Goal: Task Accomplishment & Management: Manage account settings

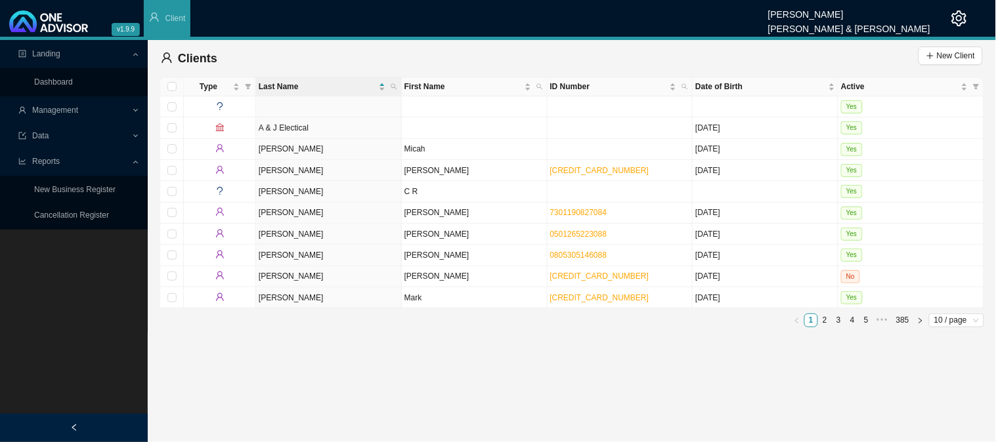
click at [133, 112] on div "Management" at bounding box center [74, 110] width 142 height 23
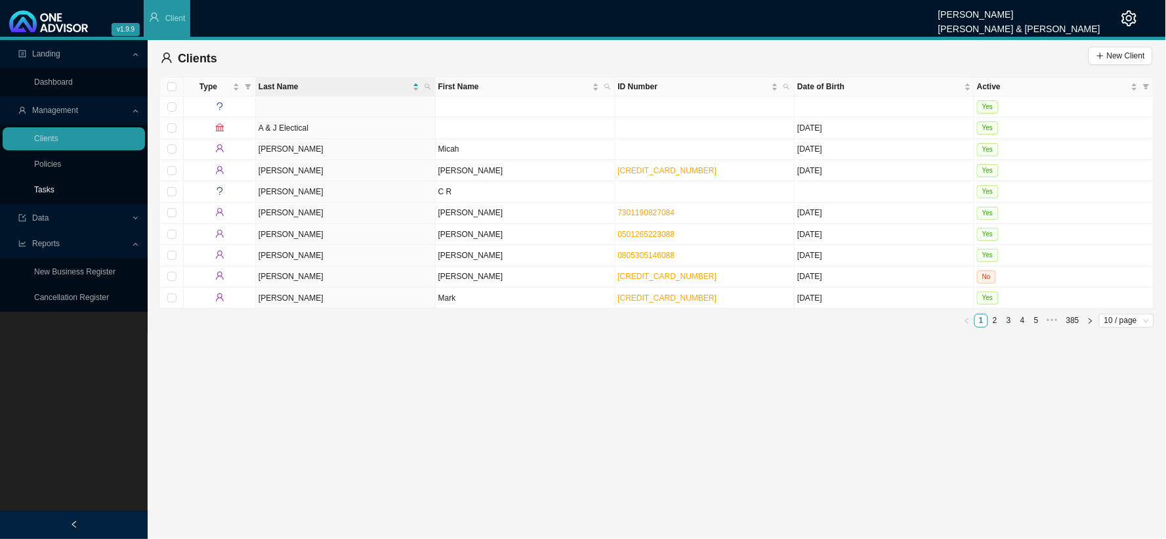
click at [53, 194] on link "Tasks" at bounding box center [44, 189] width 20 height 9
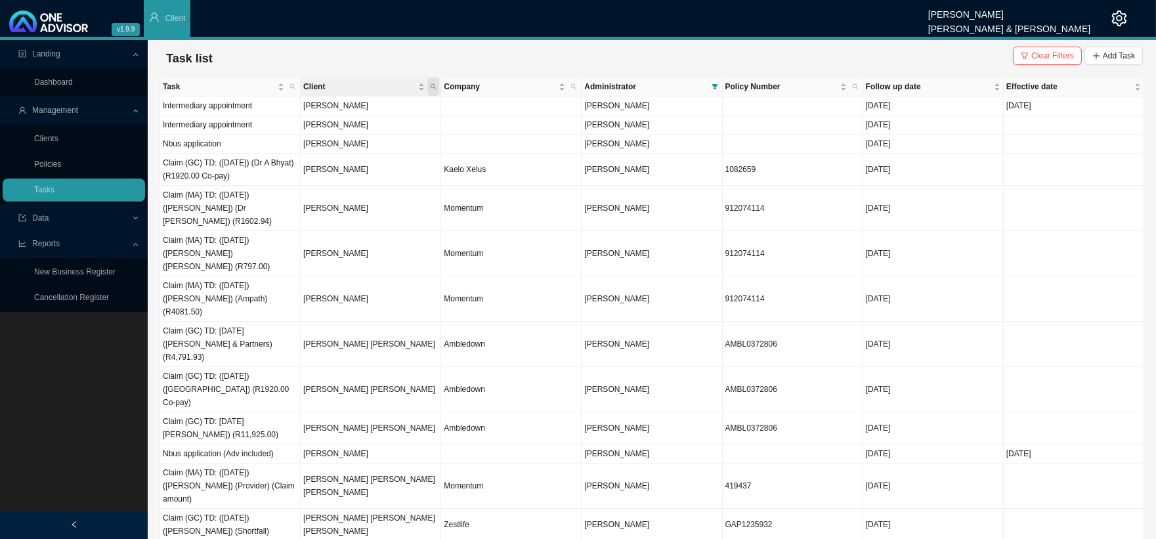
click at [438, 88] on span "Client" at bounding box center [433, 86] width 12 height 18
click at [331, 114] on input "text" at bounding box center [371, 113] width 123 height 18
type input "VAN AARDT"
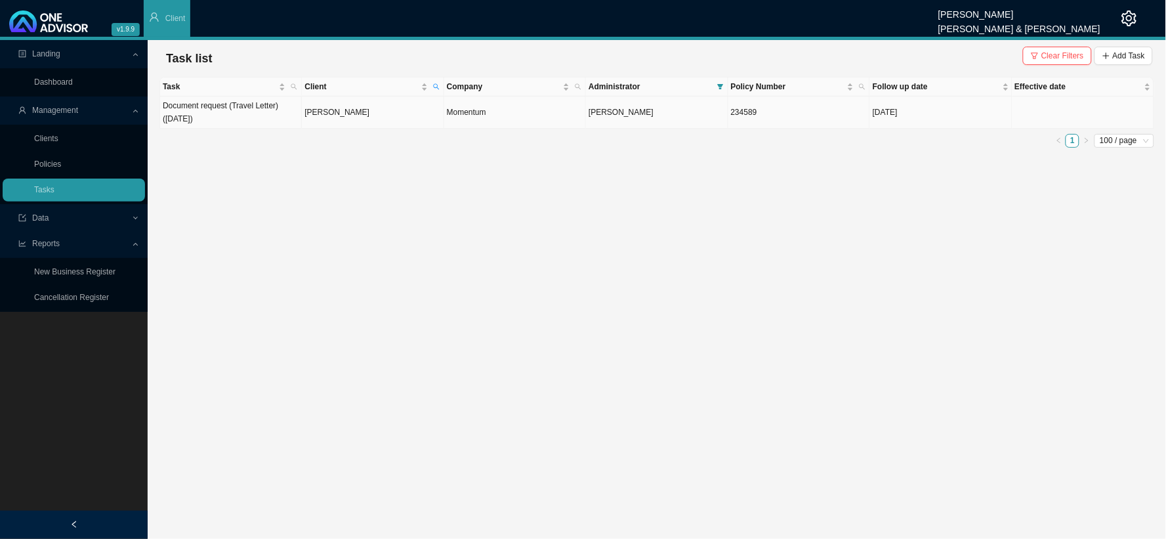
click at [331, 113] on td "[PERSON_NAME]" at bounding box center [373, 112] width 142 height 32
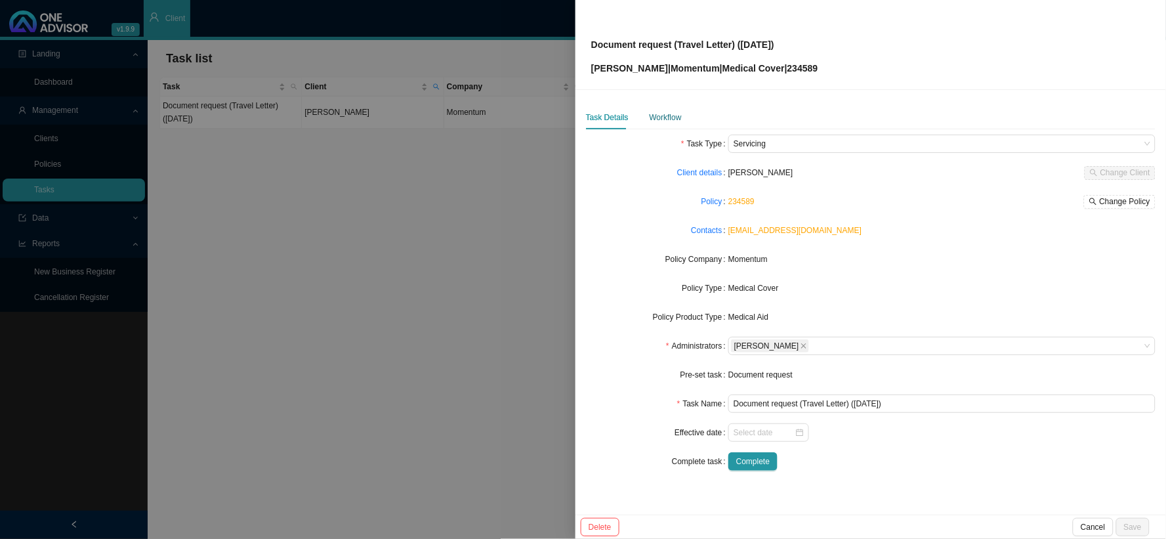
click at [668, 118] on div "Workflow" at bounding box center [666, 117] width 32 height 13
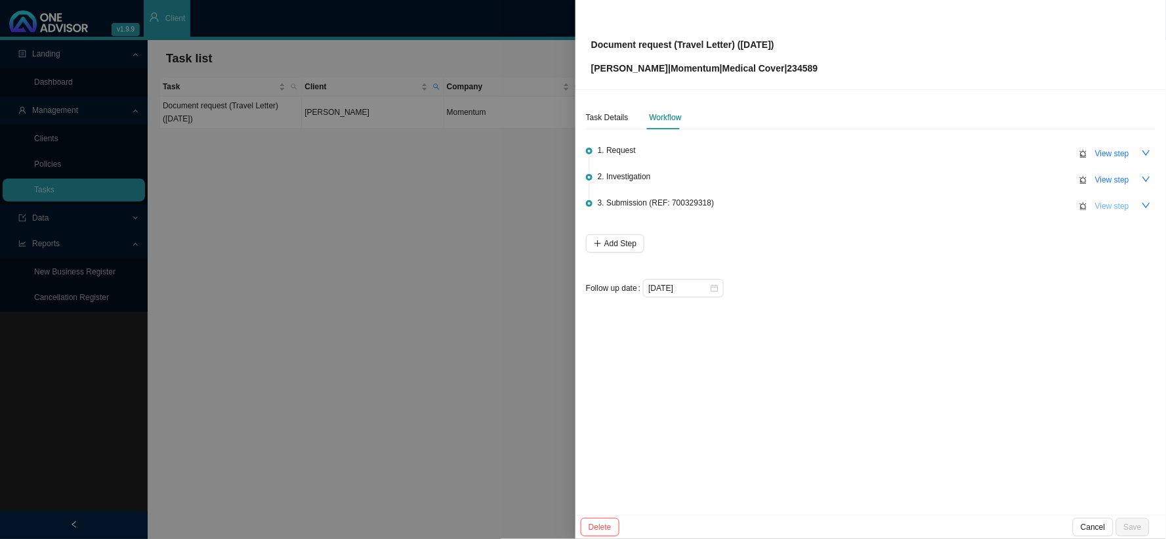
click at [1050, 205] on span "View step" at bounding box center [1113, 206] width 34 height 13
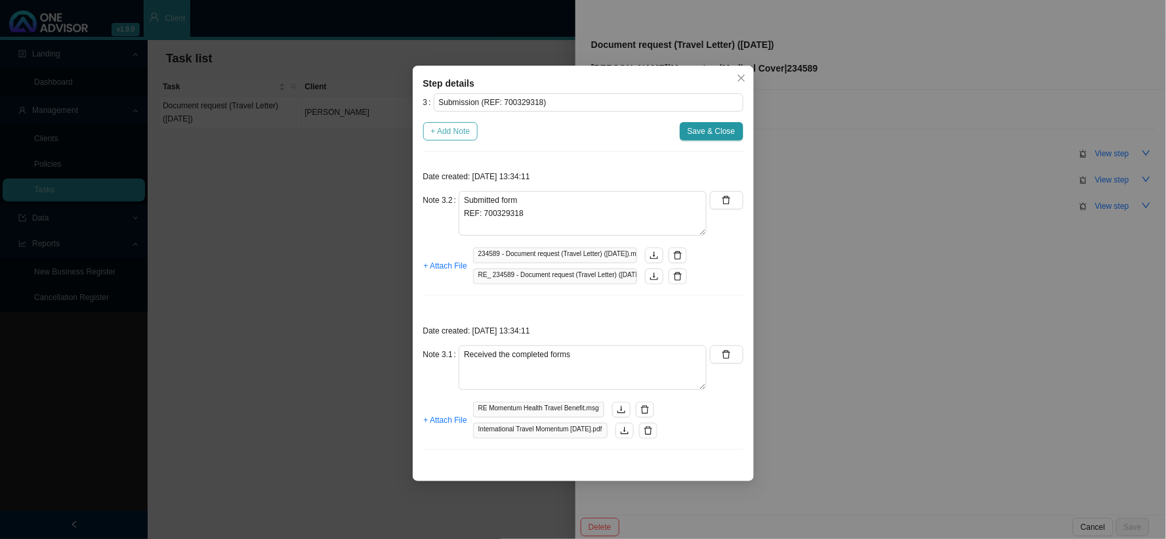
click at [463, 133] on span "+ Add Note" at bounding box center [450, 131] width 39 height 13
type textarea "Submitted form REF: 700329318"
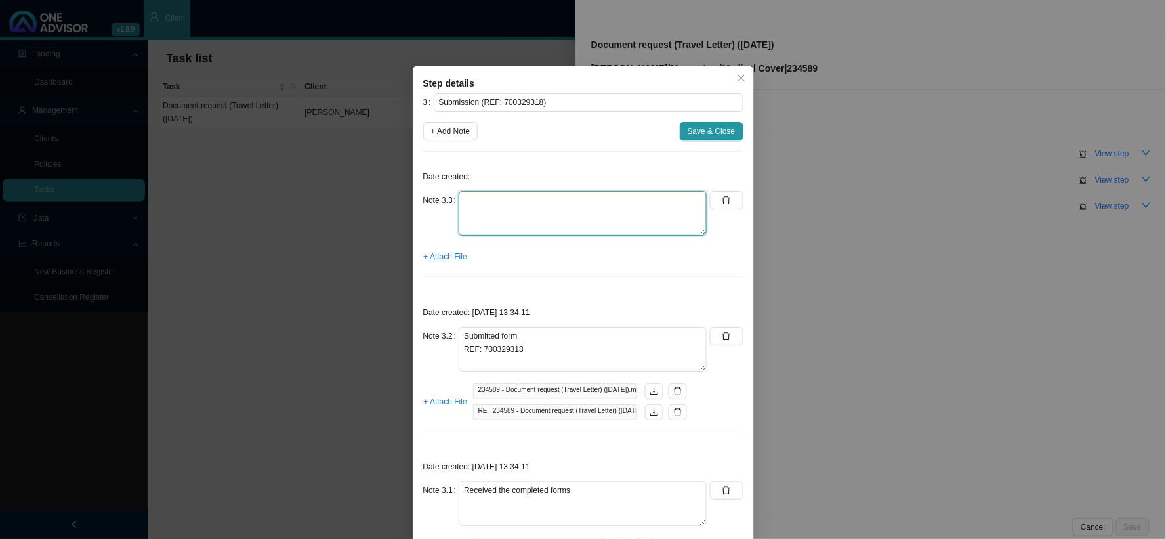
click at [496, 197] on textarea at bounding box center [583, 213] width 248 height 45
type textarea "e"
drag, startPoint x: 513, startPoint y: 202, endPoint x: 436, endPoint y: 193, distance: 76.7
click at [436, 193] on div "Note 3.3 Email" at bounding box center [565, 213] width 284 height 45
click at [452, 253] on span "+ Attach File" at bounding box center [445, 256] width 43 height 13
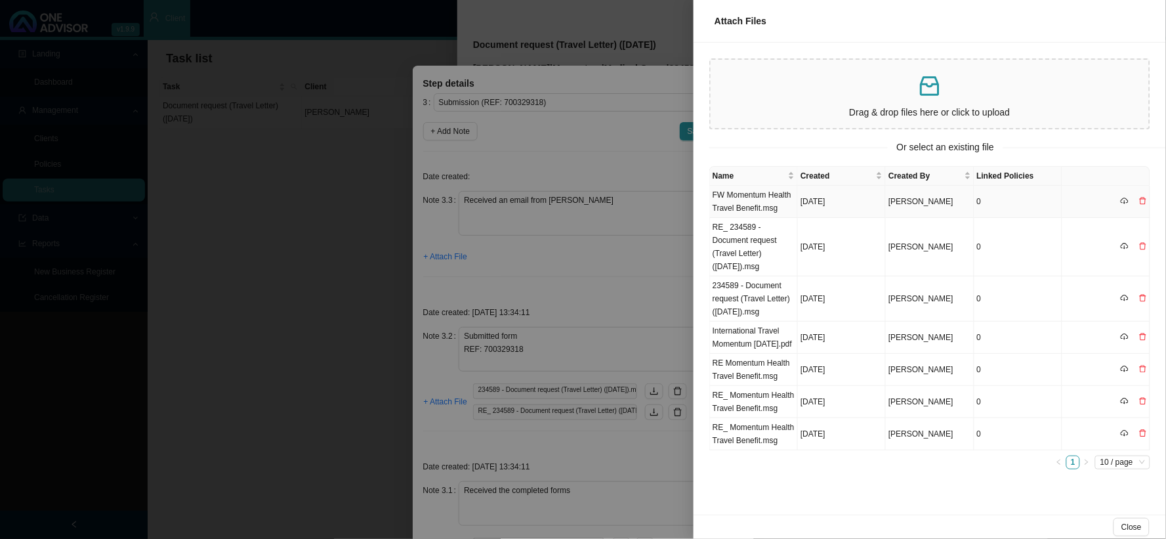
click at [745, 194] on td "FW Momentum Health Travel Benefit.msg" at bounding box center [754, 202] width 88 height 32
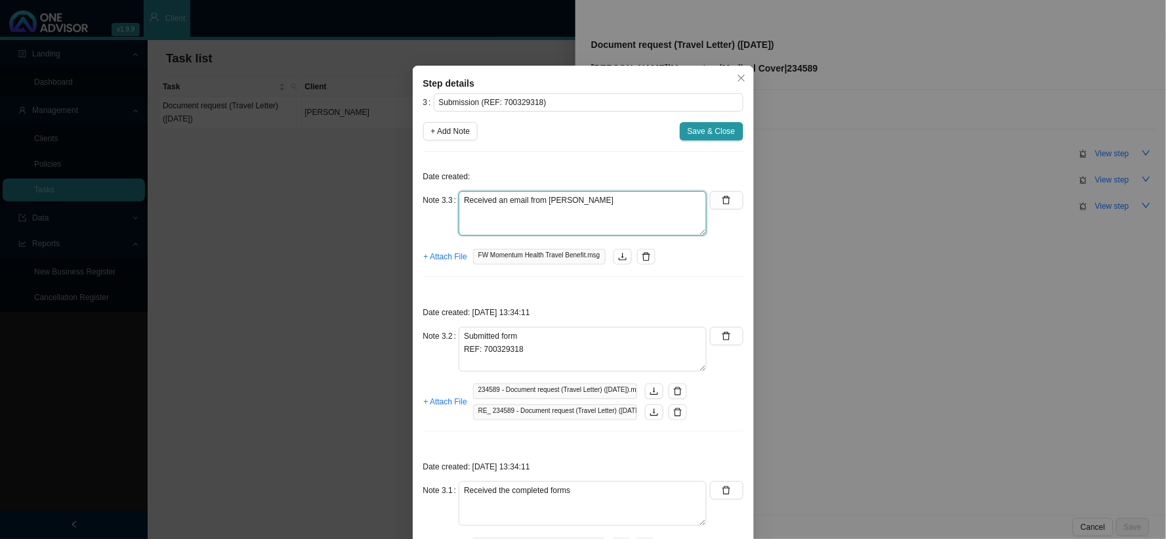
click at [501, 198] on textarea "Received an email from [PERSON_NAME]" at bounding box center [583, 213] width 248 height 45
type textarea "Received a follow up email from [PERSON_NAME]"
click at [450, 133] on span "+ Add Note" at bounding box center [450, 131] width 39 height 13
type textarea "Received a follow up email from [PERSON_NAME]"
type textarea "Submitted form REF: 700329318"
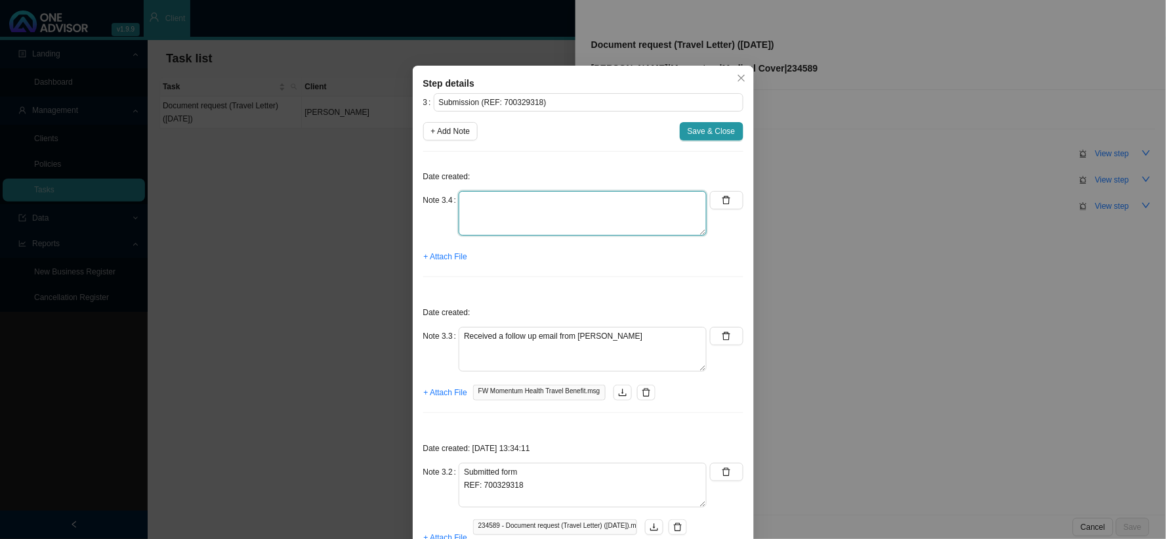
click at [473, 202] on textarea at bounding box center [583, 213] width 248 height 45
type textarea "p"
click at [494, 219] on textarea "Phoned MH, spoke to REF:" at bounding box center [583, 213] width 248 height 45
click at [475, 210] on textarea "Phoned MH, spoke to REF:" at bounding box center [583, 213] width 248 height 45
click at [579, 205] on textarea "Phoned MH, spoke to REF:" at bounding box center [583, 213] width 248 height 45
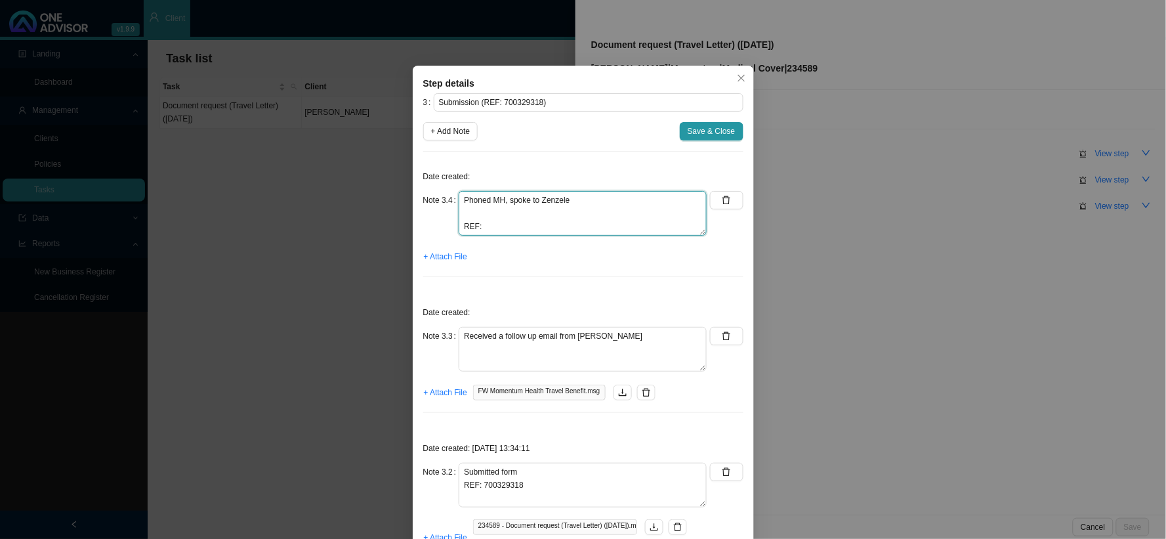
click at [542, 208] on textarea "Phoned MH, spoke to Zenzele REF:" at bounding box center [583, 213] width 248 height 45
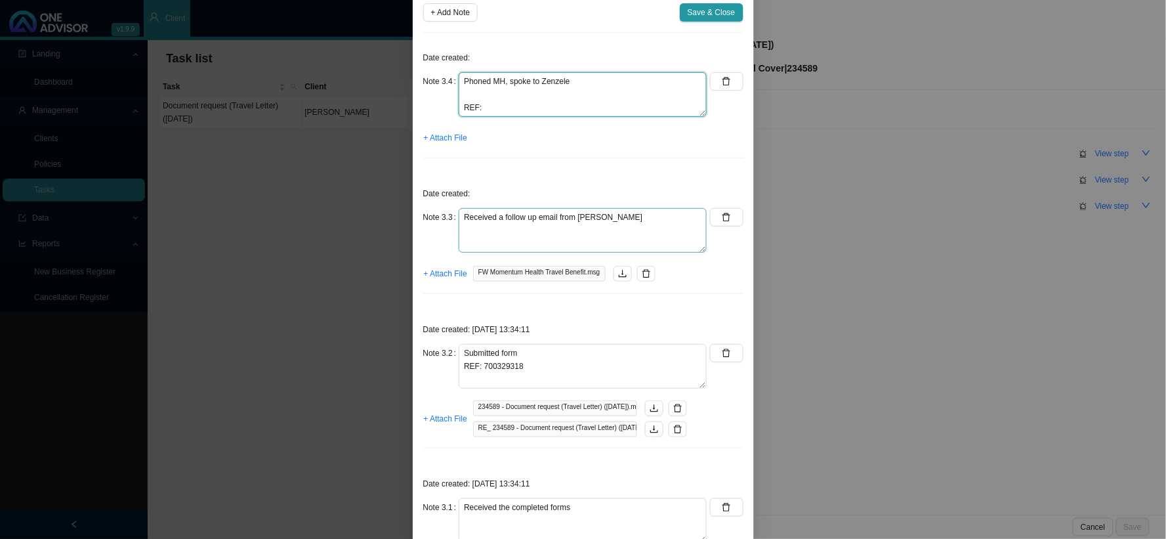
scroll to position [224, 0]
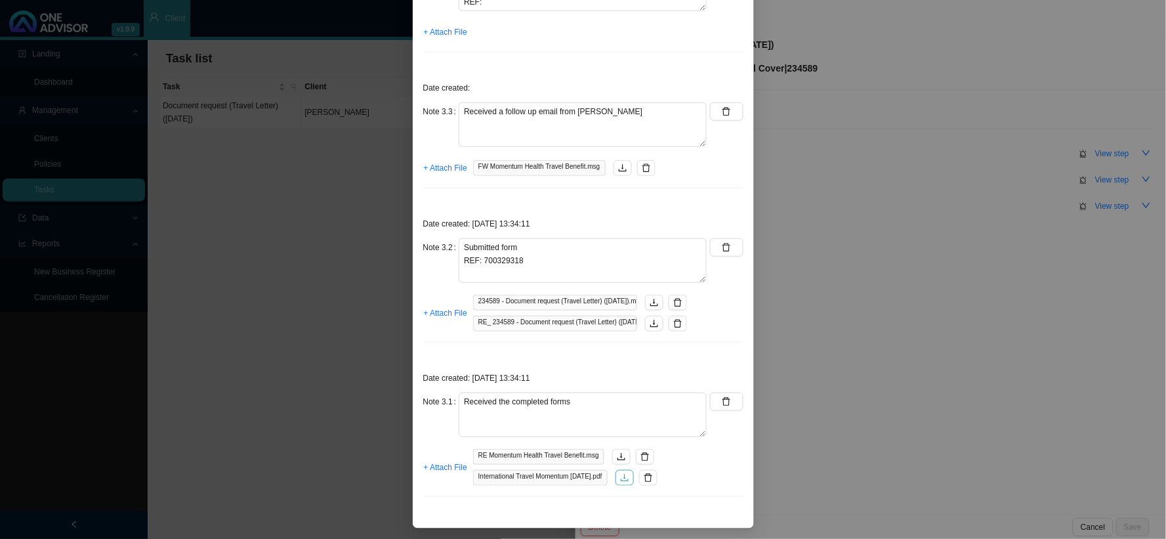
click at [629, 480] on icon "download" at bounding box center [625, 477] width 8 height 7
click at [542, 123] on textarea "Received a follow up email from [PERSON_NAME]" at bounding box center [583, 124] width 248 height 45
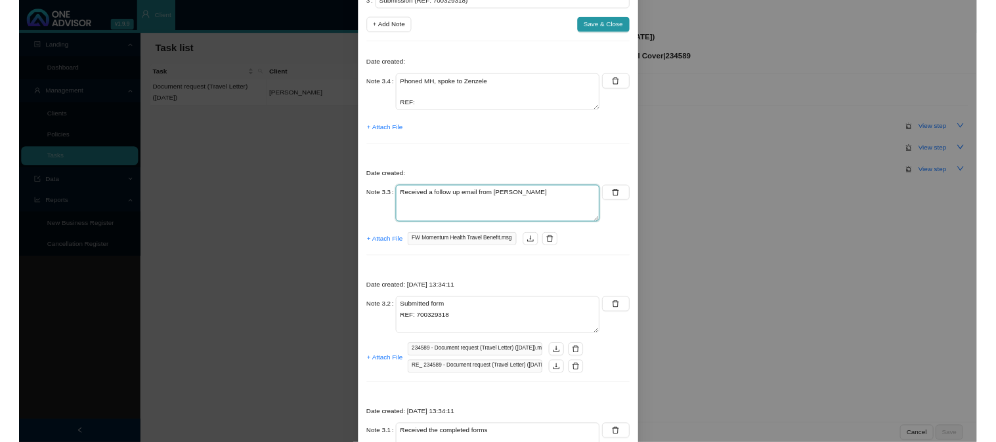
scroll to position [0, 0]
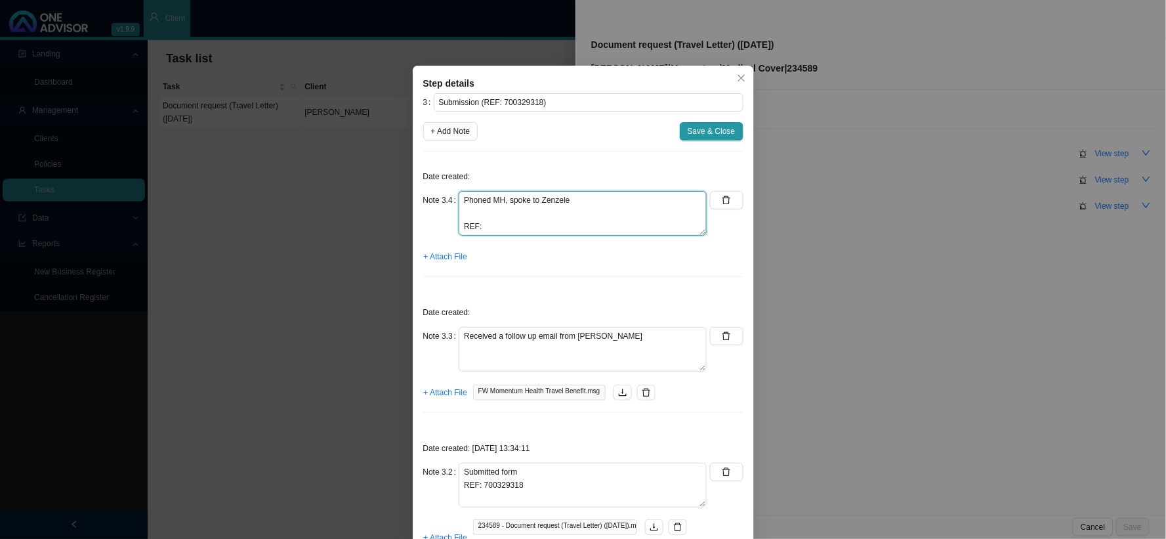
click at [473, 211] on textarea "Phoned MH, spoke to Zenzele REF:" at bounding box center [583, 213] width 248 height 45
click at [496, 227] on textarea "Phoned MH, spoke to Zenzele Requested the travel letter. REF:" at bounding box center [583, 213] width 248 height 45
click at [499, 226] on textarea "Phoned MH, spoke to Zenzele Requested the travel letter. REF:" at bounding box center [583, 213] width 248 height 45
type textarea "Phoned MH, spoke to Zenzele Requested the travel letter. REF: 700814066"
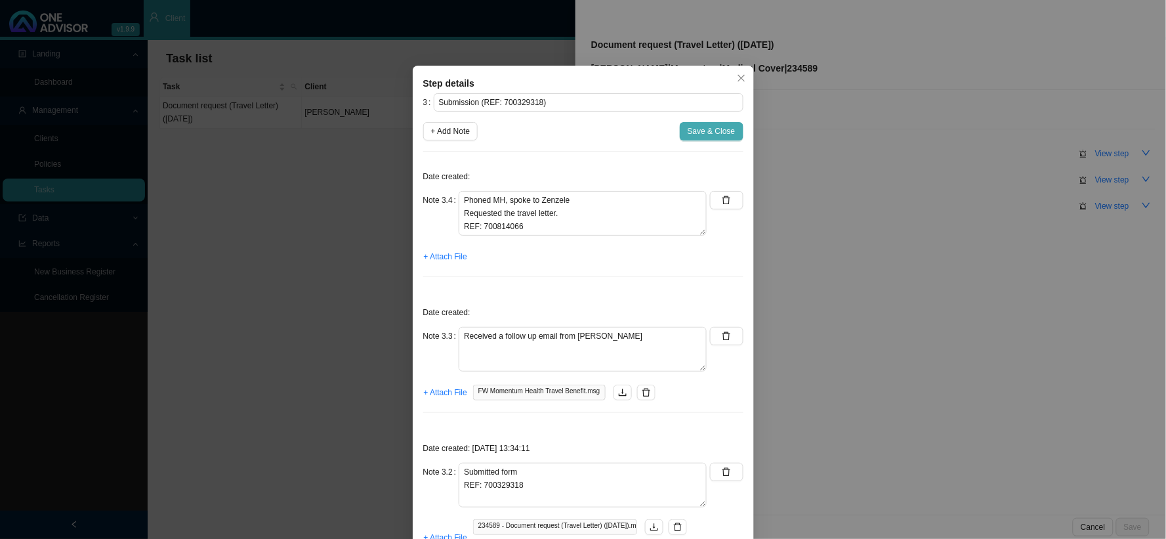
click at [704, 129] on span "Save & Close" at bounding box center [712, 131] width 48 height 13
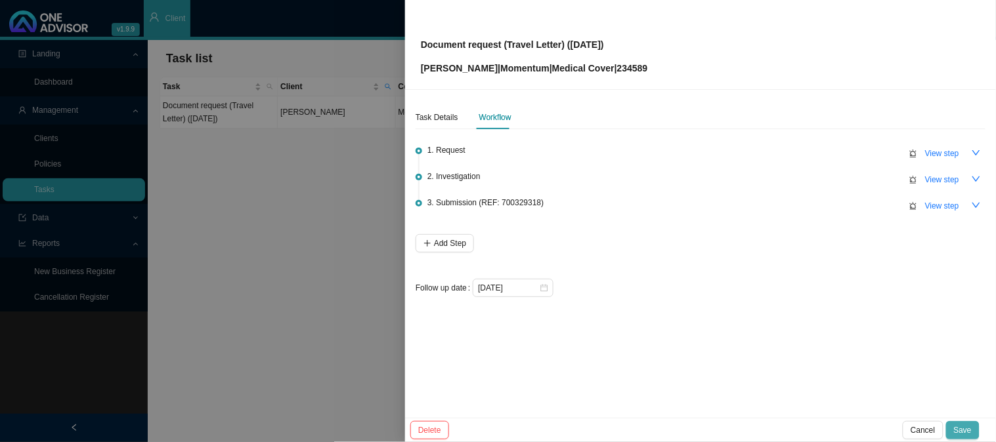
click at [957, 425] on span "Save" at bounding box center [963, 430] width 18 height 13
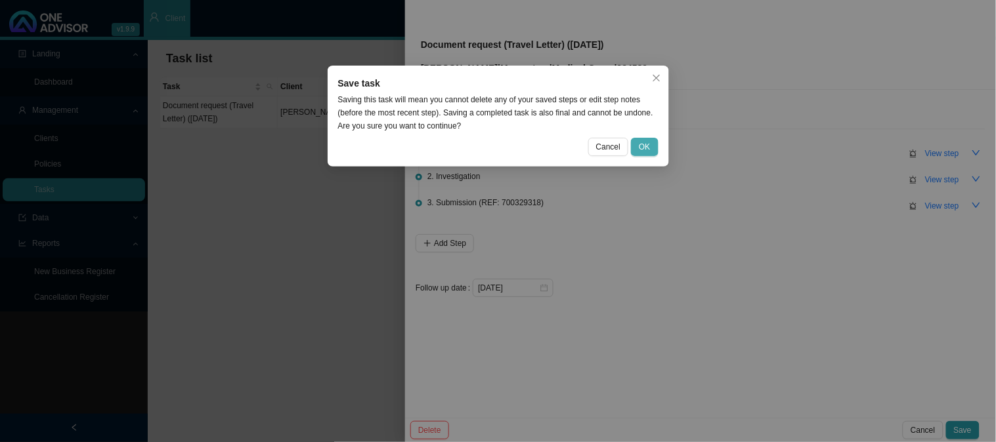
click at [646, 148] on span "OK" at bounding box center [644, 146] width 11 height 13
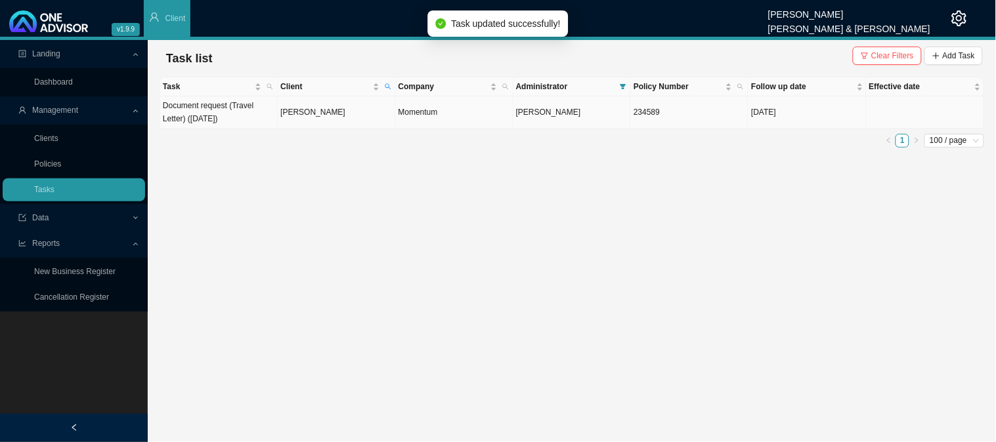
click at [241, 102] on td "Document request (Travel Letter) ([DATE])" at bounding box center [218, 112] width 117 height 32
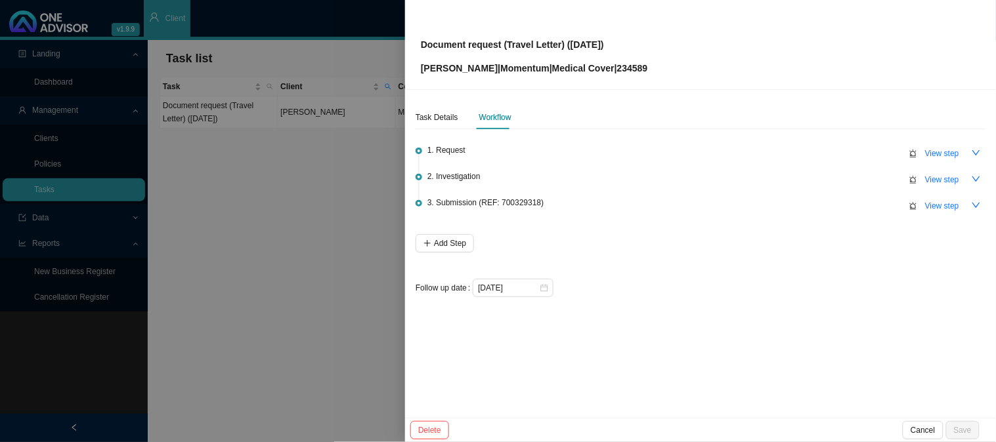
click at [292, 223] on div at bounding box center [498, 221] width 996 height 442
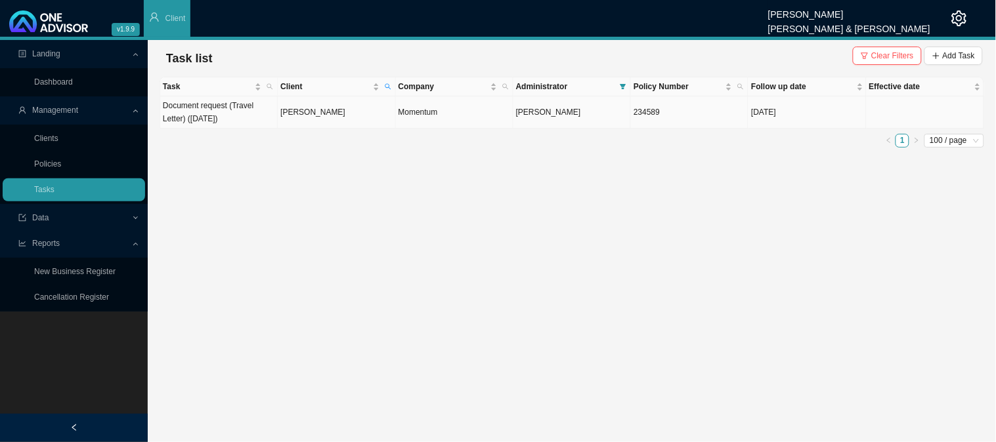
click at [371, 123] on td "[PERSON_NAME]" at bounding box center [336, 112] width 117 height 32
click at [360, 116] on td "[PERSON_NAME]" at bounding box center [336, 112] width 117 height 32
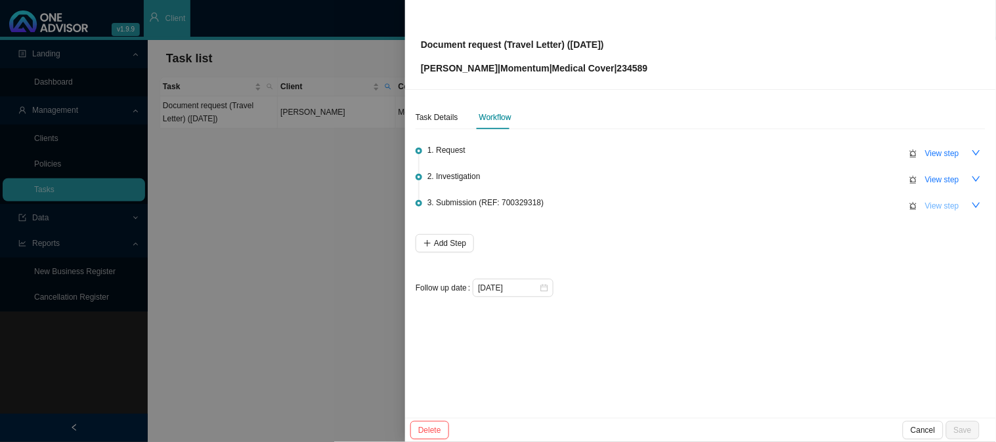
click at [930, 205] on span "View step" at bounding box center [942, 206] width 34 height 13
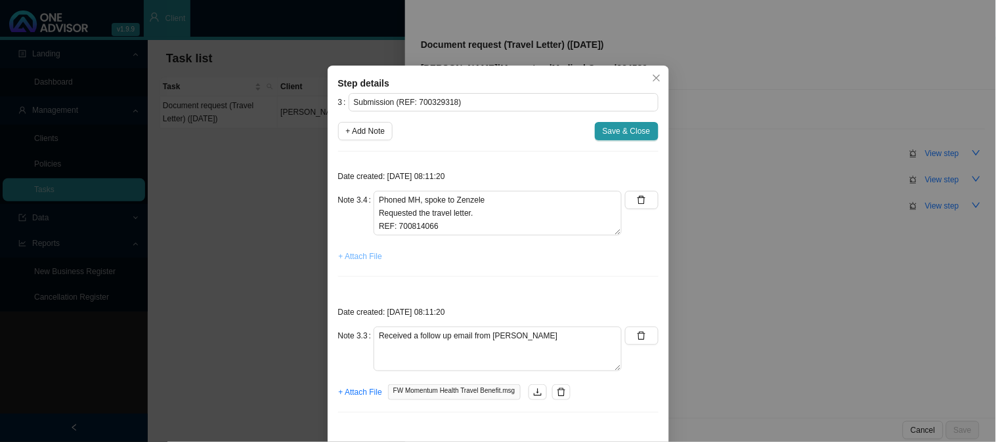
click at [364, 254] on span "+ Attach File" at bounding box center [360, 256] width 43 height 13
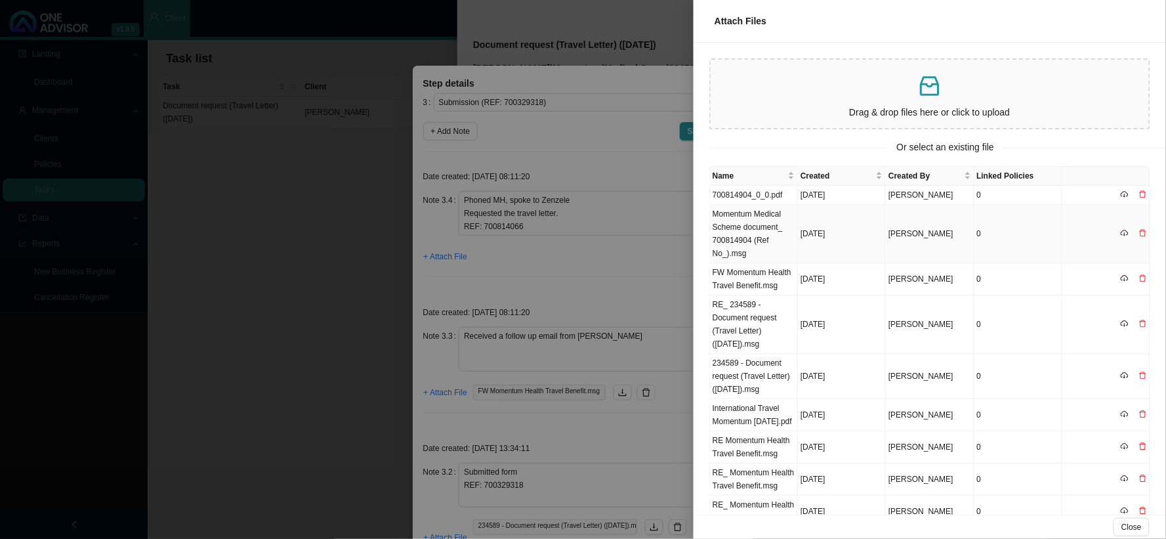
click at [766, 228] on td "Momentum Medical Scheme document_ 700814904 (Ref No_).msg" at bounding box center [754, 234] width 88 height 58
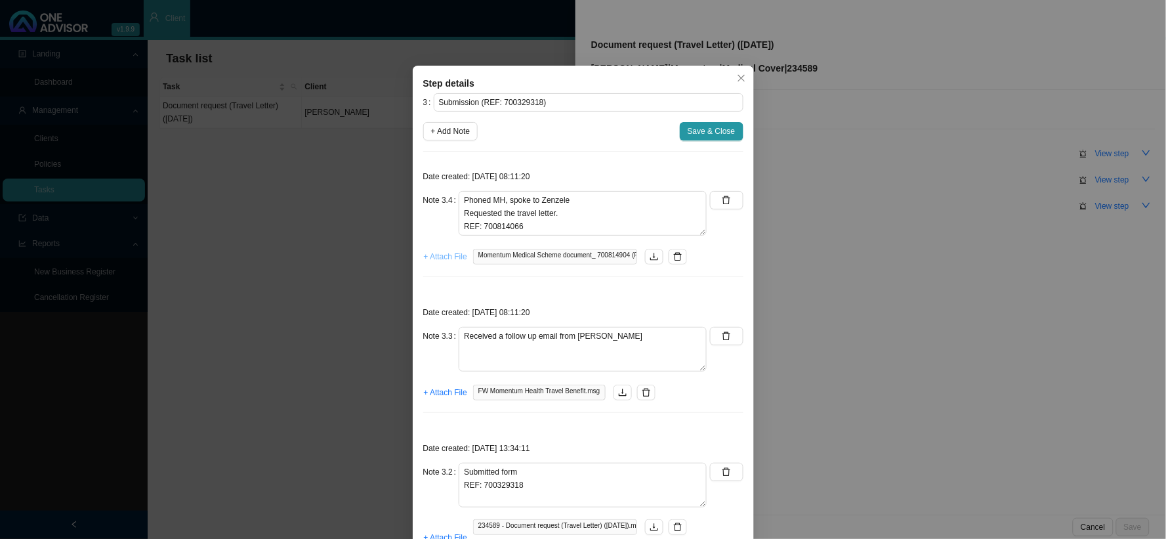
click at [435, 256] on span "+ Attach File" at bounding box center [445, 256] width 43 height 13
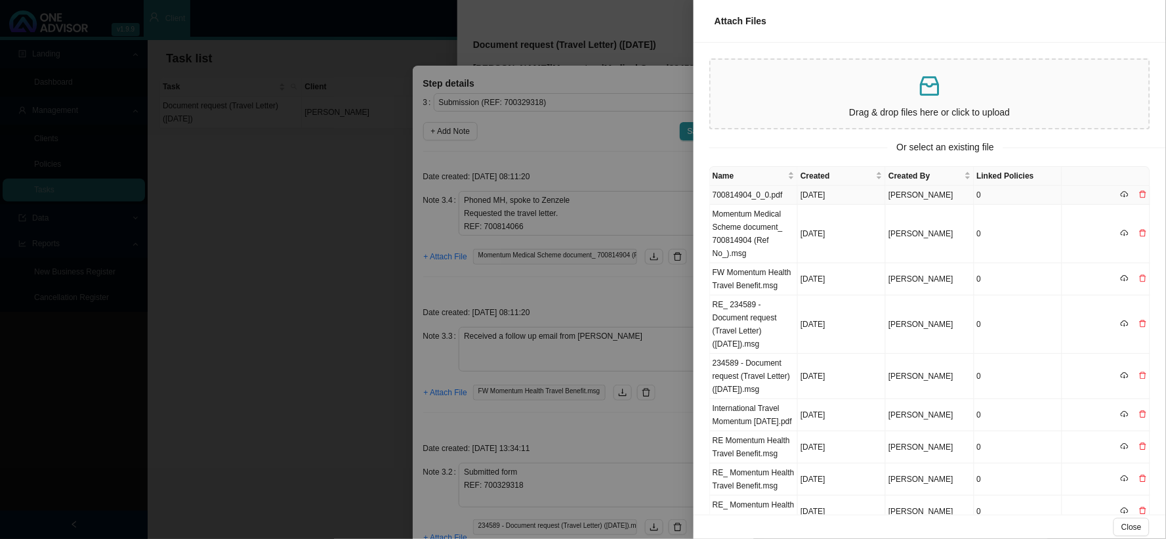
click at [757, 195] on td "700814904_0_0.pdf" at bounding box center [754, 195] width 88 height 19
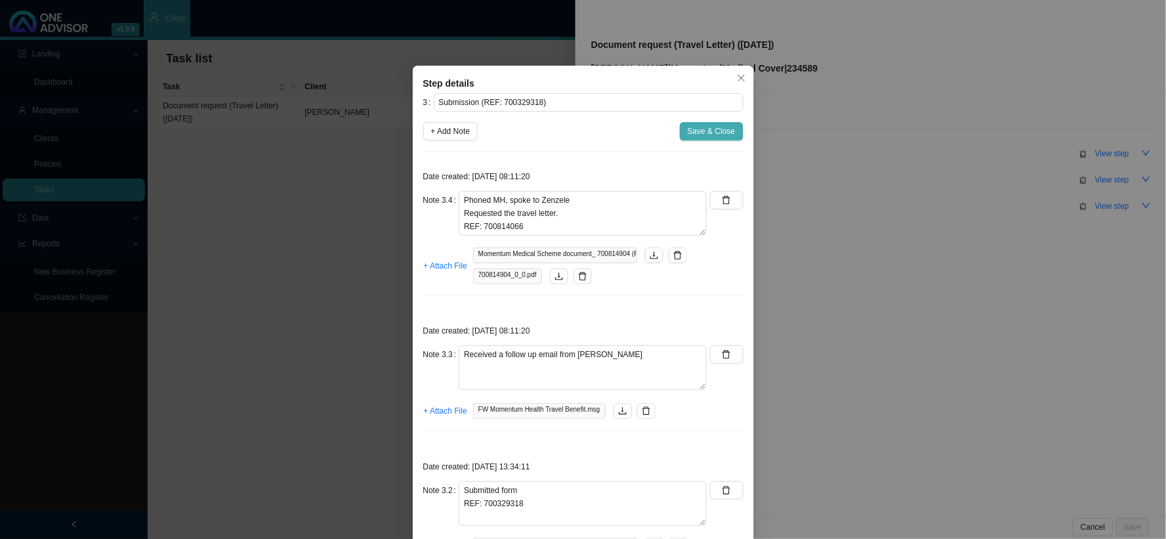
click at [723, 127] on span "Save & Close" at bounding box center [712, 131] width 48 height 13
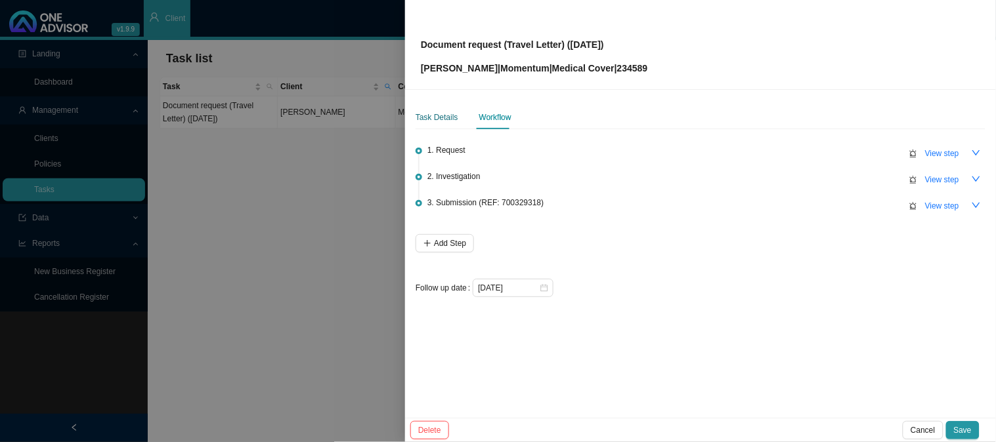
click at [442, 118] on div "Task Details" at bounding box center [436, 117] width 43 height 13
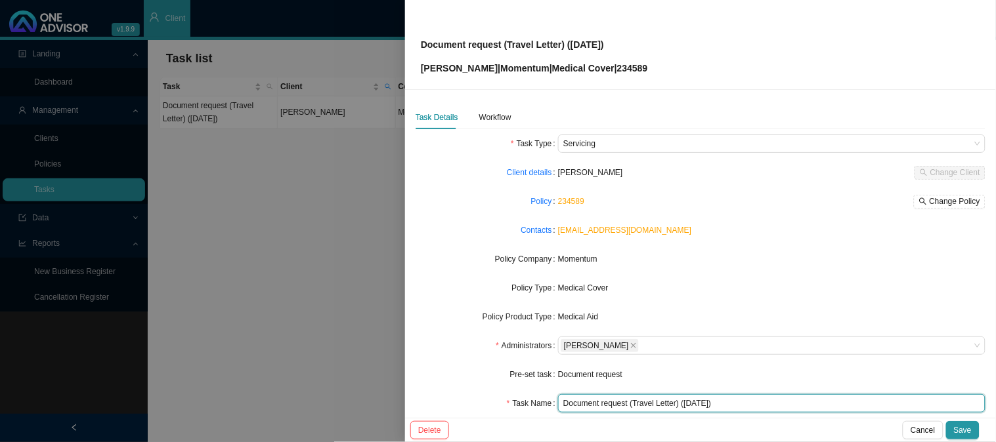
click at [671, 403] on input "Document request (Travel Letter) ([DATE])" at bounding box center [771, 403] width 427 height 18
drag, startPoint x: 765, startPoint y: 404, endPoint x: 733, endPoint y: 404, distance: 32.8
click at [733, 404] on input "Document request (Travel Letter - [GEOGRAPHIC_DATA]) ([DATE])" at bounding box center [771, 403] width 427 height 18
click at [813, 395] on input "Document request (Travel Letter - [GEOGRAPHIC_DATA]) ([DATE])" at bounding box center [771, 403] width 427 height 18
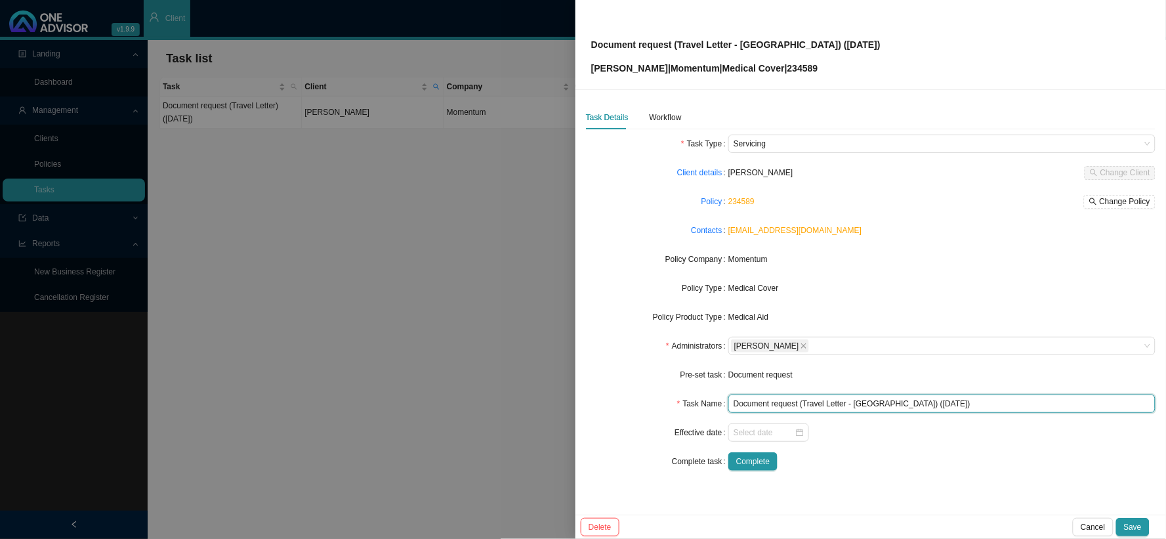
click at [900, 404] on input "Document request (Travel Letter - [GEOGRAPHIC_DATA]) ([DATE])" at bounding box center [942, 403] width 427 height 18
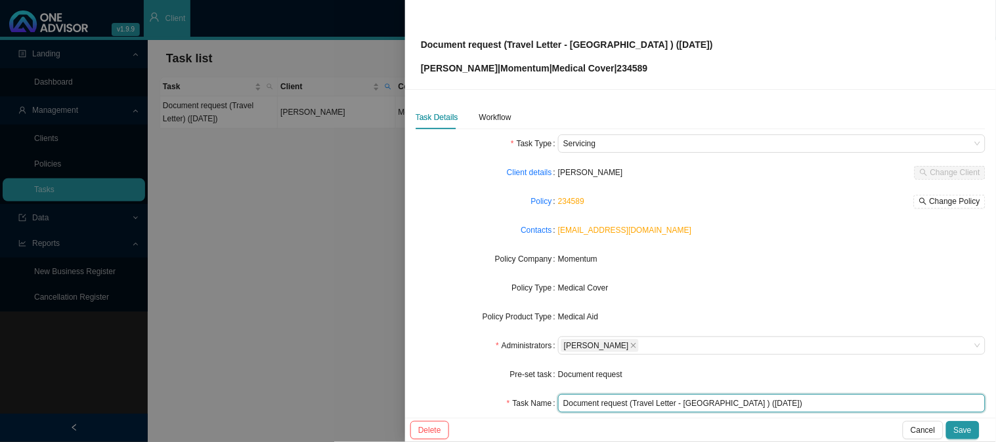
click at [726, 404] on input "Document request (Travel Letter - [GEOGRAPHIC_DATA] ) ([DATE])" at bounding box center [771, 403] width 427 height 18
paste input "[DATE] - [DATE]"
click at [725, 405] on input "Document request (Travel Letter - [GEOGRAPHIC_DATA]/10/2025 - [DATE]) ([DATE])" at bounding box center [771, 403] width 427 height 18
type input "Document request (Travel Letter - [GEOGRAPHIC_DATA] [DATE] - [DATE]) ([DATE])"
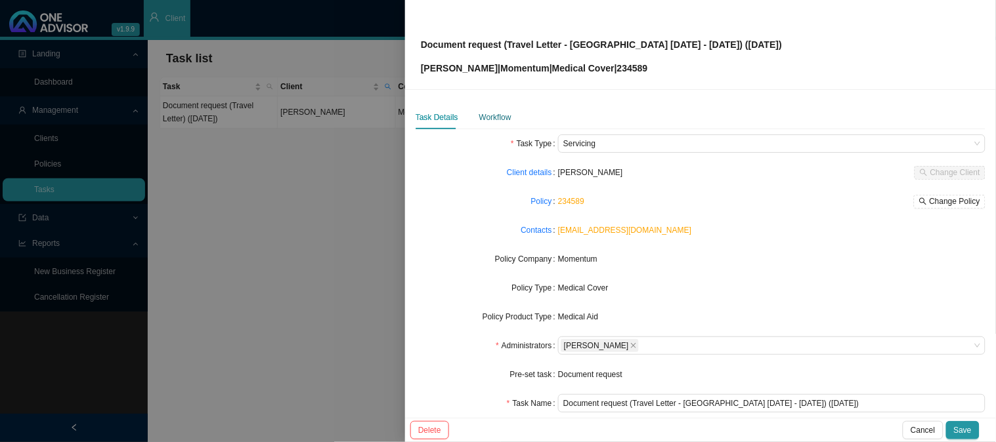
click at [499, 117] on div "Workflow" at bounding box center [495, 117] width 32 height 13
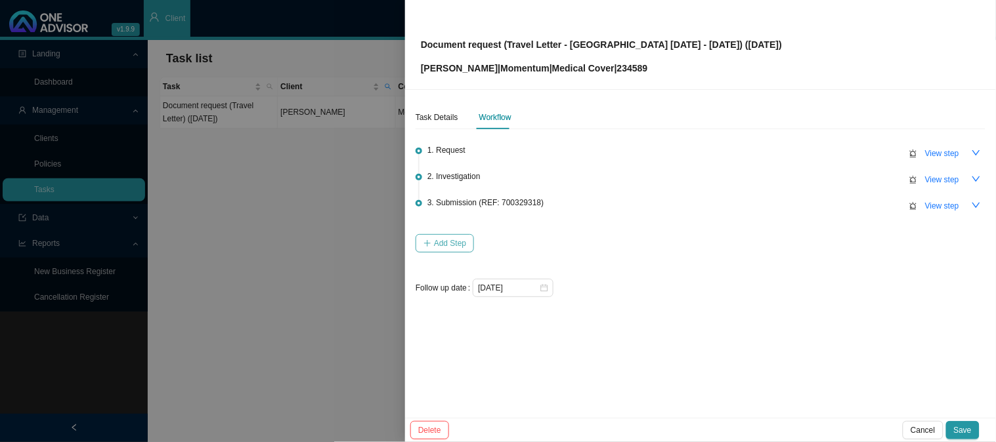
click at [432, 240] on button "Add Step" at bounding box center [444, 243] width 58 height 18
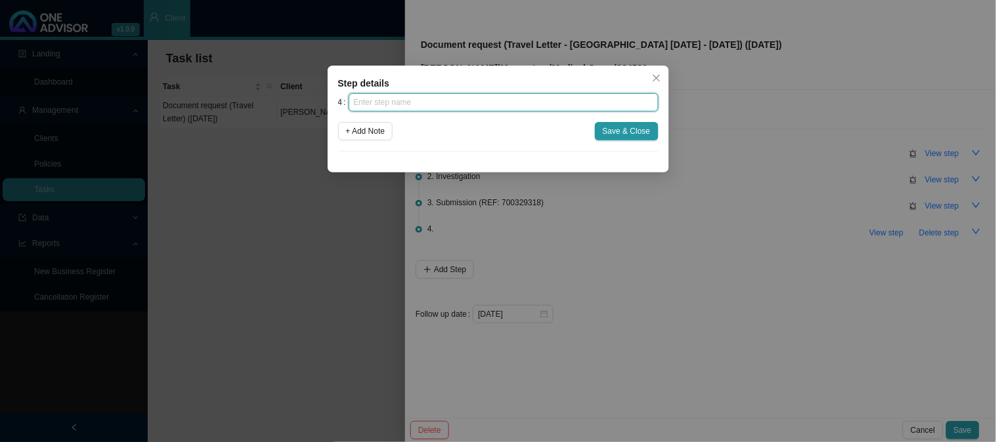
click at [381, 105] on input "text" at bounding box center [504, 102] width 310 height 18
type input "Confirmation of works done"
click at [366, 132] on span "+ Add Note" at bounding box center [365, 131] width 39 height 13
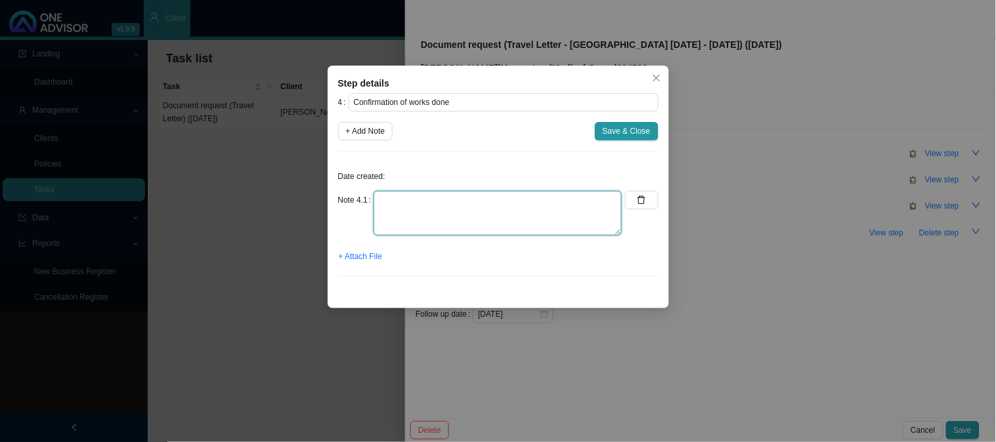
click at [421, 215] on textarea at bounding box center [497, 213] width 248 height 45
type textarea "Sent confirmation of works done"
click at [368, 253] on span "+ Attach File" at bounding box center [360, 256] width 43 height 13
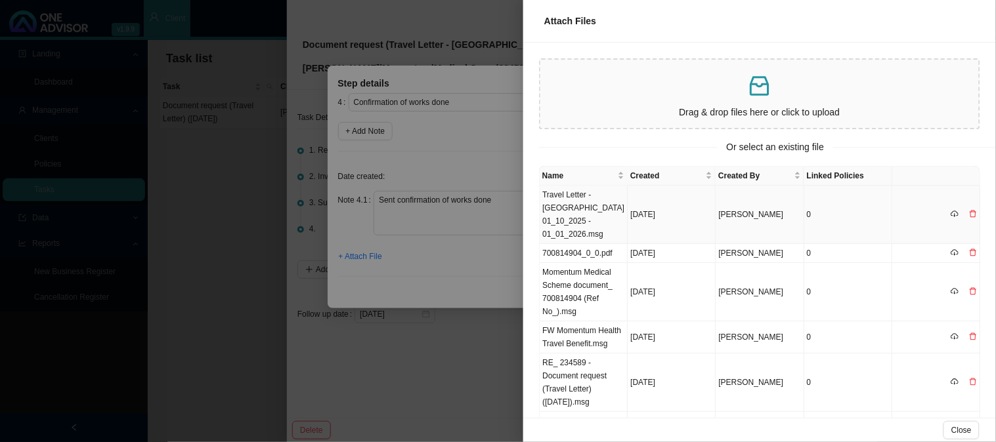
click at [582, 215] on td "Travel Letter - [GEOGRAPHIC_DATA] 01_10_2025 - 01_01_2026.msg" at bounding box center [584, 215] width 88 height 58
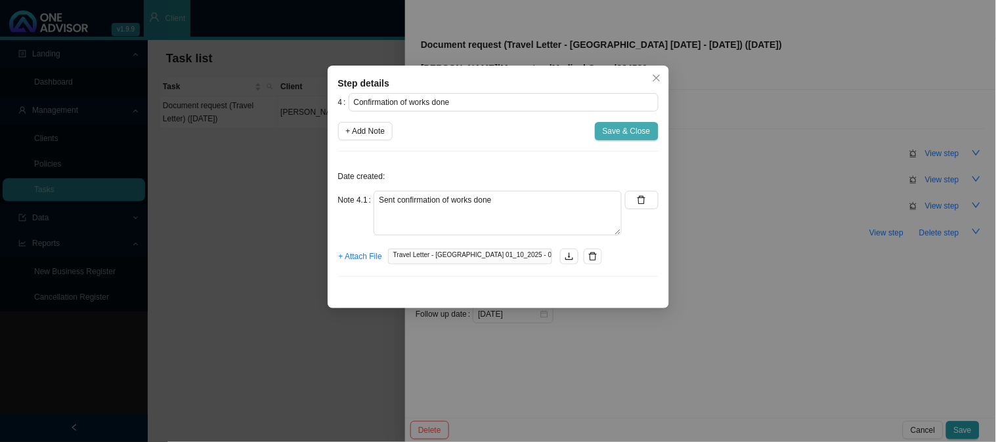
click at [621, 127] on span "Save & Close" at bounding box center [627, 131] width 48 height 13
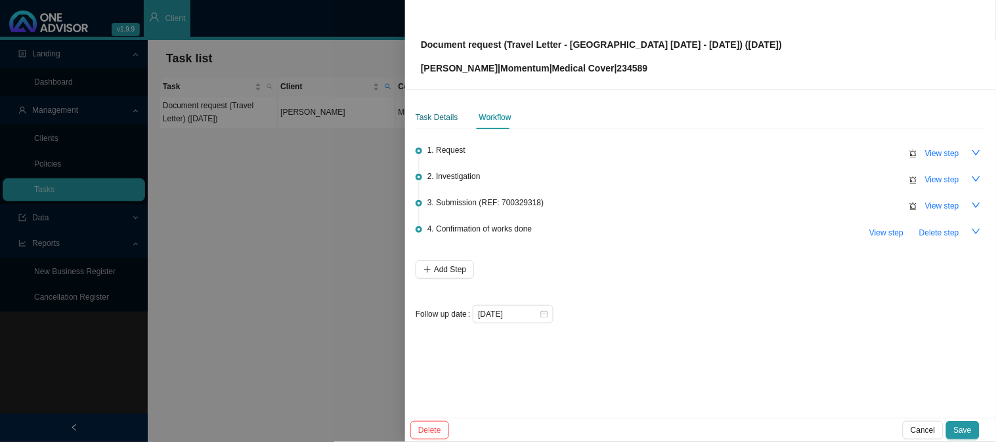
click at [429, 118] on div "Task Details" at bounding box center [436, 117] width 43 height 13
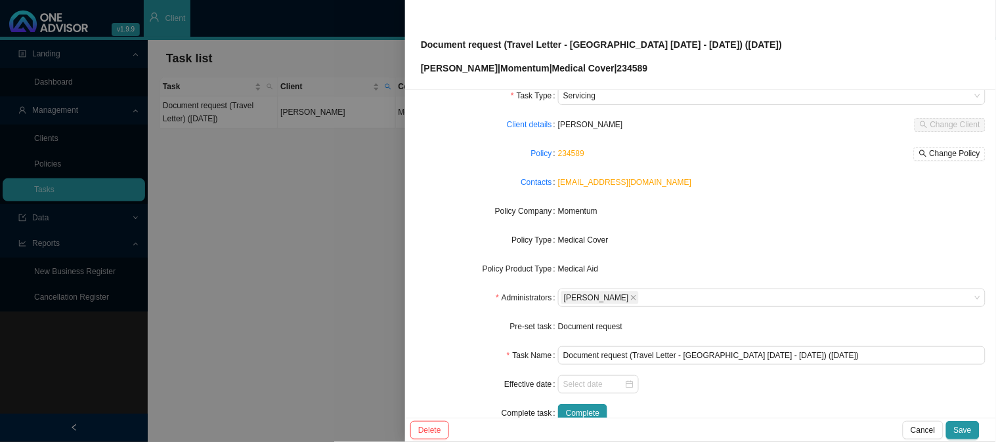
scroll to position [73, 0]
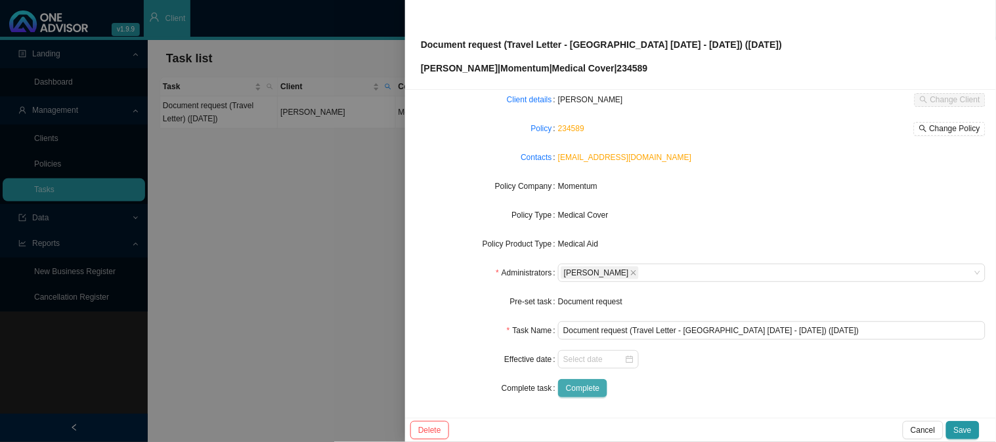
click at [587, 388] on span "Complete" at bounding box center [582, 388] width 33 height 13
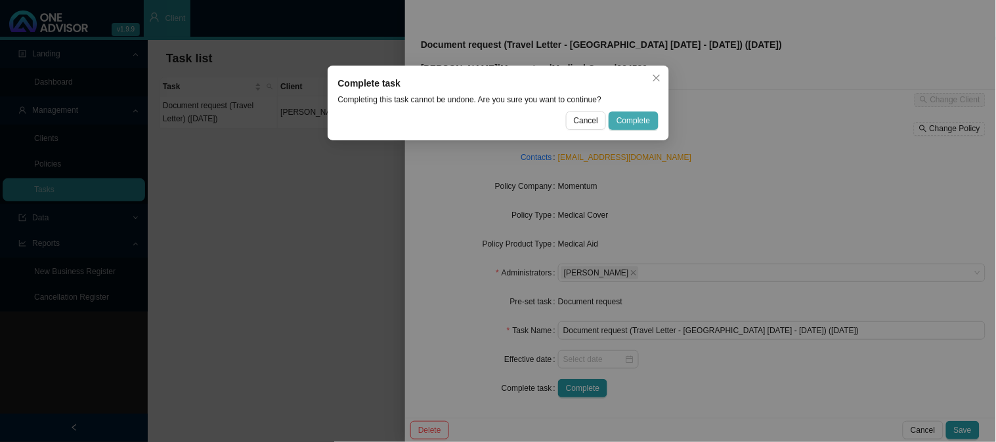
click at [624, 121] on span "Complete" at bounding box center [632, 120] width 33 height 13
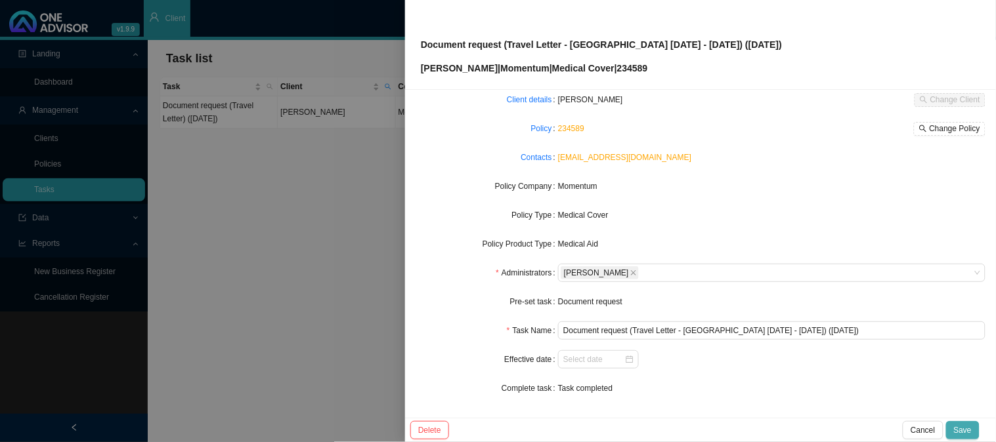
click at [956, 427] on span "Save" at bounding box center [963, 430] width 18 height 13
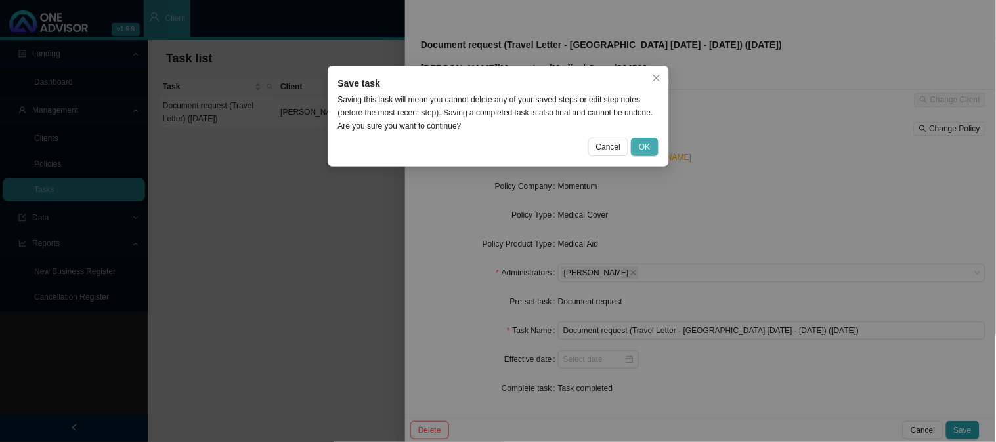
click at [650, 145] on span "OK" at bounding box center [644, 146] width 11 height 13
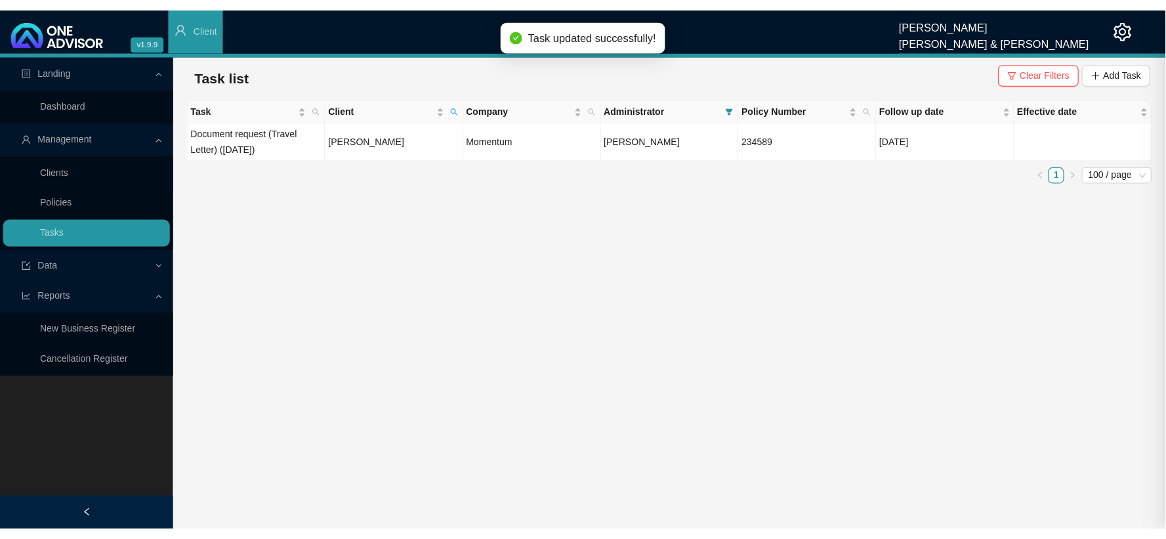
scroll to position [59, 0]
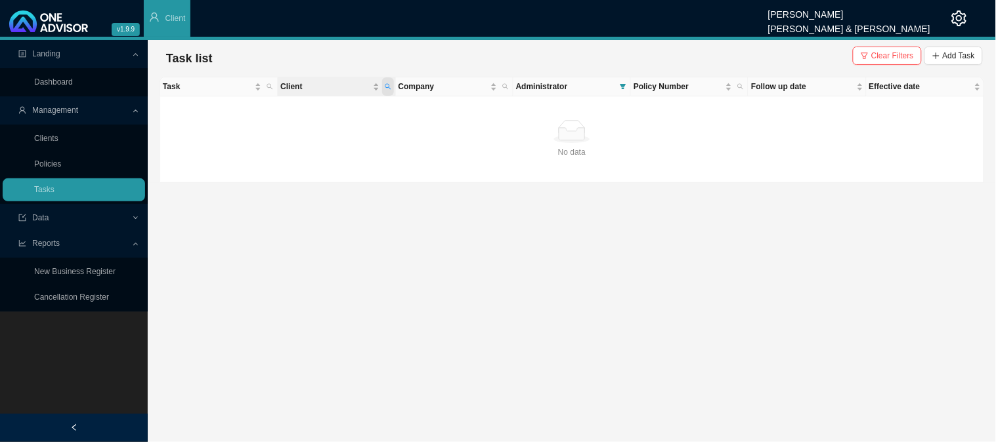
click at [389, 84] on icon "search" at bounding box center [388, 87] width 6 height 6
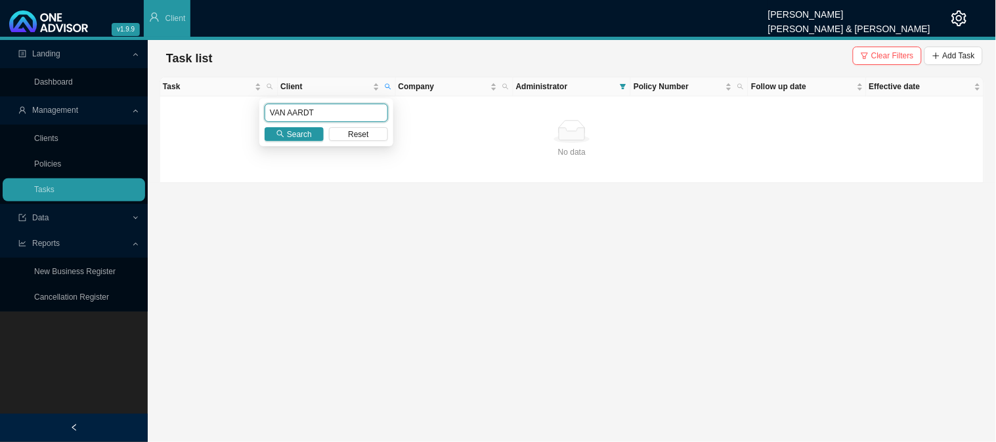
drag, startPoint x: 319, startPoint y: 116, endPoint x: 233, endPoint y: 116, distance: 86.0
click at [233, 116] on body "v1.9.9 [PERSON_NAME] [PERSON_NAME] & [PERSON_NAME] Client Landing Dashboard Man…" at bounding box center [498, 221] width 996 height 442
type input "[PERSON_NAME]"
click at [286, 139] on button "Search" at bounding box center [294, 134] width 59 height 14
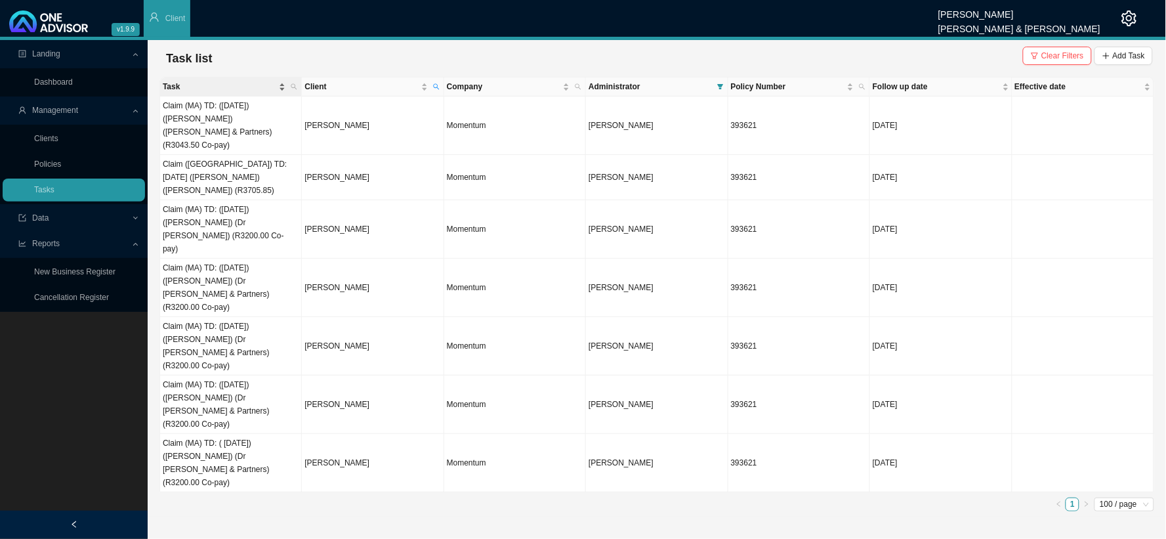
click at [280, 86] on div "Task" at bounding box center [224, 86] width 123 height 13
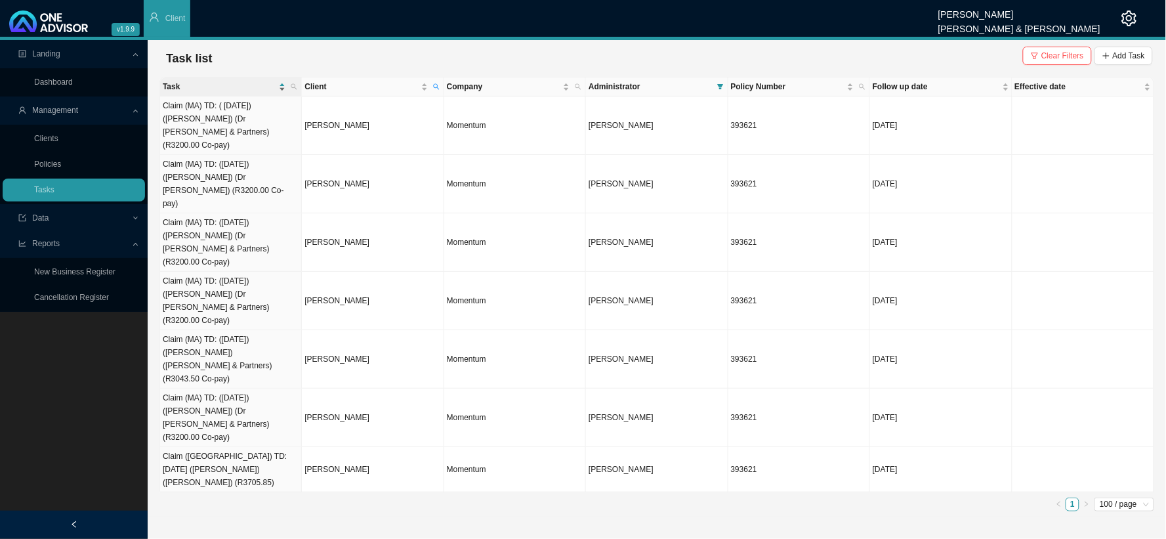
click at [280, 86] on div "Task" at bounding box center [224, 86] width 123 height 13
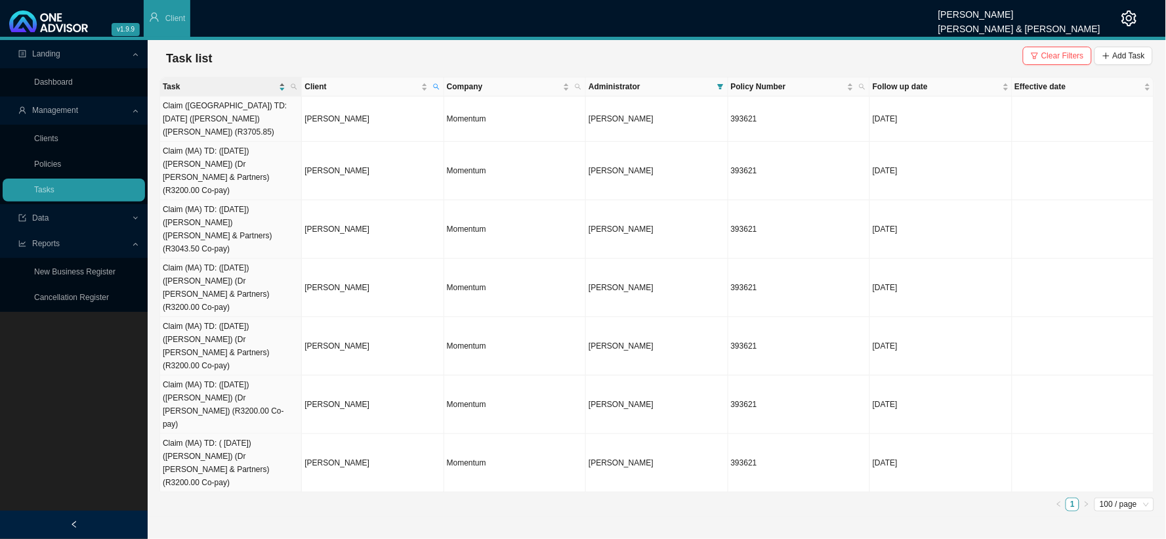
click at [280, 86] on div "Task" at bounding box center [224, 86] width 123 height 13
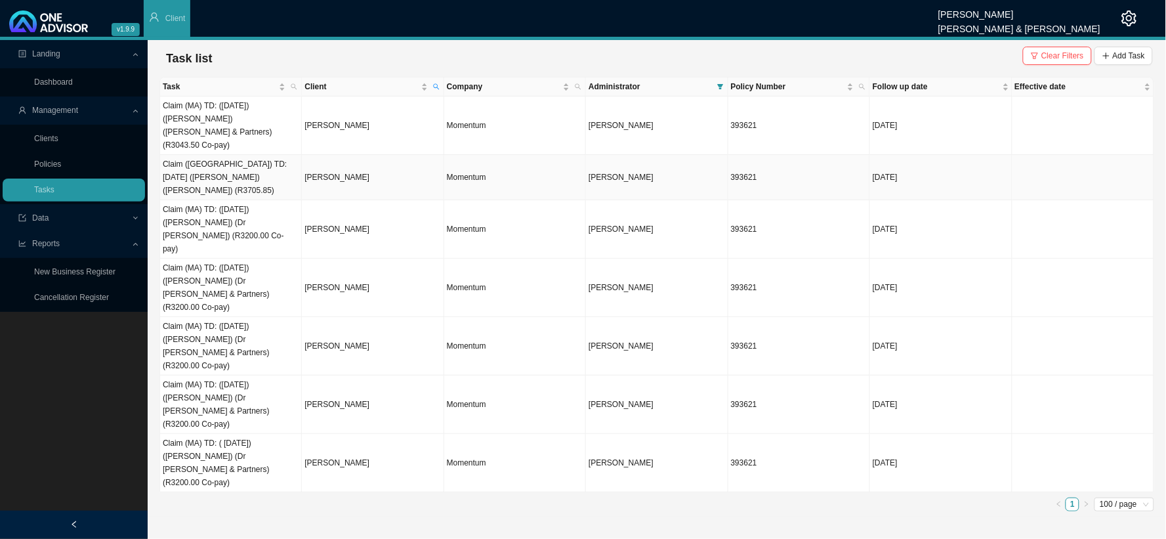
click at [224, 167] on td "Claim ([GEOGRAPHIC_DATA]) TD: [DATE] ([PERSON_NAME]) ([PERSON_NAME]) (R3705.85)" at bounding box center [231, 177] width 142 height 45
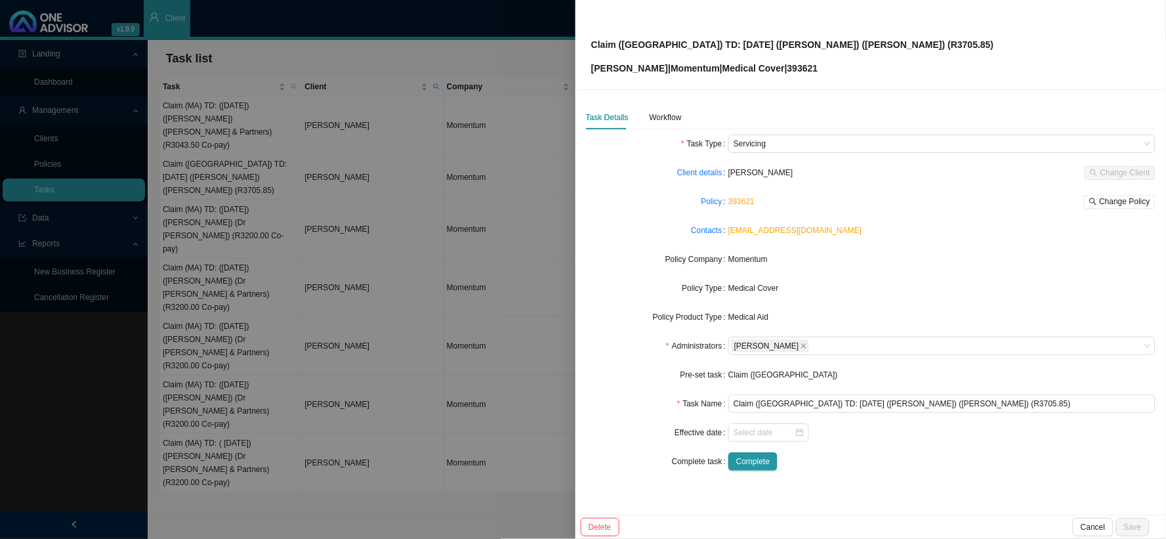
click at [247, 156] on div at bounding box center [583, 269] width 1166 height 539
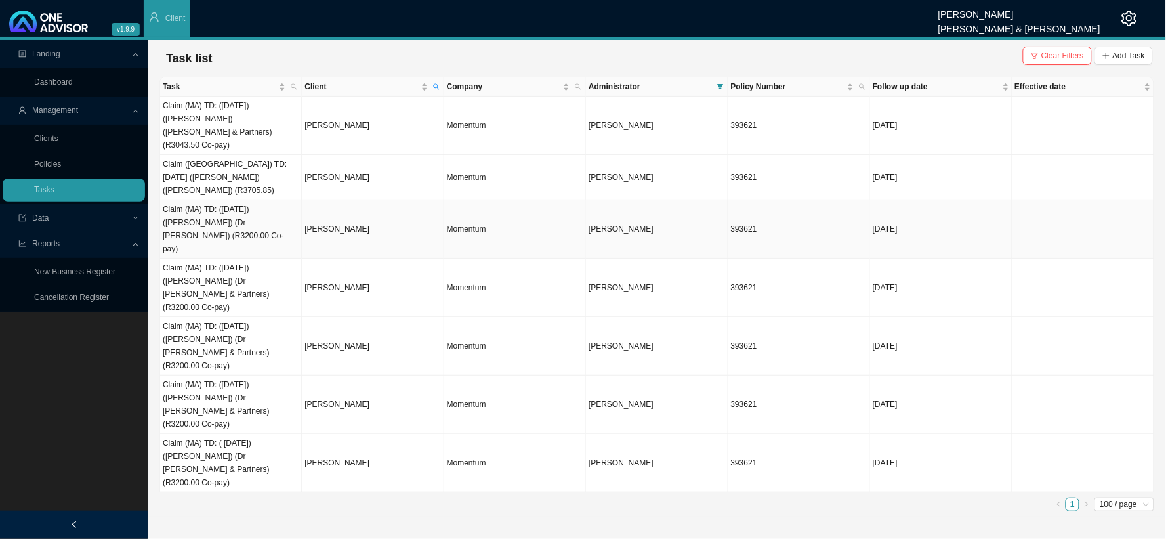
click at [247, 200] on td "Claim (MA) TD: ([DATE]) ([PERSON_NAME]) (Dr [PERSON_NAME]) (R3200.00 Co-pay)" at bounding box center [231, 229] width 142 height 58
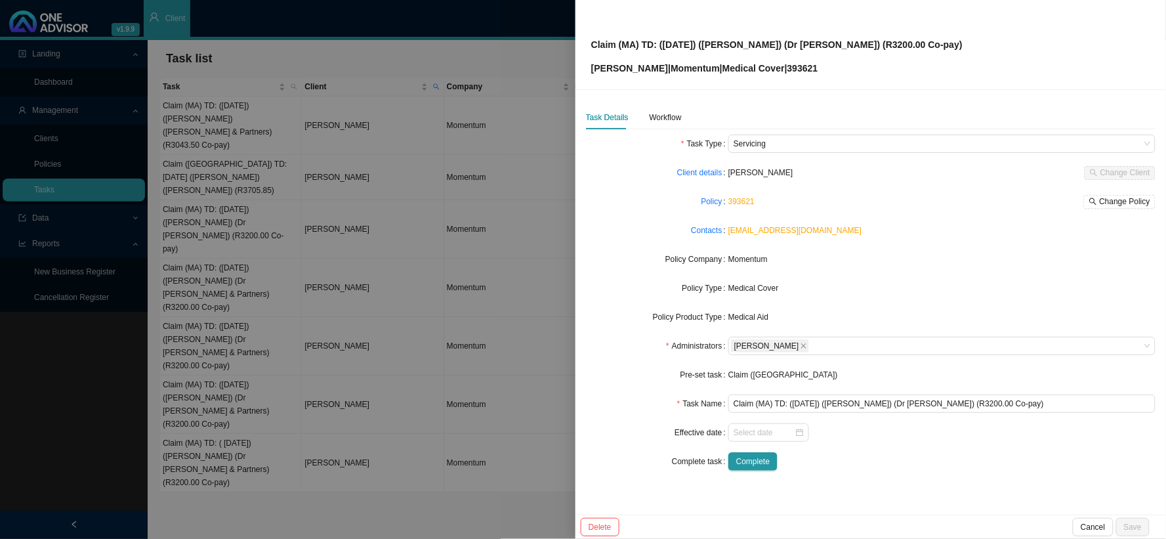
click at [643, 118] on div "Task Details Workflow" at bounding box center [634, 118] width 96 height 24
click at [658, 119] on div "Workflow" at bounding box center [666, 117] width 32 height 13
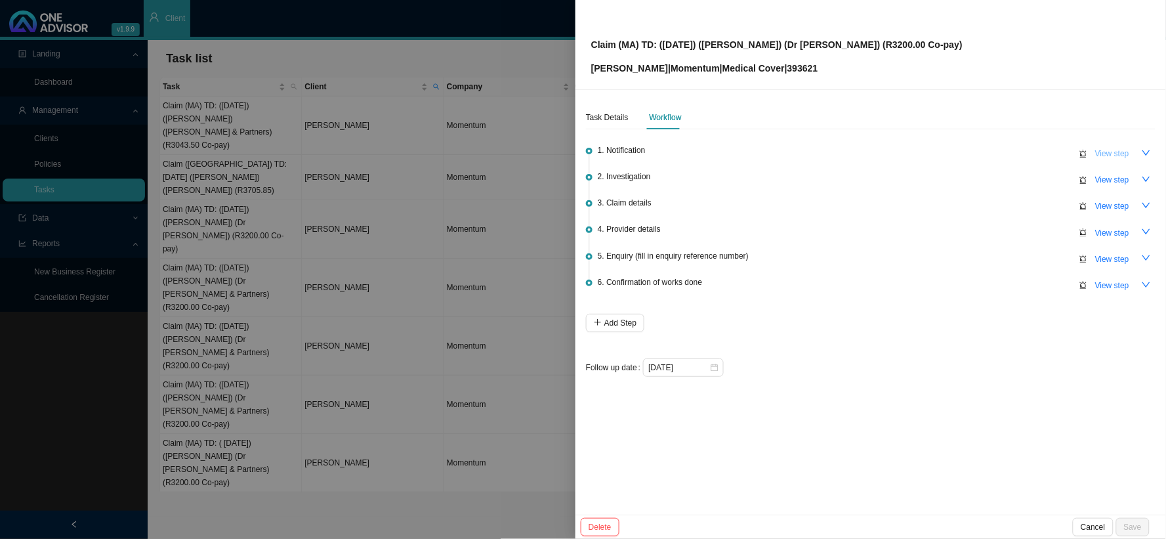
click at [1050, 155] on span "View step" at bounding box center [1113, 153] width 34 height 13
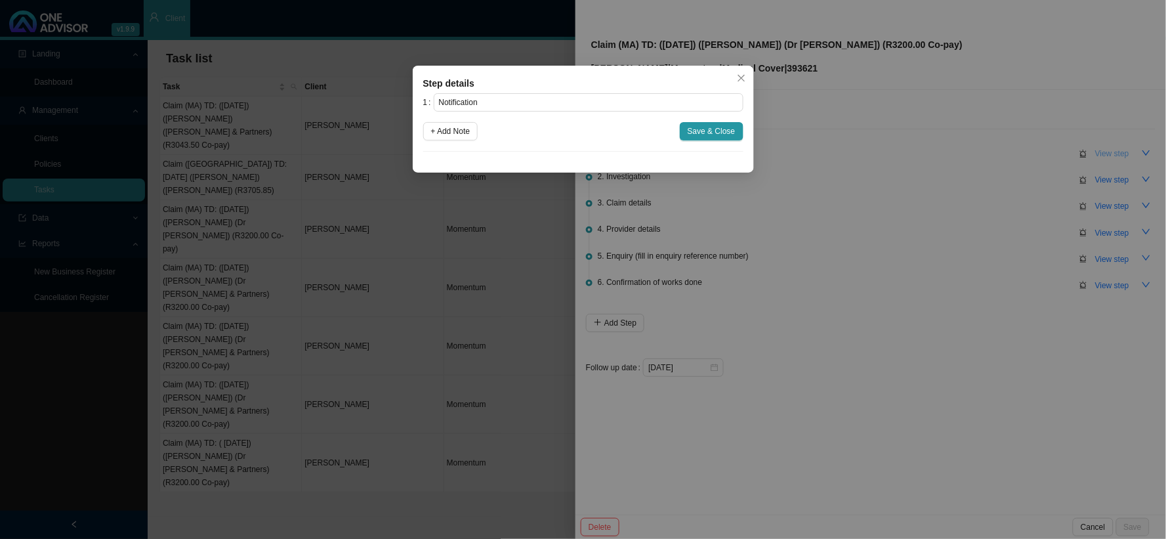
click at [1050, 155] on div "Step details 1 Notification + Add Note Save & Close Cancel OK" at bounding box center [583, 269] width 1166 height 539
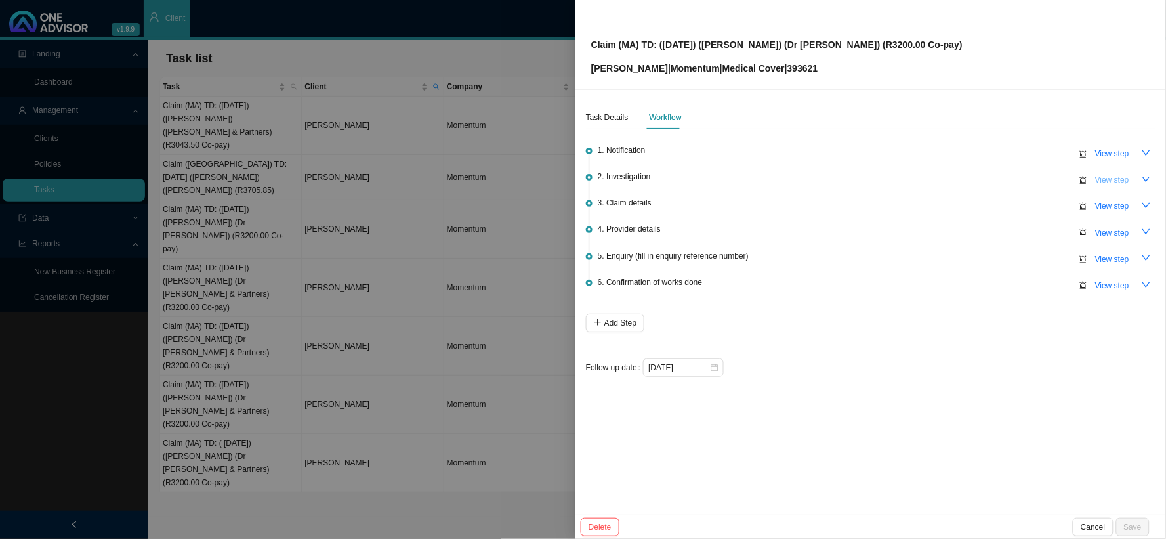
click at [1050, 182] on span "View step" at bounding box center [1113, 179] width 34 height 13
type input "Investigation"
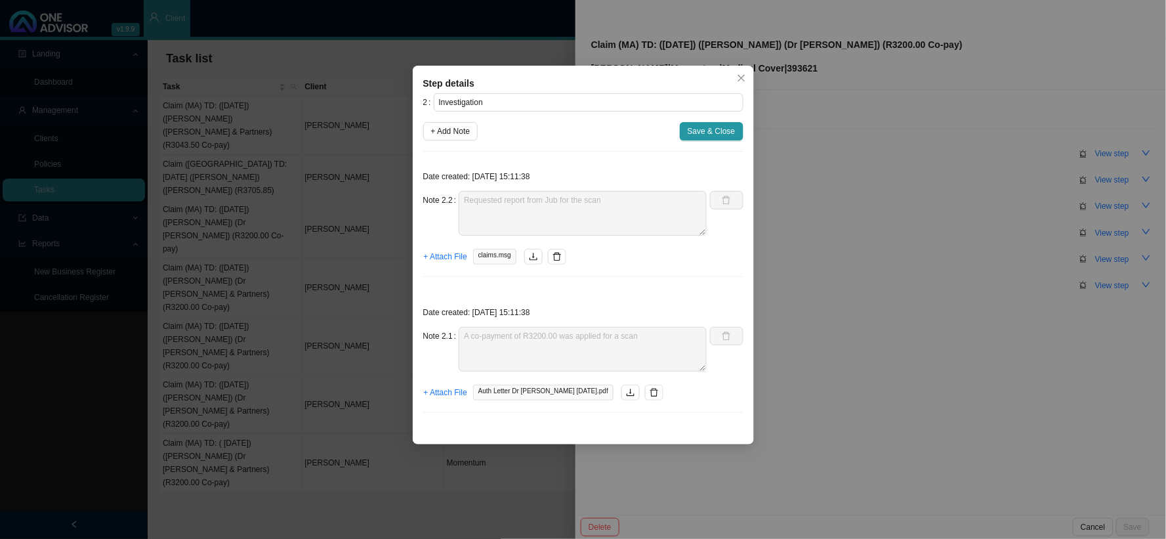
click at [836, 154] on div "Step details 2 Investigation + Add Note Save & Close Date created: [DATE] 15:11…" at bounding box center [583, 269] width 1166 height 539
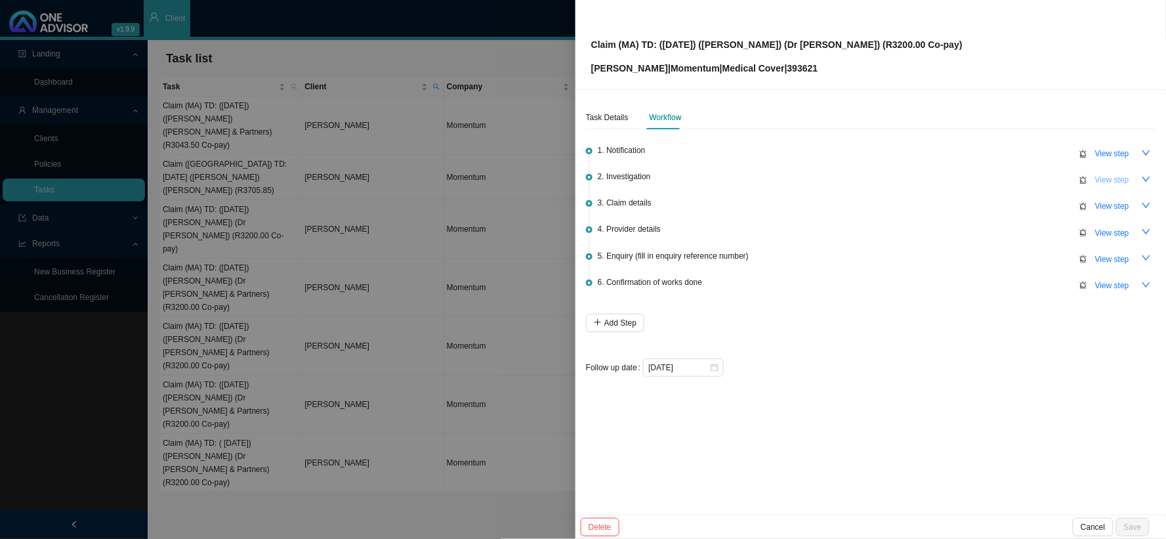
click at [1050, 179] on span "View step" at bounding box center [1113, 179] width 34 height 13
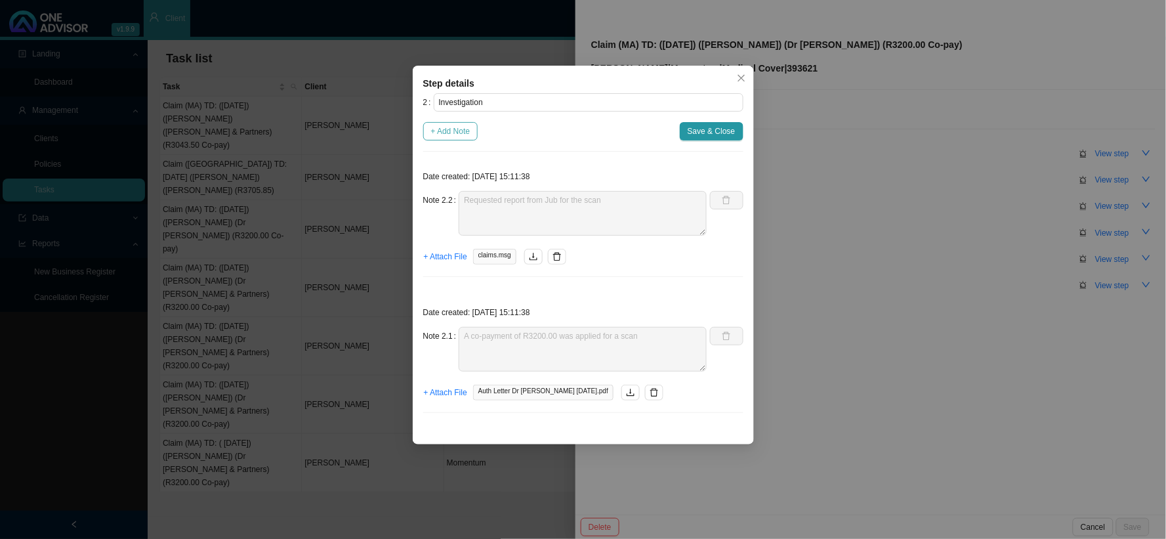
click at [459, 133] on span "+ Add Note" at bounding box center [450, 131] width 39 height 13
type textarea "Requested report from Jub for the scan"
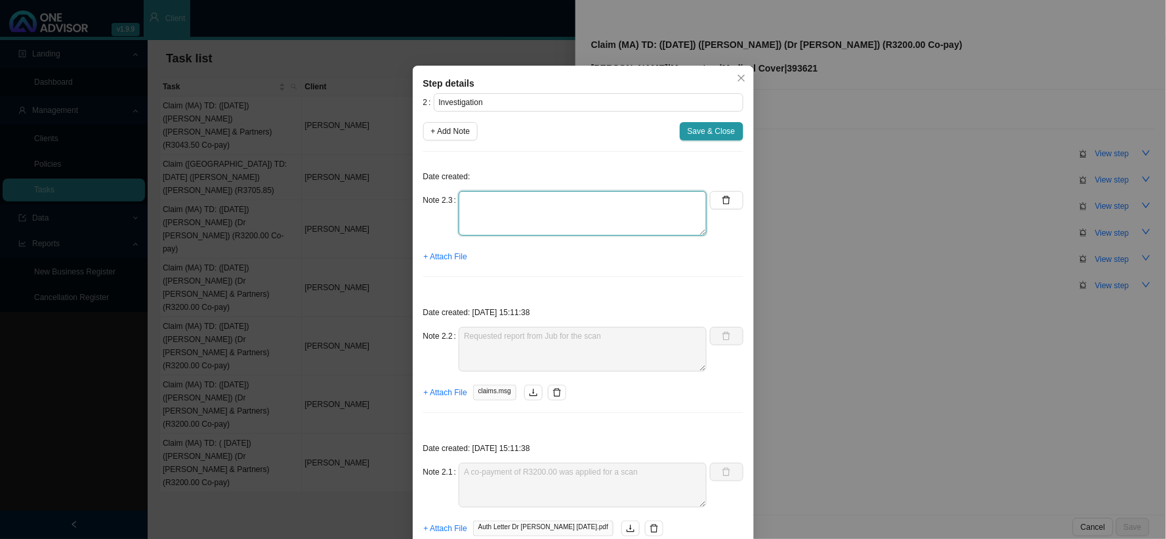
click at [499, 202] on textarea at bounding box center [583, 213] width 248 height 45
type textarea "Received invoice"
click at [431, 249] on button "+ Attach File" at bounding box center [445, 256] width 45 height 18
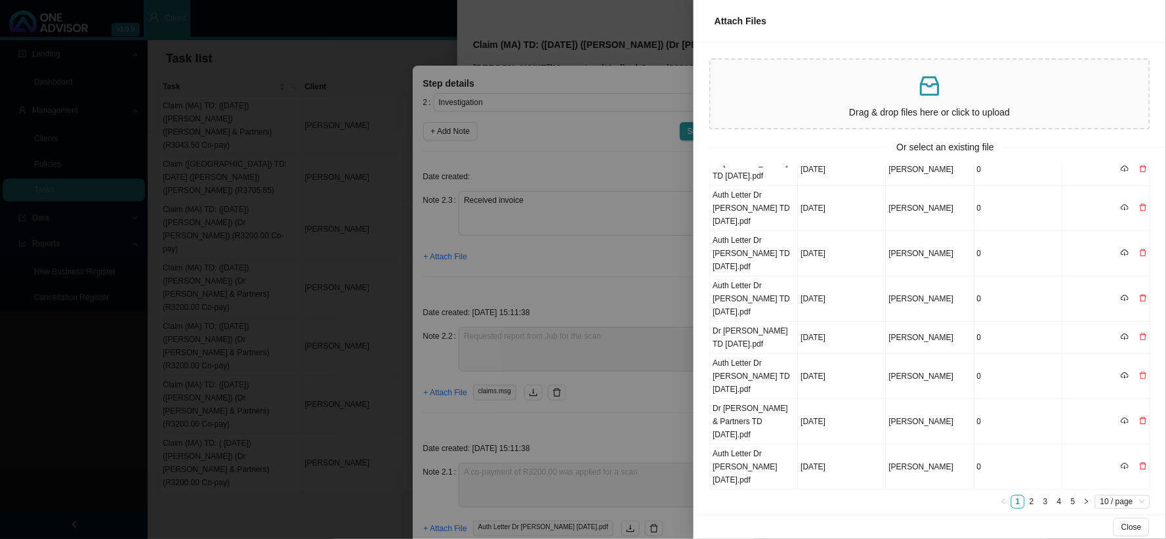
scroll to position [0, 0]
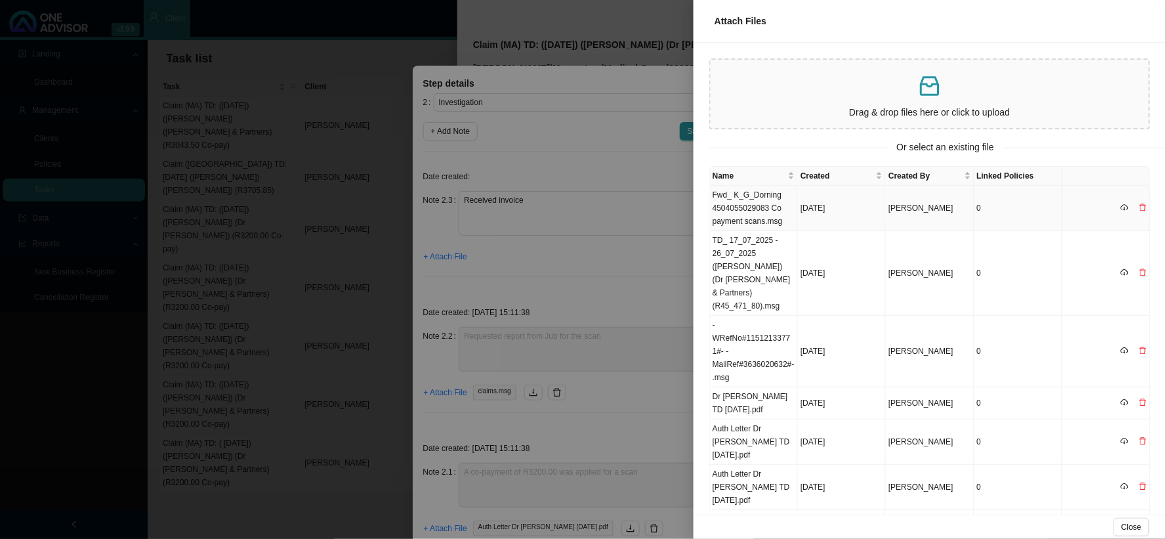
click at [737, 200] on td "Fwd_ K_G_Dorning 4504055029083 Co payment scans.msg" at bounding box center [754, 208] width 88 height 45
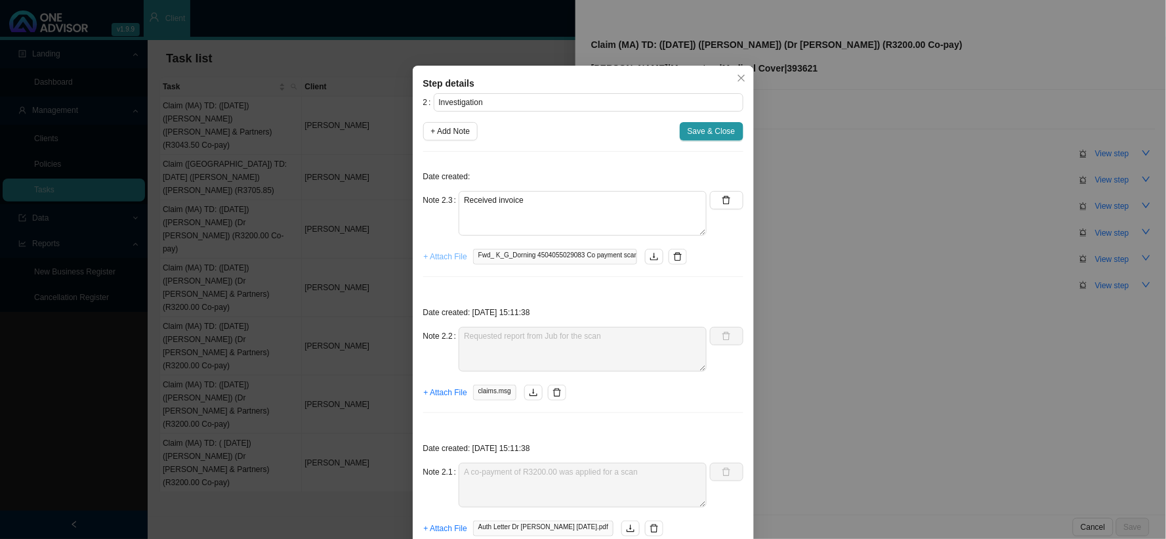
click at [437, 261] on span "+ Attach File" at bounding box center [445, 256] width 43 height 13
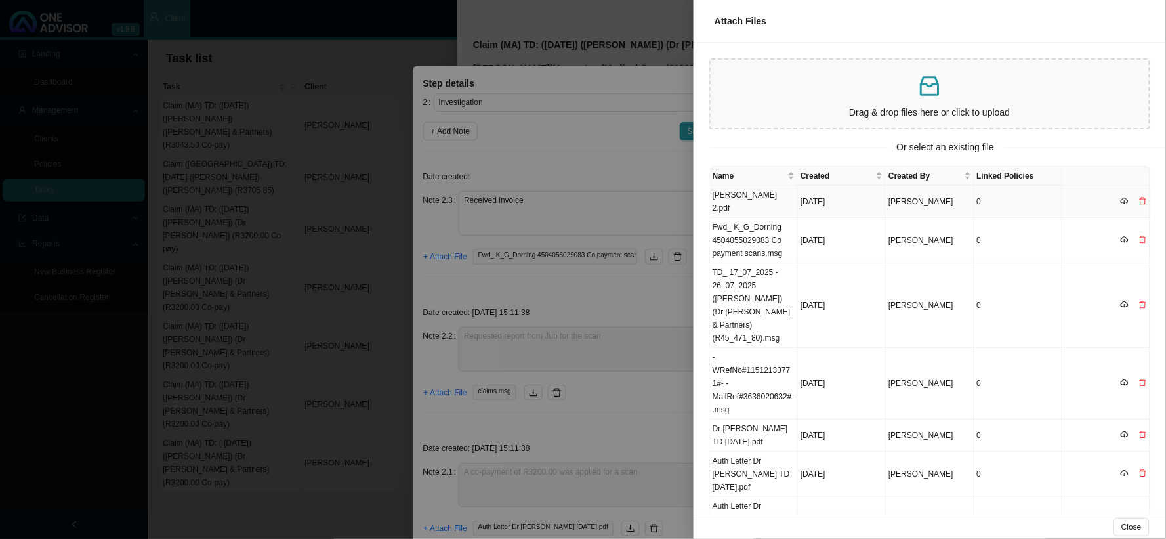
click at [755, 191] on td "[PERSON_NAME] 2.pdf" at bounding box center [754, 202] width 88 height 32
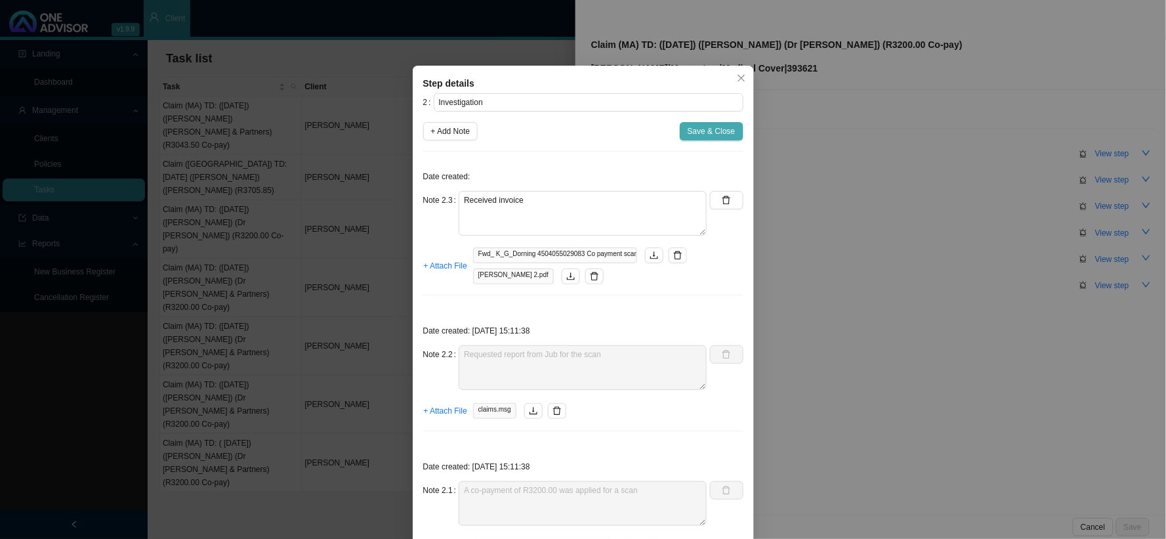
click at [725, 134] on span "Save & Close" at bounding box center [712, 131] width 48 height 13
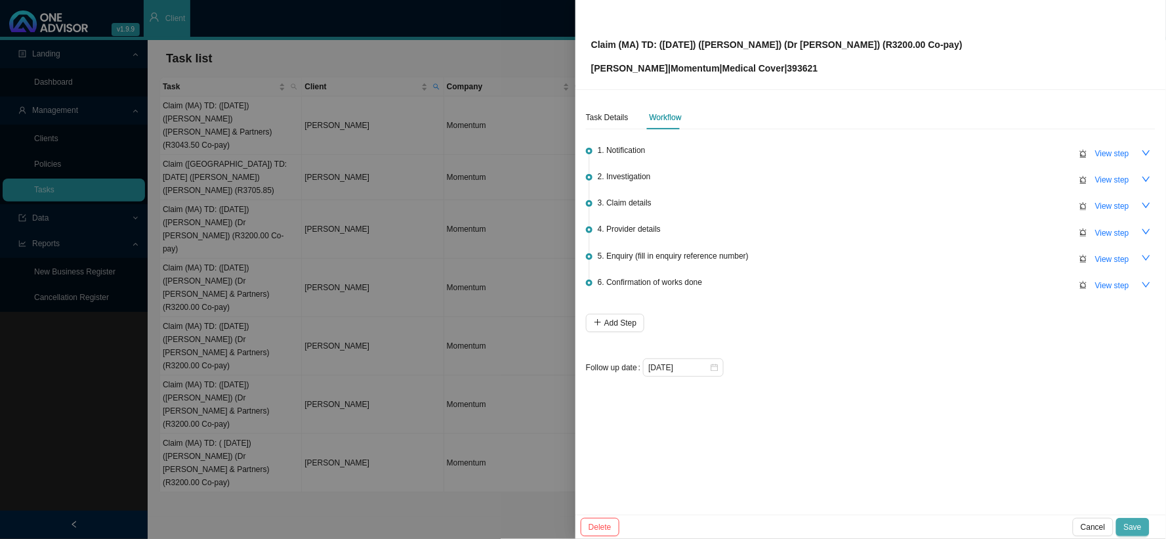
click at [1050, 484] on span "Save" at bounding box center [1133, 527] width 18 height 13
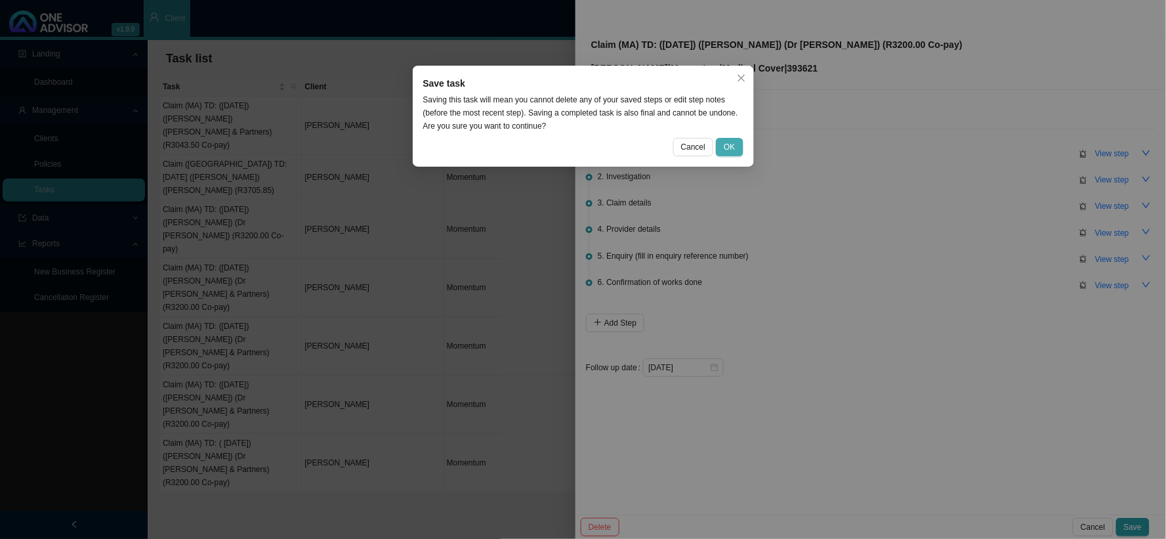
click at [729, 141] on span "OK" at bounding box center [729, 146] width 11 height 13
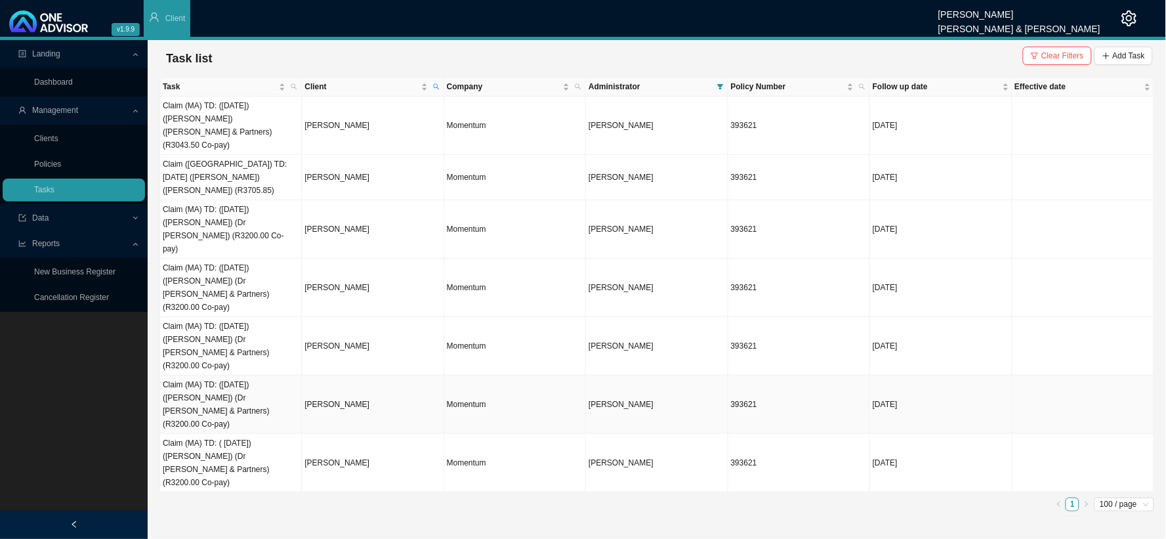
click at [254, 375] on td "Claim (MA) TD: ([DATE]) ([PERSON_NAME]) (Dr [PERSON_NAME] & Partners) (R3200.00…" at bounding box center [231, 404] width 142 height 58
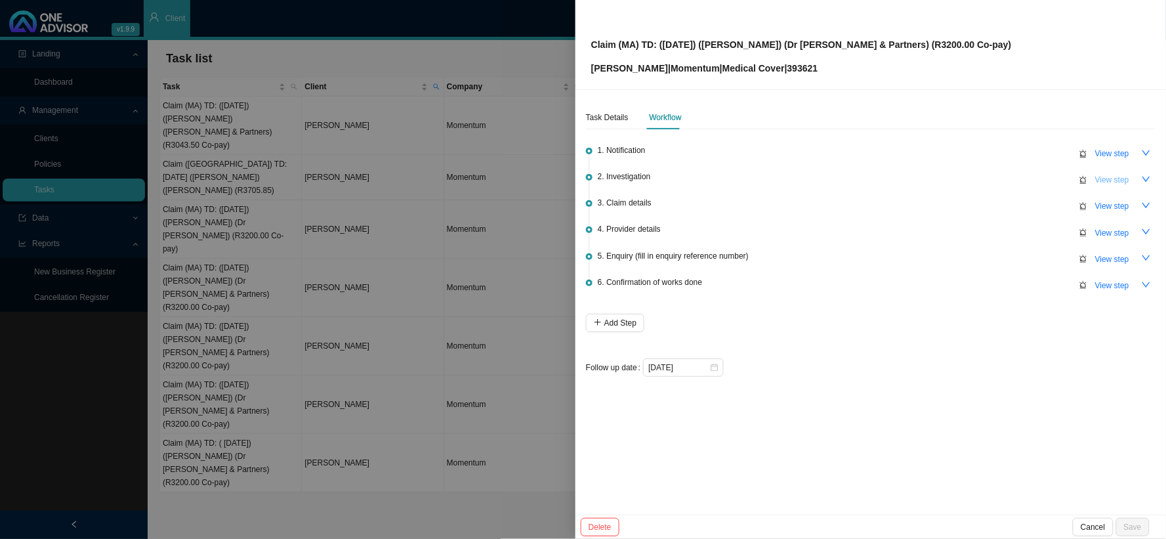
click at [1050, 181] on span "View step" at bounding box center [1113, 179] width 34 height 13
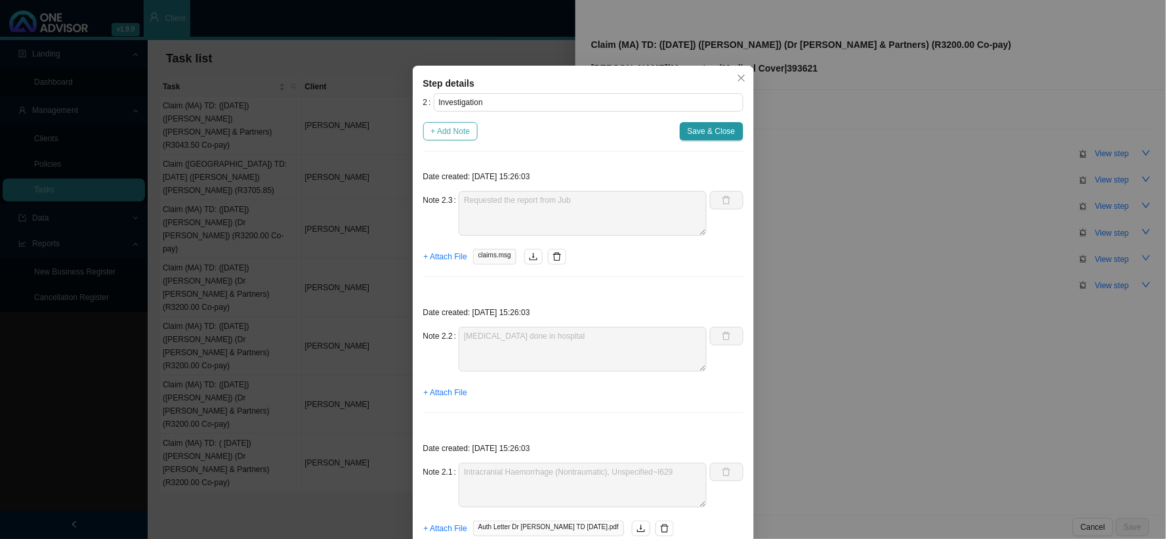
click at [435, 133] on span "+ Add Note" at bounding box center [450, 131] width 39 height 13
type textarea "Requested the report from Jub"
type textarea "[MEDICAL_DATA] done in hospital"
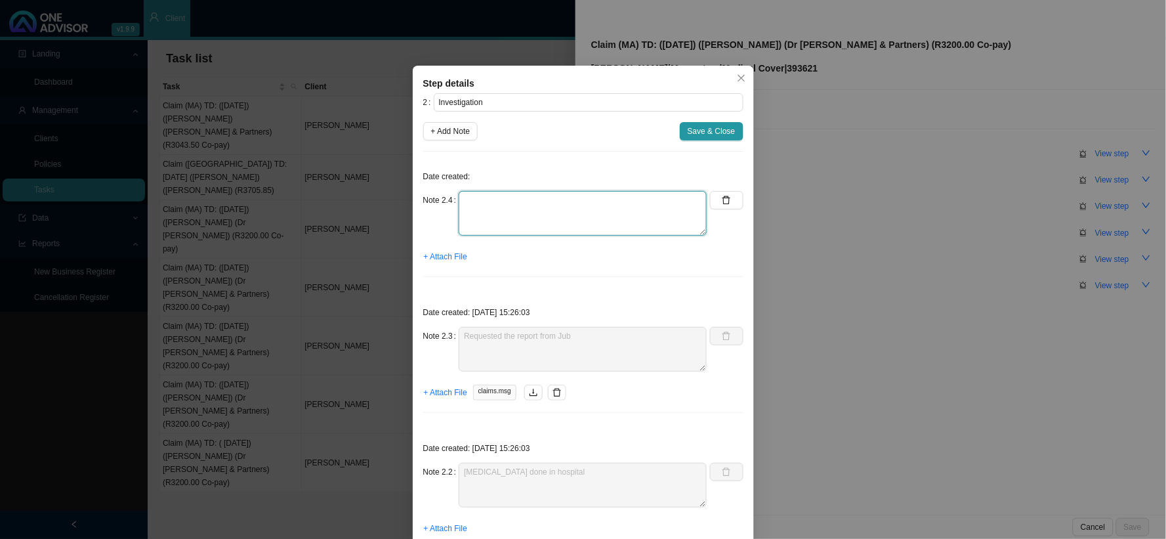
click at [490, 200] on textarea at bounding box center [583, 213] width 248 height 45
type textarea "Received invoice"
click at [449, 255] on span "+ Attach File" at bounding box center [445, 256] width 43 height 13
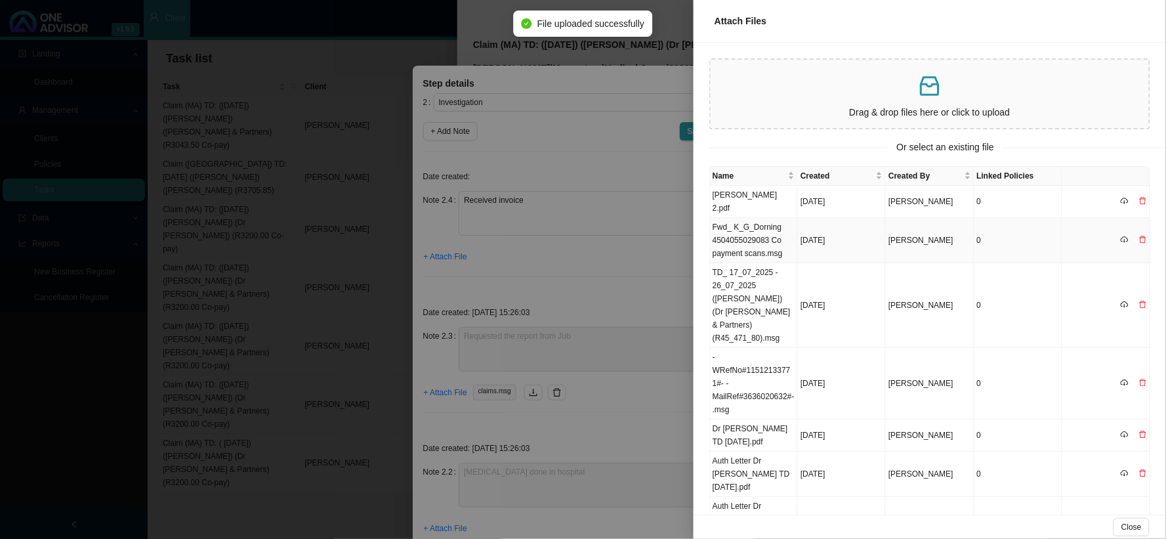
click at [758, 226] on td "Fwd_ K_G_Dorning 4504055029083 Co payment scans.msg" at bounding box center [754, 240] width 88 height 45
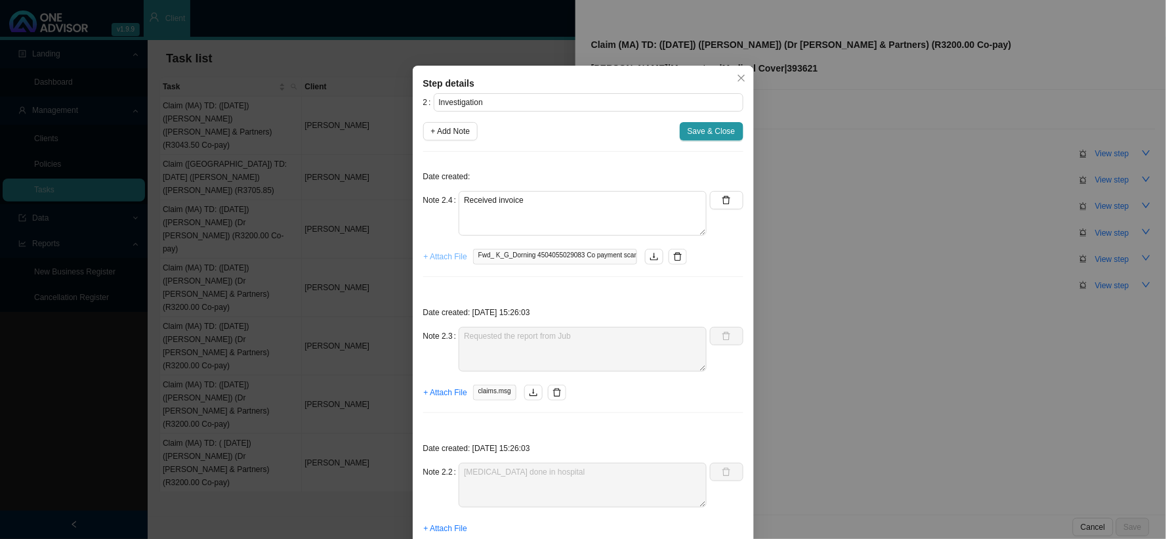
click at [453, 259] on span "+ Attach File" at bounding box center [445, 256] width 43 height 13
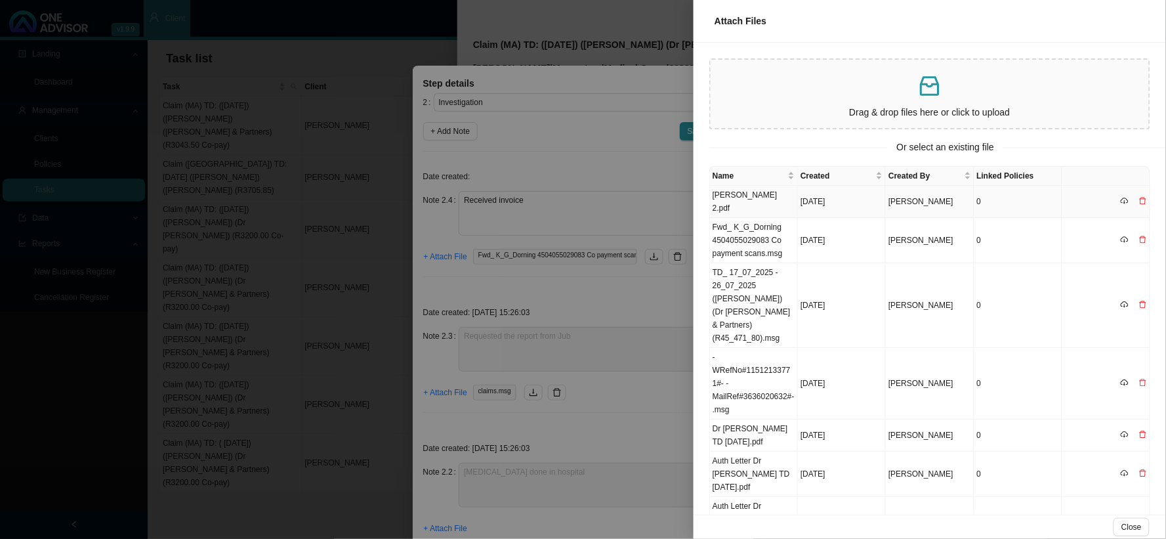
click at [748, 193] on td "[PERSON_NAME] 2.pdf" at bounding box center [754, 202] width 88 height 32
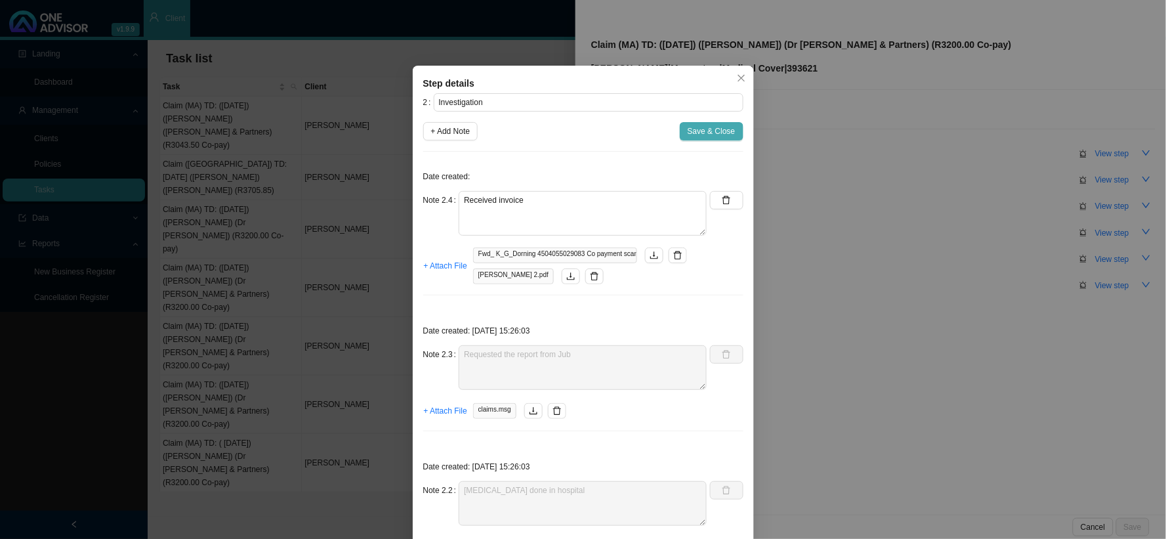
click at [701, 132] on span "Save & Close" at bounding box center [712, 131] width 48 height 13
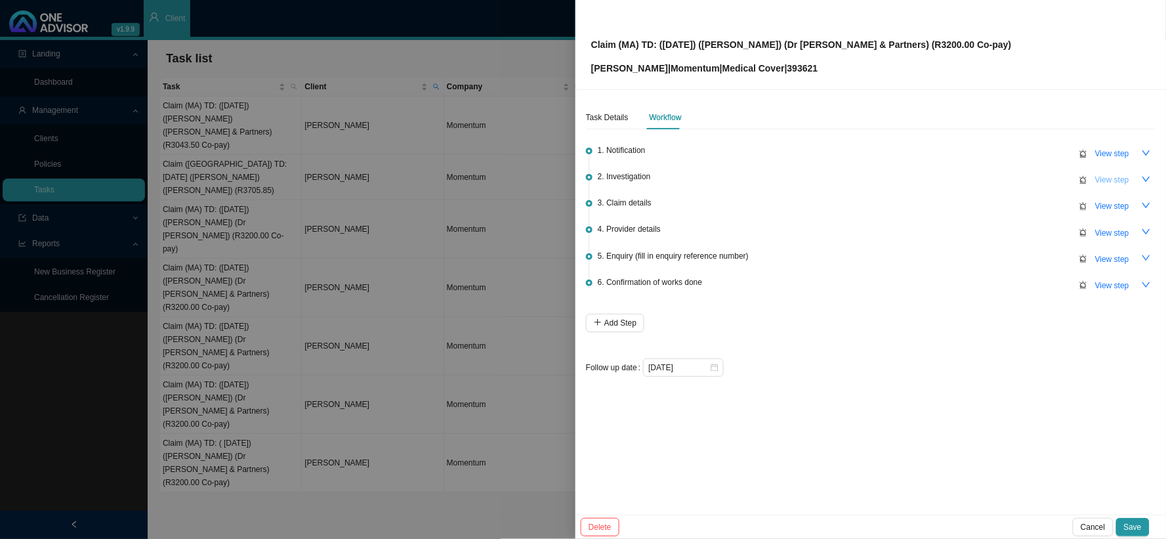
click at [1050, 180] on span "View step" at bounding box center [1113, 179] width 34 height 13
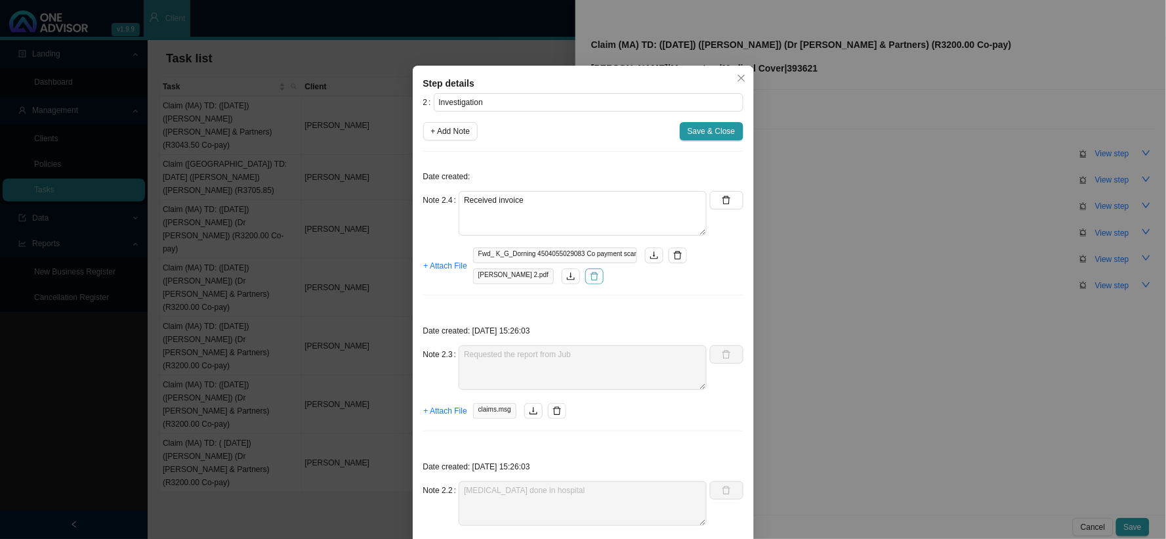
click at [590, 274] on icon "delete" at bounding box center [594, 276] width 9 height 9
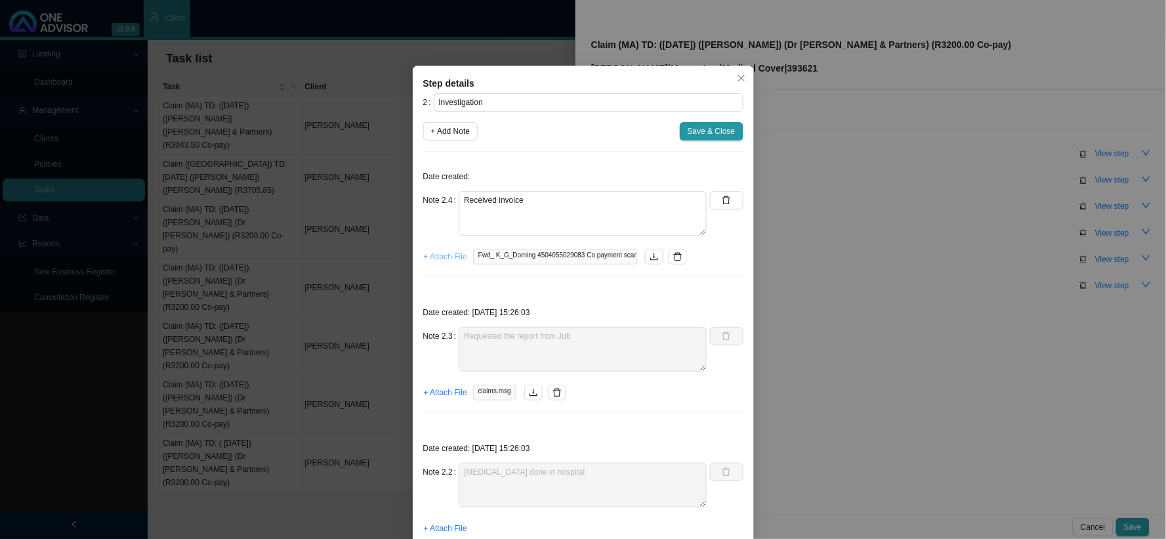
click at [436, 258] on span "+ Attach File" at bounding box center [445, 256] width 43 height 13
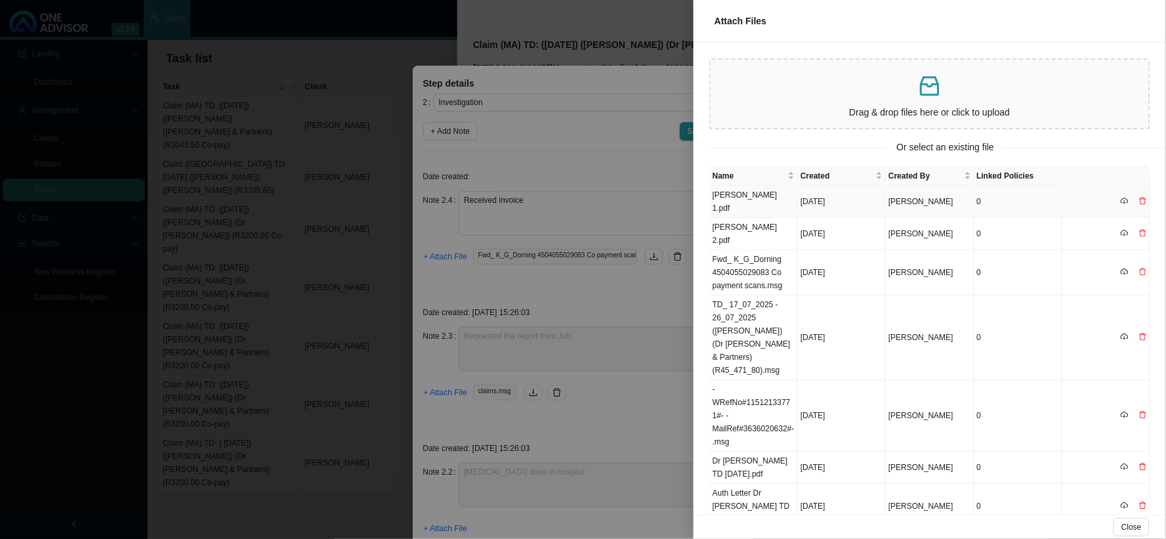
click at [758, 193] on td "[PERSON_NAME] 1.pdf" at bounding box center [754, 202] width 88 height 32
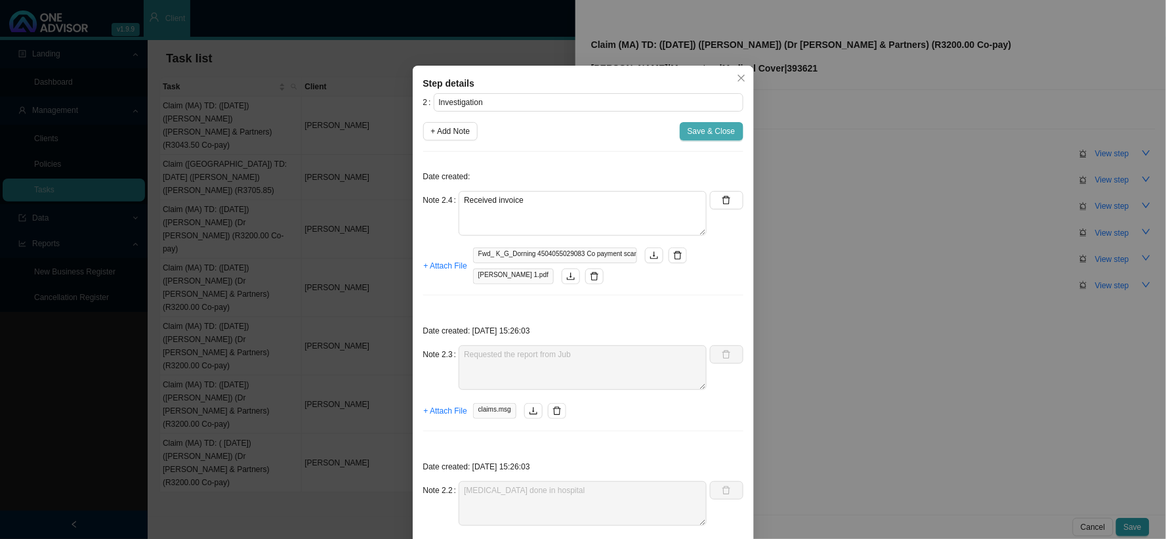
click at [713, 135] on span "Save & Close" at bounding box center [712, 131] width 48 height 13
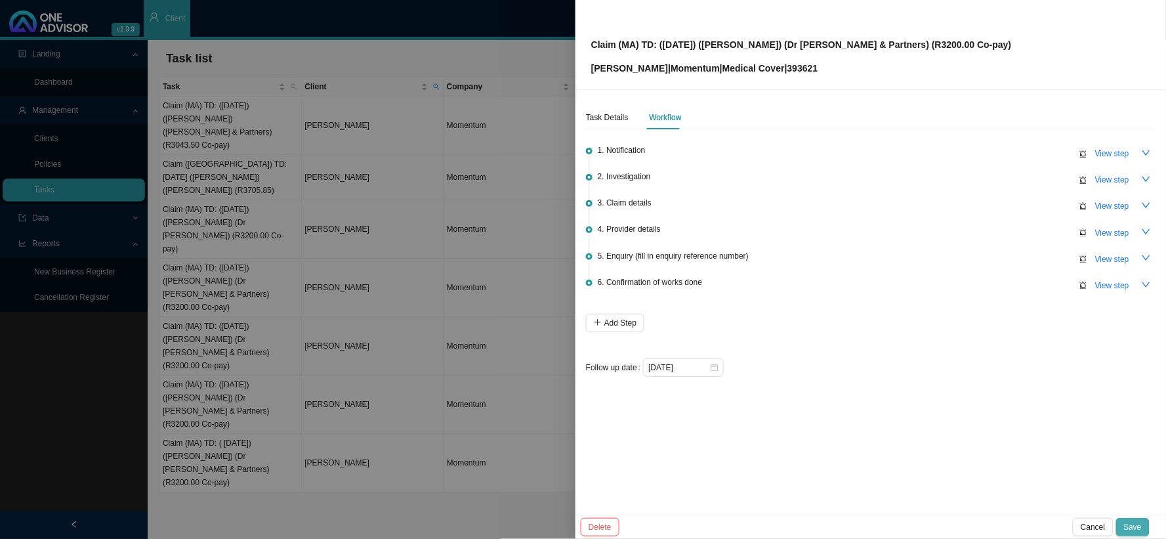
click at [1050, 484] on button "Save" at bounding box center [1133, 527] width 33 height 18
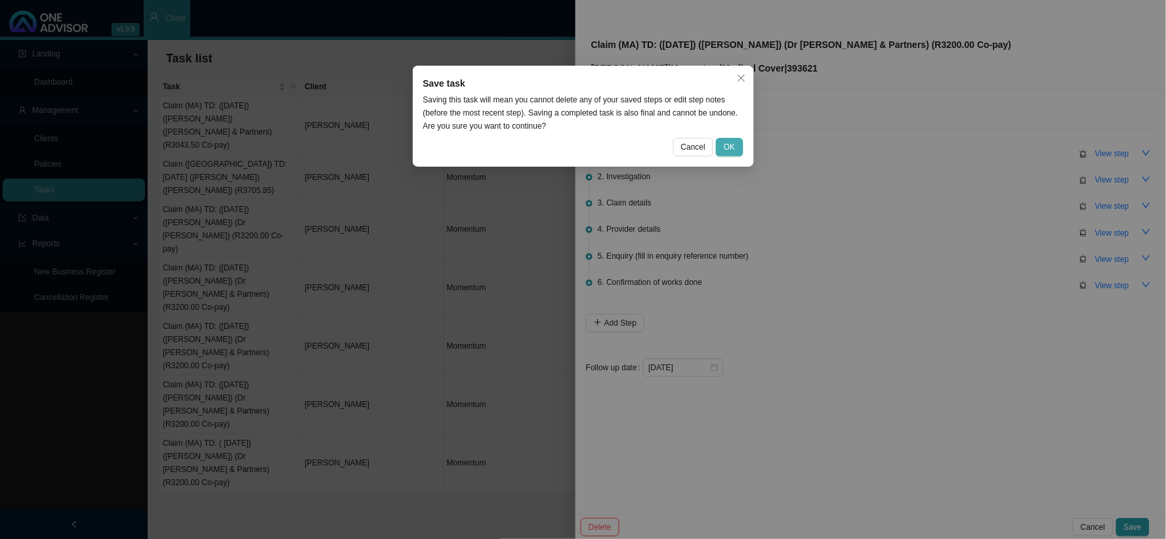
click at [740, 149] on button "OK" at bounding box center [729, 147] width 27 height 18
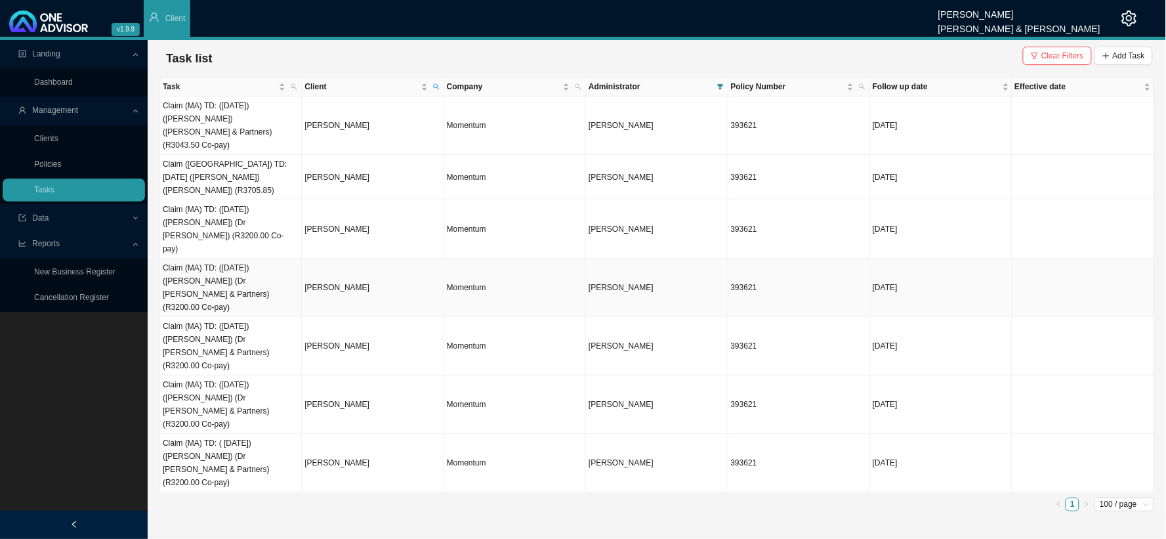
click at [243, 259] on td "Claim (MA) TD: ([DATE]) ([PERSON_NAME]) (Dr [PERSON_NAME] & Partners) (R3200.00…" at bounding box center [231, 288] width 142 height 58
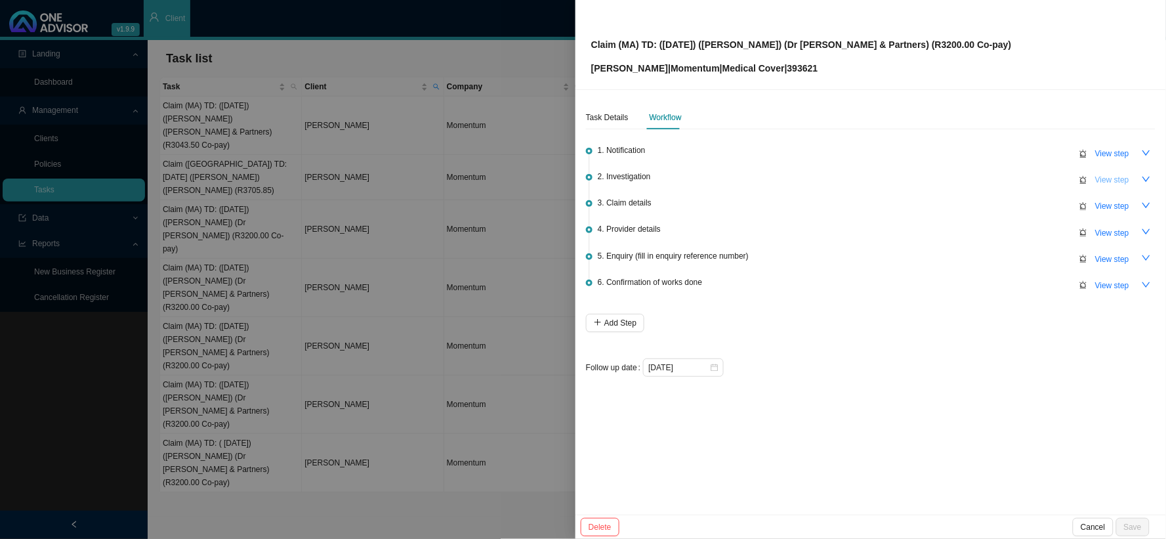
click at [1050, 180] on span "View step" at bounding box center [1113, 179] width 34 height 13
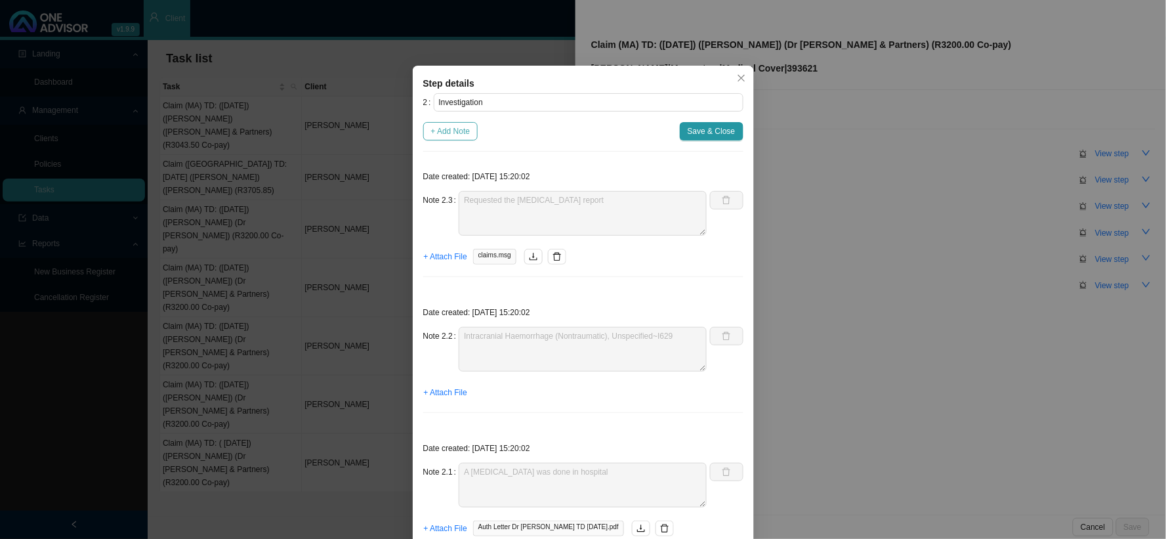
click at [456, 137] on span "+ Add Note" at bounding box center [450, 131] width 39 height 13
type textarea "Requested the [MEDICAL_DATA] report"
type textarea "Intracranial Haemorrhage (Nontraumatic), Unspecified~I629"
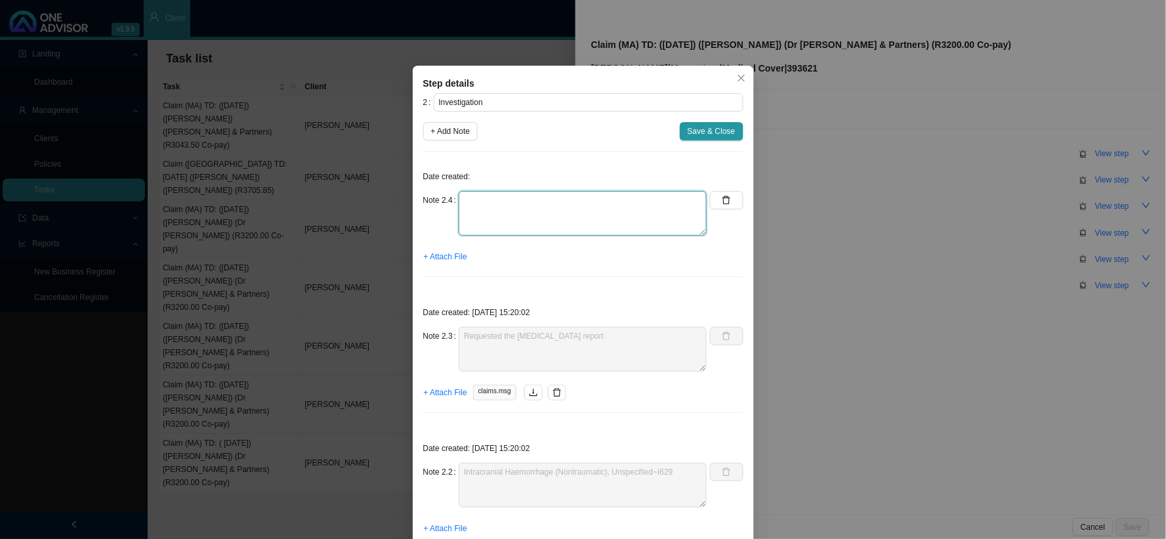
click at [539, 205] on textarea at bounding box center [583, 213] width 248 height 45
type textarea "Received invoice"
click at [446, 253] on span "+ Attach File" at bounding box center [445, 256] width 43 height 13
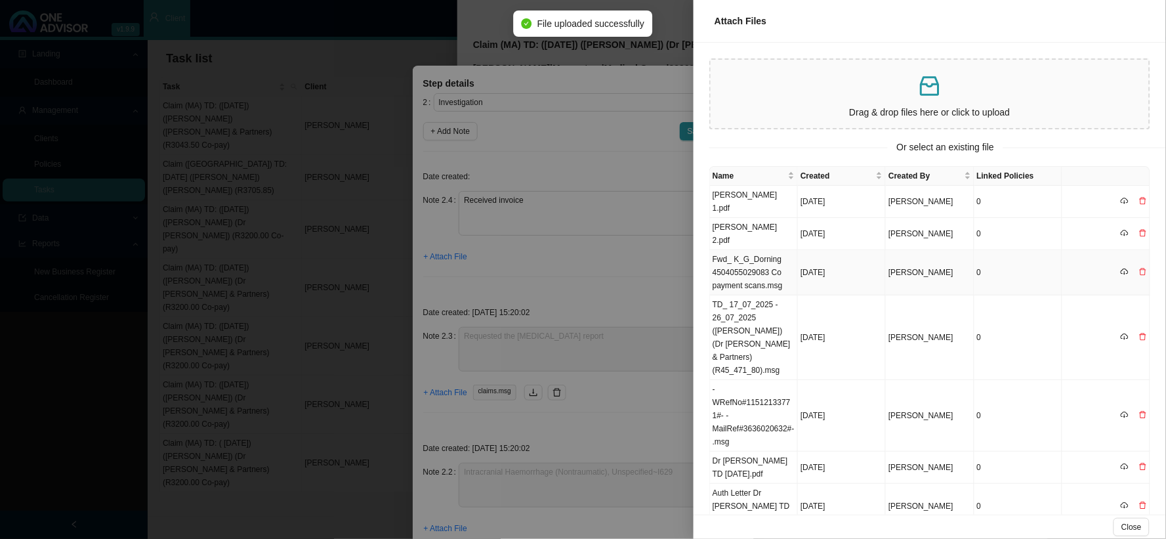
click at [762, 250] on td "Fwd_ K_G_Dorning 4504055029083 Co payment scans.msg" at bounding box center [754, 272] width 88 height 45
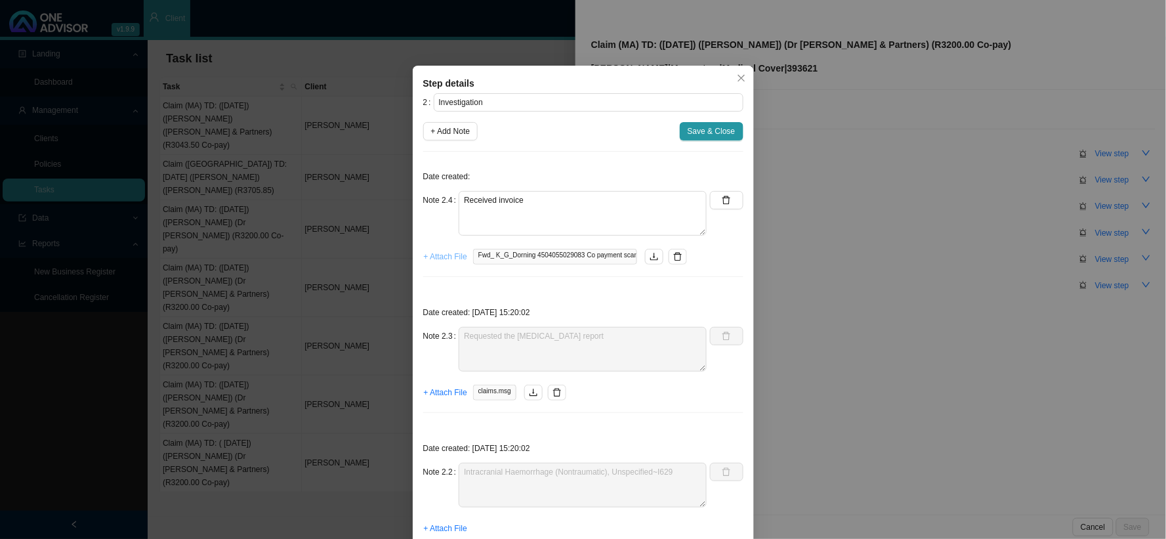
click at [448, 260] on span "+ Attach File" at bounding box center [445, 256] width 43 height 13
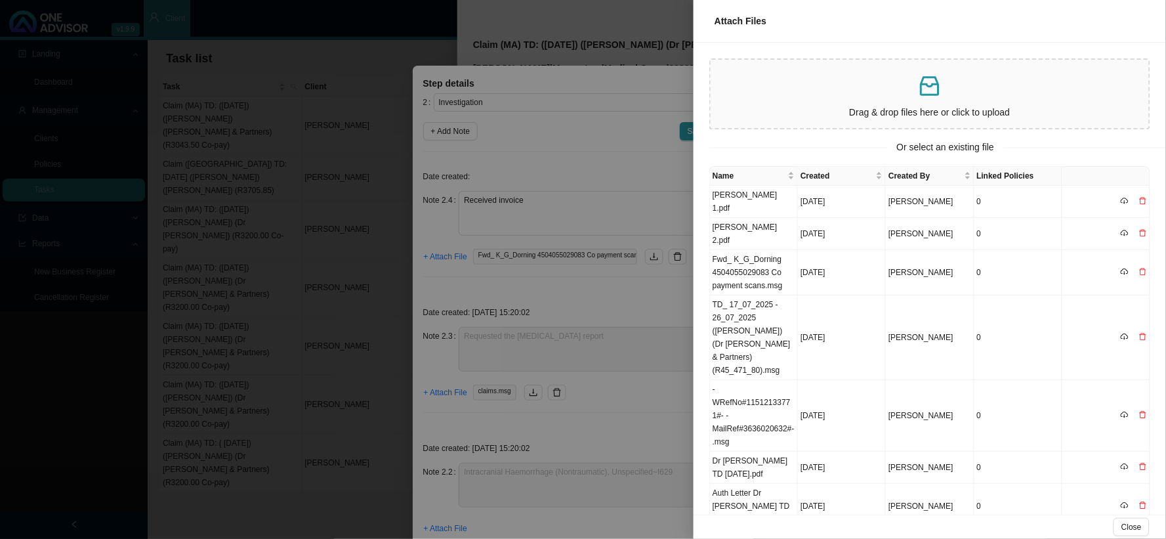
click at [635, 279] on div at bounding box center [583, 269] width 1166 height 539
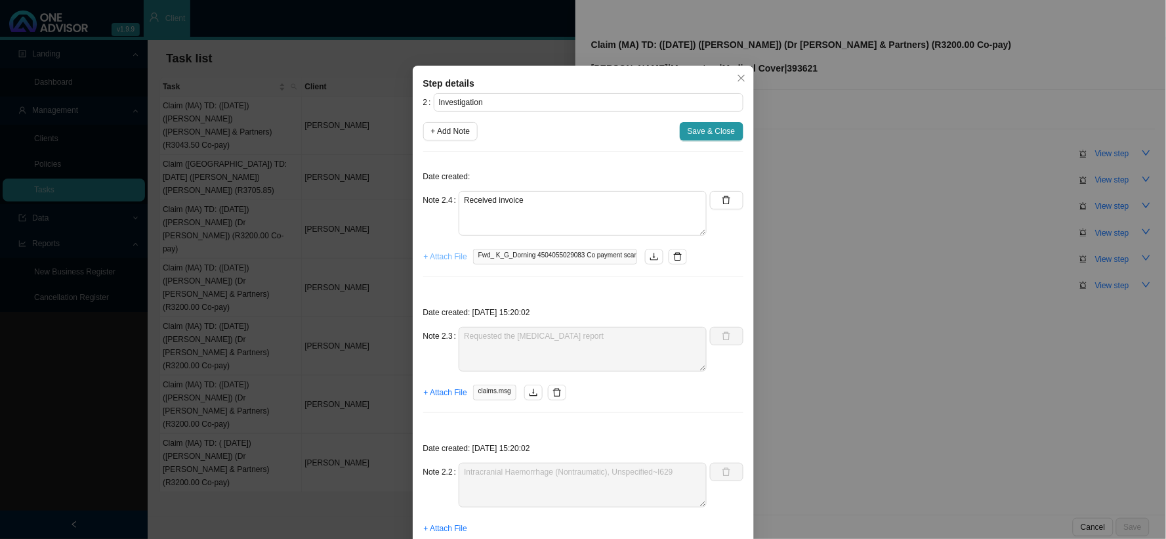
click at [440, 252] on span "+ Attach File" at bounding box center [445, 256] width 43 height 13
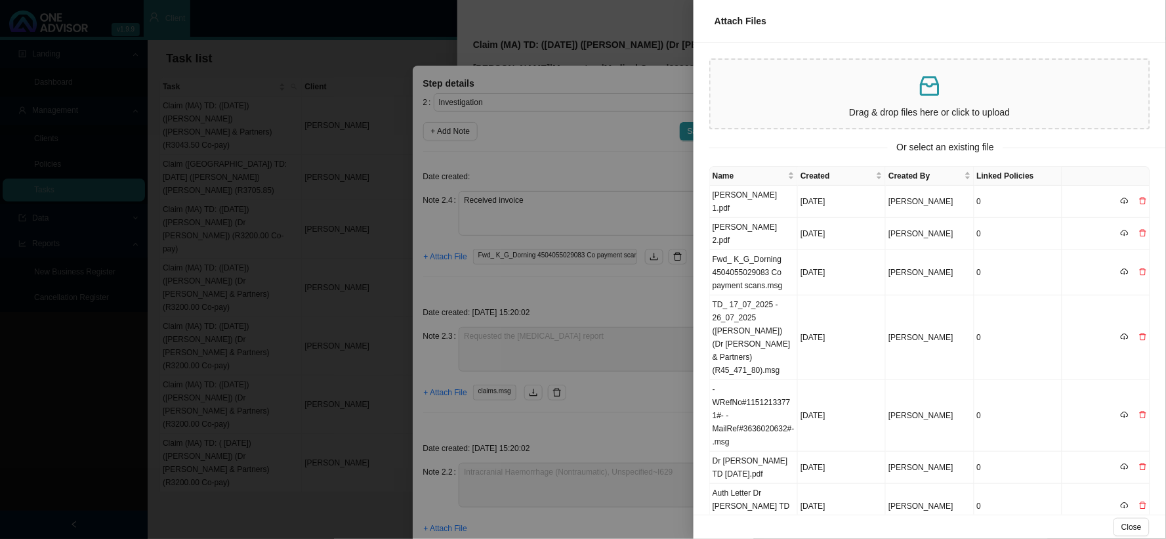
click at [575, 289] on div at bounding box center [583, 269] width 1166 height 539
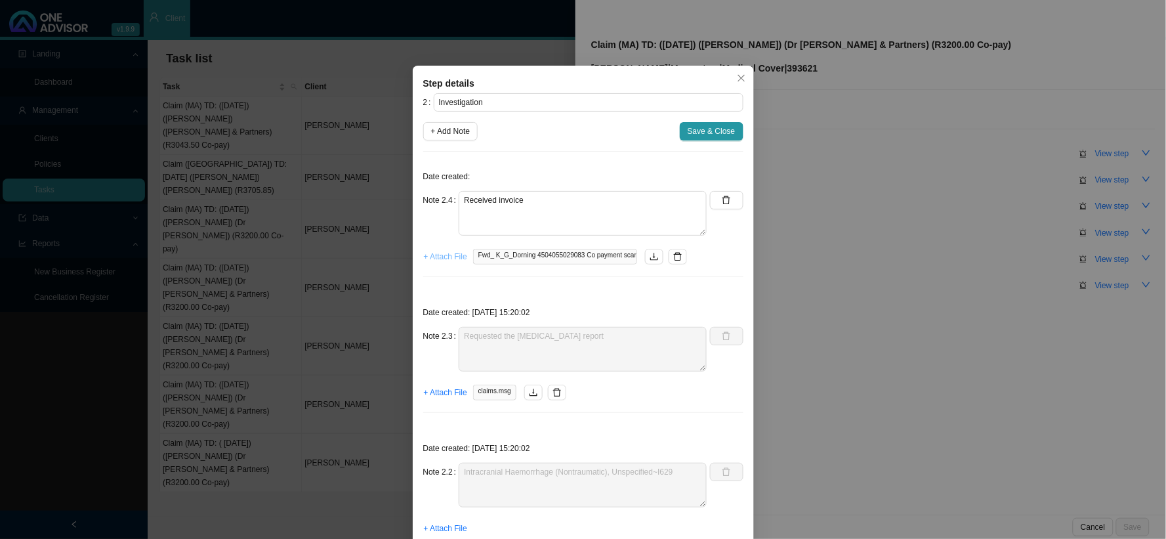
click at [437, 263] on span "+ Attach File" at bounding box center [445, 256] width 43 height 13
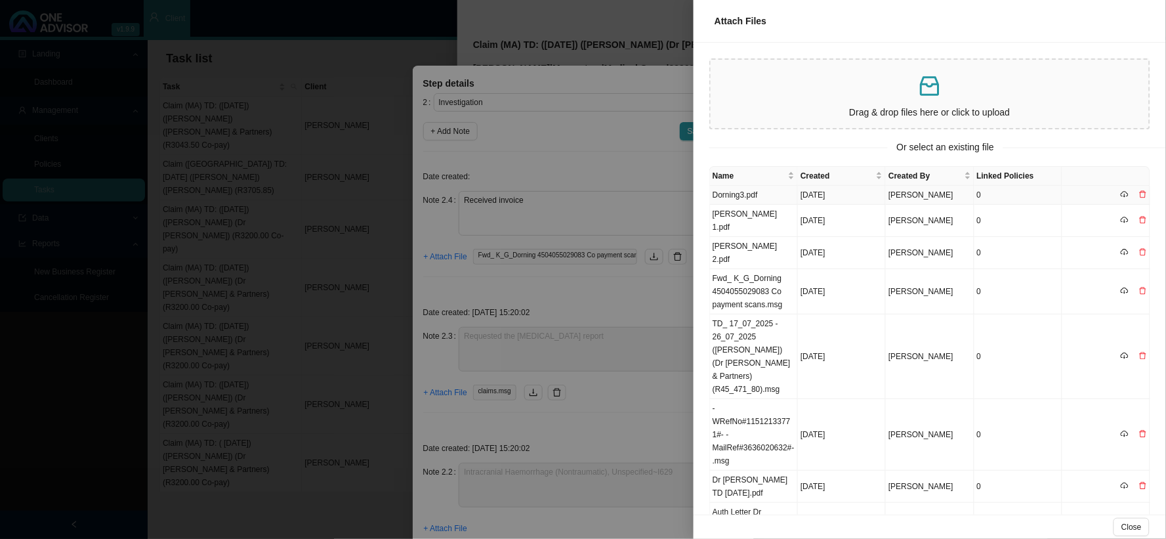
click at [755, 194] on td "Dorning3.pdf" at bounding box center [754, 195] width 88 height 19
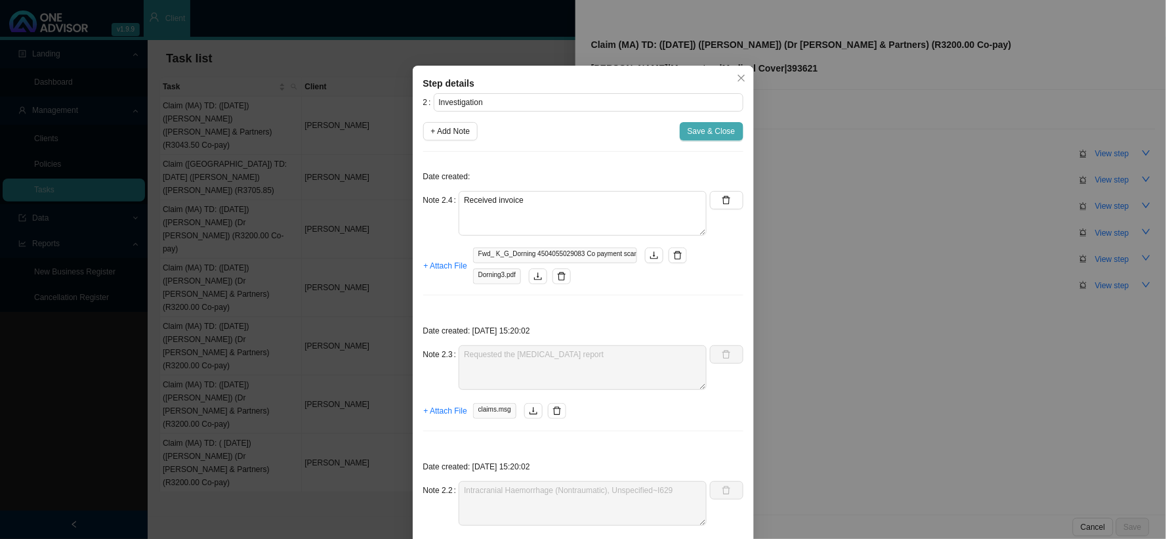
click at [703, 127] on span "Save & Close" at bounding box center [712, 131] width 48 height 13
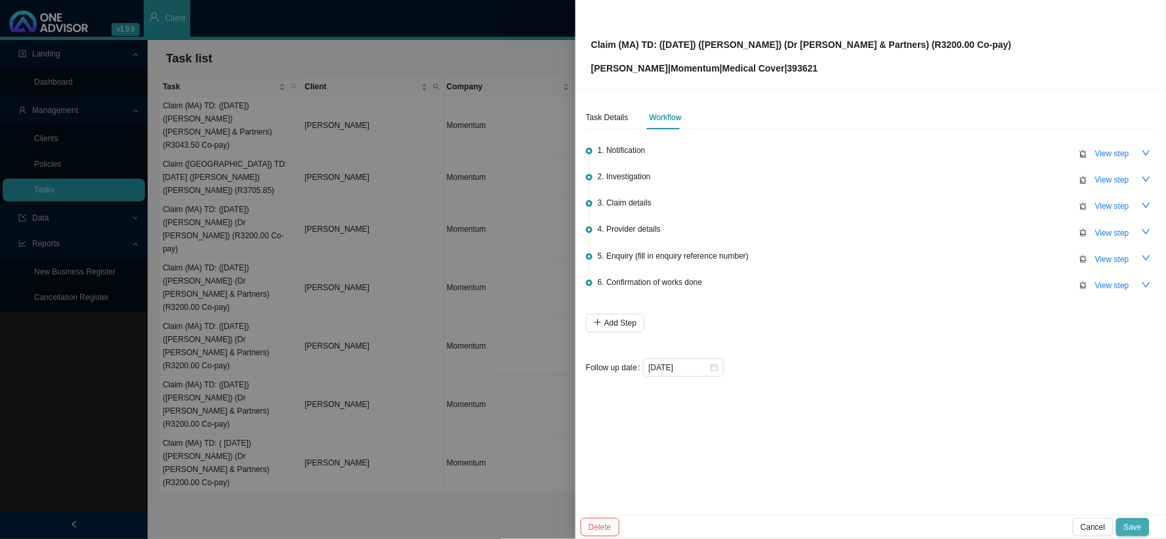
click at [1050, 484] on span "Save" at bounding box center [1133, 527] width 18 height 13
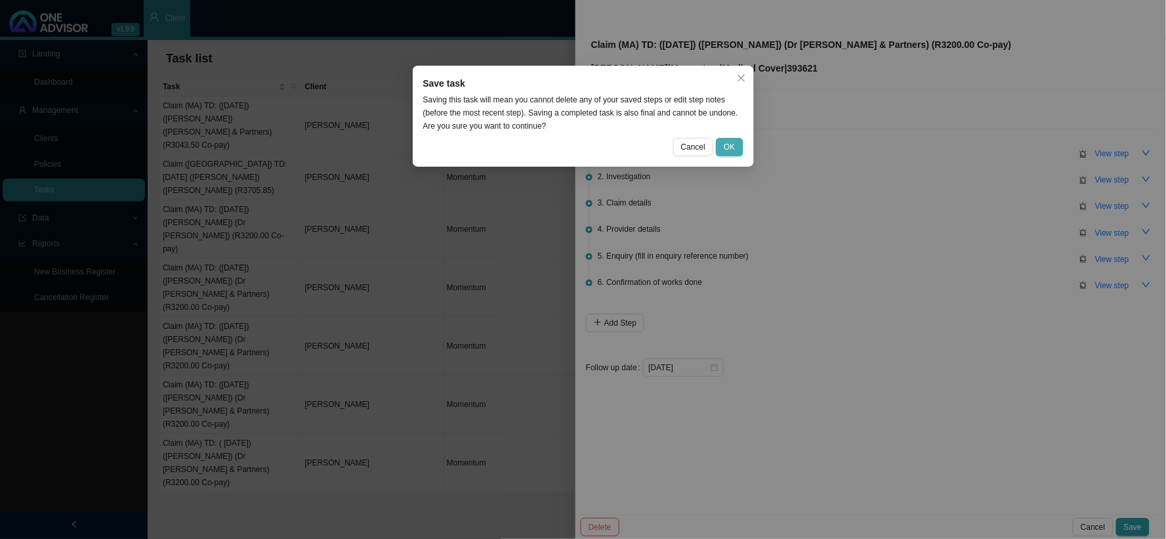
click at [733, 146] on span "OK" at bounding box center [729, 146] width 11 height 13
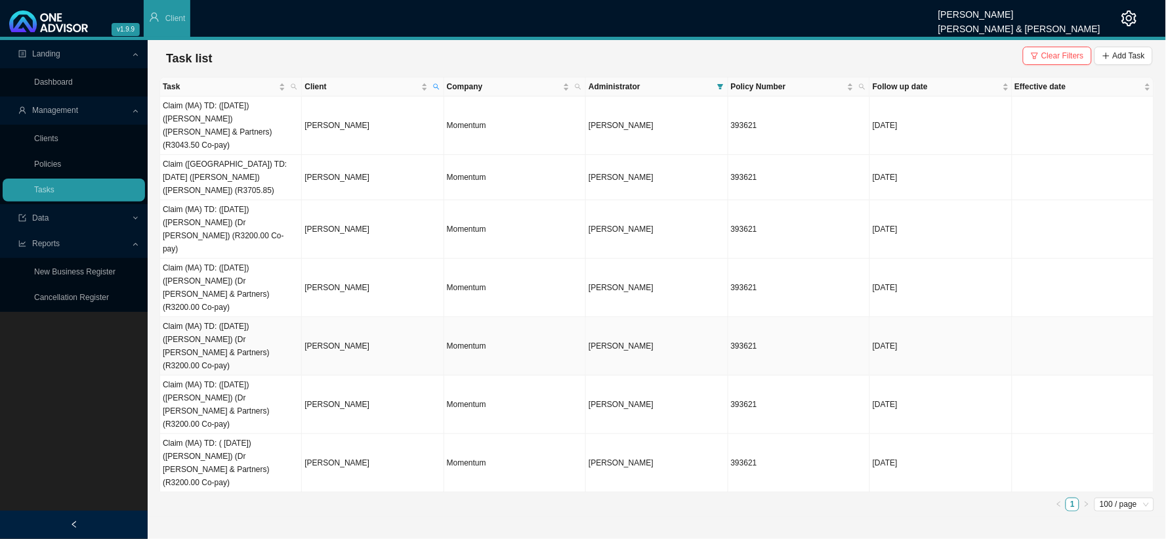
click at [218, 317] on td "Claim (MA) TD: ([DATE]) ([PERSON_NAME]) (Dr [PERSON_NAME] & Partners) (R3200.00…" at bounding box center [231, 346] width 142 height 58
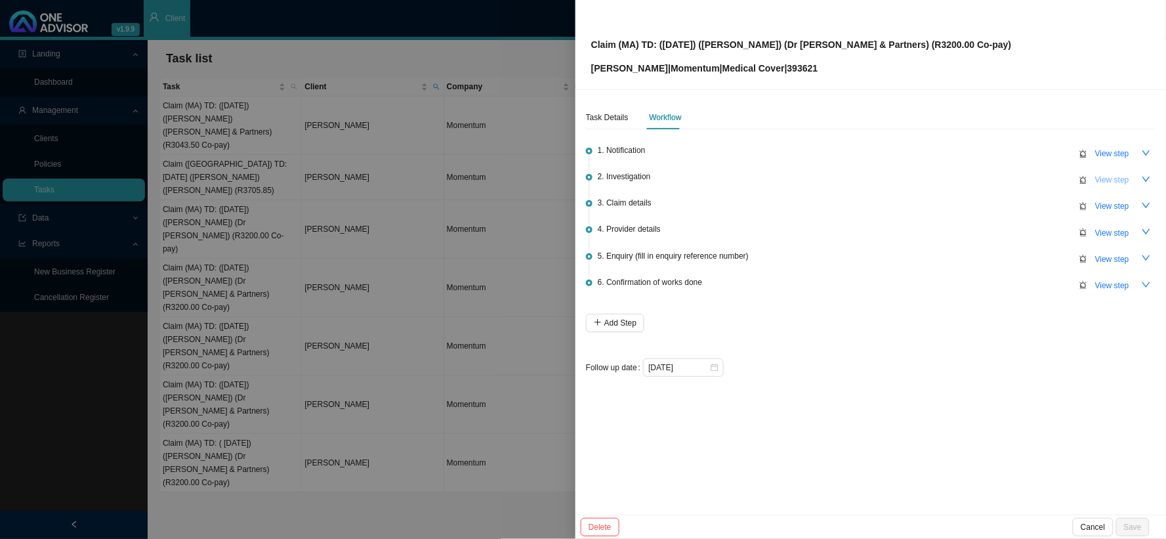
click at [1050, 176] on span "View step" at bounding box center [1113, 179] width 34 height 13
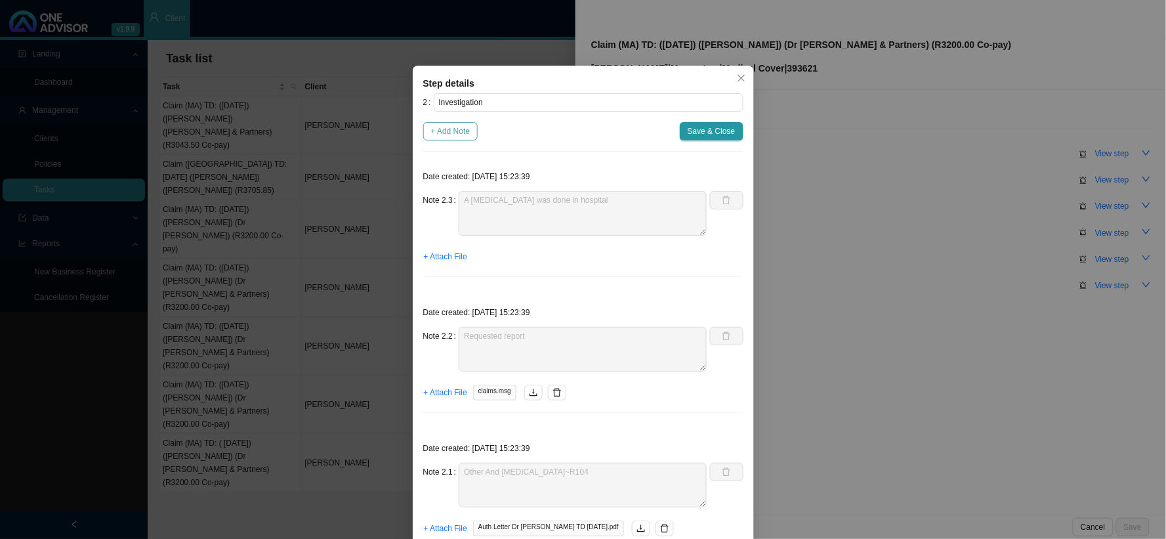
click at [444, 136] on span "+ Add Note" at bounding box center [450, 131] width 39 height 13
type textarea "A [MEDICAL_DATA] was done in hospital"
type textarea "Requested report"
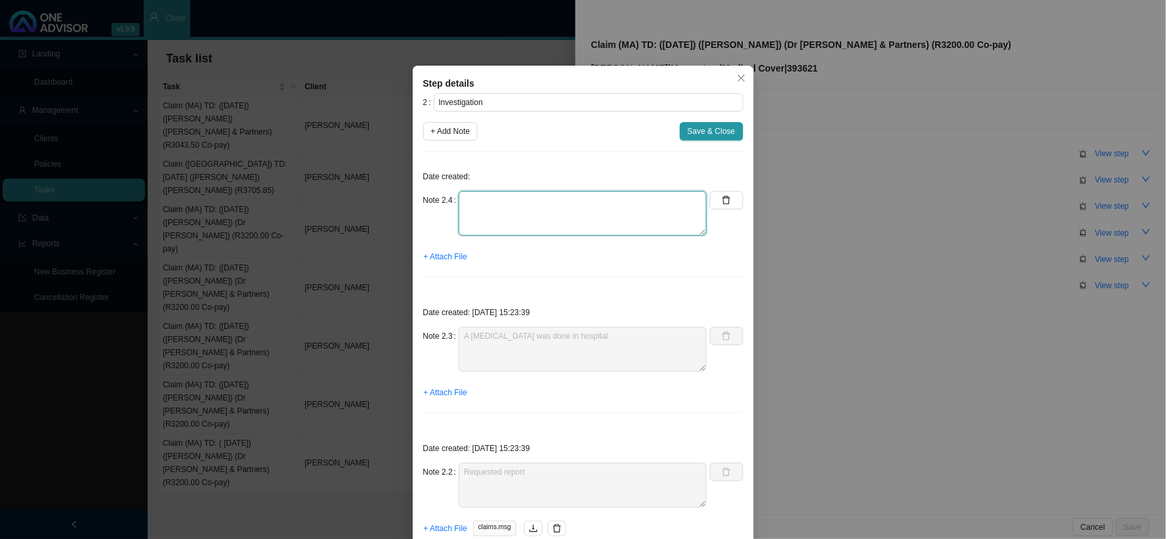
click at [572, 198] on textarea at bounding box center [583, 213] width 248 height 45
type textarea "Received invoice"
click at [435, 259] on span "+ Attach File" at bounding box center [445, 256] width 43 height 13
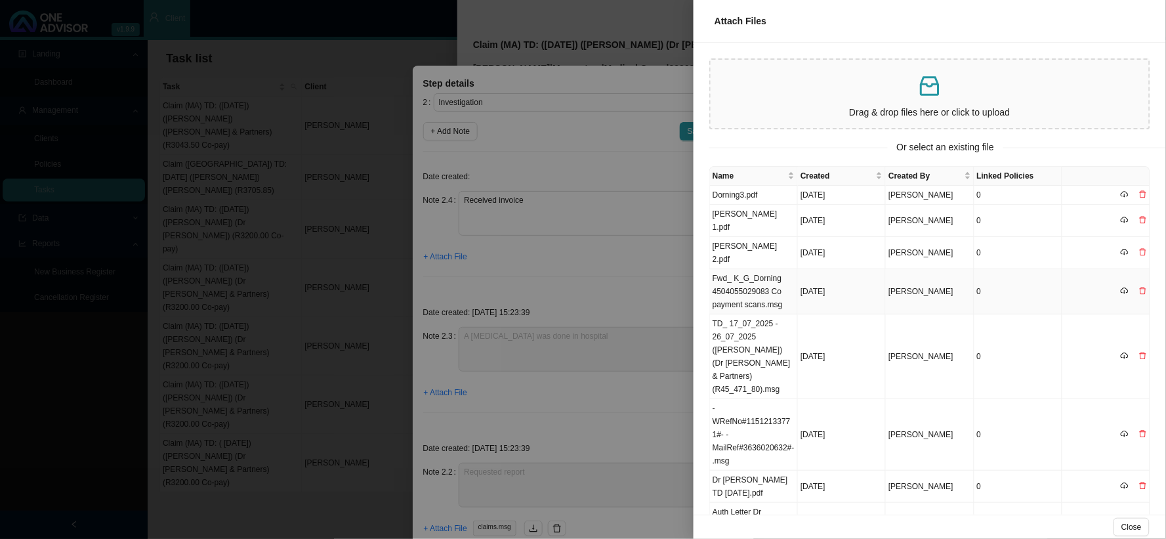
click at [768, 269] on td "Fwd_ K_G_Dorning 4504055029083 Co payment scans.msg" at bounding box center [754, 291] width 88 height 45
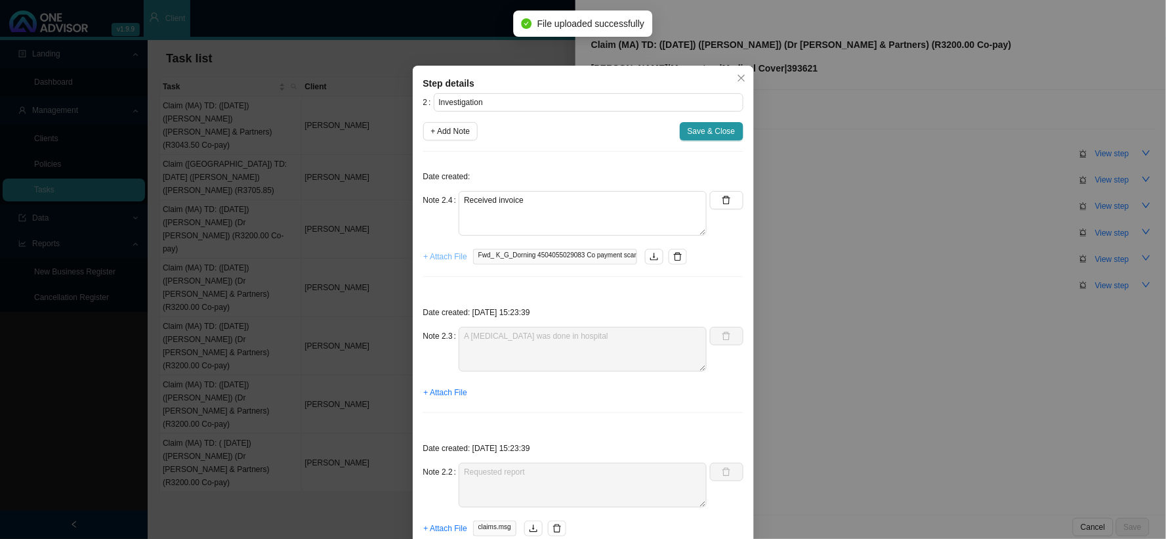
click at [447, 257] on span "+ Attach File" at bounding box center [445, 256] width 43 height 13
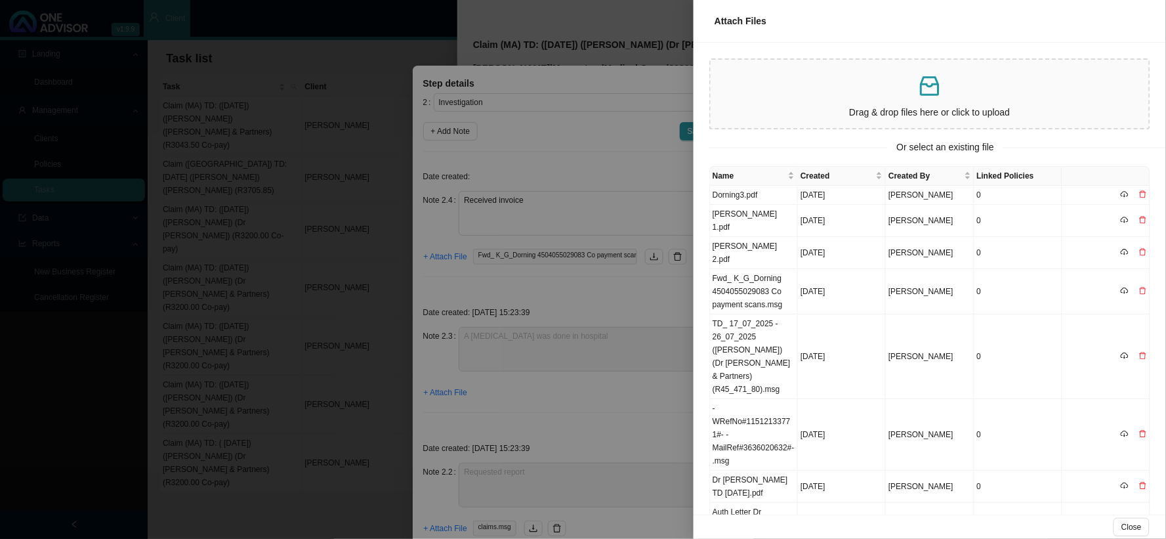
click at [593, 277] on div at bounding box center [583, 269] width 1166 height 539
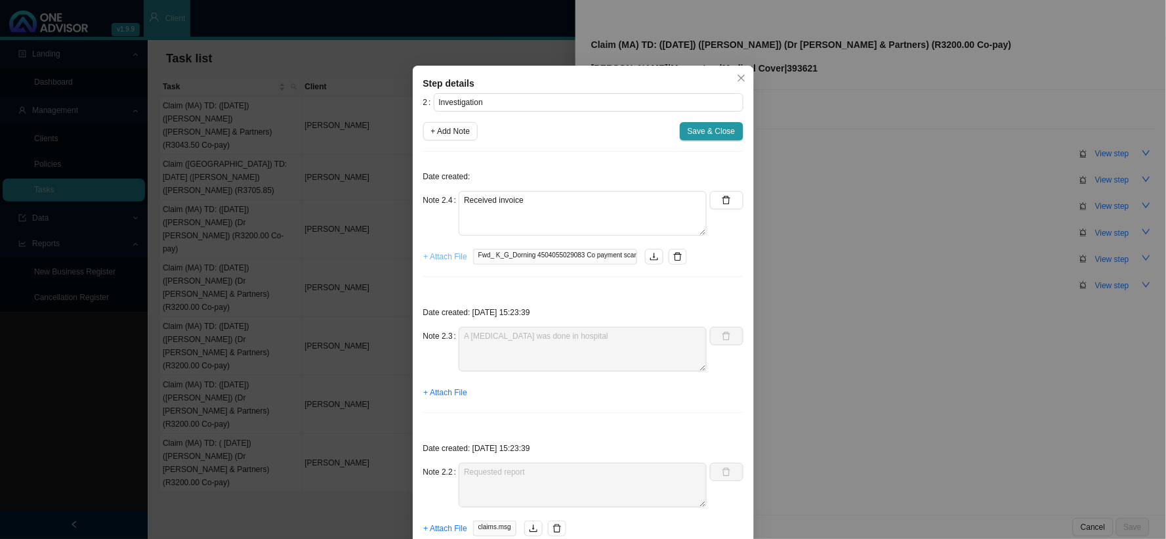
click at [449, 257] on span "+ Attach File" at bounding box center [445, 256] width 43 height 13
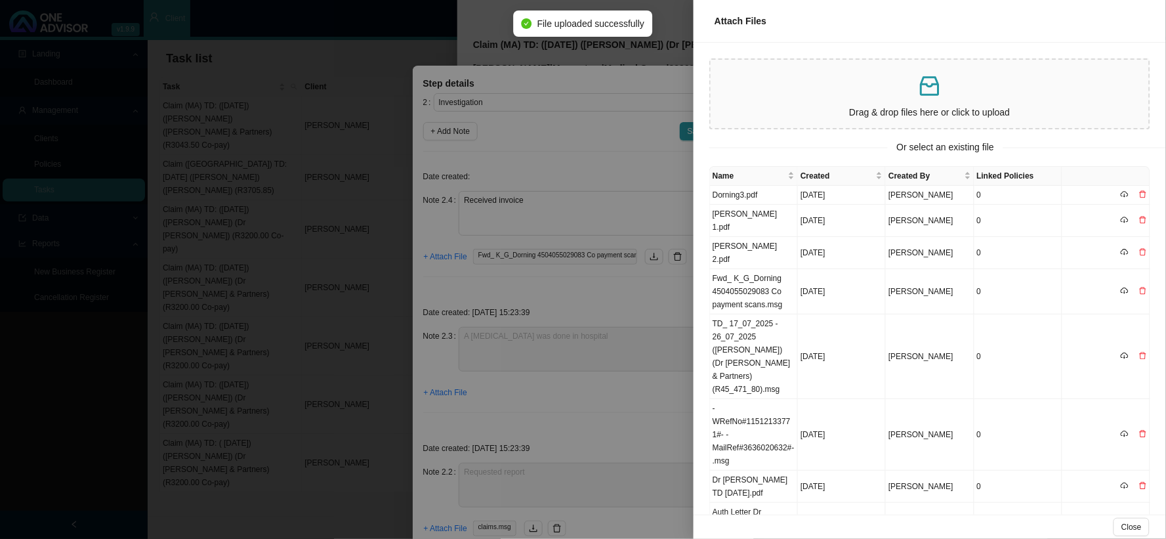
click at [631, 407] on div at bounding box center [583, 269] width 1166 height 539
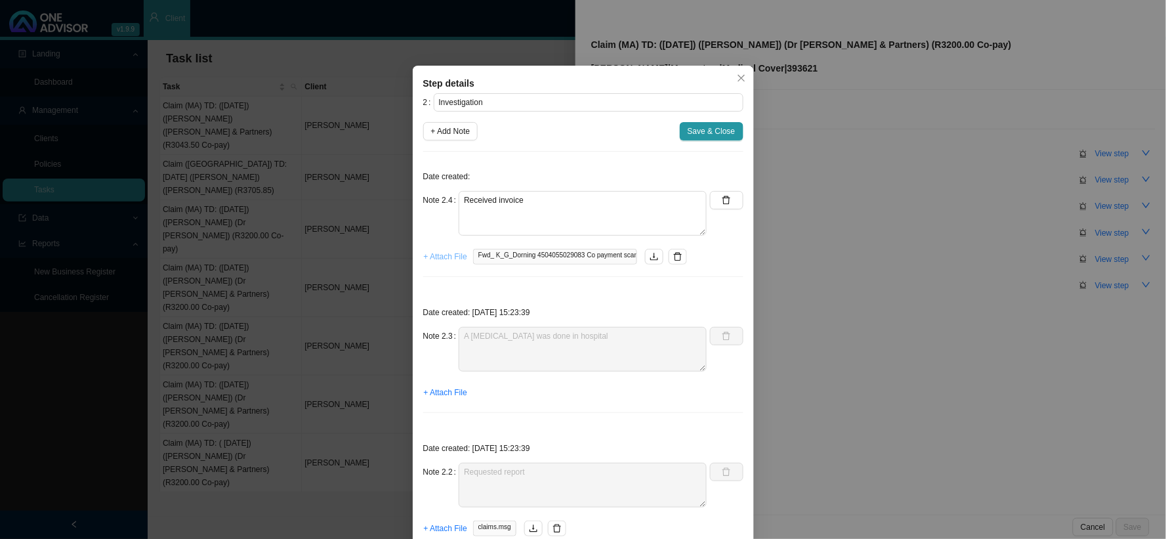
click at [445, 257] on span "+ Attach File" at bounding box center [445, 256] width 43 height 13
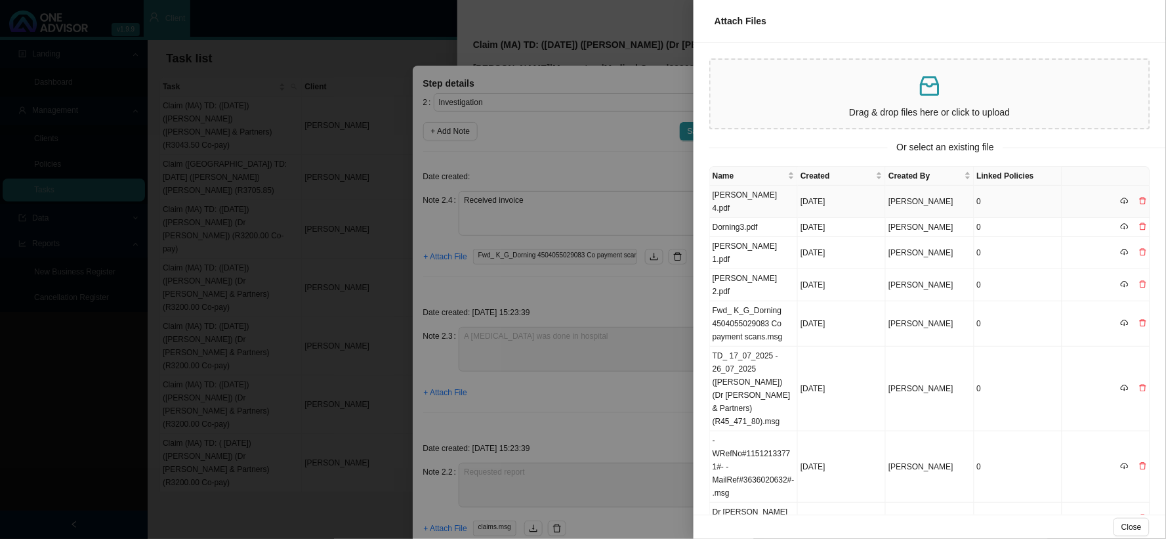
click at [739, 188] on td "[PERSON_NAME] 4.pdf" at bounding box center [754, 202] width 88 height 32
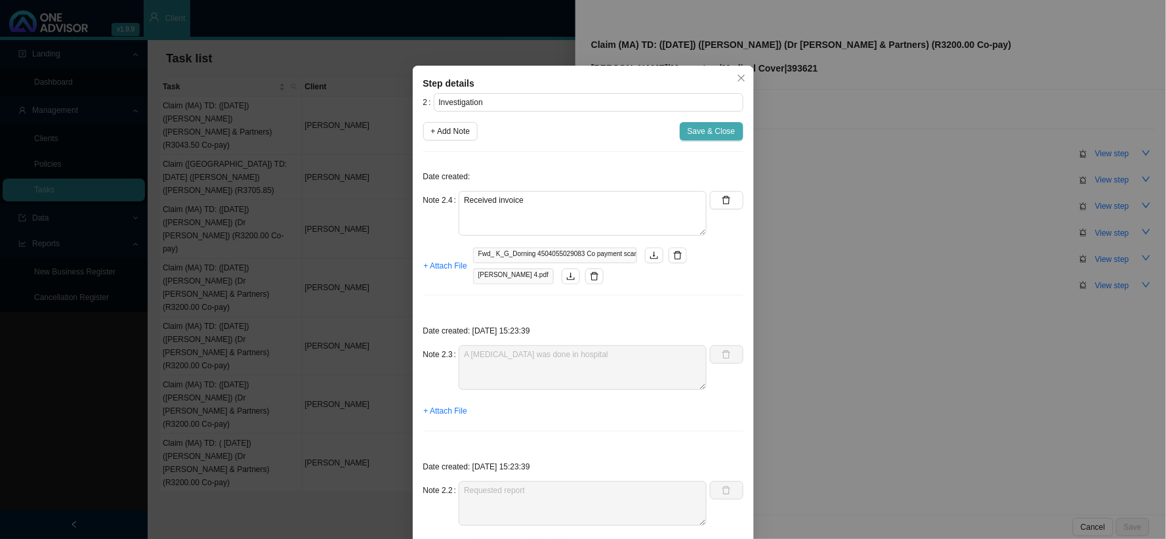
click at [710, 135] on span "Save & Close" at bounding box center [712, 131] width 48 height 13
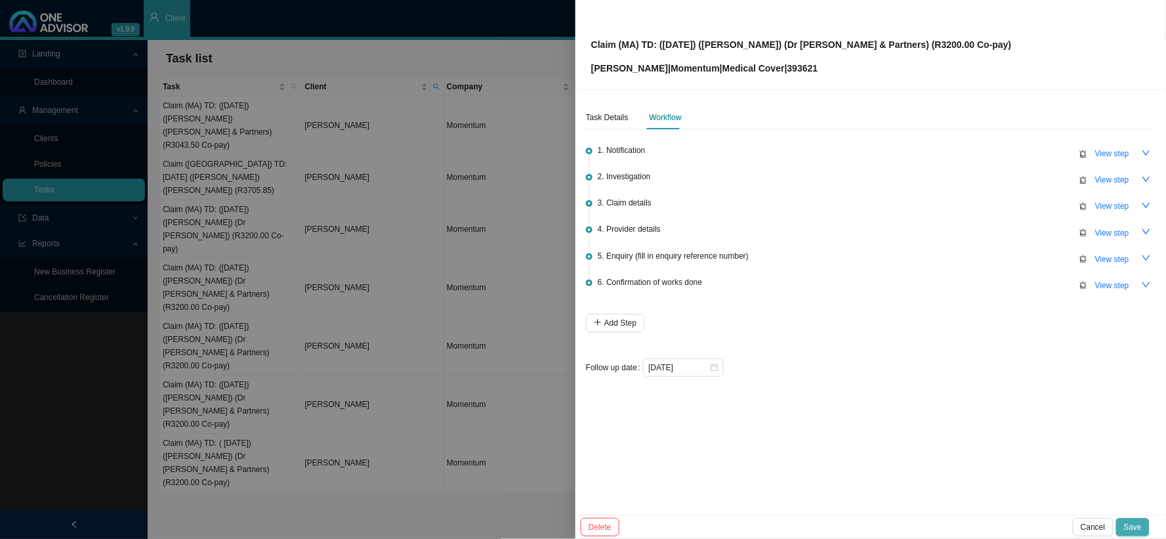
click at [1050, 484] on span "Save" at bounding box center [1133, 527] width 18 height 13
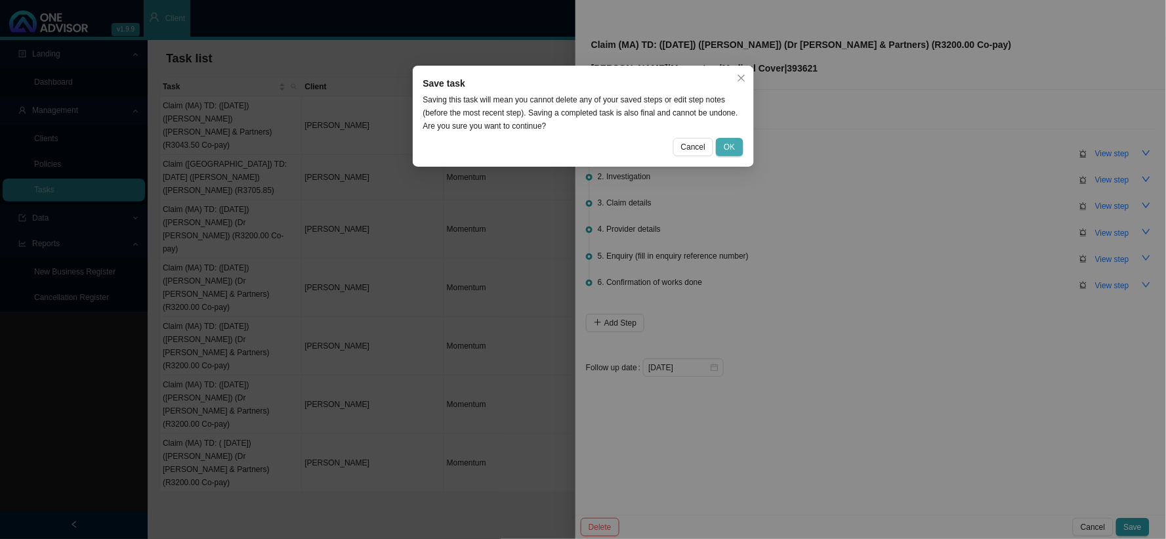
click at [726, 152] on span "OK" at bounding box center [729, 146] width 11 height 13
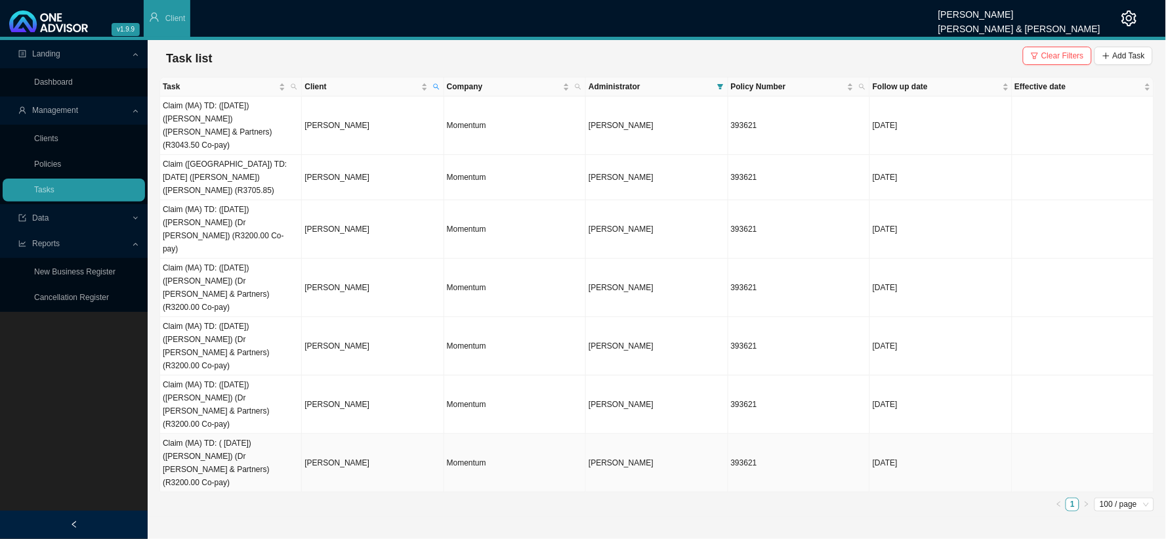
click at [257, 434] on td "Claim (MA) TD: ( [DATE]) ([PERSON_NAME]) (Dr [PERSON_NAME] & Partners) (R3200.0…" at bounding box center [231, 463] width 142 height 58
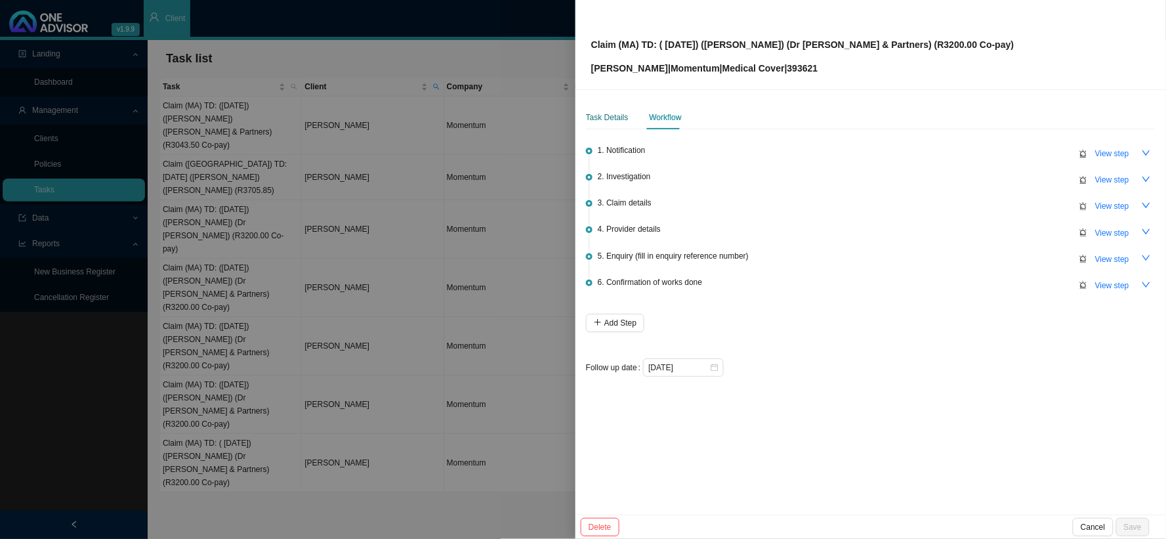
click at [605, 116] on div "Task Details" at bounding box center [607, 117] width 43 height 13
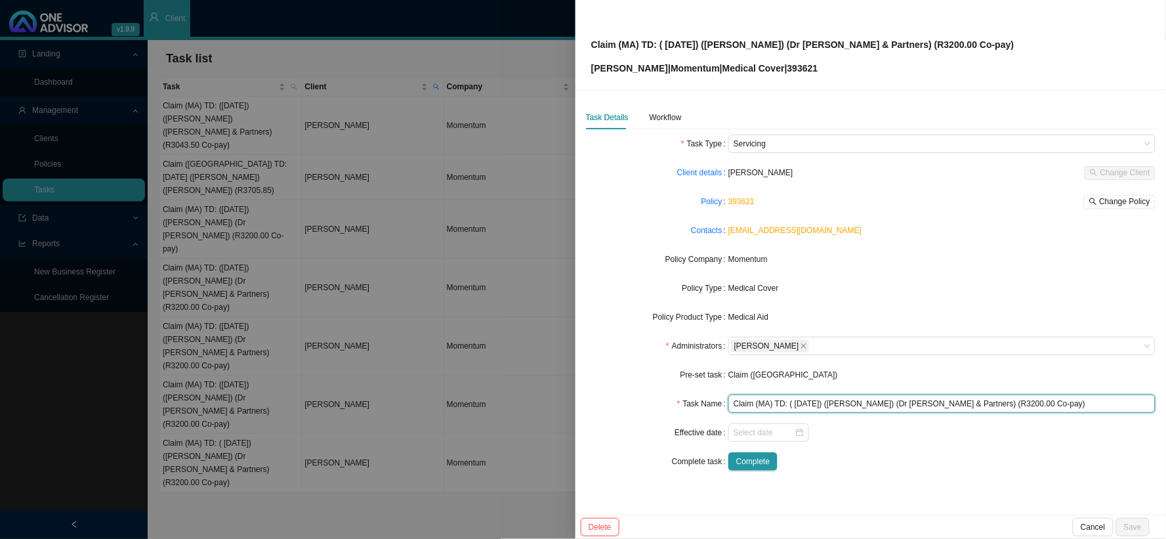
click at [796, 402] on input "Claim (MA) TD: ( [DATE]) ([PERSON_NAME]) (Dr [PERSON_NAME] & Partners) (R3200.0…" at bounding box center [942, 403] width 427 height 18
click at [809, 396] on input "Claim (MA) TD: ( [DATE]) ([PERSON_NAME]) (Dr [PERSON_NAME] & Partners) (R3200.0…" at bounding box center [942, 403] width 427 height 18
click at [796, 402] on input "Claim (MA) TD: ( [DATE]) ([PERSON_NAME]) (Dr [PERSON_NAME] & Partners) (R3200.0…" at bounding box center [942, 403] width 427 height 18
click at [795, 402] on input "Claim (MA) TD: ( [DATE]) ([PERSON_NAME]) (Dr [PERSON_NAME] & Partners) (R3200.0…" at bounding box center [942, 403] width 427 height 18
type input "Claim (MA) TD: ([DATE]) ([PERSON_NAME]) (Dr [PERSON_NAME] & Partners) (R3200.00…"
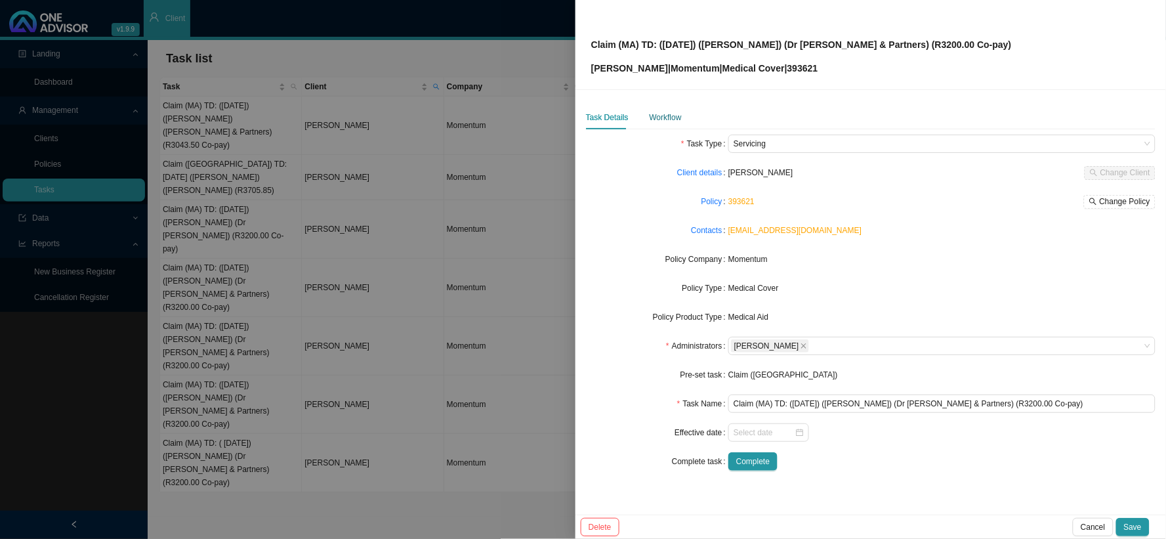
click at [670, 115] on div "Workflow" at bounding box center [666, 117] width 32 height 13
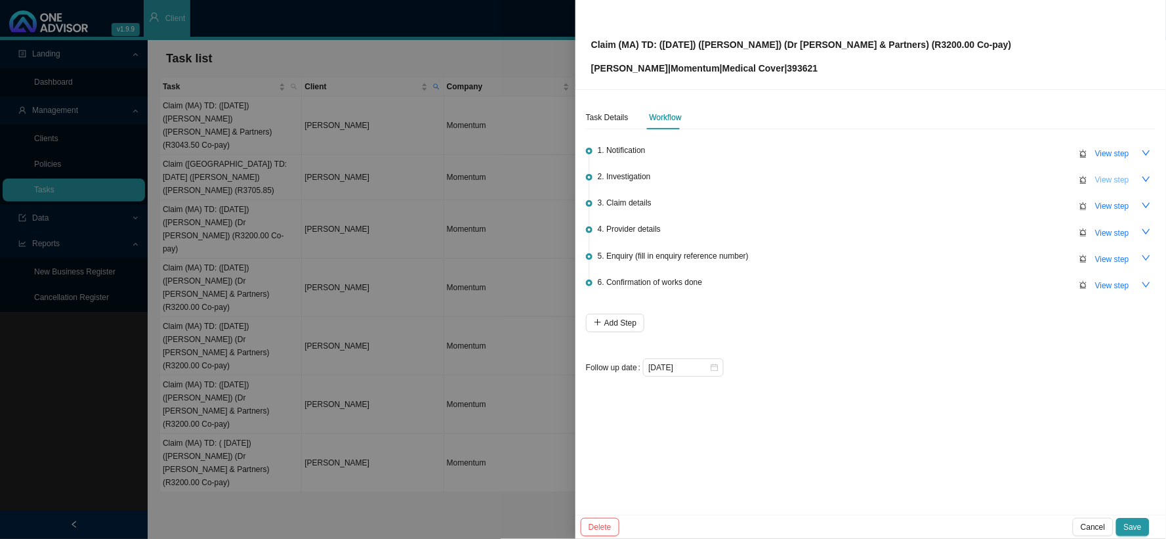
click at [1050, 180] on span "View step" at bounding box center [1113, 179] width 34 height 13
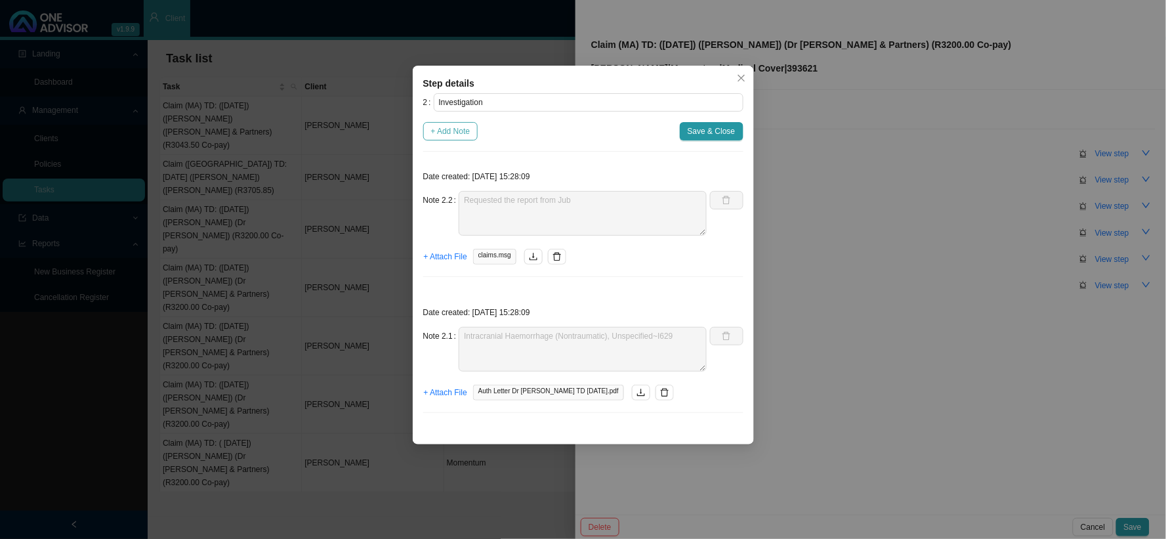
click at [448, 129] on span "+ Add Note" at bounding box center [450, 131] width 39 height 13
type textarea "Requested the report from Jub"
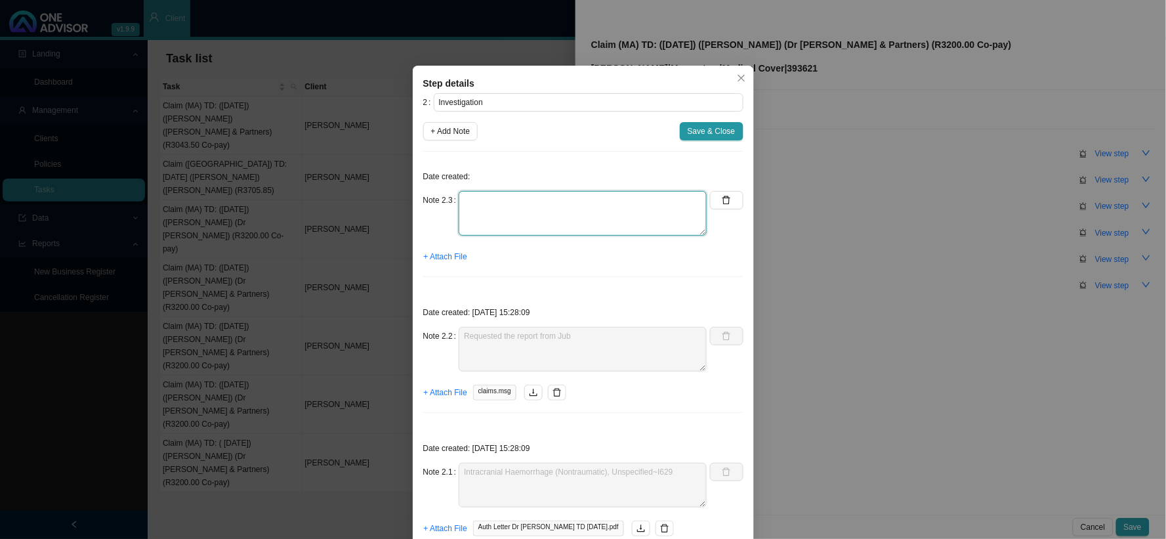
click at [496, 207] on textarea at bounding box center [583, 213] width 248 height 45
type textarea "r"
type textarea "Received invoice"
click at [455, 259] on span "+ Attach File" at bounding box center [445, 256] width 43 height 13
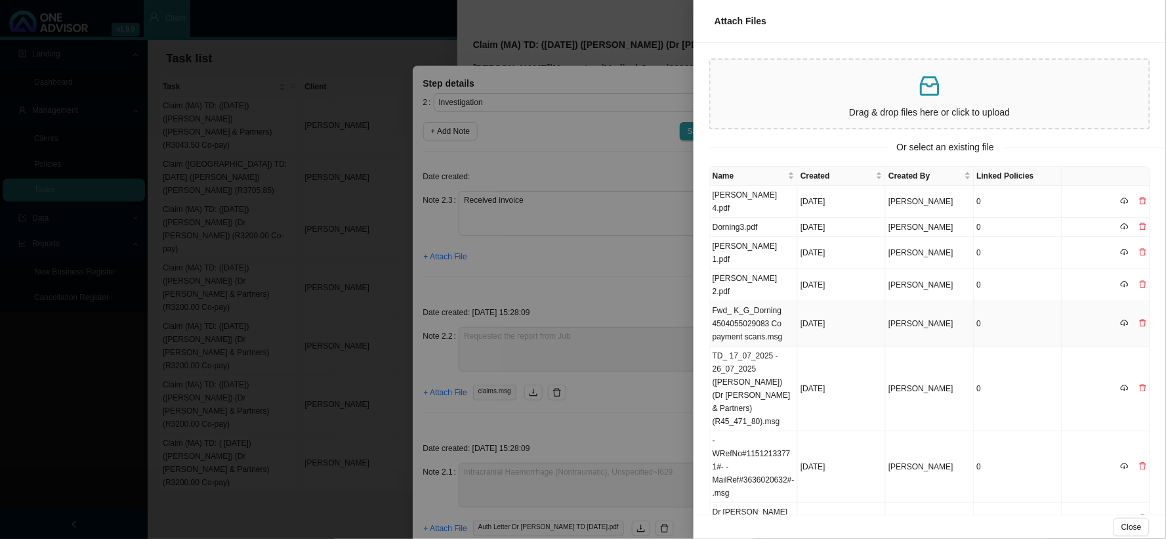
click at [758, 301] on td "Fwd_ K_G_Dorning 4504055029083 Co payment scans.msg" at bounding box center [754, 323] width 88 height 45
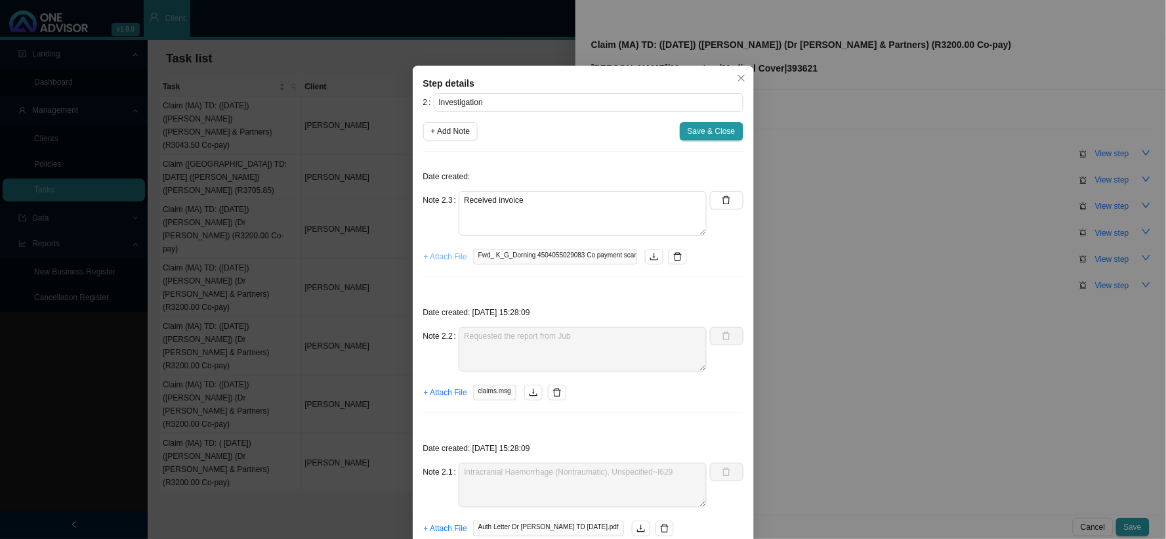
click at [424, 263] on span "+ Attach File" at bounding box center [445, 256] width 43 height 13
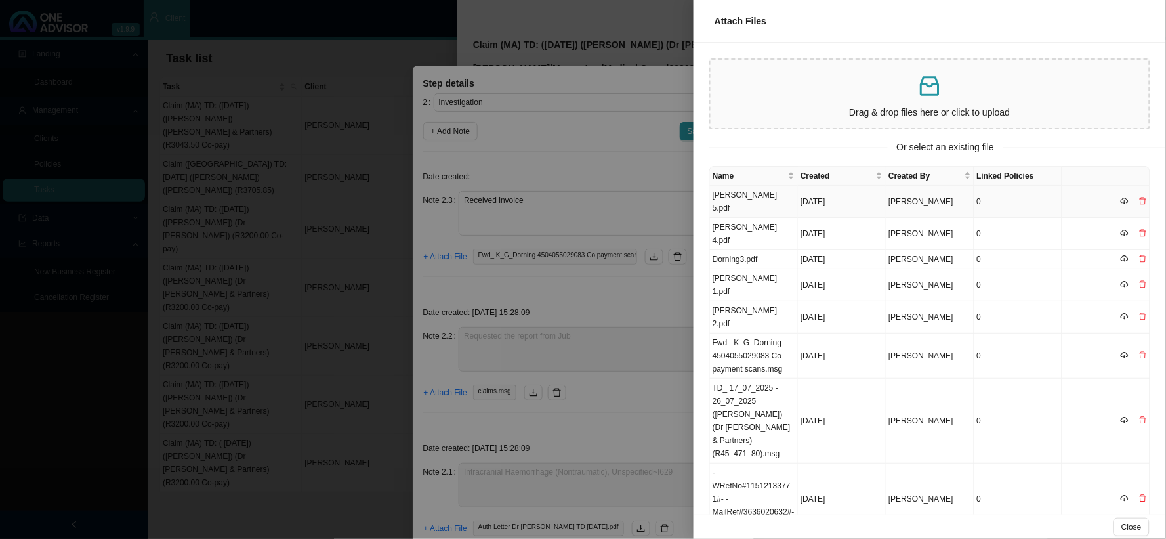
click at [731, 198] on td "[PERSON_NAME] 5.pdf" at bounding box center [754, 202] width 88 height 32
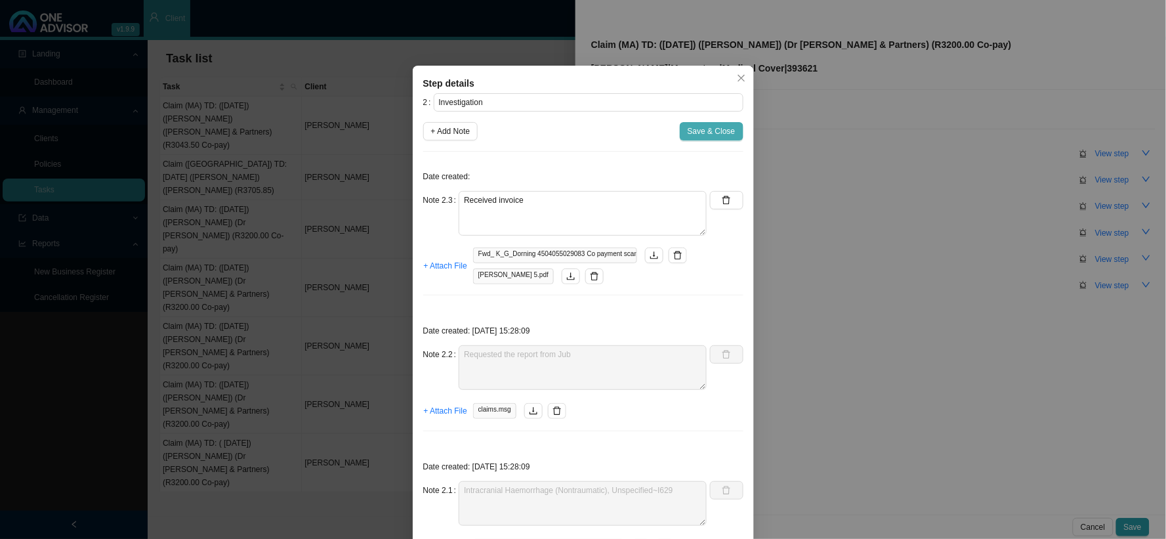
click at [714, 132] on span "Save & Close" at bounding box center [712, 131] width 48 height 13
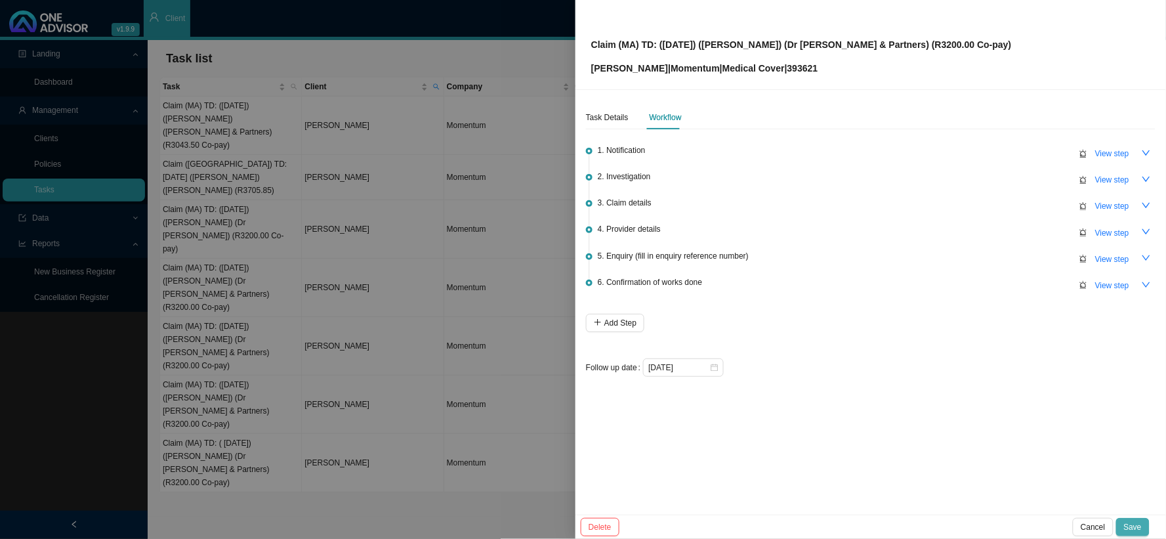
click at [1050, 484] on span "Save" at bounding box center [1133, 527] width 18 height 13
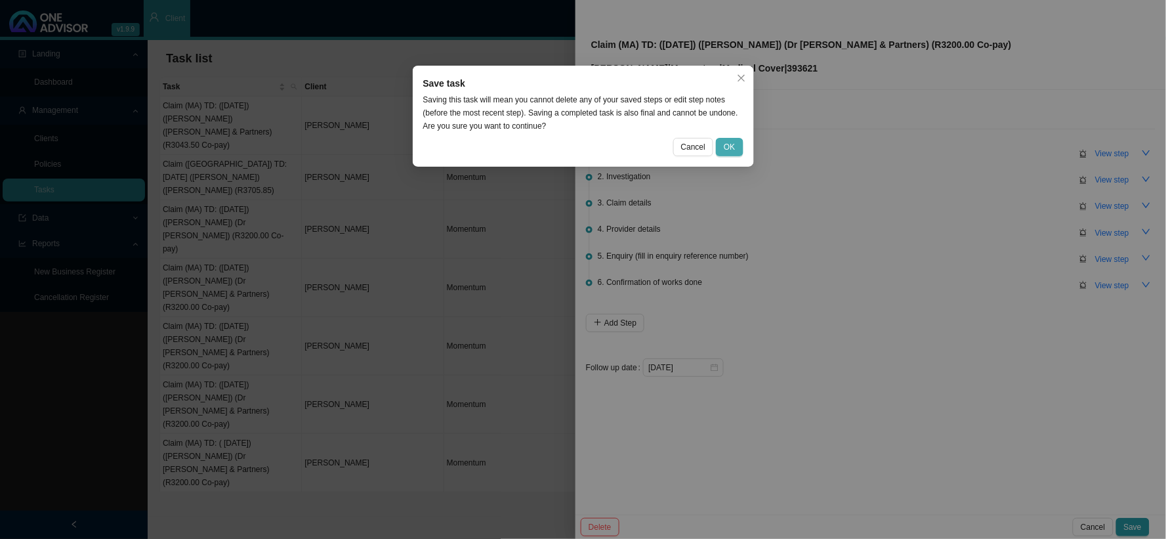
click at [739, 142] on button "OK" at bounding box center [729, 147] width 27 height 18
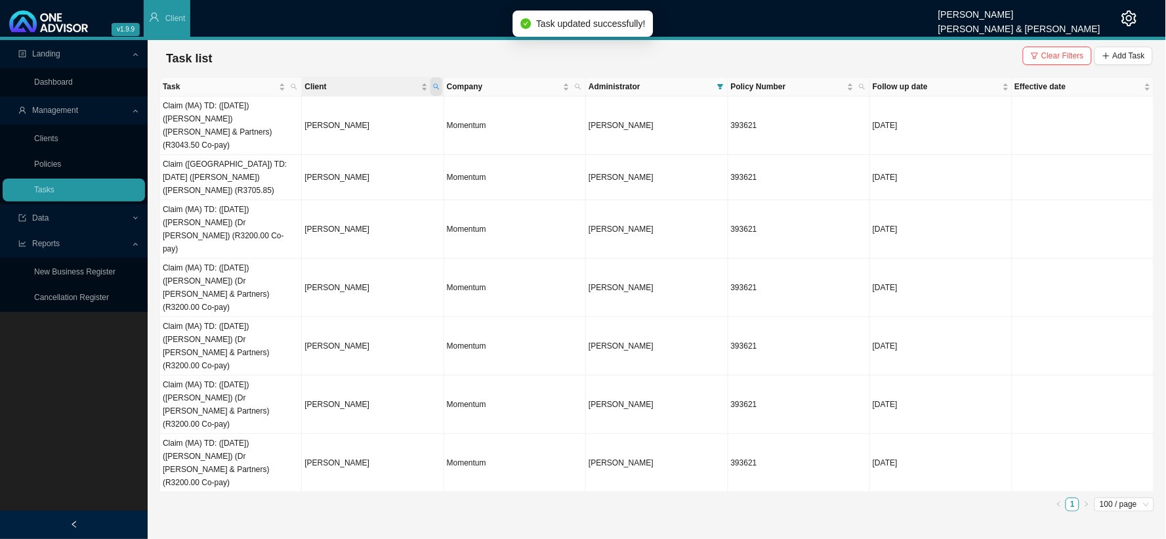
click at [440, 86] on span "Client" at bounding box center [437, 86] width 12 height 18
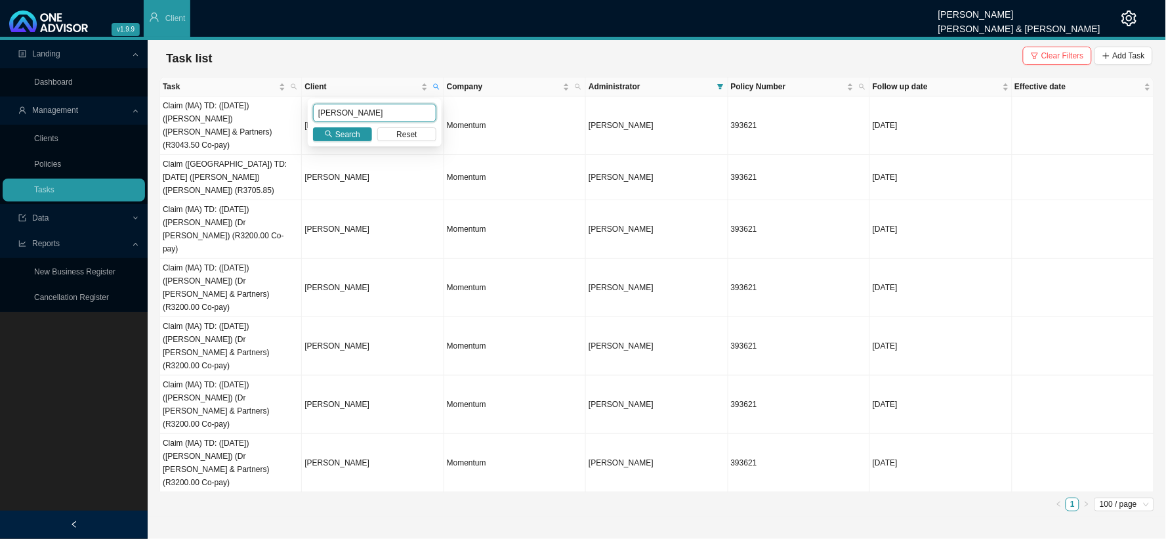
drag, startPoint x: 360, startPoint y: 114, endPoint x: 308, endPoint y: 112, distance: 51.3
click at [308, 112] on div "[PERSON_NAME] Search Reset" at bounding box center [375, 122] width 134 height 48
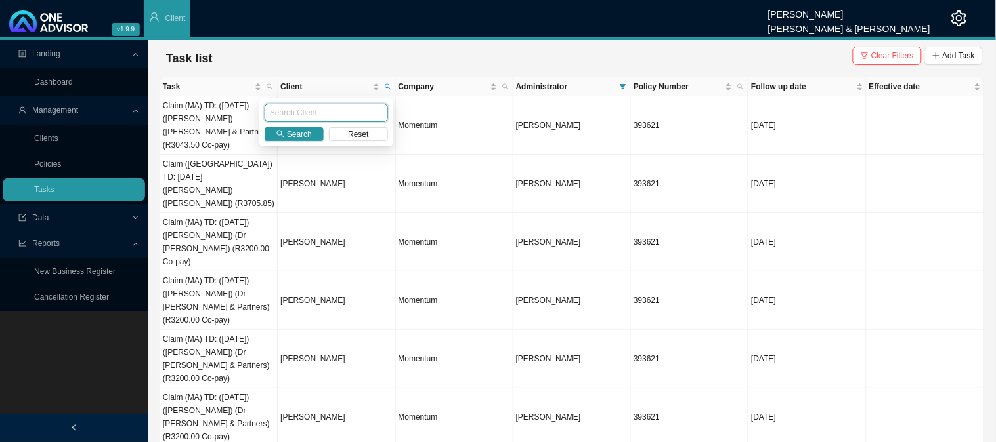
click at [356, 112] on input "text" at bounding box center [326, 113] width 123 height 18
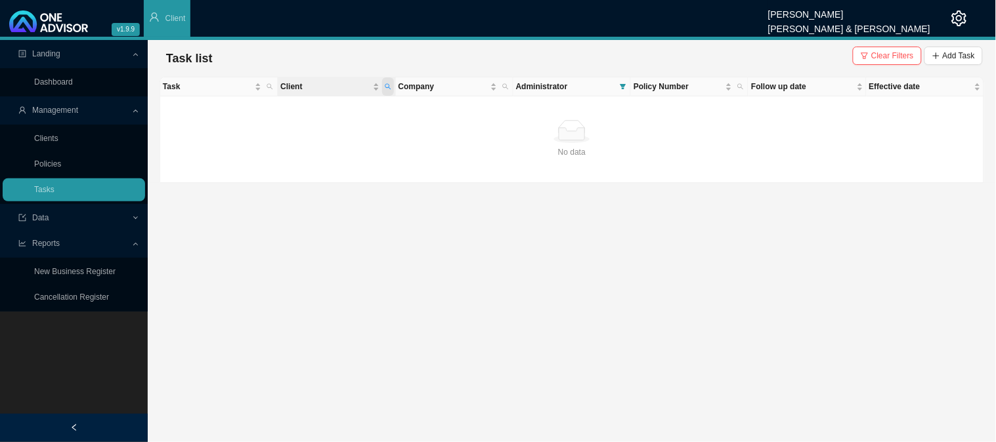
click at [388, 88] on icon "search" at bounding box center [388, 86] width 7 height 7
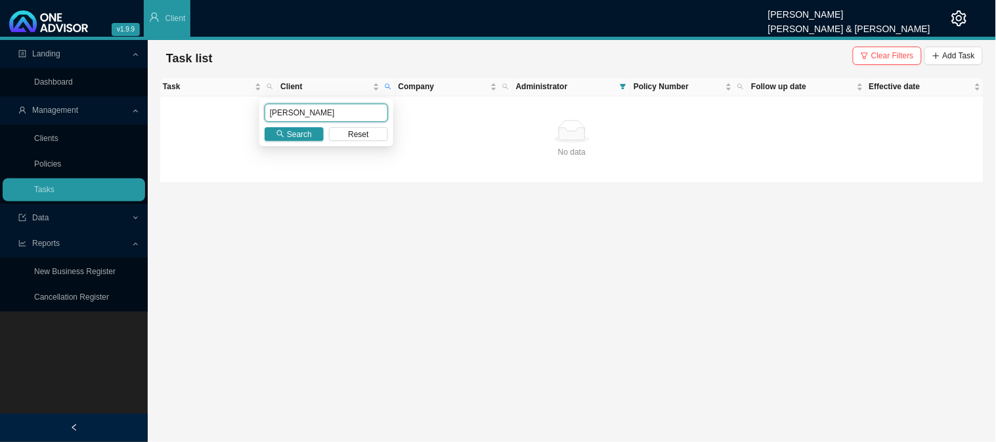
drag, startPoint x: 324, startPoint y: 114, endPoint x: 230, endPoint y: 114, distance: 93.2
click at [230, 114] on body "v1.9.9 [PERSON_NAME] [PERSON_NAME] & [PERSON_NAME] Client Landing Dashboard Man…" at bounding box center [498, 221] width 996 height 442
type input "[PERSON_NAME]"
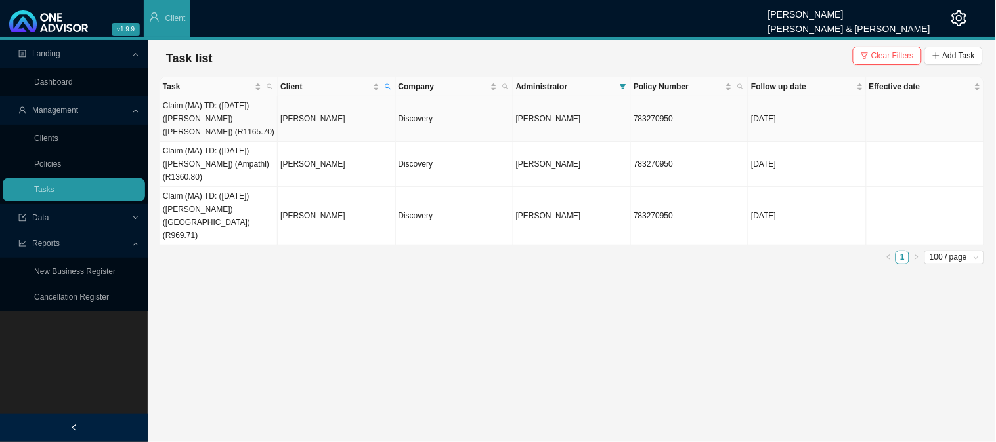
click at [327, 119] on td "[PERSON_NAME]" at bounding box center [336, 118] width 117 height 45
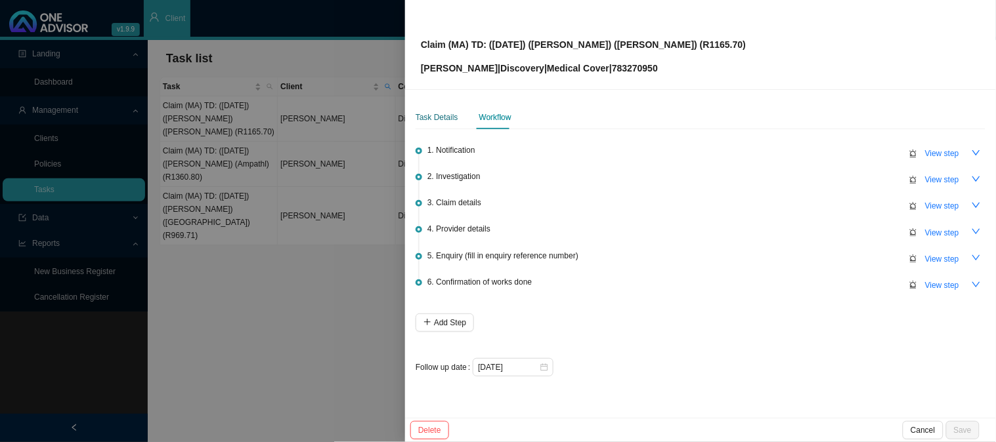
click at [443, 122] on div "Task Details" at bounding box center [436, 117] width 43 height 13
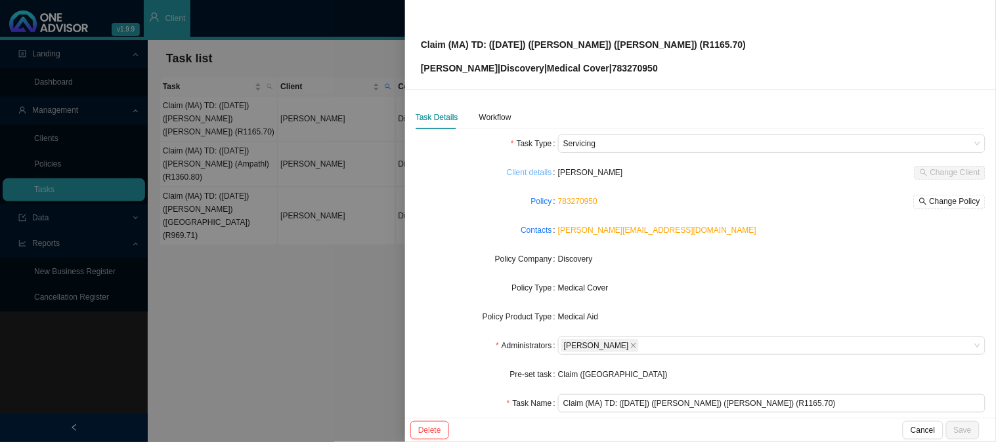
click at [534, 169] on link "Client details" at bounding box center [529, 172] width 45 height 13
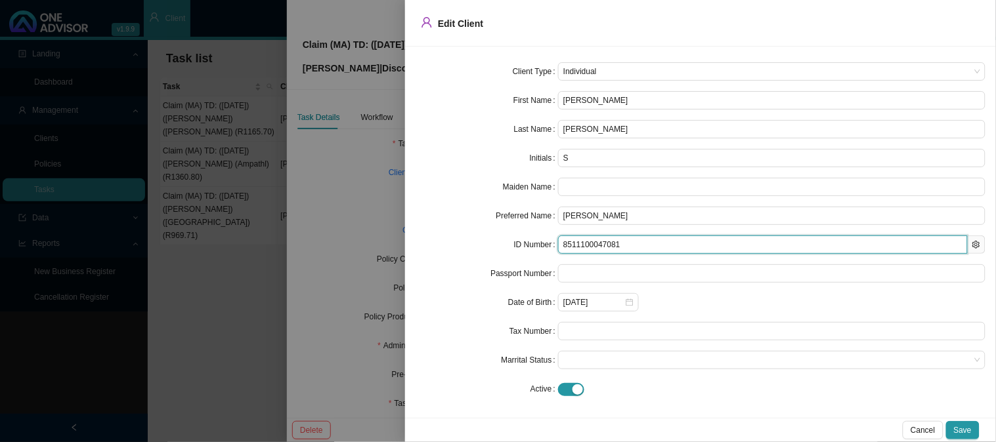
click at [586, 245] on input "8511100047081" at bounding box center [763, 245] width 410 height 18
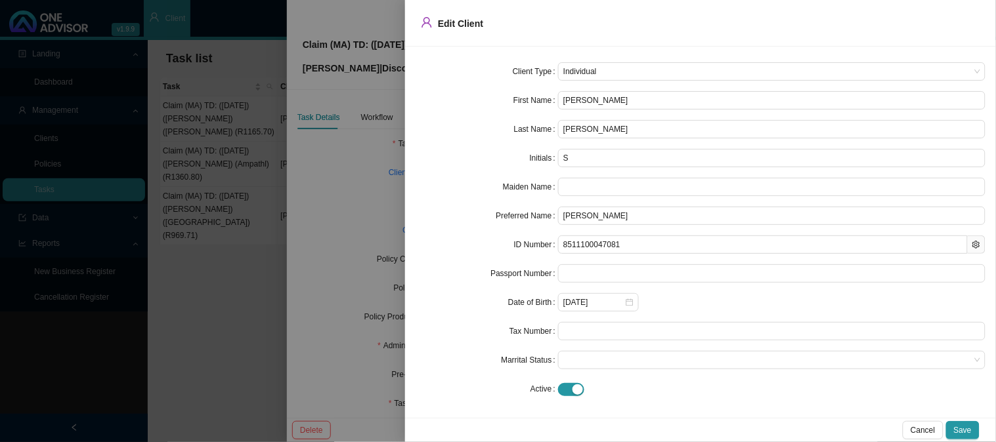
click at [286, 268] on div at bounding box center [498, 221] width 996 height 442
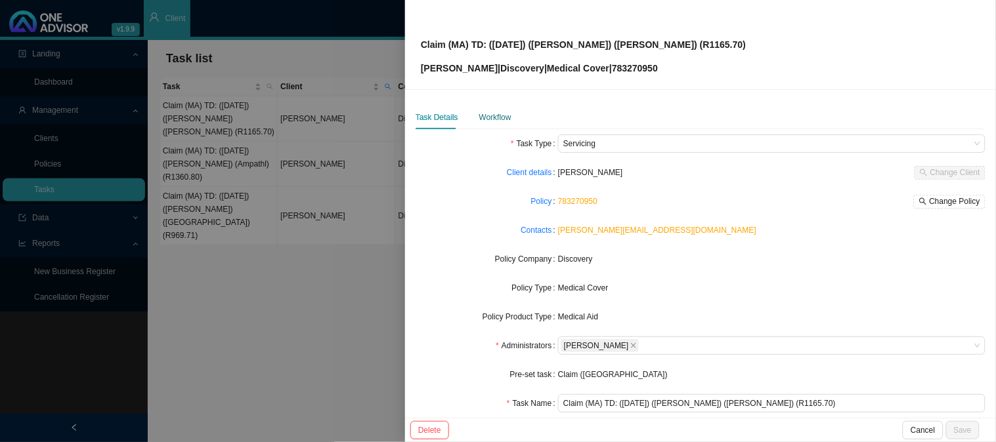
click at [487, 117] on div "Workflow" at bounding box center [495, 117] width 32 height 13
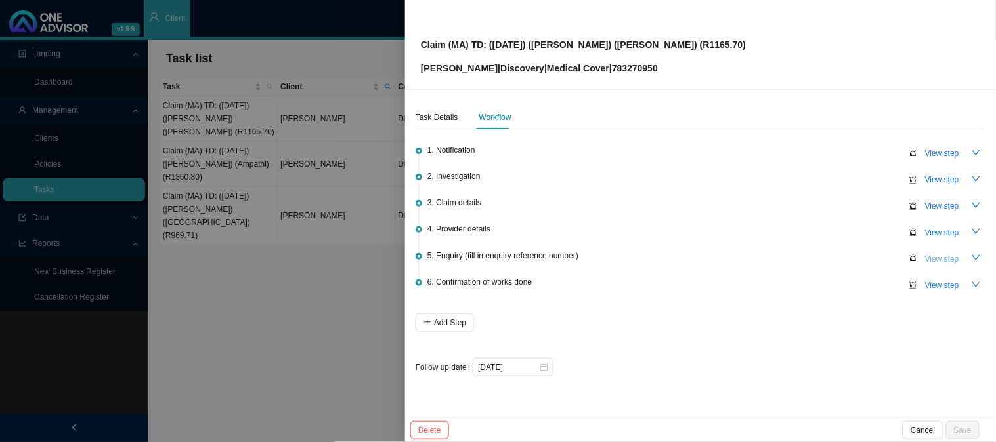
click at [943, 259] on span "View step" at bounding box center [942, 259] width 34 height 13
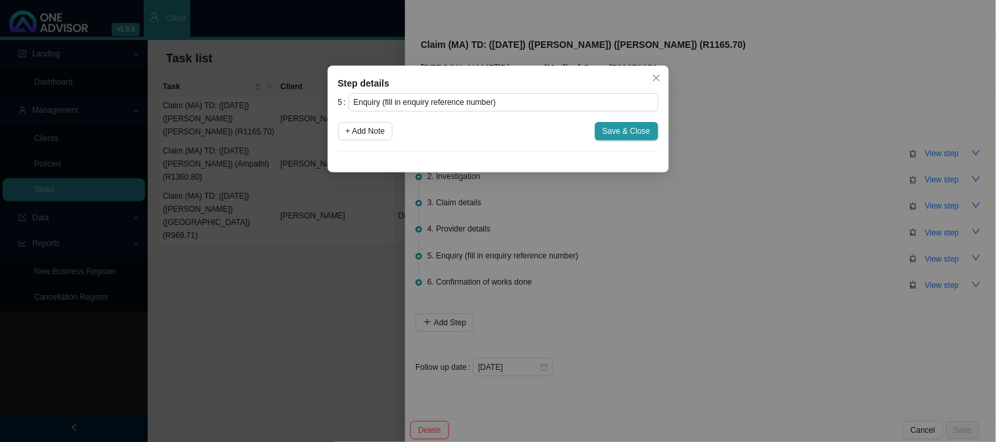
click at [729, 238] on div "Step details 5 Enquiry (fill in enquiry reference number) + Add Note Save & Clo…" at bounding box center [498, 221] width 996 height 442
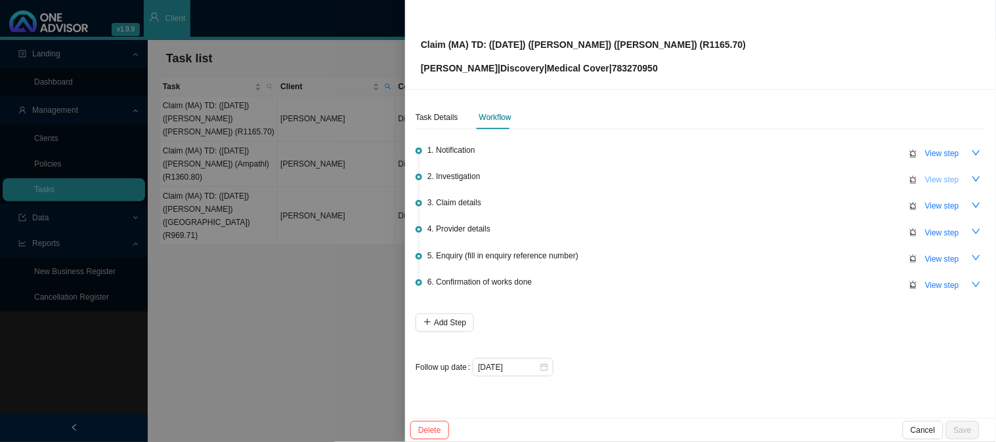
click at [959, 179] on span "View step" at bounding box center [942, 179] width 34 height 13
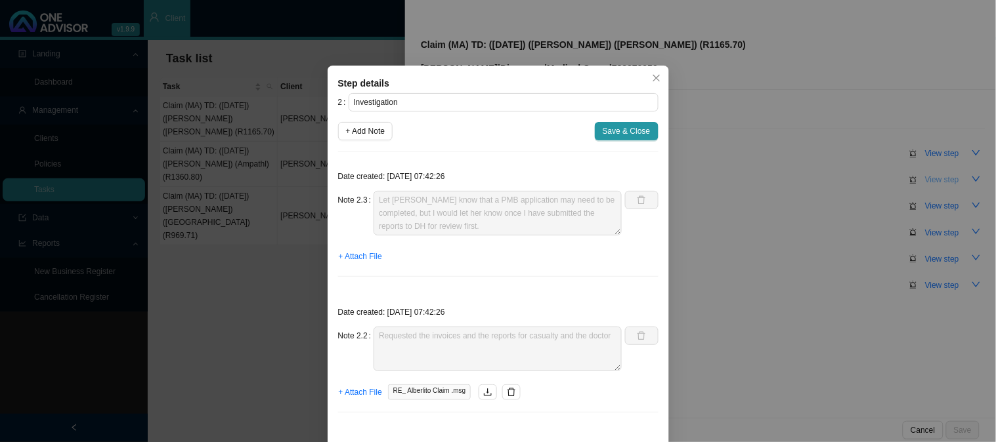
click at [959, 179] on div "Step details 2 Investigation + Add Note Save & Close Date created: [DATE] 07:42…" at bounding box center [498, 221] width 996 height 442
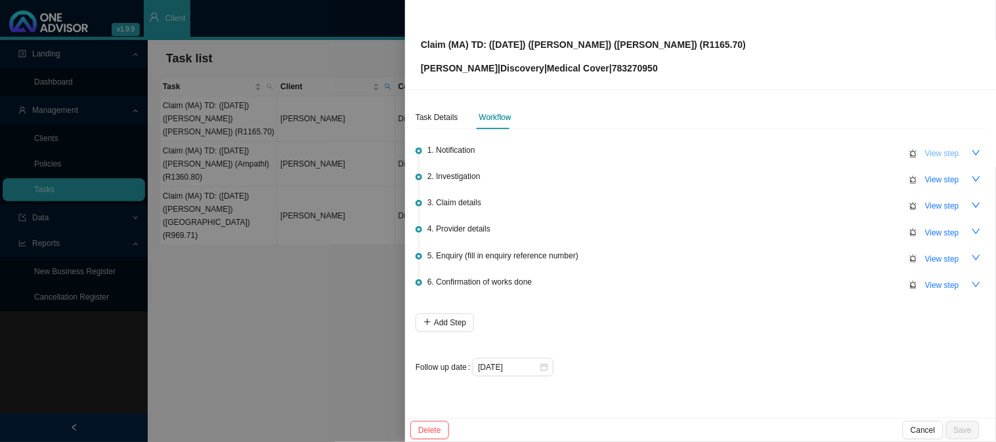
click at [956, 159] on span "View step" at bounding box center [942, 153] width 34 height 13
type input "Notification"
type textarea "Received a statement and proof of payment for [GEOGRAPHIC_DATA]"
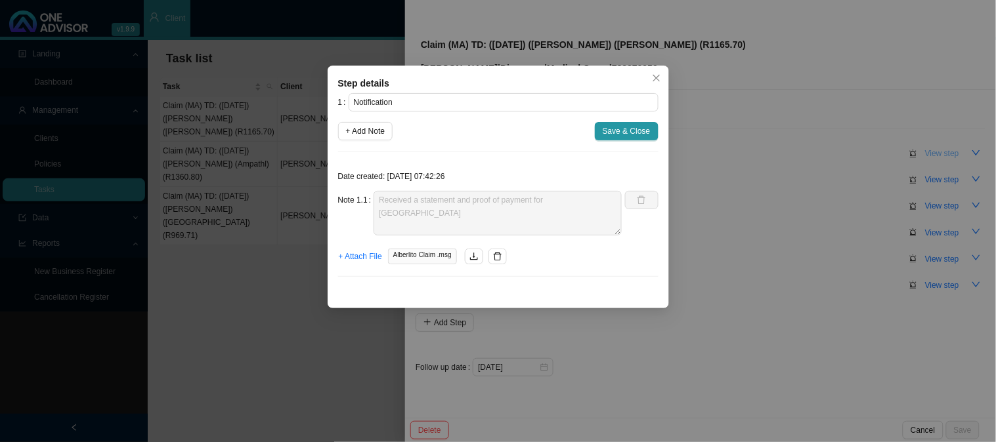
click at [956, 159] on div "Step details 1 Notification + Add Note Save & Close Date created: [DATE] 07:42:…" at bounding box center [498, 221] width 996 height 442
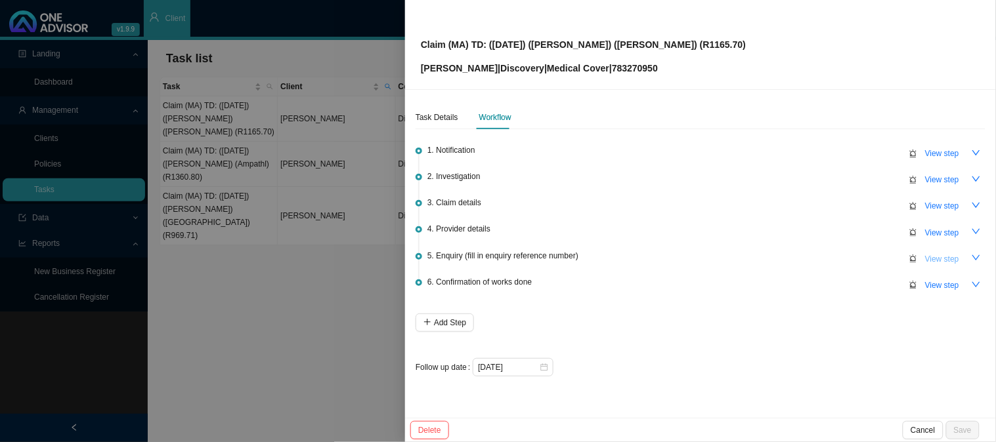
click at [943, 255] on span "View step" at bounding box center [942, 259] width 34 height 13
type input "Enquiry (fill in enquiry reference number)"
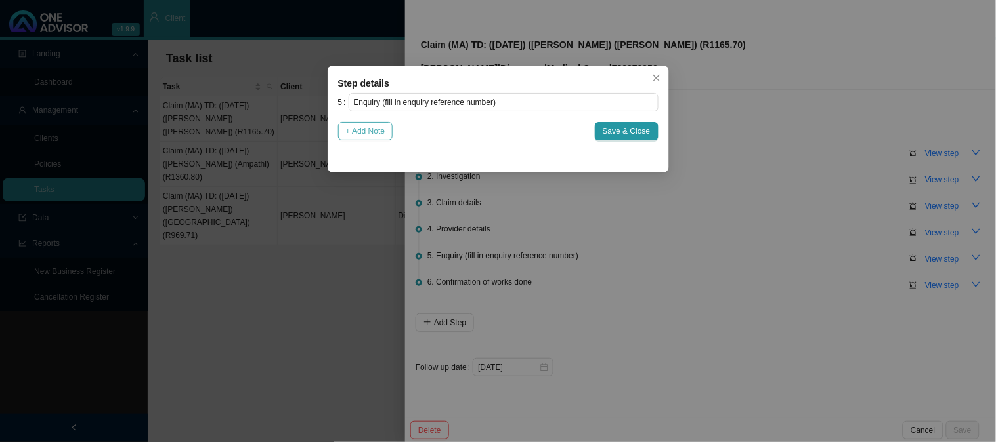
click at [364, 137] on span "+ Add Note" at bounding box center [365, 131] width 39 height 13
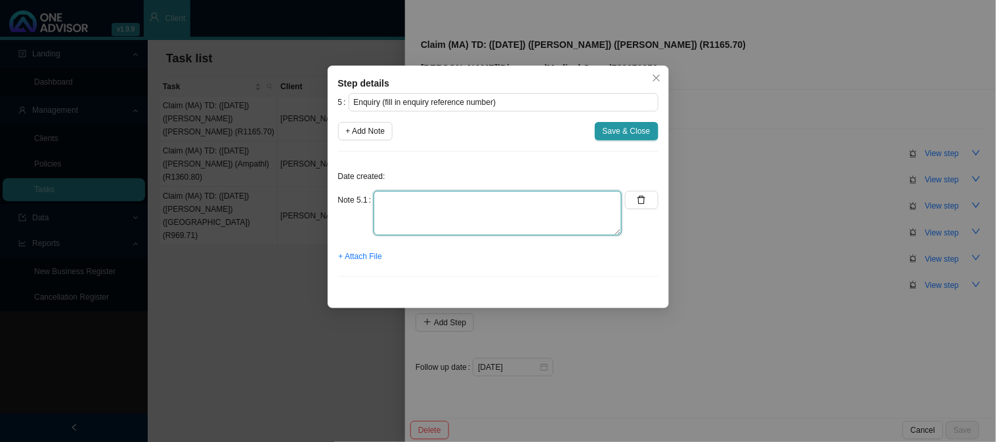
click at [415, 204] on textarea at bounding box center [497, 213] width 248 height 45
type textarea "Received the hospital account"
click at [368, 258] on span "+ Attach File" at bounding box center [360, 256] width 43 height 13
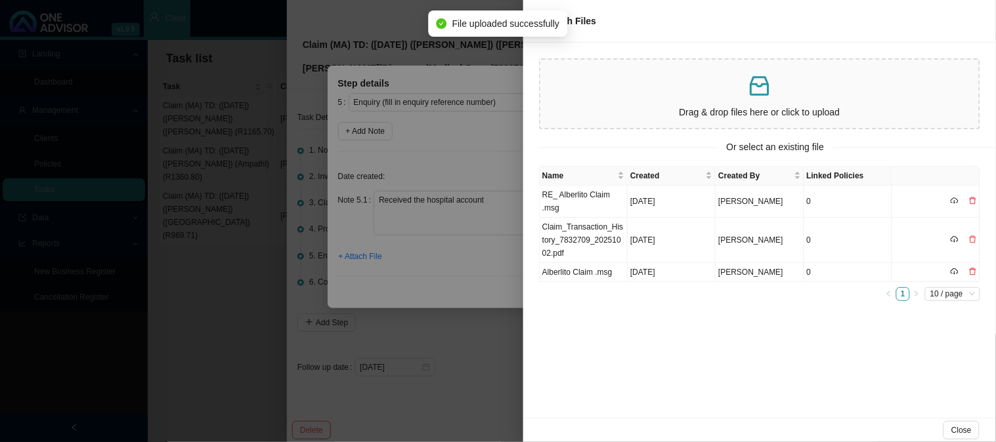
click at [600, 93] on p at bounding box center [759, 86] width 428 height 27
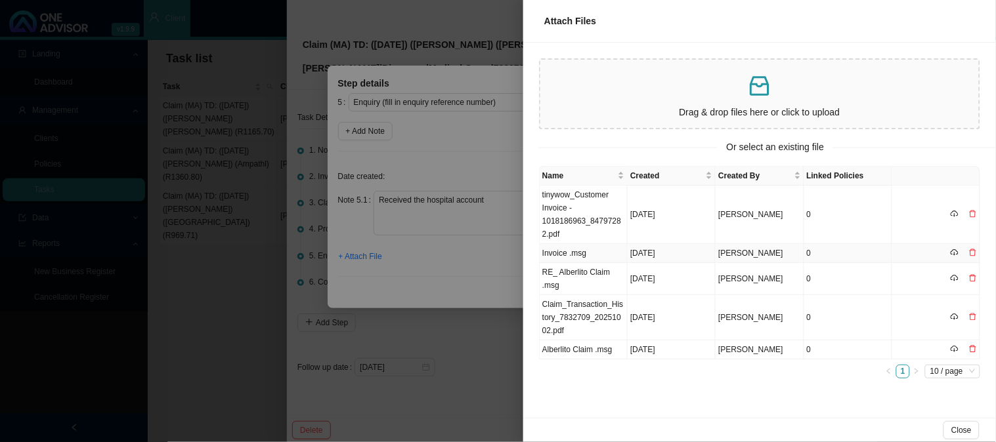
click at [566, 251] on td "Invoice .msg" at bounding box center [584, 253] width 88 height 19
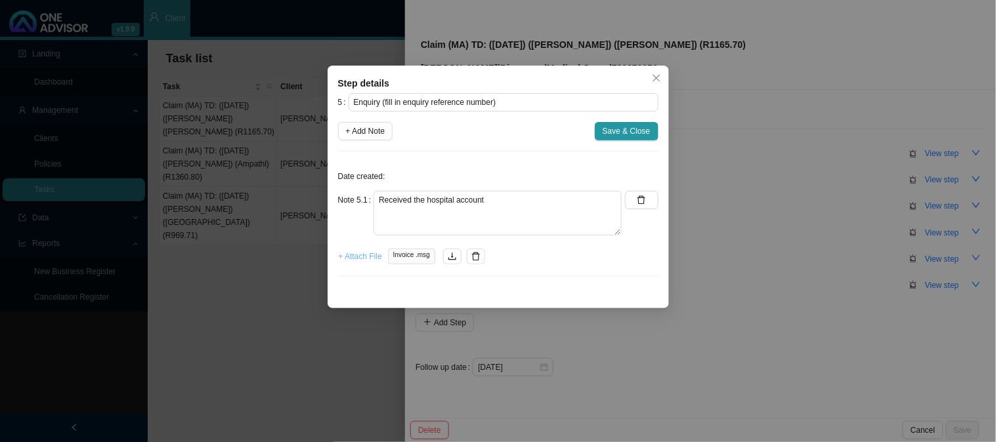
click at [364, 259] on span "+ Attach File" at bounding box center [360, 256] width 43 height 13
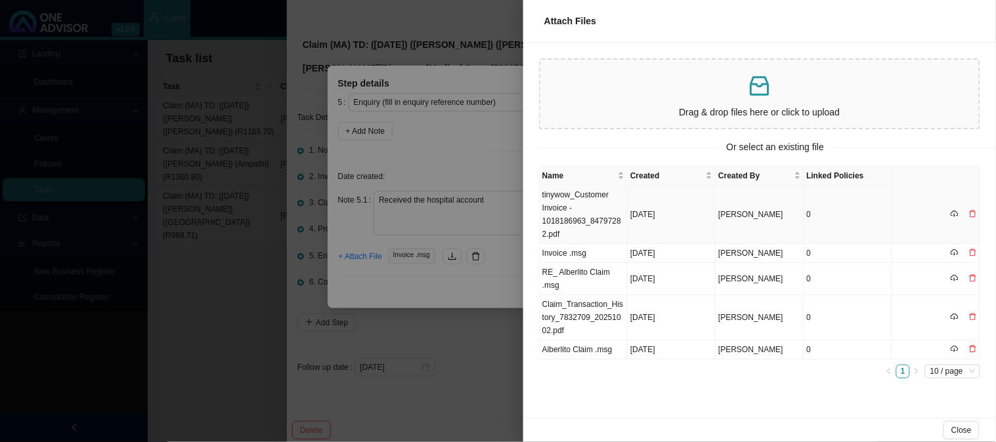
click at [570, 206] on td "tinywow_Customer Invoice - 1018186963_84797282.pdf" at bounding box center [584, 215] width 88 height 58
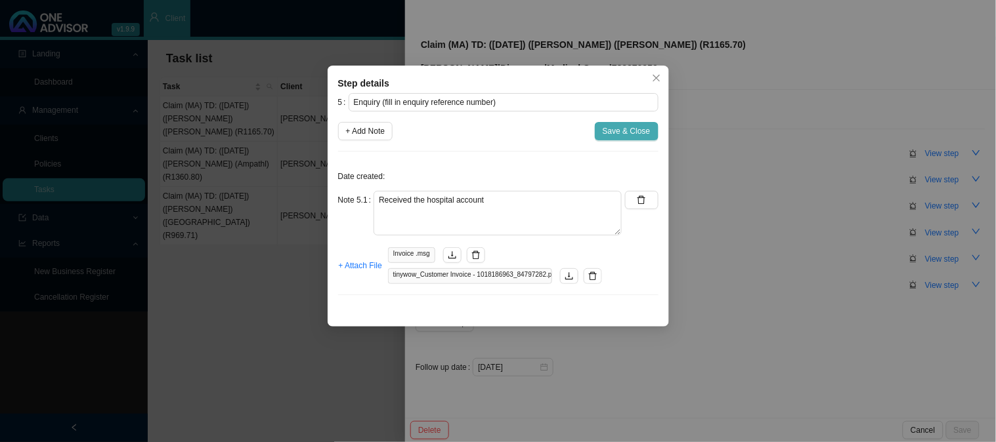
click at [614, 127] on span "Save & Close" at bounding box center [627, 131] width 48 height 13
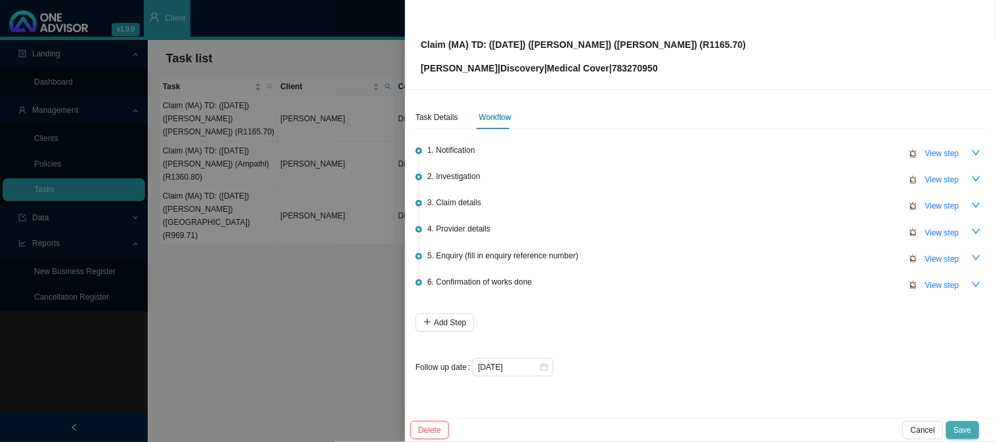
click at [966, 424] on span "Save" at bounding box center [963, 430] width 18 height 13
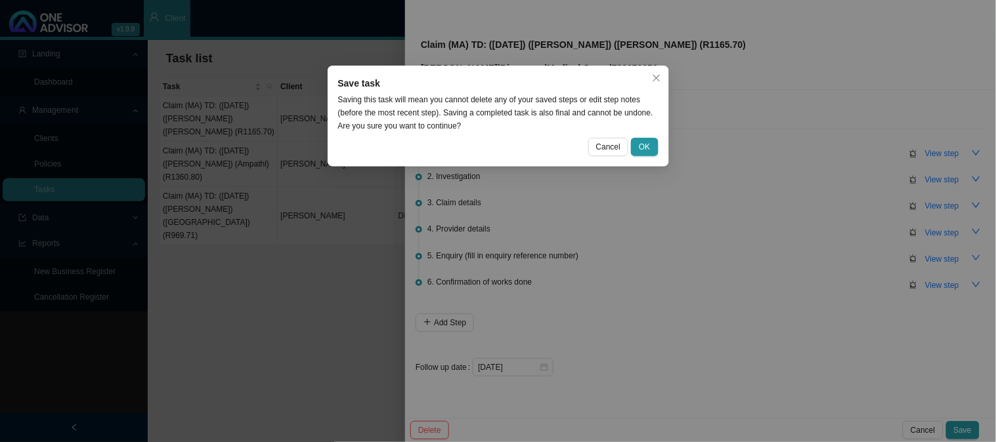
click at [730, 225] on div "Save task Saving this task will mean you cannot delete any of your saved steps …" at bounding box center [498, 221] width 996 height 442
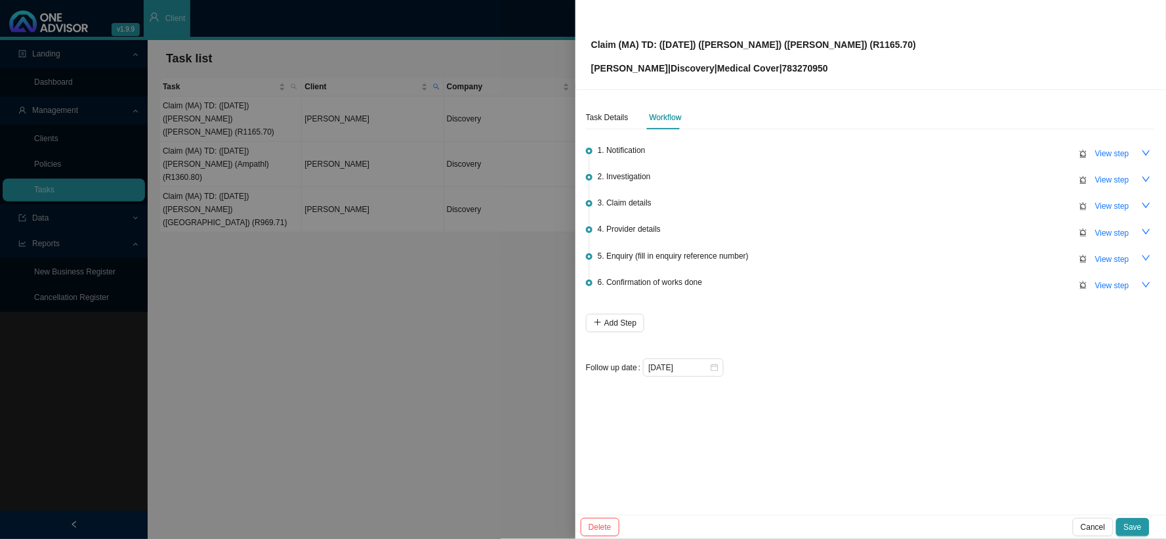
click at [530, 226] on div at bounding box center [583, 269] width 1166 height 539
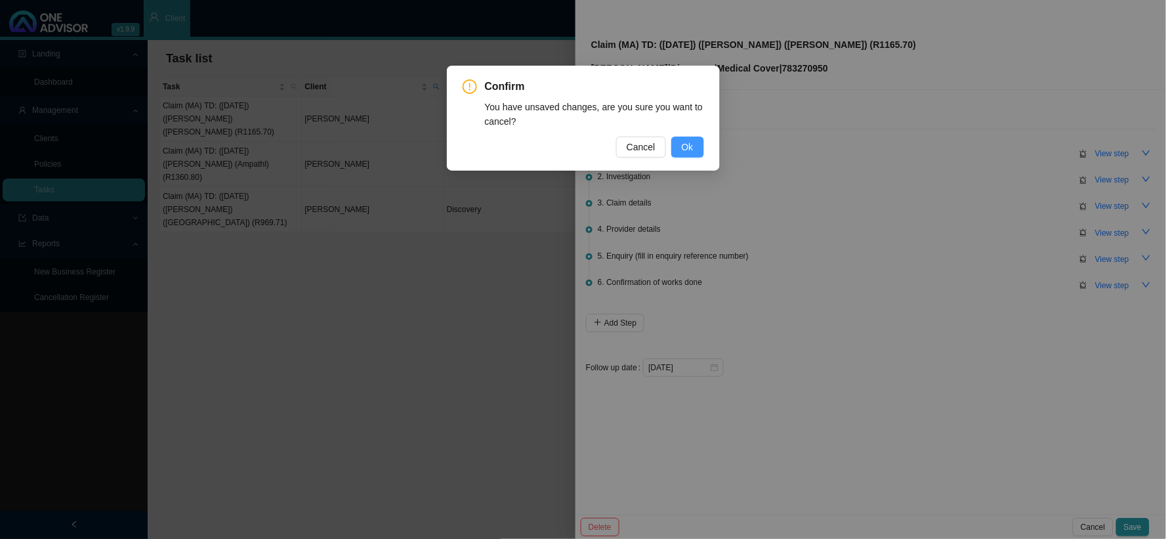
click at [681, 152] on button "Ok" at bounding box center [687, 147] width 33 height 21
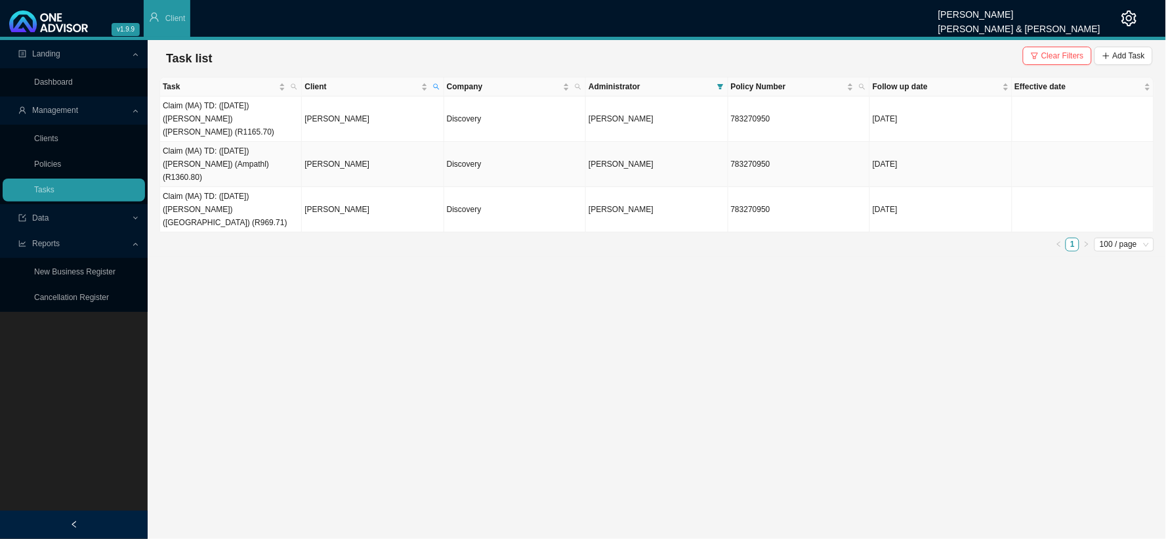
click at [240, 154] on td "Claim (MA) TD: ([DATE]) ([PERSON_NAME]) (Ampathl) (R1360.80)" at bounding box center [231, 164] width 142 height 45
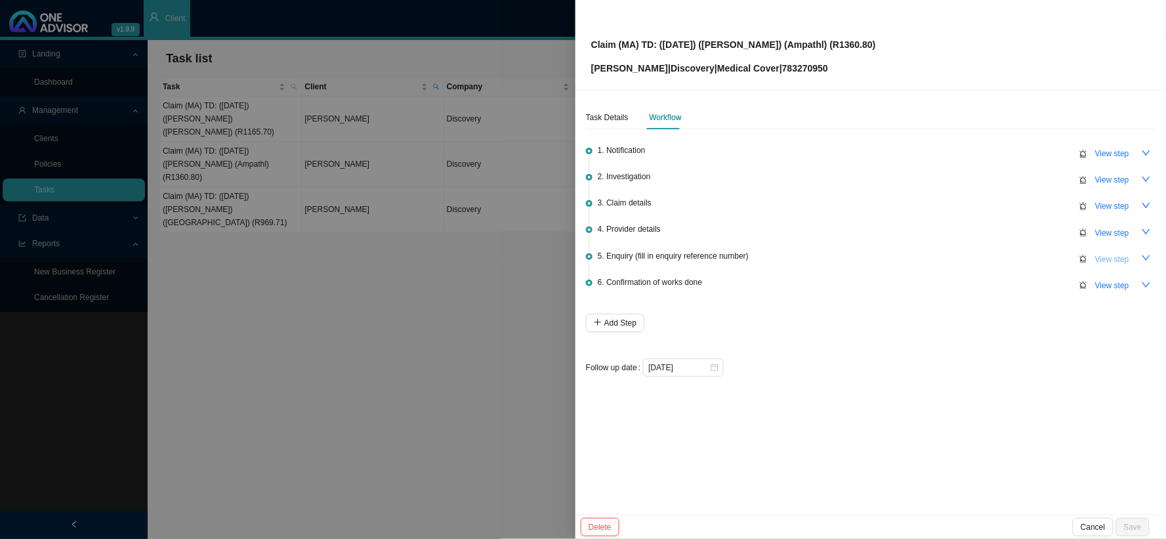
click at [1050, 257] on span "View step" at bounding box center [1113, 259] width 34 height 13
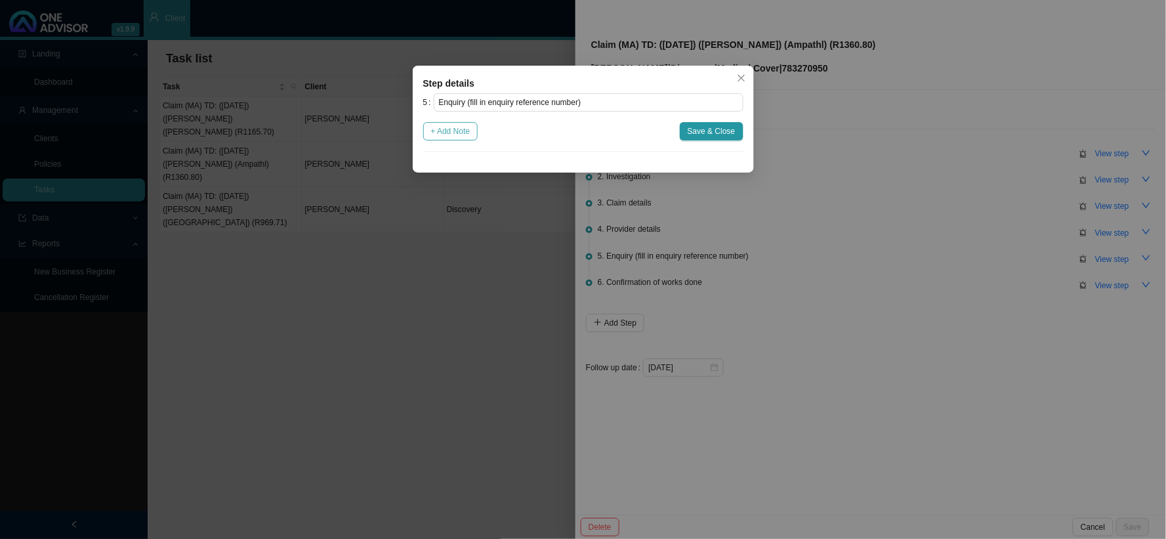
click at [431, 125] on span "+ Add Note" at bounding box center [450, 131] width 39 height 13
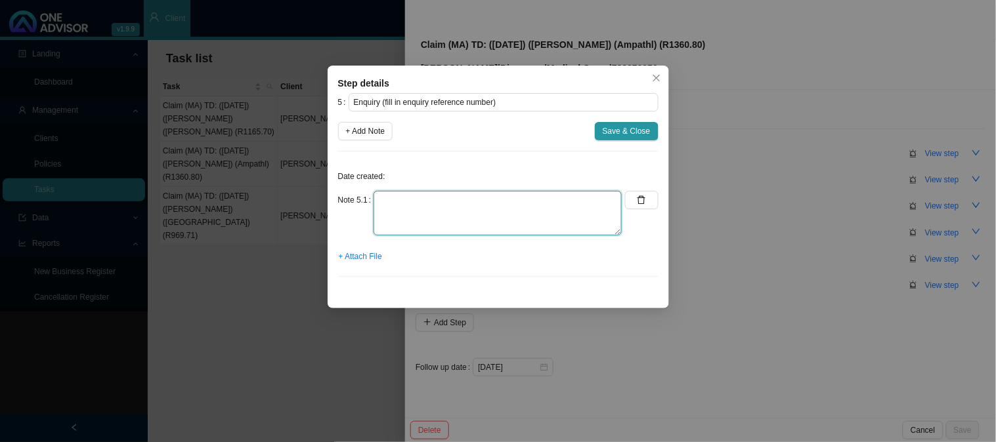
click at [396, 207] on textarea at bounding box center [497, 213] width 248 height 45
click at [456, 201] on textarea "Received" at bounding box center [497, 213] width 248 height 45
type textarea "Received the Ampath invoice"
click at [370, 259] on span "+ Attach File" at bounding box center [360, 256] width 43 height 13
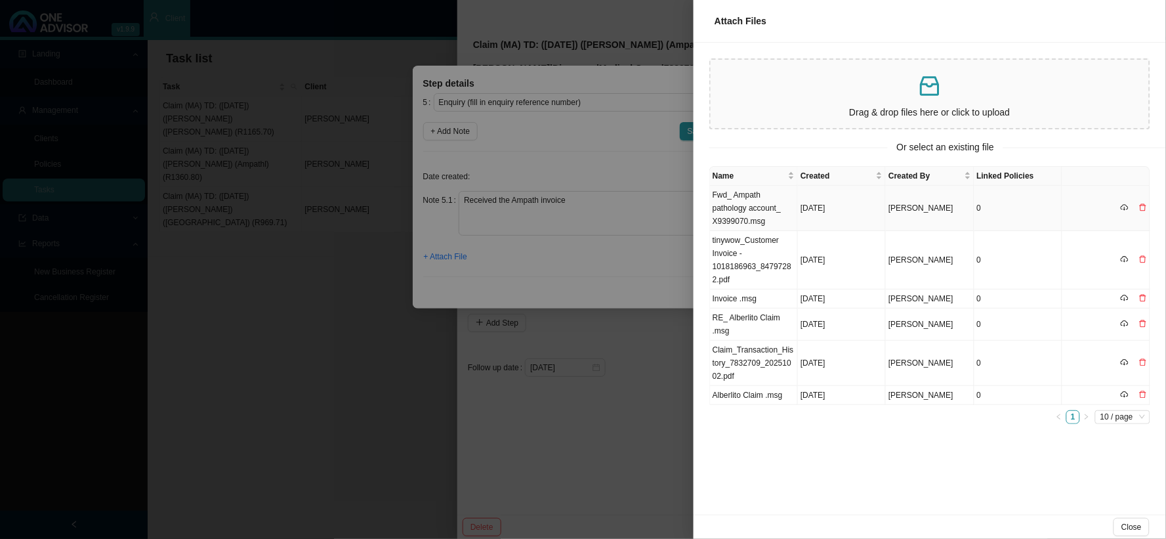
click at [755, 201] on td "Fwd_ Ampath pathology account_ X9399070.msg" at bounding box center [754, 208] width 88 height 45
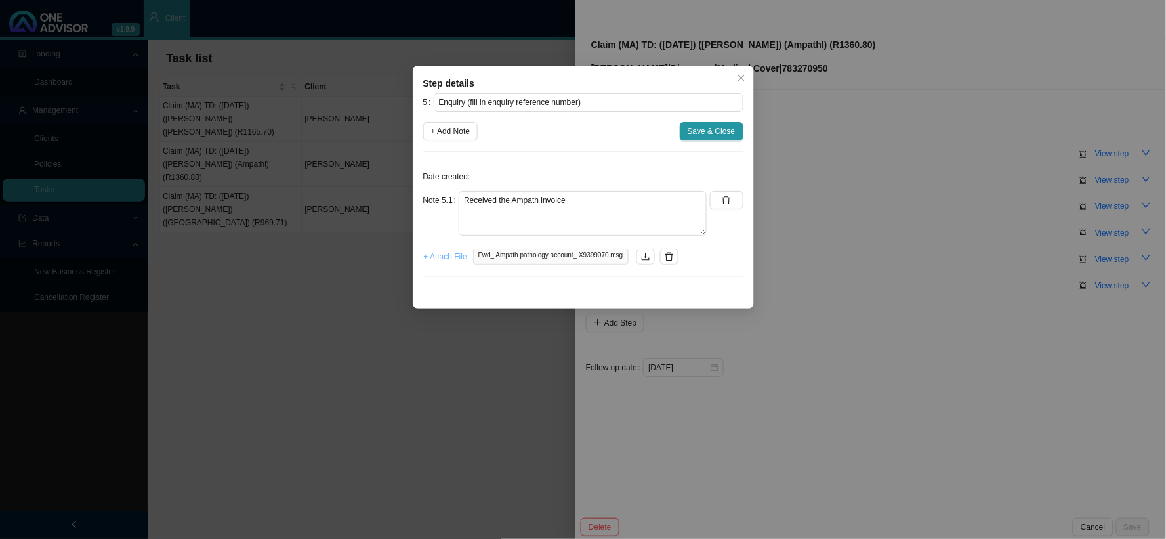
click at [438, 255] on span "+ Attach File" at bounding box center [445, 256] width 43 height 13
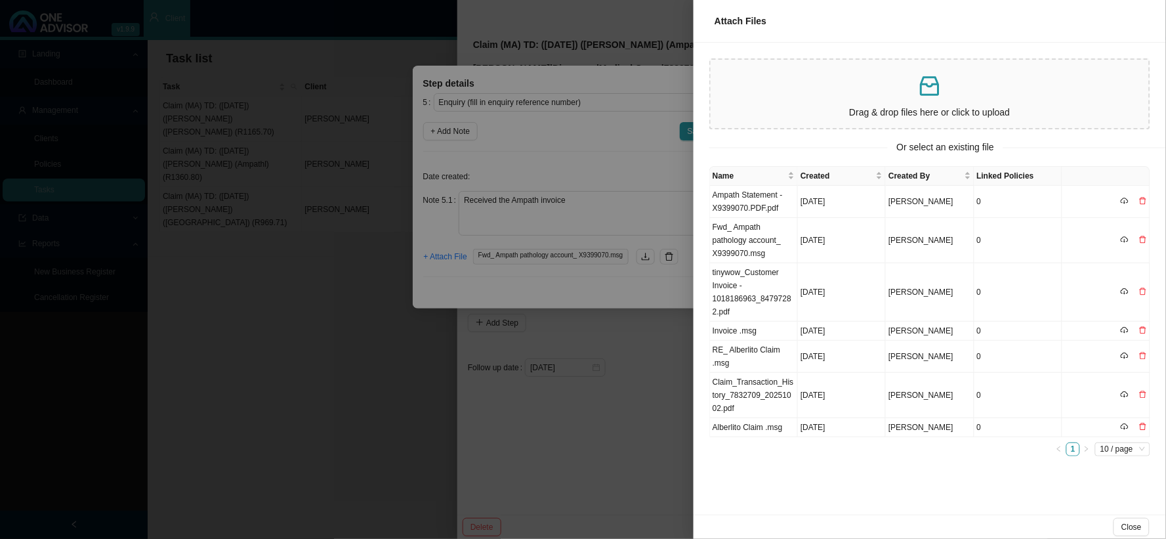
click at [622, 295] on div at bounding box center [583, 269] width 1166 height 539
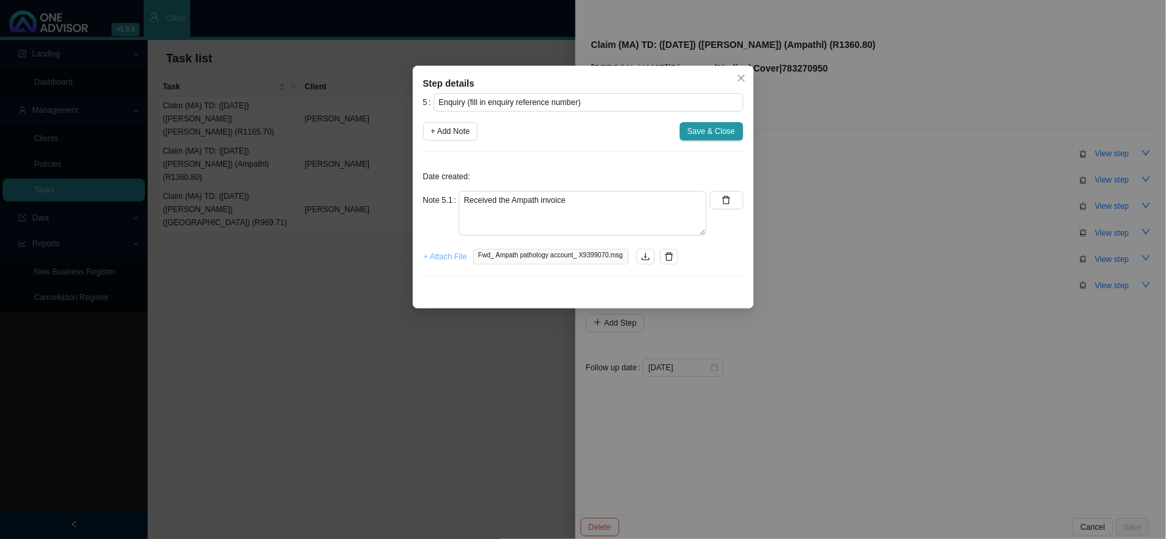
click at [461, 258] on span "+ Attach File" at bounding box center [445, 256] width 43 height 13
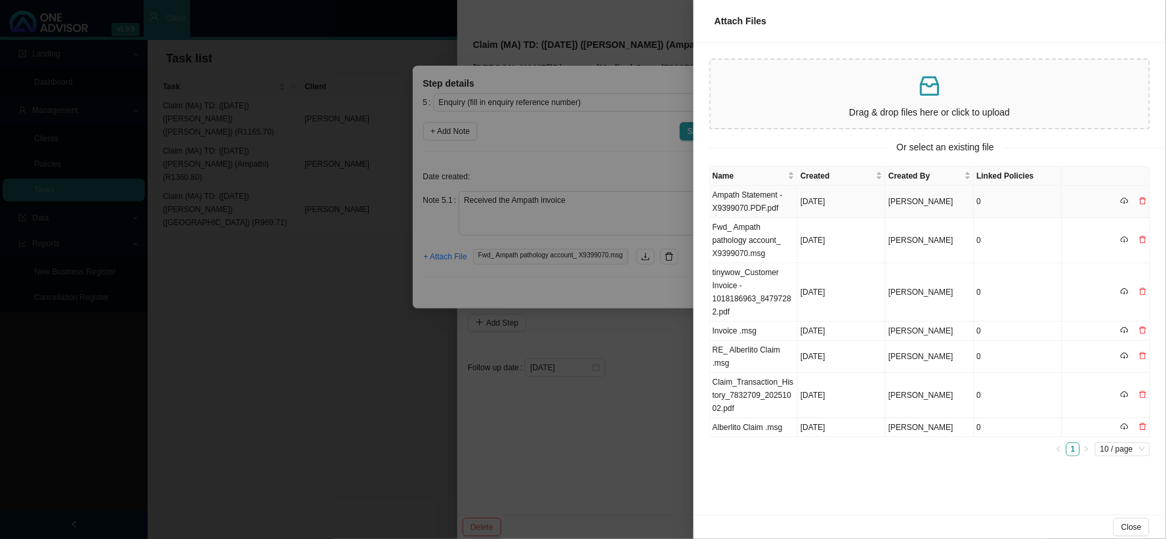
click at [734, 198] on td "Ampath Statement - X9399070.PDF.pdf" at bounding box center [754, 202] width 88 height 32
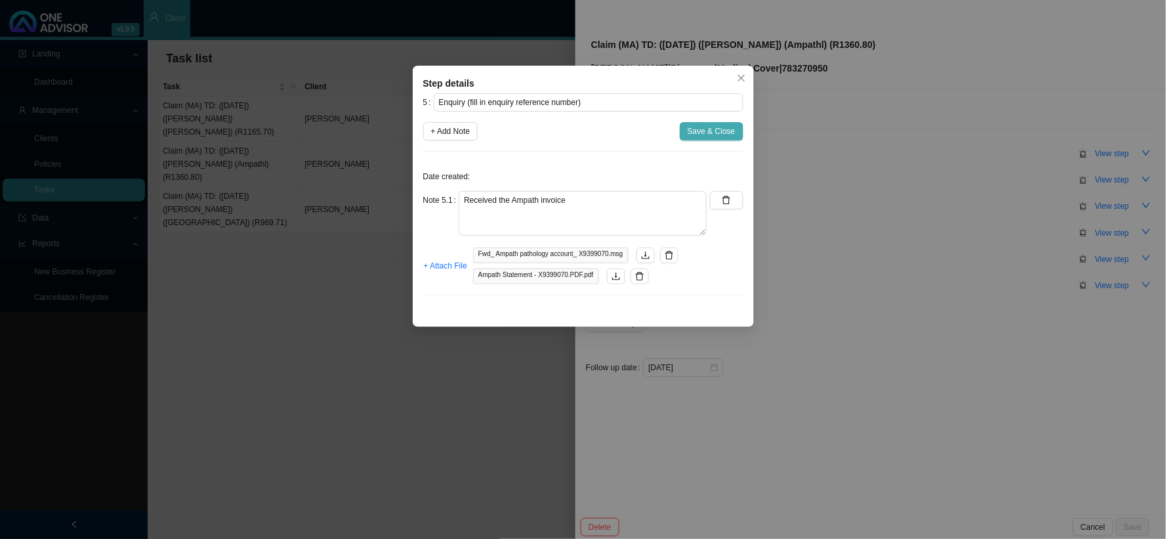
click at [706, 133] on span "Save & Close" at bounding box center [712, 131] width 48 height 13
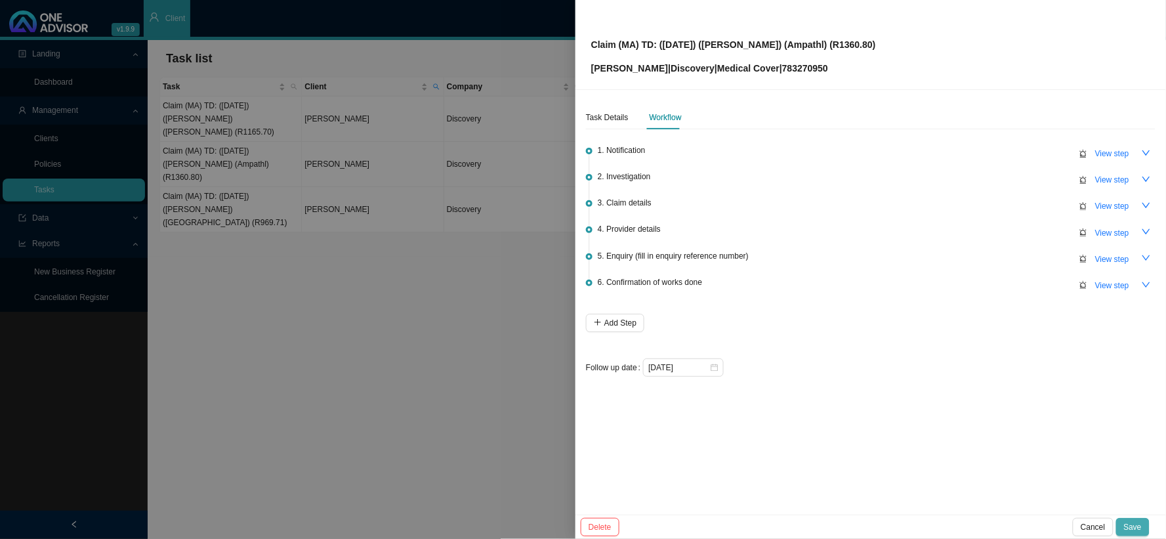
click at [1050, 484] on span "Save" at bounding box center [1133, 527] width 18 height 13
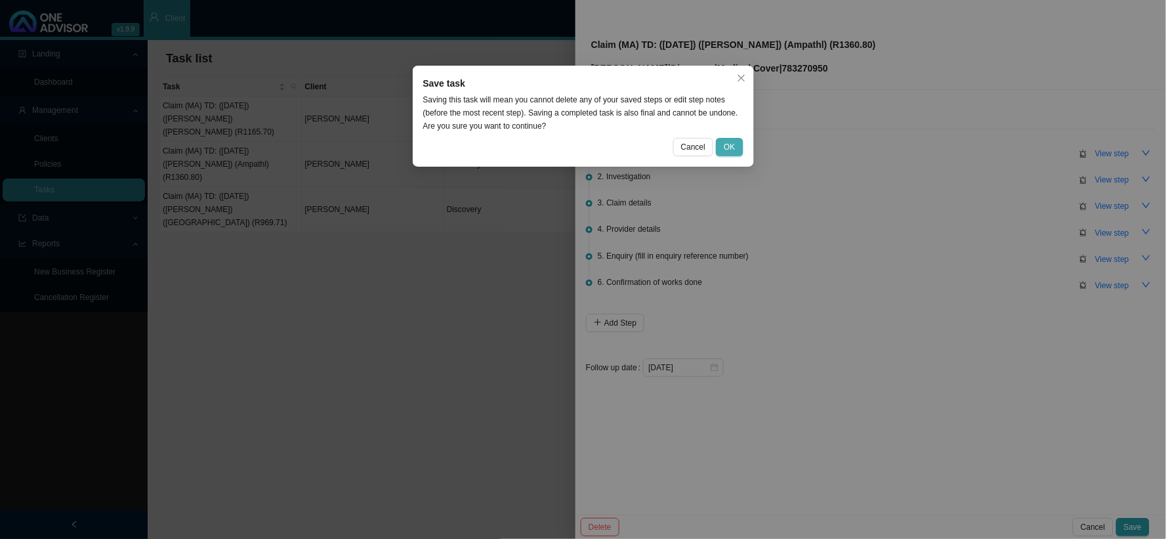
click at [729, 148] on span "OK" at bounding box center [729, 146] width 11 height 13
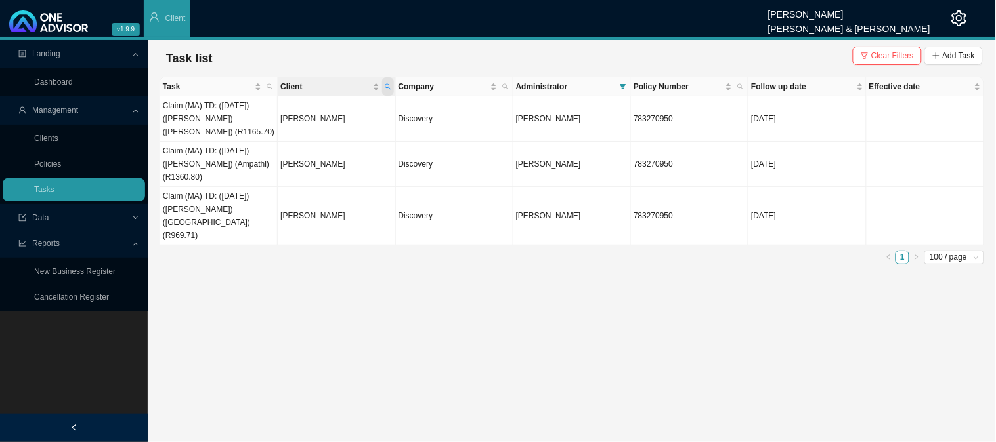
click at [391, 88] on span "Client" at bounding box center [388, 86] width 12 height 18
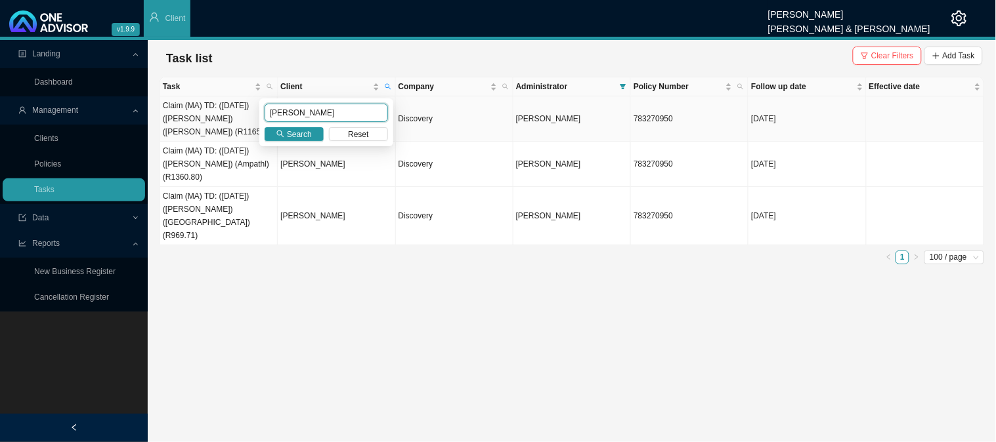
drag, startPoint x: 315, startPoint y: 115, endPoint x: 230, endPoint y: 116, distance: 85.3
click at [230, 116] on body "v1.9.9 [PERSON_NAME] [PERSON_NAME] & [PERSON_NAME] Client Landing Dashboard Man…" at bounding box center [498, 221] width 996 height 442
type input "[PERSON_NAME]"
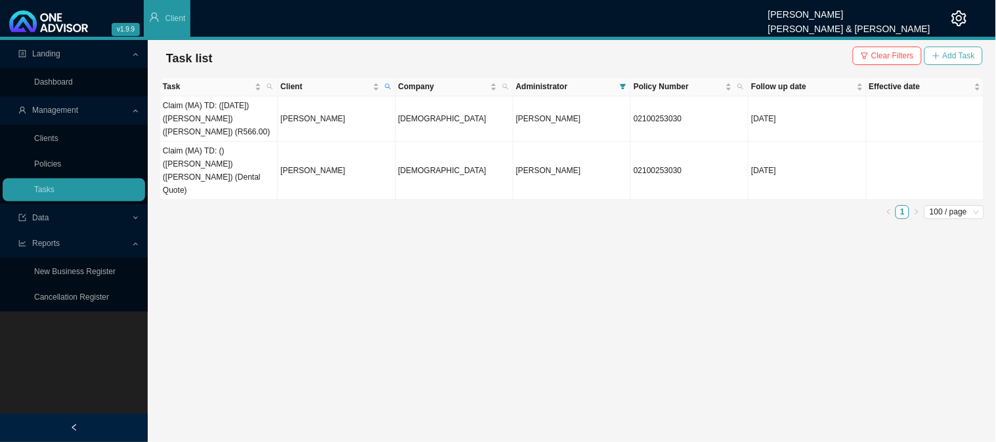
click at [944, 57] on span "Add Task" at bounding box center [959, 55] width 32 height 13
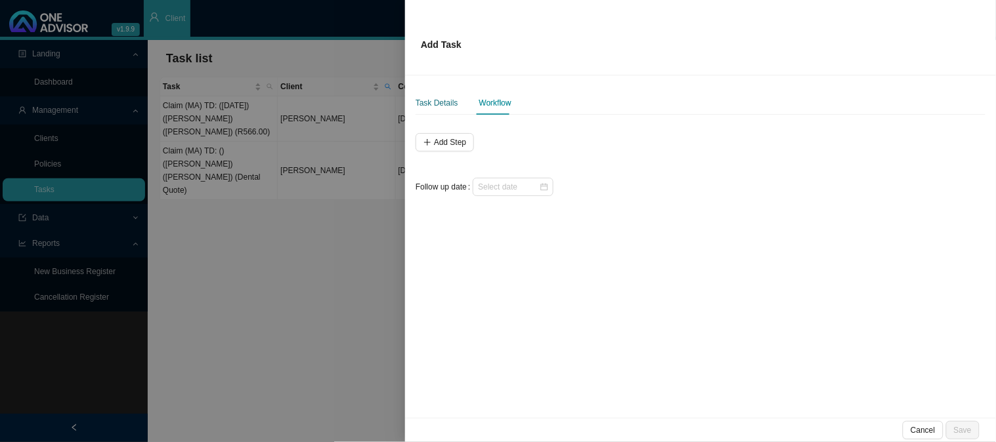
click at [442, 109] on div "Task Details" at bounding box center [436, 102] width 43 height 13
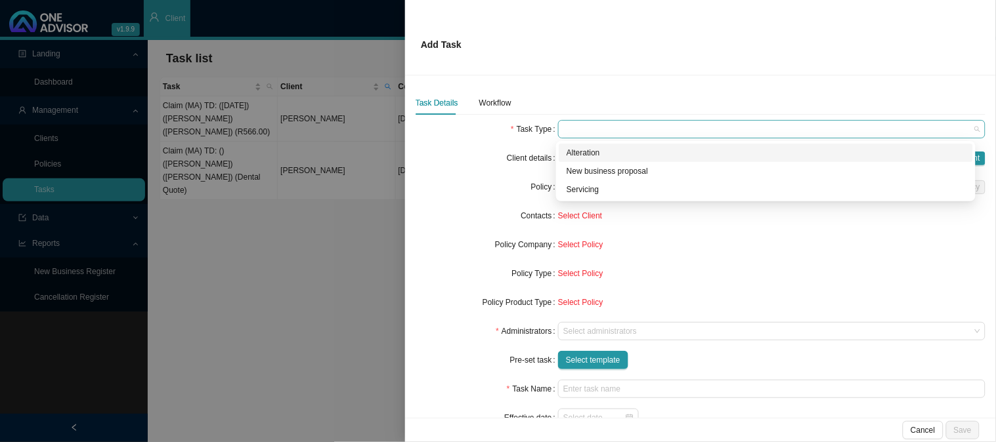
click at [583, 129] on span at bounding box center [771, 129] width 417 height 17
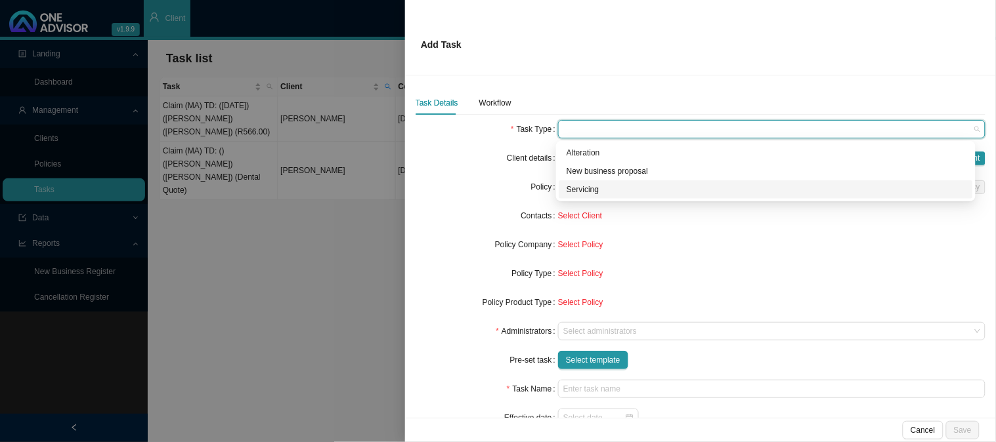
click at [589, 187] on div "Servicing" at bounding box center [765, 189] width 398 height 13
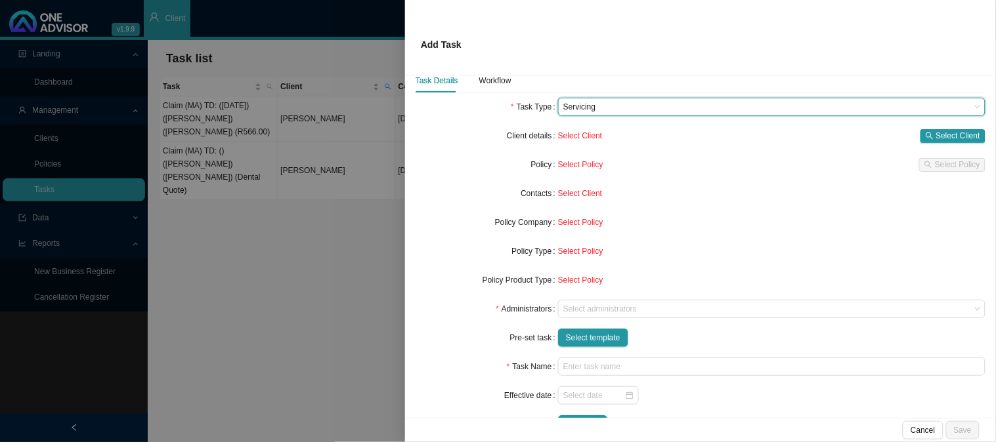
scroll to position [59, 0]
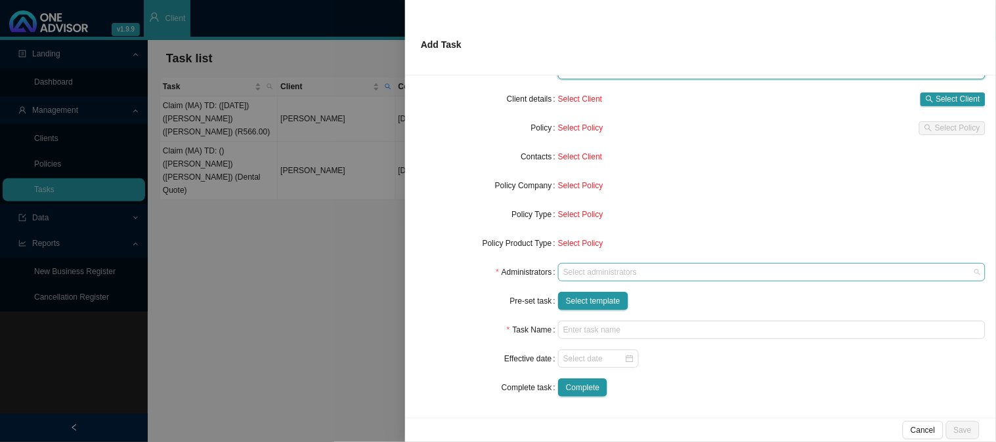
click at [594, 270] on div at bounding box center [766, 273] width 410 height 10
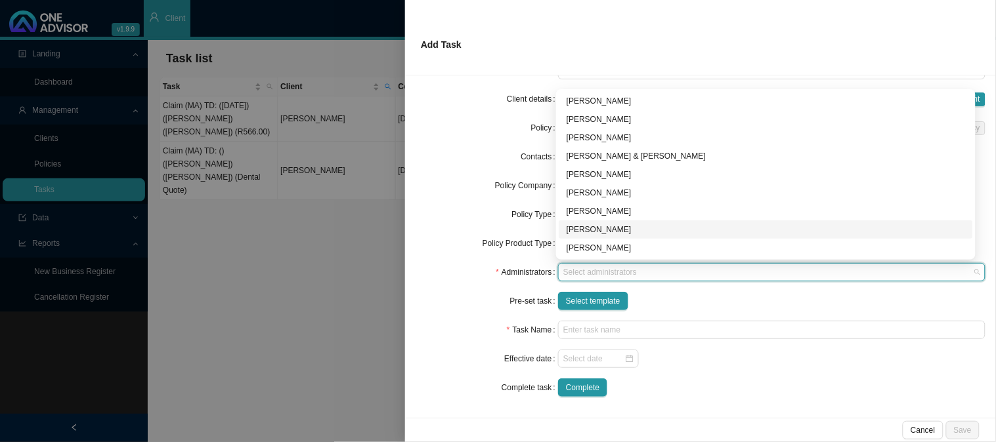
click at [591, 228] on div "[PERSON_NAME]" at bounding box center [765, 229] width 398 height 13
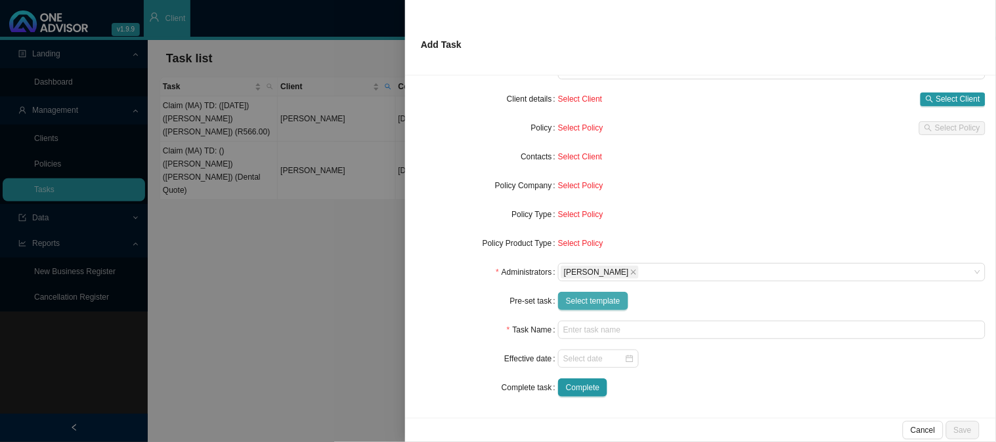
click at [587, 301] on span "Select template" at bounding box center [593, 301] width 54 height 13
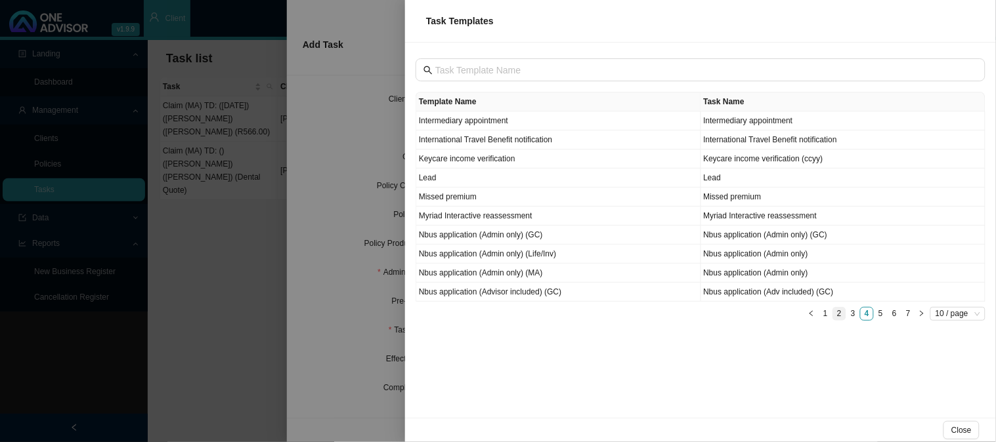
click at [838, 311] on link "2" at bounding box center [839, 314] width 12 height 12
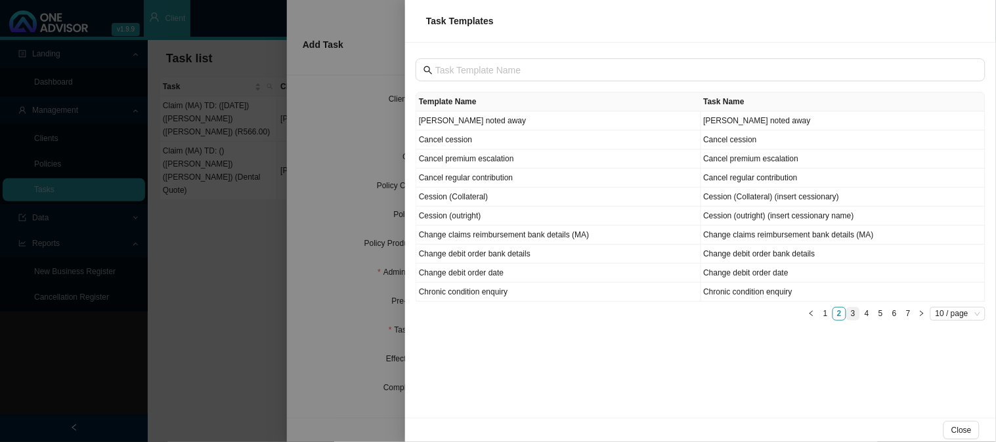
click at [854, 317] on link "3" at bounding box center [853, 314] width 12 height 12
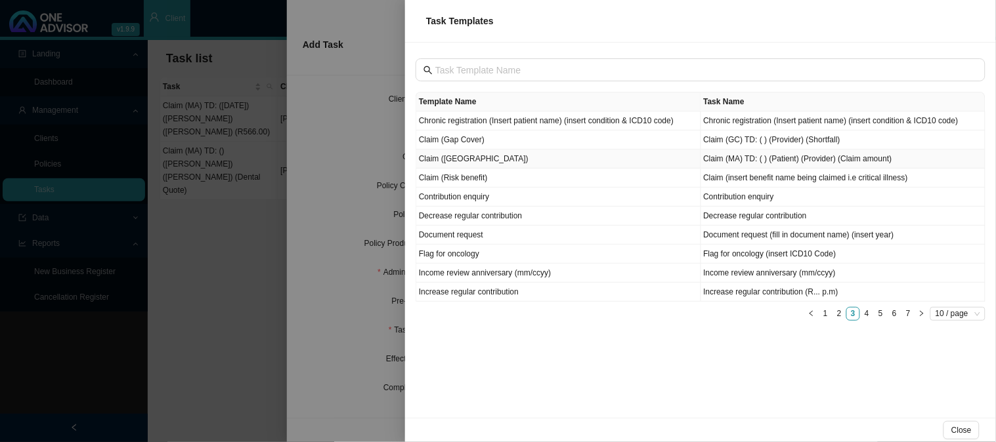
click at [441, 158] on td "Claim ([GEOGRAPHIC_DATA])" at bounding box center [558, 159] width 285 height 19
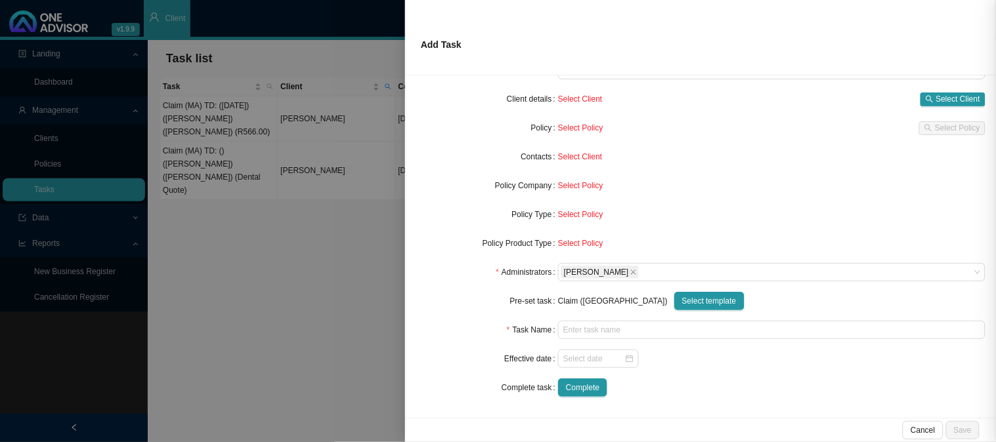
type input "Claim (MA) TD: ( ) (Patient) (Provider) (Claim amount)"
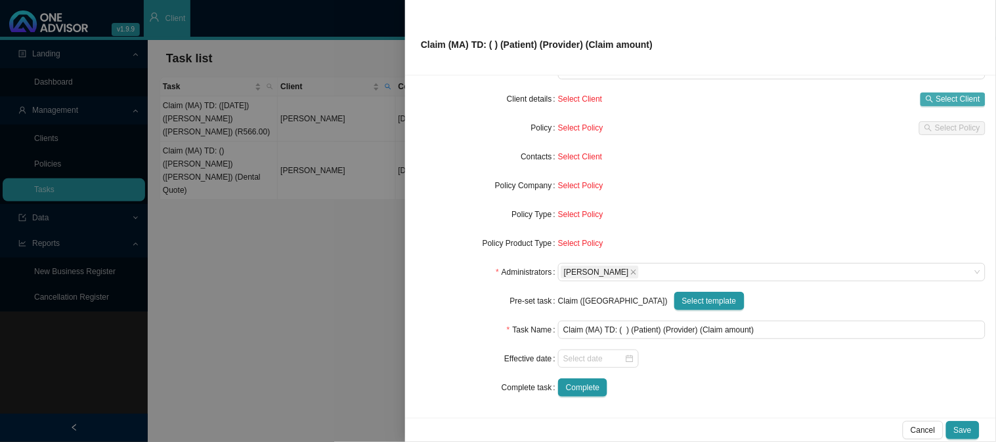
click at [936, 102] on span "Select Client" at bounding box center [958, 99] width 44 height 13
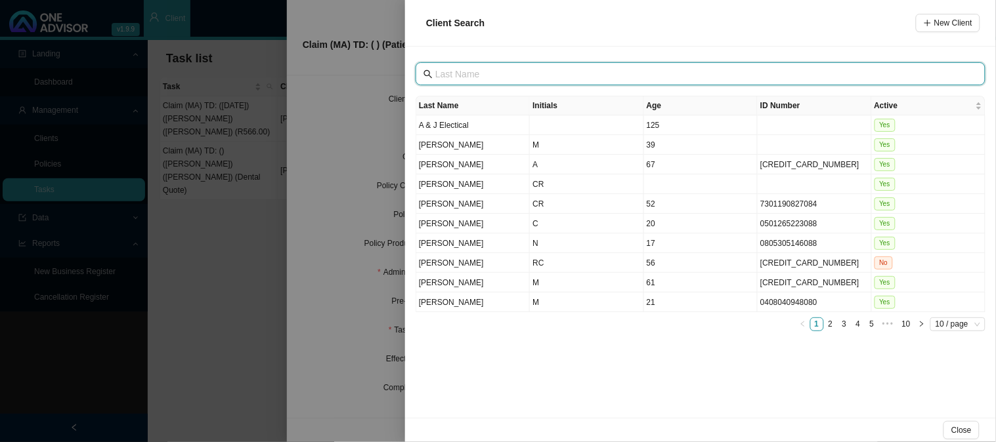
click at [477, 72] on input "text" at bounding box center [701, 74] width 533 height 14
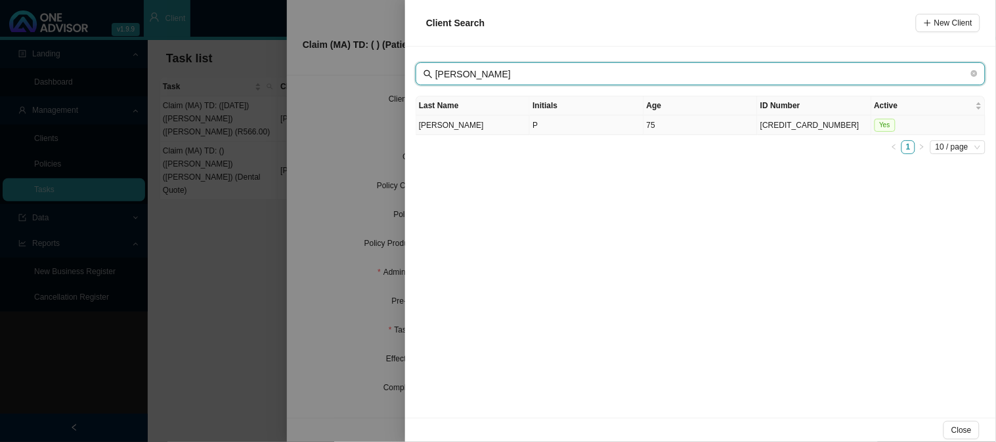
type input "[PERSON_NAME]"
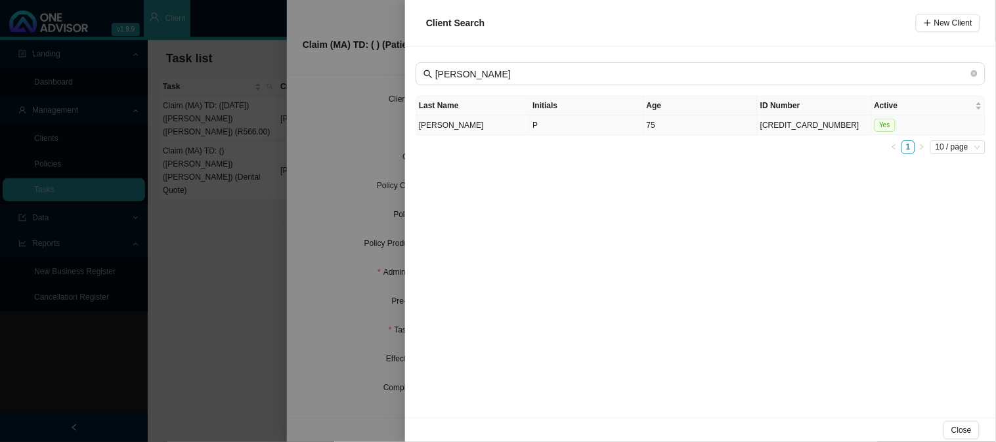
click at [469, 123] on td "[PERSON_NAME]" at bounding box center [473, 126] width 114 height 20
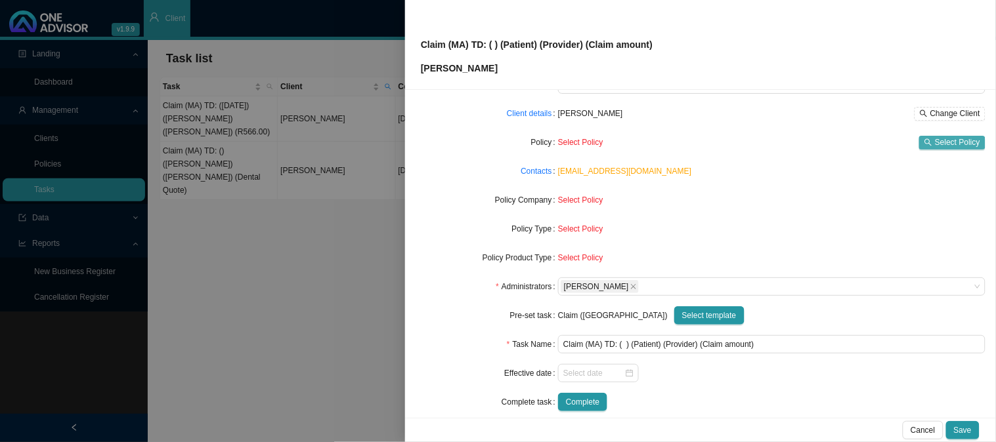
click at [935, 138] on span "Select Policy" at bounding box center [957, 142] width 45 height 13
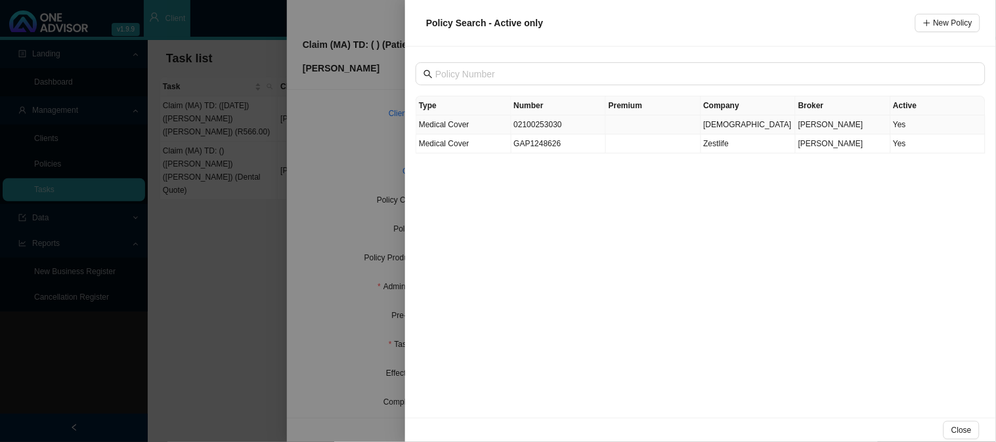
click at [528, 118] on td "02100253030" at bounding box center [558, 125] width 95 height 19
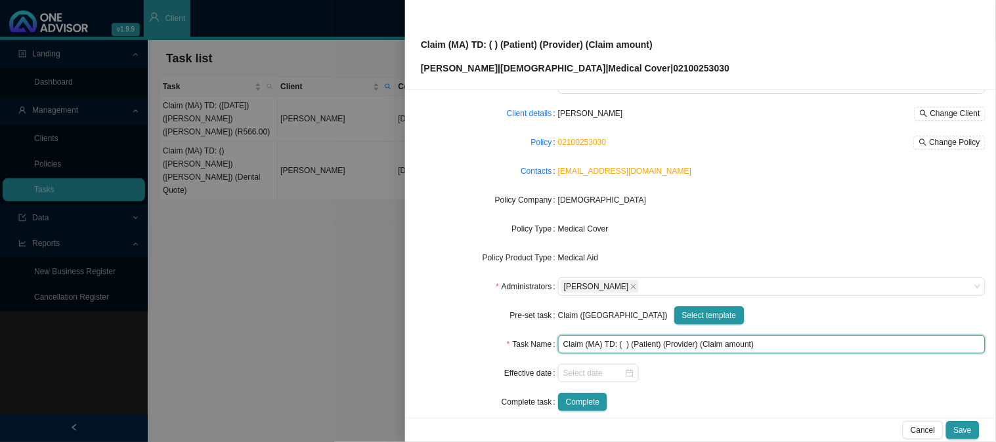
click at [620, 345] on input "Claim (MA) TD: ( ) (Patient) (Provider) (Claim amount)" at bounding box center [771, 344] width 427 height 18
type input "Claim ([GEOGRAPHIC_DATA]) TD: [DATE] (Patient) (Provider) (Claim amount)"
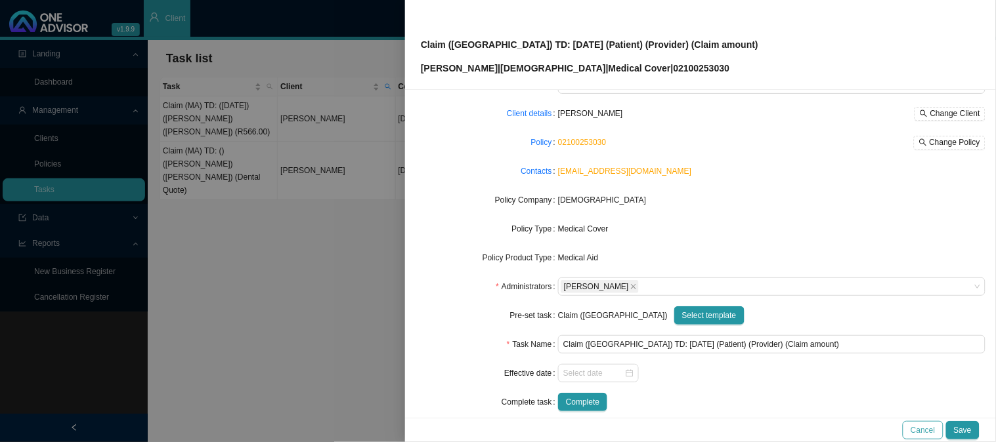
click at [927, 437] on button "Cancel" at bounding box center [923, 430] width 40 height 18
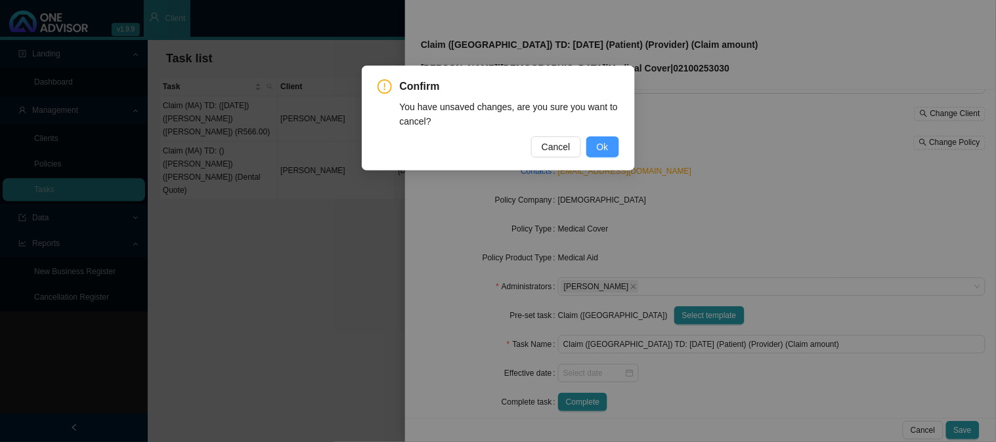
click at [601, 140] on span "Ok" at bounding box center [603, 147] width 12 height 14
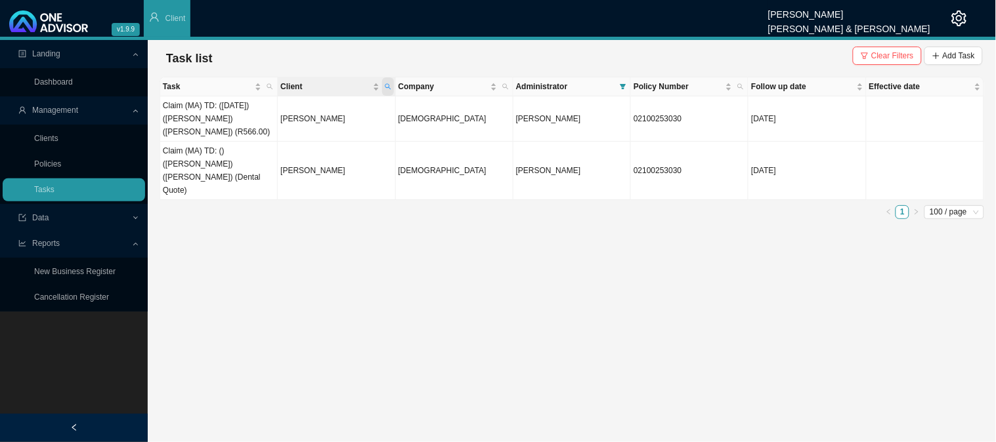
click at [389, 88] on icon "search" at bounding box center [388, 87] width 6 height 6
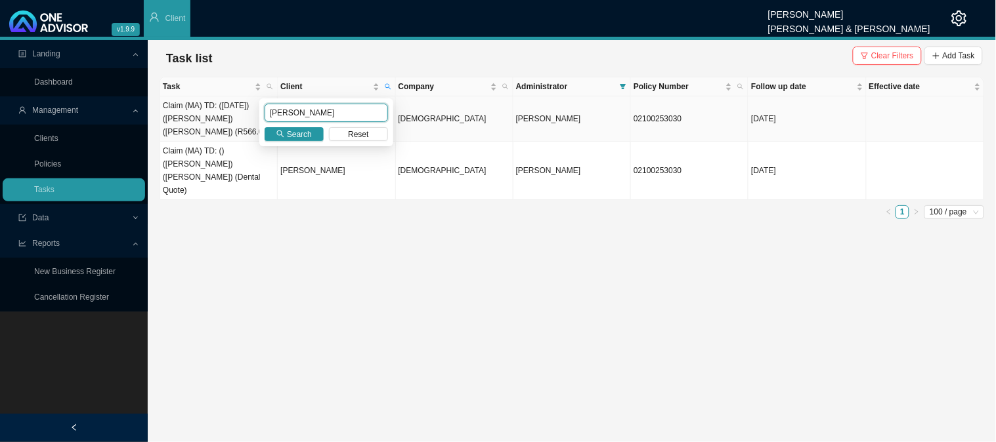
drag, startPoint x: 316, startPoint y: 108, endPoint x: 252, endPoint y: 108, distance: 63.7
click at [252, 108] on body "v1.9.9 [PERSON_NAME] [PERSON_NAME] & [PERSON_NAME] Client Landing Dashboard Man…" at bounding box center [498, 221] width 996 height 442
type input "[PERSON_NAME]"
click at [280, 132] on icon "search" at bounding box center [280, 134] width 8 height 8
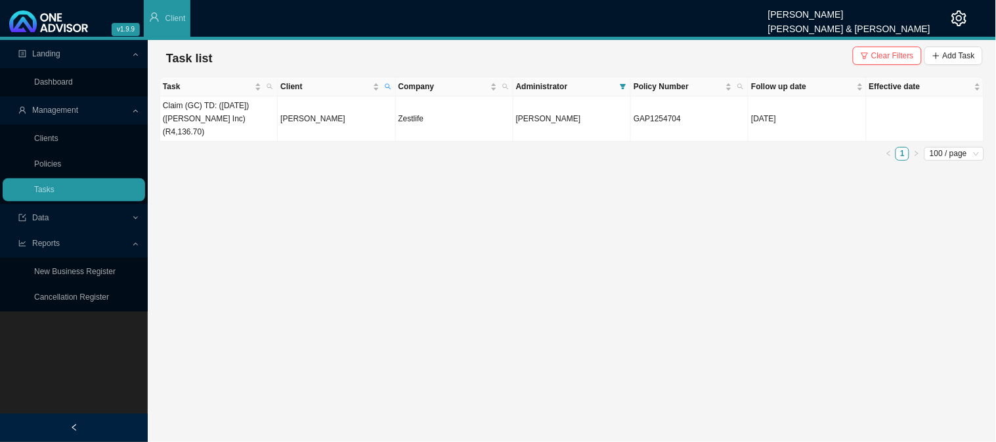
click at [408, 179] on main "Landing Dashboard Management Clients Policies Tasks Data Reports New Business R…" at bounding box center [498, 241] width 996 height 402
click at [347, 116] on td "[PERSON_NAME]" at bounding box center [336, 118] width 117 height 45
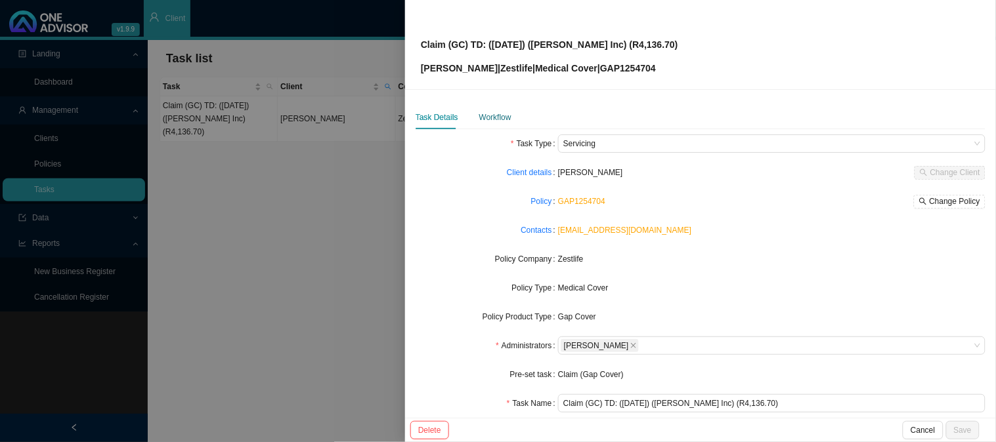
click at [487, 114] on div "Workflow" at bounding box center [495, 117] width 32 height 13
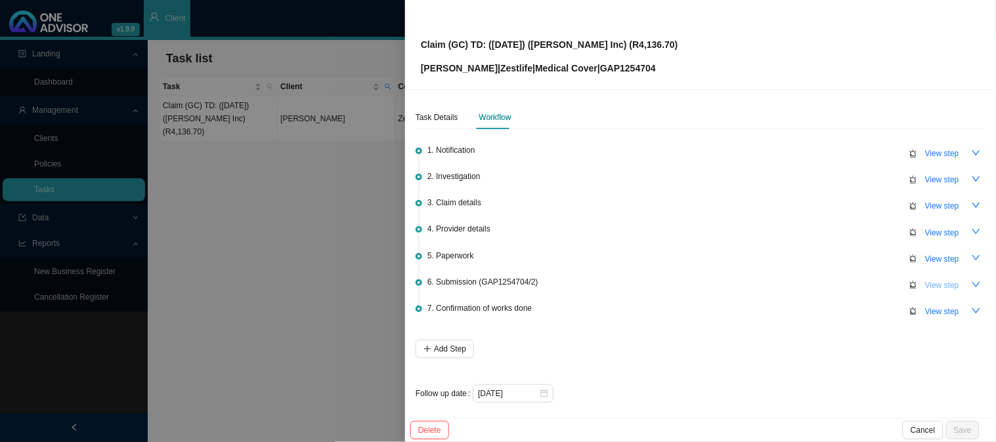
click at [932, 284] on span "View step" at bounding box center [942, 285] width 34 height 13
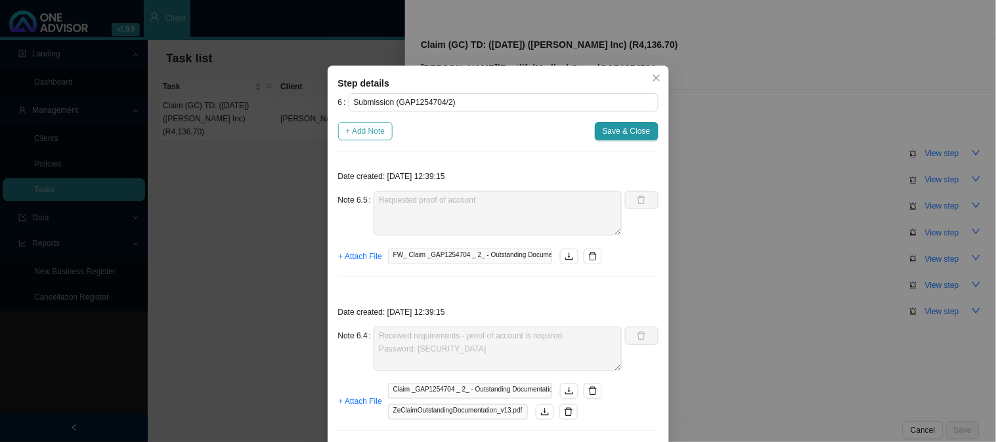
click at [359, 136] on span "+ Add Note" at bounding box center [365, 131] width 39 height 13
type textarea "Requested proof of account"
type textarea "Received requirements - proof of account is required Password: [SECURITY_DATA]"
type textarea "Claim has been received"
type textarea "Sent feedback"
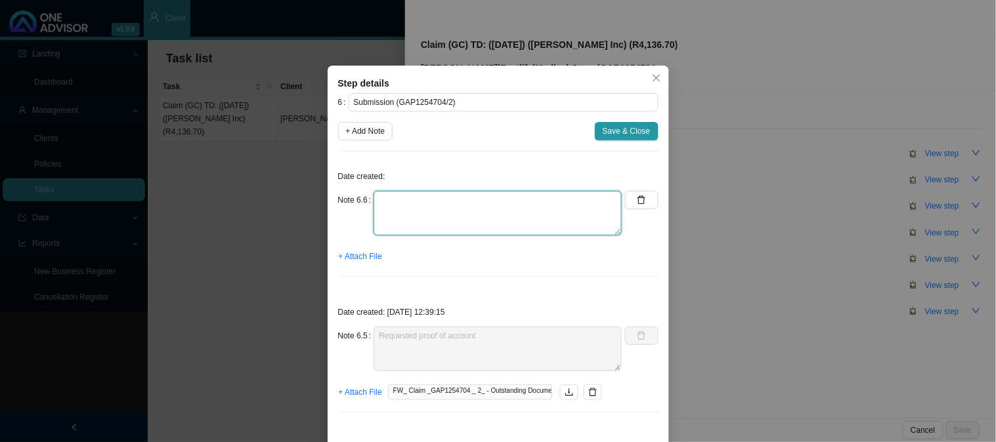
click at [412, 203] on textarea at bounding box center [497, 213] width 248 height 45
type textarea "r"
type textarea "Received POA"
click at [356, 257] on span "+ Attach File" at bounding box center [360, 256] width 43 height 13
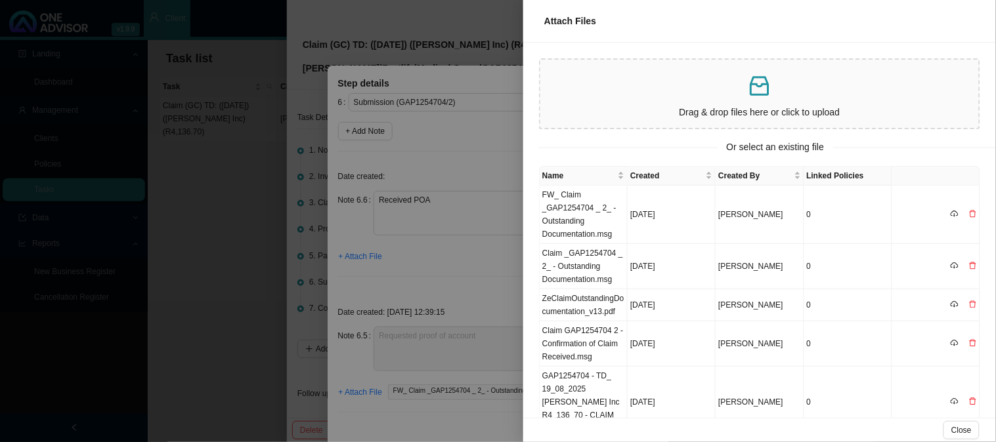
click at [421, 166] on div at bounding box center [498, 221] width 996 height 442
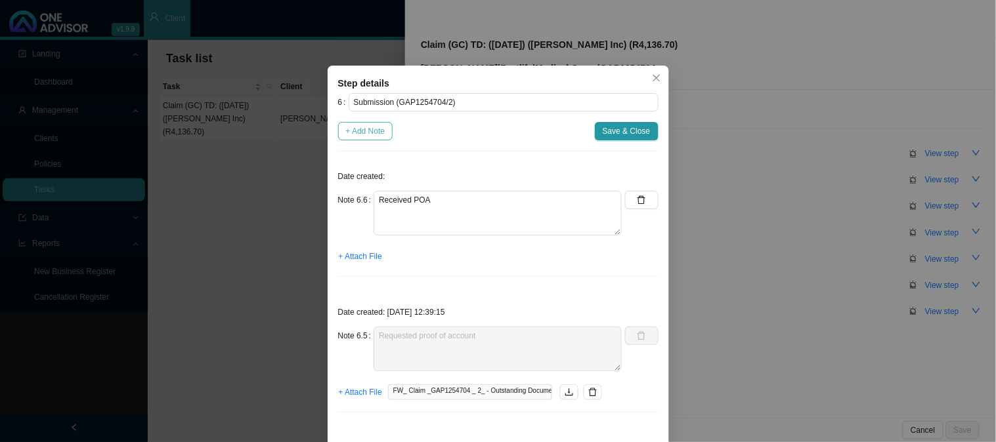
click at [364, 135] on span "+ Add Note" at bounding box center [365, 131] width 39 height 13
type textarea "Received POA"
type textarea "Requested proof of account"
type textarea "Received requirements - proof of account is required Password: [SECURITY_DATA]"
type textarea "Claim has been received"
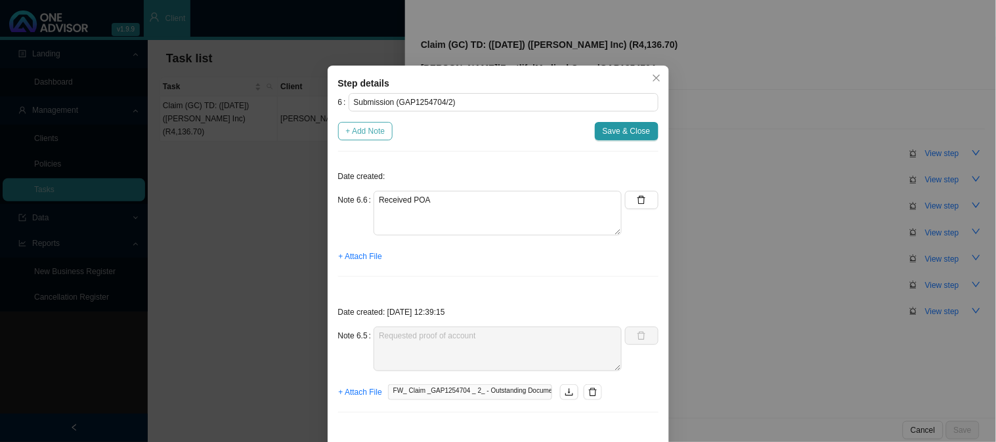
type textarea "Sent feedback"
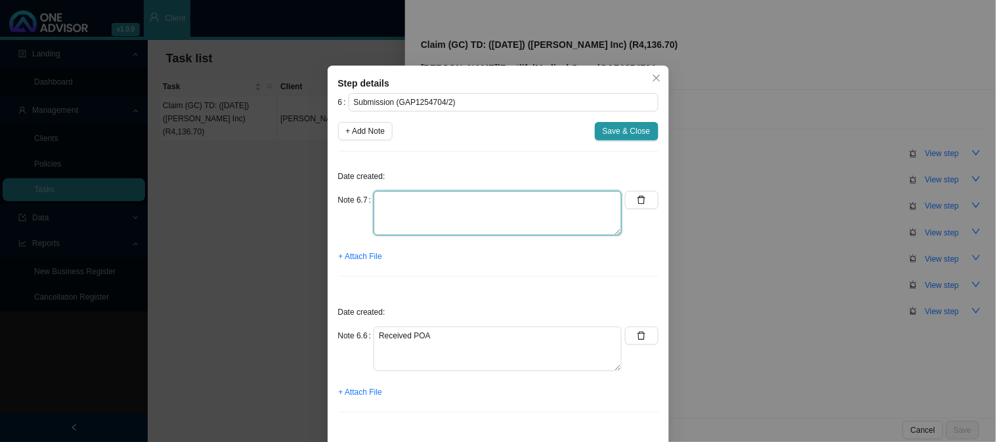
click at [415, 207] on textarea at bounding box center [497, 213] width 248 height 45
type textarea "s"
type textarea "Submitted POA to Zestlife"
click at [357, 258] on span "+ Attach File" at bounding box center [360, 256] width 43 height 13
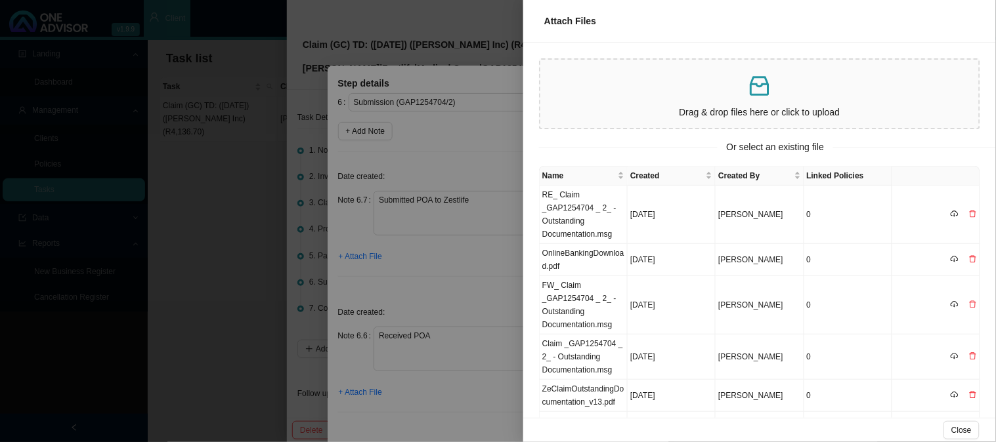
click at [450, 304] on div at bounding box center [498, 221] width 996 height 442
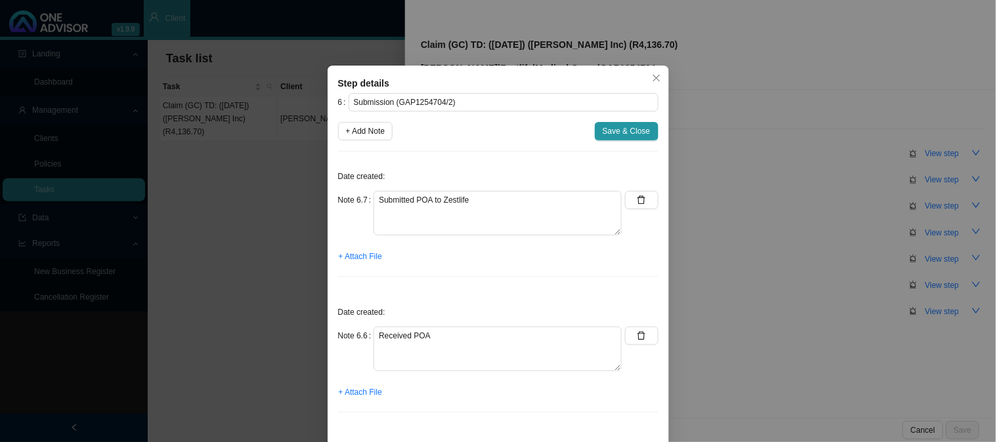
click at [356, 338] on label "Note 6.6" at bounding box center [356, 336] width 36 height 18
click at [350, 397] on span "+ Attach File" at bounding box center [360, 392] width 43 height 13
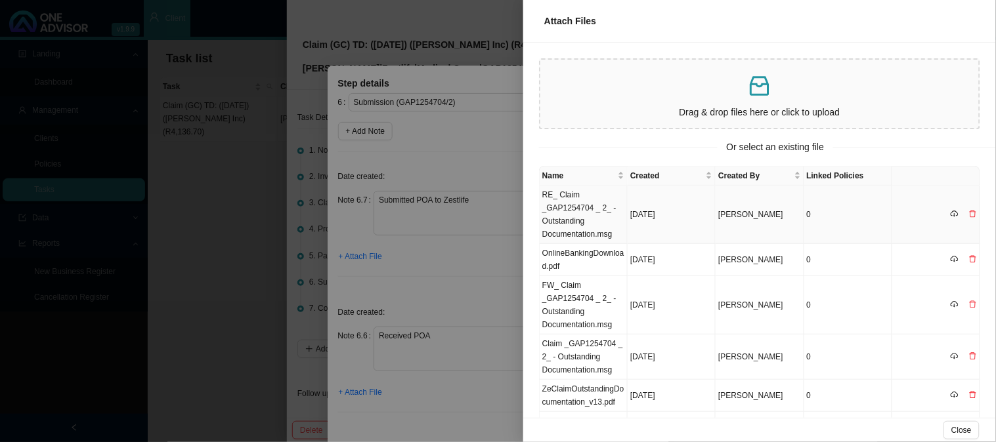
click at [587, 212] on td "RE_ Claim _GAP1254704 _ 2_ - Outstanding Documentation.msg" at bounding box center [584, 215] width 88 height 58
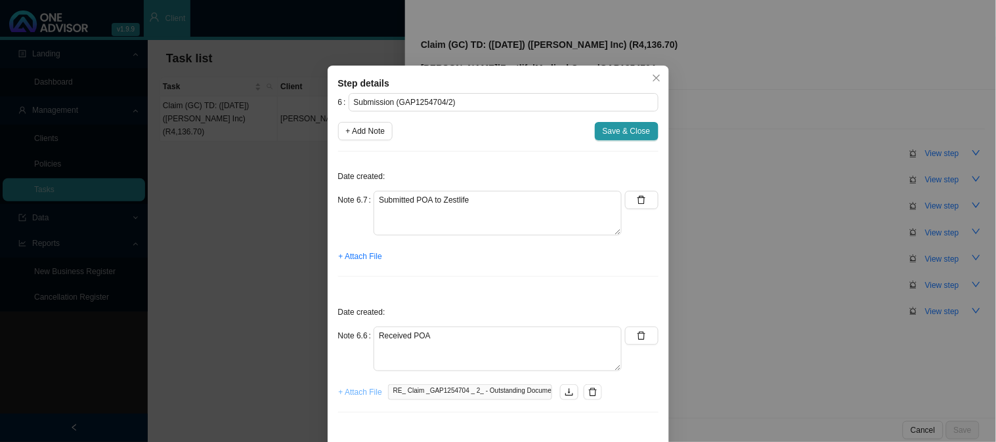
click at [364, 394] on span "+ Attach File" at bounding box center [360, 392] width 43 height 13
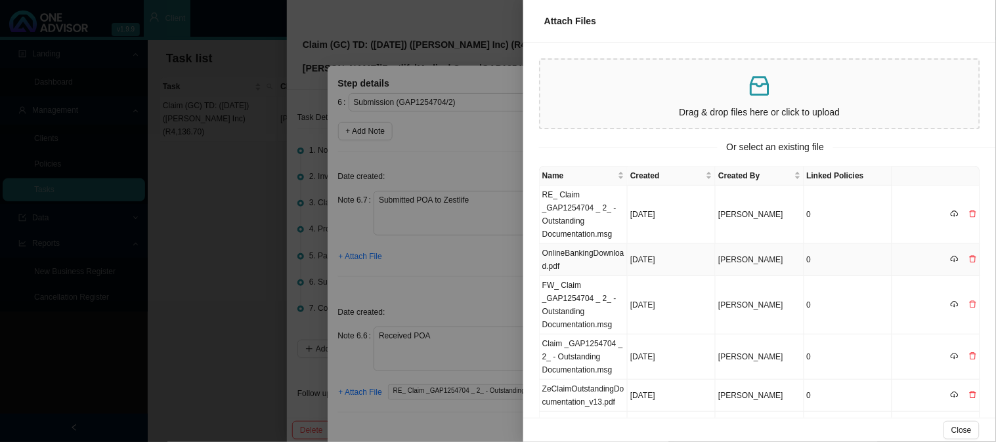
click at [583, 256] on td "OnlineBankingDownload.pdf" at bounding box center [584, 260] width 88 height 32
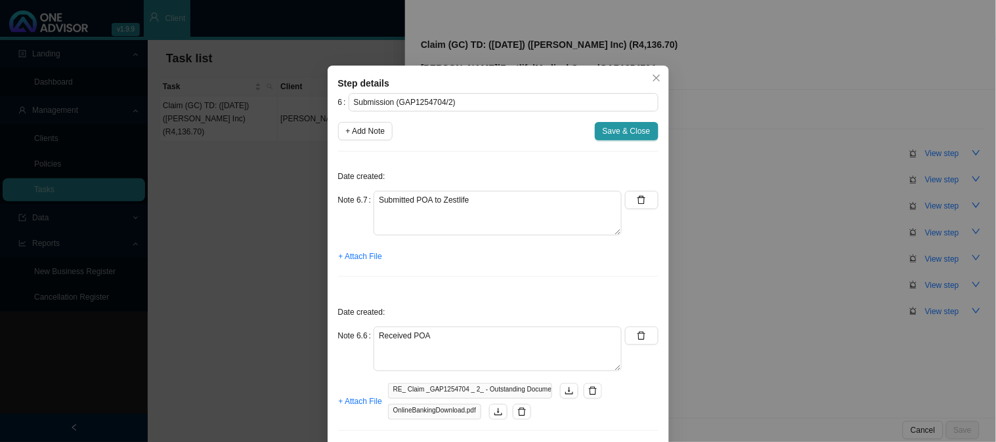
click at [488, 277] on div at bounding box center [498, 276] width 320 height 1
click at [347, 251] on span "+ Attach File" at bounding box center [360, 256] width 43 height 13
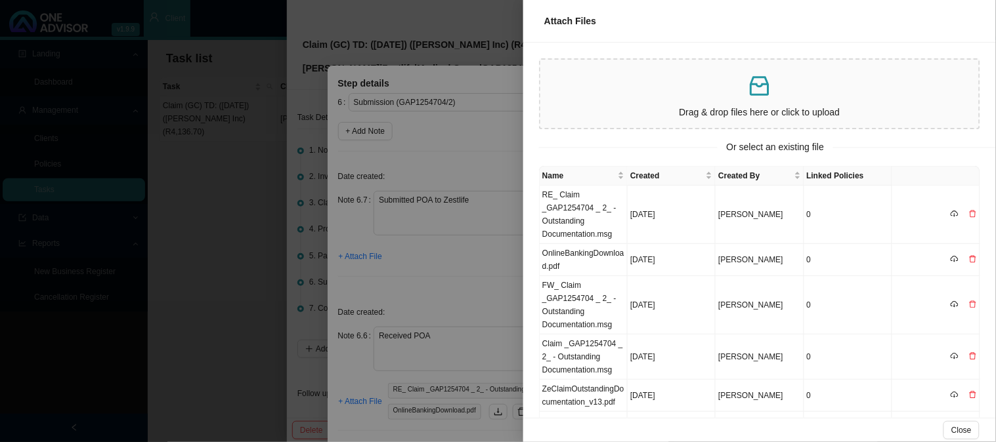
click at [457, 263] on div at bounding box center [498, 221] width 996 height 442
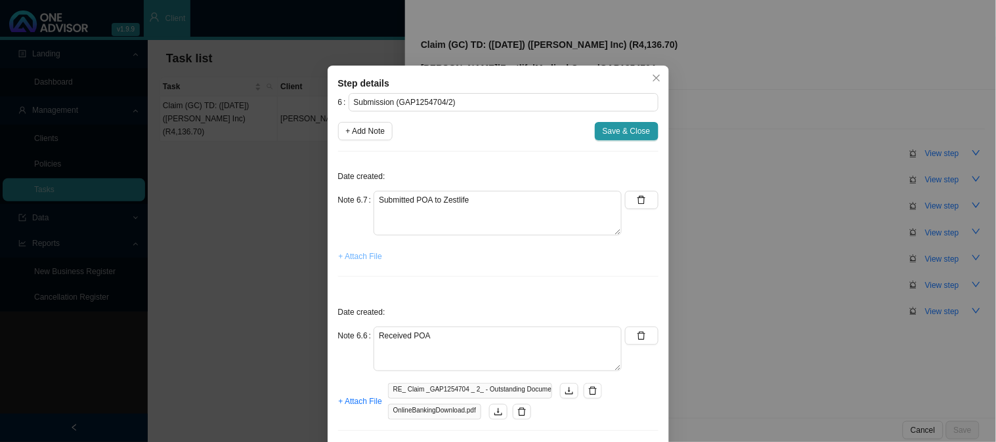
click at [343, 261] on span "+ Attach File" at bounding box center [360, 256] width 43 height 13
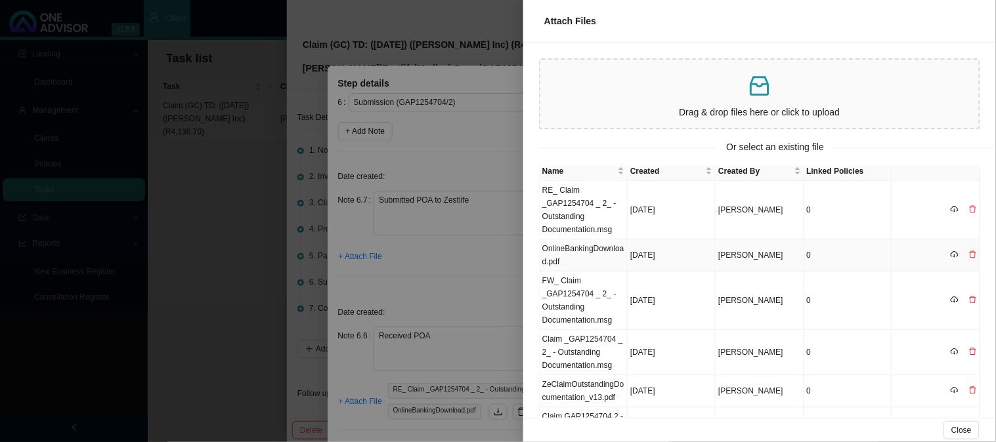
scroll to position [0, 0]
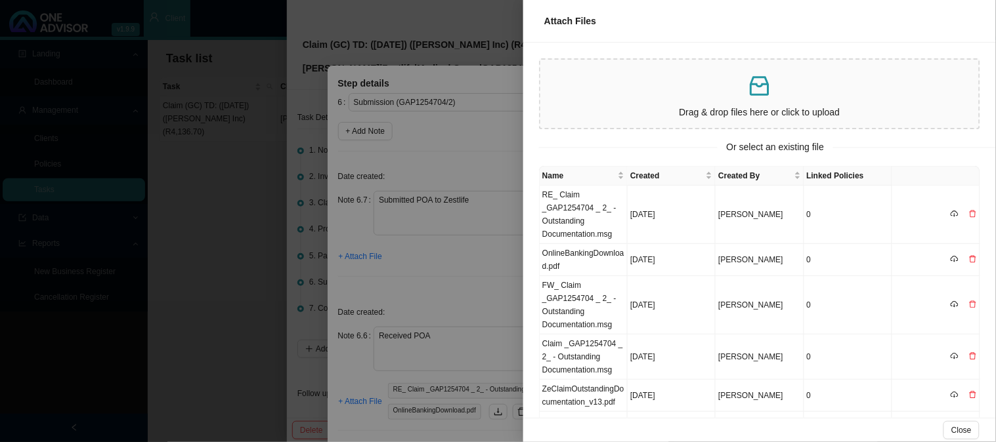
click at [436, 259] on div at bounding box center [498, 221] width 996 height 442
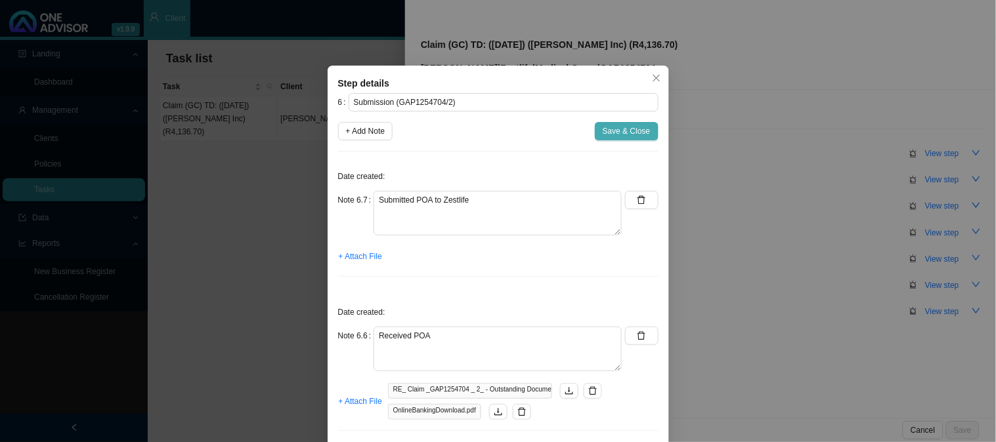
click at [619, 125] on span "Save & Close" at bounding box center [627, 131] width 48 height 13
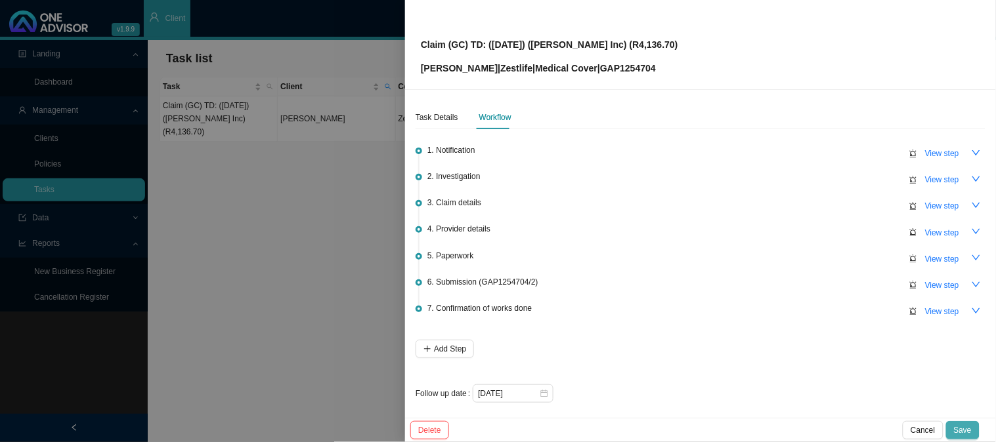
click at [969, 429] on span "Save" at bounding box center [963, 430] width 18 height 13
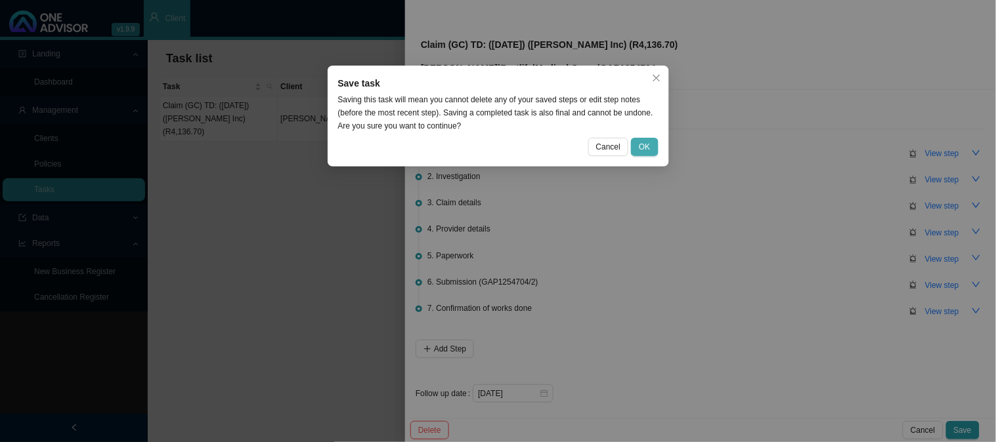
click at [640, 142] on span "OK" at bounding box center [644, 146] width 11 height 13
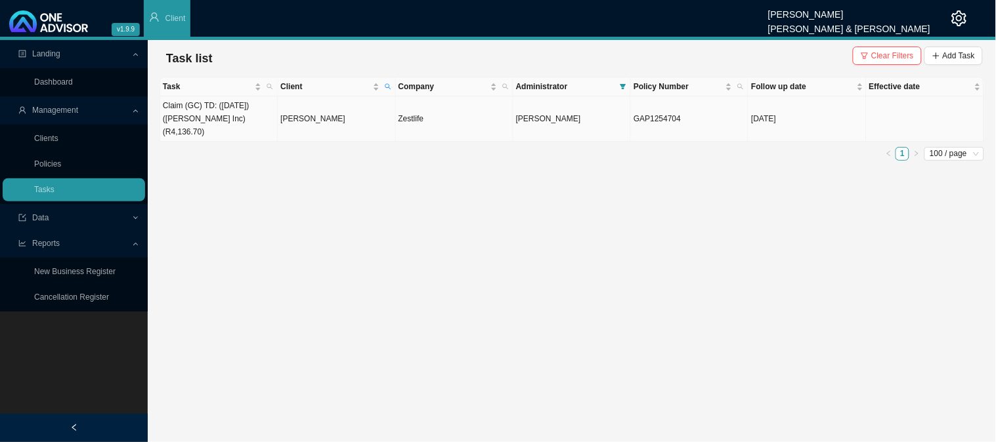
click at [327, 112] on td "[PERSON_NAME]" at bounding box center [336, 118] width 117 height 45
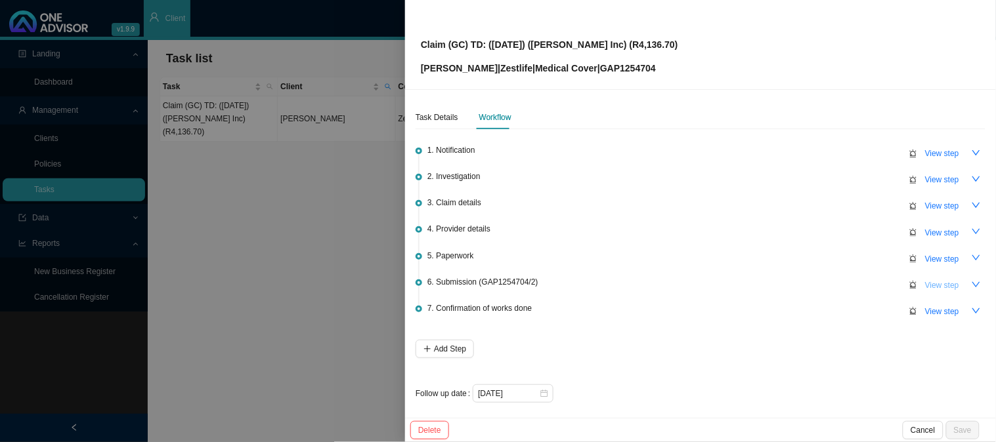
click at [937, 282] on span "View step" at bounding box center [942, 285] width 34 height 13
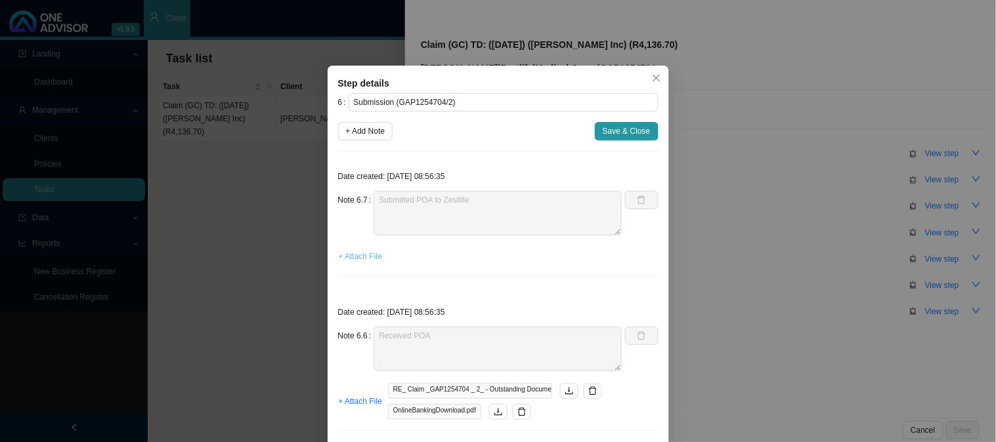
click at [354, 259] on span "+ Attach File" at bounding box center [360, 256] width 43 height 13
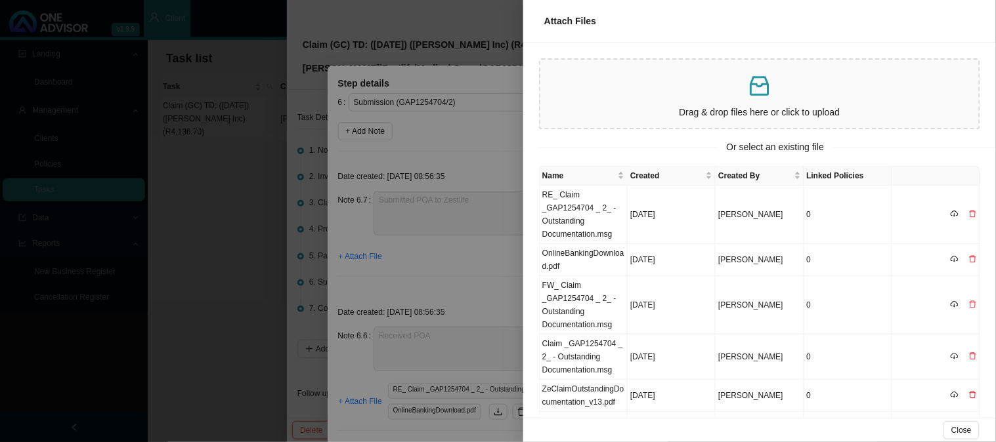
click at [486, 268] on div at bounding box center [498, 221] width 996 height 442
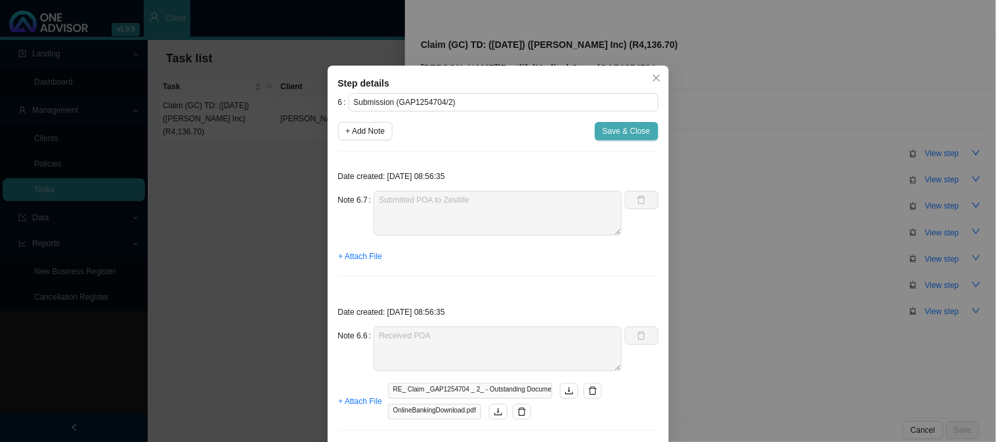
click at [619, 133] on span "Save & Close" at bounding box center [627, 131] width 48 height 13
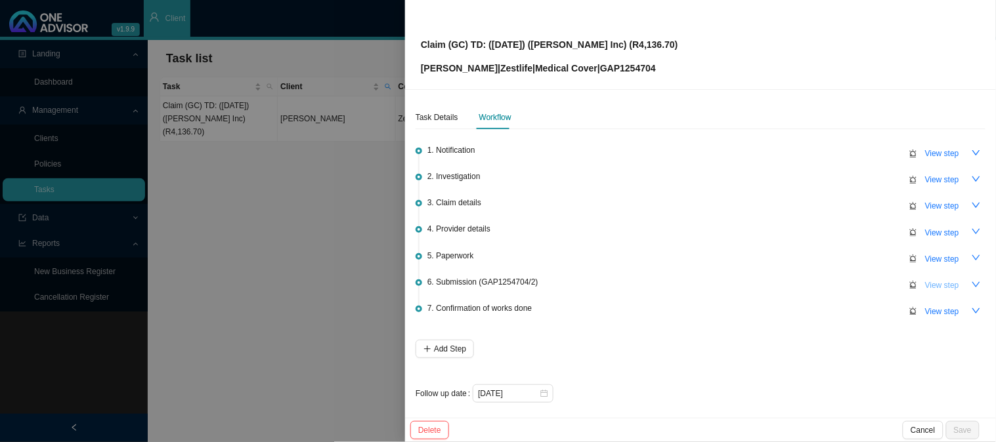
click at [928, 281] on span "View step" at bounding box center [942, 285] width 34 height 13
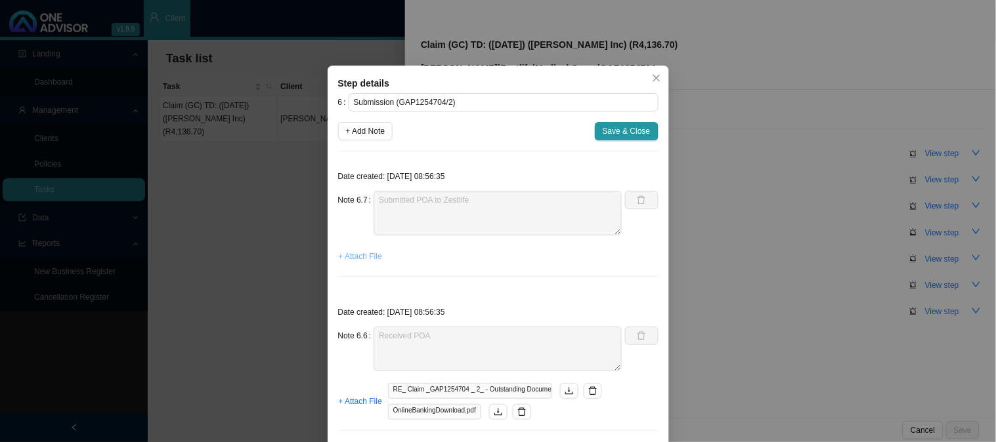
click at [351, 251] on span "+ Attach File" at bounding box center [360, 256] width 43 height 13
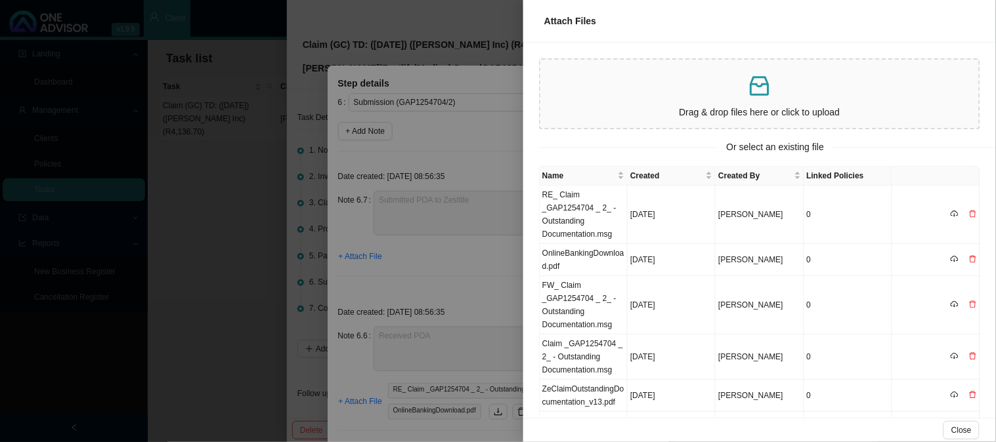
click at [712, 102] on div "Drag & drop files here or click to upload" at bounding box center [759, 94] width 428 height 58
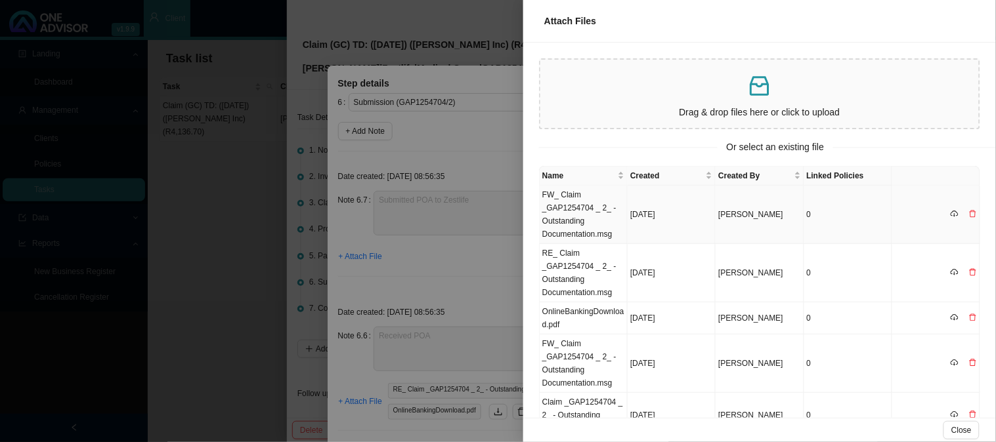
click at [656, 214] on td "[DATE]" at bounding box center [672, 215] width 88 height 58
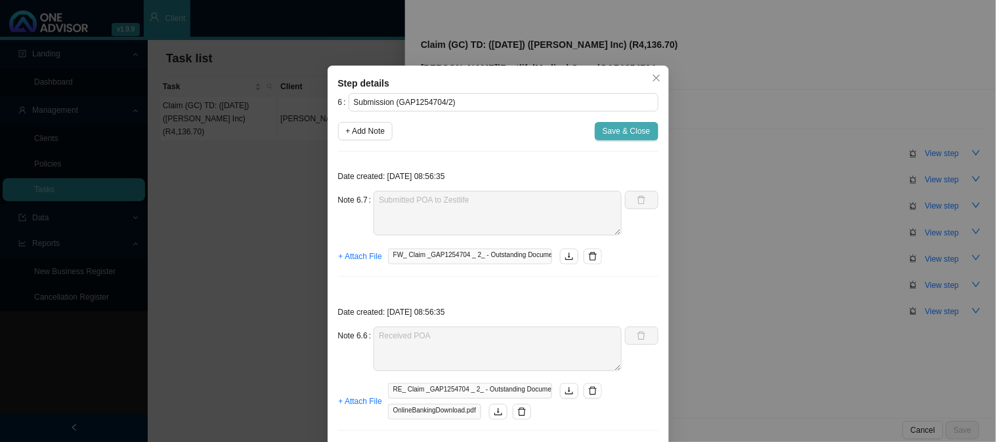
click at [609, 132] on span "Save & Close" at bounding box center [627, 131] width 48 height 13
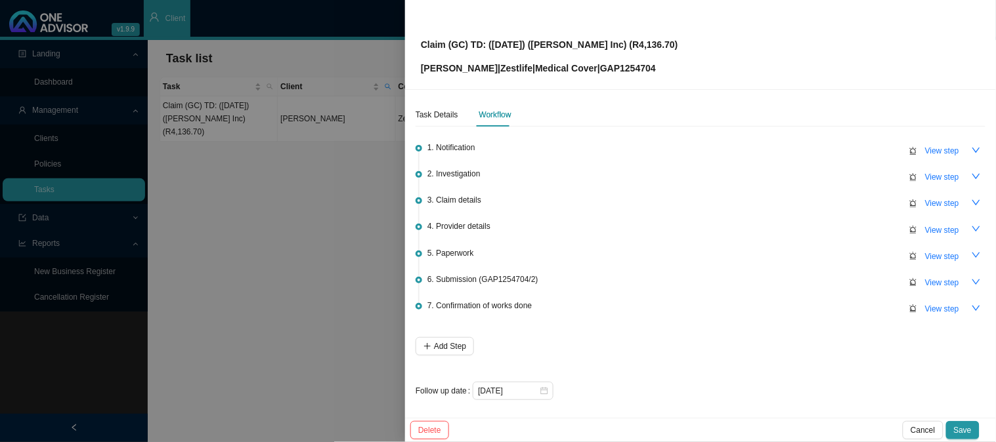
scroll to position [3, 0]
click at [968, 433] on span "Save" at bounding box center [963, 430] width 18 height 13
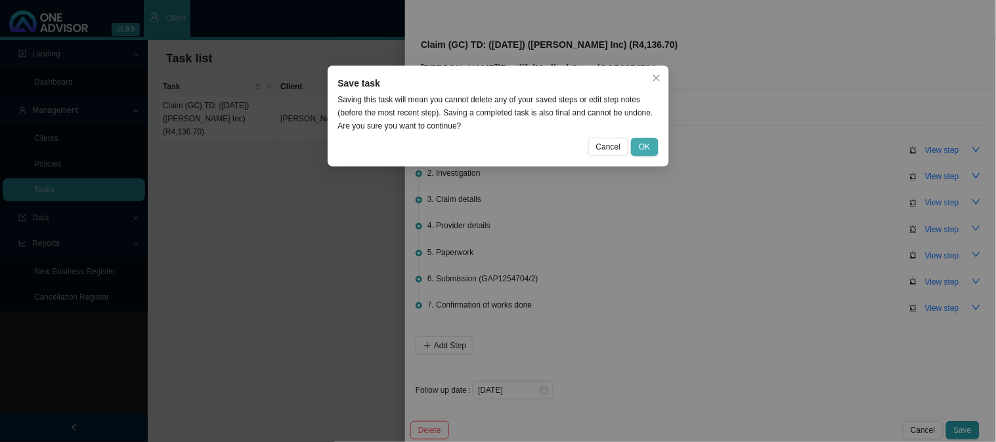
click at [652, 139] on button "OK" at bounding box center [644, 147] width 27 height 18
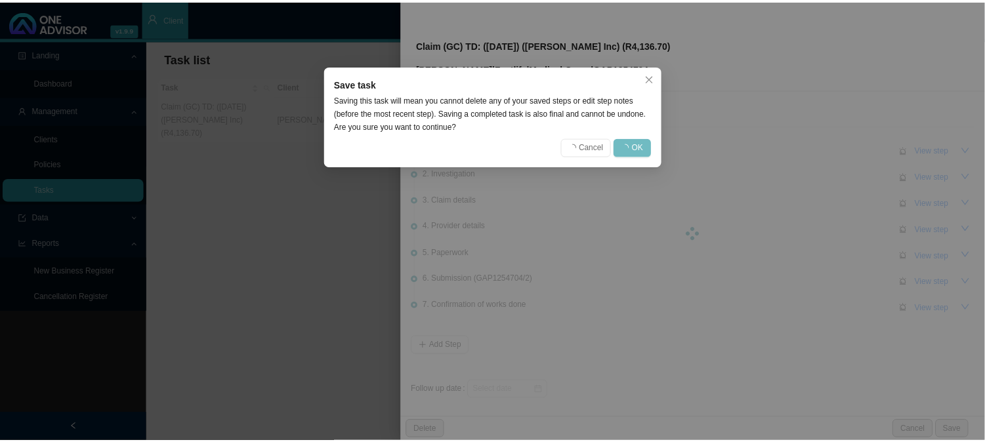
scroll to position [0, 0]
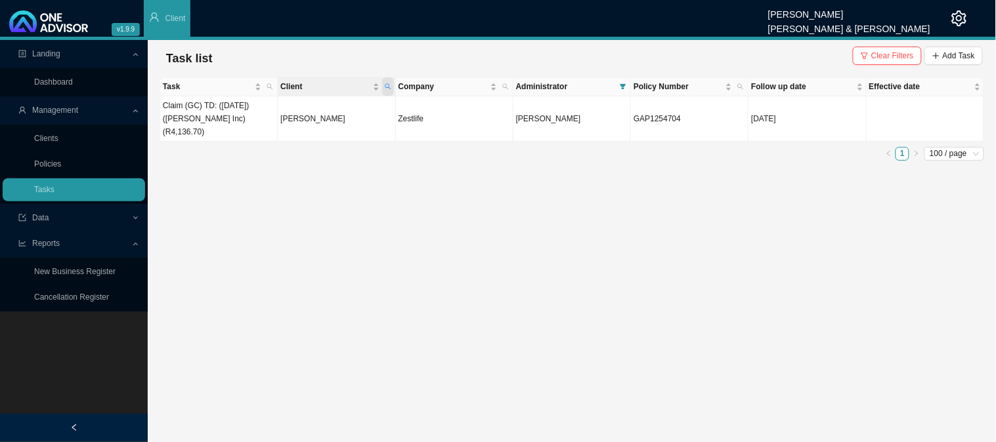
click at [388, 84] on icon "search" at bounding box center [388, 87] width 6 height 6
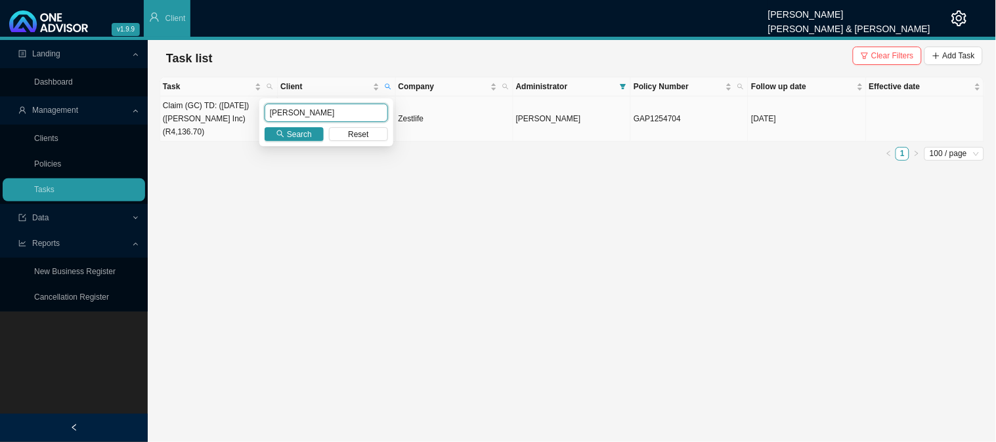
drag, startPoint x: 294, startPoint y: 112, endPoint x: 240, endPoint y: 114, distance: 53.9
click at [240, 114] on body "v1.9.9 [PERSON_NAME] [PERSON_NAME] & [PERSON_NAME] Client Landing Dashboard Man…" at bounding box center [498, 221] width 996 height 442
type input "[PERSON_NAME]"
click at [278, 133] on icon "search" at bounding box center [280, 134] width 8 height 8
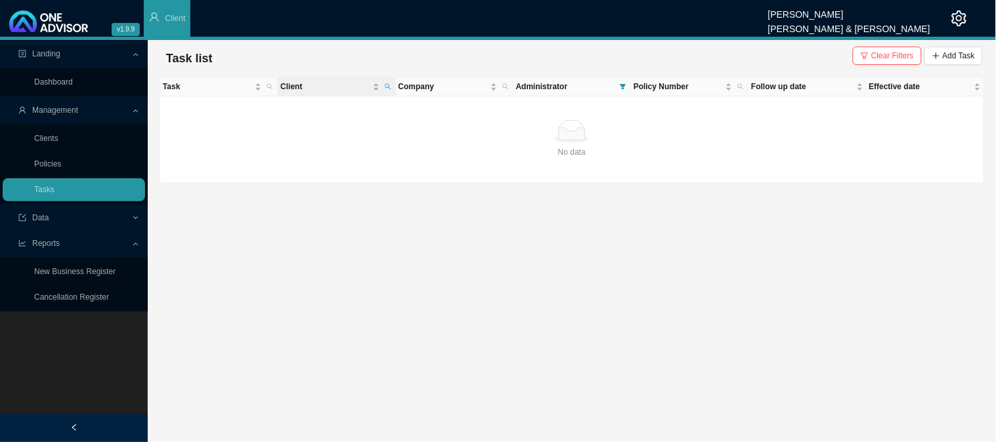
click at [394, 83] on th "Client" at bounding box center [336, 86] width 117 height 19
click at [897, 56] on span "Clear Filters" at bounding box center [892, 55] width 43 height 13
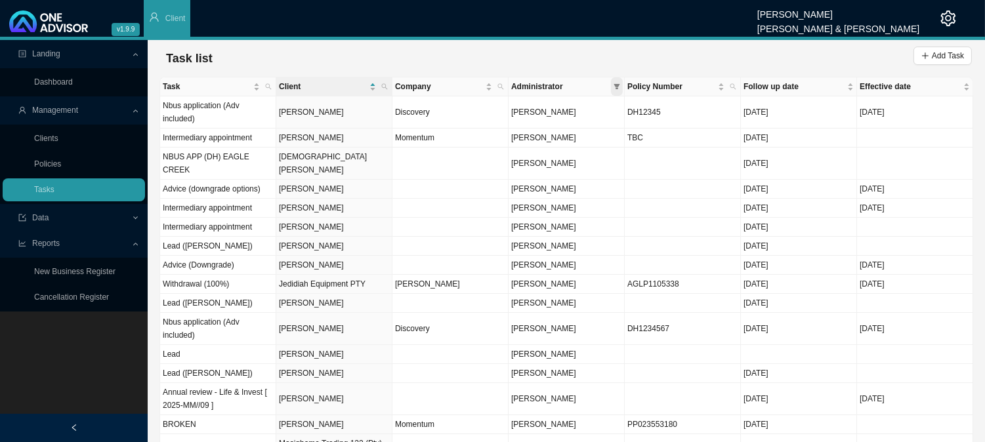
click at [618, 83] on icon "filter" at bounding box center [617, 86] width 7 height 7
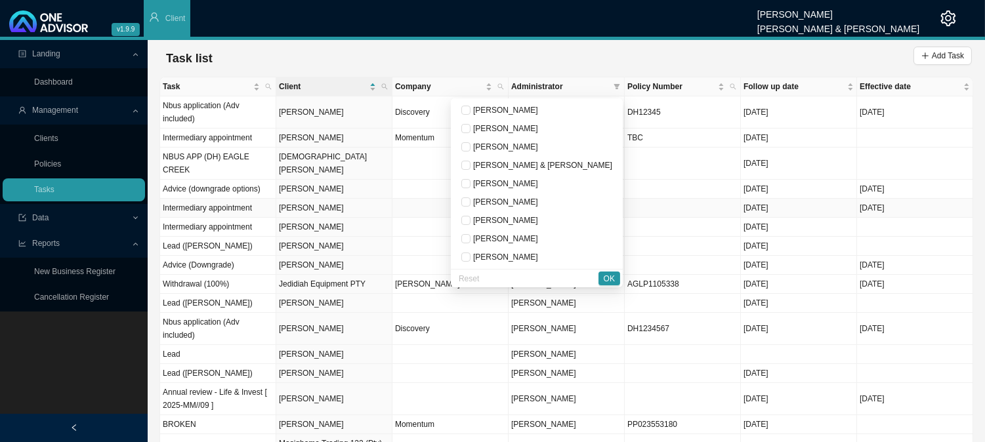
click at [719, 199] on td at bounding box center [683, 208] width 116 height 19
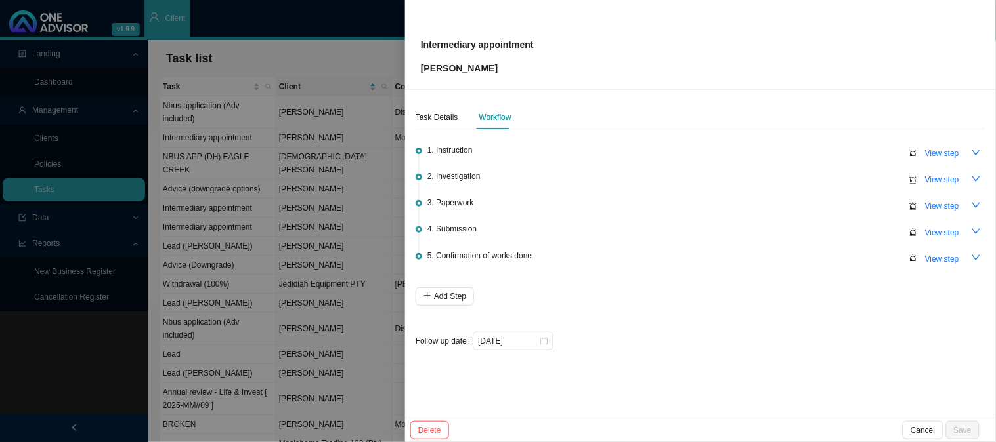
click at [371, 173] on div at bounding box center [498, 221] width 996 height 442
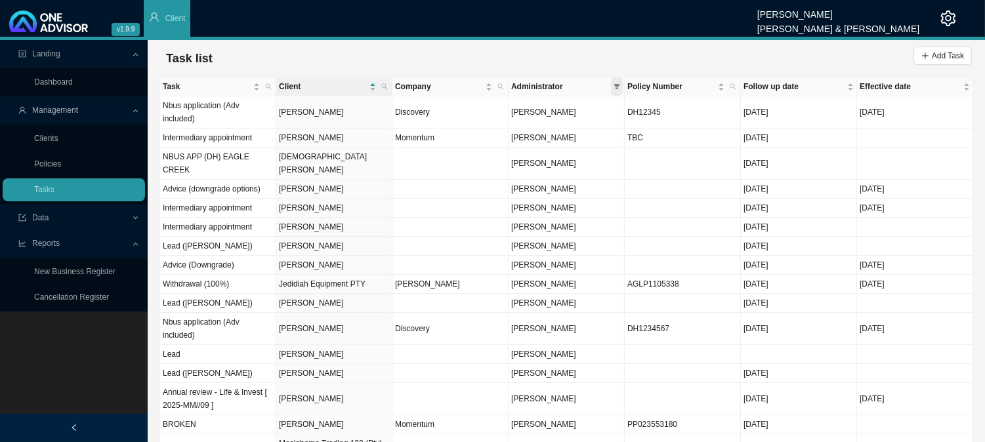
click at [618, 87] on icon "filter" at bounding box center [617, 86] width 7 height 7
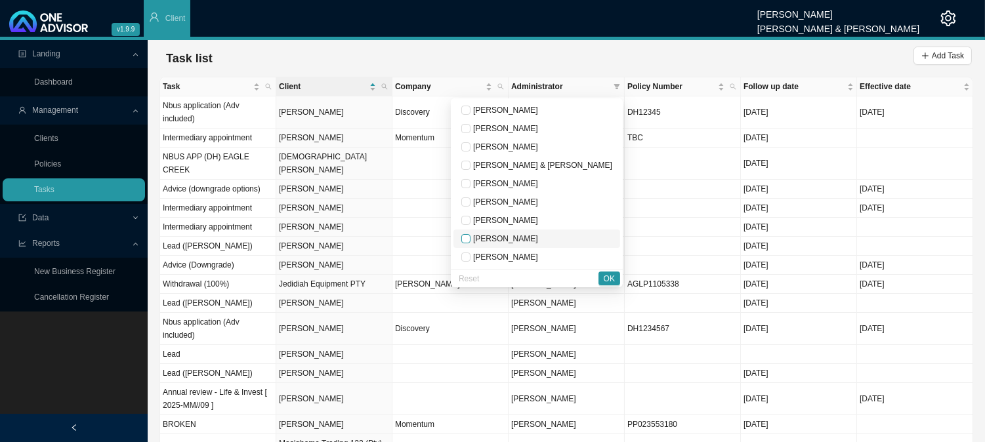
click at [471, 239] on input "checkbox" at bounding box center [465, 238] width 9 height 9
checkbox input "true"
click at [610, 273] on span "OK" at bounding box center [609, 278] width 11 height 13
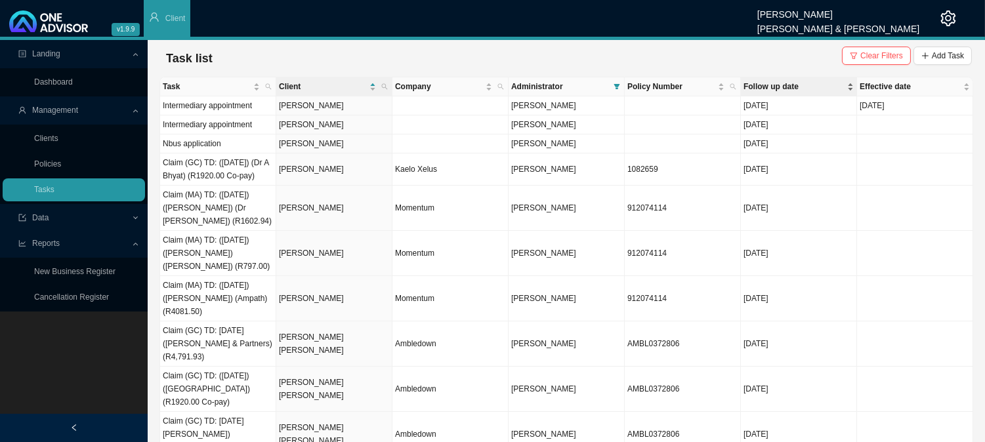
click at [806, 88] on span "Follow up date" at bounding box center [794, 86] width 101 height 13
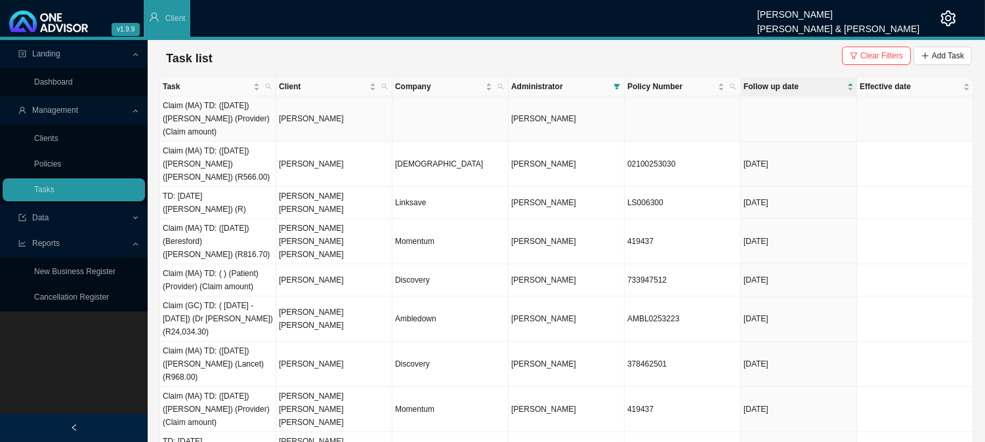
click at [368, 125] on td "[PERSON_NAME]" at bounding box center [334, 118] width 116 height 45
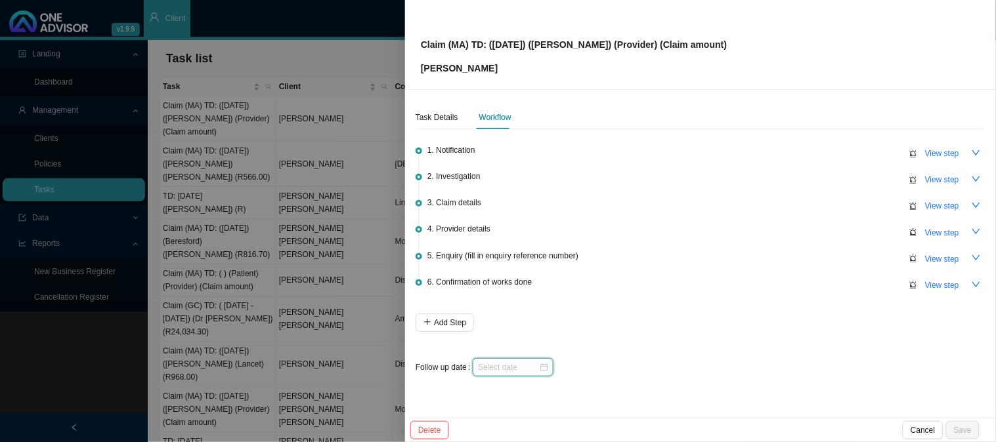
click at [517, 368] on input at bounding box center [508, 367] width 61 height 13
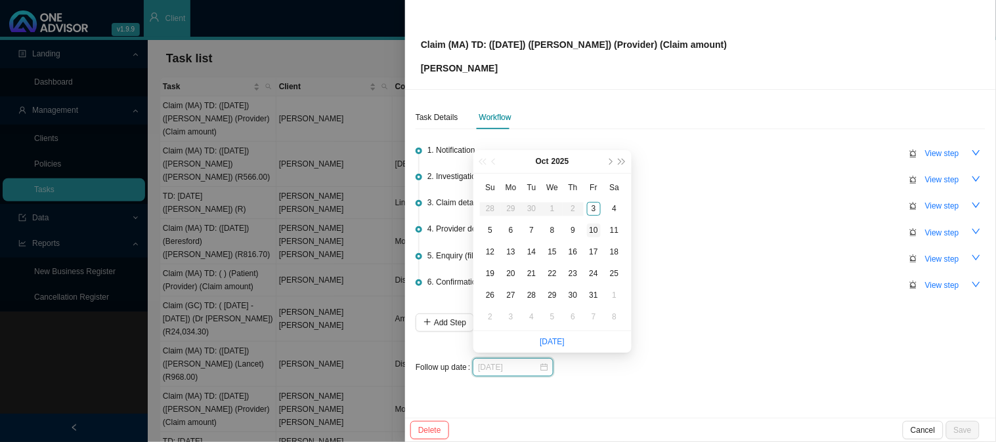
type input "[DATE]"
drag, startPoint x: 594, startPoint y: 232, endPoint x: 607, endPoint y: 235, distance: 13.5
click at [594, 232] on div "10" at bounding box center [594, 231] width 14 height 14
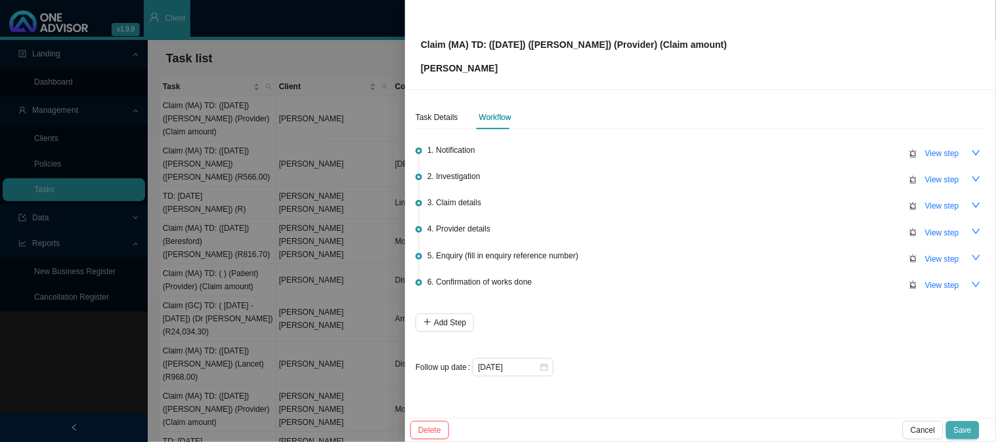
click at [955, 430] on span "Save" at bounding box center [963, 430] width 18 height 13
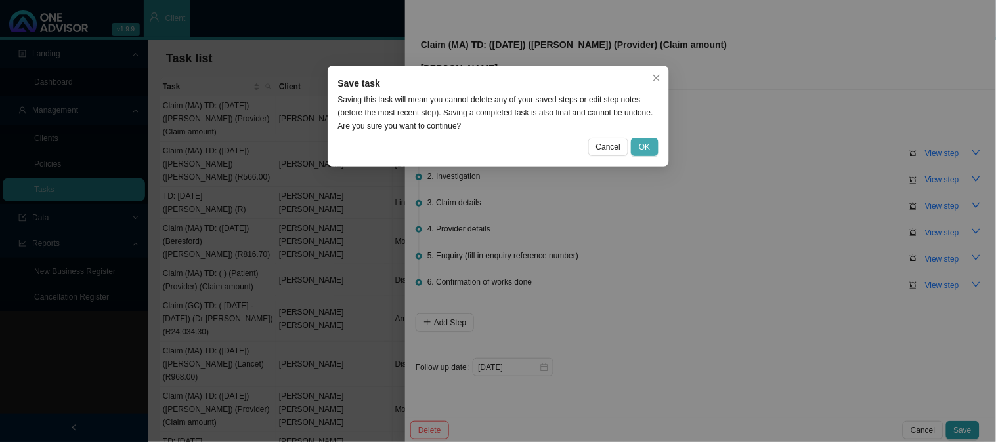
click at [644, 142] on span "OK" at bounding box center [644, 146] width 11 height 13
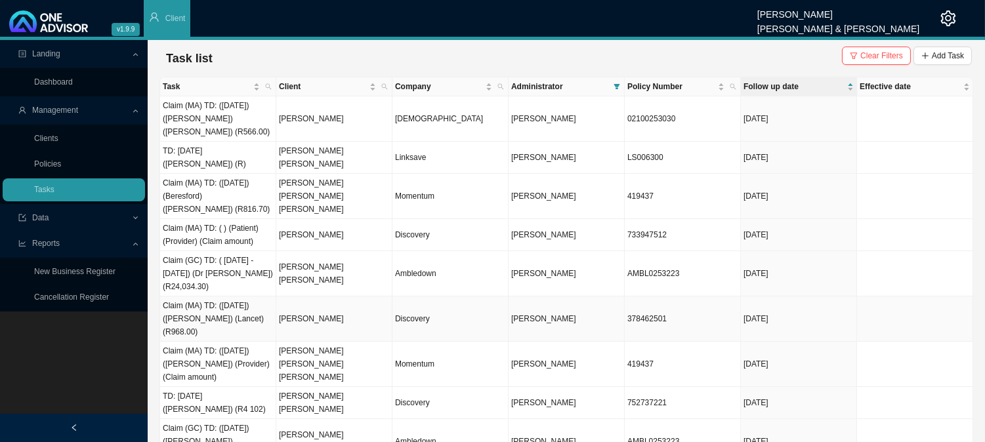
click at [354, 315] on td "[PERSON_NAME]" at bounding box center [334, 319] width 116 height 45
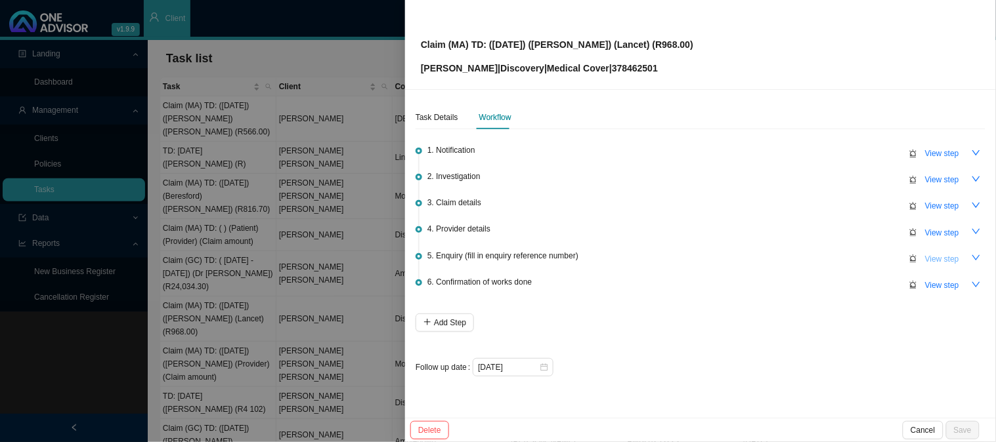
click at [929, 253] on span "View step" at bounding box center [942, 259] width 34 height 13
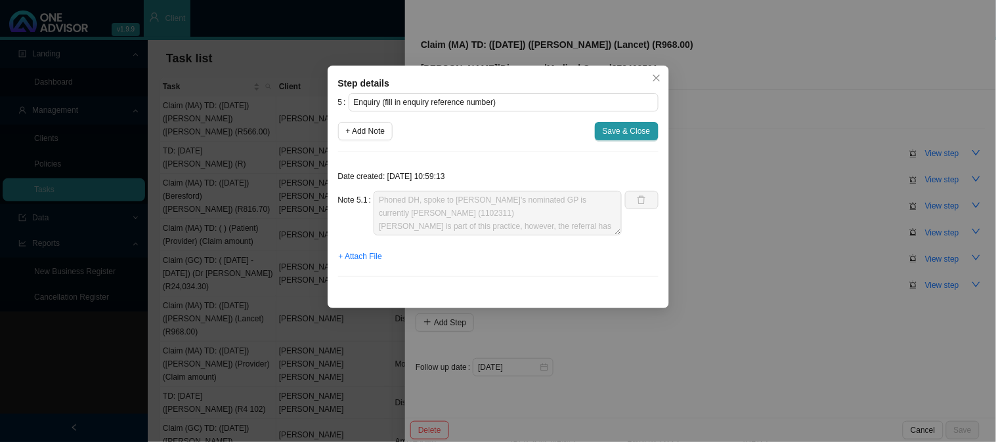
scroll to position [39, 0]
click at [618, 132] on span "Save & Close" at bounding box center [627, 131] width 48 height 13
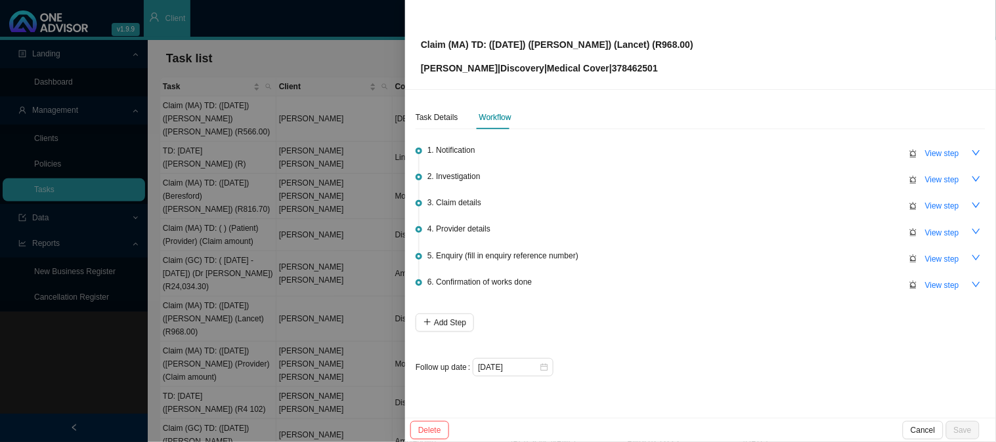
click at [346, 259] on div at bounding box center [498, 221] width 996 height 442
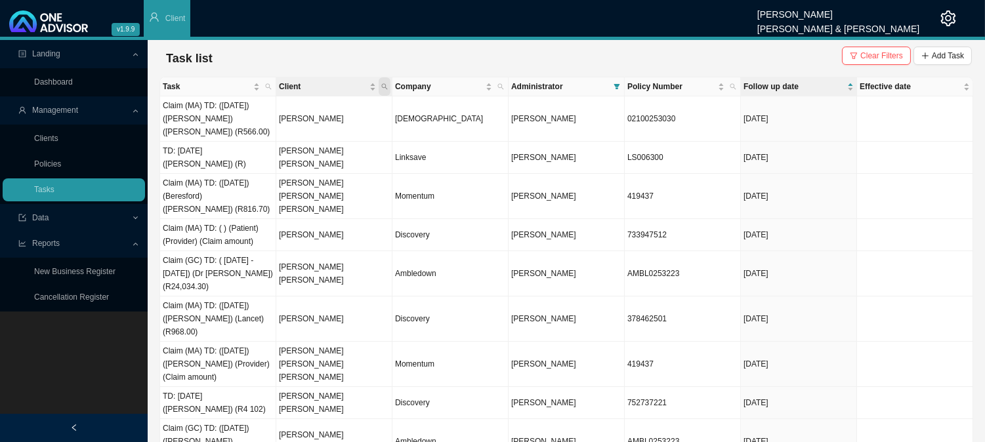
click at [387, 83] on icon "search" at bounding box center [384, 86] width 7 height 7
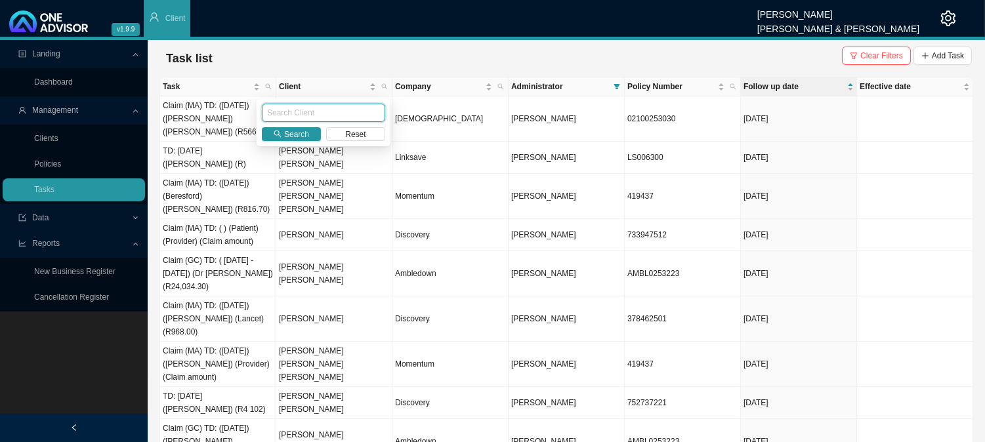
click at [317, 113] on input "text" at bounding box center [323, 113] width 123 height 18
type input "[PERSON_NAME]"
click at [292, 138] on span "Search" at bounding box center [296, 134] width 25 height 13
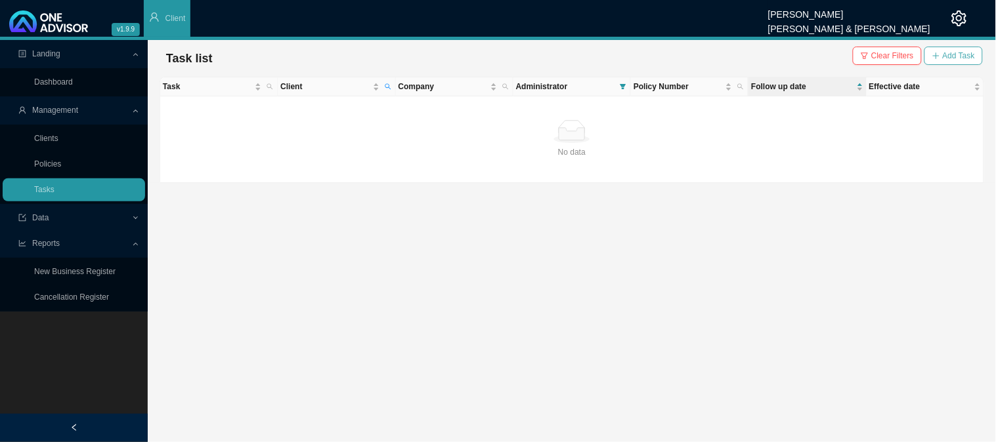
click at [950, 56] on span "Add Task" at bounding box center [959, 55] width 32 height 13
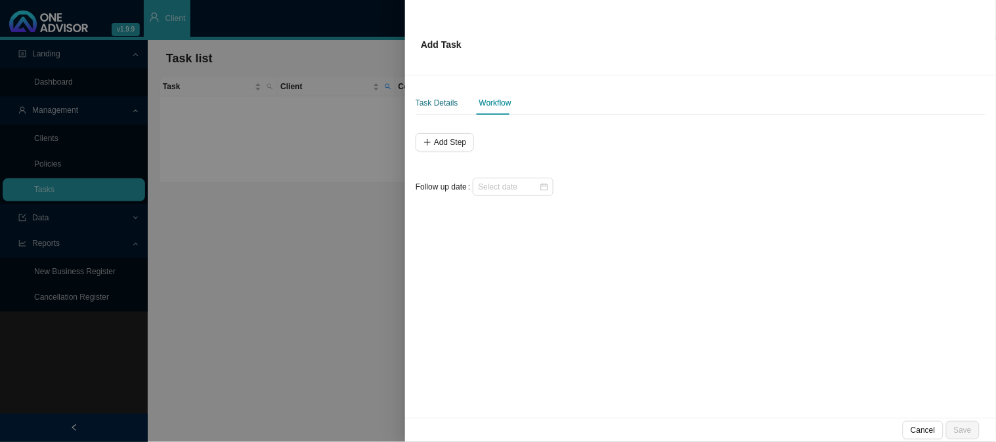
click at [442, 108] on div "Task Details" at bounding box center [436, 102] width 43 height 13
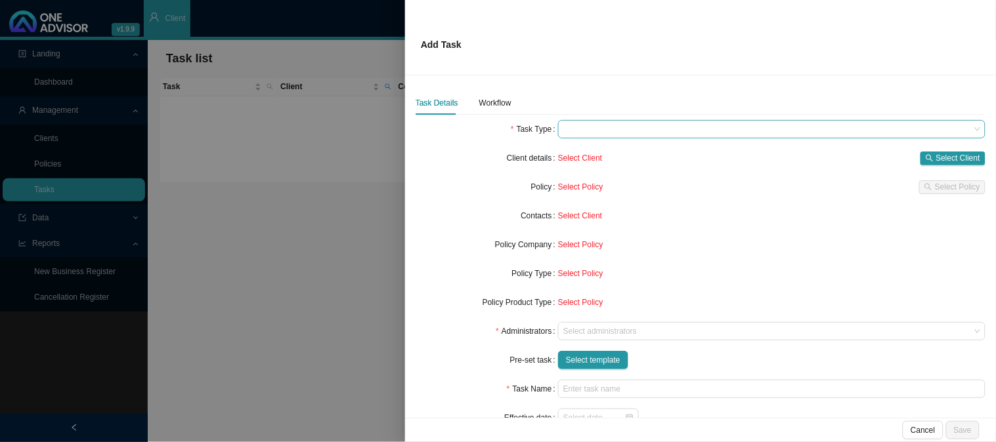
click at [581, 130] on span at bounding box center [771, 129] width 417 height 17
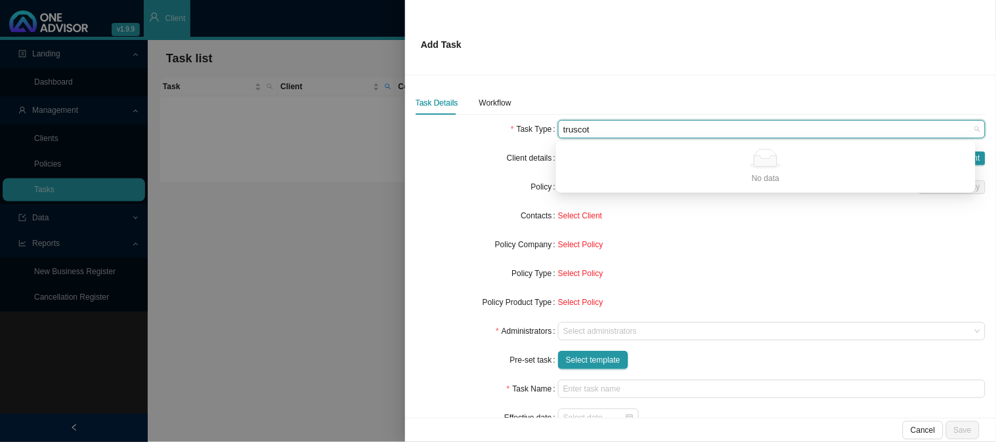
type input "[PERSON_NAME]"
drag, startPoint x: 601, startPoint y: 133, endPoint x: 532, endPoint y: 137, distance: 68.4
click at [532, 137] on div "Task Type [PERSON_NAME]" at bounding box center [700, 129] width 570 height 18
click at [576, 194] on div "Servicing" at bounding box center [765, 189] width 398 height 13
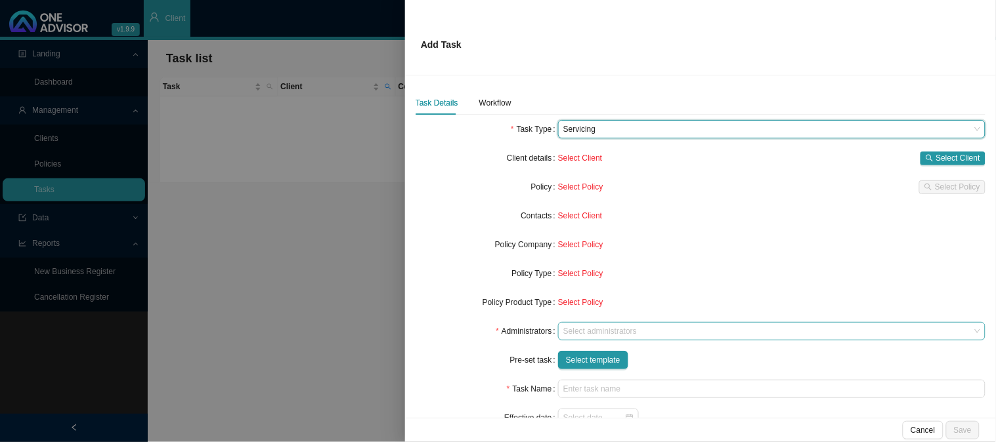
click at [575, 327] on div at bounding box center [766, 332] width 410 height 10
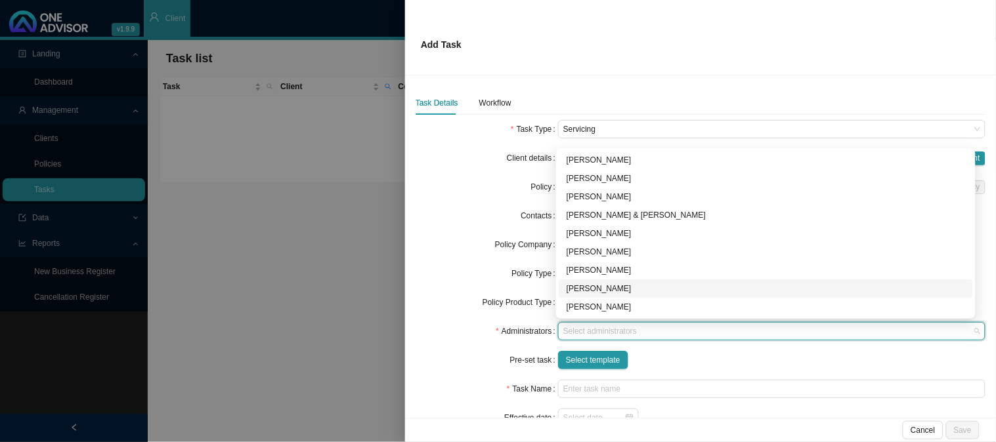
click at [589, 287] on div "[PERSON_NAME]" at bounding box center [765, 288] width 398 height 13
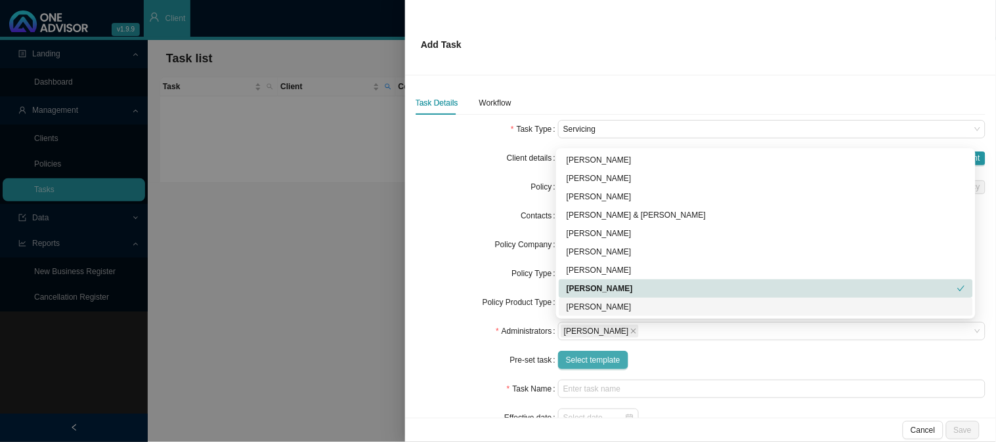
click at [586, 355] on span "Select template" at bounding box center [593, 360] width 54 height 13
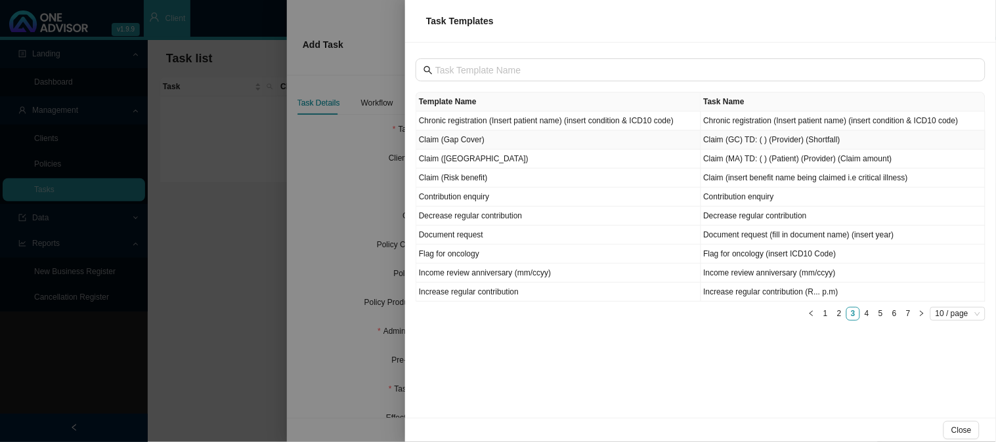
click at [470, 141] on td "Claim (Gap Cover)" at bounding box center [558, 140] width 285 height 19
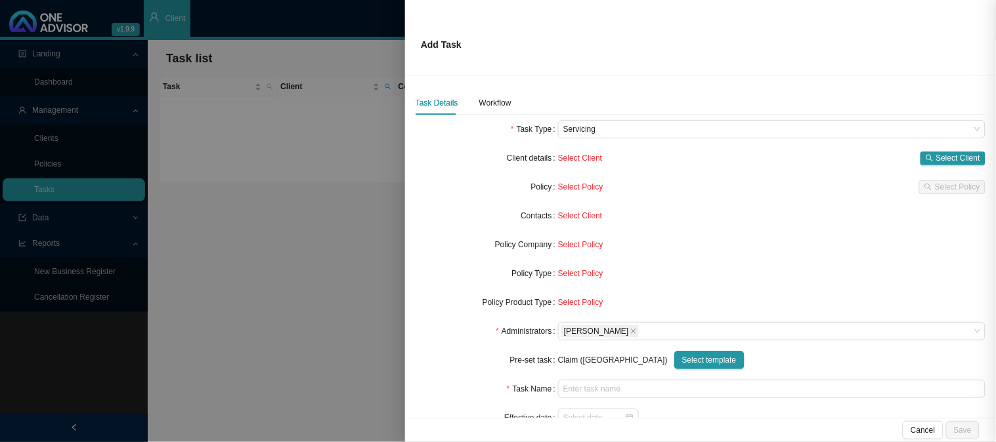
type input "Claim (GC) TD: ( ) (Provider) (Shortfall)"
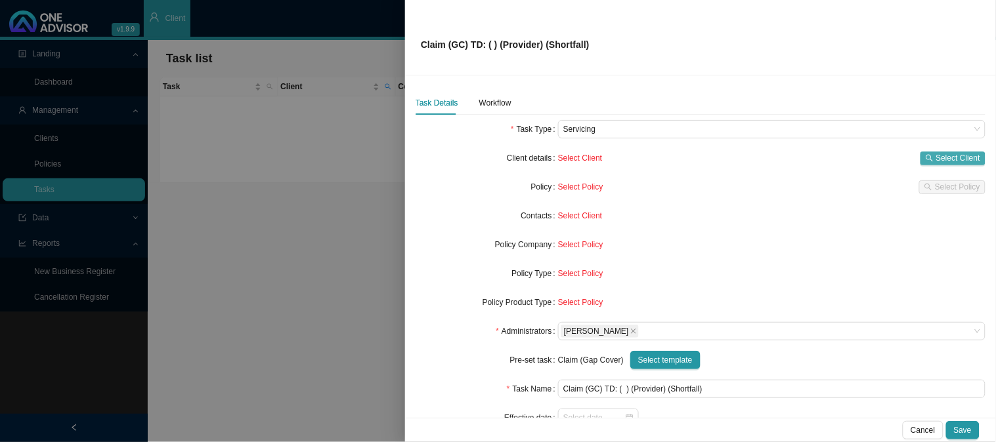
click at [936, 158] on span "Select Client" at bounding box center [958, 158] width 44 height 13
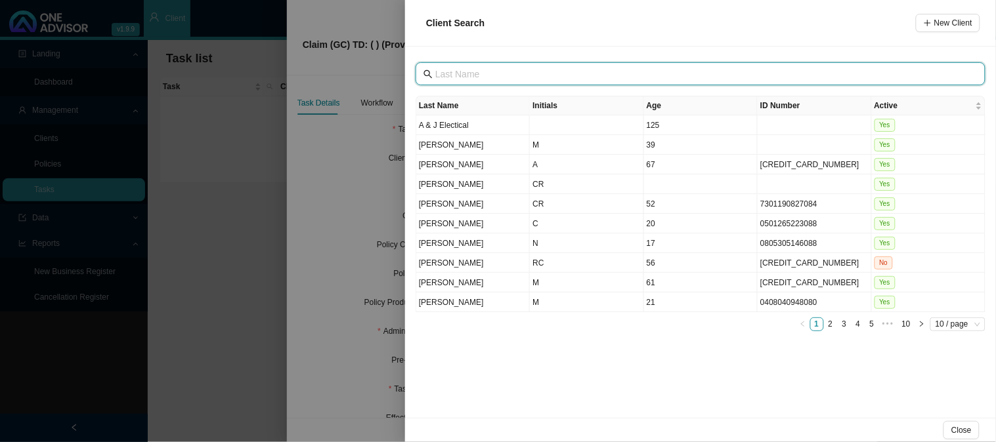
click at [475, 75] on input "text" at bounding box center [701, 74] width 533 height 14
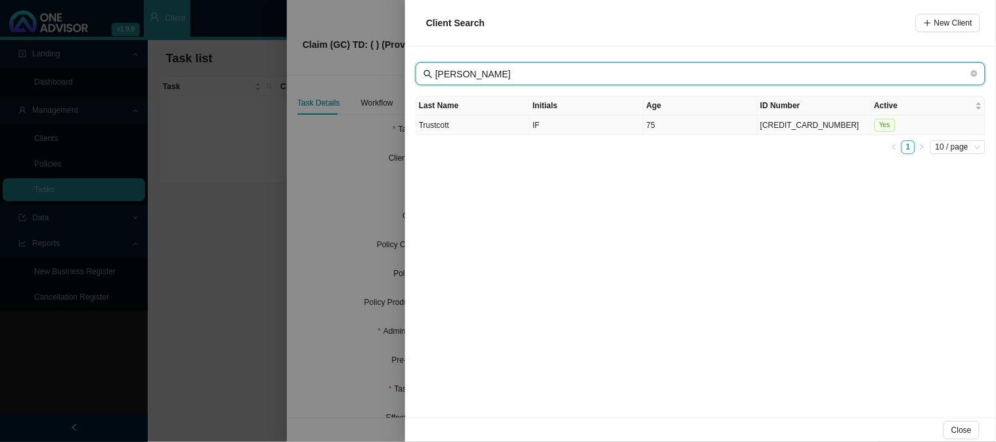
type input "[PERSON_NAME]"
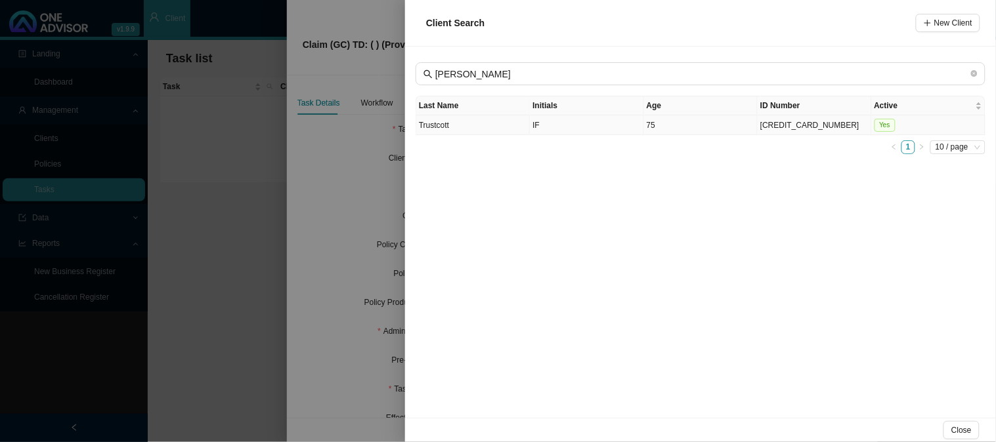
click at [460, 127] on td "Trustcott" at bounding box center [473, 126] width 114 height 20
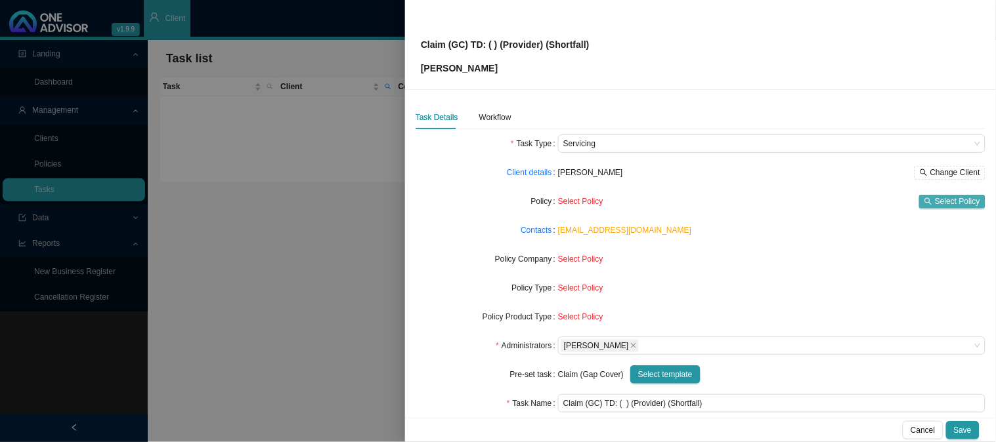
click at [935, 203] on span "Select Policy" at bounding box center [957, 201] width 45 height 13
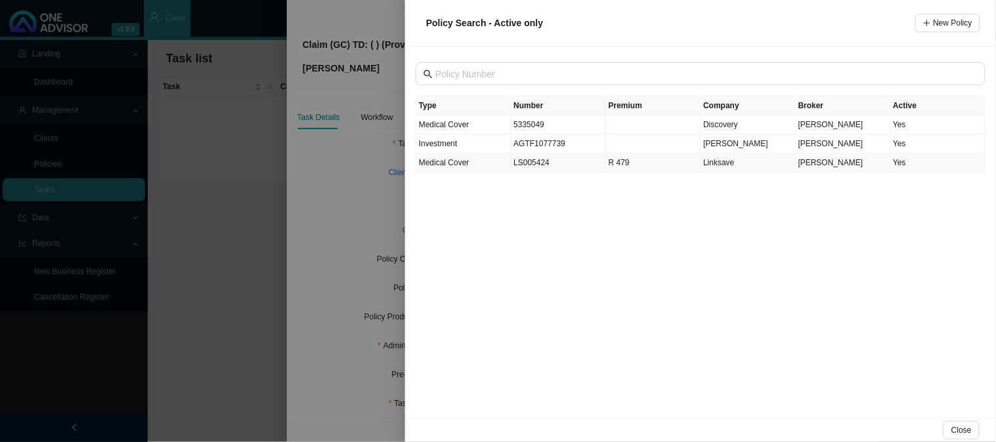
click at [521, 160] on td "LS005424" at bounding box center [558, 163] width 95 height 19
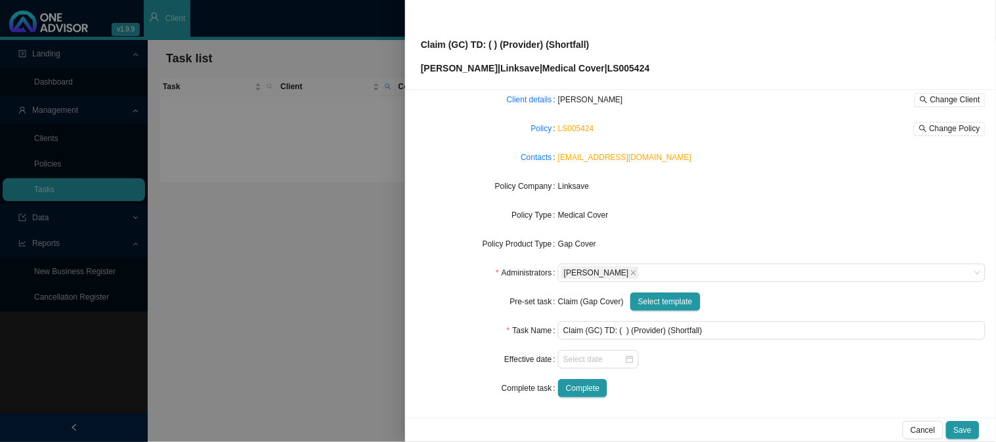
scroll to position [0, 0]
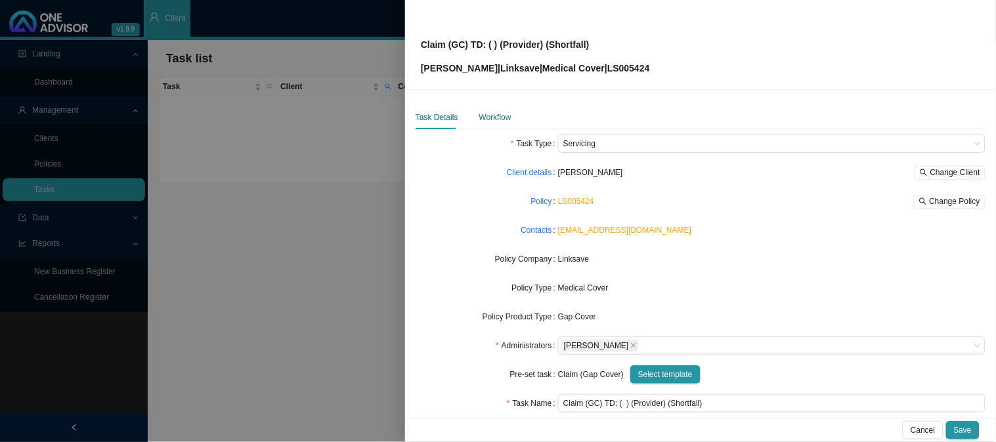
click at [496, 123] on div "Workflow" at bounding box center [495, 117] width 32 height 13
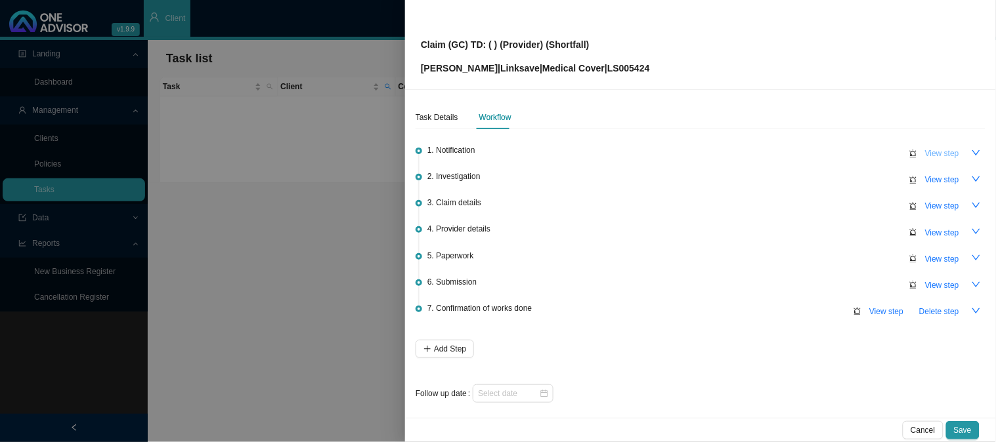
click at [935, 154] on span "View step" at bounding box center [942, 153] width 34 height 13
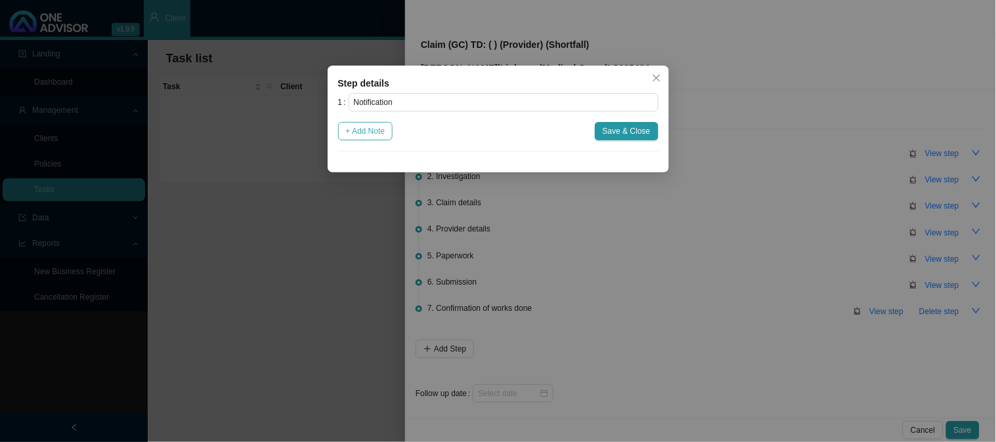
click at [375, 133] on span "+ Add Note" at bounding box center [365, 131] width 39 height 13
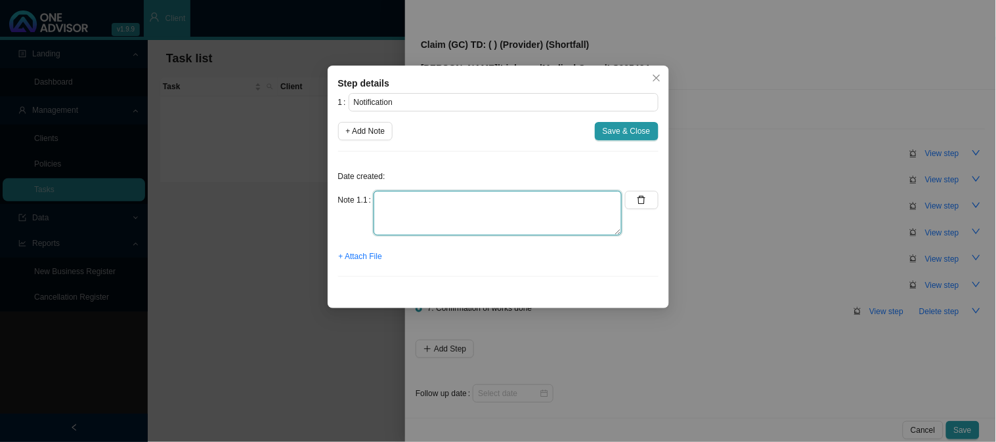
click at [402, 202] on textarea at bounding box center [497, 213] width 248 height 45
type textarea "Received a gap claim"
click at [372, 256] on span "+ Attach File" at bounding box center [360, 256] width 43 height 13
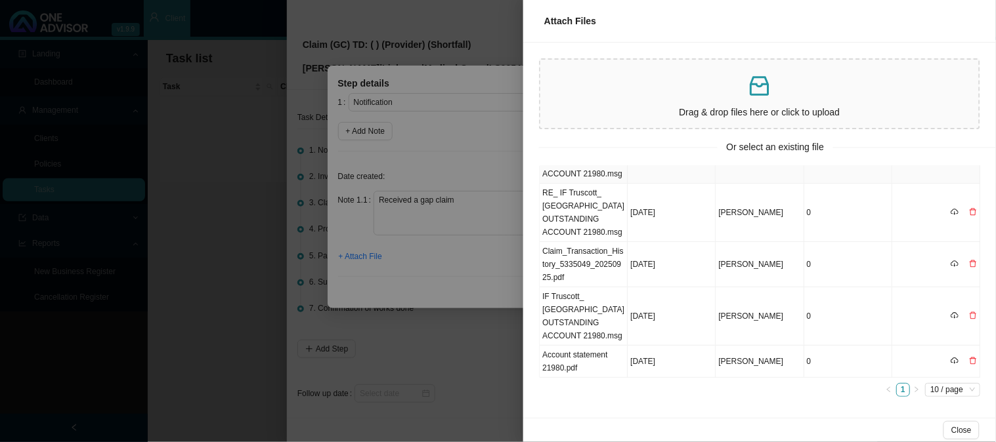
scroll to position [84, 0]
click at [480, 148] on div at bounding box center [498, 221] width 996 height 442
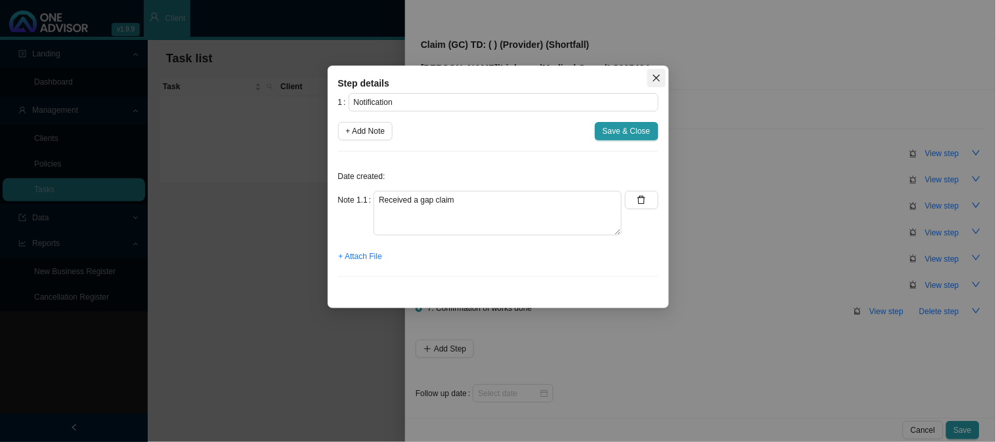
click at [652, 81] on icon "close" at bounding box center [656, 78] width 9 height 9
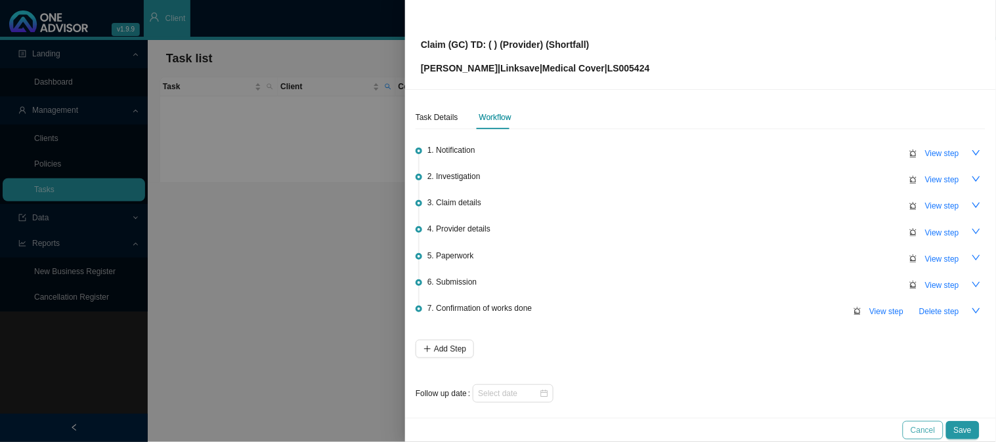
click at [919, 427] on span "Cancel" at bounding box center [922, 430] width 24 height 13
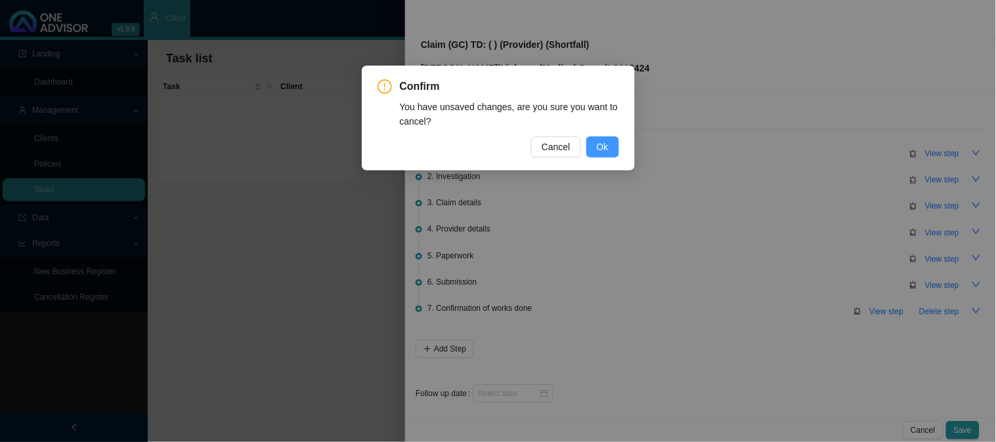
click at [605, 146] on span "Ok" at bounding box center [603, 147] width 12 height 14
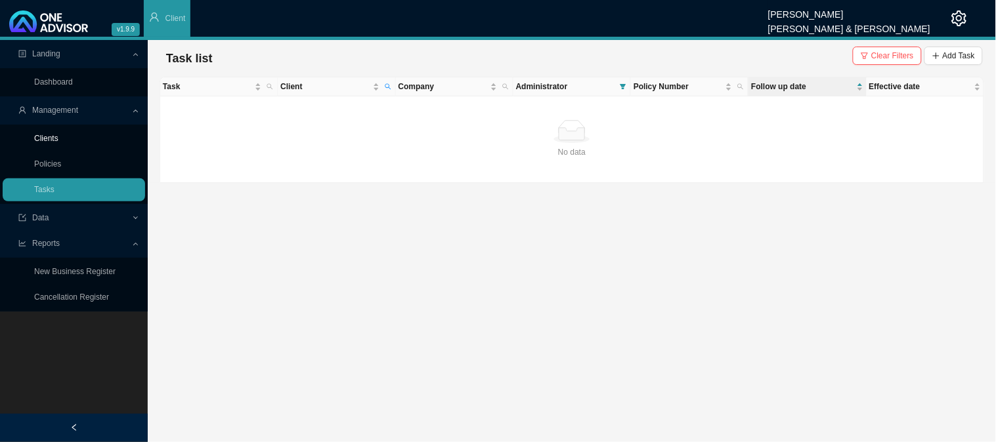
click at [43, 141] on link "Clients" at bounding box center [46, 138] width 24 height 9
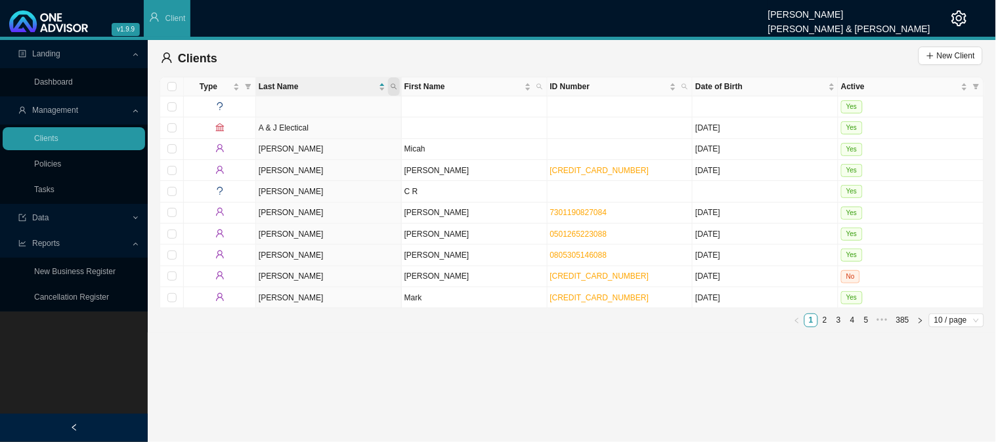
click at [392, 84] on icon "search" at bounding box center [394, 86] width 7 height 7
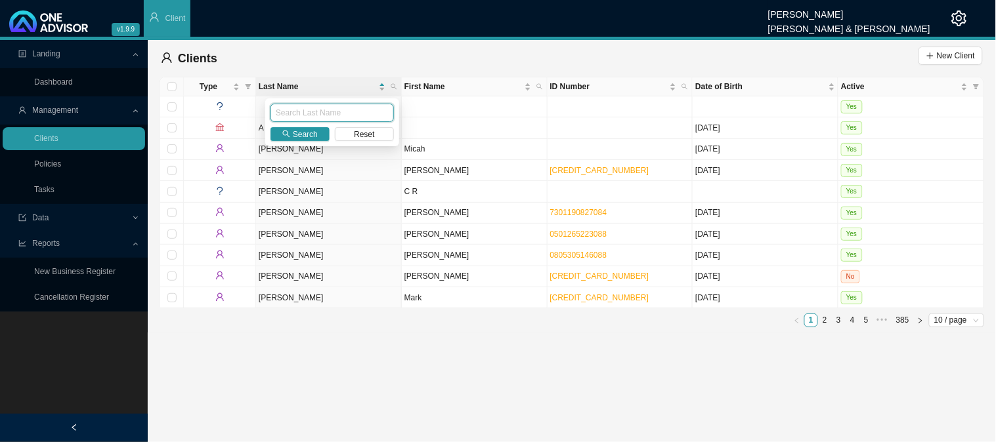
click at [325, 116] on input "text" at bounding box center [331, 113] width 123 height 18
type input "tuscott"
click at [294, 130] on span "Search" at bounding box center [305, 134] width 25 height 13
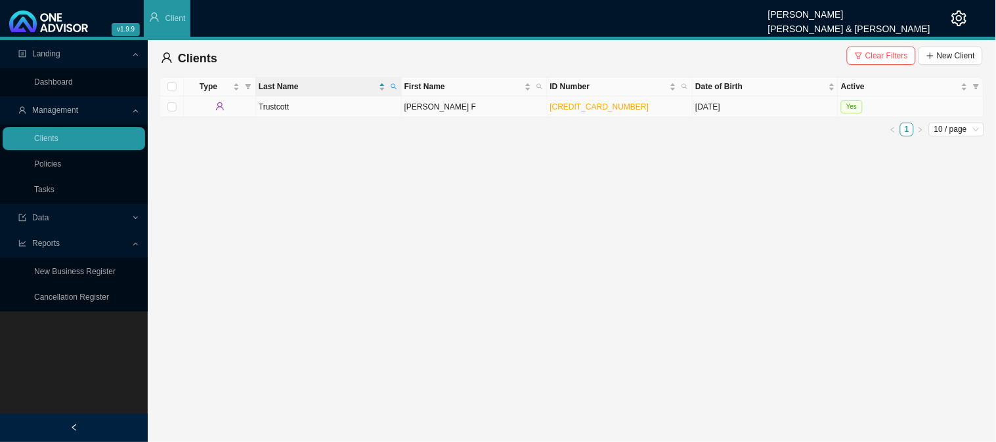
click at [307, 105] on td "Trustcott" at bounding box center [329, 106] width 146 height 21
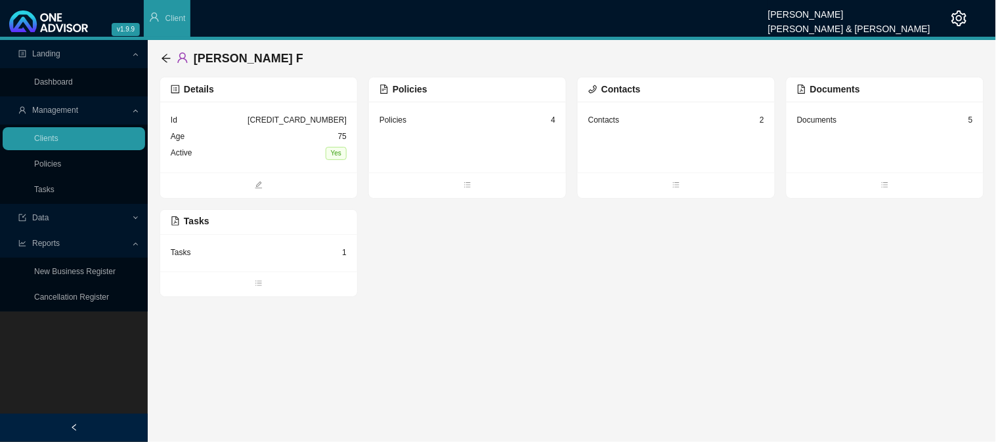
click at [230, 257] on div "Tasks 1" at bounding box center [259, 253] width 176 height 16
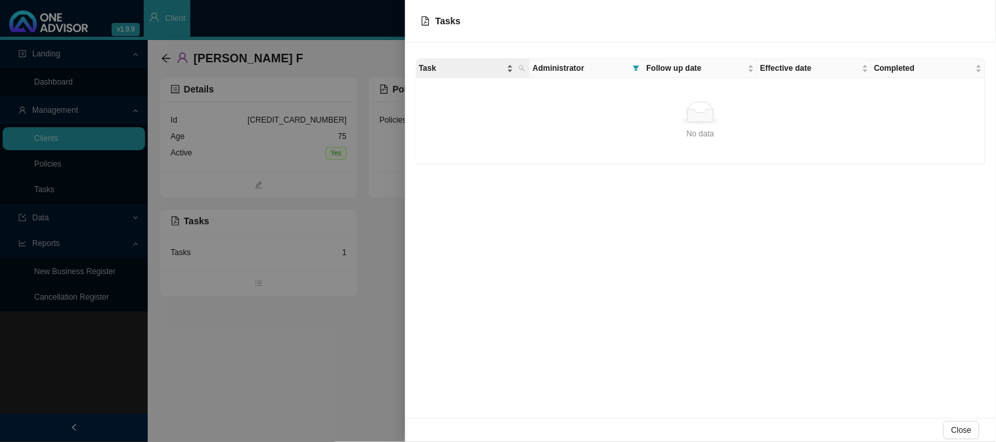
click at [474, 71] on span "Task" at bounding box center [461, 68] width 85 height 13
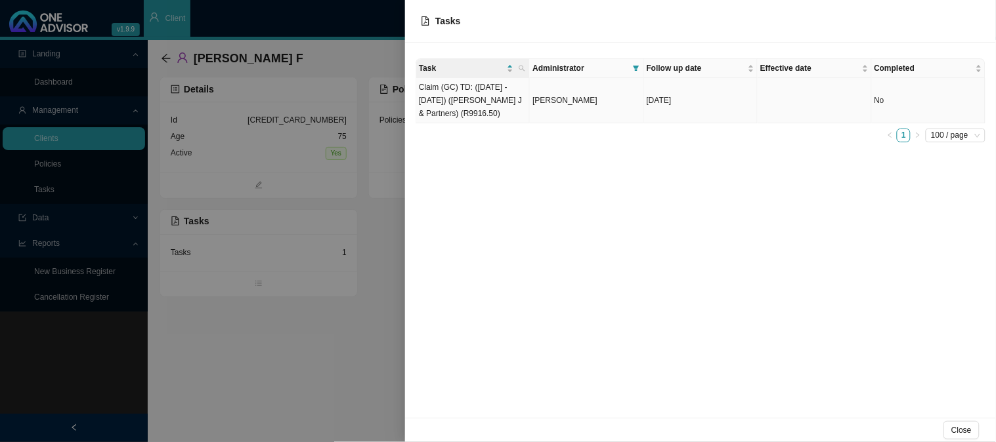
click at [480, 113] on td "Claim (GC) TD: ([DATE] - [DATE]) ([PERSON_NAME] J & Partners) (R9916.50)" at bounding box center [473, 100] width 114 height 45
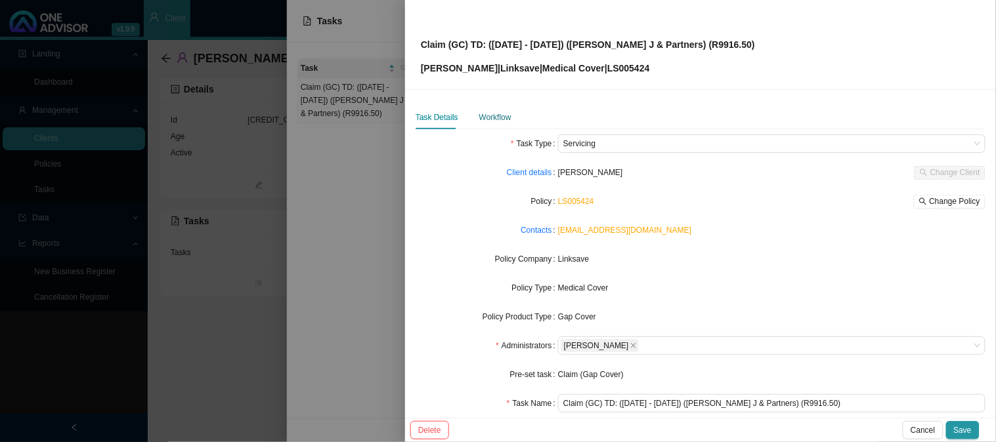
click at [498, 112] on div "Workflow" at bounding box center [495, 117] width 32 height 13
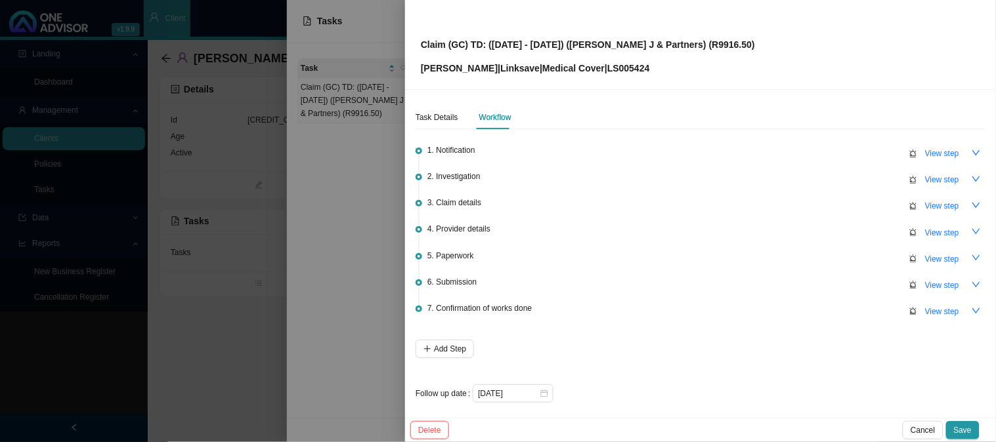
scroll to position [3, 0]
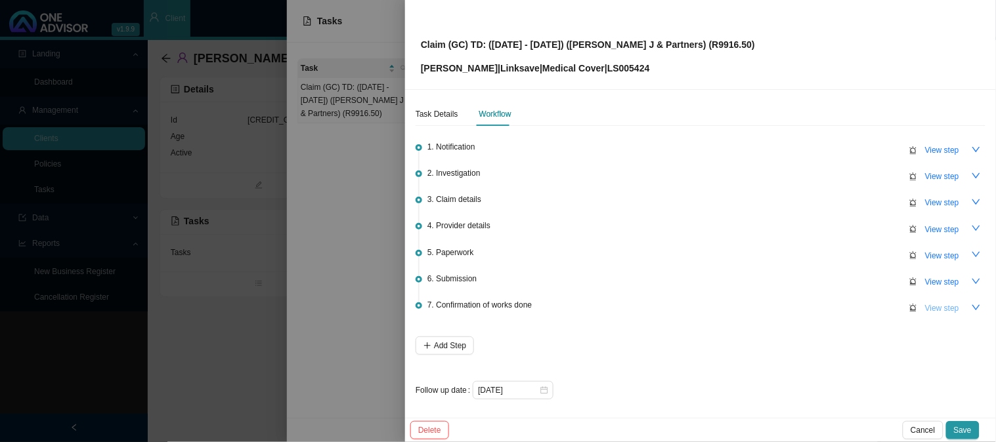
click at [928, 309] on span "View step" at bounding box center [942, 308] width 34 height 13
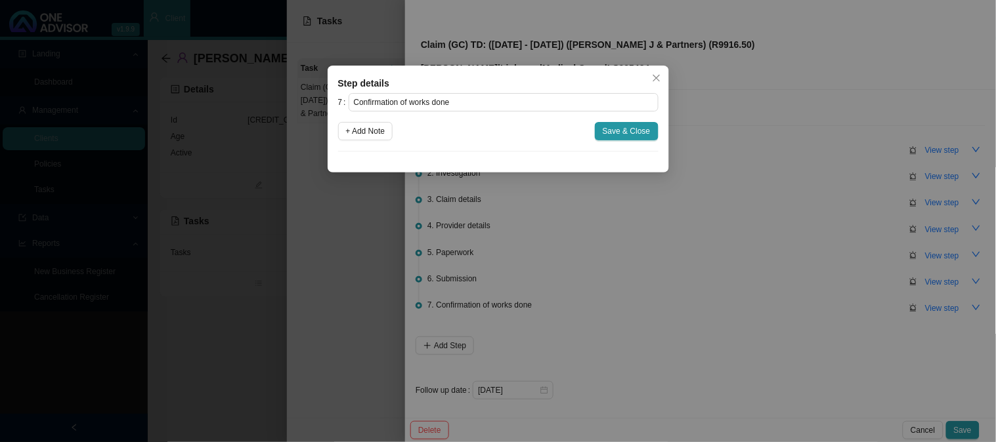
click at [631, 219] on div "Step details 7 Confirmation of works done + Add Note Save & Close Cancel OK" at bounding box center [498, 221] width 996 height 442
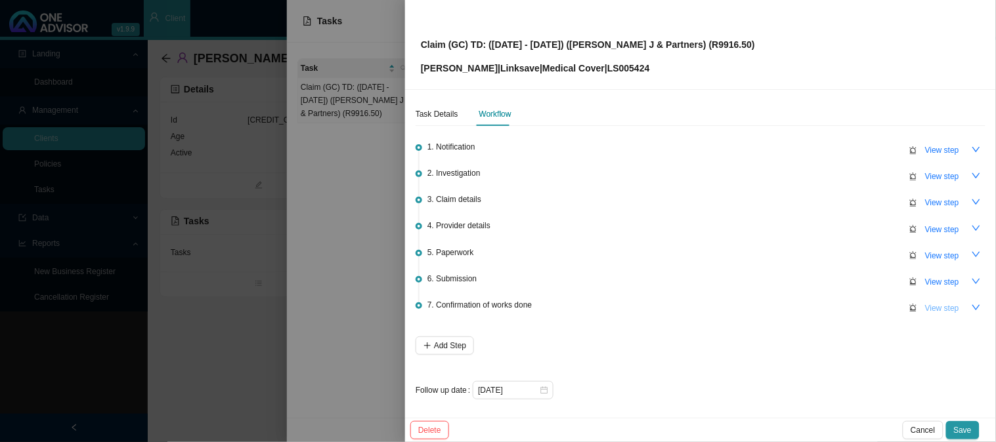
click at [933, 305] on span "View step" at bounding box center [942, 308] width 34 height 13
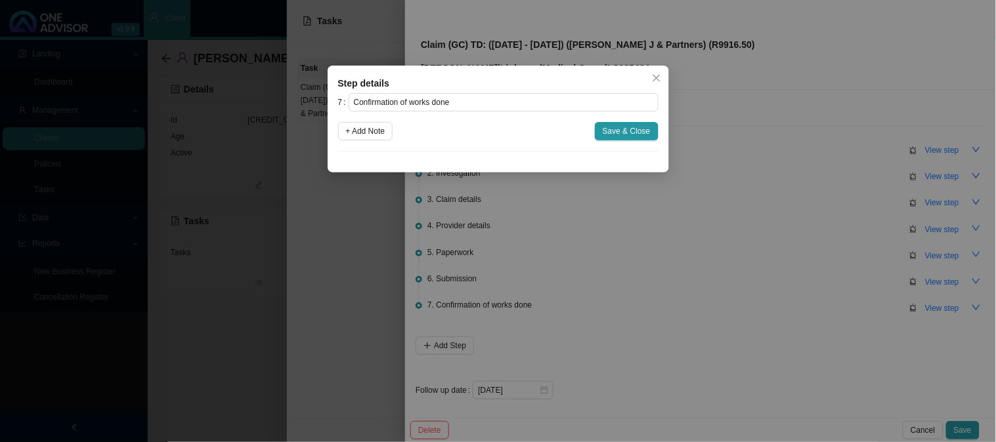
click at [813, 305] on div "Step details 7 Confirmation of works done + Add Note Save & Close Cancel OK" at bounding box center [498, 221] width 996 height 442
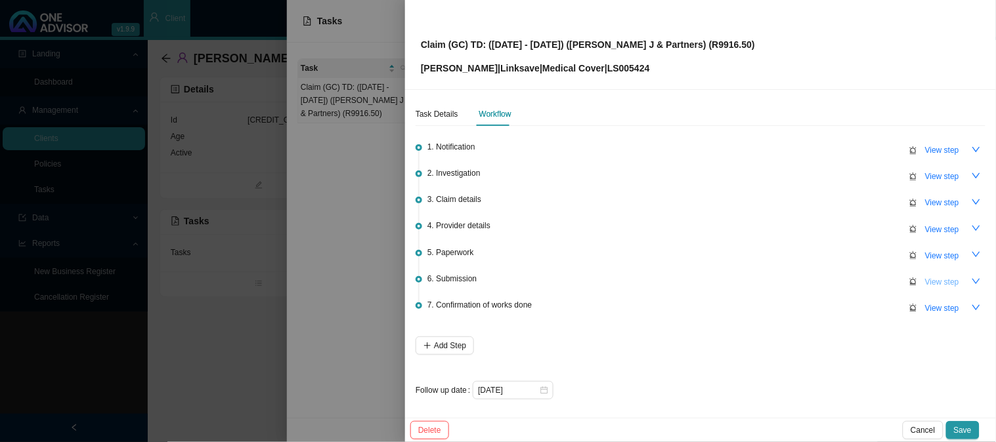
click at [932, 276] on span "View step" at bounding box center [942, 282] width 34 height 13
type input "Submission"
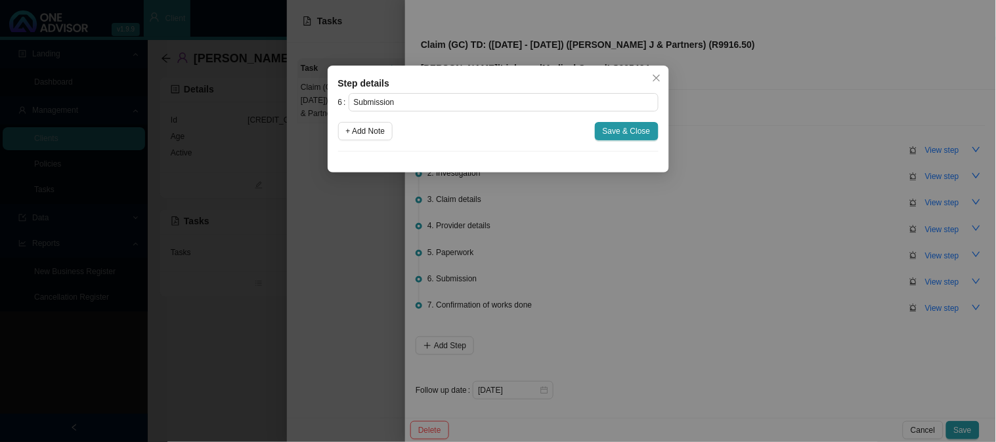
click at [747, 269] on div "Step details 6 Submission + Add Note Save & Close Cancel OK" at bounding box center [498, 221] width 996 height 442
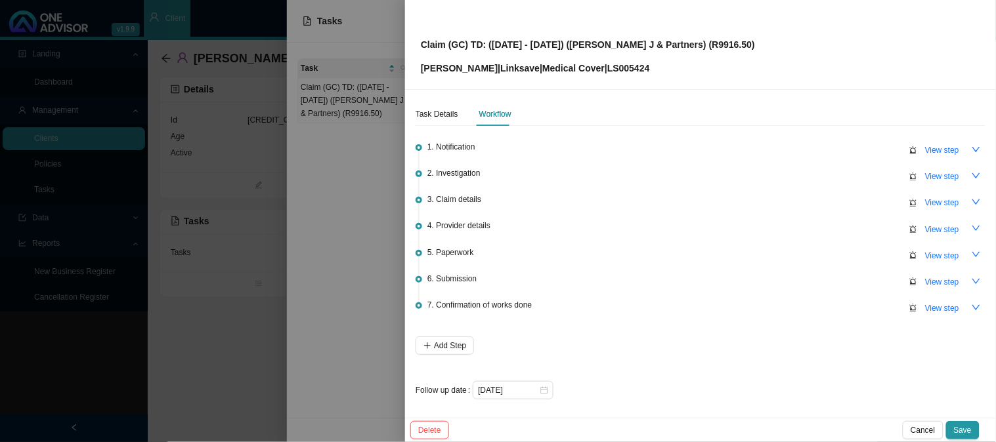
click at [351, 239] on div at bounding box center [498, 221] width 996 height 442
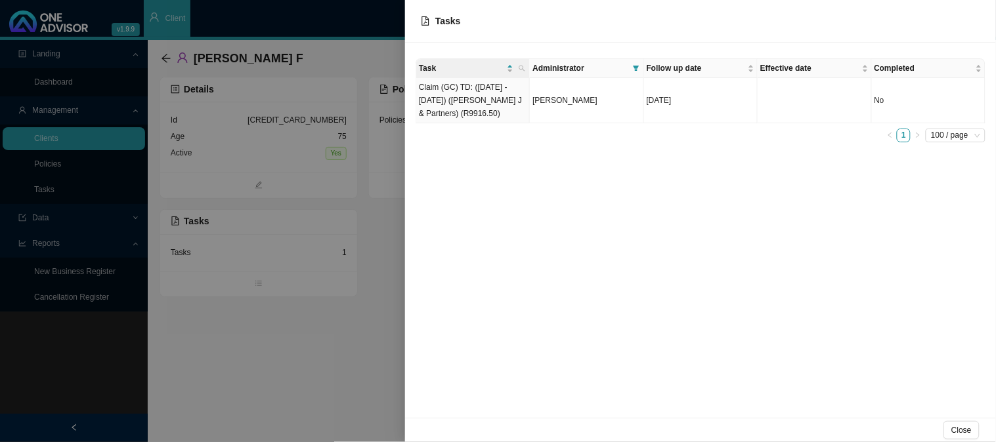
drag, startPoint x: 110, startPoint y: 192, endPoint x: 67, endPoint y: 182, distance: 43.8
click at [109, 192] on div at bounding box center [498, 221] width 996 height 442
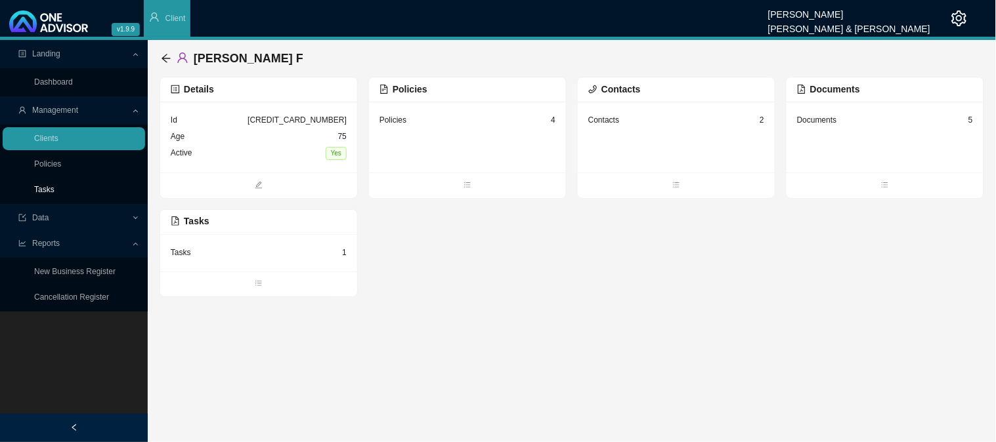
click at [50, 194] on link "Tasks" at bounding box center [44, 189] width 20 height 9
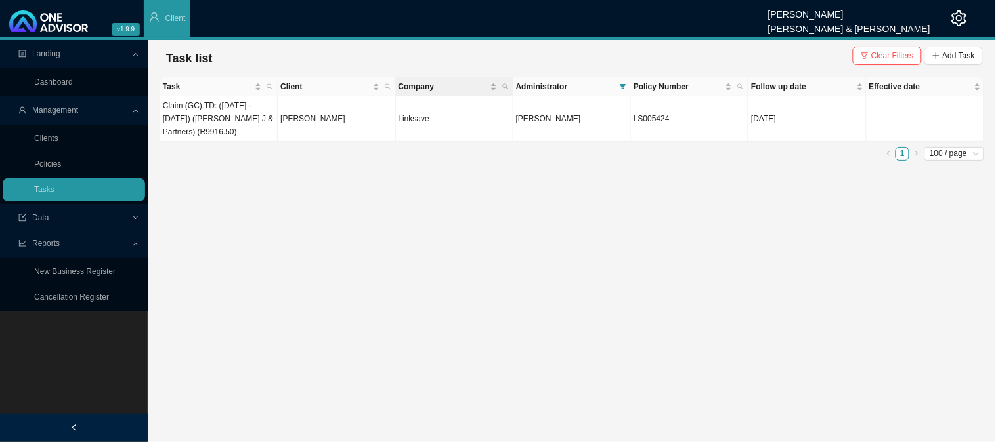
click at [396, 89] on th "Company" at bounding box center [454, 86] width 117 height 19
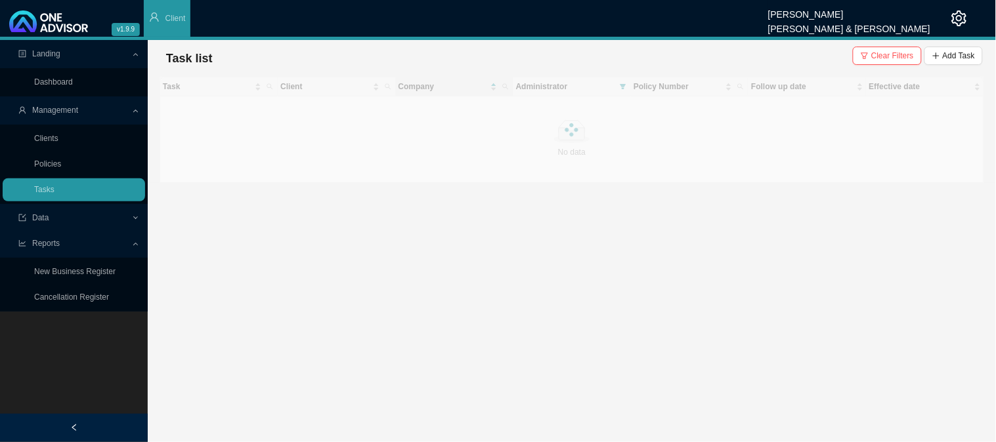
click at [317, 244] on main "Landing Dashboard Management Clients Policies Tasks Data Reports New Business R…" at bounding box center [498, 241] width 996 height 402
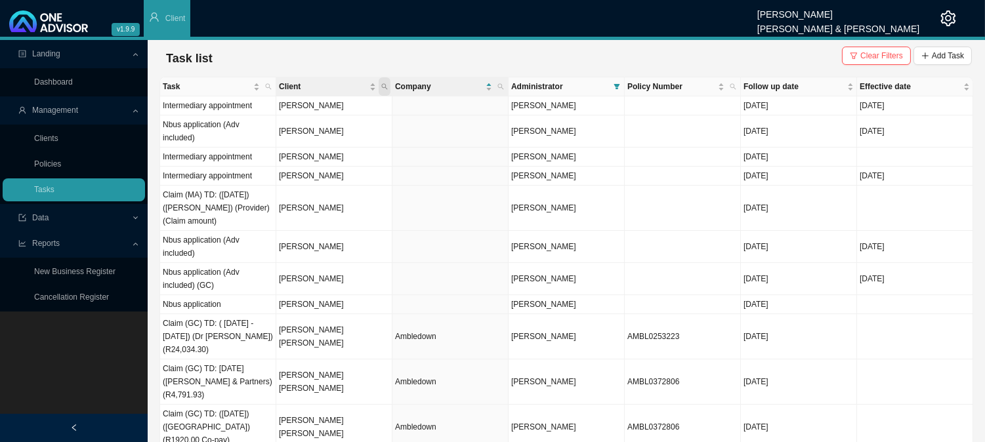
click at [388, 84] on span "Client" at bounding box center [385, 86] width 12 height 18
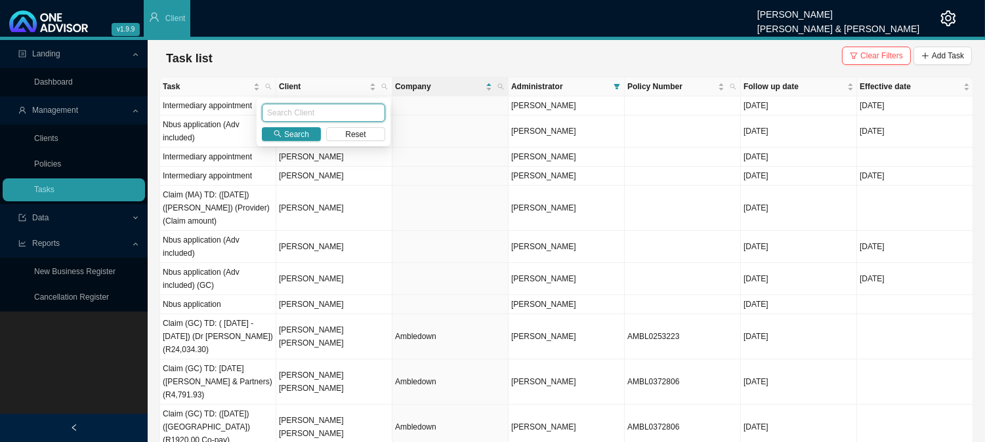
click at [340, 119] on input "text" at bounding box center [323, 113] width 123 height 18
type input "TRUSTCOTT"
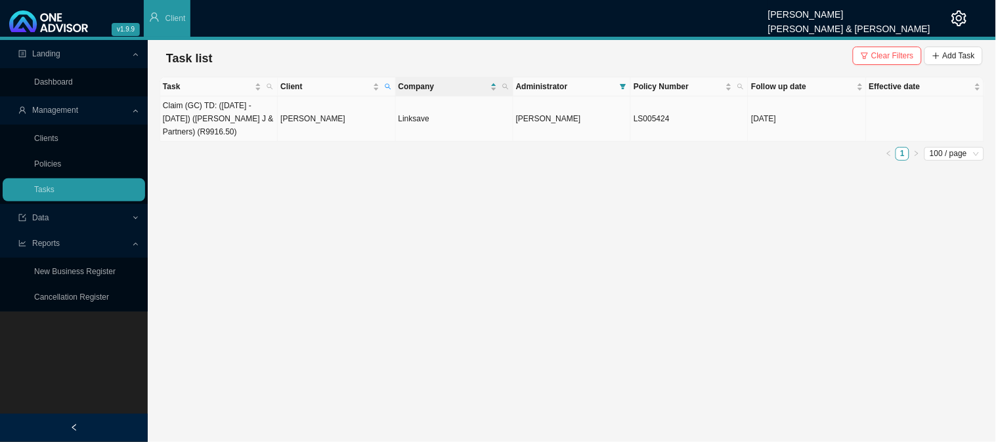
click at [340, 119] on td "[PERSON_NAME]" at bounding box center [336, 118] width 117 height 45
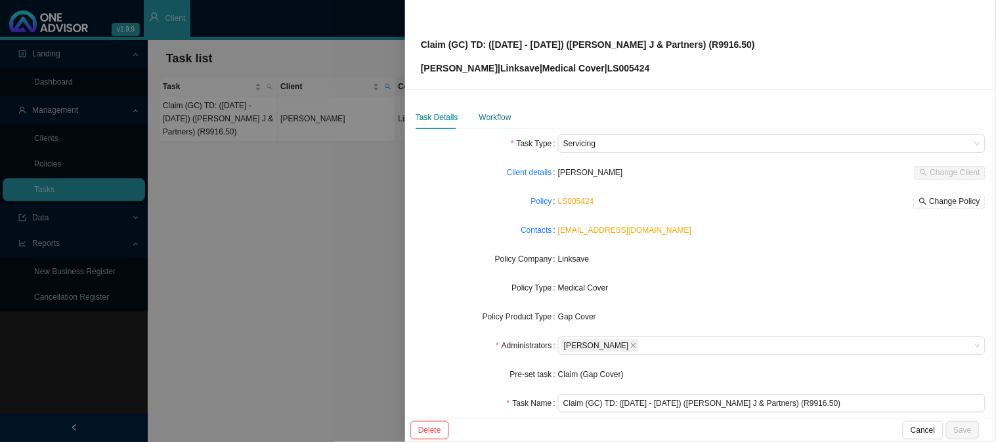
click at [489, 119] on div "Workflow" at bounding box center [495, 117] width 32 height 13
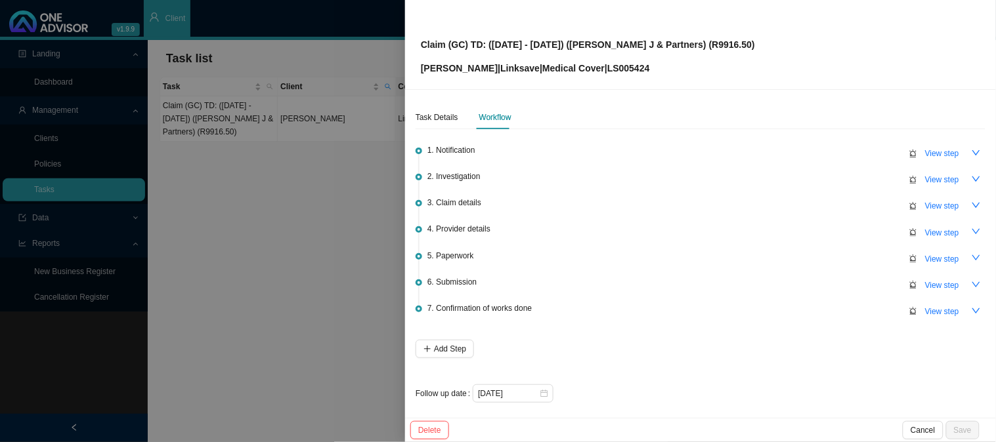
scroll to position [3, 0]
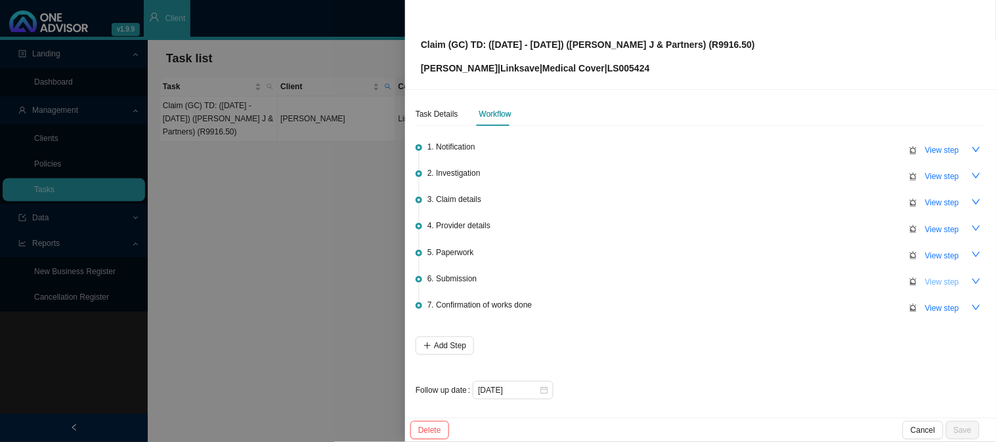
click at [925, 280] on span "View step" at bounding box center [942, 282] width 34 height 13
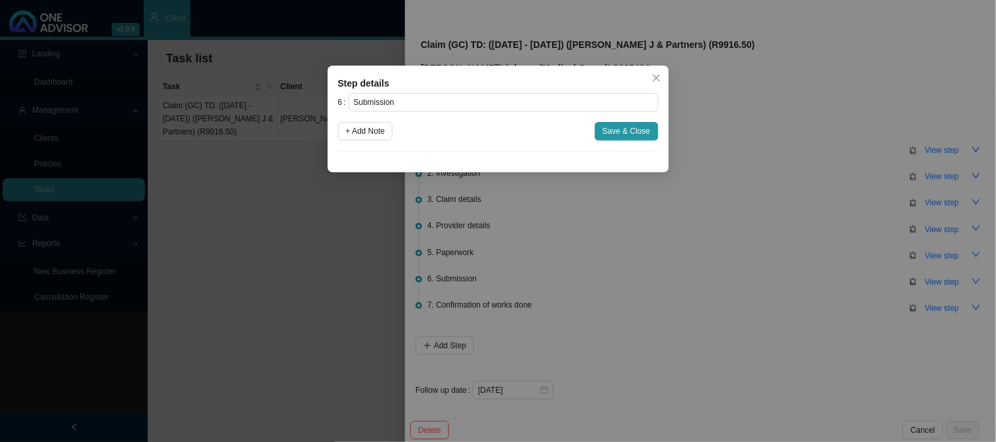
click at [803, 280] on div "Step details 6 Submission + Add Note Save & Close Cancel OK" at bounding box center [498, 221] width 996 height 442
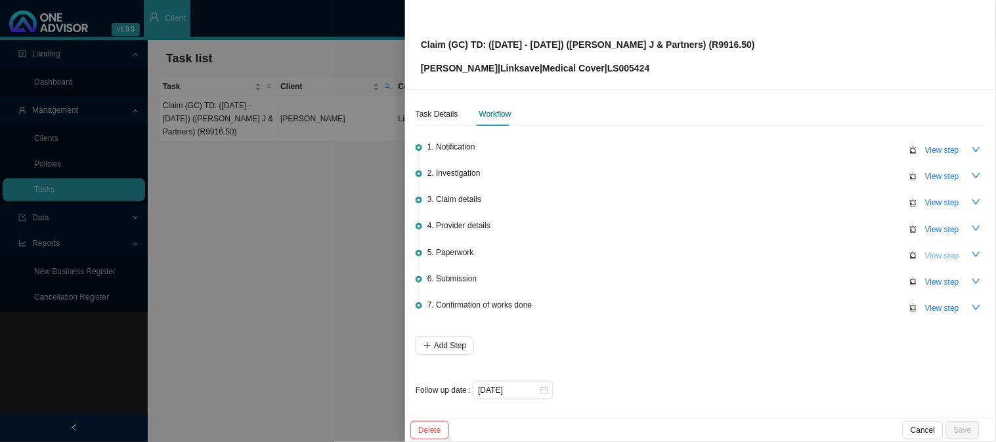
click at [939, 247] on button "View step" at bounding box center [942, 256] width 50 height 18
type input "Paperwork"
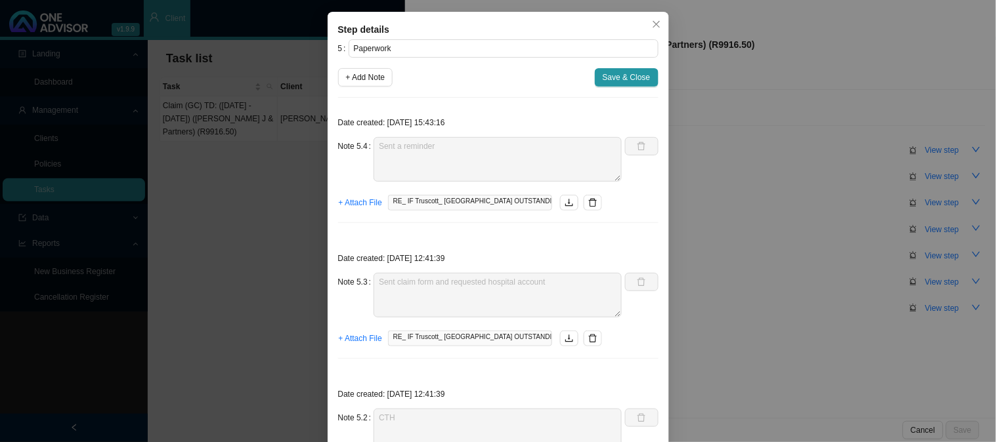
scroll to position [0, 0]
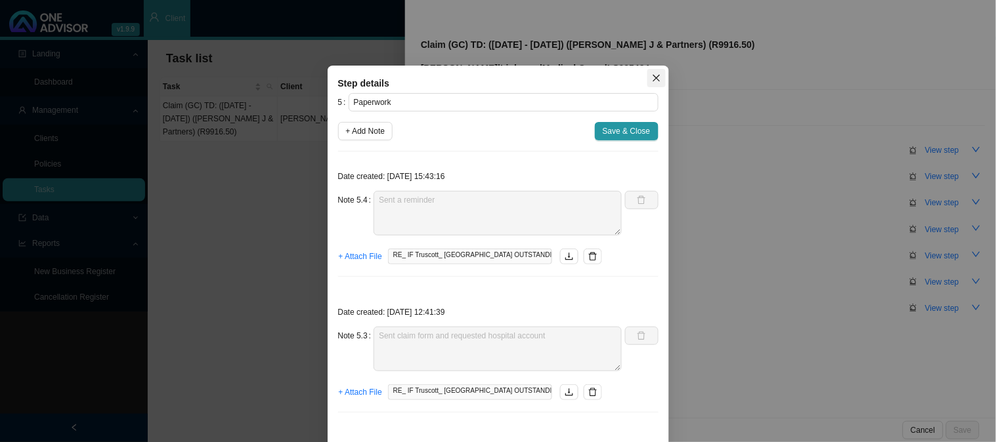
click at [653, 74] on icon "close" at bounding box center [656, 78] width 9 height 9
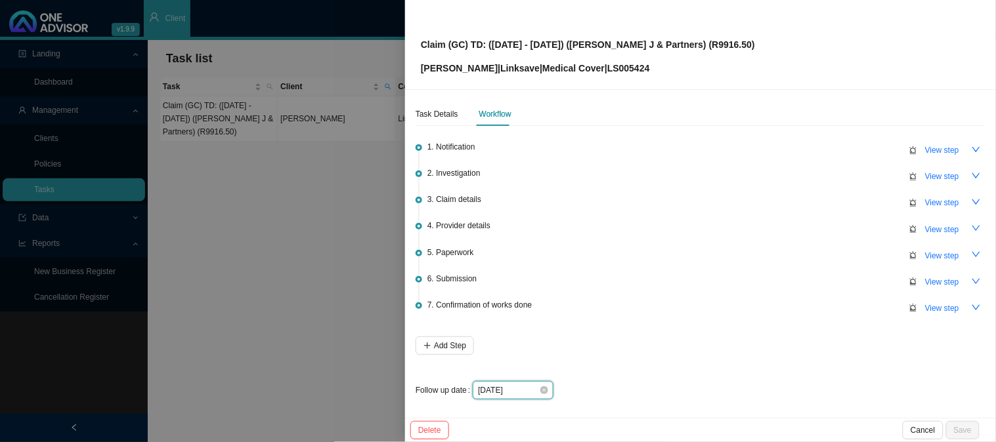
click at [527, 388] on input "[DATE]" at bounding box center [508, 390] width 61 height 13
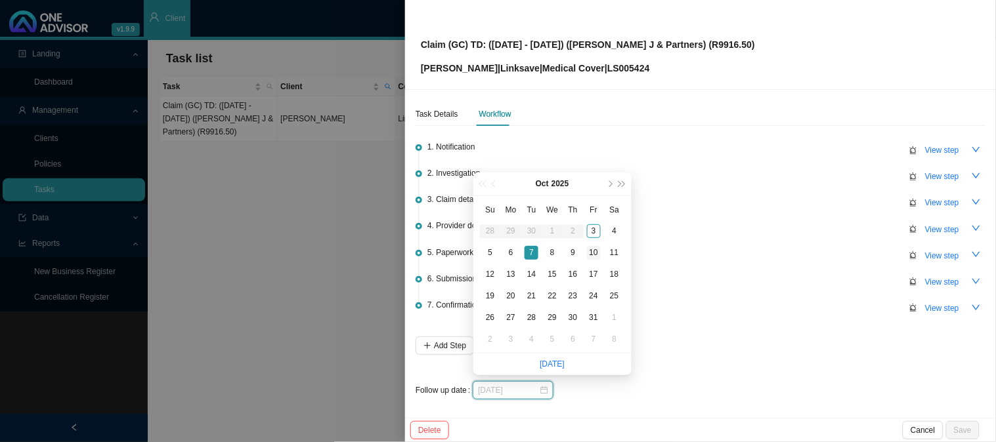
type input "[DATE]"
click at [594, 250] on div "10" at bounding box center [594, 253] width 14 height 14
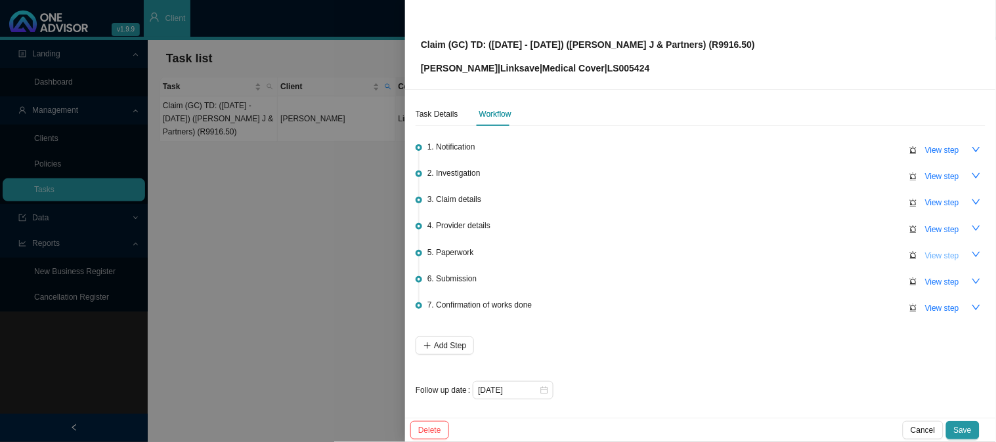
click at [925, 253] on span "View step" at bounding box center [942, 255] width 34 height 13
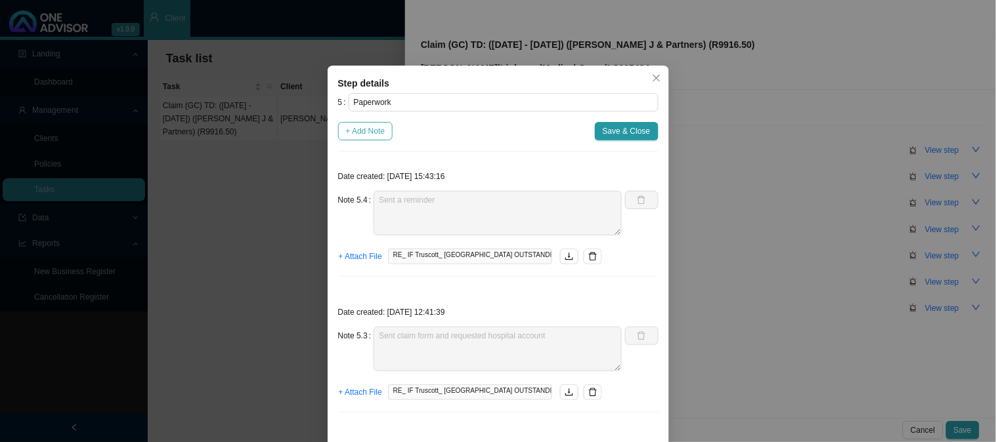
click at [361, 128] on span "+ Add Note" at bounding box center [365, 131] width 39 height 13
type textarea "Sent a reminder"
type textarea "Sent claim form and requested hospital account"
type textarea "CTH"
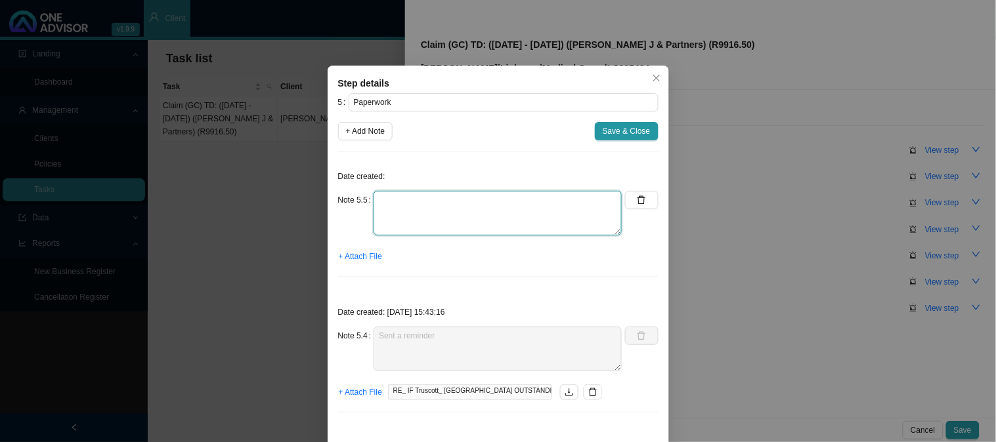
click at [402, 209] on textarea at bounding box center [497, 213] width 248 height 45
click at [509, 200] on textarea "Received an email from [PERSON_NAME] - she senthe doctor acocunts again." at bounding box center [497, 213] width 248 height 45
click at [507, 198] on textarea "Received an email from [PERSON_NAME] - she sen the doctor acocunts again." at bounding box center [497, 213] width 248 height 45
click at [607, 202] on textarea "Received an email from [PERSON_NAME] - she sent the doctor accounts again." at bounding box center [497, 213] width 248 height 45
click at [424, 213] on textarea "Received an email from [PERSON_NAME] - she sent the doctor accounts again. Requ…" at bounding box center [497, 213] width 248 height 45
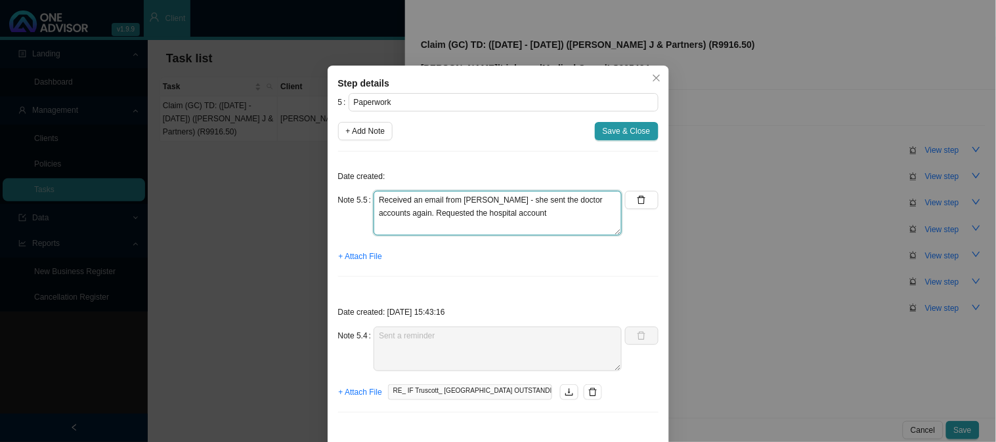
click at [521, 213] on textarea "Received an email from [PERSON_NAME] - she sent the doctor accounts again. Requ…" at bounding box center [497, 213] width 248 height 45
type textarea "Received an email from [PERSON_NAME] - she sent the doctor accounts again. Requ…"
click at [371, 258] on span "+ Attach File" at bounding box center [360, 256] width 43 height 13
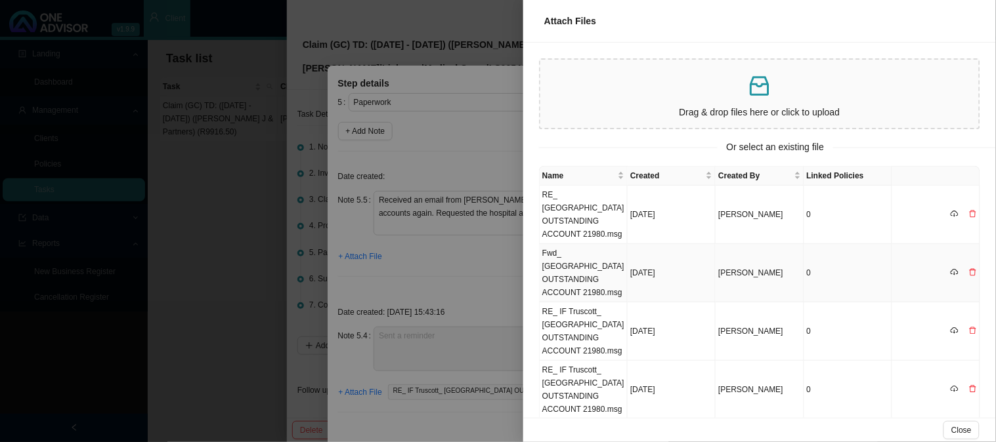
click at [563, 270] on td "Fwd_ [GEOGRAPHIC_DATA] OUTSTANDING ACCOUNT 21980.msg" at bounding box center [584, 273] width 88 height 58
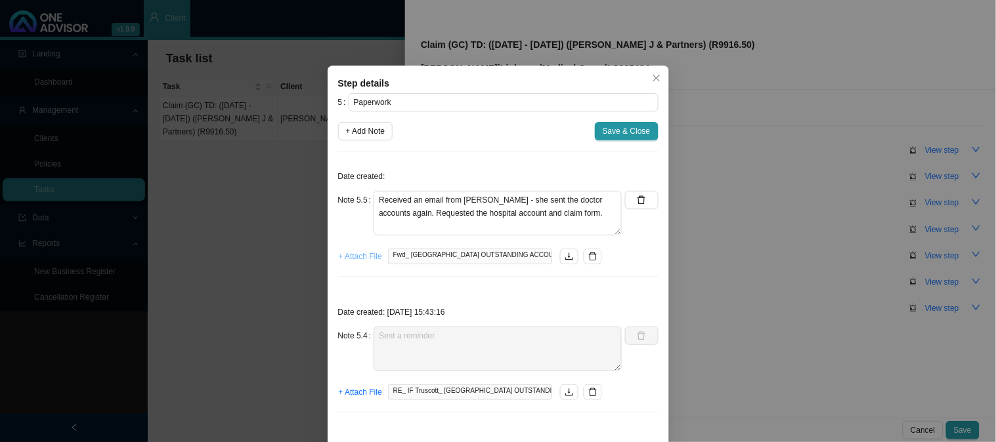
click at [356, 259] on span "+ Attach File" at bounding box center [360, 256] width 43 height 13
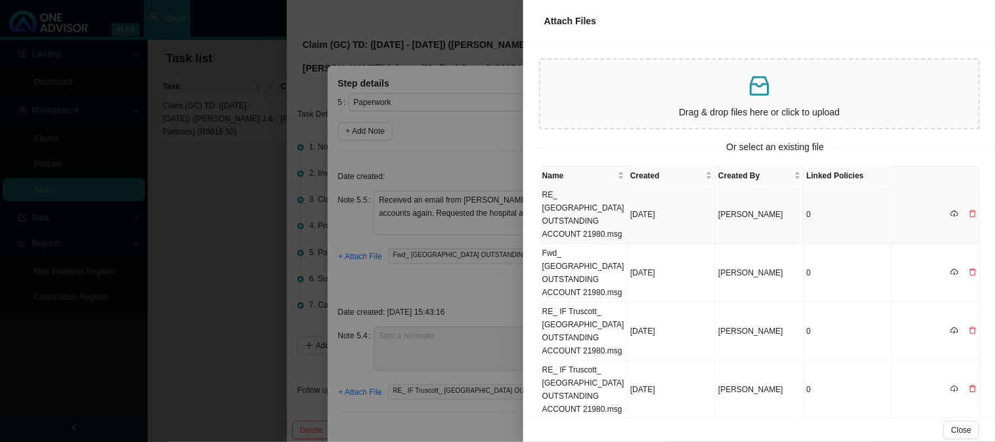
click at [563, 217] on td "RE_ [GEOGRAPHIC_DATA] OUTSTANDING ACCOUNT 21980.msg" at bounding box center [584, 215] width 88 height 58
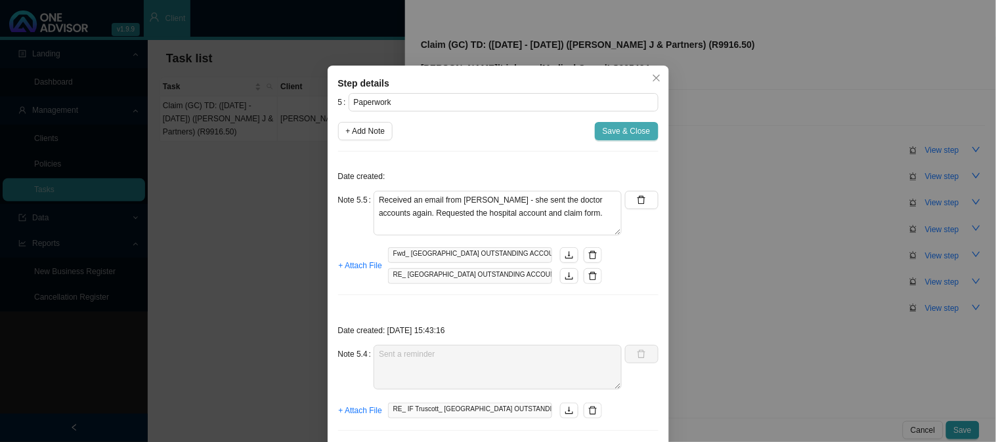
click at [608, 135] on span "Save & Close" at bounding box center [627, 131] width 48 height 13
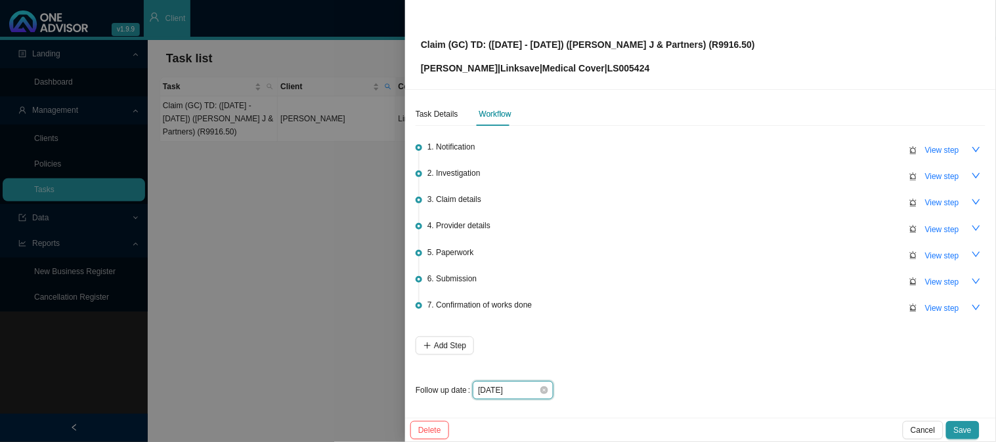
click at [517, 392] on input "[DATE]" at bounding box center [508, 390] width 61 height 13
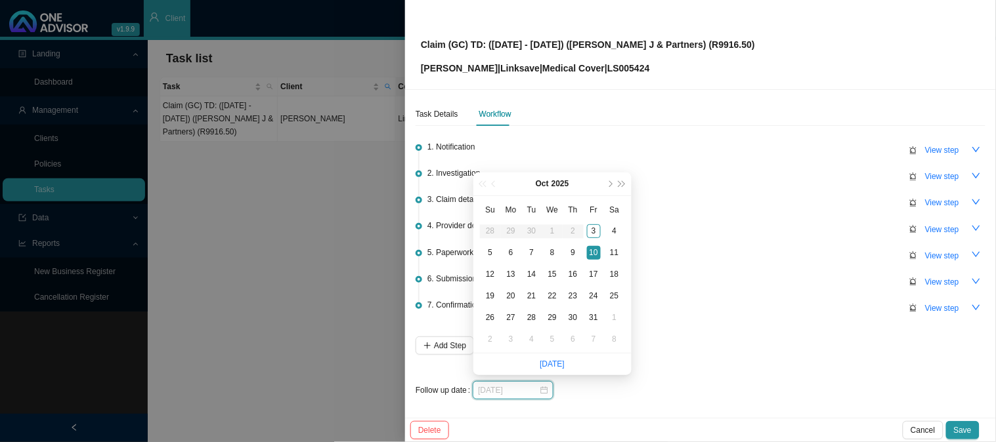
type input "[DATE]"
click at [595, 252] on div "10" at bounding box center [594, 253] width 14 height 14
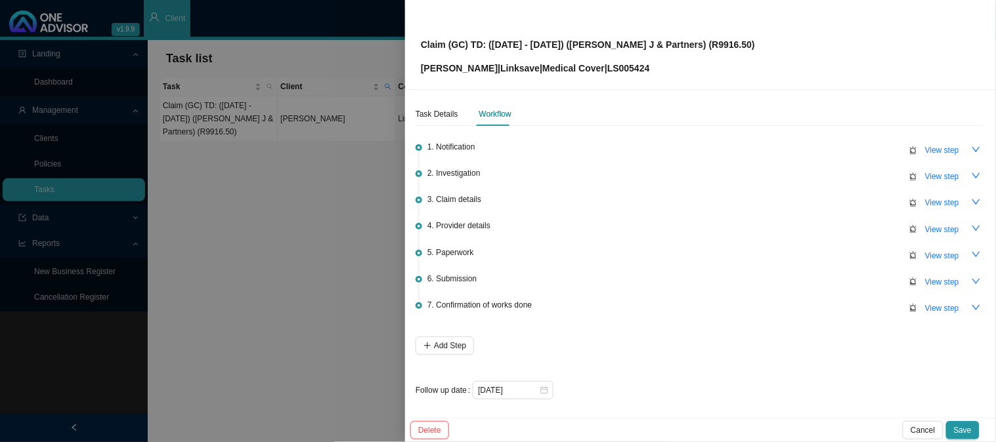
click at [965, 421] on div "Delete Cancel Save" at bounding box center [700, 430] width 591 height 24
click at [965, 429] on span "Save" at bounding box center [963, 430] width 18 height 13
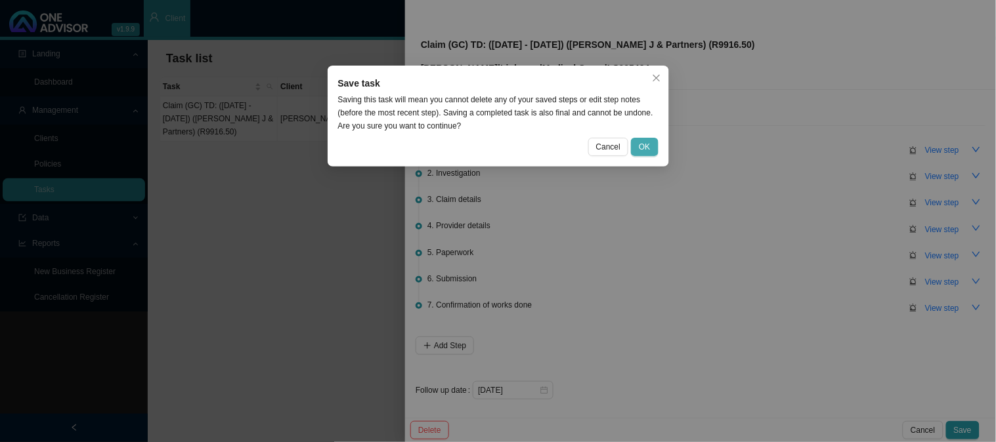
click at [637, 145] on button "OK" at bounding box center [644, 147] width 27 height 18
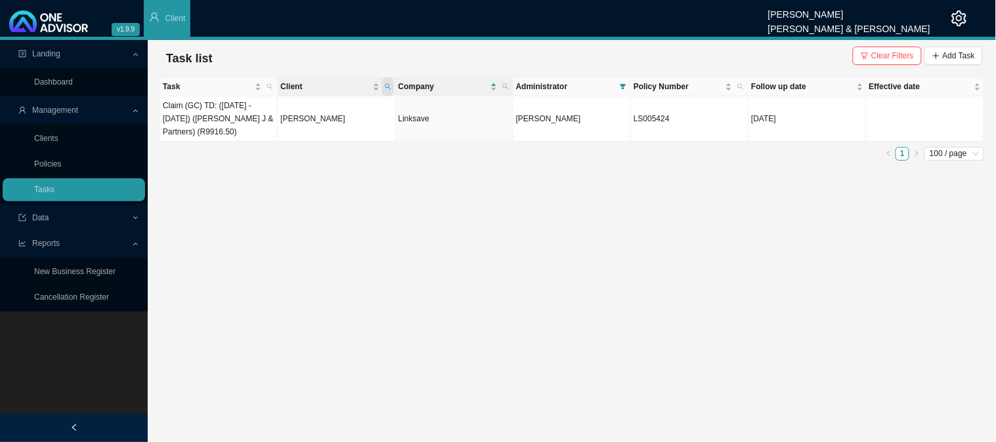
click at [388, 84] on icon "search" at bounding box center [388, 87] width 6 height 6
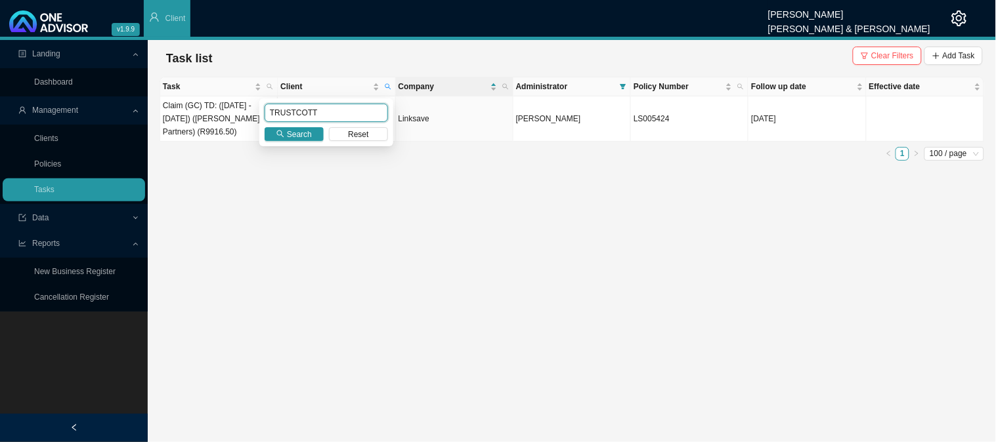
drag, startPoint x: 320, startPoint y: 112, endPoint x: 260, endPoint y: 112, distance: 59.7
click at [260, 112] on div "TRUSTCOTT Search Reset" at bounding box center [326, 122] width 134 height 48
type input "woodhead"
click at [293, 130] on span "Search" at bounding box center [299, 134] width 25 height 13
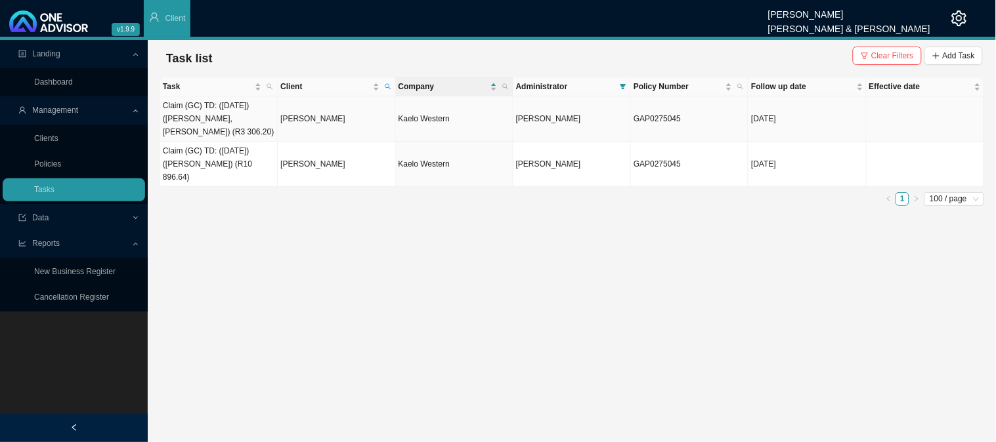
click at [348, 110] on td "[PERSON_NAME]" at bounding box center [336, 118] width 117 height 45
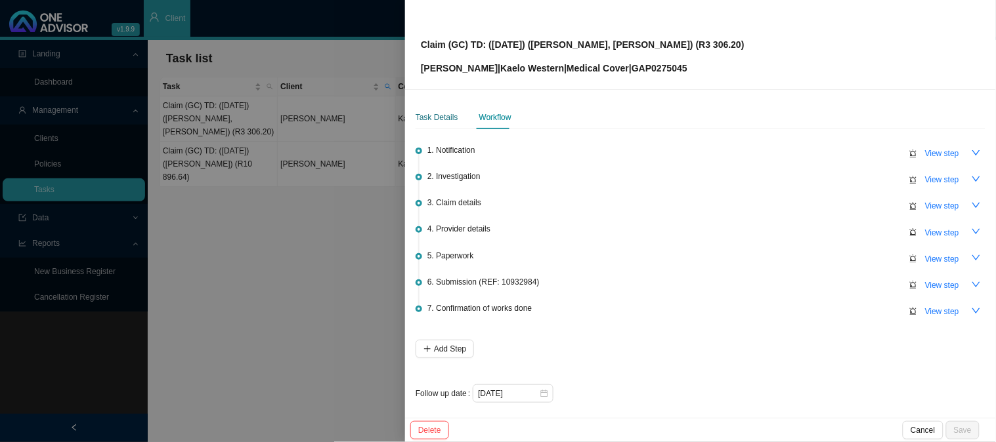
click at [449, 120] on div "Task Details" at bounding box center [436, 117] width 43 height 13
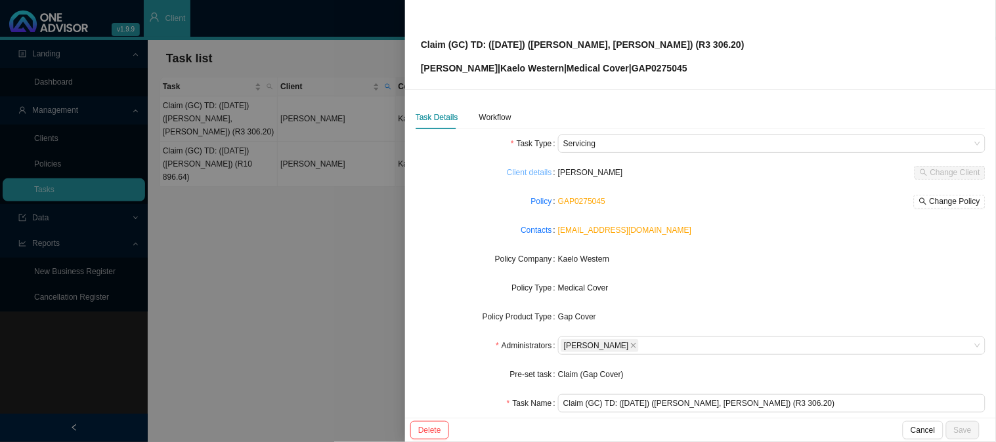
click at [537, 174] on link "Client details" at bounding box center [529, 172] width 45 height 13
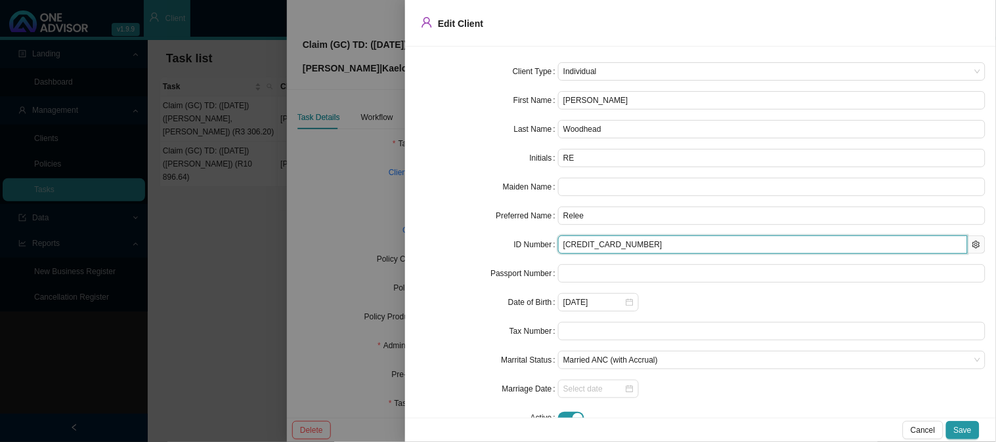
click at [580, 246] on input "[CREDIT_CARD_NUMBER]" at bounding box center [763, 245] width 410 height 18
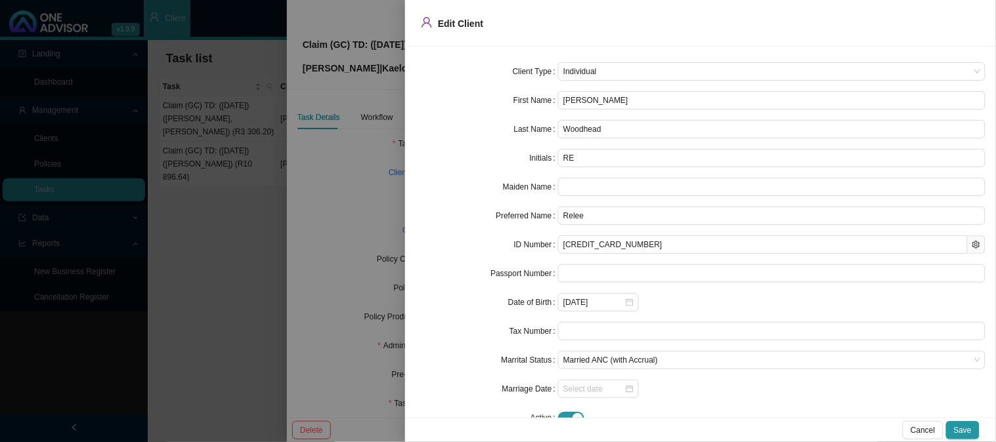
click at [356, 161] on div at bounding box center [498, 221] width 996 height 442
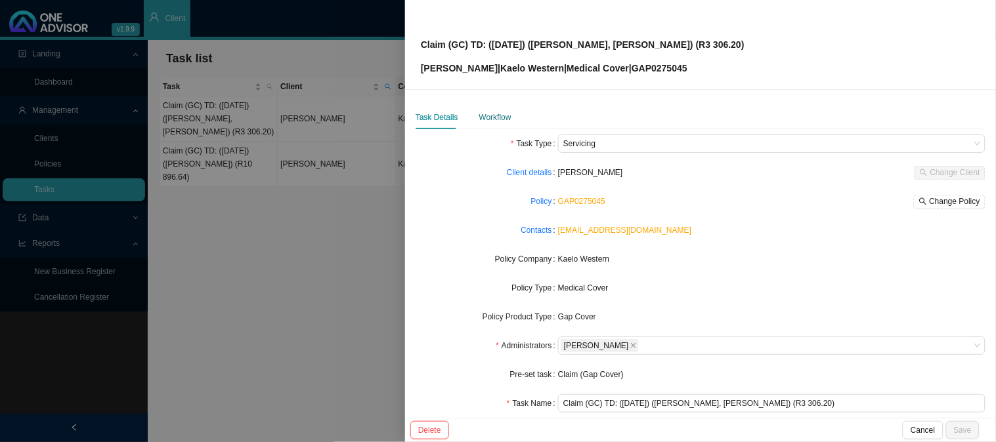
click at [490, 118] on div "Workflow" at bounding box center [495, 117] width 32 height 13
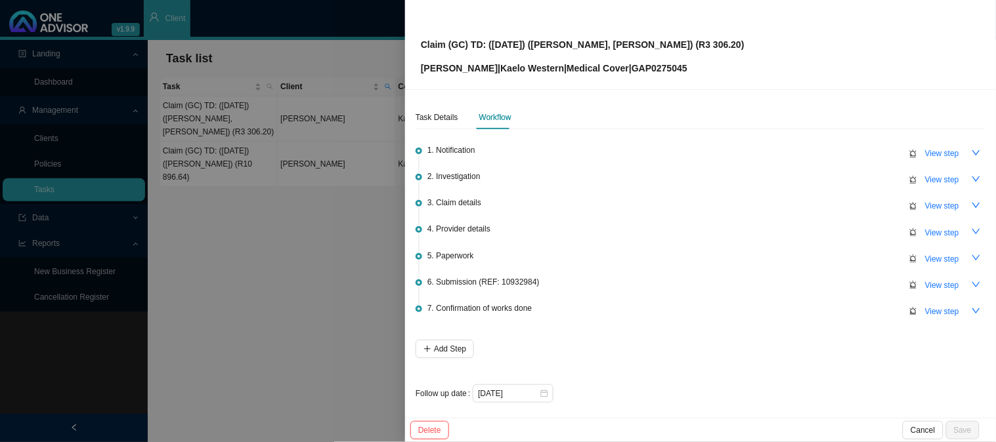
click at [274, 205] on div at bounding box center [498, 221] width 996 height 442
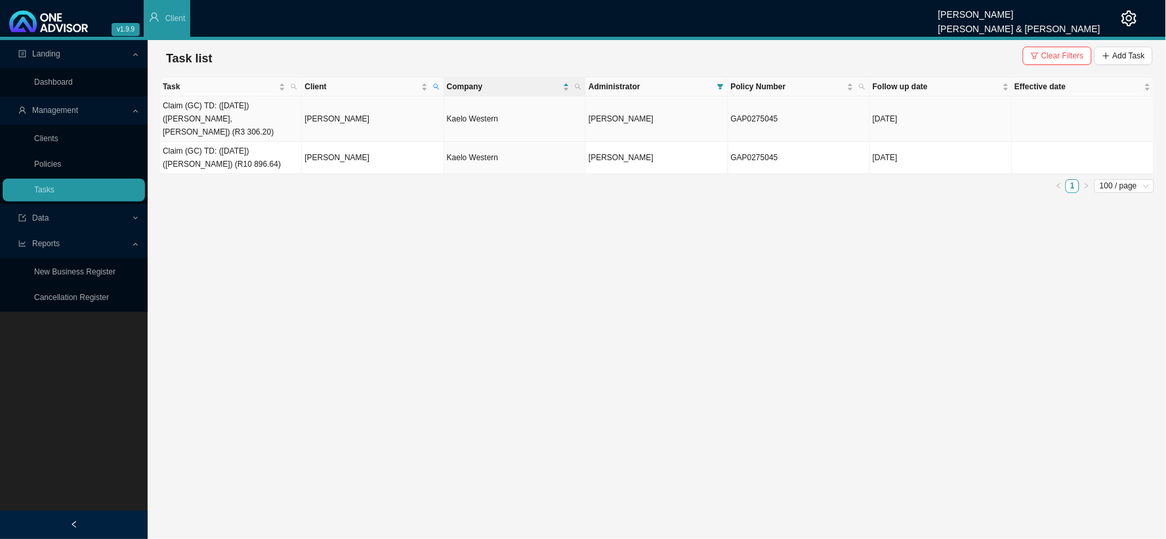
click at [316, 109] on td "[PERSON_NAME]" at bounding box center [373, 118] width 142 height 45
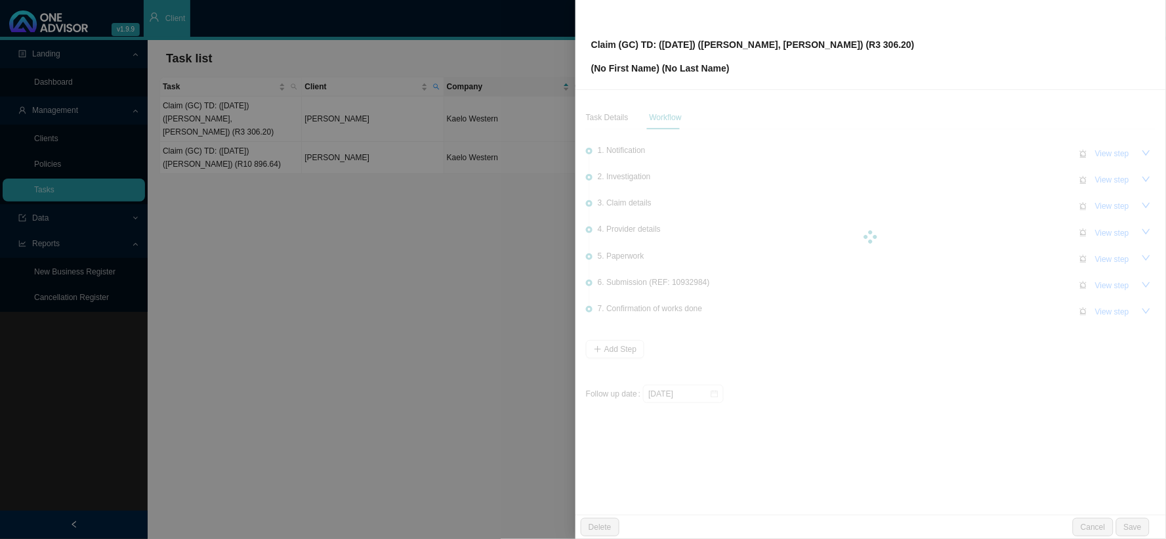
click at [337, 259] on div at bounding box center [583, 269] width 1166 height 539
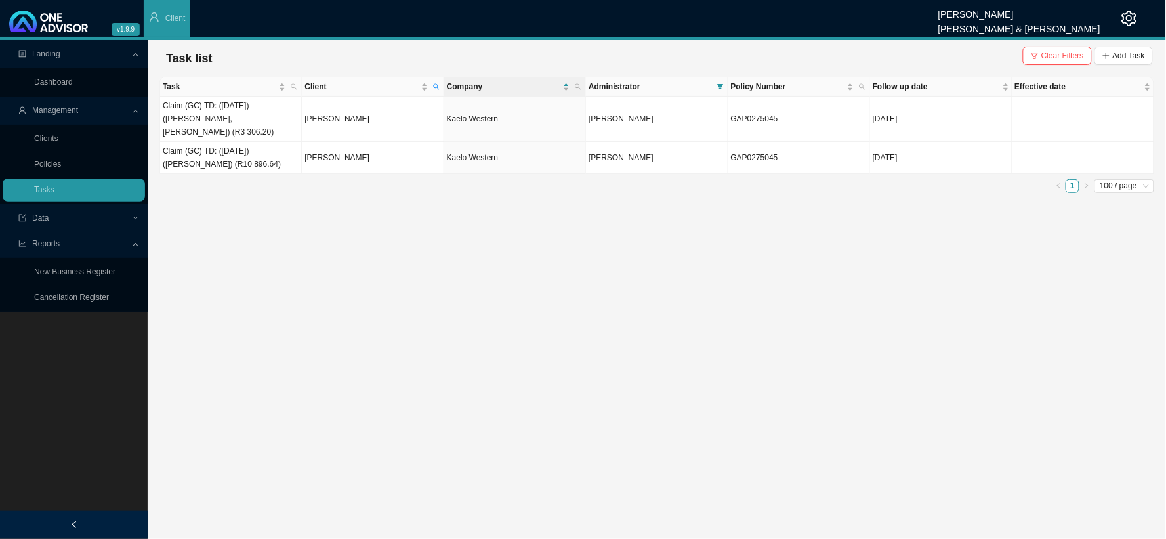
click at [324, 142] on td "[PERSON_NAME]" at bounding box center [373, 158] width 142 height 32
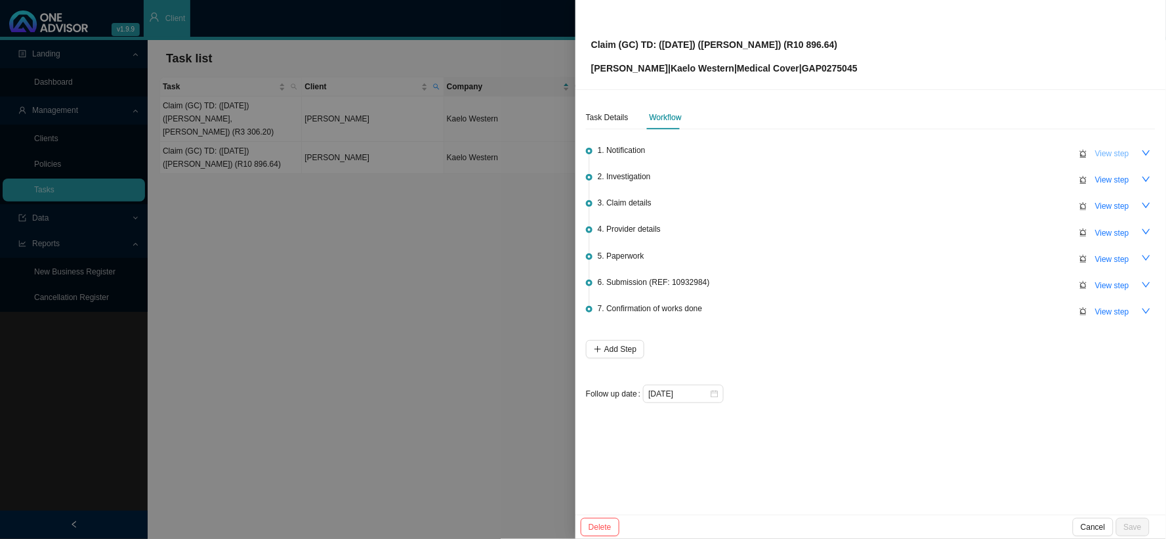
click at [1050, 159] on span "View step" at bounding box center [1113, 153] width 34 height 13
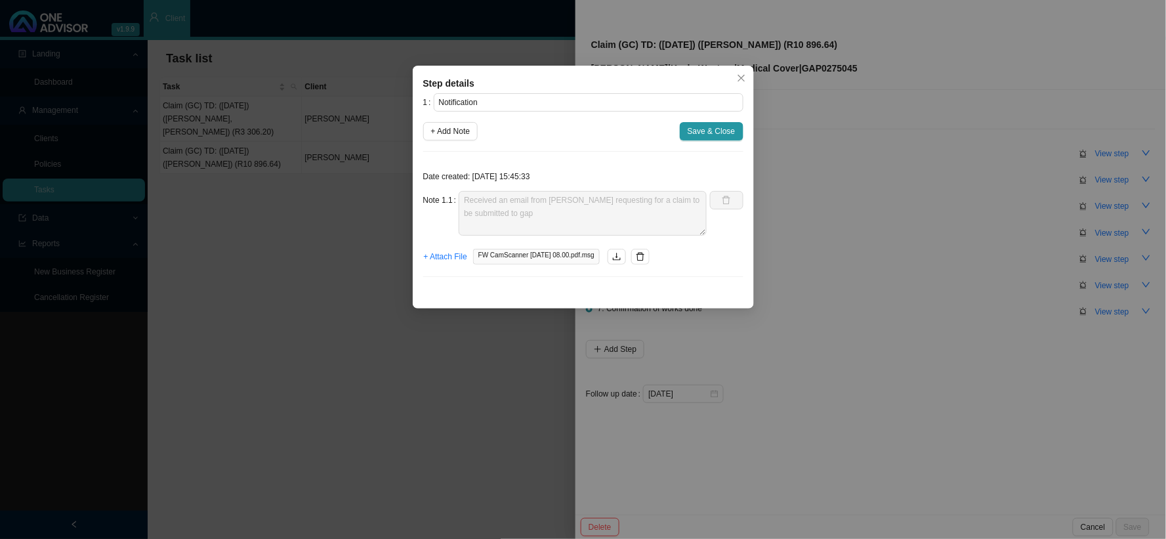
click at [1050, 158] on div "Step details 1 Notification + Add Note Save & Close Date created: [DATE] 15:45:…" at bounding box center [583, 269] width 1166 height 539
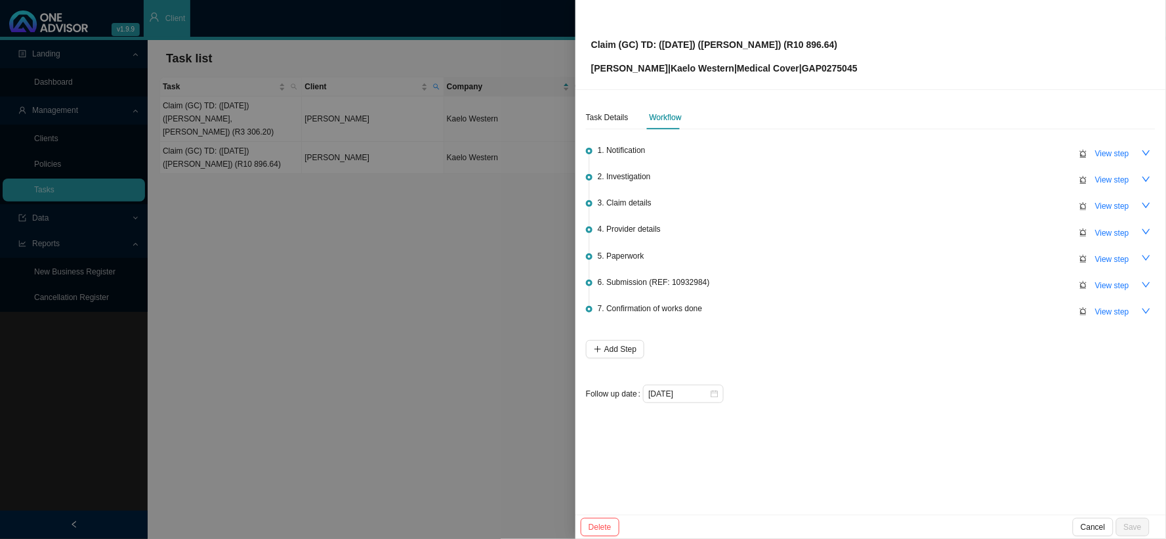
click at [1050, 158] on span "View step" at bounding box center [1113, 153] width 34 height 13
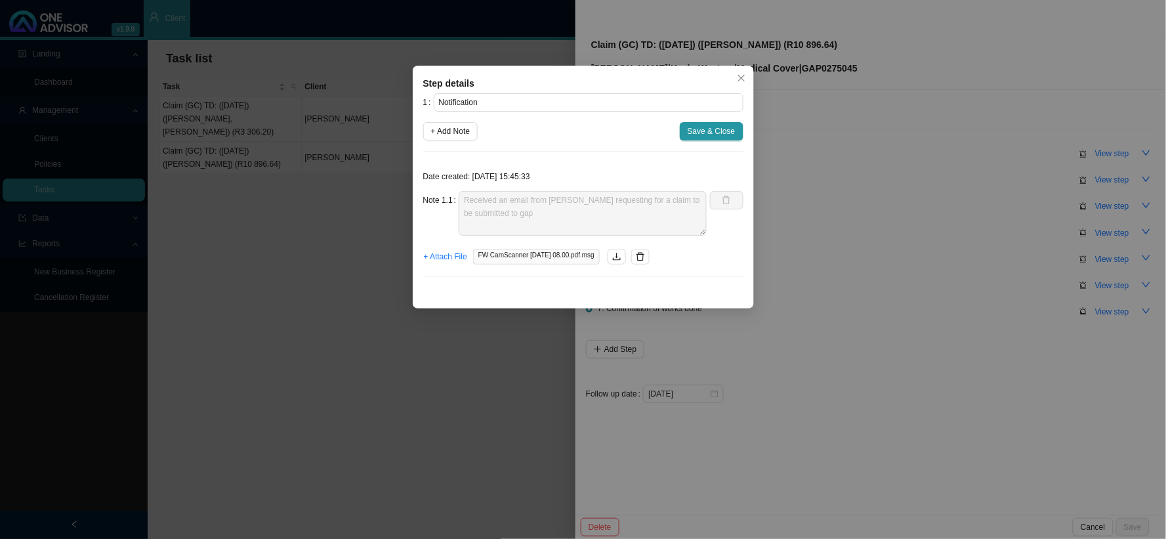
click at [1050, 158] on div "Step details 1 Notification + Add Note Save & Close Date created: [DATE] 15:45:…" at bounding box center [583, 269] width 1166 height 539
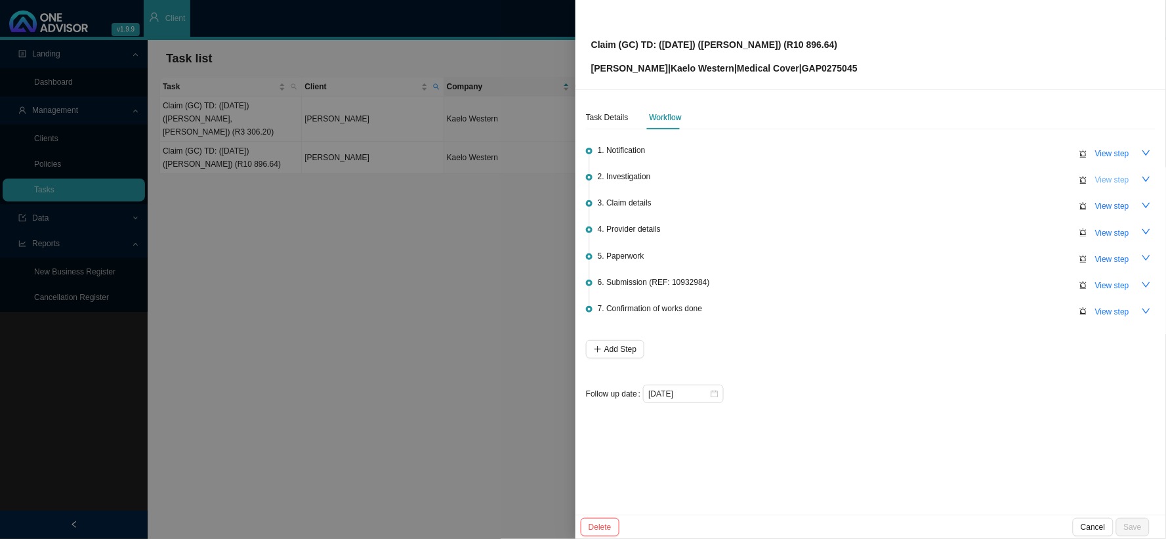
click at [1050, 176] on span "View step" at bounding box center [1113, 179] width 34 height 13
type input "Investigation"
type textarea "A gastroscopy and [MEDICAL_DATA] was done in rooms"
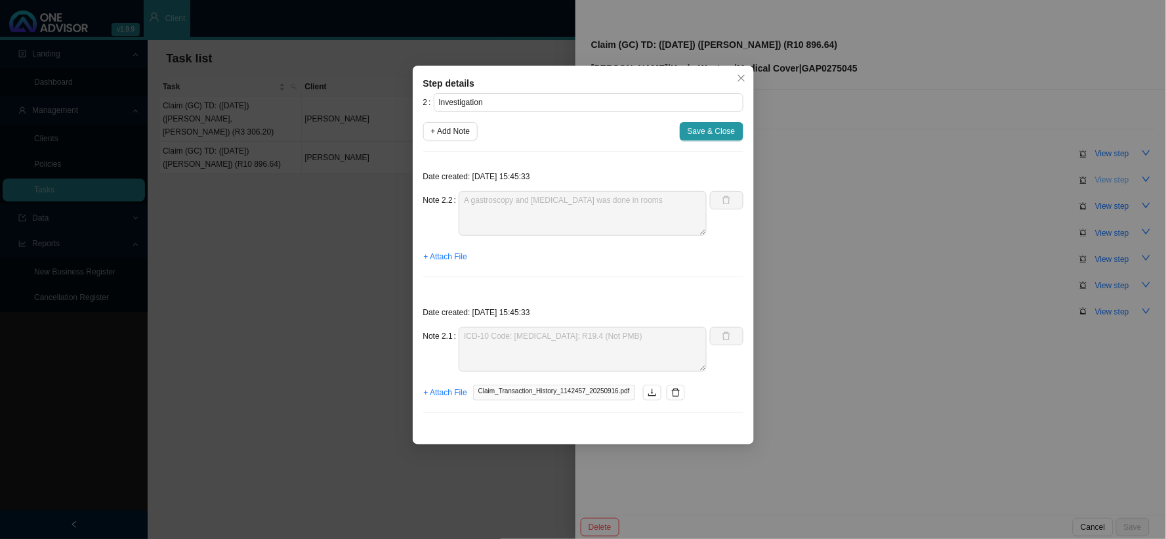
click at [1050, 176] on div "Step details 2 Investigation + Add Note Save & Close Date created: [DATE] 15:45…" at bounding box center [583, 269] width 1166 height 539
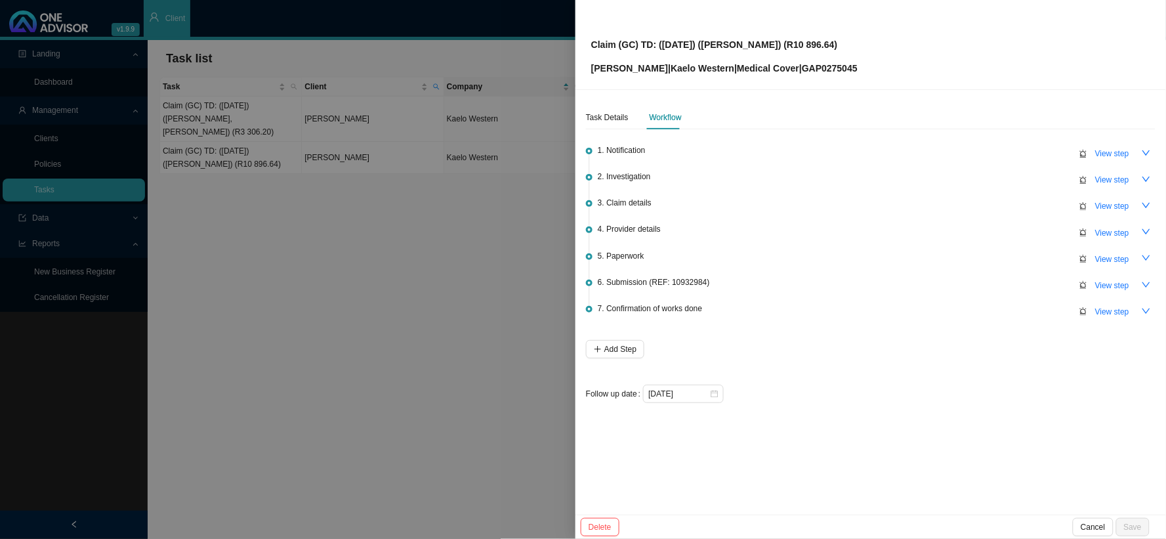
click at [1050, 202] on span "View step" at bounding box center [1113, 206] width 34 height 13
type input "Claim details"
type textarea "Claimed: R16 167.54; Paid: R5 270.90; Shortfall: R10 896.64"
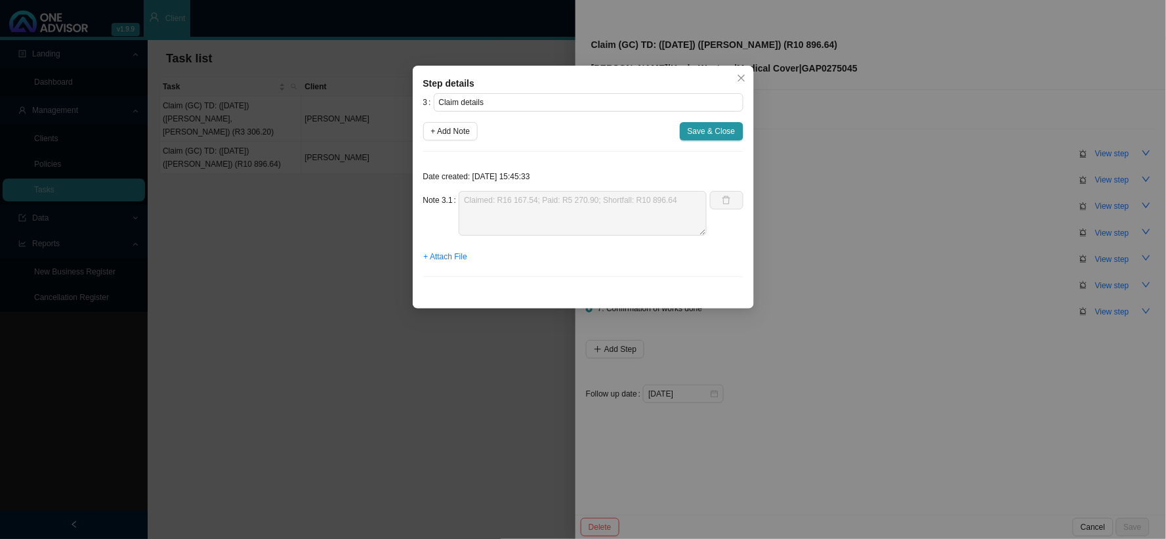
click at [1050, 202] on div "Step details 3 Claim details + Add Note Save & Close Date created: [DATE] 15:45…" at bounding box center [583, 269] width 1166 height 539
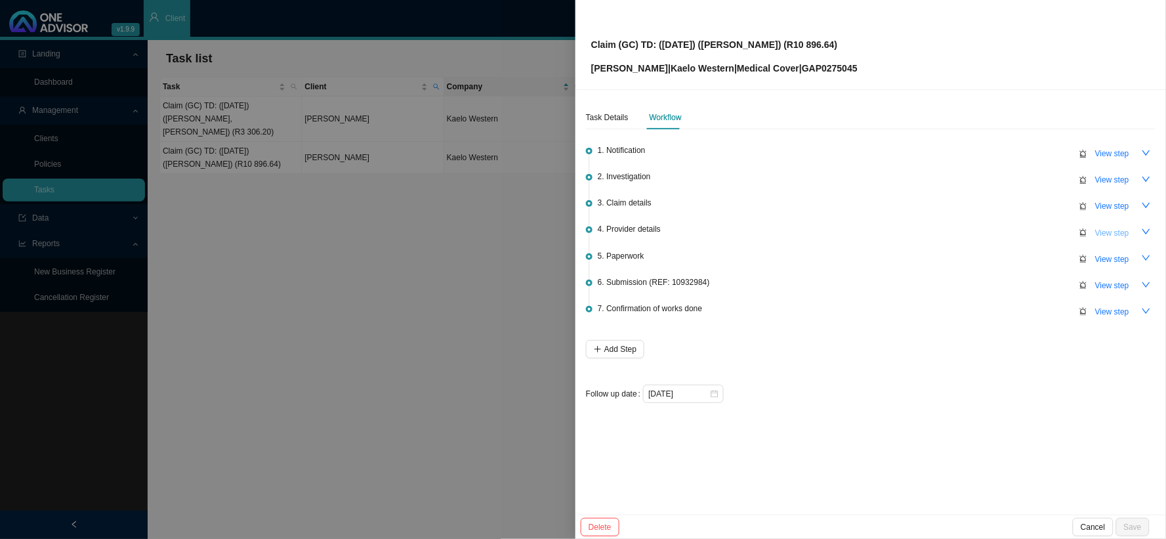
click at [1050, 232] on span "View step" at bounding box center [1113, 232] width 34 height 13
type input "Provider details"
type textarea "Practice Number: [PHONE_NUMBER] Phone: [PHONE_NUMBER]/ [PHONE_NUMBER] Email Add…"
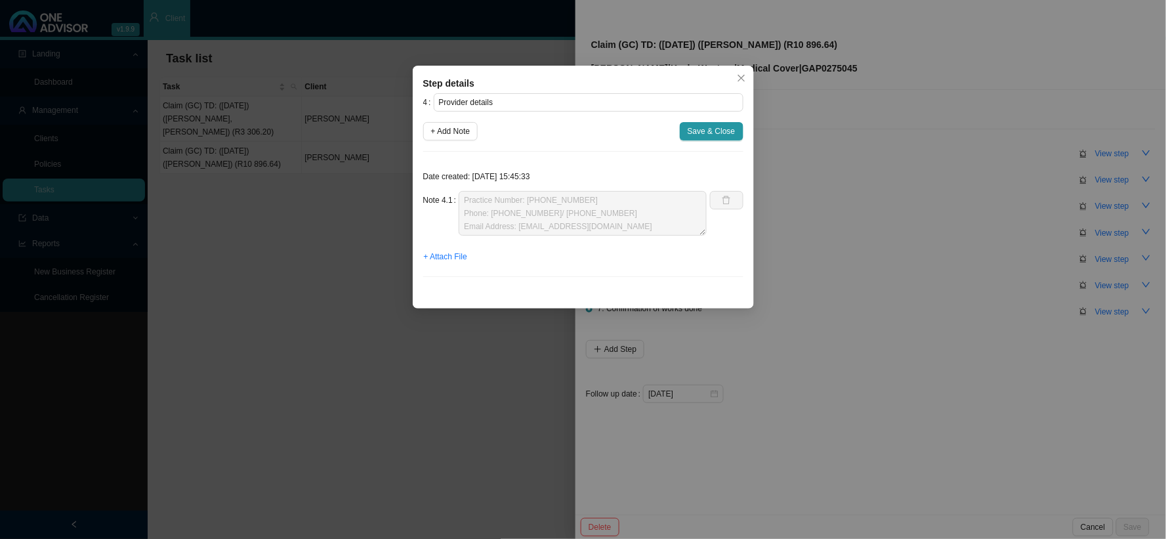
drag, startPoint x: 1109, startPoint y: 232, endPoint x: 1120, endPoint y: 251, distance: 21.5
click at [1050, 232] on div "Step details 4 Provider details + Add Note Save & Close Date created: [DATE] 15…" at bounding box center [583, 269] width 1166 height 539
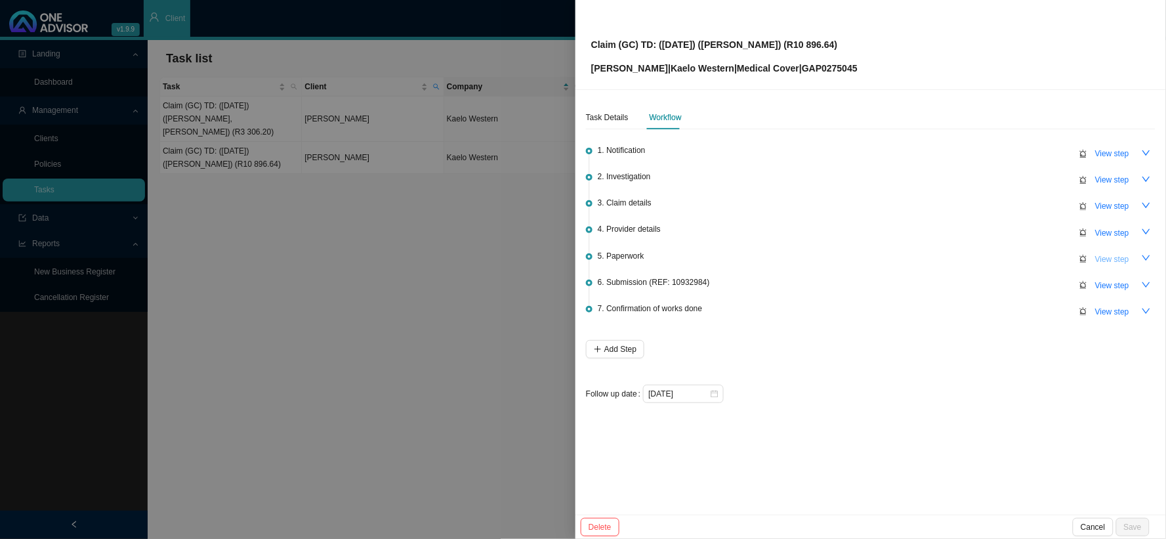
click at [1050, 260] on span "View step" at bounding box center [1113, 259] width 34 height 13
type input "Paperwork"
type textarea "Received claim form"
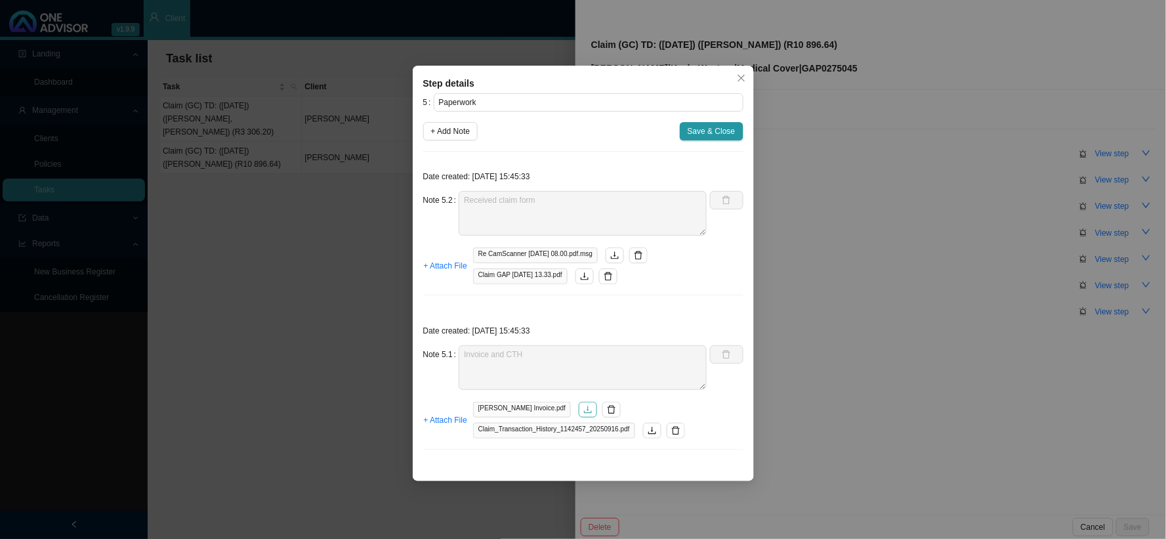
click at [584, 411] on icon "download" at bounding box center [588, 409] width 8 height 7
click at [643, 431] on button "button" at bounding box center [652, 431] width 18 height 16
click at [468, 131] on span "+ Add Note" at bounding box center [450, 131] width 39 height 13
type textarea "Received claim form"
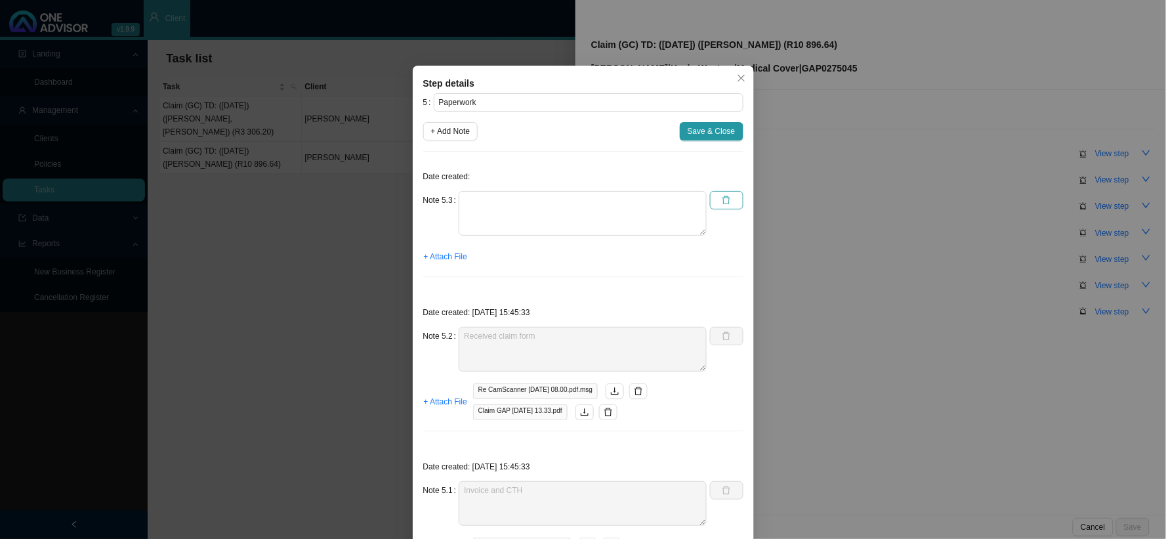
click at [727, 203] on button "button" at bounding box center [726, 200] width 33 height 18
type textarea "Received claim form"
type textarea "Invoice and CTH"
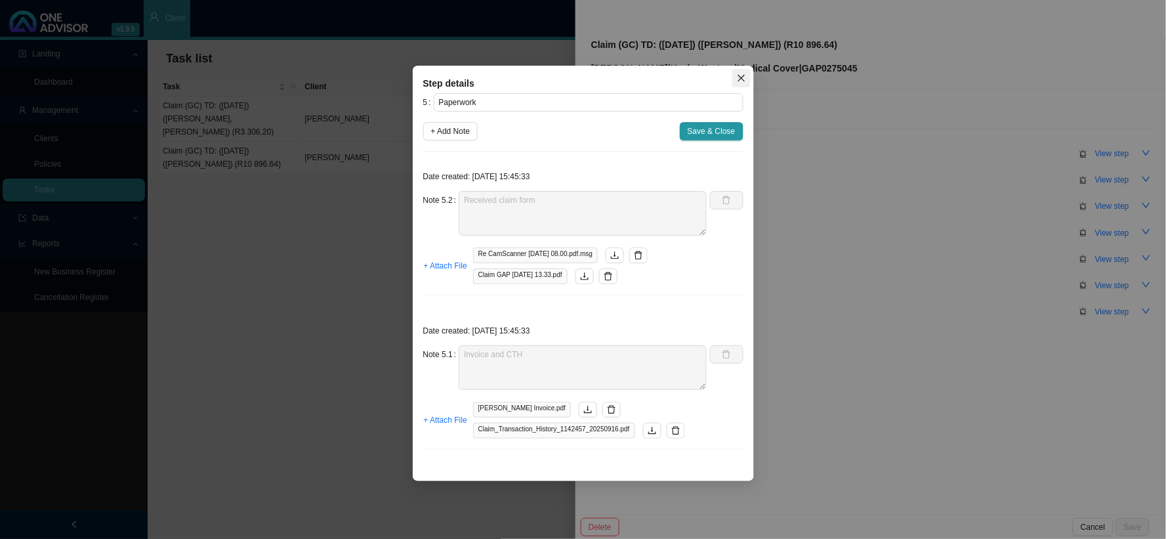
click at [737, 77] on icon "close" at bounding box center [741, 78] width 9 height 9
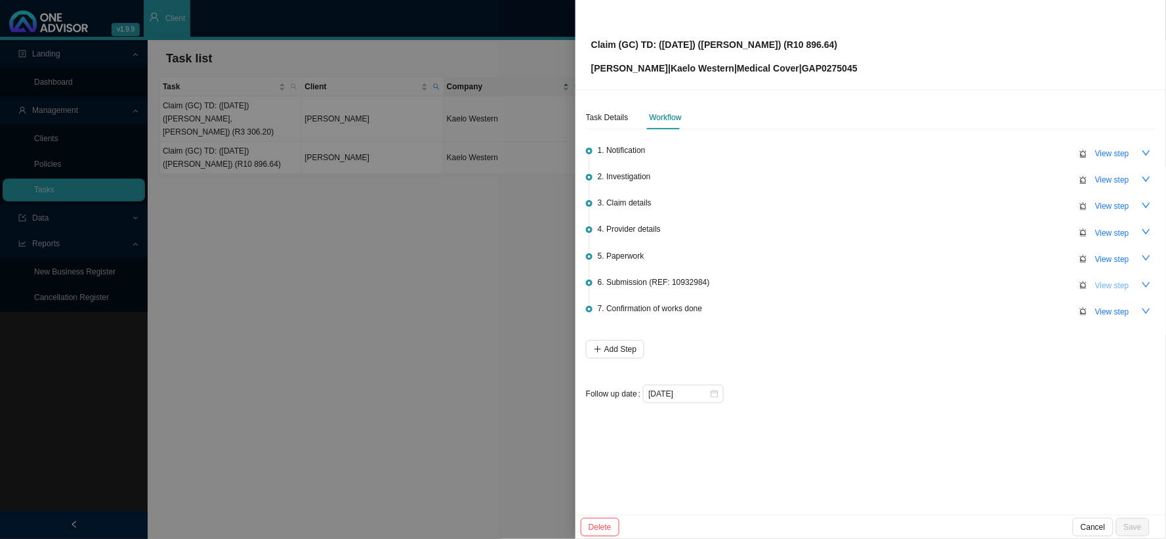
click at [1050, 284] on span "View step" at bounding box center [1113, 285] width 34 height 13
type input "Submission (REF: 10932984)"
type textarea "Phoned WEST, spoke to [PERSON_NAME] has been received and is currently in progr…"
type textarea "Received notification that the claim has been received for assessment"
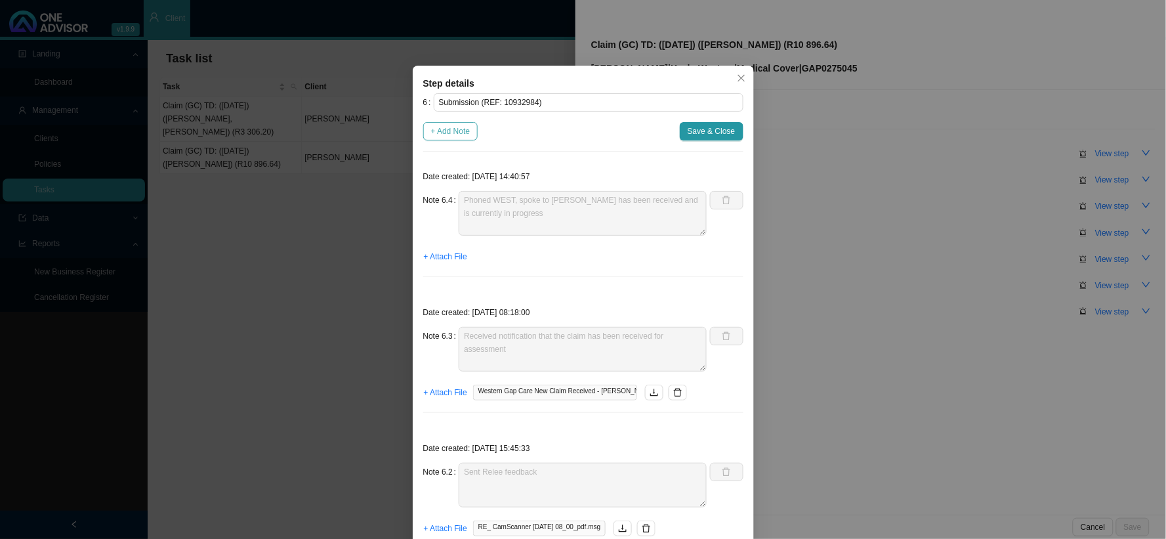
click at [440, 133] on span "+ Add Note" at bounding box center [450, 131] width 39 height 13
type textarea "Phoned WEST, spoke to [PERSON_NAME] has been received and is currently in progr…"
type textarea "Received notification that the claim has been received for assessment"
type textarea "Sent Relee feedback"
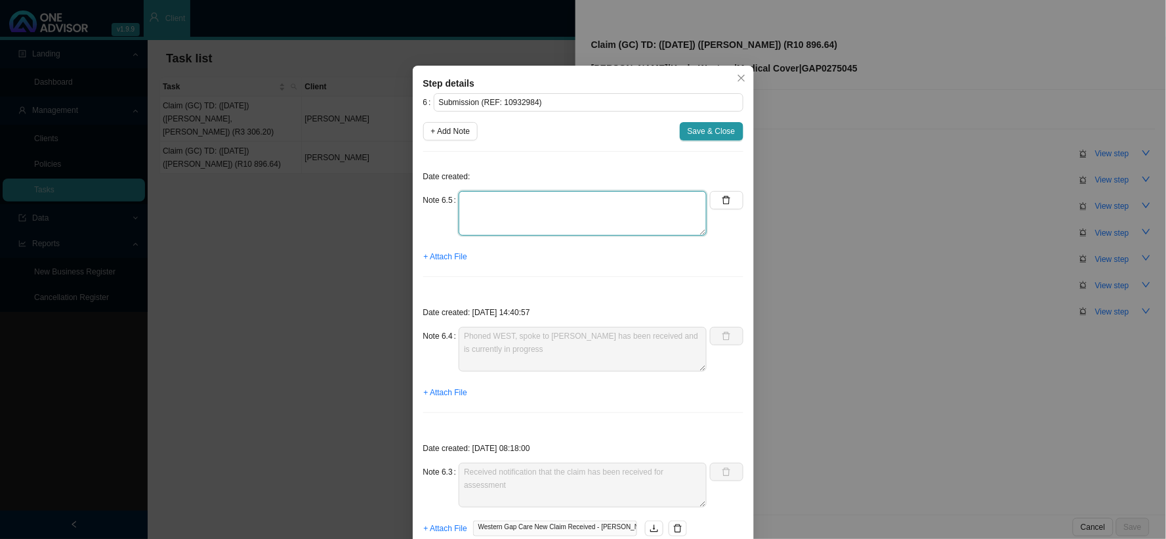
click at [507, 199] on textarea at bounding box center [583, 213] width 248 height 45
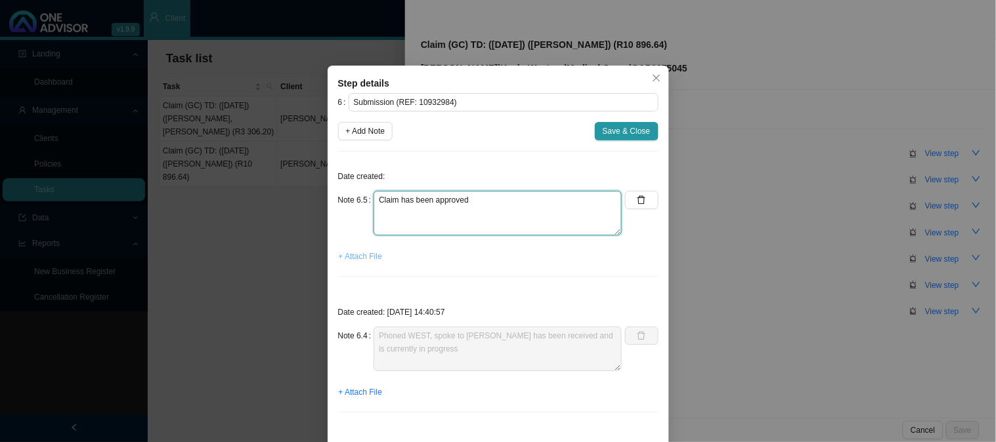
type textarea "Claim has been approved"
click at [366, 251] on span "+ Attach File" at bounding box center [360, 256] width 43 height 13
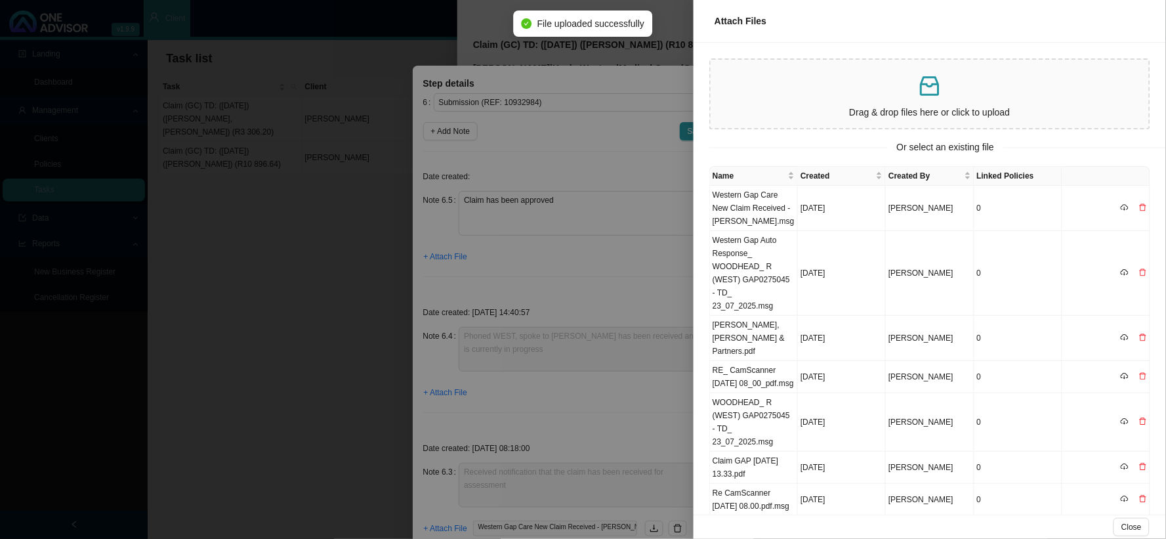
click at [913, 96] on p at bounding box center [930, 86] width 428 height 27
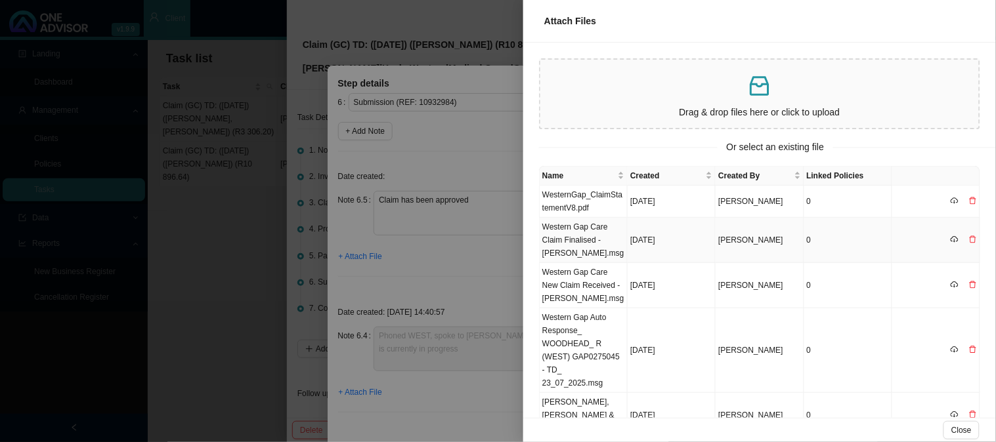
click at [600, 244] on td "Western Gap Care Claim Finalised - [PERSON_NAME].msg" at bounding box center [584, 240] width 88 height 45
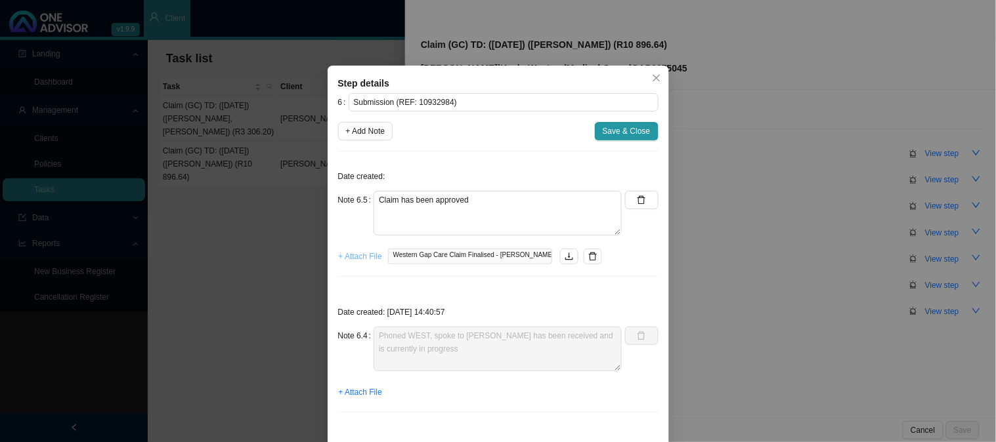
click at [359, 259] on span "+ Attach File" at bounding box center [360, 256] width 43 height 13
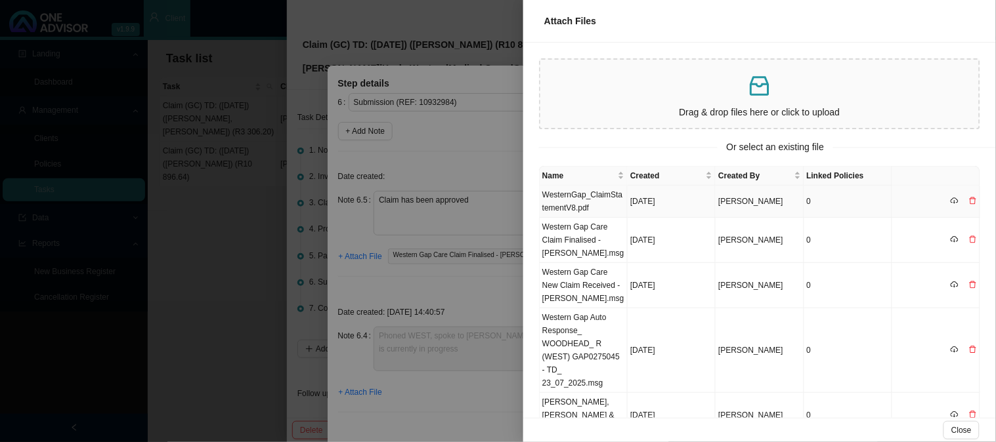
click at [579, 200] on td "WesternGap_ClaimStatementV8.pdf" at bounding box center [584, 202] width 88 height 32
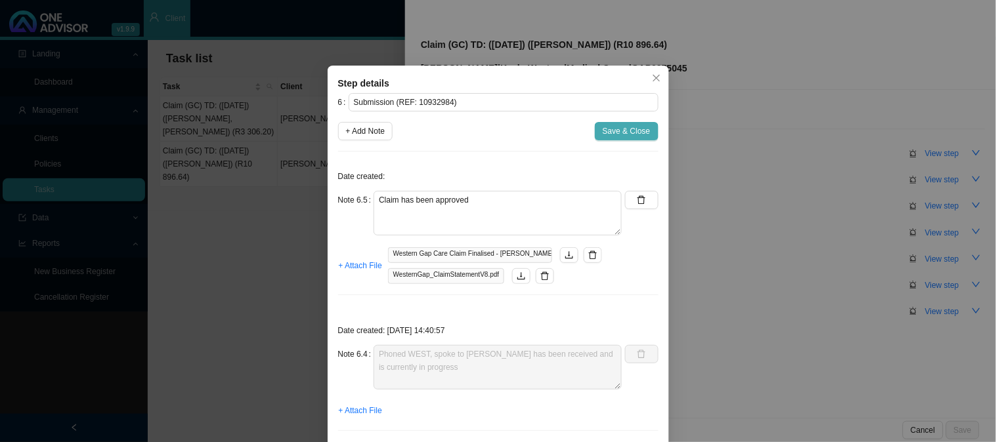
click at [630, 133] on span "Save & Close" at bounding box center [627, 131] width 48 height 13
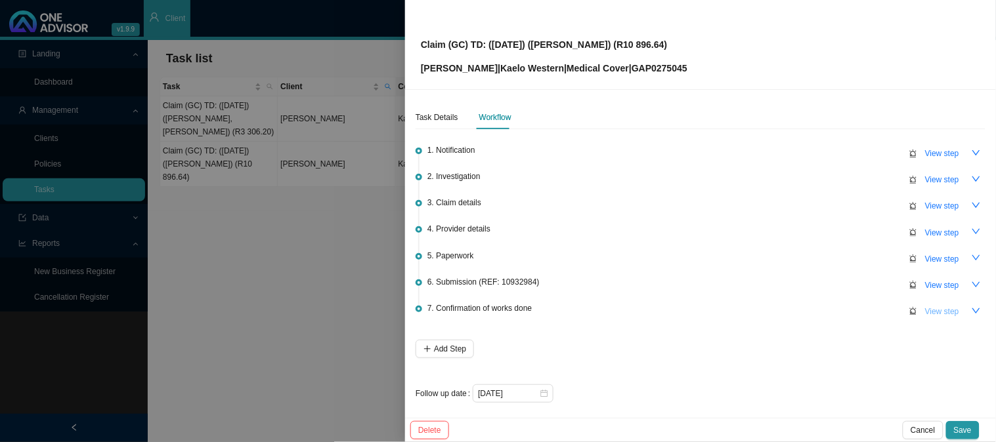
click at [932, 307] on span "View step" at bounding box center [942, 311] width 34 height 13
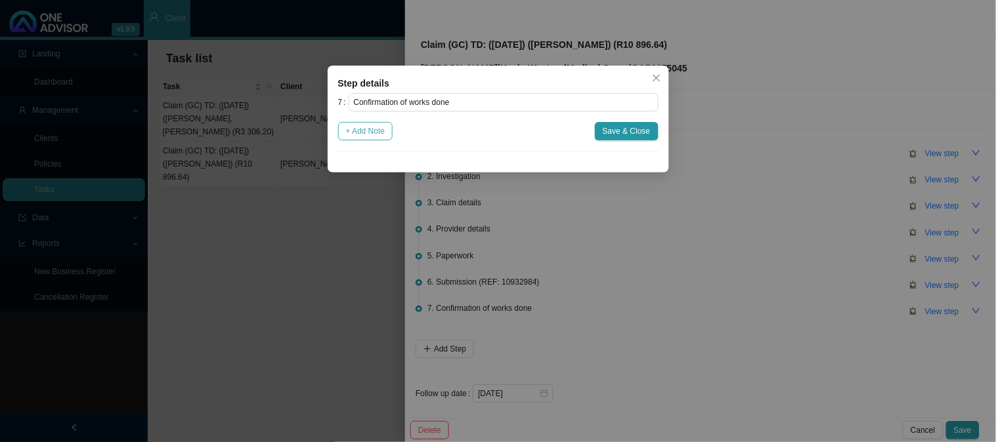
click at [368, 133] on span "+ Add Note" at bounding box center [365, 131] width 39 height 13
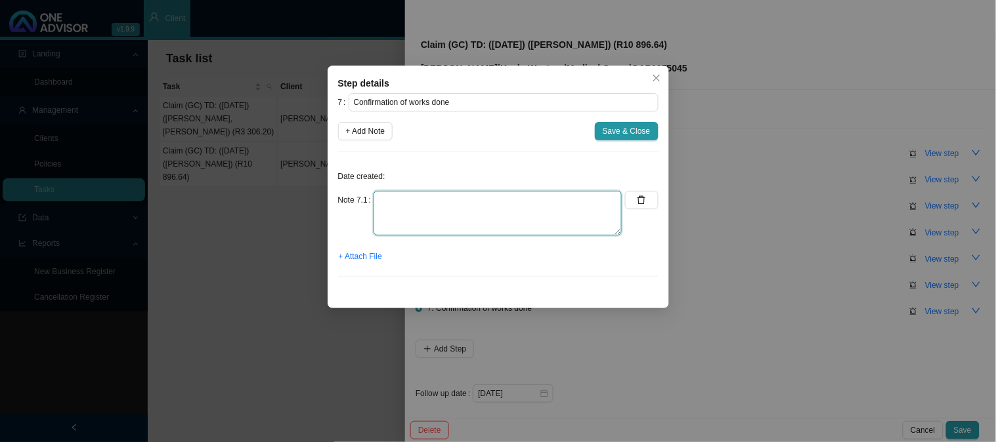
click at [429, 203] on textarea at bounding box center [497, 213] width 248 height 45
type textarea "Sent confirmation of works done"
click at [373, 256] on span "+ Attach File" at bounding box center [360, 256] width 43 height 13
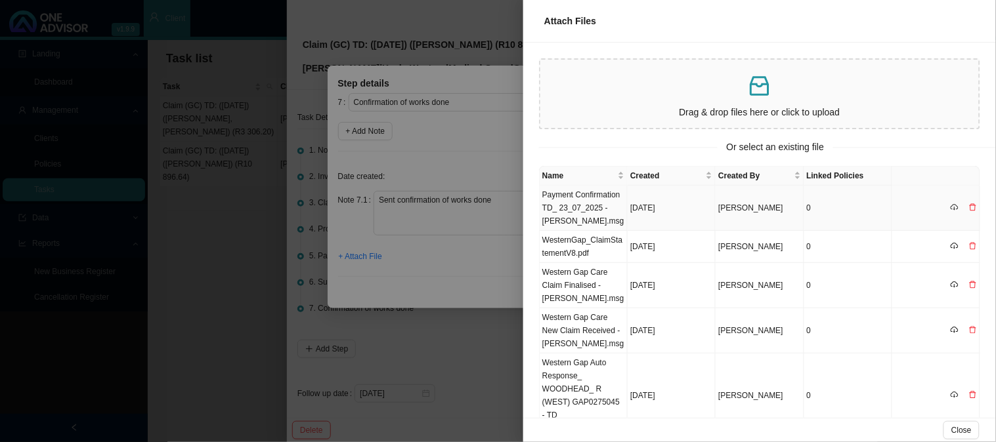
click at [587, 210] on td "Payment Confirmation TD_ 23_07_2025 - [PERSON_NAME].msg" at bounding box center [584, 208] width 88 height 45
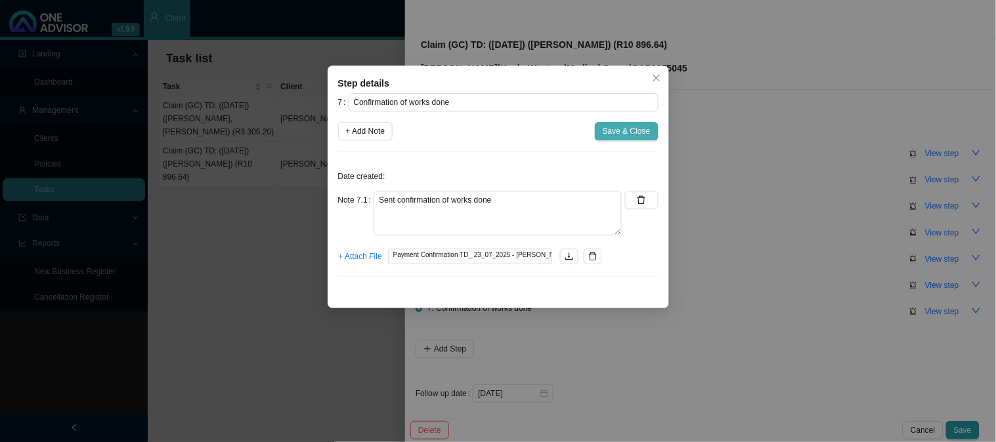
click at [609, 130] on span "Save & Close" at bounding box center [627, 131] width 48 height 13
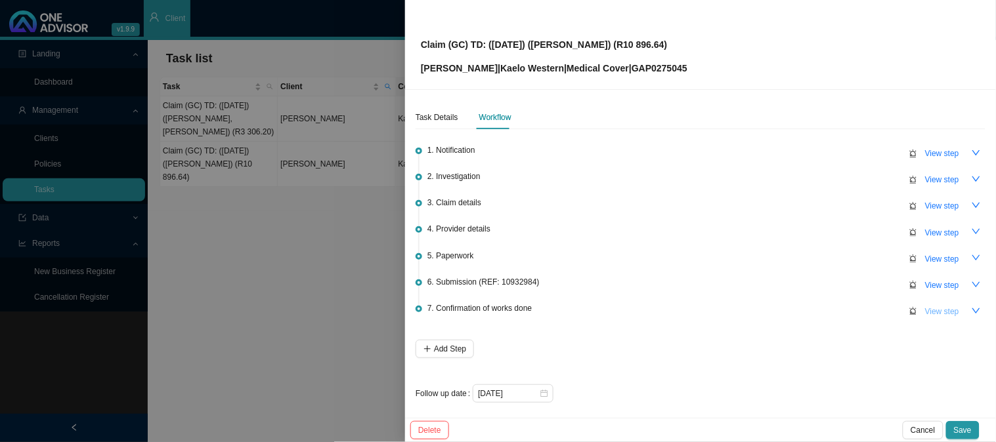
click at [927, 311] on span "View step" at bounding box center [942, 311] width 34 height 13
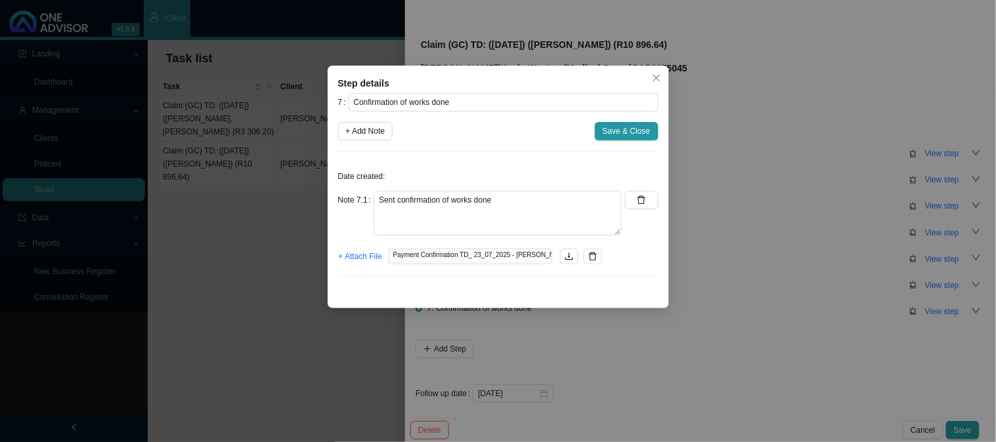
click at [845, 323] on div "Step details 7 Confirmation of works done + Add Note Save & Close Date created:…" at bounding box center [498, 221] width 996 height 442
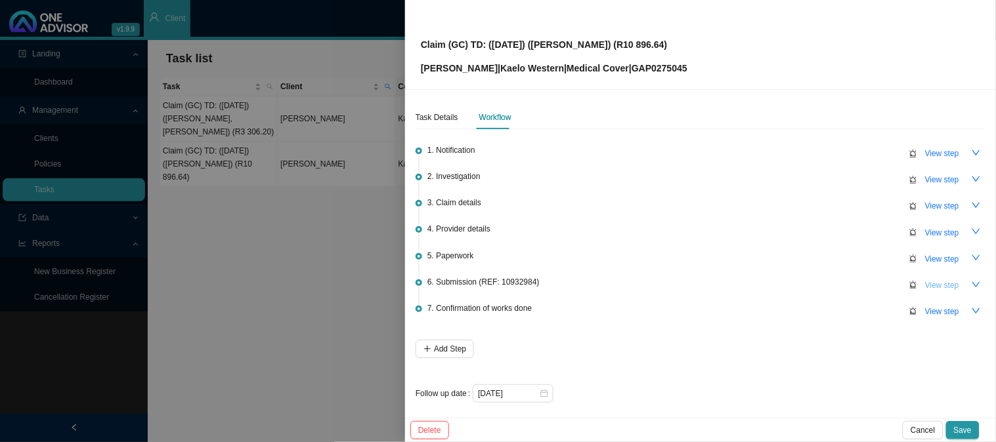
click at [944, 286] on span "View step" at bounding box center [942, 285] width 34 height 13
type input "Submission (REF: 10932984)"
type textarea "Claim has been approved"
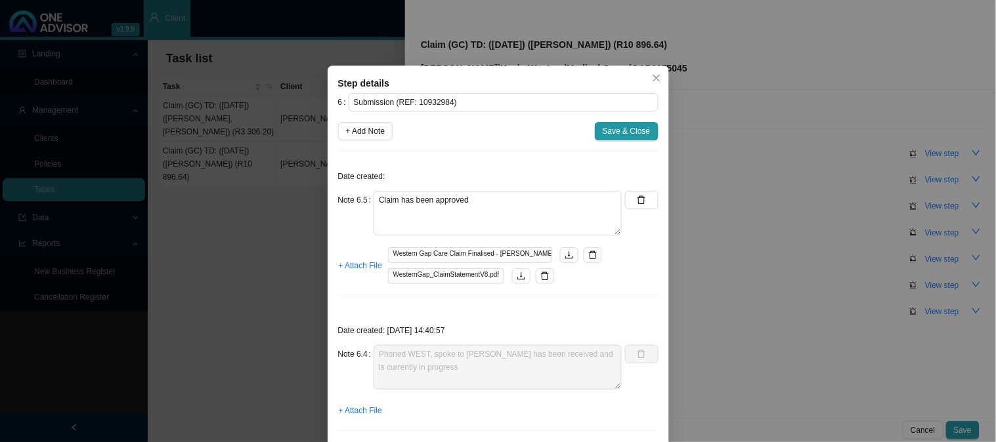
click at [799, 299] on div "Step details 6 Submission (REF: 10932984) + Add Note Save & Close Date created:…" at bounding box center [498, 221] width 996 height 442
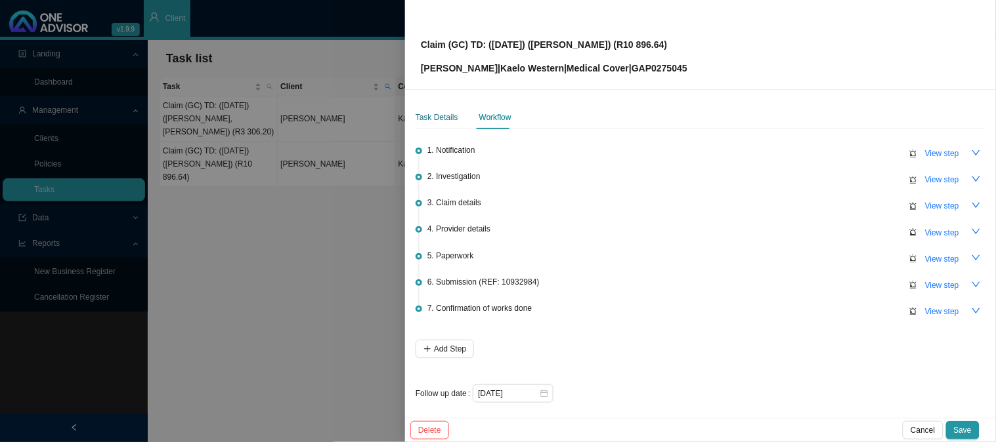
click at [435, 116] on div "Task Details" at bounding box center [436, 117] width 43 height 13
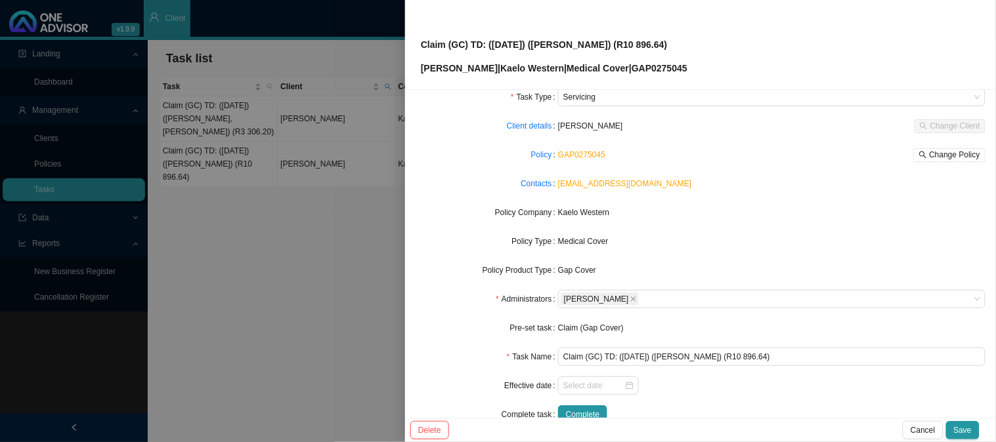
scroll to position [73, 0]
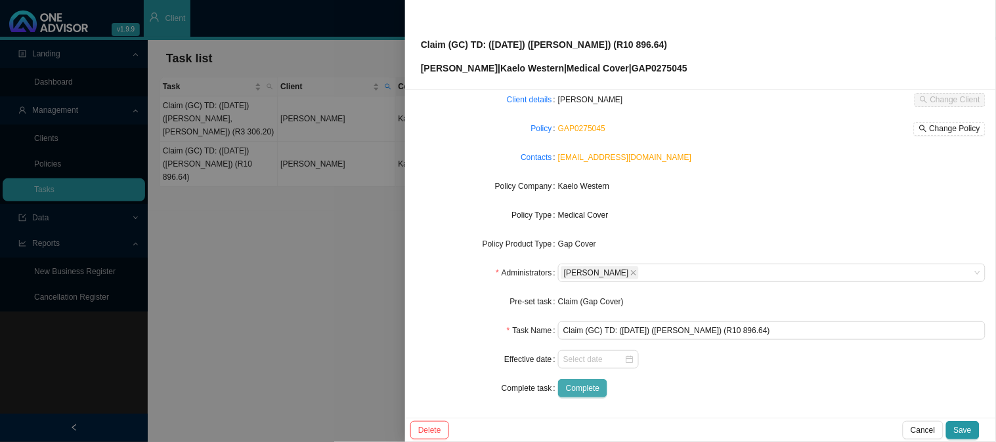
click at [583, 389] on span "Complete" at bounding box center [582, 388] width 33 height 13
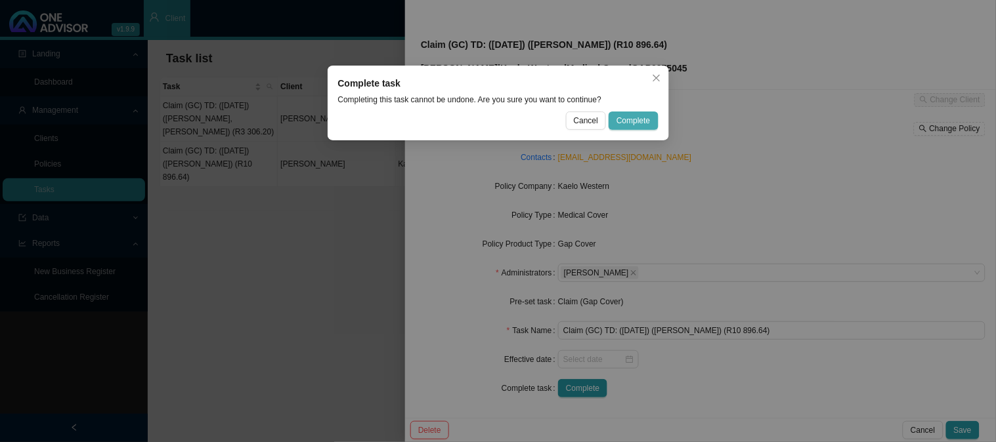
click at [637, 116] on span "Complete" at bounding box center [632, 120] width 33 height 13
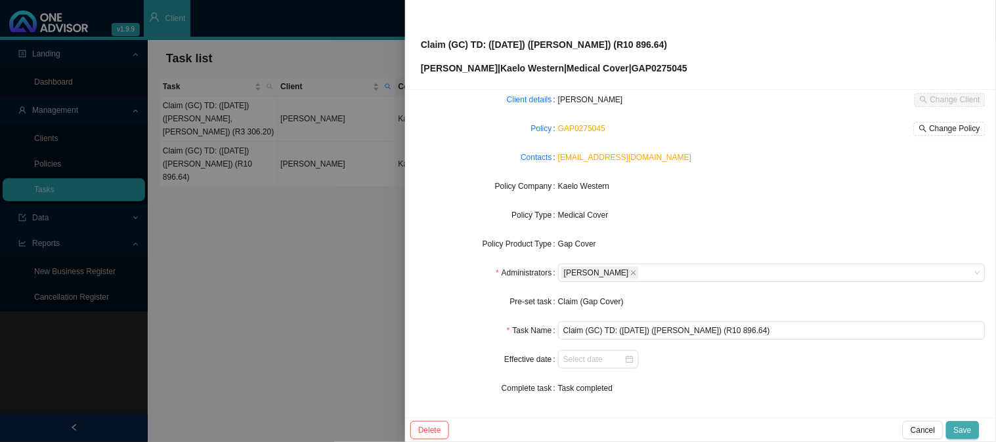
click at [964, 427] on span "Save" at bounding box center [963, 430] width 18 height 13
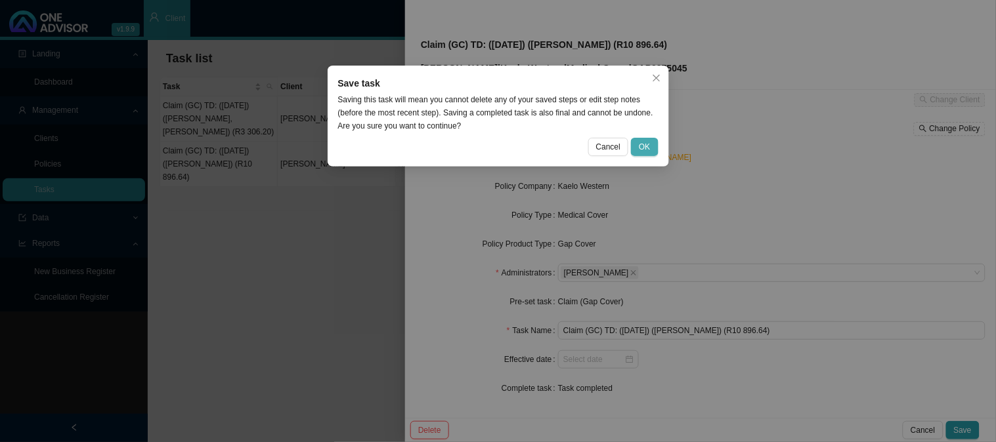
click at [642, 144] on span "OK" at bounding box center [644, 146] width 11 height 13
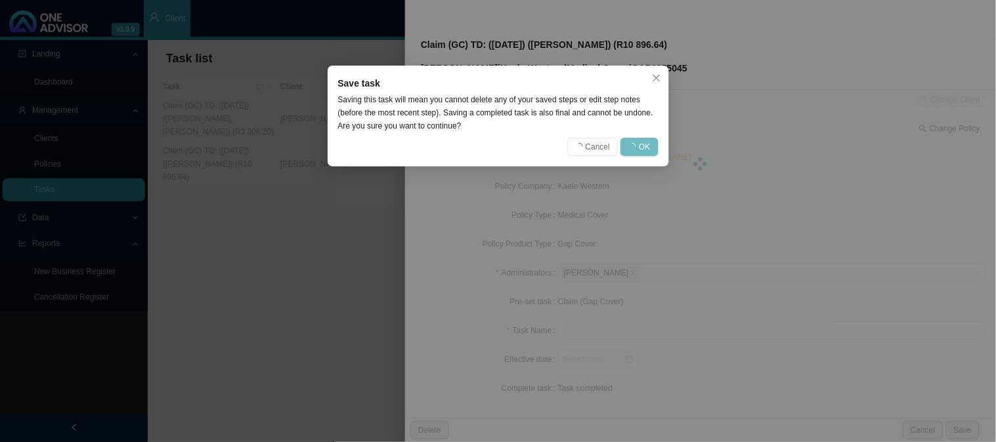
scroll to position [59, 0]
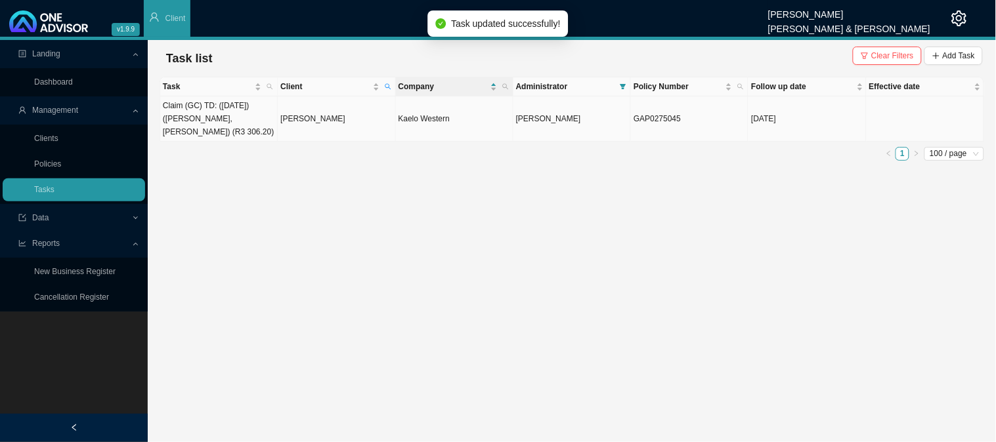
click at [239, 115] on td "Claim (GC) TD: ([DATE]) ([PERSON_NAME], [PERSON_NAME]) (R3 306.20)" at bounding box center [218, 118] width 117 height 45
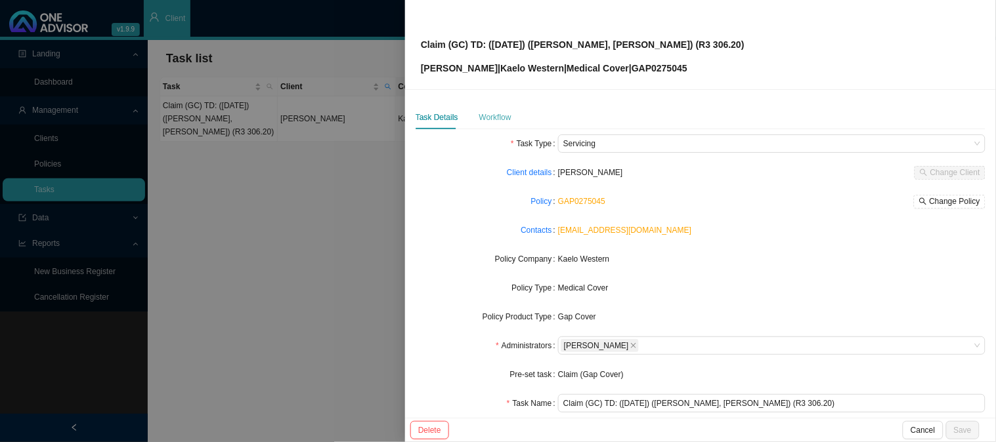
click at [496, 125] on div "Workflow" at bounding box center [495, 118] width 32 height 24
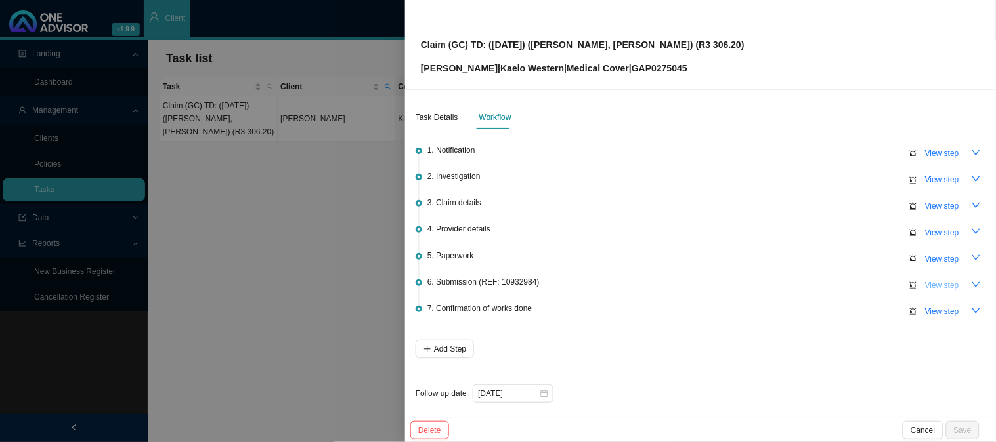
click at [927, 282] on span "View step" at bounding box center [942, 285] width 34 height 13
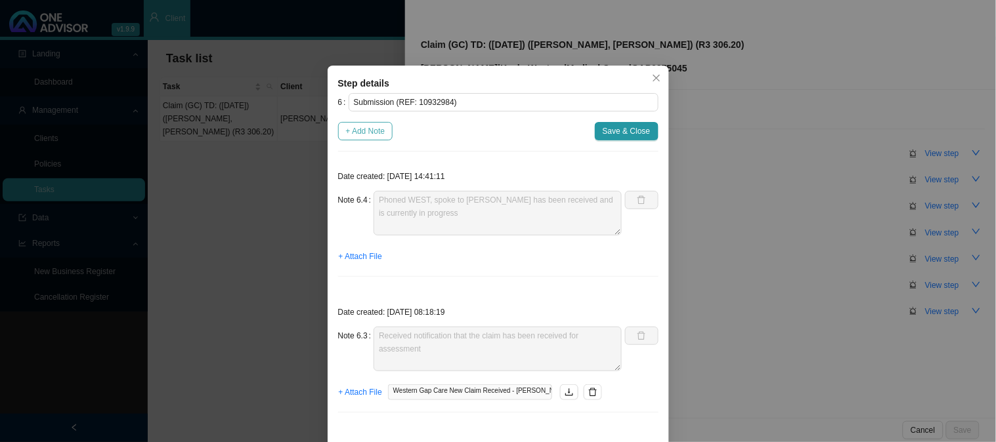
click at [358, 131] on span "+ Add Note" at bounding box center [365, 131] width 39 height 13
type textarea "Phoned WEST, spoke to [PERSON_NAME] has been received and is currently in progr…"
type textarea "Received notification that the claim has been received for assessment"
type textarea "Sent Relee feedback on the gap submission"
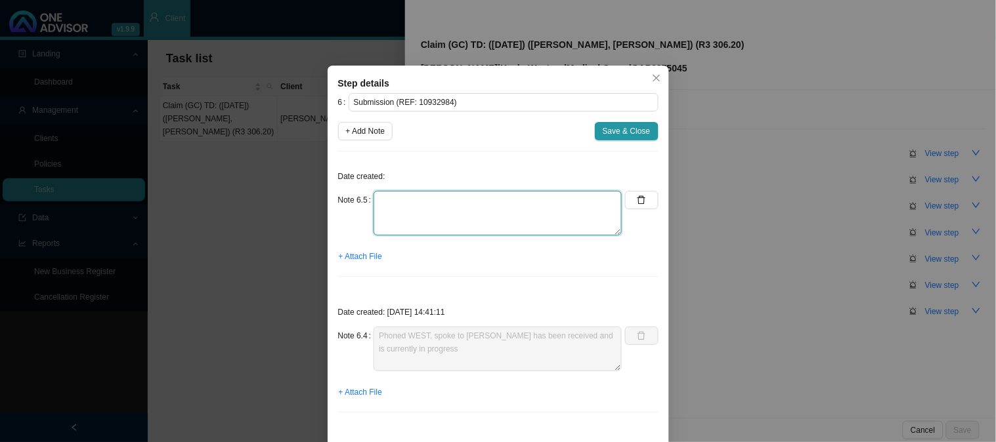
click at [488, 206] on textarea at bounding box center [497, 213] width 248 height 45
type textarea "c"
type textarea "Claim has been approved"
click at [373, 257] on span "+ Attach File" at bounding box center [360, 256] width 43 height 13
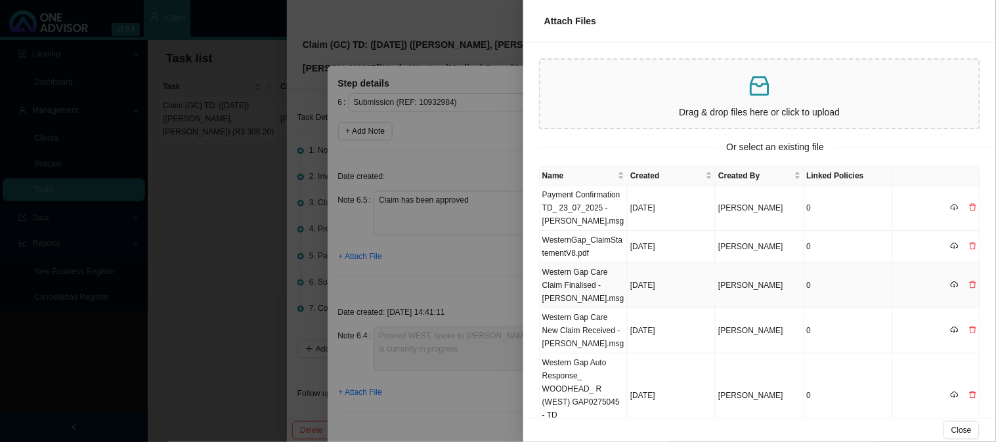
click at [576, 301] on td "Western Gap Care Claim Finalised - [PERSON_NAME].msg" at bounding box center [584, 285] width 88 height 45
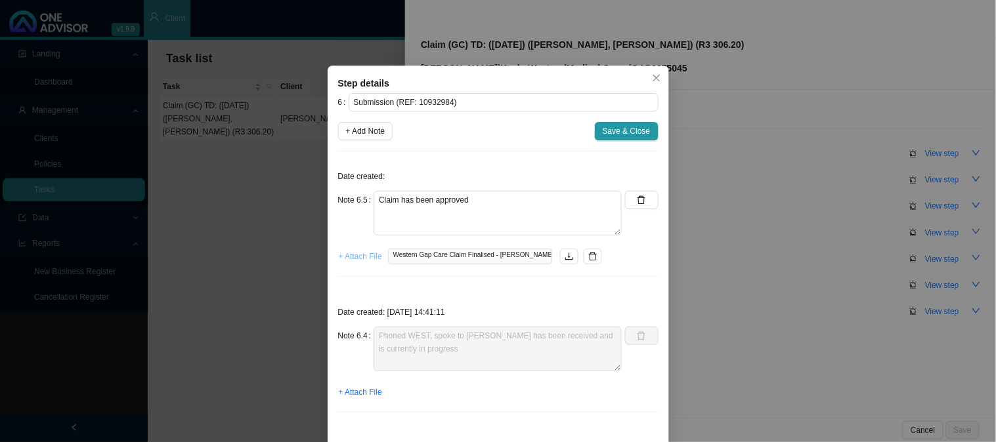
click at [346, 252] on span "+ Attach File" at bounding box center [360, 256] width 43 height 13
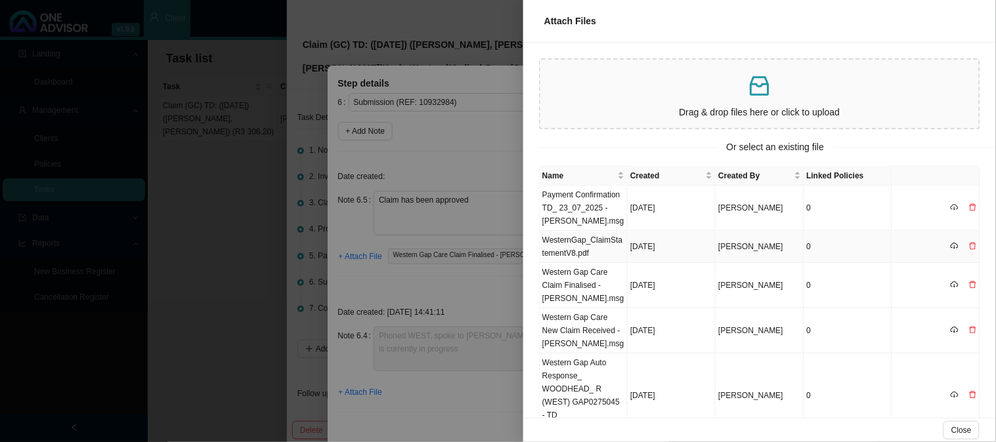
click at [601, 252] on td "WesternGap_ClaimStatementV8.pdf" at bounding box center [584, 247] width 88 height 32
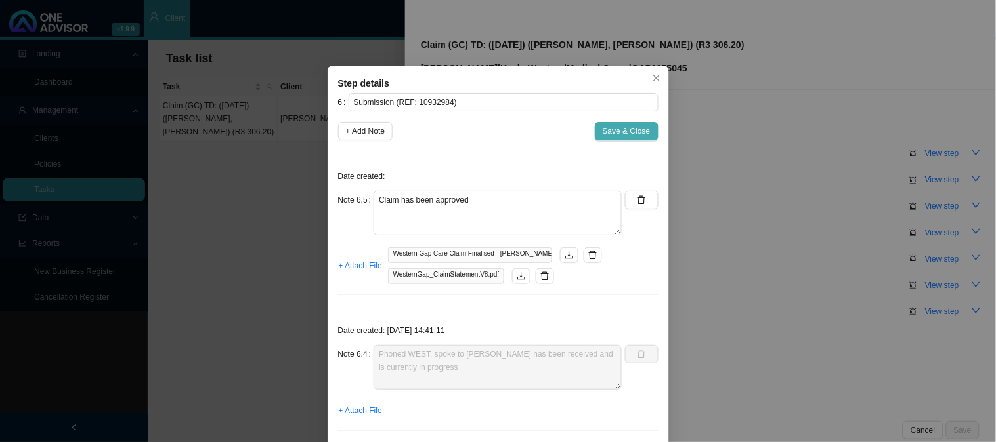
click at [614, 131] on span "Save & Close" at bounding box center [627, 131] width 48 height 13
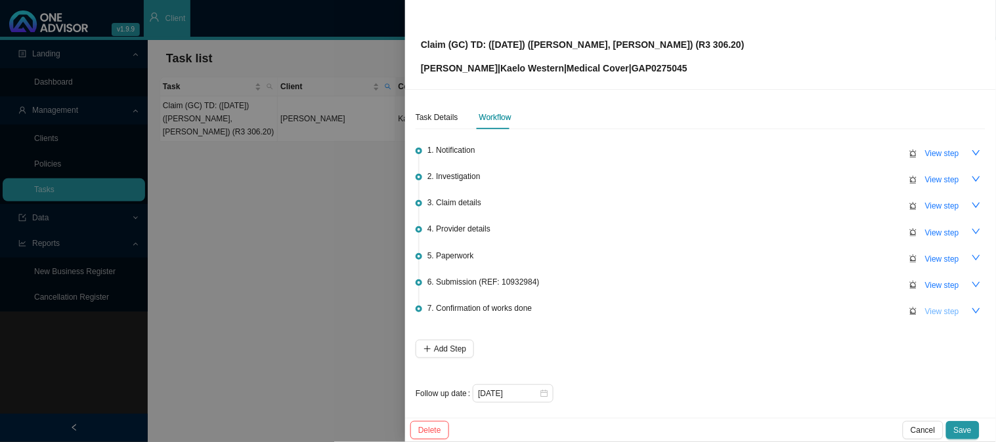
click at [939, 312] on span "View step" at bounding box center [942, 311] width 34 height 13
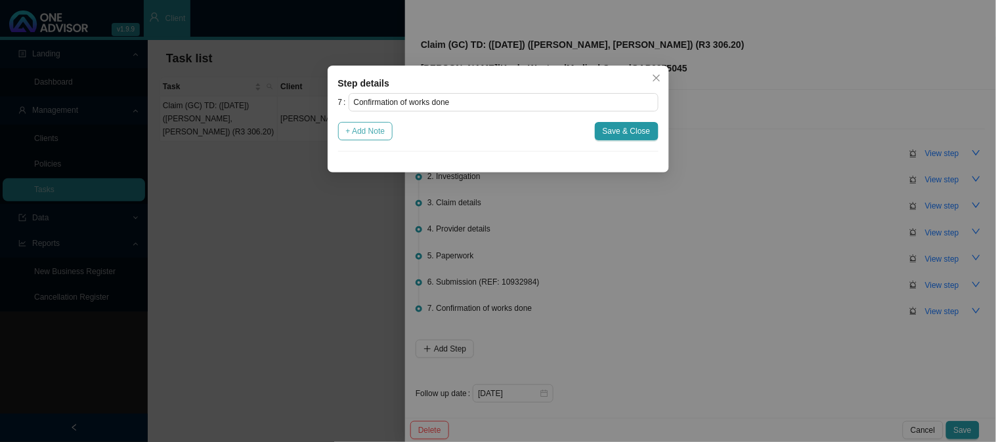
click at [370, 131] on span "+ Add Note" at bounding box center [365, 131] width 39 height 13
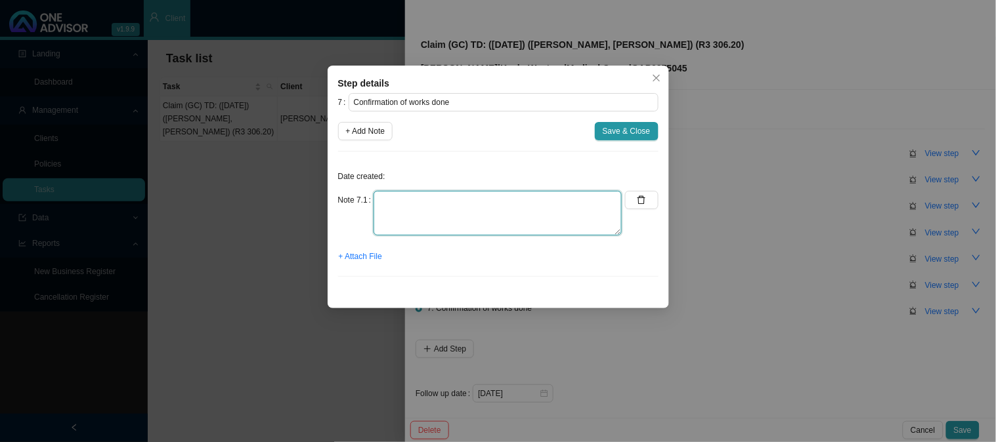
click at [404, 200] on textarea at bounding box center [497, 213] width 248 height 45
type textarea "Sent confirmation of works done"
click at [370, 258] on span "+ Attach File" at bounding box center [360, 256] width 43 height 13
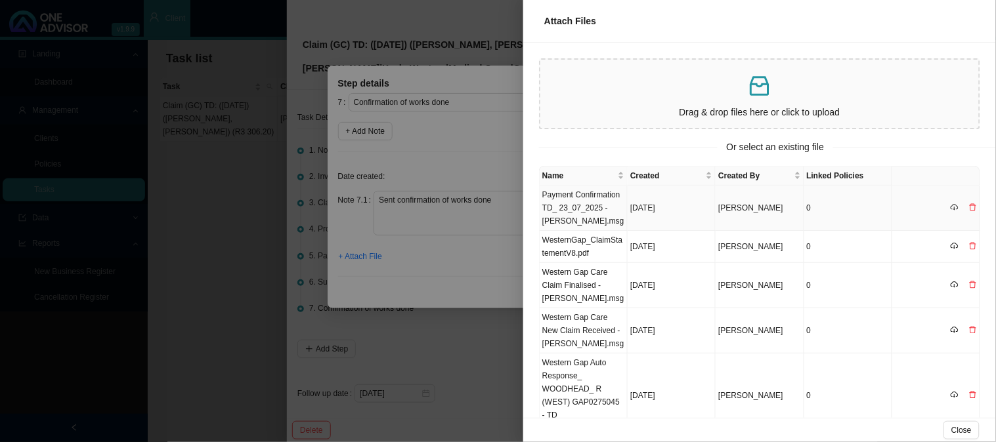
click at [580, 205] on td "Payment Confirmation TD_ 23_07_2025 - [PERSON_NAME].msg" at bounding box center [584, 208] width 88 height 45
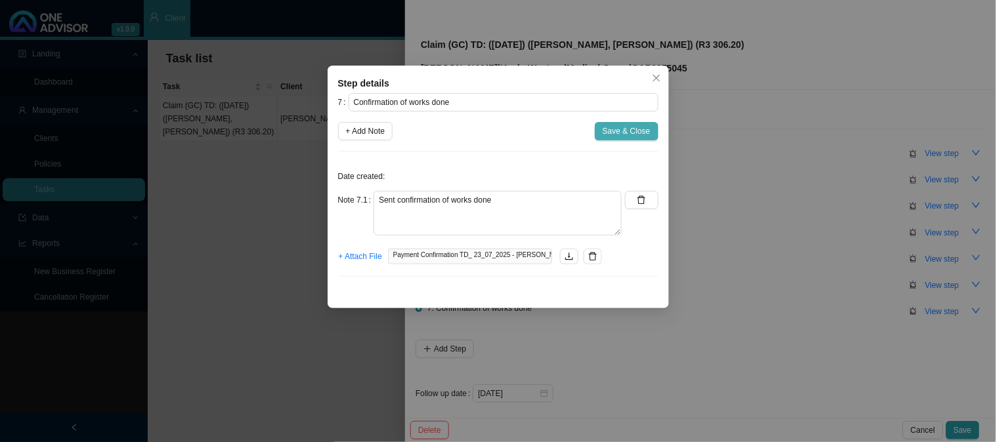
click at [621, 125] on span "Save & Close" at bounding box center [627, 131] width 48 height 13
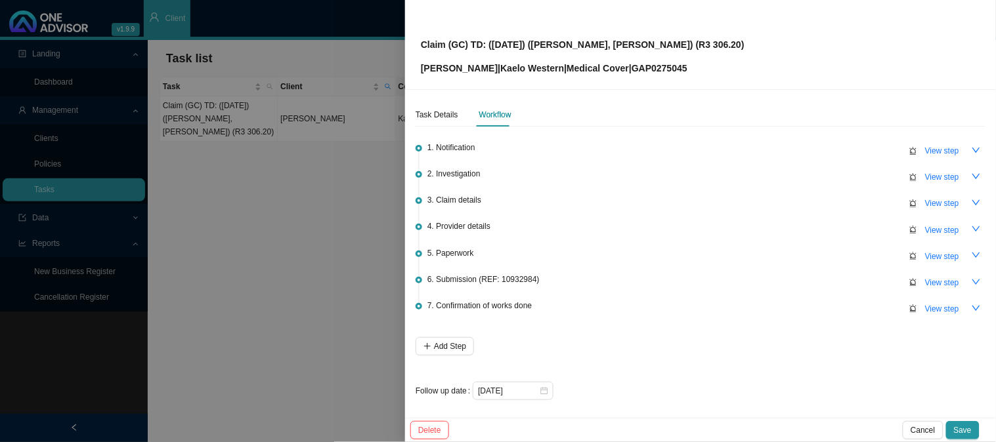
scroll to position [3, 0]
click at [456, 120] on div "Task Details" at bounding box center [436, 114] width 43 height 13
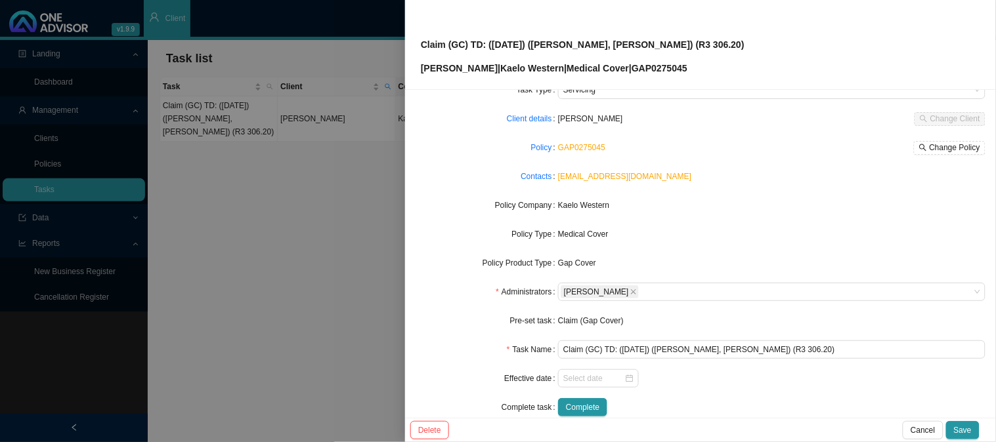
scroll to position [73, 0]
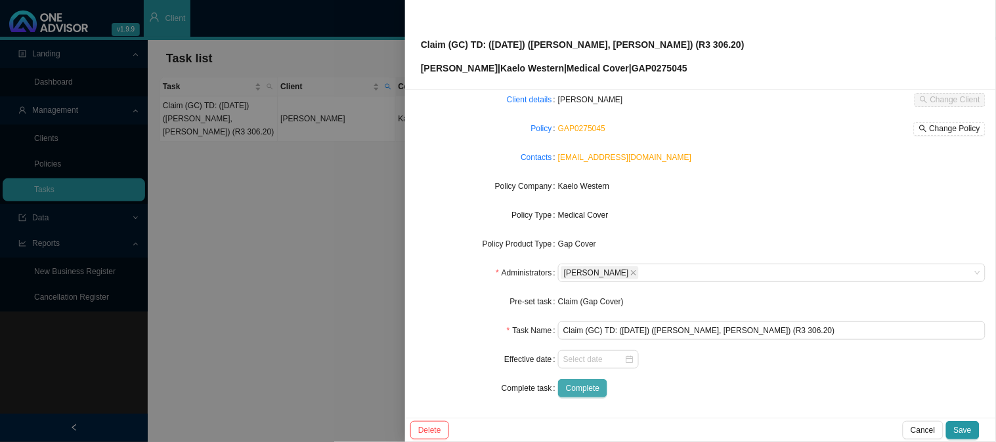
click at [580, 388] on span "Complete" at bounding box center [582, 388] width 33 height 13
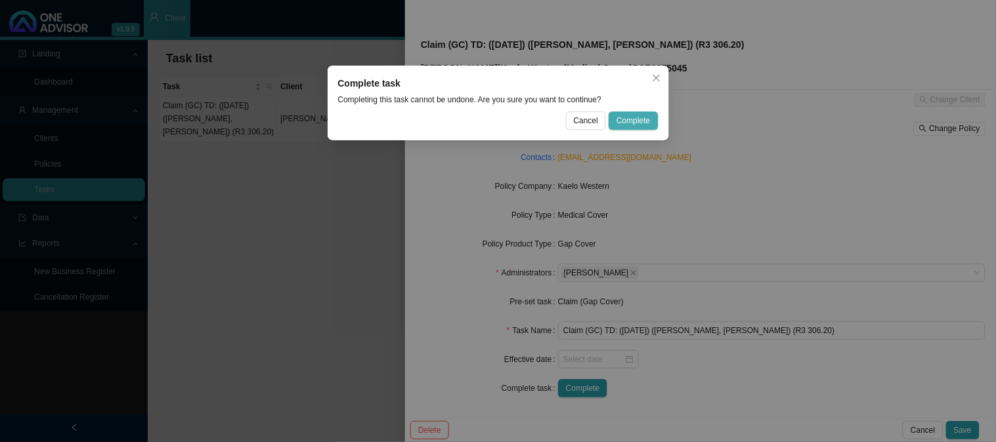
click at [639, 116] on span "Complete" at bounding box center [632, 120] width 33 height 13
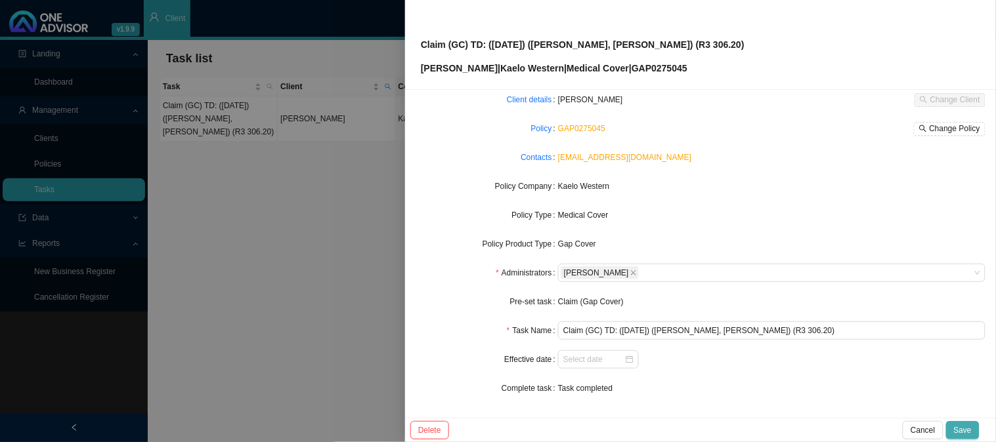
click at [964, 425] on span "Save" at bounding box center [963, 430] width 18 height 13
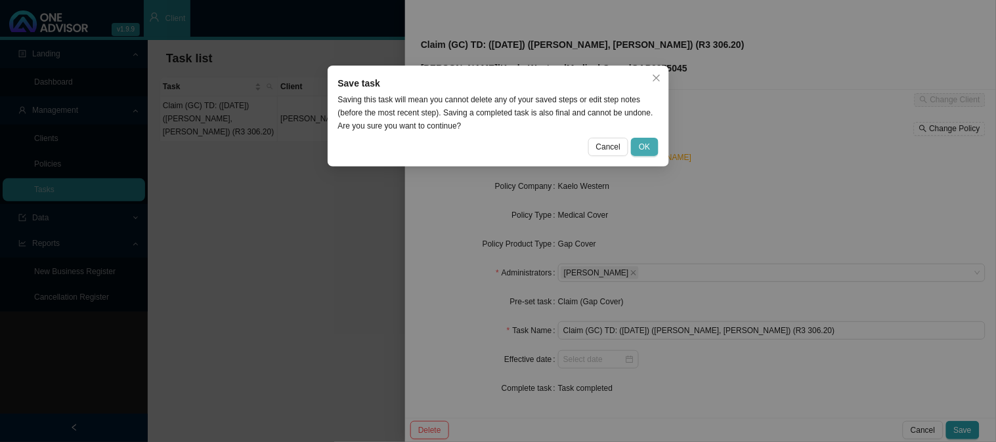
click at [649, 146] on span "OK" at bounding box center [644, 146] width 11 height 13
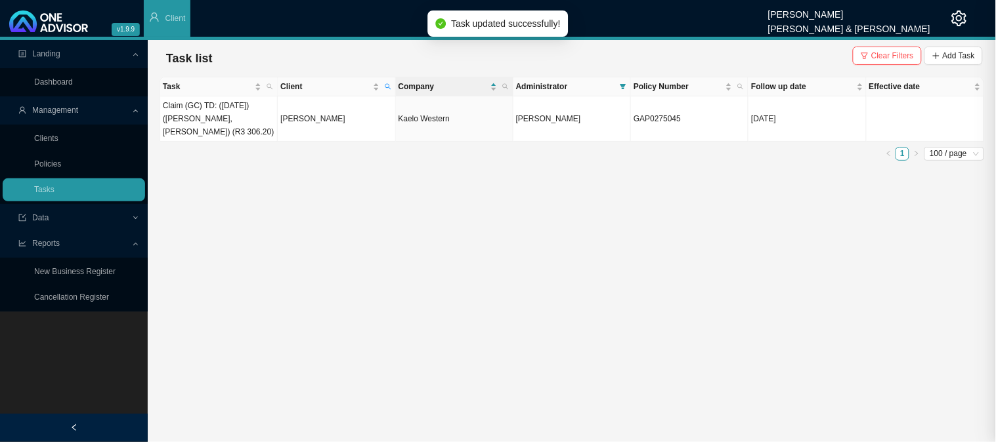
scroll to position [59, 0]
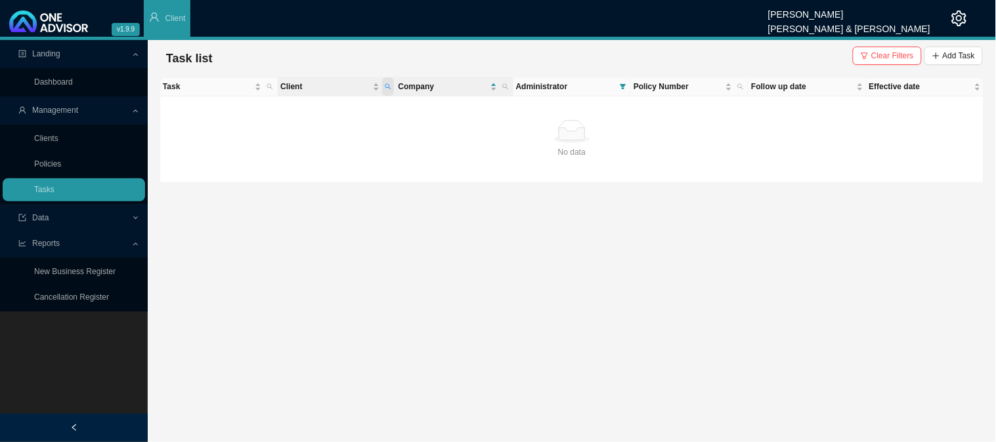
click at [393, 86] on span "Client" at bounding box center [388, 86] width 12 height 18
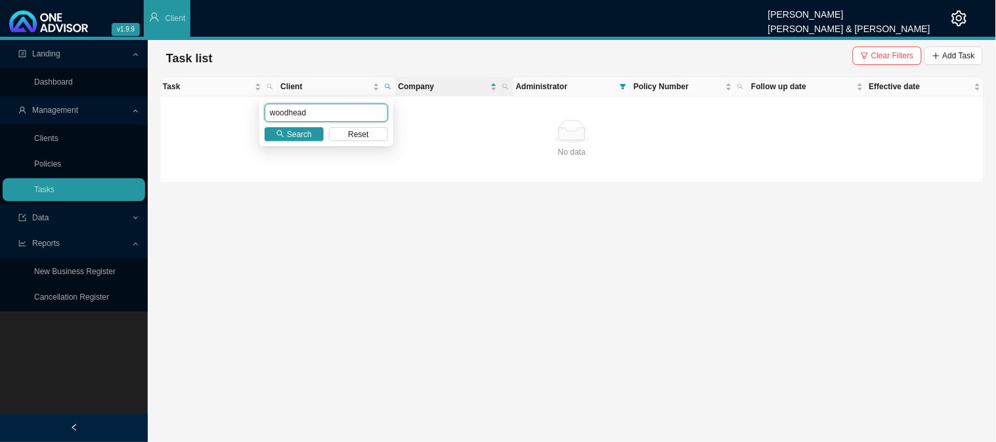
drag, startPoint x: 326, startPoint y: 119, endPoint x: 236, endPoint y: 119, distance: 89.3
click at [236, 119] on body "v1.9.9 [PERSON_NAME] [PERSON_NAME] & [PERSON_NAME] Client Landing Dashboard Man…" at bounding box center [498, 221] width 996 height 442
type input "shaik"
click at [286, 134] on button "Search" at bounding box center [294, 134] width 59 height 14
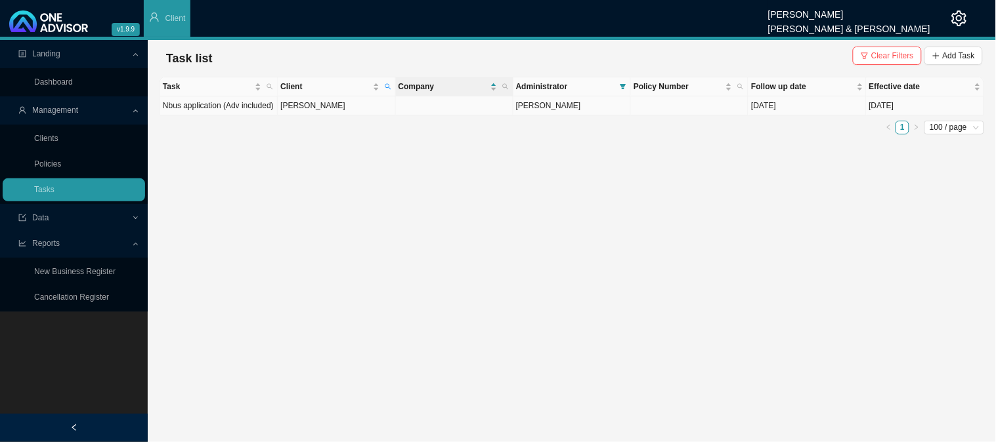
click at [337, 112] on td "[PERSON_NAME]" at bounding box center [336, 105] width 117 height 19
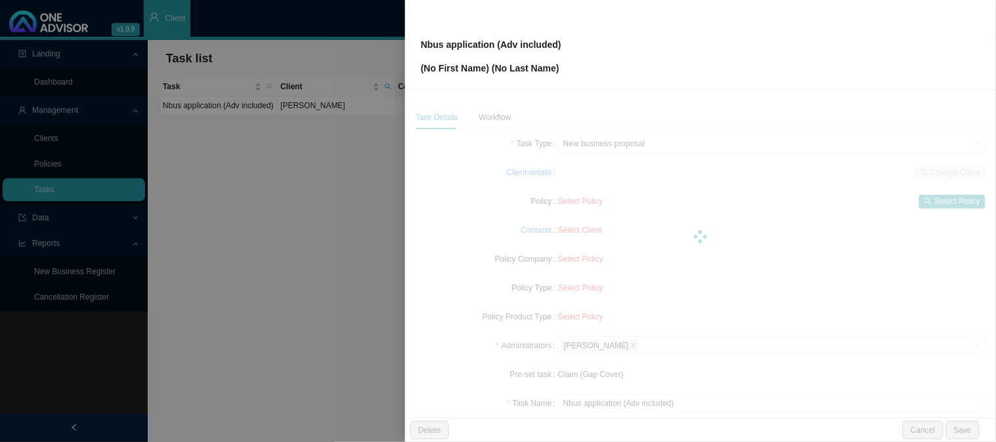
click at [348, 107] on div at bounding box center [498, 221] width 996 height 442
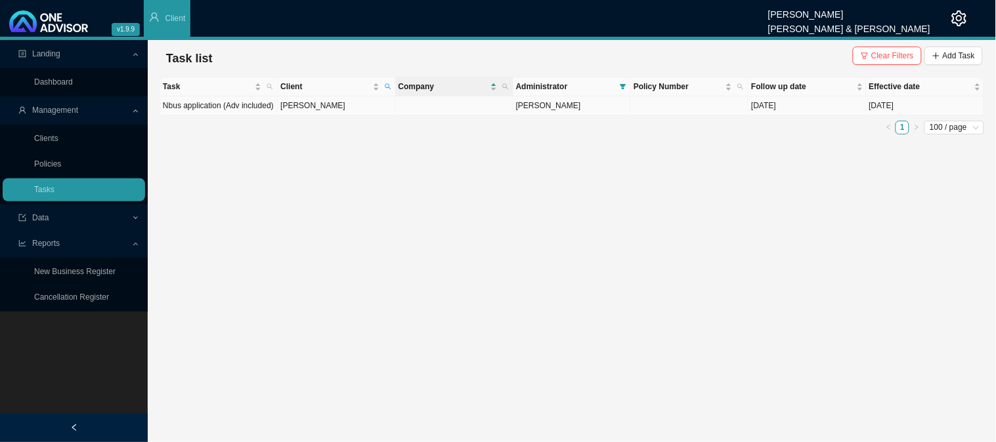
click at [348, 107] on td "[PERSON_NAME]" at bounding box center [336, 105] width 117 height 19
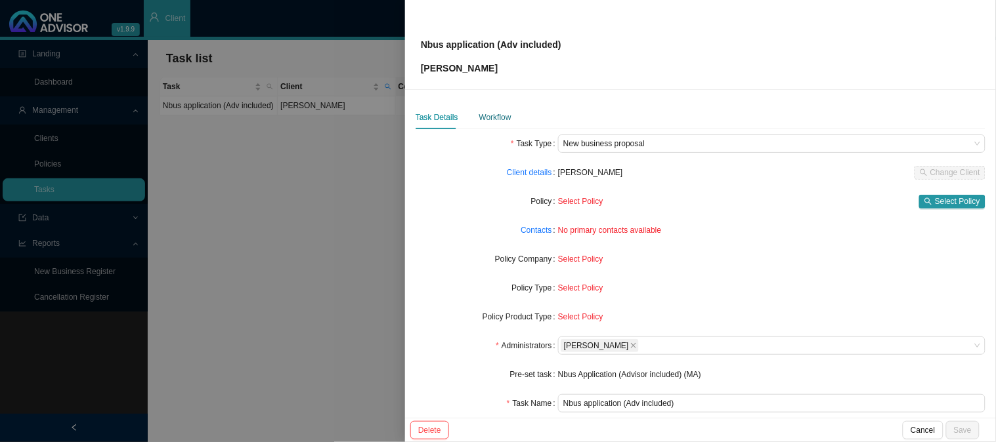
click at [502, 119] on div "Workflow" at bounding box center [495, 117] width 32 height 13
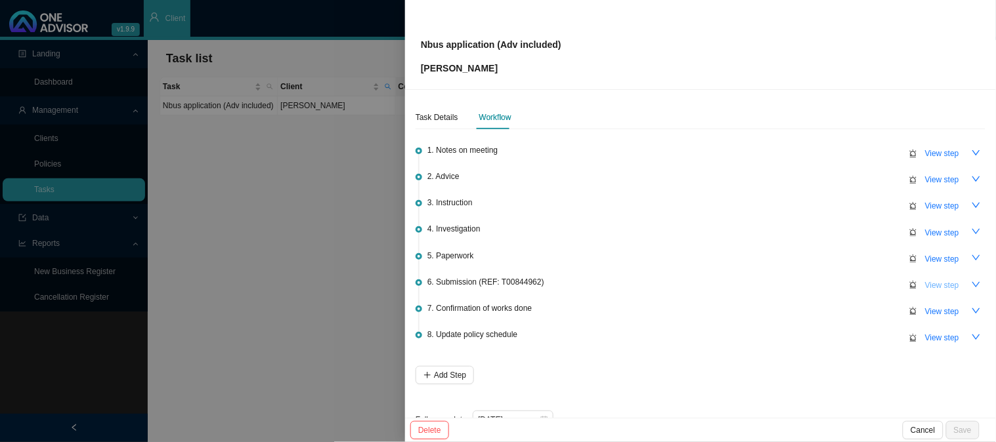
click at [929, 286] on span "View step" at bounding box center [942, 285] width 34 height 13
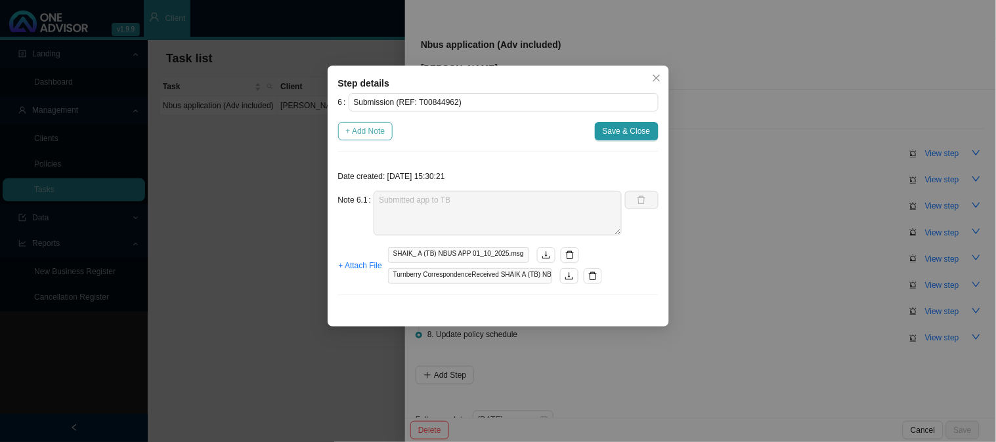
click at [374, 132] on span "+ Add Note" at bounding box center [365, 131] width 39 height 13
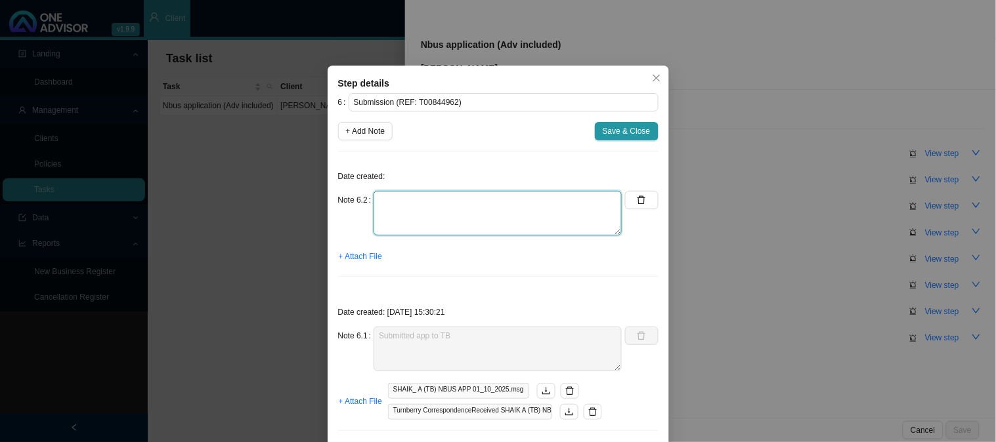
click at [408, 200] on textarea at bounding box center [497, 213] width 248 height 45
type textarea "Received policy schedule"
click at [349, 257] on span "+ Attach File" at bounding box center [360, 256] width 43 height 13
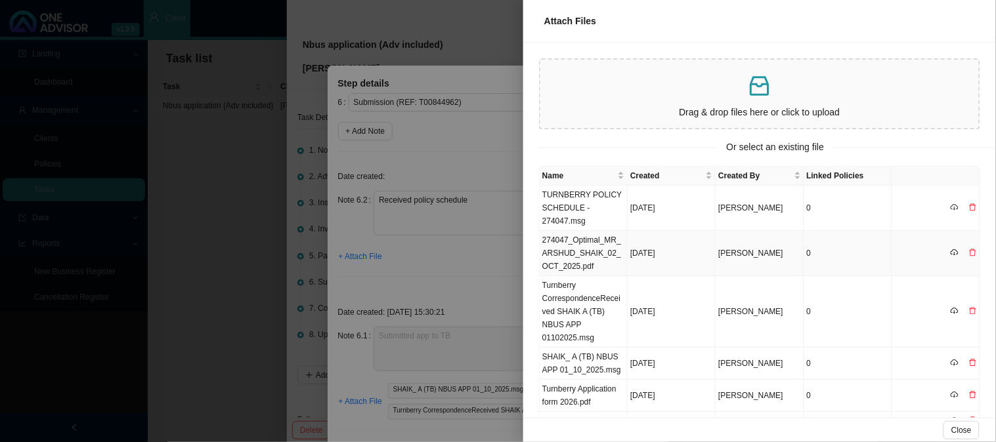
click at [608, 246] on td "274047_Optimal_MR_ARSHUD_SHAIK_02_OCT_2025.pdf" at bounding box center [584, 253] width 88 height 45
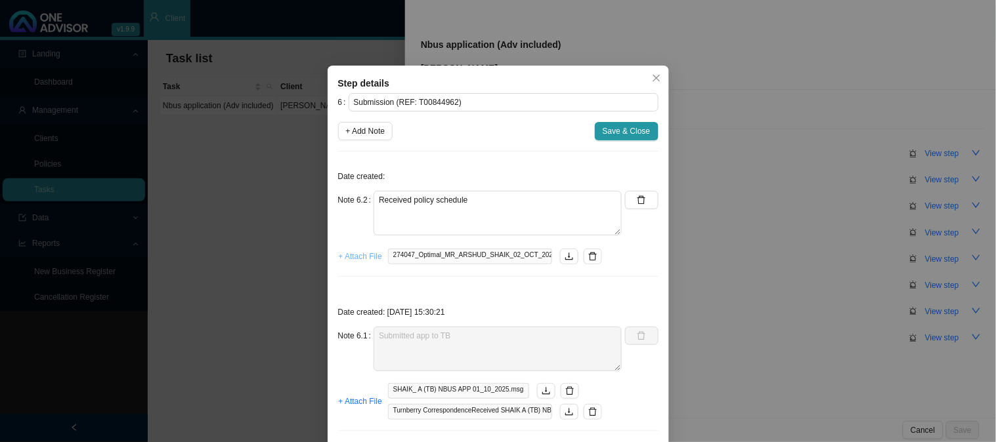
click at [356, 259] on span "+ Attach File" at bounding box center [360, 256] width 43 height 13
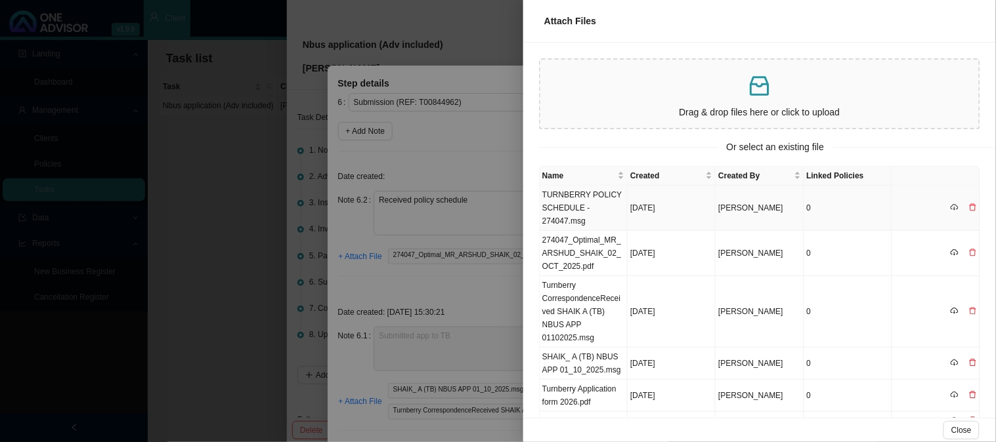
click at [595, 217] on td "TURNBERRY POLICY SCHEDULE - 274047.msg" at bounding box center [584, 208] width 88 height 45
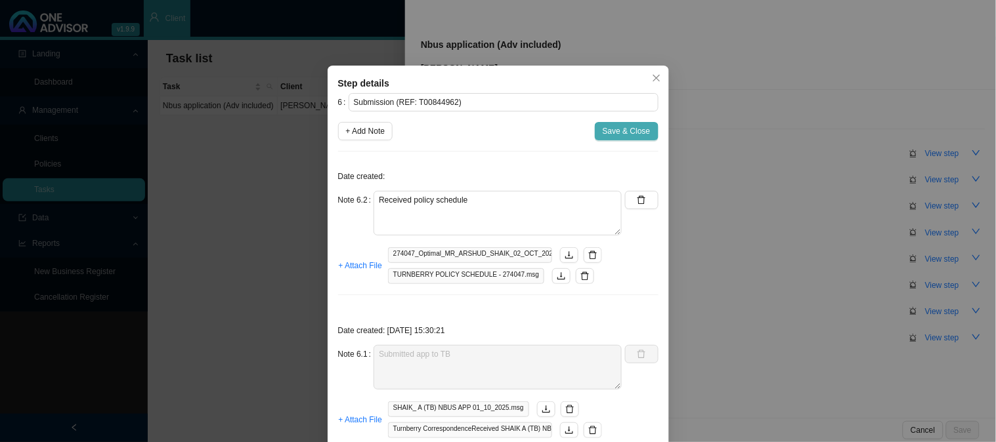
click at [626, 127] on span "Save & Close" at bounding box center [627, 131] width 48 height 13
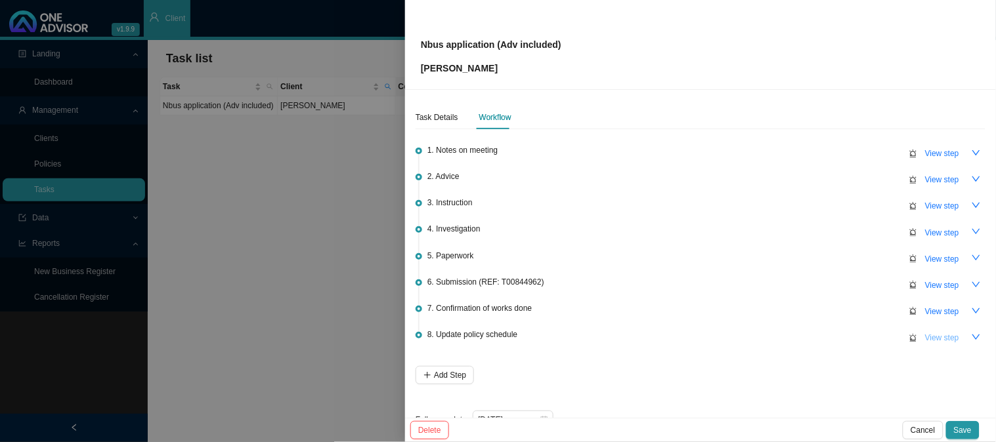
click at [935, 331] on span "View step" at bounding box center [942, 337] width 34 height 13
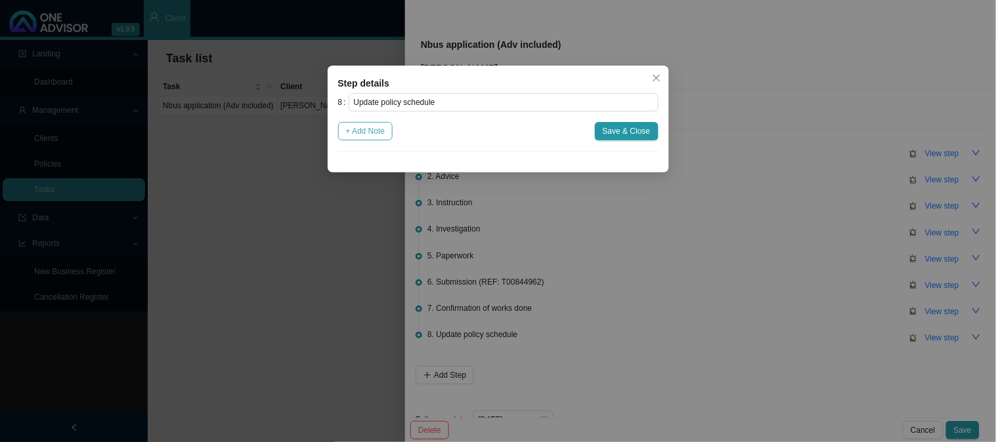
click at [377, 129] on span "+ Add Note" at bounding box center [365, 131] width 39 height 13
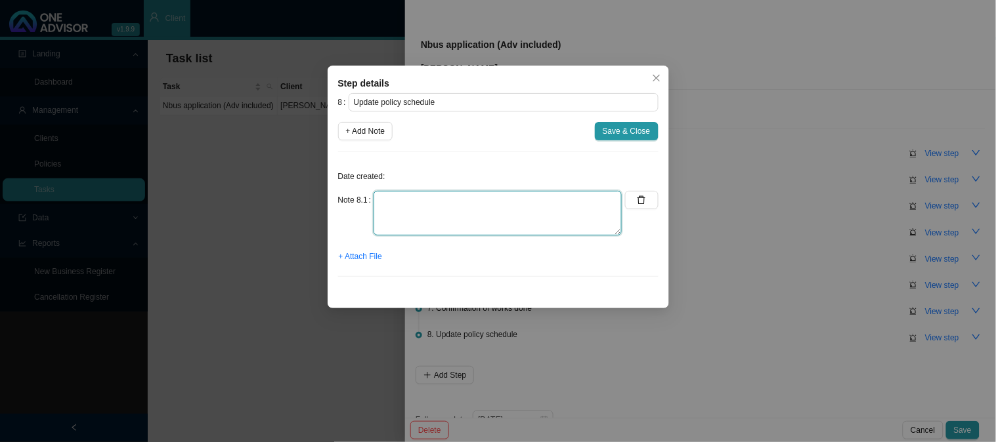
click at [388, 200] on textarea at bounding box center [497, 213] width 248 height 45
type textarea "Updated MA & GAP COVER list"
click at [375, 258] on span "+ Attach File" at bounding box center [360, 256] width 43 height 13
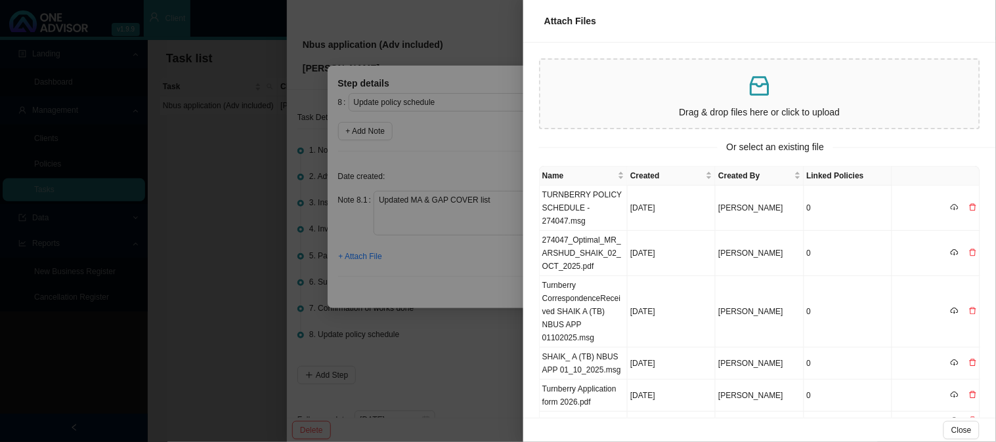
click at [614, 112] on p "Drag & drop files here or click to upload" at bounding box center [759, 112] width 428 height 15
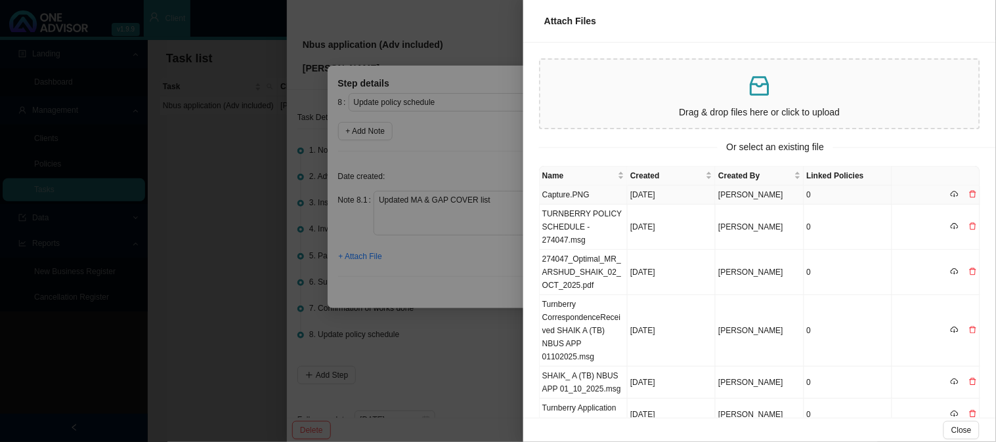
click at [600, 198] on td "Capture.PNG" at bounding box center [584, 195] width 88 height 19
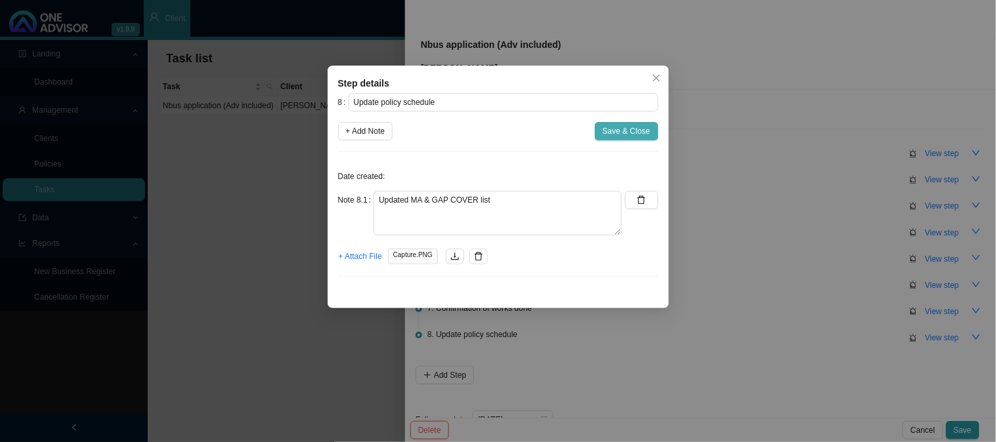
click at [625, 137] on span "Save & Close" at bounding box center [627, 131] width 48 height 13
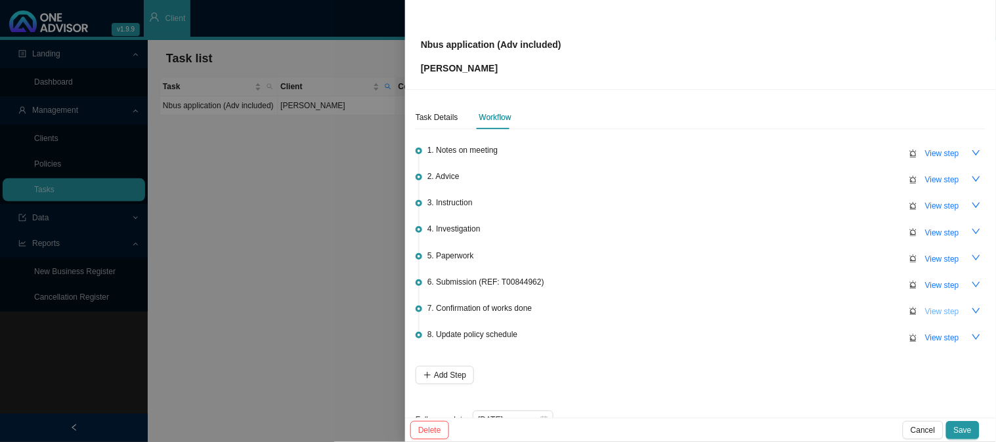
click at [929, 307] on span "View step" at bounding box center [942, 311] width 34 height 13
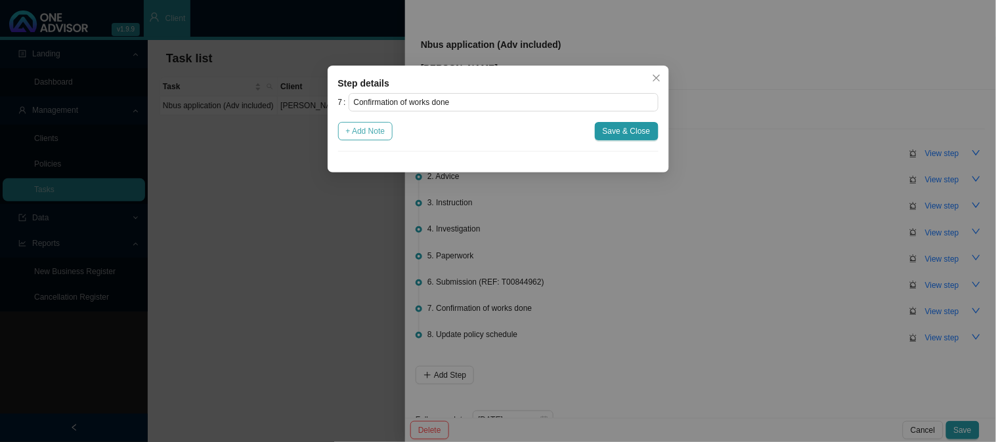
click at [381, 127] on span "+ Add Note" at bounding box center [365, 131] width 39 height 13
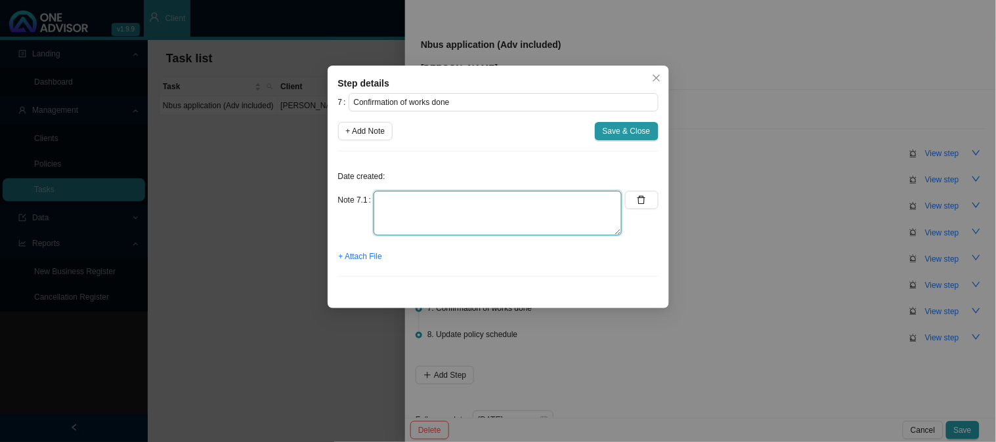
click at [461, 200] on textarea at bounding box center [497, 213] width 248 height 45
type textarea "Sent confirmation of works done"
click at [352, 248] on button "+ Attach File" at bounding box center [360, 256] width 45 height 18
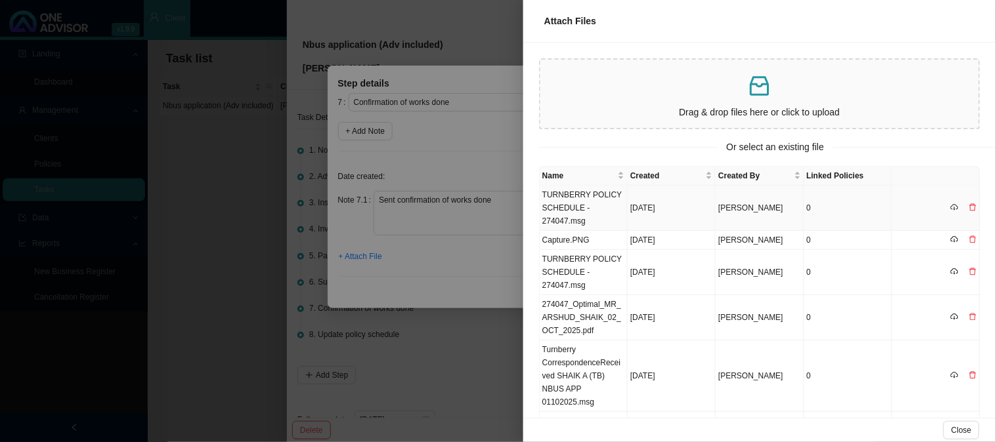
click at [584, 202] on td "TURNBERRY POLICY SCHEDULE - 274047.msg" at bounding box center [584, 208] width 88 height 45
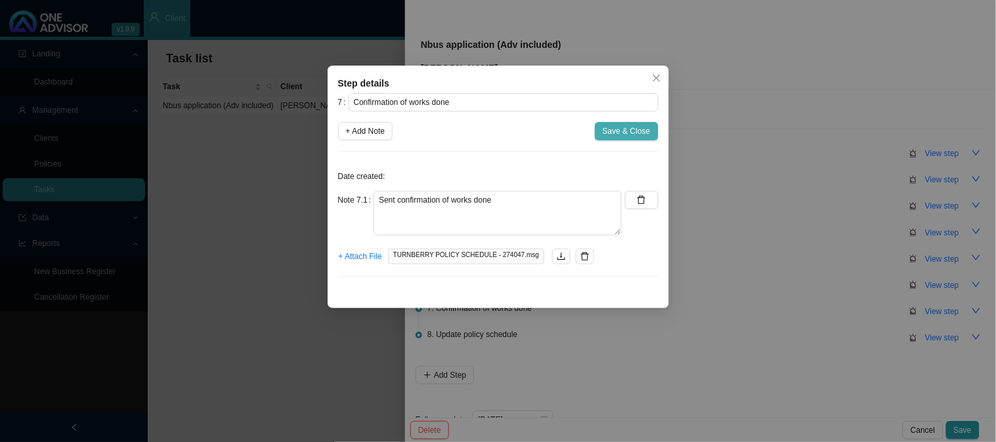
click at [620, 125] on span "Save & Close" at bounding box center [627, 131] width 48 height 13
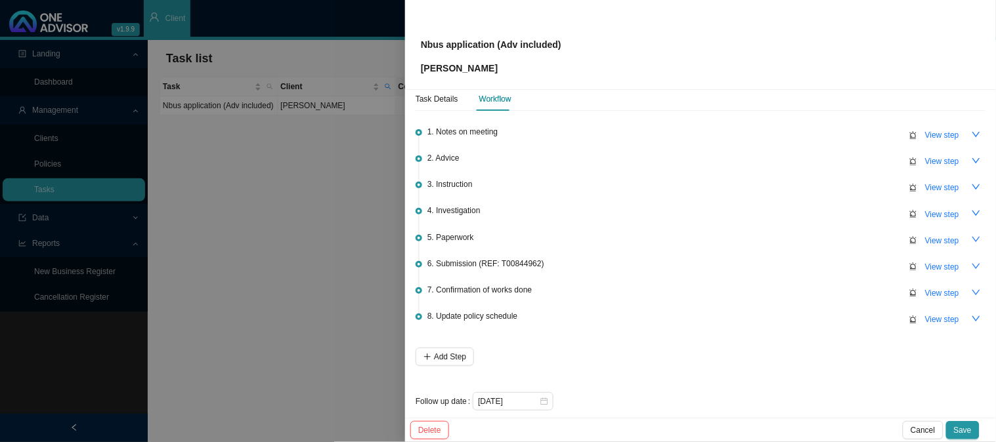
scroll to position [29, 0]
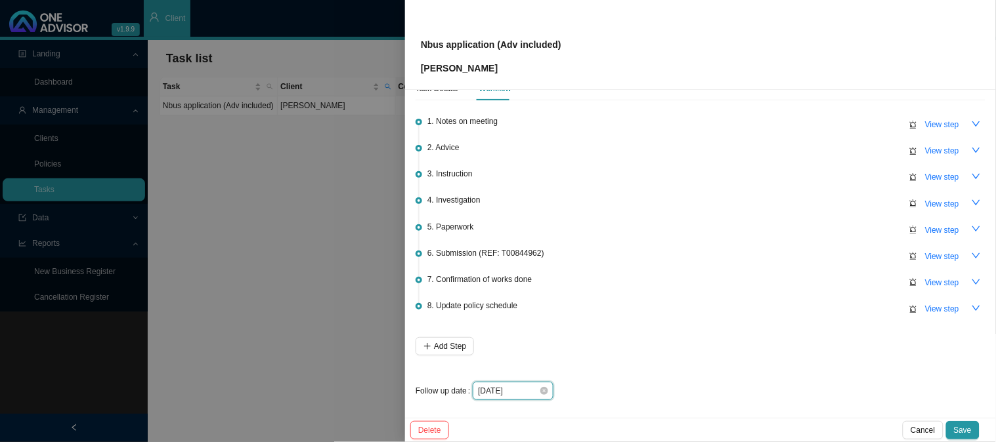
click at [519, 385] on input "[DATE]" at bounding box center [508, 391] width 61 height 13
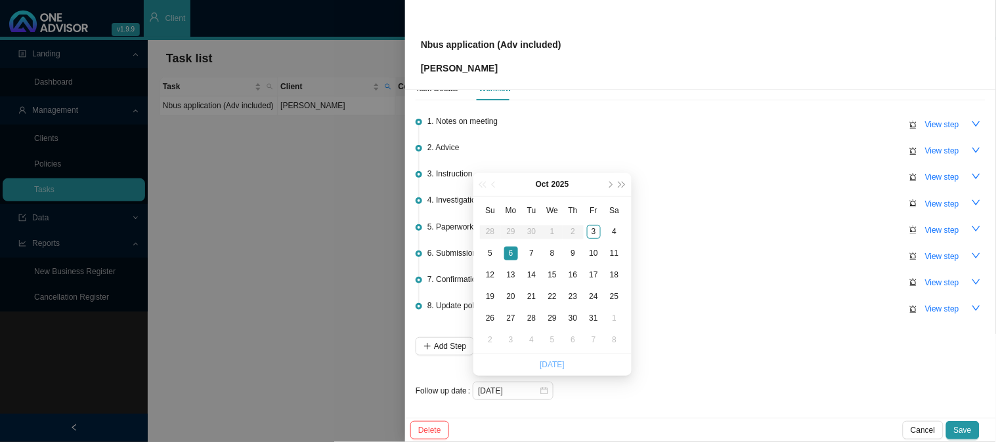
click at [555, 362] on link "[DATE]" at bounding box center [552, 364] width 25 height 9
type input "[DATE]"
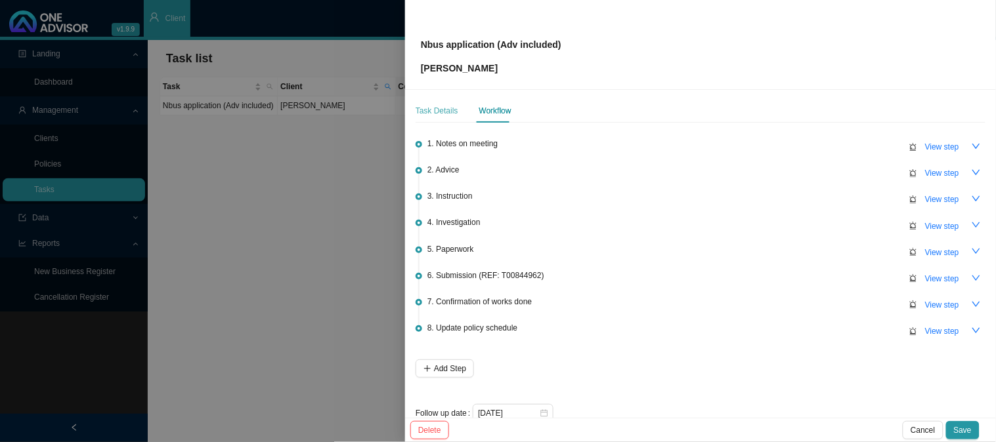
scroll to position [0, 0]
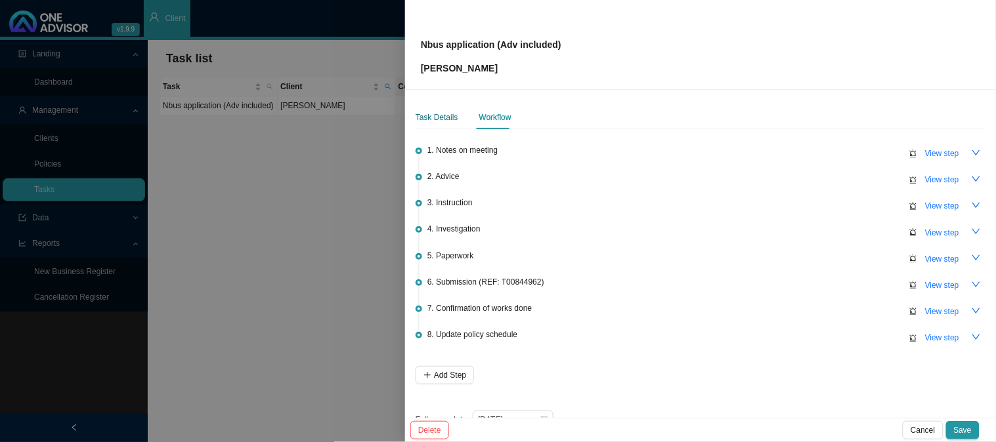
click at [441, 118] on div "Task Details" at bounding box center [436, 117] width 43 height 13
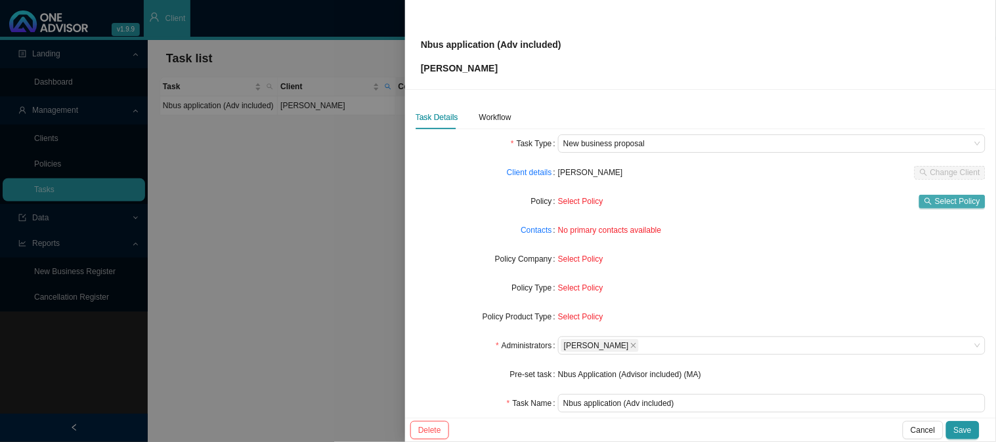
click at [941, 202] on span "Select Policy" at bounding box center [957, 201] width 45 height 13
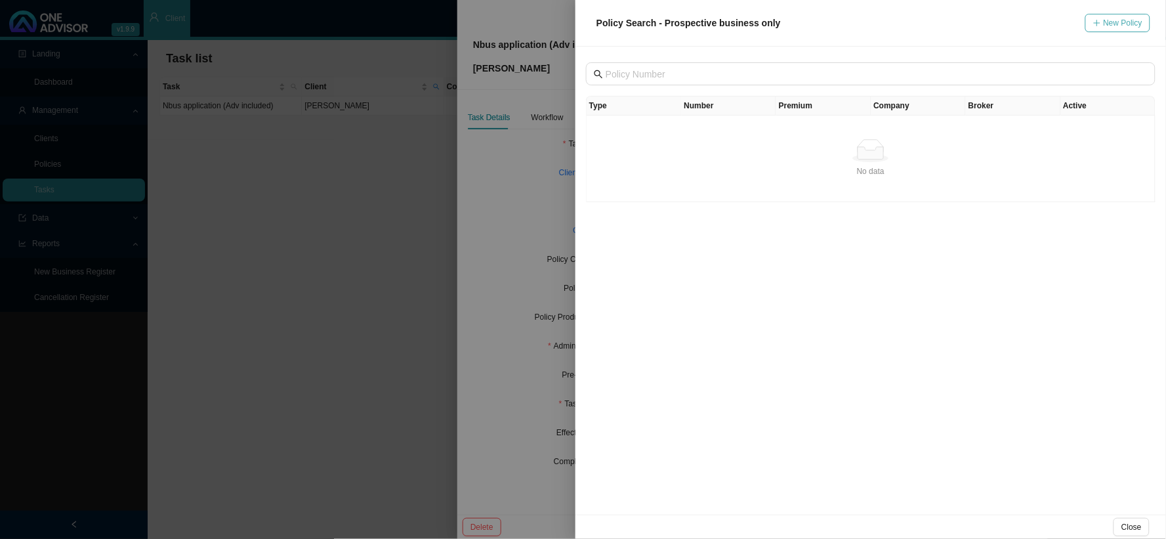
click at [1050, 24] on icon "plus" at bounding box center [1098, 23] width 8 height 8
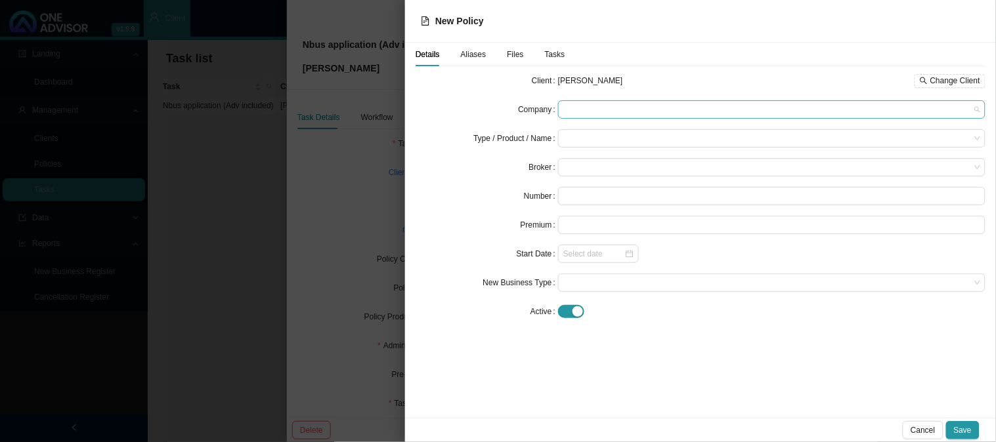
click at [580, 103] on span at bounding box center [771, 109] width 417 height 17
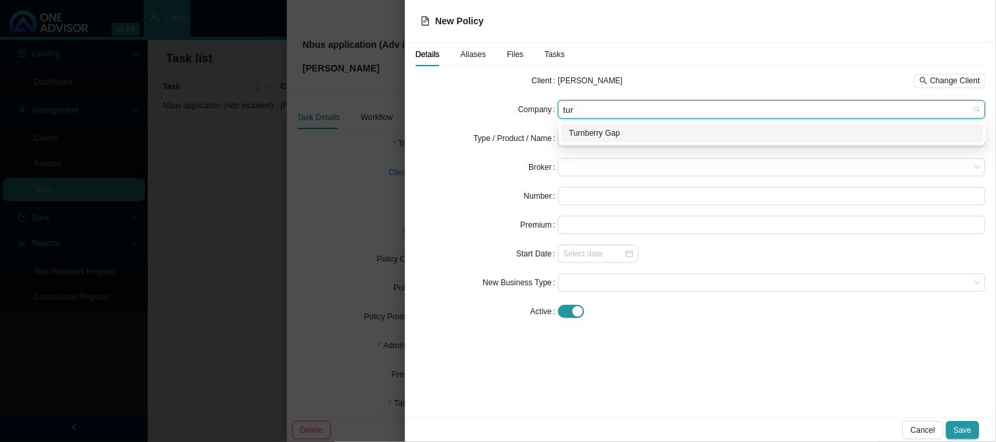
type input "turn"
click at [587, 133] on div "Turnberry Gap" at bounding box center [772, 133] width 406 height 13
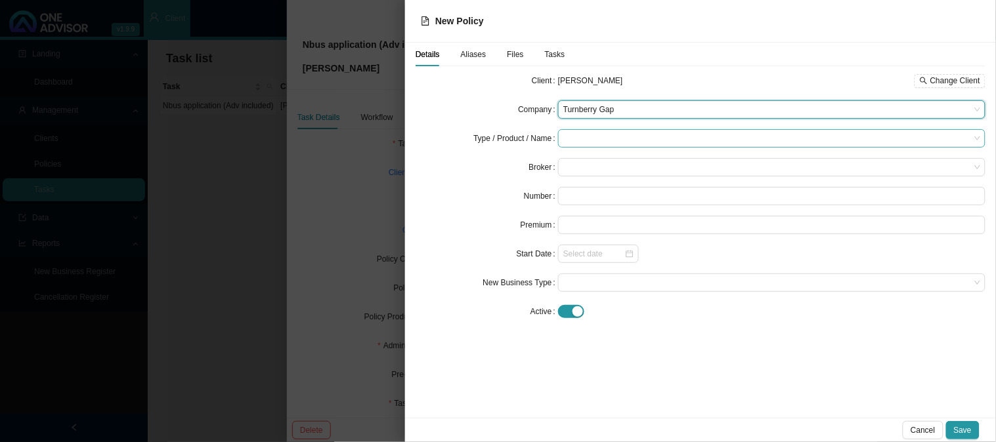
click at [588, 138] on input "search" at bounding box center [766, 138] width 407 height 17
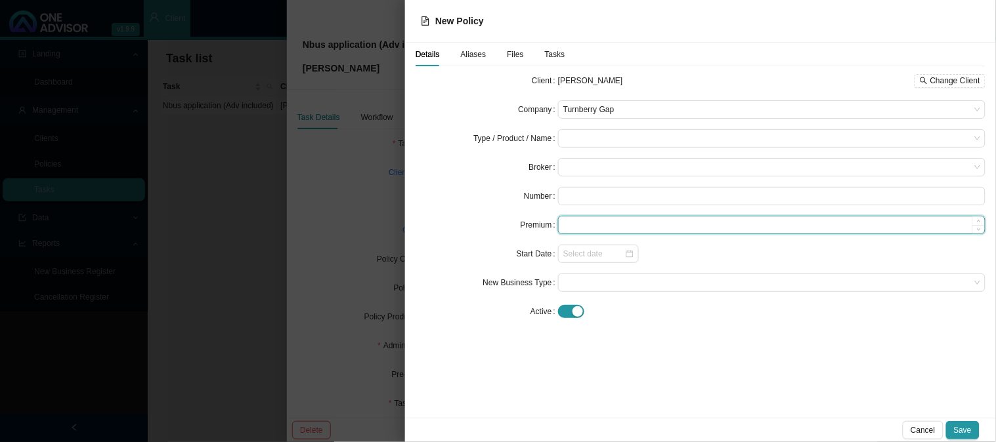
click at [574, 228] on input at bounding box center [772, 225] width 426 height 17
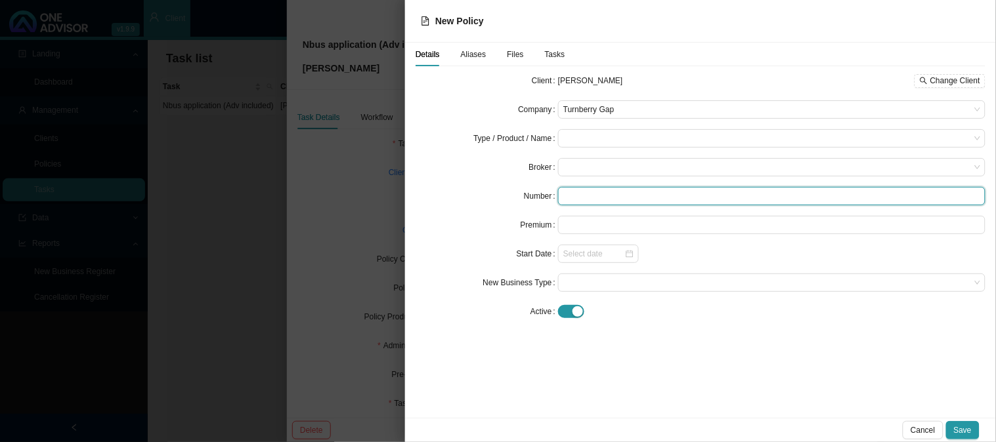
click at [583, 196] on input "text" at bounding box center [771, 196] width 427 height 18
paste input "274047"
click at [586, 166] on span at bounding box center [771, 167] width 417 height 17
type input "274047"
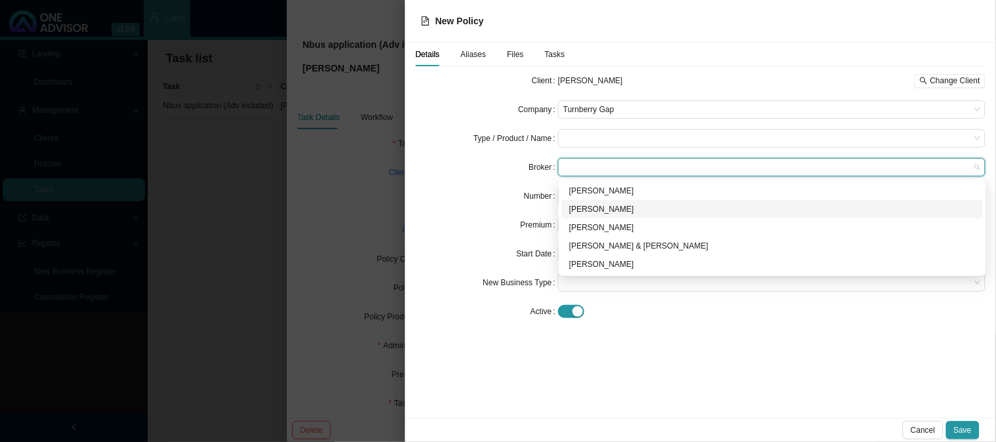
click at [587, 206] on div "[PERSON_NAME]" at bounding box center [772, 209] width 406 height 13
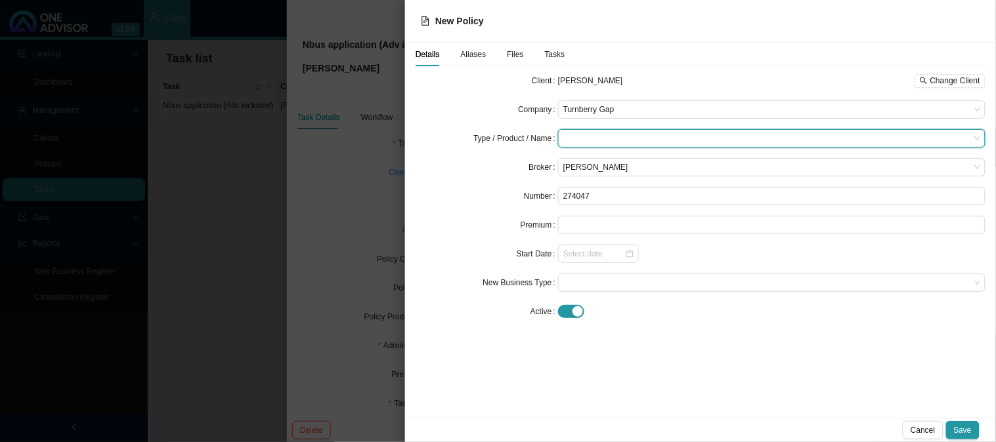
click at [591, 133] on input "search" at bounding box center [766, 138] width 407 height 17
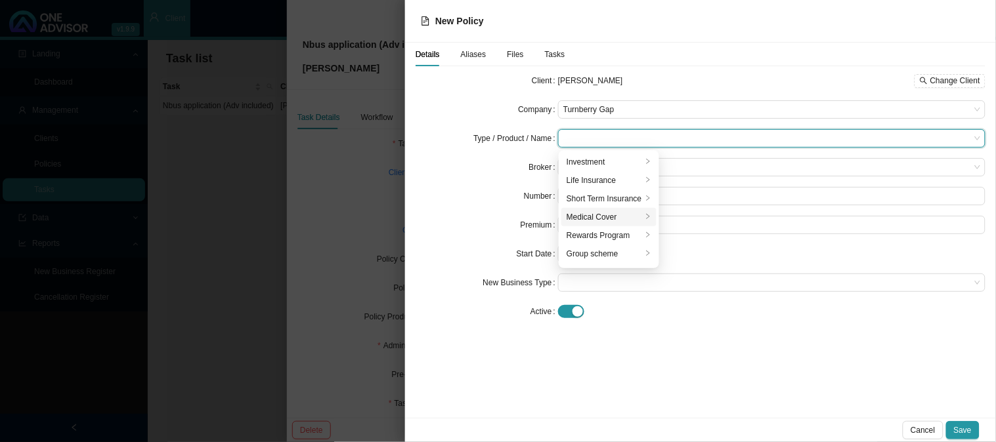
click at [599, 217] on div "Medical Cover" at bounding box center [603, 217] width 75 height 13
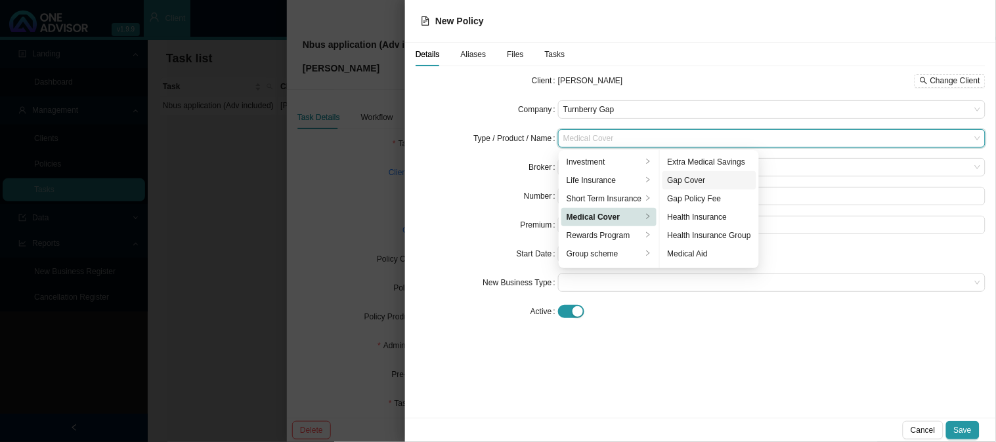
click at [710, 176] on div "Gap Cover" at bounding box center [709, 180] width 83 height 13
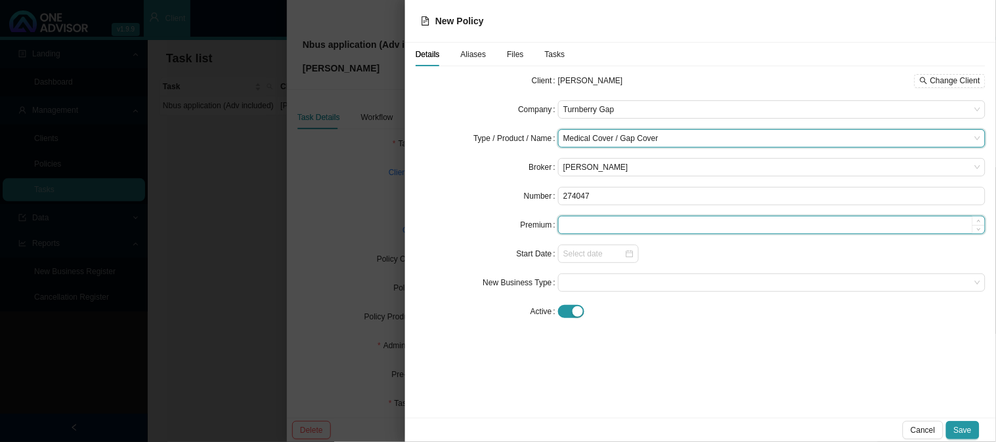
click at [589, 224] on input at bounding box center [772, 225] width 426 height 17
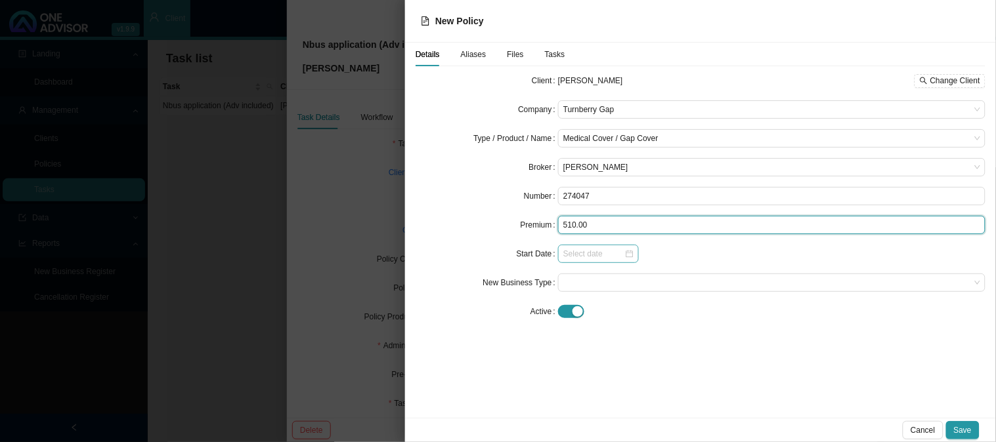
type input "510.00"
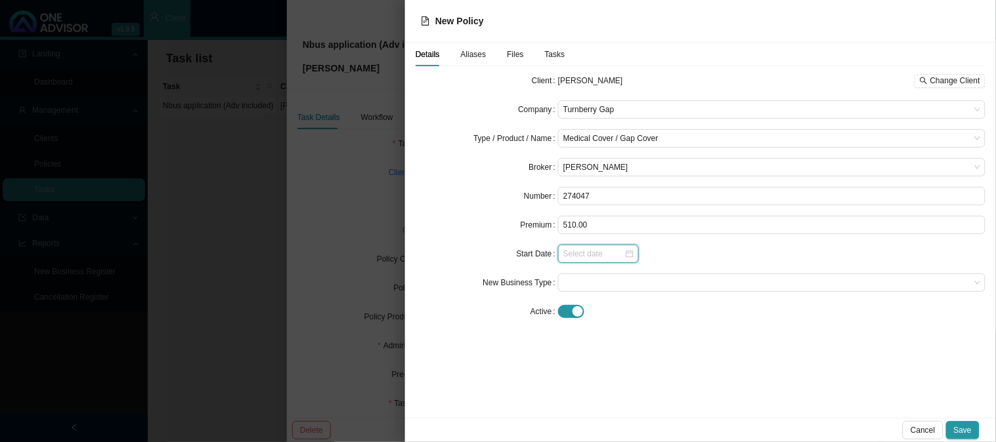
click at [581, 256] on input at bounding box center [593, 253] width 61 height 13
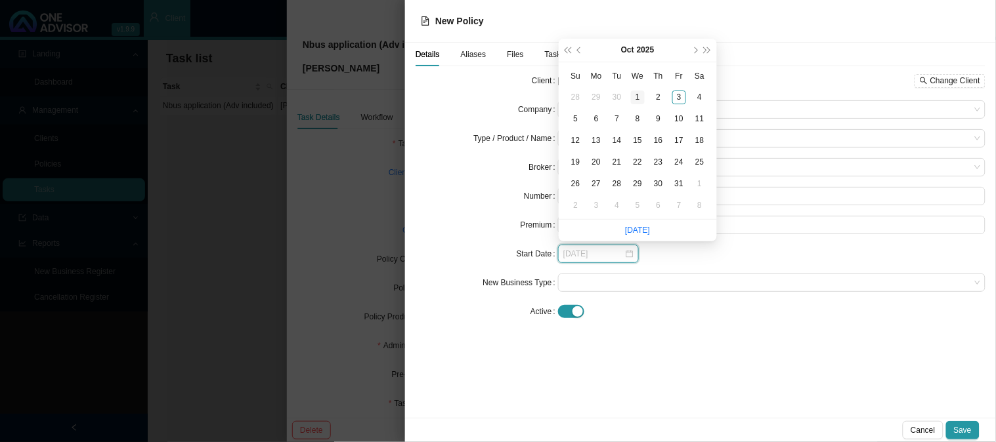
type input "[DATE]"
click at [638, 96] on div "1" at bounding box center [638, 98] width 14 height 14
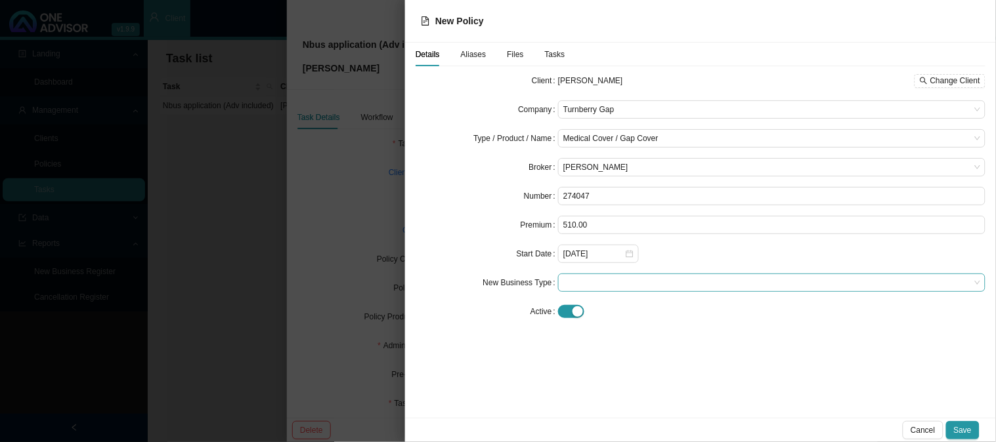
click at [606, 283] on span at bounding box center [771, 282] width 417 height 17
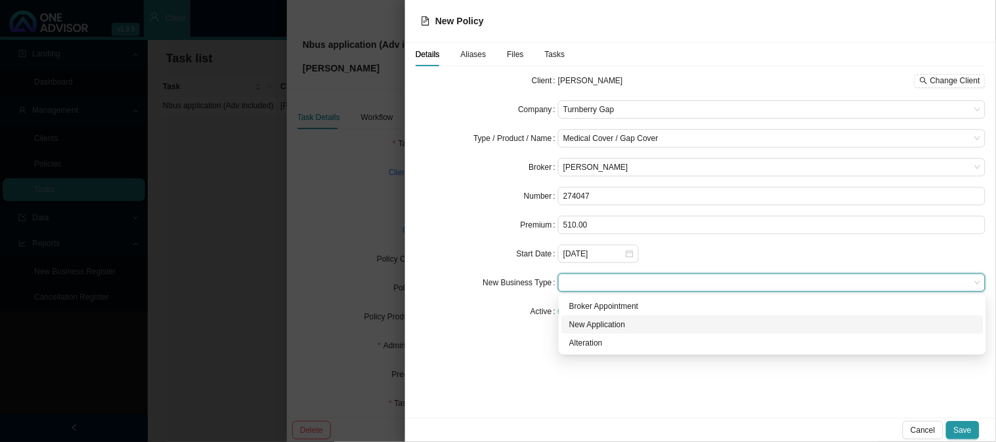
click at [604, 326] on div "New Application" at bounding box center [772, 324] width 406 height 13
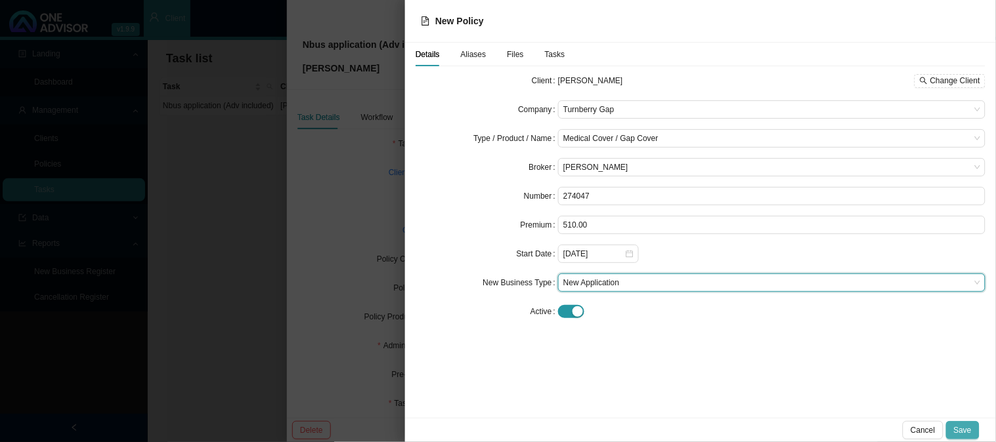
click at [968, 432] on span "Save" at bounding box center [963, 430] width 18 height 13
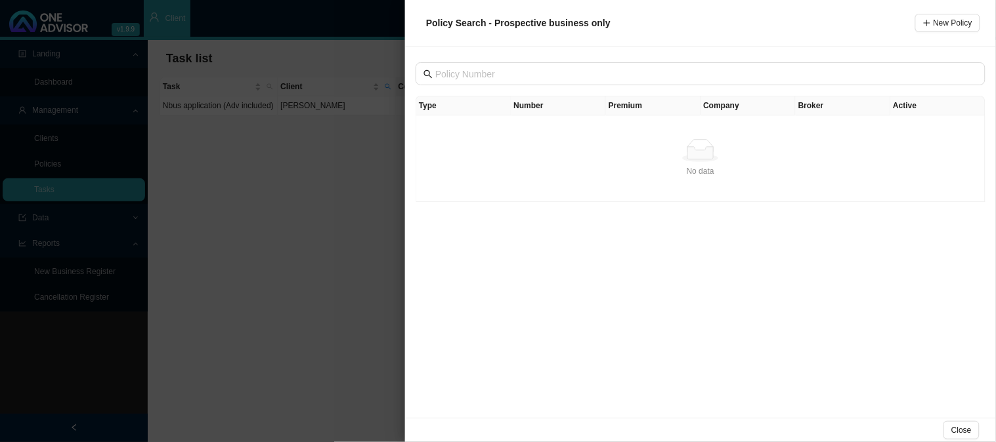
click at [383, 168] on div at bounding box center [498, 221] width 996 height 442
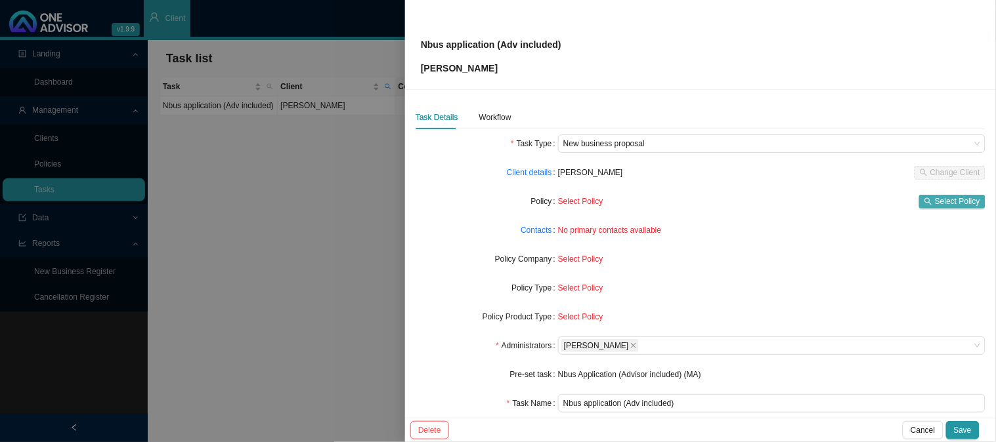
click at [935, 200] on span "Select Policy" at bounding box center [957, 201] width 45 height 13
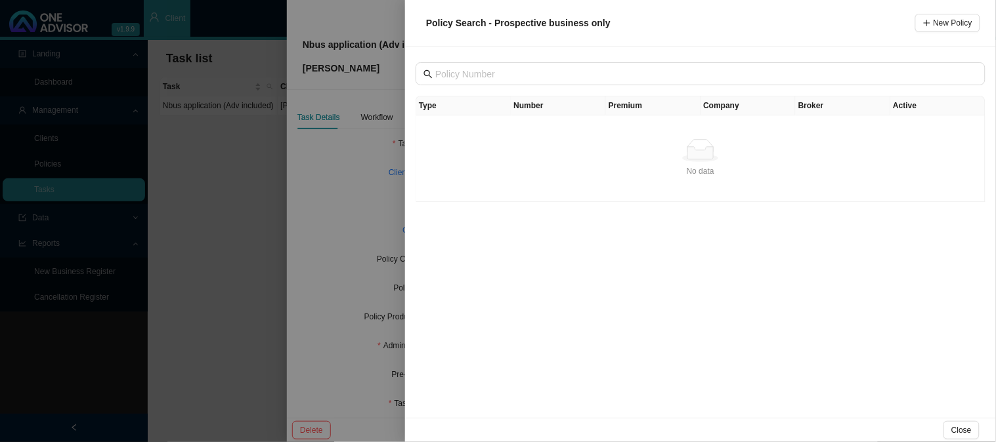
click at [811, 174] on div "No data" at bounding box center [700, 171] width 558 height 13
click at [458, 107] on th "Type" at bounding box center [463, 105] width 95 height 19
click at [528, 110] on th "Number" at bounding box center [558, 105] width 95 height 19
click at [346, 198] on div at bounding box center [498, 221] width 996 height 442
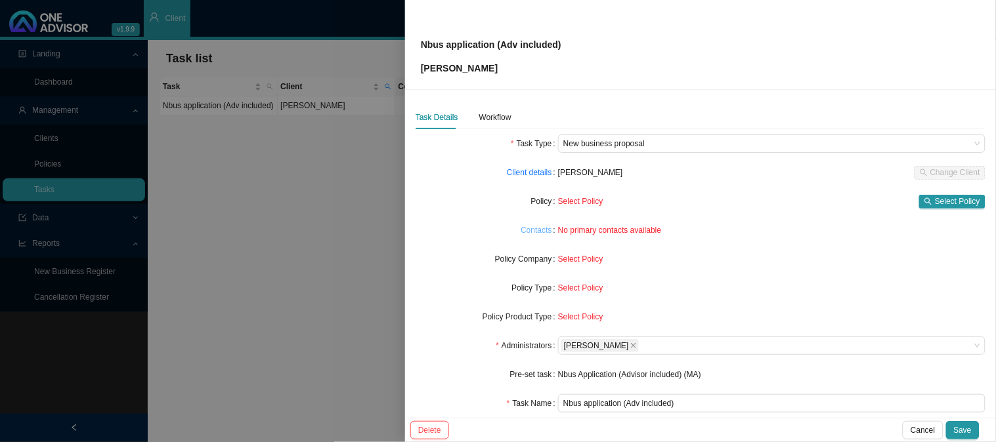
click at [540, 228] on link "Contacts" at bounding box center [536, 230] width 31 height 13
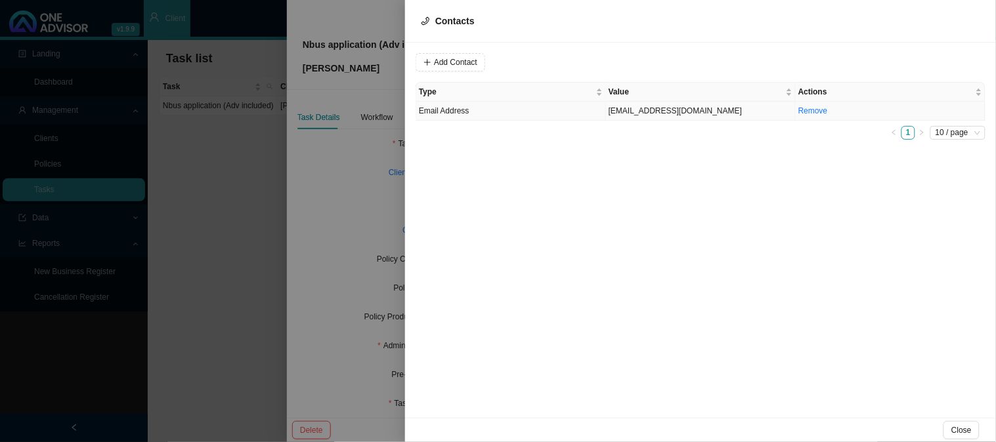
click at [570, 110] on td "Email Address" at bounding box center [511, 111] width 190 height 19
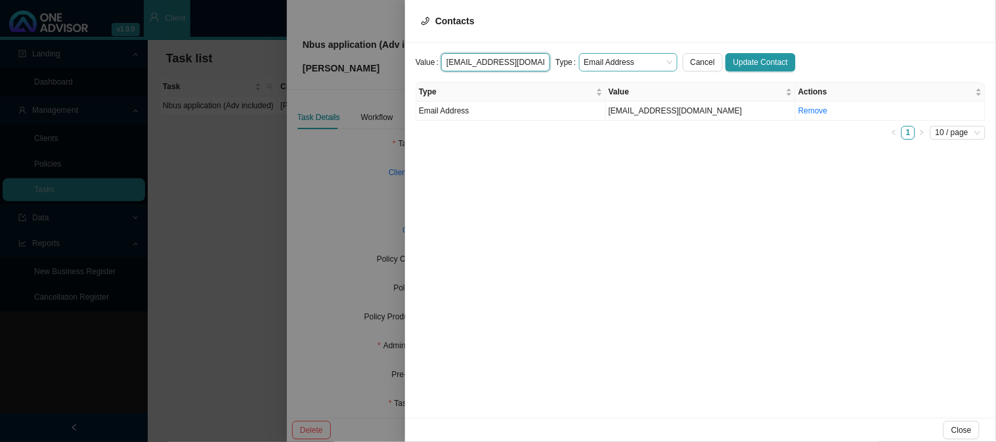
click at [646, 61] on span "Email Address" at bounding box center [628, 62] width 88 height 17
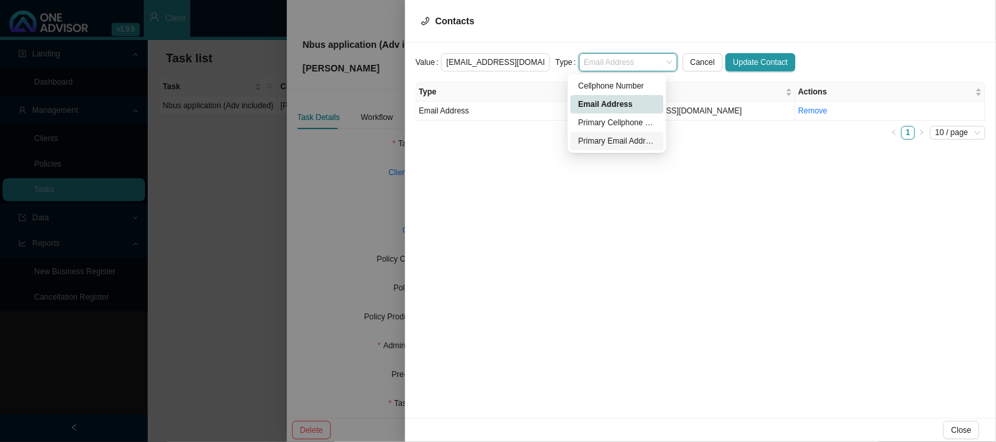
click at [591, 148] on div "Primary Email Address" at bounding box center [616, 141] width 93 height 18
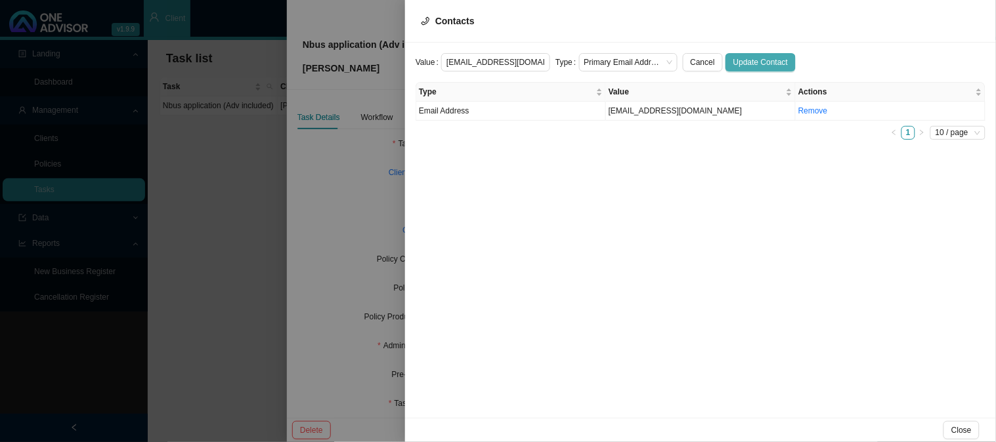
click at [735, 57] on span "Update Contact" at bounding box center [760, 62] width 54 height 13
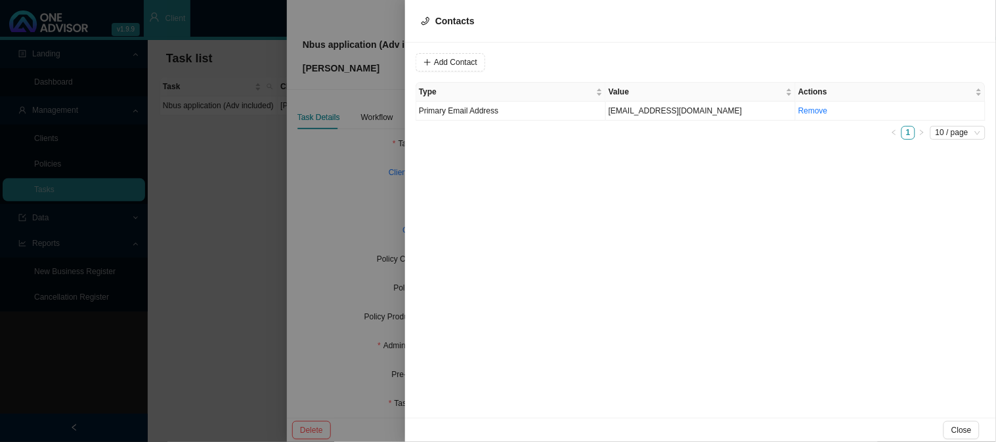
click at [361, 227] on div at bounding box center [498, 221] width 996 height 442
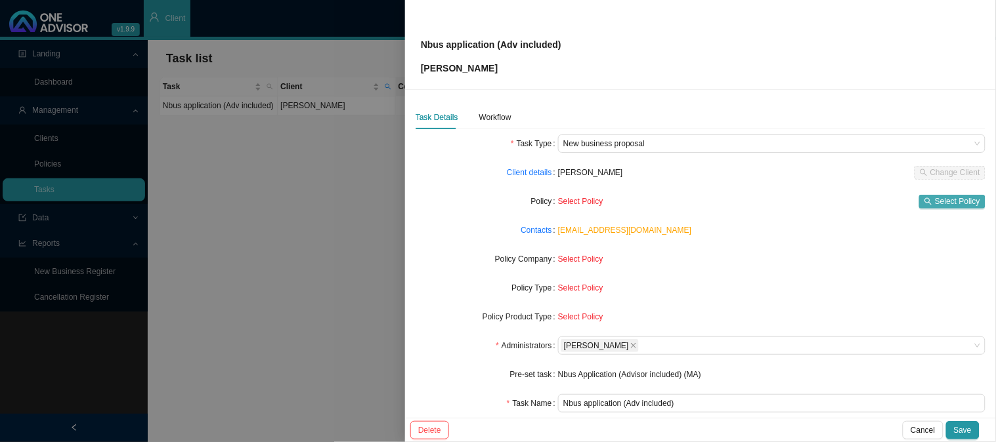
click at [935, 202] on span "Select Policy" at bounding box center [957, 201] width 45 height 13
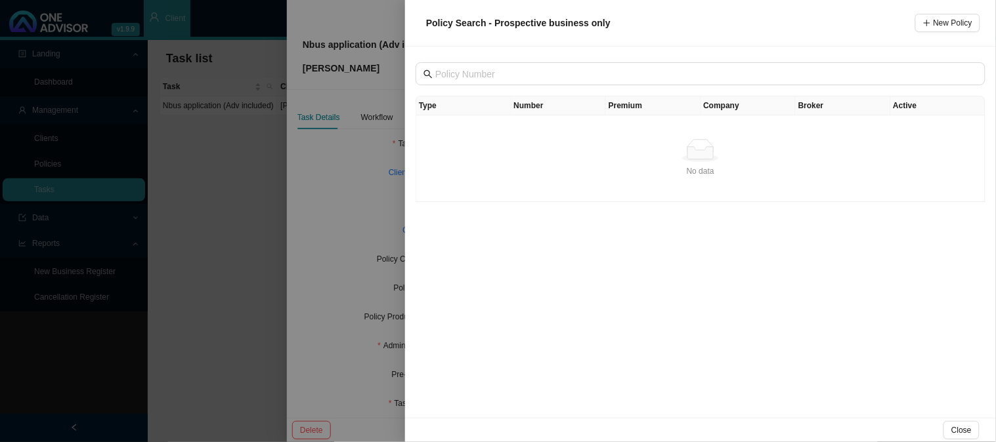
click at [349, 138] on div at bounding box center [498, 221] width 996 height 442
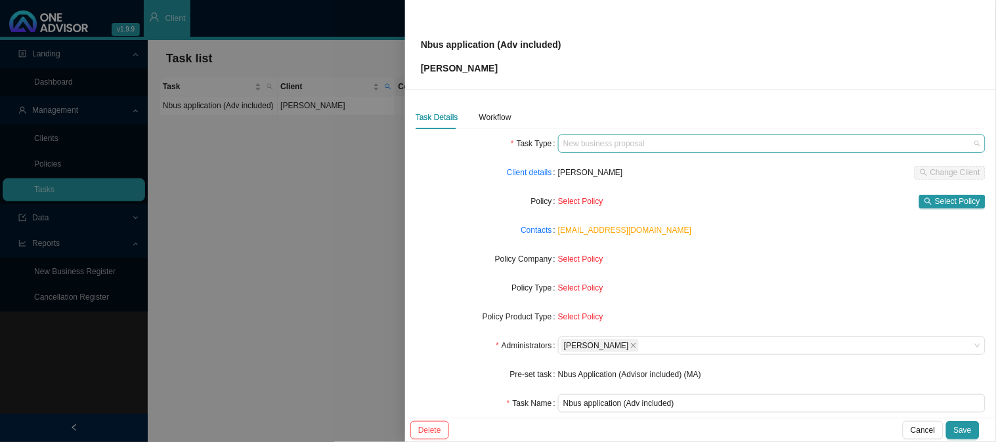
click at [620, 145] on span "New business proposal" at bounding box center [771, 143] width 417 height 17
click at [670, 260] on div "Select Policy" at bounding box center [771, 259] width 427 height 13
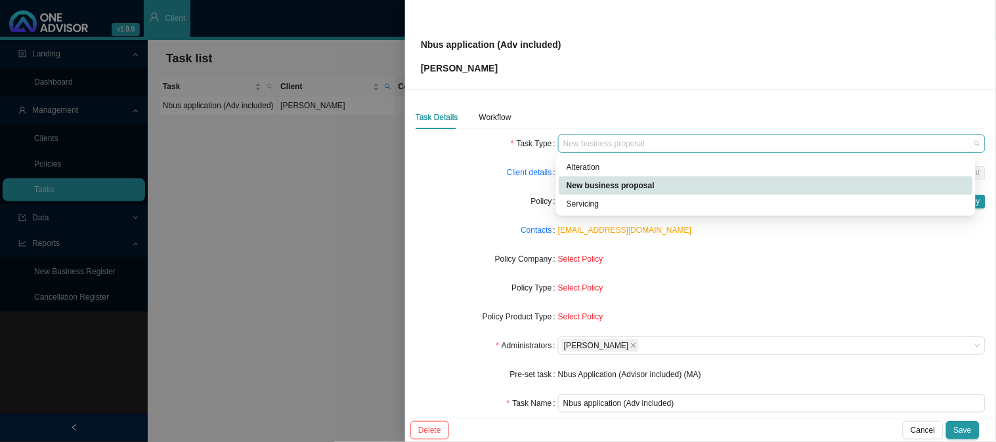
click at [593, 149] on span "New business proposal" at bounding box center [771, 143] width 417 height 17
click at [689, 282] on div "Select Policy" at bounding box center [771, 288] width 427 height 13
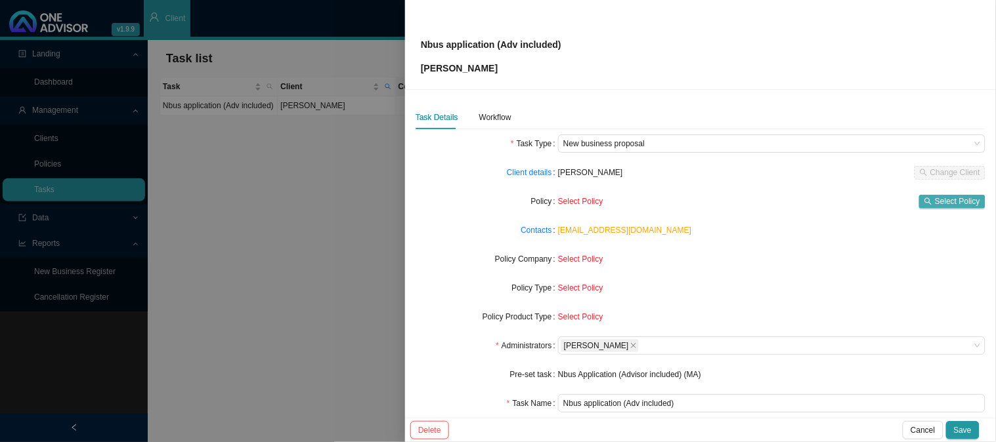
click at [935, 204] on span "Select Policy" at bounding box center [957, 201] width 45 height 13
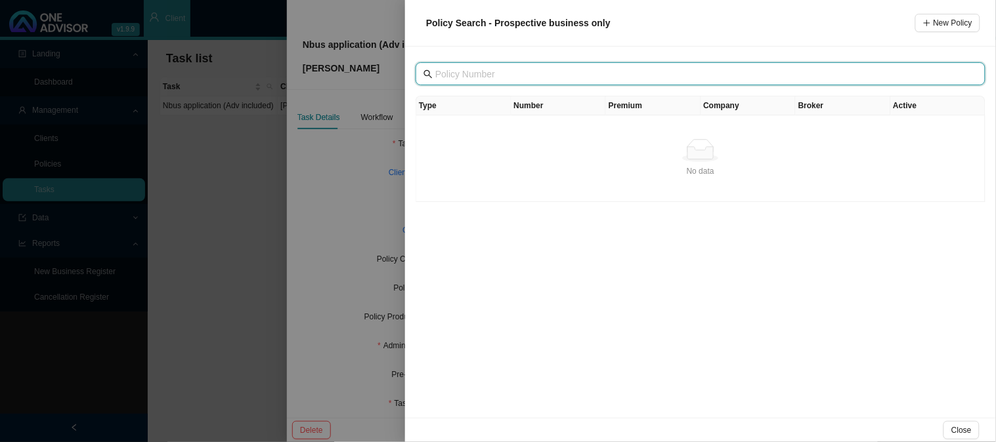
click at [486, 77] on input "text" at bounding box center [701, 74] width 533 height 14
click at [548, 72] on input "text" at bounding box center [701, 74] width 533 height 14
paste input "274047"
type input "274047"
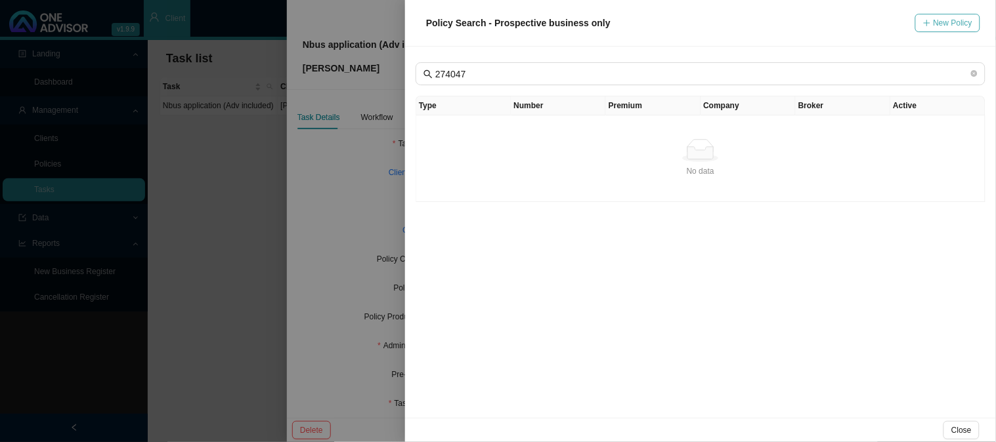
click at [944, 26] on span "New Policy" at bounding box center [952, 22] width 39 height 13
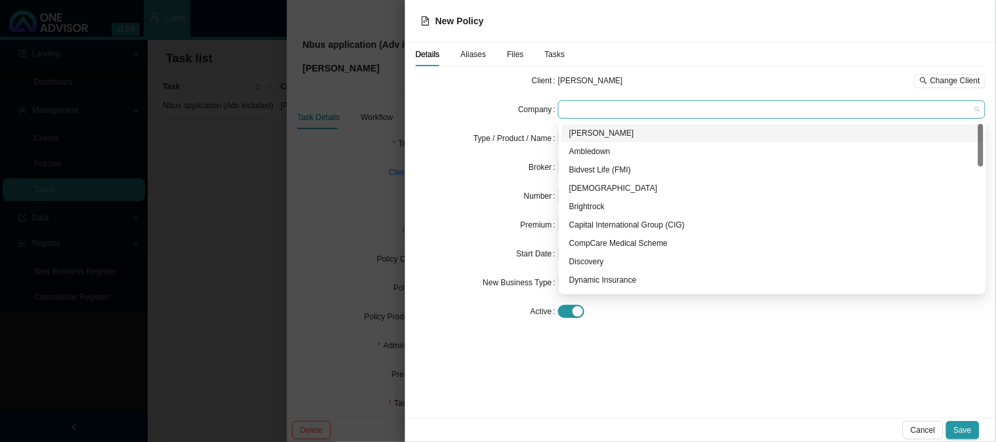
click at [594, 108] on span at bounding box center [771, 109] width 417 height 17
type input "t"
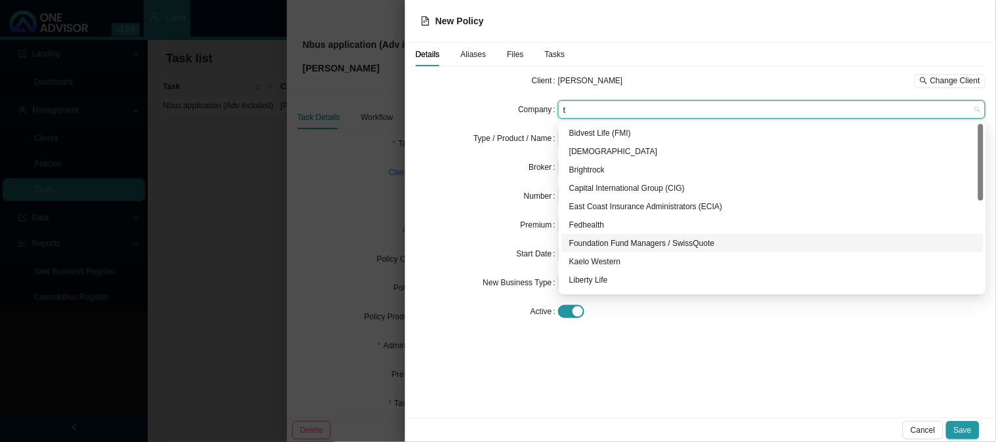
scroll to position [200, 0]
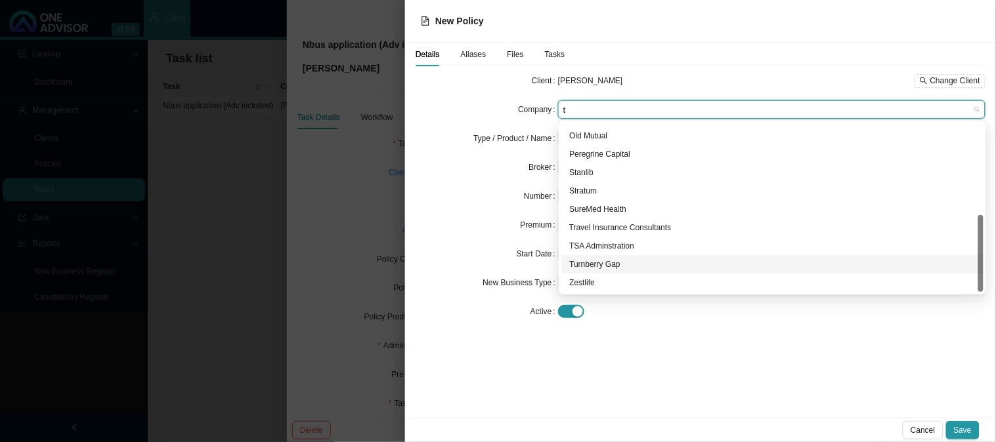
click at [603, 265] on div "Turnberry Gap" at bounding box center [772, 264] width 406 height 13
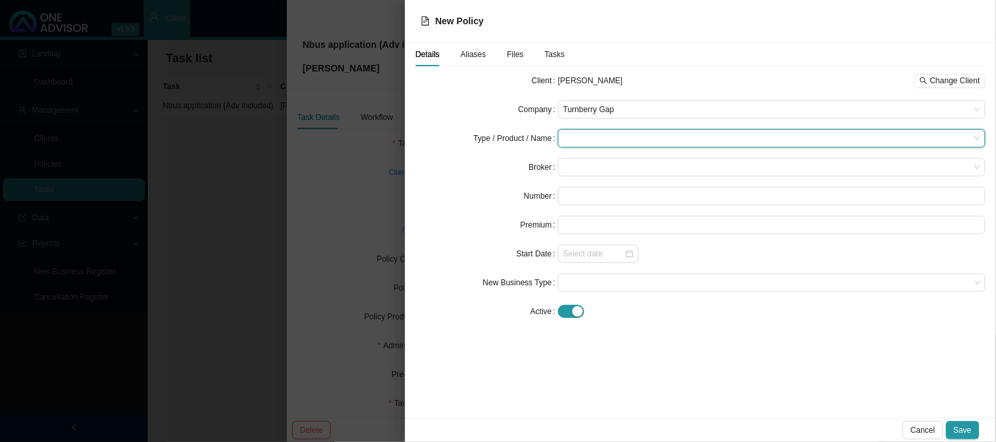
click at [587, 139] on input "search" at bounding box center [766, 138] width 407 height 17
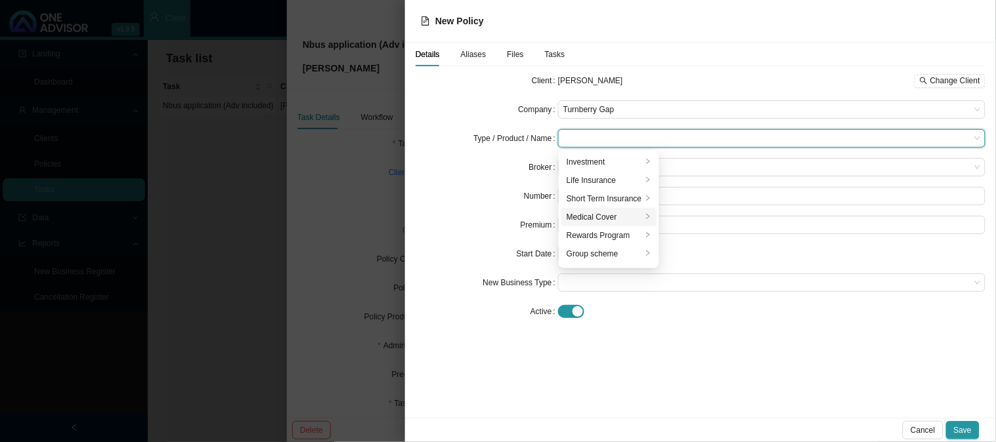
click at [589, 217] on div "Medical Cover" at bounding box center [603, 217] width 75 height 13
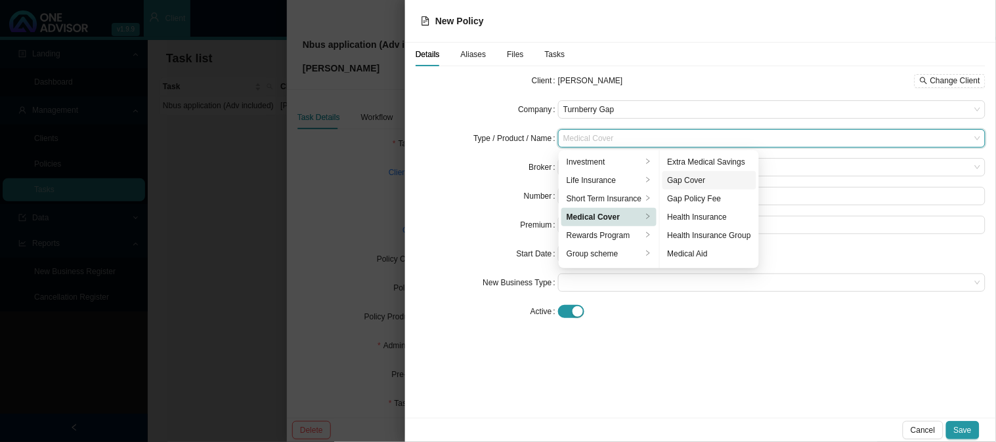
click at [698, 179] on div "Gap Cover" at bounding box center [709, 180] width 83 height 13
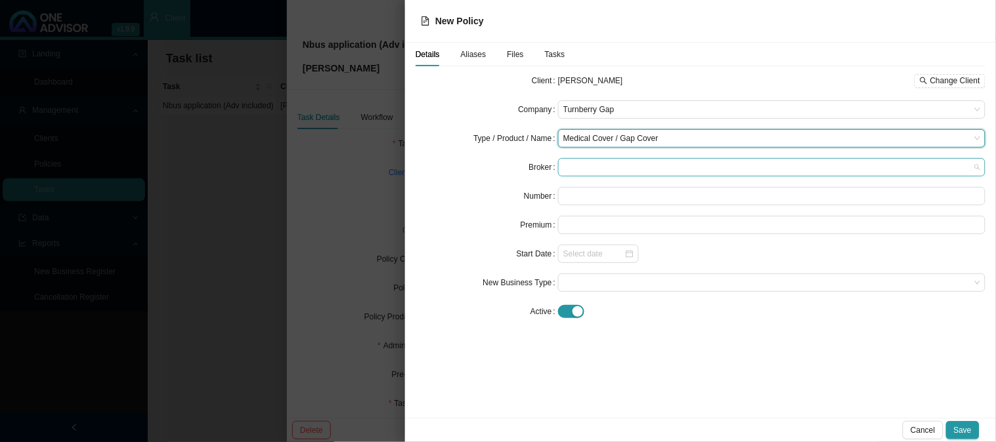
click at [566, 169] on span at bounding box center [771, 167] width 417 height 17
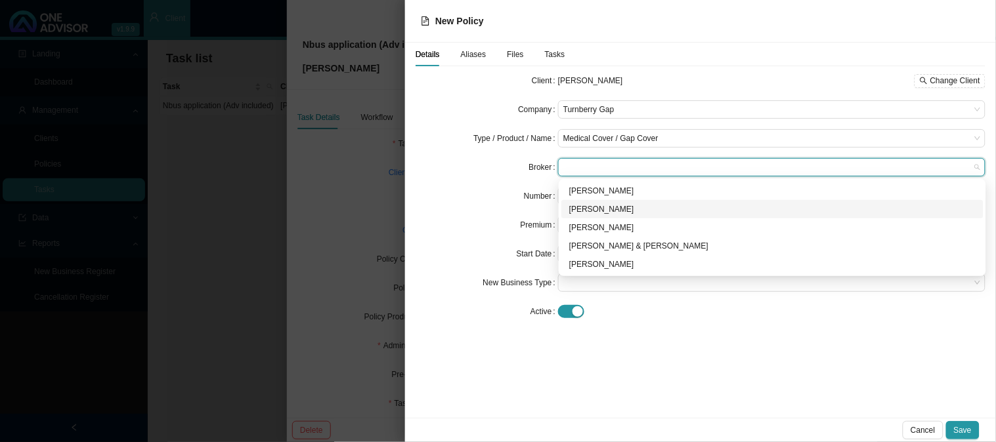
click at [582, 207] on div "[PERSON_NAME]" at bounding box center [772, 209] width 406 height 13
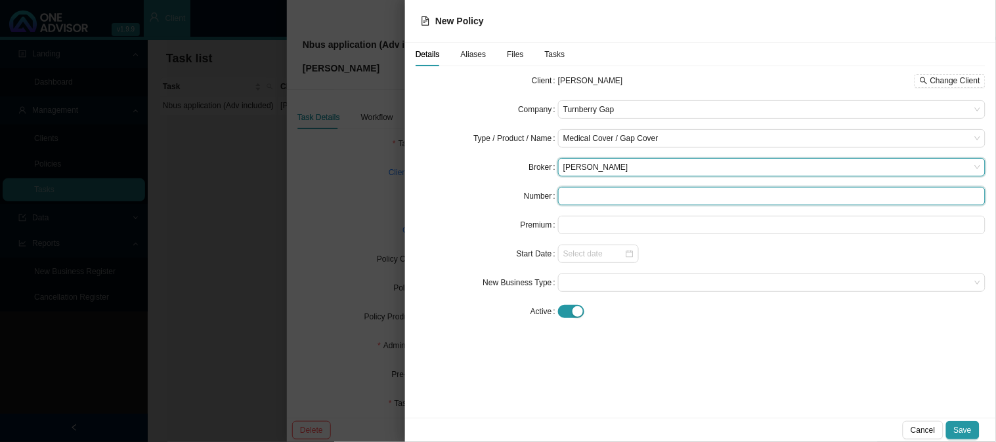
click at [582, 198] on input "text" at bounding box center [771, 196] width 427 height 18
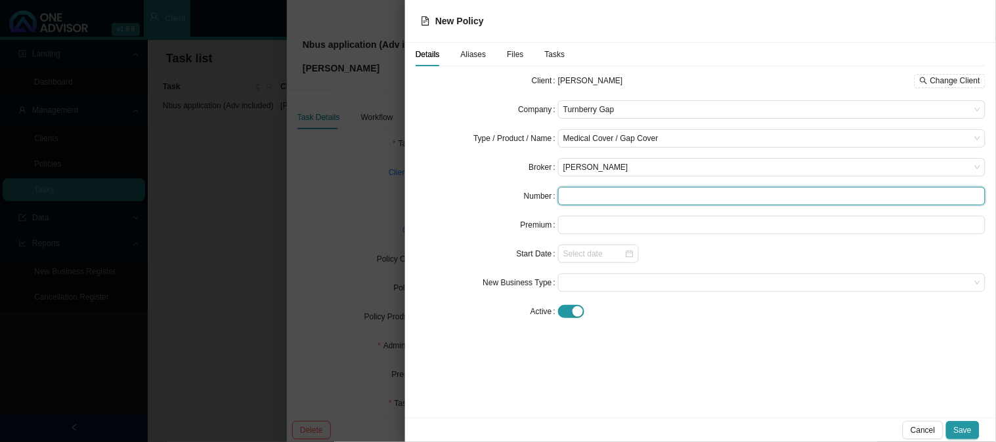
paste input "274047"
type input "274047"
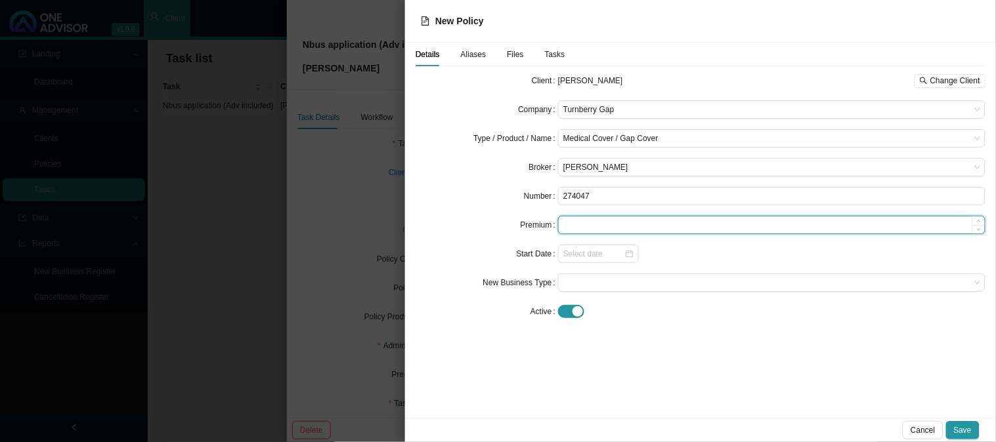
click at [585, 222] on input at bounding box center [772, 225] width 426 height 17
click at [562, 255] on div at bounding box center [598, 254] width 81 height 18
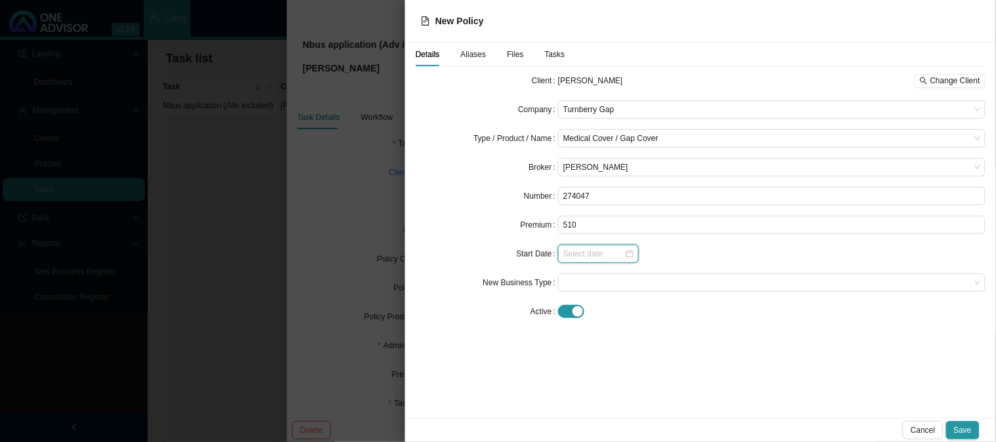
type input "510.00"
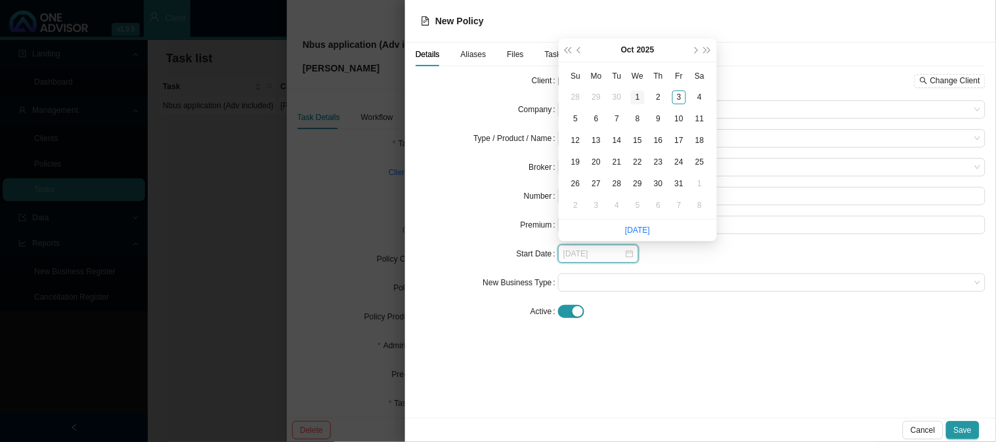
type input "[DATE]"
click at [641, 96] on div "1" at bounding box center [638, 98] width 14 height 14
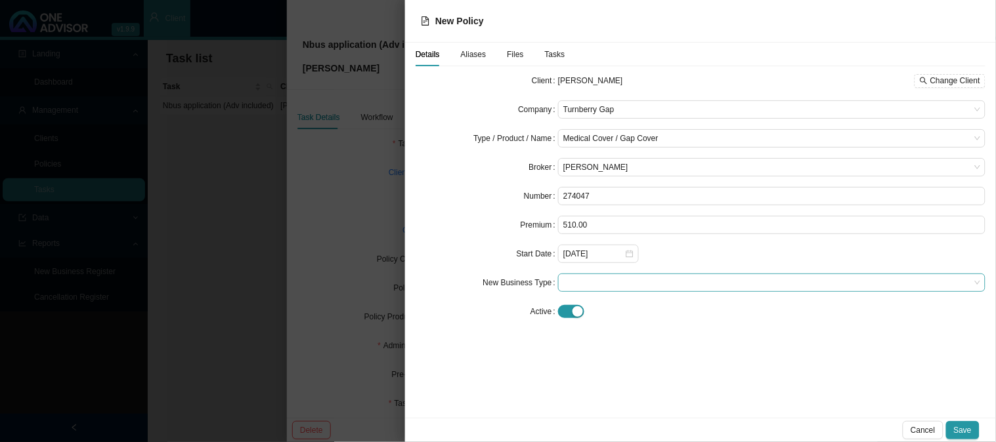
click at [606, 283] on span at bounding box center [771, 282] width 417 height 17
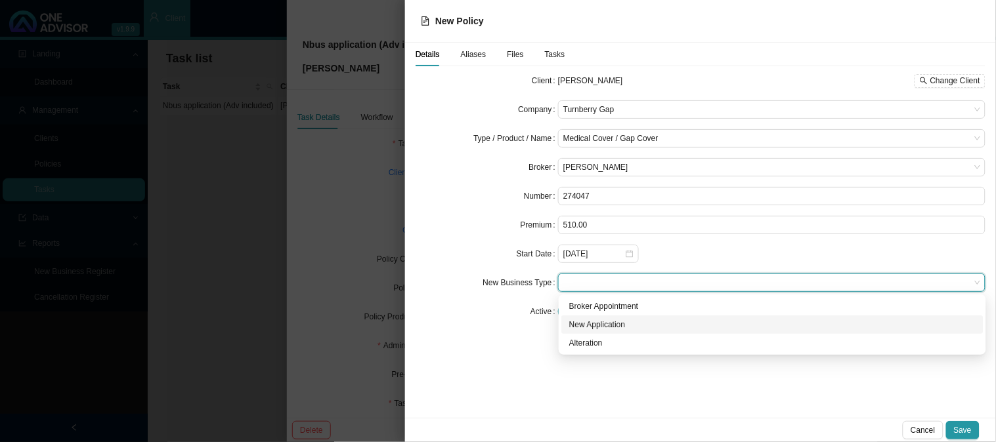
drag, startPoint x: 600, startPoint y: 326, endPoint x: 637, endPoint y: 327, distance: 36.8
click at [600, 327] on div "New Application" at bounding box center [772, 324] width 406 height 13
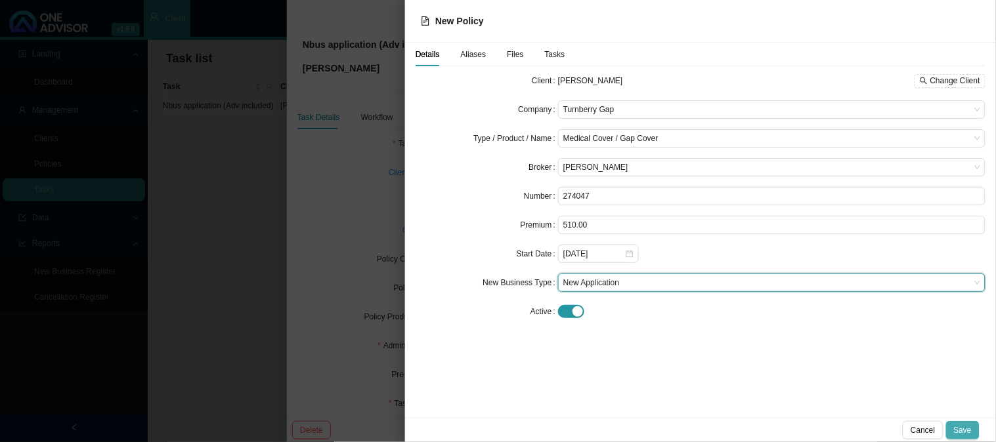
click at [960, 430] on span "Save" at bounding box center [963, 430] width 18 height 13
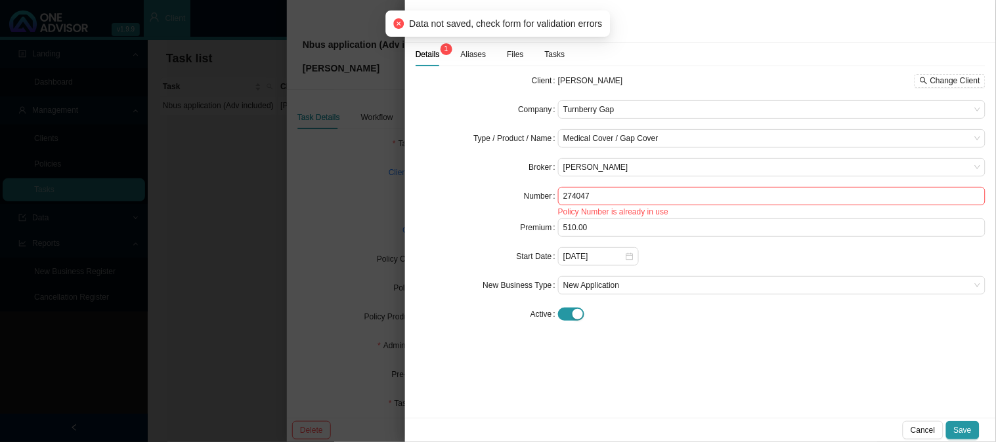
click at [478, 54] on span "Aliases" at bounding box center [474, 55] width 26 height 8
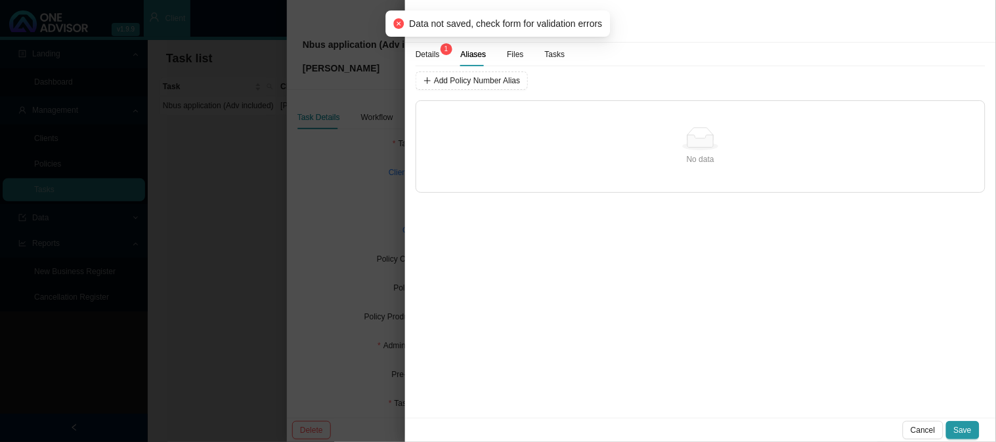
click at [519, 58] on span "Files" at bounding box center [515, 55] width 16 height 8
click at [553, 56] on span "Tasks" at bounding box center [555, 55] width 20 height 8
click at [440, 55] on div "Details 1 Aliases Files Tasks" at bounding box center [489, 55] width 149 height 24
click at [428, 55] on span "Details 1" at bounding box center [427, 55] width 24 height 8
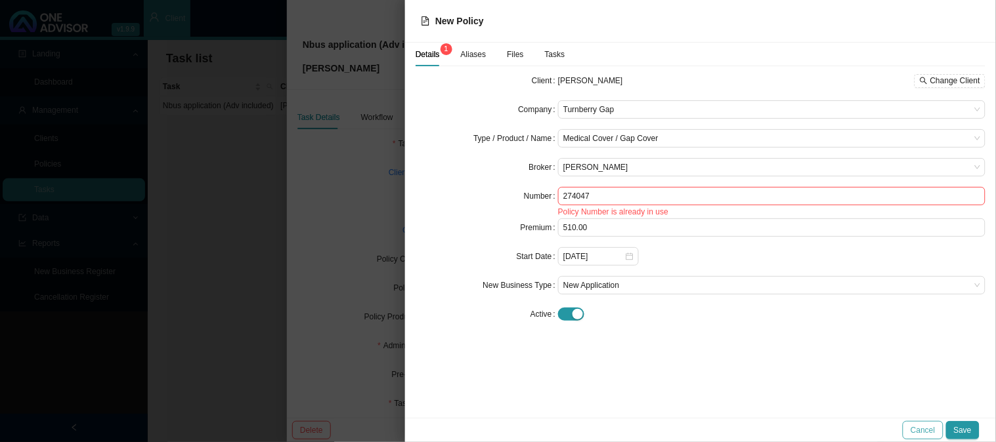
click at [924, 433] on span "Cancel" at bounding box center [922, 430] width 24 height 13
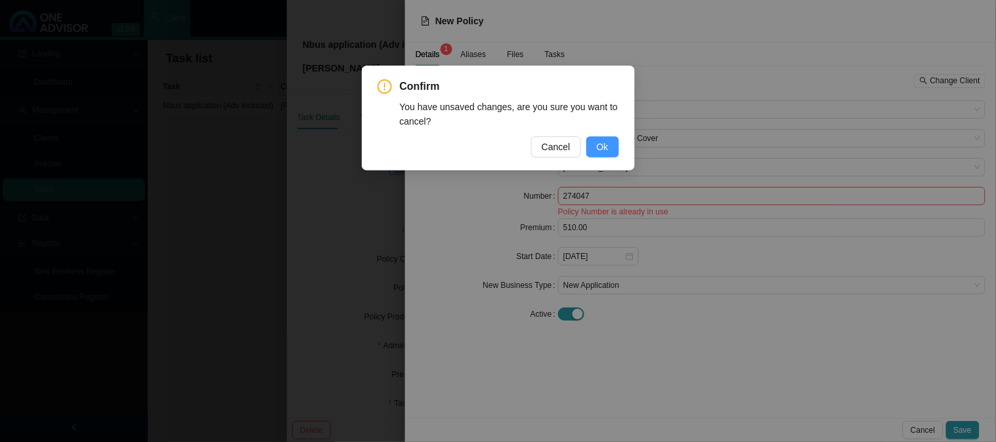
click at [606, 145] on span "Ok" at bounding box center [603, 147] width 12 height 14
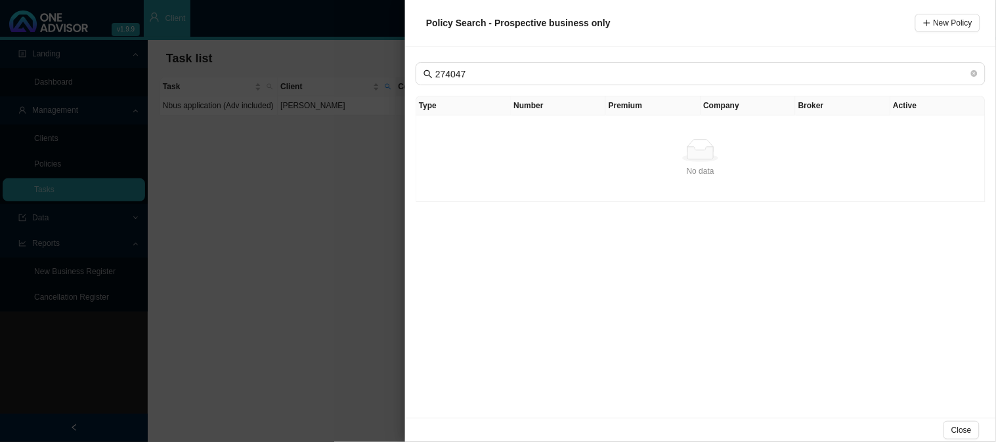
click at [335, 195] on div at bounding box center [498, 221] width 996 height 442
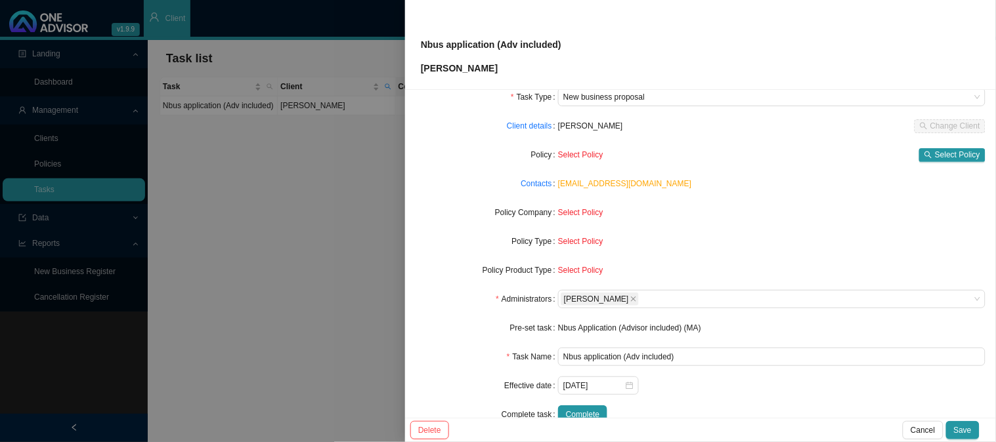
scroll to position [73, 0]
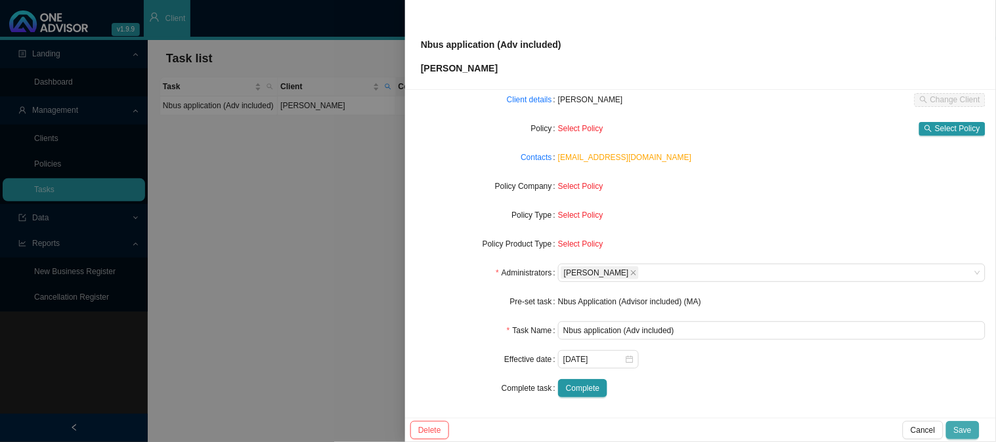
click at [967, 431] on span "Save" at bounding box center [963, 430] width 18 height 13
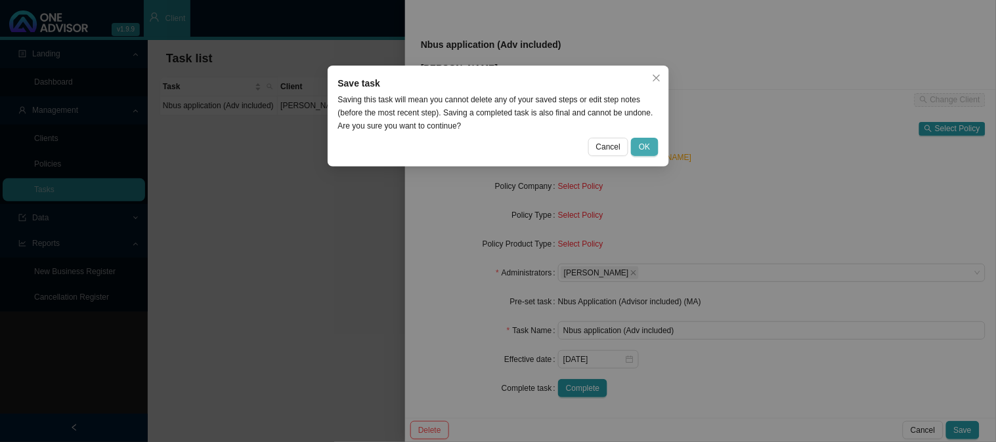
click at [647, 146] on span "OK" at bounding box center [644, 146] width 11 height 13
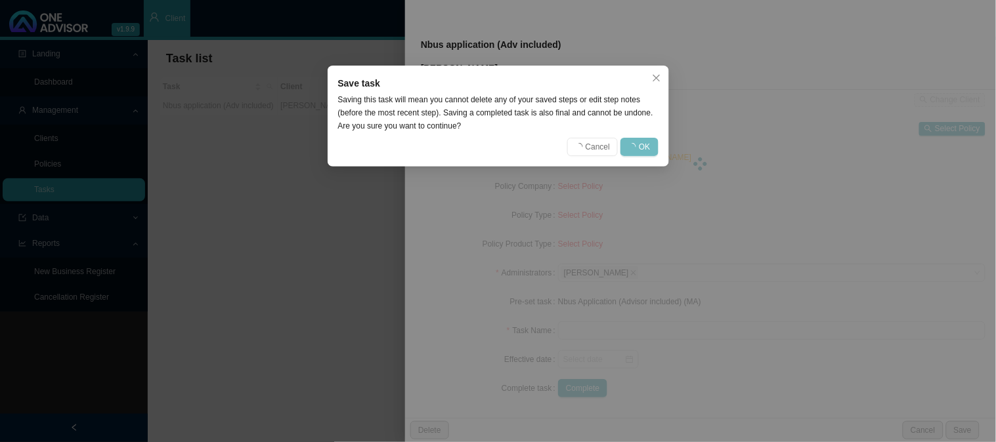
scroll to position [59, 0]
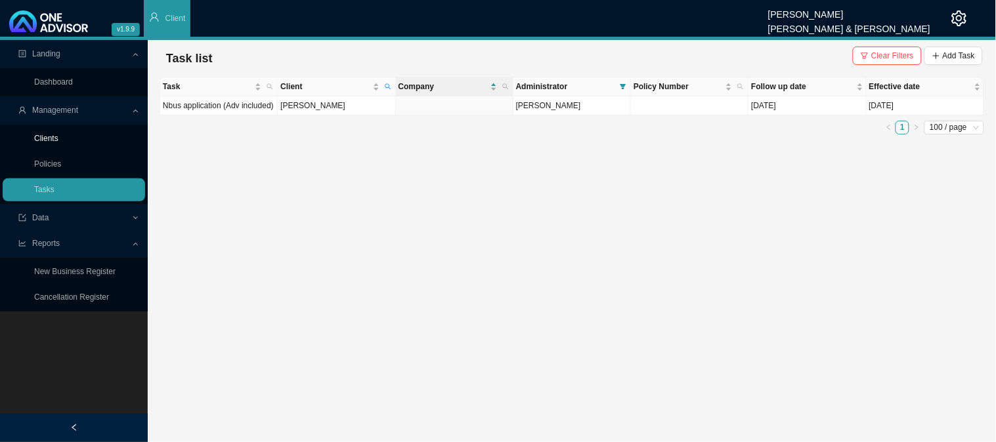
click at [53, 134] on link "Clients" at bounding box center [46, 138] width 24 height 9
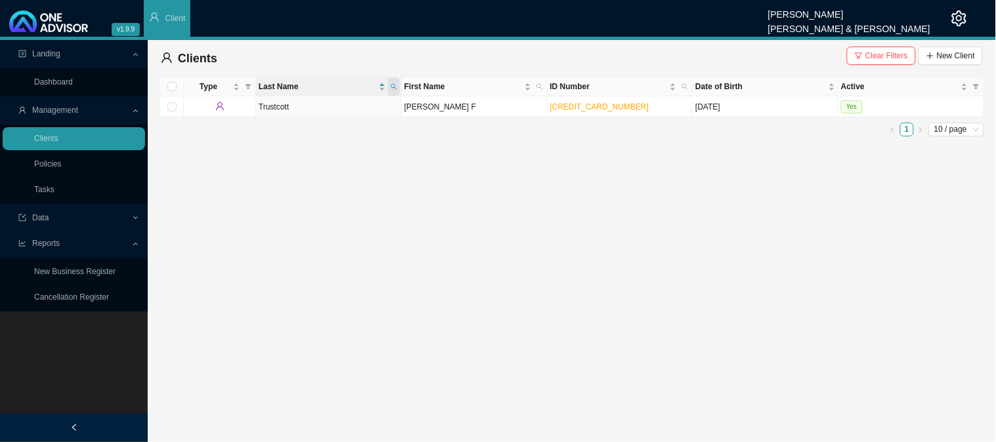
click at [394, 87] on icon "search" at bounding box center [394, 86] width 7 height 7
type input "shaik"
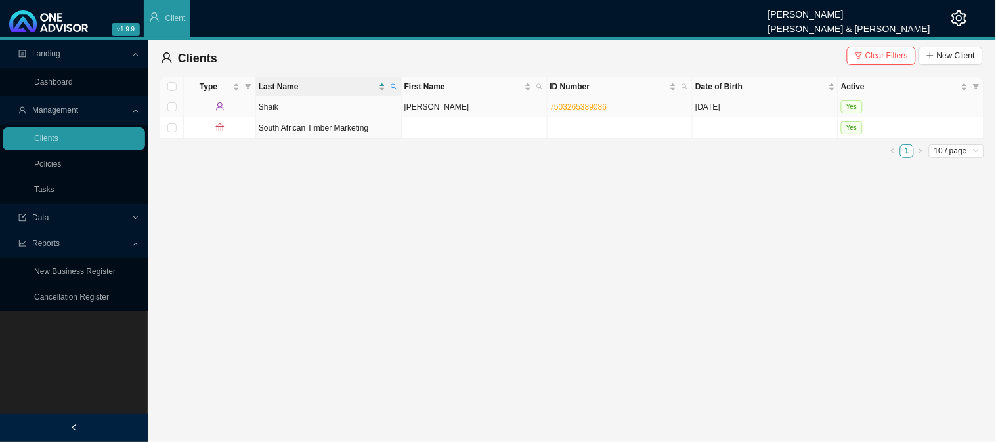
click at [333, 108] on td "Shaik" at bounding box center [329, 106] width 146 height 21
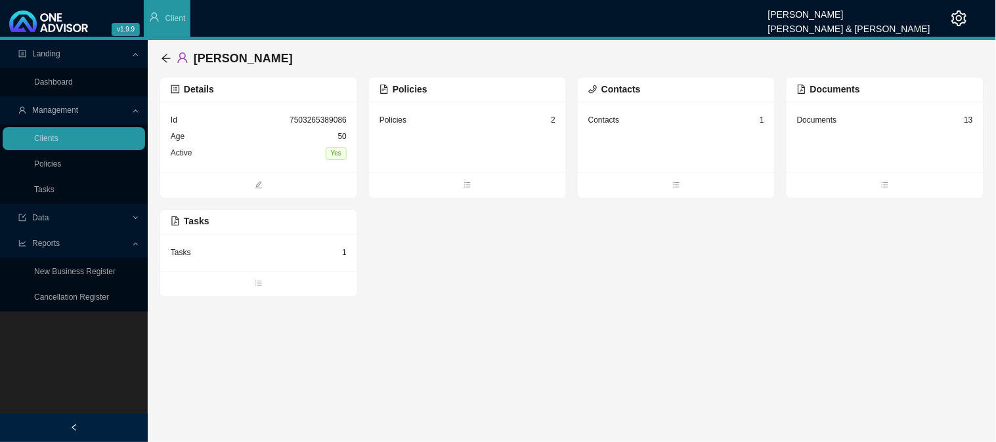
click at [507, 123] on div "Policies 2" at bounding box center [467, 120] width 176 height 16
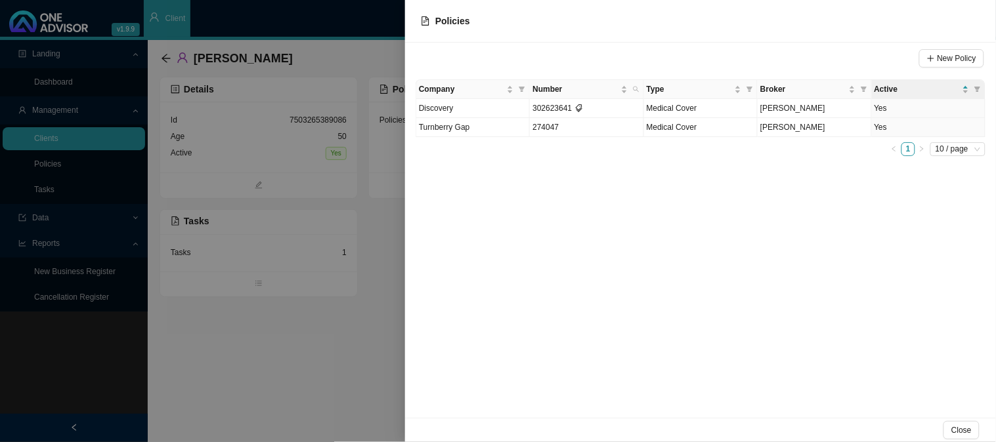
click at [329, 235] on div at bounding box center [498, 221] width 996 height 442
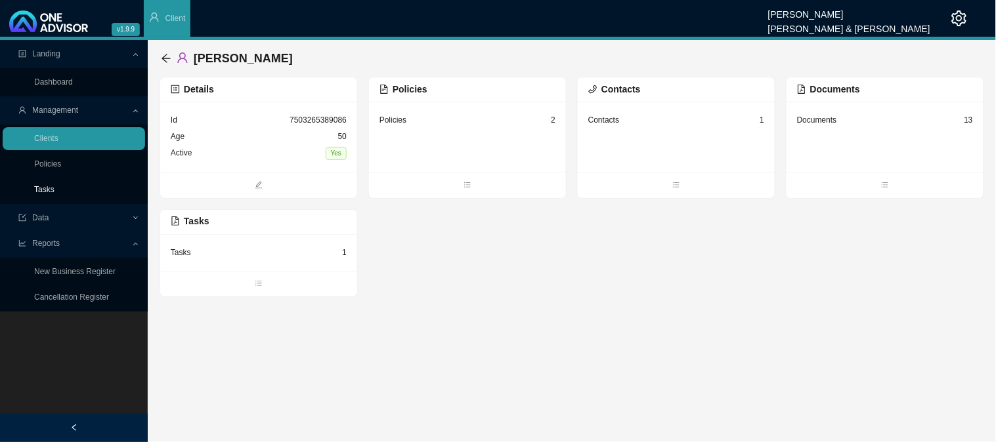
click at [49, 185] on link "Tasks" at bounding box center [44, 189] width 20 height 9
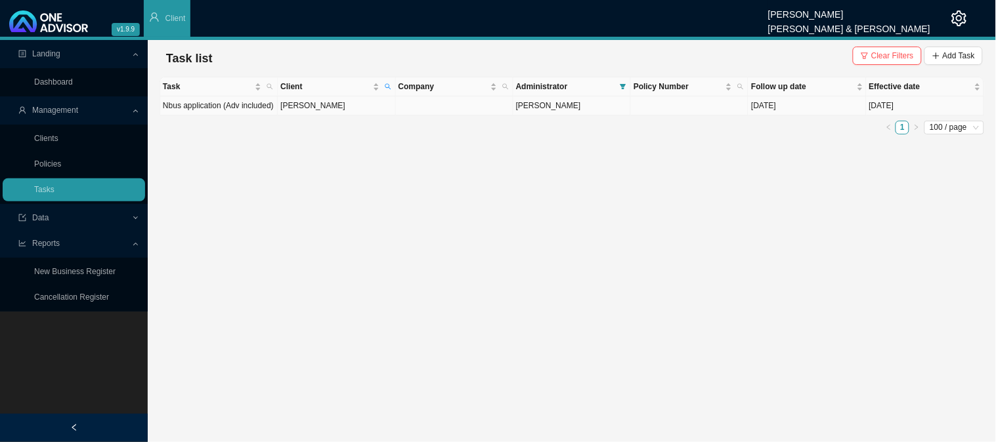
click at [340, 104] on td "[PERSON_NAME]" at bounding box center [336, 105] width 117 height 19
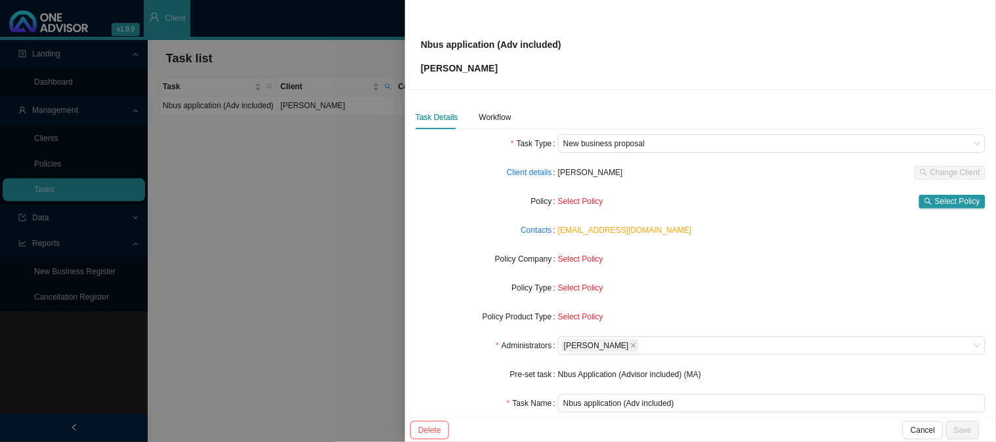
click at [543, 203] on label "Policy" at bounding box center [544, 201] width 27 height 18
click at [964, 197] on span "Select Policy" at bounding box center [957, 201] width 45 height 13
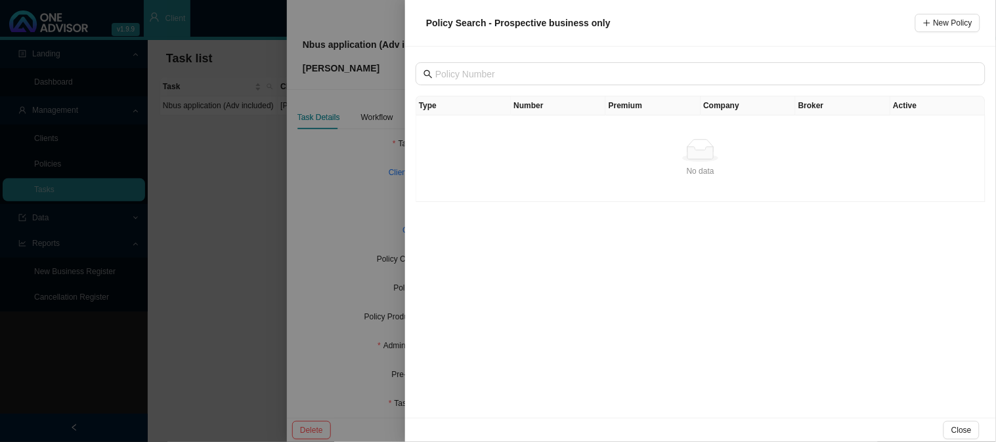
click at [815, 53] on div "Type Number Premium Company Broker Active No data No data" at bounding box center [700, 233] width 591 height 372
click at [375, 152] on div at bounding box center [498, 221] width 996 height 442
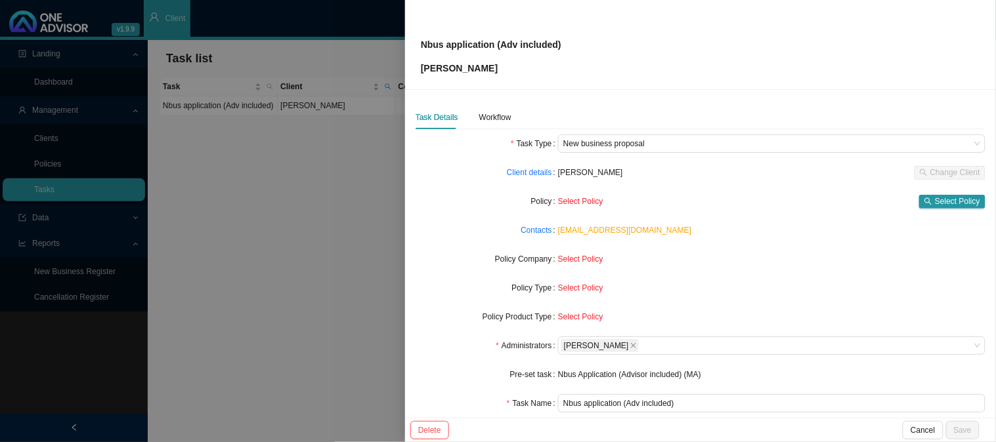
scroll to position [73, 0]
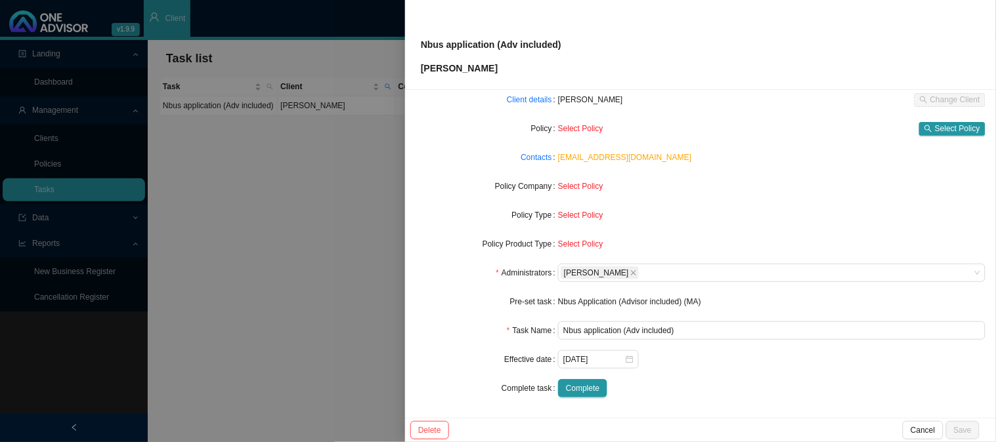
click at [542, 129] on label "Policy" at bounding box center [544, 128] width 27 height 18
click at [935, 129] on span "Select Policy" at bounding box center [957, 128] width 45 height 13
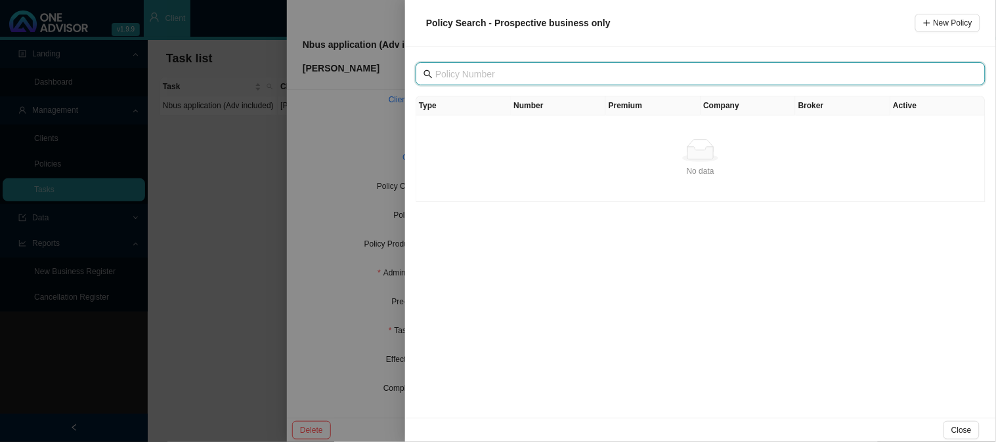
click at [841, 75] on input "text" at bounding box center [701, 74] width 533 height 14
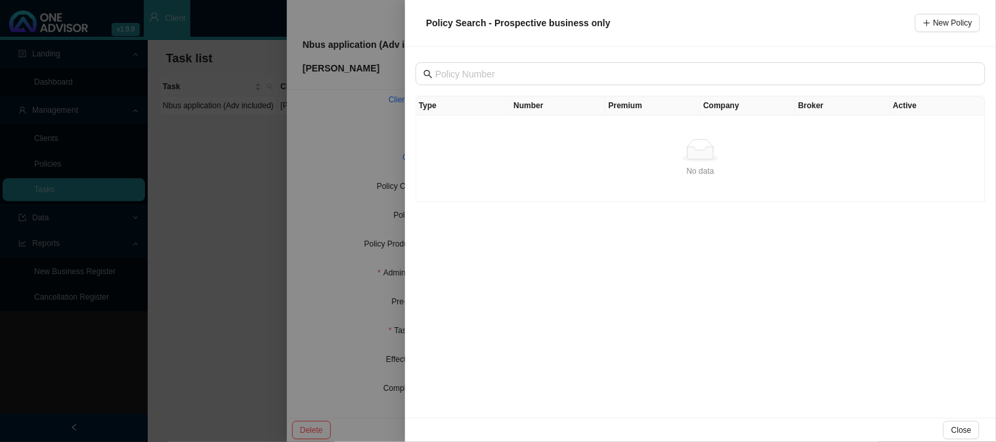
click at [345, 142] on div at bounding box center [498, 221] width 996 height 442
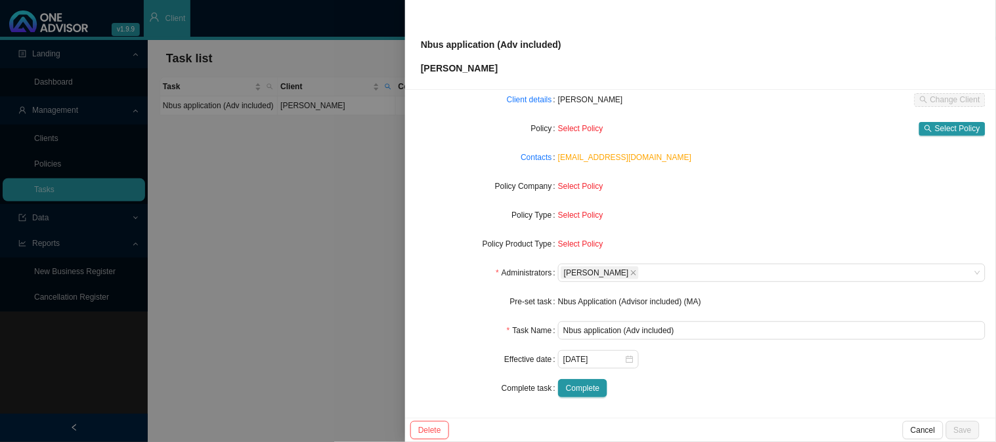
scroll to position [0, 0]
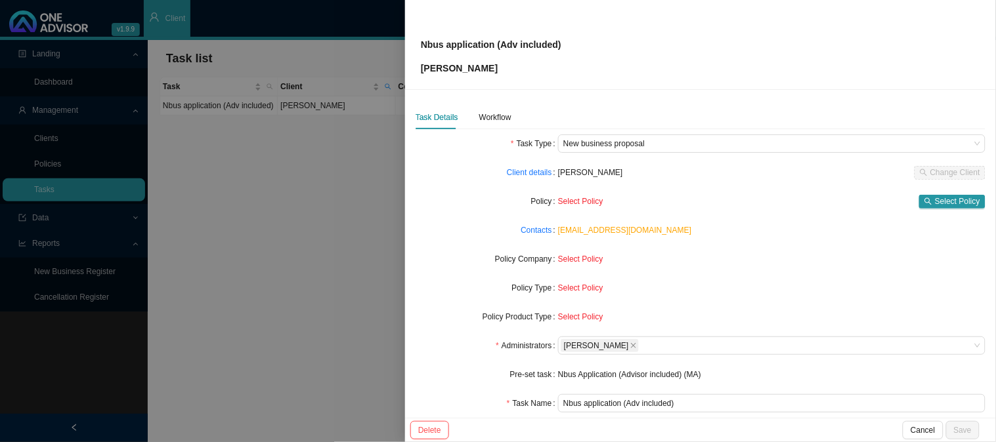
click at [645, 153] on form "Task Type New business proposal Client details [PERSON_NAME] Change Client Poli…" at bounding box center [700, 303] width 570 height 336
click at [633, 146] on span "New business proposal" at bounding box center [771, 143] width 417 height 17
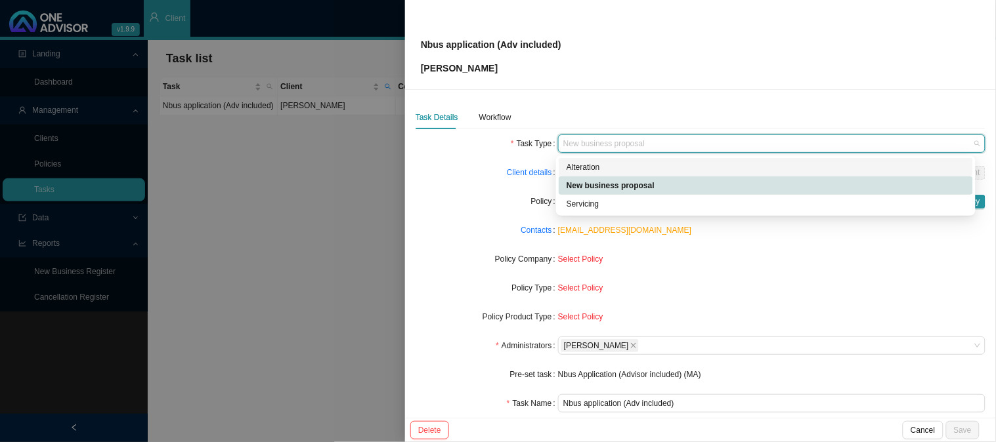
click at [591, 165] on div "Alteration" at bounding box center [765, 167] width 398 height 13
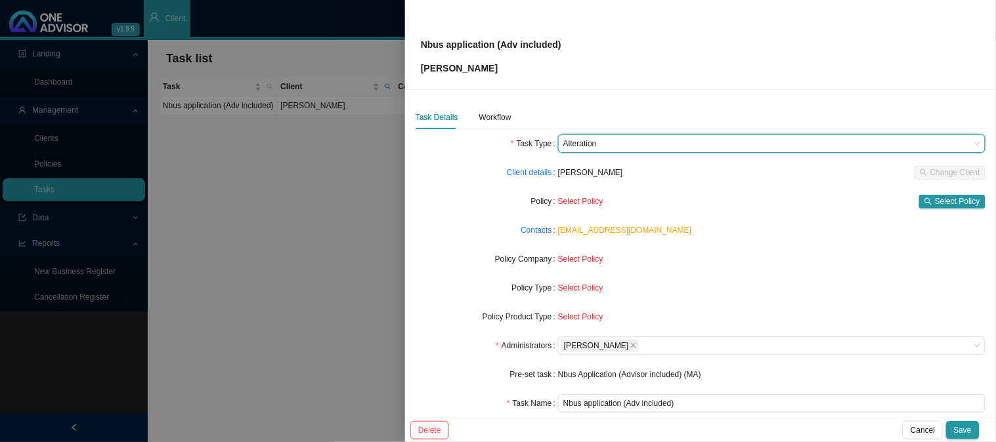
click at [718, 238] on div "[EMAIL_ADDRESS][DOMAIN_NAME]" at bounding box center [771, 230] width 427 height 18
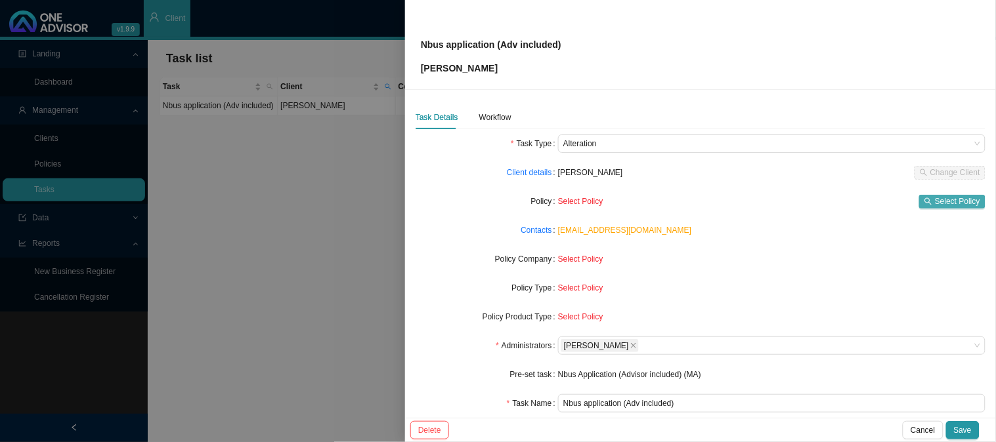
click at [935, 205] on span "Select Policy" at bounding box center [957, 201] width 45 height 13
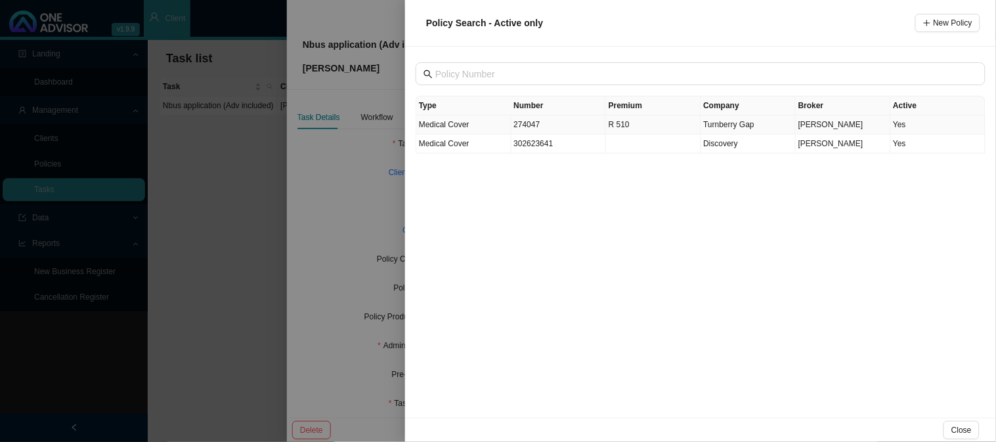
click at [674, 125] on td "R 510" at bounding box center [653, 125] width 95 height 19
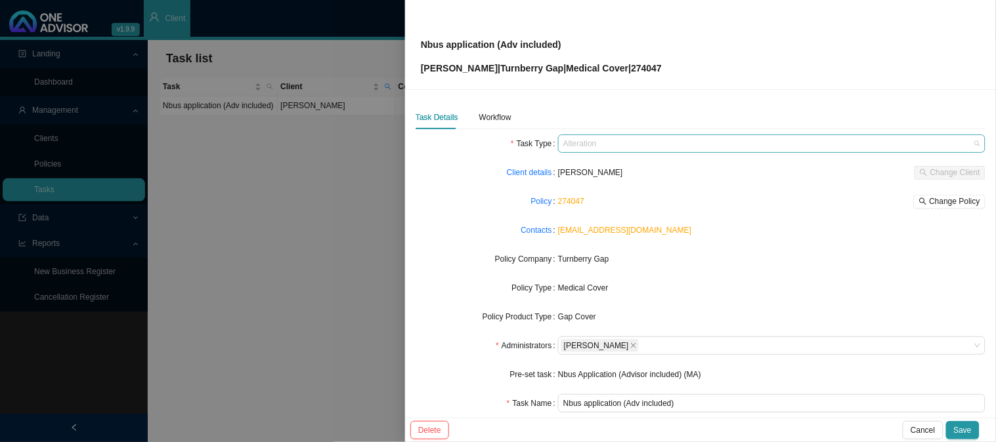
click at [631, 147] on span "Alteration" at bounding box center [771, 143] width 417 height 17
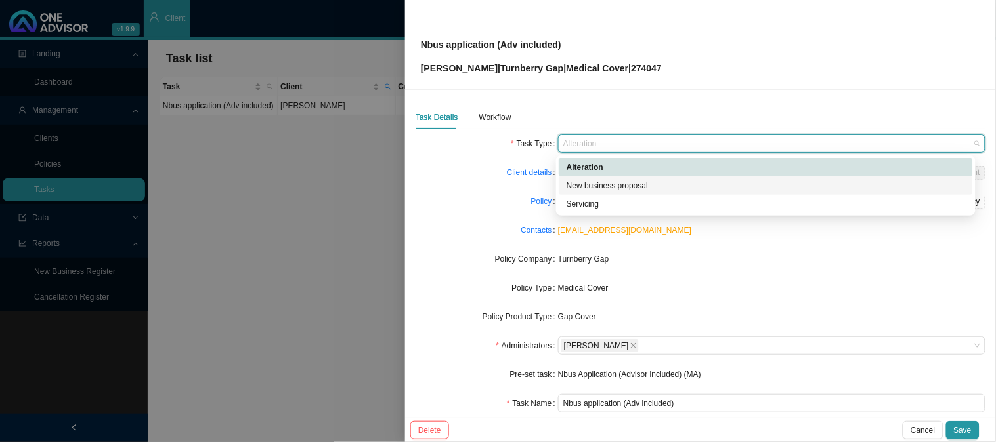
drag, startPoint x: 619, startPoint y: 184, endPoint x: 633, endPoint y: 185, distance: 13.8
click at [619, 184] on div "New business proposal" at bounding box center [765, 185] width 398 height 13
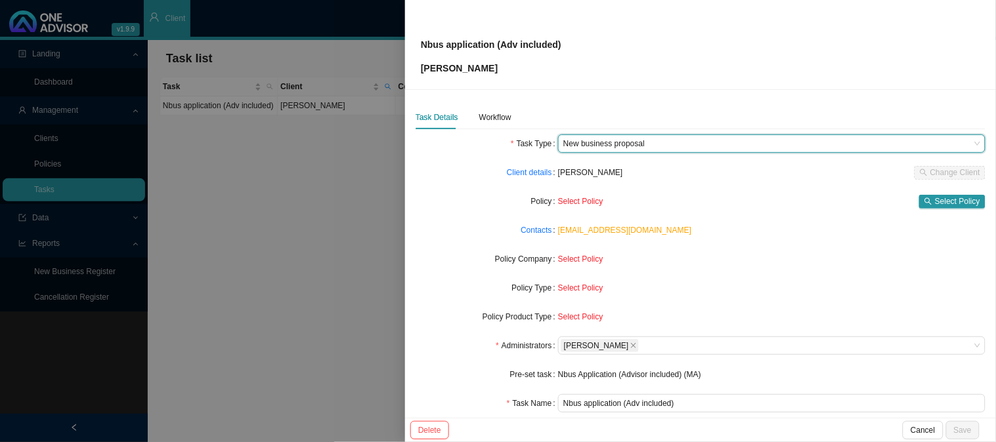
click at [664, 146] on span "New business proposal" at bounding box center [771, 143] width 417 height 17
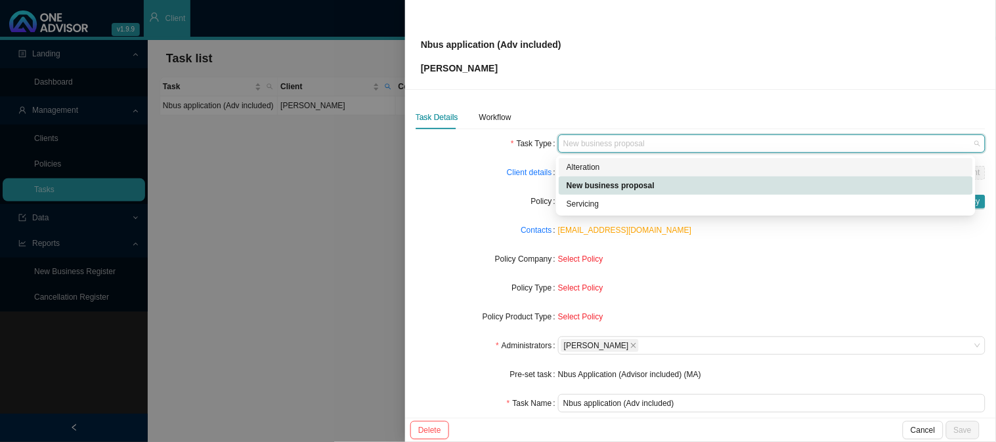
click at [615, 169] on div "Alteration" at bounding box center [765, 167] width 398 height 13
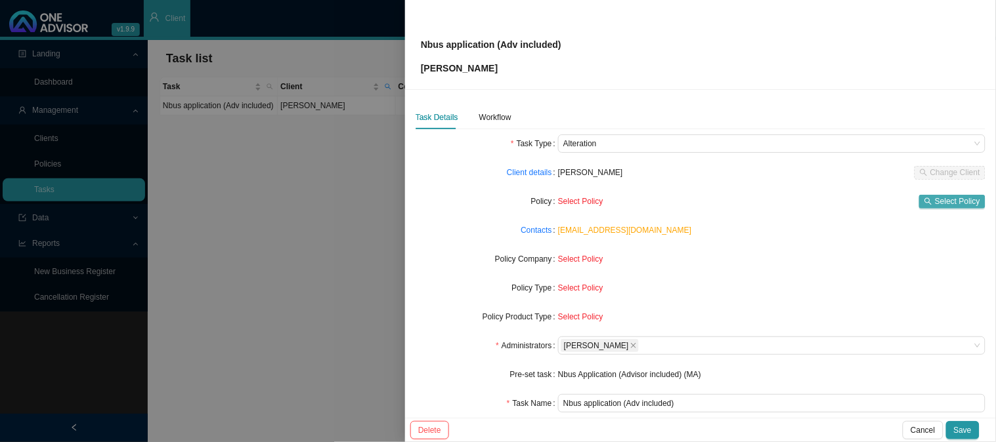
click at [935, 197] on span "Select Policy" at bounding box center [957, 201] width 45 height 13
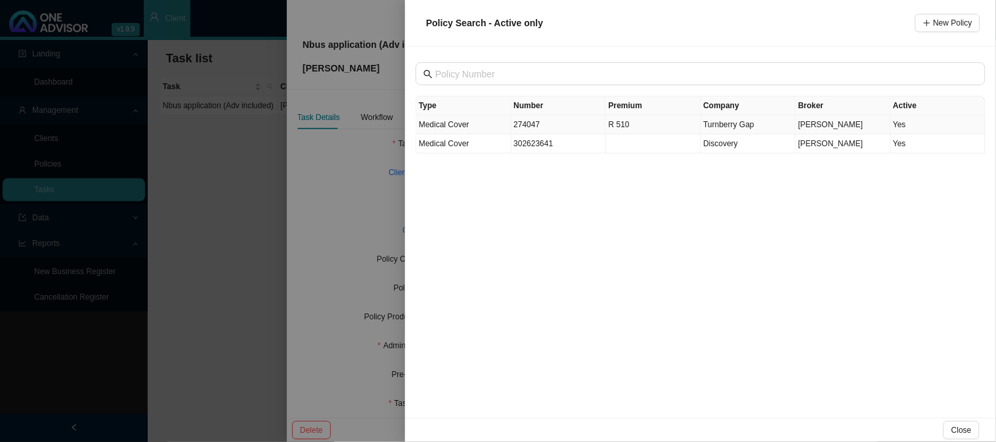
click at [572, 125] on td "274047" at bounding box center [558, 125] width 95 height 19
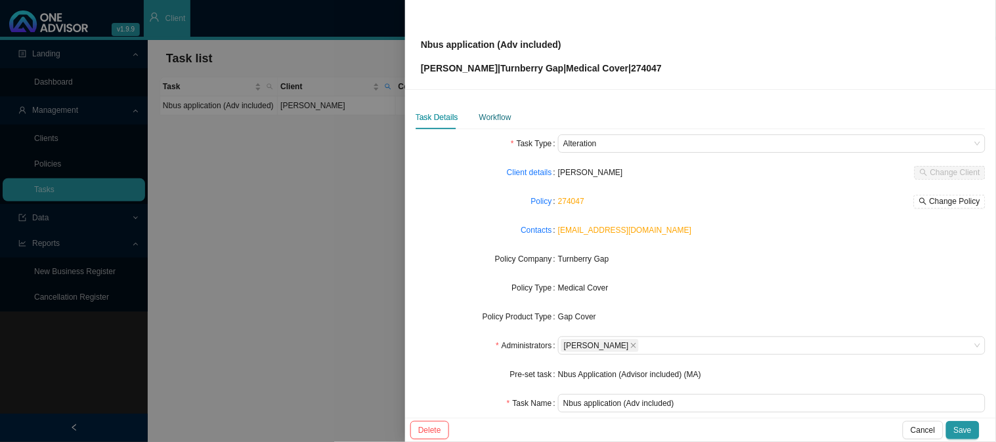
click at [492, 121] on div "Workflow" at bounding box center [495, 117] width 32 height 13
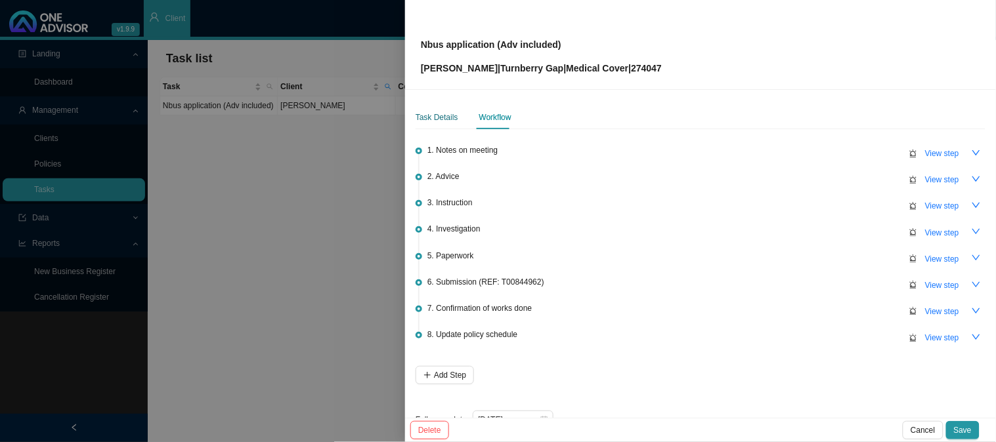
click at [454, 120] on div "Task Details" at bounding box center [436, 117] width 43 height 13
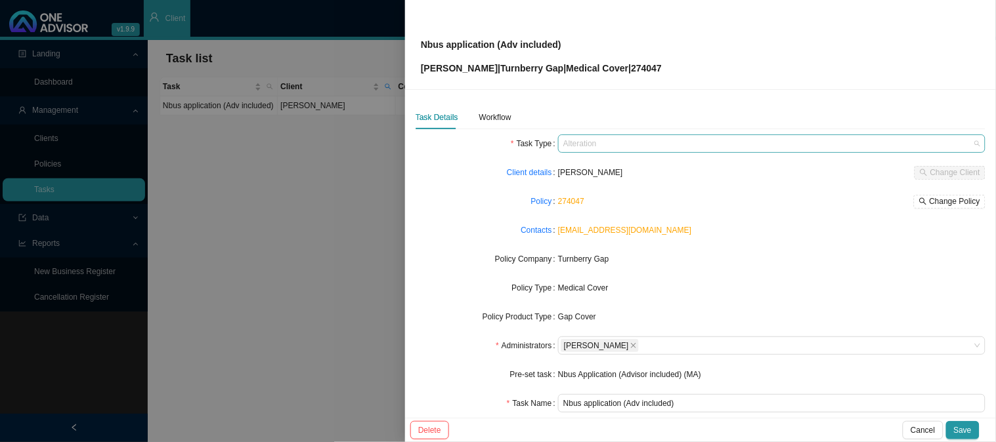
click at [619, 145] on span "Alteration" at bounding box center [771, 143] width 417 height 17
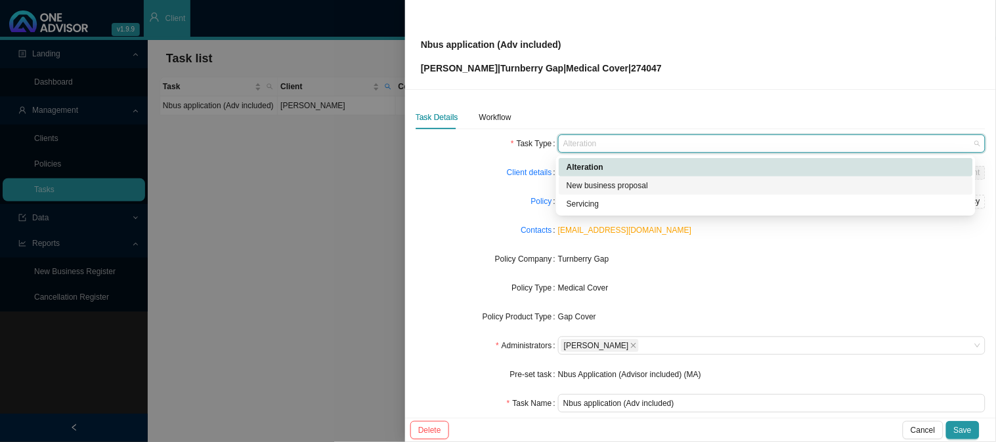
click at [610, 184] on div "New business proposal" at bounding box center [765, 185] width 398 height 13
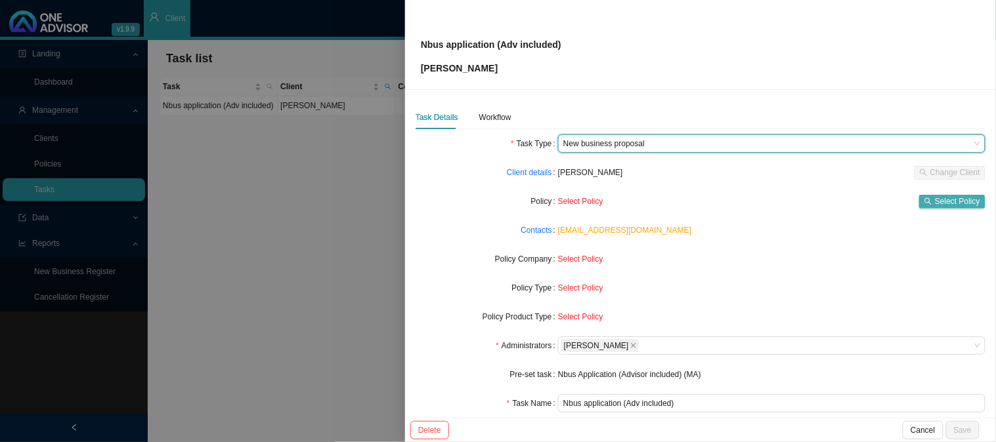
click at [943, 199] on span "Select Policy" at bounding box center [957, 201] width 45 height 13
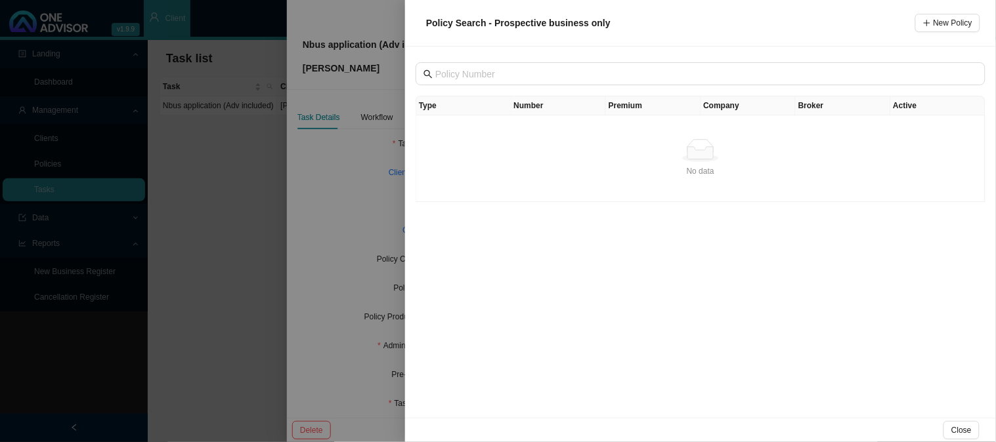
click at [337, 115] on div at bounding box center [498, 221] width 996 height 442
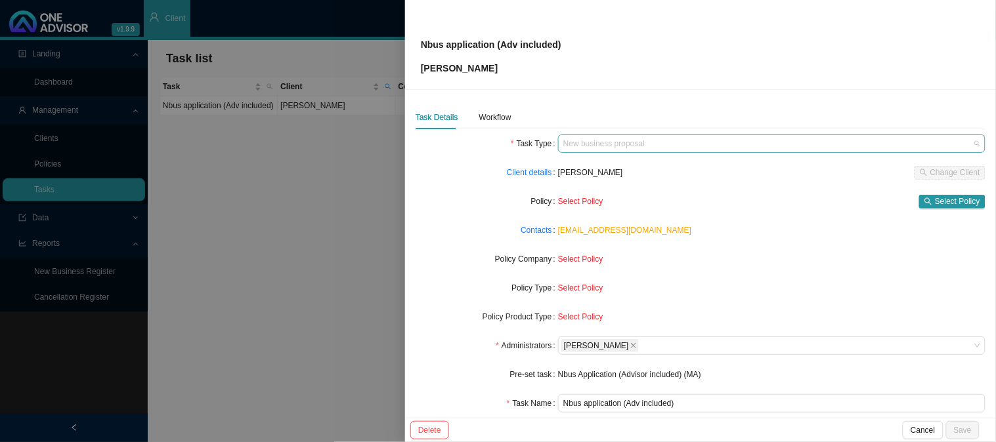
click at [633, 142] on span "New business proposal" at bounding box center [771, 143] width 417 height 17
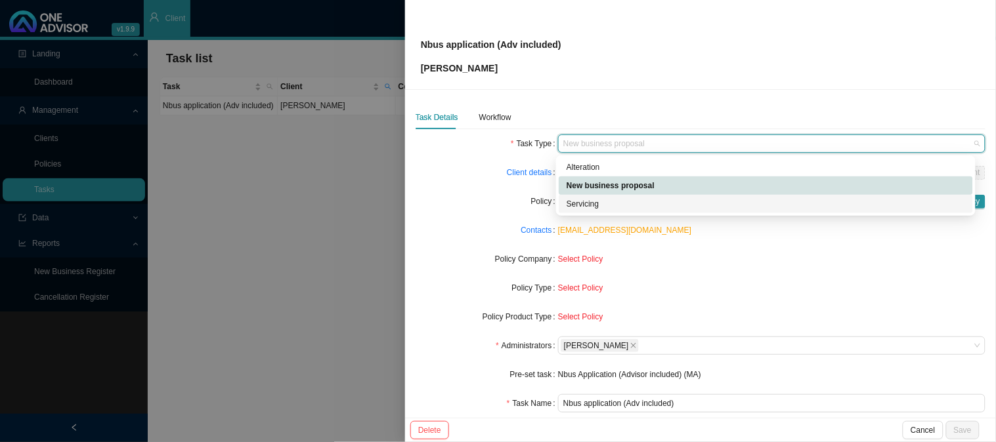
click at [711, 286] on div "Select Policy" at bounding box center [771, 288] width 427 height 13
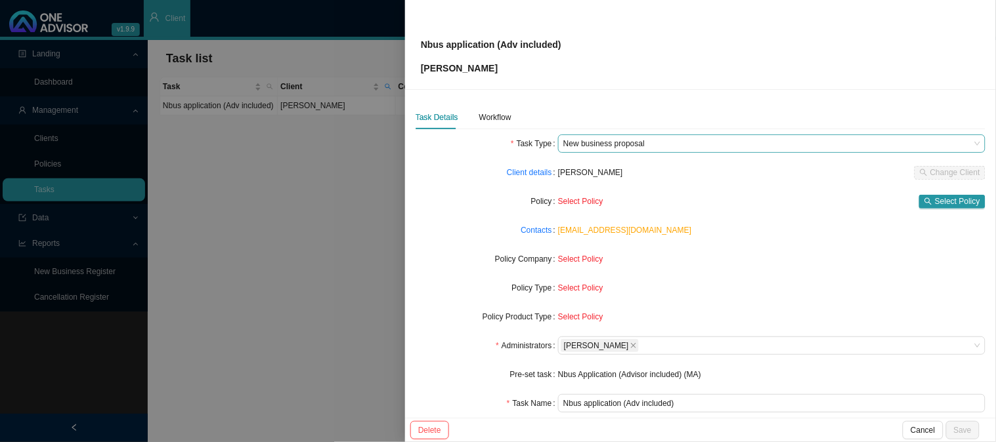
click at [672, 146] on span "New business proposal" at bounding box center [771, 143] width 417 height 17
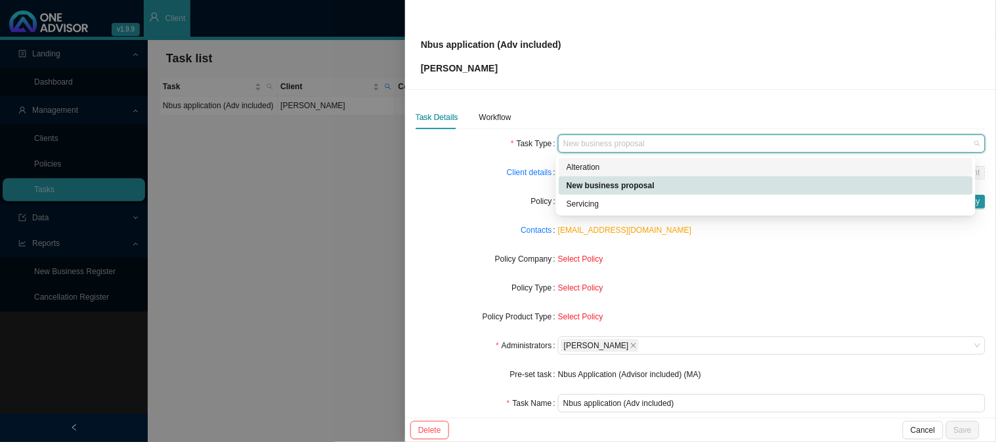
click at [609, 165] on div "Alteration" at bounding box center [765, 167] width 398 height 13
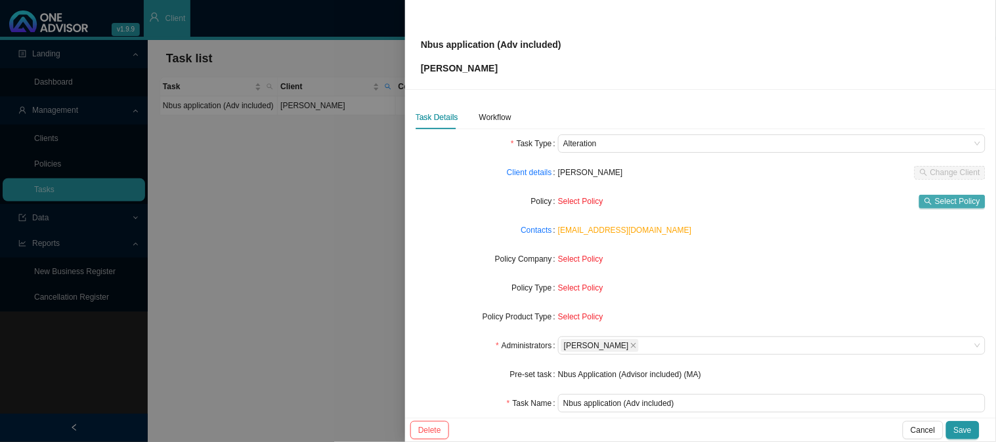
click at [935, 199] on span "Select Policy" at bounding box center [957, 201] width 45 height 13
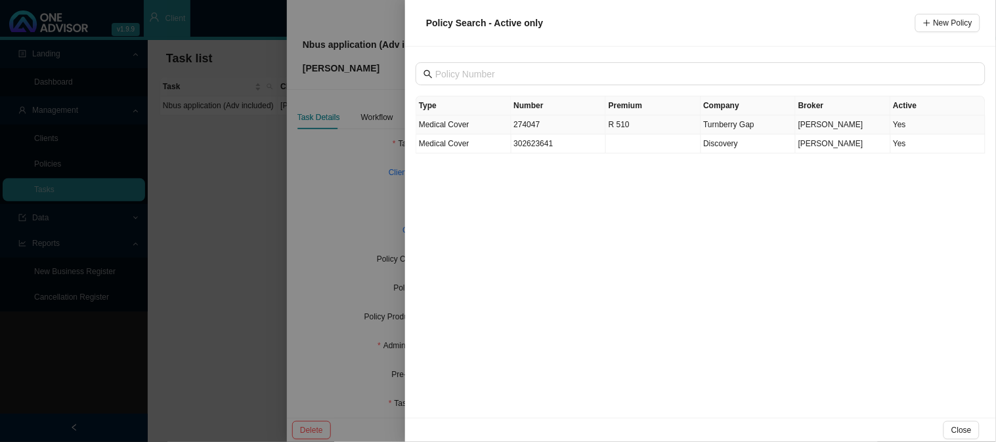
click at [538, 125] on td "274047" at bounding box center [558, 125] width 95 height 19
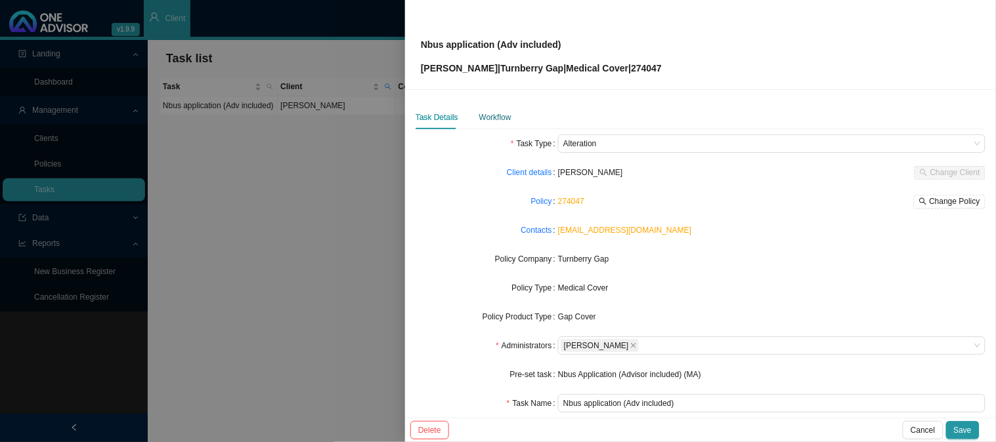
click at [494, 117] on div "Workflow" at bounding box center [495, 117] width 32 height 13
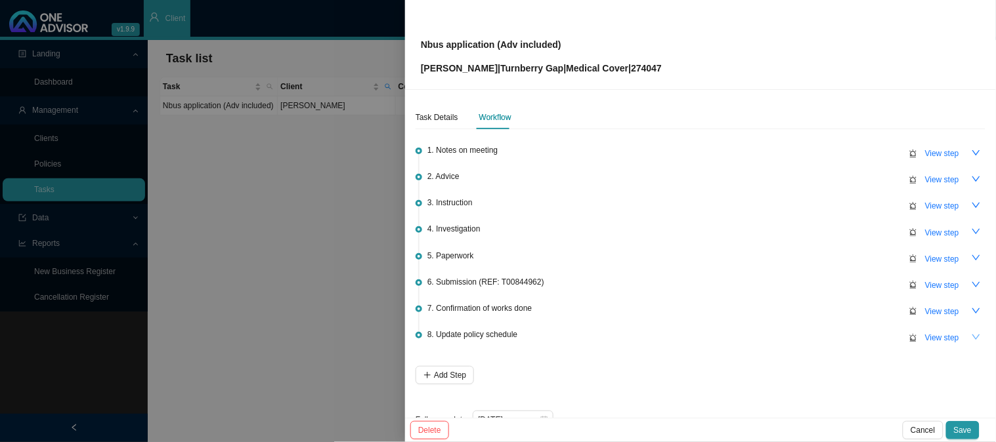
click at [971, 337] on icon "down" at bounding box center [975, 337] width 9 height 9
click at [971, 337] on icon "up" at bounding box center [975, 337] width 9 height 9
click at [445, 116] on div "Task Details" at bounding box center [436, 117] width 43 height 13
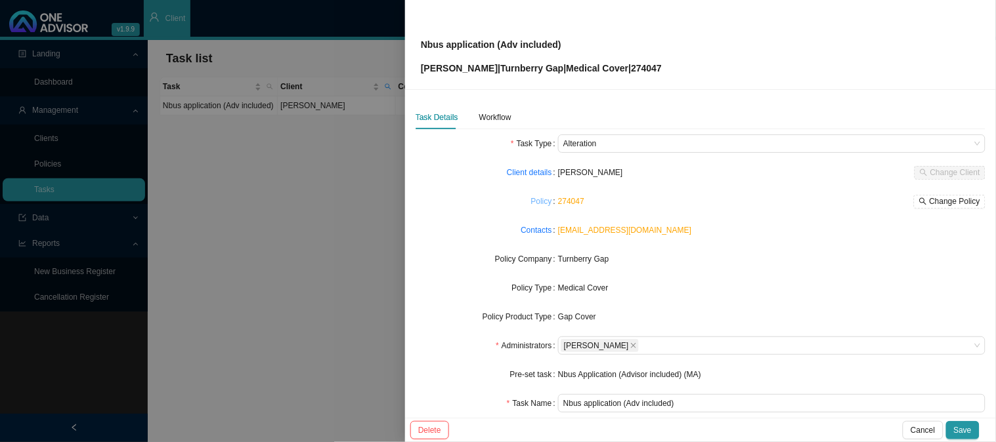
click at [536, 205] on link "Policy" at bounding box center [541, 201] width 21 height 13
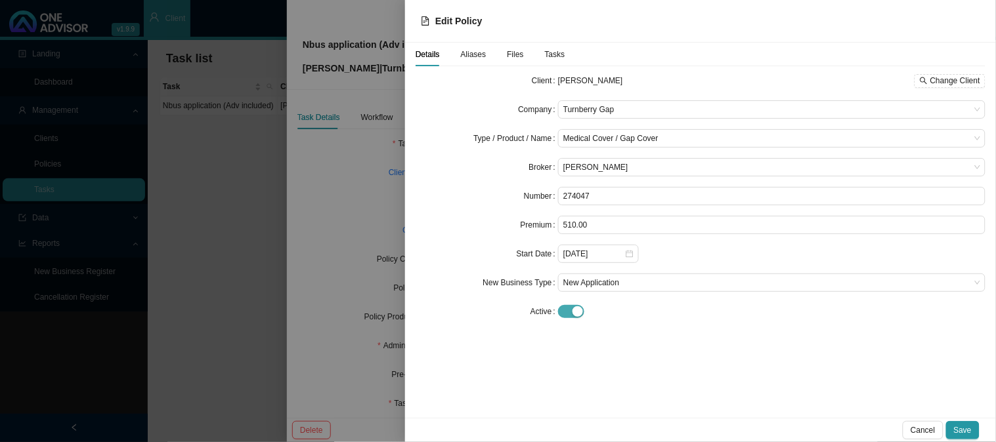
click at [570, 315] on span "button" at bounding box center [571, 311] width 26 height 13
click at [960, 431] on span "Save" at bounding box center [963, 430] width 18 height 13
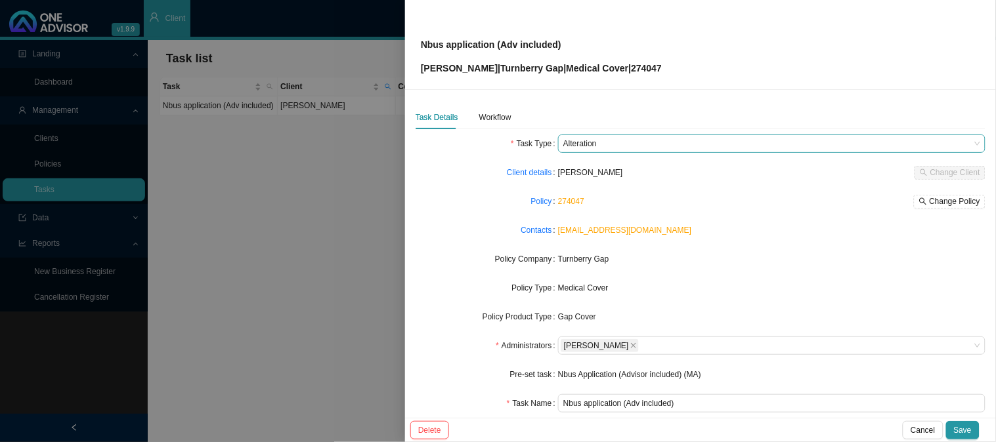
click at [630, 143] on span "Alteration" at bounding box center [771, 143] width 417 height 17
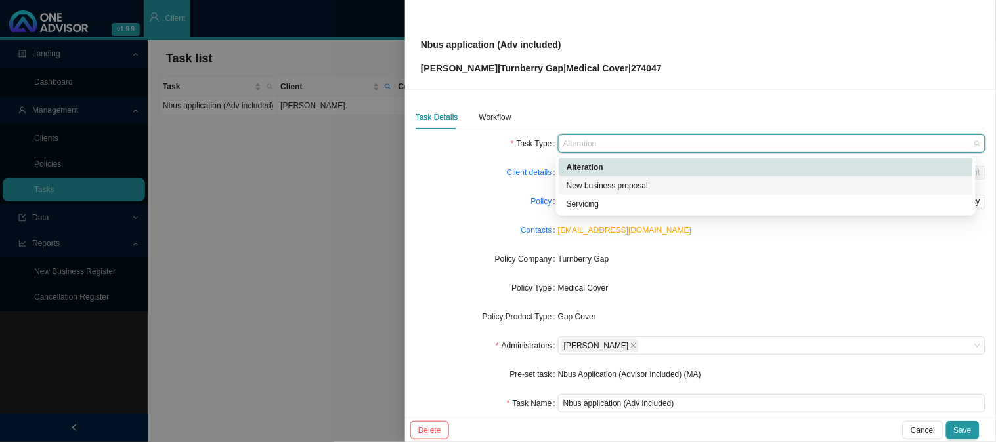
click at [595, 185] on div "New business proposal" at bounding box center [765, 185] width 398 height 13
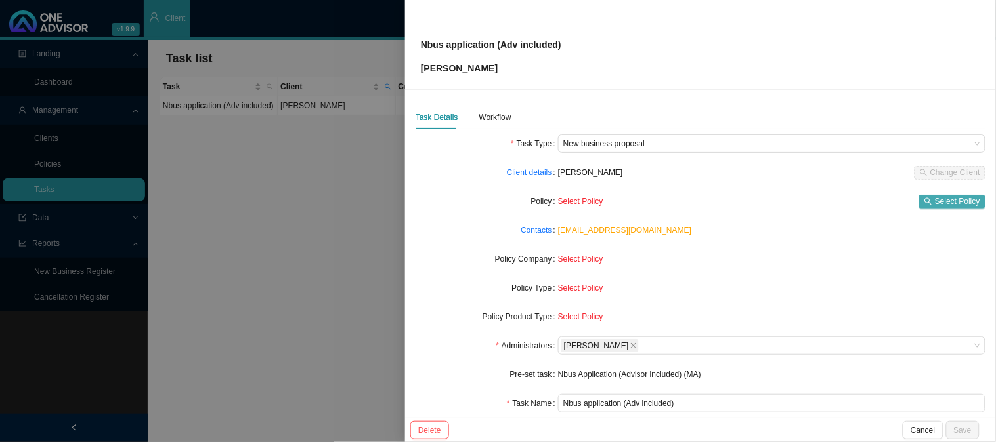
click at [947, 200] on span "Select Policy" at bounding box center [957, 201] width 45 height 13
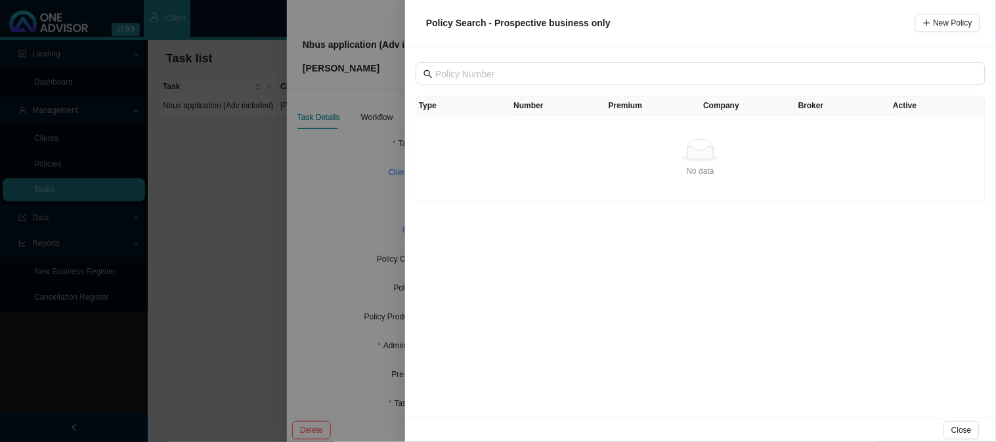
click at [304, 192] on div at bounding box center [498, 221] width 996 height 442
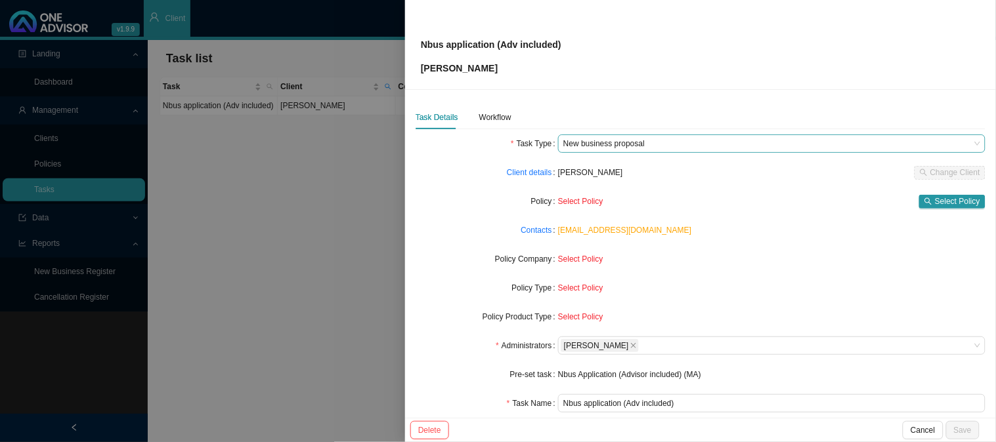
click at [653, 140] on span "New business proposal" at bounding box center [771, 143] width 417 height 17
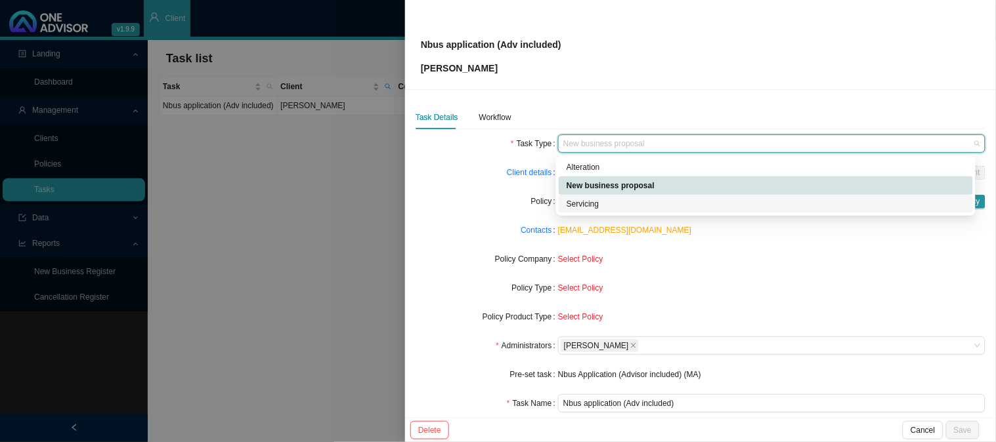
click at [586, 202] on div "Servicing" at bounding box center [765, 204] width 398 height 13
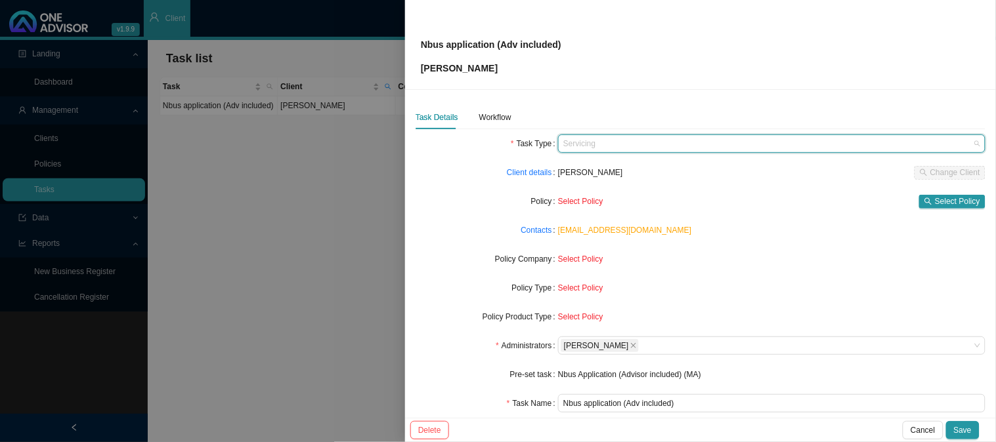
click at [605, 140] on span "Servicing" at bounding box center [771, 143] width 417 height 17
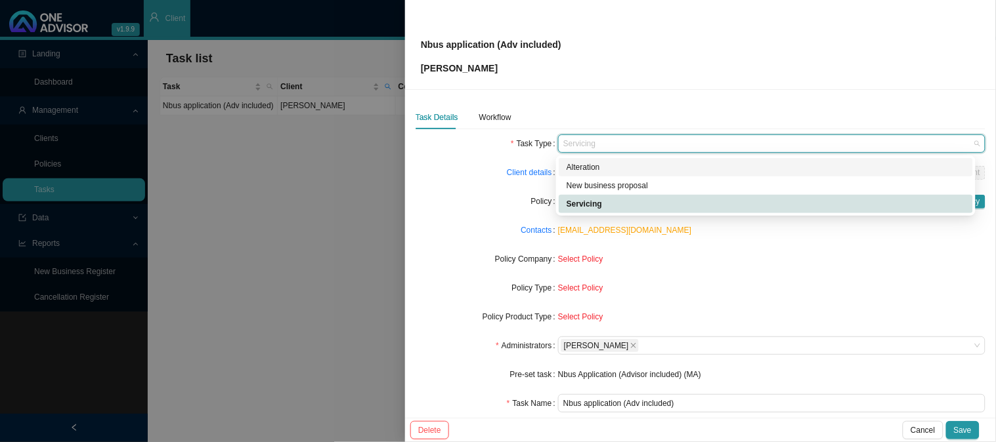
click at [595, 167] on div "Alteration" at bounding box center [765, 167] width 398 height 13
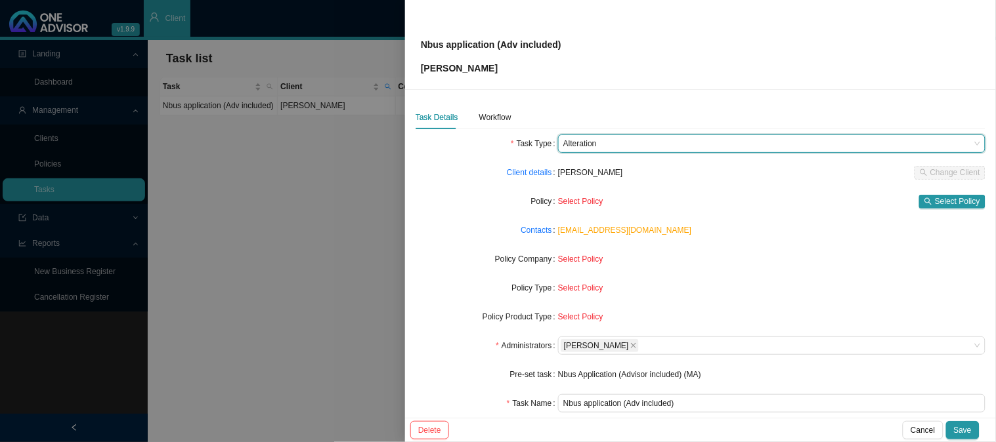
click at [630, 146] on span "Alteration" at bounding box center [771, 143] width 417 height 17
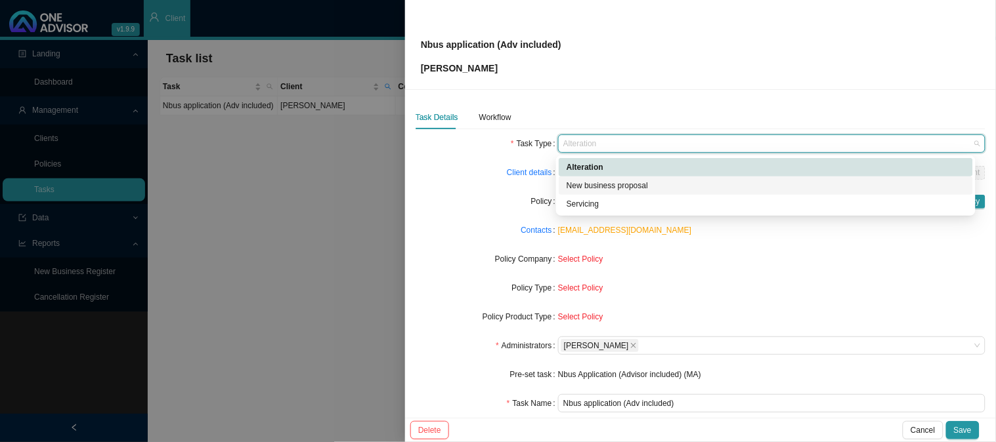
click at [613, 187] on div "New business proposal" at bounding box center [765, 185] width 398 height 13
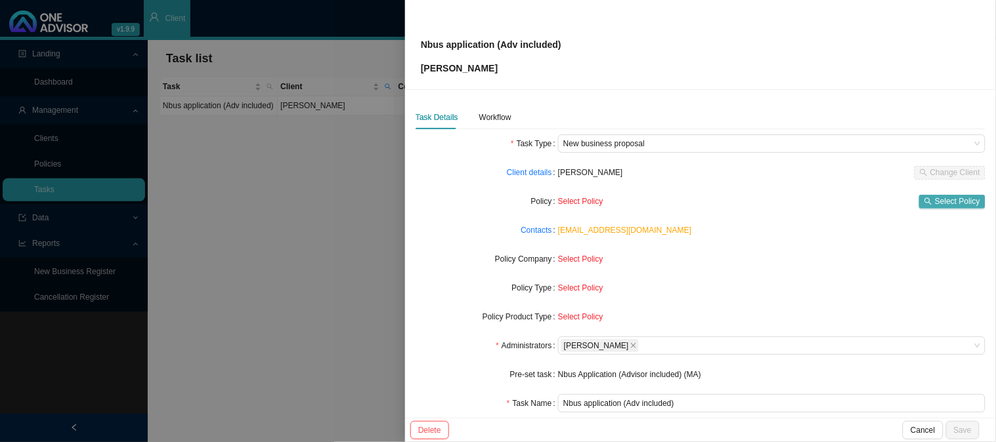
click at [935, 204] on span "Select Policy" at bounding box center [957, 201] width 45 height 13
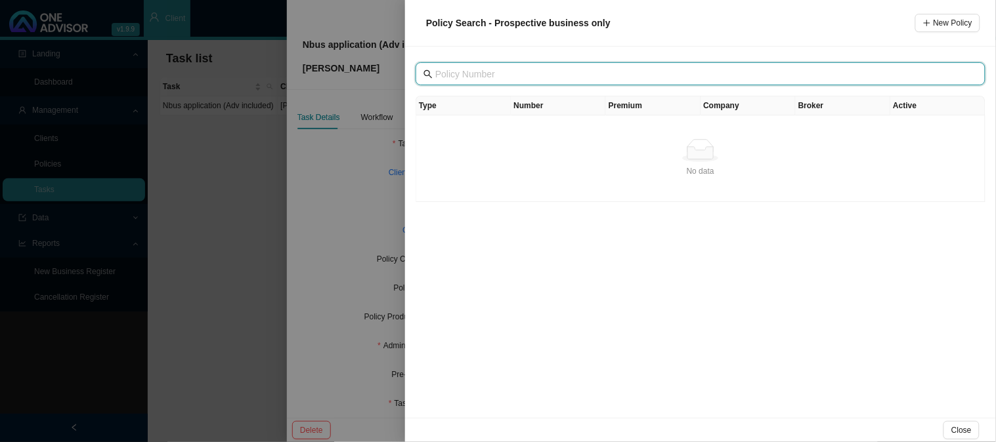
click at [600, 71] on input "text" at bounding box center [701, 74] width 533 height 14
click at [647, 70] on input "text" at bounding box center [701, 74] width 533 height 14
click at [586, 74] on input "text" at bounding box center [701, 74] width 533 height 14
paste input "274047"
type input "274047"
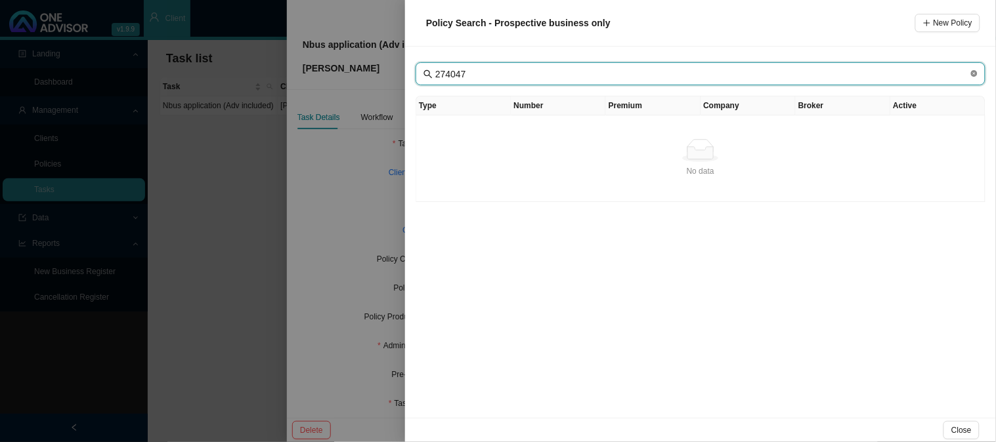
click at [973, 73] on icon "close-circle" at bounding box center [974, 73] width 7 height 7
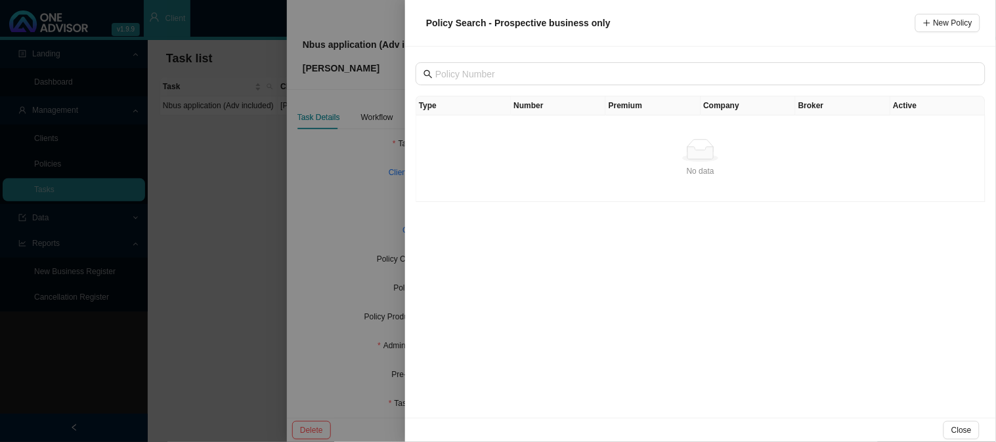
click at [354, 222] on div at bounding box center [498, 221] width 996 height 442
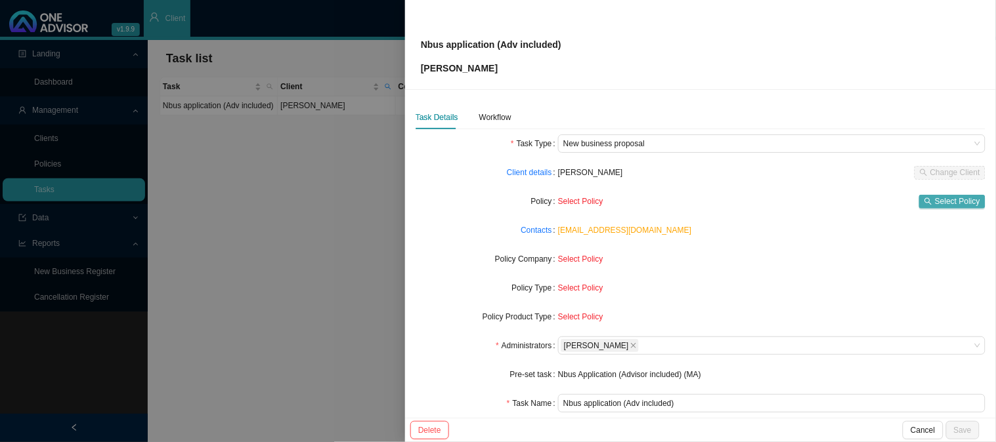
click at [935, 203] on span "Select Policy" at bounding box center [957, 201] width 45 height 13
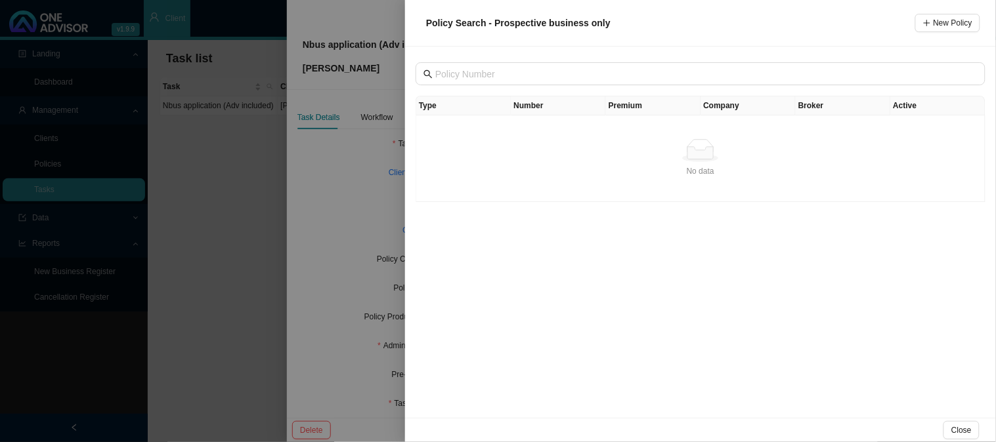
click at [356, 173] on div at bounding box center [498, 221] width 996 height 442
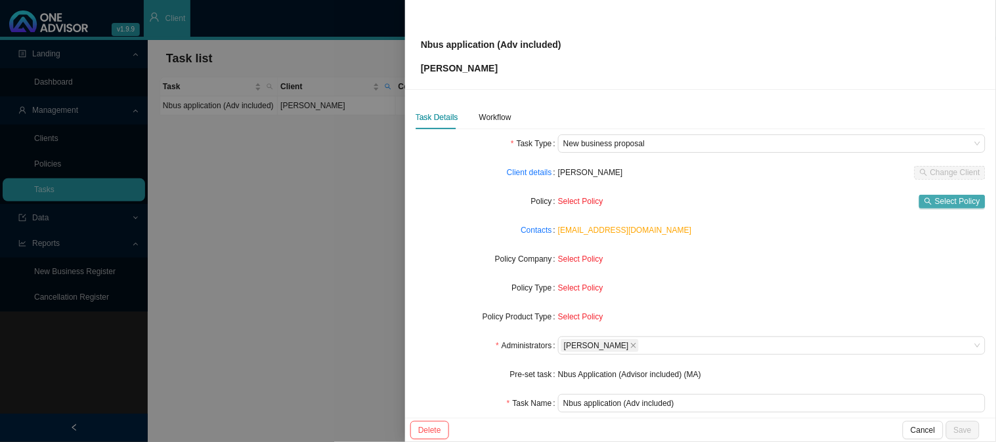
click at [941, 203] on span "Select Policy" at bounding box center [957, 201] width 45 height 13
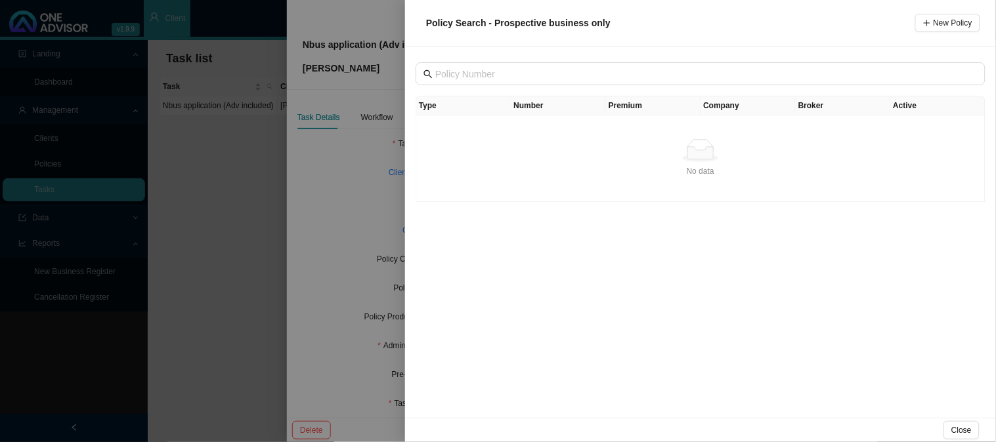
click at [333, 199] on div at bounding box center [498, 221] width 996 height 442
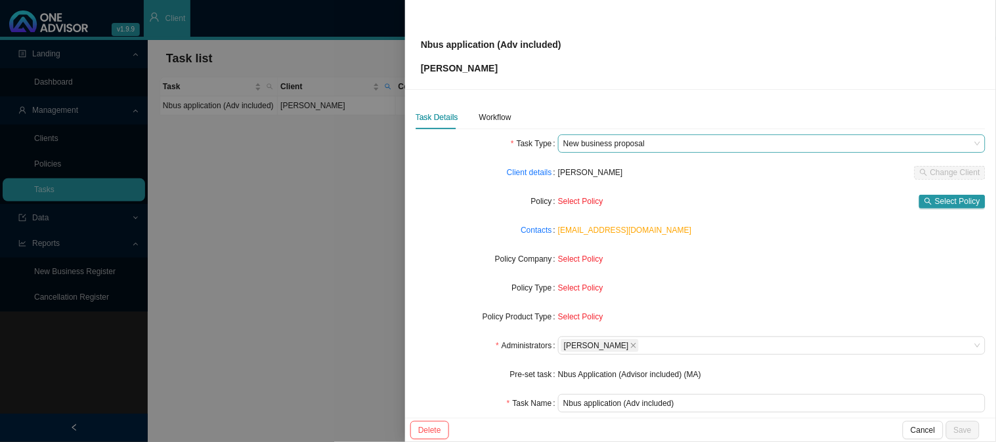
click at [710, 150] on span "New business proposal" at bounding box center [771, 143] width 417 height 17
click at [727, 242] on form "Task Type New business proposal Client details [PERSON_NAME] Change Client Poli…" at bounding box center [700, 303] width 570 height 336
click at [649, 142] on span "New business proposal" at bounding box center [771, 143] width 417 height 17
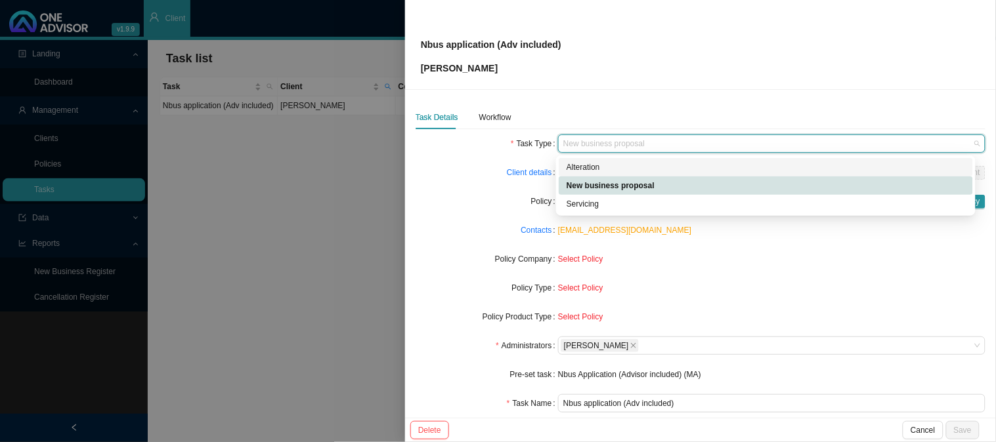
click at [595, 166] on div "Alteration" at bounding box center [765, 167] width 398 height 13
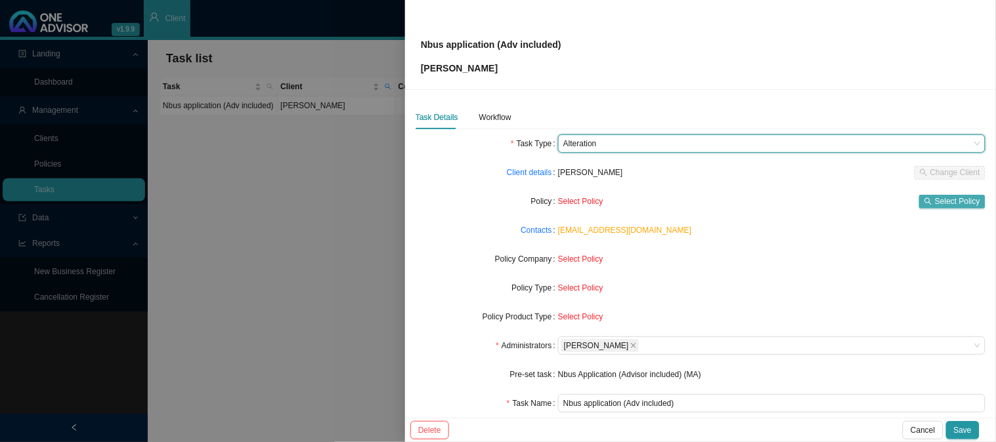
click at [925, 195] on button "Select Policy" at bounding box center [952, 202] width 66 height 14
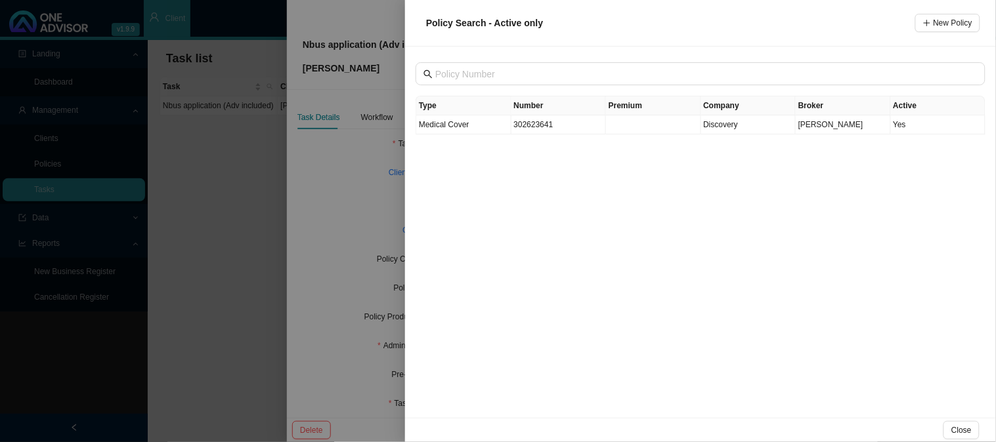
click at [369, 187] on div at bounding box center [498, 221] width 996 height 442
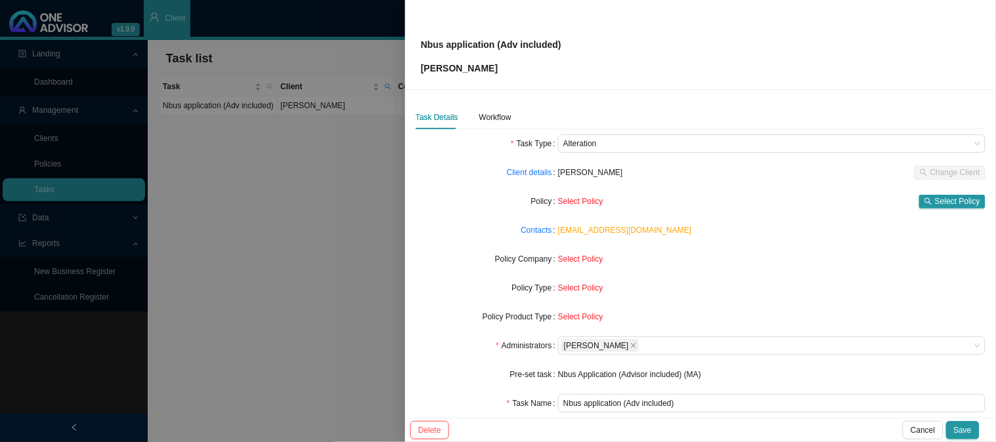
click at [308, 220] on div at bounding box center [498, 221] width 996 height 442
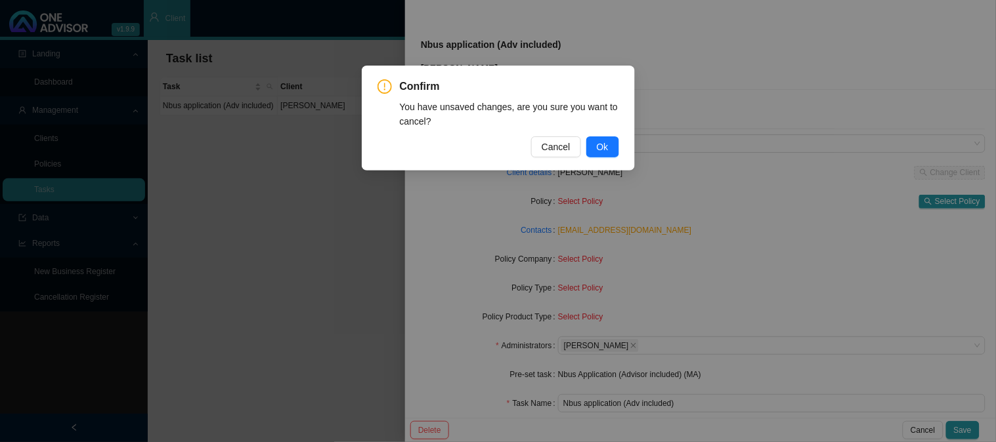
click at [754, 210] on div "Confirm You have unsaved changes, are you sure you want to cancel? Cancel Ok" at bounding box center [498, 221] width 996 height 442
click at [570, 150] on span "Cancel" at bounding box center [556, 147] width 29 height 14
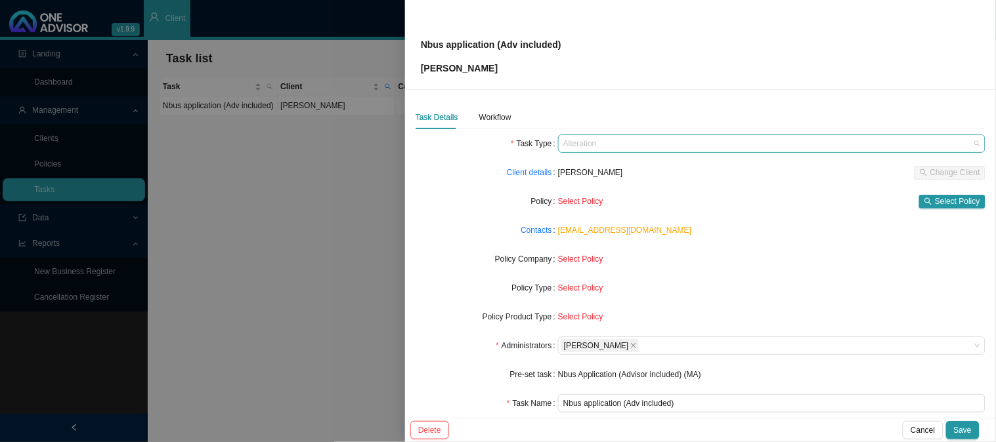
click at [634, 140] on span "Alteration" at bounding box center [771, 143] width 417 height 17
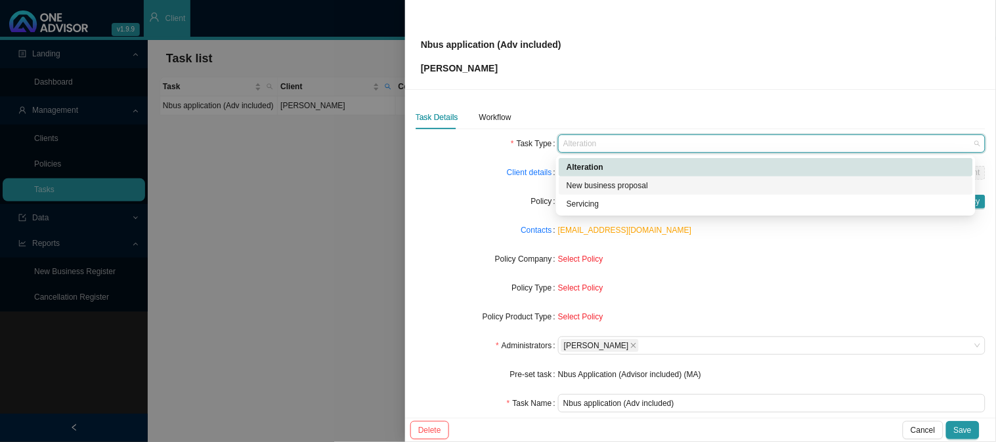
click at [597, 184] on div "New business proposal" at bounding box center [765, 185] width 398 height 13
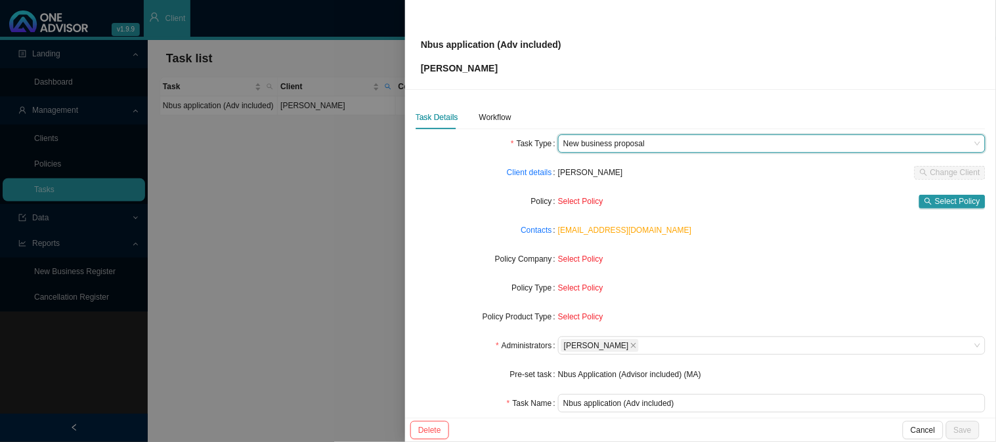
scroll to position [73, 0]
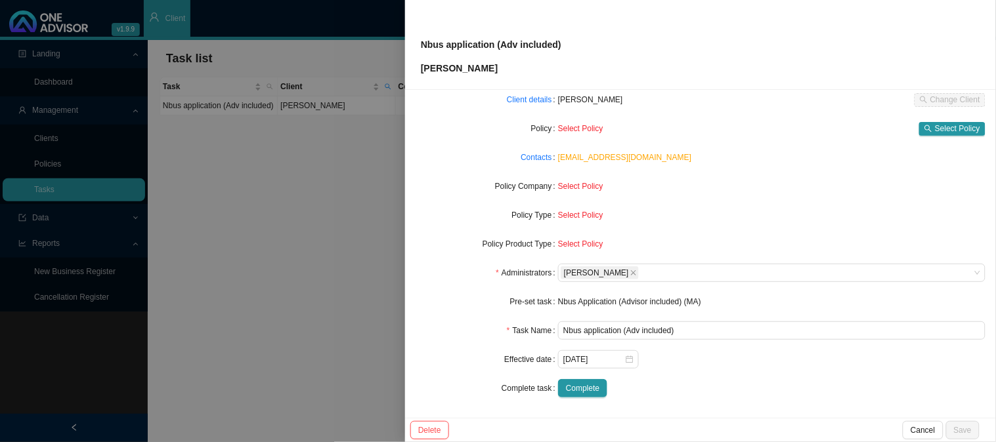
click at [776, 213] on div "Select Policy" at bounding box center [771, 215] width 427 height 13
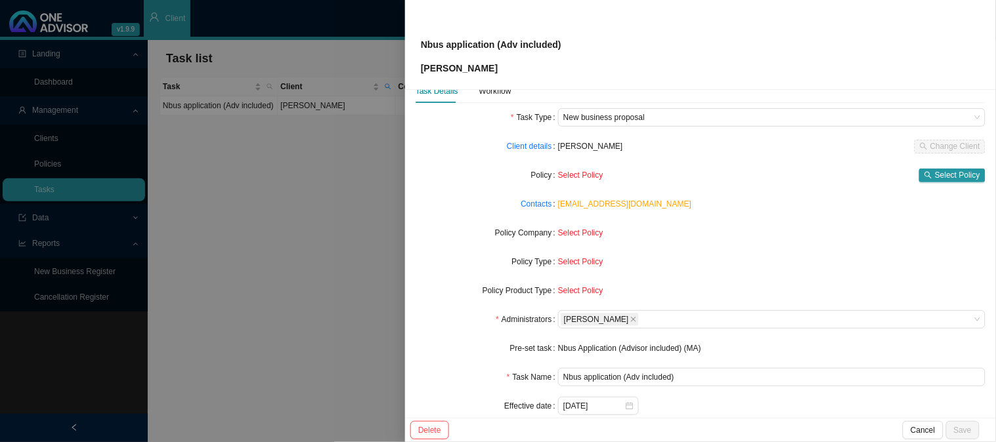
scroll to position [0, 0]
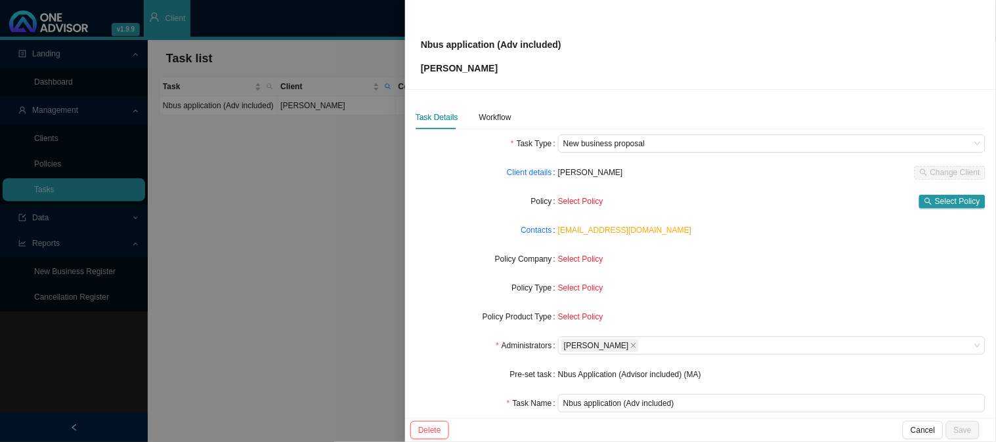
click at [333, 156] on div at bounding box center [498, 221] width 996 height 442
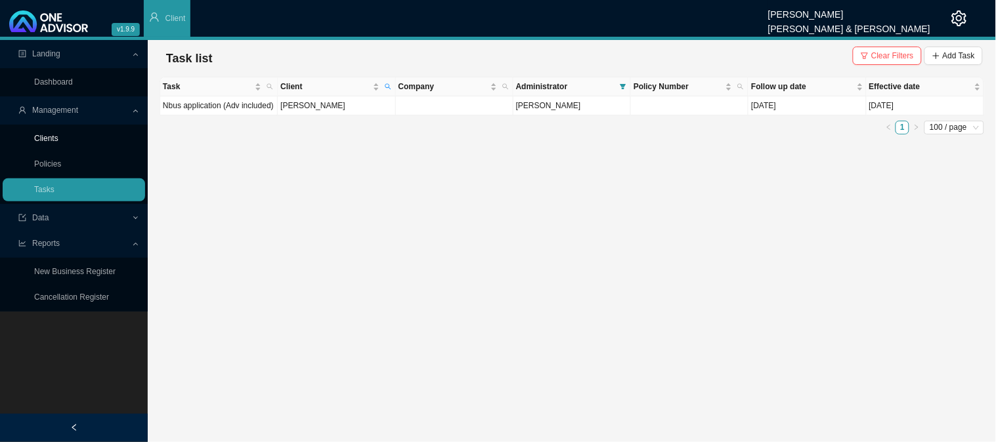
click at [56, 141] on link "Clients" at bounding box center [46, 138] width 24 height 9
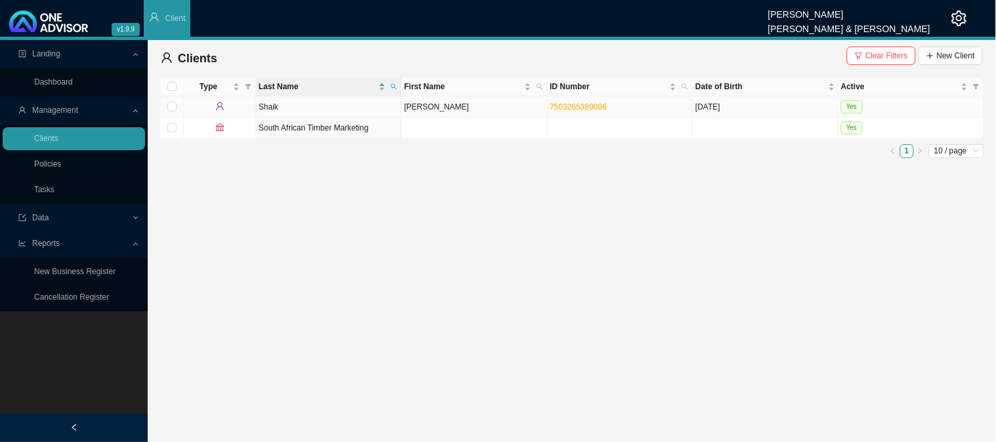
click at [377, 103] on td "Shaik" at bounding box center [329, 106] width 146 height 21
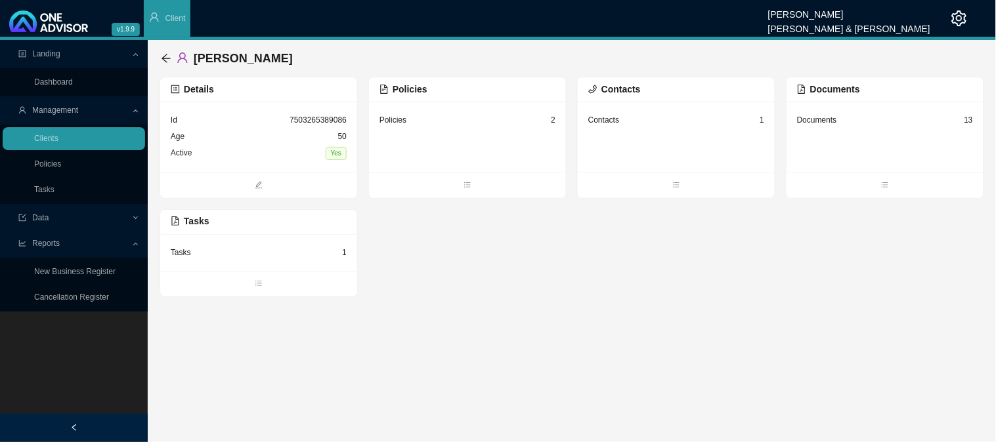
click at [506, 133] on div "Policies 2" at bounding box center [467, 137] width 197 height 71
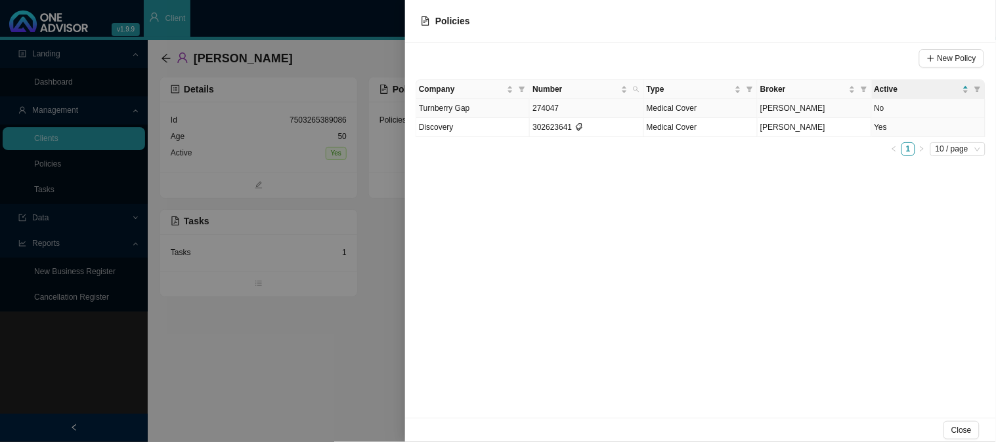
click at [568, 107] on td "274047" at bounding box center [587, 108] width 114 height 19
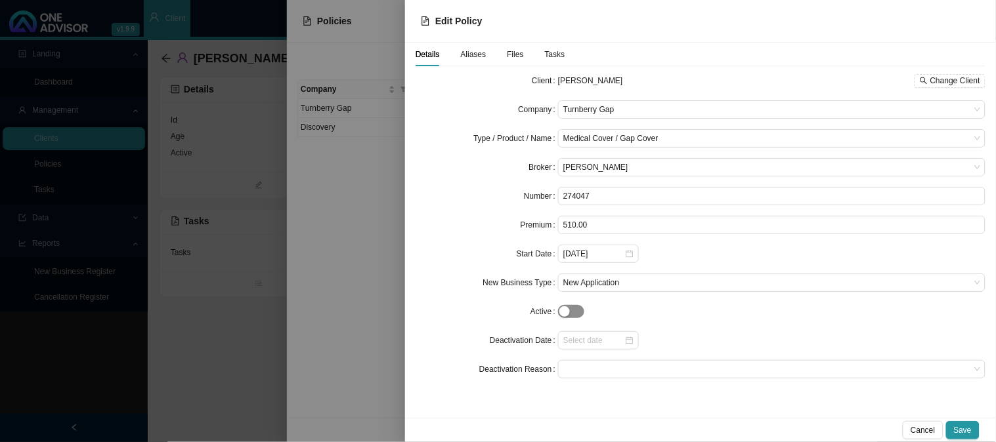
click at [568, 312] on div "button" at bounding box center [564, 312] width 11 height 11
click at [564, 311] on span "button" at bounding box center [571, 311] width 26 height 13
click at [585, 370] on span at bounding box center [771, 369] width 417 height 17
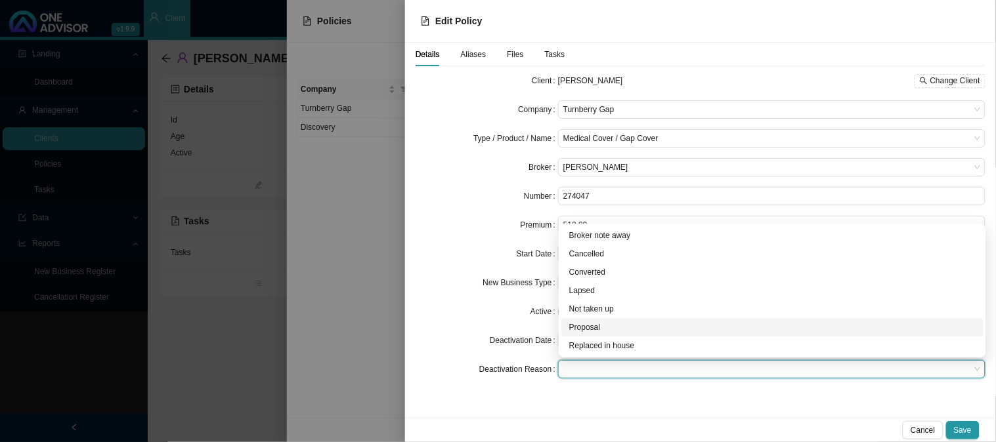
click at [584, 324] on div "Proposal" at bounding box center [772, 327] width 406 height 13
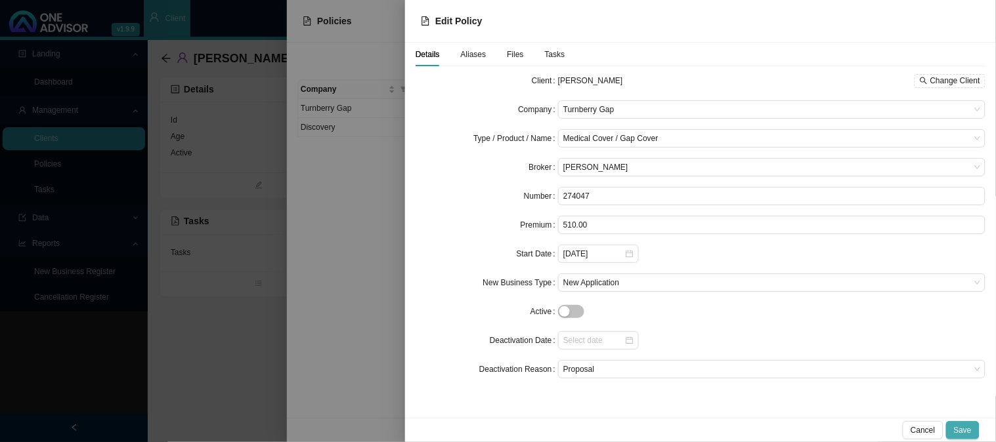
click at [956, 431] on span "Save" at bounding box center [963, 430] width 18 height 13
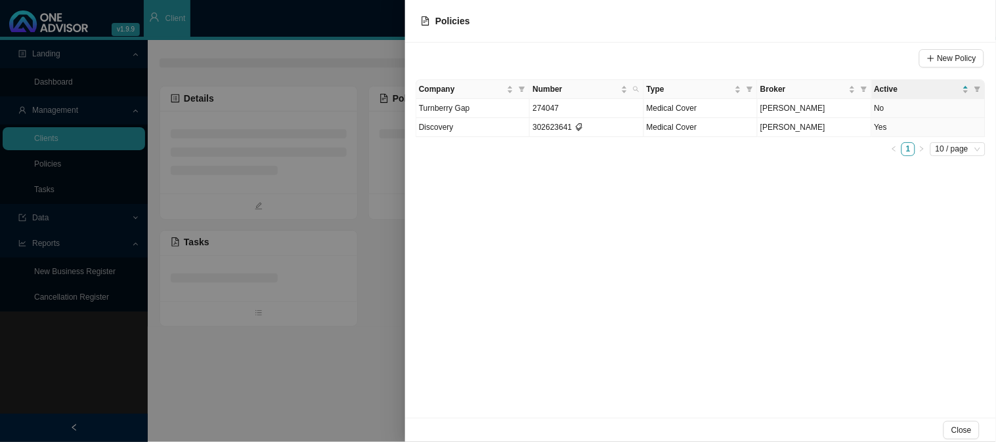
click at [323, 293] on div at bounding box center [498, 221] width 996 height 442
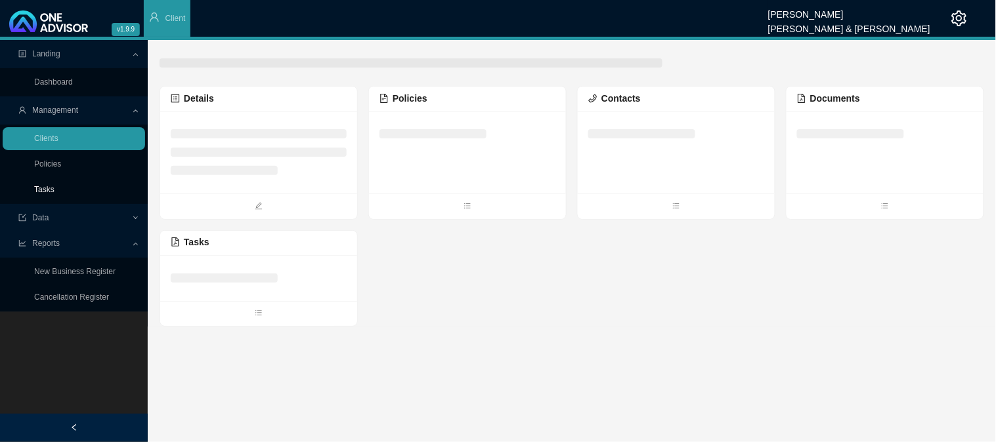
click at [43, 192] on link "Tasks" at bounding box center [44, 189] width 20 height 9
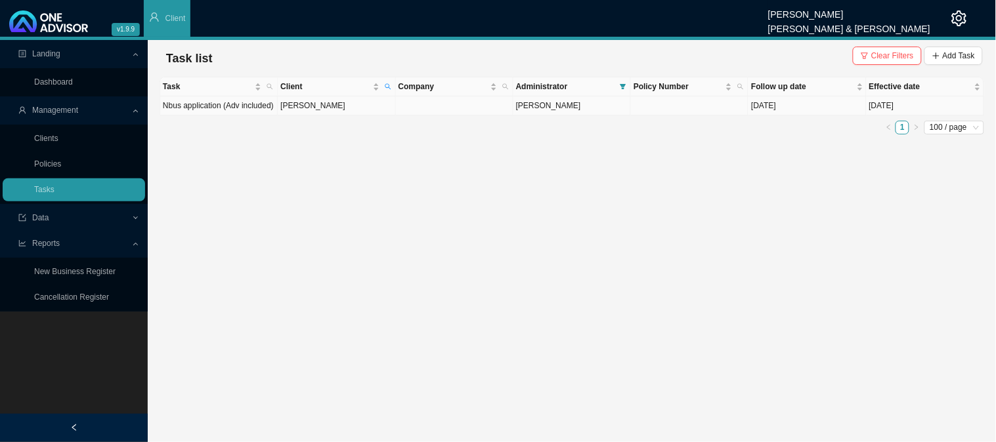
click at [473, 104] on td at bounding box center [454, 105] width 117 height 19
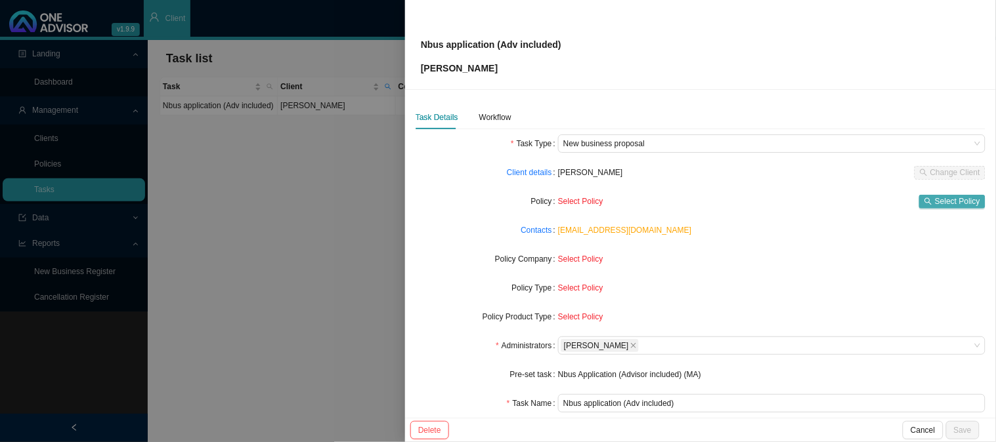
click at [939, 202] on span "Select Policy" at bounding box center [957, 201] width 45 height 13
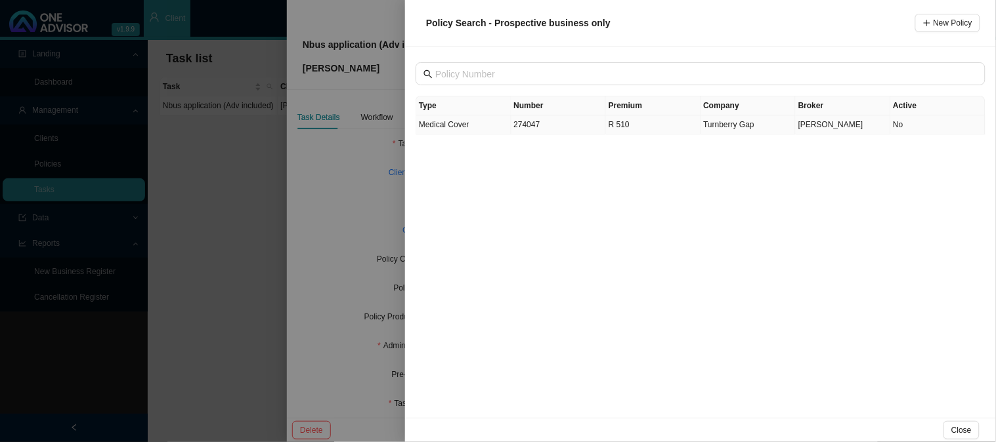
click at [528, 128] on td "274047" at bounding box center [558, 125] width 95 height 19
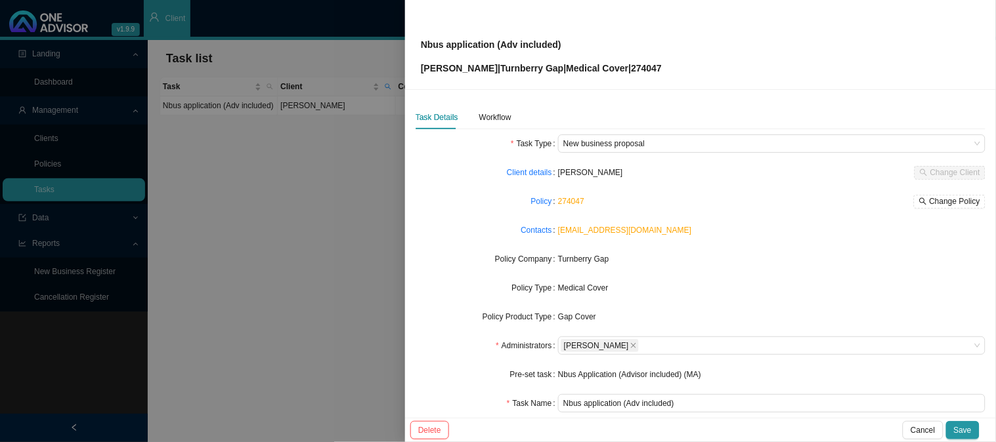
scroll to position [73, 0]
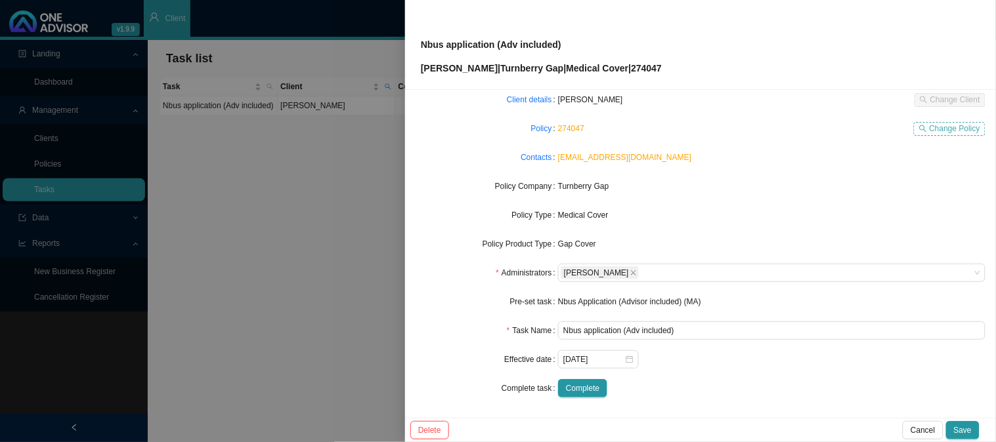
click at [937, 129] on span "Change Policy" at bounding box center [954, 128] width 51 height 13
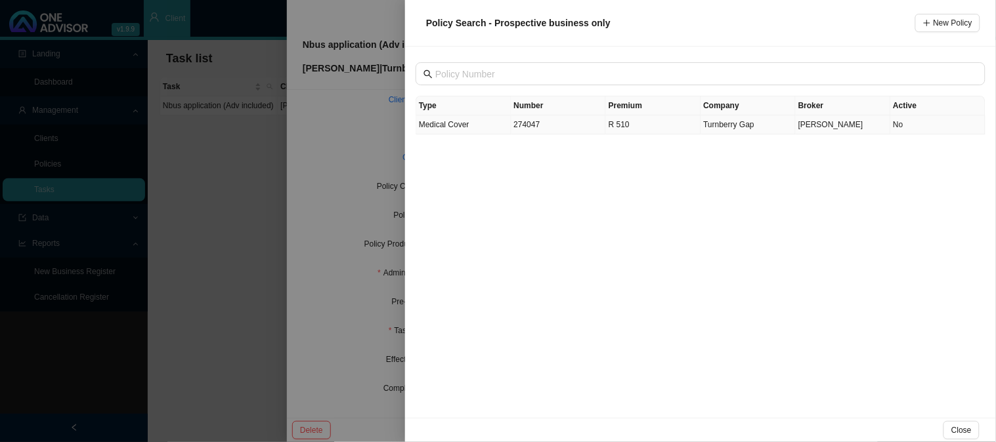
click at [723, 129] on span "Turnberry Gap" at bounding box center [729, 124] width 51 height 9
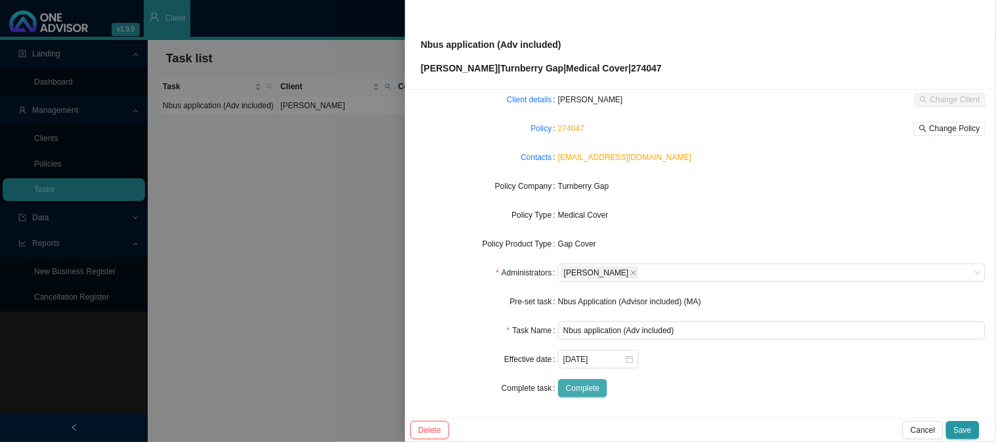
click at [580, 391] on span "Complete" at bounding box center [582, 388] width 33 height 13
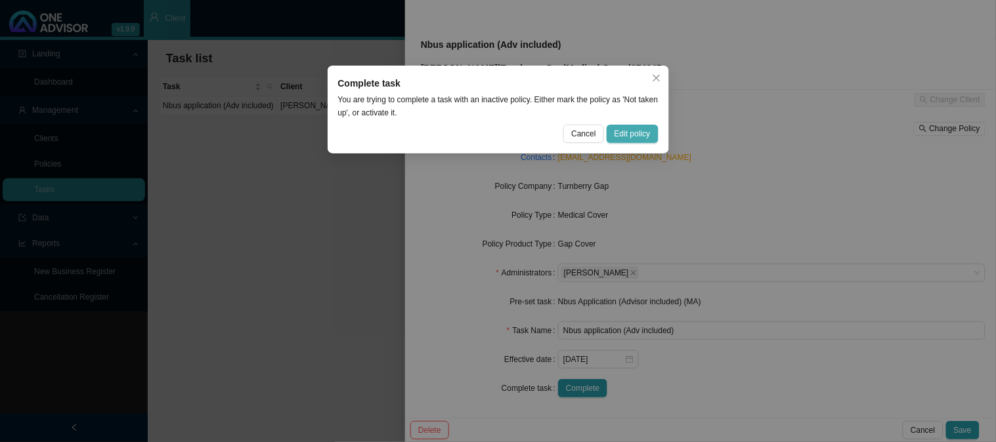
click at [634, 129] on span "Edit policy" at bounding box center [632, 133] width 36 height 13
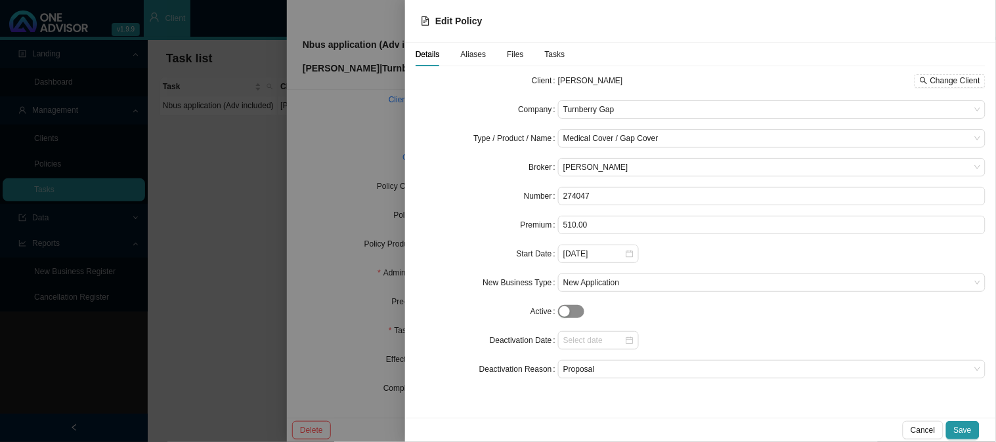
click at [567, 312] on div "button" at bounding box center [564, 312] width 11 height 11
click at [968, 428] on span "Save" at bounding box center [963, 430] width 18 height 13
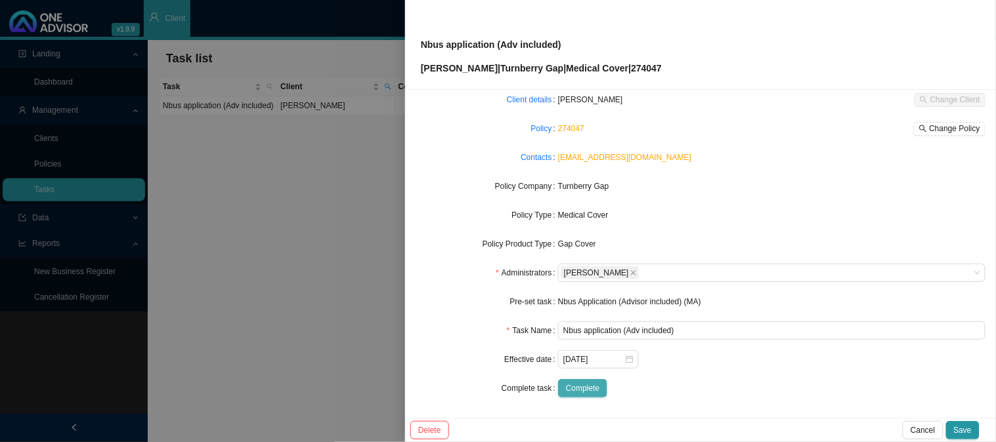
click at [569, 382] on span "Complete" at bounding box center [582, 388] width 33 height 13
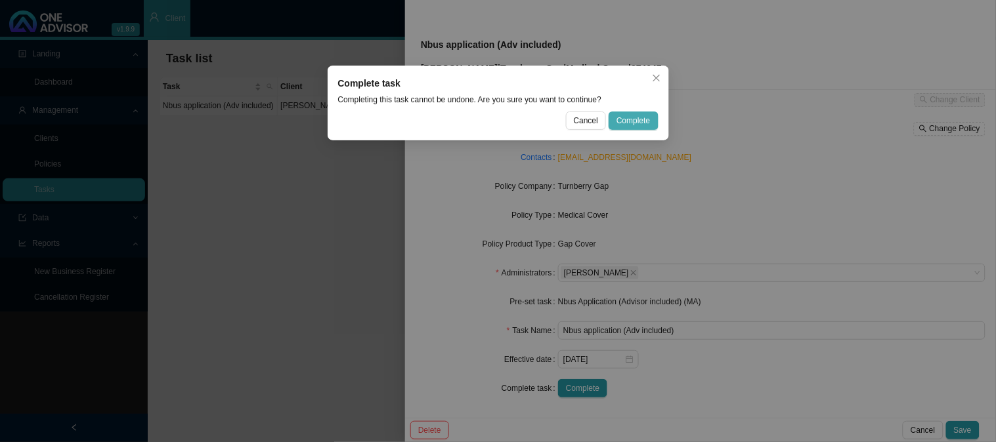
click at [633, 116] on span "Complete" at bounding box center [632, 120] width 33 height 13
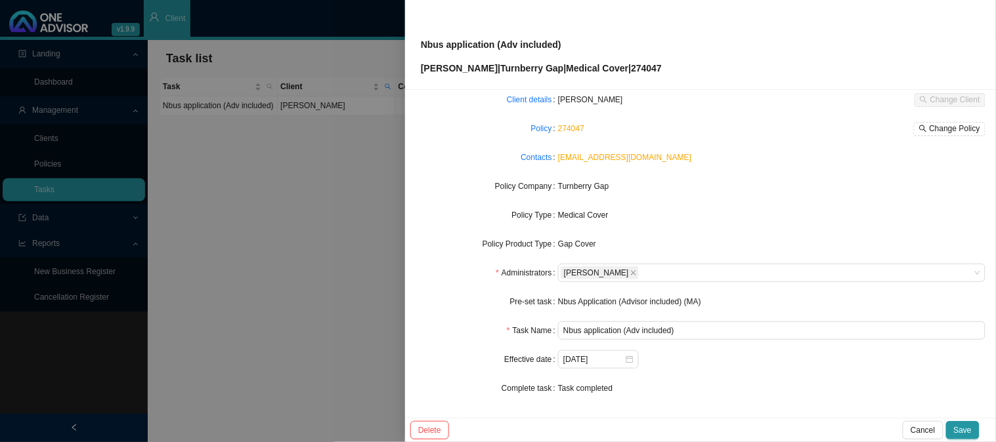
click at [981, 432] on div "Delete Cancel Save" at bounding box center [700, 430] width 591 height 24
click at [960, 431] on span "Save" at bounding box center [963, 430] width 18 height 13
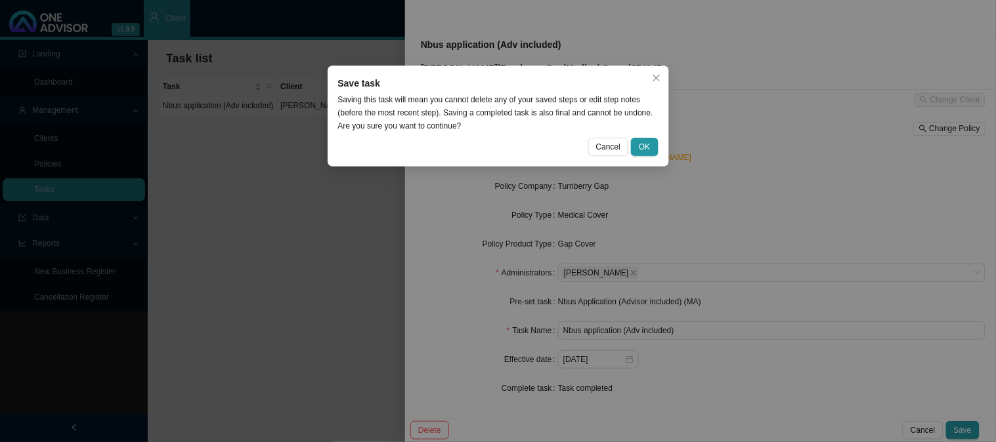
click at [647, 136] on div "Save task Saving this task will mean you cannot delete any of your saved steps …" at bounding box center [498, 116] width 341 height 101
click at [649, 152] on span "OK" at bounding box center [644, 146] width 11 height 13
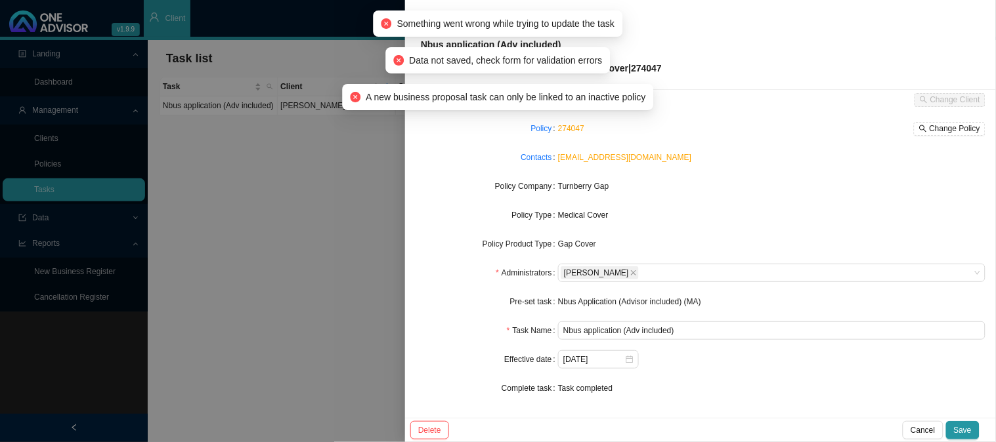
scroll to position [0, 0]
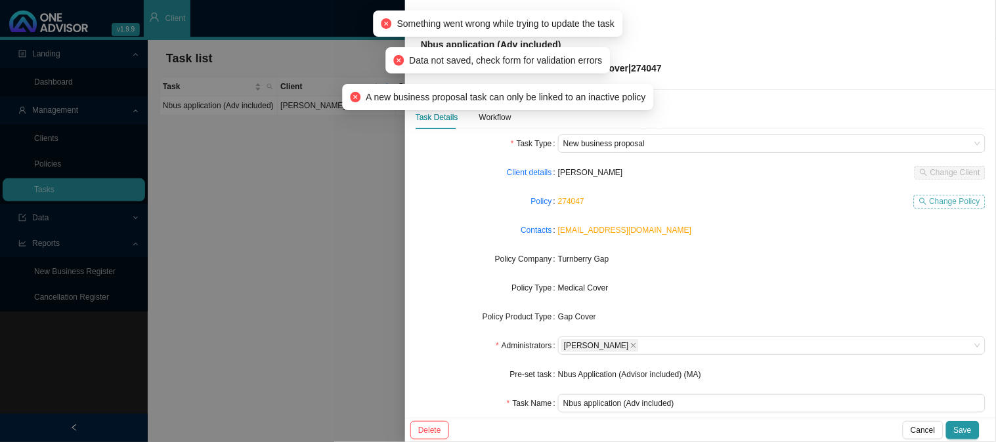
click at [933, 202] on span "Change Policy" at bounding box center [954, 201] width 51 height 13
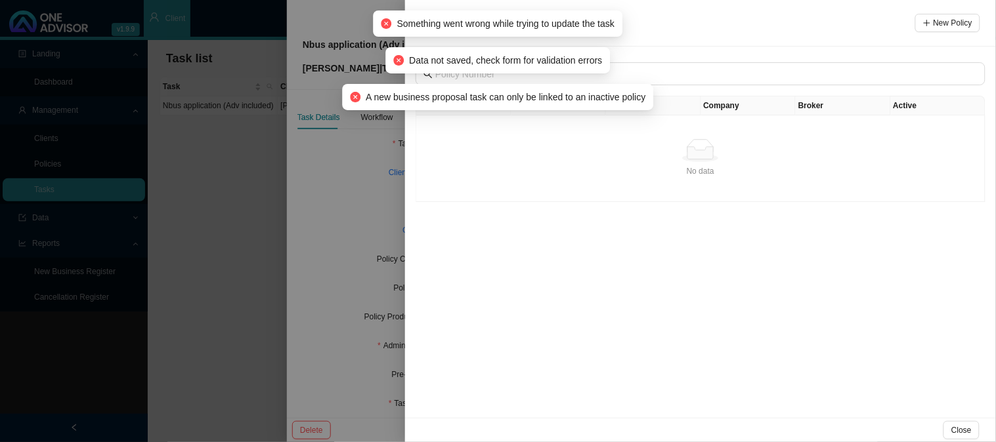
click at [631, 279] on div "Type Number Premium Company Broker Active No data No data" at bounding box center [700, 233] width 591 height 372
click at [335, 210] on div at bounding box center [498, 221] width 996 height 442
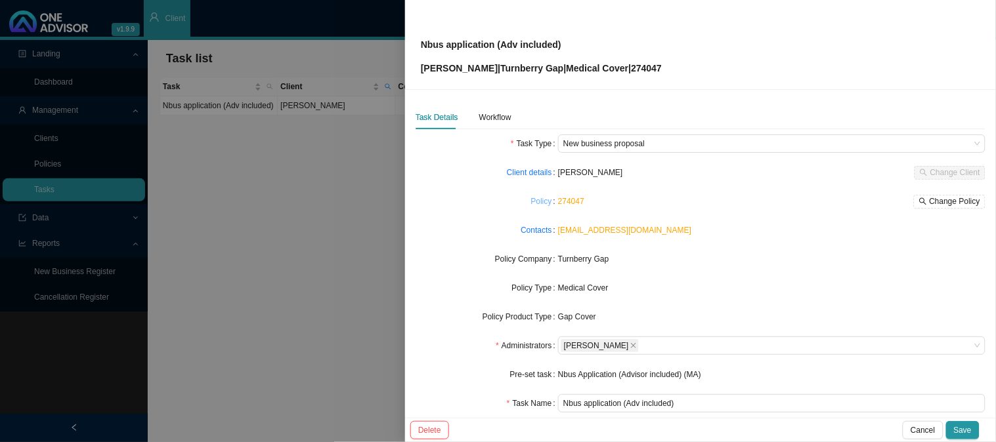
click at [546, 201] on link "Policy" at bounding box center [541, 201] width 21 height 13
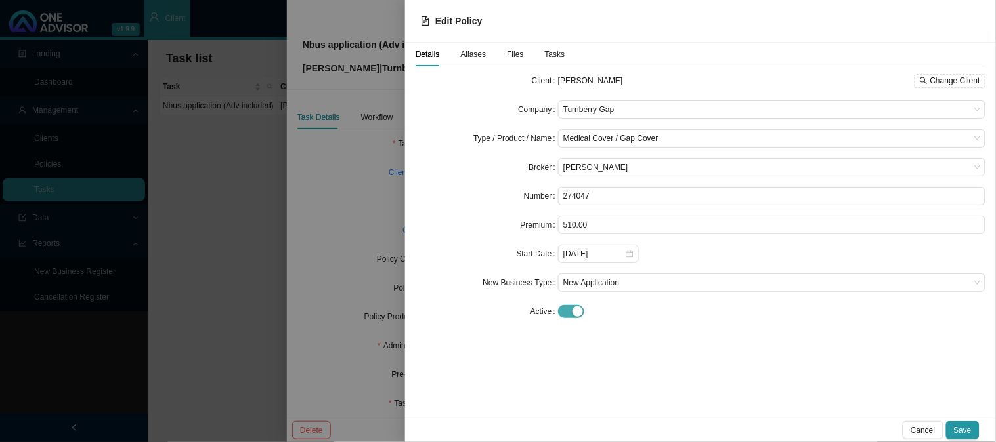
click at [569, 310] on span "button" at bounding box center [571, 311] width 26 height 13
click at [967, 429] on span "Save" at bounding box center [963, 430] width 18 height 13
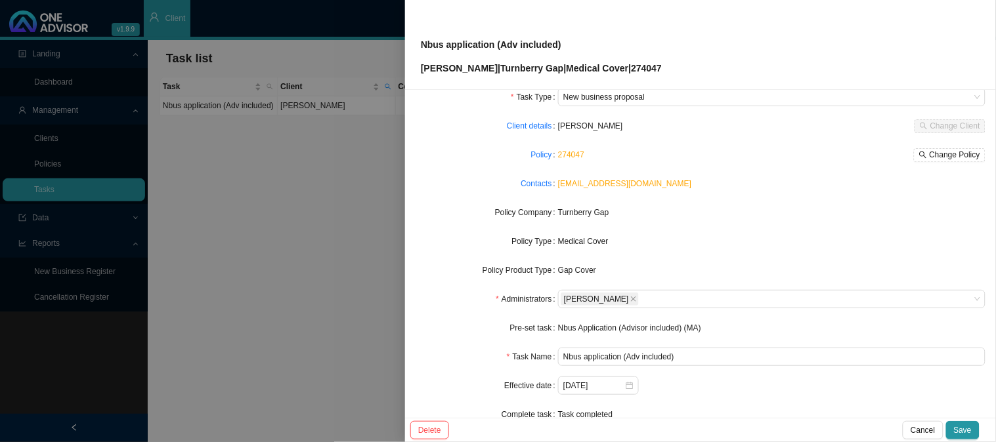
scroll to position [73, 0]
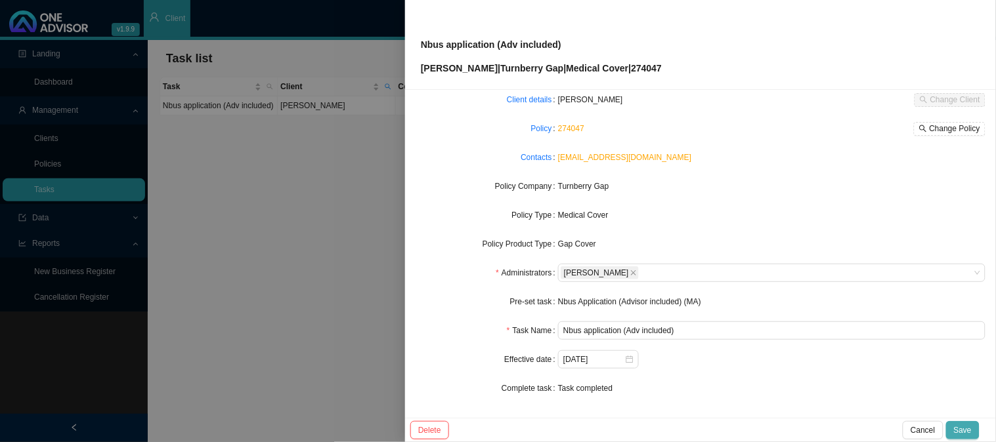
click at [962, 429] on span "Save" at bounding box center [963, 430] width 18 height 13
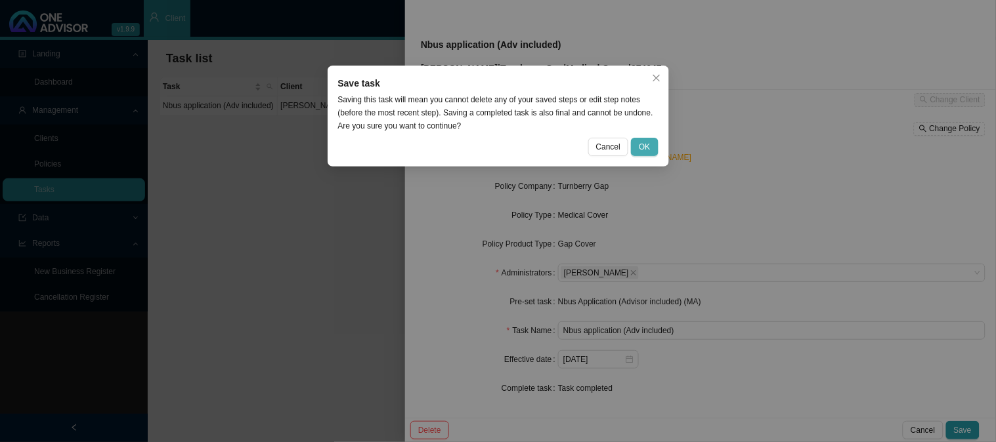
click at [651, 139] on button "OK" at bounding box center [644, 147] width 27 height 18
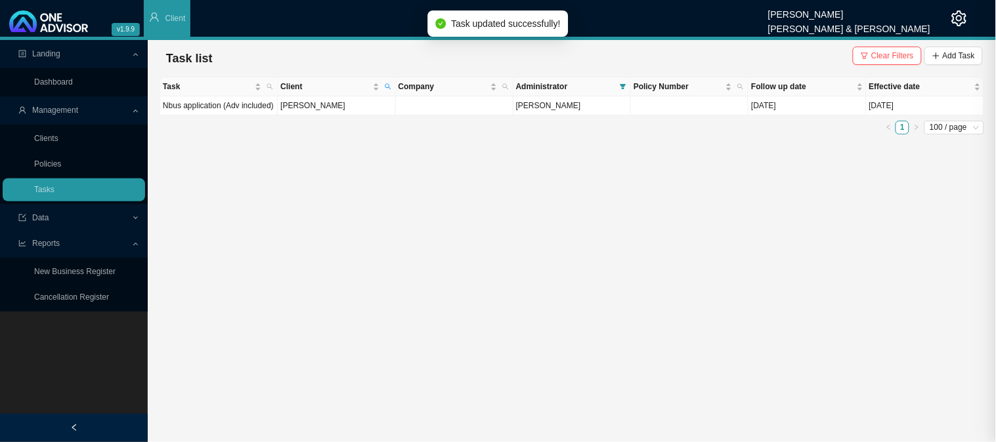
scroll to position [59, 0]
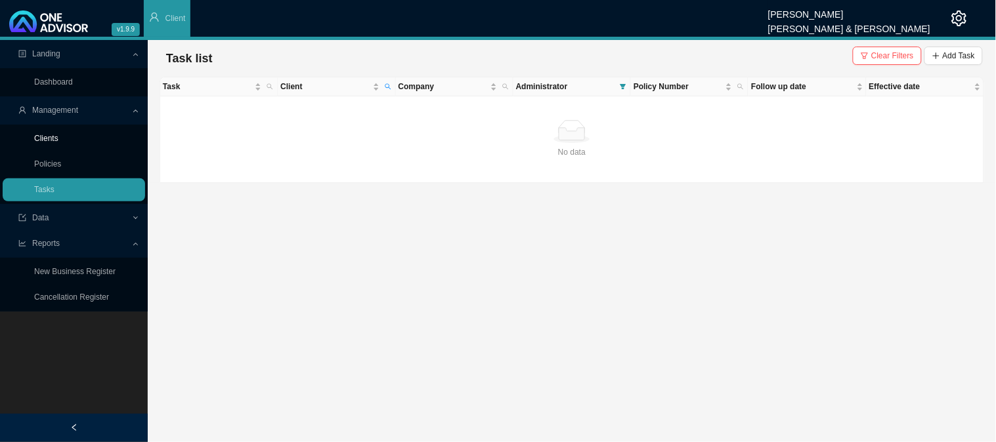
click at [56, 135] on link "Clients" at bounding box center [46, 138] width 24 height 9
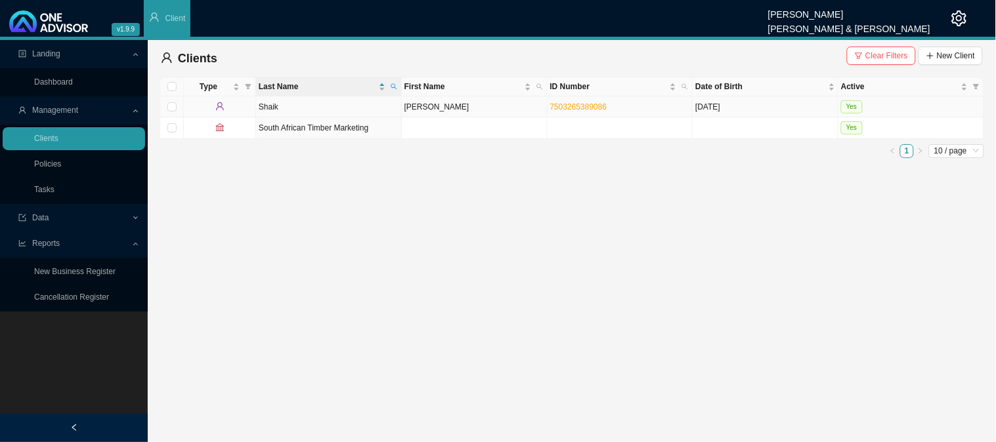
click at [326, 106] on td "Shaik" at bounding box center [329, 106] width 146 height 21
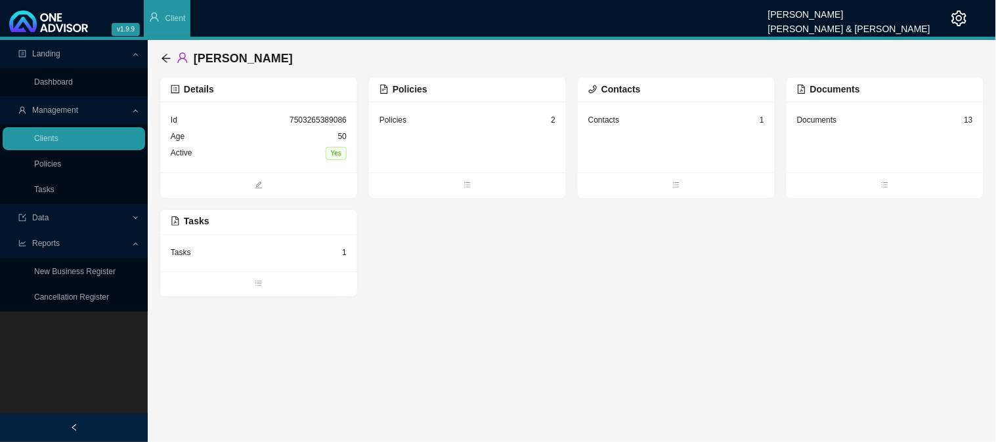
click at [495, 137] on div "Policies 2" at bounding box center [467, 137] width 197 height 71
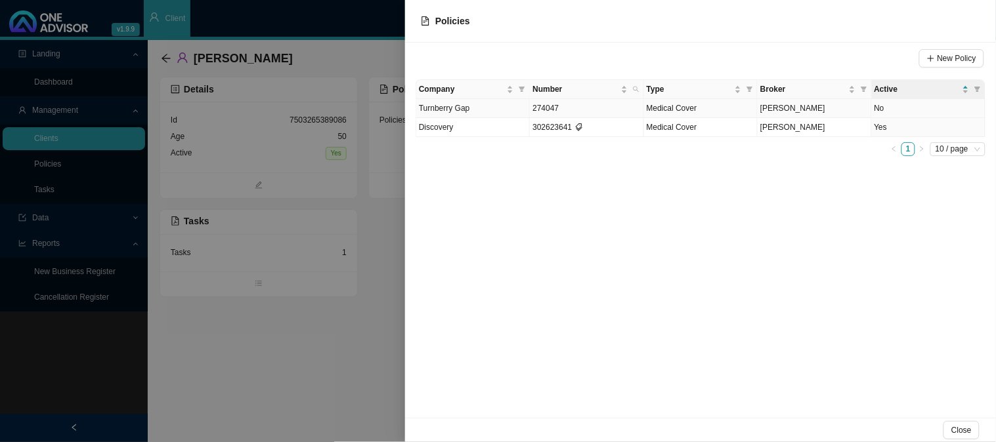
click at [591, 108] on td "274047" at bounding box center [587, 108] width 114 height 19
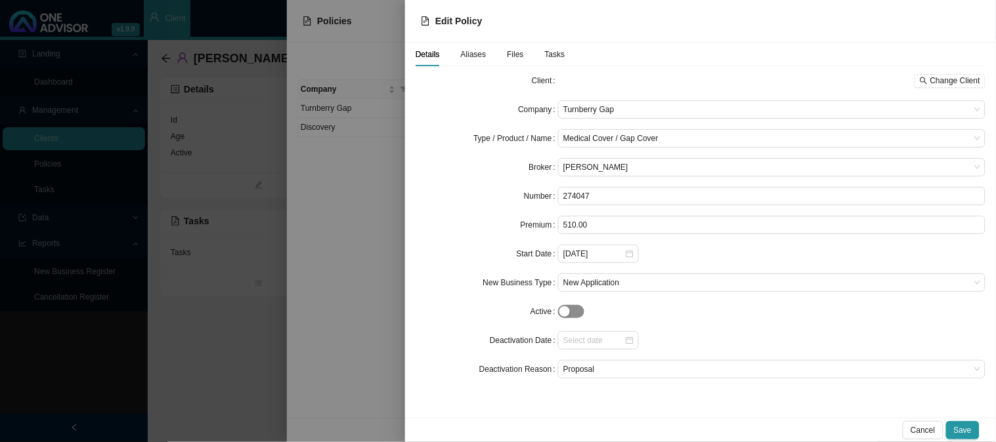
click at [574, 310] on span "button" at bounding box center [571, 311] width 26 height 13
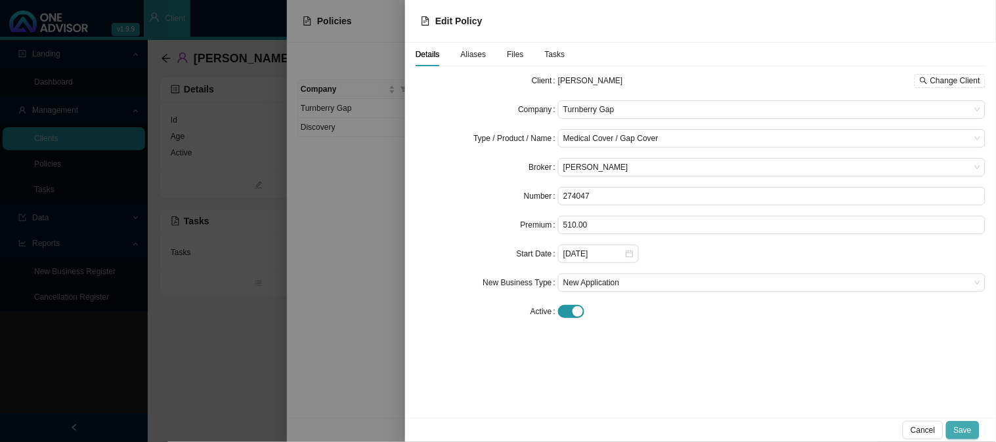
click at [962, 425] on span "Save" at bounding box center [963, 430] width 18 height 13
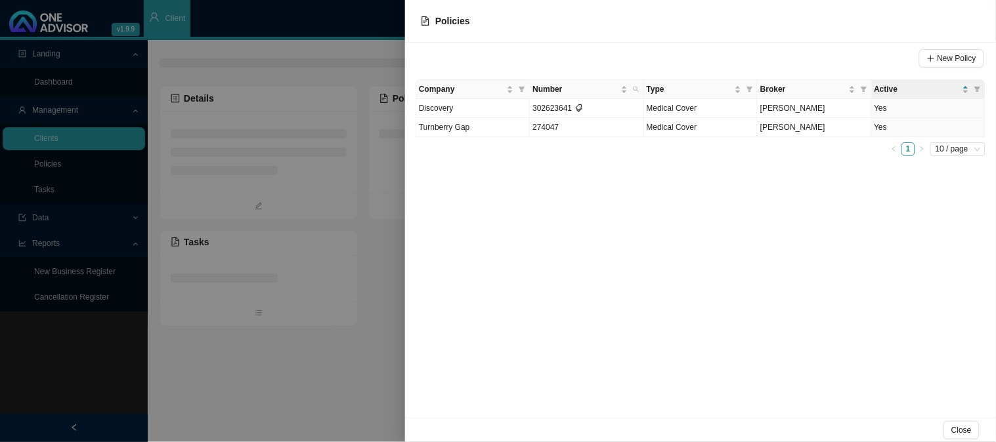
click at [213, 181] on div at bounding box center [498, 221] width 996 height 442
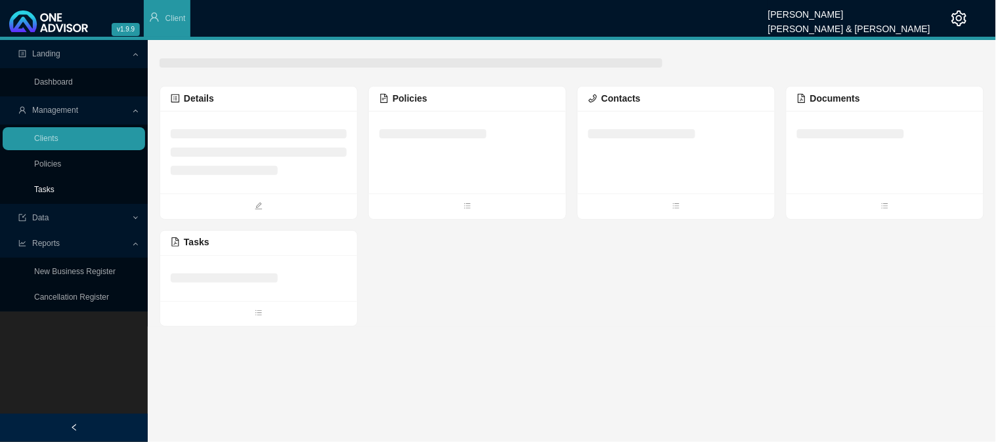
click at [54, 187] on link "Tasks" at bounding box center [44, 189] width 20 height 9
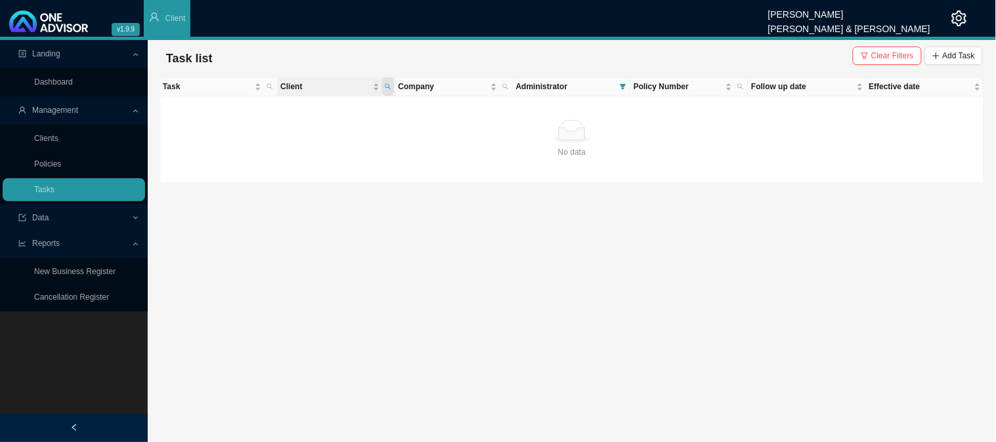
click at [391, 84] on icon "search" at bounding box center [388, 86] width 7 height 7
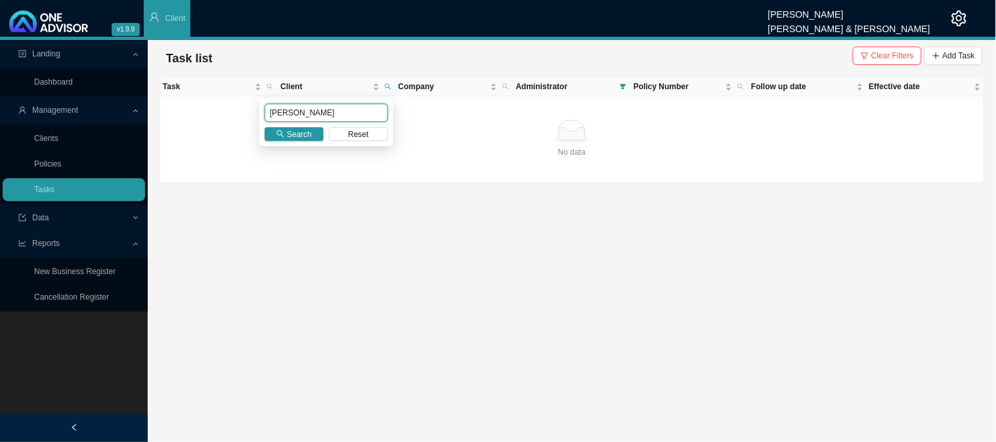
type input "[PERSON_NAME]"
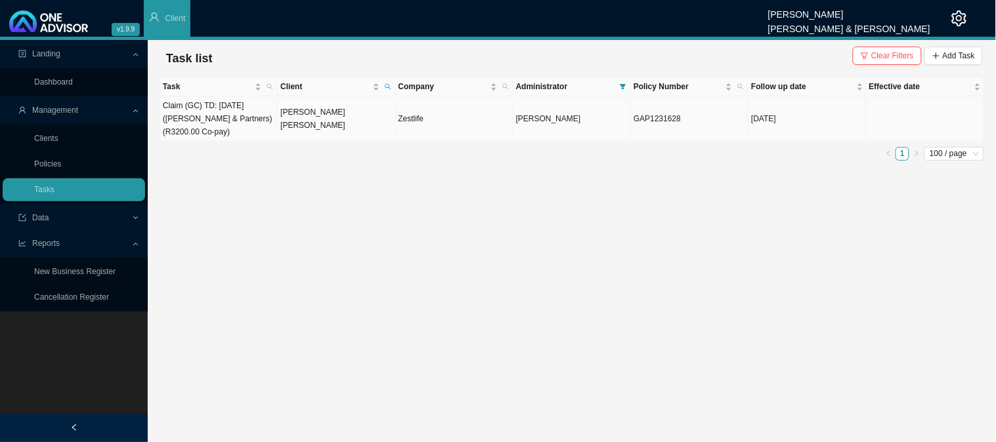
click at [311, 113] on td "[PERSON_NAME] [PERSON_NAME]" at bounding box center [336, 118] width 117 height 45
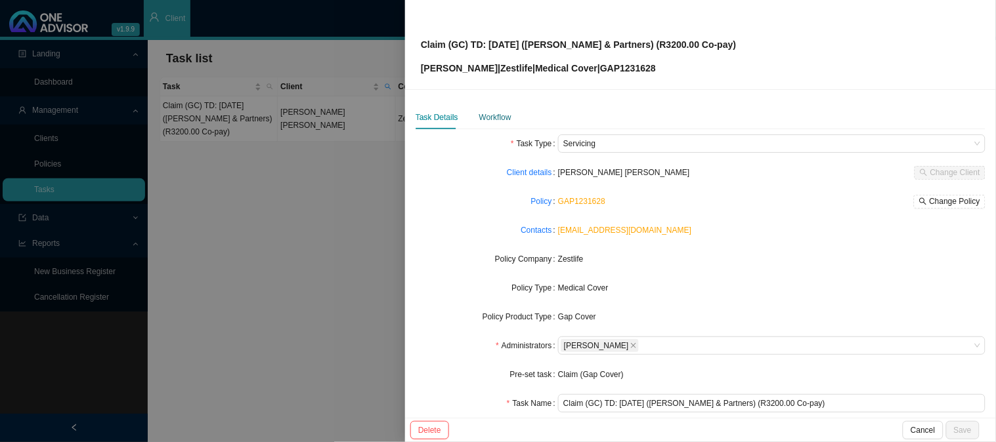
click at [496, 120] on div "Workflow" at bounding box center [495, 117] width 32 height 13
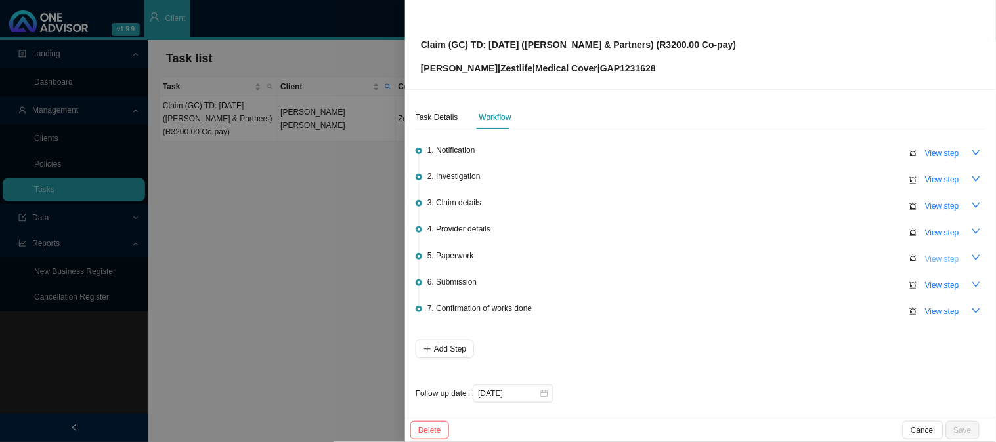
click at [930, 257] on span "View step" at bounding box center [942, 259] width 34 height 13
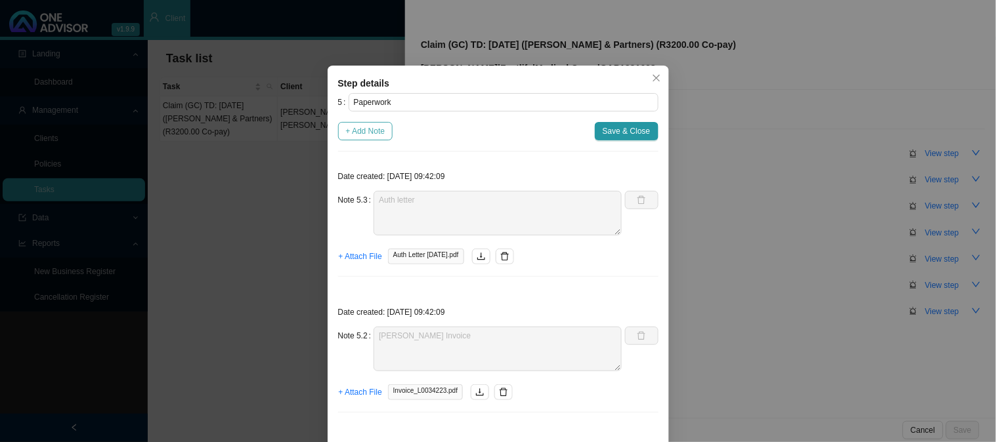
click at [373, 133] on span "+ Add Note" at bounding box center [365, 131] width 39 height 13
type textarea "Auth letter"
type textarea "[PERSON_NAME] Invoice"
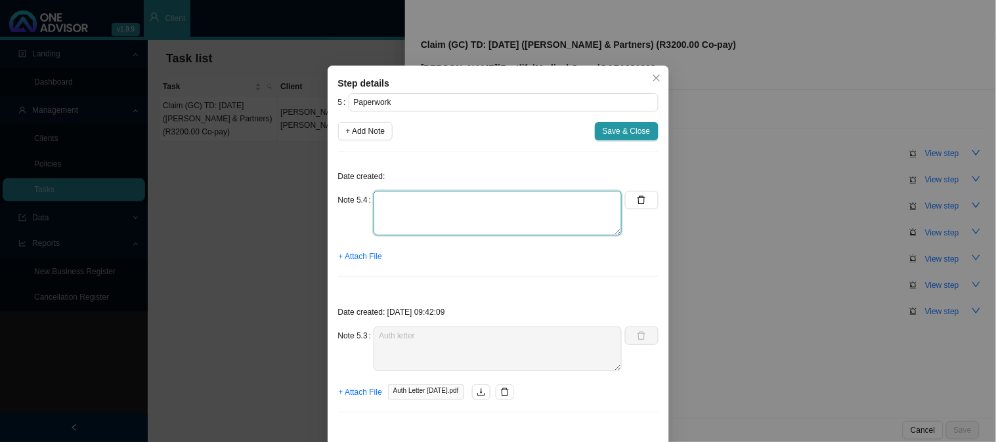
click at [395, 211] on textarea at bounding box center [497, 213] width 248 height 45
click at [407, 199] on textarea "Received page 1 of claim form" at bounding box center [497, 213] width 248 height 45
type textarea "Received completed page 1 of claim form"
click at [360, 259] on span "+ Attach File" at bounding box center [360, 256] width 43 height 13
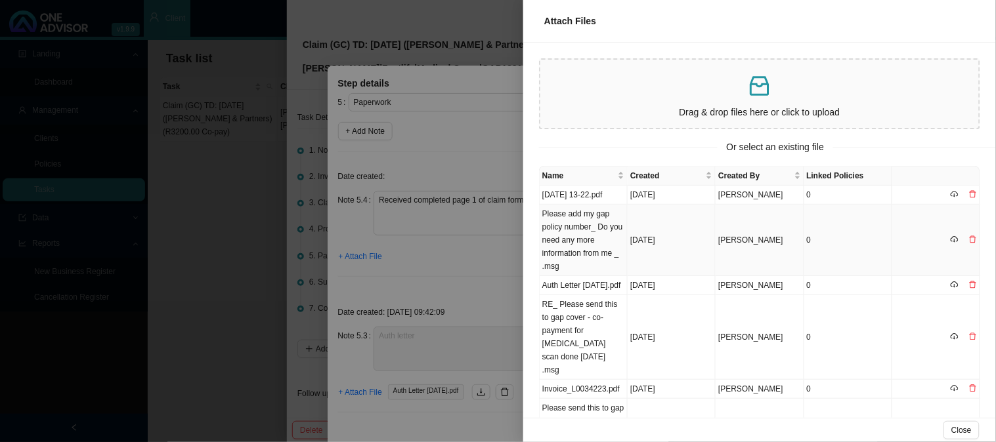
click at [563, 232] on td "Please add my gap policy number_ Do you need any more information from me _ .msg" at bounding box center [584, 241] width 88 height 72
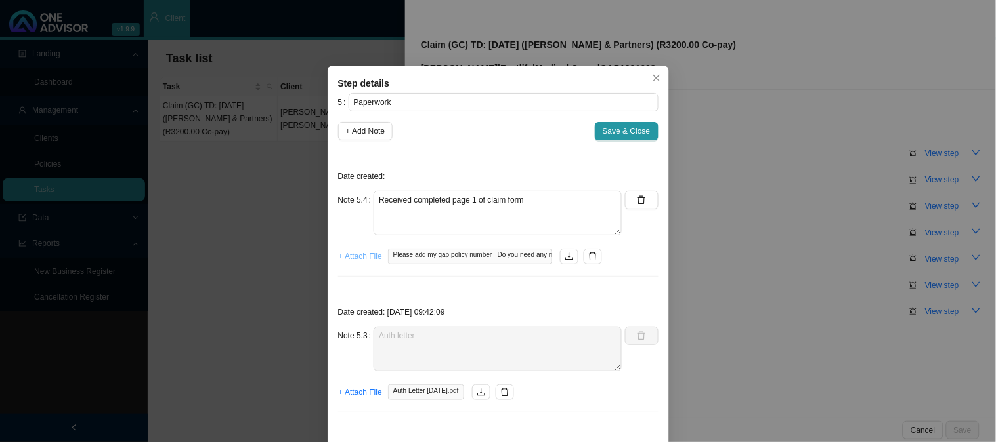
click at [349, 257] on span "+ Attach File" at bounding box center [360, 256] width 43 height 13
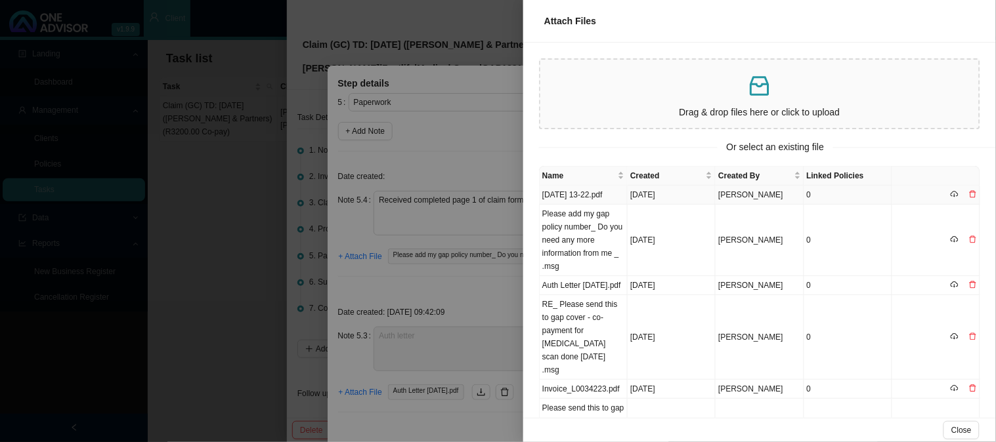
click at [578, 194] on td "[DATE] 13-22.pdf" at bounding box center [584, 195] width 88 height 19
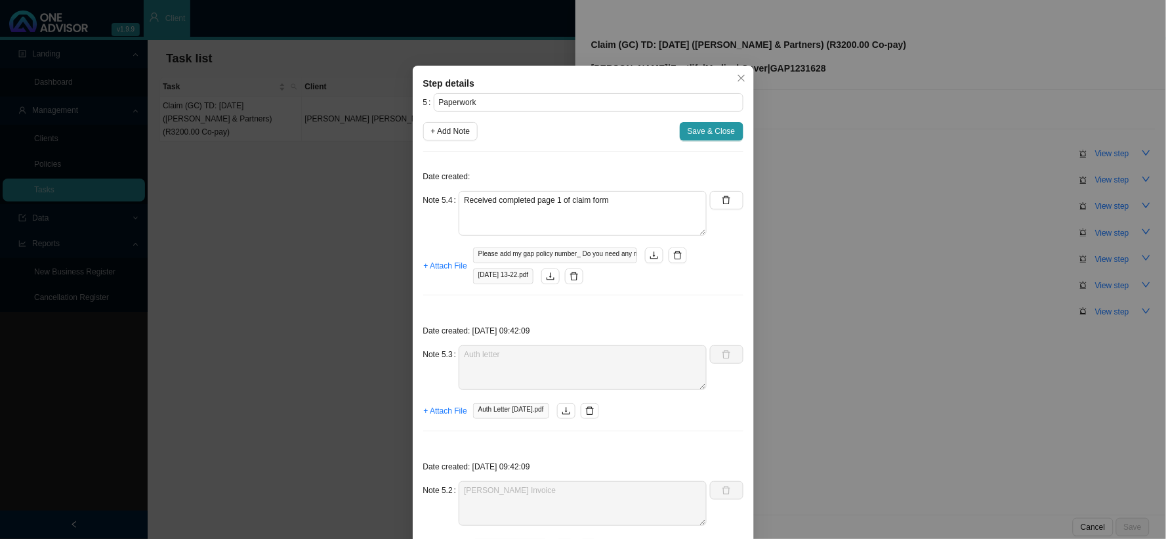
scroll to position [73, 0]
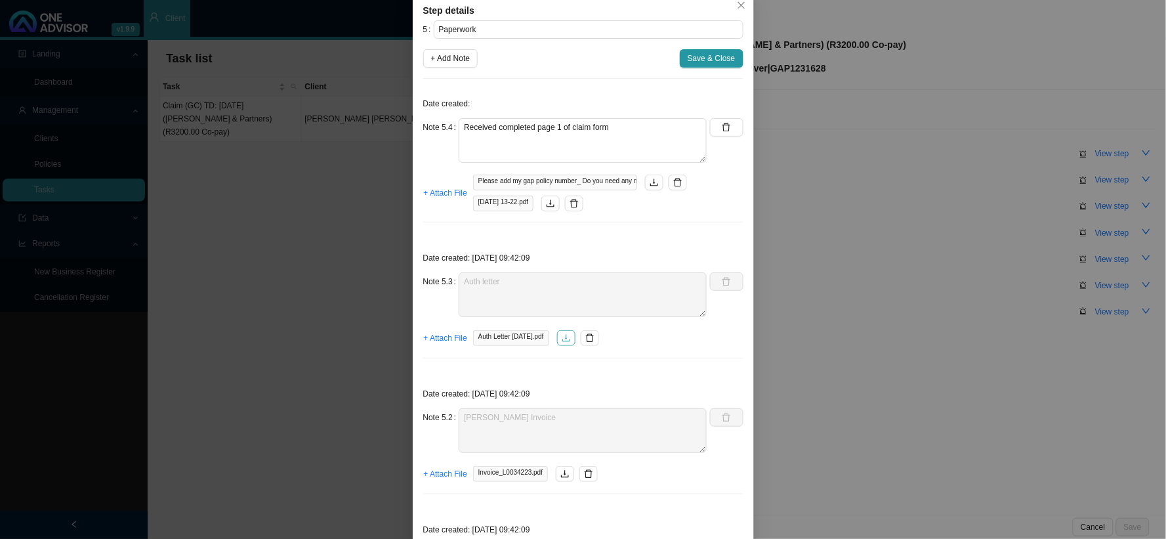
click at [570, 337] on icon "download" at bounding box center [566, 337] width 9 height 9
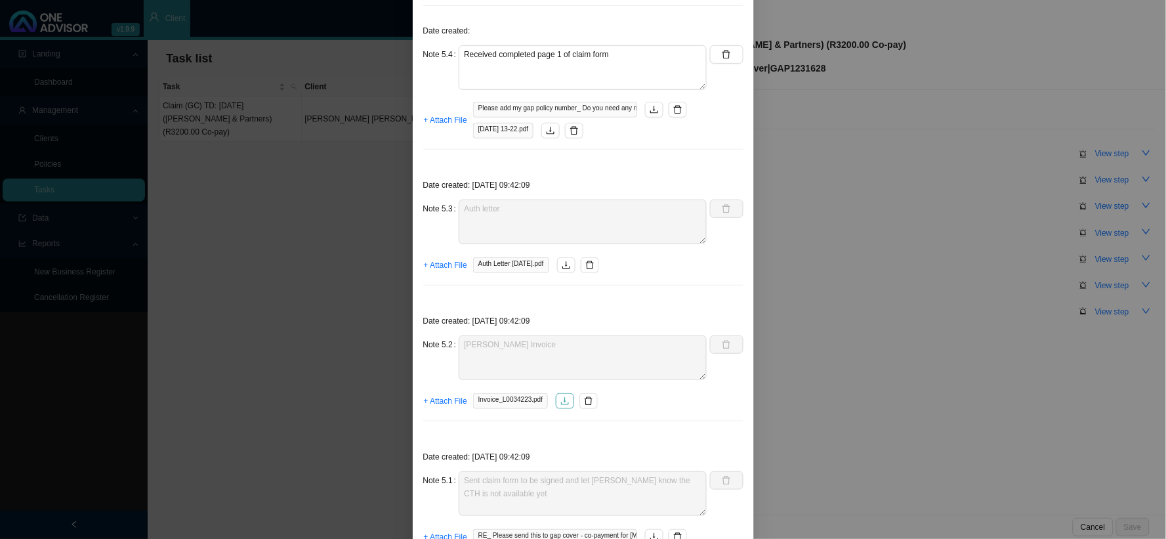
click at [561, 403] on icon "download" at bounding box center [565, 400] width 9 height 9
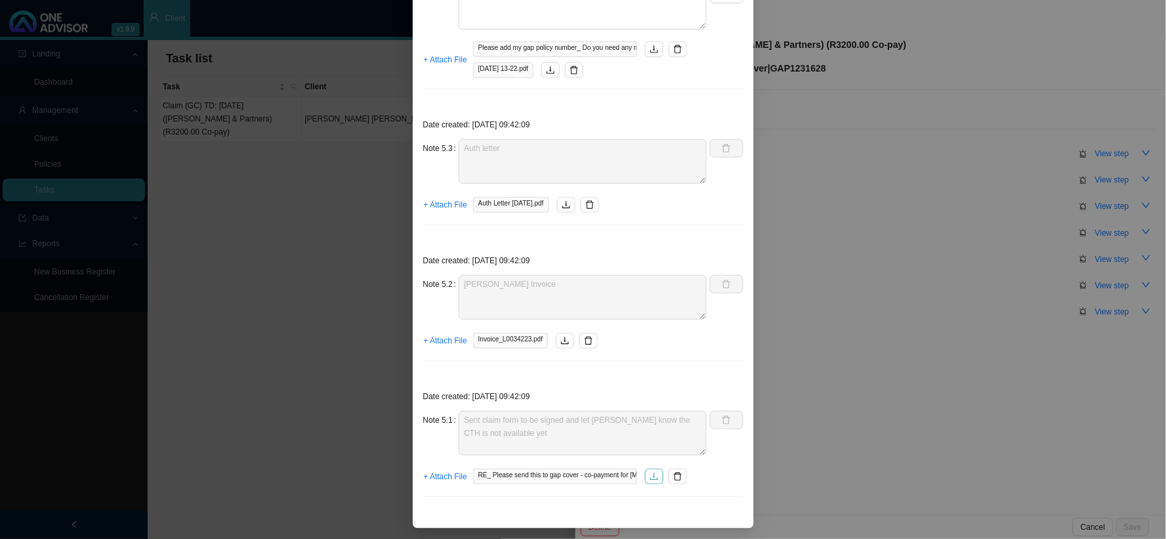
click at [652, 478] on icon "download" at bounding box center [654, 476] width 8 height 7
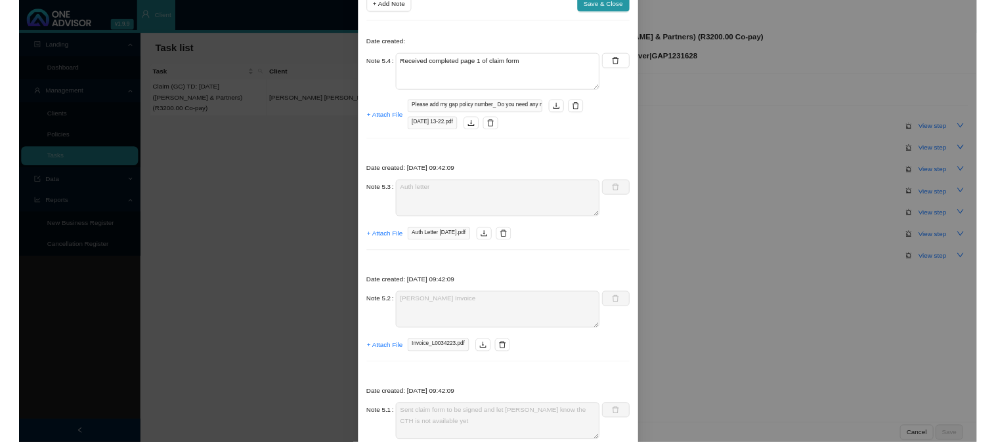
scroll to position [0, 0]
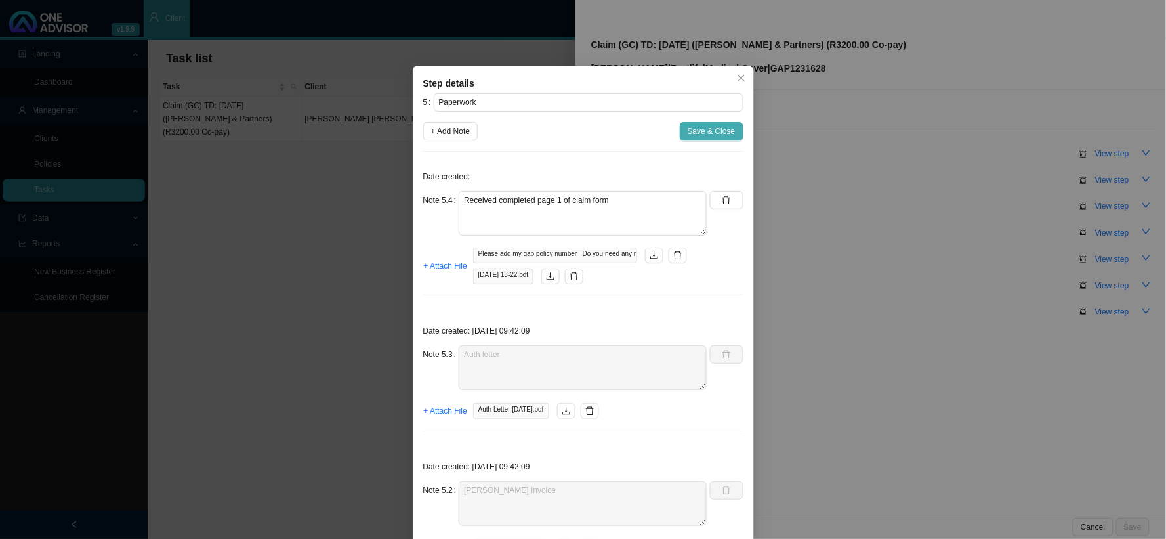
click at [688, 133] on span "Save & Close" at bounding box center [712, 131] width 48 height 13
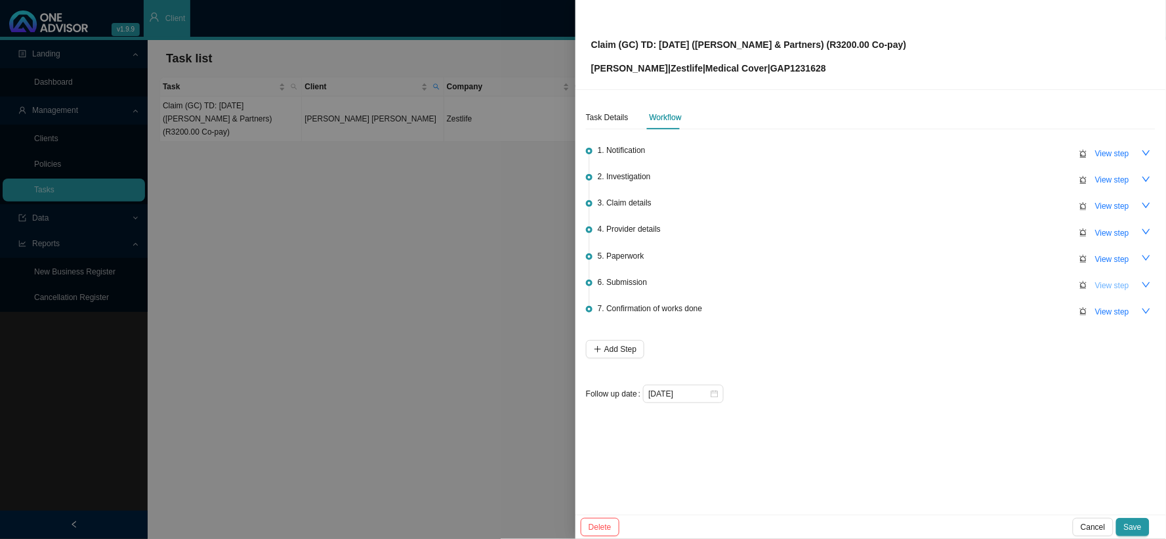
click at [1050, 284] on span "View step" at bounding box center [1113, 285] width 34 height 13
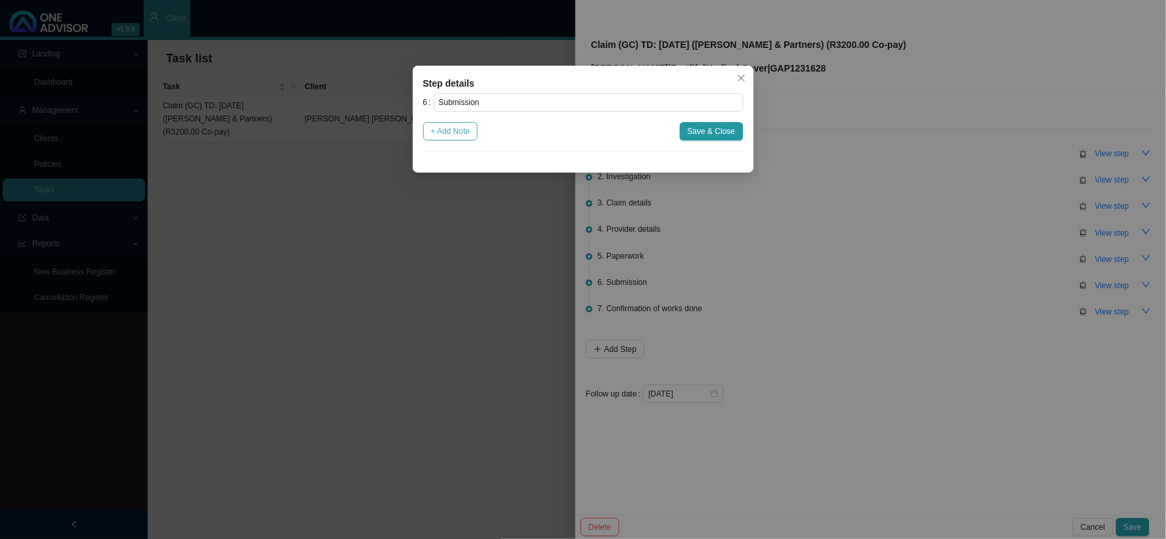
click at [450, 132] on span "+ Add Note" at bounding box center [450, 131] width 39 height 13
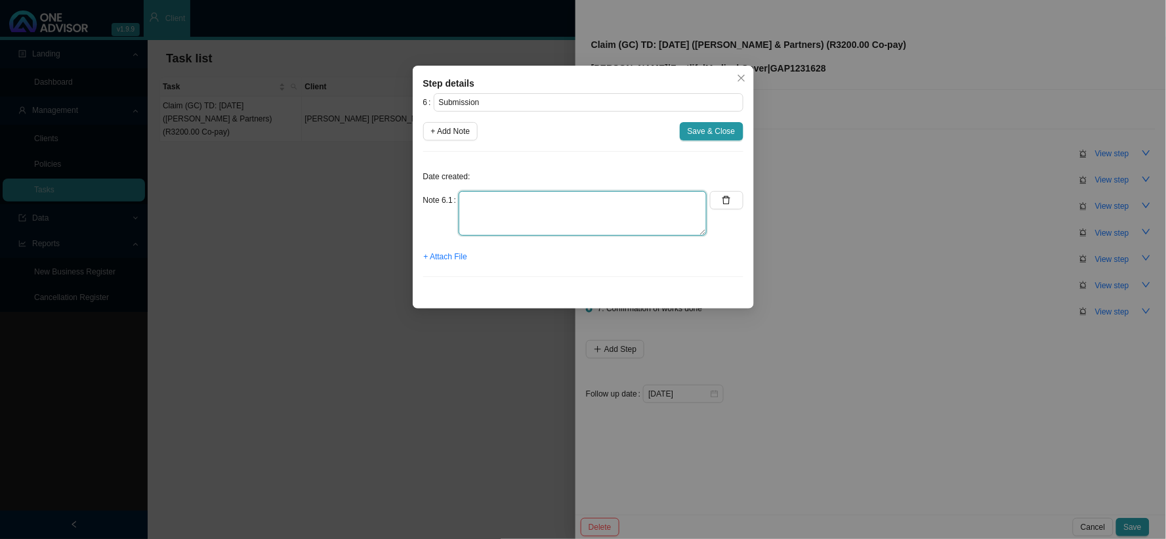
click at [566, 207] on textarea at bounding box center [583, 213] width 248 height 45
type textarea "Submitted claim to Zestlife"
click at [710, 130] on span "Save & Close" at bounding box center [712, 131] width 48 height 13
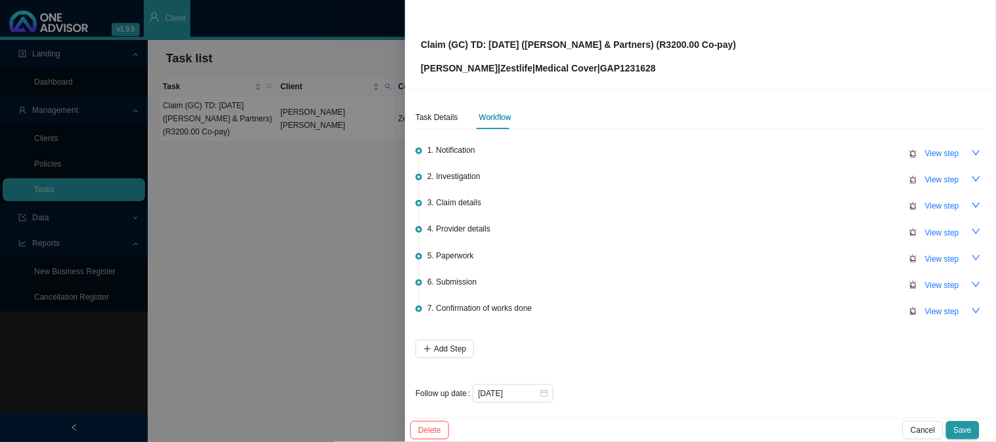
click at [745, 47] on div "Claim (GC) TD: [DATE] ([PERSON_NAME] & Partners) (R3200.00 Co-pay) [PERSON_NAME…" at bounding box center [700, 45] width 559 height 62
click at [587, 61] on p "[PERSON_NAME] | Zestlife | Medical Cover | GAP1231628" at bounding box center [578, 68] width 315 height 14
copy p "GAP1231628"
click at [765, 45] on div "Claim (GC) TD: [DATE] ([PERSON_NAME] & Partners) (R3200.00 Co-pay) [PERSON_NAME…" at bounding box center [700, 45] width 559 height 62
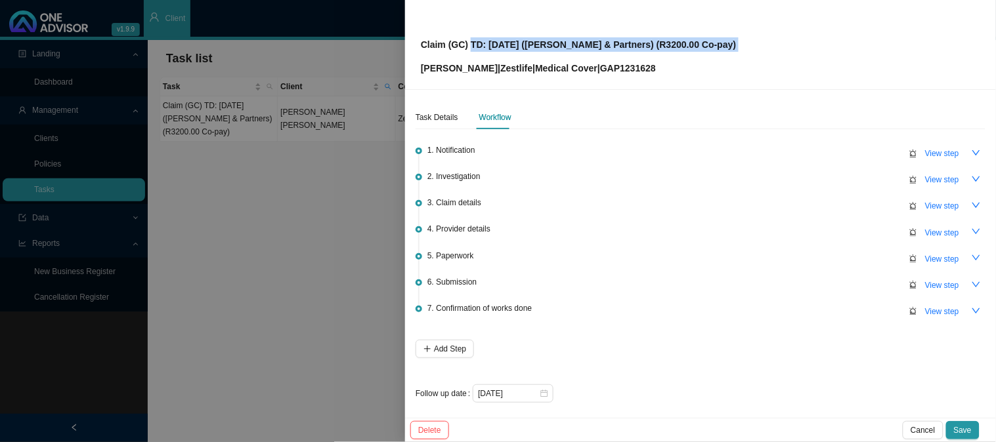
drag, startPoint x: 765, startPoint y: 45, endPoint x: 473, endPoint y: 46, distance: 292.1
click at [473, 46] on div "Claim (GC) TD: [DATE] ([PERSON_NAME] & Partners) (R3200.00 Co-pay) [PERSON_NAME…" at bounding box center [700, 45] width 559 height 62
copy p "TD: [DATE] ([PERSON_NAME] & Partners) (R3200.00 Co-pay)"
click at [930, 283] on span "View step" at bounding box center [942, 285] width 34 height 13
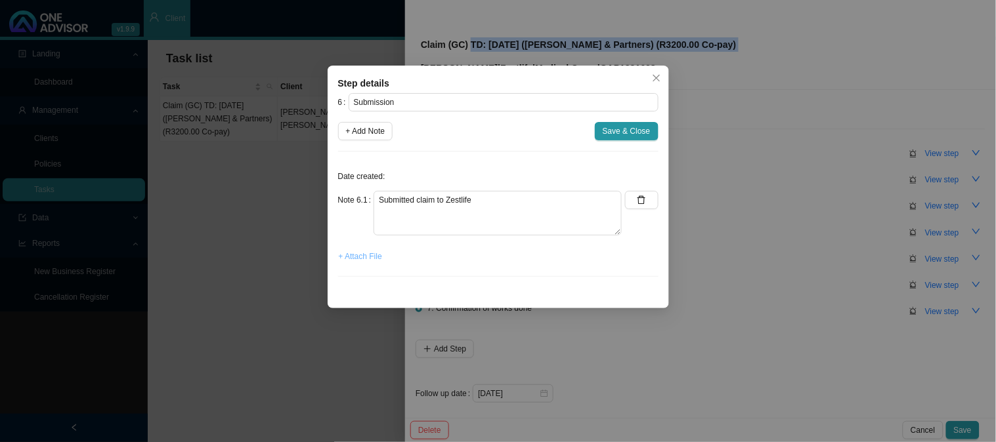
click at [353, 263] on span "+ Attach File" at bounding box center [360, 256] width 43 height 13
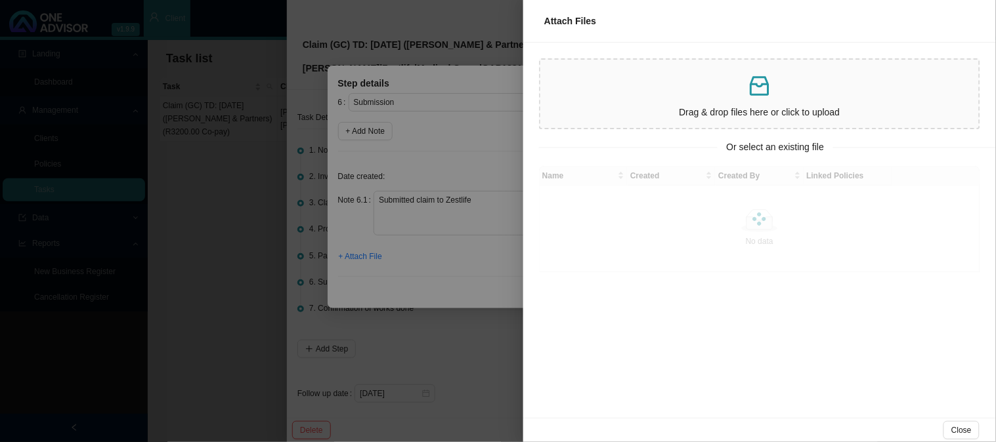
click at [449, 159] on div at bounding box center [498, 221] width 996 height 442
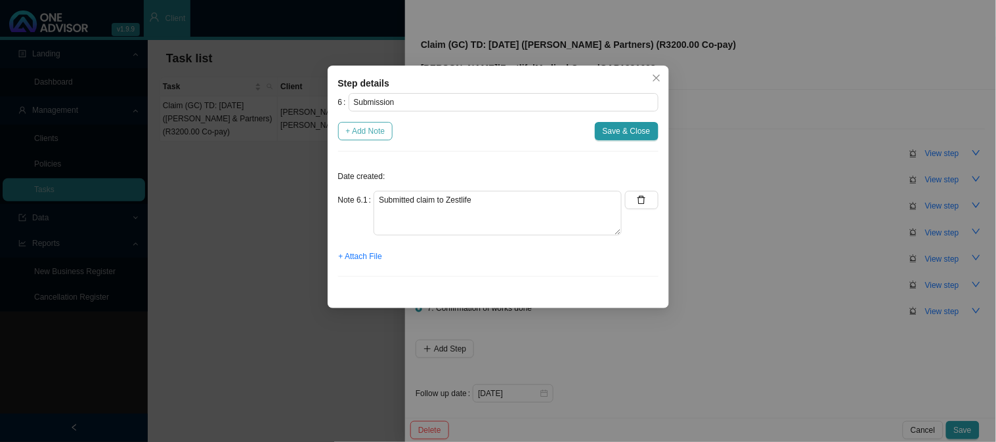
click at [371, 133] on span "+ Add Note" at bounding box center [365, 131] width 39 height 13
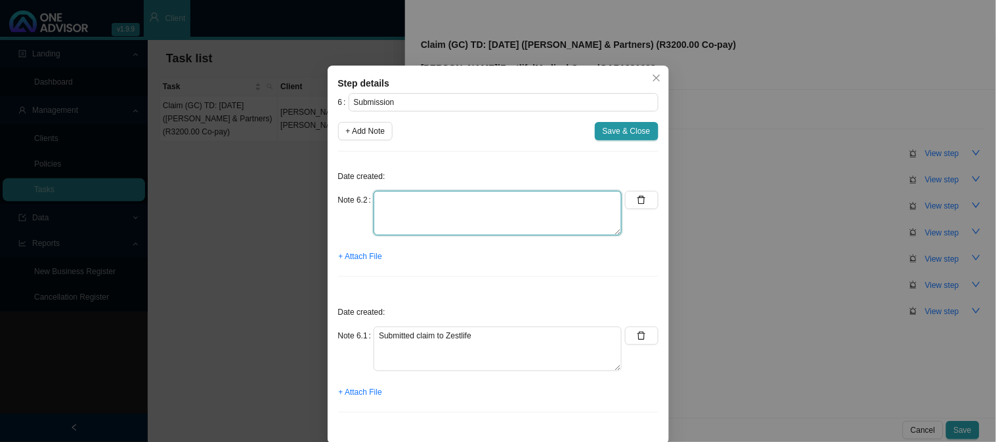
click at [423, 205] on textarea at bounding box center [497, 213] width 248 height 45
type textarea "Sent feedback"
click at [375, 256] on span "+ Attach File" at bounding box center [360, 256] width 43 height 13
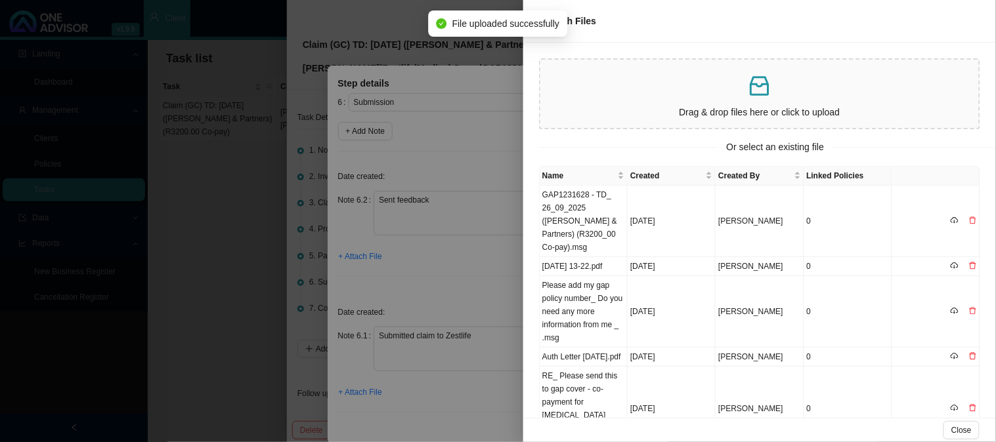
click at [457, 301] on div at bounding box center [498, 221] width 996 height 442
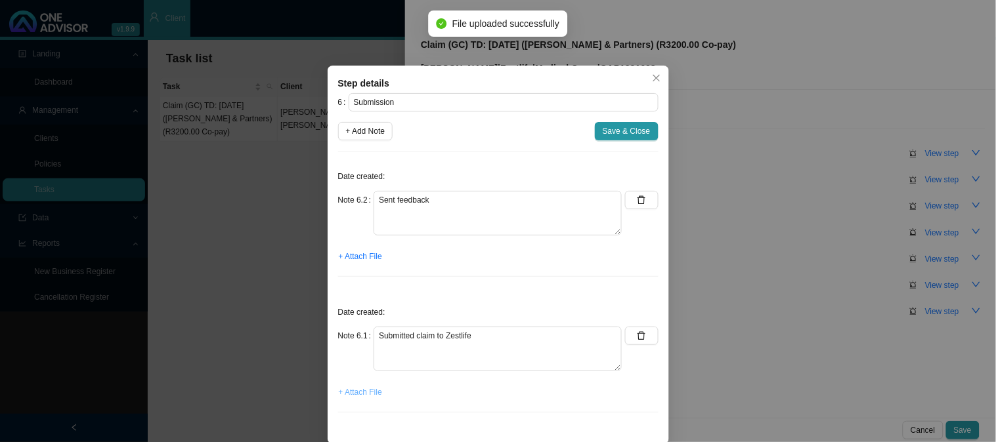
click at [356, 394] on span "+ Attach File" at bounding box center [360, 392] width 43 height 13
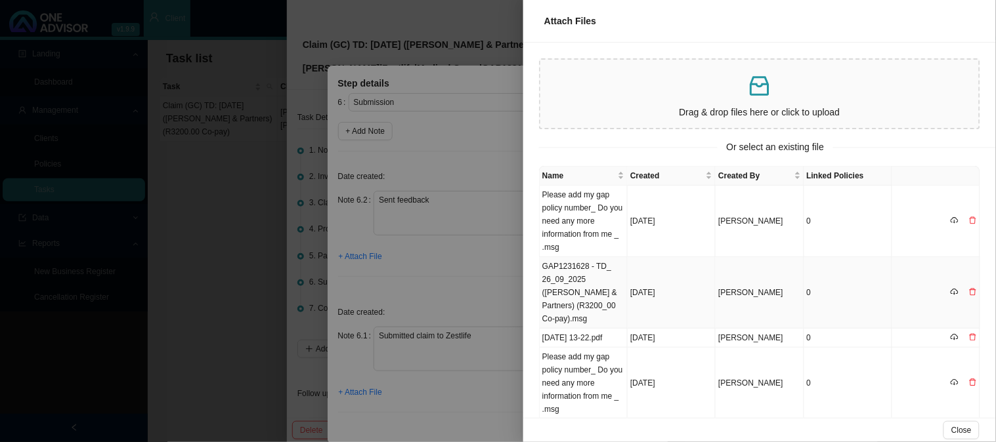
click at [589, 292] on td "GAP1231628 - TD_ 26_09_2025 ([PERSON_NAME] & Partners) (R3200_00 Co-pay).msg" at bounding box center [584, 293] width 88 height 72
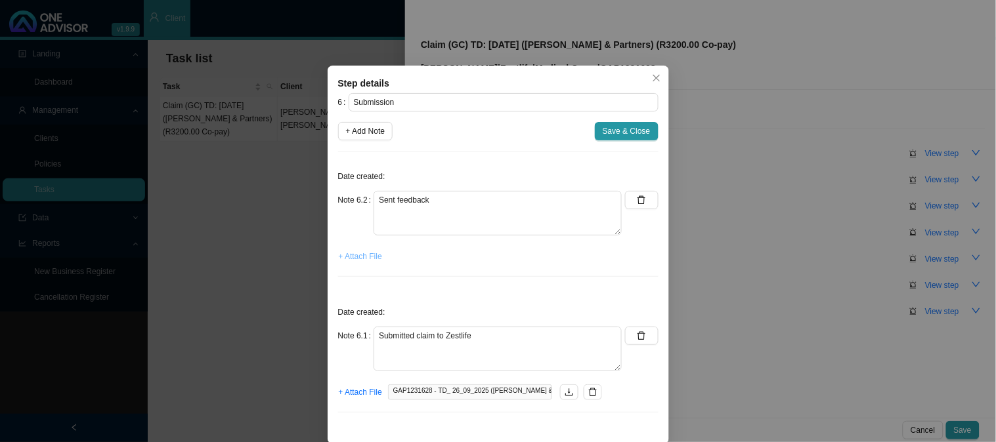
click at [361, 259] on span "+ Attach File" at bounding box center [360, 256] width 43 height 13
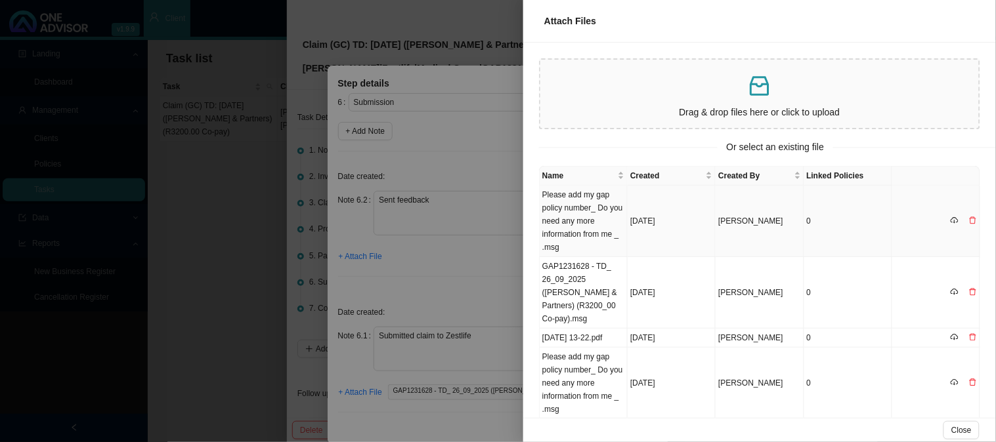
click at [594, 213] on td "Please add my gap policy number_ Do you need any more information from me _ .msg" at bounding box center [584, 222] width 88 height 72
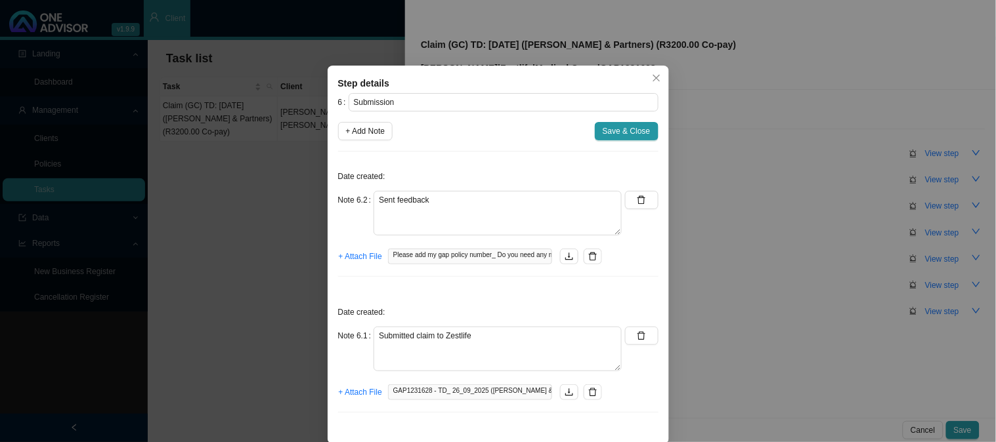
click at [613, 133] on span "Save & Close" at bounding box center [627, 131] width 48 height 13
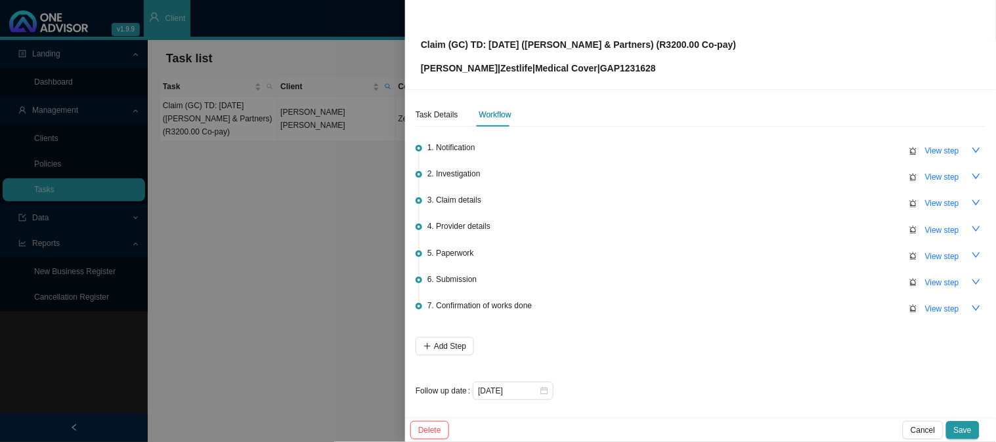
scroll to position [3, 0]
click at [530, 389] on input "[DATE]" at bounding box center [508, 390] width 61 height 13
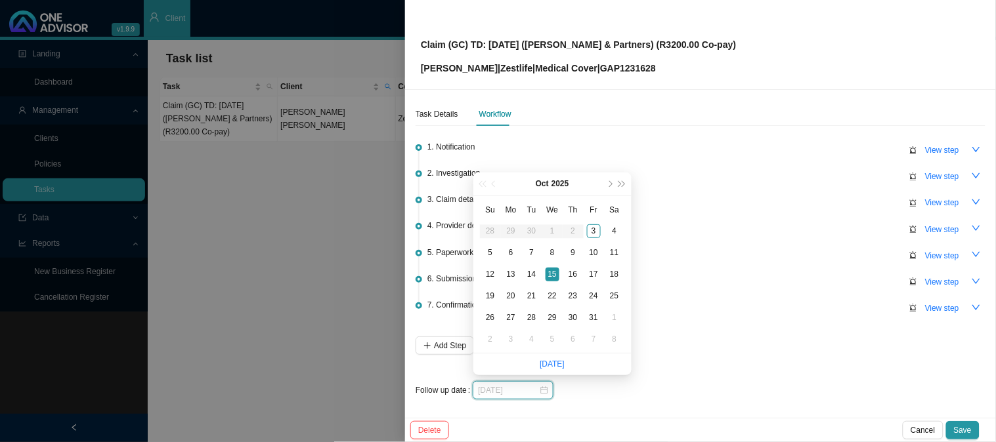
type input "[DATE]"
click at [966, 429] on span "Save" at bounding box center [963, 430] width 18 height 13
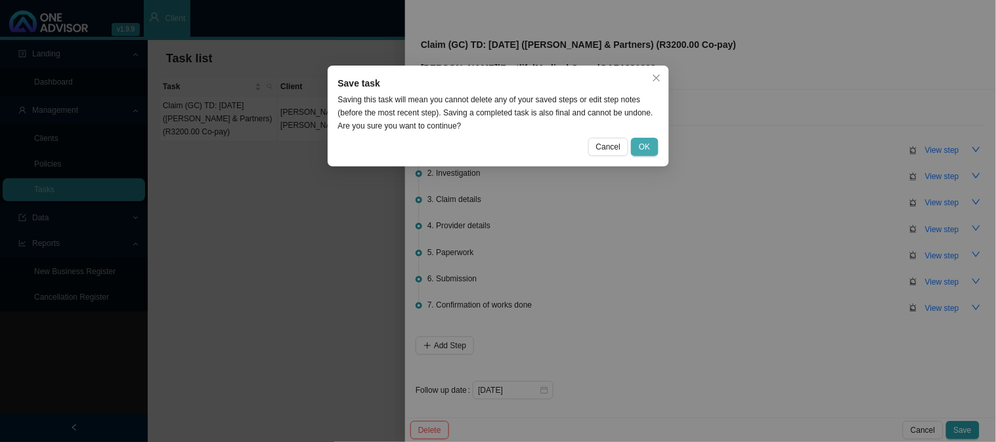
click at [641, 148] on span "OK" at bounding box center [644, 146] width 11 height 13
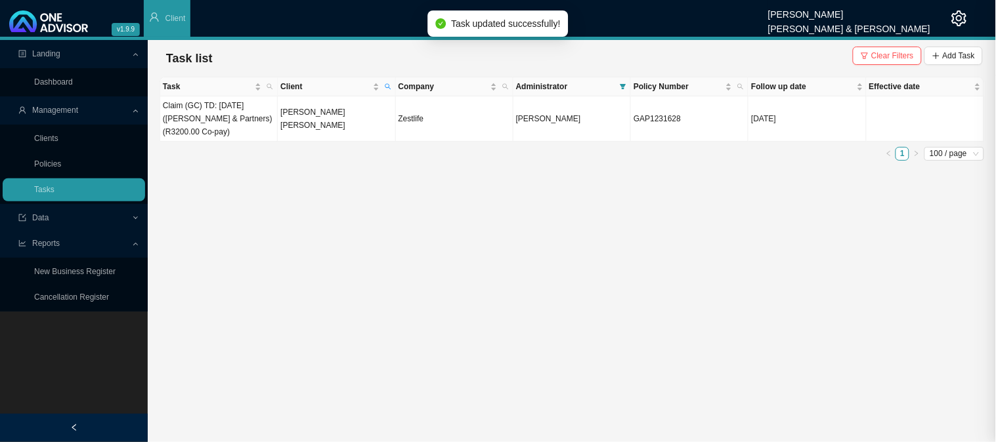
scroll to position [0, 0]
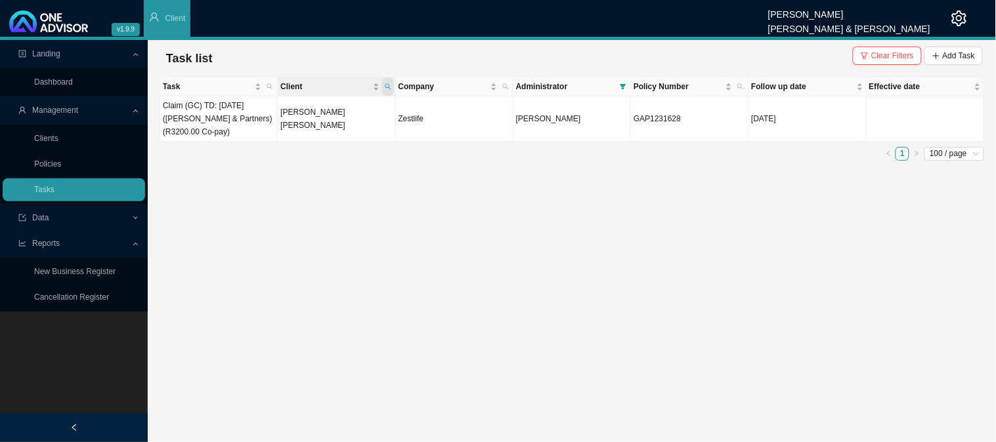
click at [390, 86] on icon "search" at bounding box center [388, 86] width 7 height 7
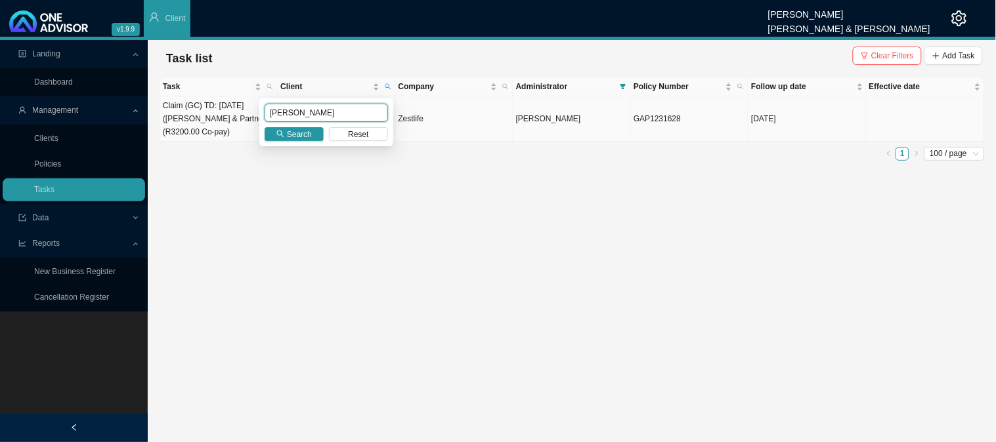
drag, startPoint x: 309, startPoint y: 114, endPoint x: 238, endPoint y: 114, distance: 70.9
click at [238, 114] on body "v1.9.9 [PERSON_NAME] [PERSON_NAME] & [PERSON_NAME] Client Landing Dashboard Man…" at bounding box center [498, 221] width 996 height 442
type input "LUTHULI"
click at [297, 134] on span "Search" at bounding box center [299, 134] width 25 height 13
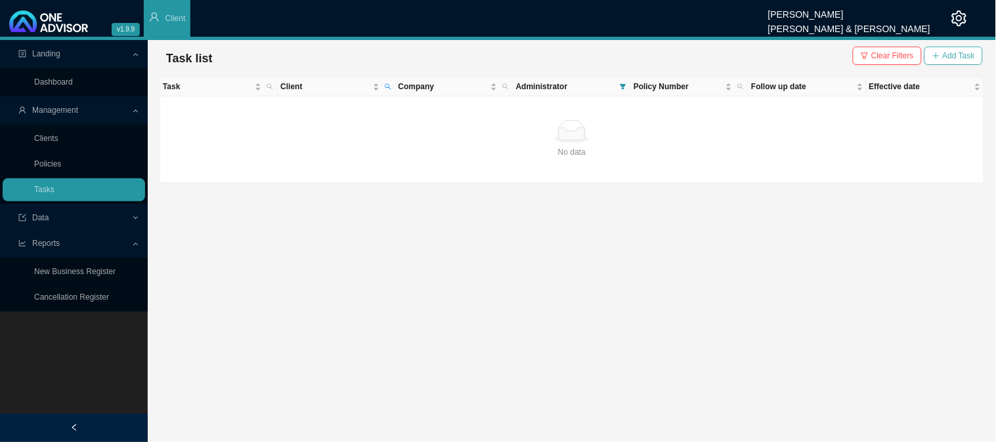
click at [956, 54] on span "Add Task" at bounding box center [959, 55] width 32 height 13
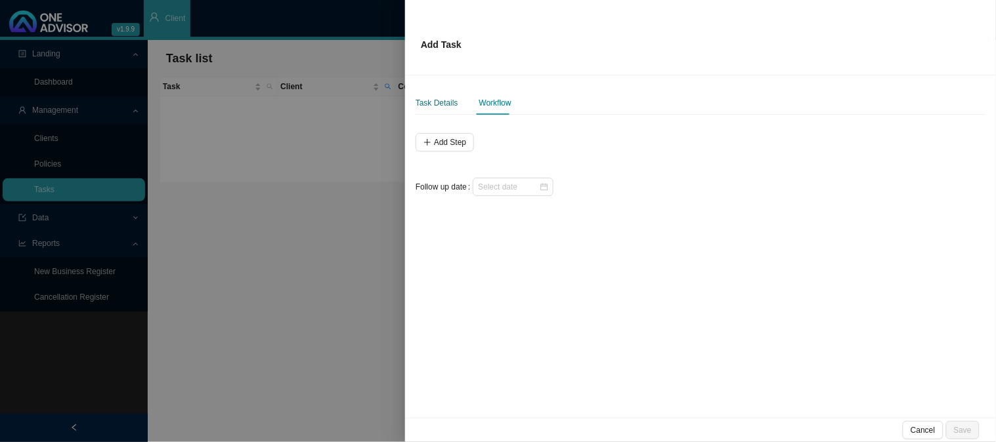
click at [448, 102] on div "Task Details" at bounding box center [436, 102] width 43 height 13
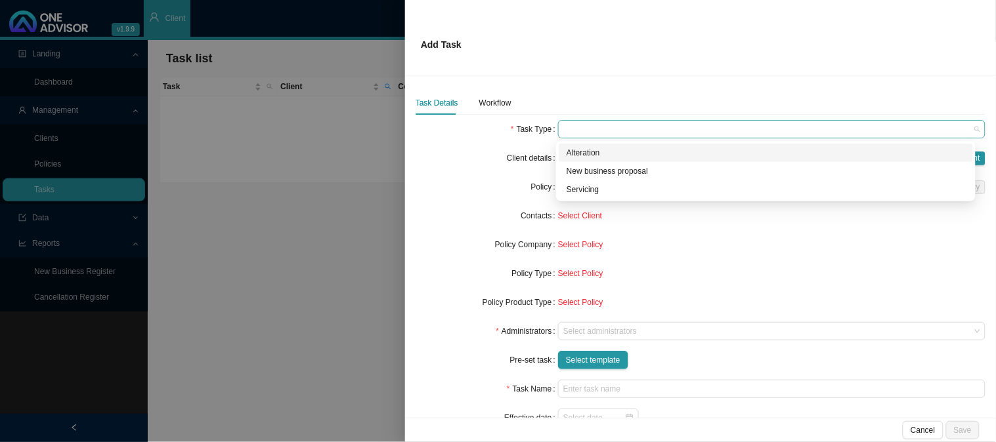
click at [582, 131] on span at bounding box center [771, 129] width 417 height 17
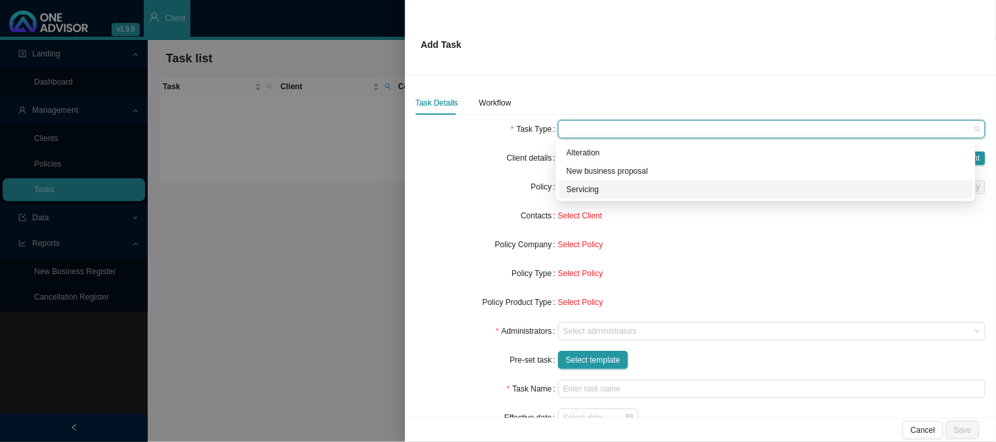
click at [587, 188] on div "Servicing" at bounding box center [765, 189] width 398 height 13
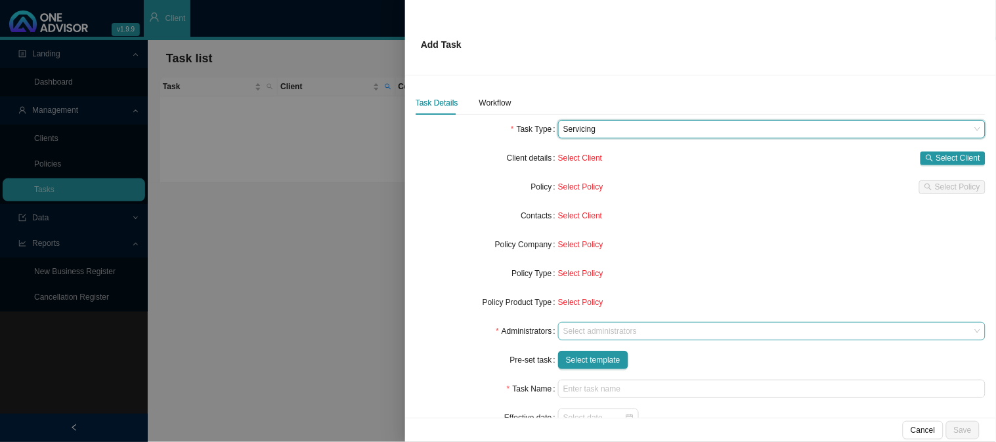
click at [588, 333] on div at bounding box center [766, 332] width 410 height 10
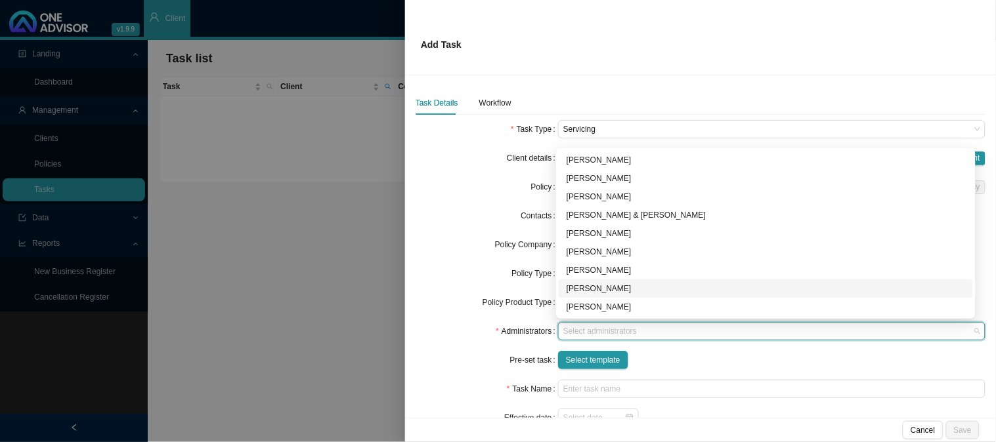
click at [593, 289] on div "[PERSON_NAME]" at bounding box center [765, 288] width 398 height 13
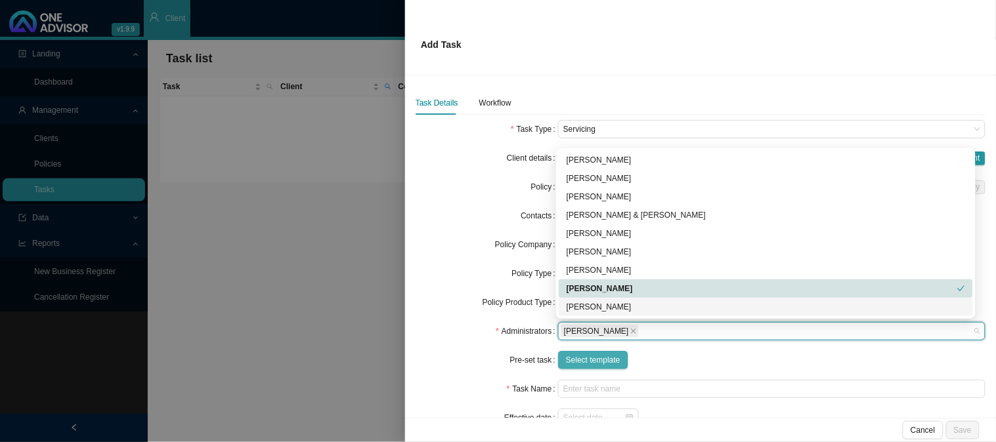
click at [573, 356] on span "Select template" at bounding box center [593, 360] width 54 height 13
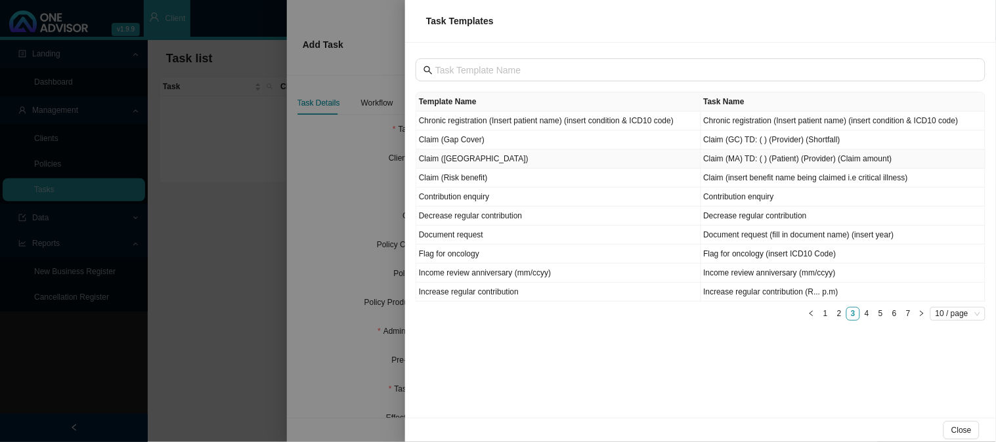
click at [463, 161] on td "Claim ([GEOGRAPHIC_DATA])" at bounding box center [558, 159] width 285 height 19
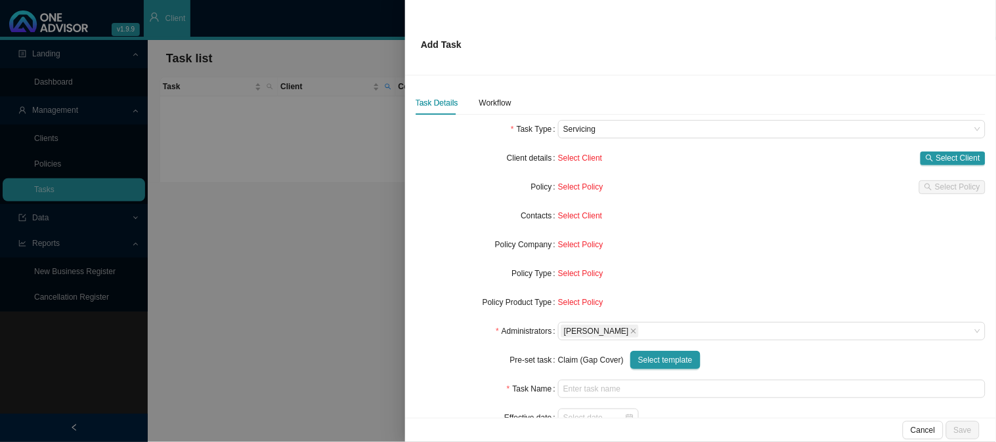
type input "Claim (MA) TD: ( ) (Patient) (Provider) (Claim amount)"
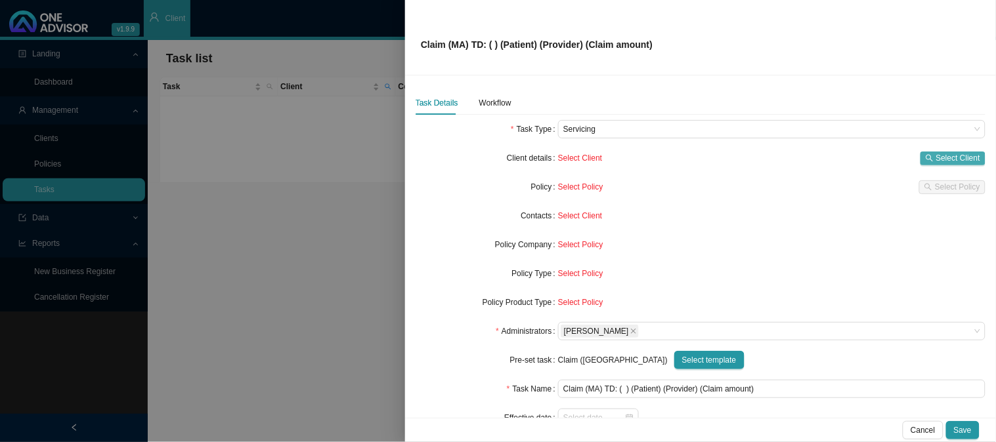
click at [943, 152] on span "Select Client" at bounding box center [958, 158] width 44 height 13
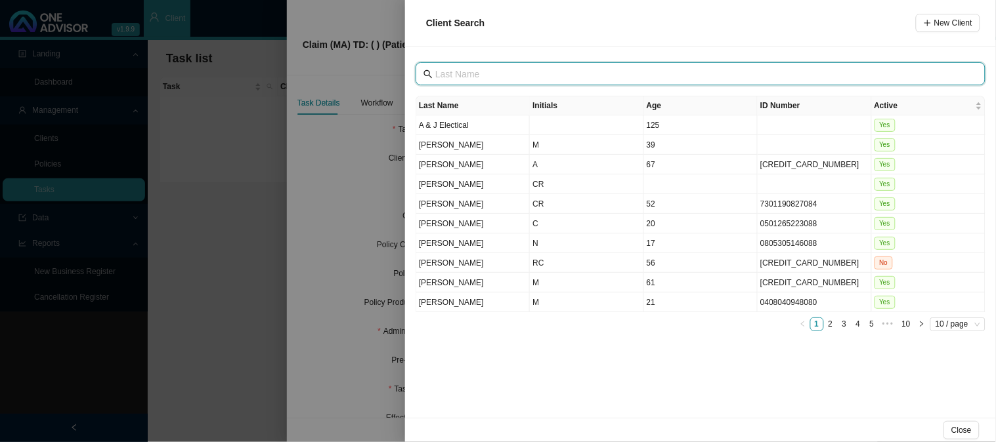
click at [460, 74] on input "text" at bounding box center [701, 74] width 533 height 14
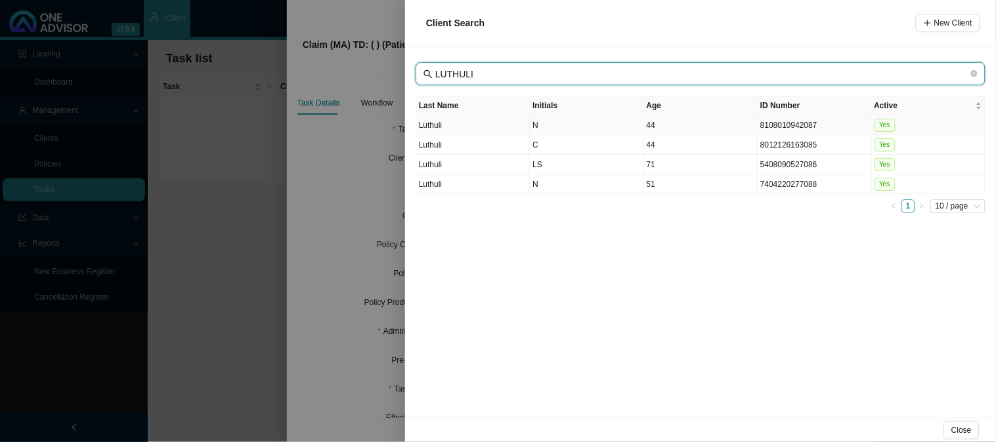
type input "LUTHULI"
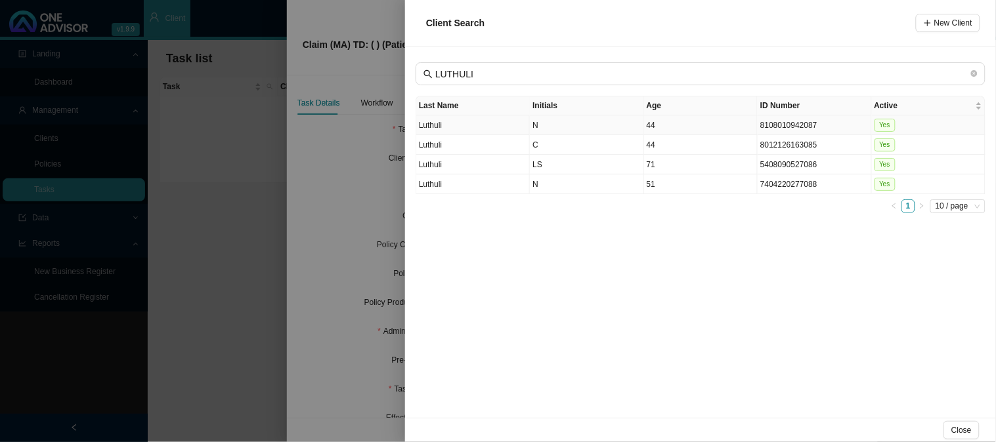
click at [571, 121] on td "N" at bounding box center [587, 126] width 114 height 20
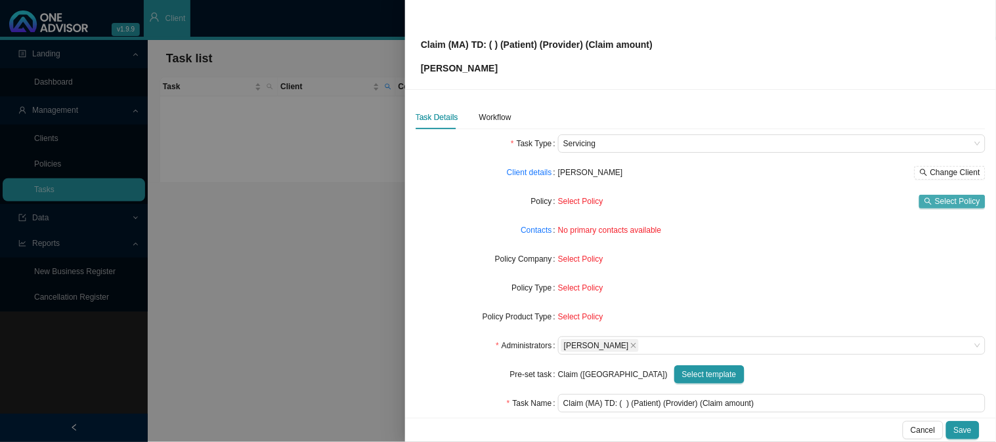
click at [924, 202] on icon "search" at bounding box center [928, 202] width 8 height 8
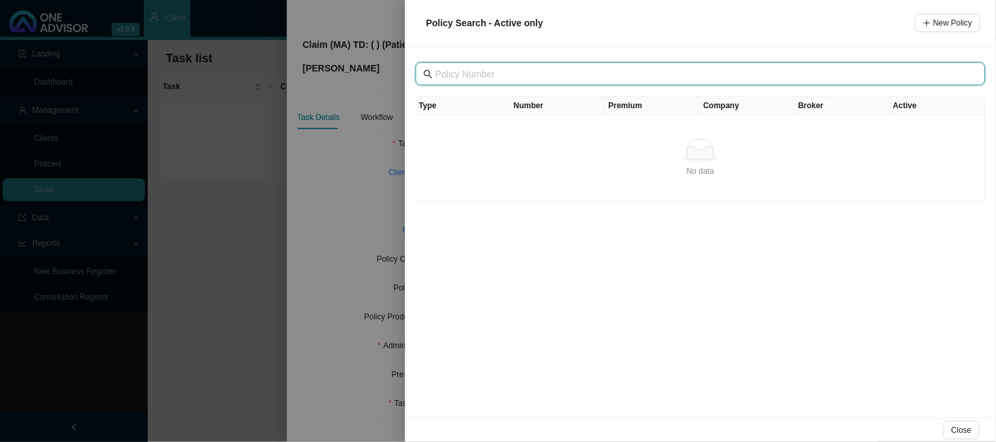
click at [507, 74] on input "text" at bounding box center [701, 74] width 533 height 14
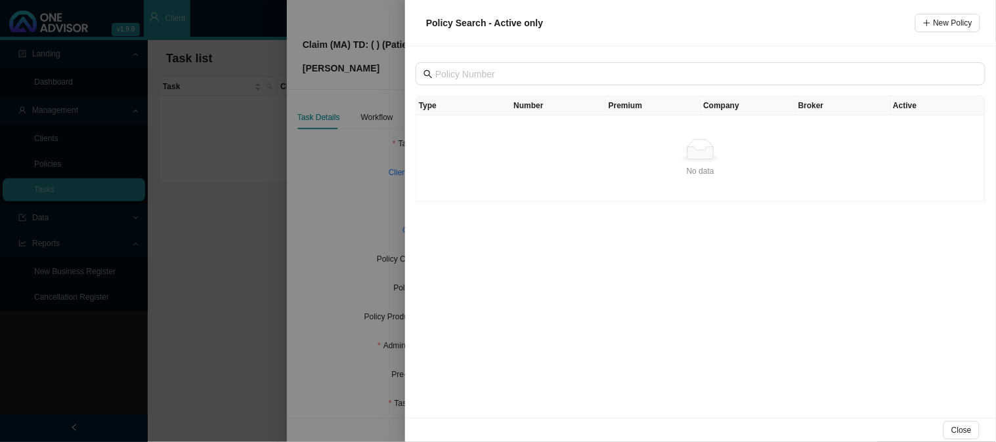
click at [331, 198] on div at bounding box center [498, 221] width 996 height 442
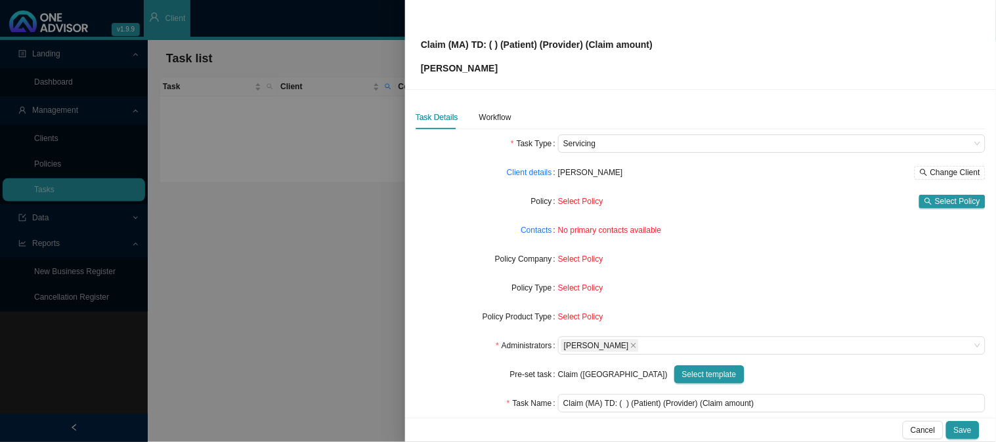
click at [538, 237] on label "Contacts" at bounding box center [539, 230] width 37 height 18
click at [537, 232] on link "Contacts" at bounding box center [536, 230] width 31 height 13
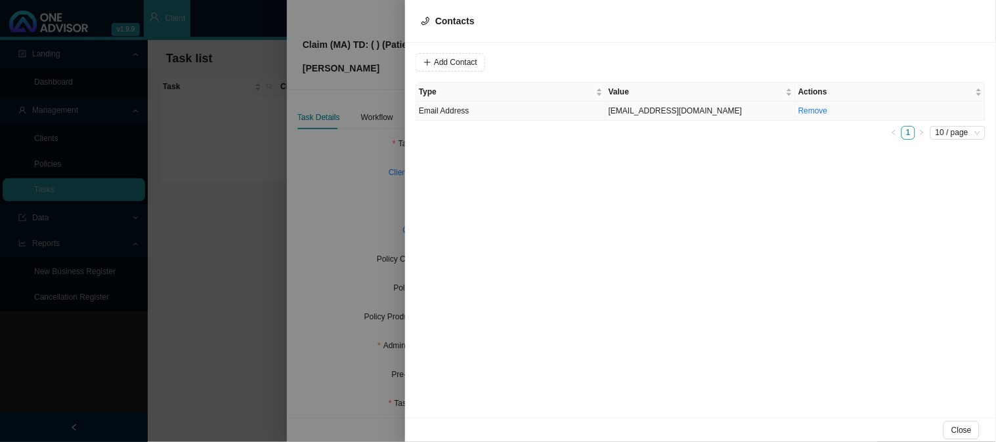
click at [616, 110] on td "[EMAIL_ADDRESS][DOMAIN_NAME]" at bounding box center [701, 111] width 190 height 19
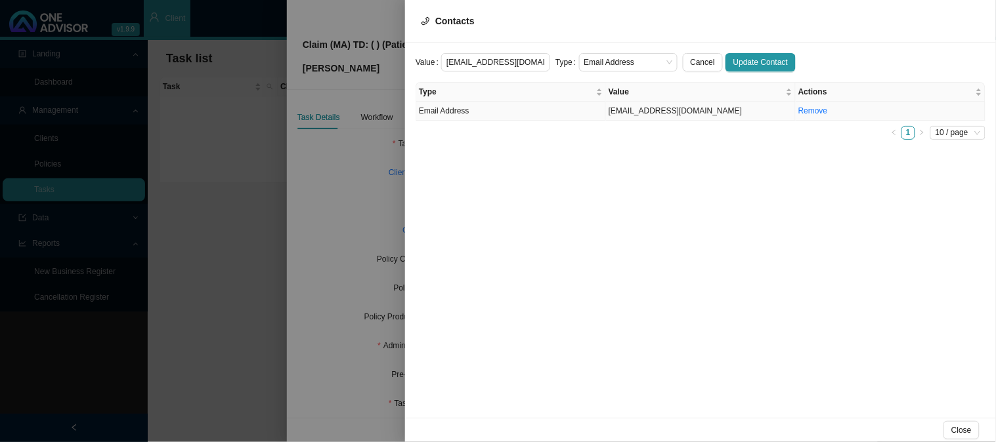
scroll to position [0, 18]
click at [228, 135] on div at bounding box center [498, 221] width 996 height 442
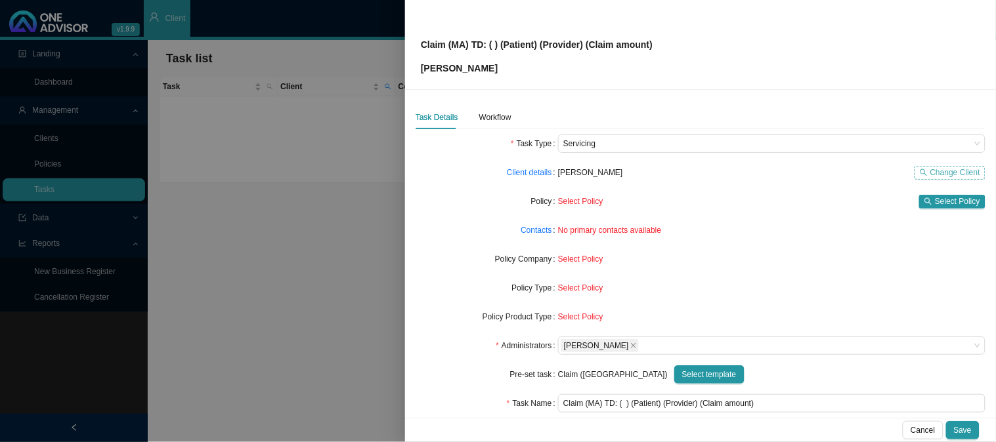
click at [957, 169] on span "Change Client" at bounding box center [955, 172] width 50 height 13
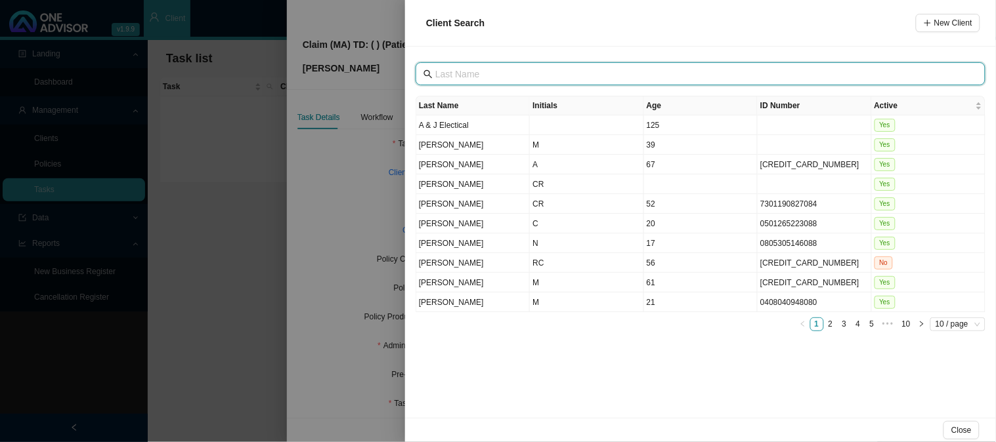
click at [470, 77] on input "text" at bounding box center [701, 74] width 533 height 14
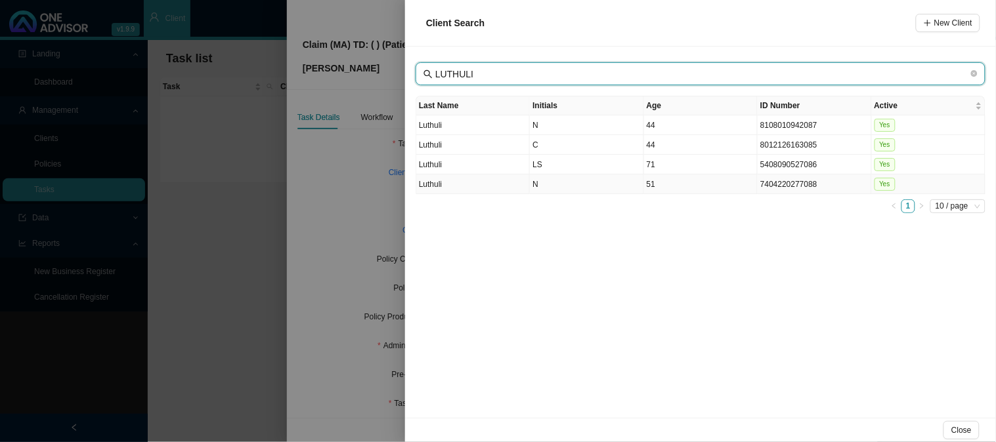
type input "LUTHULI"
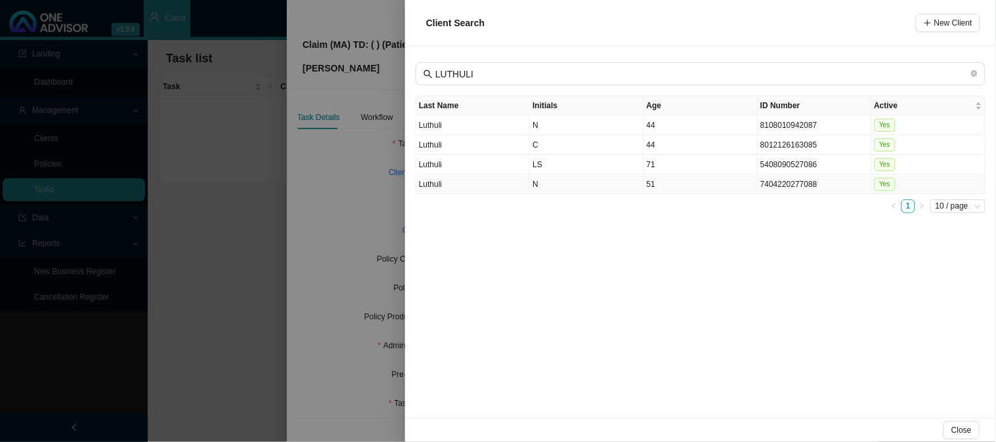
click at [580, 187] on td "N" at bounding box center [587, 185] width 114 height 20
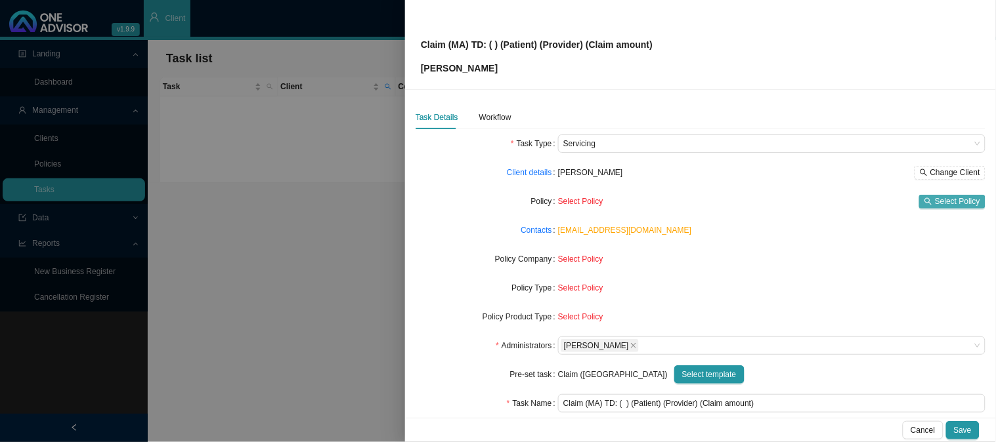
click at [924, 200] on icon "search" at bounding box center [928, 202] width 8 height 8
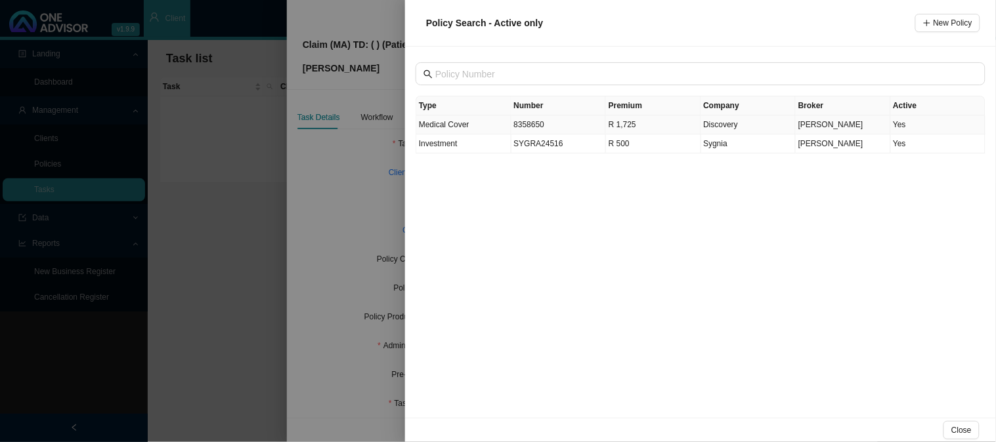
click at [557, 125] on td "8358650" at bounding box center [558, 125] width 95 height 19
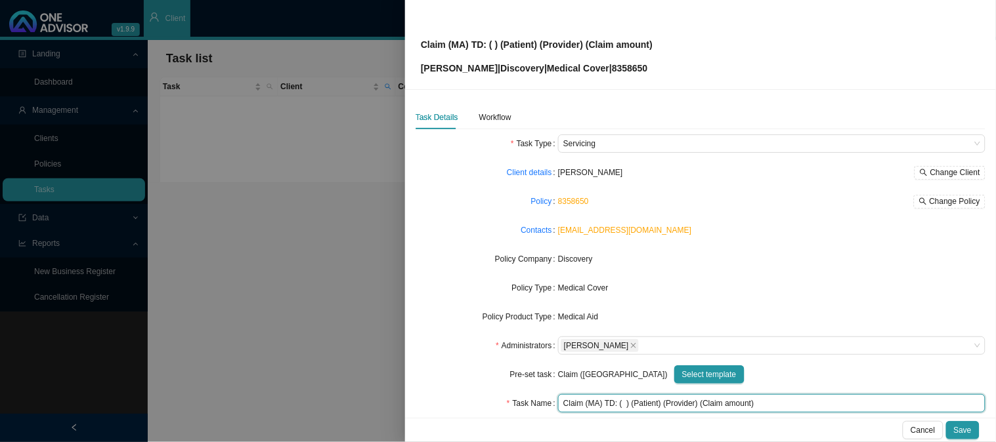
click at [622, 401] on input "Claim (MA) TD: ( ) (Patient) (Provider) (Claim amount)" at bounding box center [771, 403] width 427 height 18
click at [616, 404] on input "Claim (MA) TD: () (Patient) (Provider) (Claim amount)" at bounding box center [771, 403] width 427 height 18
click at [683, 402] on input "Claim (MA) TD: ([DATE]) (Patient) (Provider) (Claim amount)" at bounding box center [771, 403] width 427 height 18
click at [732, 406] on input "Claim (MA) TD: ([DATE]) (Nonhlanhla) (Provider) (Claim amount)" at bounding box center [771, 403] width 427 height 18
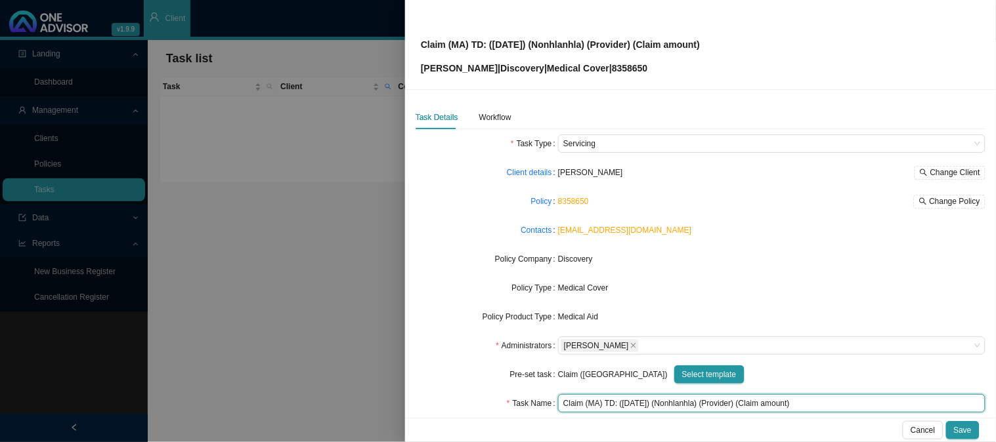
click at [731, 406] on input "Claim (MA) TD: ([DATE]) (Nonhlanhla) (Provider) (Claim amount)" at bounding box center [771, 403] width 427 height 18
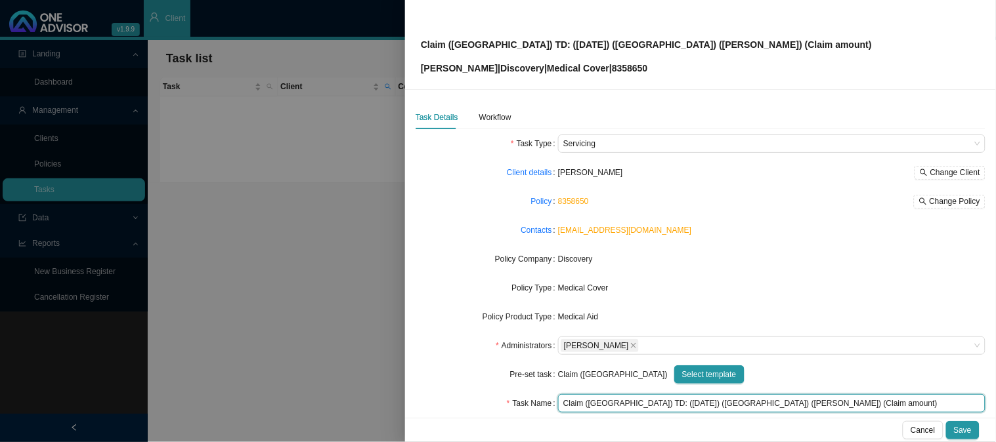
drag, startPoint x: 822, startPoint y: 404, endPoint x: 771, endPoint y: 401, distance: 50.6
click at [771, 401] on input "Claim ([GEOGRAPHIC_DATA]) TD: ([DATE]) ([GEOGRAPHIC_DATA]) ([PERSON_NAME]) (Cla…" at bounding box center [771, 403] width 427 height 18
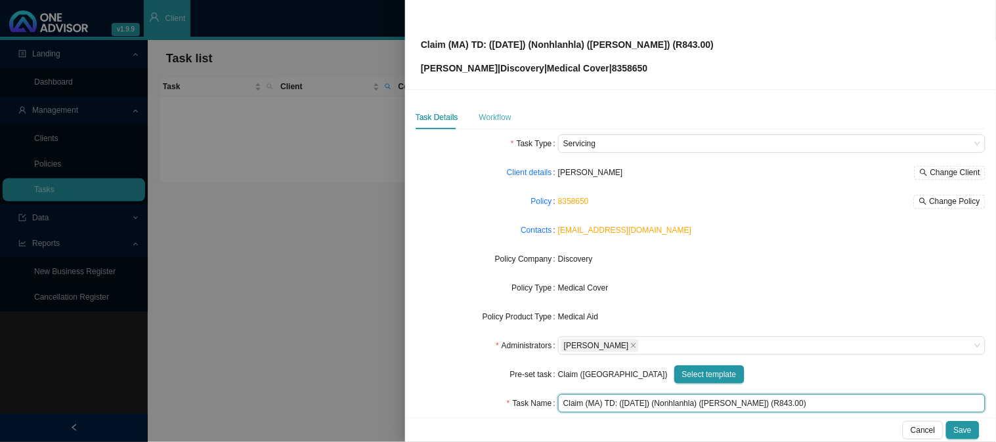
type input "Claim (MA) TD: ([DATE]) (Nonhlanhla) ([PERSON_NAME]) (R843.00)"
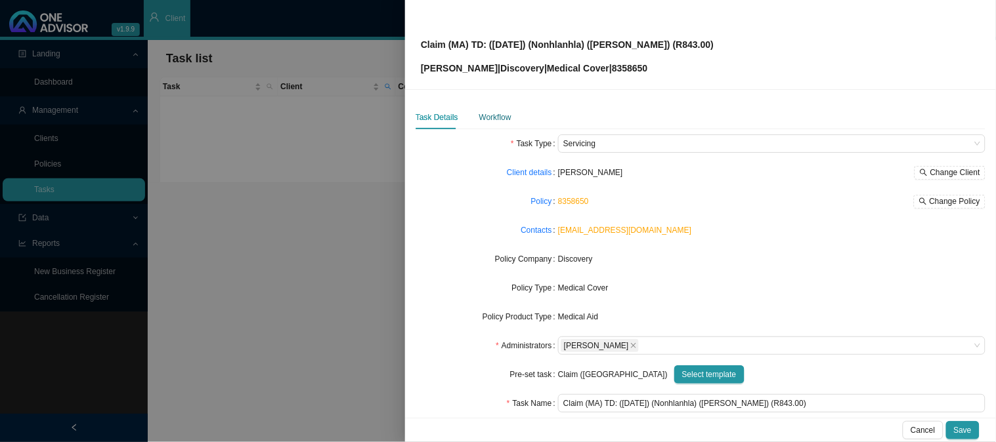
click at [501, 116] on div "Workflow" at bounding box center [495, 117] width 32 height 13
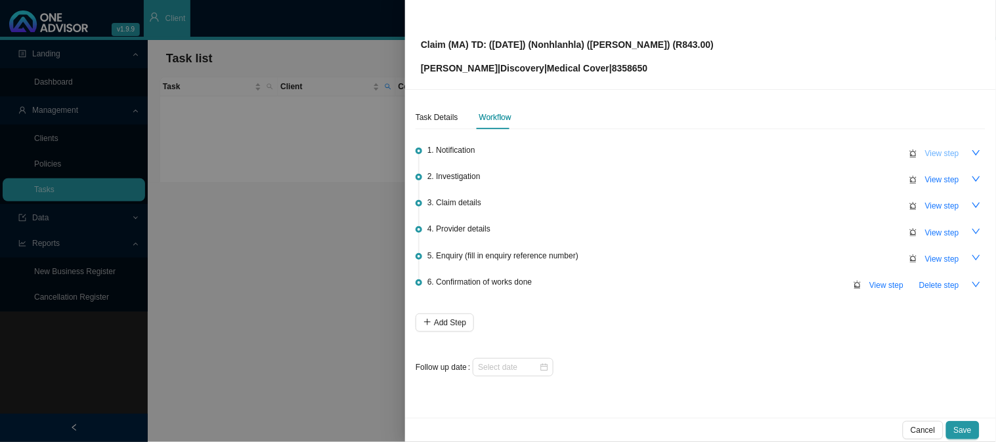
click at [929, 150] on span "View step" at bounding box center [942, 153] width 34 height 13
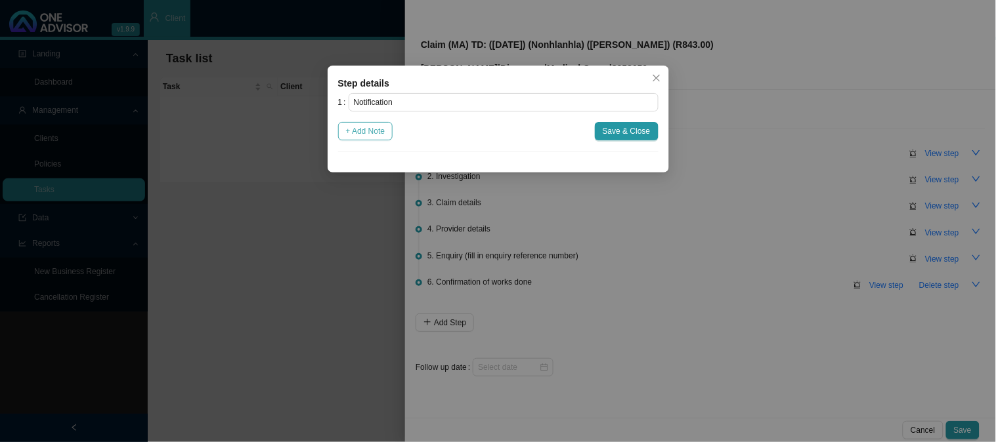
click at [389, 133] on button "+ Add Note" at bounding box center [365, 131] width 55 height 18
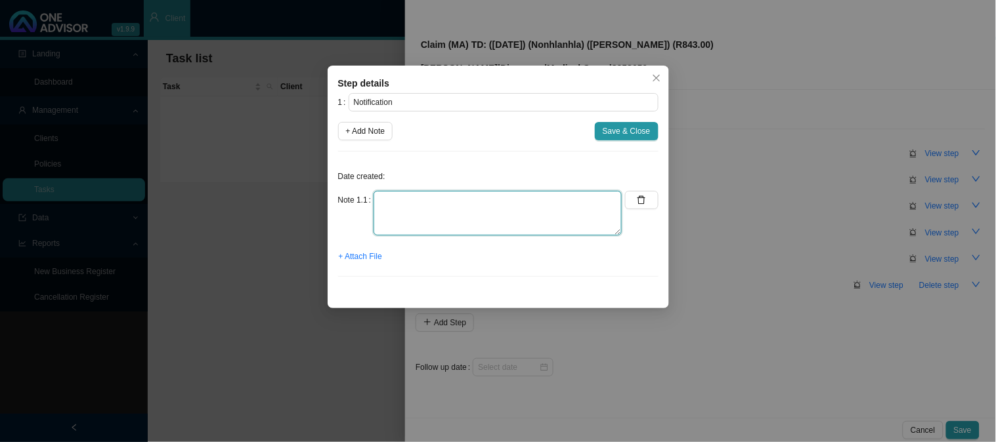
click at [465, 200] on textarea at bounding box center [497, 213] width 248 height 45
type textarea "r"
click at [363, 258] on span "+ Attach File" at bounding box center [360, 256] width 43 height 13
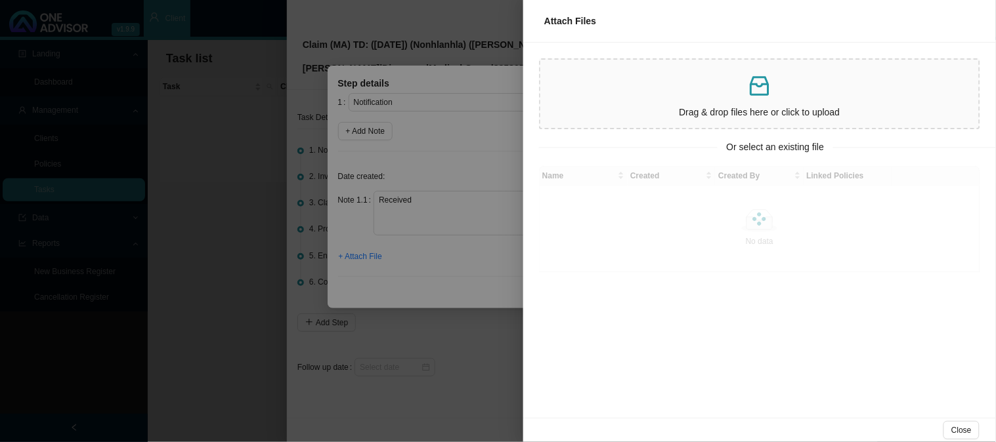
click at [467, 149] on div at bounding box center [498, 221] width 996 height 442
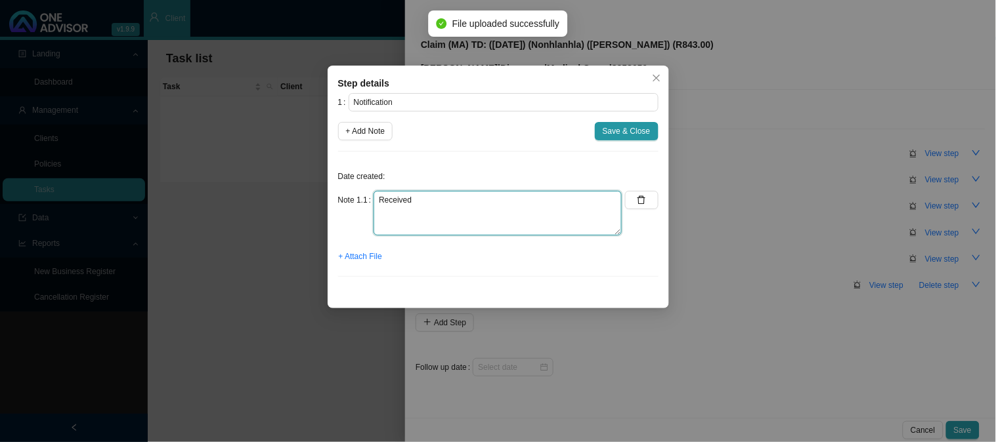
click at [443, 202] on textarea "Received" at bounding box center [497, 213] width 248 height 45
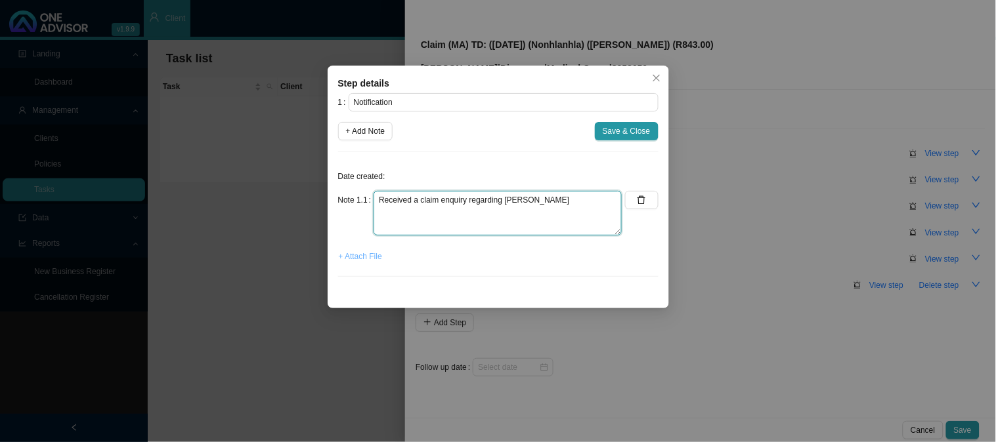
type textarea "Received a claim enquiry regarding [PERSON_NAME]"
click at [364, 259] on span "+ Attach File" at bounding box center [360, 256] width 43 height 13
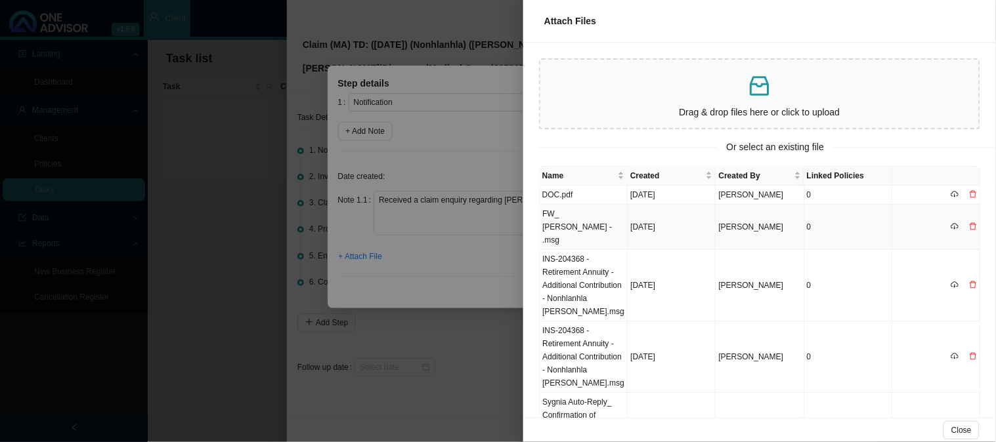
click at [595, 219] on td "FW_ [PERSON_NAME] - .msg" at bounding box center [584, 227] width 88 height 45
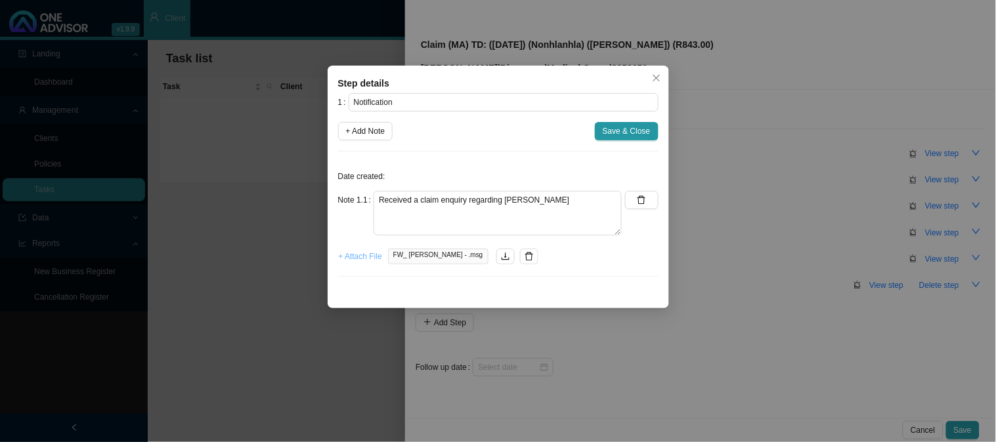
click at [370, 260] on span "+ Attach File" at bounding box center [360, 256] width 43 height 13
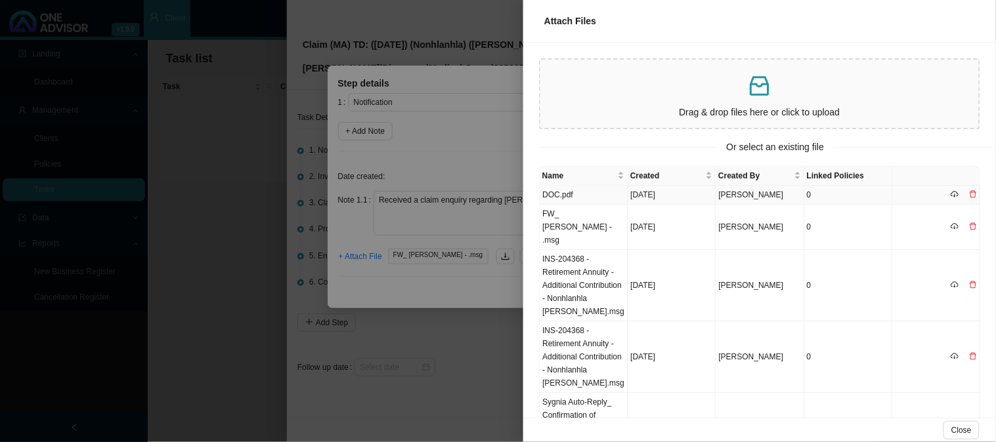
click at [575, 198] on td "DOC.pdf" at bounding box center [584, 195] width 88 height 19
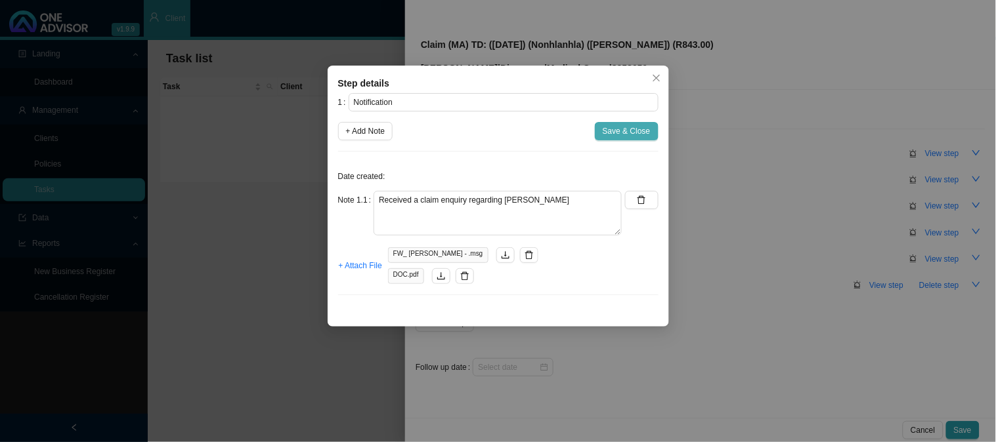
click at [616, 129] on span "Save & Close" at bounding box center [627, 131] width 48 height 13
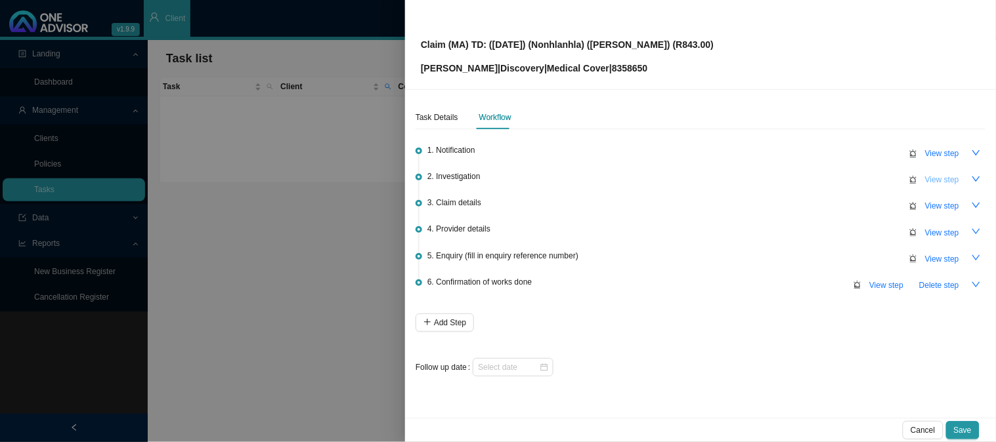
click at [939, 179] on span "View step" at bounding box center [942, 179] width 34 height 13
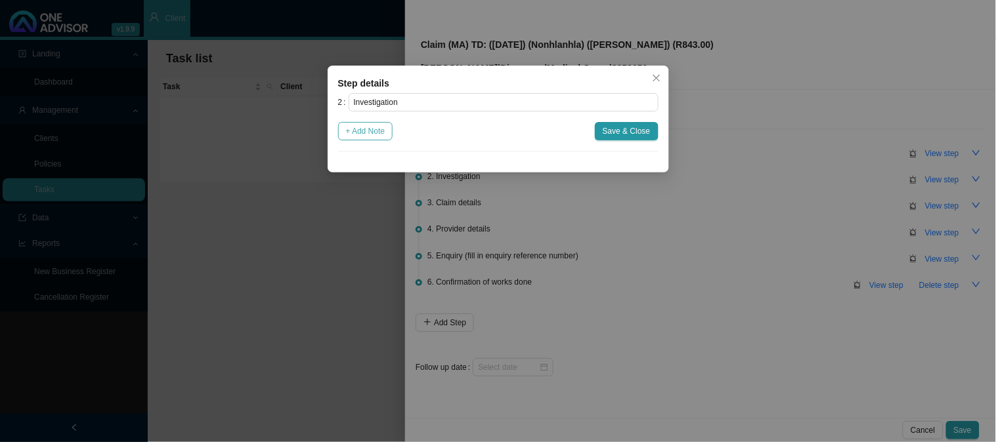
click at [379, 129] on span "+ Add Note" at bounding box center [365, 131] width 39 height 13
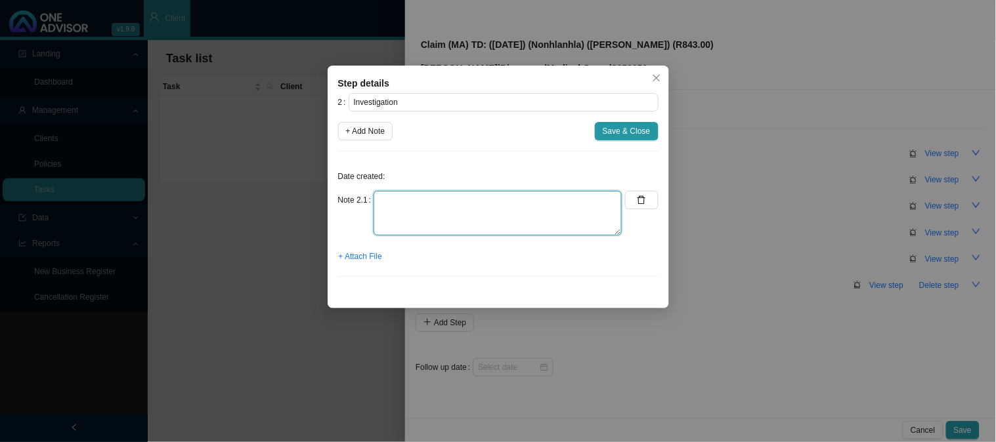
click at [468, 205] on textarea at bounding box center [497, 213] width 248 height 45
click at [368, 251] on span "+ Attach File" at bounding box center [360, 256] width 43 height 13
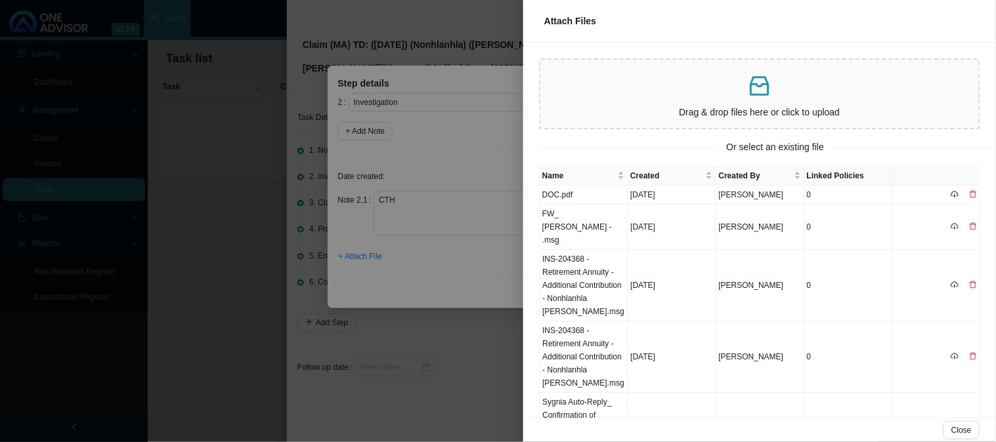
click at [685, 97] on p at bounding box center [759, 86] width 428 height 27
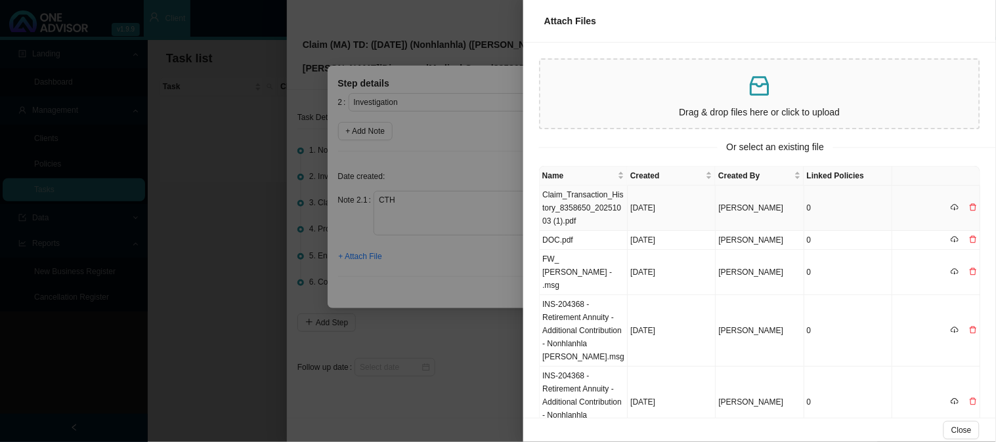
click at [591, 210] on td "Claim_Transaction_History_8358650_20251003 (1).pdf" at bounding box center [584, 208] width 88 height 45
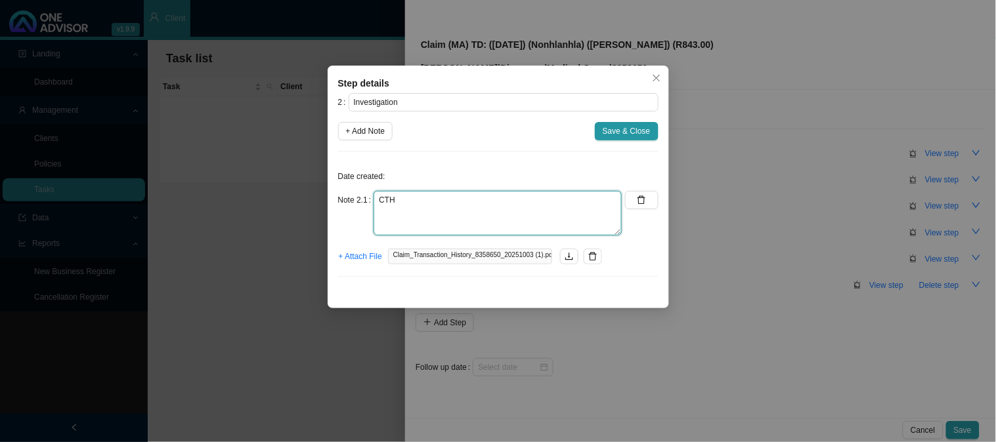
click at [357, 203] on div "Note 2.1 CTH" at bounding box center [480, 213] width 284 height 45
type textarea "n"
drag, startPoint x: 509, startPoint y: 193, endPoint x: 434, endPoint y: 202, distance: 75.4
click at [434, 202] on textarea "[PERSON_NAME] was admitted from" at bounding box center [497, 213] width 248 height 45
click at [377, 199] on textarea "[PERSON_NAME] was admitted from" at bounding box center [497, 213] width 248 height 45
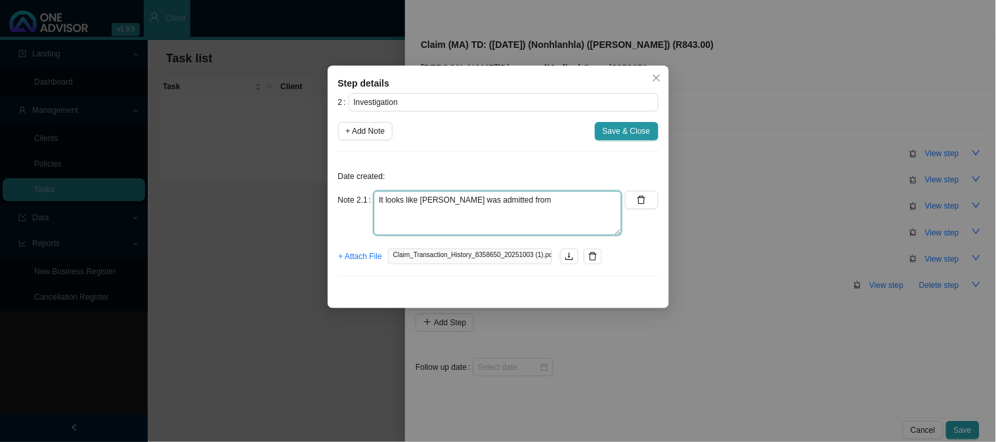
click at [537, 201] on textarea "It looks like [PERSON_NAME] was admitted from" at bounding box center [497, 213] width 248 height 45
type textarea "It looks like [PERSON_NAME] was admitted from casualty"
click at [349, 133] on span "+ Add Note" at bounding box center [365, 131] width 39 height 13
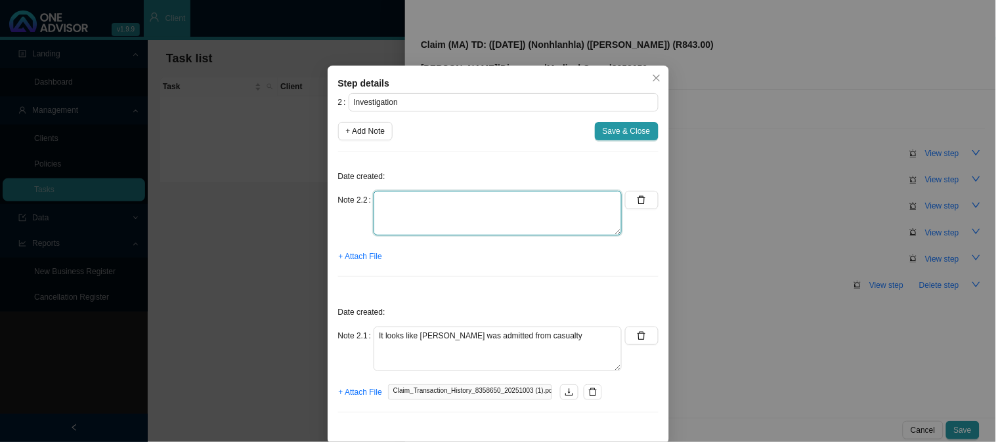
click at [409, 209] on textarea at bounding box center [497, 213] width 248 height 45
type textarea "Emailed Sheroma and queried what the reason was for admission"
click at [362, 255] on span "+ Attach File" at bounding box center [360, 256] width 43 height 13
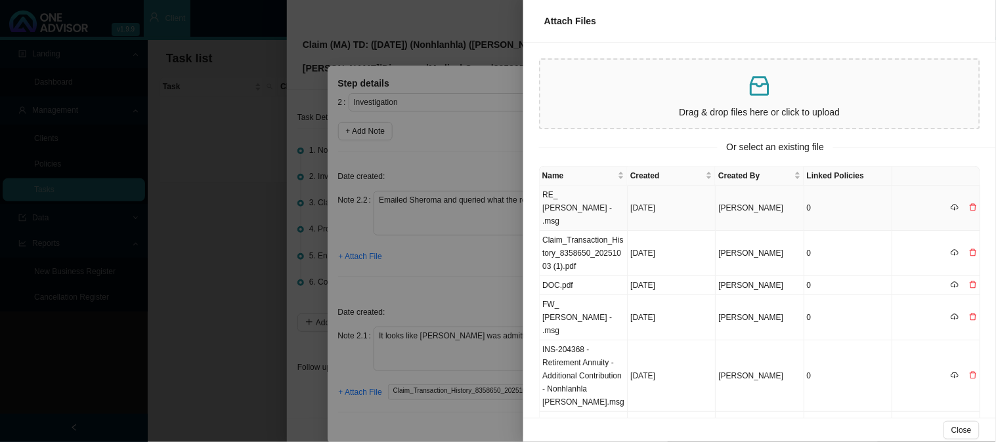
click at [603, 200] on td "RE_ [PERSON_NAME] - .msg" at bounding box center [584, 208] width 88 height 45
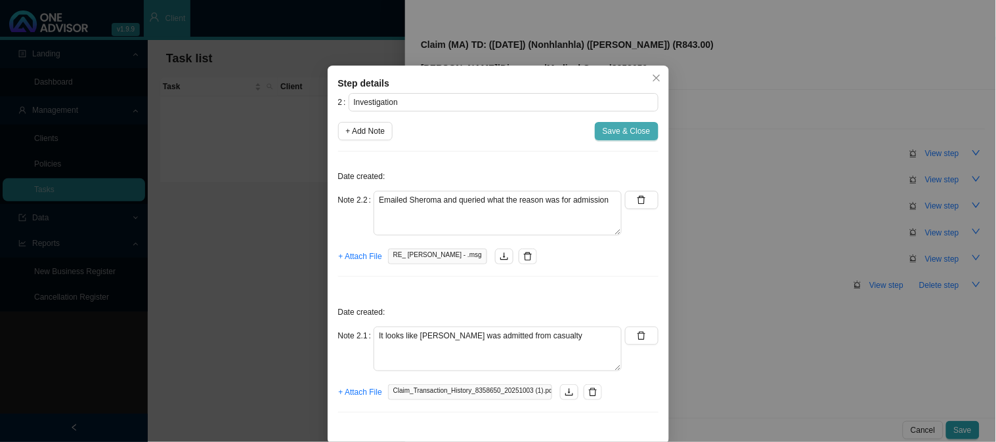
click at [613, 128] on span "Save & Close" at bounding box center [627, 131] width 48 height 13
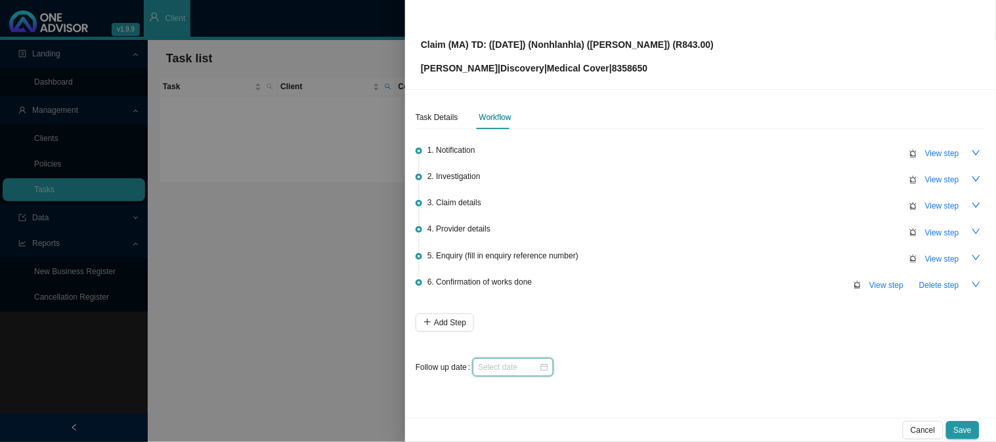
click at [507, 370] on input at bounding box center [508, 367] width 61 height 13
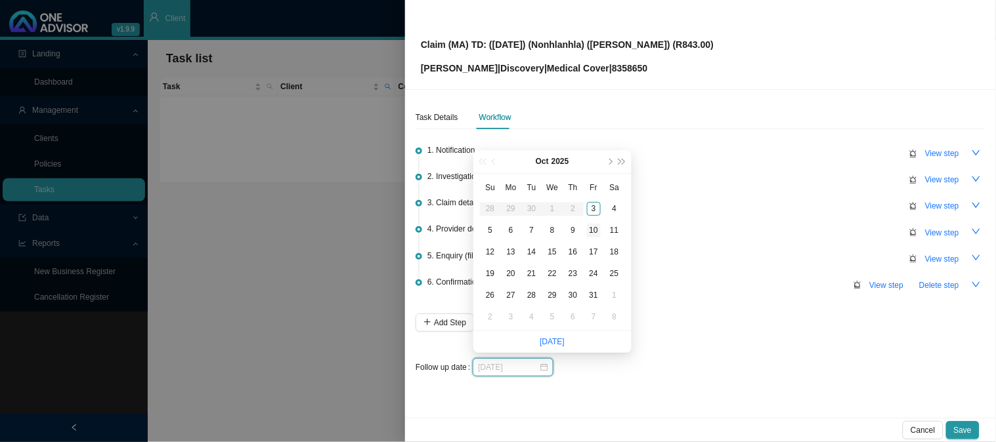
type input "[DATE]"
click at [594, 230] on div "10" at bounding box center [594, 231] width 14 height 14
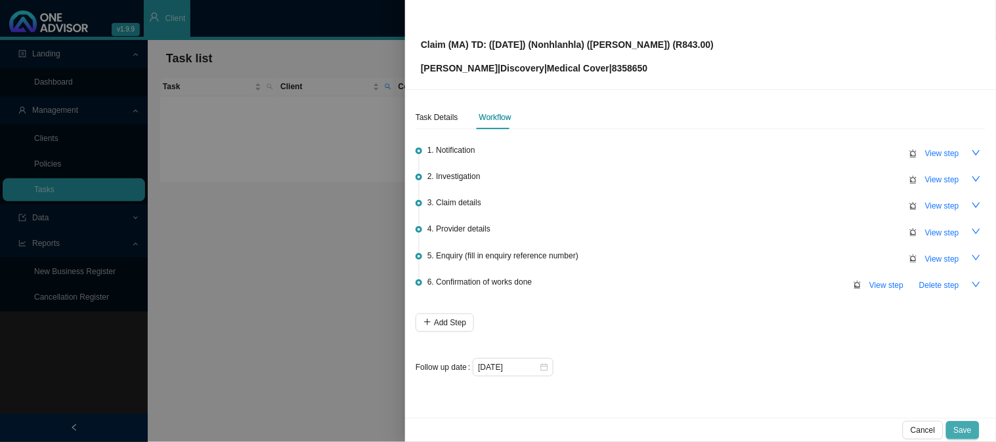
click at [969, 430] on span "Save" at bounding box center [963, 430] width 18 height 13
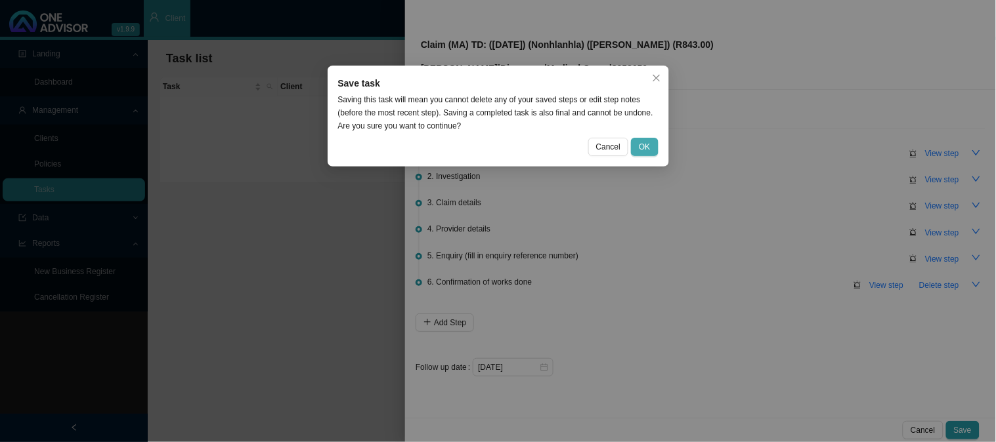
click at [649, 149] on span "OK" at bounding box center [644, 146] width 11 height 13
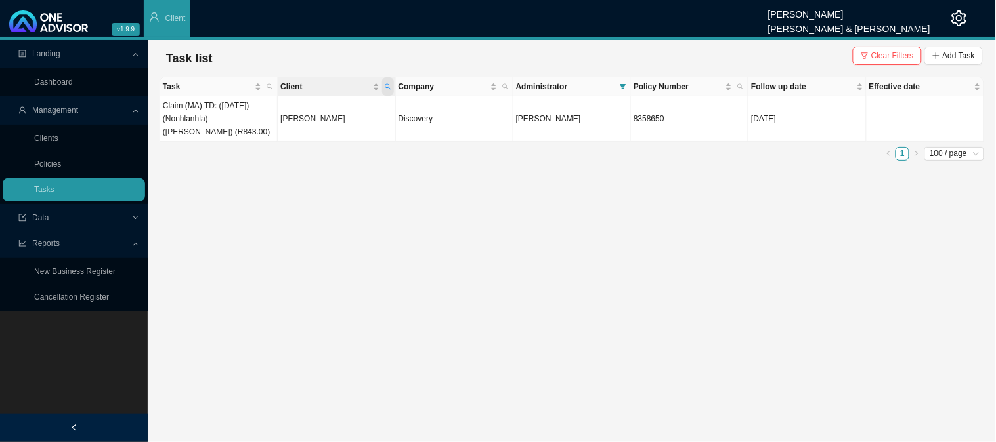
click at [388, 87] on icon "search" at bounding box center [388, 86] width 7 height 7
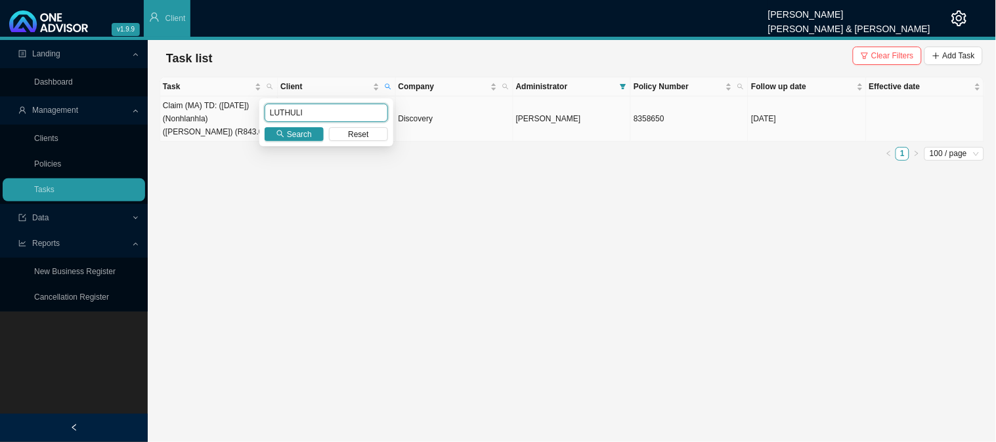
drag, startPoint x: 299, startPoint y: 113, endPoint x: 240, endPoint y: 114, distance: 59.7
click at [240, 114] on body "v1.9.9 [PERSON_NAME] [PERSON_NAME] & [PERSON_NAME] Client Landing Dashboard Man…" at bounding box center [498, 221] width 996 height 442
type input "brown"
click at [309, 125] on div "brown Search Reset" at bounding box center [326, 122] width 134 height 48
click at [305, 135] on span "Search" at bounding box center [299, 134] width 25 height 13
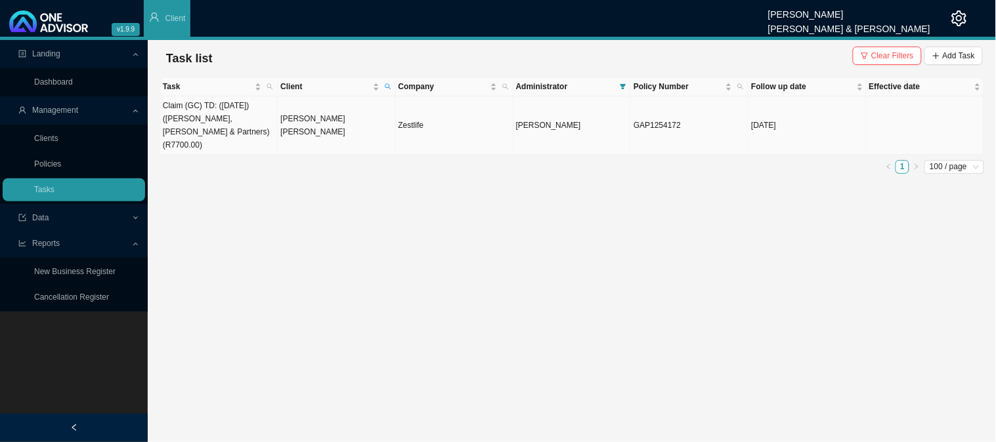
click at [319, 116] on td "[PERSON_NAME] [PERSON_NAME]" at bounding box center [336, 125] width 117 height 58
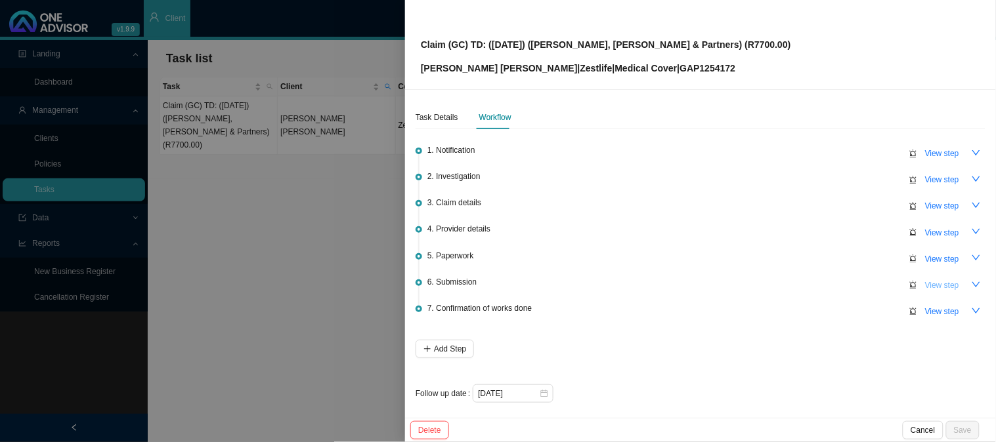
click at [947, 281] on span "View step" at bounding box center [942, 285] width 34 height 13
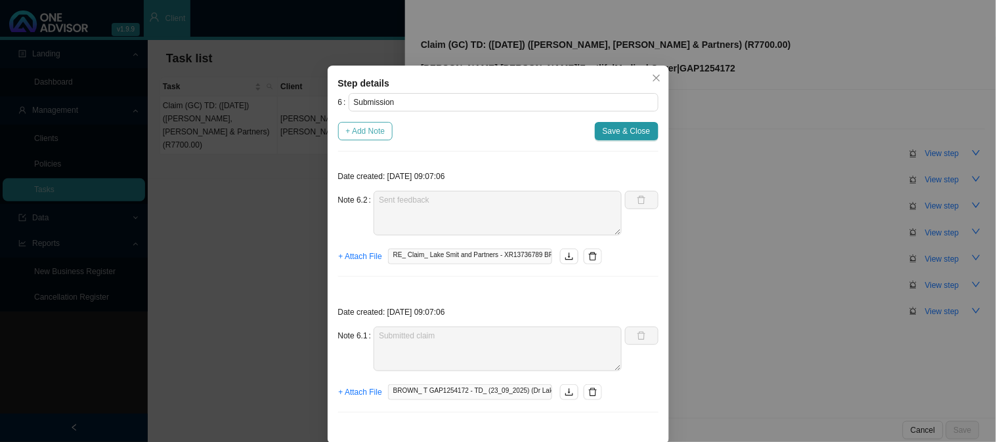
click at [346, 129] on span "+ Add Note" at bounding box center [365, 131] width 39 height 13
type textarea "Sent feedback"
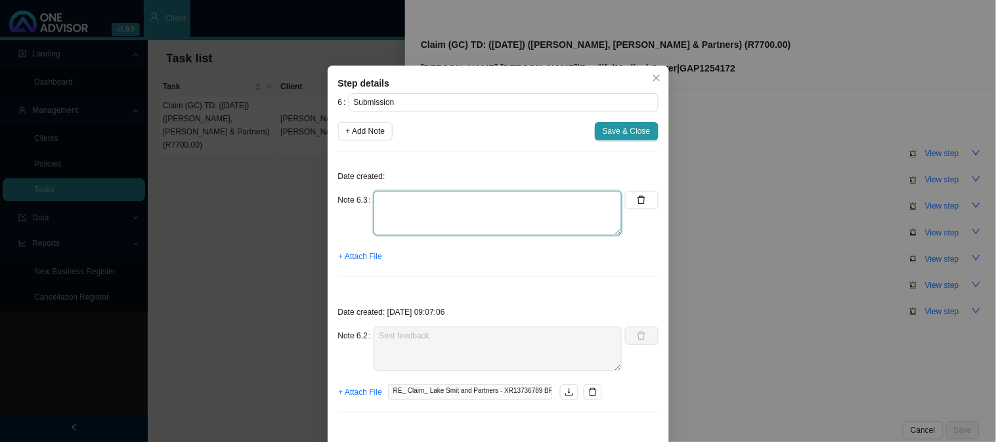
click at [408, 194] on textarea at bounding box center [497, 213] width 248 height 45
type textarea "Claim has been received"
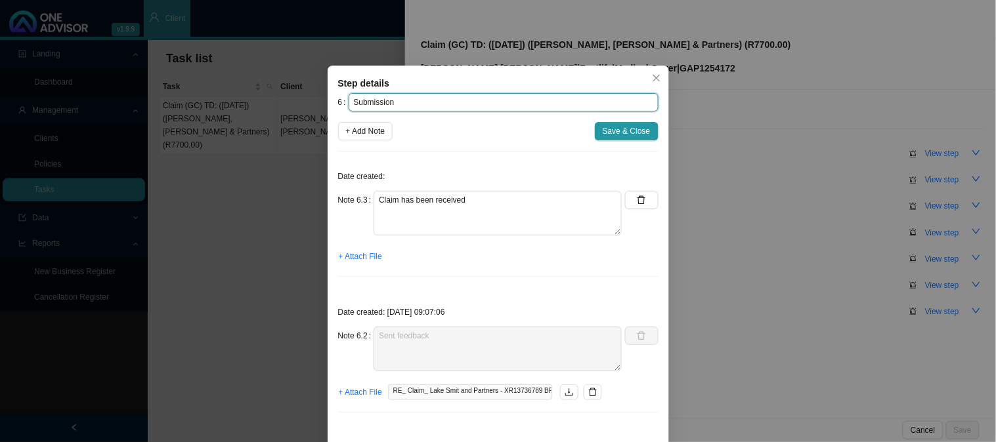
click at [424, 93] on input "Submission" at bounding box center [504, 102] width 310 height 18
paste input "GAP1254172 / 8"
type input "Submission (REF: GAP1254172 / 8)"
click at [350, 257] on span "+ Attach File" at bounding box center [360, 256] width 43 height 13
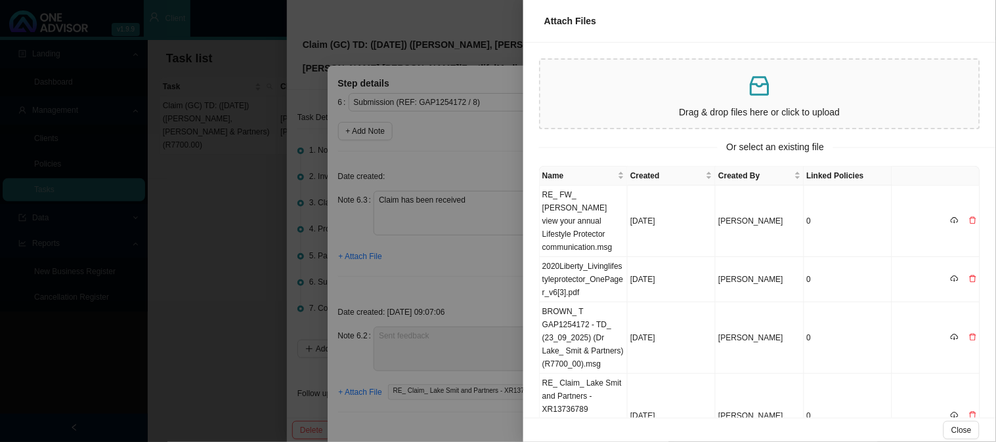
click at [468, 259] on div at bounding box center [498, 221] width 996 height 442
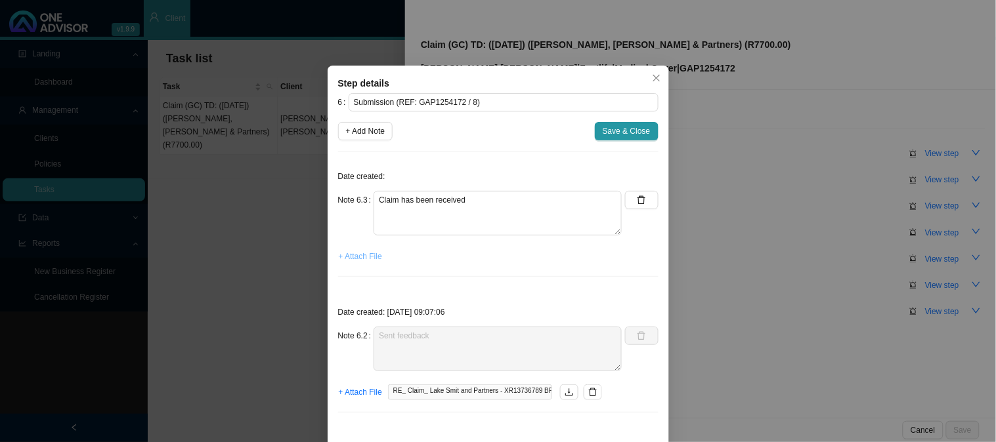
click at [356, 255] on span "+ Attach File" at bounding box center [360, 256] width 43 height 13
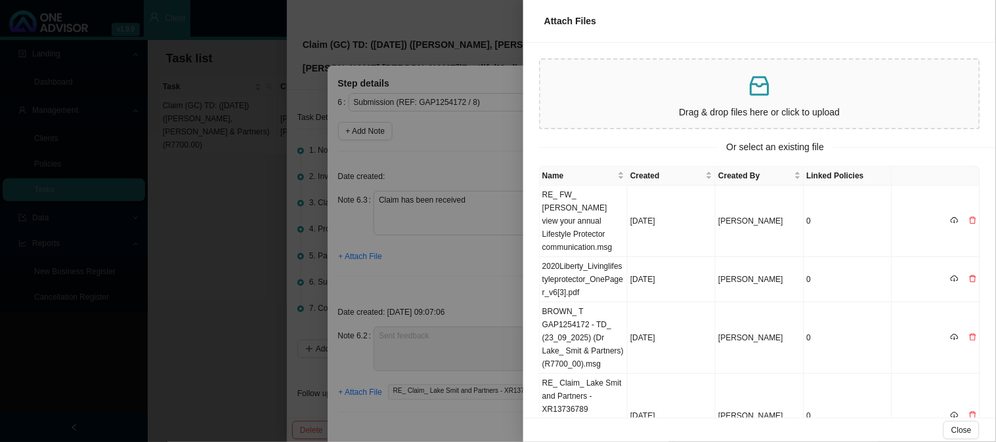
click at [503, 281] on div at bounding box center [498, 221] width 996 height 442
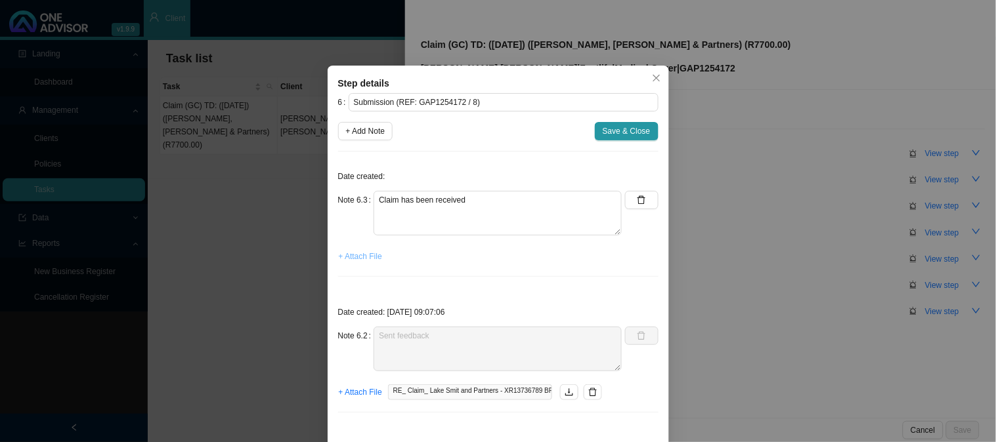
click at [349, 259] on span "+ Attach File" at bounding box center [360, 256] width 43 height 13
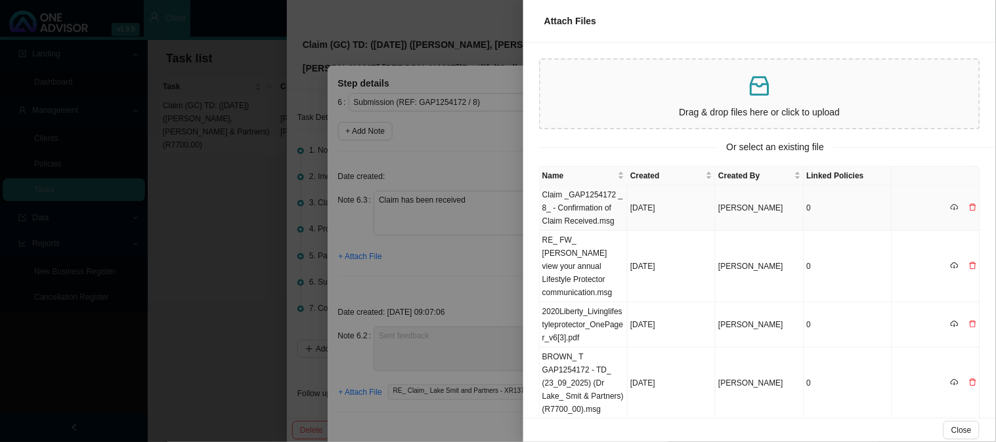
click at [591, 213] on td "Claim _GAP1254172 _ 8_ - Confirmation of Claim Received.msg" at bounding box center [584, 208] width 88 height 45
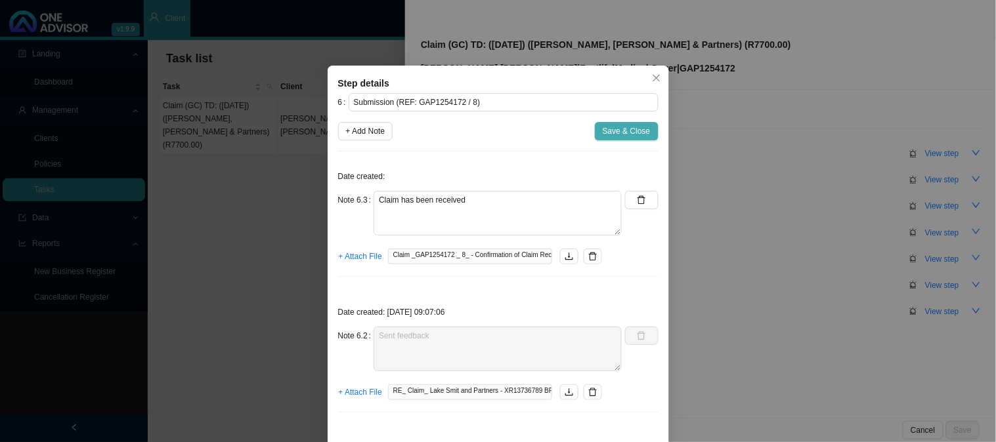
click at [614, 137] on span "Save & Close" at bounding box center [627, 131] width 48 height 13
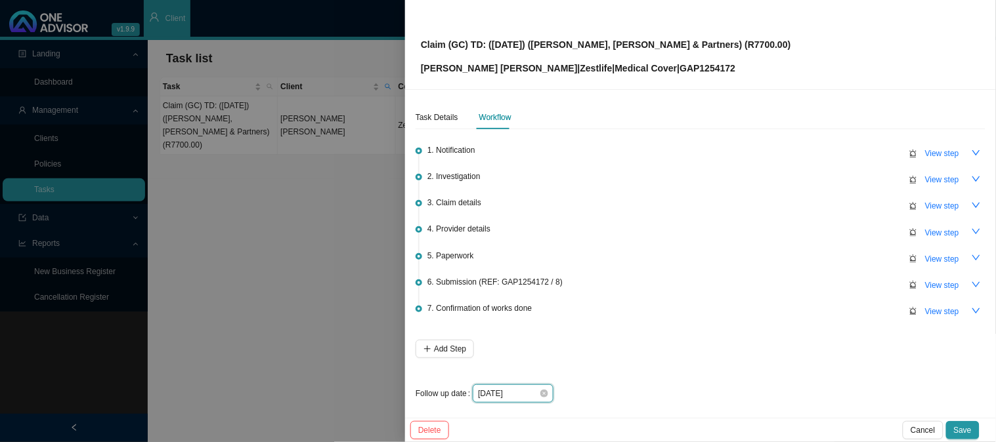
click at [526, 389] on input "[DATE]" at bounding box center [508, 393] width 61 height 13
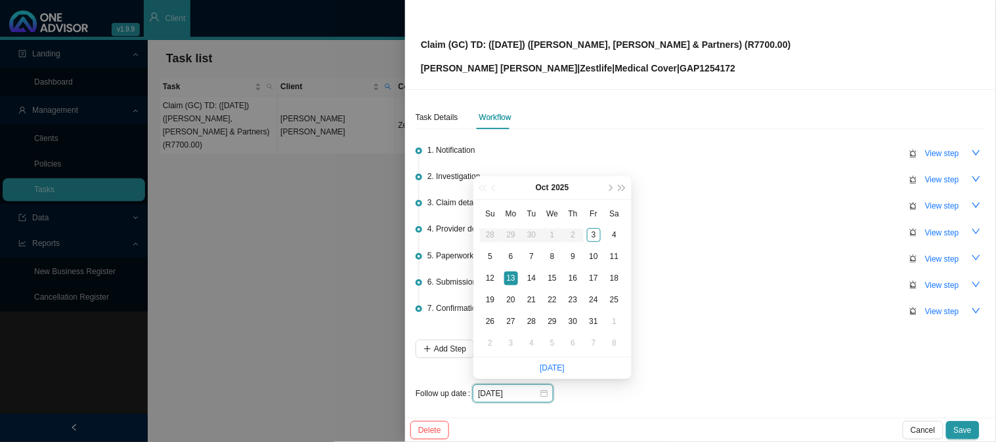
type input "[DATE]"
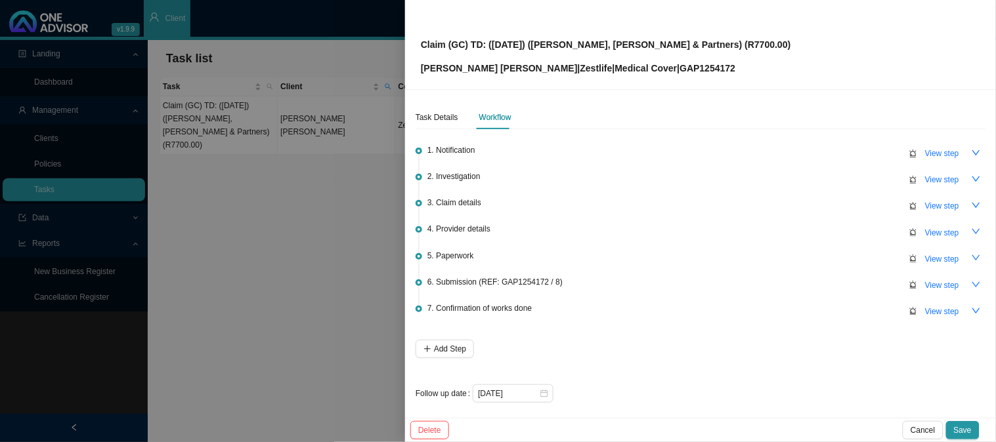
drag, startPoint x: 862, startPoint y: 337, endPoint x: 872, endPoint y: 341, distance: 10.6
click at [863, 337] on li "7. Confirmation of works done View step" at bounding box center [700, 323] width 570 height 34
click at [963, 432] on span "Save" at bounding box center [963, 430] width 18 height 13
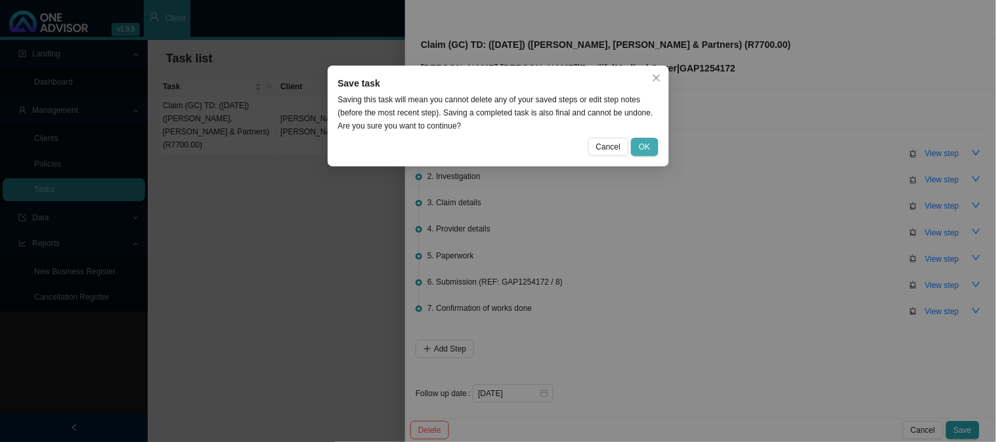
click at [645, 144] on span "OK" at bounding box center [644, 146] width 11 height 13
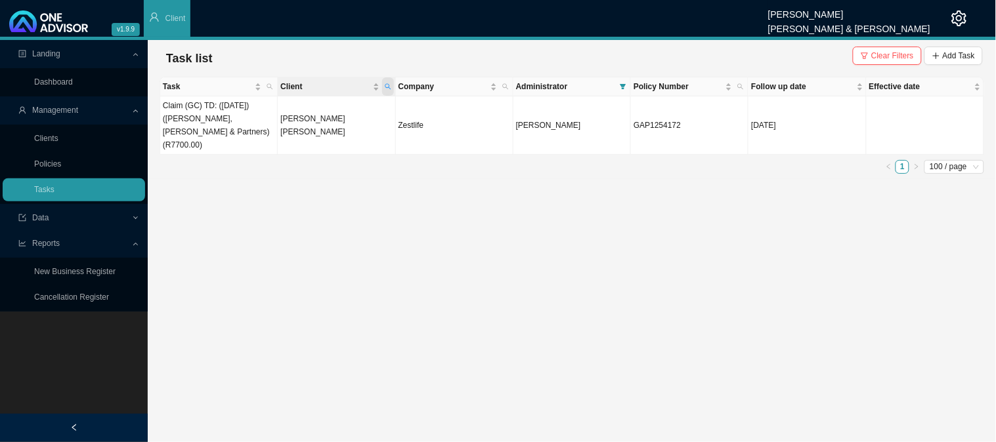
click at [383, 84] on span "Client" at bounding box center [388, 86] width 12 height 18
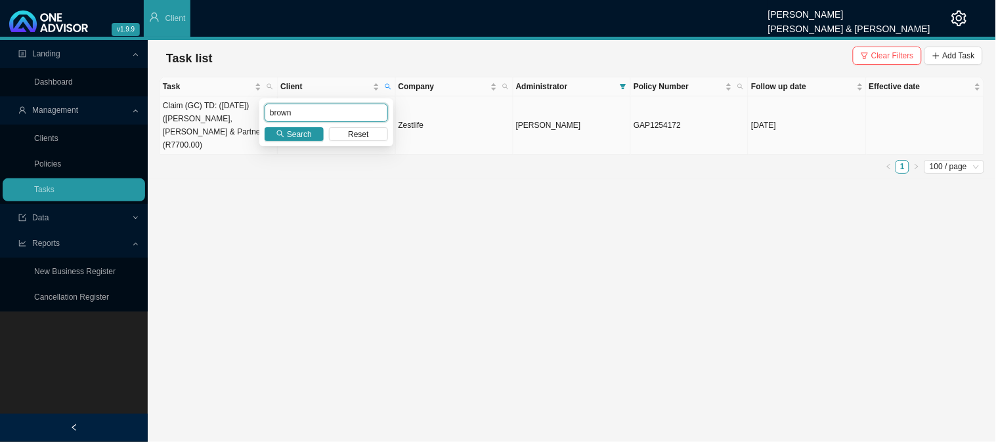
drag, startPoint x: 330, startPoint y: 109, endPoint x: 232, endPoint y: 116, distance: 98.7
click at [232, 116] on body "v1.9.9 [PERSON_NAME] [PERSON_NAME] & [PERSON_NAME] Client Landing Dashboard Man…" at bounding box center [498, 221] width 996 height 442
type input "SHAWE"
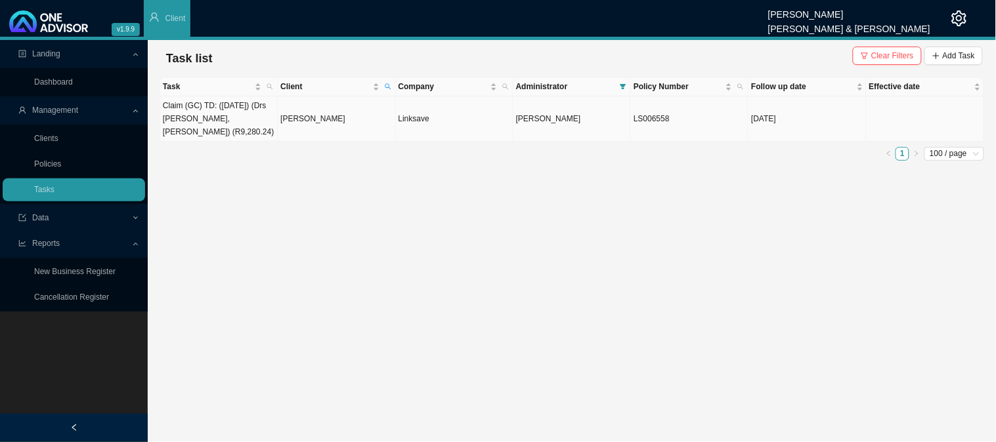
click at [318, 115] on td "[PERSON_NAME]" at bounding box center [336, 118] width 117 height 45
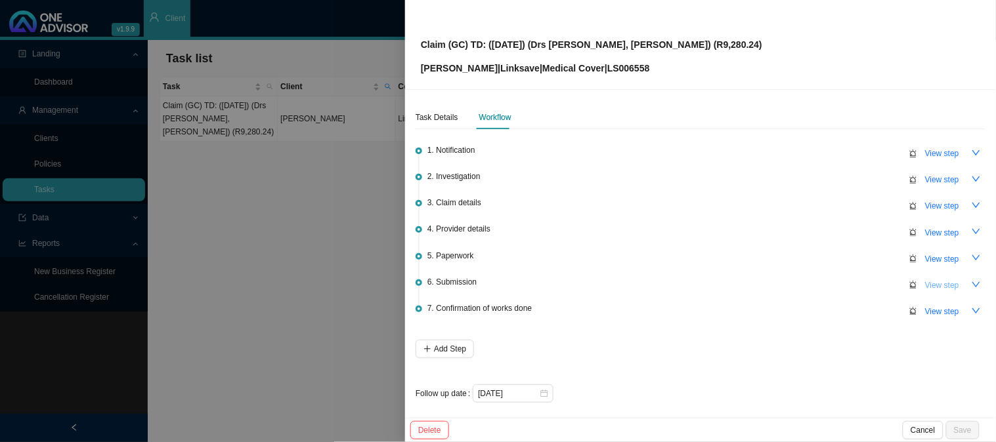
click at [925, 281] on span "View step" at bounding box center [942, 285] width 34 height 13
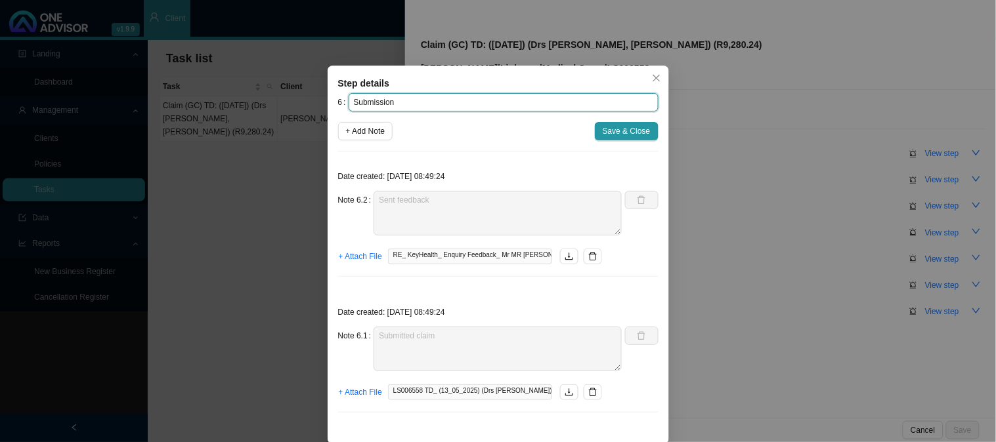
click at [414, 102] on input "Submission" at bounding box center [504, 102] width 310 height 18
paste input "SPM 893447/10/25"
type input "Submission (REF: SPM 893447/10/25)"
click at [352, 135] on span "+ Add Note" at bounding box center [365, 131] width 39 height 13
type textarea "Sent feedback"
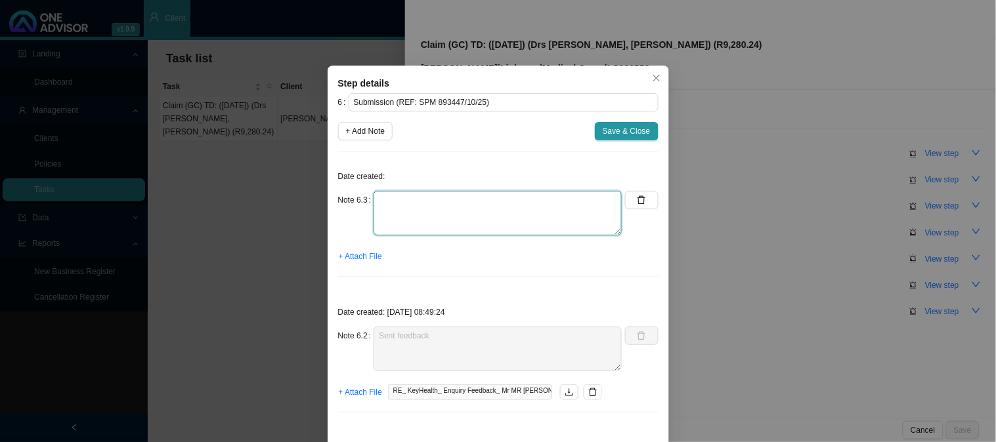
click at [398, 203] on textarea at bounding box center [497, 213] width 248 height 45
type textarea "c"
click at [356, 253] on span "+ Attach File" at bounding box center [360, 256] width 43 height 13
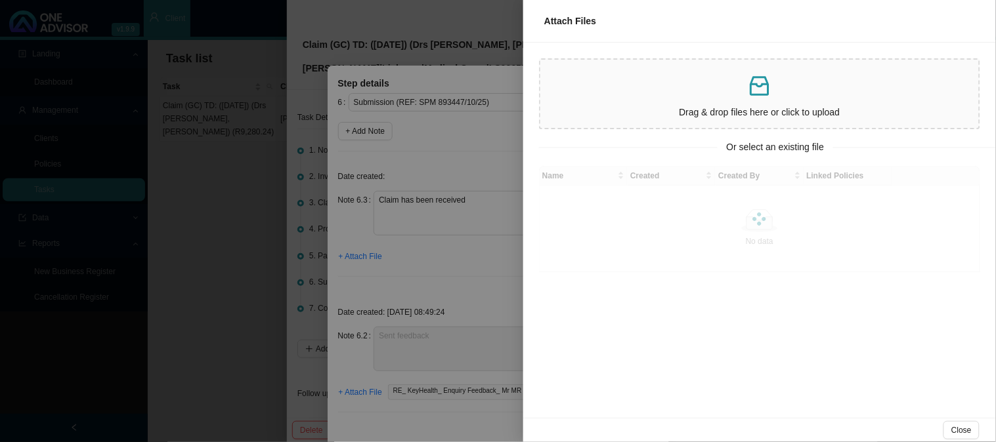
click at [480, 211] on div at bounding box center [498, 221] width 996 height 442
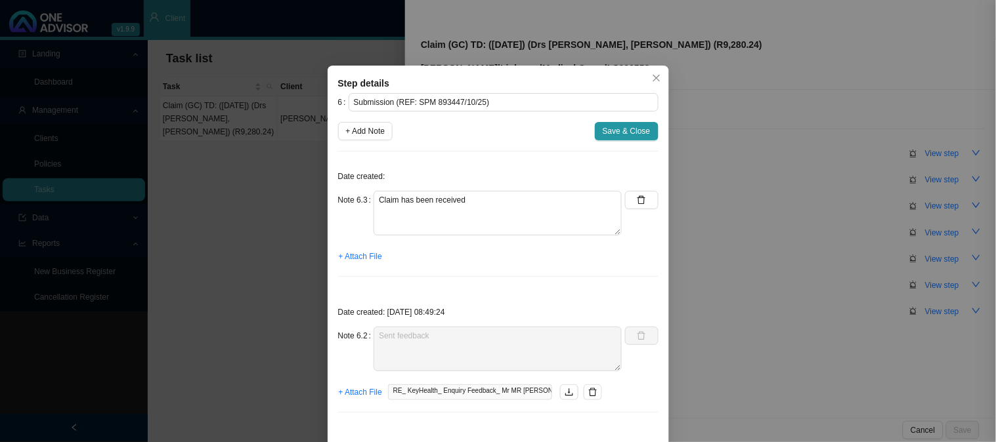
click at [484, 197] on div at bounding box center [498, 221] width 996 height 442
click at [484, 198] on textarea "Claim has been received" at bounding box center [497, 213] width 248 height 45
type textarea "Claim has been received and registered"
click at [362, 257] on span "+ Attach File" at bounding box center [360, 256] width 43 height 13
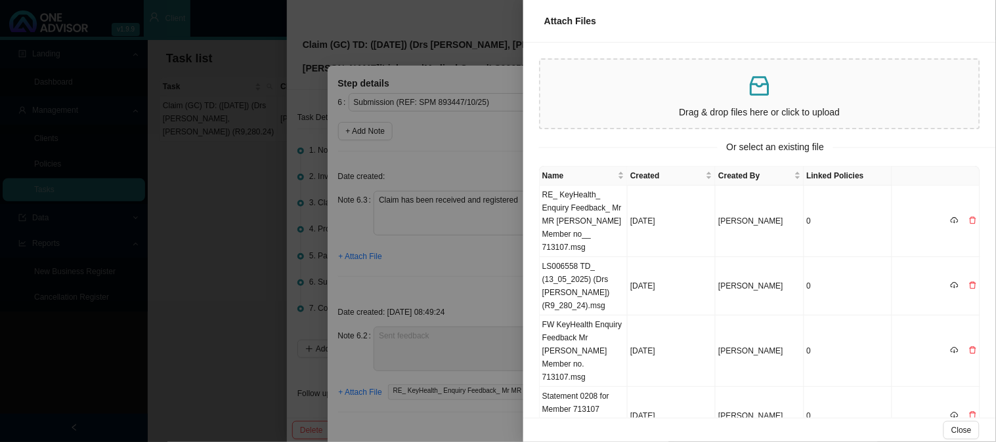
click at [466, 263] on div at bounding box center [498, 221] width 996 height 442
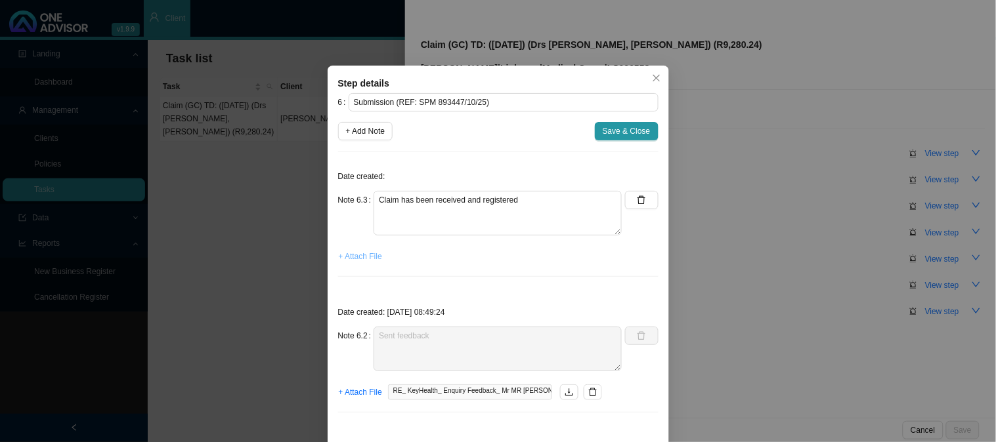
click at [352, 257] on span "+ Attach File" at bounding box center [360, 256] width 43 height 13
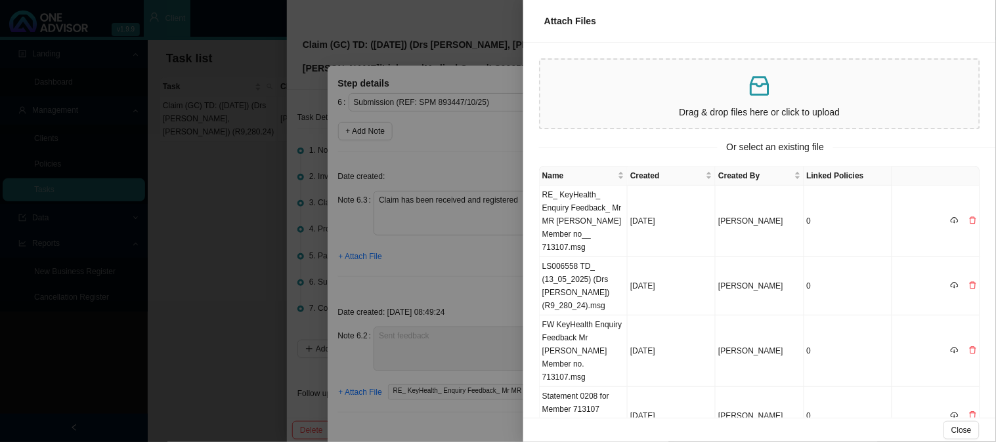
click at [435, 253] on div at bounding box center [498, 221] width 996 height 442
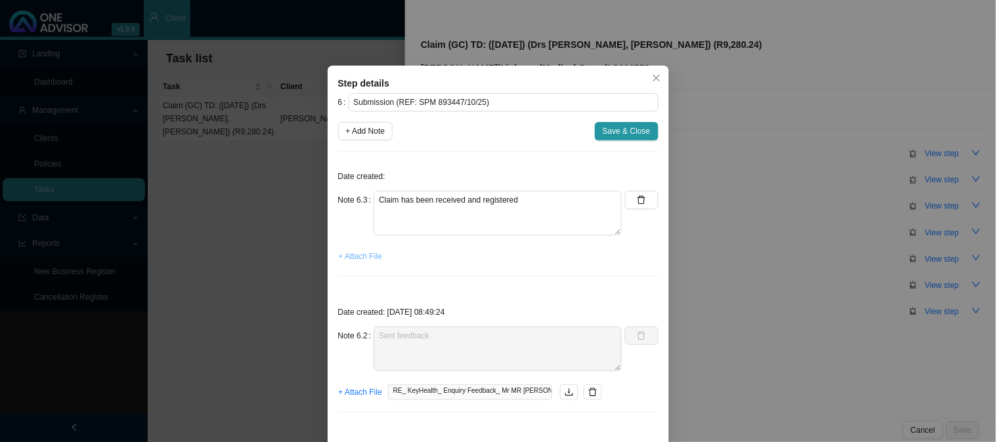
click at [351, 257] on span "+ Attach File" at bounding box center [360, 256] width 43 height 13
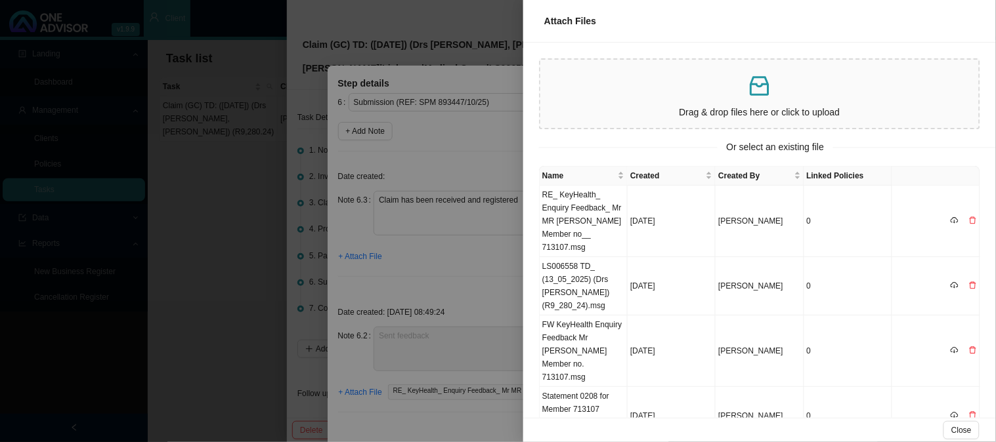
click at [687, 88] on p at bounding box center [759, 86] width 428 height 27
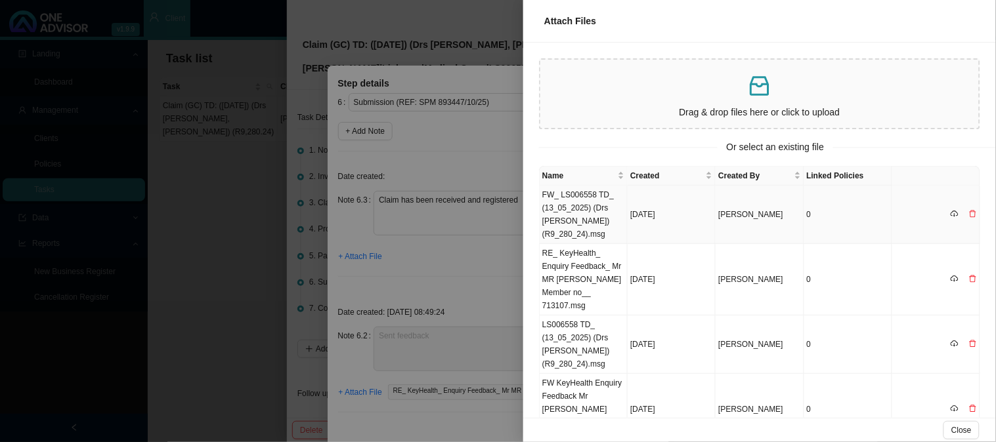
click at [597, 223] on td "FW_ LS006558 TD_ (13_05_2025) (Drs [PERSON_NAME]) (R9_280_24).msg" at bounding box center [584, 215] width 88 height 58
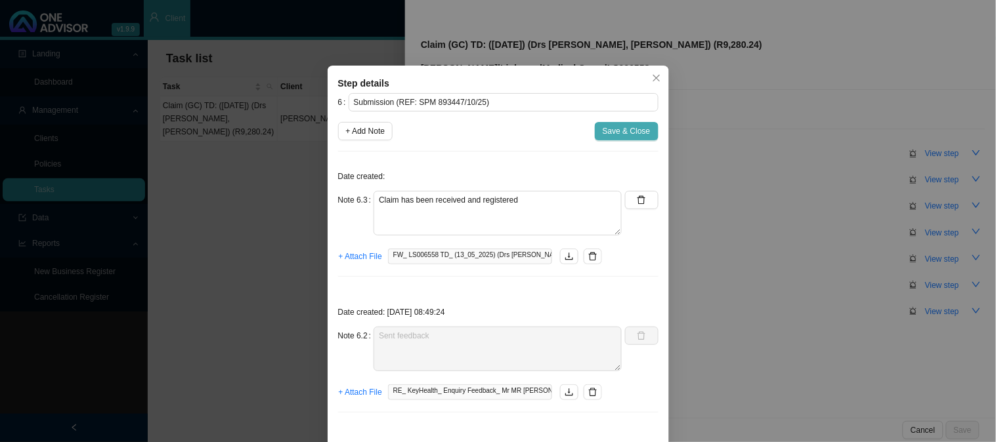
click at [616, 128] on span "Save & Close" at bounding box center [627, 131] width 48 height 13
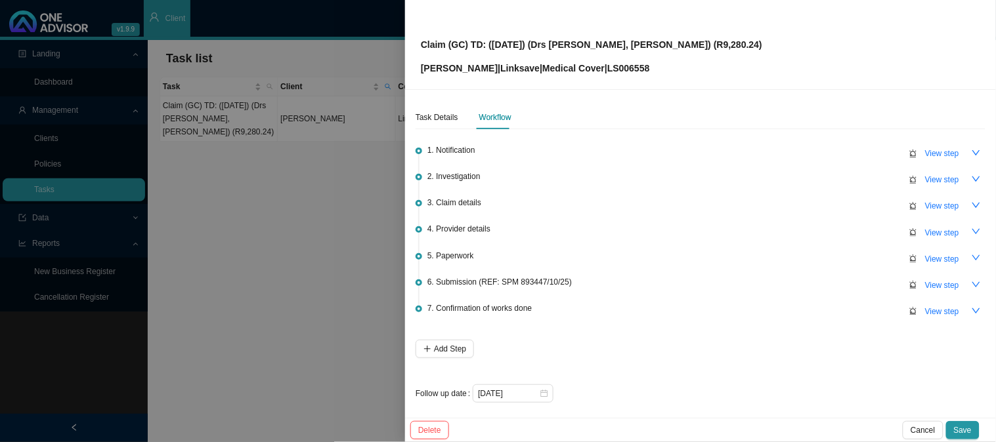
scroll to position [3, 0]
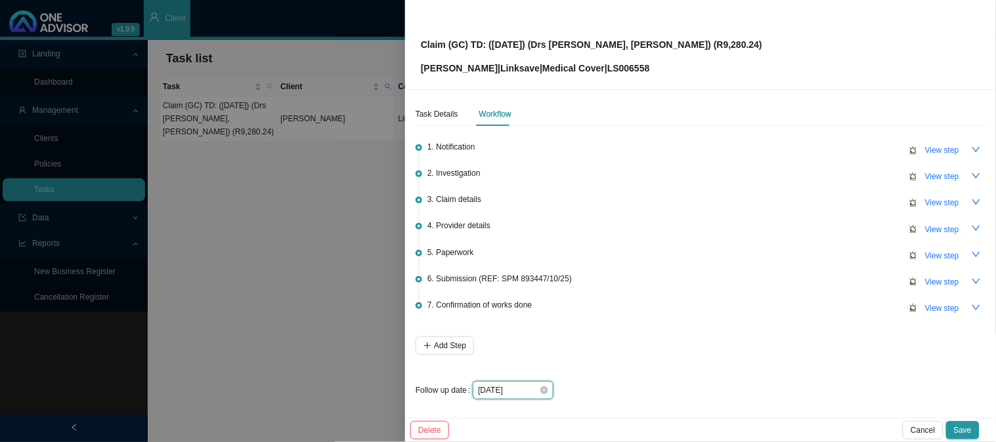
click at [528, 392] on input "[DATE]" at bounding box center [508, 390] width 61 height 13
click at [746, 339] on div "1. Notification View step 2. Investigation View step 3. Claim details View step…" at bounding box center [700, 265] width 570 height 268
click at [962, 432] on span "Save" at bounding box center [963, 430] width 18 height 13
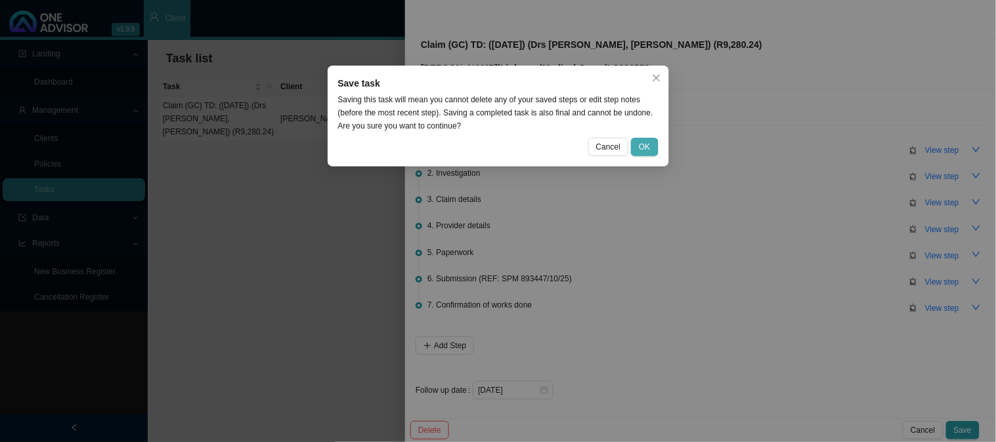
click at [646, 148] on span "OK" at bounding box center [644, 146] width 11 height 13
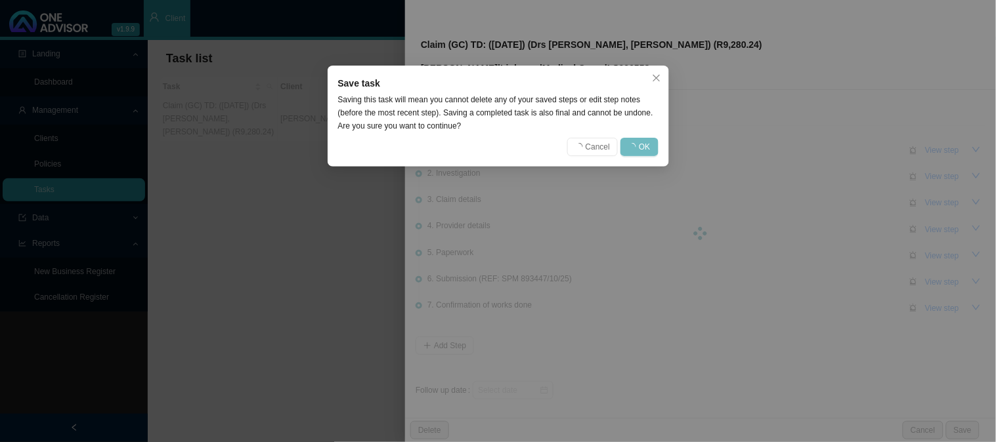
scroll to position [0, 0]
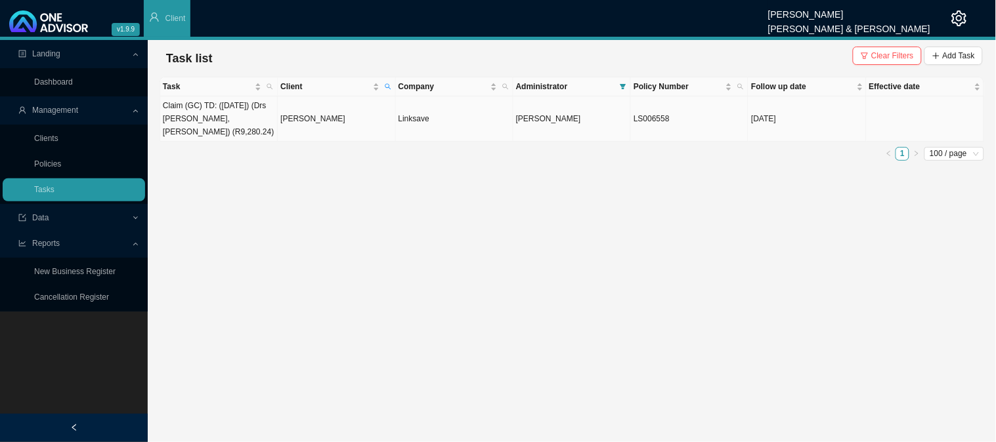
click at [337, 113] on td "[PERSON_NAME]" at bounding box center [336, 118] width 117 height 45
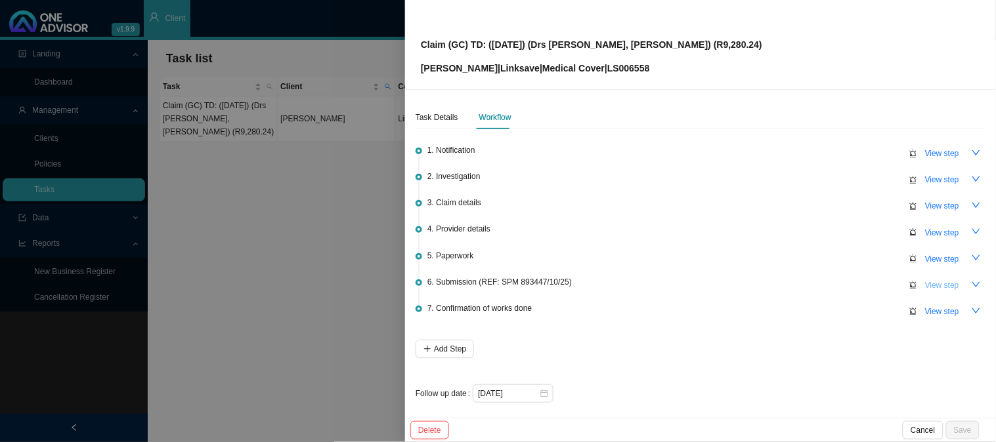
click at [943, 289] on span "View step" at bounding box center [942, 285] width 34 height 13
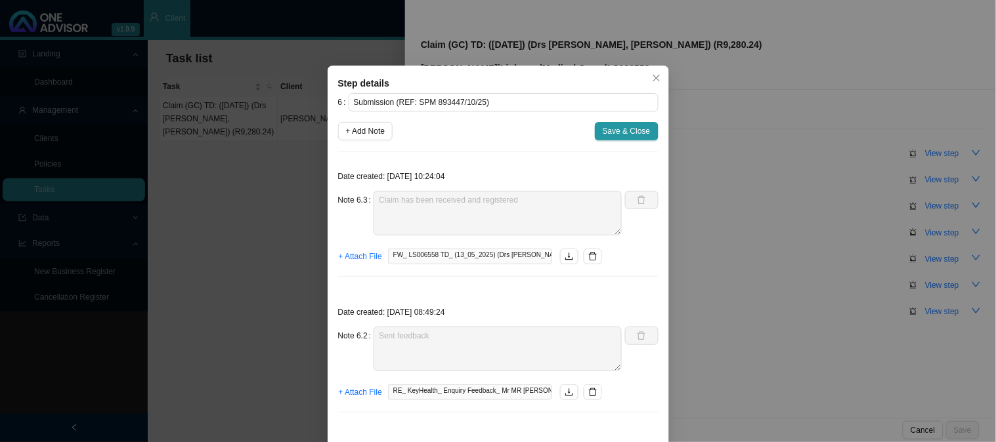
click at [790, 272] on div "Step details 6 Submission (REF: SPM 893447/10/25) + Add Note Save & Close Date …" at bounding box center [498, 221] width 996 height 442
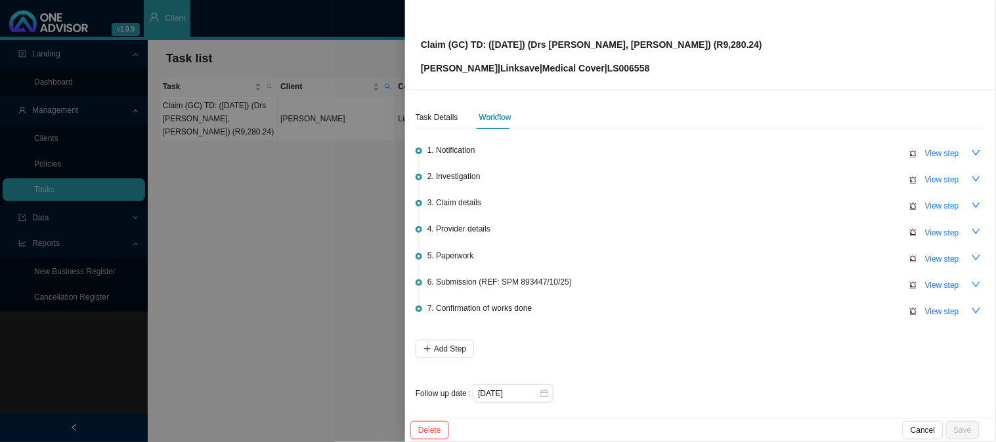
click at [215, 193] on div at bounding box center [498, 221] width 996 height 442
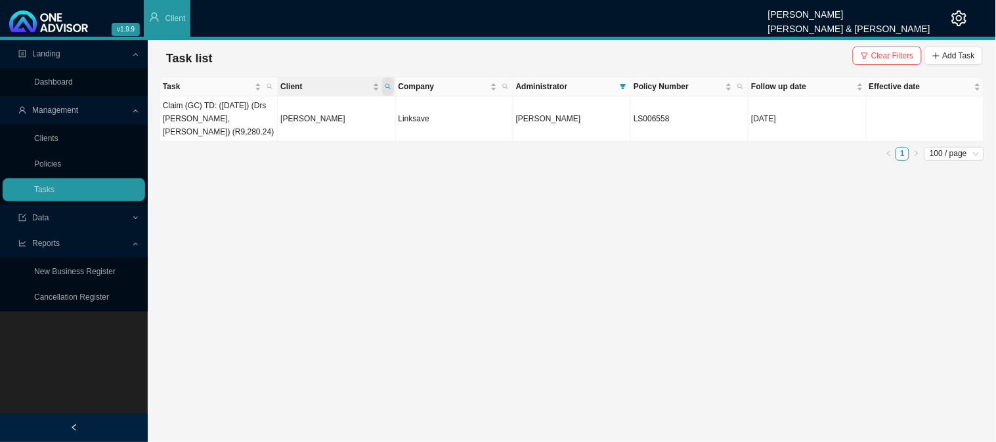
click at [385, 81] on span "Client" at bounding box center [388, 86] width 12 height 18
drag, startPoint x: 311, startPoint y: 114, endPoint x: 140, endPoint y: 106, distance: 171.5
click at [140, 106] on body "v1.9.9 [PERSON_NAME] [PERSON_NAME] & [PERSON_NAME] Client Landing Dashboard Man…" at bounding box center [498, 221] width 996 height 442
type input "eweg"
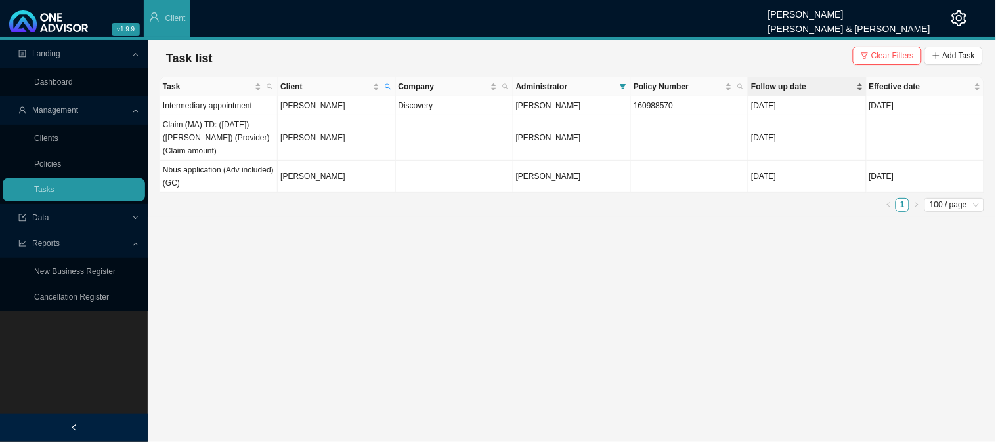
click at [792, 88] on span "Follow up date" at bounding box center [802, 86] width 102 height 13
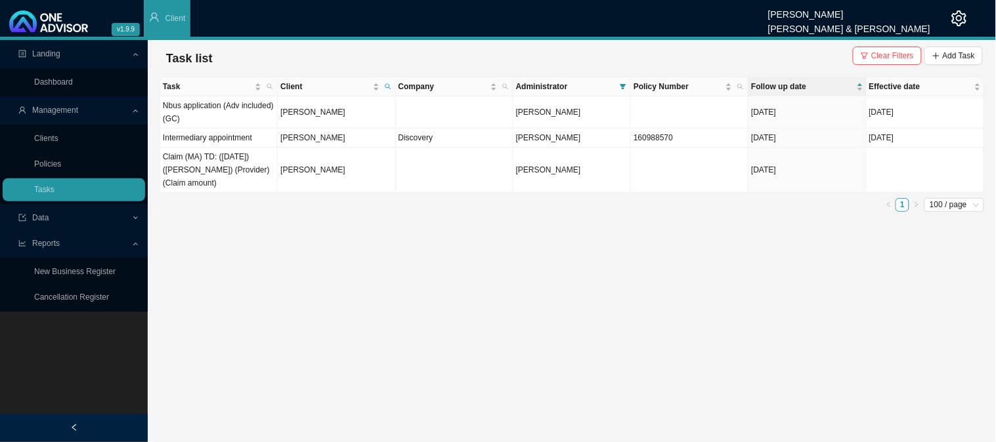
click at [658, 341] on main "Landing Dashboard Management Clients Policies Tasks Data Reports New Business R…" at bounding box center [498, 241] width 996 height 402
click at [313, 116] on td "[PERSON_NAME]" at bounding box center [336, 112] width 117 height 32
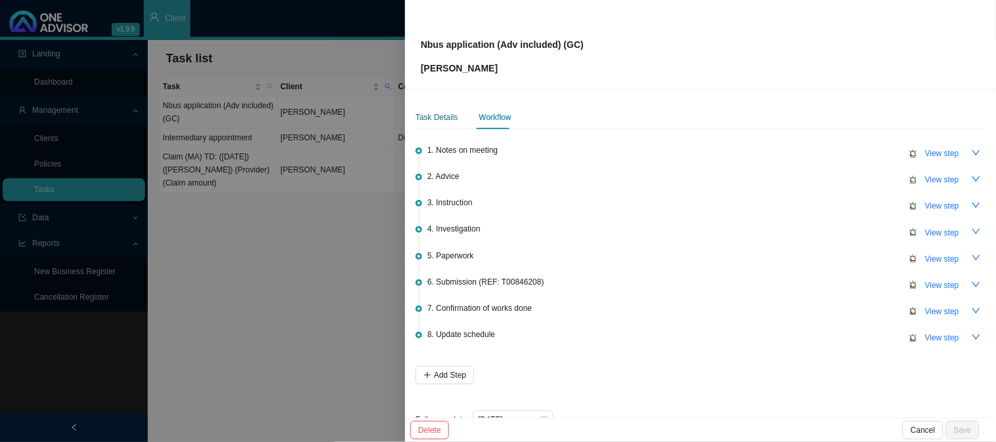
click at [444, 119] on div "Task Details" at bounding box center [436, 117] width 43 height 13
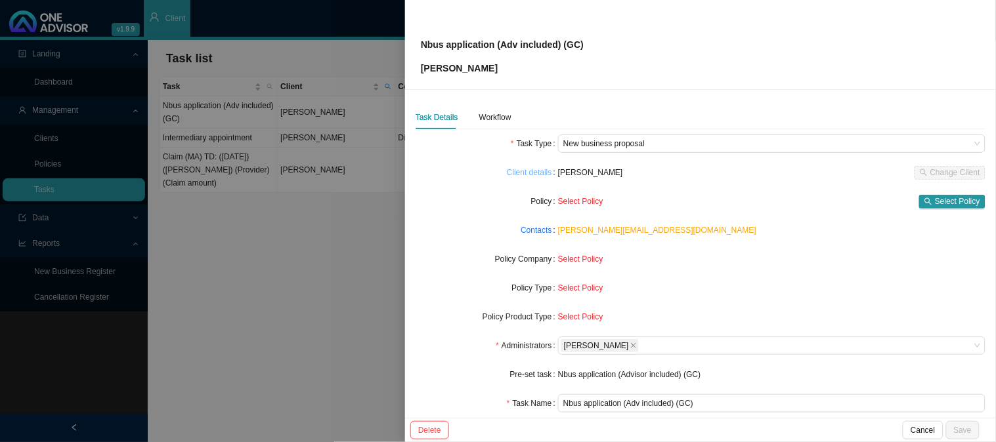
click at [534, 172] on link "Client details" at bounding box center [529, 172] width 45 height 13
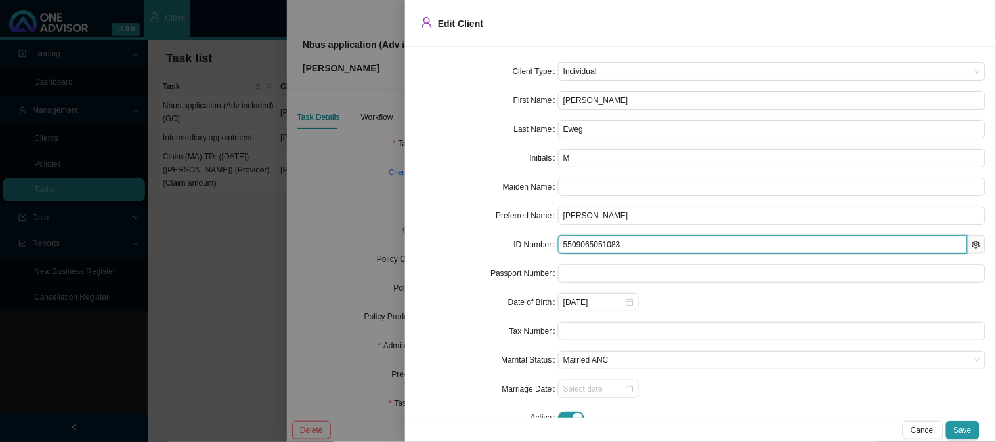
drag, startPoint x: 630, startPoint y: 245, endPoint x: 533, endPoint y: 238, distance: 97.5
click at [533, 238] on div "ID Number 5509065051083" at bounding box center [700, 245] width 570 height 18
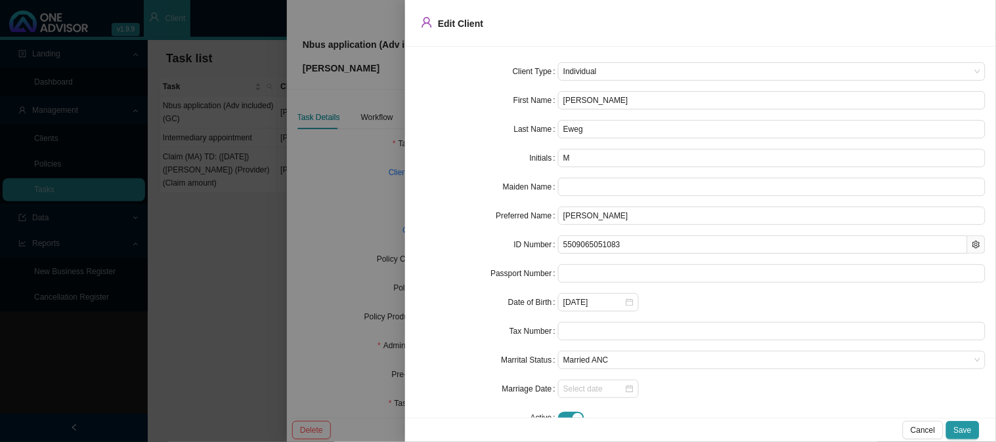
click at [308, 188] on div at bounding box center [498, 221] width 996 height 442
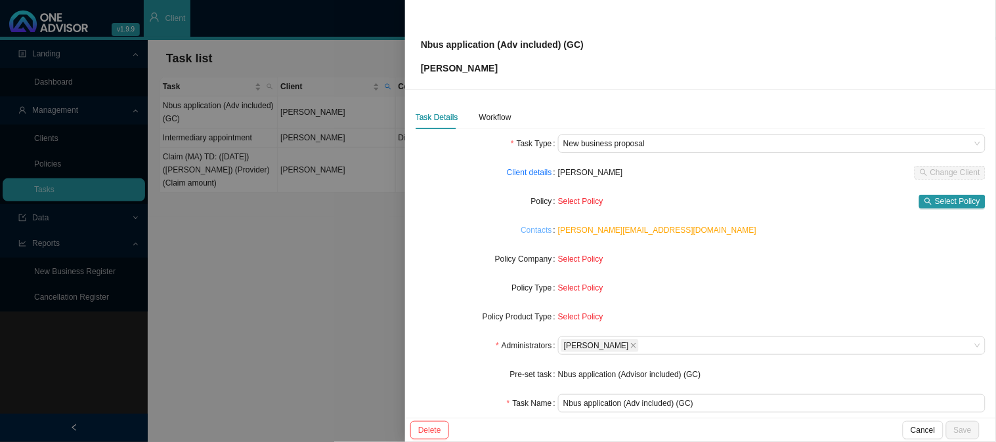
click at [542, 230] on link "Contacts" at bounding box center [536, 230] width 31 height 13
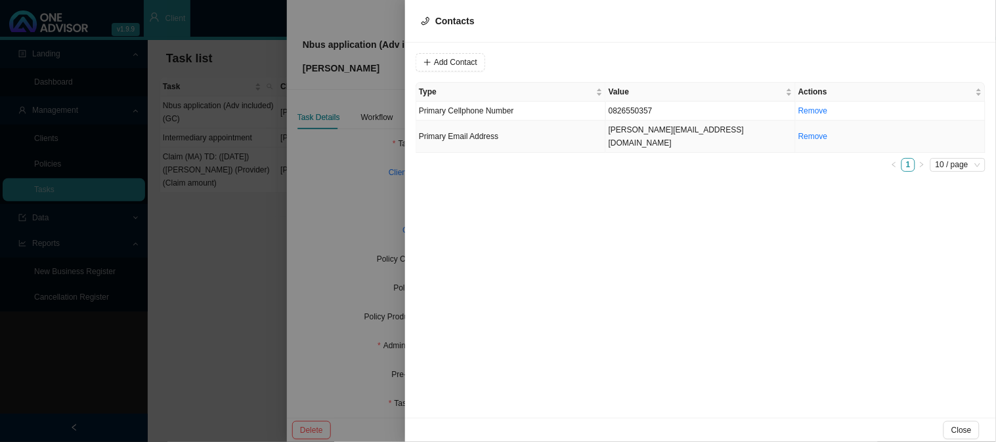
click at [515, 129] on td "Primary Email Address" at bounding box center [511, 137] width 190 height 32
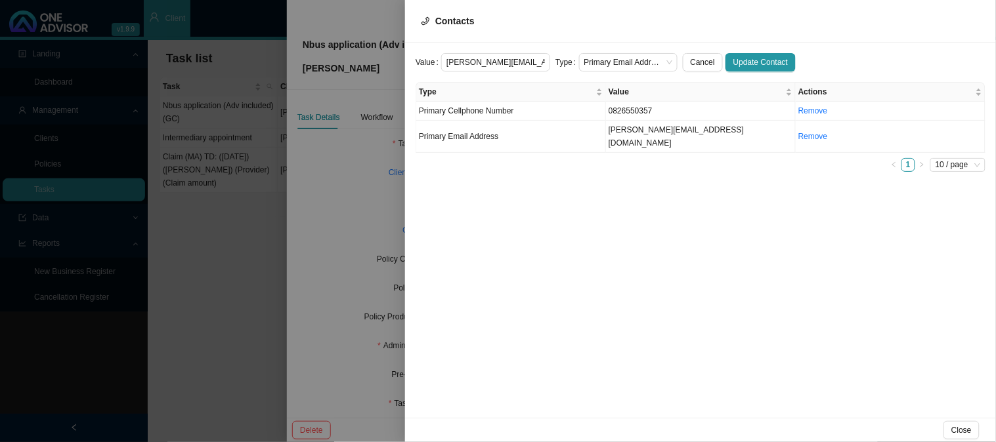
drag, startPoint x: 528, startPoint y: 61, endPoint x: 406, endPoint y: 66, distance: 122.8
click at [406, 66] on div "Value [PERSON_NAME][EMAIL_ADDRESS][DOMAIN_NAME] Type Primary Email Address Canc…" at bounding box center [700, 230] width 591 height 375
click at [494, 112] on span "Primary Cellphone Number" at bounding box center [466, 110] width 95 height 9
click at [482, 58] on input "0826550357" at bounding box center [495, 62] width 109 height 18
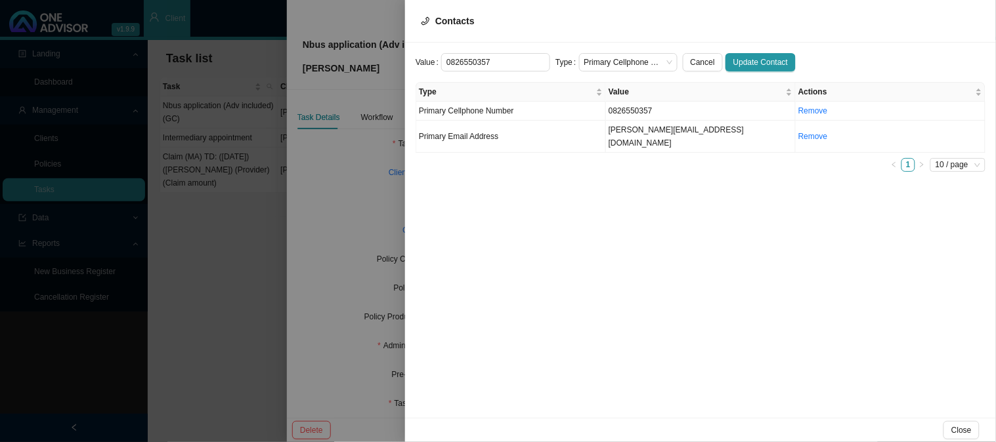
click at [342, 100] on div at bounding box center [498, 221] width 996 height 442
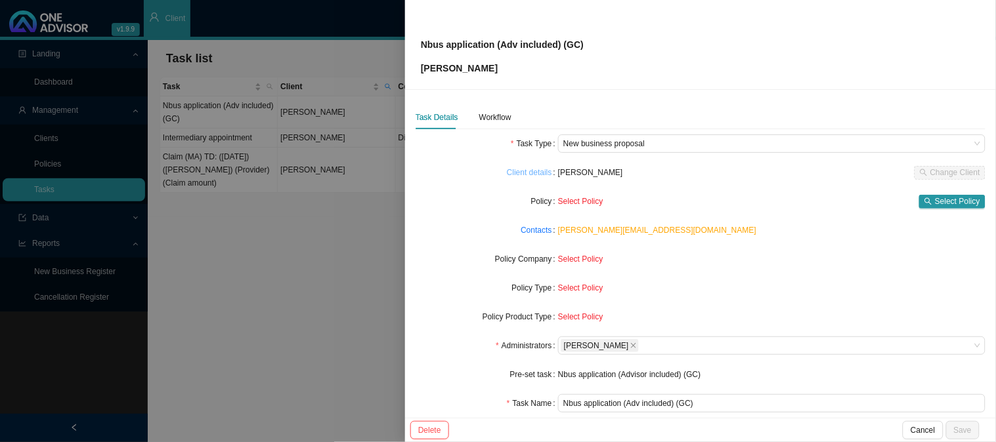
click at [521, 171] on link "Client details" at bounding box center [529, 172] width 45 height 13
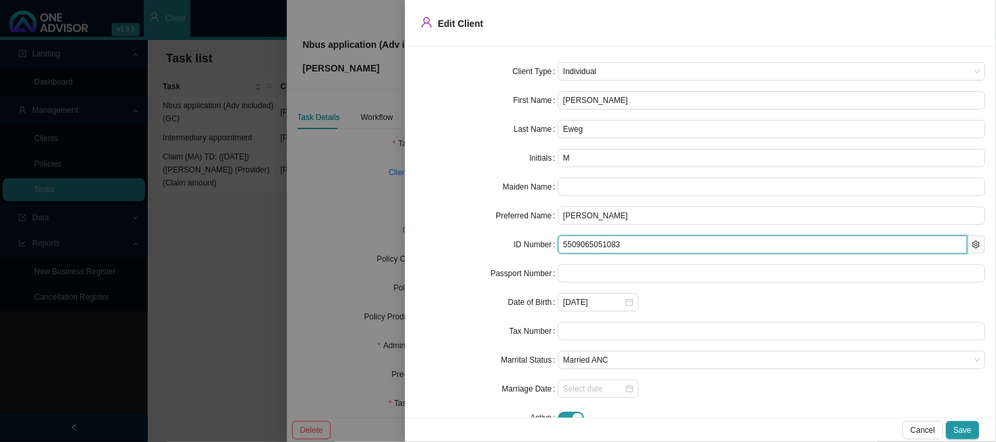
click at [599, 243] on input "5509065051083" at bounding box center [763, 245] width 410 height 18
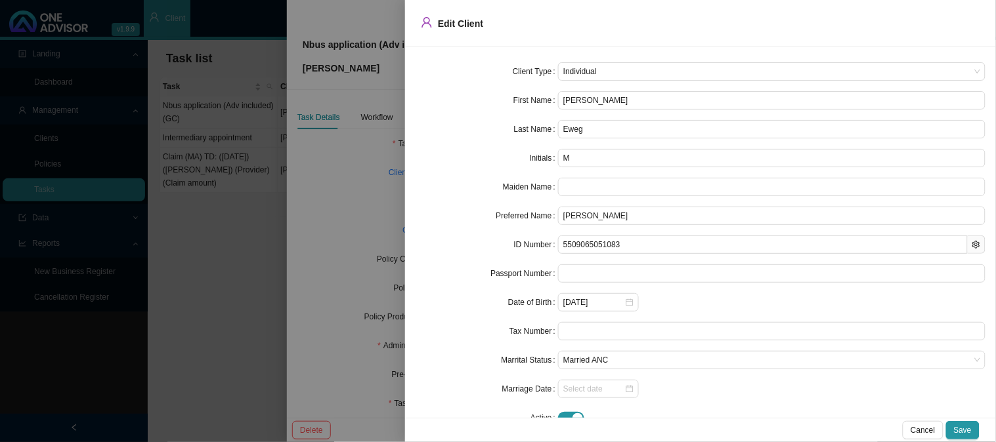
click at [401, 188] on div at bounding box center [498, 221] width 996 height 442
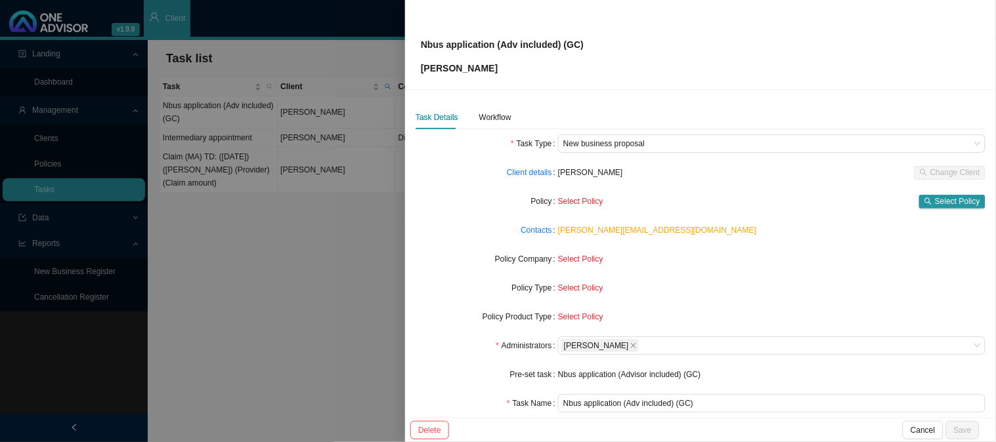
click at [340, 242] on div at bounding box center [498, 221] width 996 height 442
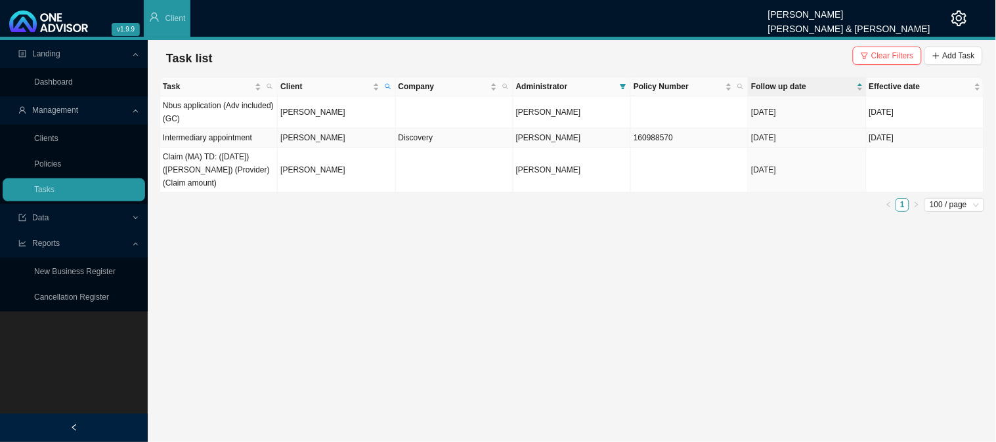
click at [316, 138] on td "[PERSON_NAME]" at bounding box center [336, 138] width 117 height 19
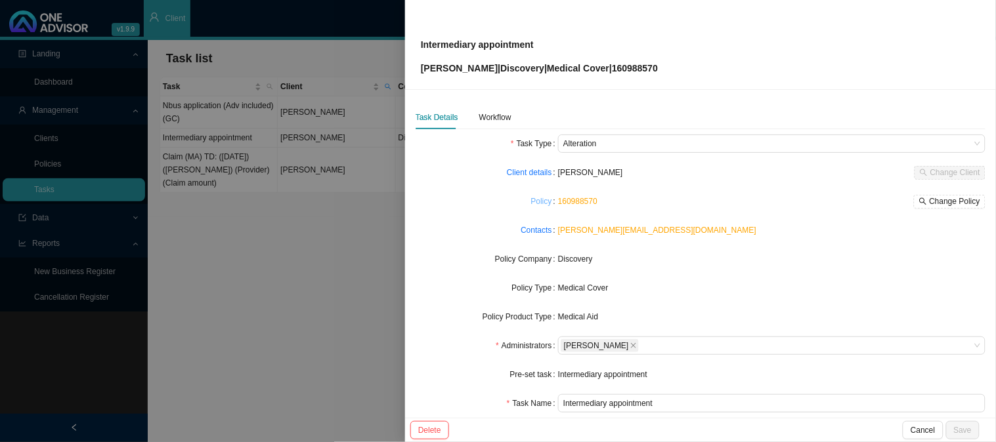
click at [535, 204] on link "Policy" at bounding box center [541, 201] width 21 height 13
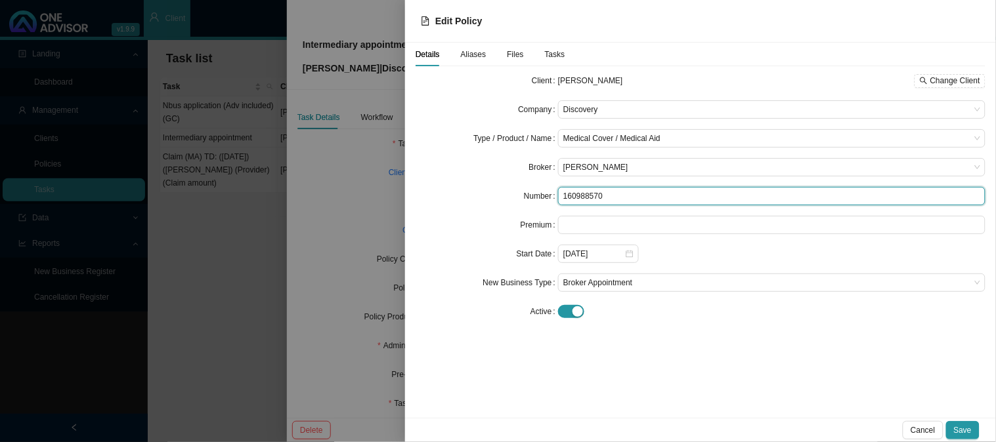
click at [587, 194] on input "160988570" at bounding box center [771, 196] width 427 height 18
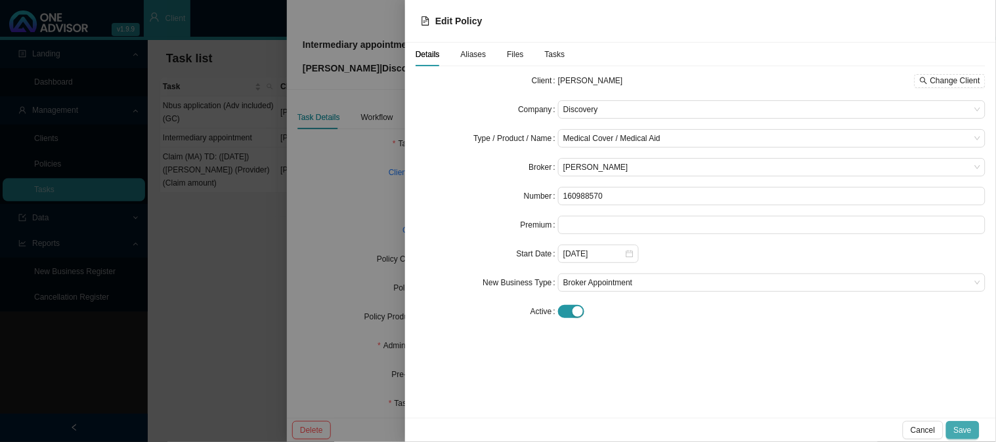
click at [960, 427] on span "Save" at bounding box center [963, 430] width 18 height 13
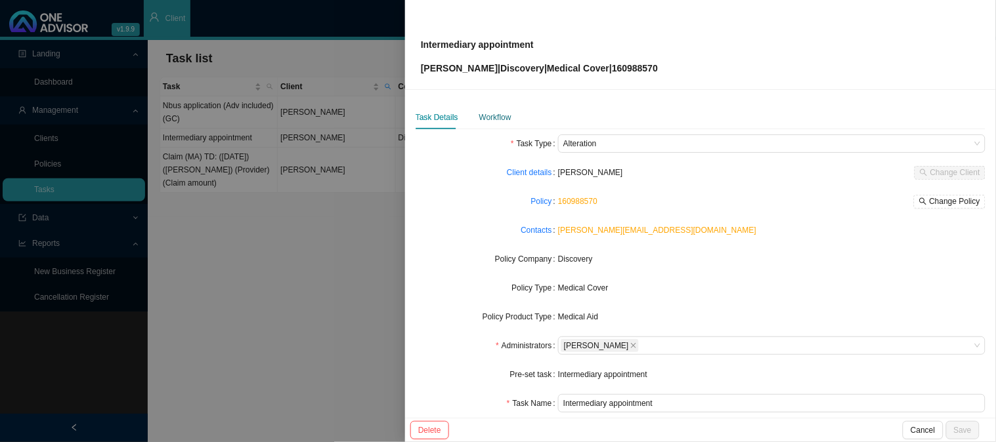
click at [491, 123] on div "Workflow" at bounding box center [495, 117] width 32 height 13
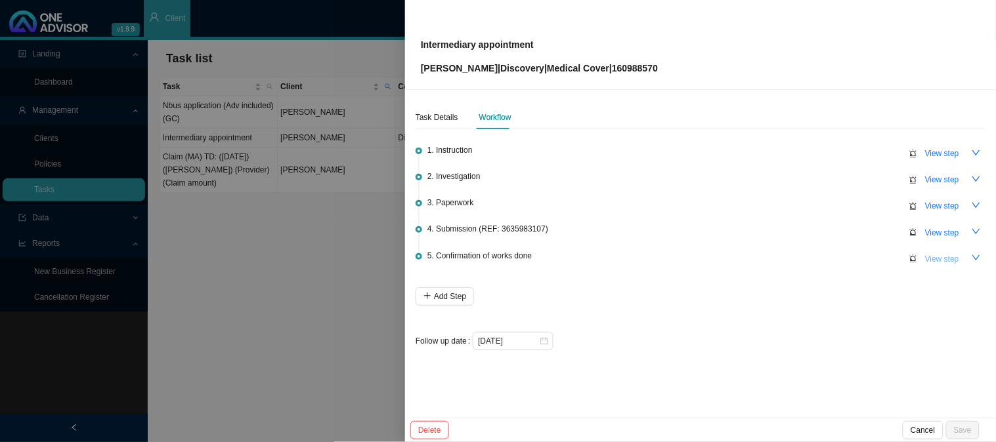
click at [942, 259] on span "View step" at bounding box center [942, 259] width 34 height 13
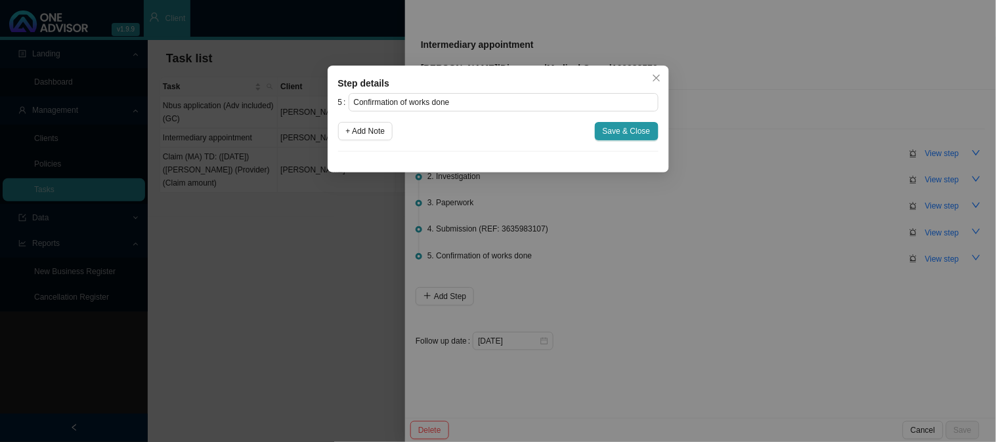
click at [687, 266] on div "Step details 5 Confirmation of works done + Add Note Save & Close Cancel OK" at bounding box center [498, 221] width 996 height 442
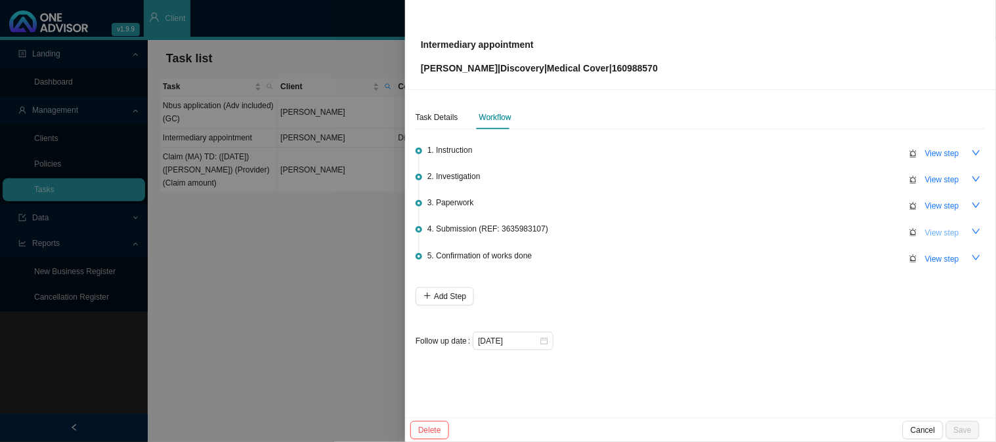
click at [956, 234] on span "View step" at bounding box center [942, 232] width 34 height 13
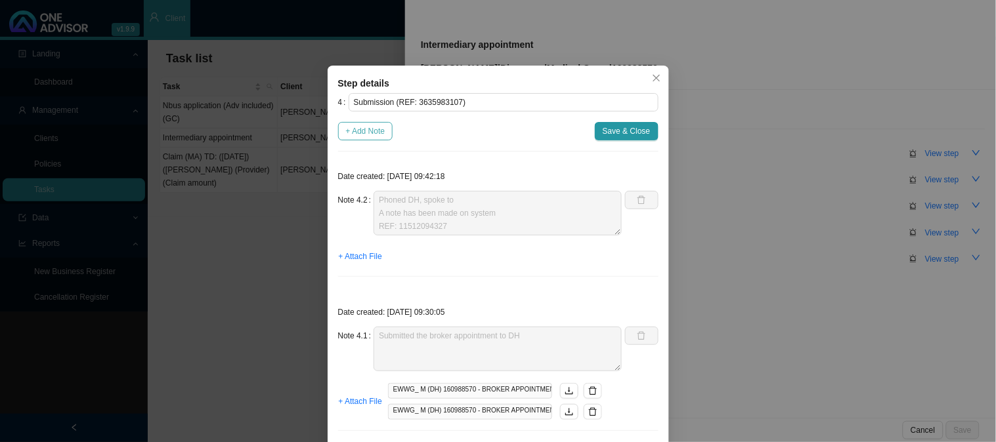
click at [368, 138] on span "+ Add Note" at bounding box center [365, 131] width 39 height 13
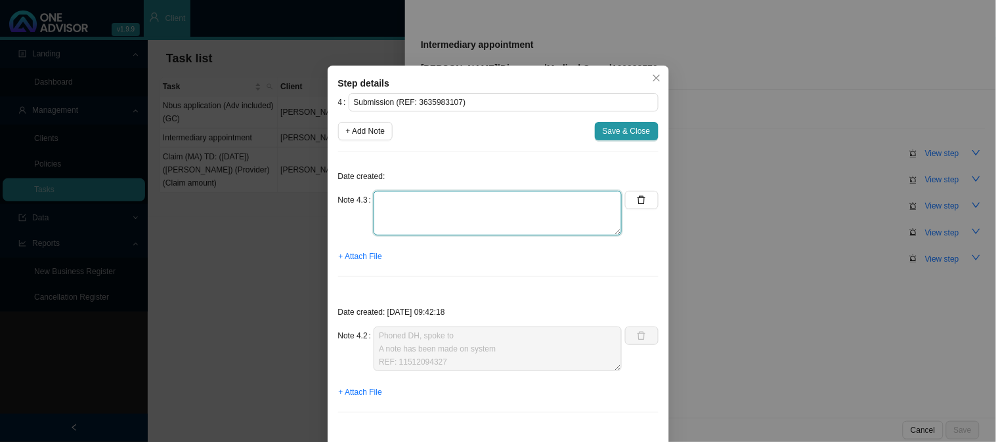
click at [417, 199] on textarea at bounding box center [497, 213] width 248 height 45
click at [546, 198] on textarea "We have been appointed broker effective the" at bounding box center [497, 213] width 248 height 45
click at [355, 253] on span "+ Attach File" at bounding box center [360, 256] width 43 height 13
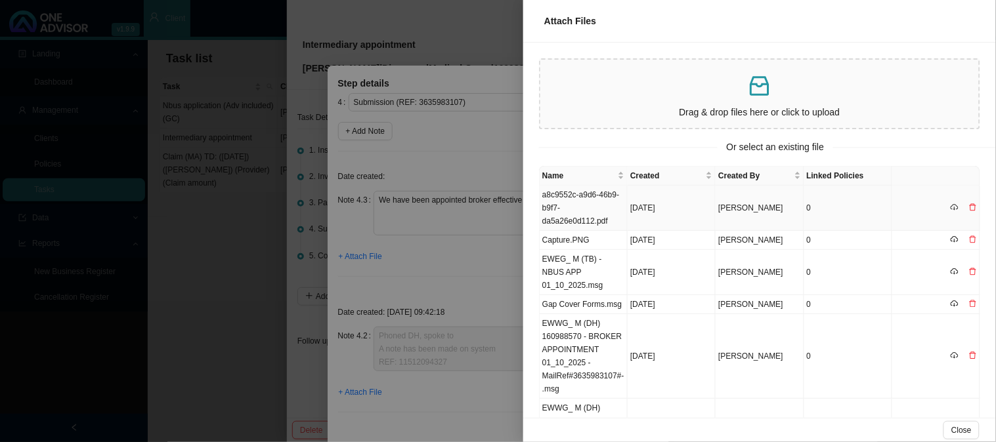
click at [614, 205] on td "a8c9552c-a9d6-46b9-b9f7-da5a26e0d112.pdf" at bounding box center [584, 208] width 88 height 45
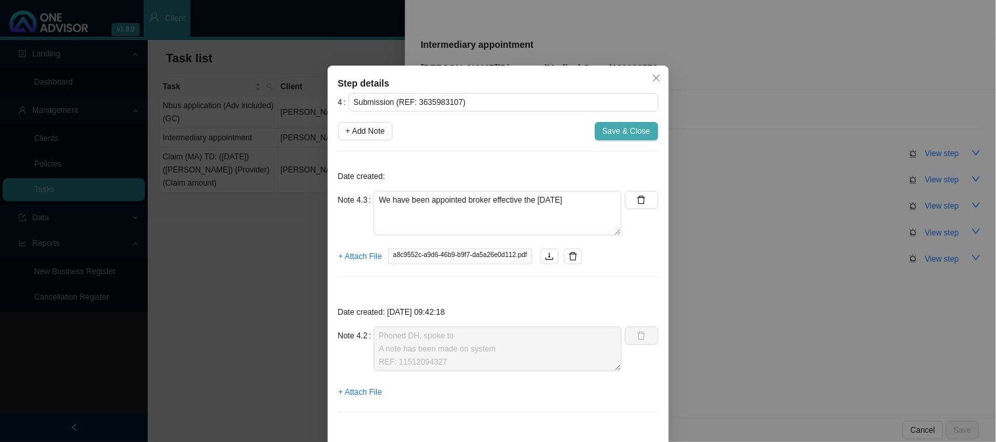
click at [631, 128] on span "Save & Close" at bounding box center [627, 131] width 48 height 13
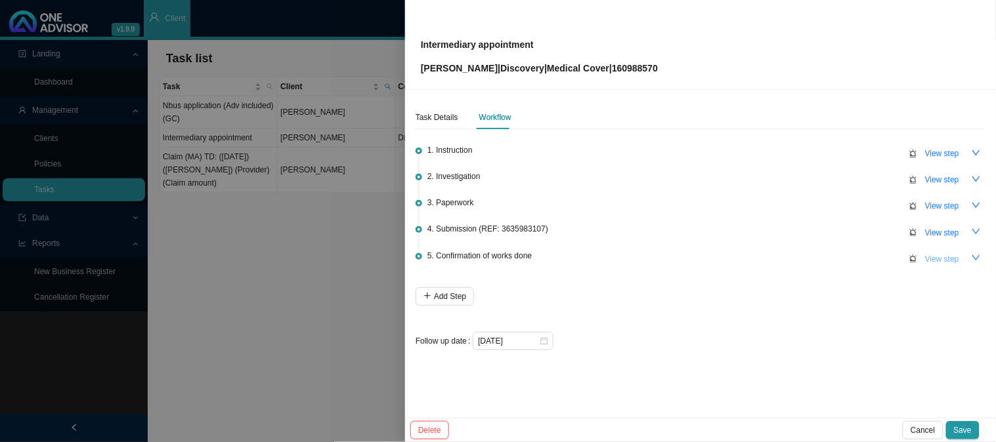
click at [946, 260] on span "View step" at bounding box center [942, 259] width 34 height 13
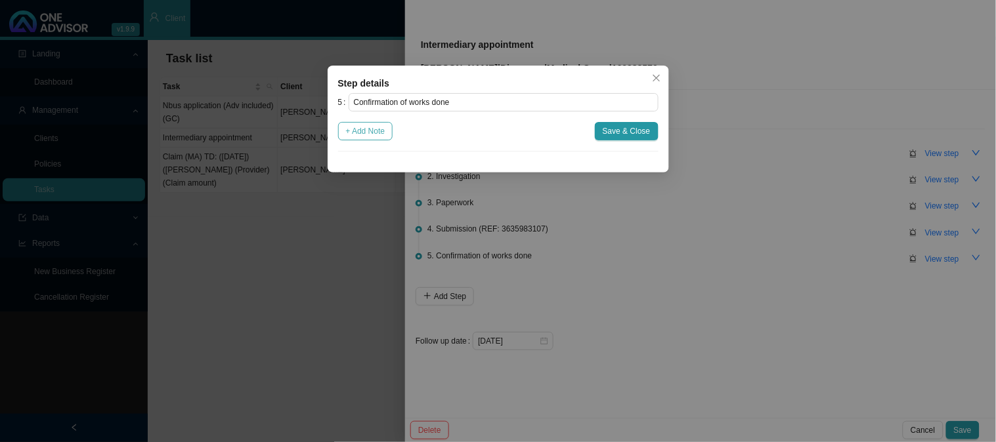
click at [361, 133] on span "+ Add Note" at bounding box center [365, 131] width 39 height 13
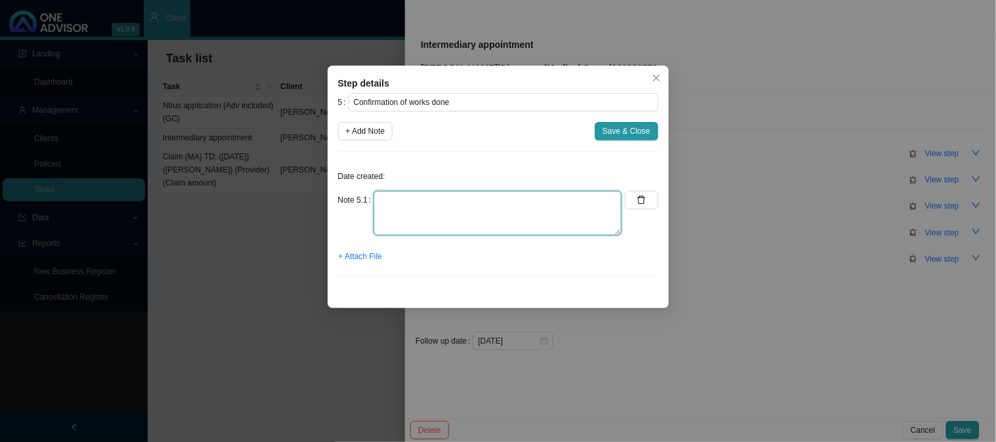
click at [427, 202] on textarea at bounding box center [497, 213] width 248 height 45
click at [369, 253] on span "+ Attach File" at bounding box center [360, 256] width 43 height 13
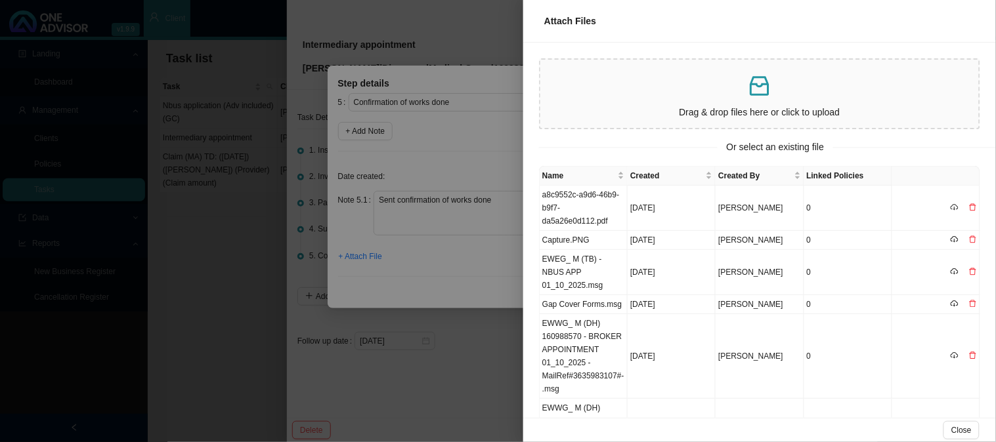
click at [493, 237] on div at bounding box center [498, 221] width 996 height 442
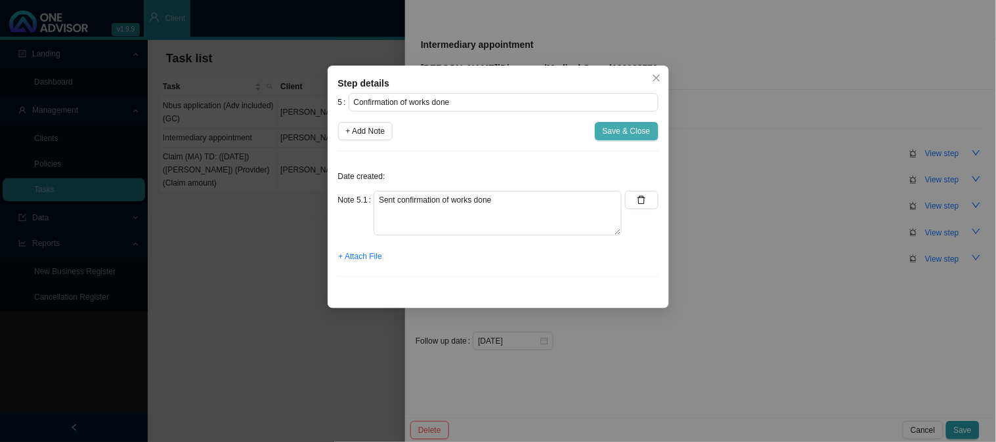
click at [608, 138] on span "Save & Close" at bounding box center [627, 131] width 48 height 13
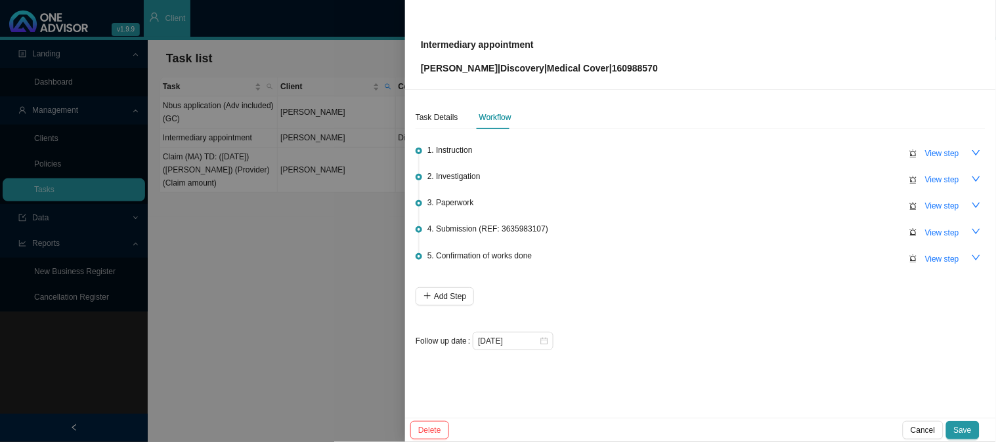
click at [537, 41] on p "Intermediary appointment" at bounding box center [539, 44] width 237 height 14
drag, startPoint x: 537, startPoint y: 41, endPoint x: 412, endPoint y: 41, distance: 124.7
click at [412, 41] on div "Intermediary appointment [PERSON_NAME] | Discovery | Medical Cover | 160988570" at bounding box center [700, 45] width 591 height 90
click at [679, 76] on div "Intermediary appointment [PERSON_NAME] | Discovery | Medical Cover | 160988570" at bounding box center [700, 45] width 591 height 90
click at [654, 66] on div "Intermediary appointment [PERSON_NAME] | Discovery | Medical Cover | 160988570" at bounding box center [700, 45] width 559 height 62
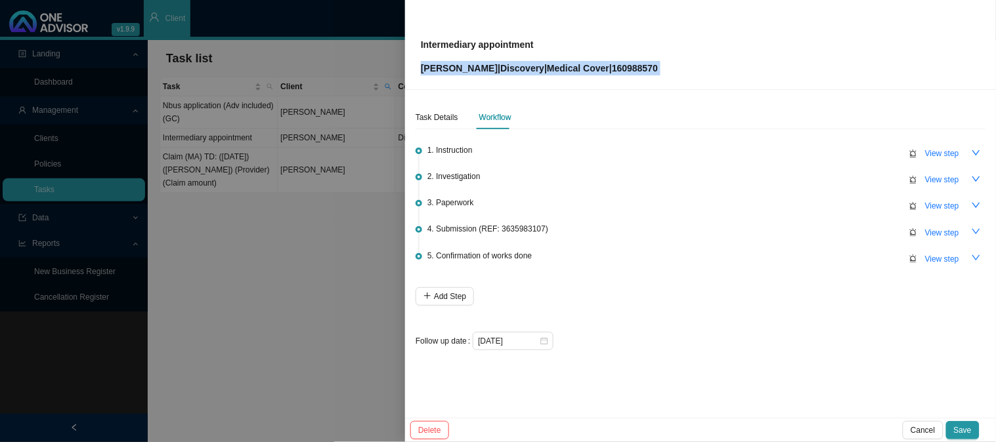
drag, startPoint x: 654, startPoint y: 66, endPoint x: 429, endPoint y: 67, distance: 225.1
click at [429, 67] on div "Intermediary appointment [PERSON_NAME] | Discovery | Medical Cover | 160988570" at bounding box center [700, 45] width 559 height 62
copy p "[PERSON_NAME] | Discovery | Medical Cover | 160988570"
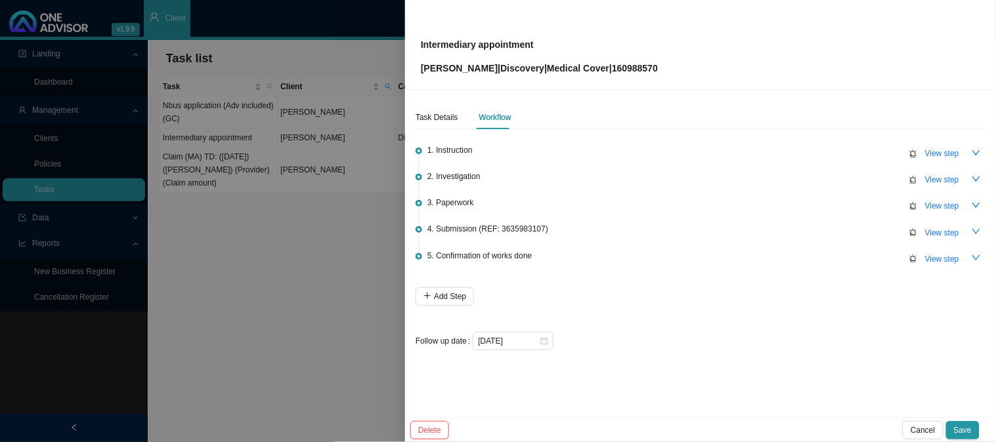
click at [547, 43] on p "Intermediary appointment" at bounding box center [539, 44] width 237 height 14
drag, startPoint x: 547, startPoint y: 43, endPoint x: 421, endPoint y: 45, distance: 126.7
click at [421, 45] on p "Intermediary appointment" at bounding box center [539, 44] width 237 height 14
copy p "Intermediary appointment"
click at [429, 108] on div "Task Details" at bounding box center [436, 118] width 43 height 24
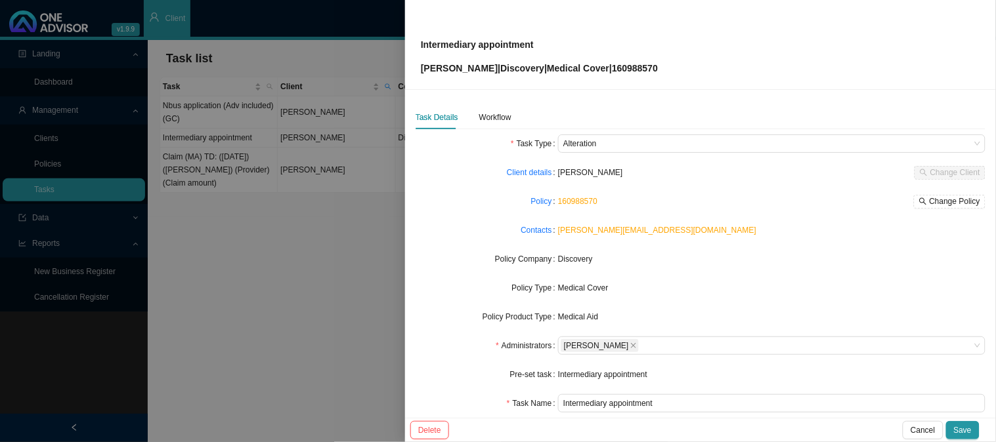
click at [597, 231] on link "[PERSON_NAME][EMAIL_ADDRESS][DOMAIN_NAME]" at bounding box center [657, 230] width 198 height 9
click at [466, 113] on div "Task Details Workflow" at bounding box center [463, 118] width 96 height 24
click at [487, 115] on div "Workflow" at bounding box center [495, 117] width 32 height 13
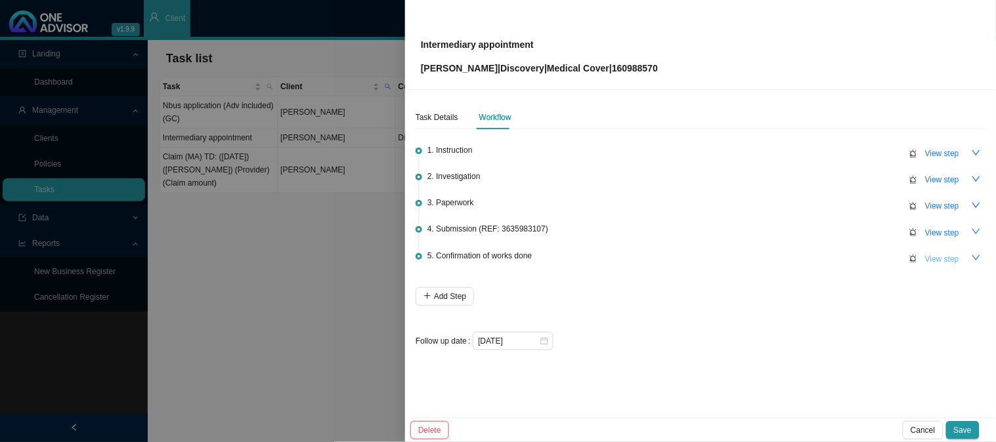
click at [936, 257] on span "View step" at bounding box center [942, 259] width 34 height 13
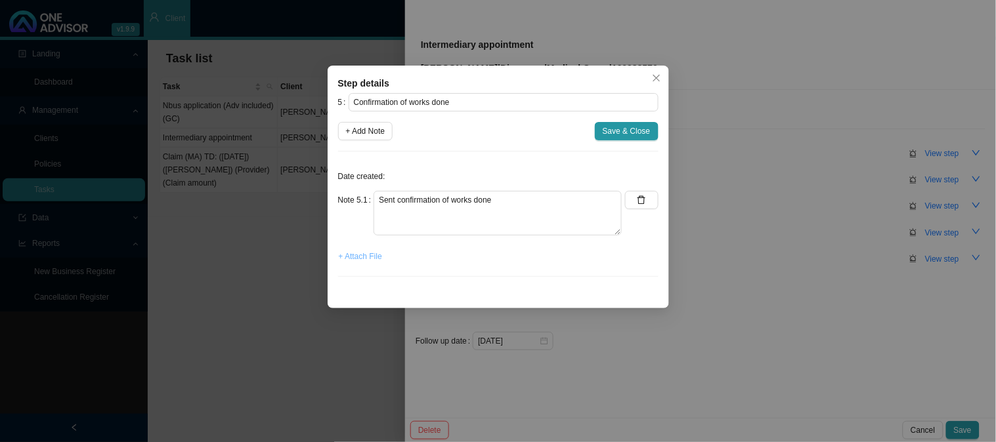
click at [349, 256] on span "+ Attach File" at bounding box center [360, 256] width 43 height 13
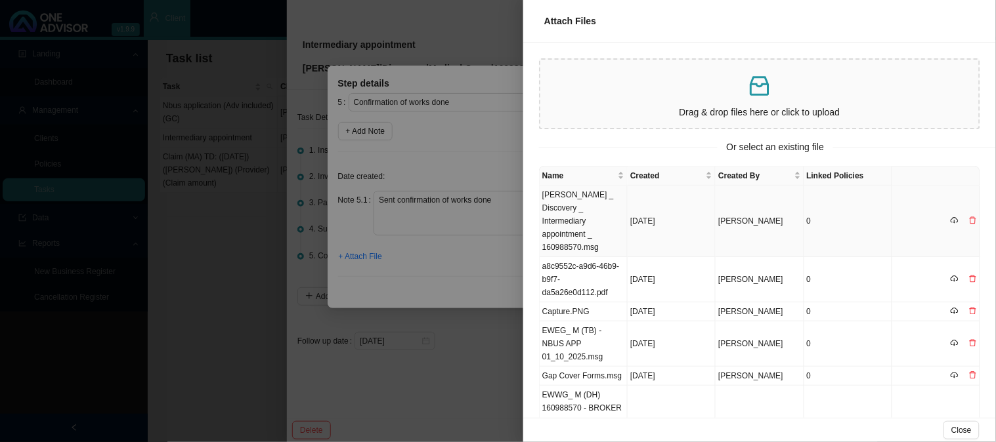
click at [602, 201] on td "[PERSON_NAME] _ Discovery _ Intermediary appointment _ 160988570.msg" at bounding box center [584, 222] width 88 height 72
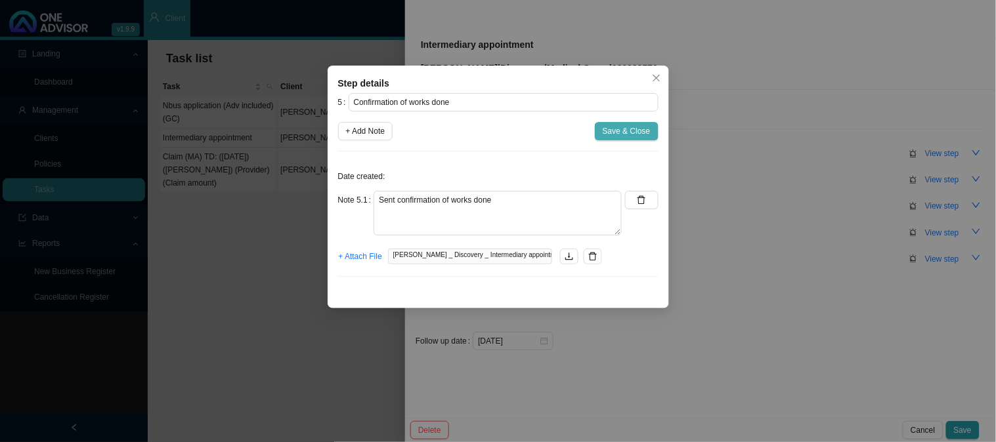
click at [619, 133] on span "Save & Close" at bounding box center [627, 131] width 48 height 13
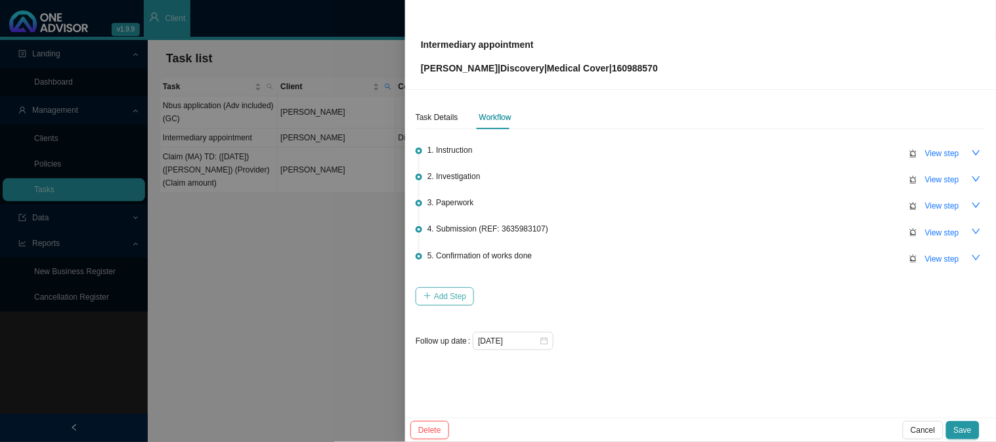
click at [436, 299] on span "Add Step" at bounding box center [450, 296] width 32 height 13
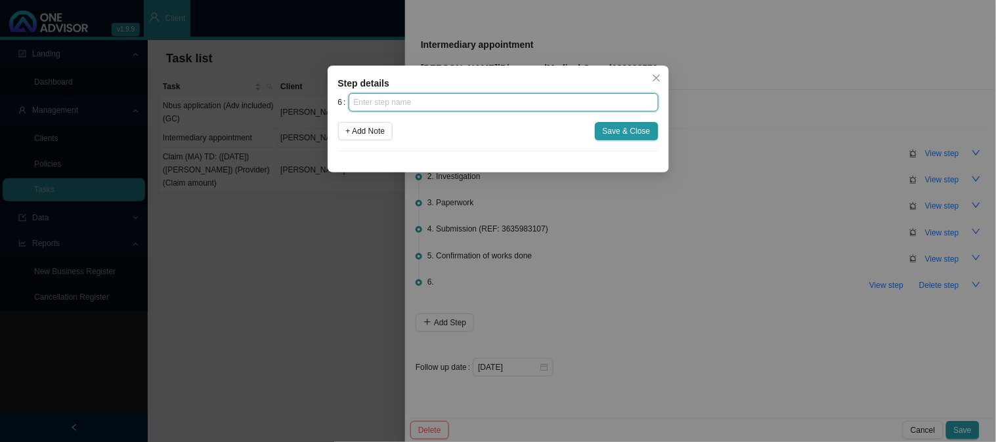
click at [407, 104] on input "text" at bounding box center [504, 102] width 310 height 18
click at [381, 130] on span "+ Add Note" at bounding box center [365, 131] width 39 height 13
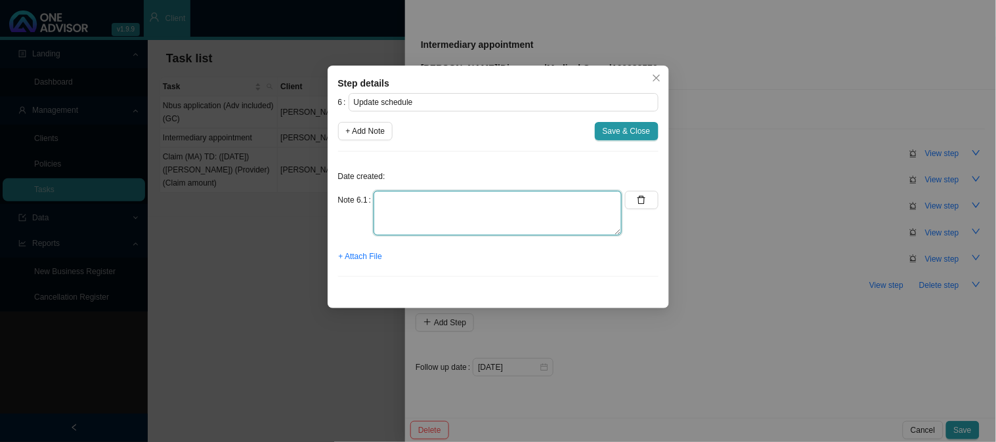
click at [448, 209] on textarea at bounding box center [497, 213] width 248 height 45
click at [370, 258] on span "+ Attach File" at bounding box center [360, 256] width 43 height 13
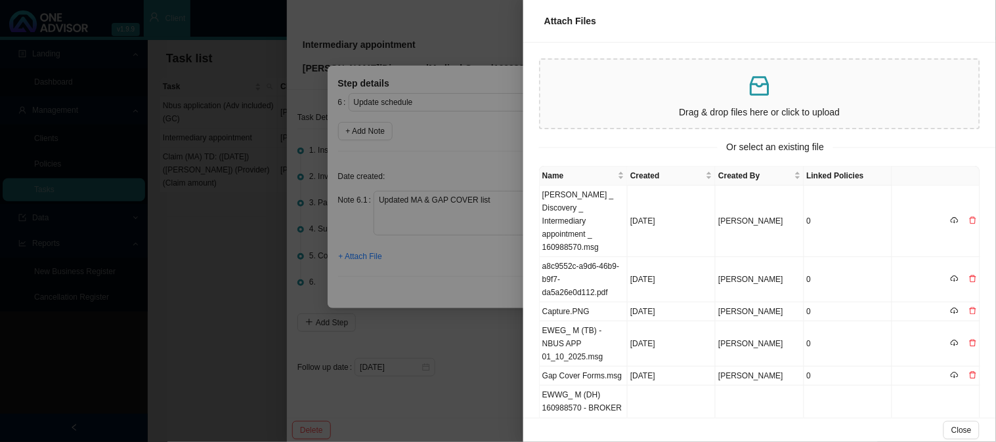
click at [626, 93] on p at bounding box center [759, 86] width 428 height 27
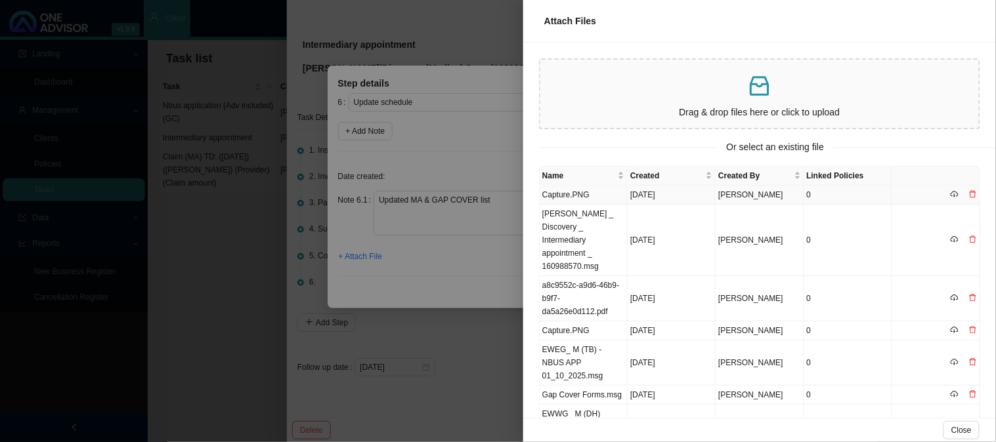
click at [580, 190] on td "Capture.PNG" at bounding box center [584, 195] width 88 height 19
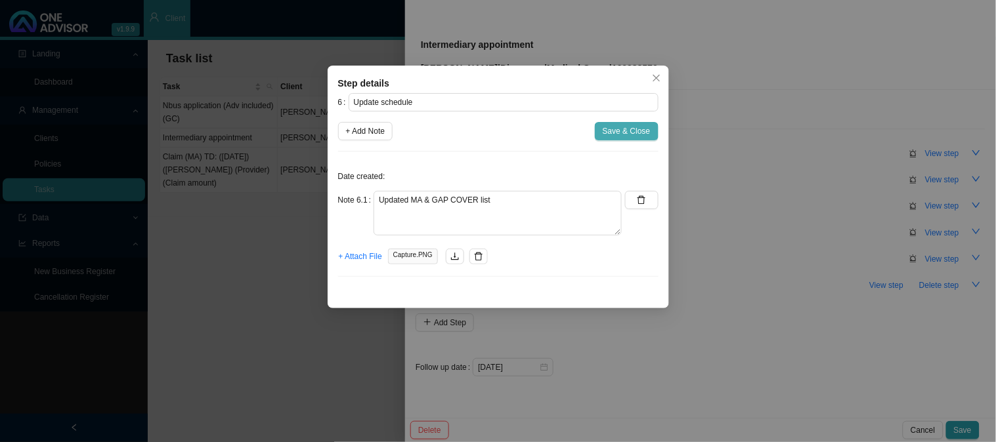
click at [608, 129] on span "Save & Close" at bounding box center [627, 131] width 48 height 13
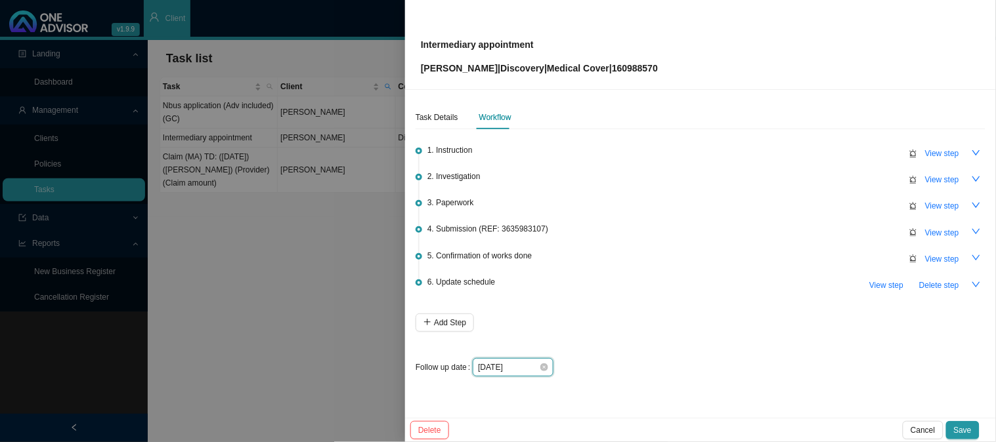
click at [528, 365] on input "[DATE]" at bounding box center [508, 367] width 61 height 13
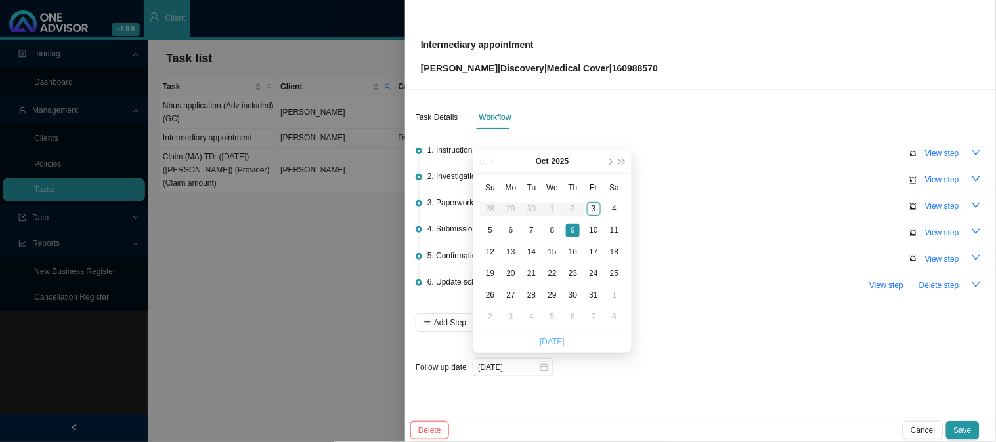
click at [561, 337] on link "[DATE]" at bounding box center [552, 341] width 25 height 9
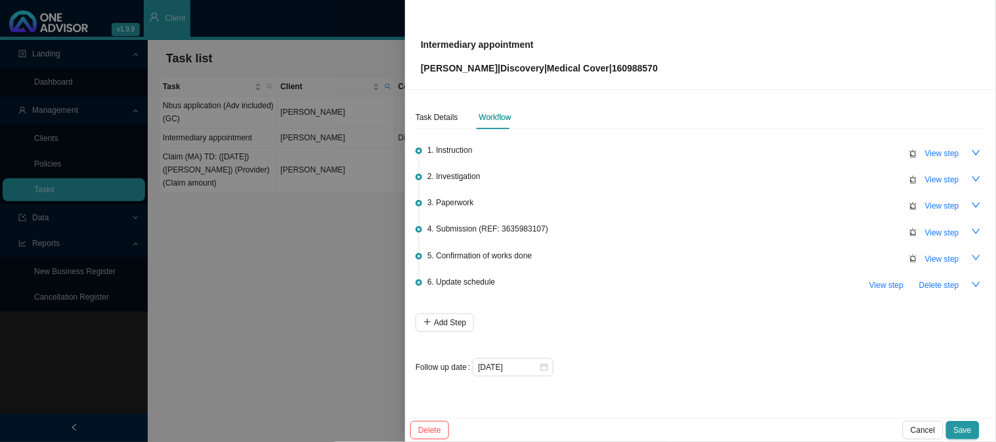
click at [697, 320] on div "1. Instruction View step 2. Investigation View step 3. Paperwork View step 4. S…" at bounding box center [700, 256] width 570 height 242
click at [449, 117] on div "Task Details" at bounding box center [436, 117] width 43 height 13
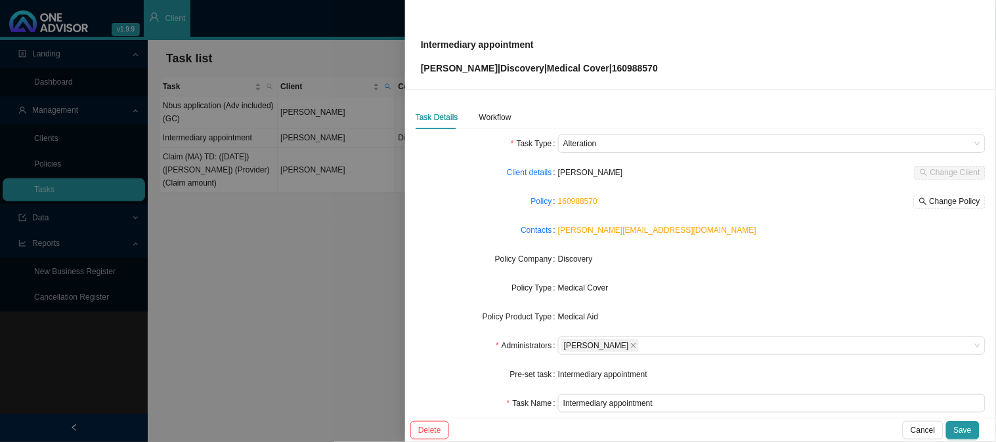
scroll to position [73, 0]
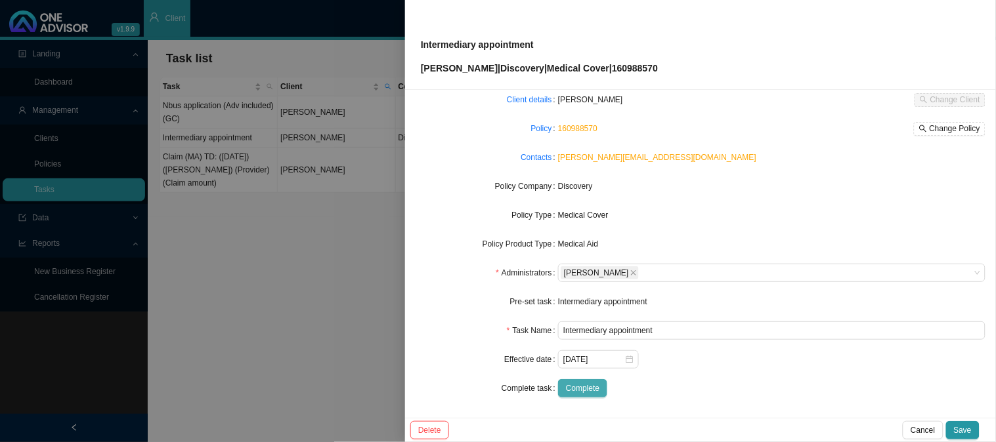
click at [576, 384] on span "Complete" at bounding box center [582, 388] width 33 height 13
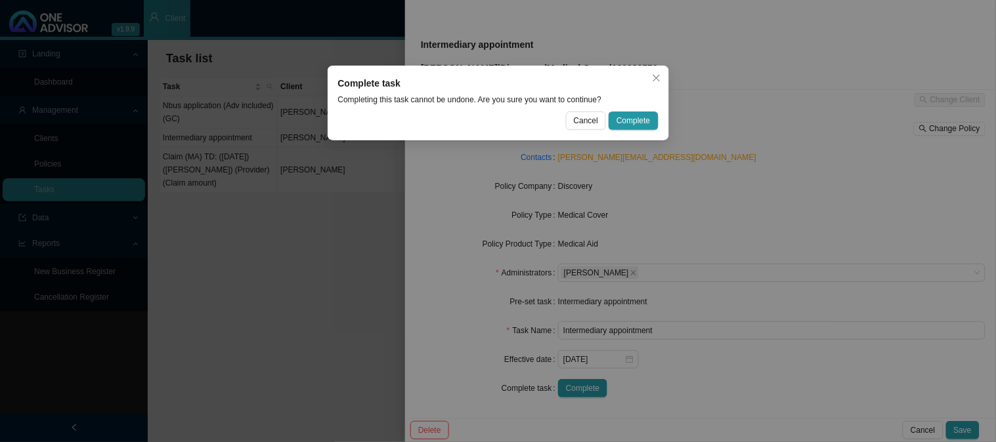
click at [750, 167] on div "Complete task Completing this task cannot be undone. Are you sure you want to c…" at bounding box center [498, 221] width 996 height 442
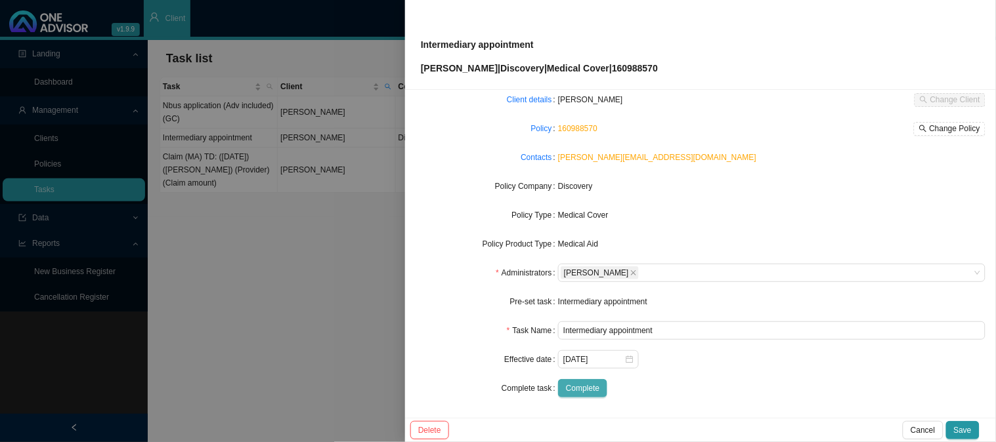
click at [585, 391] on span "Complete" at bounding box center [582, 388] width 33 height 13
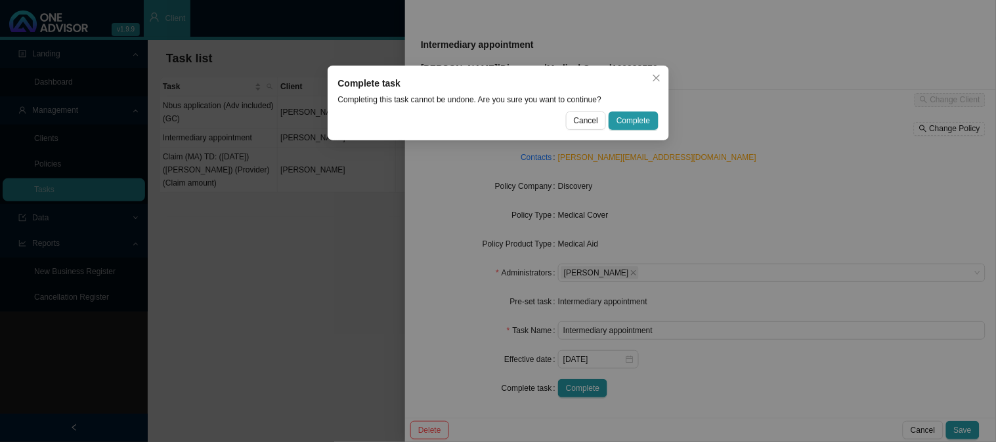
click at [677, 194] on div "Complete task Completing this task cannot be undone. Are you sure you want to c…" at bounding box center [498, 221] width 996 height 442
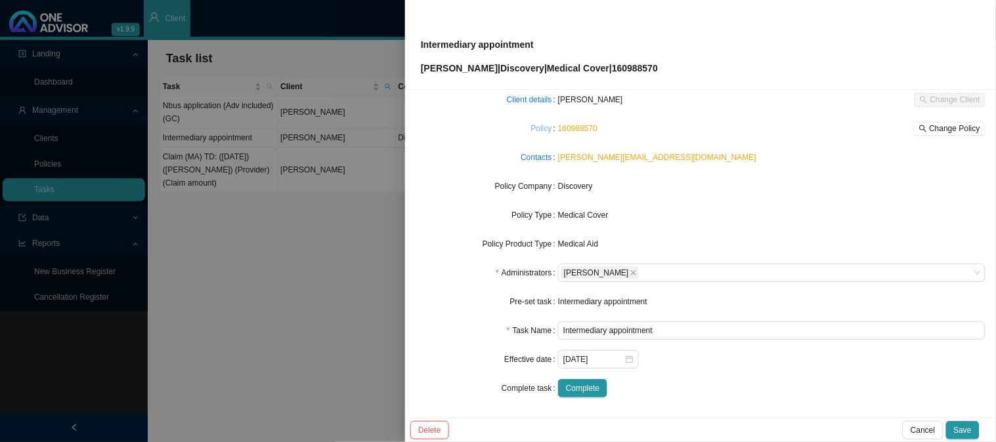
click at [538, 132] on link "Policy" at bounding box center [541, 128] width 21 height 13
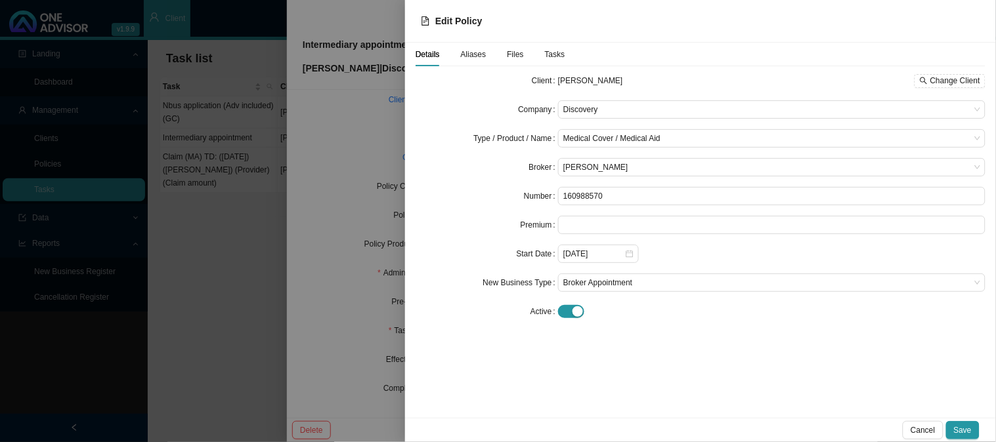
click at [478, 55] on span "Aliases" at bounding box center [474, 55] width 26 height 8
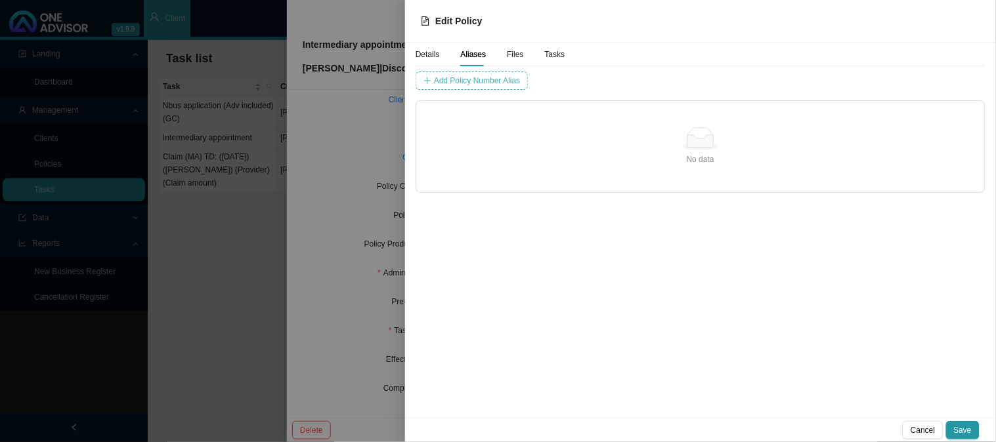
click at [488, 76] on span "Add Policy Number Alias" at bounding box center [477, 80] width 86 height 13
click at [540, 79] on input "text" at bounding box center [594, 81] width 109 height 18
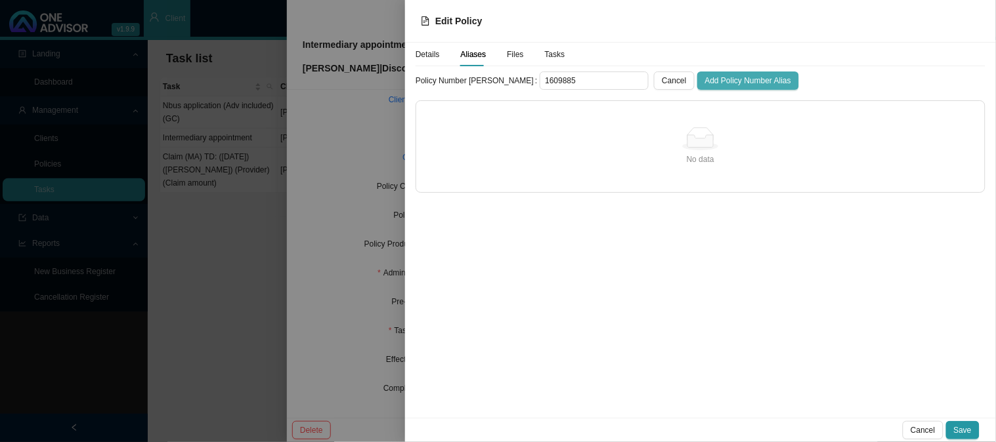
click at [705, 84] on span "Add Policy Number Alias" at bounding box center [748, 80] width 86 height 13
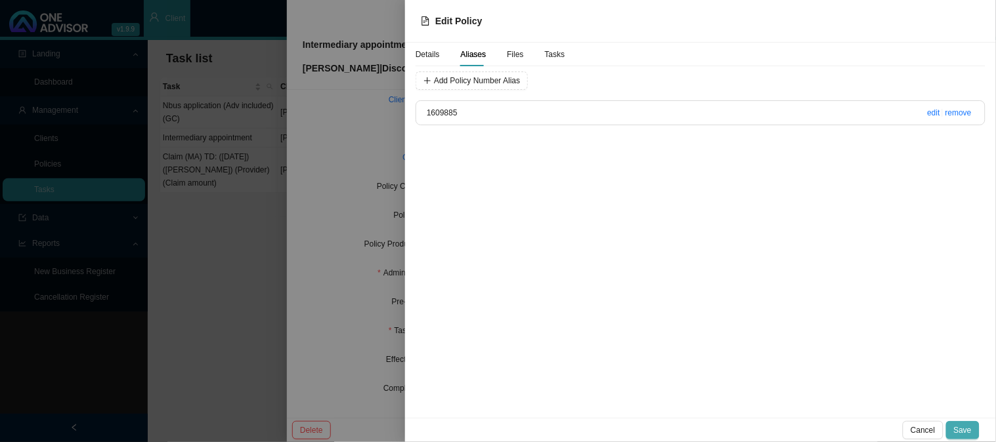
click at [962, 425] on span "Save" at bounding box center [963, 430] width 18 height 13
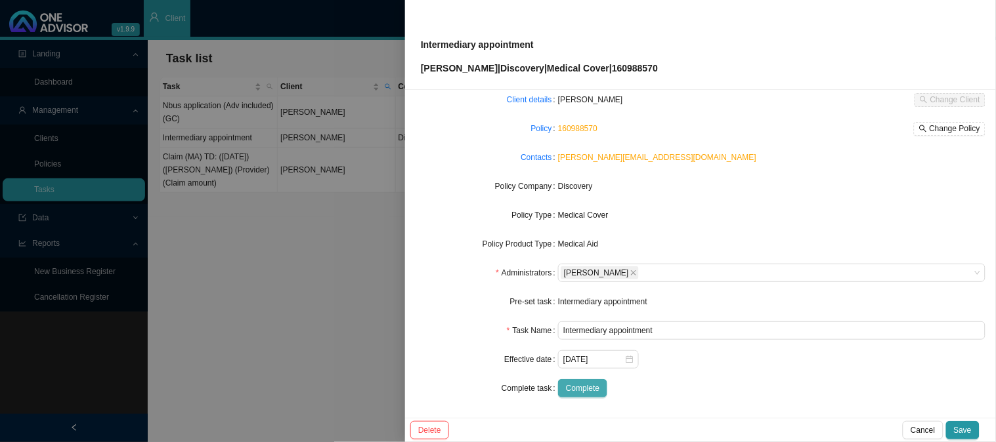
click at [585, 389] on span "Complete" at bounding box center [582, 388] width 33 height 13
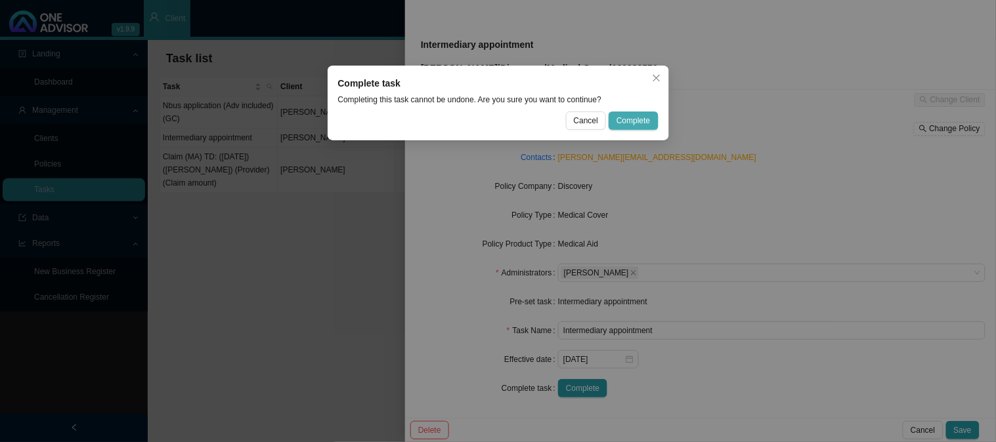
click at [642, 113] on button "Complete" at bounding box center [632, 121] width 49 height 18
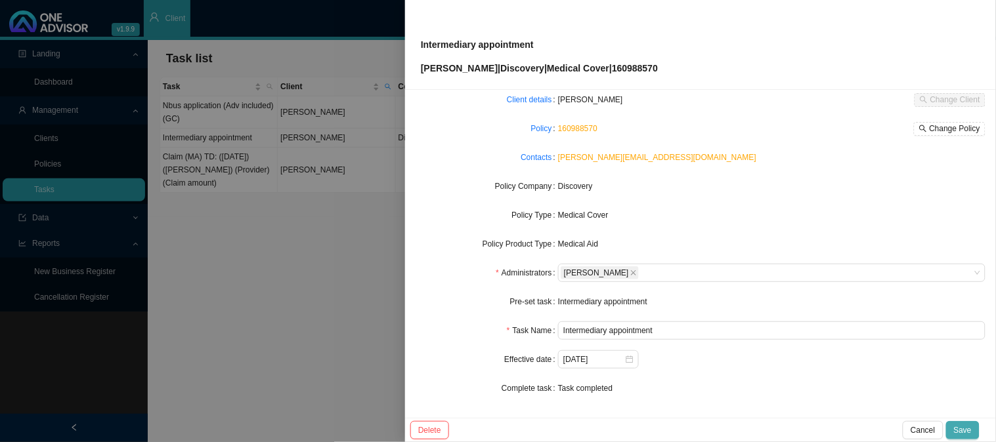
click at [960, 425] on span "Save" at bounding box center [963, 430] width 18 height 13
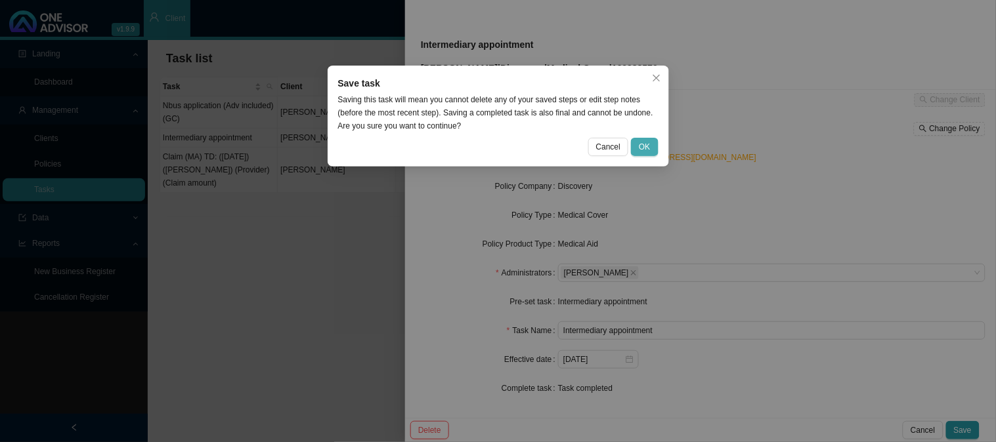
click at [641, 151] on span "OK" at bounding box center [644, 146] width 11 height 13
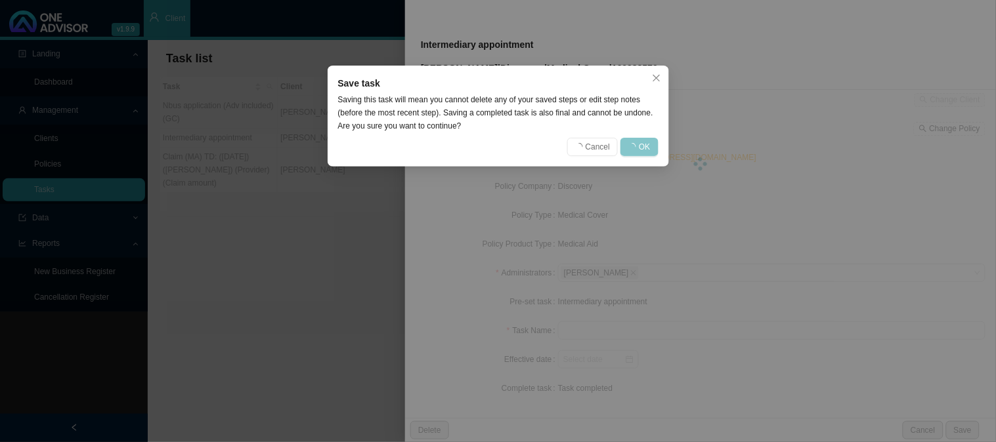
scroll to position [59, 0]
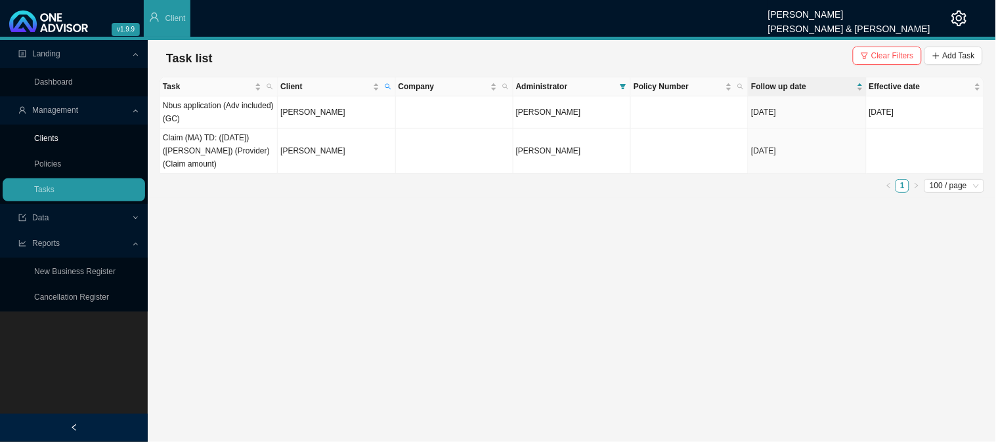
click at [53, 134] on link "Clients" at bounding box center [46, 138] width 24 height 9
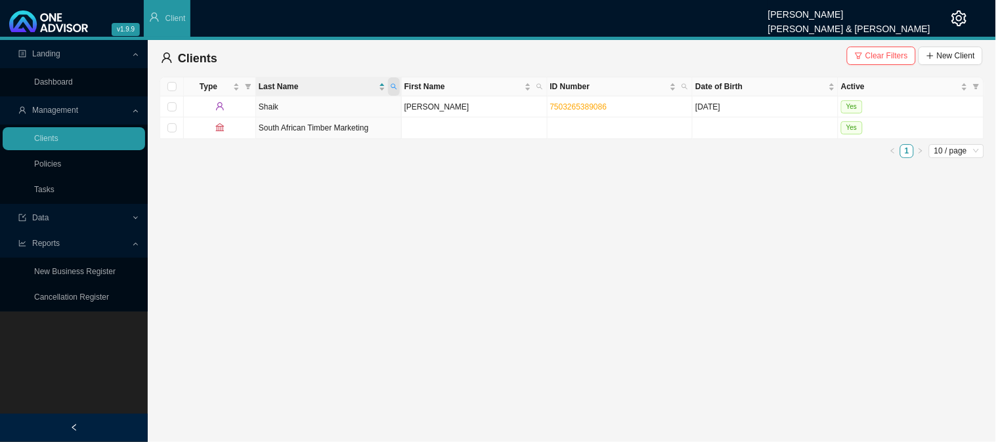
click at [395, 86] on icon "search" at bounding box center [394, 86] width 7 height 7
click at [299, 135] on span "Search" at bounding box center [305, 134] width 25 height 13
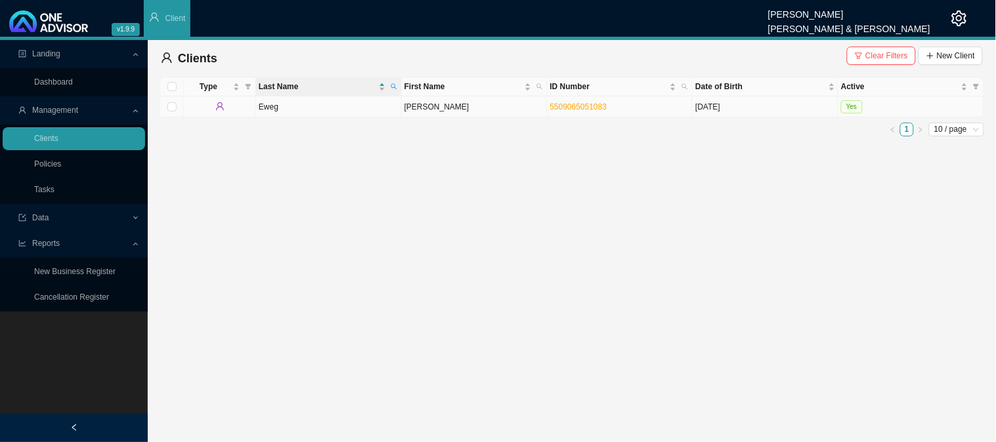
click at [443, 108] on td "[PERSON_NAME]" at bounding box center [475, 106] width 146 height 21
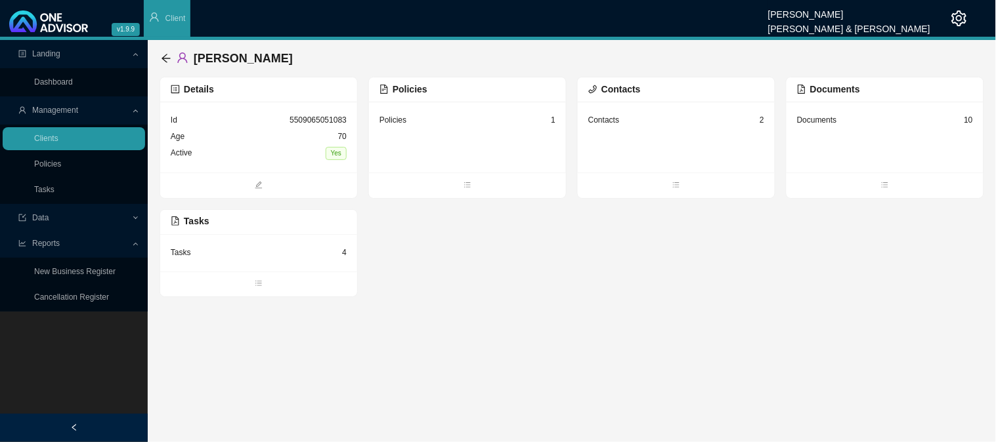
click at [463, 119] on div "Policies 1" at bounding box center [467, 120] width 176 height 16
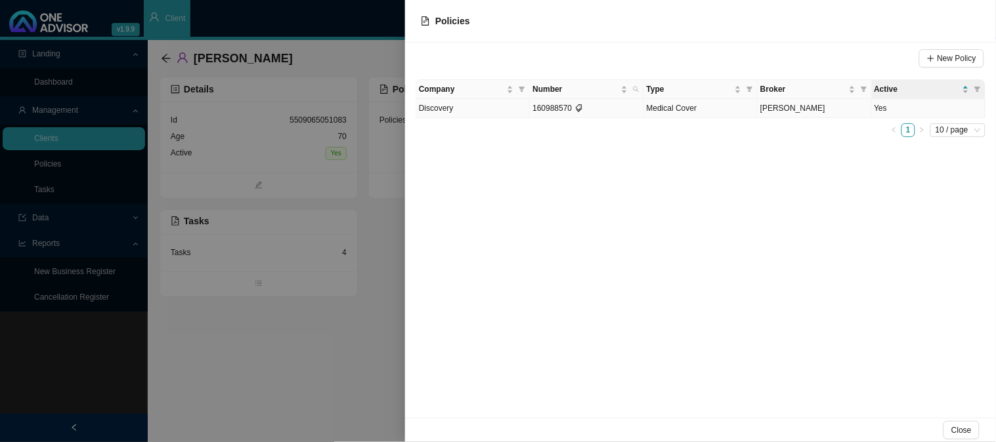
click at [632, 109] on td "160988570" at bounding box center [587, 108] width 114 height 19
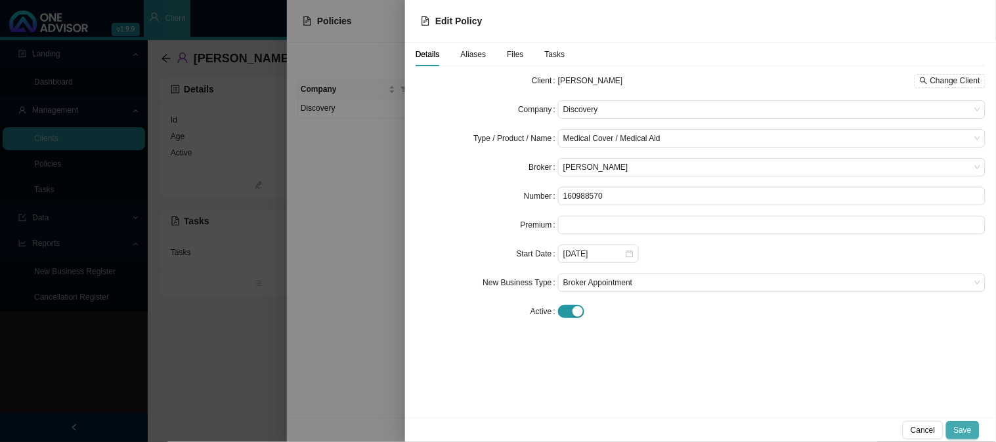
click at [959, 425] on span "Save" at bounding box center [963, 430] width 18 height 13
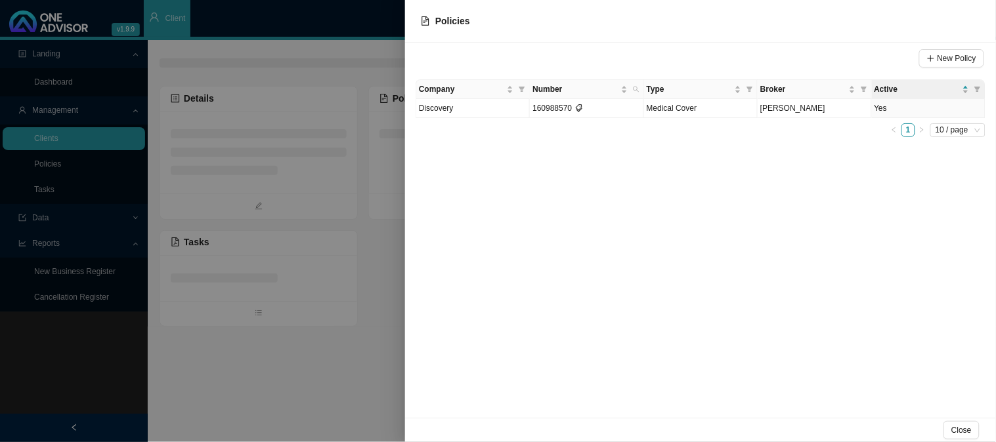
click at [345, 214] on div at bounding box center [498, 221] width 996 height 442
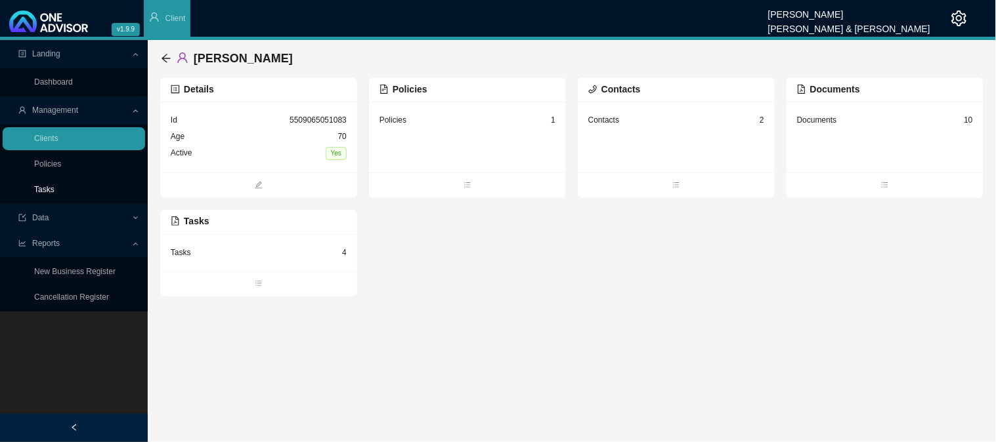
click at [43, 193] on link "Tasks" at bounding box center [44, 189] width 20 height 9
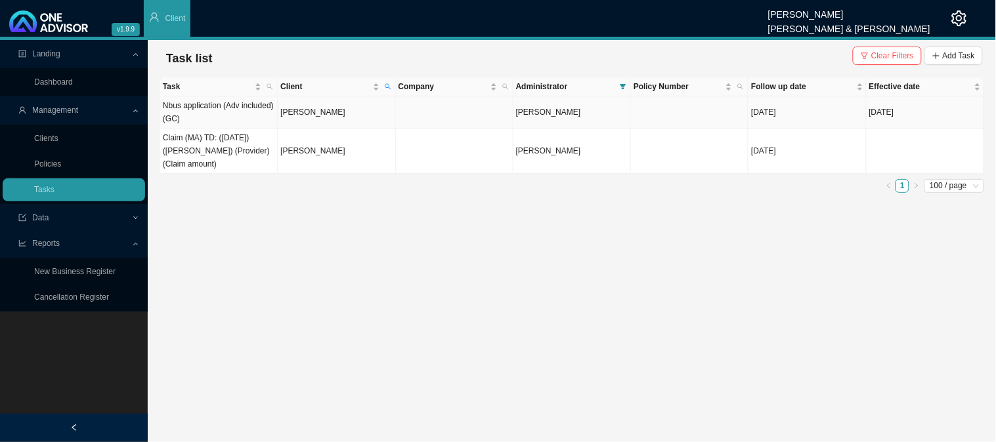
click at [333, 110] on td "[PERSON_NAME]" at bounding box center [336, 112] width 117 height 32
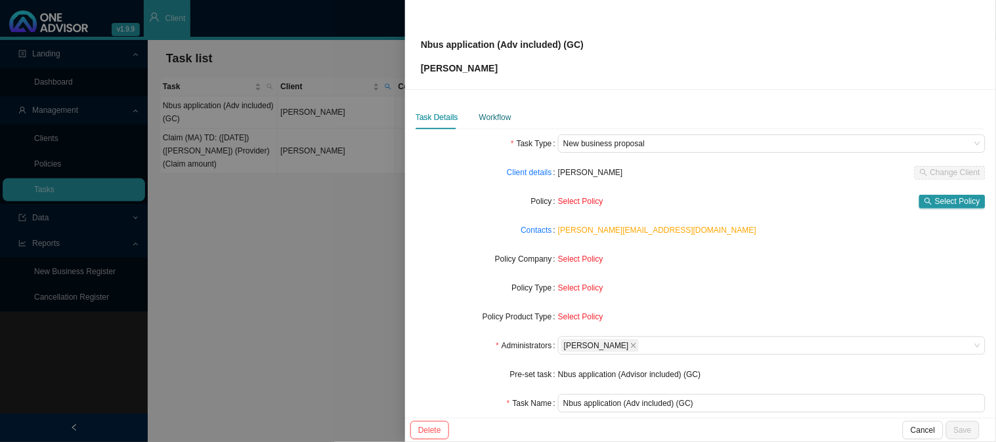
click at [484, 117] on div "Workflow" at bounding box center [495, 117] width 32 height 13
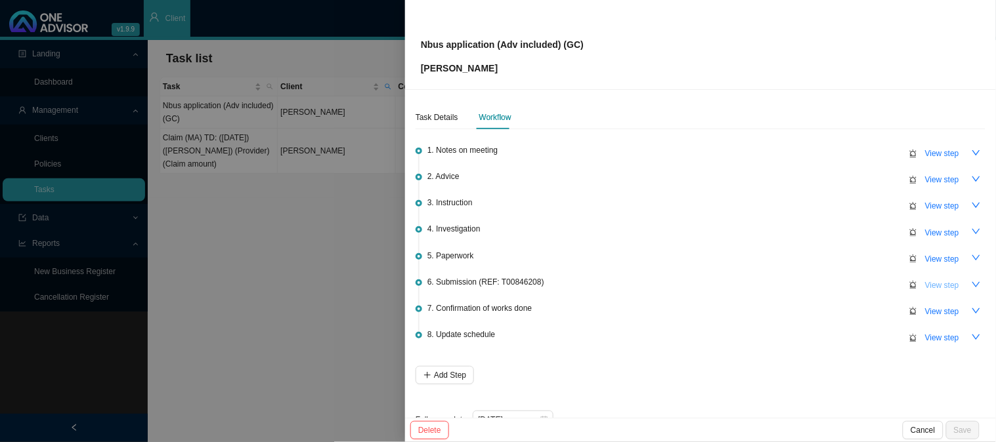
click at [931, 283] on span "View step" at bounding box center [942, 285] width 34 height 13
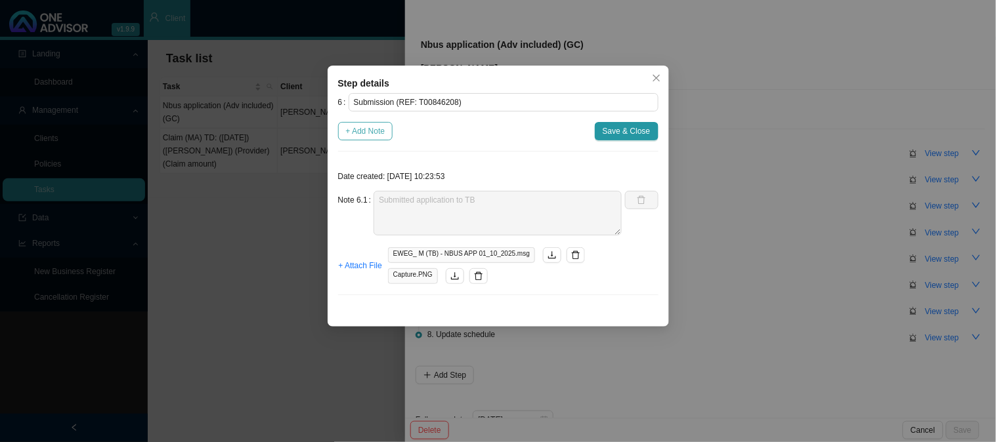
click at [361, 131] on span "+ Add Note" at bounding box center [365, 131] width 39 height 13
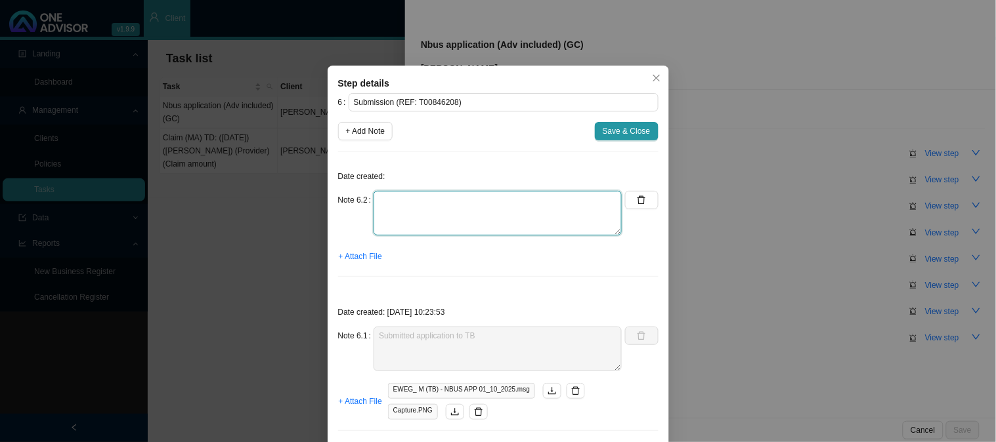
click at [389, 203] on textarea at bounding box center [497, 213] width 248 height 45
click at [370, 254] on span "+ Attach File" at bounding box center [360, 256] width 43 height 13
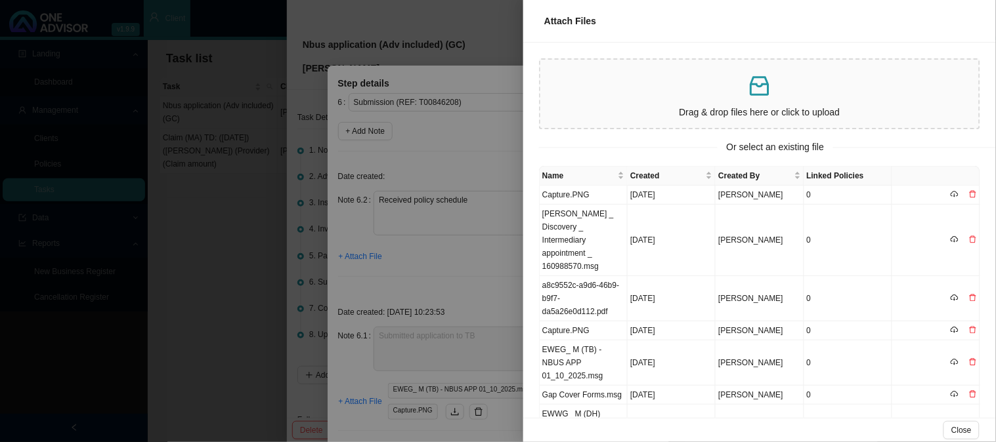
drag, startPoint x: 403, startPoint y: 238, endPoint x: 425, endPoint y: 224, distance: 26.2
click at [403, 238] on div at bounding box center [498, 221] width 996 height 442
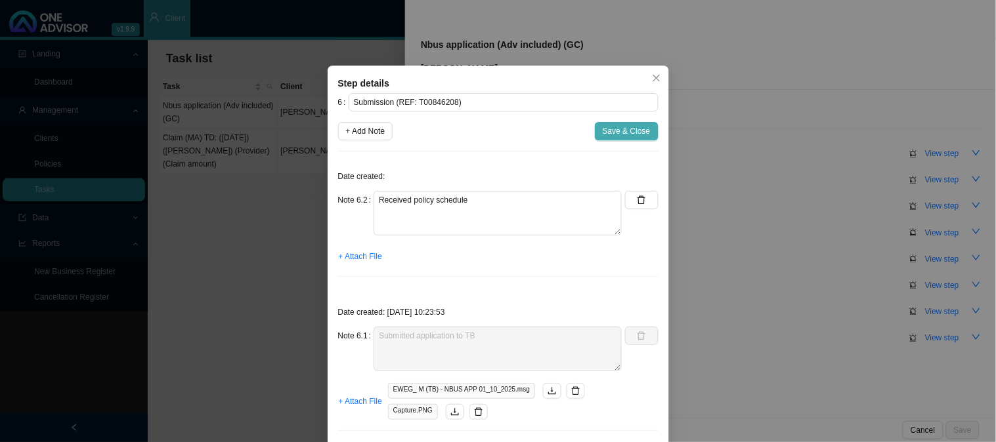
click at [626, 128] on span "Save & Close" at bounding box center [627, 131] width 48 height 13
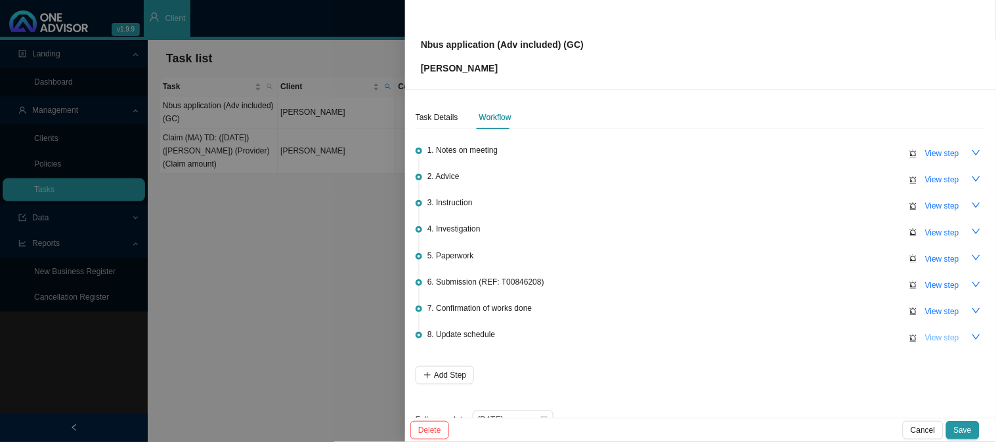
click at [940, 339] on span "View step" at bounding box center [942, 337] width 34 height 13
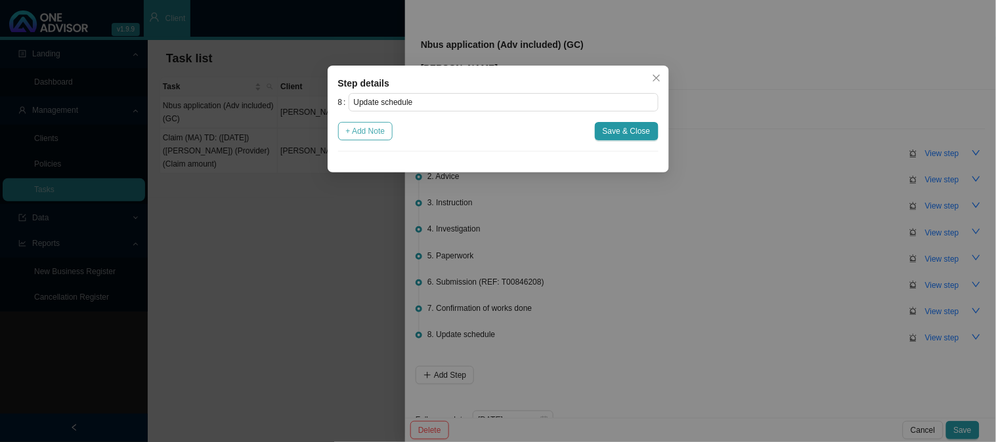
click at [372, 122] on button "+ Add Note" at bounding box center [365, 131] width 55 height 18
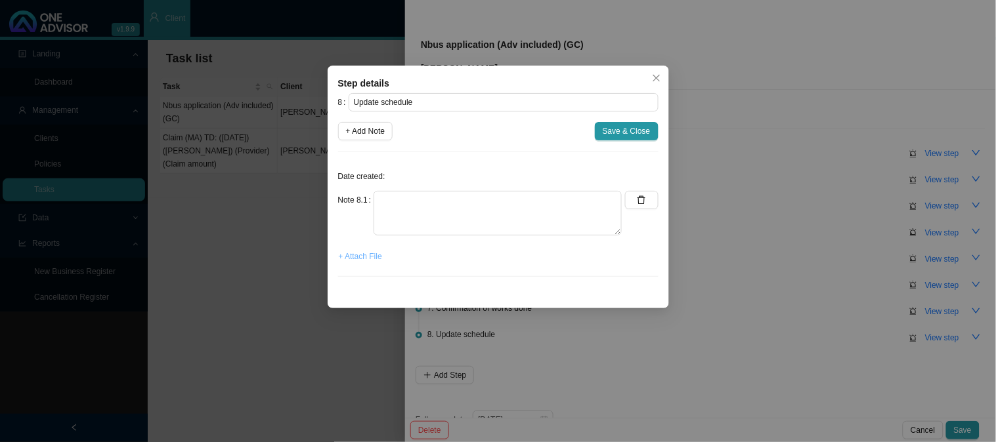
click at [366, 259] on span "+ Attach File" at bounding box center [360, 256] width 43 height 13
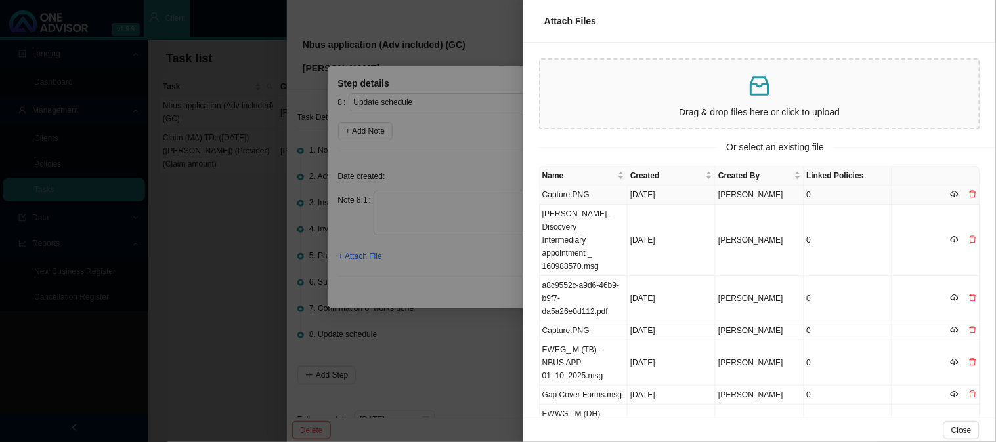
click at [564, 191] on td "Capture.PNG" at bounding box center [584, 195] width 88 height 19
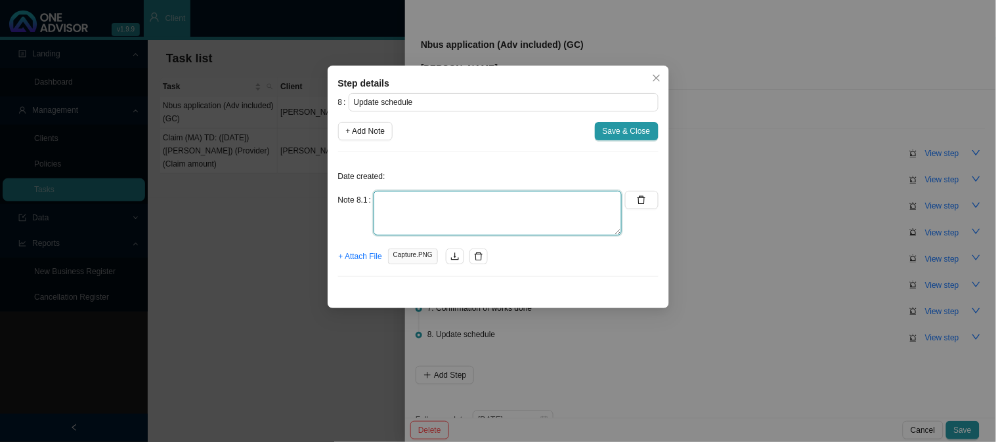
click at [455, 207] on textarea at bounding box center [497, 213] width 248 height 45
drag, startPoint x: 473, startPoint y: 200, endPoint x: 450, endPoint y: 200, distance: 22.3
click at [450, 200] on textarea "Updated MA & GAP COVER list" at bounding box center [497, 213] width 248 height 45
click at [620, 135] on span "Save & Close" at bounding box center [627, 131] width 48 height 13
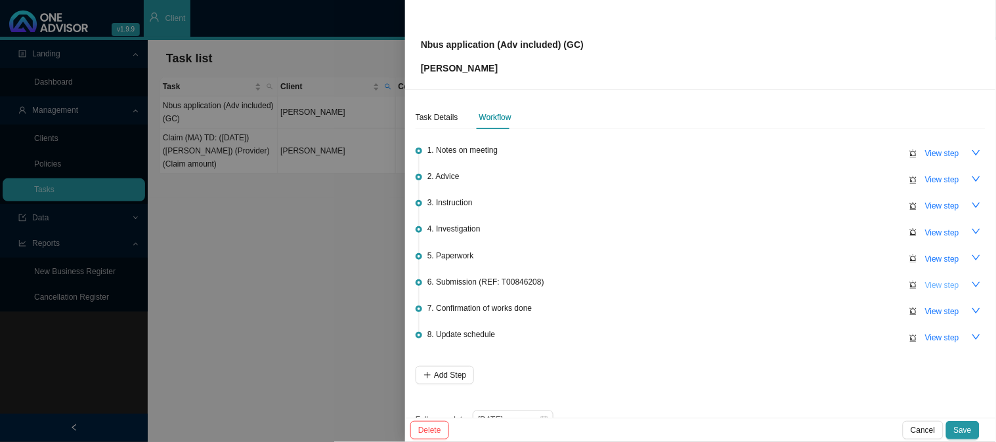
click at [931, 280] on span "View step" at bounding box center [942, 285] width 34 height 13
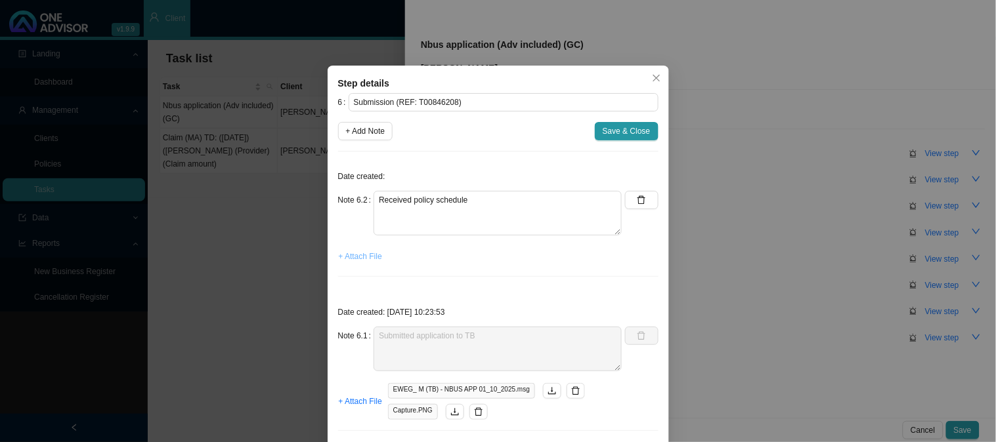
click at [345, 259] on span "+ Attach File" at bounding box center [360, 256] width 43 height 13
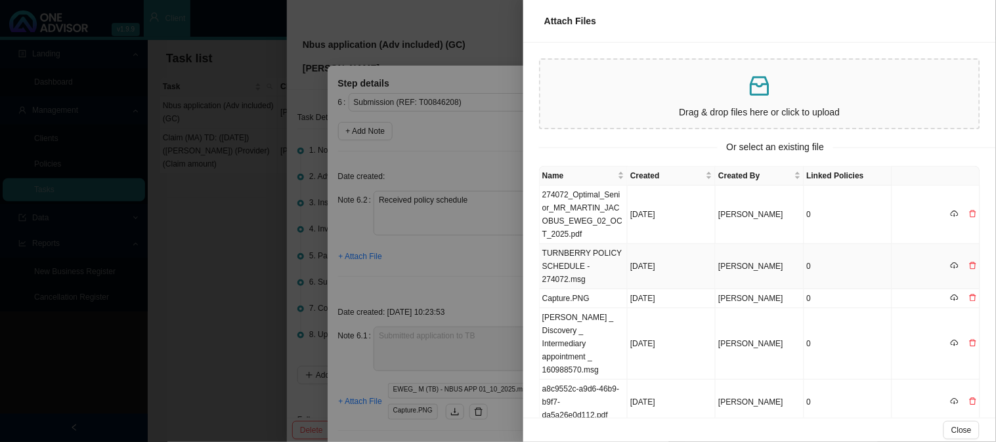
click at [578, 253] on td "TURNBERRY POLICY SCHEDULE - 274072.msg" at bounding box center [584, 266] width 88 height 45
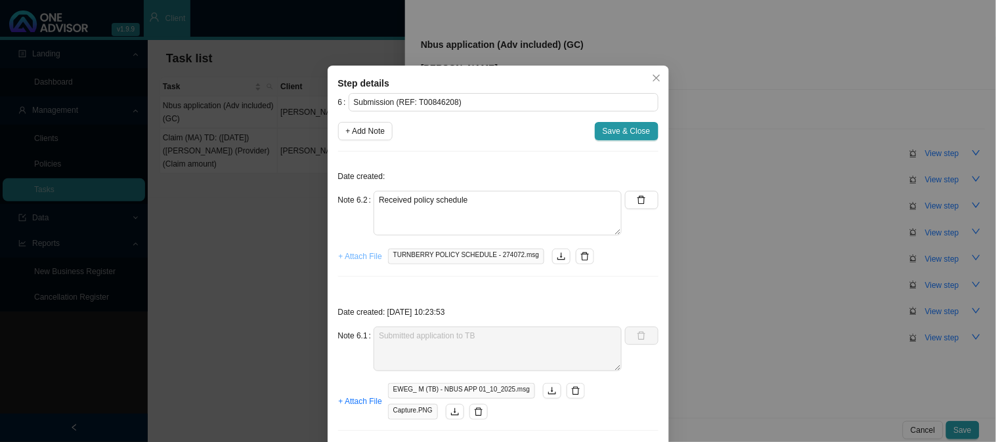
click at [357, 259] on span "+ Attach File" at bounding box center [360, 256] width 43 height 13
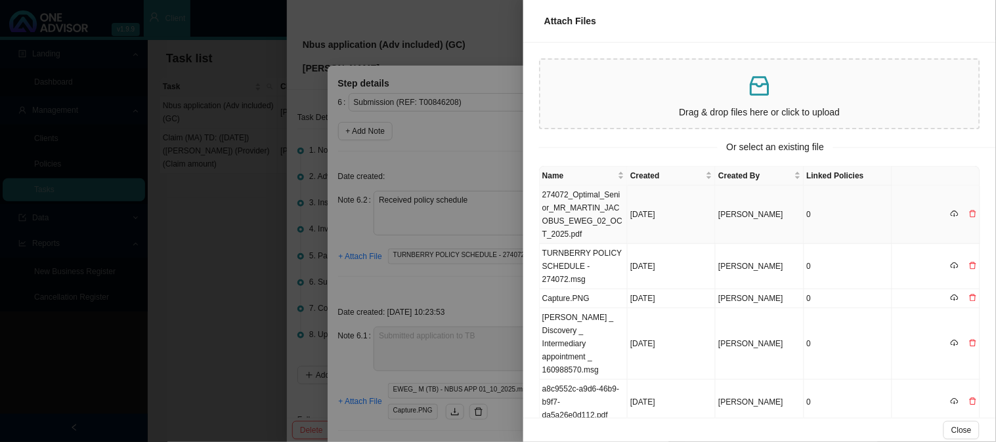
click at [578, 223] on td "274072_Optimal_Senior_MR_MARTIN_JACOBUS_EWEG_02_OCT_2025.pdf" at bounding box center [584, 215] width 88 height 58
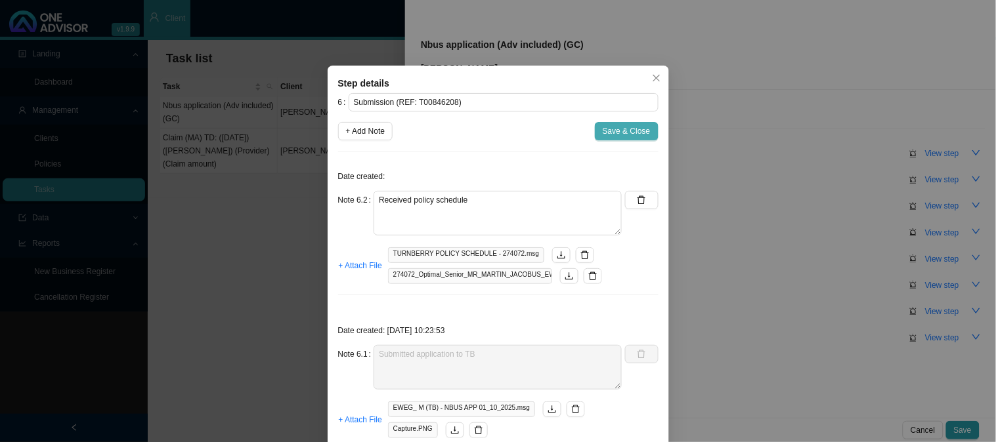
click at [603, 130] on span "Save & Close" at bounding box center [627, 131] width 48 height 13
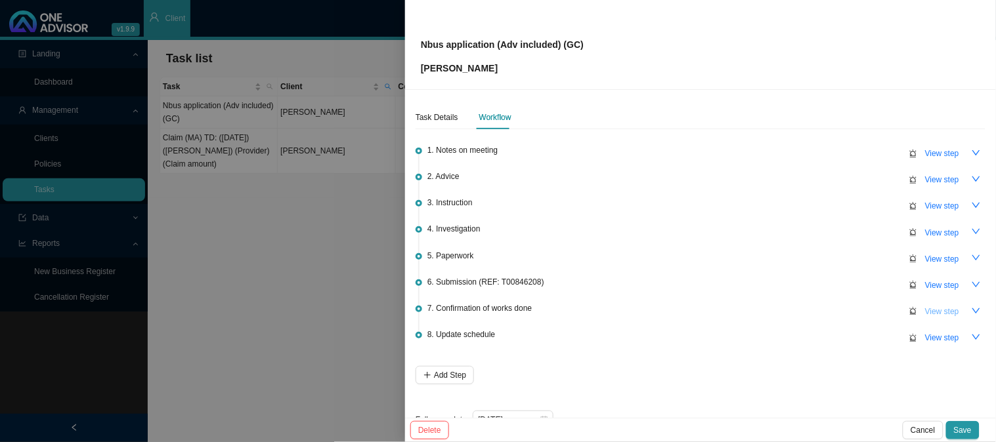
click at [943, 313] on span "View step" at bounding box center [942, 311] width 34 height 13
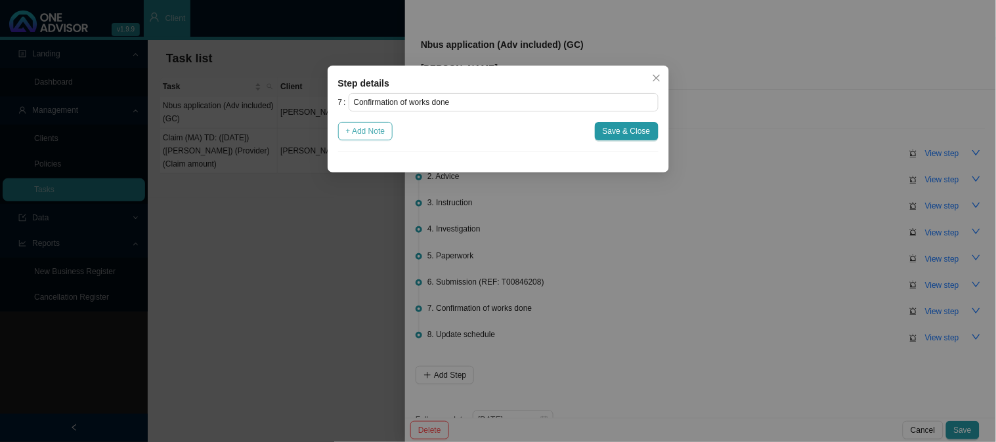
click at [372, 129] on span "+ Add Note" at bounding box center [365, 131] width 39 height 13
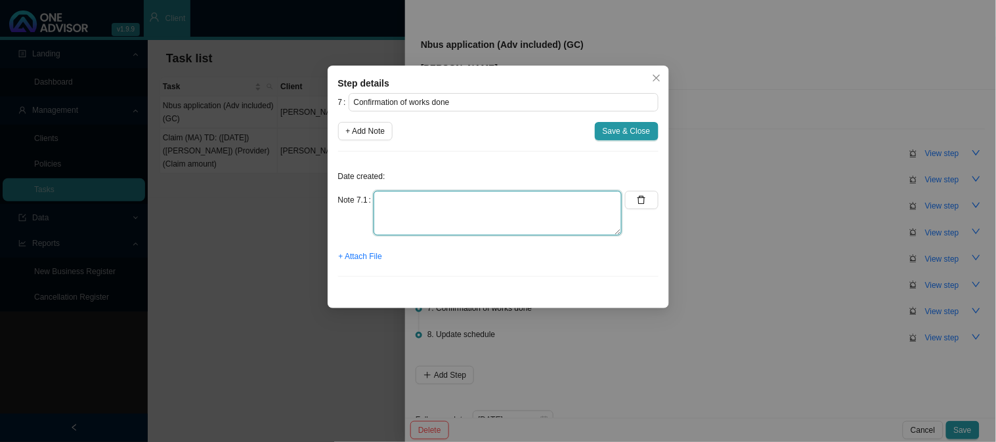
click at [476, 208] on textarea at bounding box center [497, 213] width 248 height 45
click at [364, 265] on button "+ Attach File" at bounding box center [360, 256] width 45 height 18
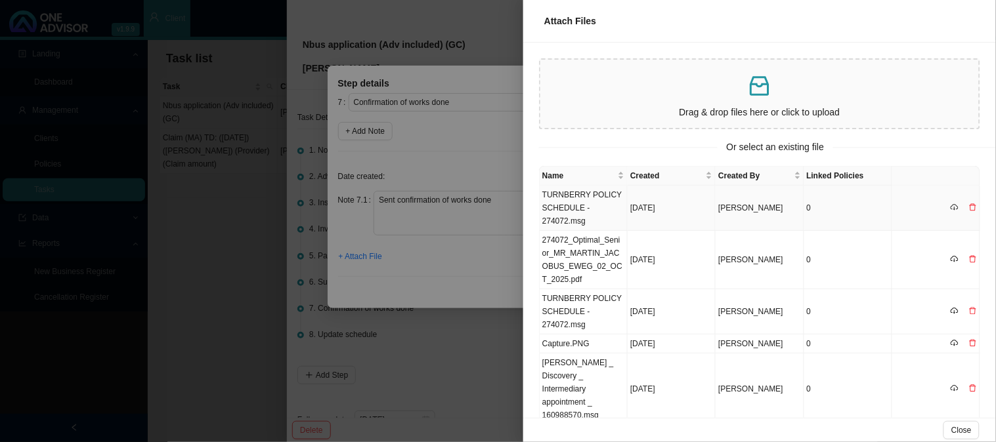
click at [606, 200] on td "TURNBERRY POLICY SCHEDULE - 274072.msg" at bounding box center [584, 208] width 88 height 45
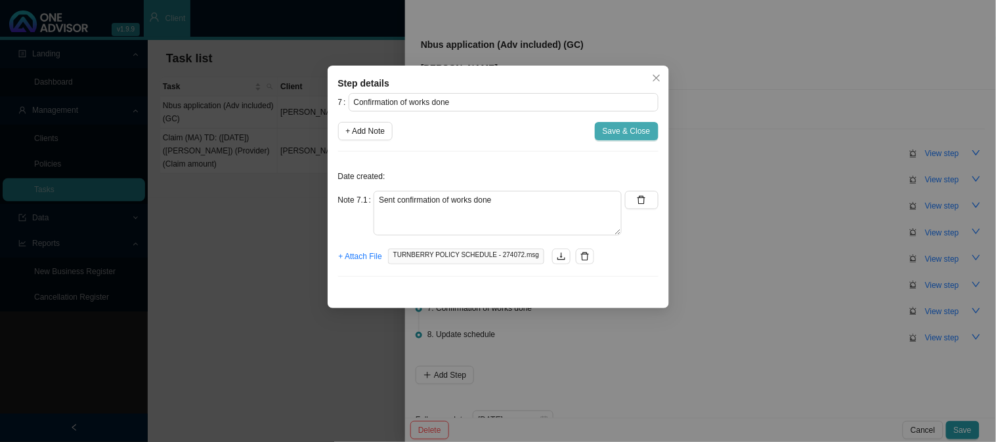
click at [622, 132] on span "Save & Close" at bounding box center [627, 131] width 48 height 13
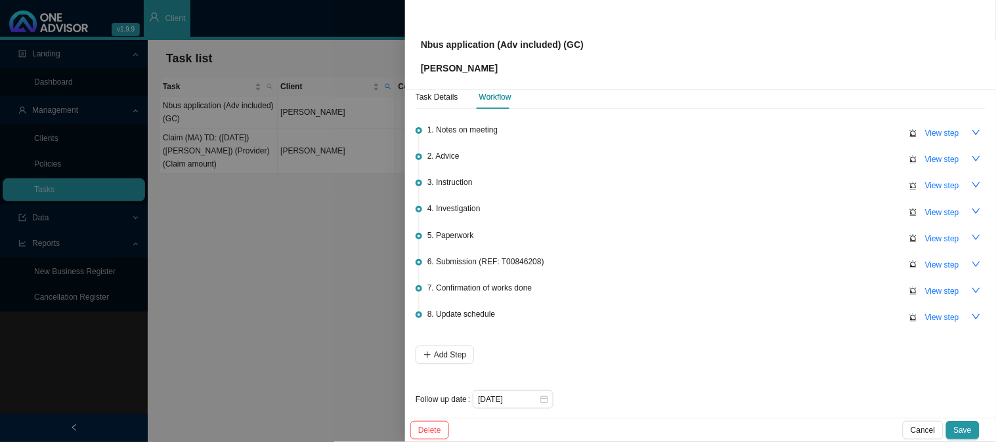
scroll to position [29, 0]
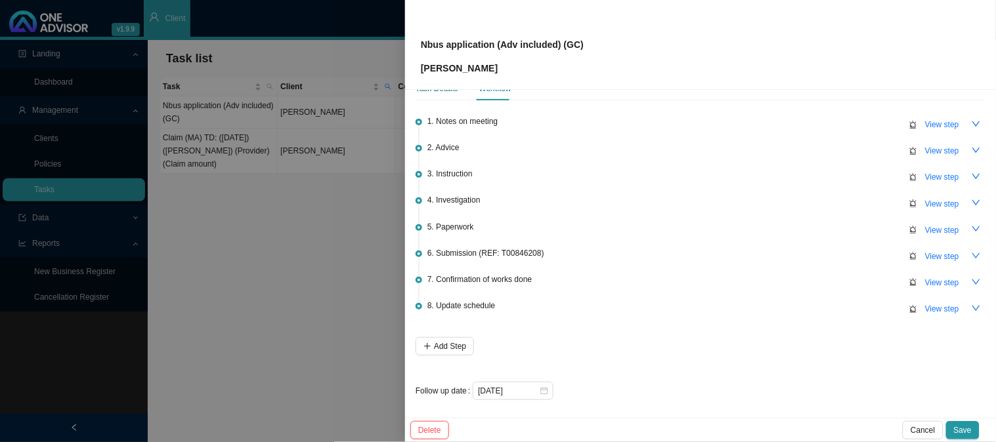
click at [440, 89] on div "Task Details" at bounding box center [436, 88] width 43 height 13
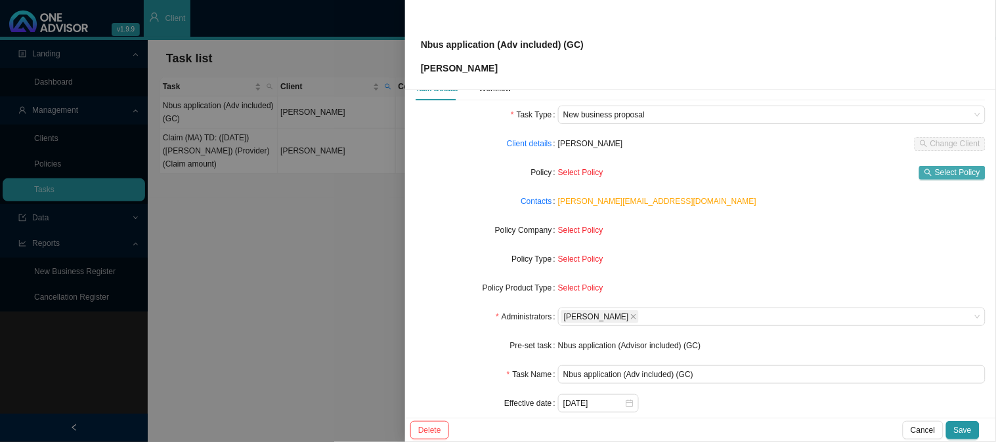
click at [935, 174] on span "Select Policy" at bounding box center [957, 172] width 45 height 13
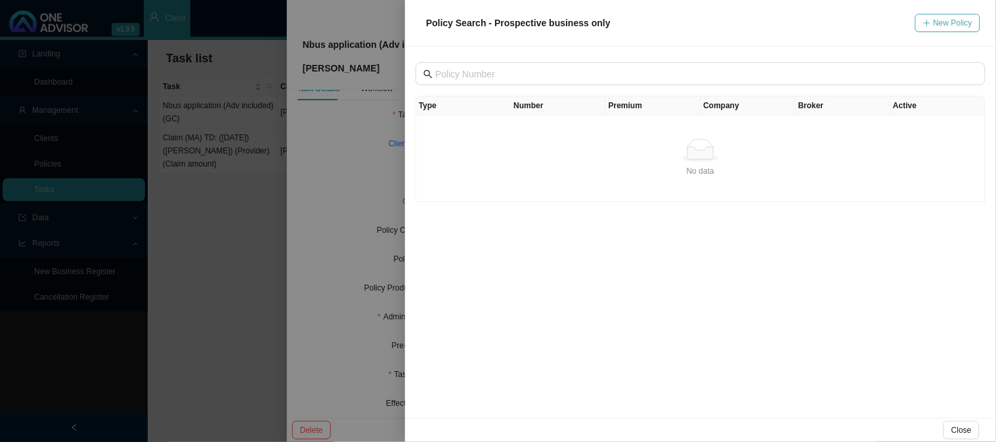
click at [958, 30] on button "New Policy" at bounding box center [947, 23] width 65 height 18
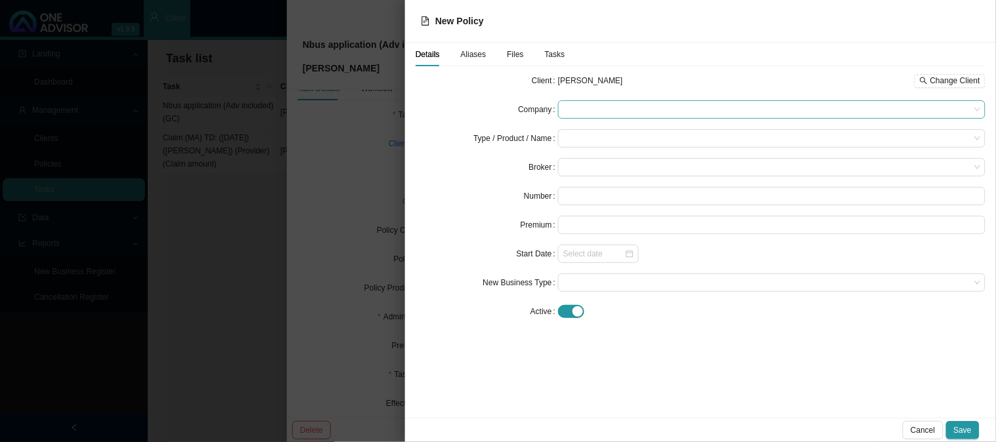
click at [579, 112] on span at bounding box center [771, 109] width 417 height 17
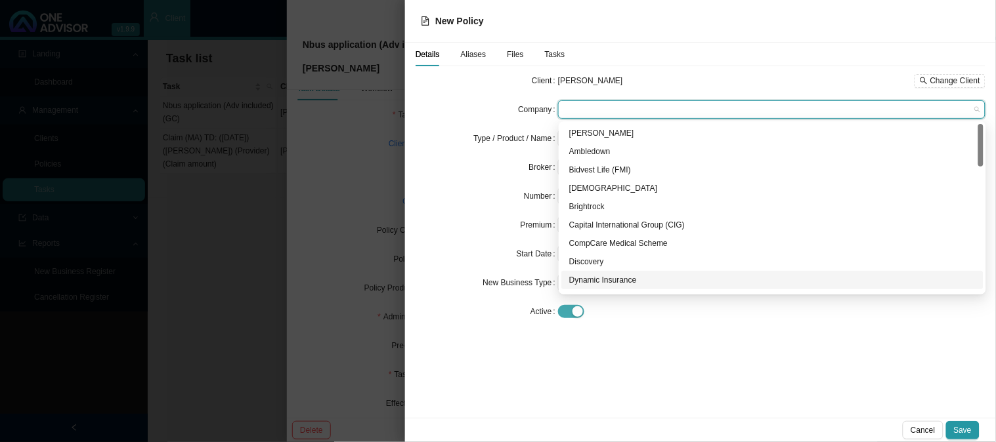
click at [568, 315] on span "button" at bounding box center [571, 311] width 26 height 13
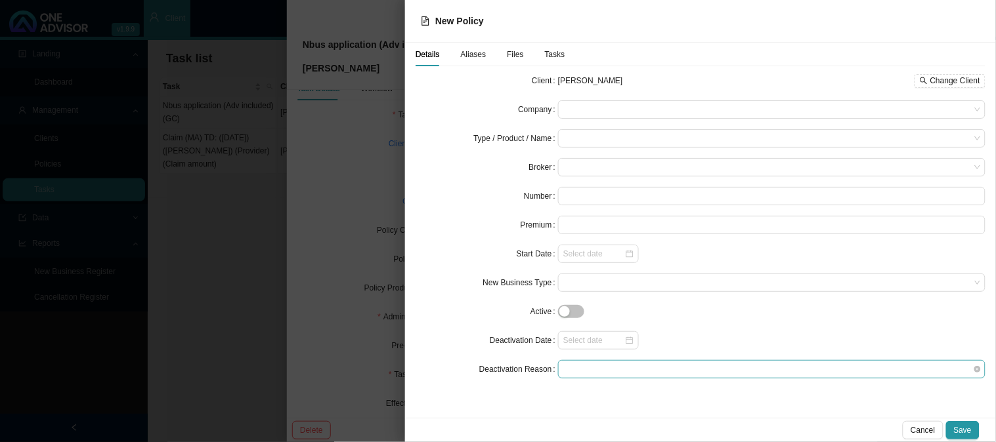
drag, startPoint x: 574, startPoint y: 375, endPoint x: 591, endPoint y: 375, distance: 16.4
click at [575, 376] on span at bounding box center [771, 369] width 417 height 17
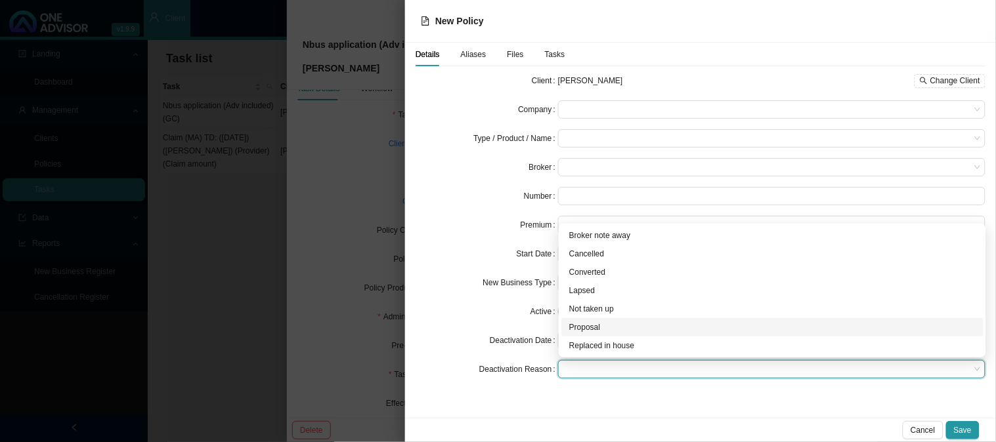
click at [596, 327] on div "Proposal" at bounding box center [772, 327] width 406 height 13
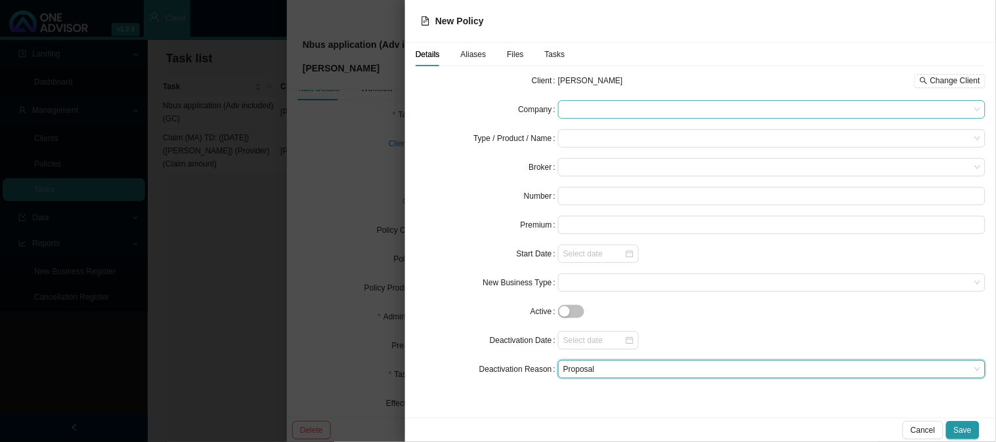
click at [576, 106] on span at bounding box center [771, 109] width 417 height 17
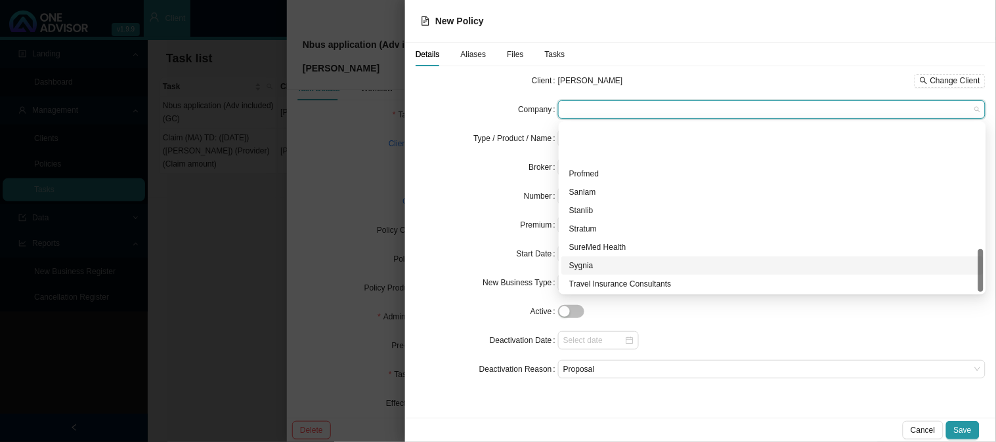
scroll to position [494, 0]
click at [587, 265] on div "Turnberry Gap" at bounding box center [772, 264] width 406 height 13
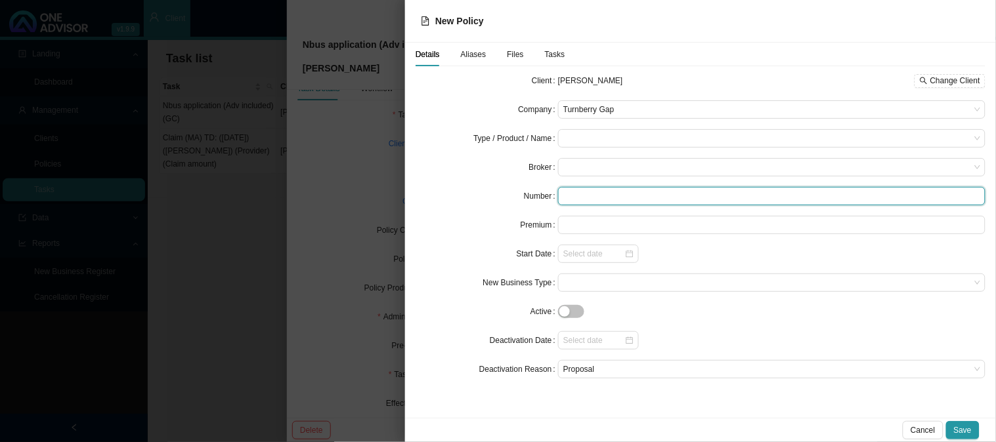
click at [572, 203] on input "text" at bounding box center [771, 196] width 427 height 18
paste input "274072"
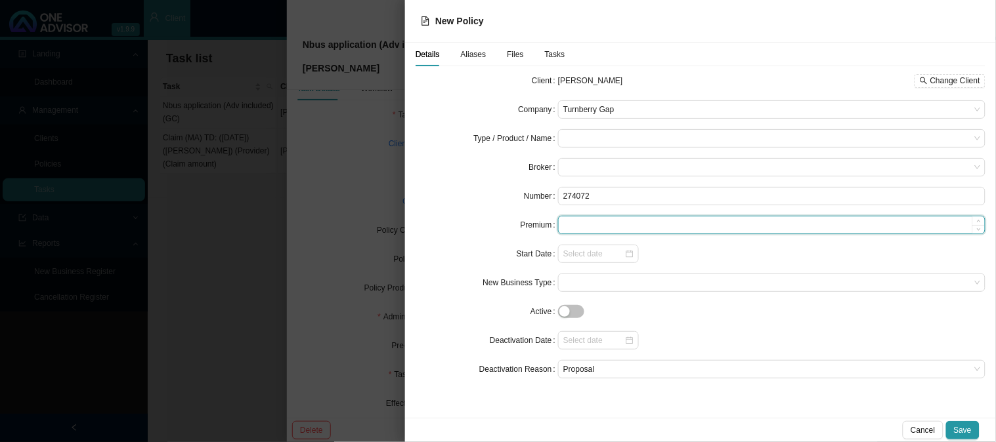
click at [582, 225] on input at bounding box center [772, 225] width 426 height 17
click at [572, 168] on span at bounding box center [771, 167] width 417 height 17
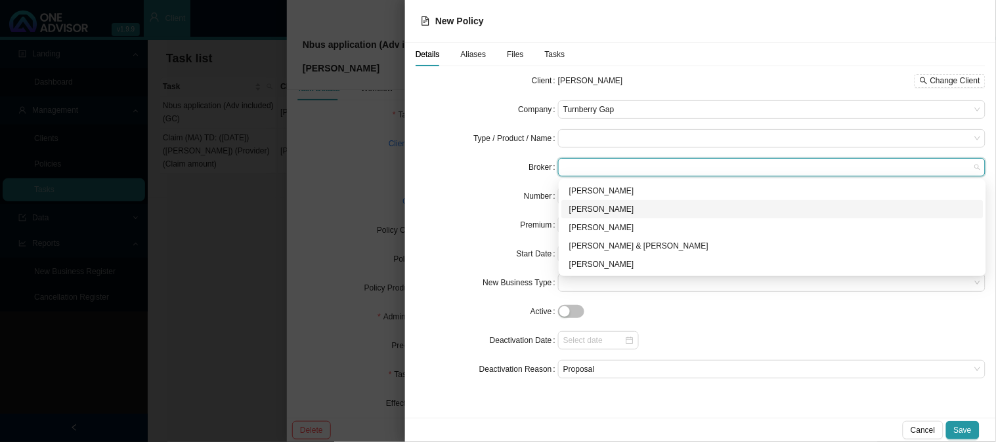
click at [595, 208] on div "[PERSON_NAME]" at bounding box center [772, 209] width 406 height 13
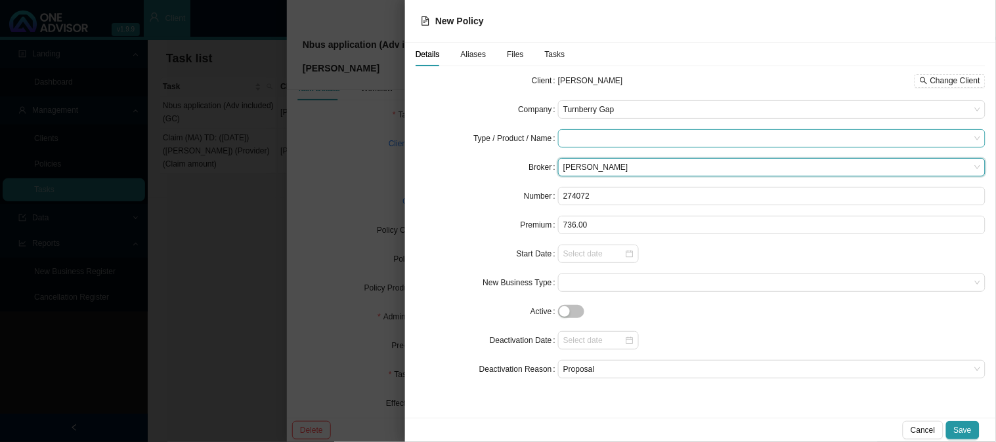
click at [615, 131] on input "search" at bounding box center [766, 138] width 407 height 17
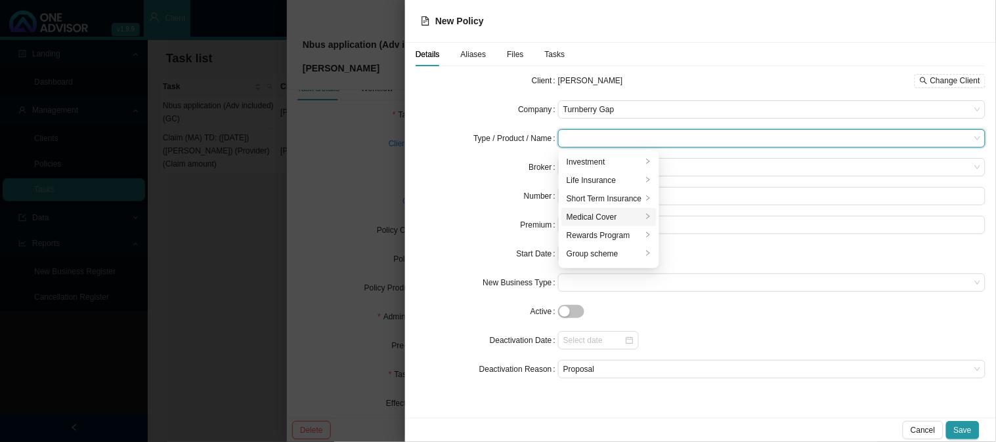
click at [604, 217] on div "Medical Cover" at bounding box center [603, 217] width 75 height 13
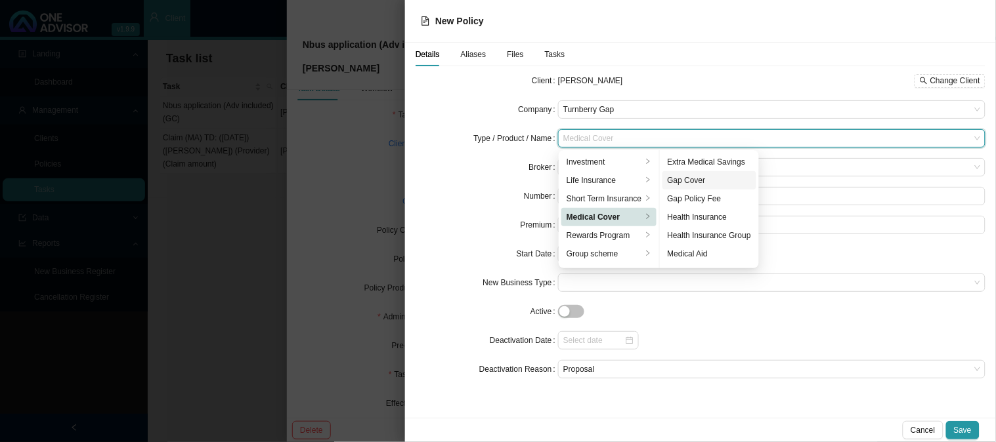
click at [709, 174] on div "Gap Cover" at bounding box center [709, 180] width 83 height 13
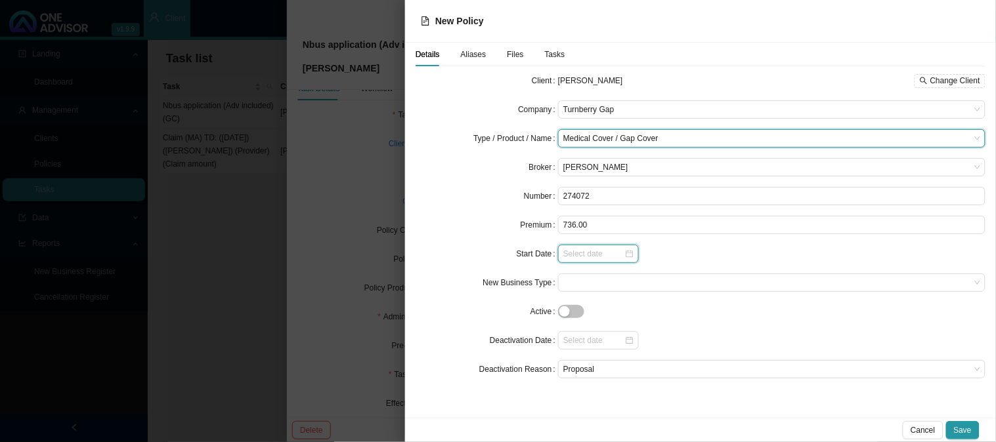
click at [592, 253] on input at bounding box center [593, 253] width 61 height 13
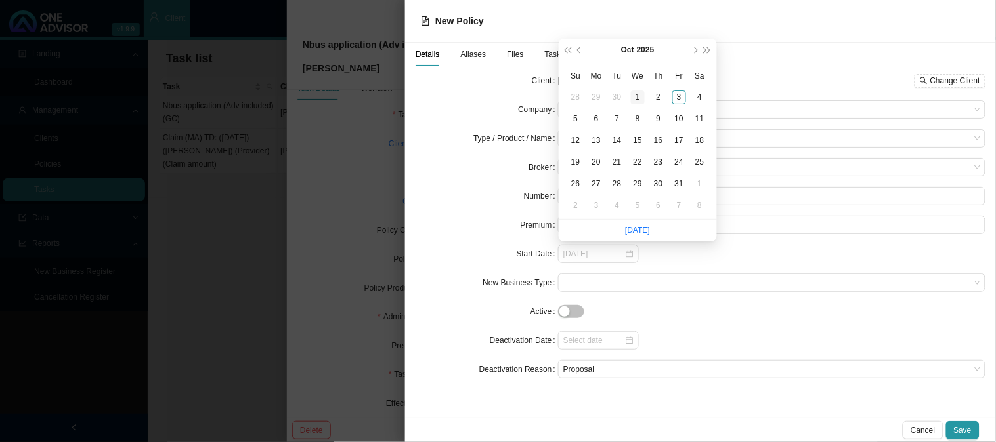
click at [638, 96] on div "1" at bounding box center [638, 98] width 14 height 14
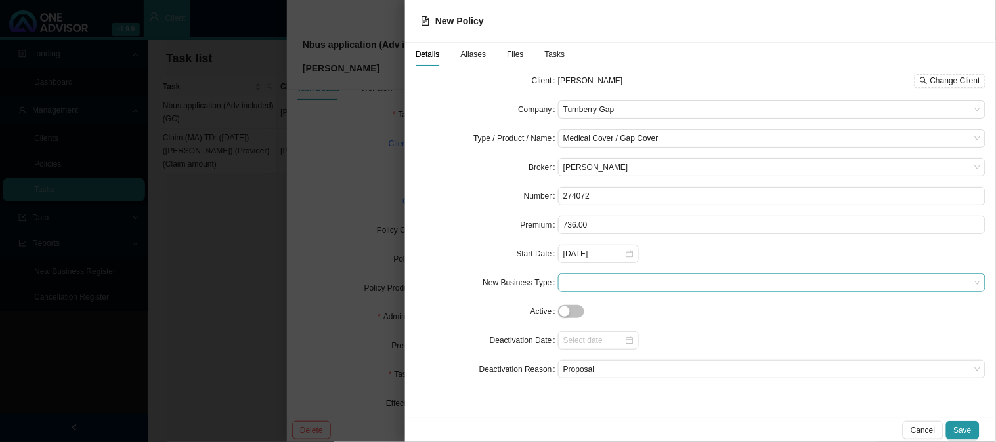
click at [604, 282] on span at bounding box center [771, 282] width 417 height 17
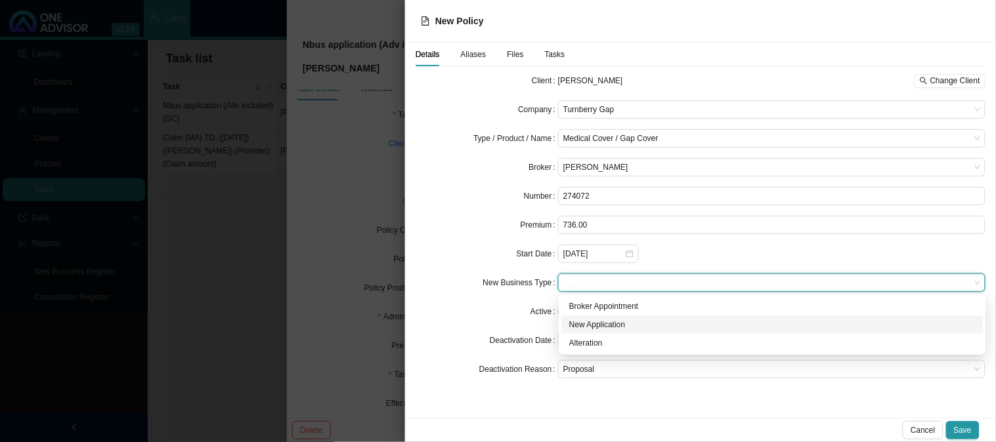
click at [609, 325] on div "New Application" at bounding box center [772, 324] width 406 height 13
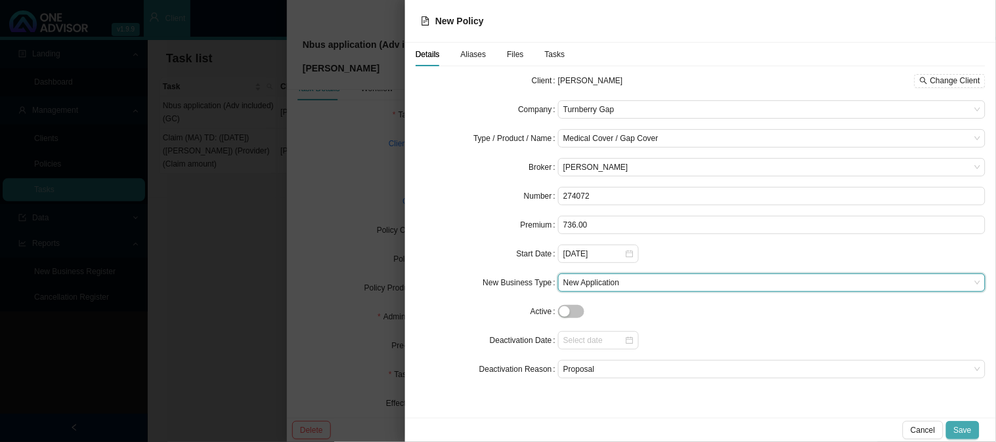
click at [962, 425] on span "Save" at bounding box center [963, 430] width 18 height 13
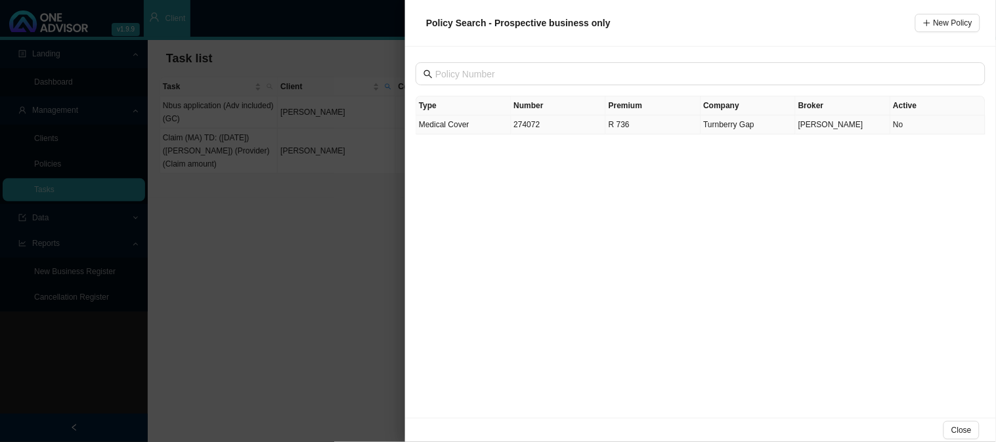
click at [529, 127] on td "274072" at bounding box center [558, 125] width 95 height 19
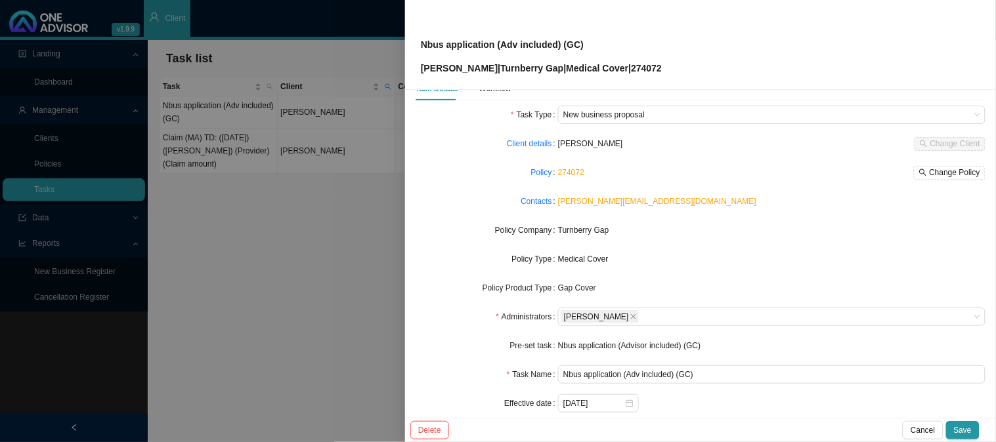
scroll to position [73, 0]
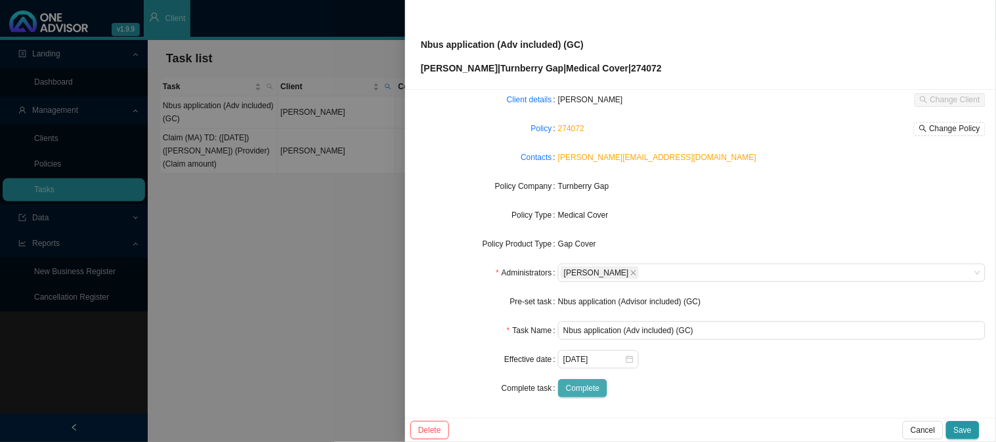
click at [586, 389] on span "Complete" at bounding box center [582, 388] width 33 height 13
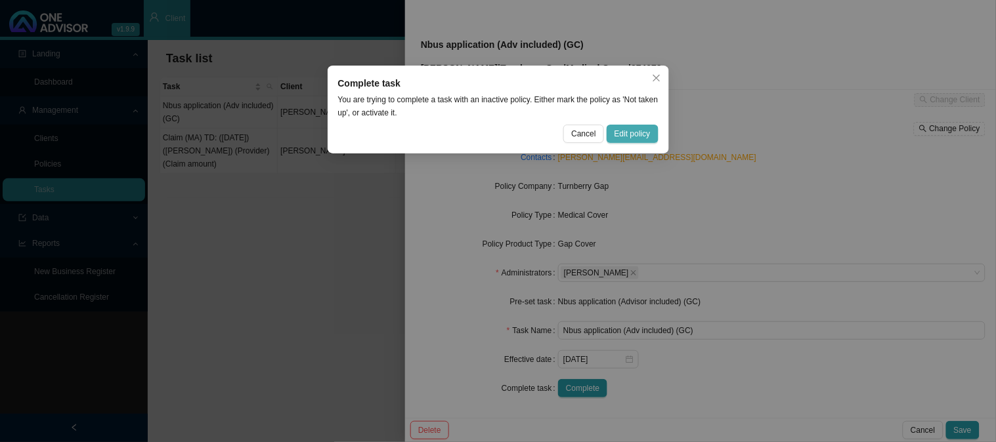
click at [625, 135] on span "Edit policy" at bounding box center [632, 133] width 36 height 13
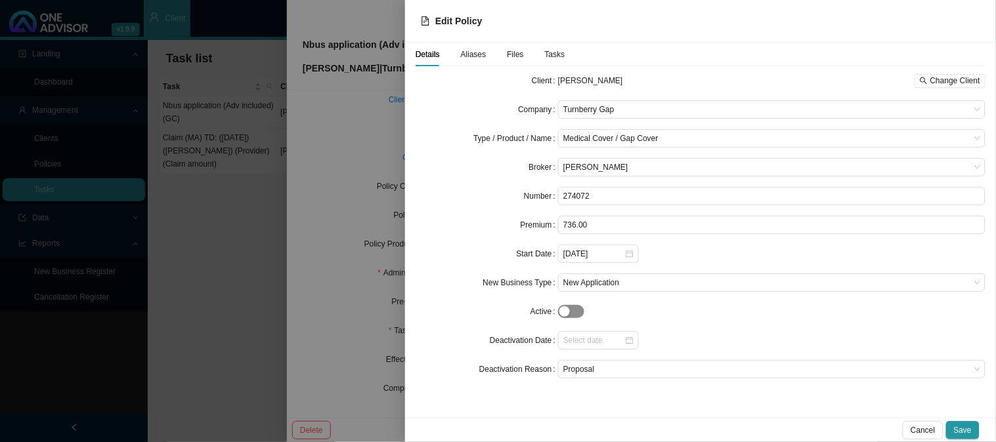
click at [573, 312] on span "button" at bounding box center [571, 311] width 26 height 13
click at [969, 430] on span "Save" at bounding box center [963, 430] width 18 height 13
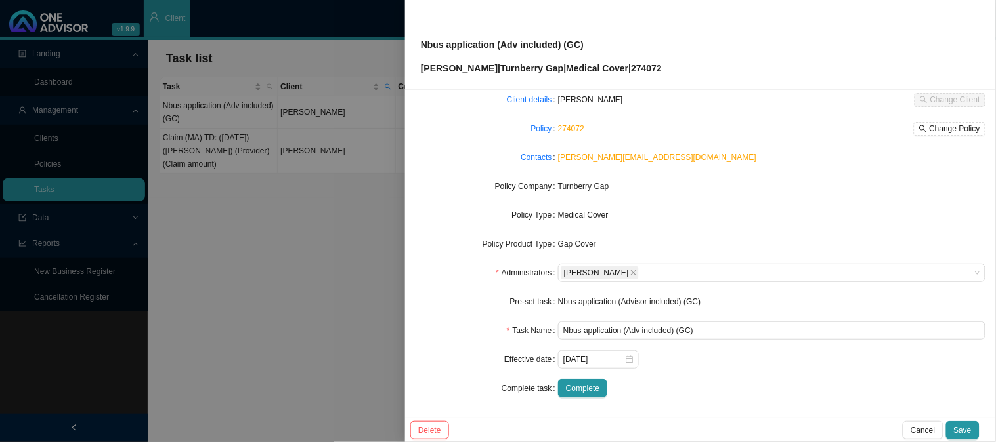
drag, startPoint x: 961, startPoint y: 429, endPoint x: 714, endPoint y: 431, distance: 246.8
click at [721, 431] on div "Delete Cancel Save" at bounding box center [694, 430] width 569 height 18
click at [594, 389] on span "Complete" at bounding box center [582, 388] width 33 height 13
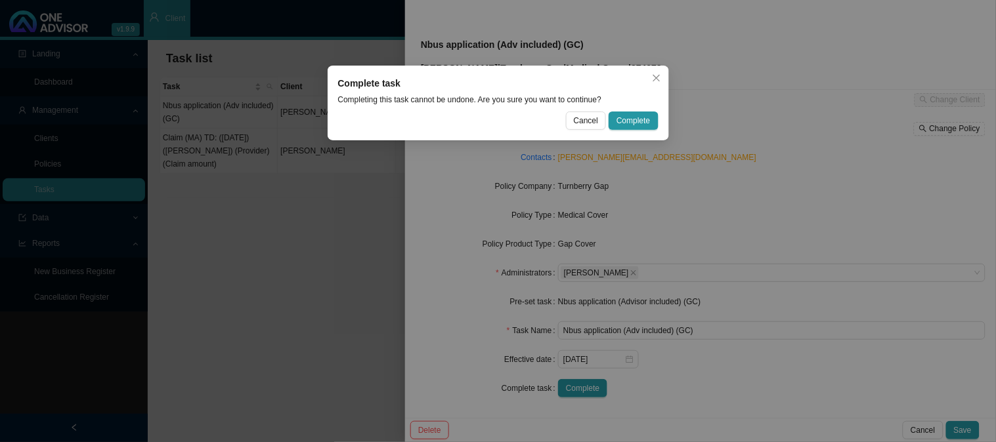
click at [625, 110] on div "Complete task Completing this task cannot be undone. Are you sure you want to c…" at bounding box center [498, 103] width 341 height 75
click at [628, 120] on span "Complete" at bounding box center [632, 120] width 33 height 13
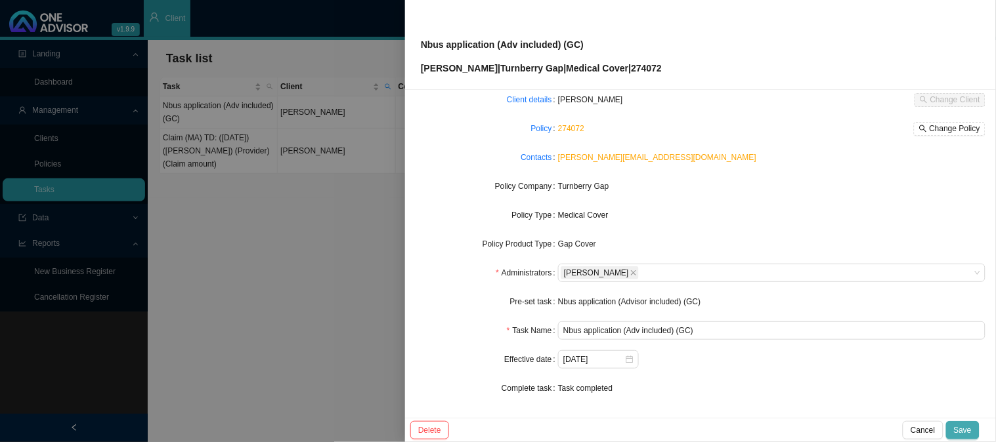
click at [953, 427] on button "Save" at bounding box center [962, 430] width 33 height 18
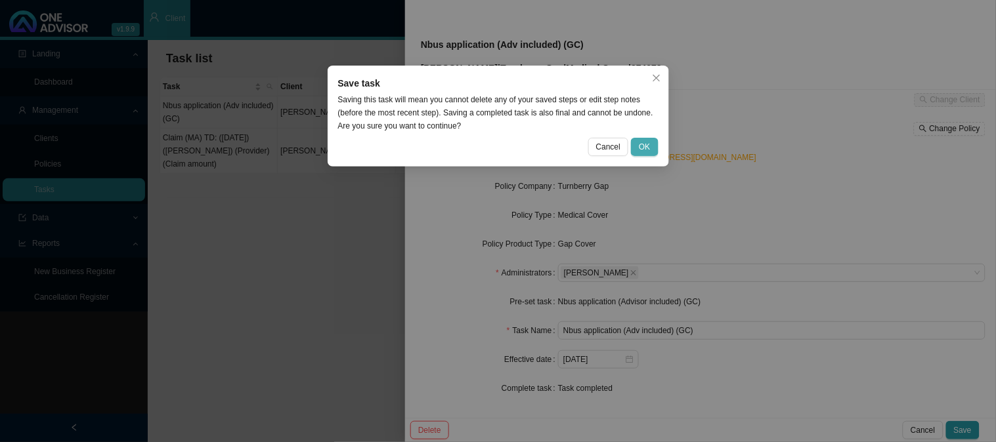
click at [650, 145] on button "OK" at bounding box center [644, 147] width 27 height 18
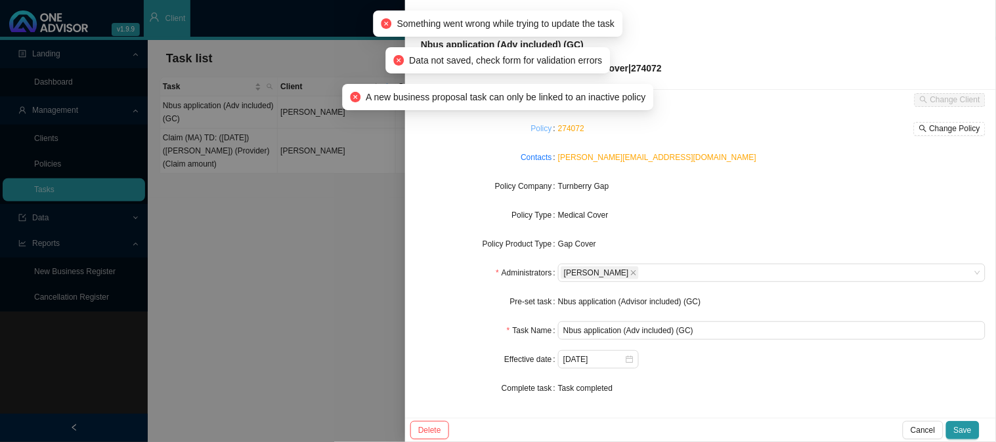
click at [541, 128] on link "Policy" at bounding box center [541, 128] width 21 height 13
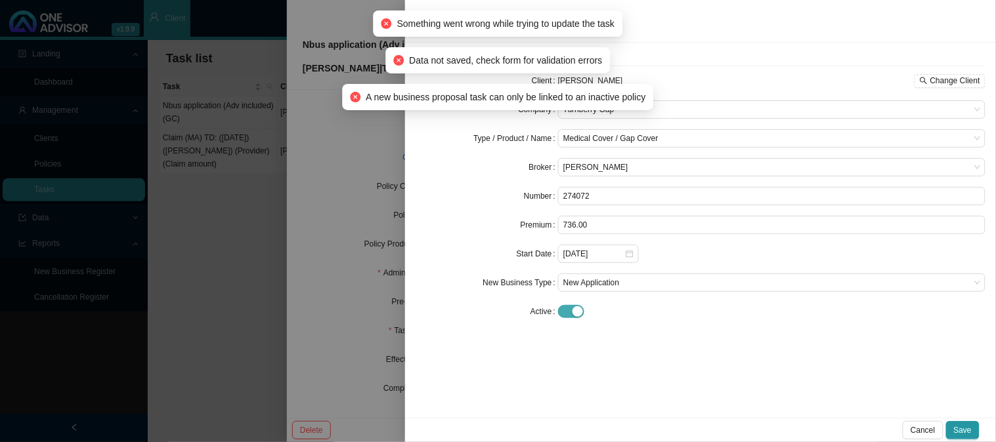
click at [576, 311] on div "button" at bounding box center [577, 312] width 11 height 11
click at [972, 429] on button "Save" at bounding box center [962, 430] width 33 height 18
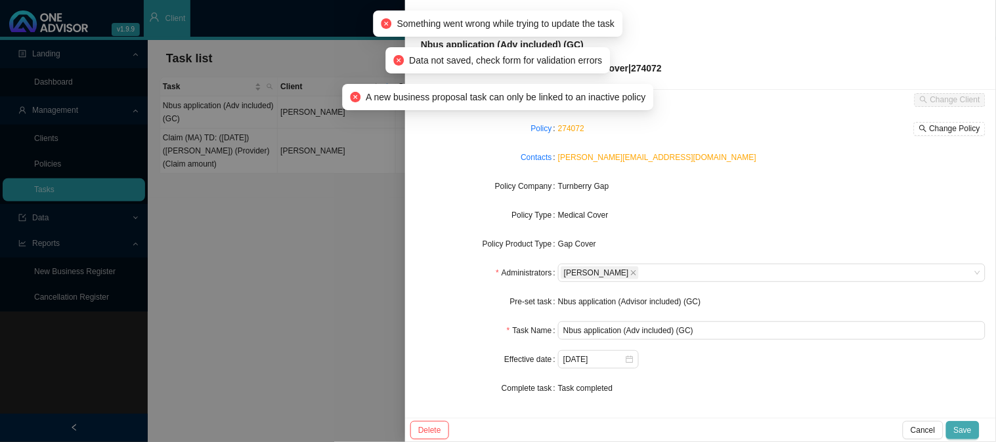
click at [962, 433] on span "Save" at bounding box center [963, 430] width 18 height 13
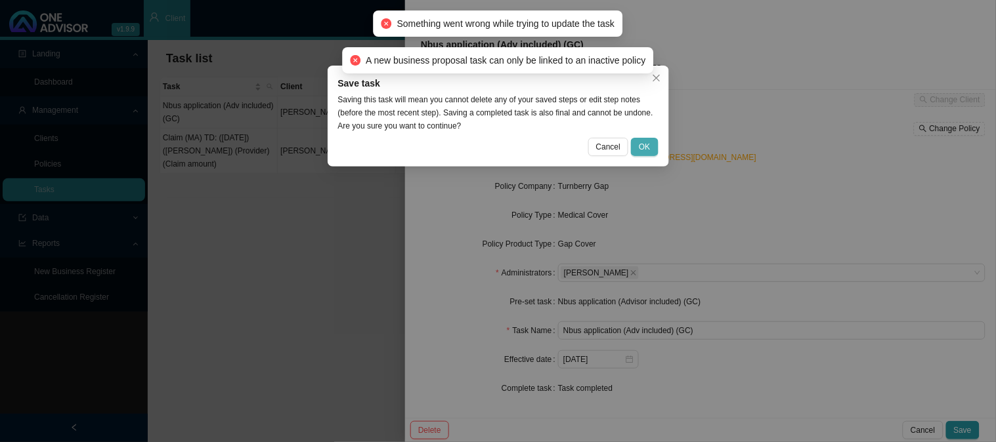
click at [638, 146] on button "OK" at bounding box center [644, 147] width 27 height 18
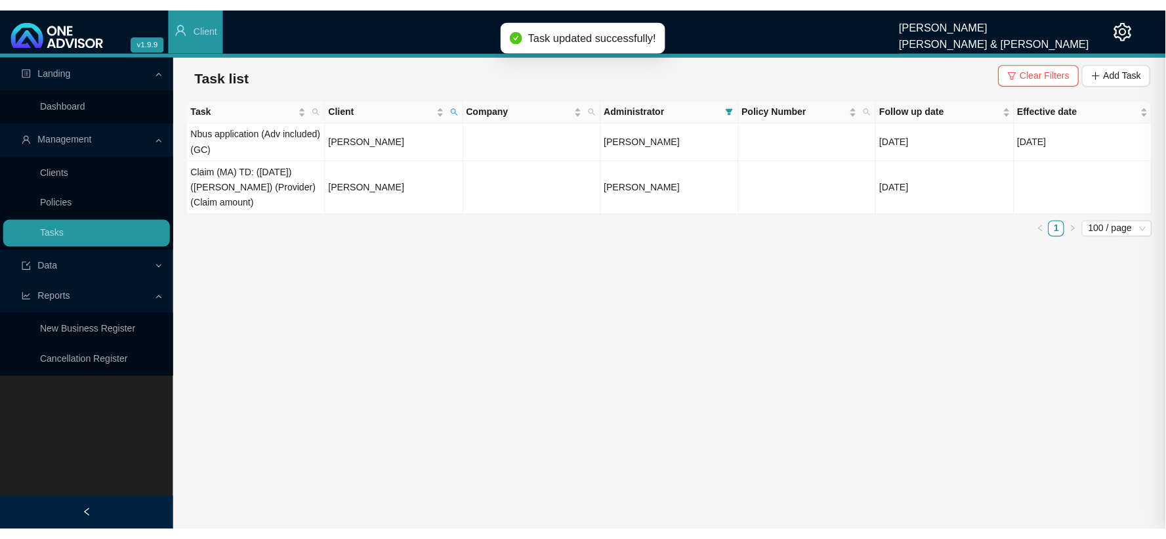
scroll to position [59, 0]
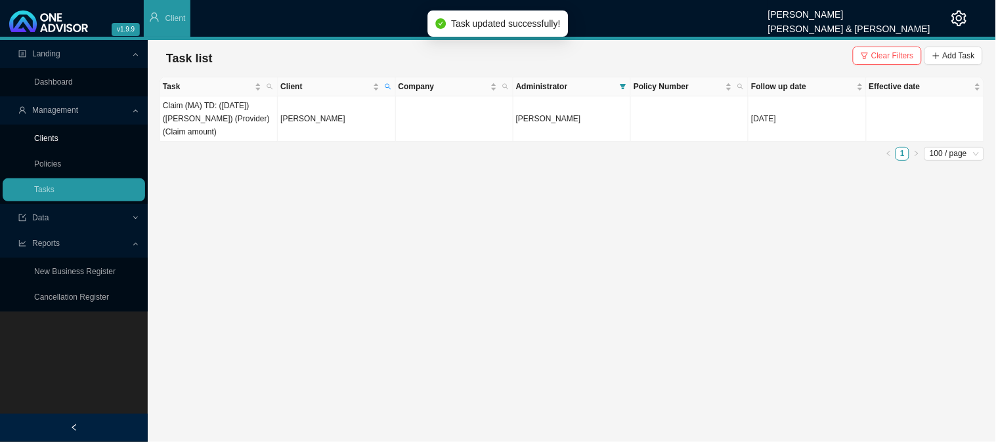
click at [48, 141] on link "Clients" at bounding box center [46, 138] width 24 height 9
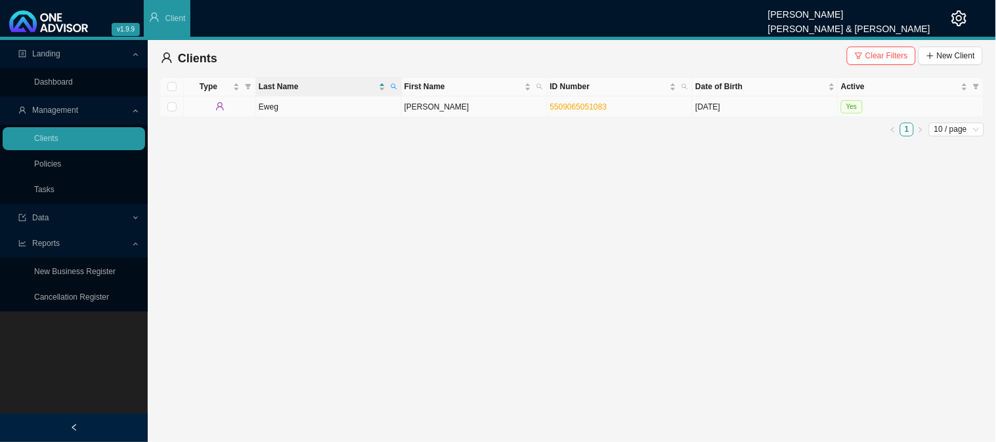
click at [375, 106] on td "Eweg" at bounding box center [329, 106] width 146 height 21
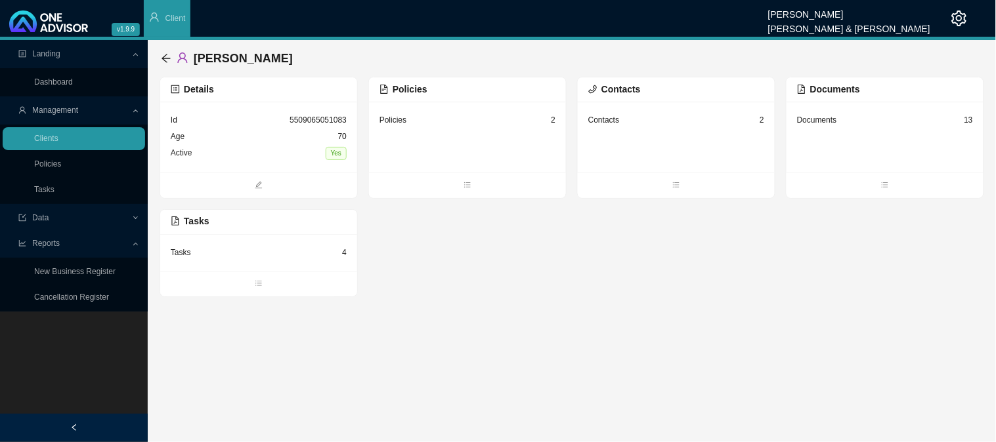
click at [442, 127] on div "Policies 2" at bounding box center [467, 120] width 176 height 16
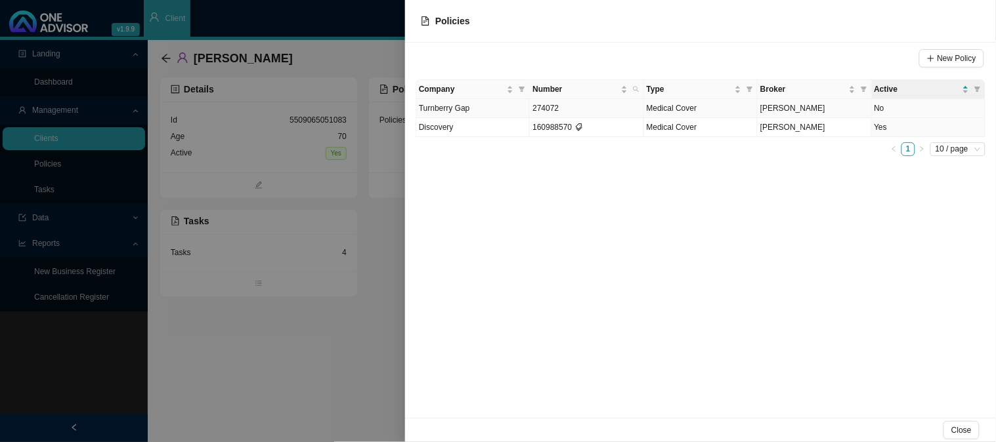
click at [595, 108] on td "274072" at bounding box center [587, 108] width 114 height 19
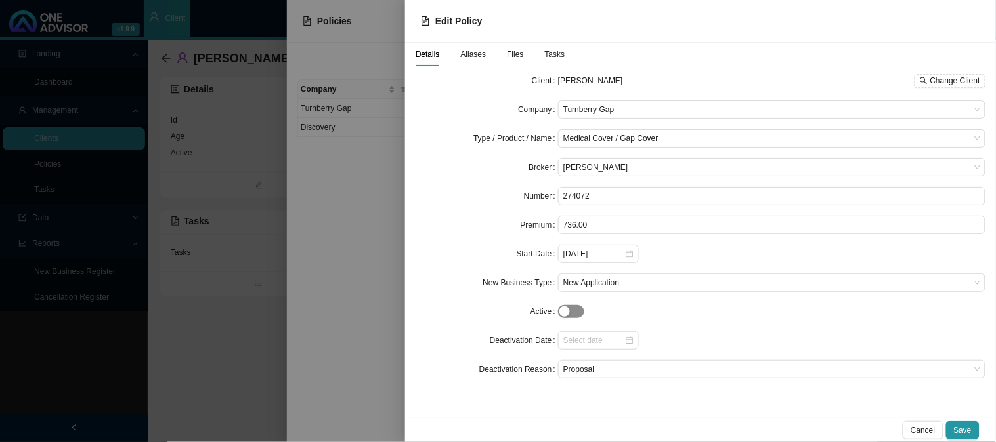
click at [574, 312] on span "button" at bounding box center [571, 311] width 26 height 13
click at [964, 427] on span "Save" at bounding box center [963, 430] width 18 height 13
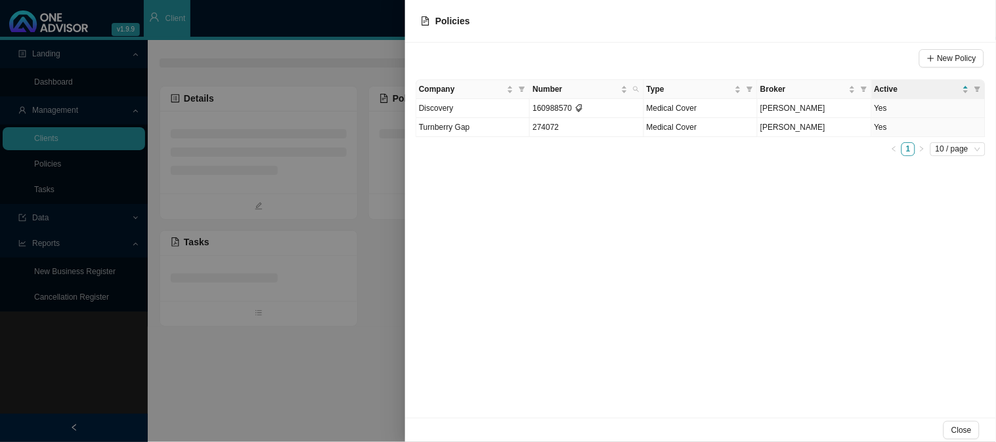
click at [394, 163] on div at bounding box center [498, 221] width 996 height 442
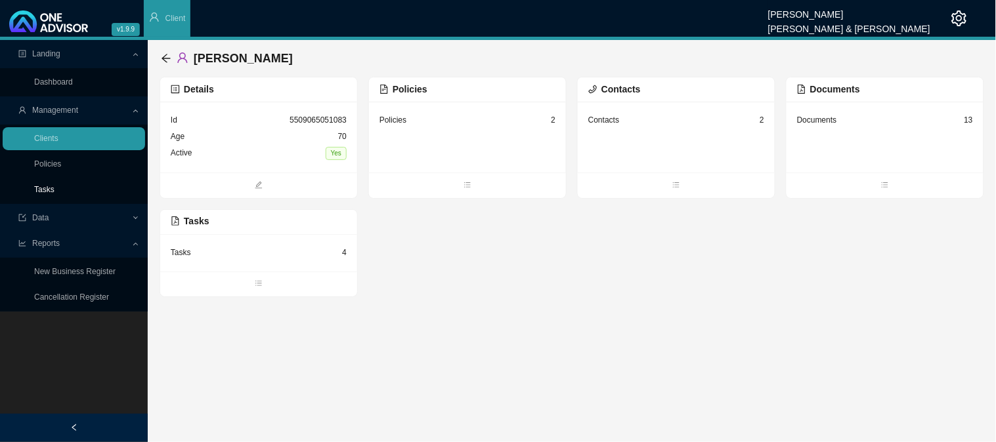
click at [54, 185] on link "Tasks" at bounding box center [44, 189] width 20 height 9
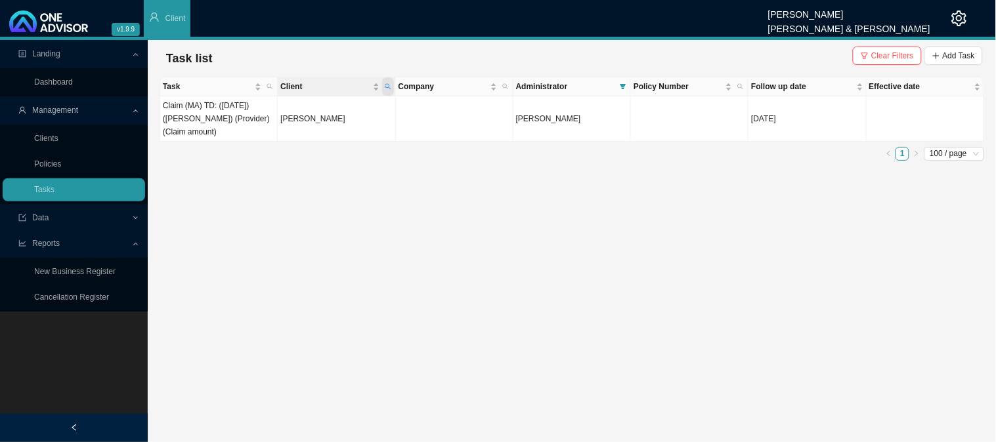
click at [390, 83] on icon "search" at bounding box center [388, 86] width 7 height 7
click at [339, 125] on div "eweg Search Reset" at bounding box center [326, 122] width 134 height 48
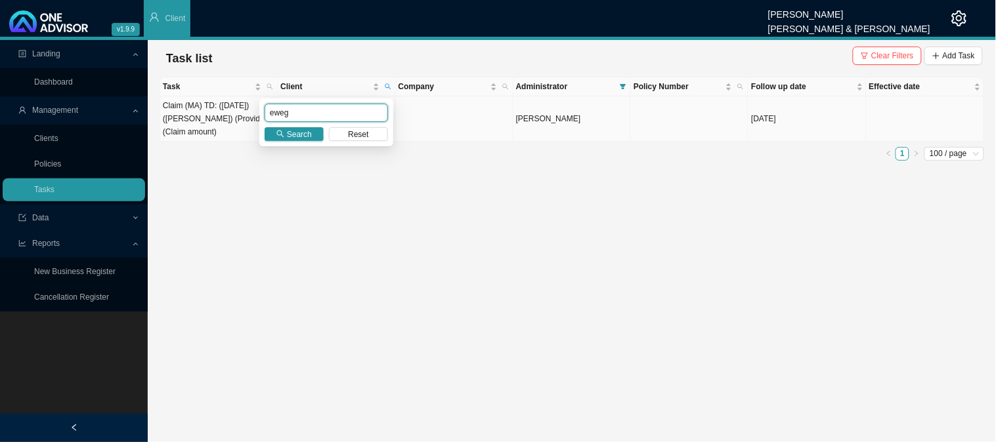
drag, startPoint x: 272, startPoint y: 112, endPoint x: 222, endPoint y: 104, distance: 51.2
click at [222, 104] on body "v1.9.9 [PERSON_NAME] [PERSON_NAME] & [PERSON_NAME] Client Landing Dashboard Man…" at bounding box center [498, 221] width 996 height 442
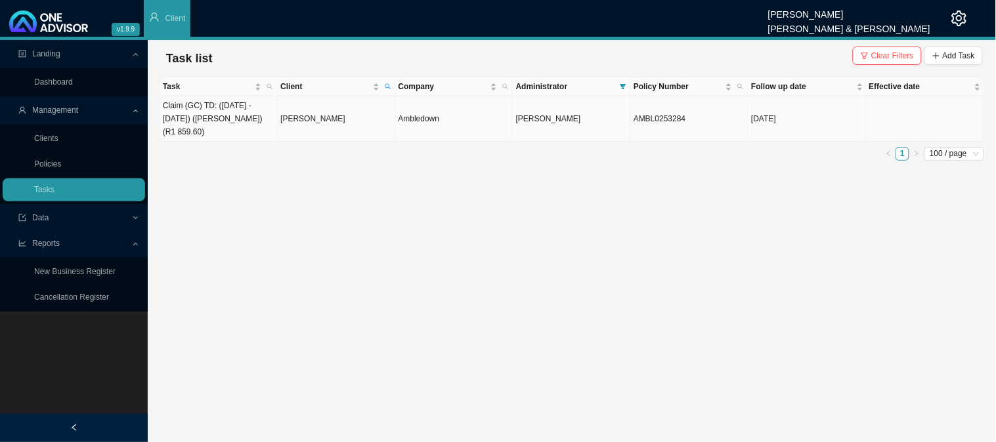
click at [241, 120] on td "Claim (GC) TD: ([DATE] - [DATE]) ([PERSON_NAME]) (R1 859.60)" at bounding box center [218, 118] width 117 height 45
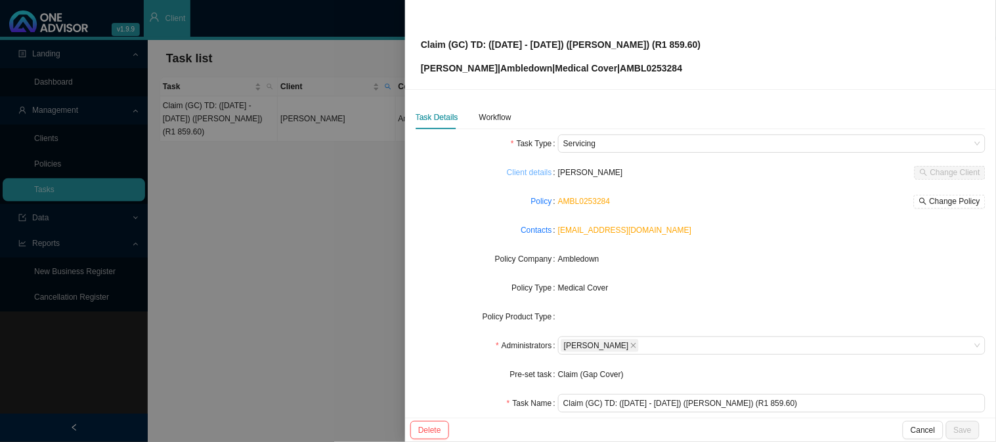
click at [536, 169] on link "Client details" at bounding box center [529, 172] width 45 height 13
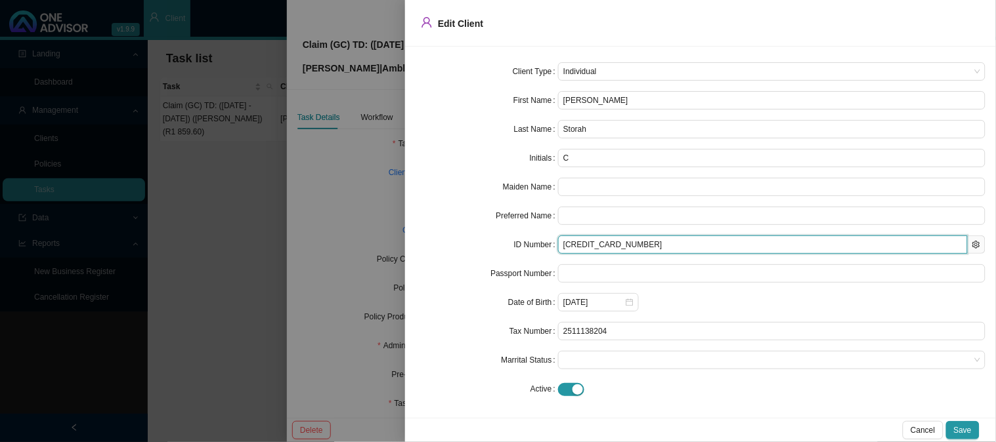
click at [582, 240] on input "[CREDIT_CARD_NUMBER]" at bounding box center [763, 245] width 410 height 18
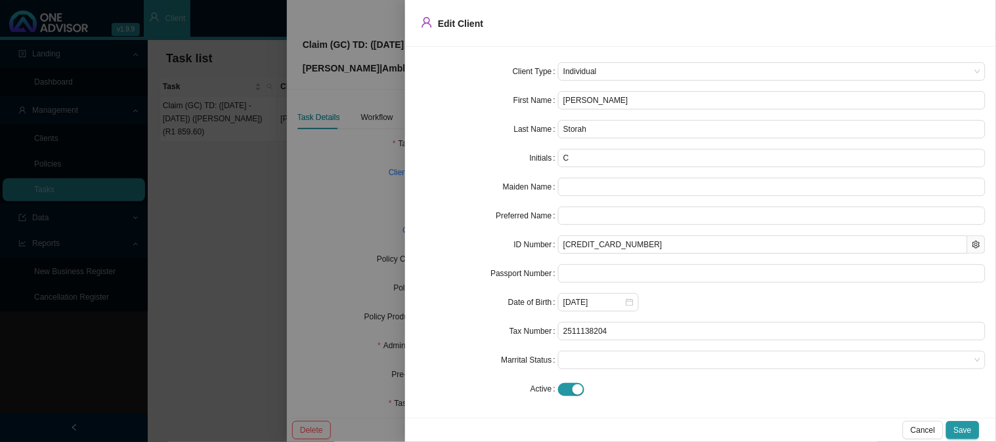
click at [368, 223] on div at bounding box center [498, 221] width 996 height 442
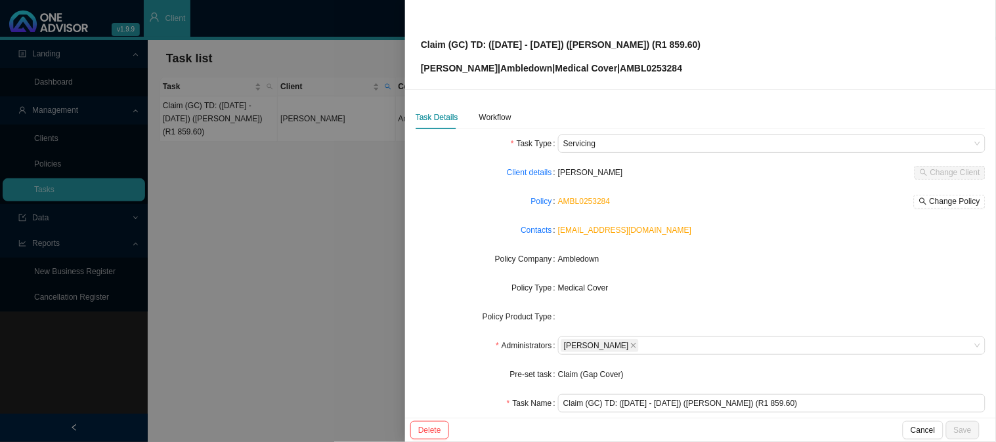
click at [286, 211] on div at bounding box center [498, 221] width 996 height 442
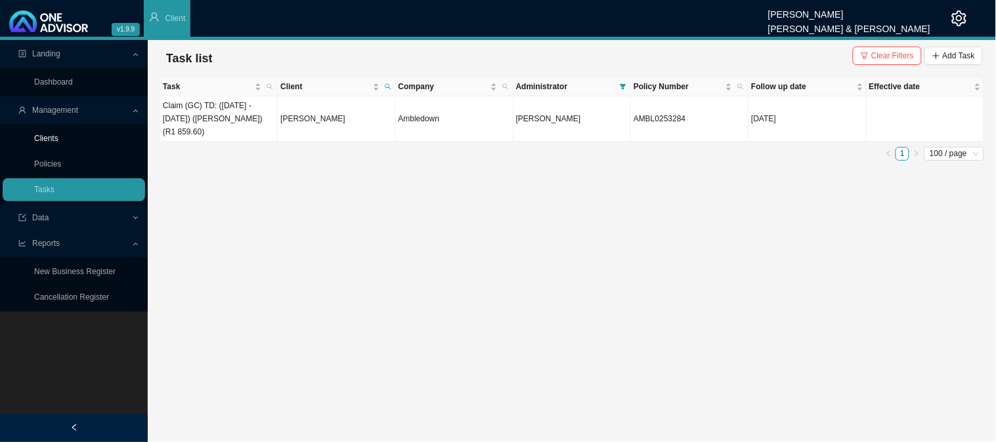
click at [58, 134] on link "Clients" at bounding box center [46, 138] width 24 height 9
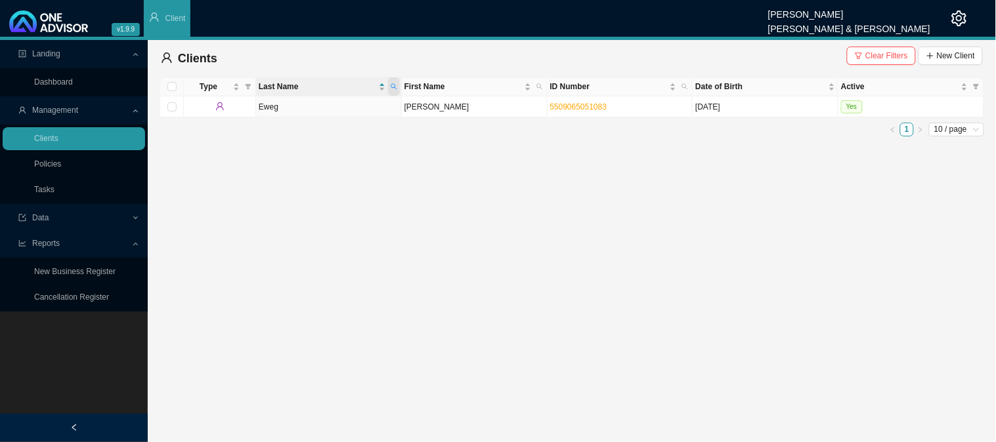
click at [395, 87] on icon "search" at bounding box center [394, 86] width 7 height 7
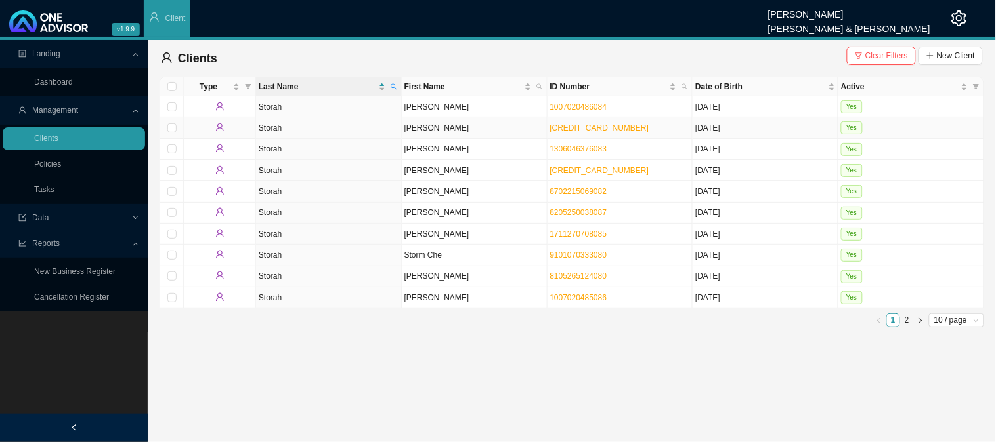
click at [425, 129] on td "[PERSON_NAME]" at bounding box center [475, 127] width 146 height 21
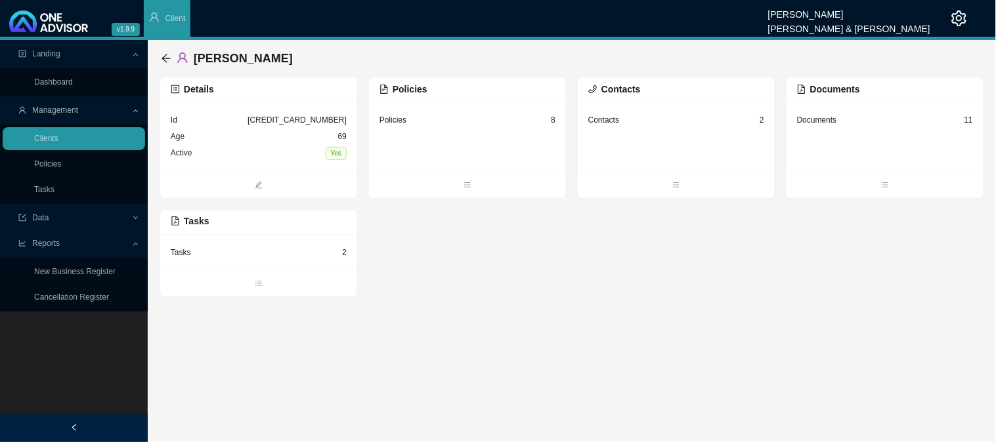
click at [291, 252] on div "Tasks 2" at bounding box center [259, 253] width 176 height 16
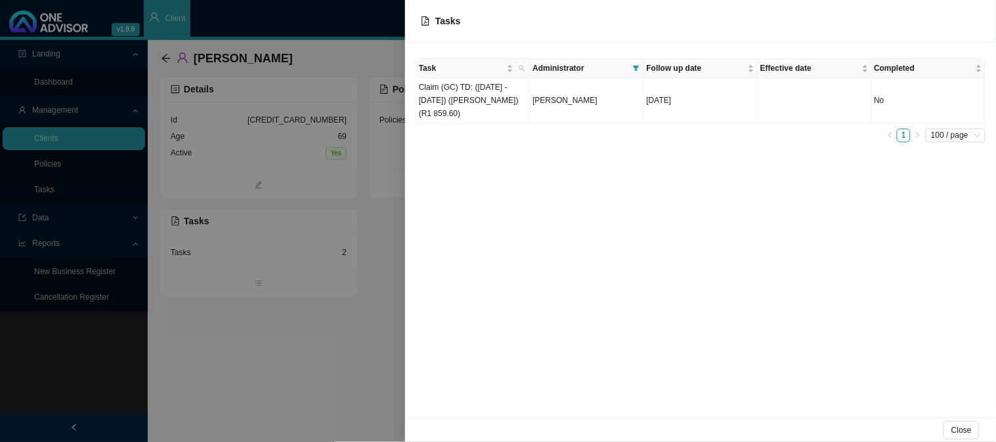
click at [565, 70] on span "Administrator" at bounding box center [579, 68] width 95 height 13
click at [463, 64] on span "Task" at bounding box center [461, 68] width 85 height 13
click at [503, 234] on div "Task Administrator Follow up date Effective date Completed Claim (GC) TD: ([DAT…" at bounding box center [700, 230] width 591 height 375
click at [255, 359] on div at bounding box center [498, 221] width 996 height 442
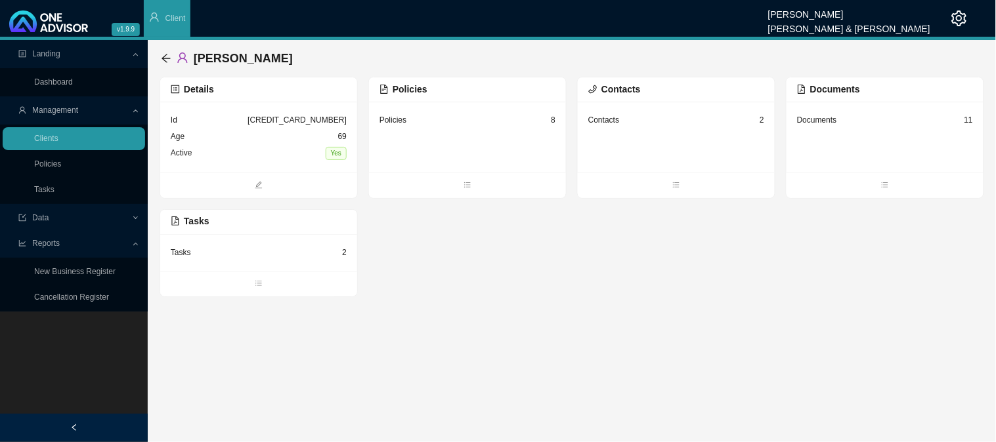
click at [184, 257] on div "Tasks" at bounding box center [181, 252] width 20 height 13
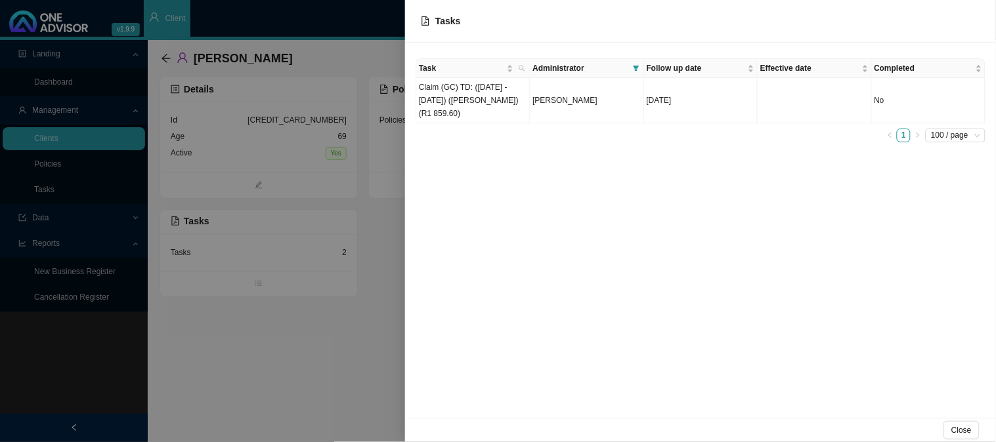
drag, startPoint x: 633, startPoint y: 314, endPoint x: 593, endPoint y: 272, distance: 58.0
click at [593, 272] on div "Task Administrator Follow up date Effective date Completed Claim (GC) TD: ([DAT…" at bounding box center [700, 230] width 591 height 375
click at [438, 66] on span "Task" at bounding box center [461, 68] width 85 height 13
click at [465, 66] on span "Task" at bounding box center [461, 68] width 85 height 13
click at [51, 178] on div at bounding box center [498, 221] width 996 height 442
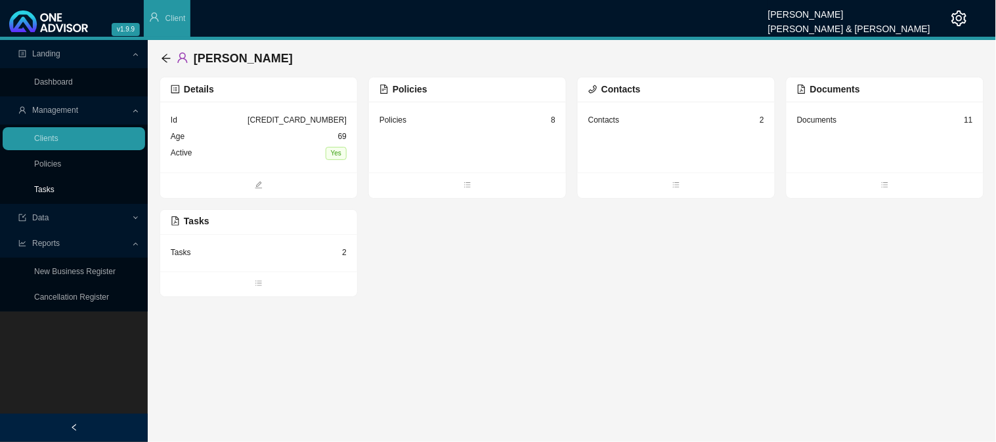
click at [50, 194] on link "Tasks" at bounding box center [44, 189] width 20 height 9
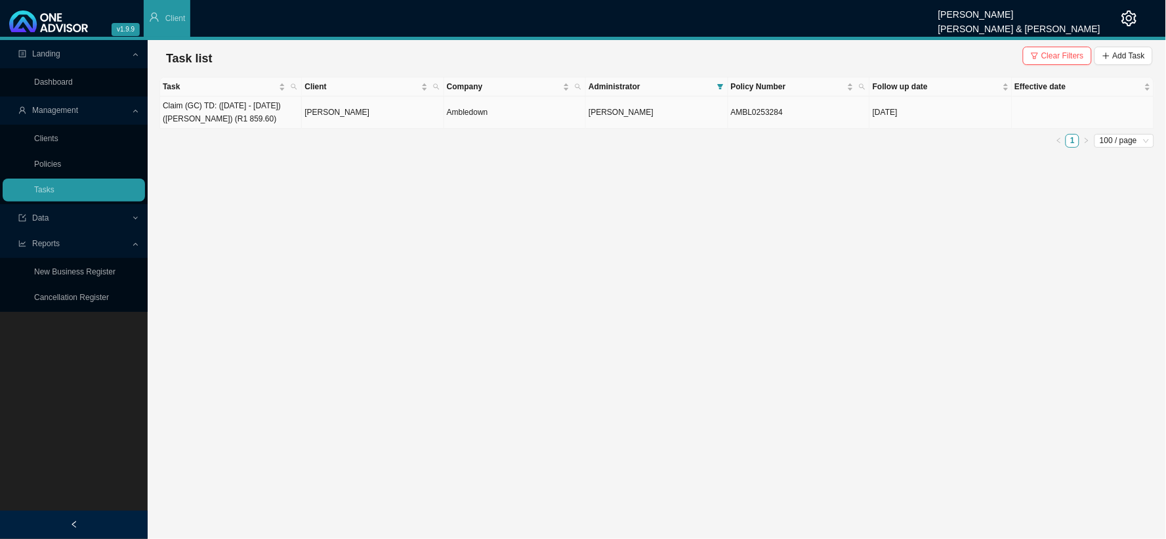
click at [327, 120] on td "[PERSON_NAME]" at bounding box center [373, 112] width 142 height 32
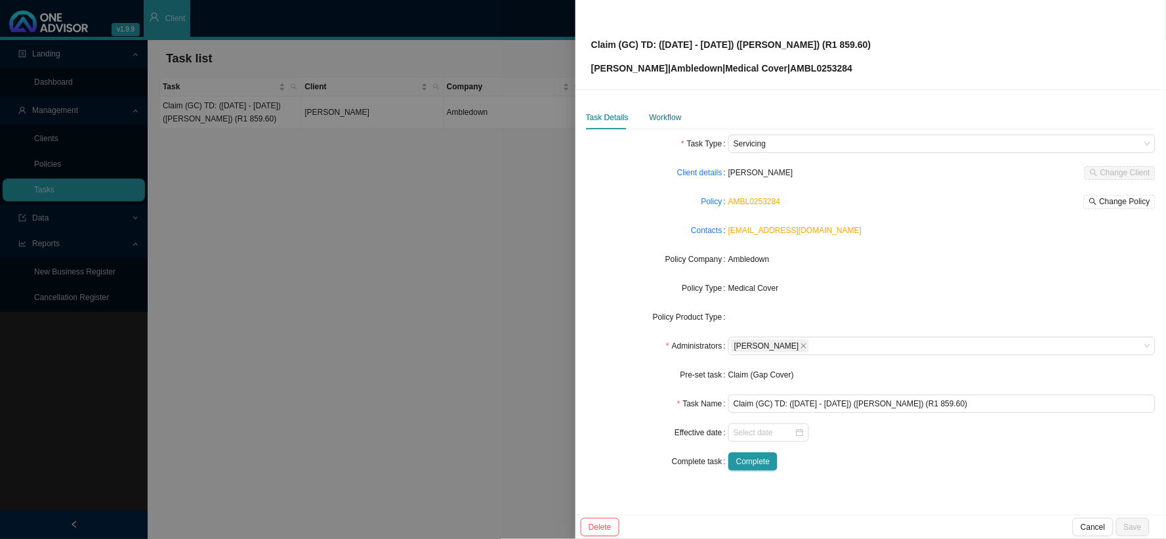
click at [673, 117] on div "Workflow" at bounding box center [666, 117] width 32 height 13
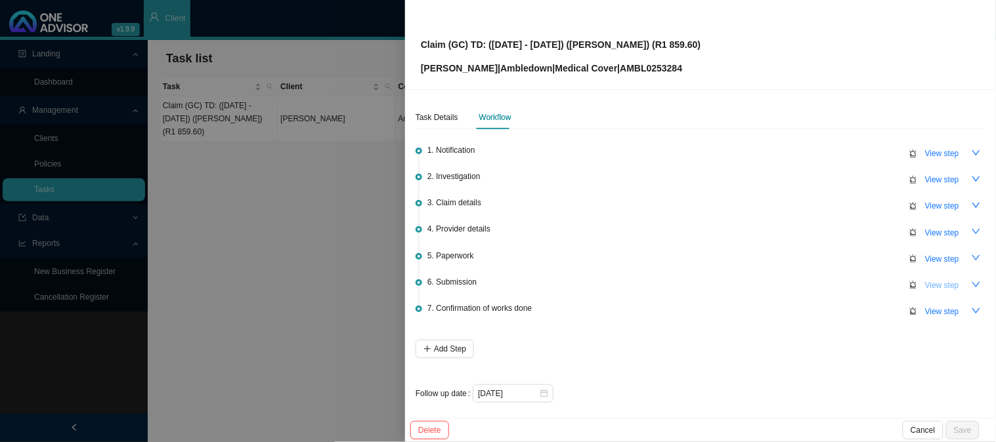
click at [933, 284] on span "View step" at bounding box center [942, 285] width 34 height 13
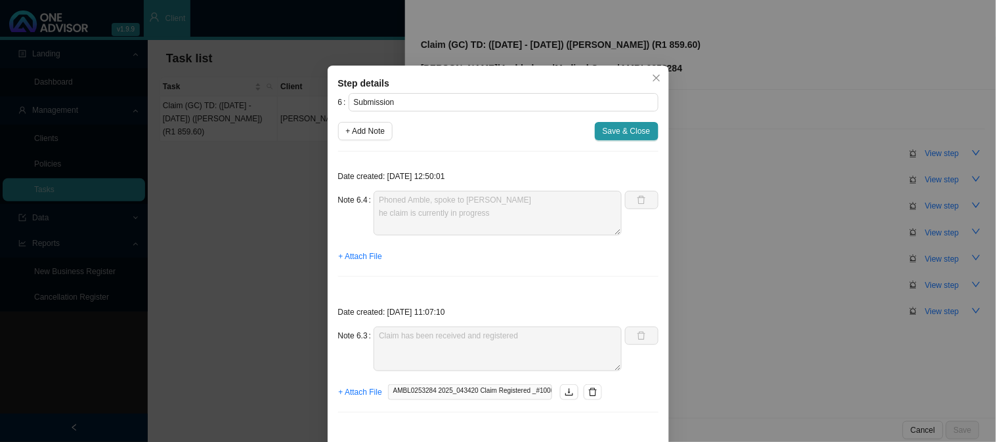
drag, startPoint x: 353, startPoint y: 134, endPoint x: 388, endPoint y: 169, distance: 49.7
click at [354, 133] on span "+ Add Note" at bounding box center [365, 131] width 39 height 13
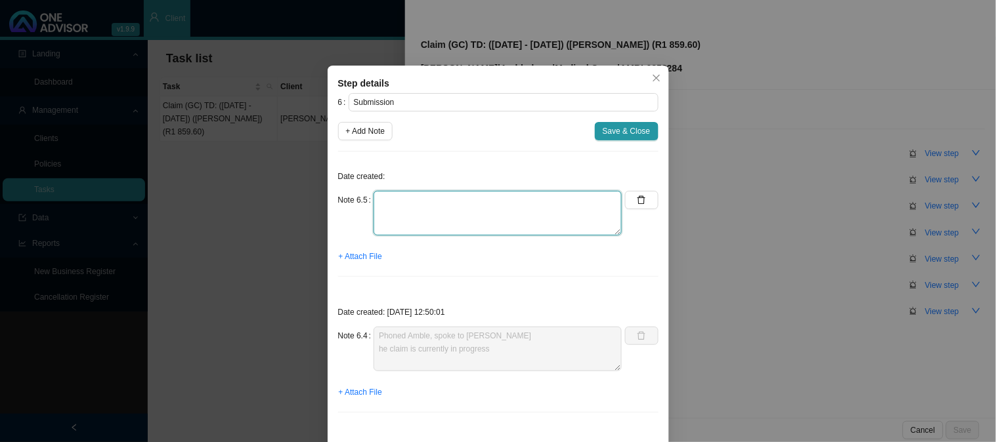
click at [398, 202] on textarea at bounding box center [497, 213] width 248 height 45
click at [364, 257] on span "+ Attach File" at bounding box center [360, 256] width 43 height 13
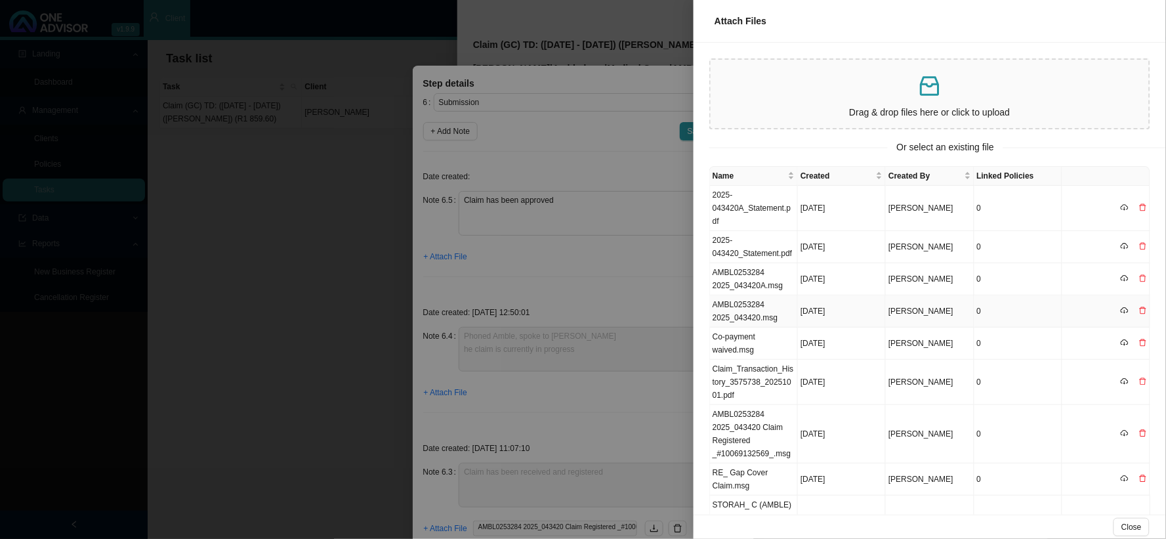
click at [771, 311] on td "AMBL0253284 2025_043420.msg" at bounding box center [754, 311] width 88 height 32
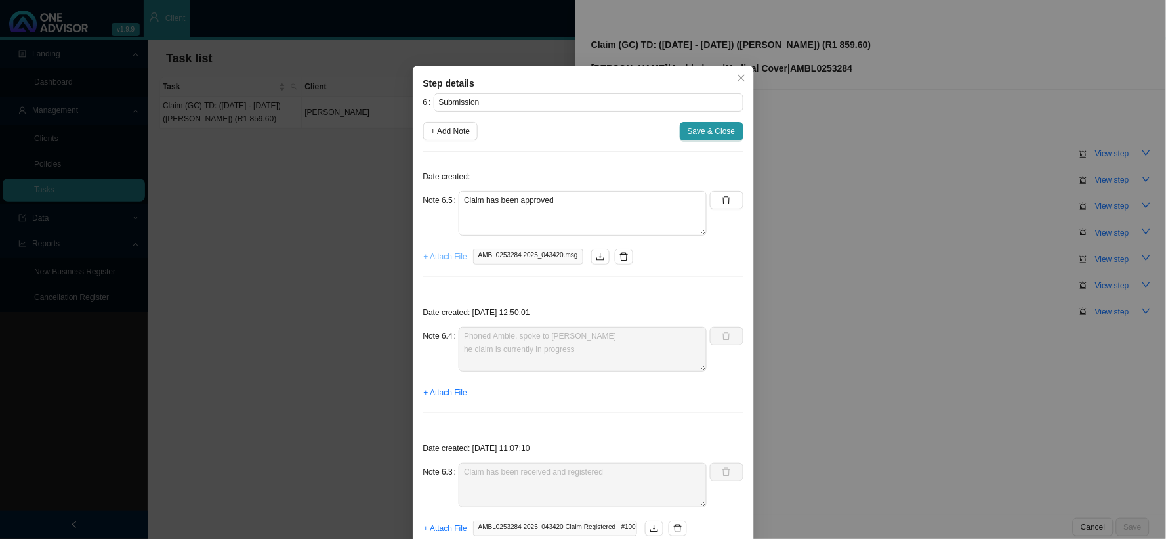
click at [425, 253] on span "+ Attach File" at bounding box center [445, 256] width 43 height 13
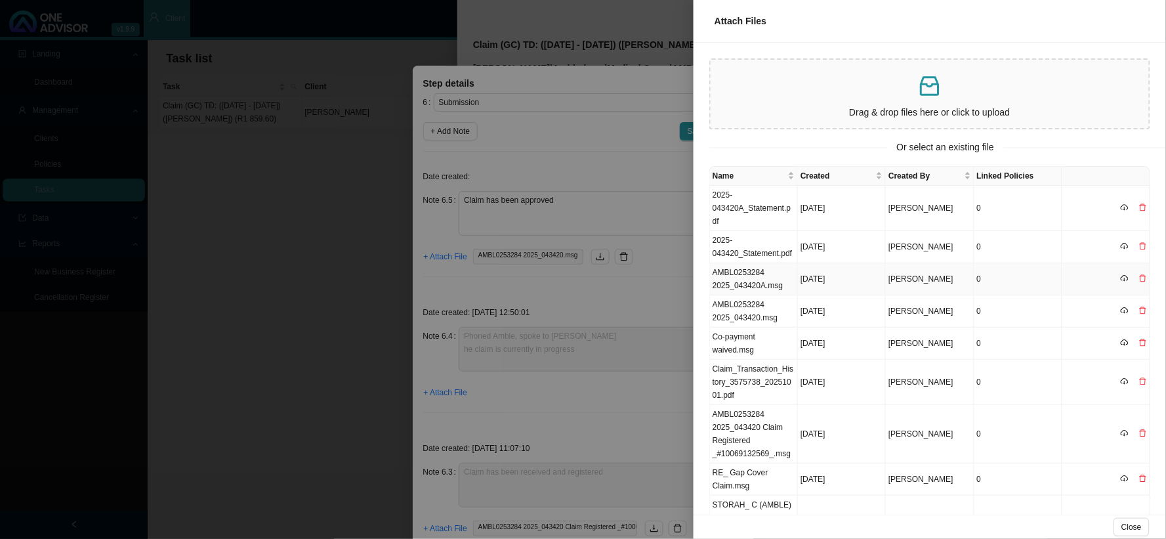
click at [748, 269] on td "AMBL0253284 2025_043420A.msg" at bounding box center [754, 279] width 88 height 32
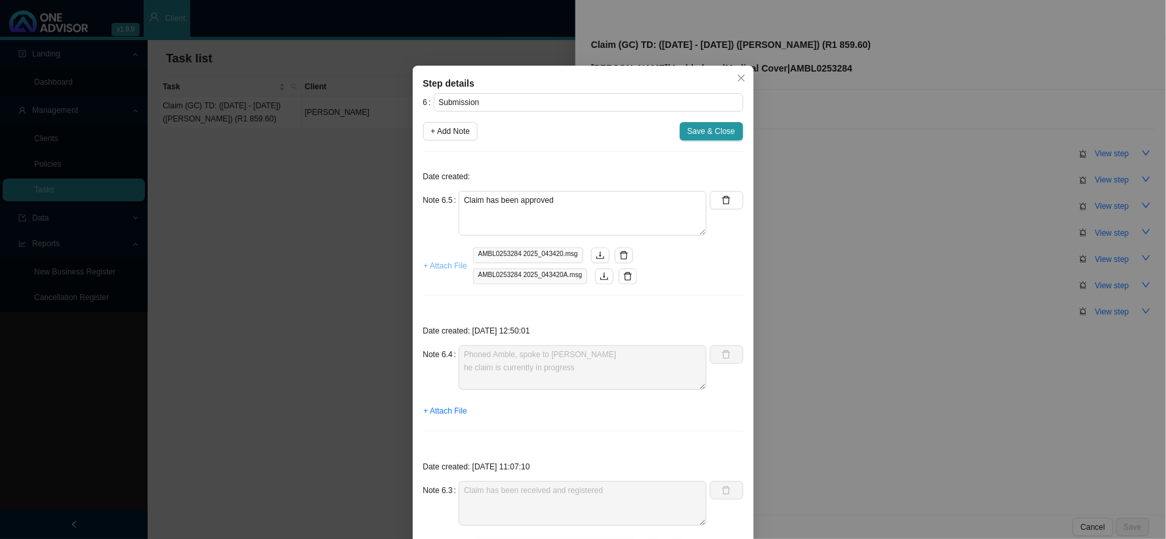
click at [434, 268] on span "+ Attach File" at bounding box center [445, 265] width 43 height 13
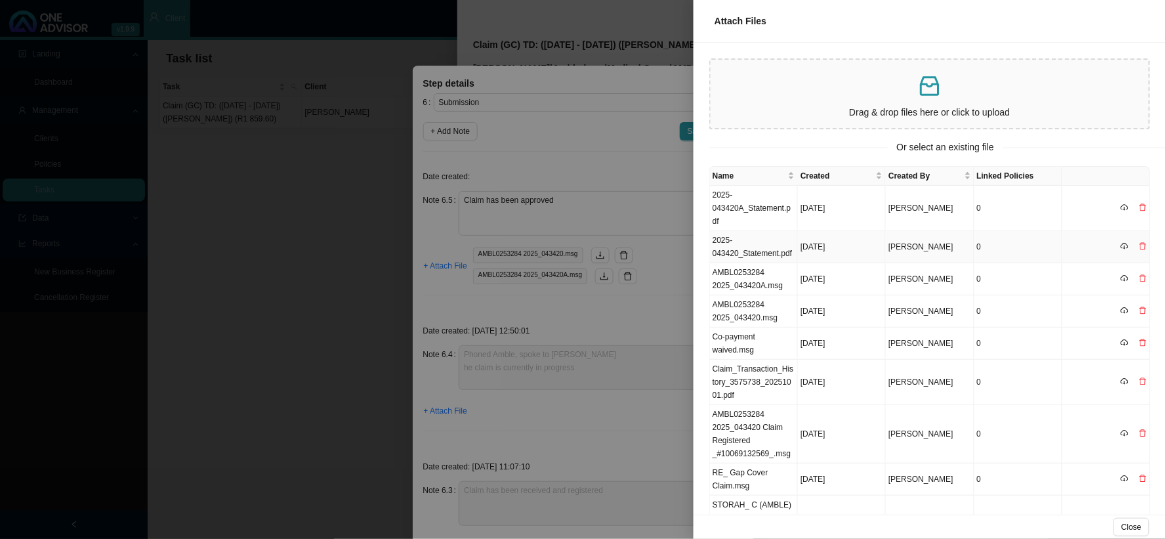
click at [757, 239] on td "2025-043420_Statement.pdf" at bounding box center [754, 247] width 88 height 32
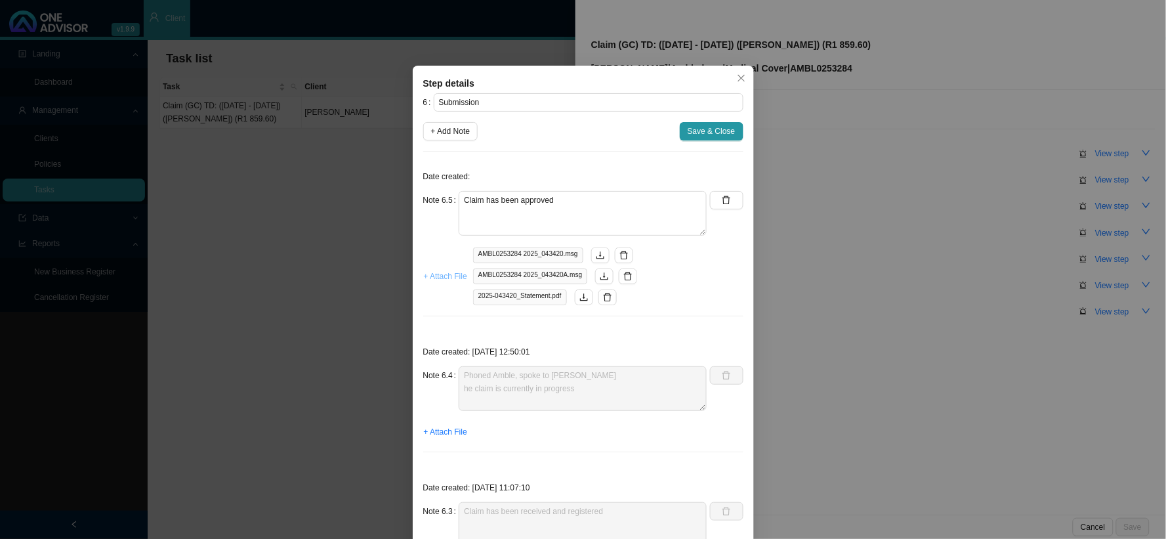
click at [432, 280] on span "+ Attach File" at bounding box center [445, 276] width 43 height 13
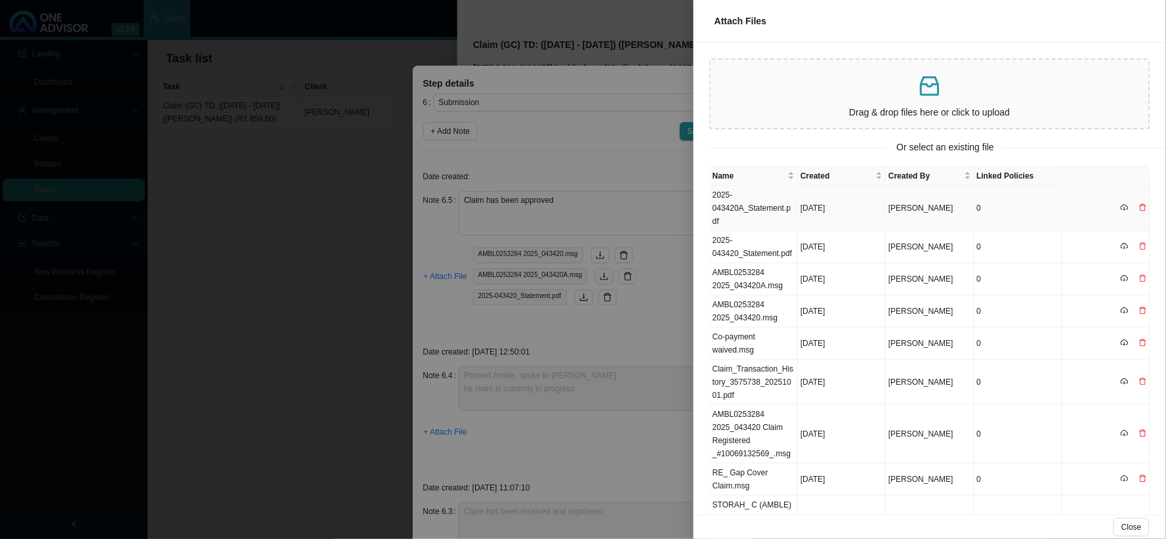
click at [768, 207] on td "2025-043420A_Statement.pdf" at bounding box center [754, 208] width 88 height 45
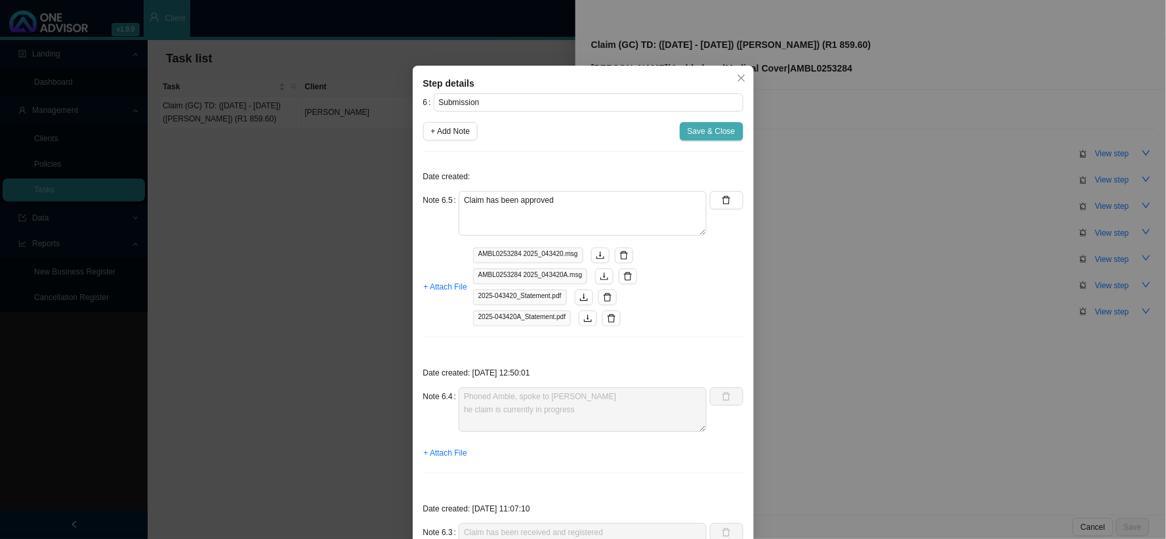
click at [703, 130] on span "Save & Close" at bounding box center [712, 131] width 48 height 13
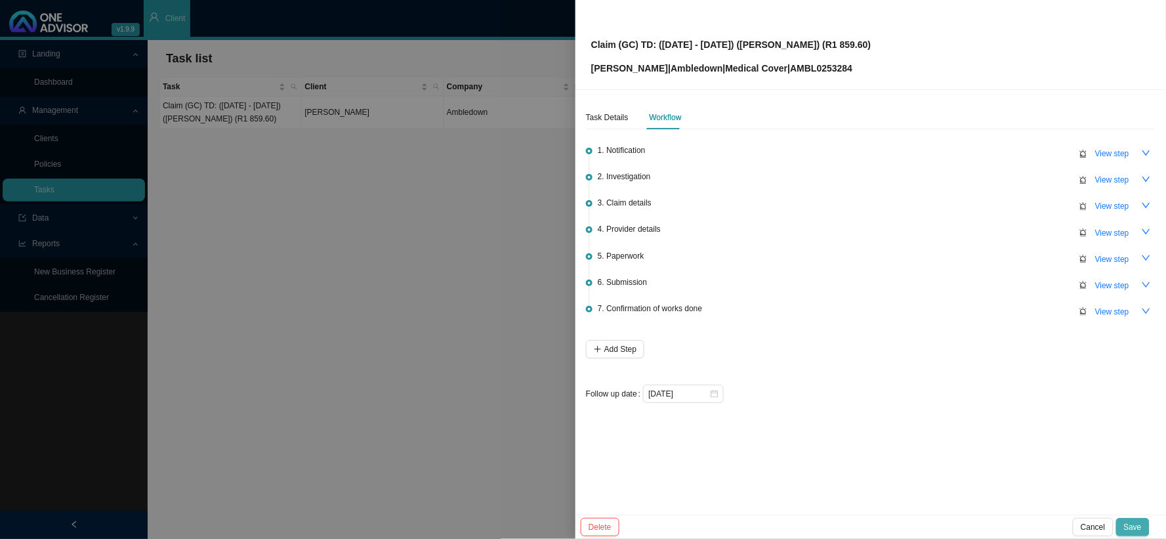
click at [1050, 484] on span "Save" at bounding box center [1133, 527] width 18 height 13
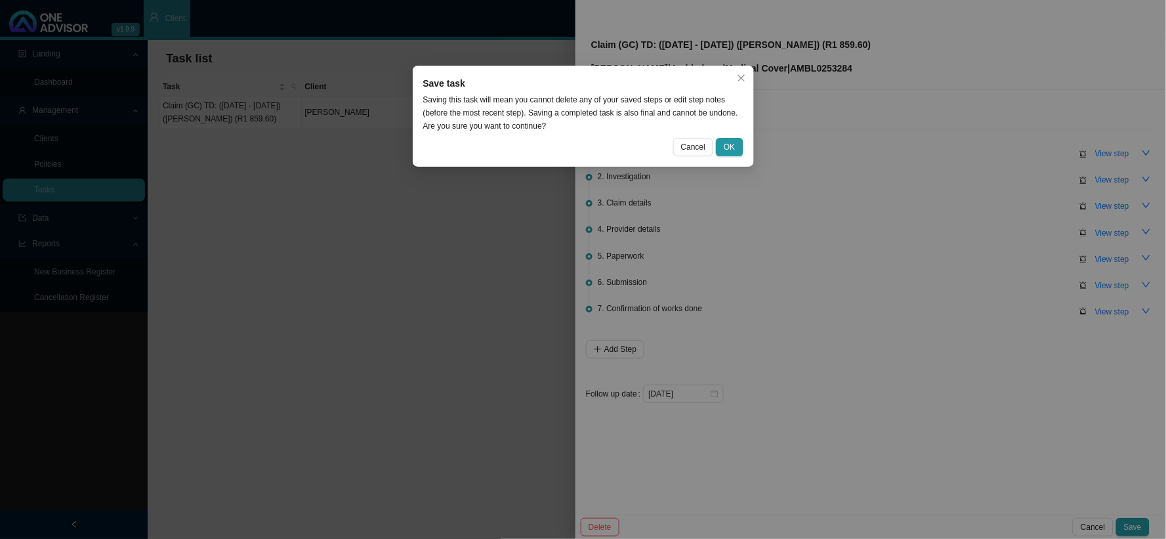
click at [771, 210] on div "Save task Saving this task will mean you cannot delete any of your saved steps …" at bounding box center [583, 269] width 1166 height 539
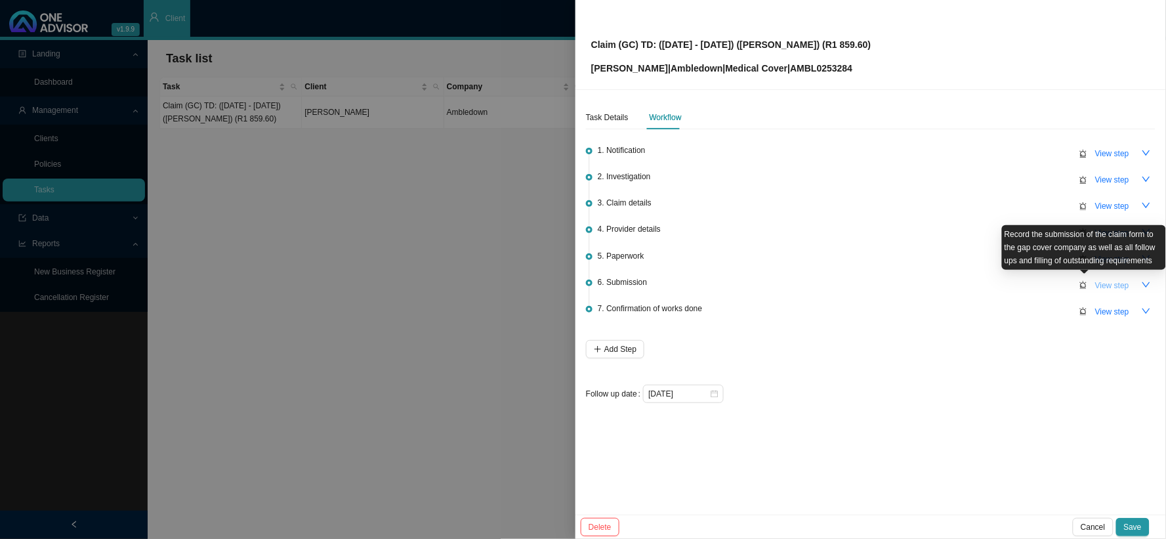
click at [1050, 280] on span "View step" at bounding box center [1113, 285] width 34 height 13
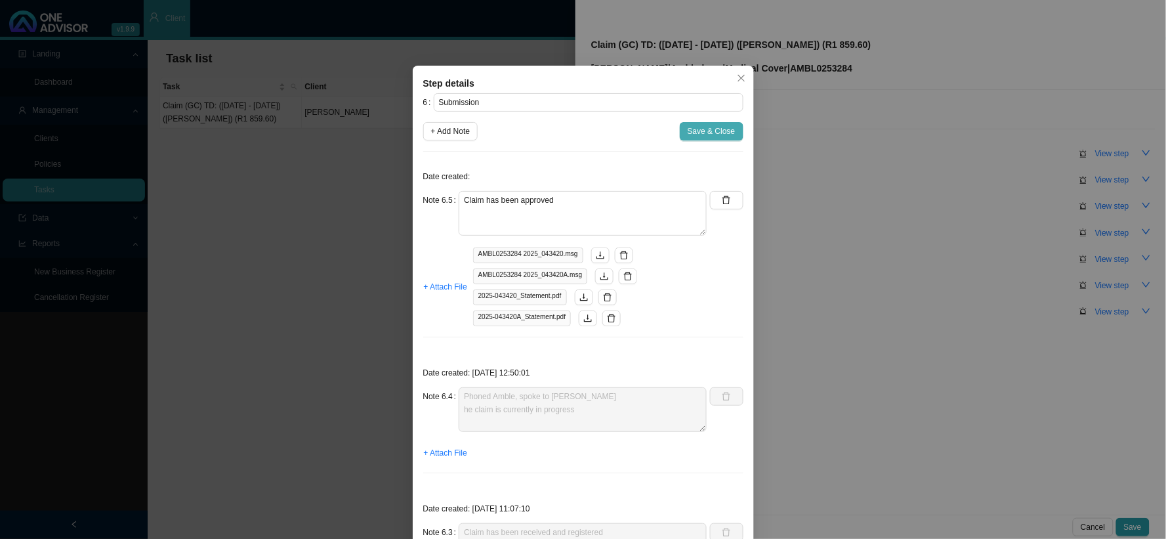
click at [691, 135] on span "Save & Close" at bounding box center [712, 131] width 48 height 13
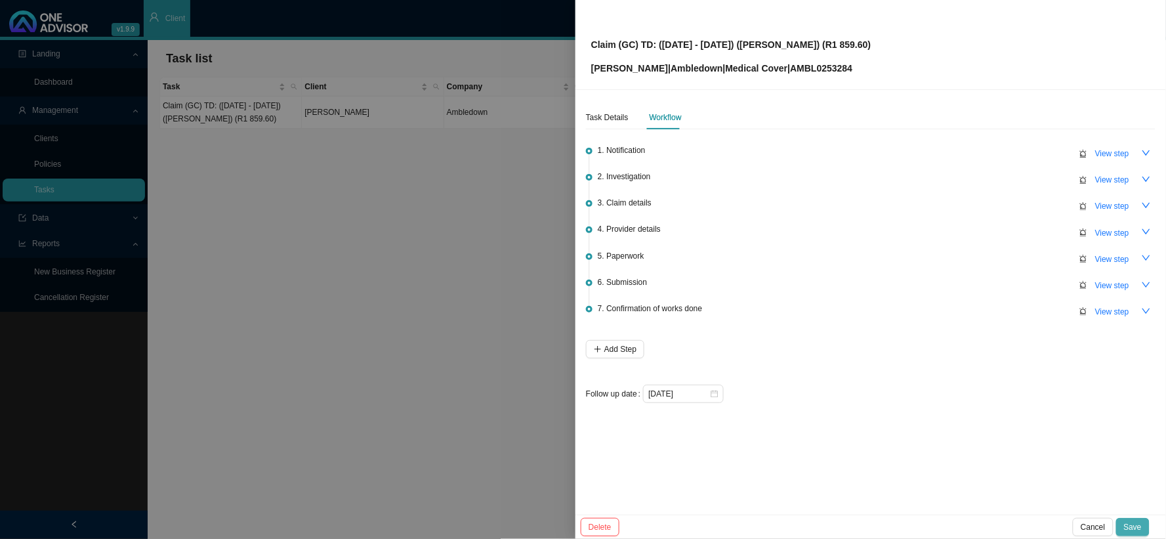
click at [1050, 484] on span "Save" at bounding box center [1133, 527] width 18 height 13
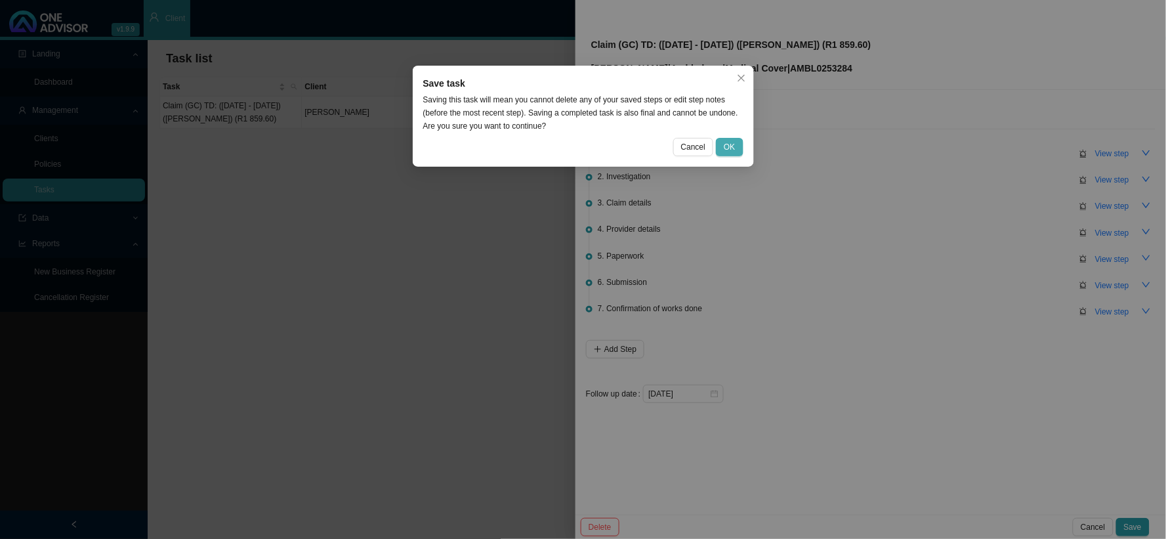
click at [731, 146] on span "OK" at bounding box center [729, 146] width 11 height 13
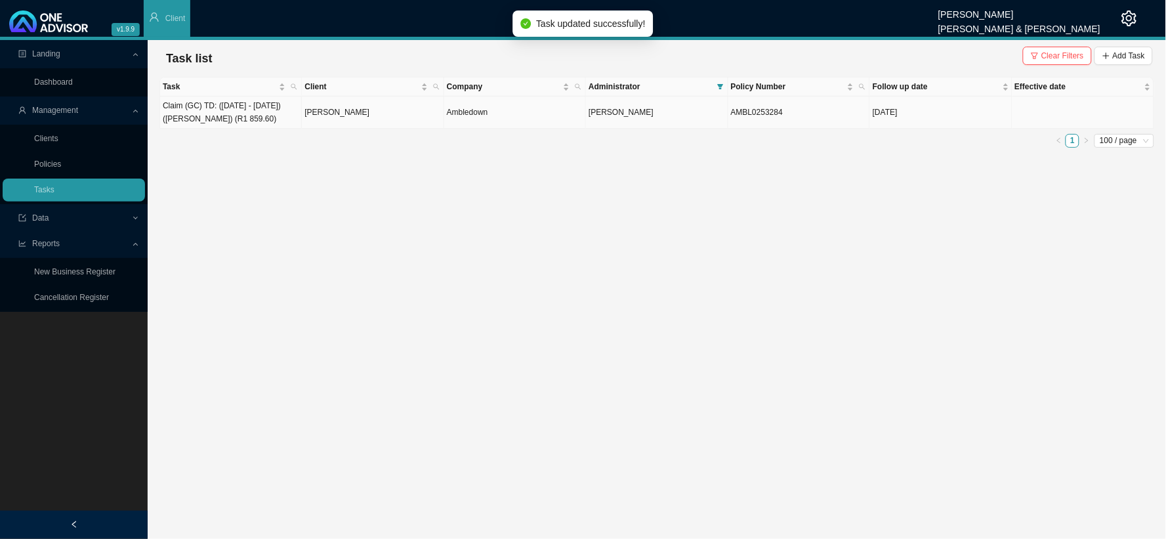
click at [336, 114] on td "[PERSON_NAME]" at bounding box center [373, 112] width 142 height 32
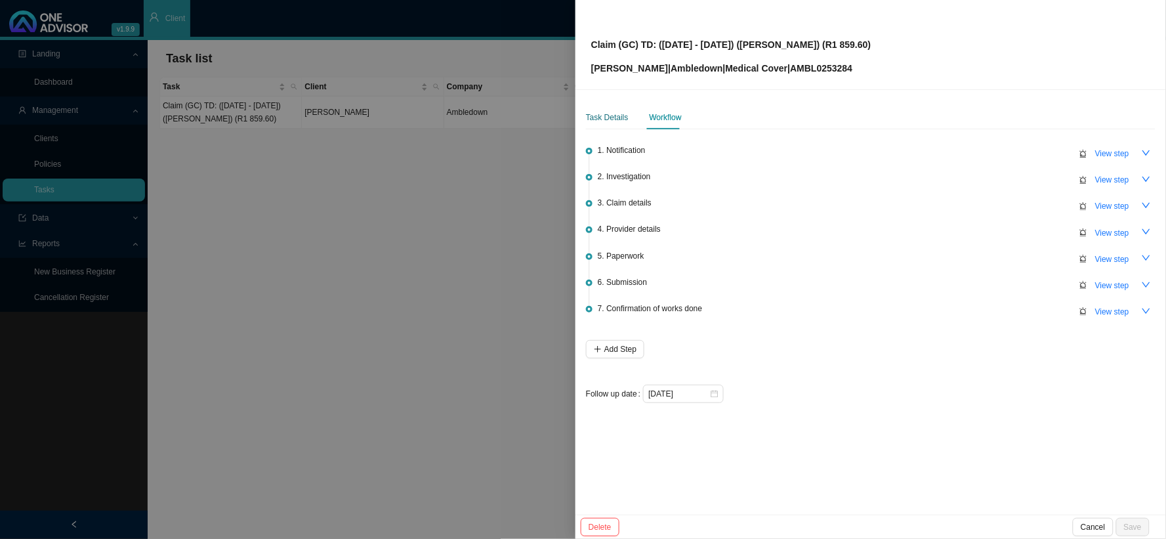
click at [605, 120] on div "Task Details" at bounding box center [607, 117] width 43 height 13
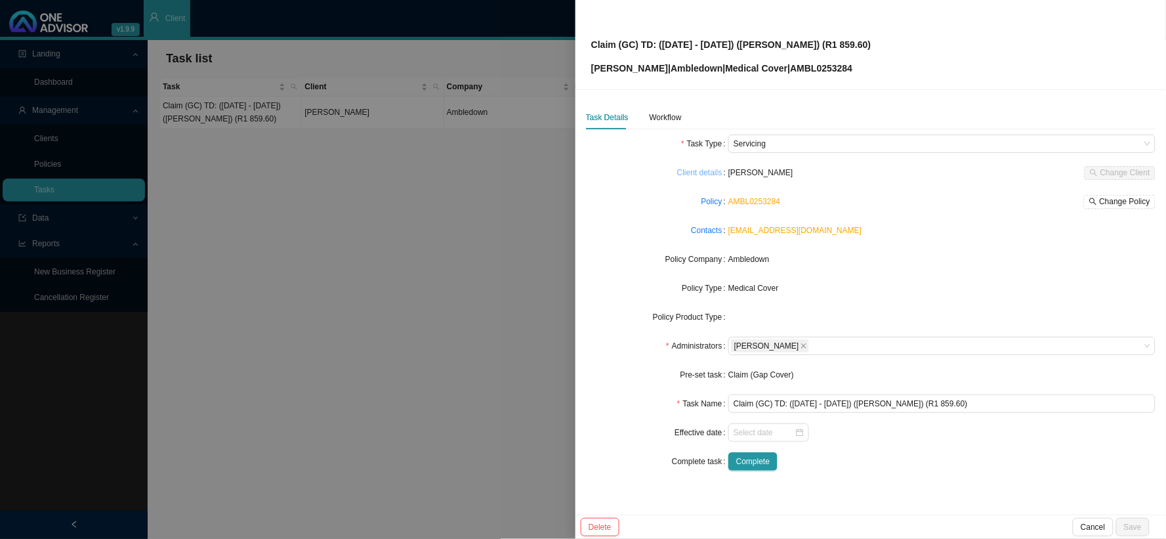
click at [699, 171] on link "Client details" at bounding box center [699, 172] width 45 height 13
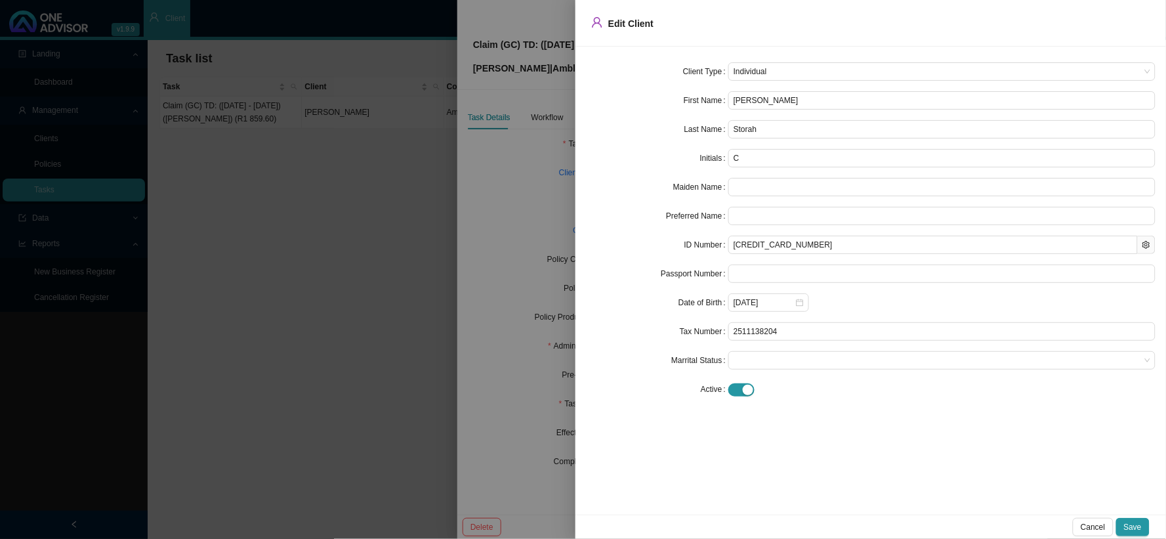
click at [488, 114] on div at bounding box center [583, 269] width 1166 height 539
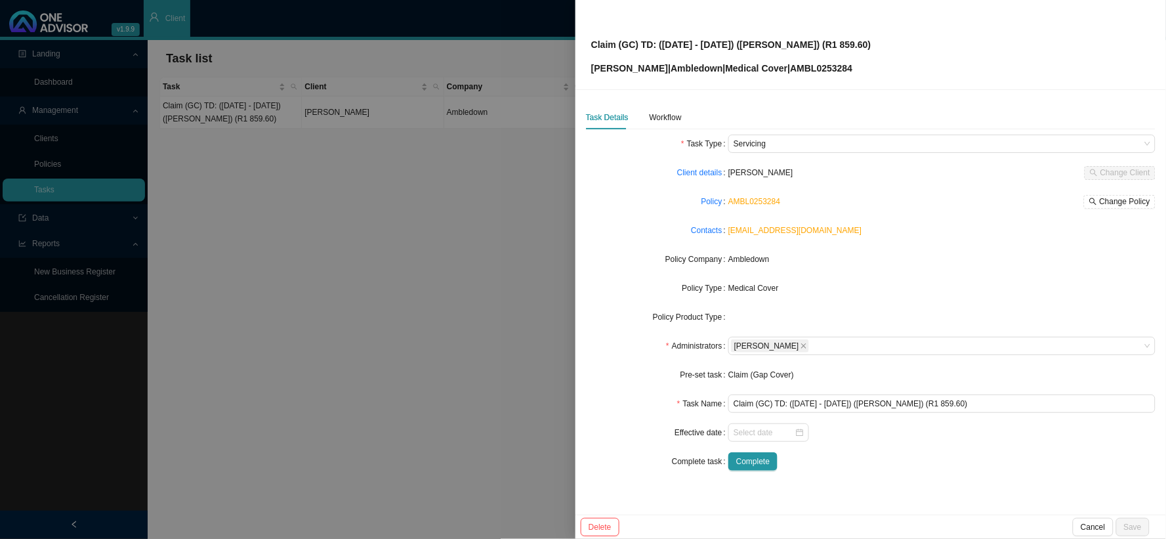
click at [442, 232] on div at bounding box center [583, 269] width 1166 height 539
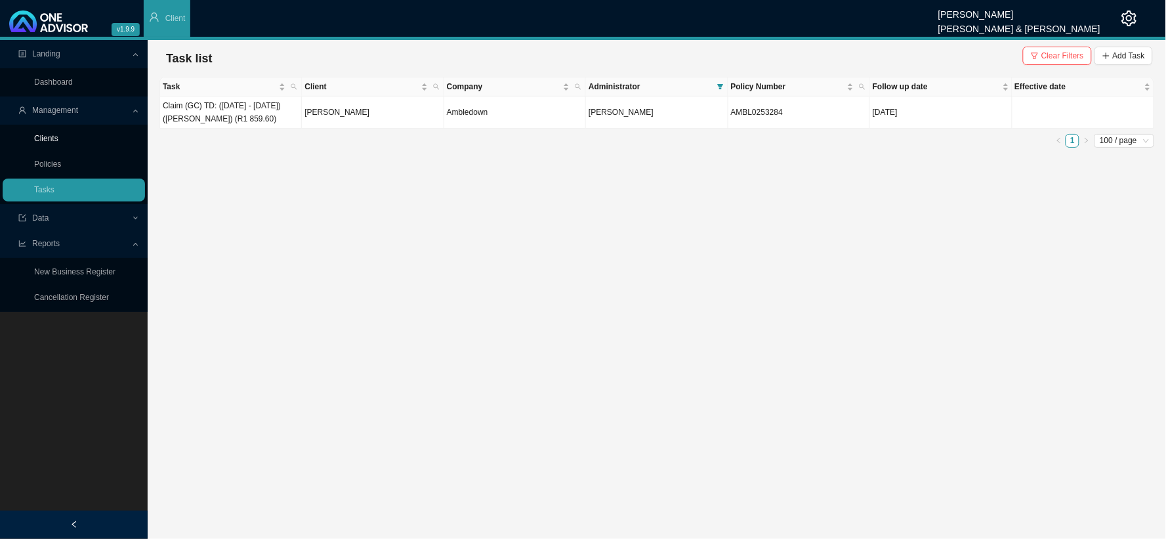
click at [58, 143] on link "Clients" at bounding box center [46, 138] width 24 height 9
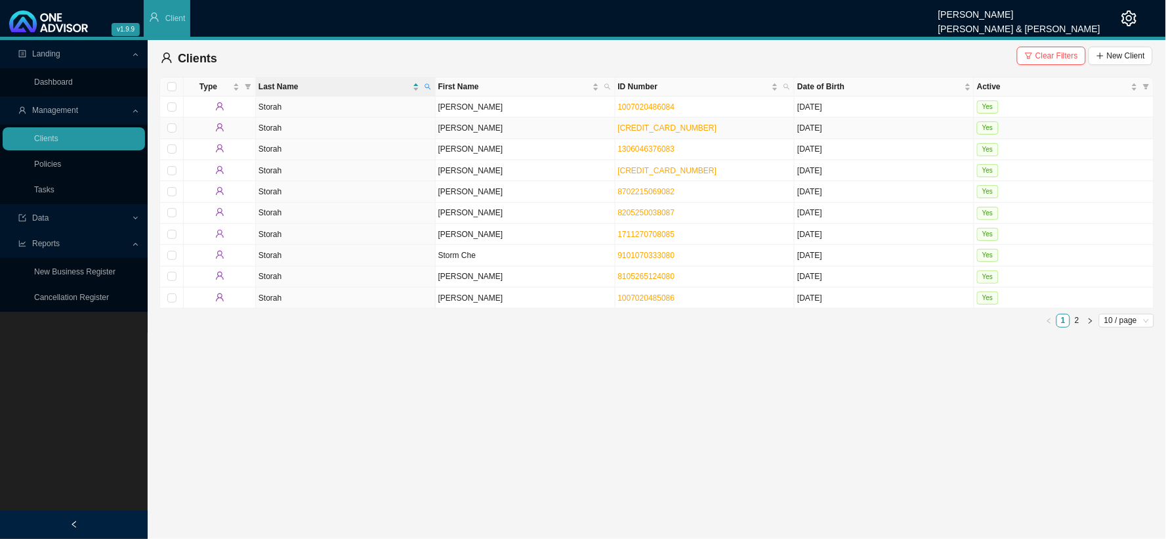
click at [463, 131] on td "[PERSON_NAME]" at bounding box center [526, 127] width 180 height 21
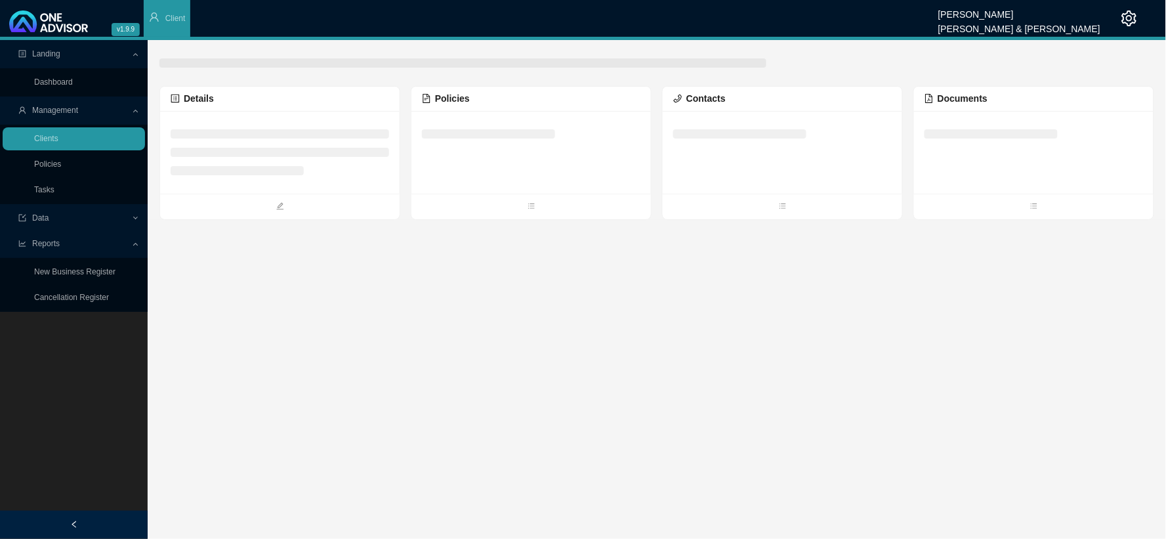
click at [956, 98] on span "Documents" at bounding box center [956, 98] width 63 height 11
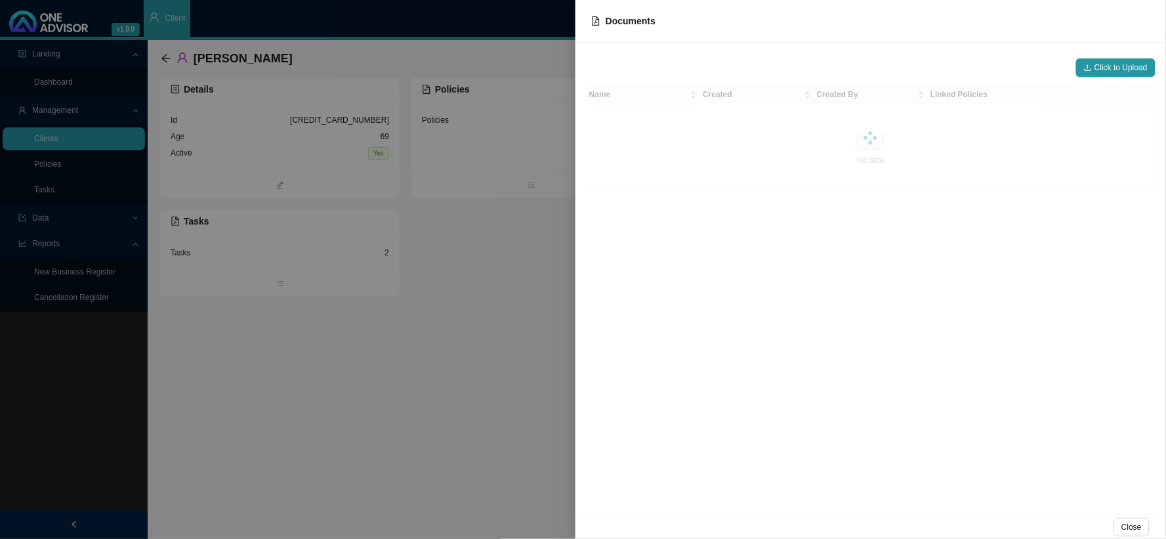
click at [436, 291] on div at bounding box center [583, 269] width 1166 height 539
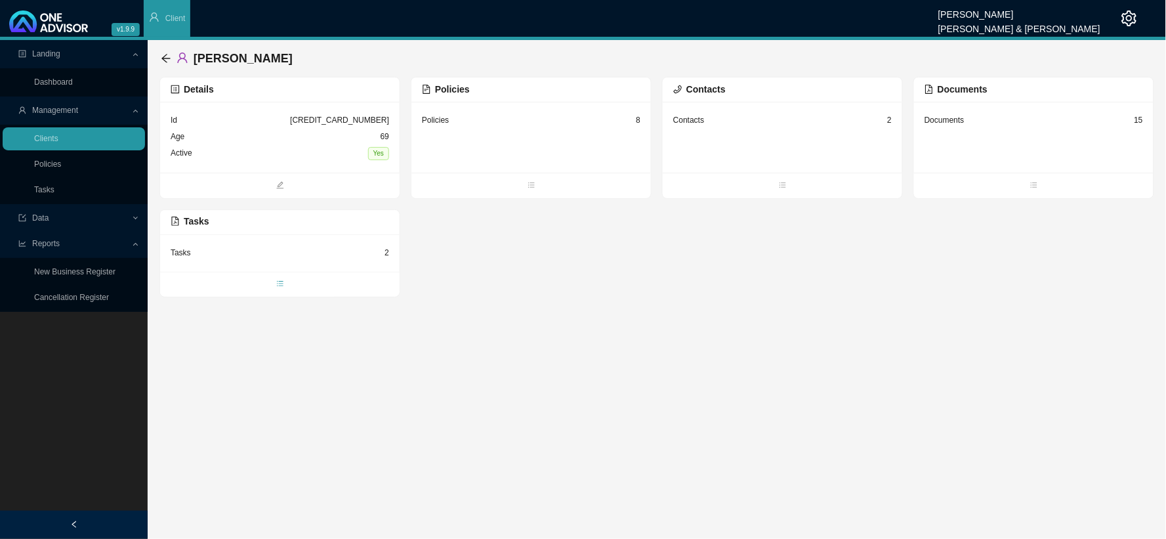
click at [278, 285] on icon "bars" at bounding box center [280, 284] width 8 height 8
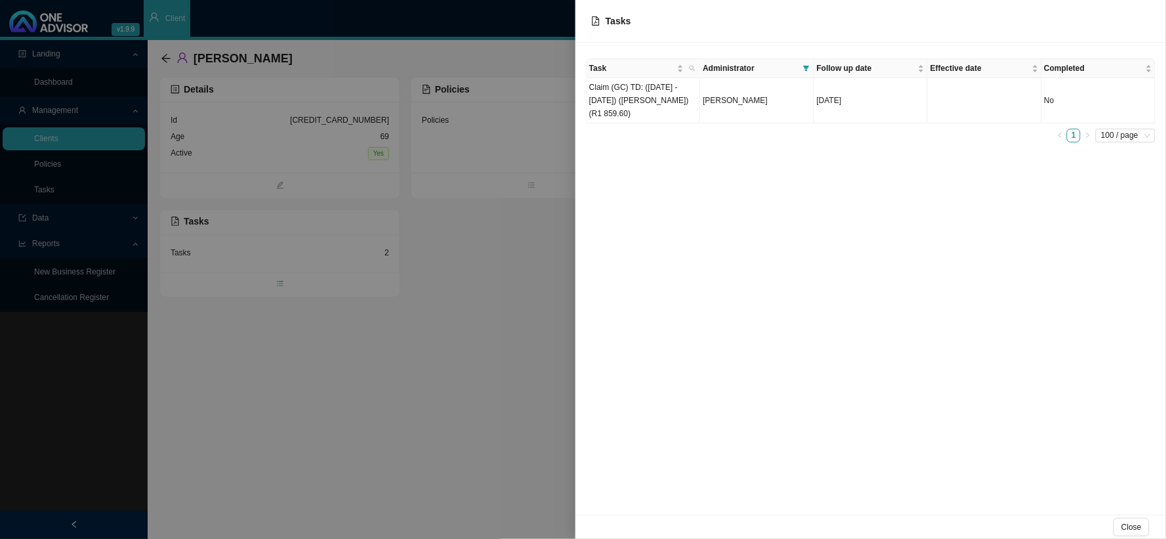
click at [278, 285] on div at bounding box center [583, 269] width 1166 height 539
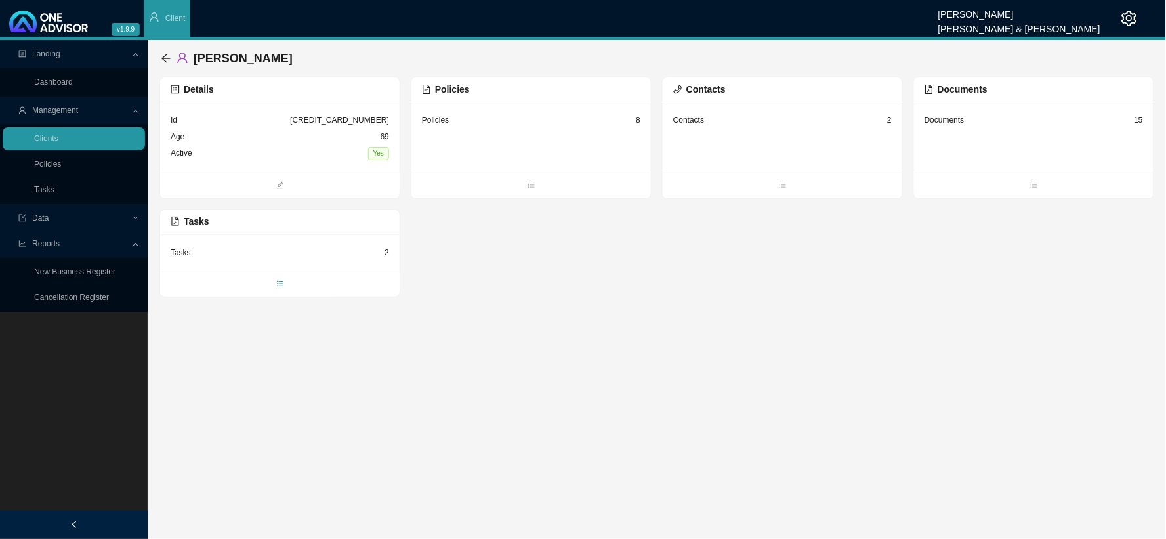
click at [278, 285] on icon "bars" at bounding box center [280, 284] width 8 height 8
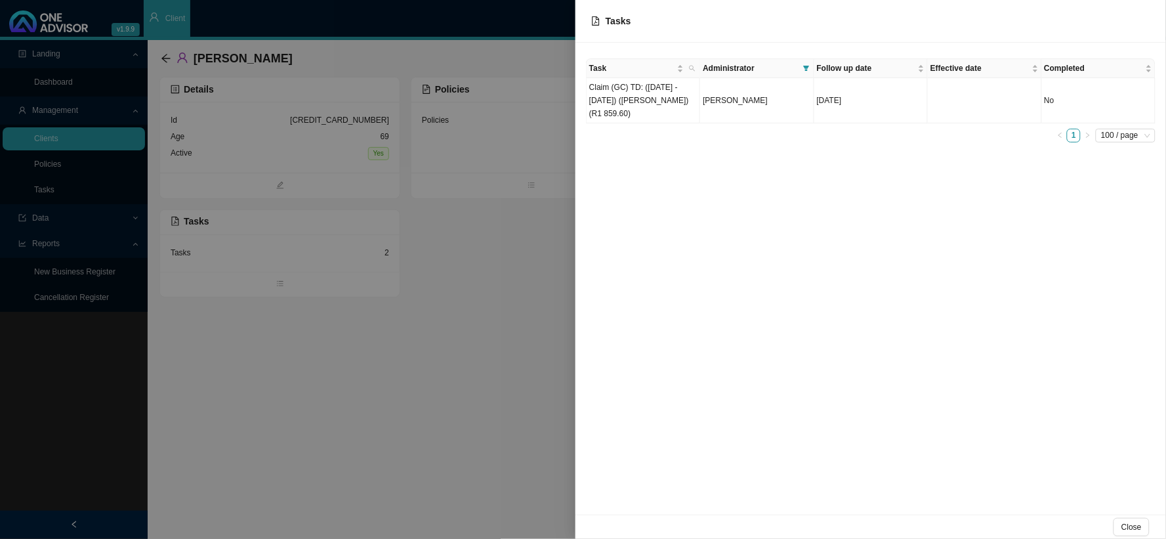
click at [403, 298] on div at bounding box center [583, 269] width 1166 height 539
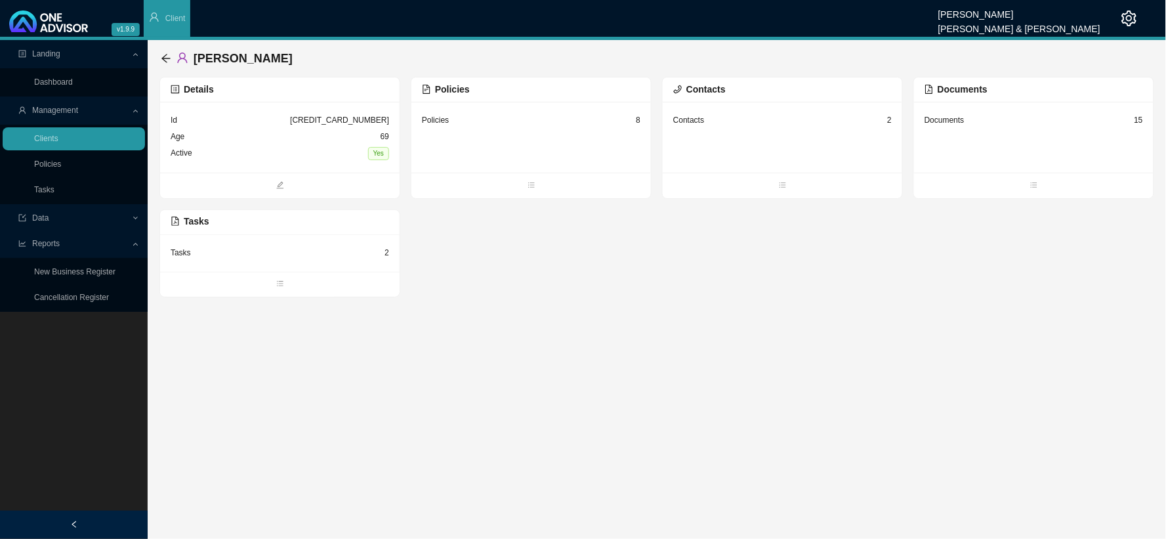
click at [193, 250] on div "Tasks 2" at bounding box center [280, 253] width 219 height 16
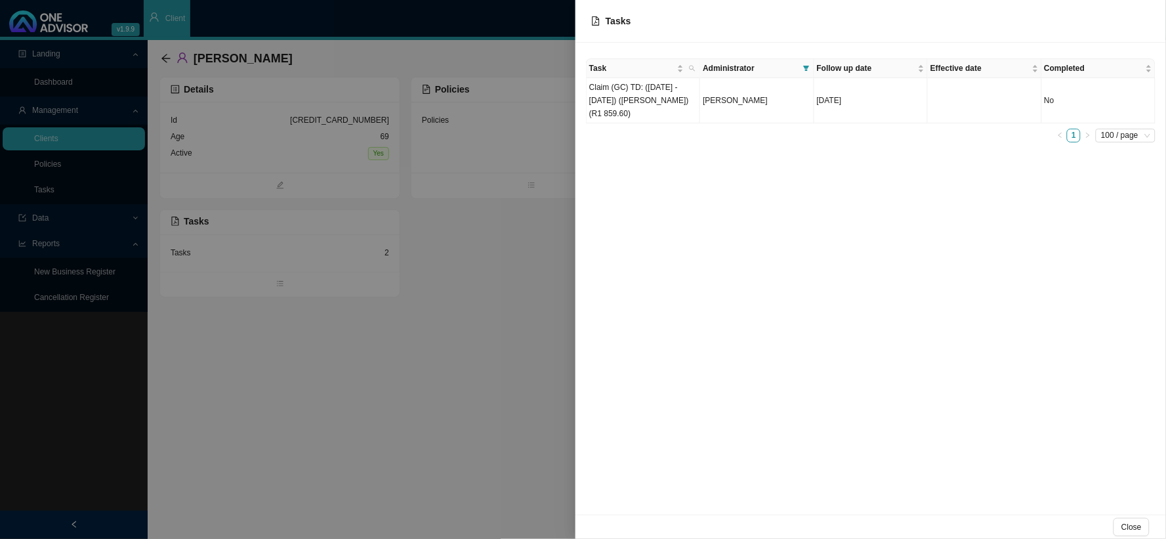
click at [514, 247] on div at bounding box center [583, 269] width 1166 height 539
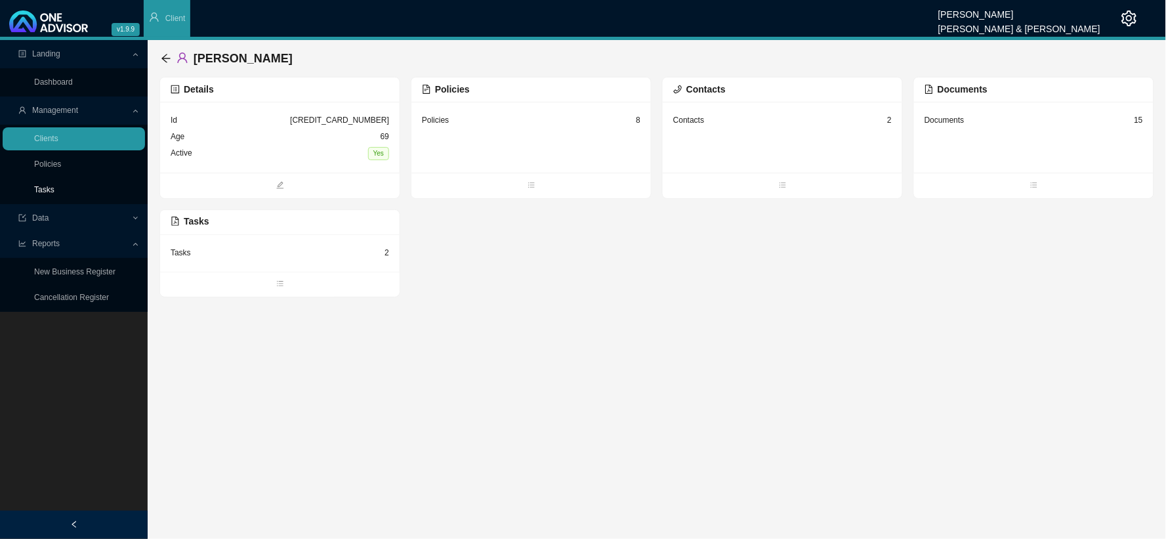
click at [51, 193] on link "Tasks" at bounding box center [44, 189] width 20 height 9
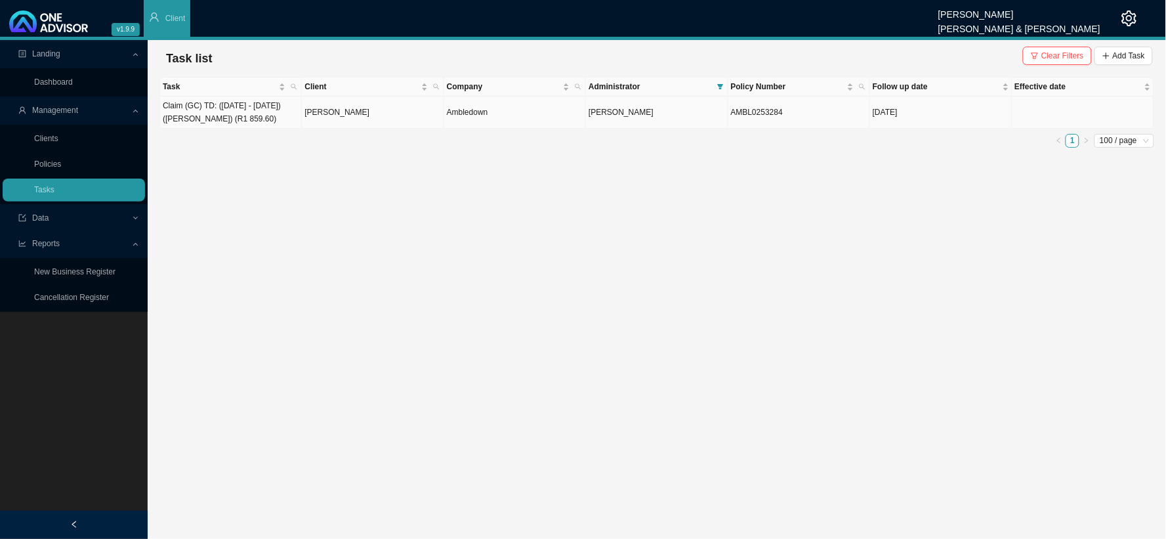
click at [366, 123] on td "[PERSON_NAME]" at bounding box center [373, 112] width 142 height 32
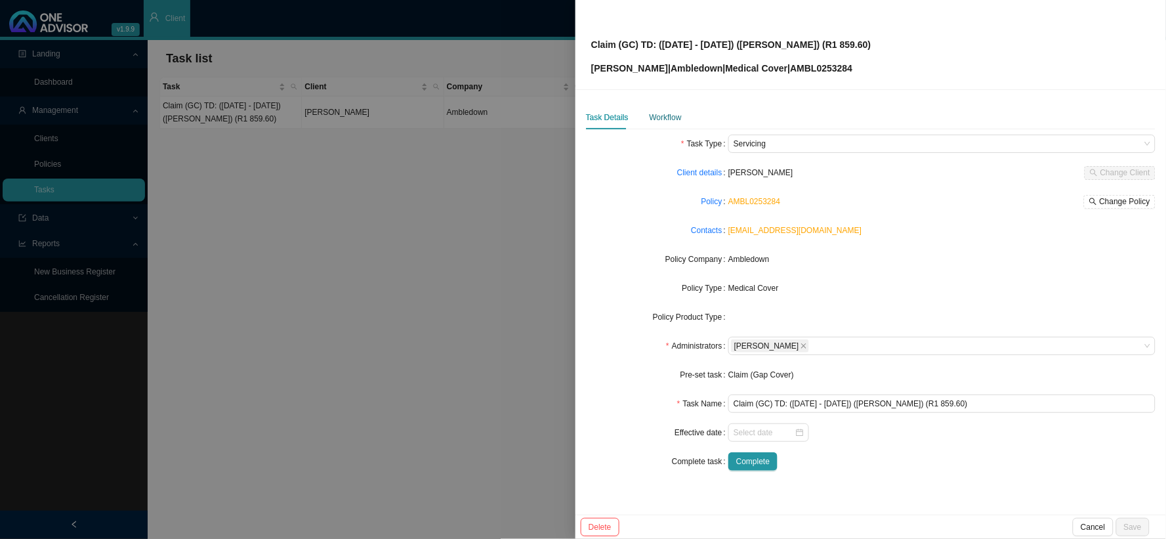
click at [654, 119] on div "Workflow" at bounding box center [666, 117] width 32 height 13
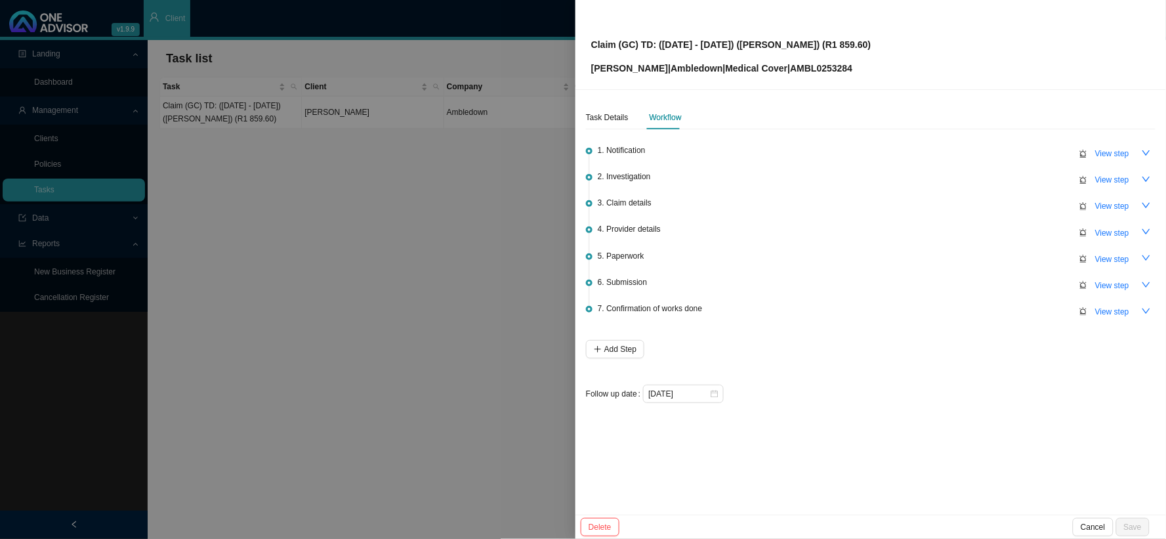
click at [704, 305] on div "7. Confirmation of works done View step" at bounding box center [877, 311] width 558 height 20
click at [1050, 308] on span "View step" at bounding box center [1113, 311] width 34 height 13
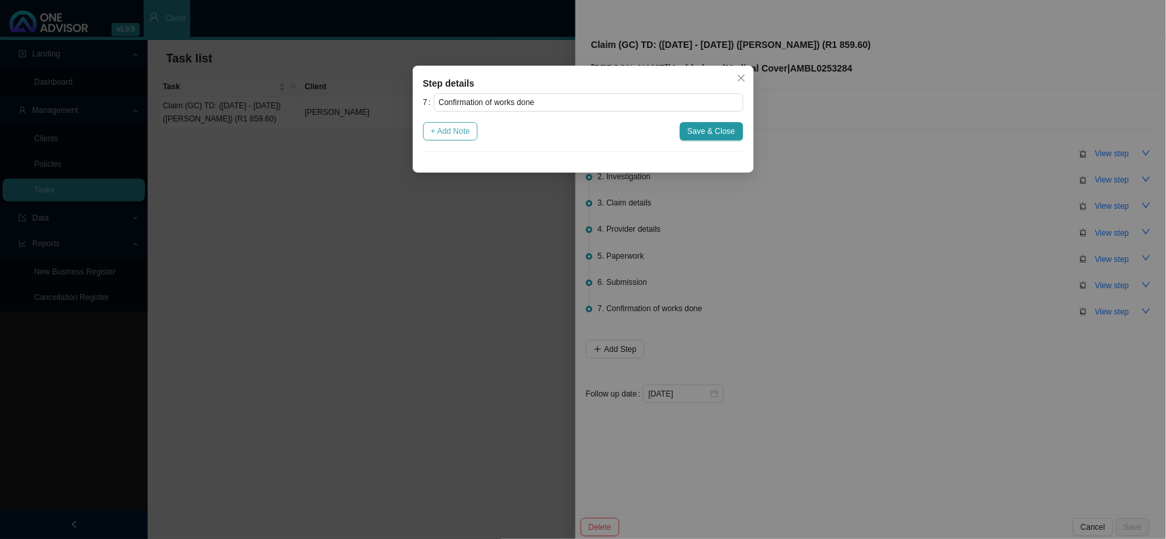
click at [456, 134] on span "+ Add Note" at bounding box center [450, 131] width 39 height 13
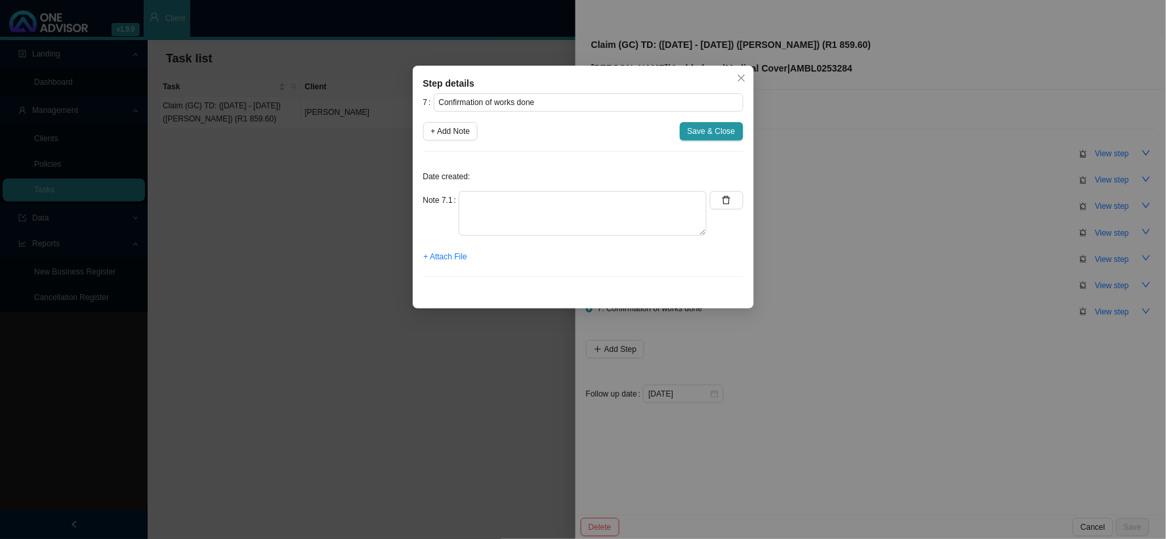
click at [575, 188] on div "Date created: Note 7.1 + Attach File" at bounding box center [583, 224] width 320 height 125
click at [574, 198] on textarea at bounding box center [583, 213] width 248 height 45
click at [465, 257] on span "+ Attach File" at bounding box center [445, 256] width 43 height 13
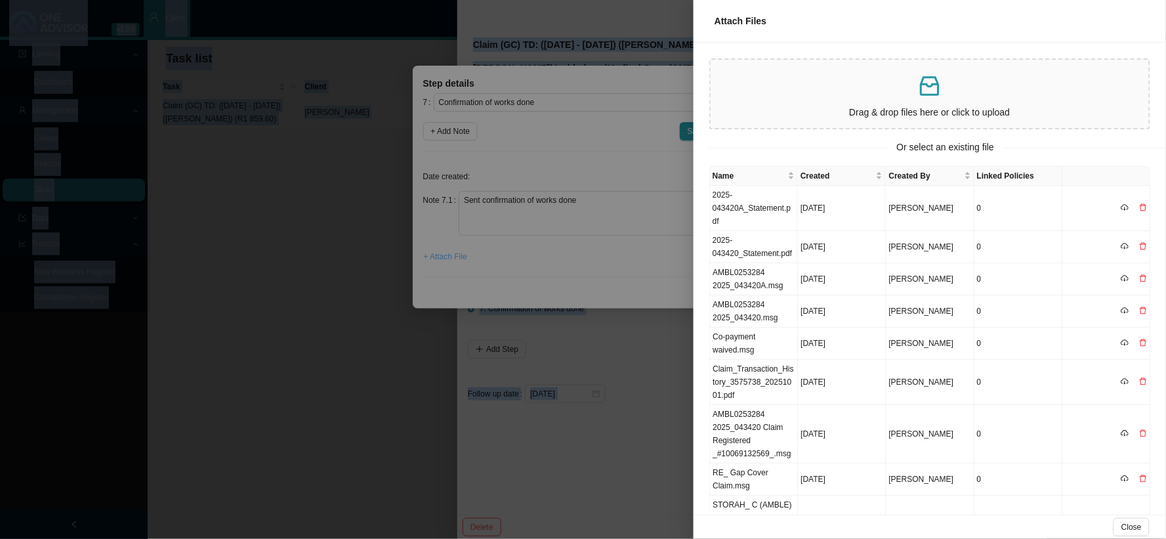
click at [465, 257] on div at bounding box center [583, 269] width 1166 height 539
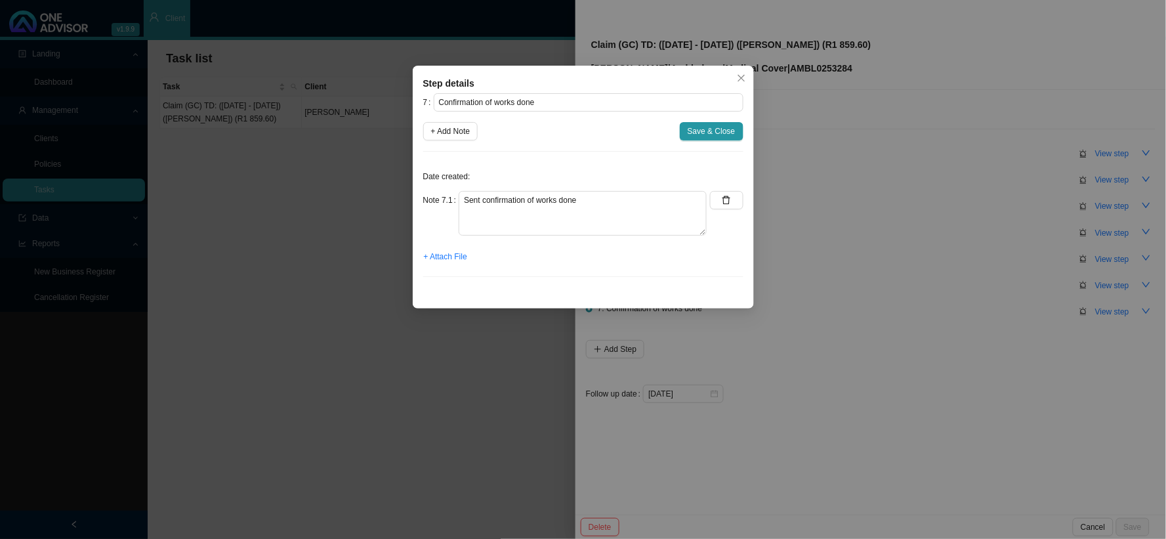
click at [469, 258] on div "+ Attach File" at bounding box center [583, 256] width 320 height 18
click at [435, 255] on span "+ Attach File" at bounding box center [445, 256] width 43 height 13
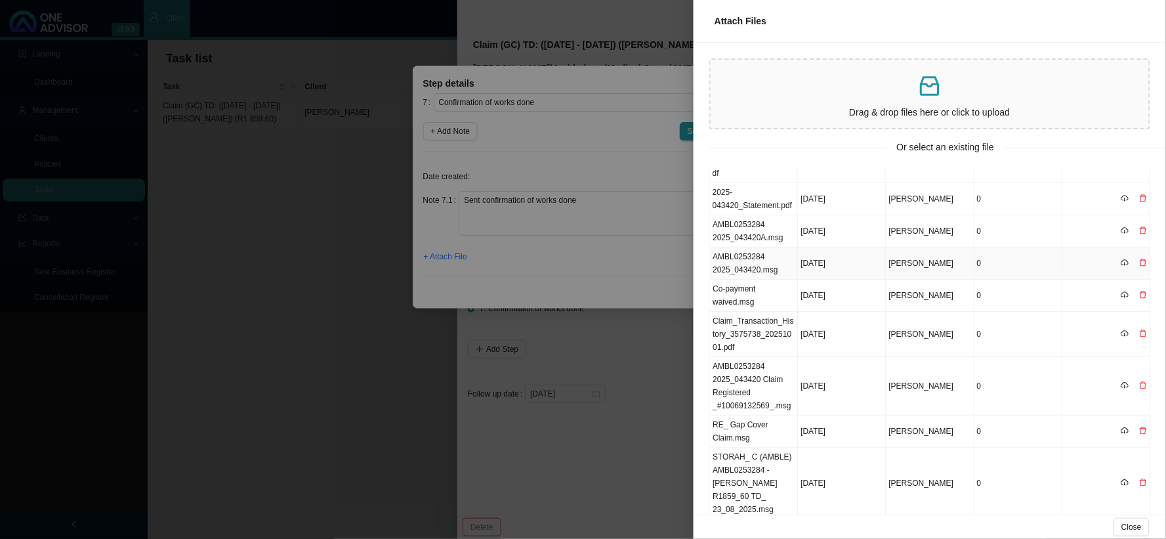
scroll to position [110, 0]
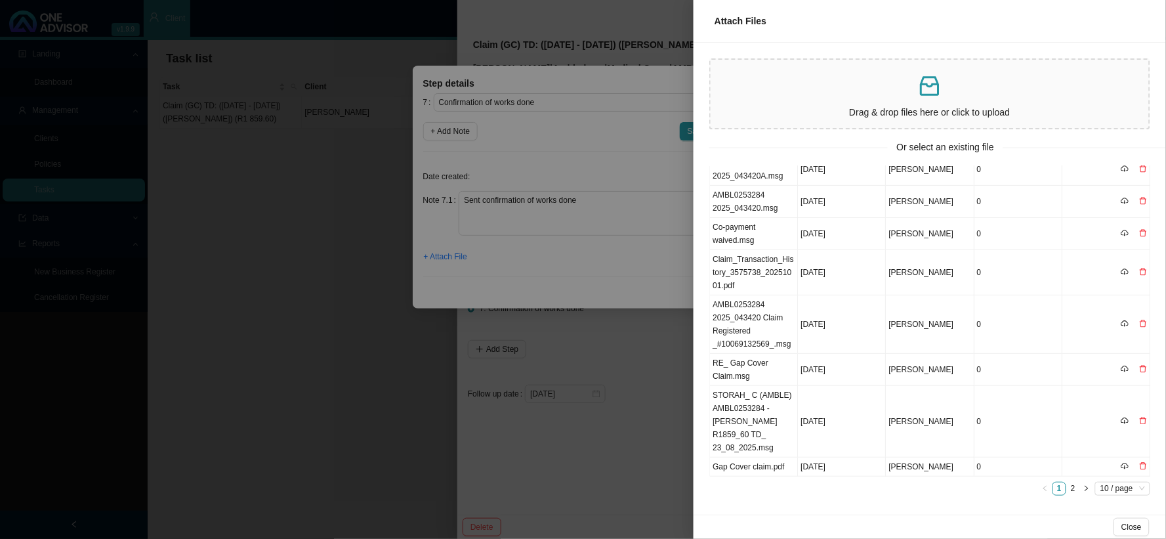
click at [650, 371] on div at bounding box center [583, 269] width 1166 height 539
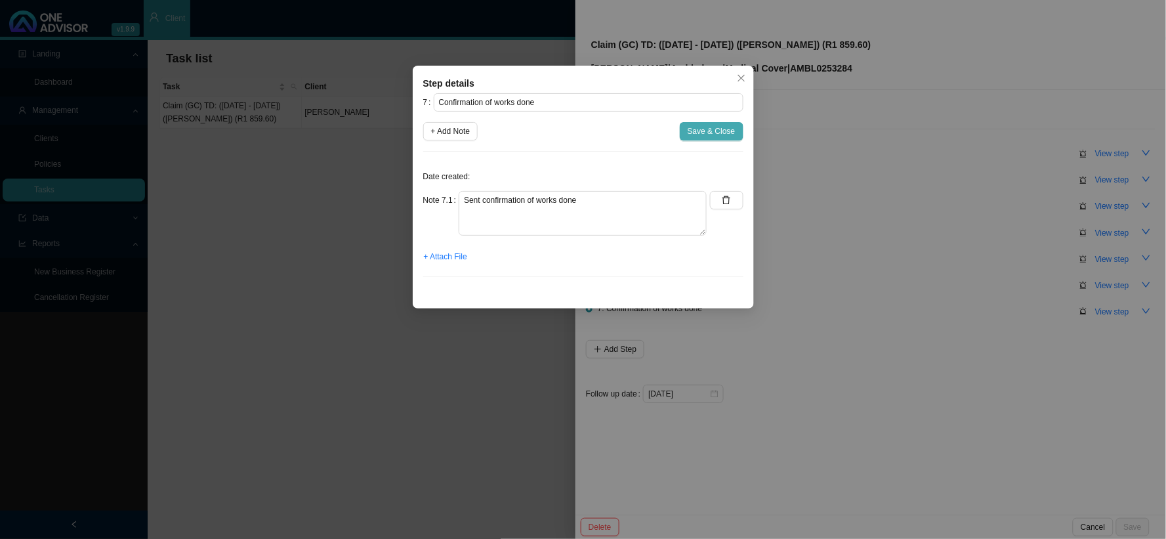
click at [706, 129] on span "Save & Close" at bounding box center [712, 131] width 48 height 13
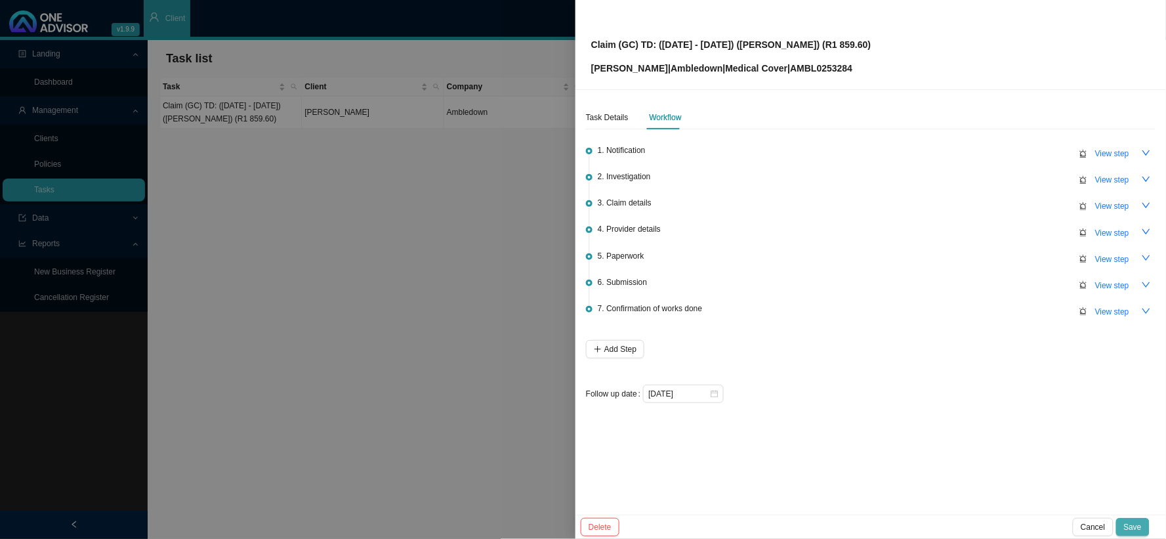
click at [1050, 484] on span "Save" at bounding box center [1133, 527] width 18 height 13
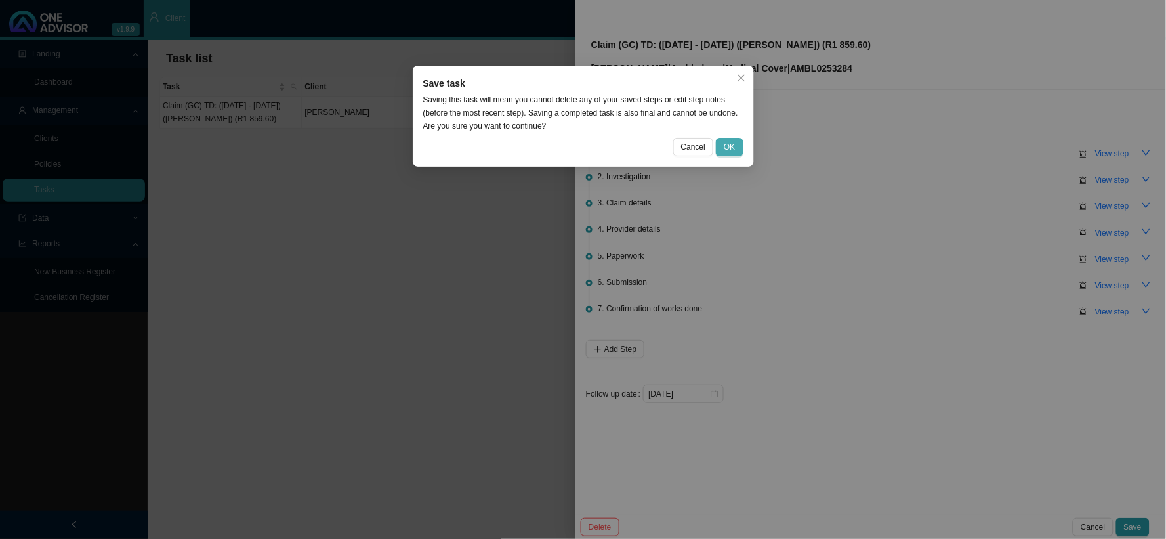
click at [727, 146] on span "OK" at bounding box center [729, 146] width 11 height 13
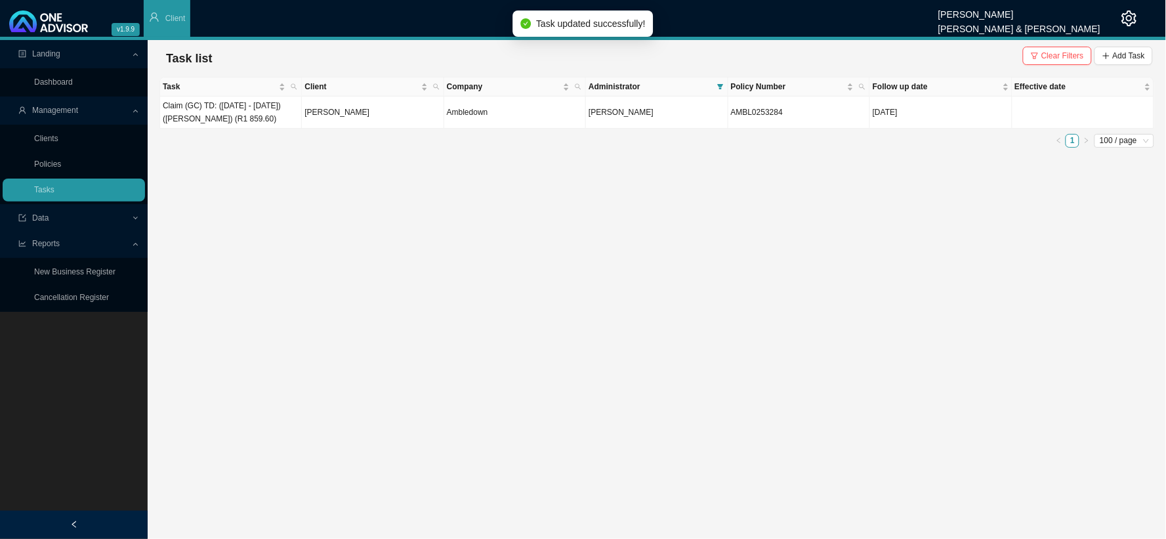
click at [545, 235] on main "Landing Dashboard Management Clients Policies Tasks Data Reports New Business R…" at bounding box center [583, 289] width 1166 height 499
click at [1050, 53] on span "Add Task" at bounding box center [1129, 55] width 32 height 13
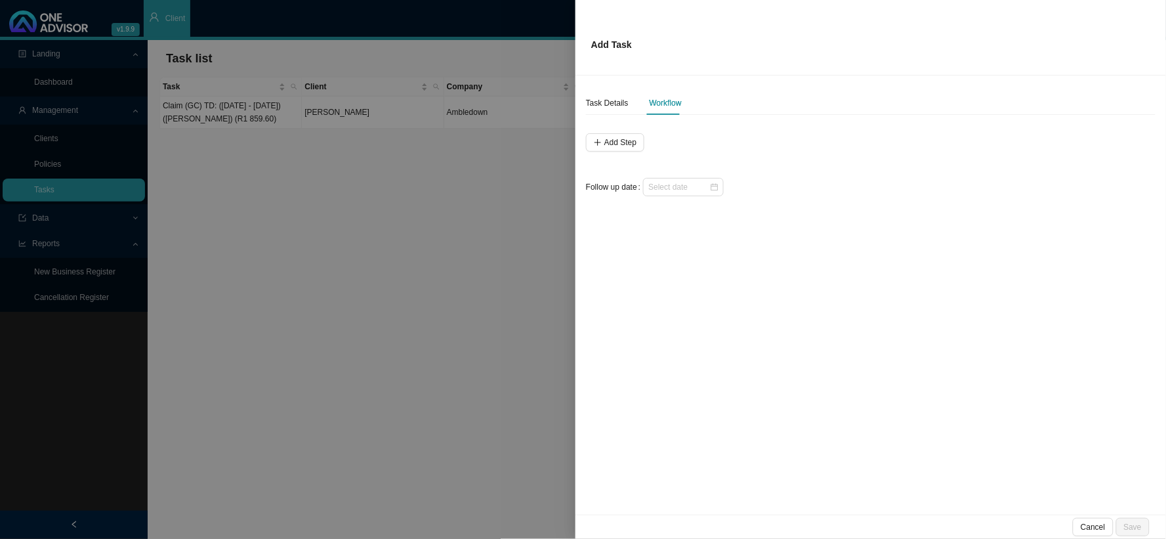
click at [473, 169] on div at bounding box center [583, 269] width 1166 height 539
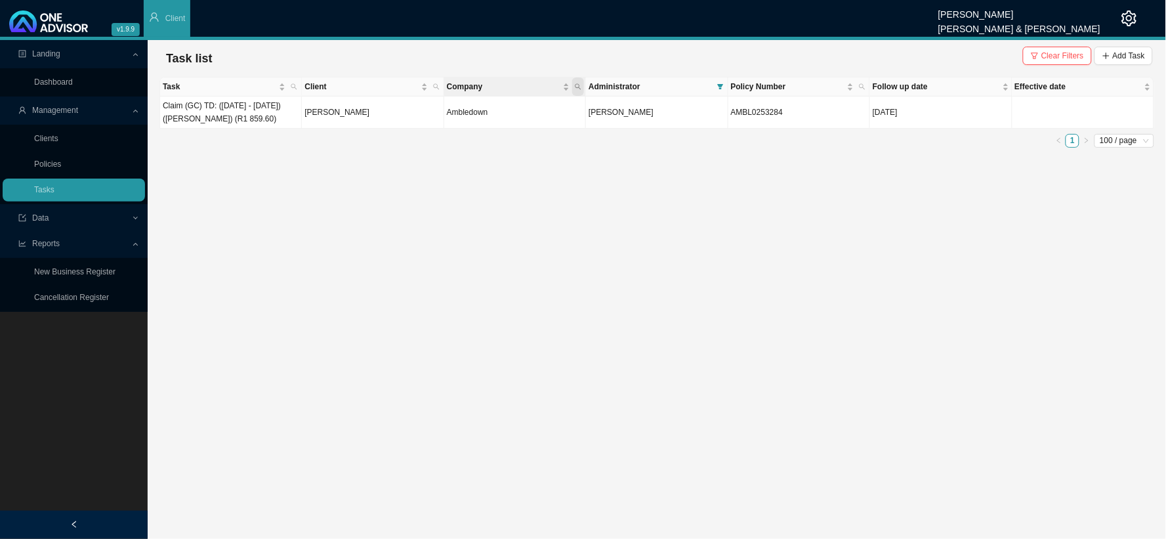
click at [580, 86] on icon "search" at bounding box center [578, 86] width 7 height 7
click at [720, 87] on icon "filter" at bounding box center [720, 86] width 6 height 5
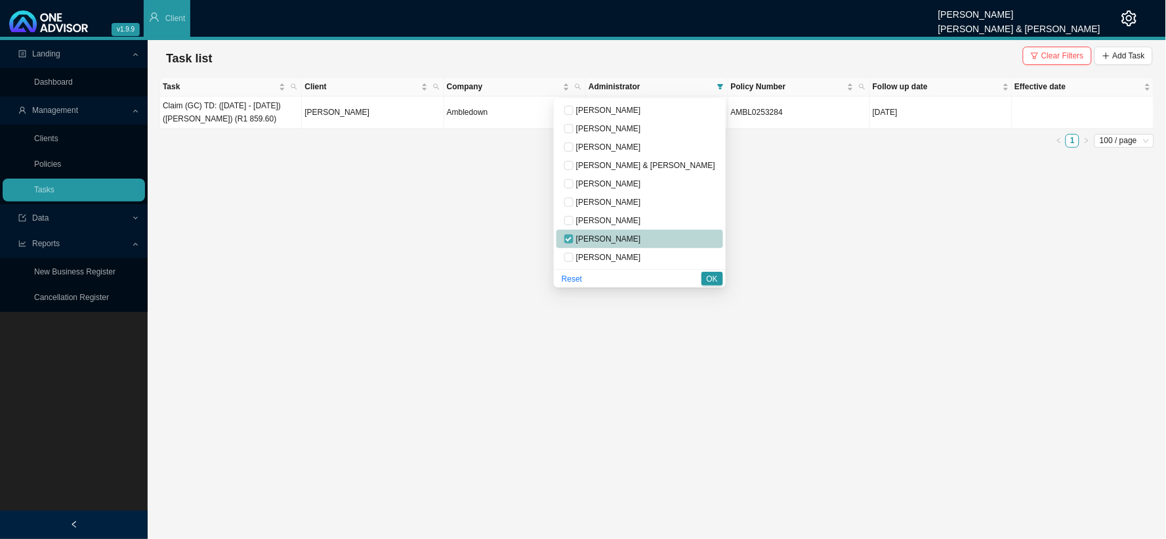
click at [574, 236] on input "checkbox" at bounding box center [568, 238] width 9 height 9
drag, startPoint x: 622, startPoint y: 198, endPoint x: 634, endPoint y: 210, distance: 17.2
click at [574, 199] on input "checkbox" at bounding box center [568, 202] width 9 height 9
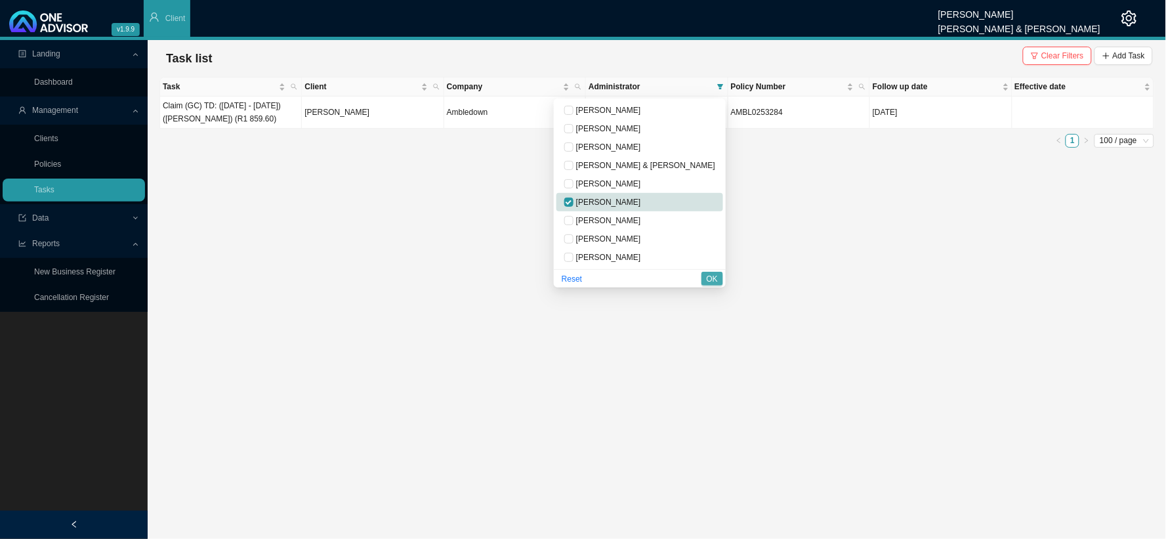
click at [713, 277] on span "OK" at bounding box center [712, 278] width 11 height 13
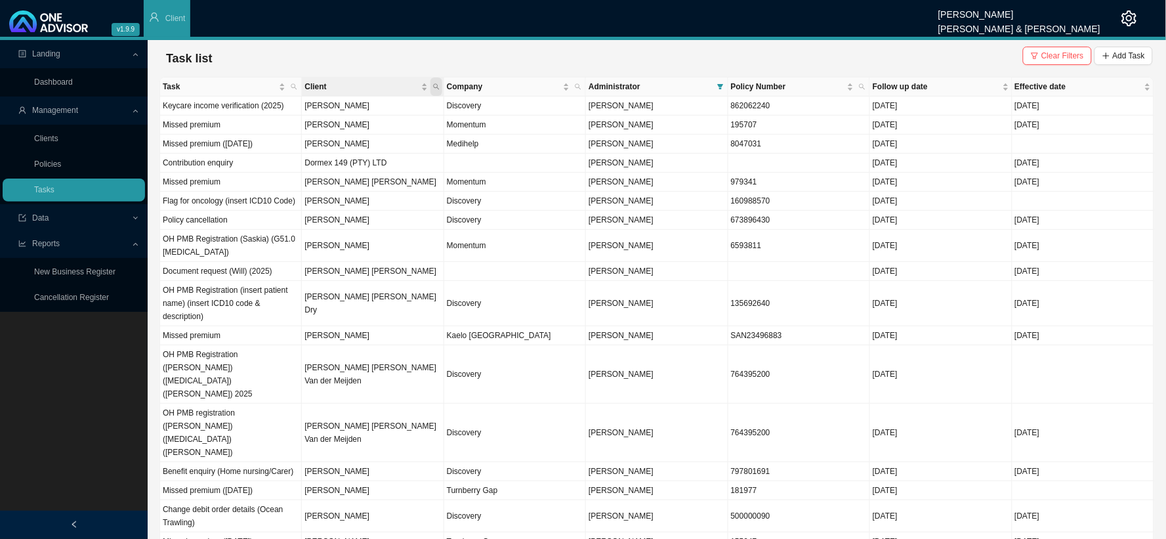
click at [432, 88] on span "Client" at bounding box center [437, 86] width 12 height 18
click at [348, 118] on input "text" at bounding box center [374, 113] width 123 height 18
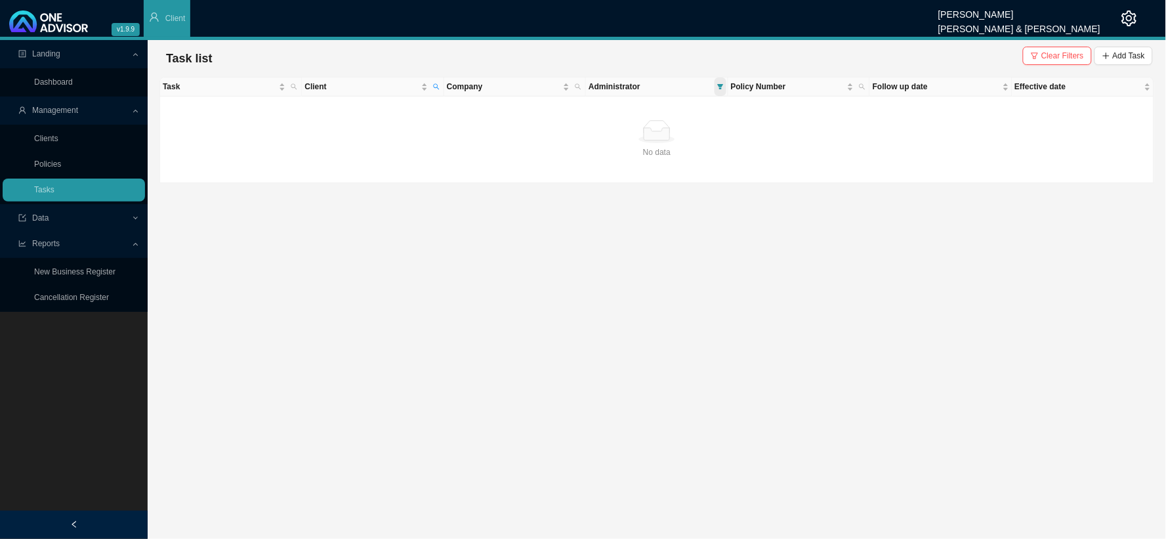
click at [719, 82] on span at bounding box center [721, 86] width 12 height 18
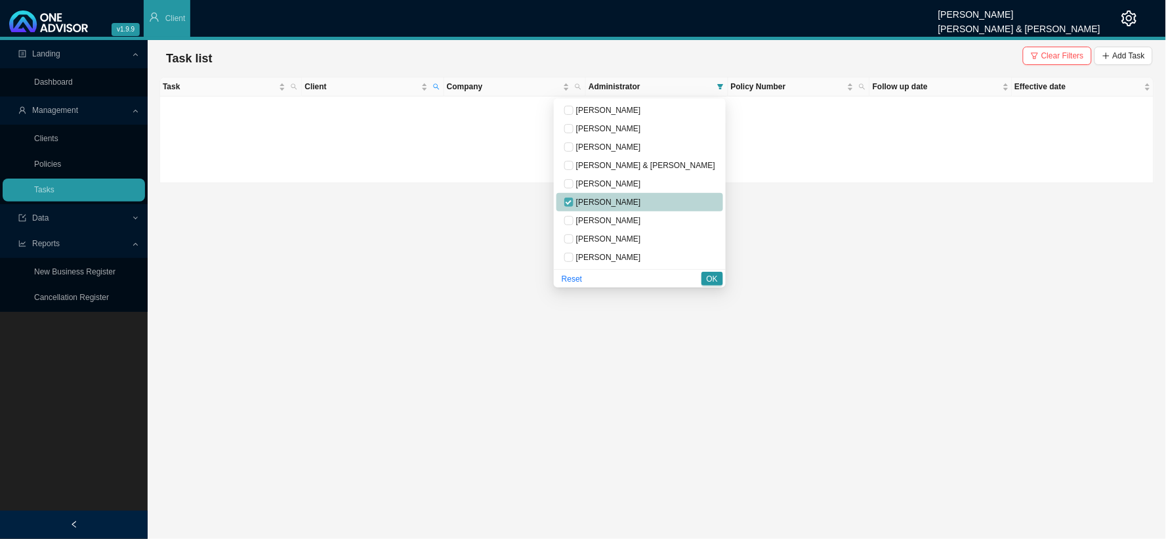
click at [574, 198] on input "checkbox" at bounding box center [568, 202] width 9 height 9
click at [574, 126] on input "checkbox" at bounding box center [568, 128] width 9 height 9
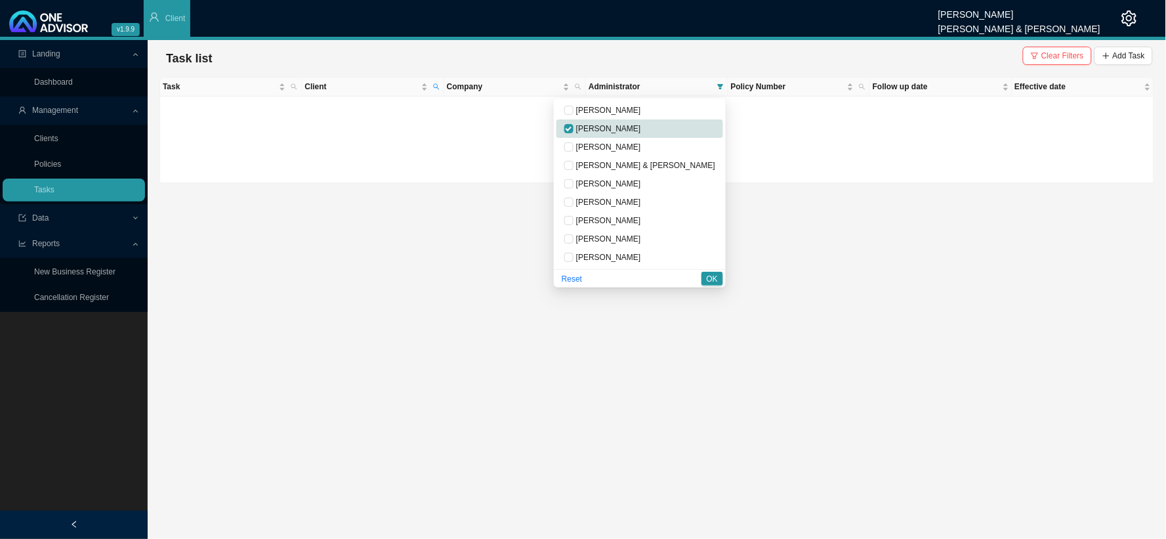
click at [688, 87] on div "Task Client Company Administrator Policy Number Follow up date Effective date N…" at bounding box center [657, 130] width 995 height 106
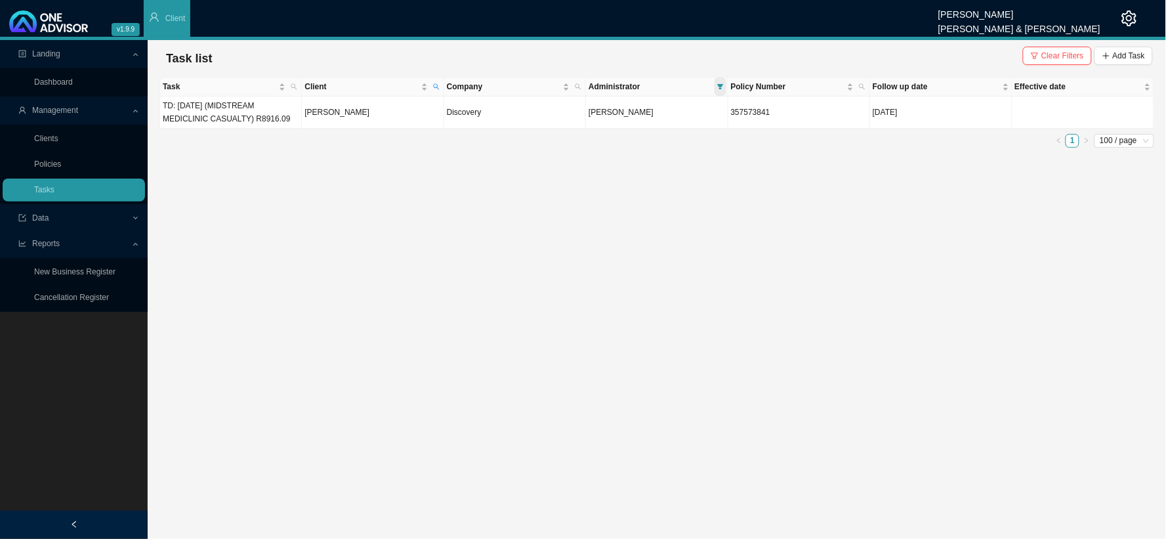
click at [718, 87] on icon "filter" at bounding box center [720, 86] width 7 height 7
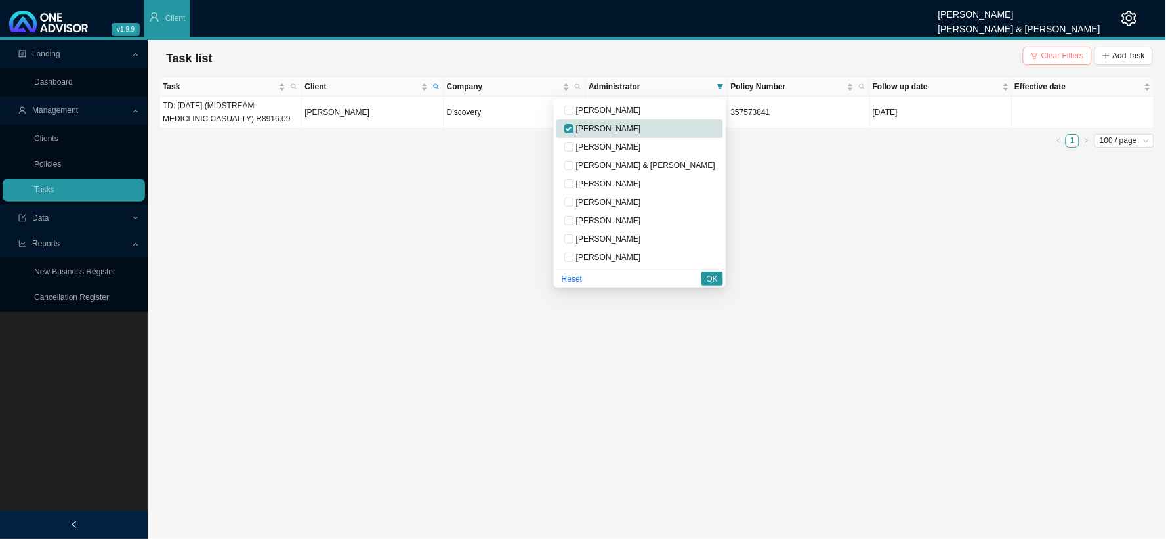
click at [1047, 56] on span "Clear Filters" at bounding box center [1063, 55] width 43 height 13
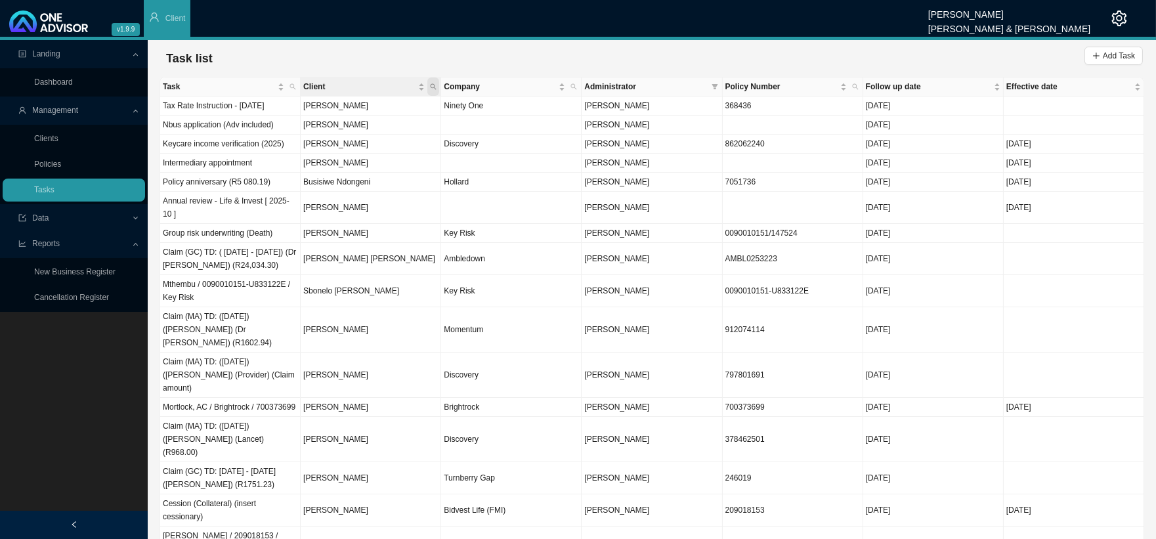
click at [436, 86] on span "Client" at bounding box center [433, 86] width 12 height 18
click at [370, 117] on input "text" at bounding box center [371, 113] width 123 height 18
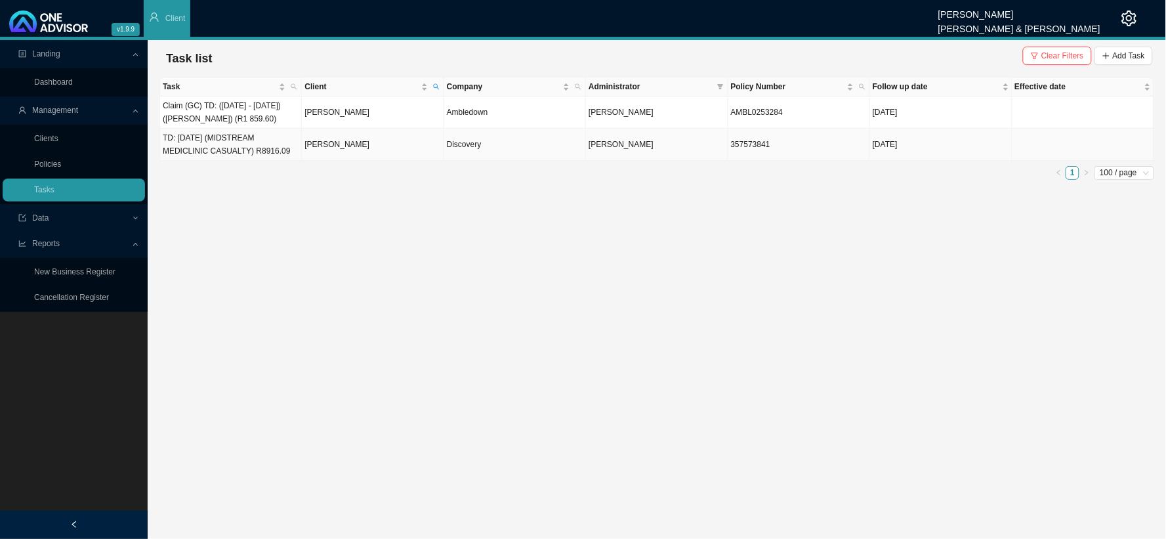
click at [323, 156] on td "[PERSON_NAME]" at bounding box center [373, 145] width 142 height 32
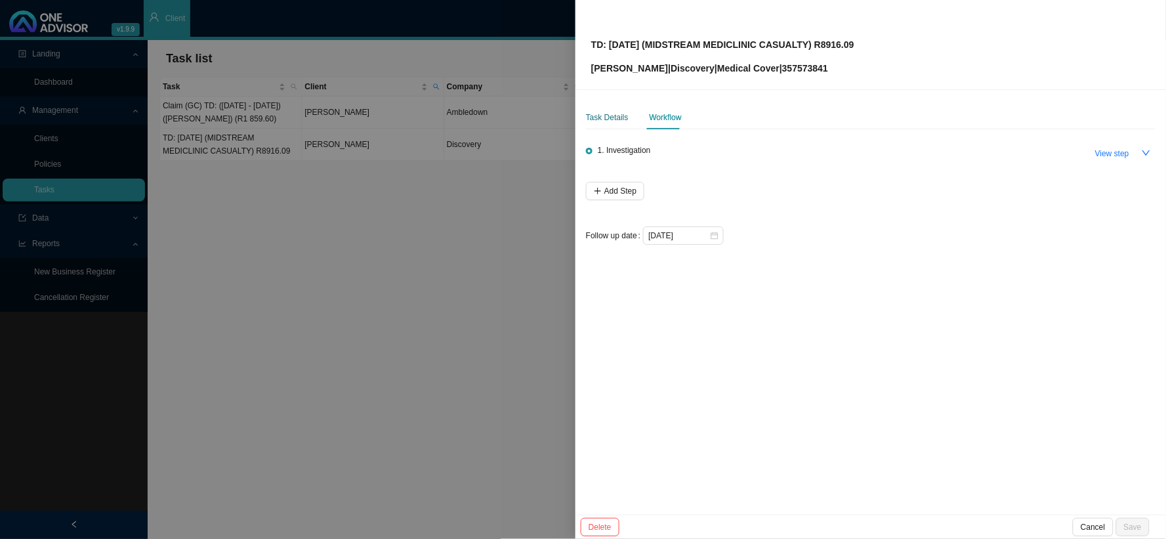
click at [588, 117] on div "Task Details" at bounding box center [607, 117] width 43 height 13
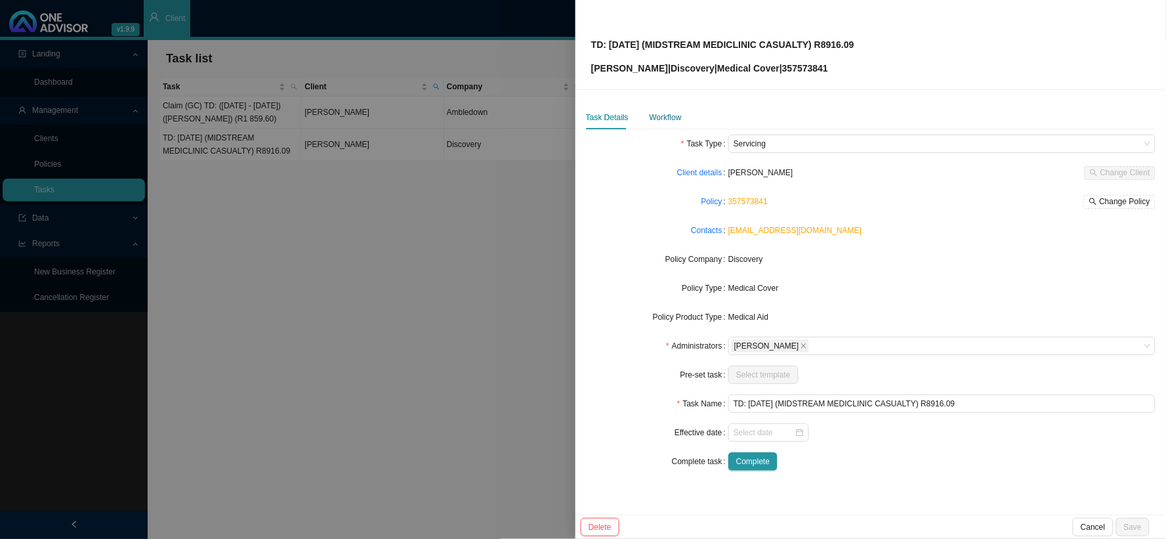
click at [668, 113] on div "Workflow" at bounding box center [666, 117] width 32 height 13
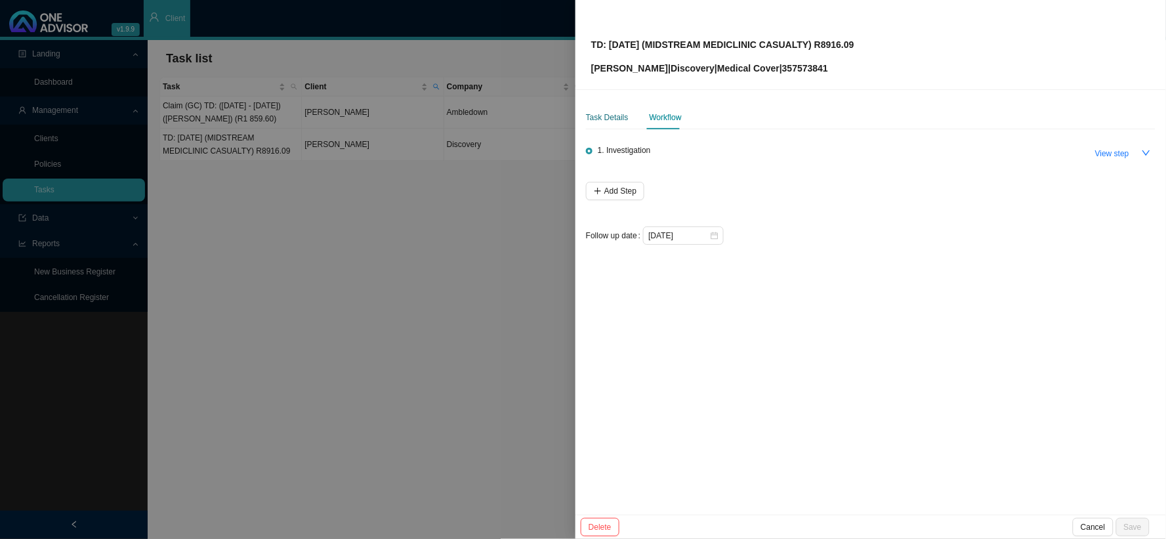
click at [600, 115] on div "Task Details" at bounding box center [607, 117] width 43 height 13
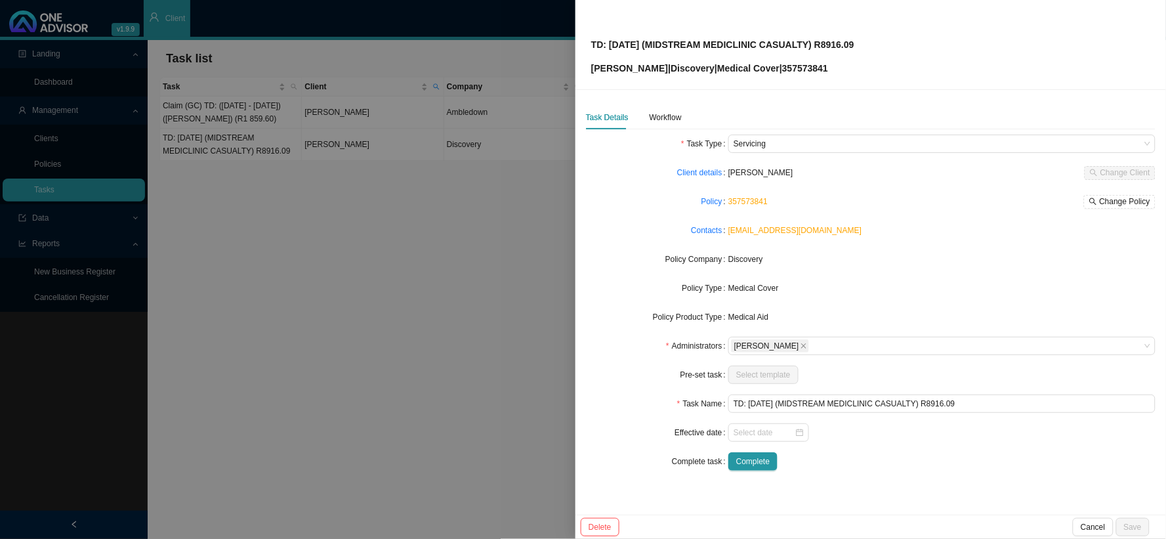
click at [447, 228] on div at bounding box center [583, 269] width 1166 height 539
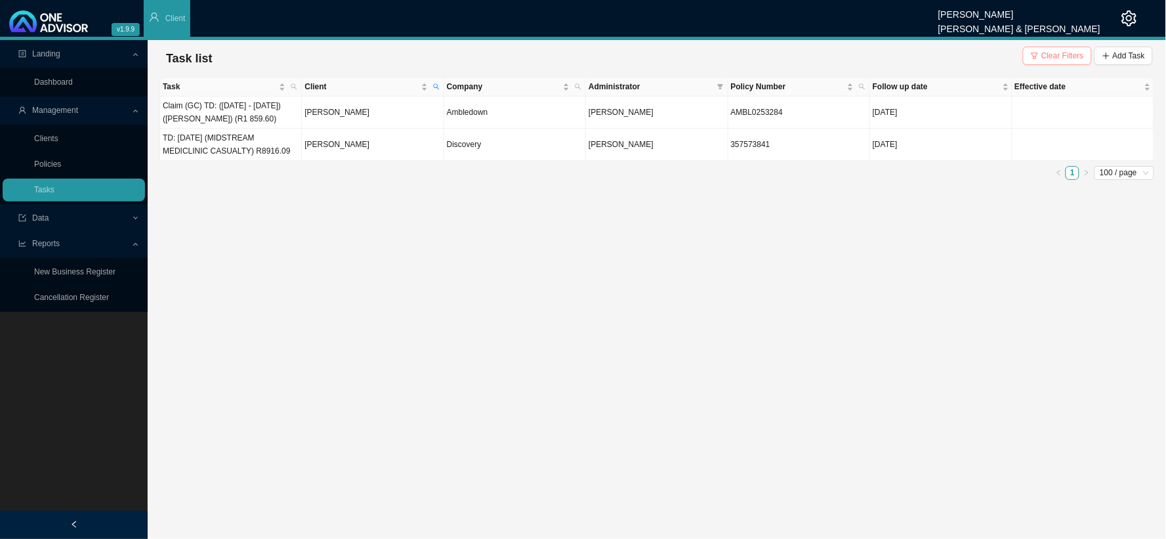
click at [1050, 55] on span "Clear Filters" at bounding box center [1063, 55] width 43 height 13
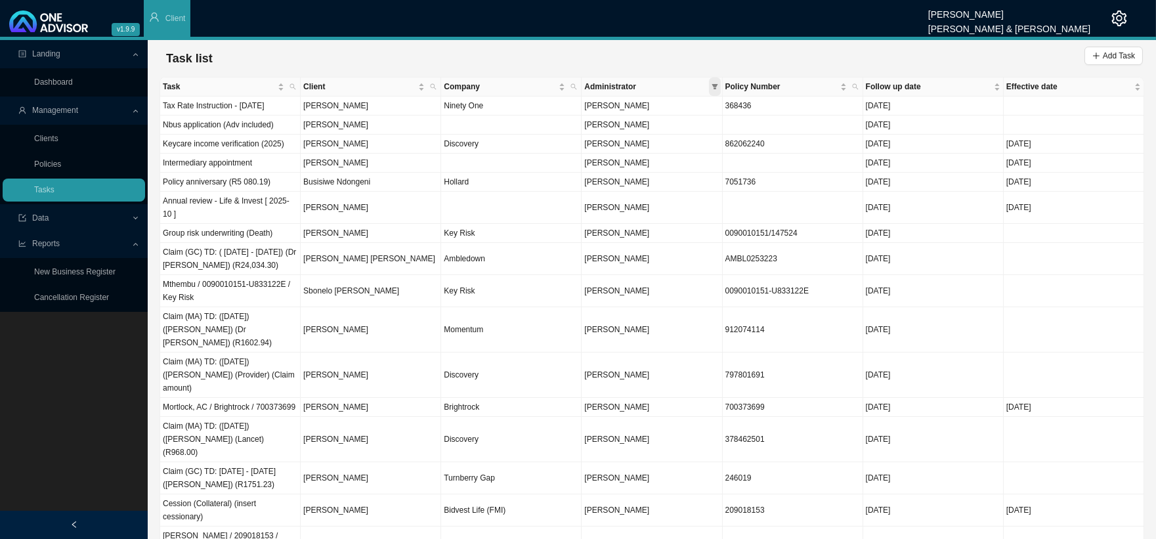
click at [713, 85] on icon "filter" at bounding box center [715, 86] width 6 height 5
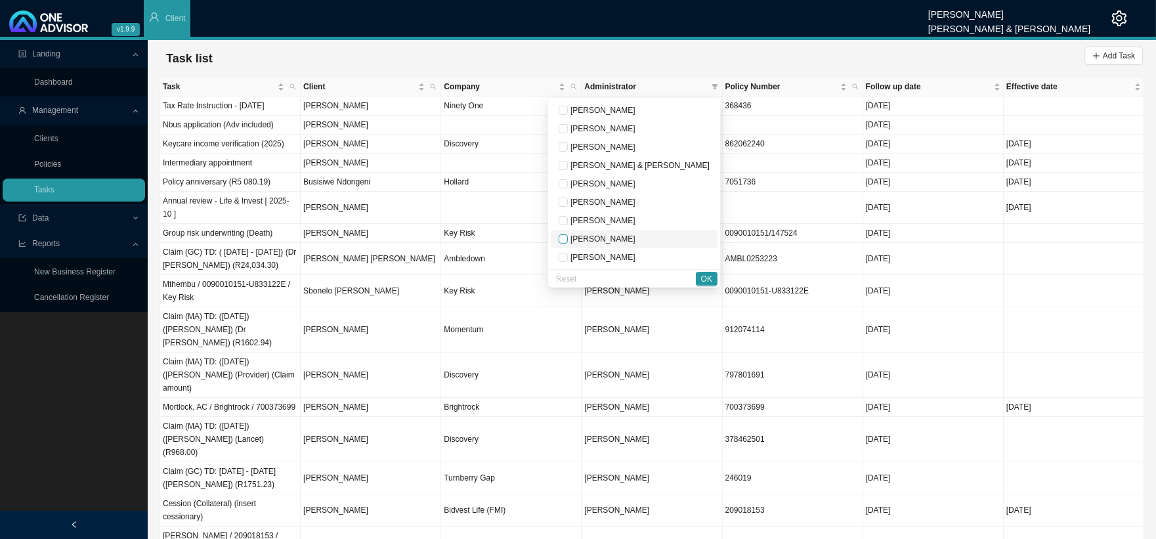
click at [568, 242] on input "checkbox" at bounding box center [563, 238] width 9 height 9
click at [705, 278] on span "OK" at bounding box center [706, 278] width 11 height 13
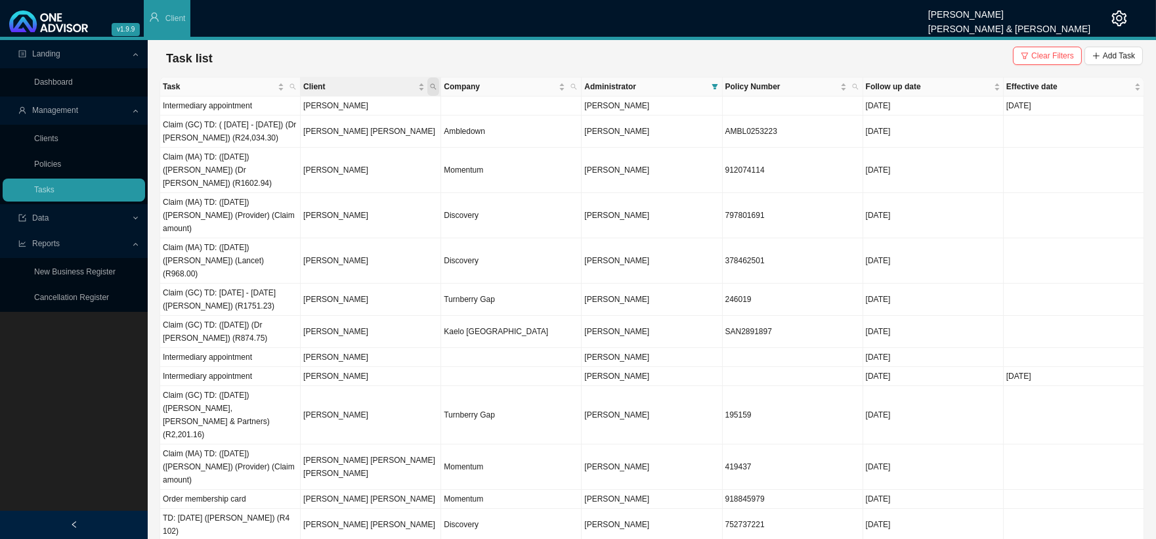
click at [430, 85] on icon "search" at bounding box center [433, 86] width 7 height 7
click at [903, 86] on span "Follow up date" at bounding box center [928, 86] width 125 height 13
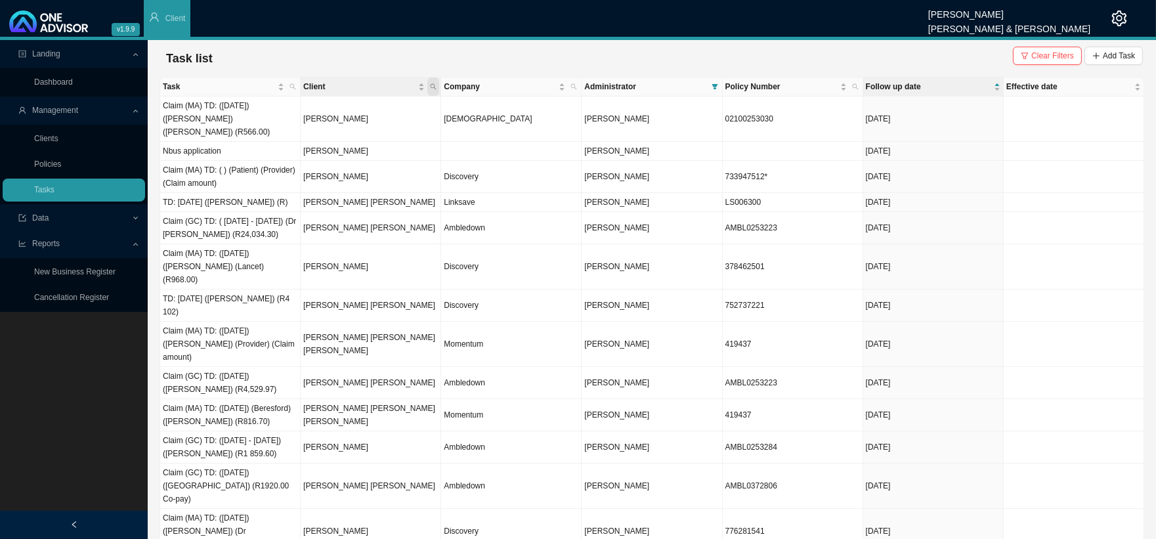
click at [434, 89] on icon "search" at bounding box center [433, 86] width 7 height 7
click at [346, 112] on input "text" at bounding box center [371, 113] width 123 height 18
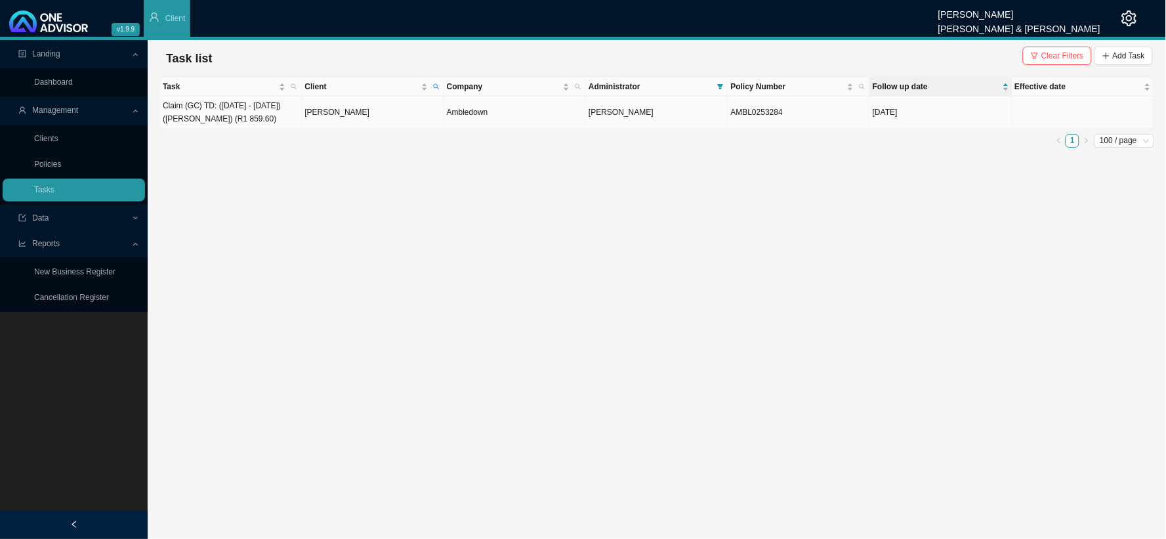
click at [359, 120] on td "[PERSON_NAME]" at bounding box center [373, 112] width 142 height 32
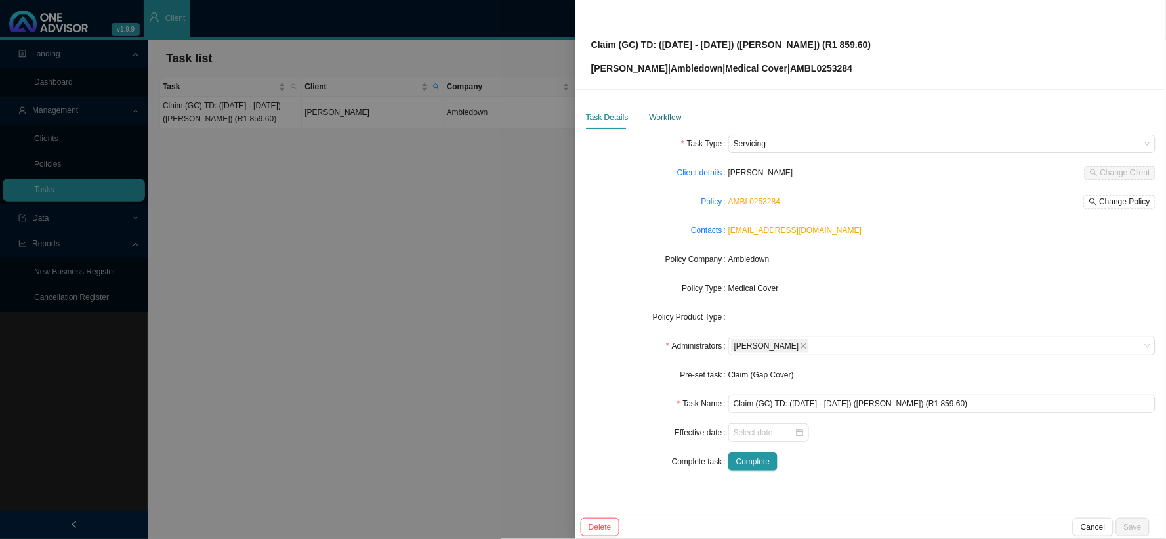
click at [673, 115] on div "Workflow" at bounding box center [666, 117] width 32 height 13
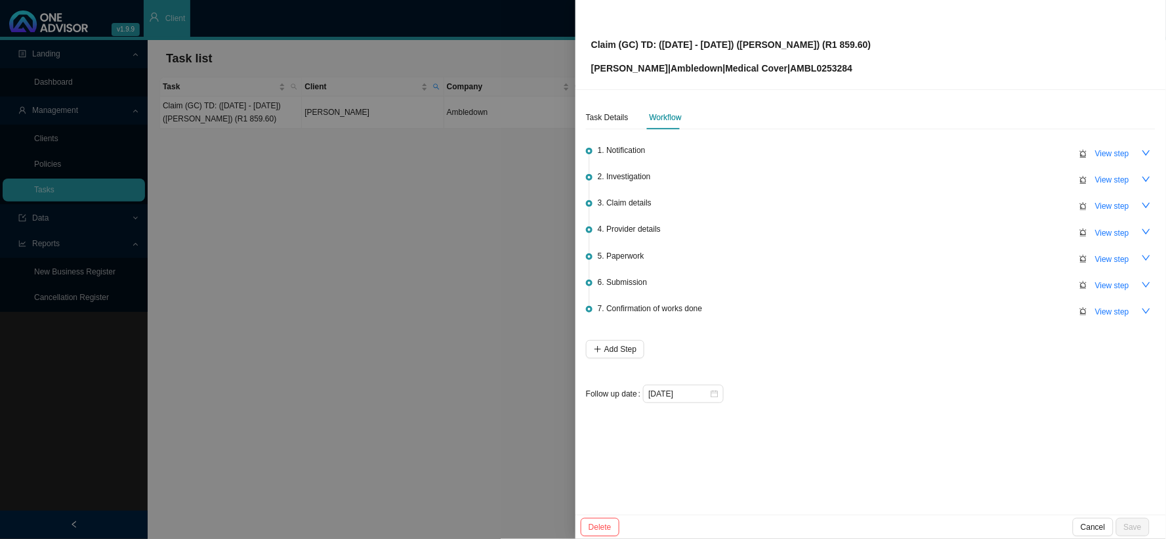
click at [368, 271] on div at bounding box center [583, 269] width 1166 height 539
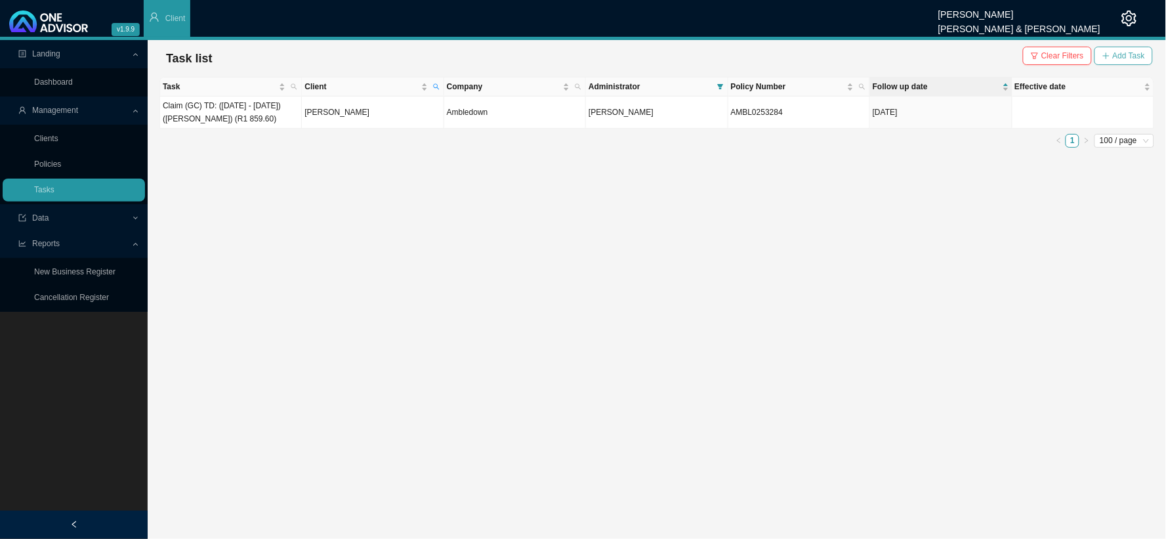
click at [1050, 54] on span "Add Task" at bounding box center [1129, 55] width 32 height 13
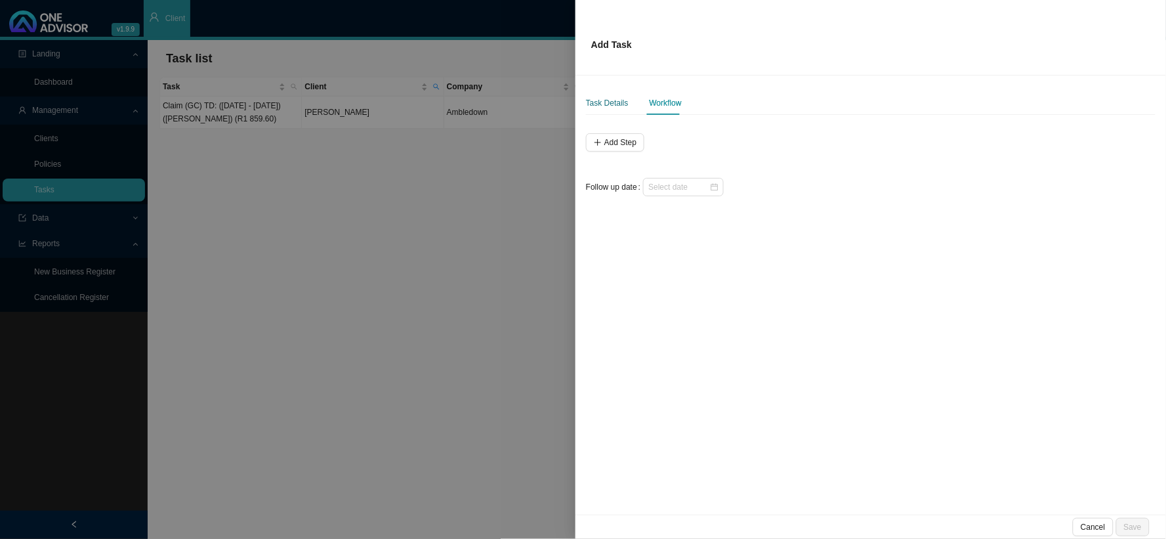
click at [614, 106] on div "Task Details" at bounding box center [607, 102] width 43 height 13
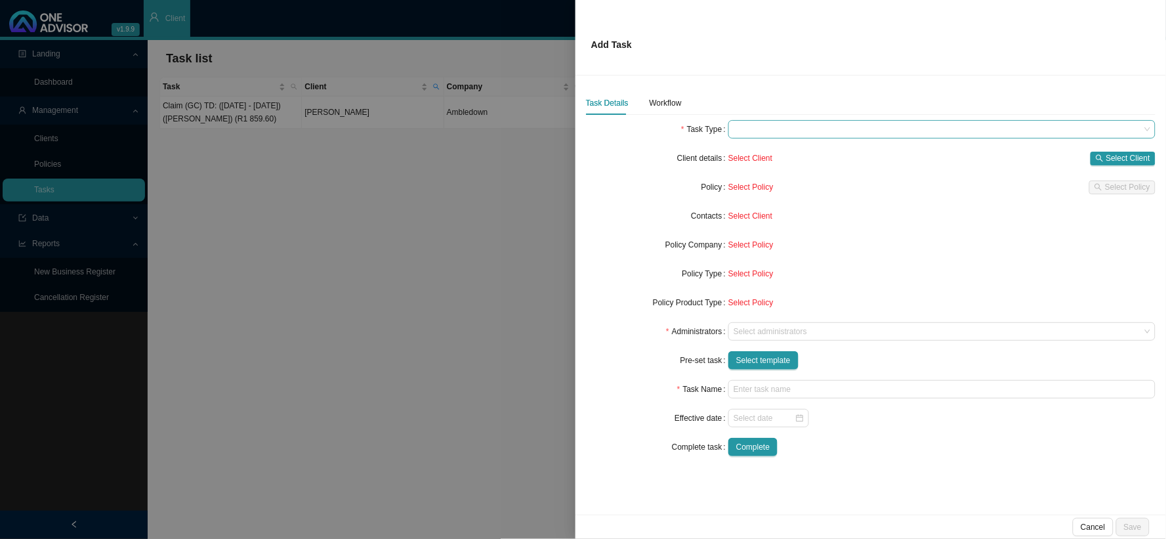
click at [760, 131] on span at bounding box center [942, 129] width 417 height 17
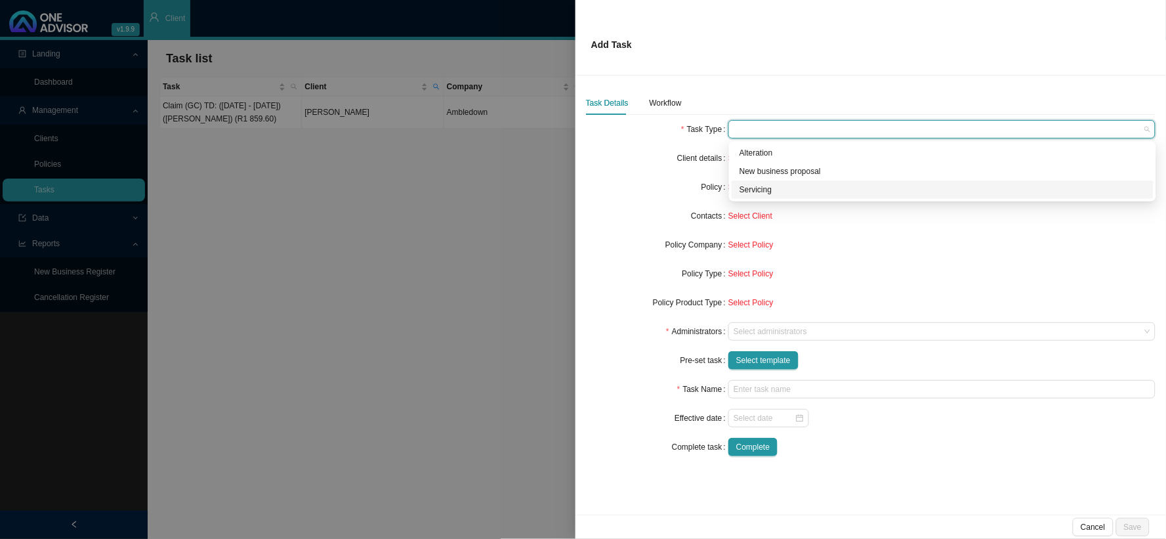
click at [754, 188] on div "Servicing" at bounding box center [943, 189] width 406 height 13
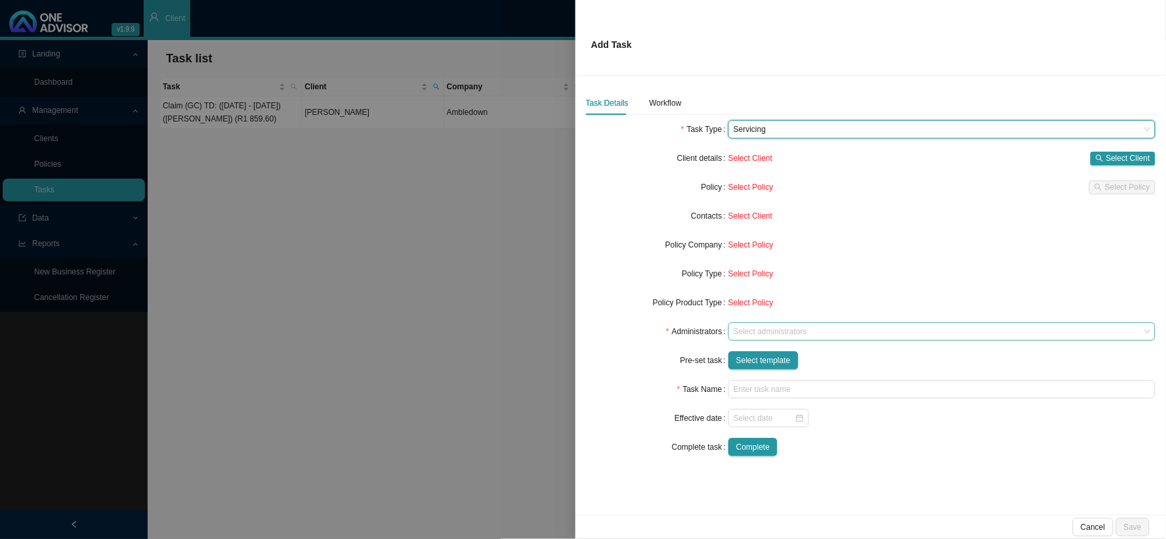
click at [764, 329] on div at bounding box center [936, 332] width 410 height 10
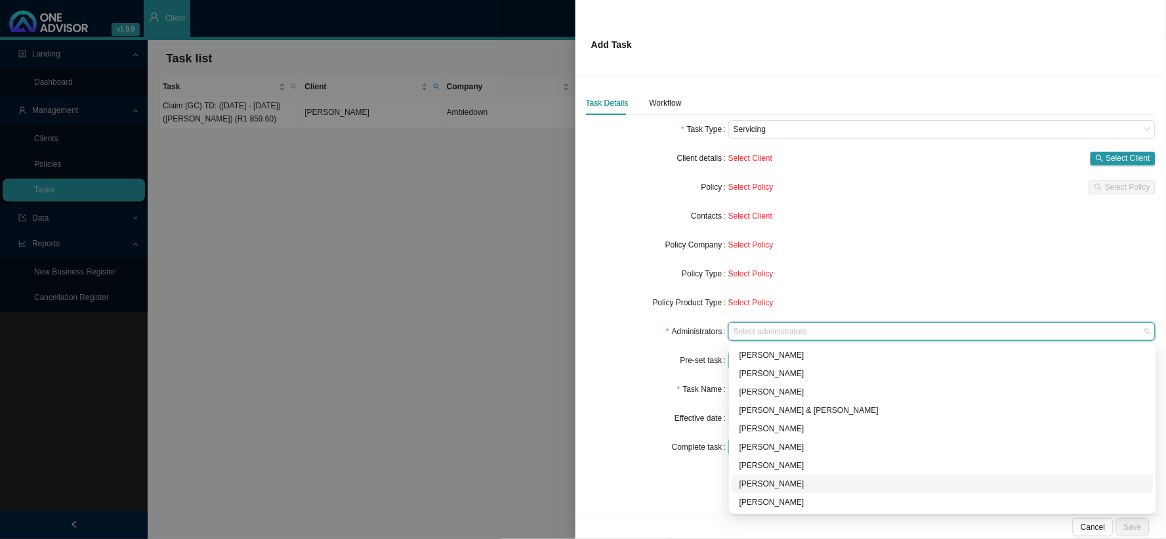
click at [769, 484] on div "[PERSON_NAME]" at bounding box center [943, 483] width 406 height 13
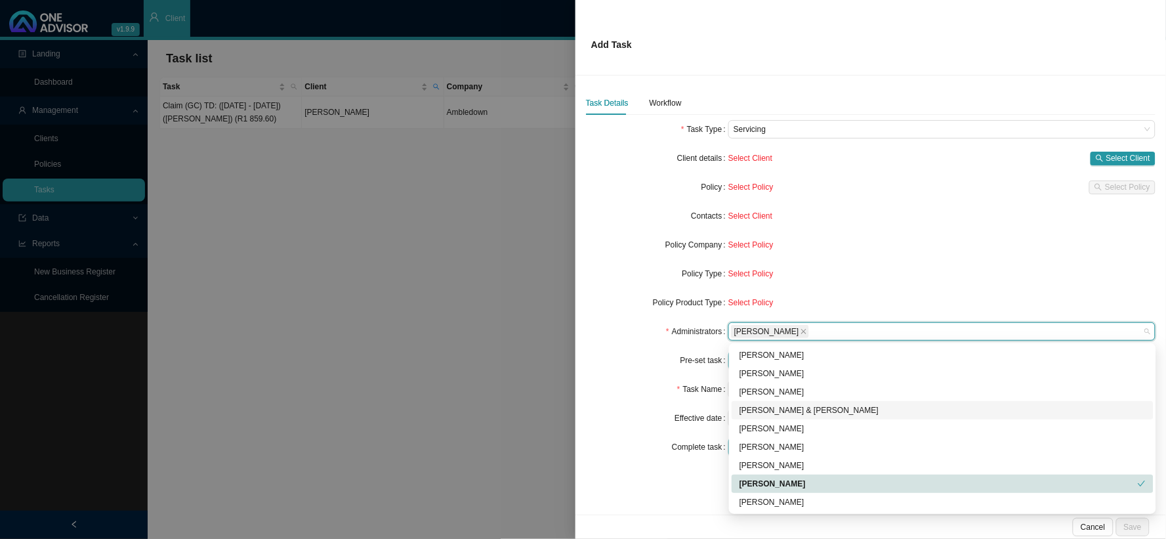
click at [624, 360] on div "Pre-set task" at bounding box center [657, 360] width 142 height 18
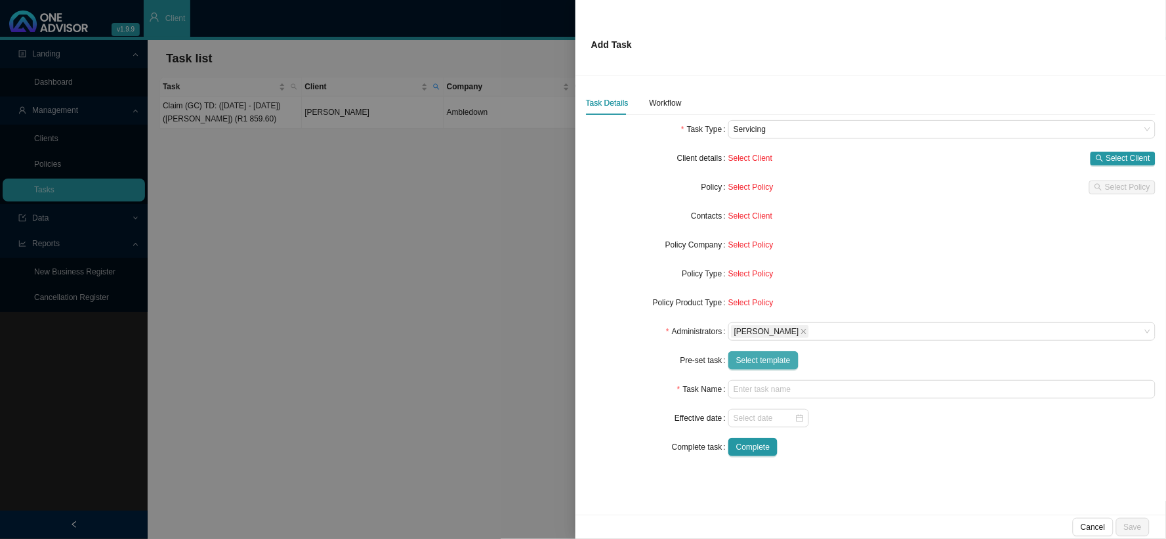
click at [784, 361] on span "Select template" at bounding box center [763, 360] width 54 height 13
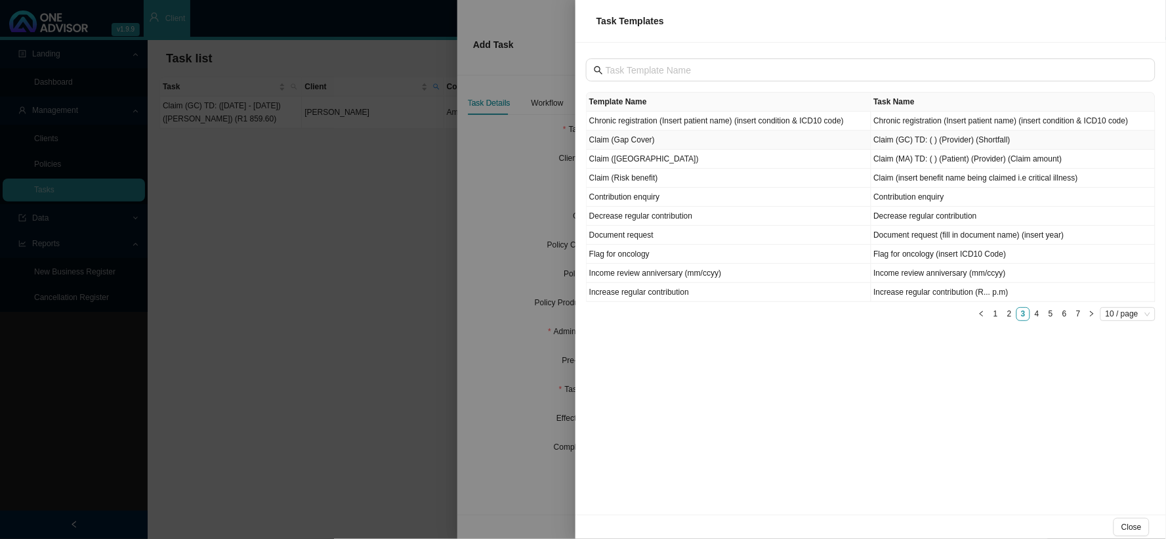
click at [620, 142] on td "Claim (Gap Cover)" at bounding box center [729, 140] width 285 height 19
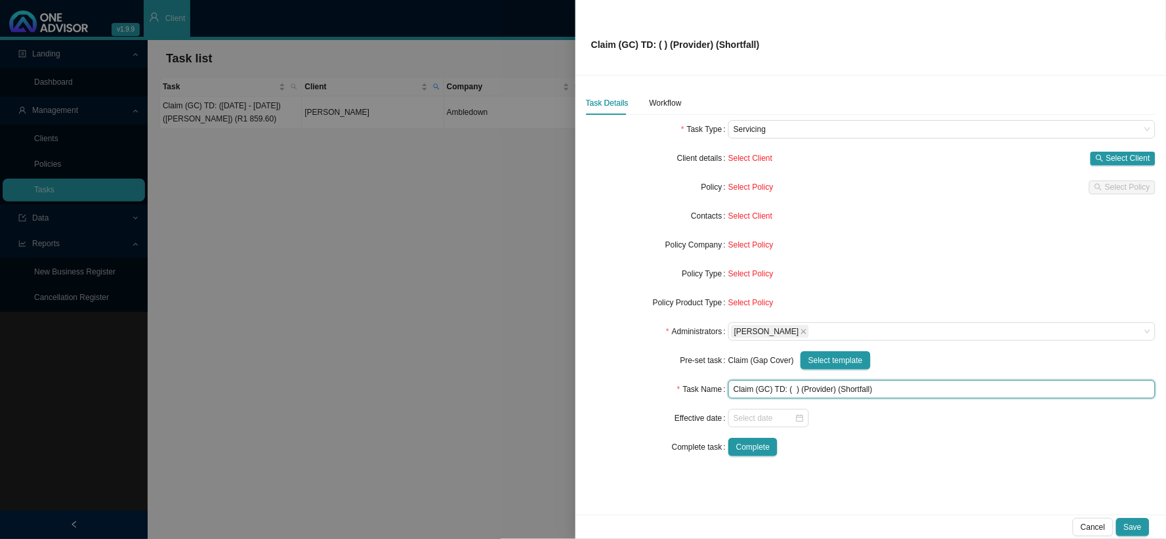
click at [795, 391] on input "Claim (GC) TD: ( ) (Provider) (Shortfall)" at bounding box center [942, 389] width 427 height 18
click at [843, 387] on input "Claim (GC) TD: [DATE] (Provider) (Shortfall)" at bounding box center [942, 389] width 427 height 18
click at [936, 393] on input "Claim (GC) TD: [DATE] (Mediclinic Midstream) (Shortfall)" at bounding box center [942, 389] width 427 height 18
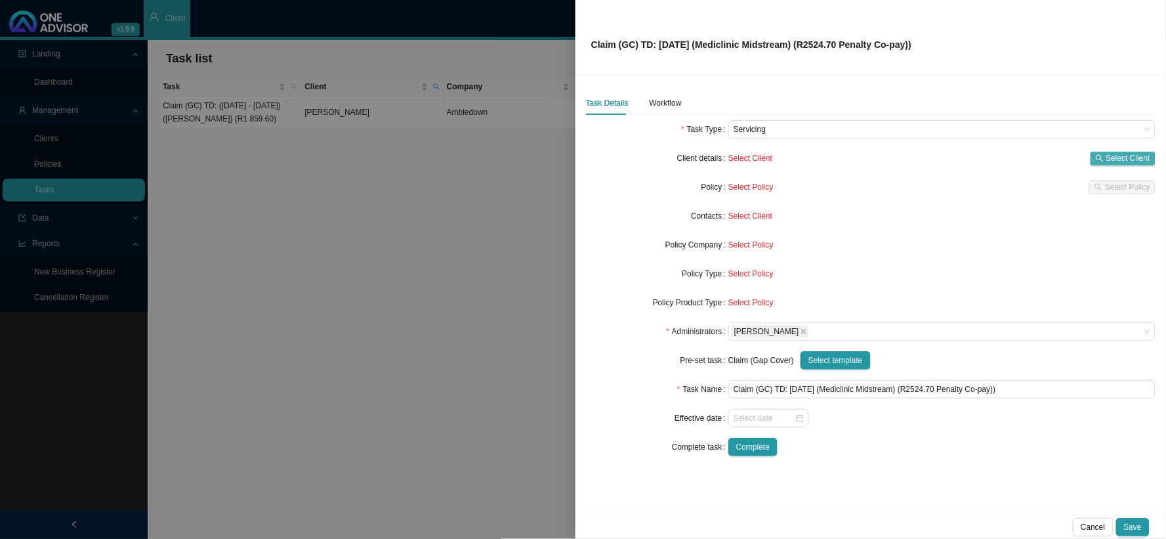
click at [1050, 155] on icon "search" at bounding box center [1099, 157] width 7 height 7
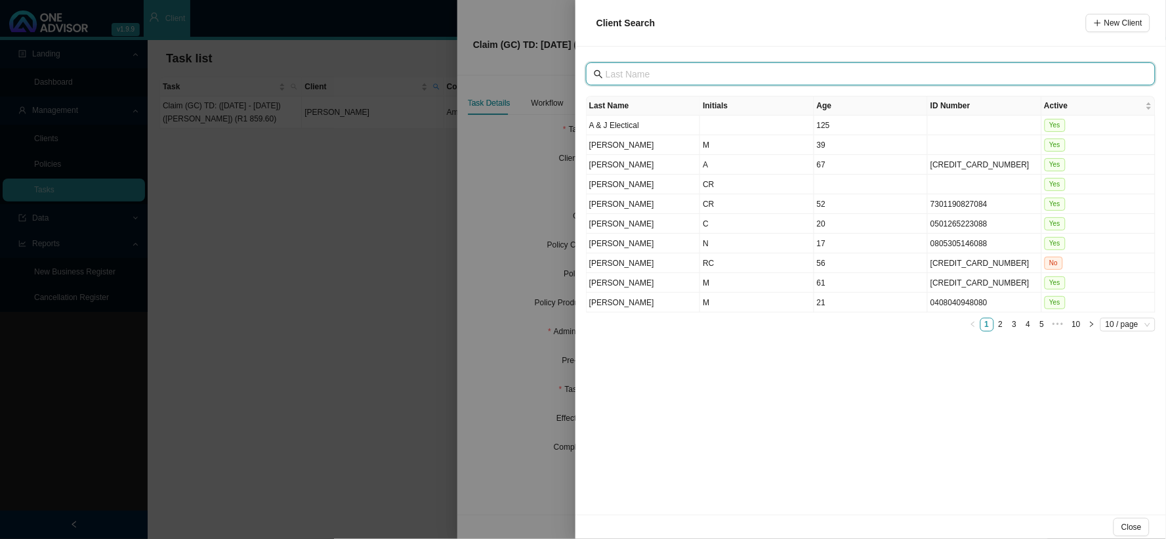
click at [697, 75] on input "text" at bounding box center [872, 74] width 533 height 14
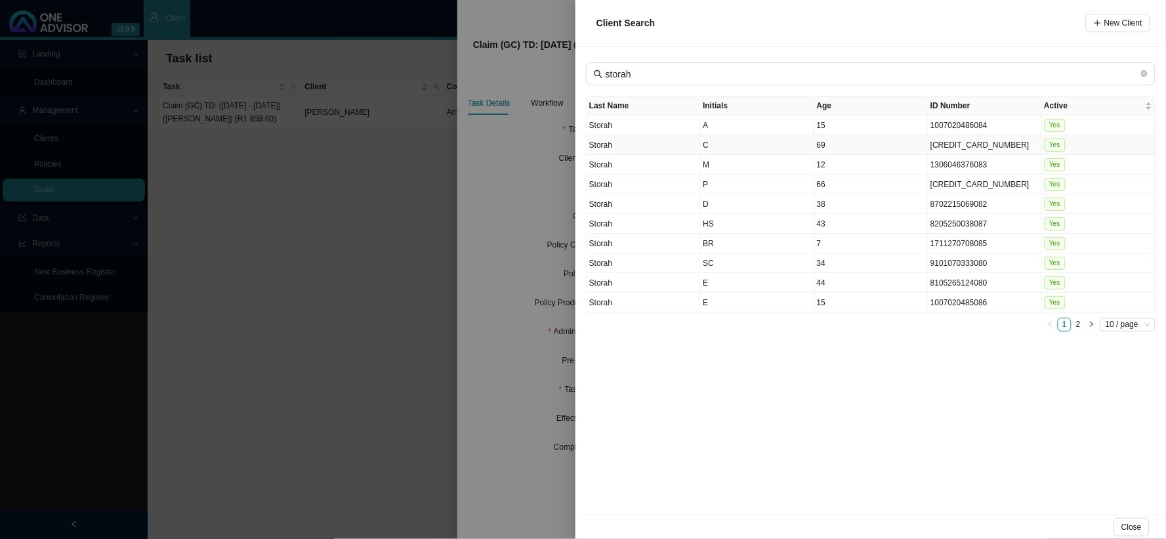
click at [705, 144] on td "C" at bounding box center [757, 145] width 114 height 20
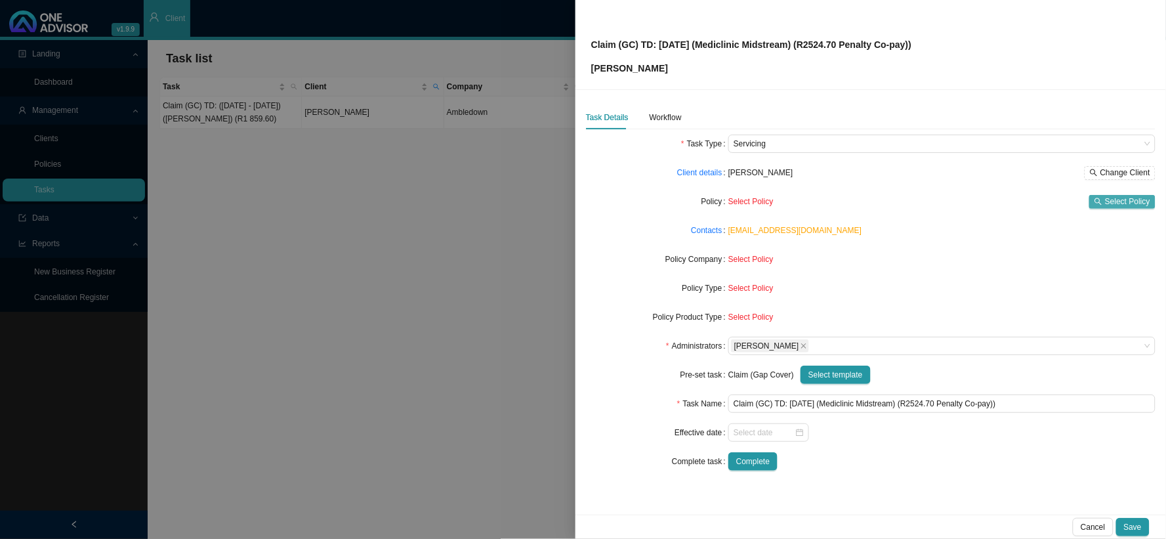
click at [1050, 195] on button "Select Policy" at bounding box center [1123, 202] width 66 height 14
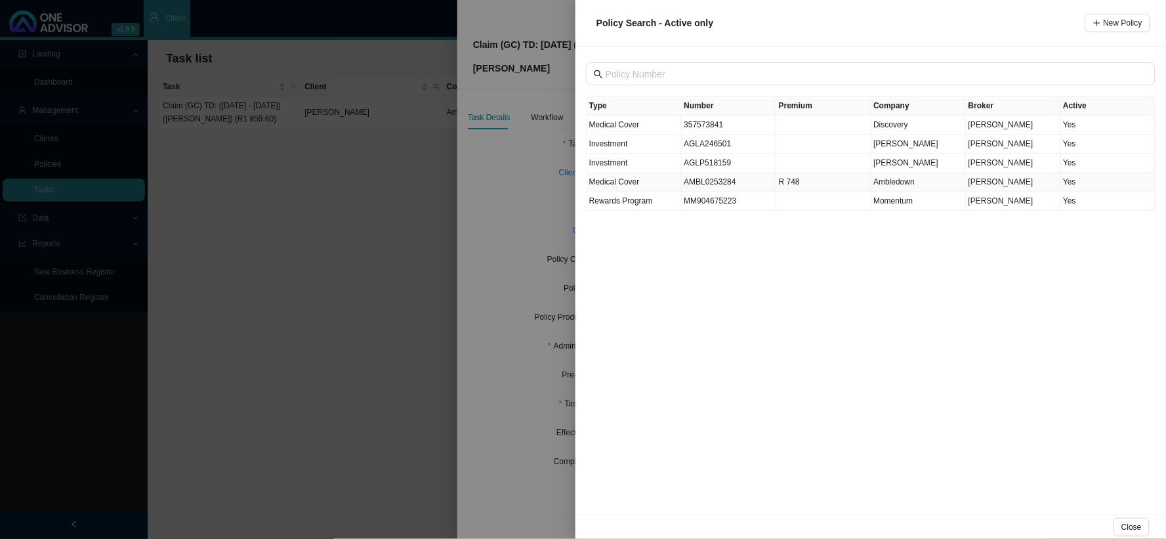
click at [706, 184] on td "AMBL0253284" at bounding box center [729, 182] width 95 height 19
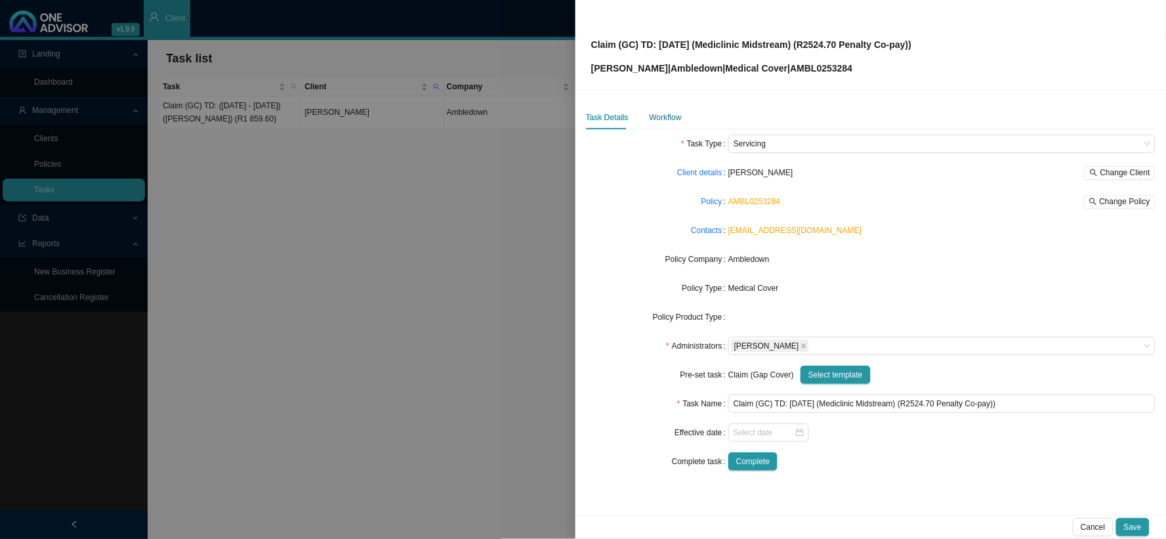
click at [662, 118] on div "Workflow" at bounding box center [666, 117] width 32 height 13
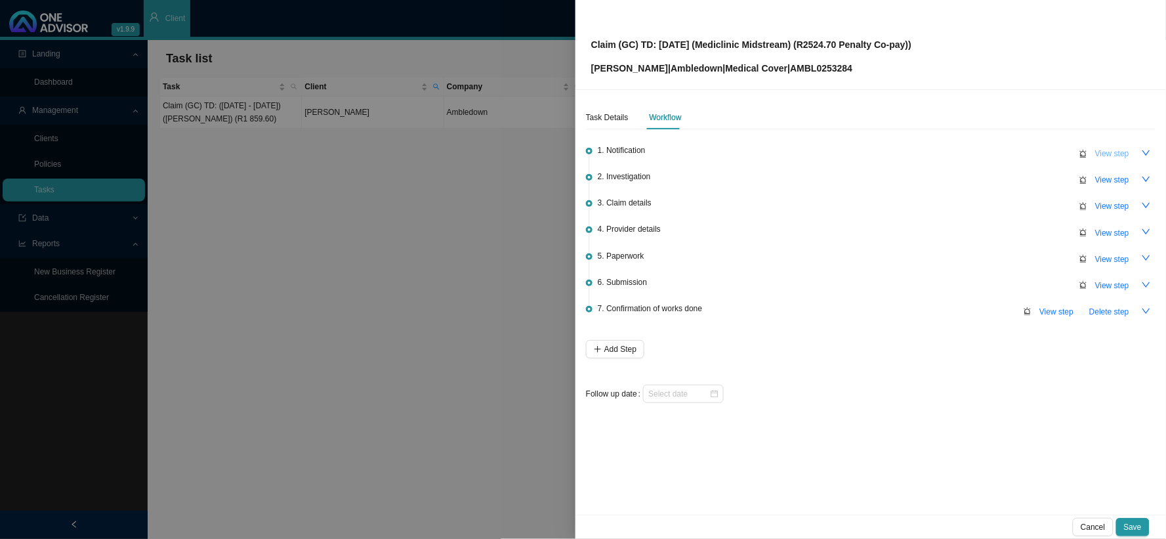
click at [1050, 147] on span "View step" at bounding box center [1113, 153] width 34 height 13
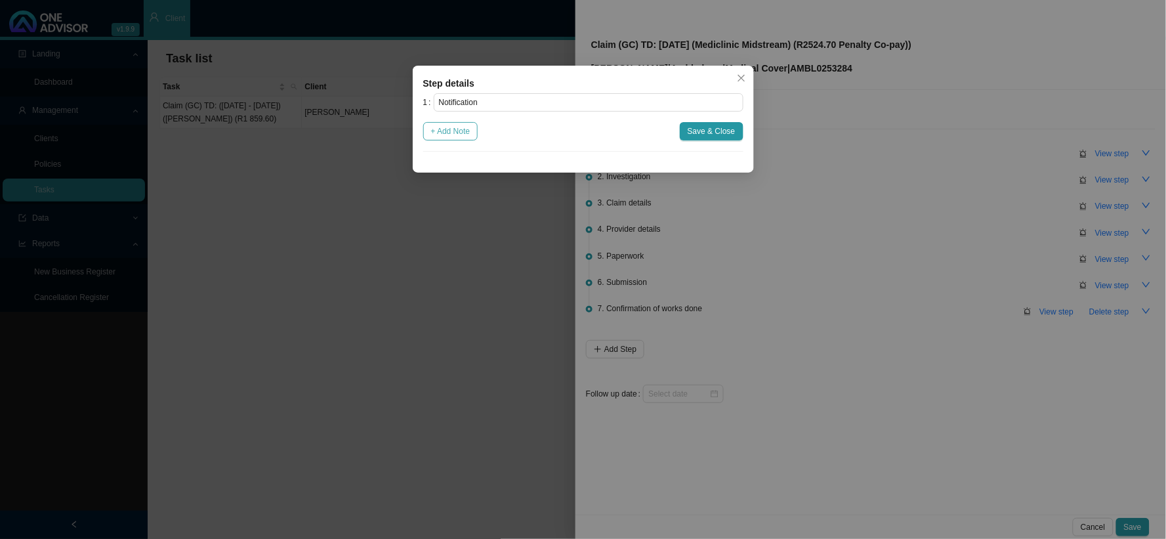
click at [457, 137] on span "+ Add Note" at bounding box center [450, 131] width 39 height 13
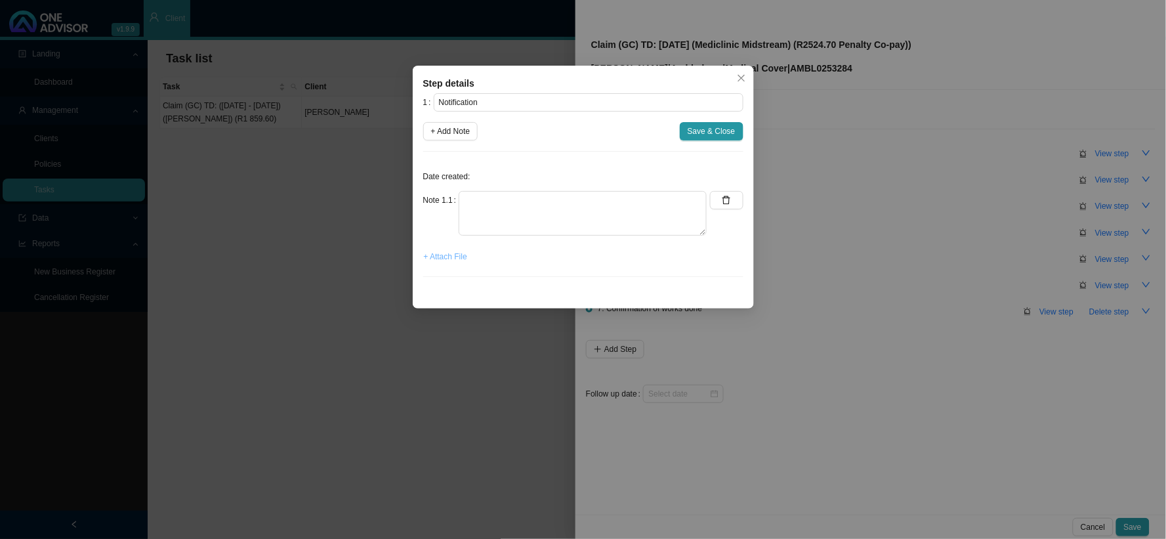
click at [457, 258] on span "+ Attach File" at bounding box center [445, 256] width 43 height 13
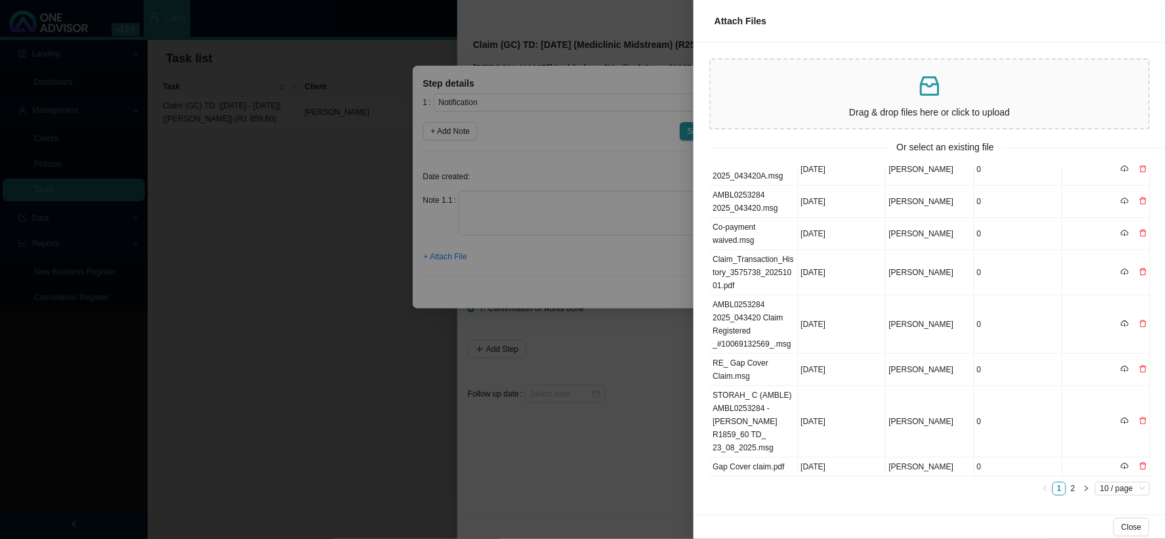
click at [664, 417] on div at bounding box center [583, 269] width 1166 height 539
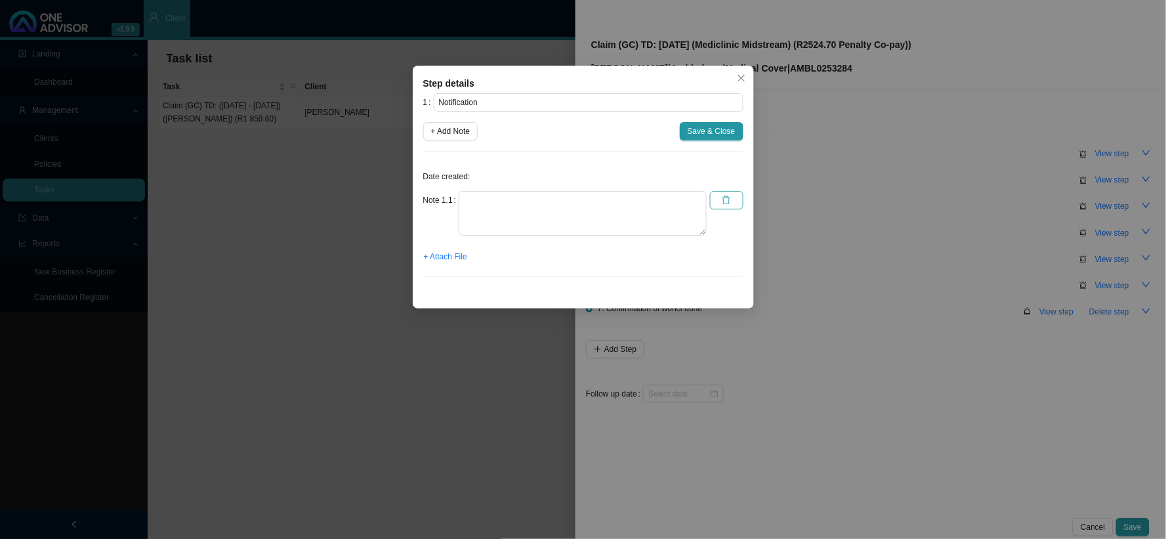
click at [725, 199] on icon "delete" at bounding box center [726, 200] width 9 height 9
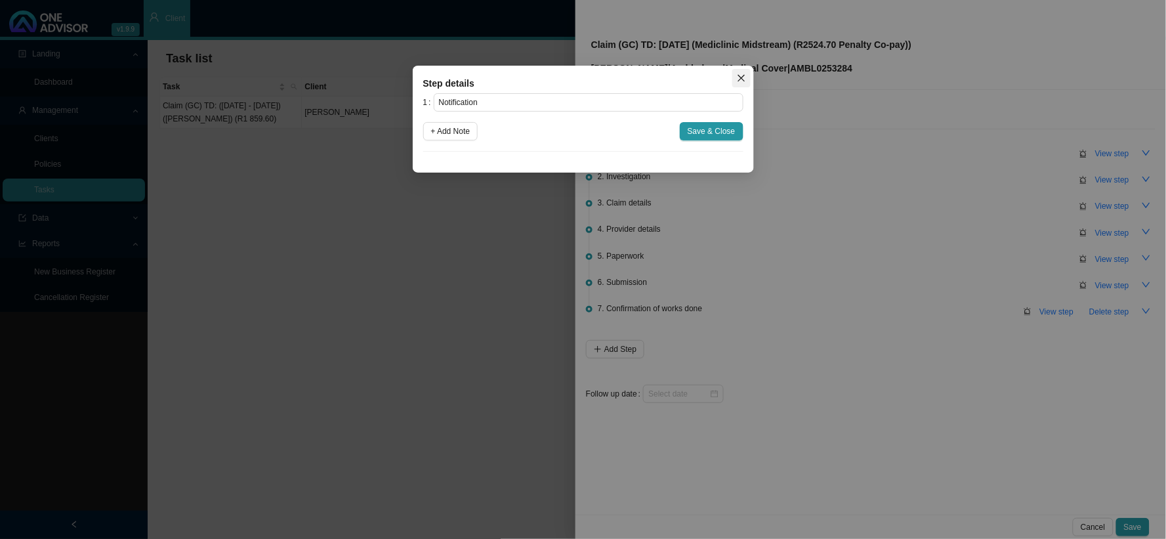
click at [740, 72] on button "Close" at bounding box center [742, 78] width 18 height 18
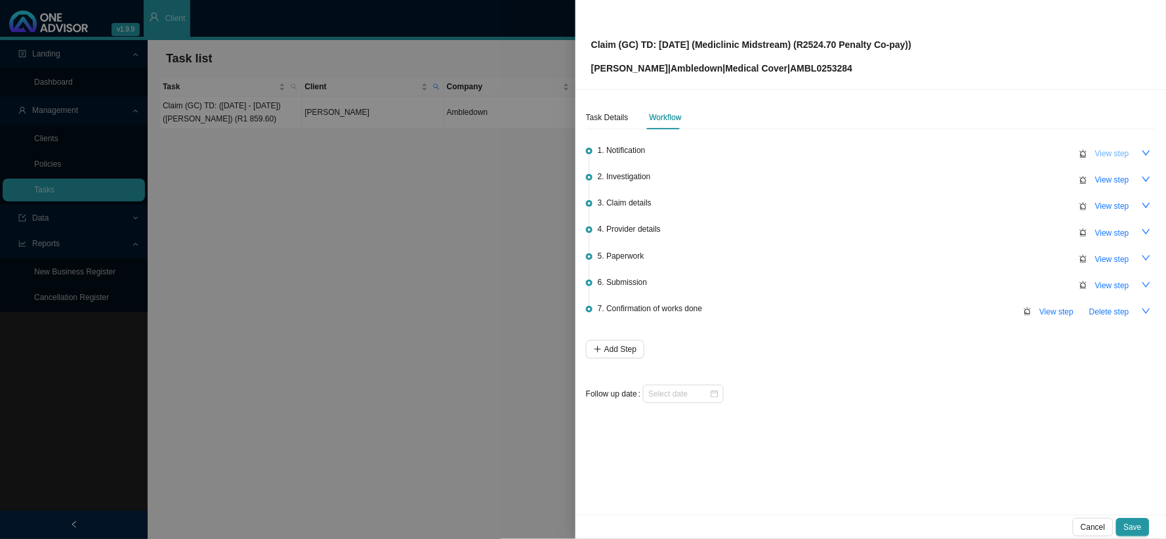
click at [1050, 149] on span "View step" at bounding box center [1113, 153] width 34 height 13
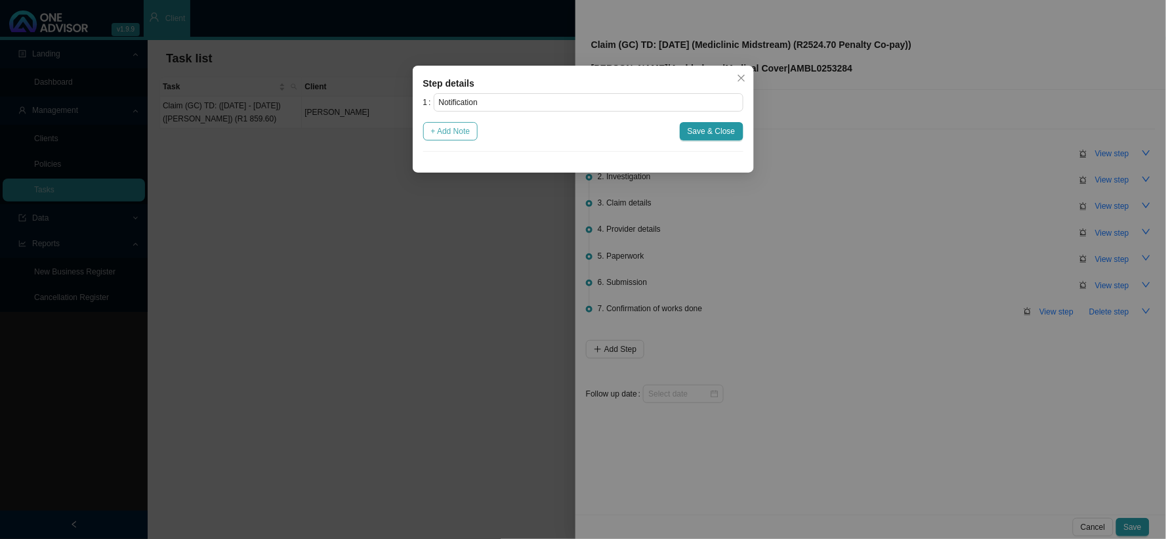
click at [456, 127] on span "+ Add Note" at bounding box center [450, 131] width 39 height 13
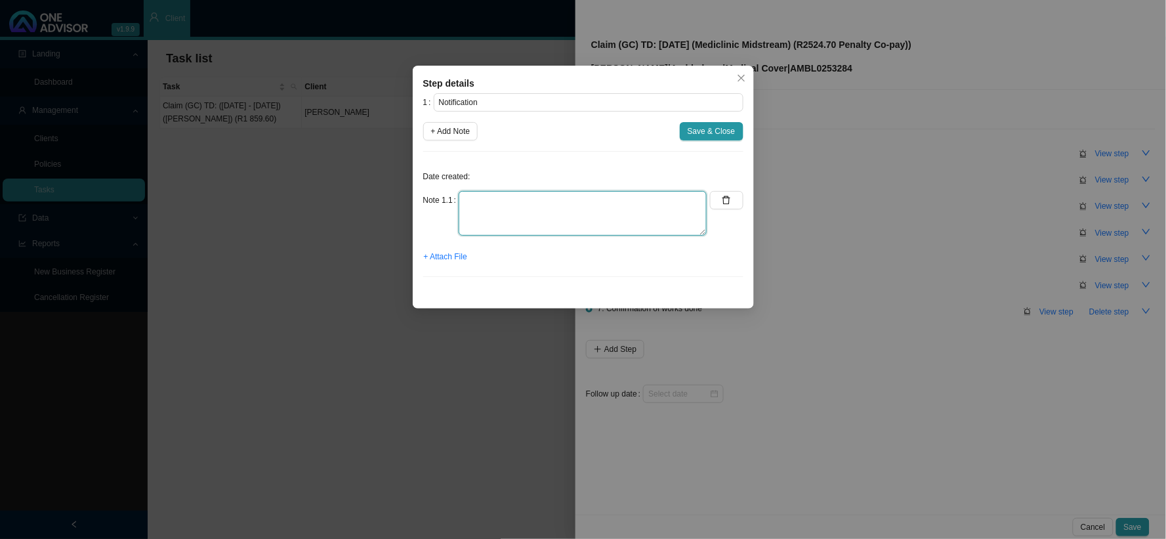
click at [542, 198] on textarea at bounding box center [583, 213] width 248 height 45
paste textarea "Received a gap cover claim from [PERSON_NAME]"
click at [444, 259] on span "+ Attach File" at bounding box center [445, 256] width 43 height 13
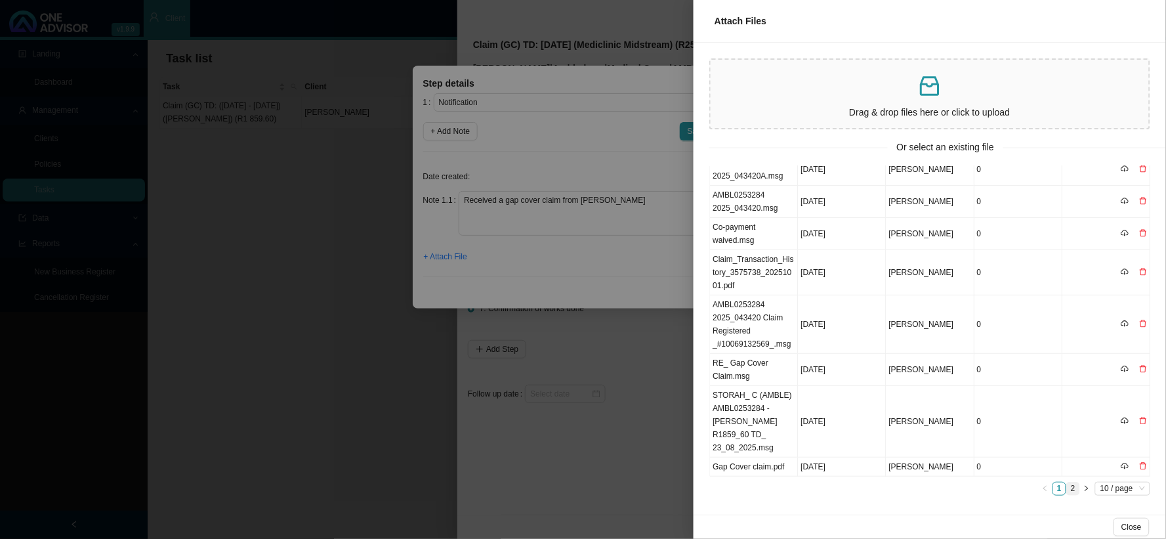
click at [1050, 484] on link "2" at bounding box center [1073, 488] width 12 height 12
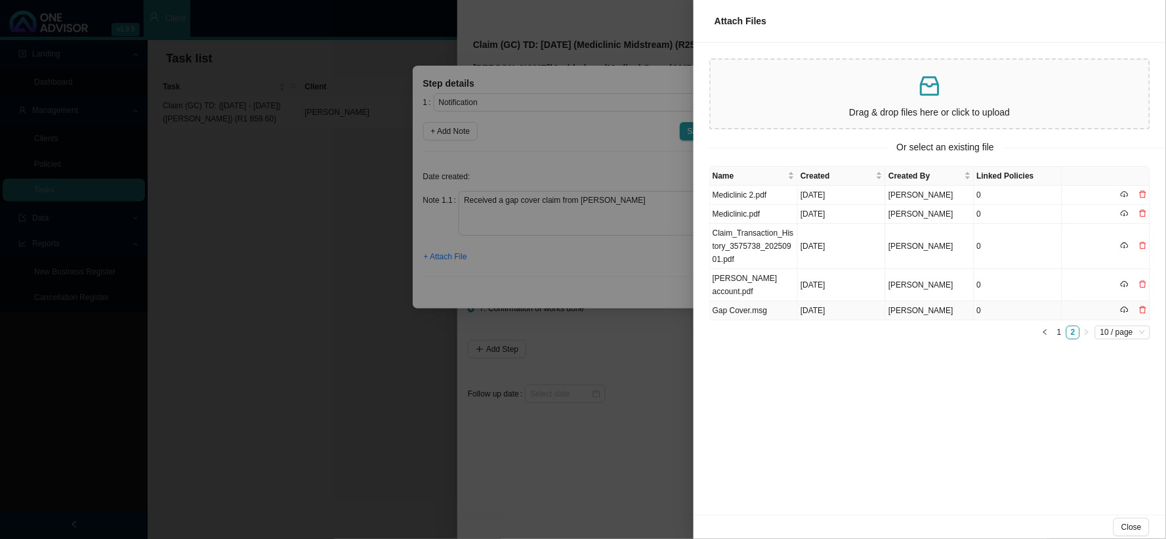
click at [753, 310] on td "Gap Cover.msg" at bounding box center [754, 310] width 88 height 19
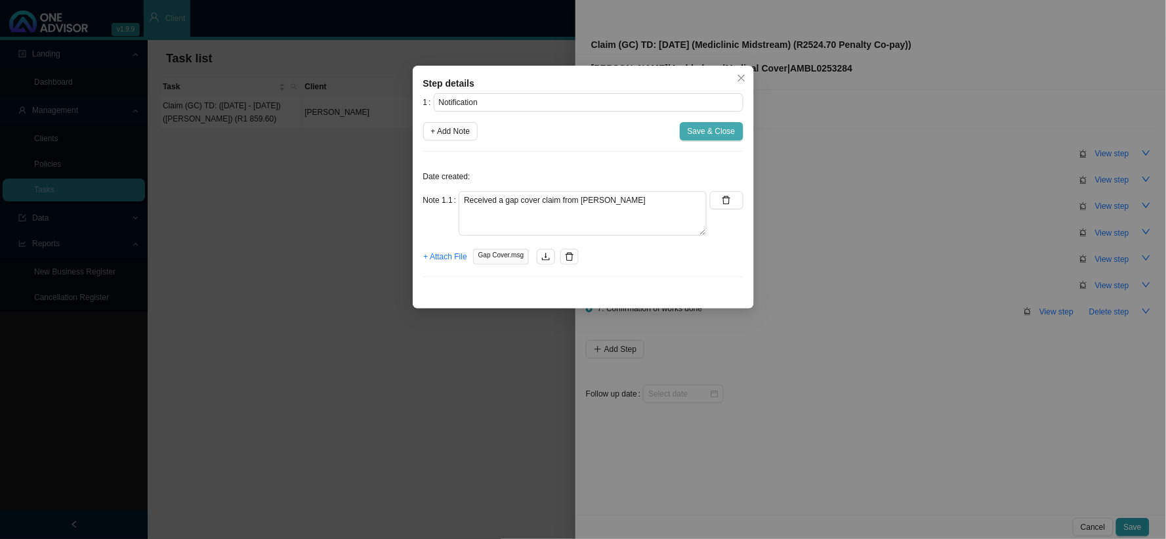
click at [700, 129] on span "Save & Close" at bounding box center [712, 131] width 48 height 13
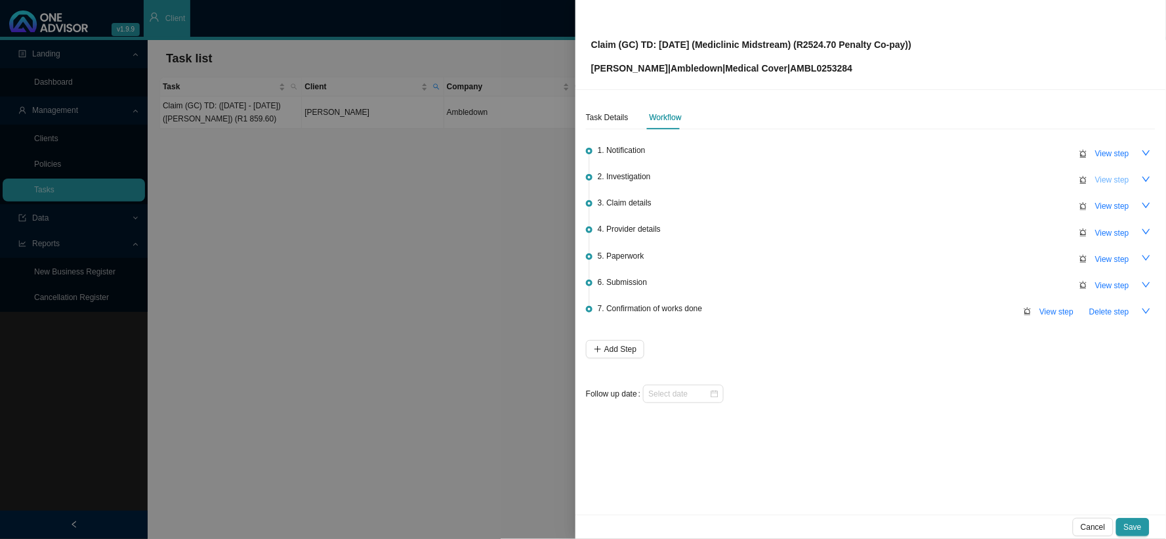
click at [1050, 178] on span "View step" at bounding box center [1113, 179] width 34 height 13
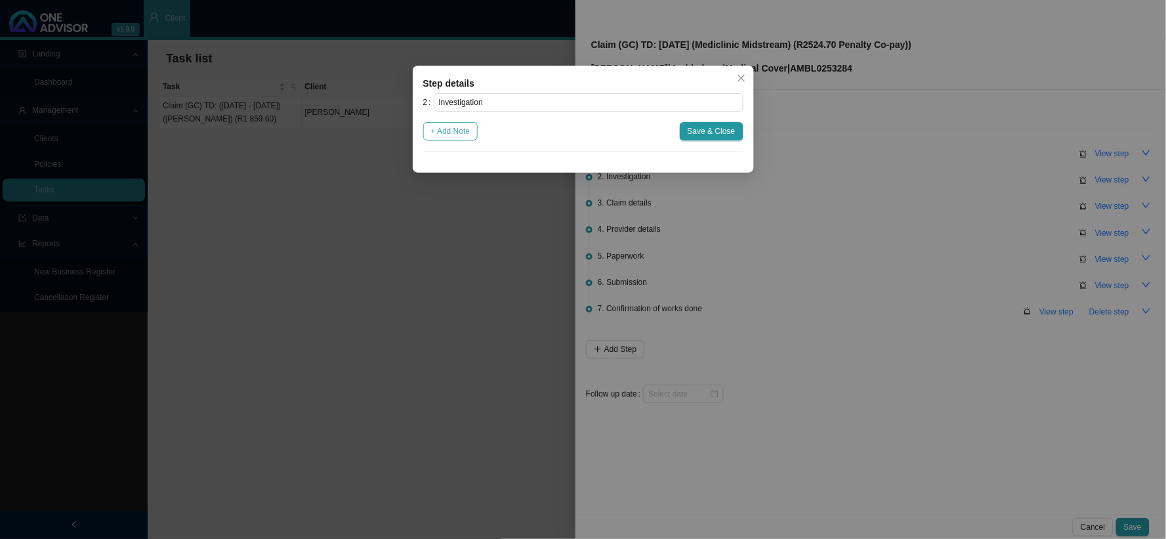
click at [467, 133] on span "+ Add Note" at bounding box center [450, 131] width 39 height 13
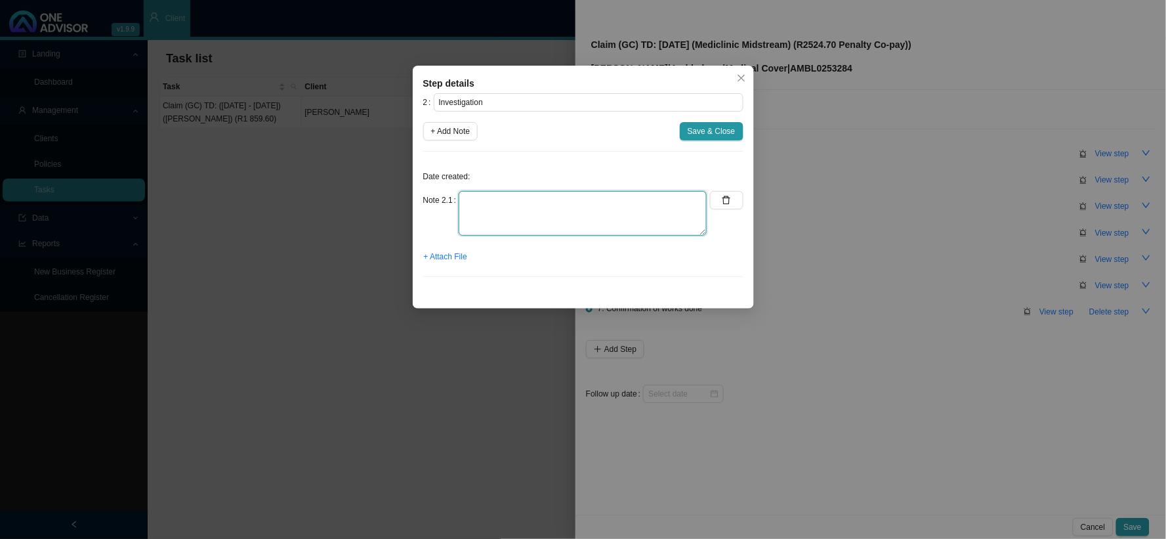
click at [511, 196] on textarea at bounding box center [583, 213] width 248 height 45
paste textarea "K29.7 - [MEDICAL_DATA], unspecified (Not a PMB code)"
click at [445, 259] on span "+ Attach File" at bounding box center [445, 256] width 43 height 13
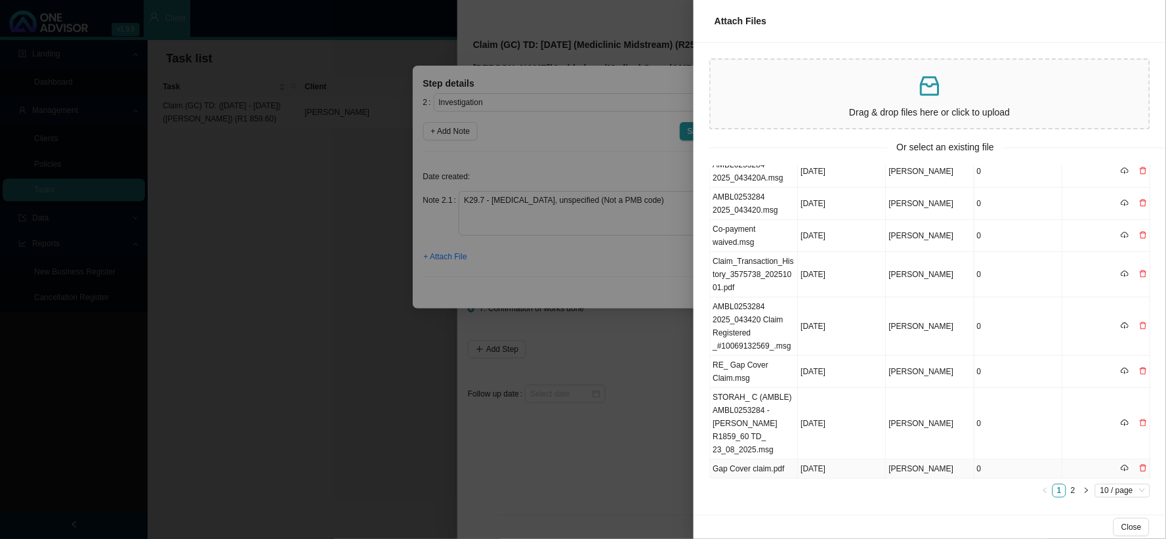
scroll to position [110, 0]
click at [1050, 484] on link "2" at bounding box center [1073, 488] width 12 height 12
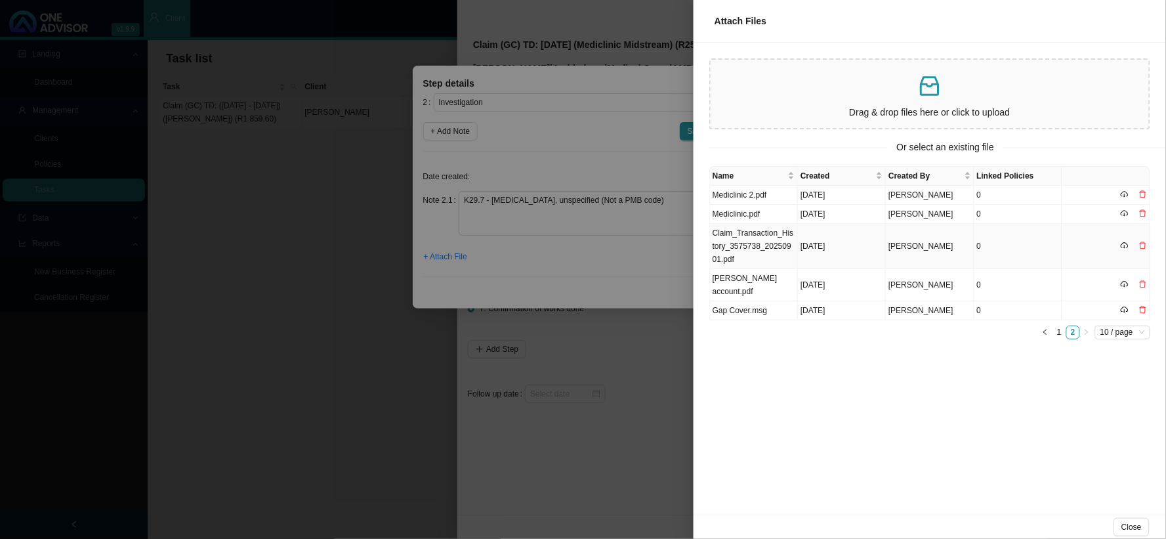
click at [739, 236] on td "Claim_Transaction_History_3575738_20250901.pdf" at bounding box center [754, 246] width 88 height 45
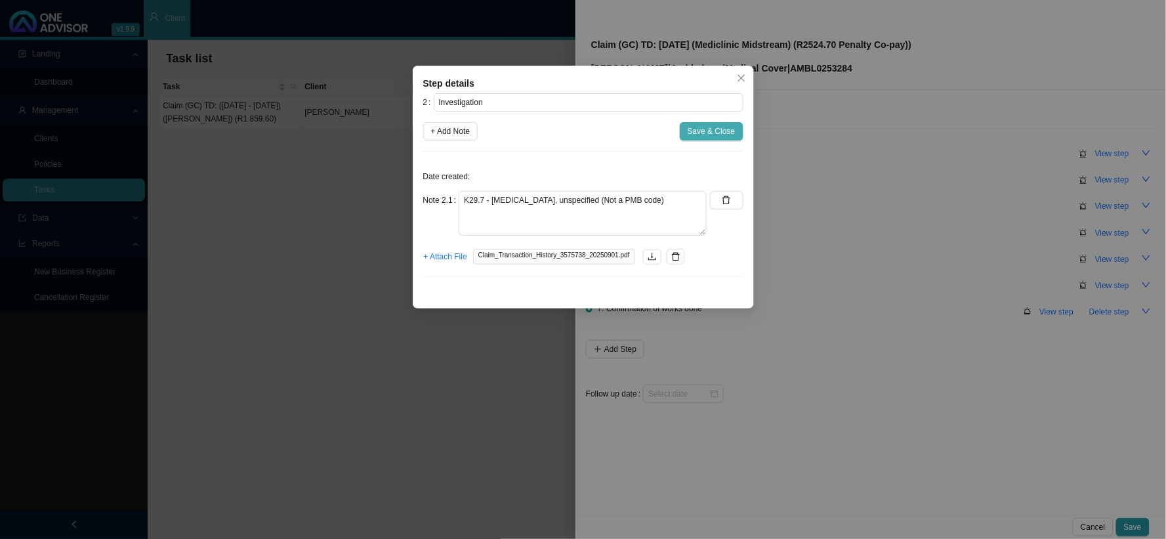
click at [724, 134] on span "Save & Close" at bounding box center [712, 131] width 48 height 13
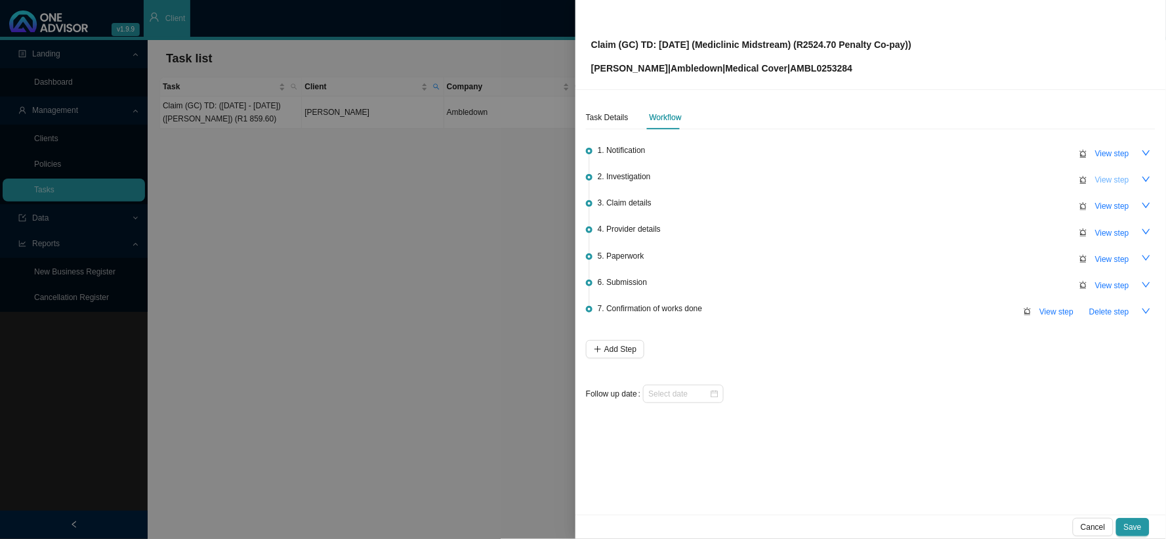
click at [1050, 179] on span "View step" at bounding box center [1113, 179] width 34 height 13
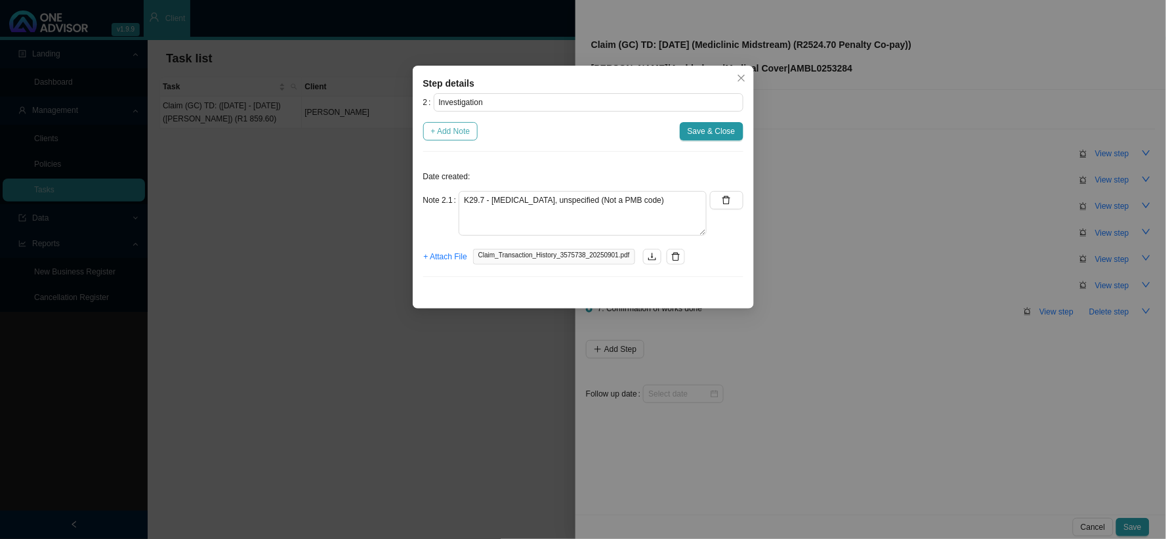
click at [457, 133] on span "+ Add Note" at bounding box center [450, 131] width 39 height 13
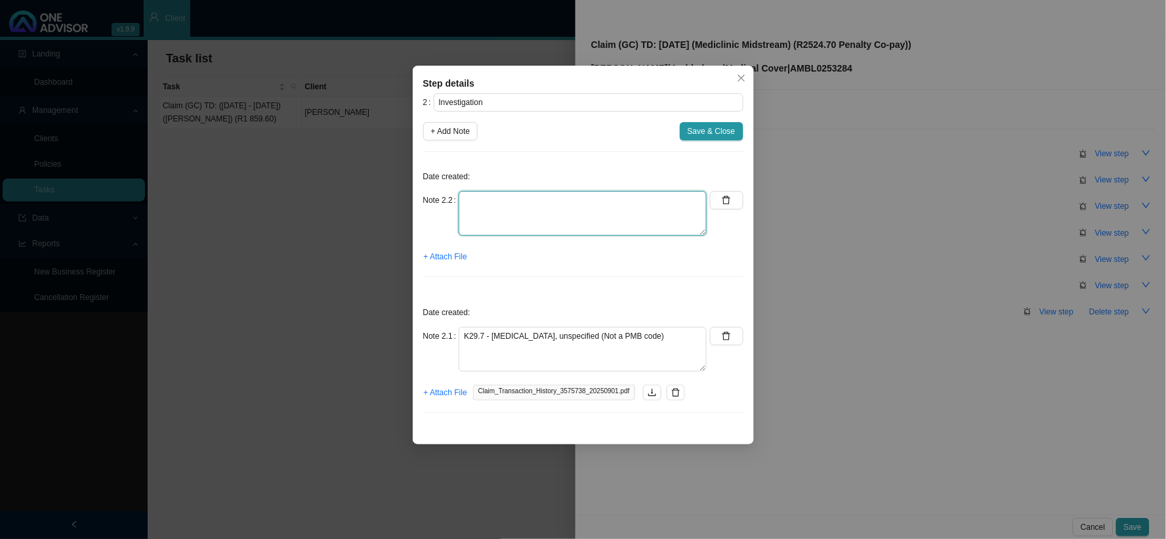
click at [579, 199] on textarea at bounding box center [583, 213] width 248 height 45
paste textarea "Admission was due to an infection and/ or [MEDICAL_DATA]"
click at [727, 123] on button "Save & Close" at bounding box center [712, 131] width 64 height 18
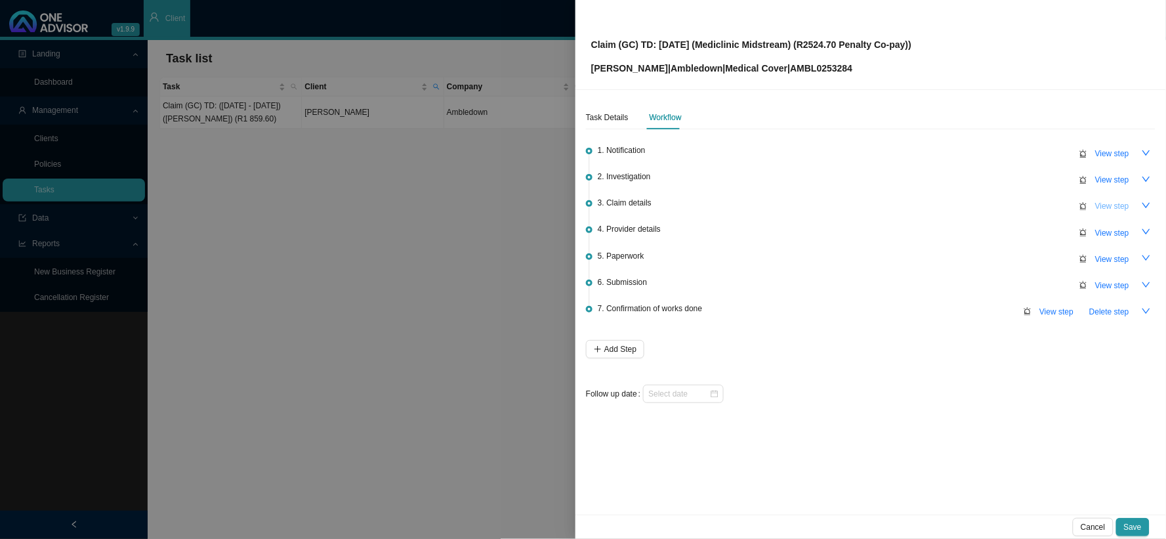
click at [1050, 205] on span "View step" at bounding box center [1113, 206] width 34 height 13
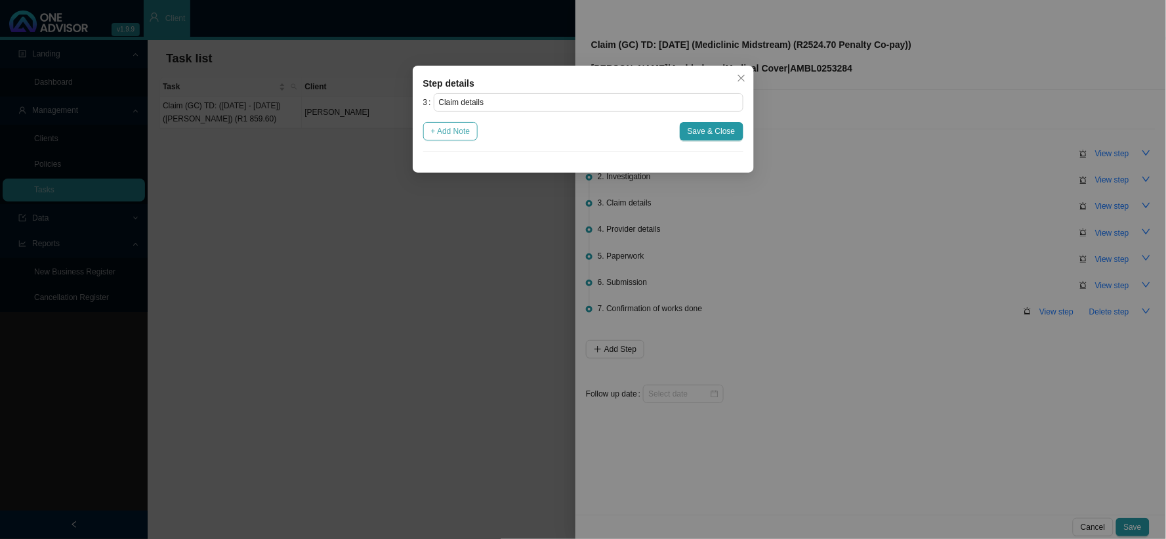
click at [452, 133] on span "+ Add Note" at bounding box center [450, 131] width 39 height 13
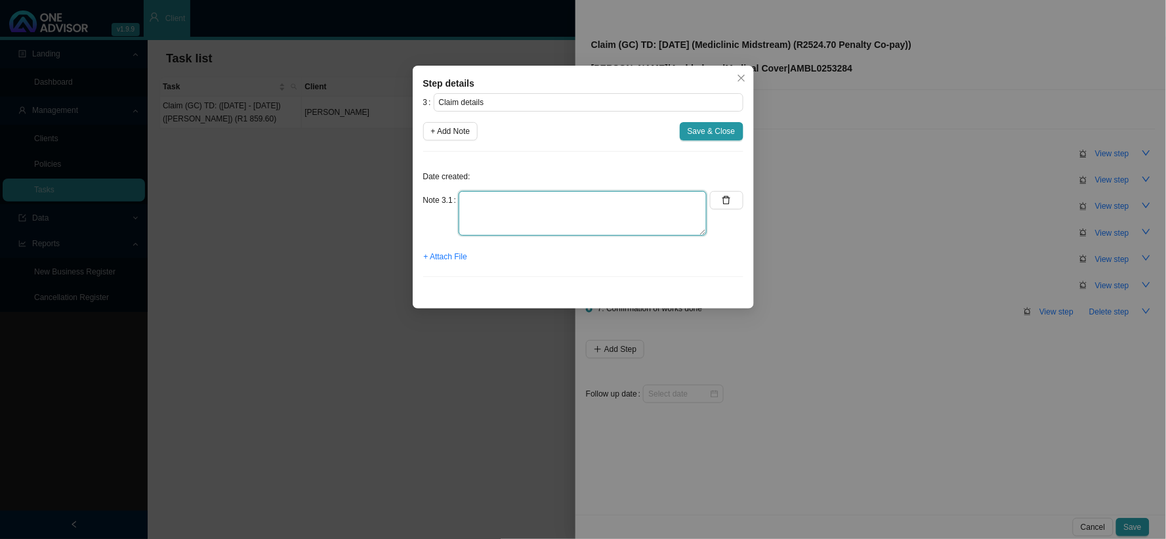
click at [575, 203] on textarea at bounding box center [583, 213] width 248 height 45
drag, startPoint x: 585, startPoint y: 188, endPoint x: 576, endPoint y: 187, distance: 9.9
click at [576, 187] on div "Date created: Note 3.1 R2524.70 pENALTY CO-PAYMENT + Attach File" at bounding box center [583, 224] width 320 height 125
drag, startPoint x: 598, startPoint y: 202, endPoint x: 500, endPoint y: 197, distance: 98.6
click at [500, 197] on textarea "R2524.70 pENALTY CO-PAYMENT" at bounding box center [583, 213] width 248 height 45
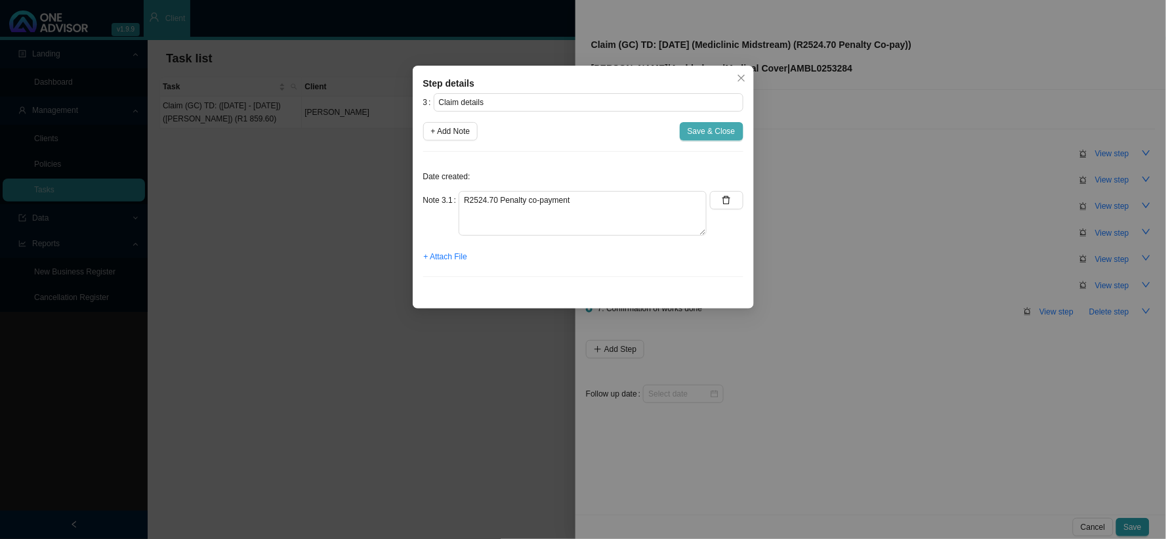
click at [707, 128] on span "Save & Close" at bounding box center [712, 131] width 48 height 13
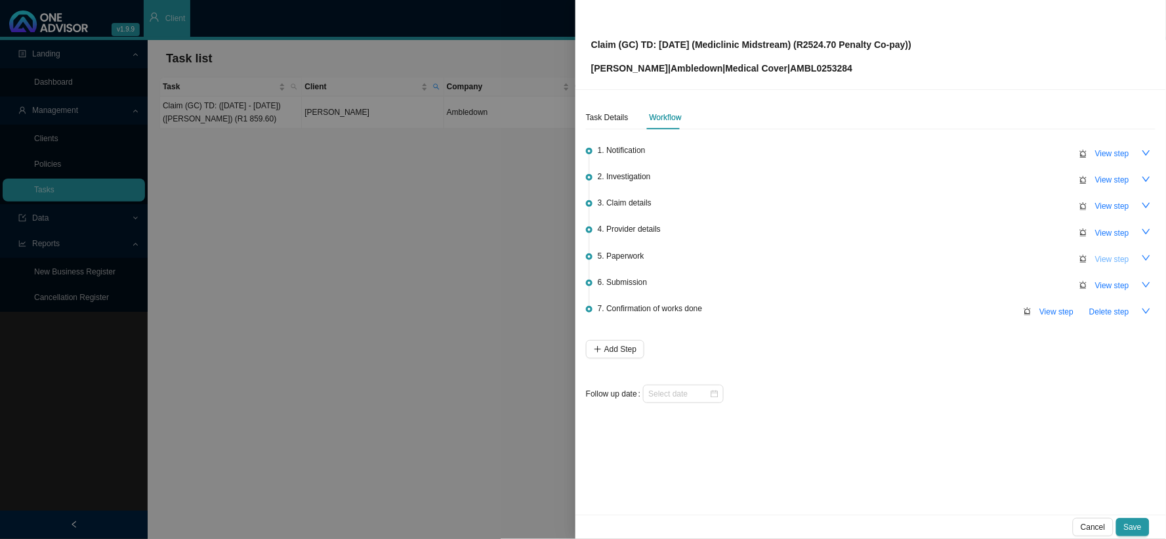
click at [1050, 253] on span "View step" at bounding box center [1113, 259] width 34 height 13
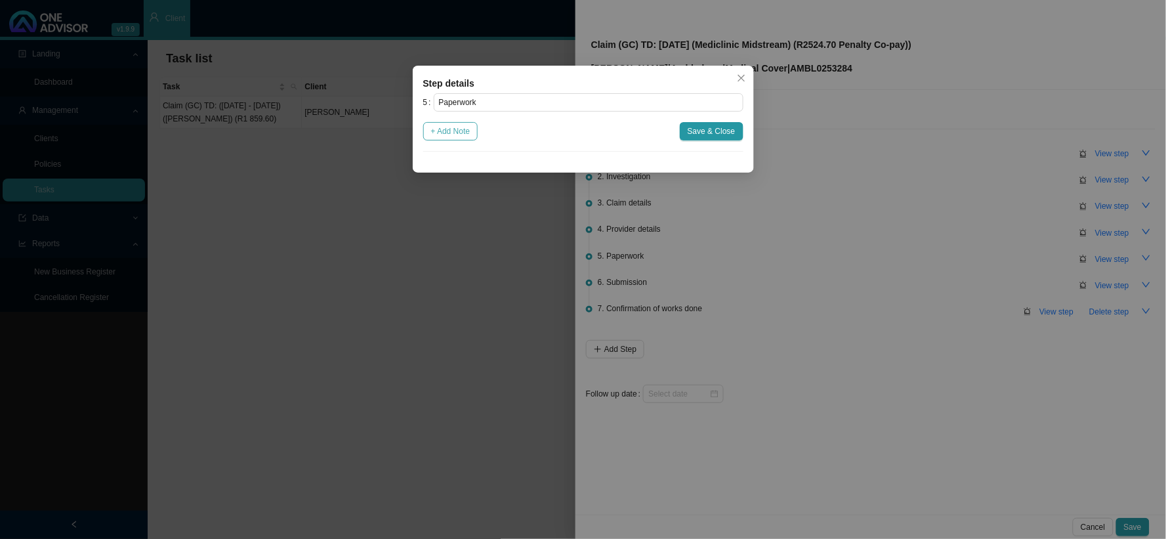
click at [456, 126] on span "+ Add Note" at bounding box center [450, 131] width 39 height 13
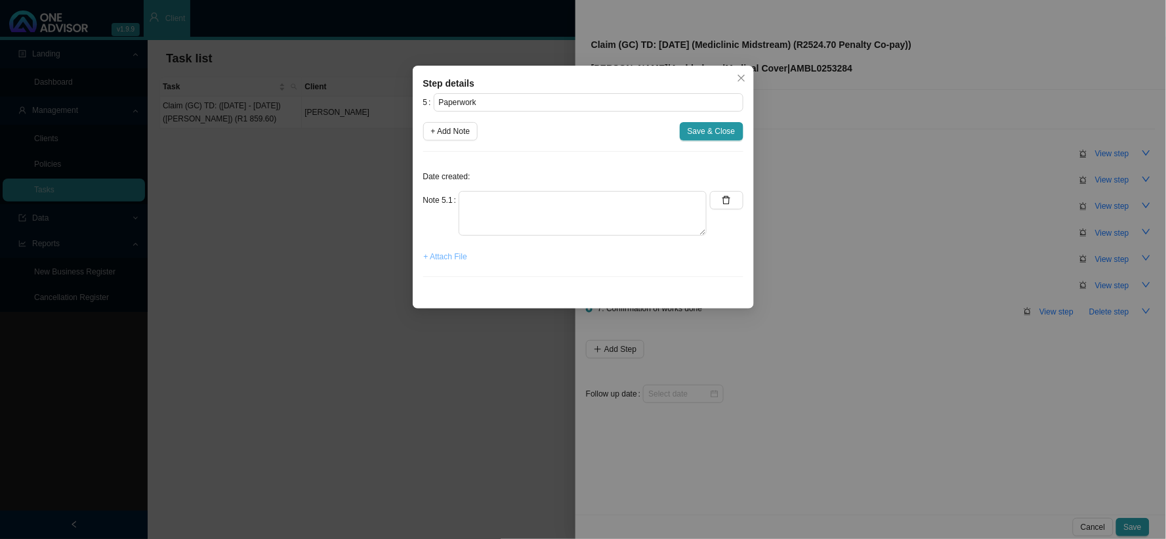
click at [445, 254] on span "+ Attach File" at bounding box center [445, 256] width 43 height 13
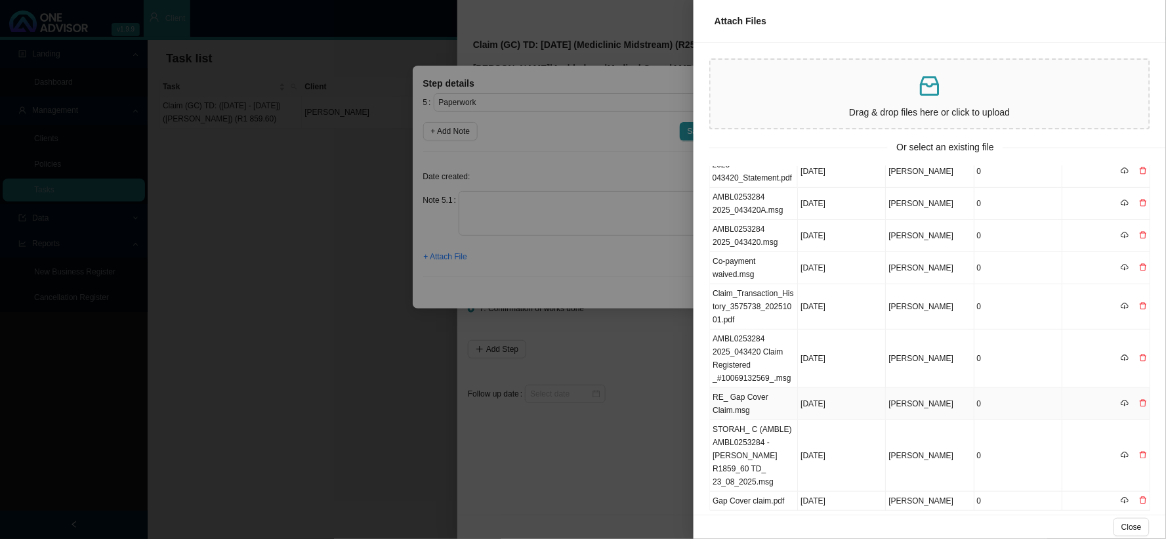
scroll to position [110, 0]
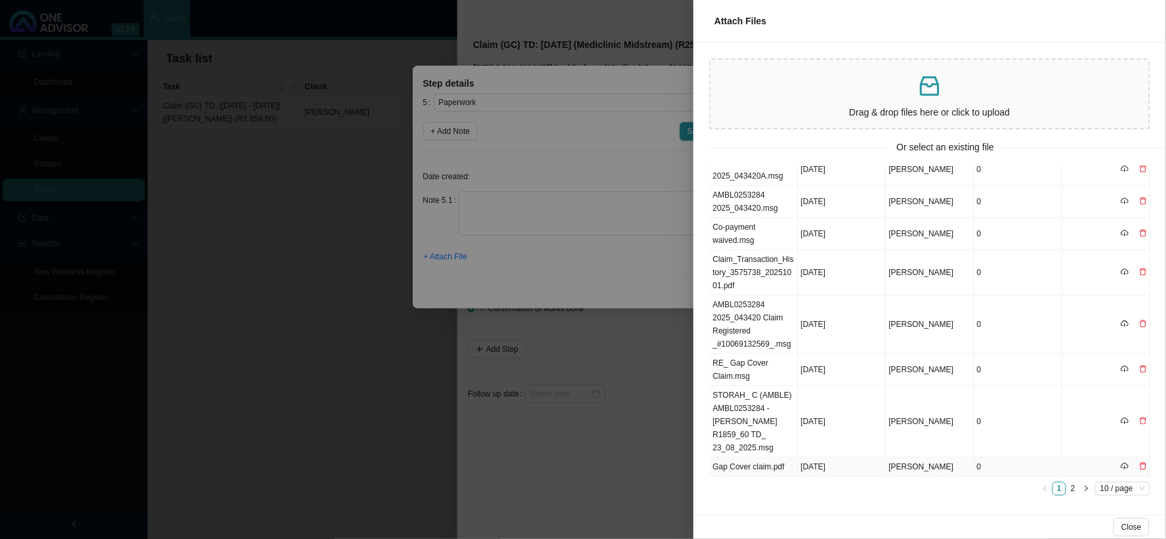
click at [782, 461] on td "Gap Cover claim.pdf" at bounding box center [754, 466] width 88 height 19
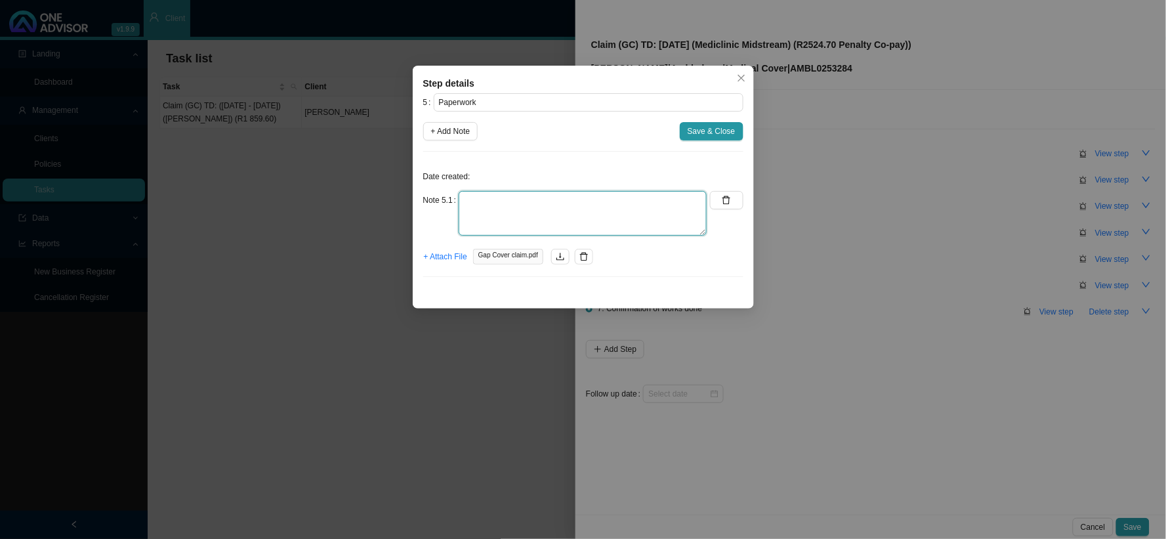
click at [490, 199] on textarea at bounding box center [583, 213] width 248 height 45
click at [448, 136] on span "+ Add Note" at bounding box center [450, 131] width 39 height 13
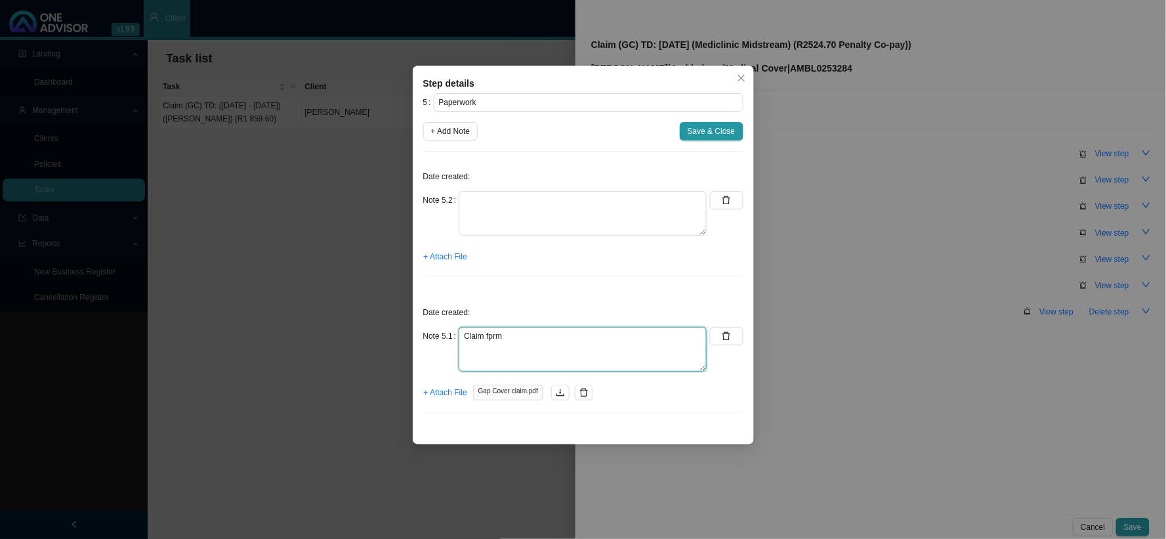
click at [491, 337] on textarea "Claim fprm" at bounding box center [583, 349] width 248 height 45
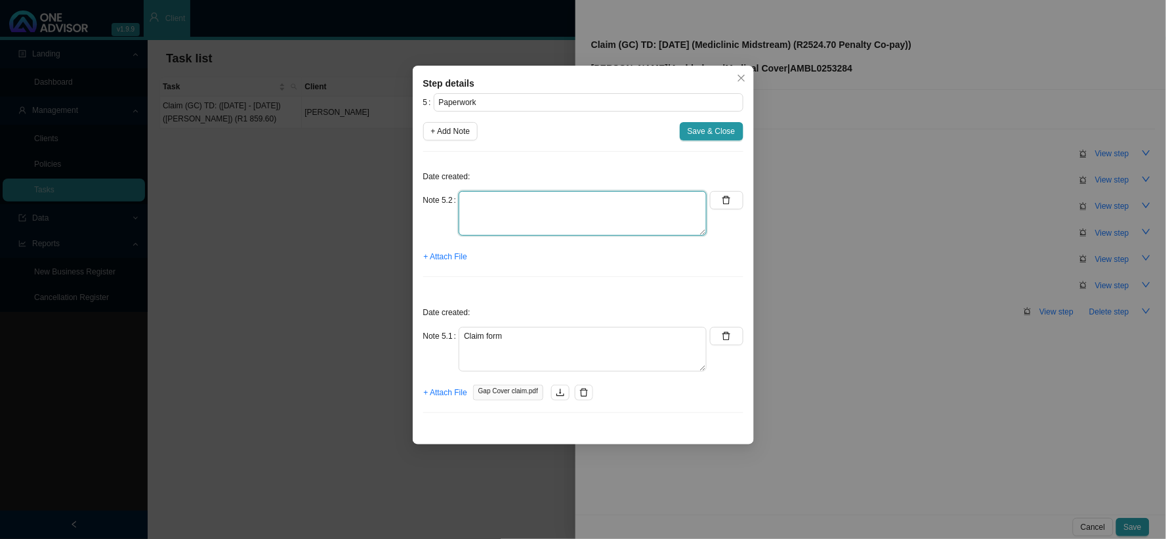
click at [489, 207] on textarea at bounding box center [583, 213] width 248 height 45
click at [448, 255] on span "+ Attach File" at bounding box center [445, 256] width 43 height 13
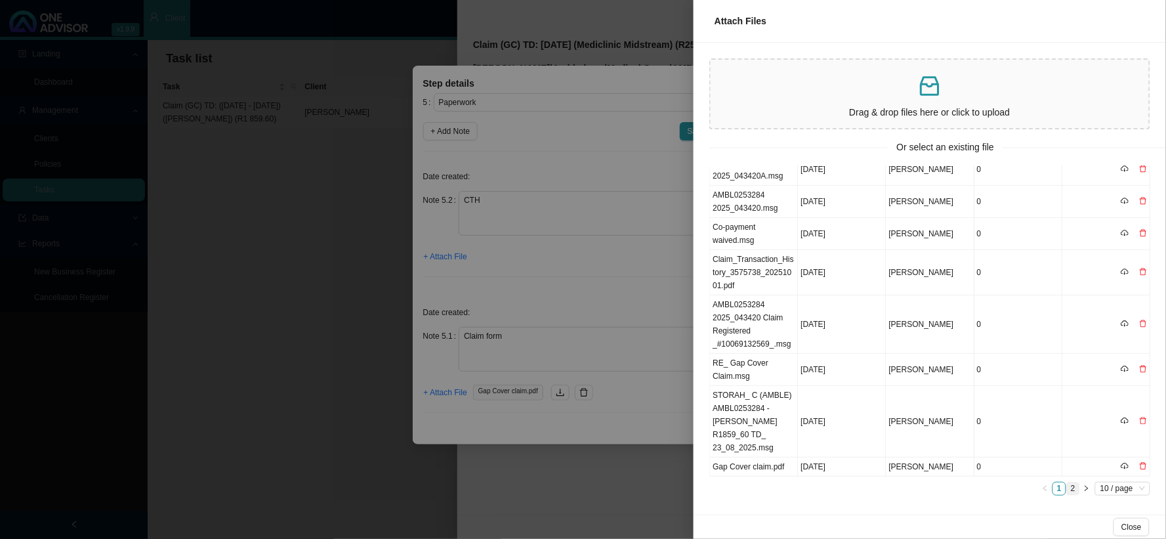
click at [1050, 482] on link "2" at bounding box center [1073, 488] width 12 height 12
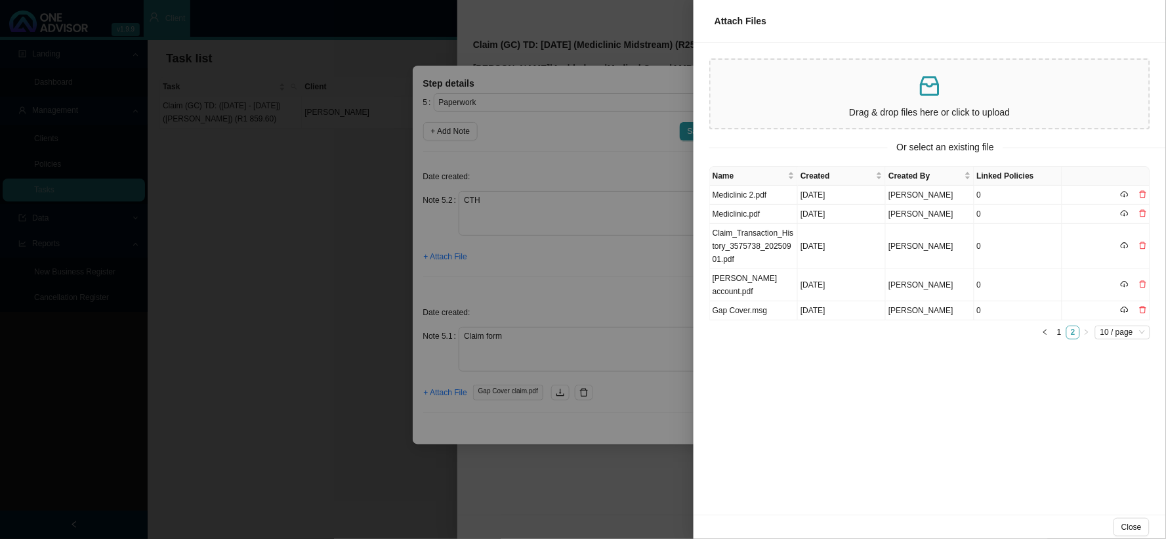
scroll to position [0, 0]
click at [742, 240] on td "Claim_Transaction_History_3575738_20250901.pdf" at bounding box center [754, 246] width 88 height 45
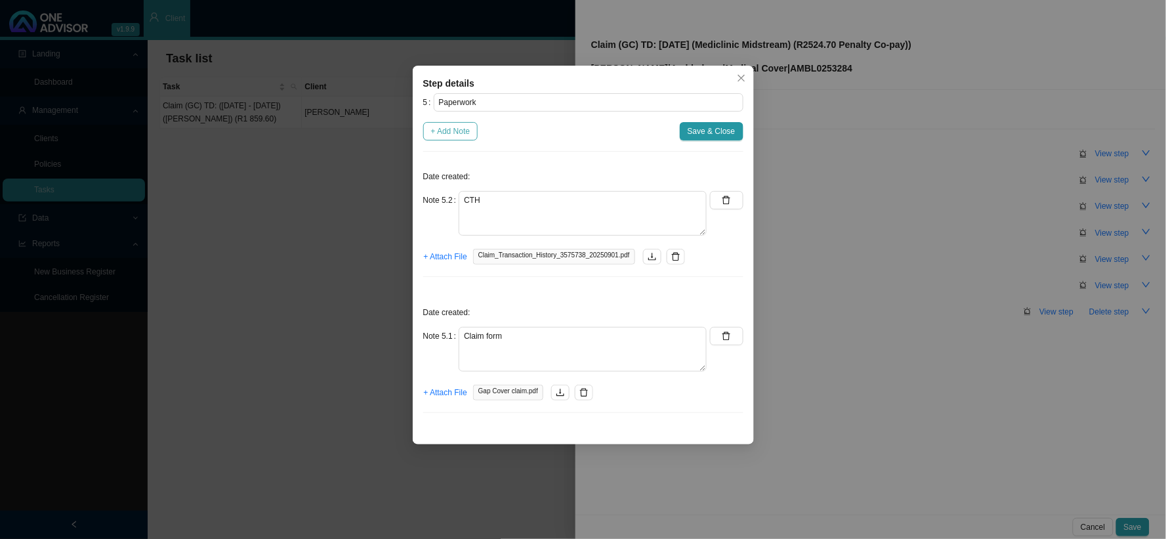
click at [463, 132] on span "+ Add Note" at bounding box center [450, 131] width 39 height 13
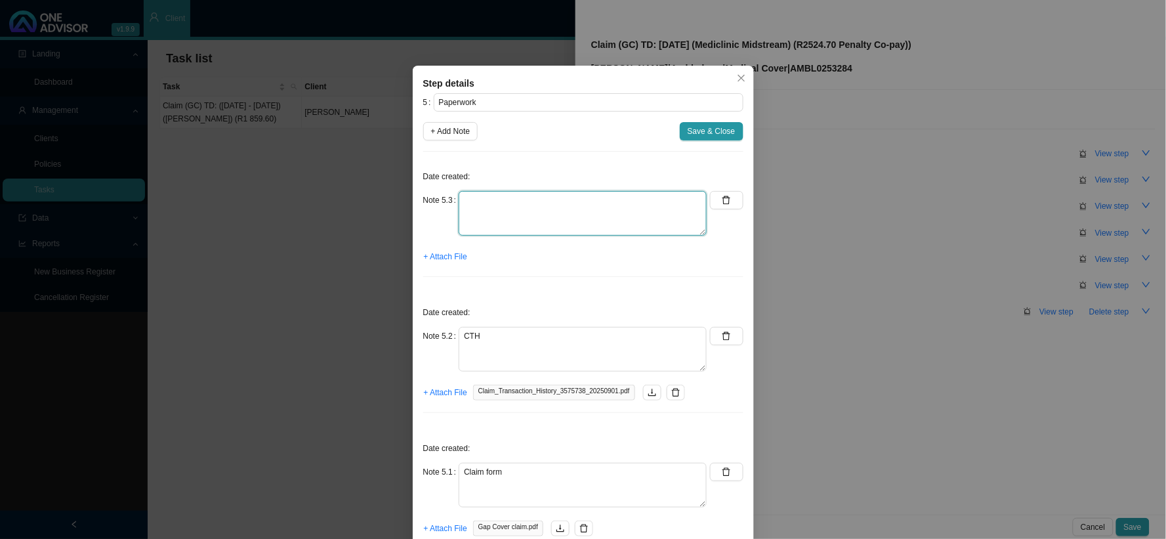
click at [477, 192] on textarea at bounding box center [583, 213] width 248 height 45
click at [440, 260] on span "+ Attach File" at bounding box center [445, 256] width 43 height 13
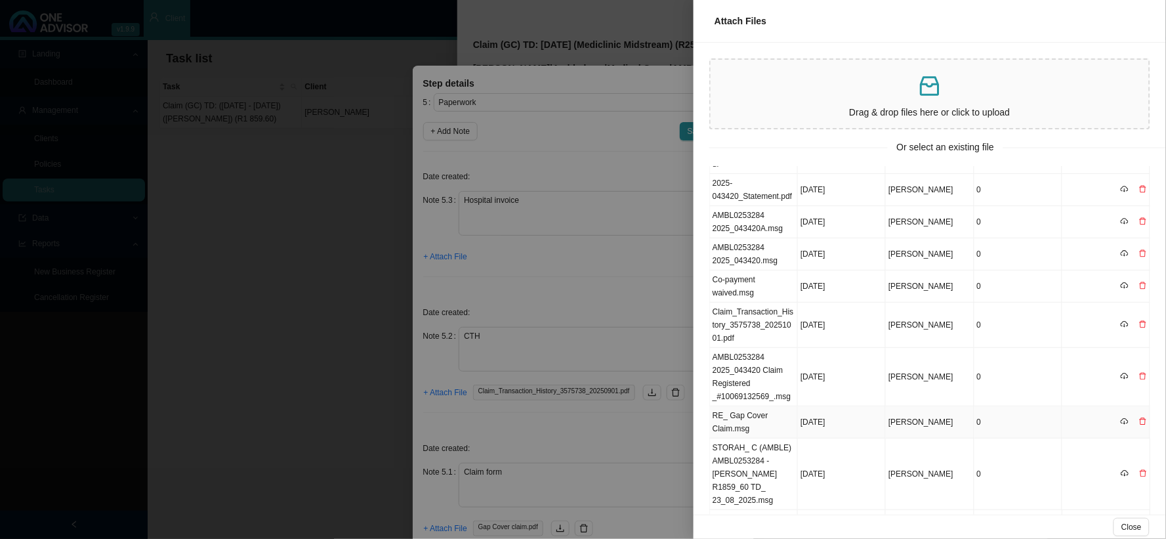
scroll to position [110, 0]
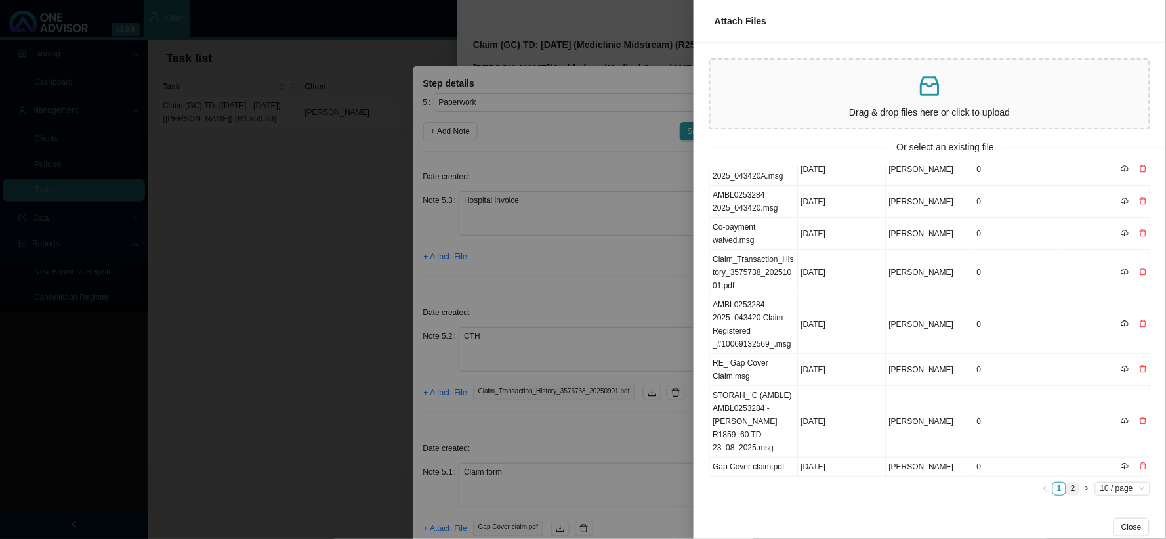
click at [1050, 484] on link "2" at bounding box center [1073, 488] width 12 height 12
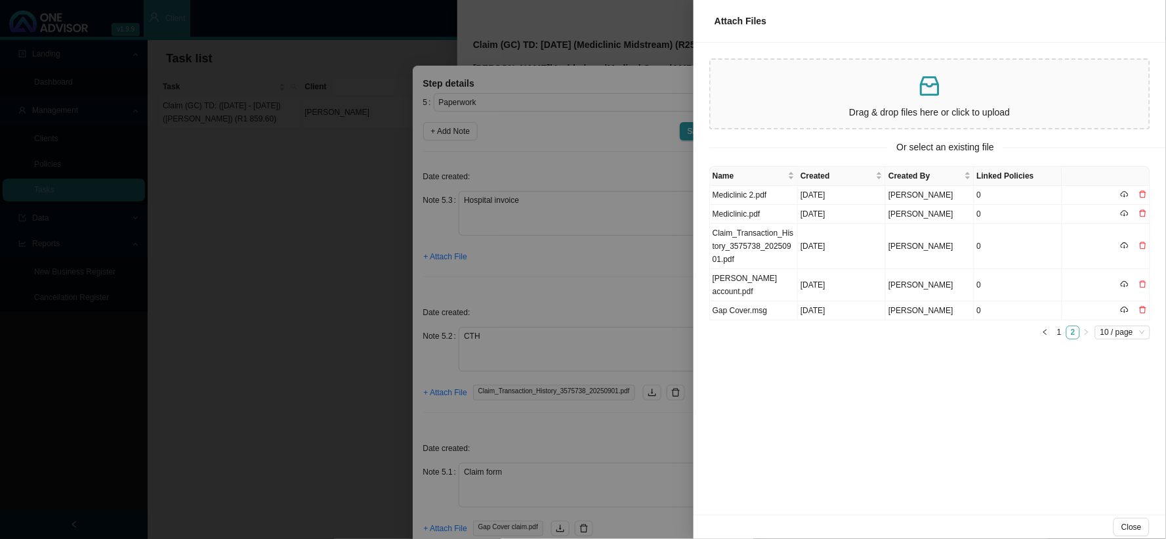
scroll to position [0, 0]
click at [749, 212] on td "Mediclinic.pdf" at bounding box center [754, 214] width 88 height 19
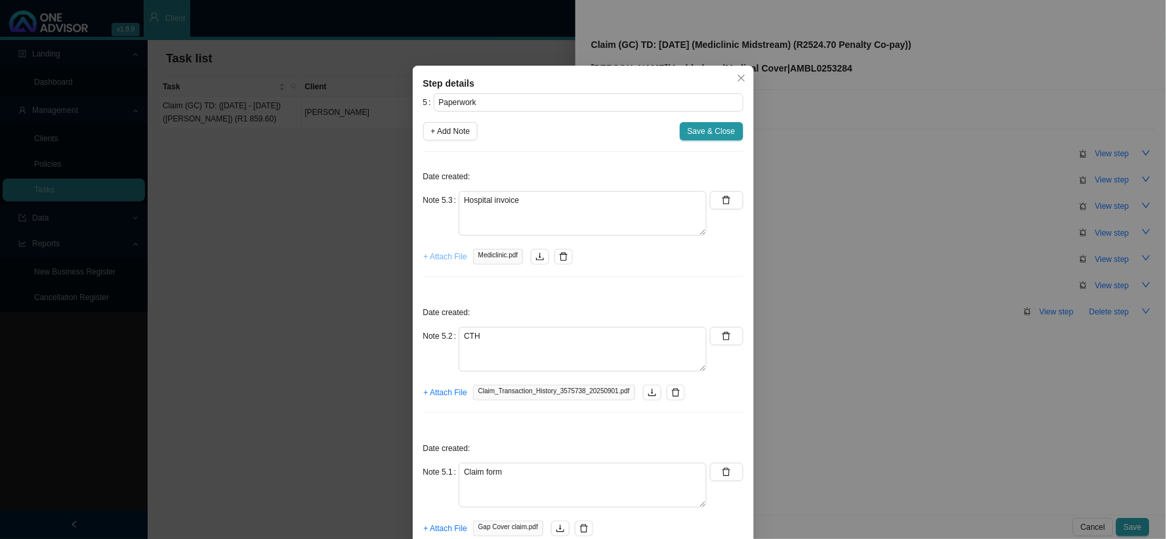
click at [450, 248] on button "+ Attach File" at bounding box center [445, 256] width 45 height 18
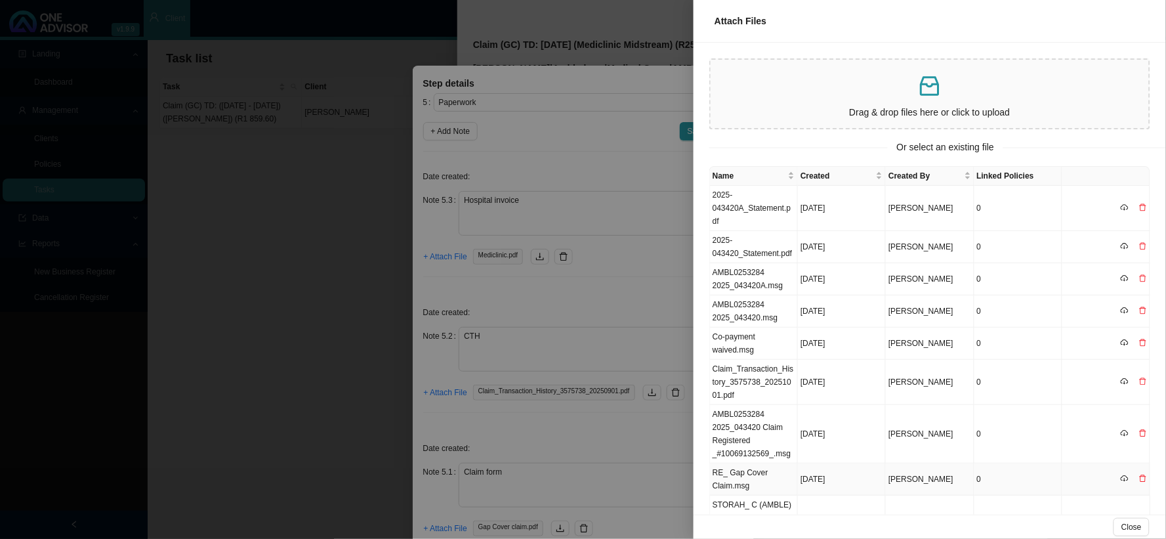
scroll to position [110, 0]
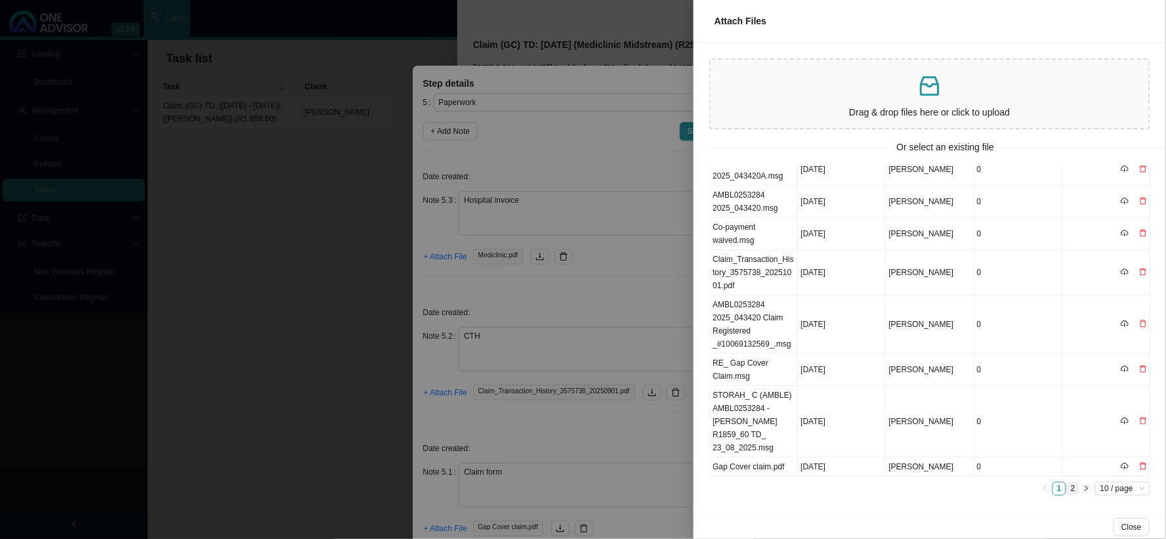
click at [1050, 484] on link "2" at bounding box center [1073, 488] width 12 height 12
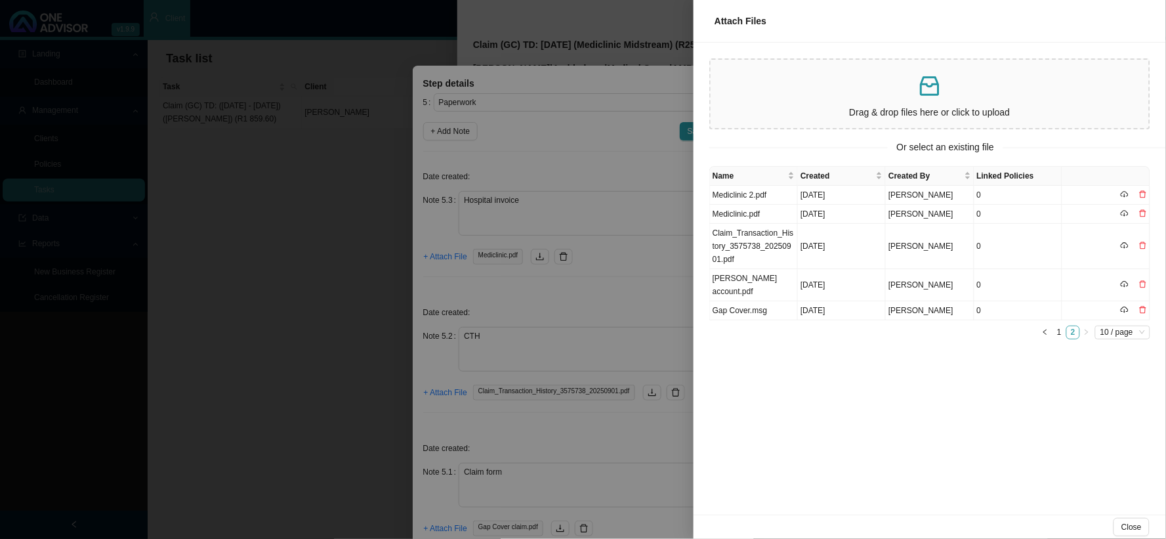
scroll to position [0, 0]
click at [751, 189] on td "Mediclinic 2.pdf" at bounding box center [754, 195] width 88 height 19
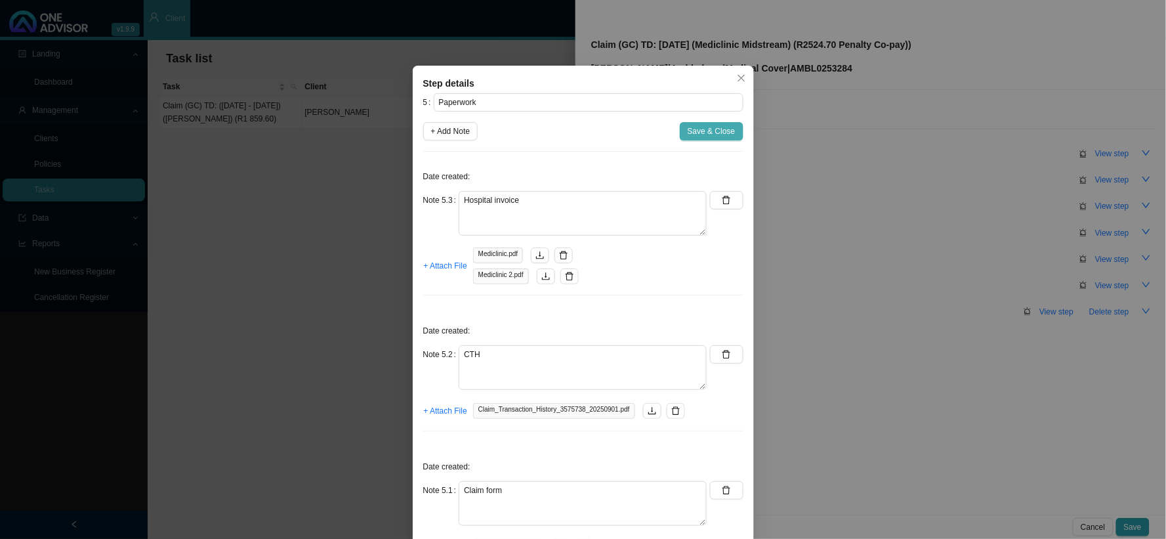
click at [710, 130] on span "Save & Close" at bounding box center [712, 131] width 48 height 13
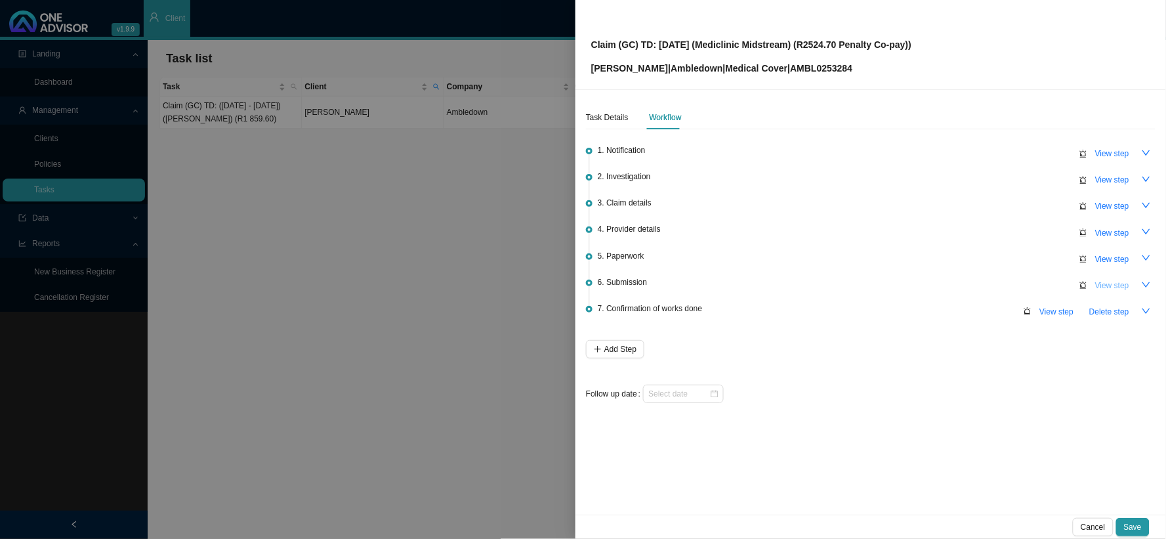
click at [1050, 283] on span "View step" at bounding box center [1113, 285] width 34 height 13
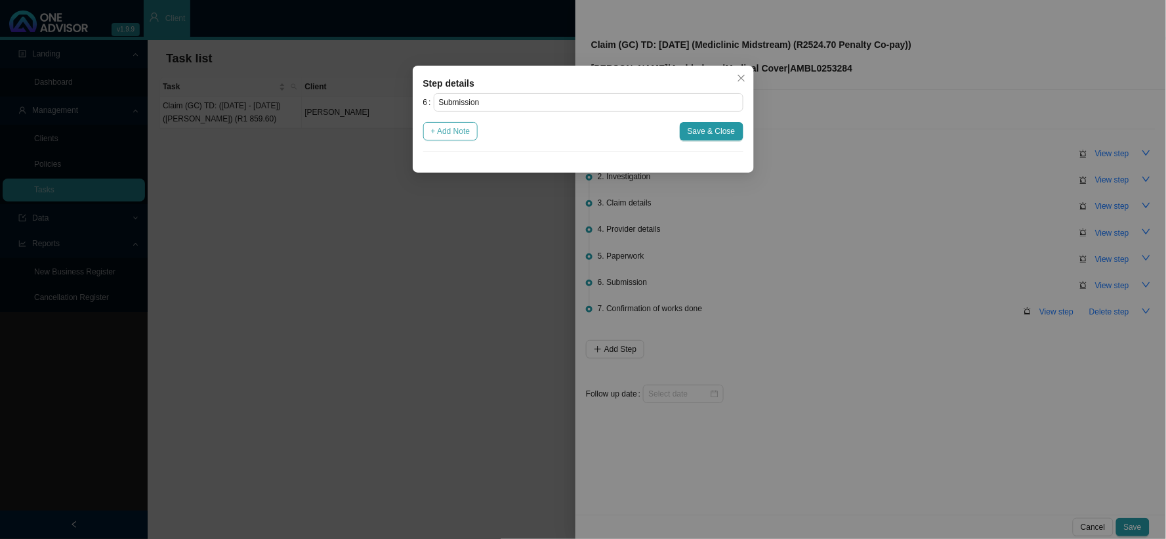
click at [459, 132] on span "+ Add Note" at bounding box center [450, 131] width 39 height 13
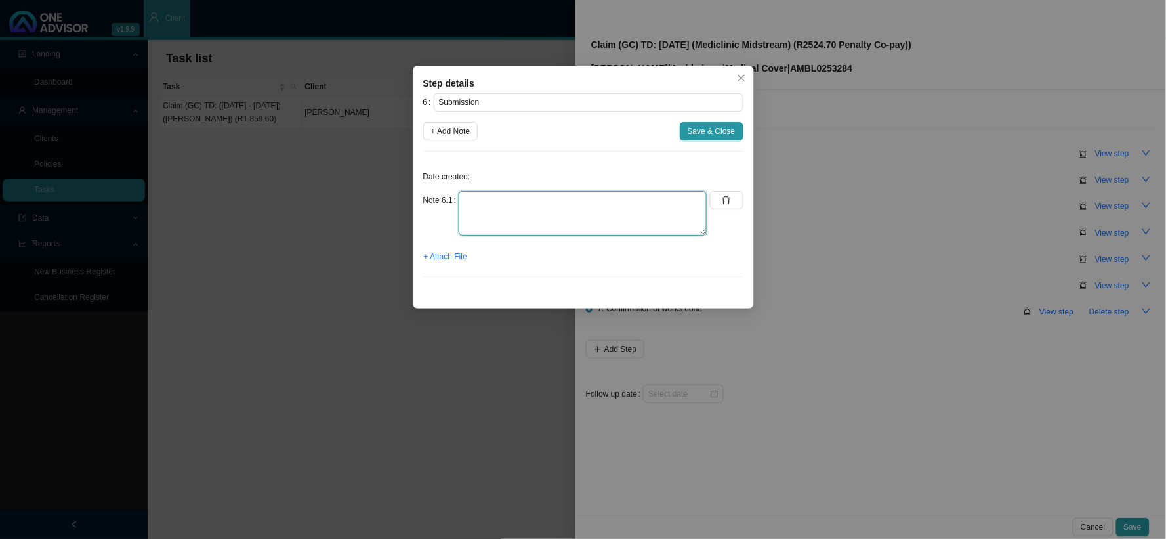
click at [549, 207] on textarea at bounding box center [583, 213] width 248 height 45
click at [451, 258] on span "+ Attach File" at bounding box center [445, 256] width 43 height 13
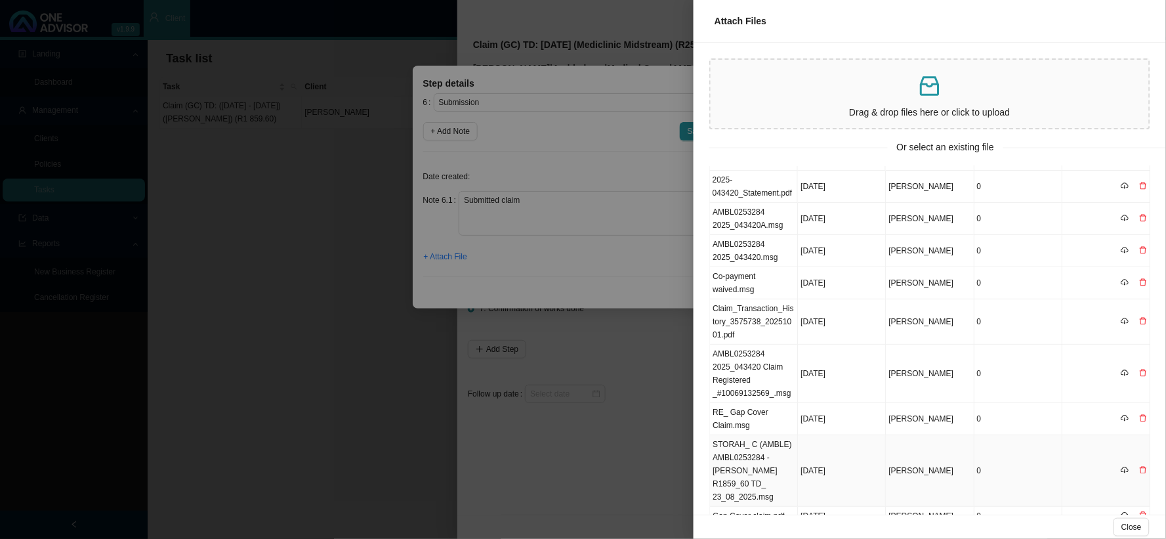
scroll to position [110, 0]
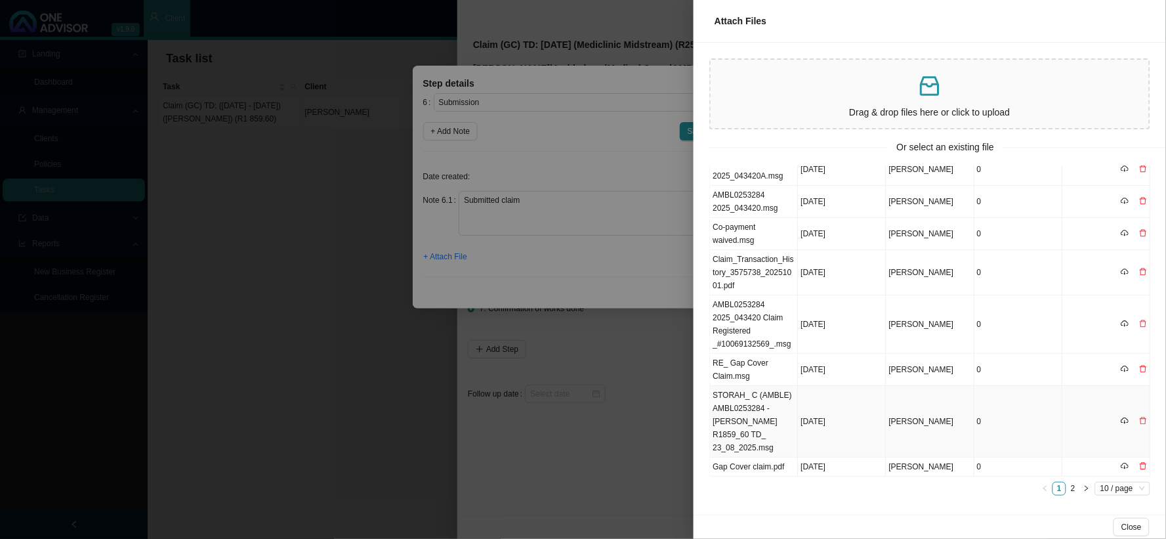
click at [770, 406] on td "STORAH_ C (AMBLE) AMBL0253284 - [PERSON_NAME] R1859_60 TD_ 23_08_2025.msg" at bounding box center [754, 422] width 88 height 72
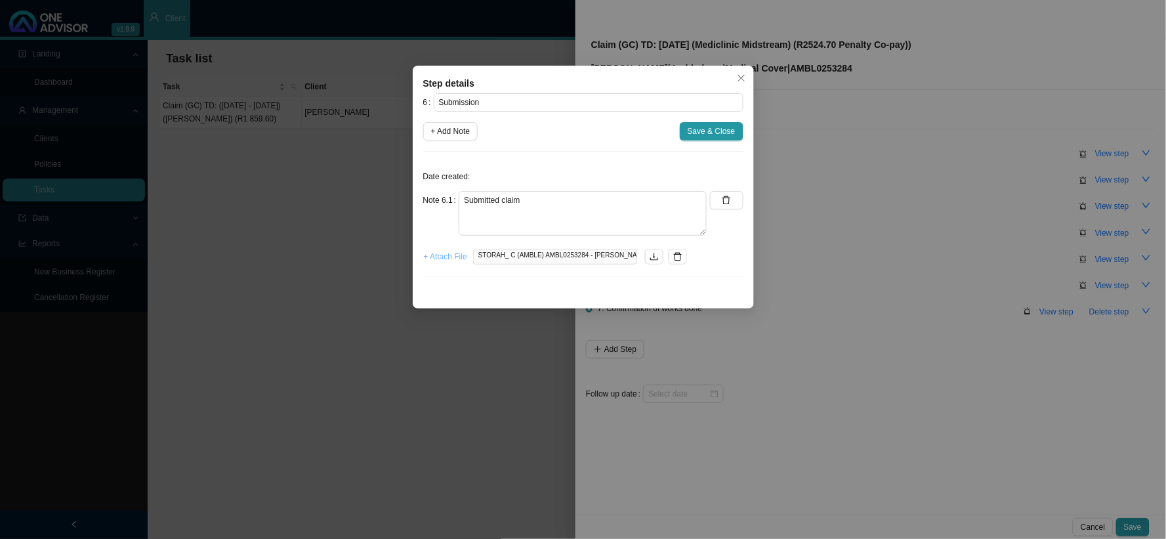
click at [449, 264] on button "+ Attach File" at bounding box center [445, 256] width 45 height 18
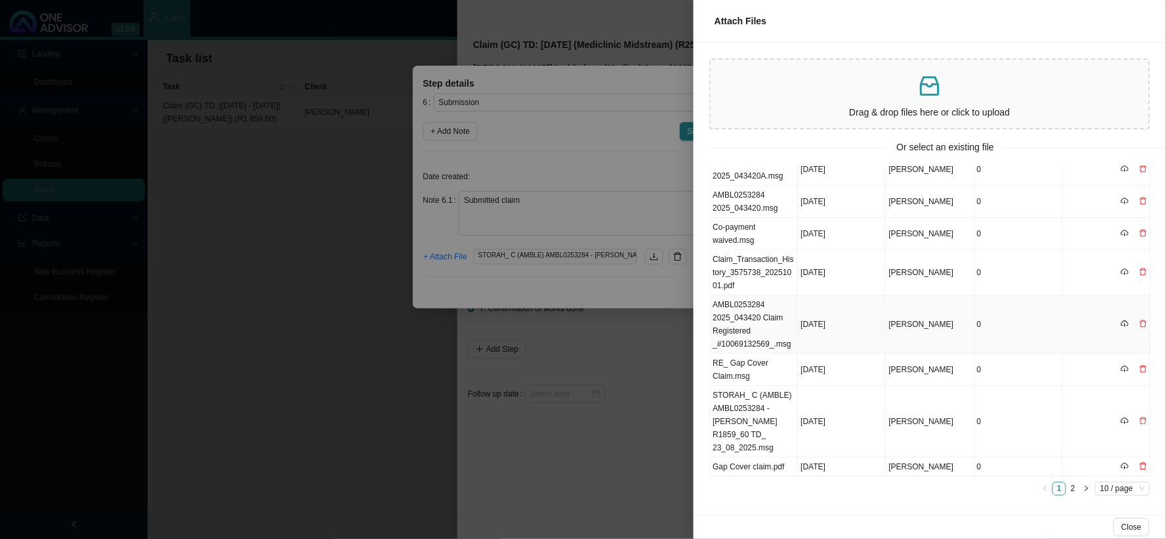
click at [759, 322] on td "AMBL0253284 2025_043420 Claim Registered _#10069132569_.msg" at bounding box center [754, 324] width 88 height 58
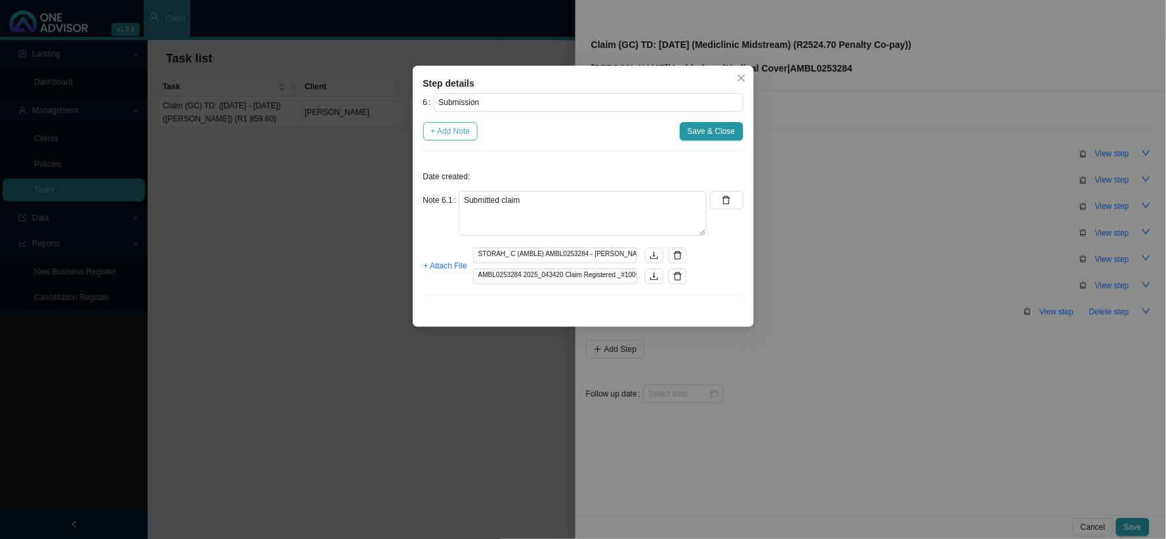
click at [448, 126] on span "+ Add Note" at bounding box center [450, 131] width 39 height 13
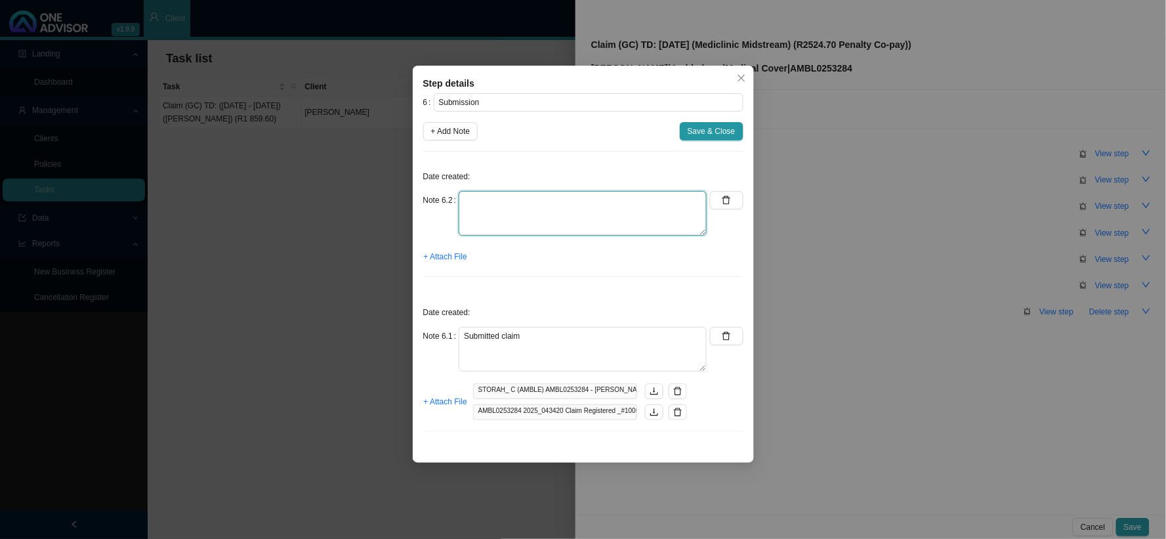
click at [500, 206] on textarea at bounding box center [583, 213] width 248 height 45
click at [448, 134] on span "+ Add Note" at bounding box center [450, 131] width 39 height 13
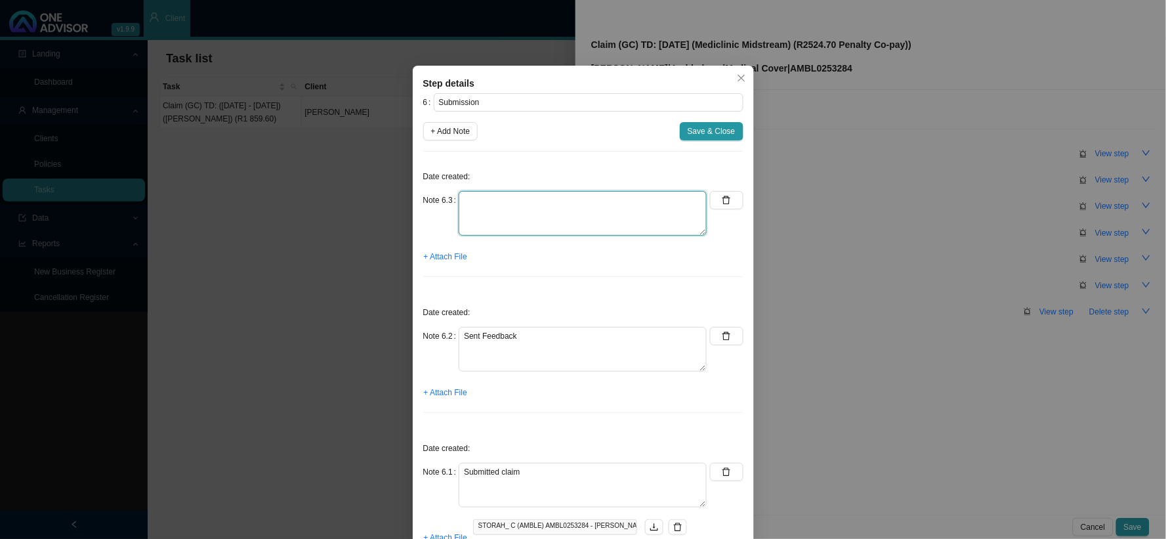
click at [500, 207] on textarea at bounding box center [583, 213] width 248 height 45
paste textarea "Phoned Amble, spoke to [PERSON_NAME] he claim is currently in progress"
click at [456, 135] on span "+ Add Note" at bounding box center [450, 131] width 39 height 13
click at [501, 205] on textarea at bounding box center [583, 213] width 248 height 45
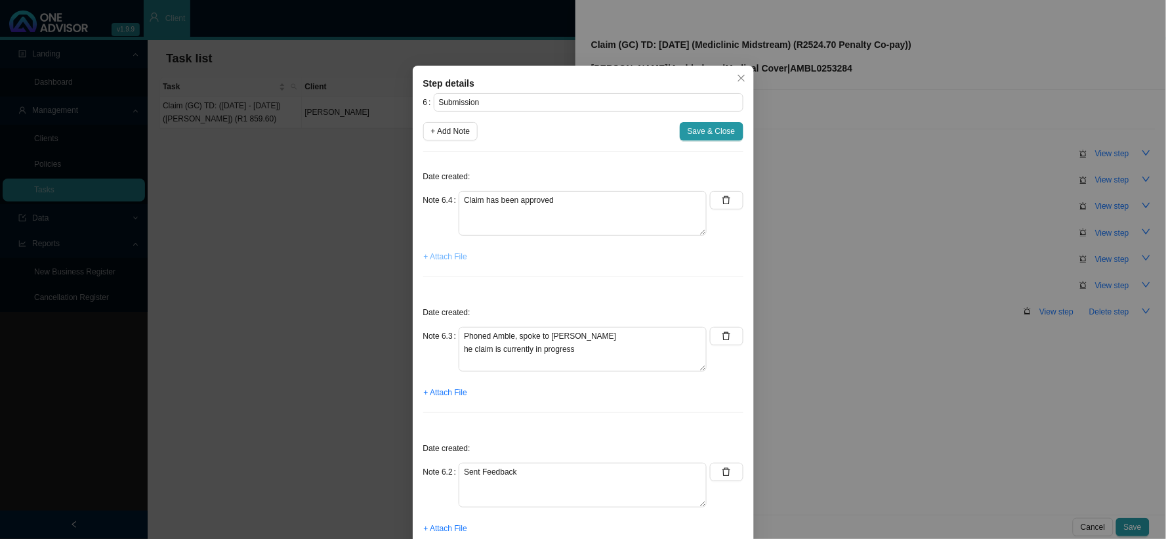
click at [451, 259] on span "+ Attach File" at bounding box center [445, 256] width 43 height 13
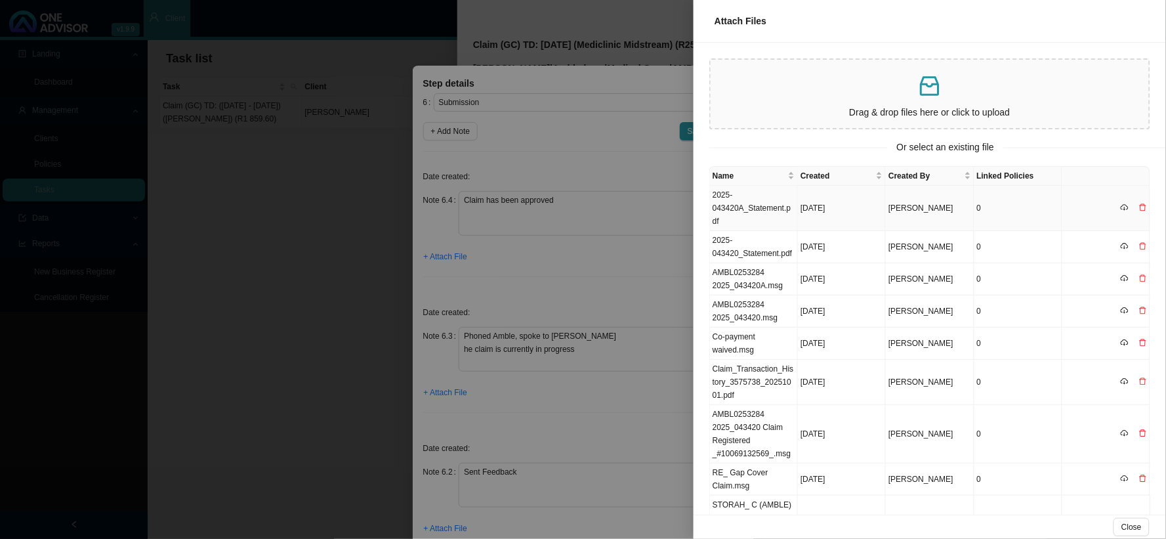
click at [734, 199] on td "2025-043420A_Statement.pdf" at bounding box center [754, 208] width 88 height 45
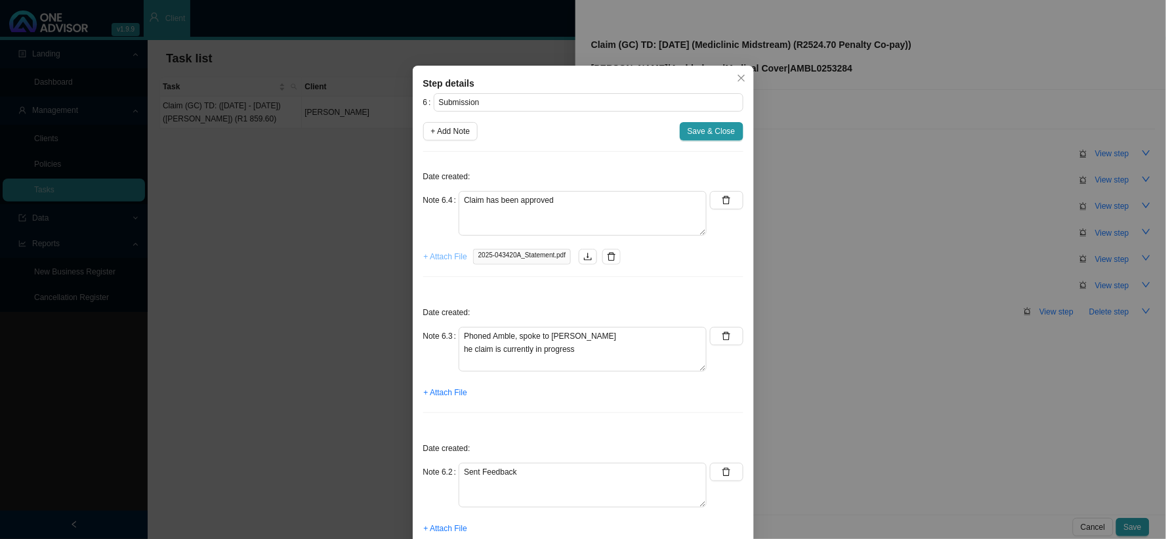
click at [427, 254] on span "+ Attach File" at bounding box center [445, 256] width 43 height 13
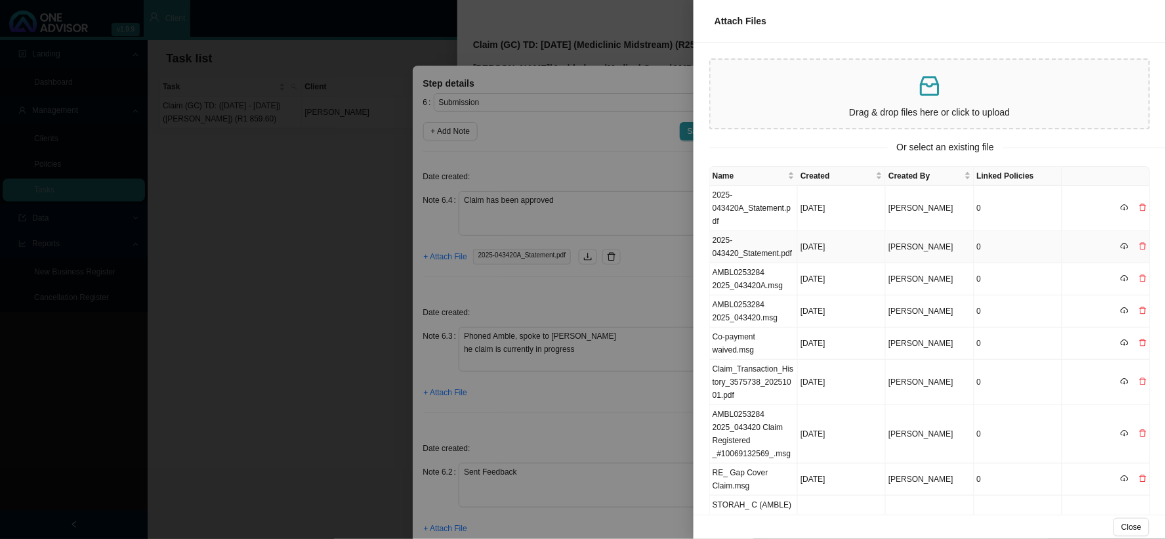
click at [742, 251] on td "2025-043420_Statement.pdf" at bounding box center [754, 247] width 88 height 32
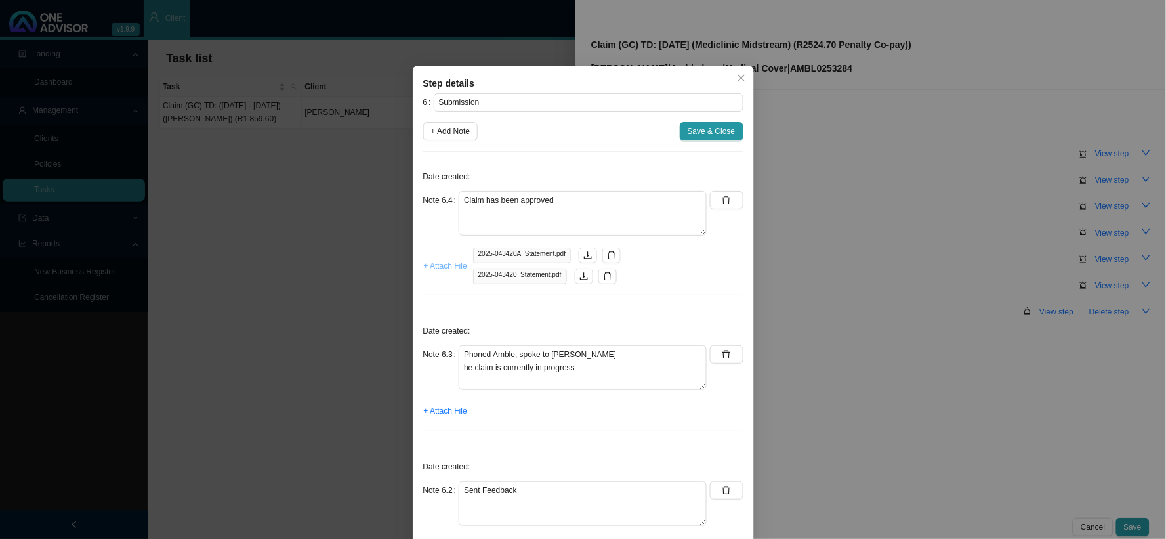
click at [442, 266] on span "+ Attach File" at bounding box center [445, 265] width 43 height 13
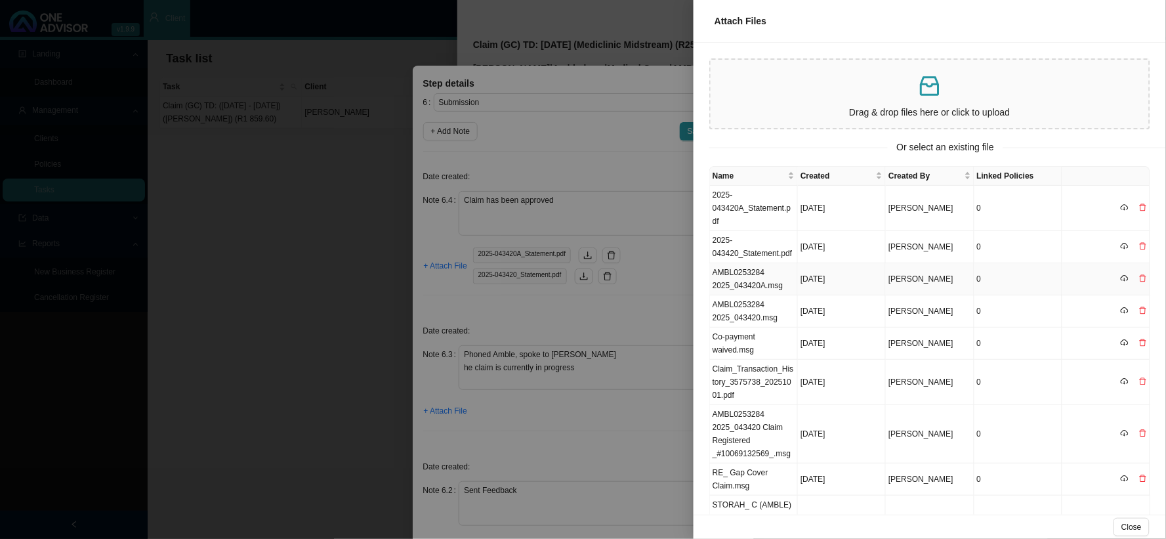
click at [760, 284] on td "AMBL0253284 2025_043420A.msg" at bounding box center [754, 279] width 88 height 32
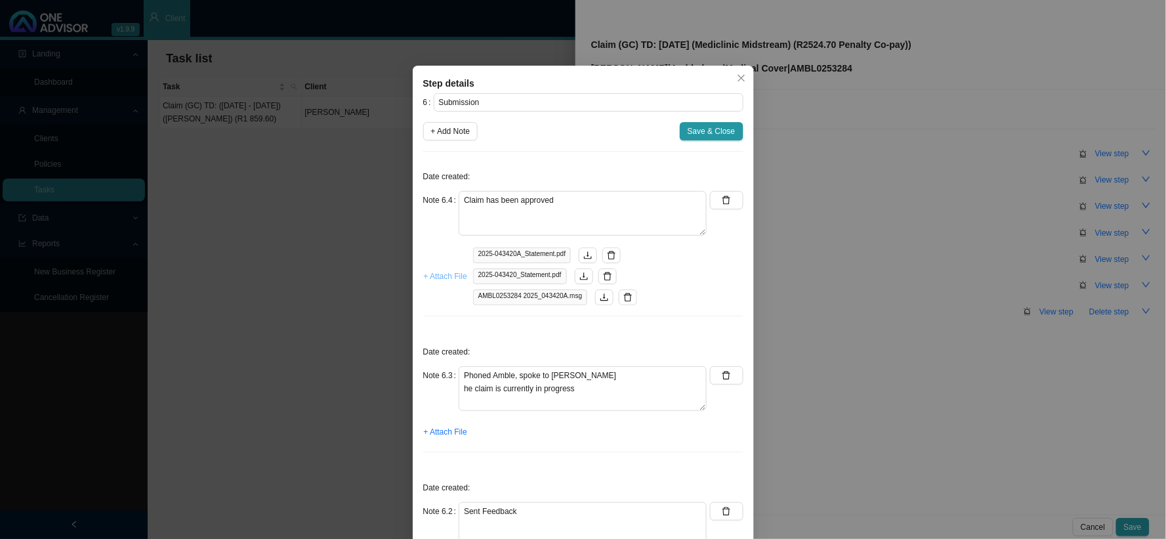
click at [440, 276] on span "+ Attach File" at bounding box center [445, 276] width 43 height 13
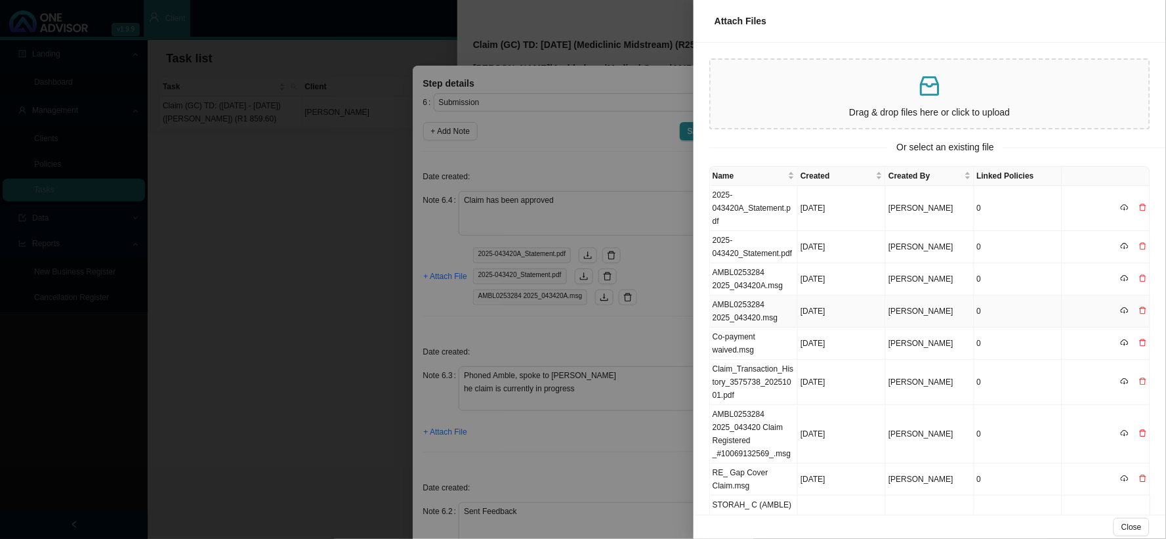
click at [752, 311] on td "AMBL0253284 2025_043420.msg" at bounding box center [754, 311] width 88 height 32
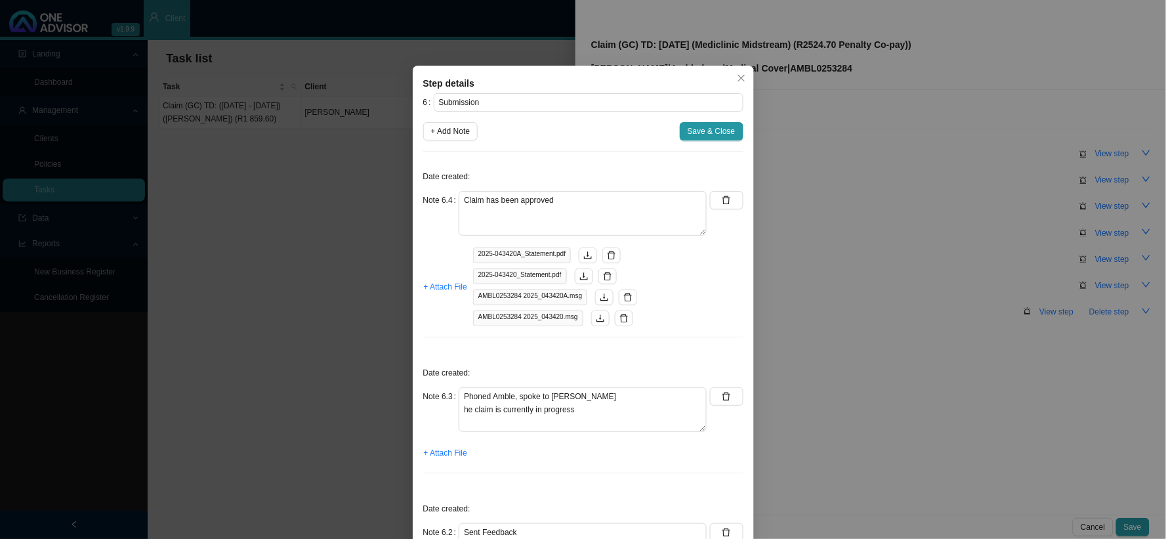
scroll to position [266, 0]
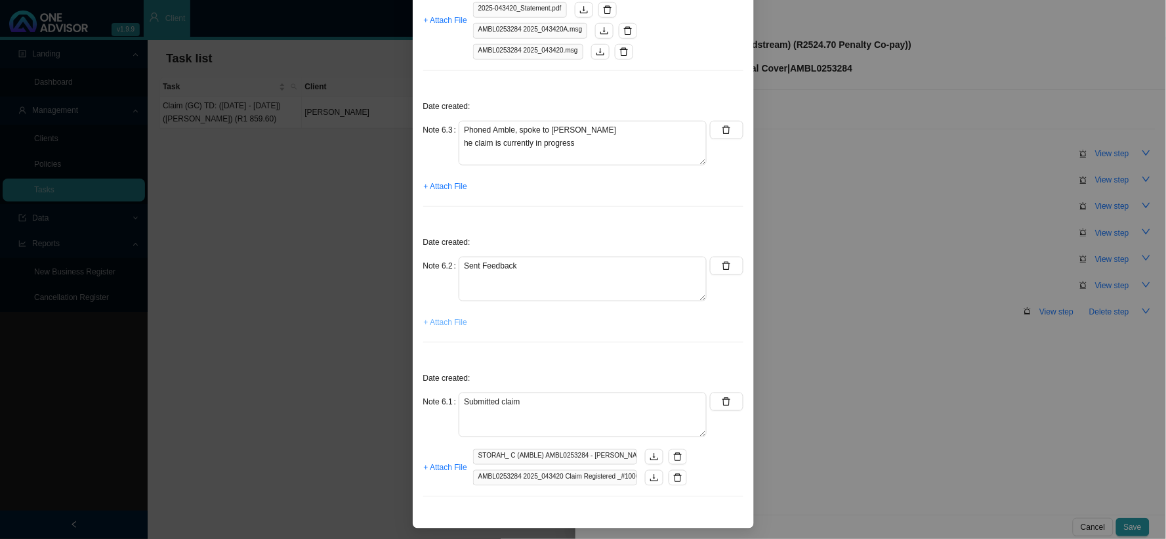
click at [444, 326] on span "+ Attach File" at bounding box center [445, 322] width 43 height 13
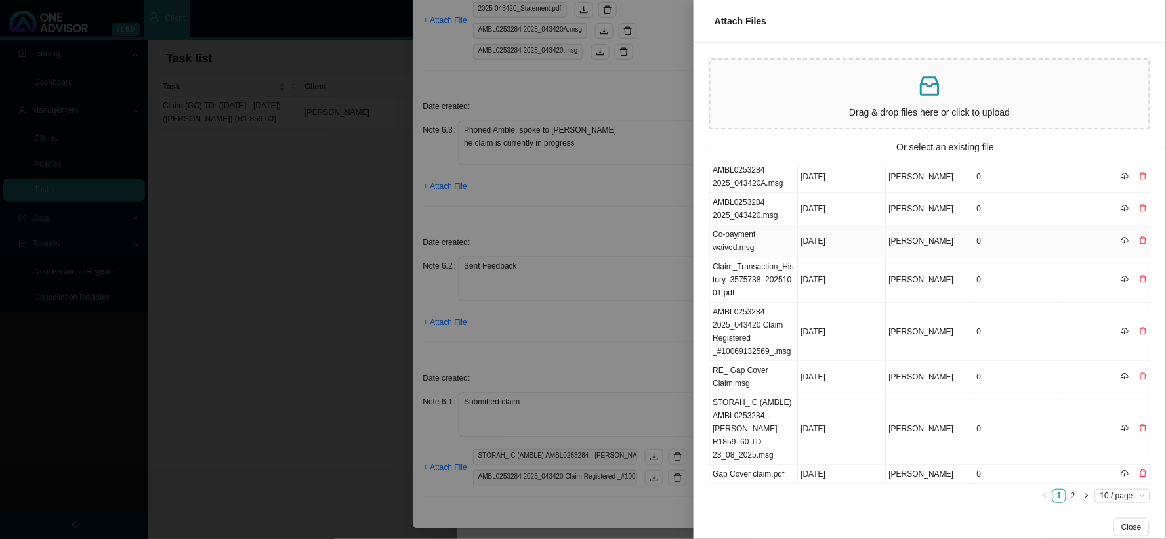
scroll to position [110, 0]
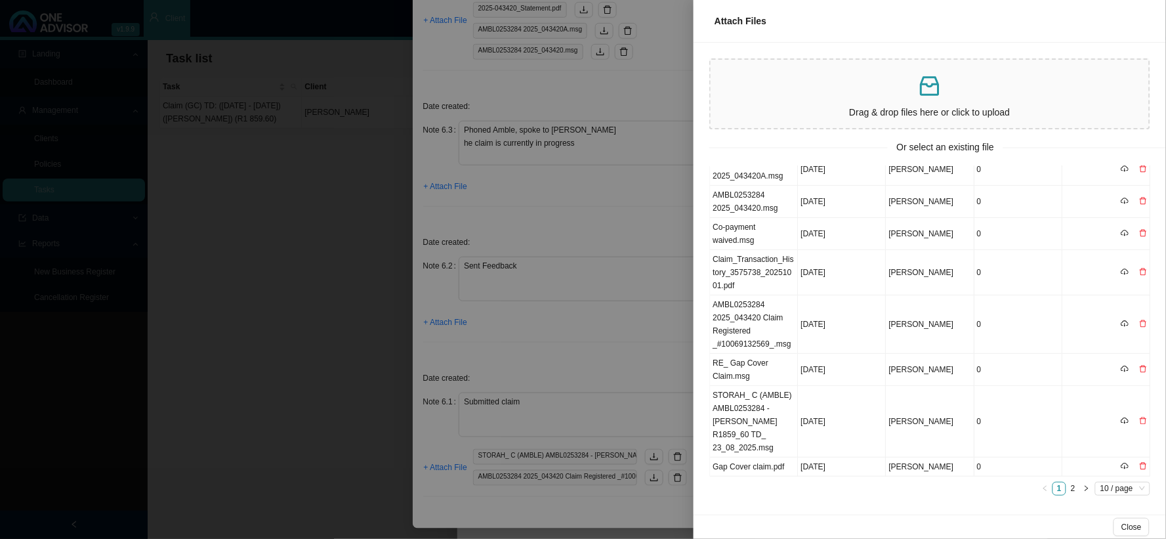
click at [618, 355] on div at bounding box center [583, 269] width 1166 height 539
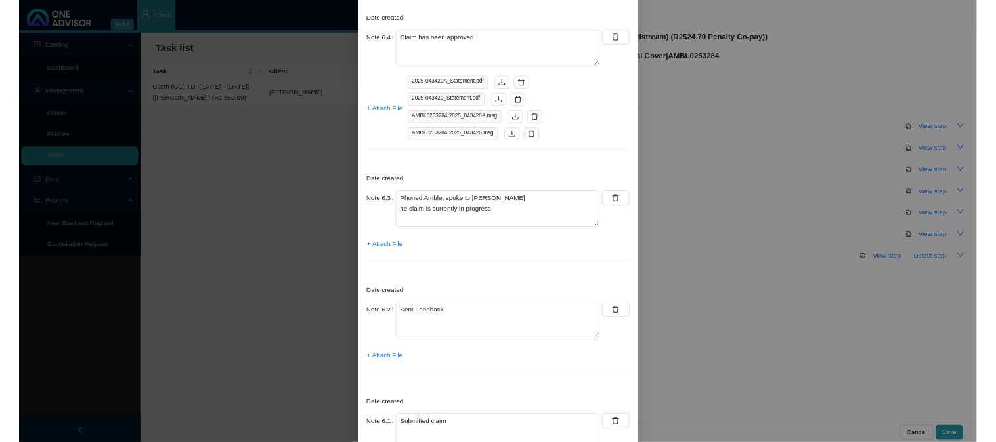
scroll to position [0, 0]
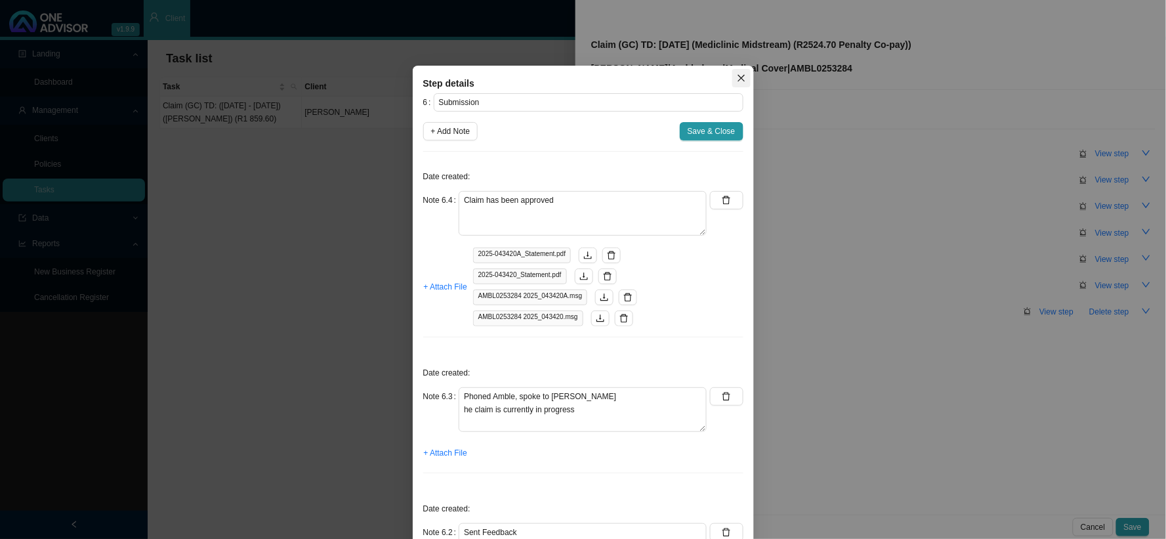
click at [737, 79] on icon "close" at bounding box center [741, 78] width 9 height 9
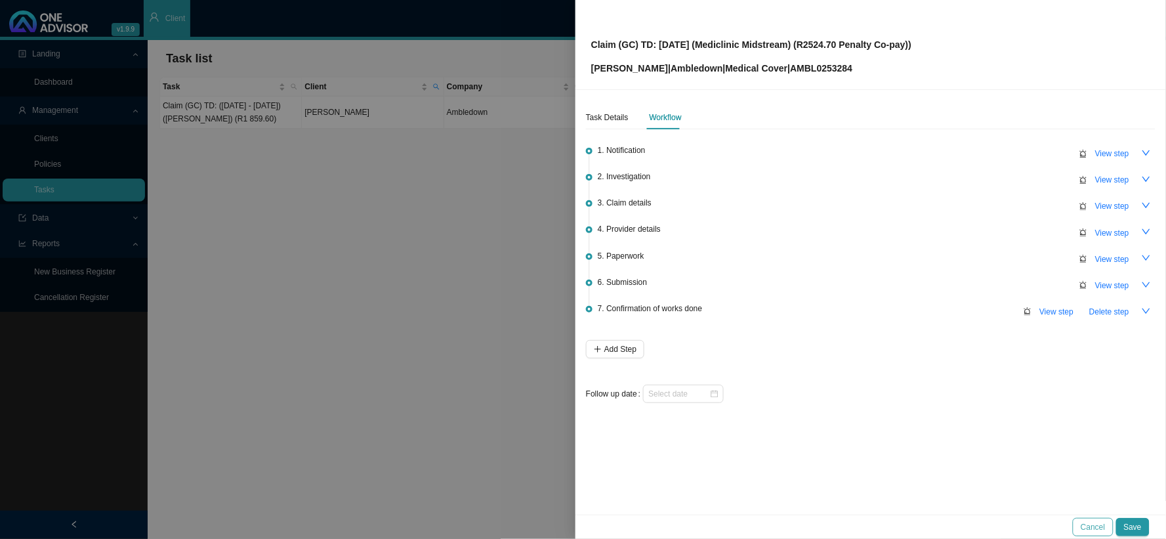
click at [1050, 484] on span "Cancel" at bounding box center [1093, 527] width 24 height 13
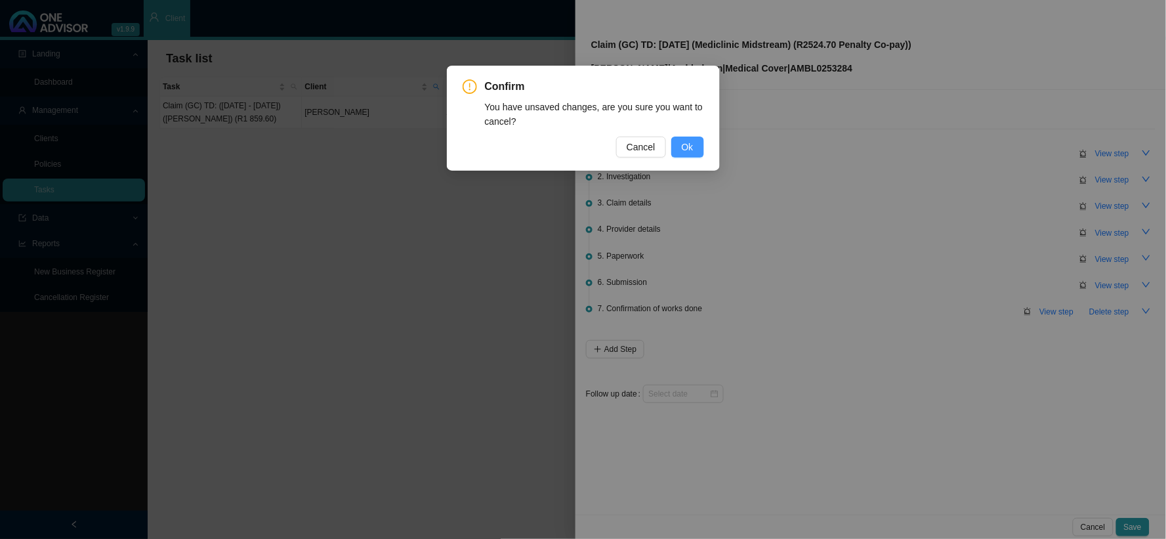
click at [691, 143] on span "Ok" at bounding box center [688, 147] width 12 height 14
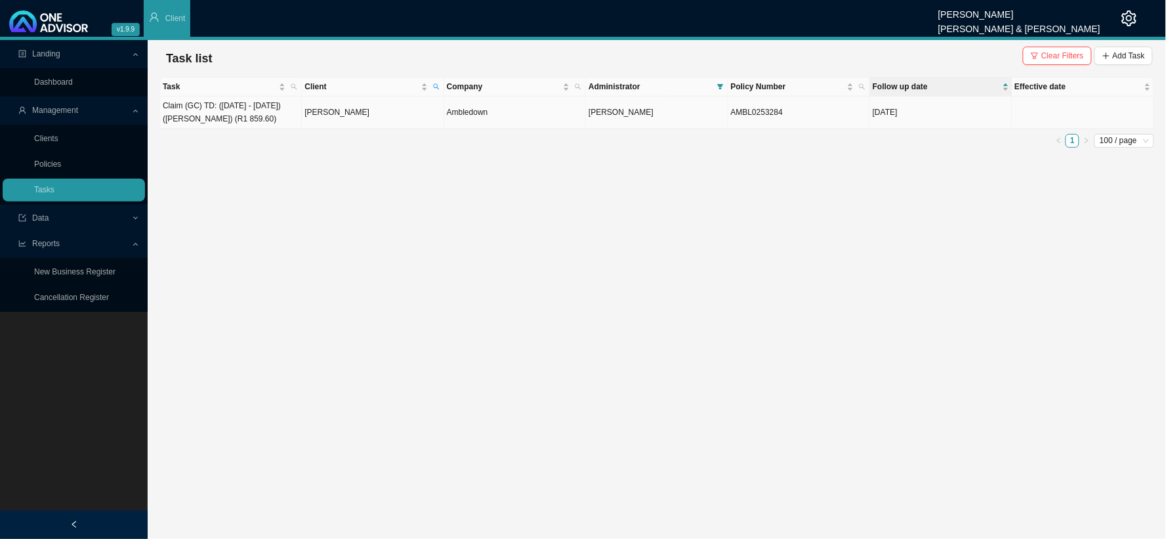
click at [363, 119] on td "[PERSON_NAME]" at bounding box center [373, 112] width 142 height 32
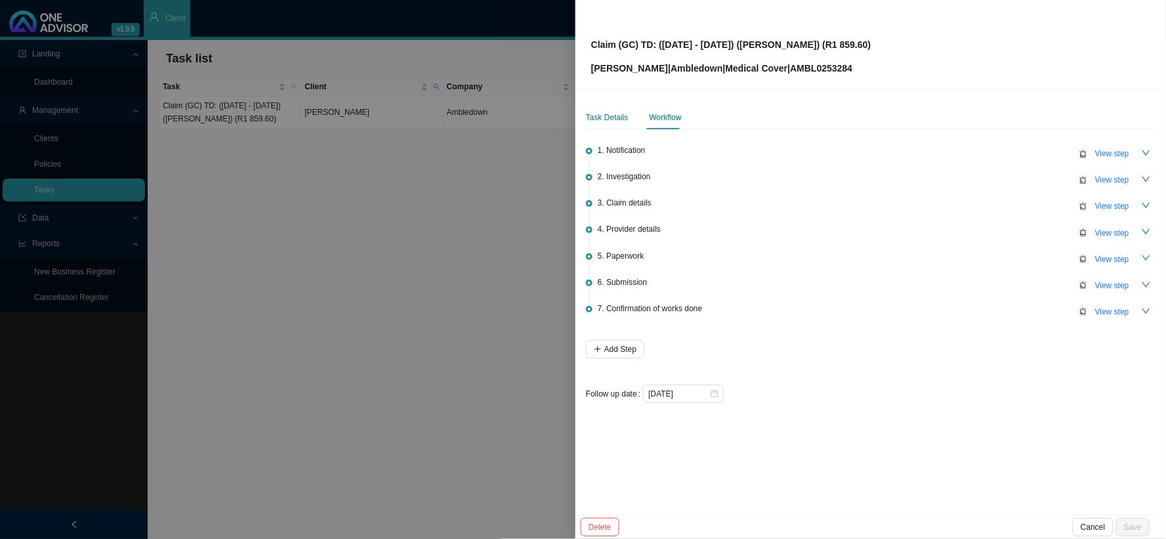
click at [615, 118] on div "Task Details" at bounding box center [607, 117] width 43 height 13
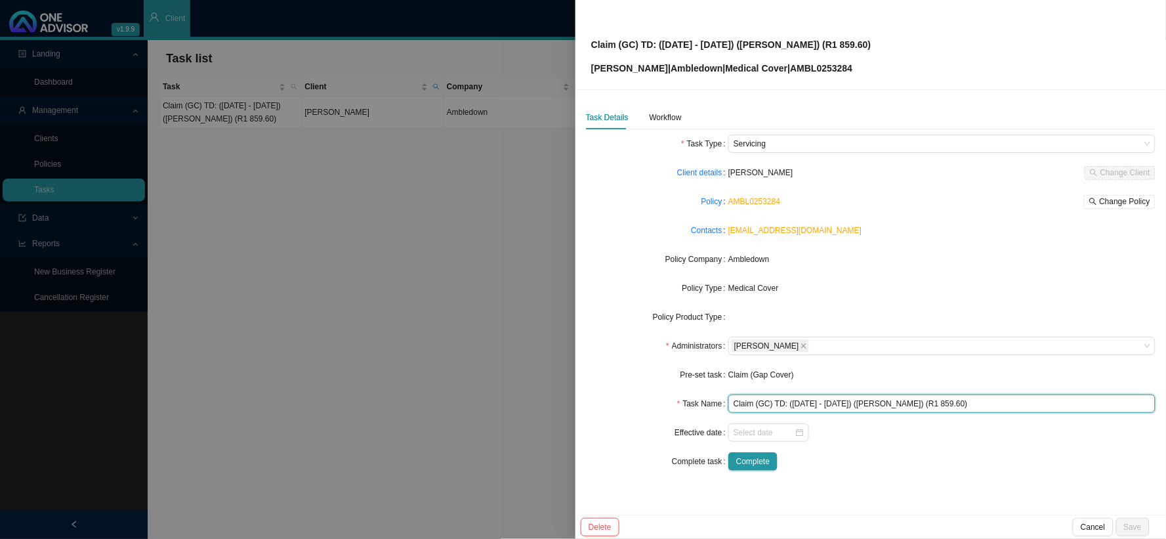
click at [790, 404] on input "Claim (GC) TD: ([DATE] - [DATE]) ([PERSON_NAME]) (R1 859.60)" at bounding box center [942, 403] width 427 height 18
click at [876, 402] on input "Claim (GC) TD: [DATE] - [DATE]) ([PERSON_NAME]) (R1 859.60)" at bounding box center [942, 403] width 427 height 18
drag, startPoint x: 989, startPoint y: 402, endPoint x: 775, endPoint y: 403, distance: 214.0
click at [775, 403] on input "Claim (GC) TD: [DATE] - [DATE] ([PERSON_NAME]) (R1 859.60)" at bounding box center [942, 403] width 427 height 18
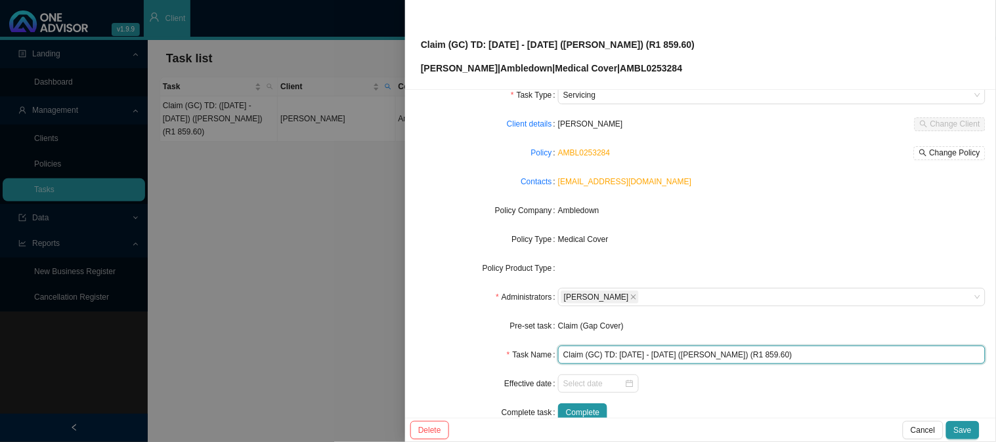
scroll to position [73, 0]
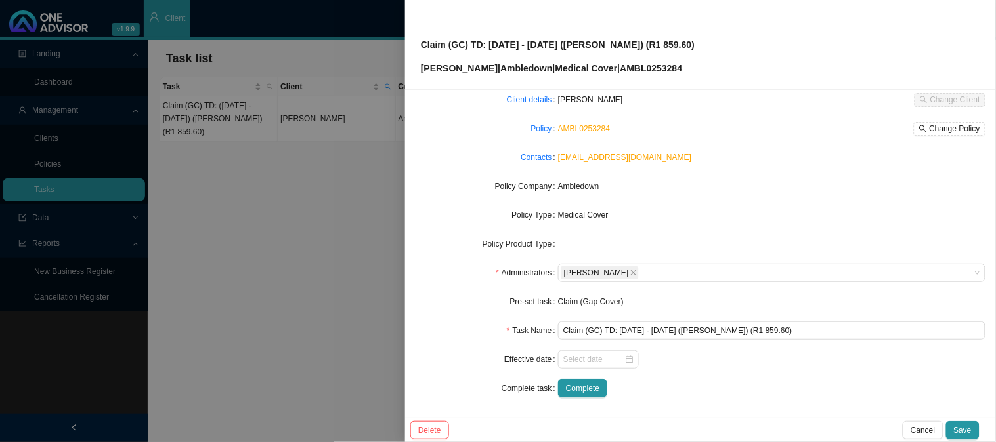
click at [673, 377] on form "Task Type Servicing Client details [PERSON_NAME] Change Client Policy AMBL02532…" at bounding box center [700, 230] width 570 height 336
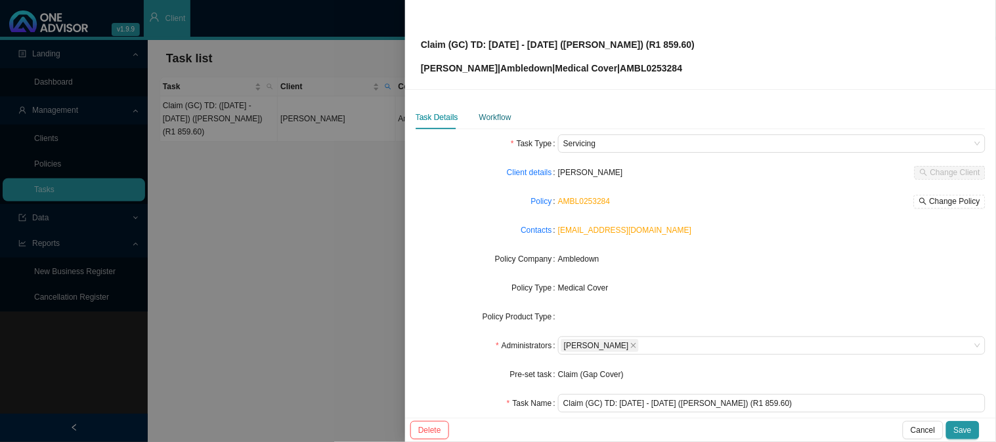
click at [494, 112] on div "Workflow" at bounding box center [495, 117] width 32 height 13
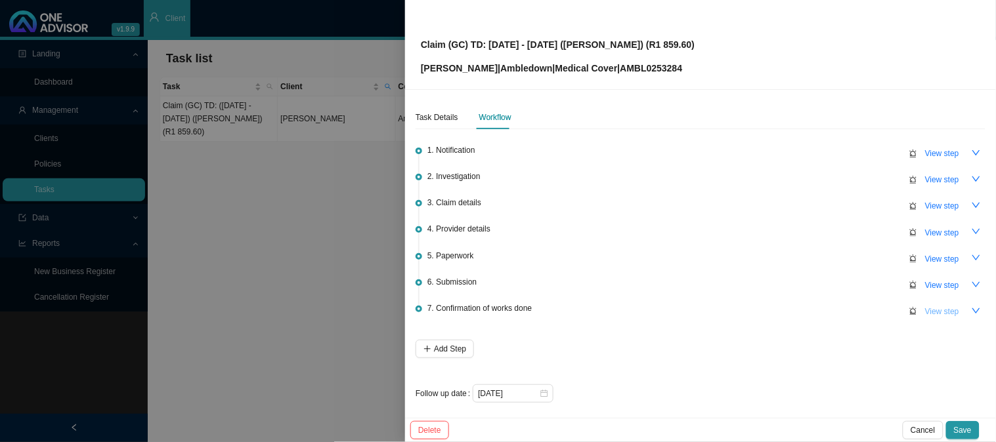
click at [934, 307] on span "View step" at bounding box center [942, 311] width 34 height 13
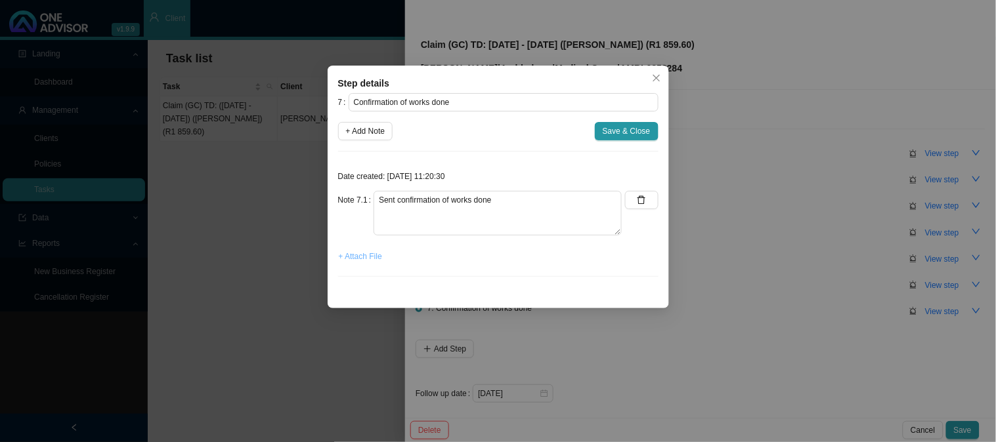
click at [351, 261] on span "+ Attach File" at bounding box center [360, 256] width 43 height 13
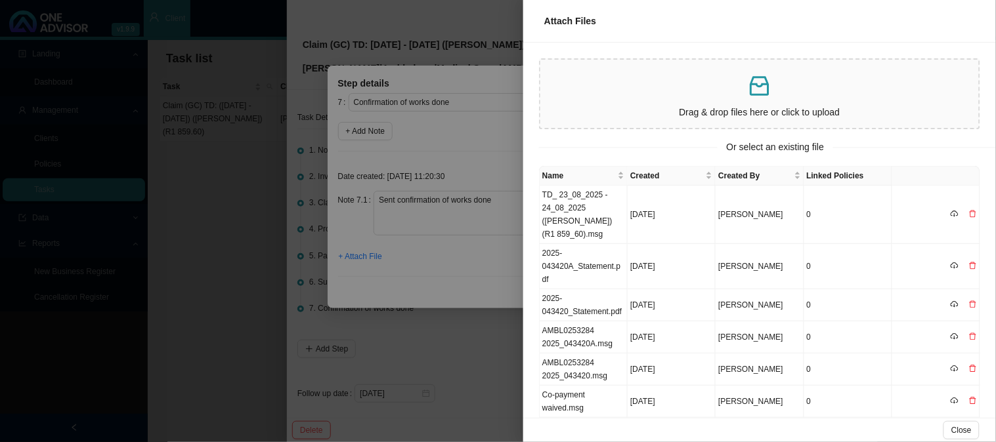
click at [417, 270] on div at bounding box center [498, 221] width 996 height 442
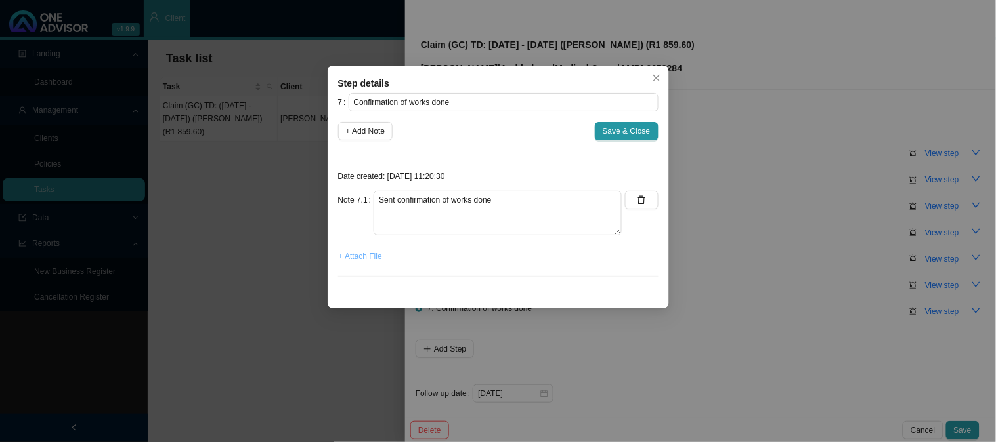
click at [362, 261] on span "+ Attach File" at bounding box center [360, 256] width 43 height 13
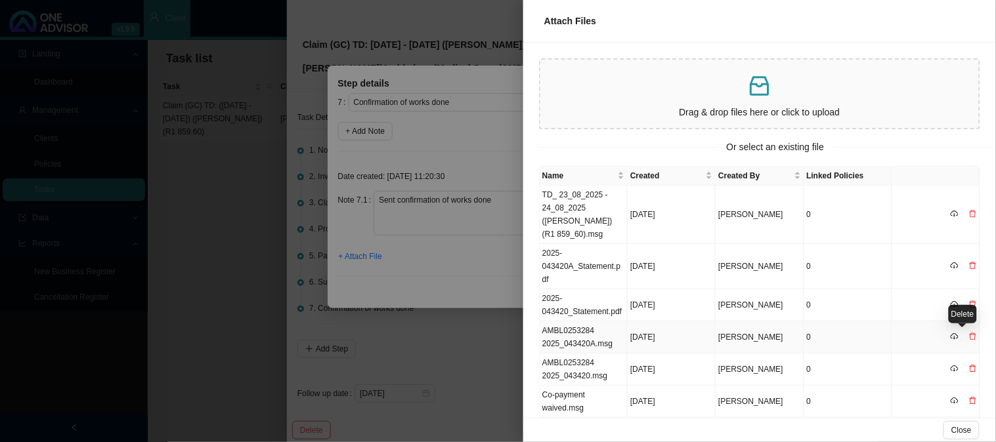
click at [969, 336] on icon "delete" at bounding box center [973, 337] width 8 height 8
click at [981, 304] on span "Yes" at bounding box center [977, 309] width 13 height 13
click at [969, 339] on div at bounding box center [973, 337] width 8 height 13
click at [969, 366] on icon "delete" at bounding box center [972, 369] width 7 height 7
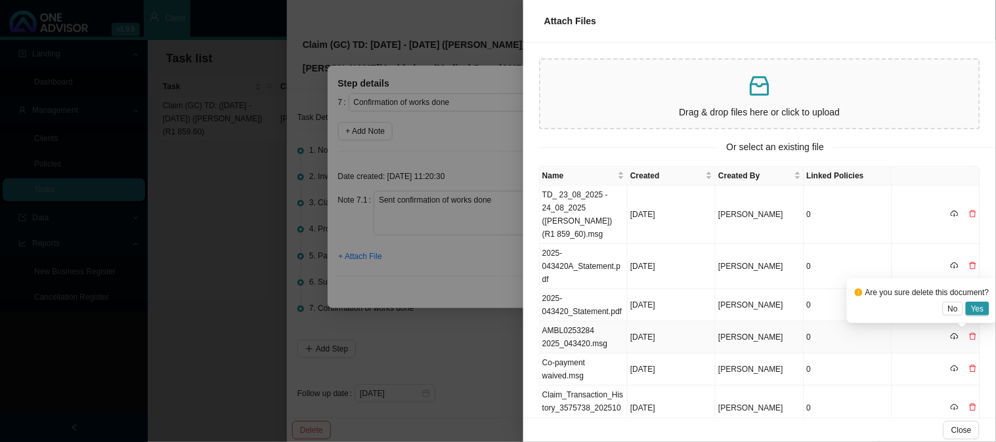
click at [719, 322] on td "[PERSON_NAME]" at bounding box center [759, 338] width 88 height 32
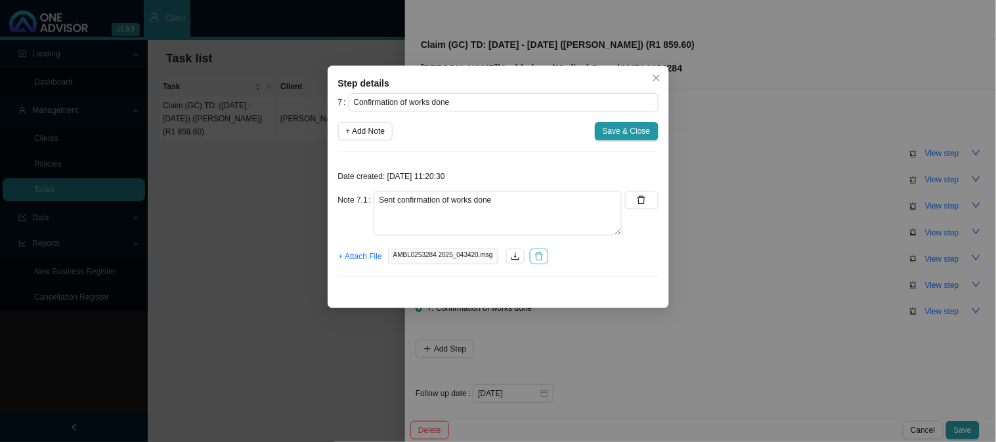
click at [530, 259] on button "button" at bounding box center [539, 257] width 18 height 16
click at [352, 256] on span "+ Attach File" at bounding box center [360, 256] width 43 height 13
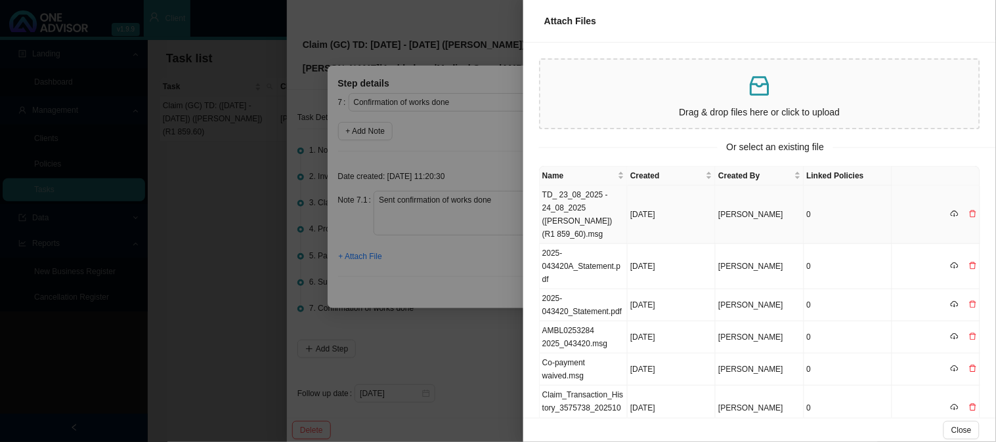
click at [585, 213] on td "TD_ 23_08_2025 - 24_08_2025 ([PERSON_NAME]) (R1 859_60).msg" at bounding box center [584, 215] width 88 height 58
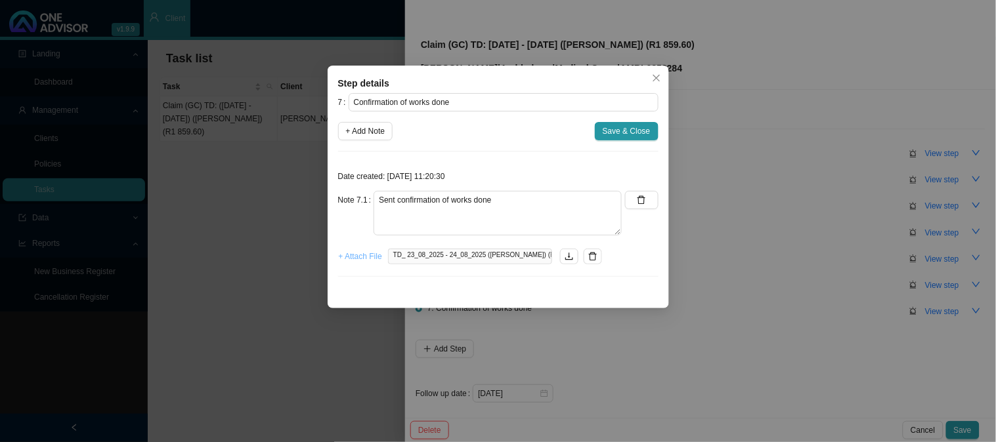
click at [368, 260] on span "+ Attach File" at bounding box center [360, 256] width 43 height 13
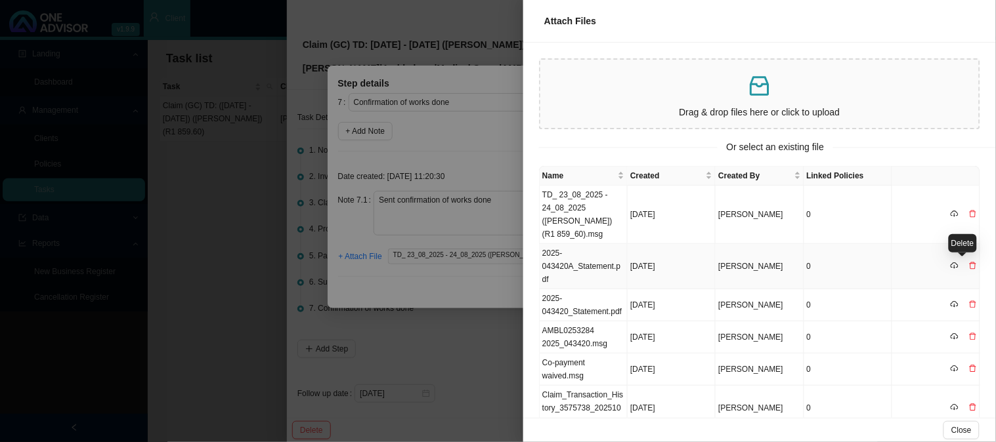
click at [969, 265] on icon "delete" at bounding box center [973, 266] width 8 height 8
click at [979, 232] on span "Yes" at bounding box center [977, 238] width 13 height 13
click at [487, 280] on div at bounding box center [498, 221] width 996 height 442
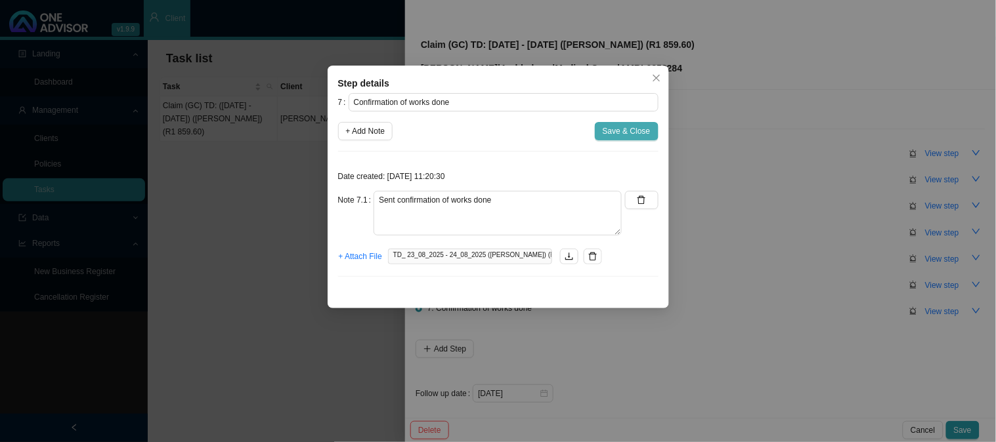
click at [628, 139] on button "Save & Close" at bounding box center [627, 131] width 64 height 18
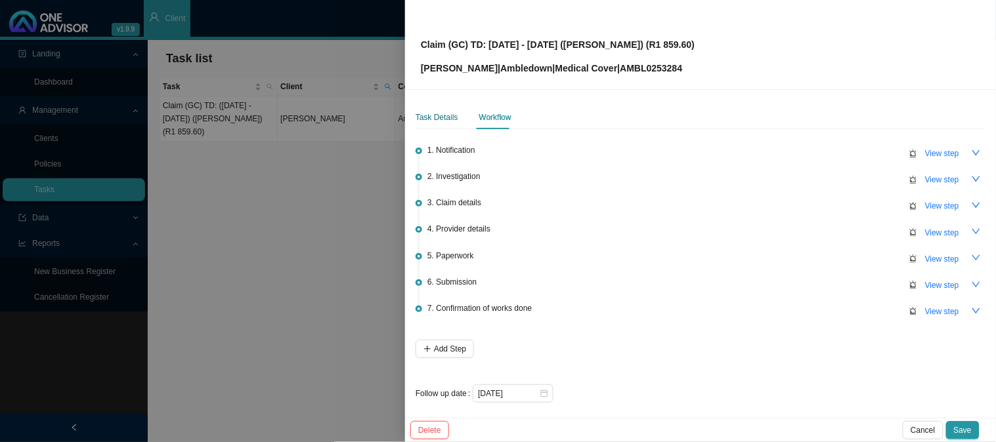
click at [430, 114] on div "Task Details" at bounding box center [436, 117] width 43 height 13
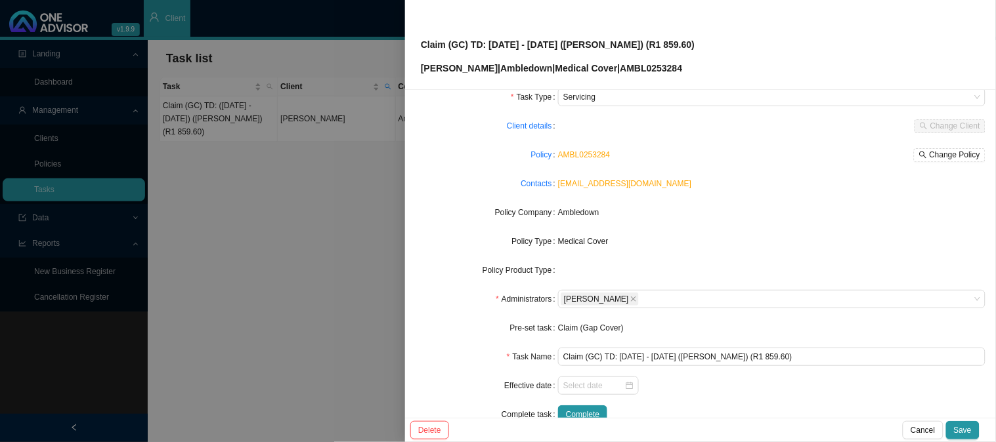
scroll to position [73, 0]
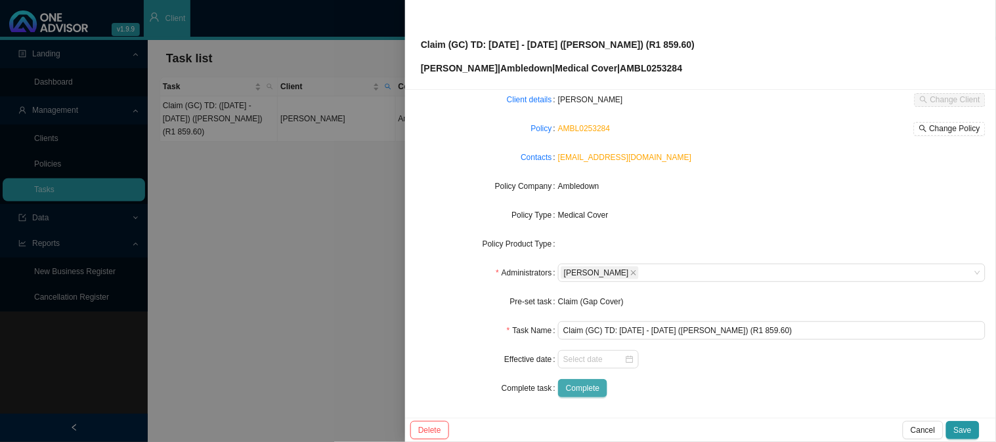
click at [591, 388] on span "Complete" at bounding box center [582, 388] width 33 height 13
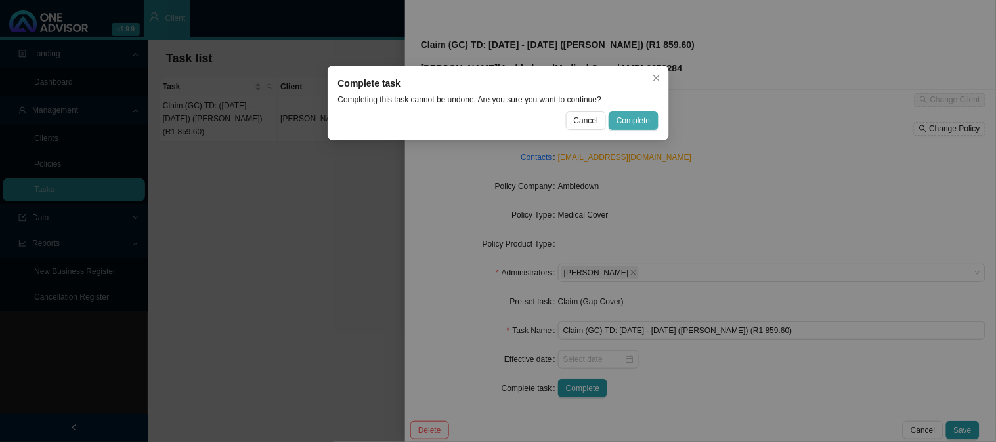
click at [630, 116] on span "Complete" at bounding box center [632, 120] width 33 height 13
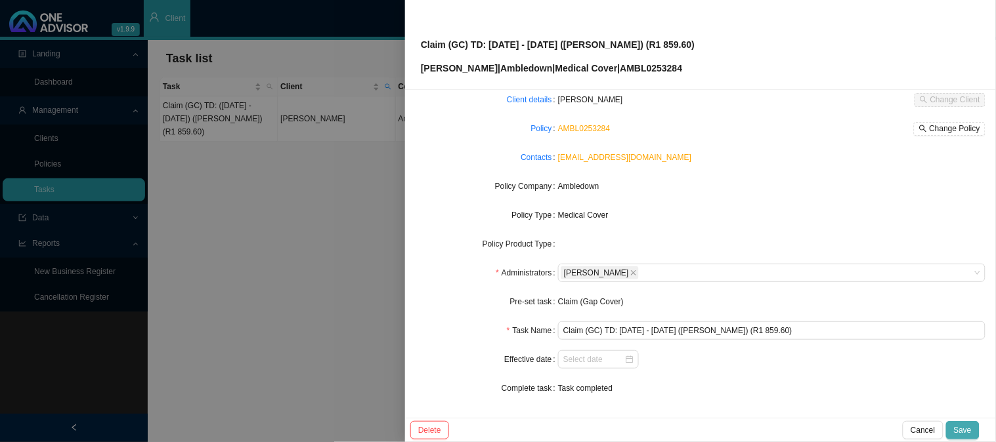
click at [971, 427] on span "Save" at bounding box center [963, 430] width 18 height 13
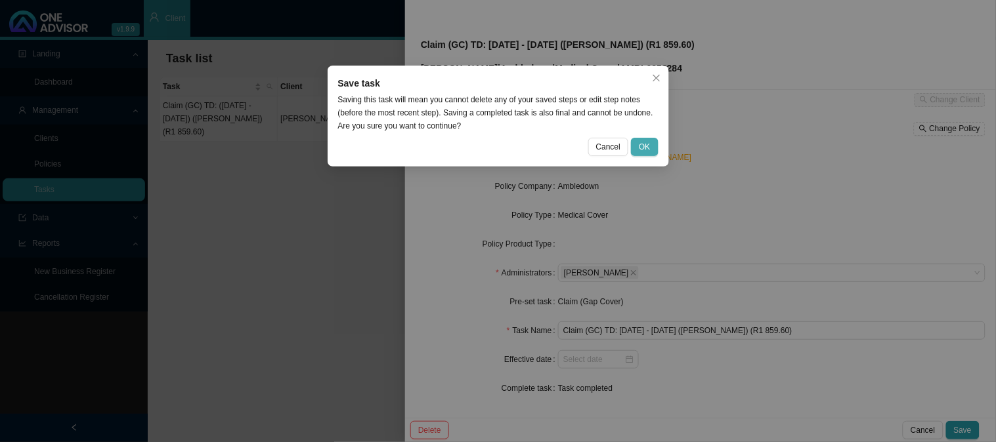
click at [653, 152] on button "OK" at bounding box center [644, 147] width 27 height 18
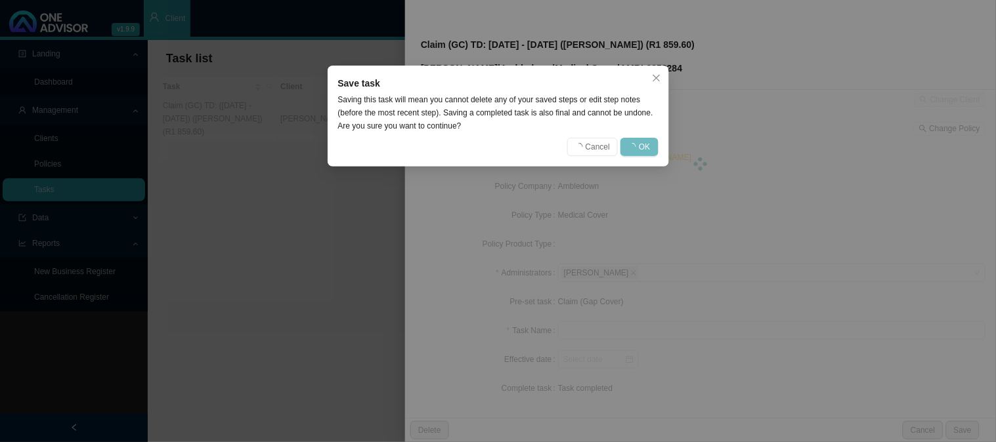
scroll to position [59, 0]
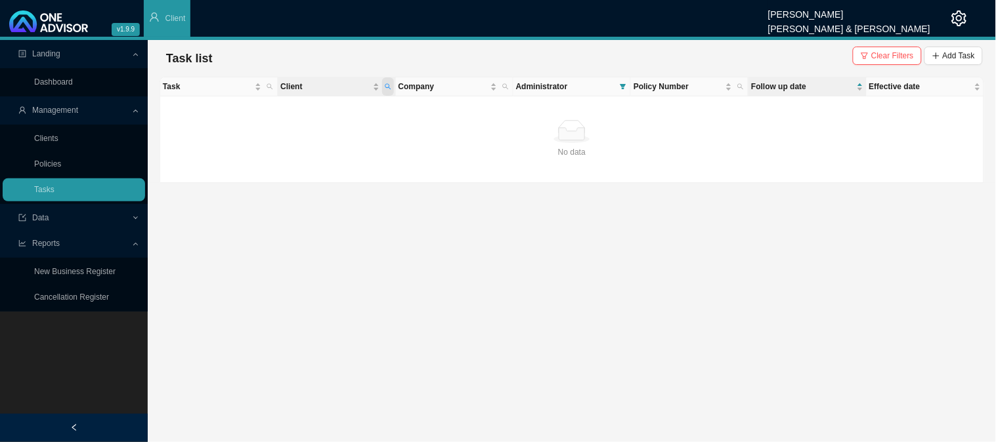
click at [386, 85] on icon "search" at bounding box center [388, 86] width 7 height 7
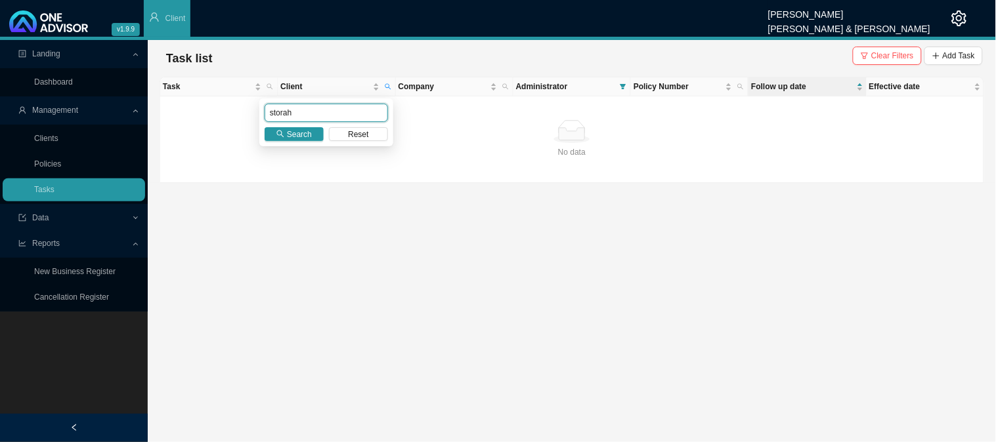
drag, startPoint x: 295, startPoint y: 114, endPoint x: 238, endPoint y: 115, distance: 57.8
click at [238, 115] on body "v1.9.9 [PERSON_NAME] [PERSON_NAME] & [PERSON_NAME] Client Landing Dashboard Man…" at bounding box center [498, 221] width 996 height 442
click at [299, 130] on span "Search" at bounding box center [299, 134] width 25 height 13
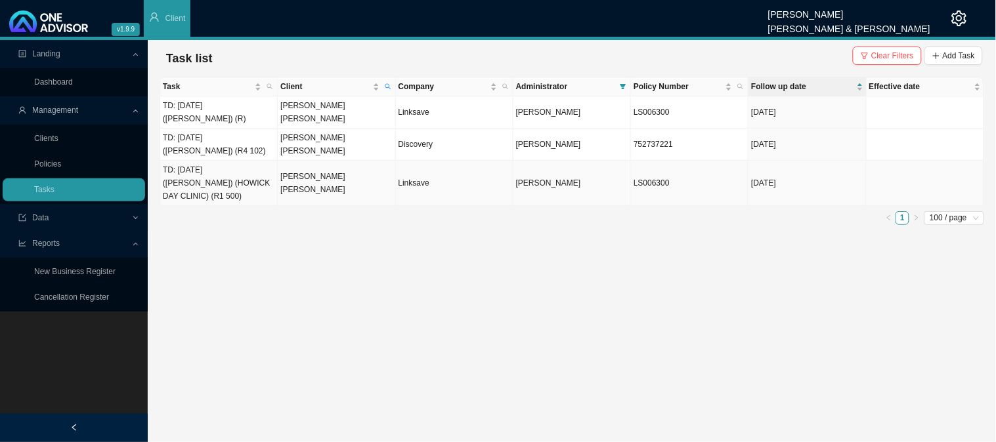
click at [320, 176] on td "[PERSON_NAME] [PERSON_NAME]" at bounding box center [336, 183] width 117 height 45
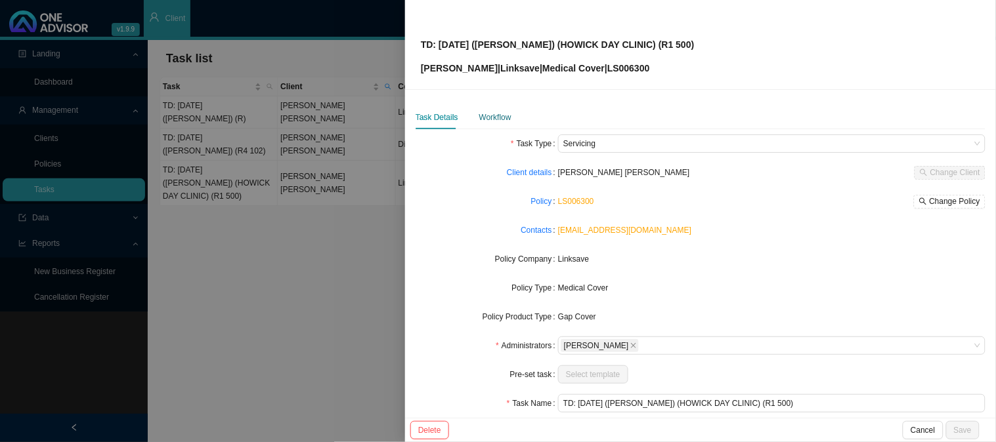
click at [484, 119] on div "Workflow" at bounding box center [495, 117] width 32 height 13
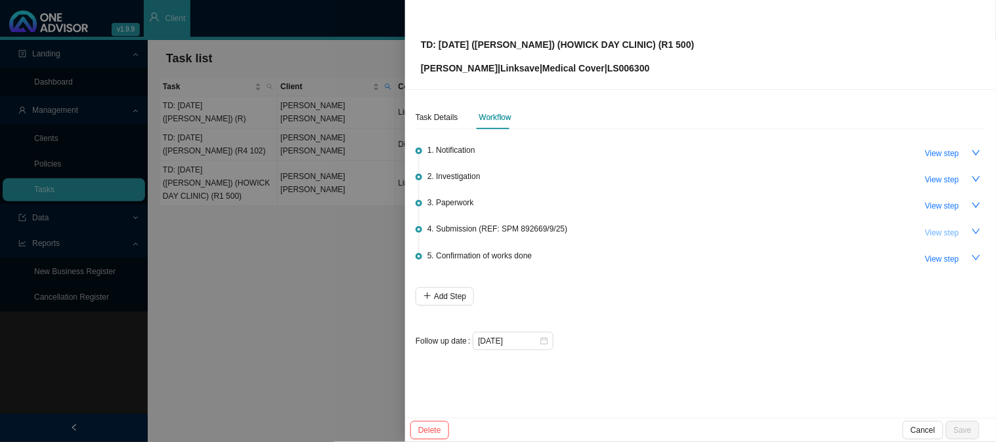
click at [937, 230] on span "View step" at bounding box center [942, 232] width 34 height 13
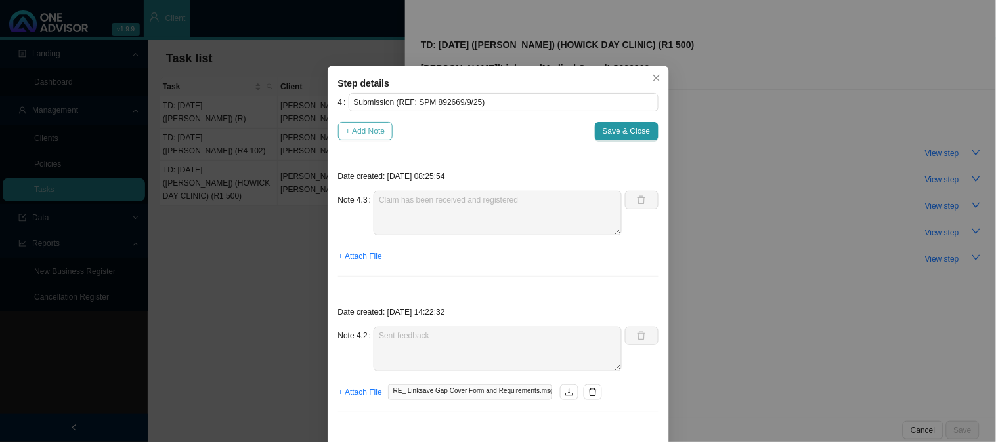
click at [366, 131] on span "+ Add Note" at bounding box center [365, 131] width 39 height 13
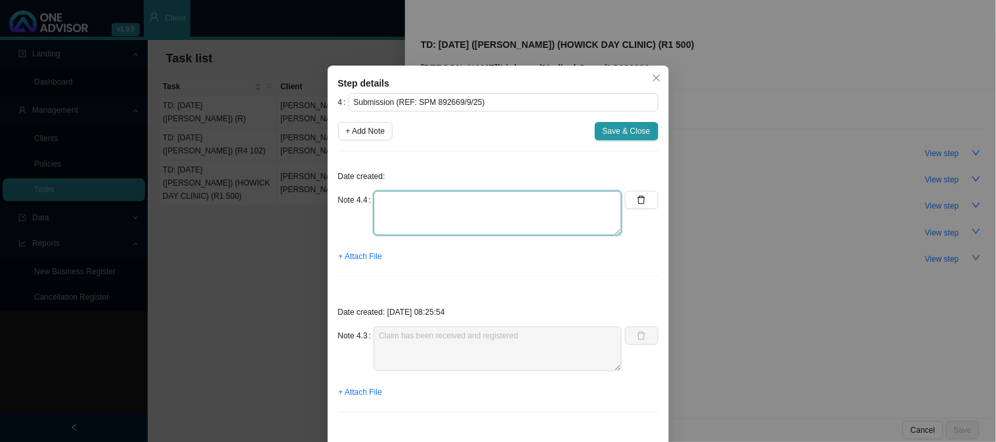
click at [418, 207] on textarea at bounding box center [497, 213] width 248 height 45
click at [356, 258] on span "+ Attach File" at bounding box center [360, 256] width 43 height 13
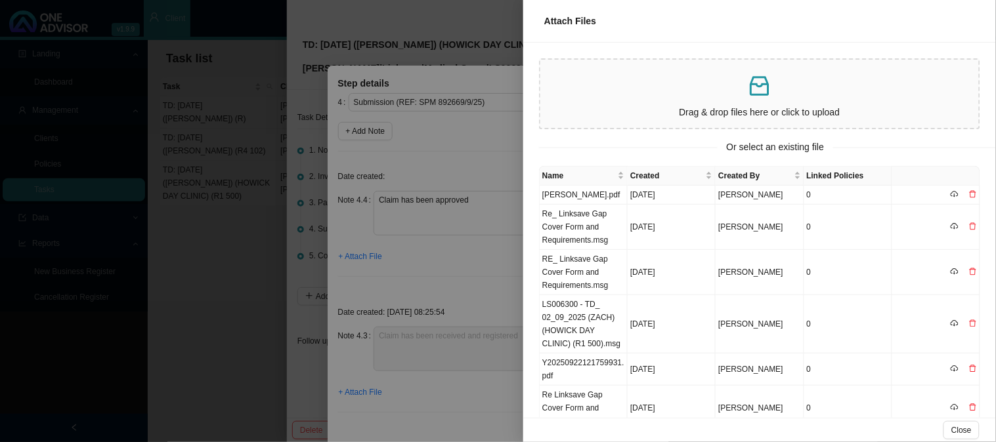
click at [488, 282] on div at bounding box center [498, 221] width 996 height 442
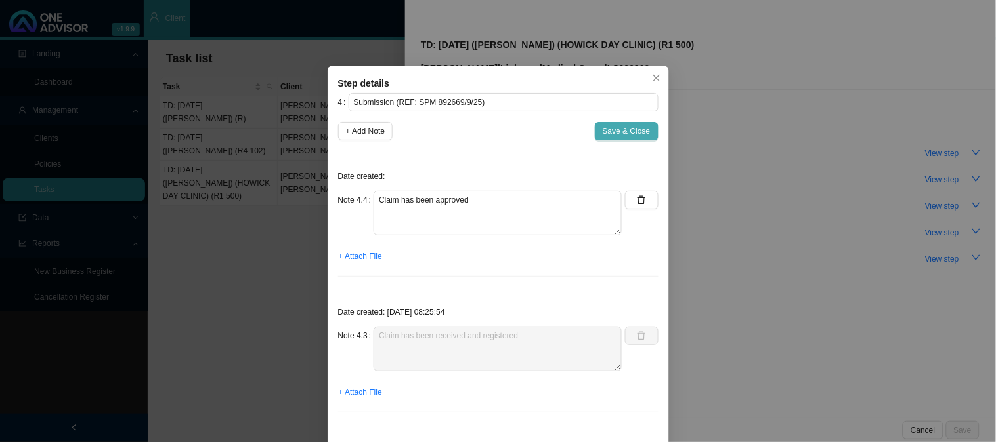
click at [626, 128] on span "Save & Close" at bounding box center [627, 131] width 48 height 13
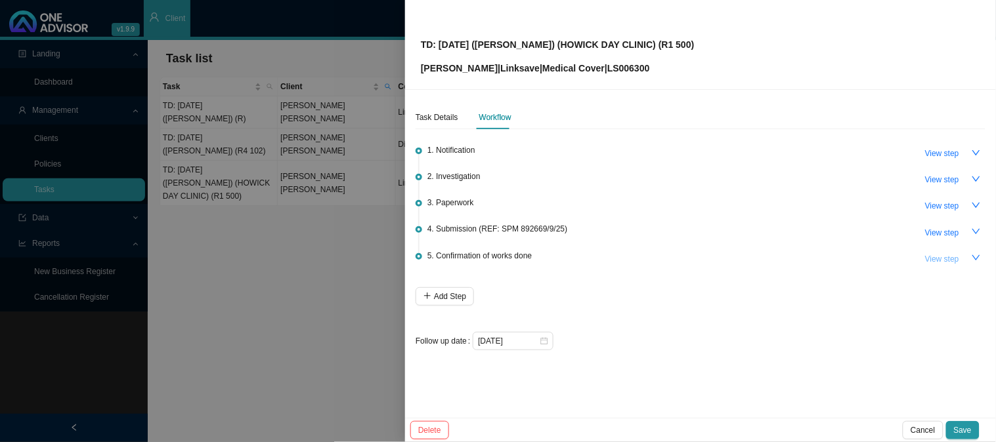
click at [939, 261] on span "View step" at bounding box center [942, 259] width 34 height 13
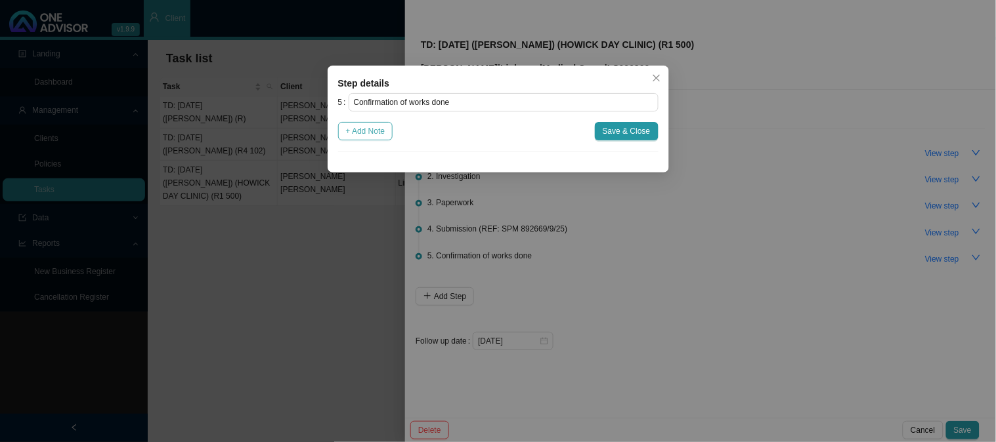
click at [377, 127] on span "+ Add Note" at bounding box center [365, 131] width 39 height 13
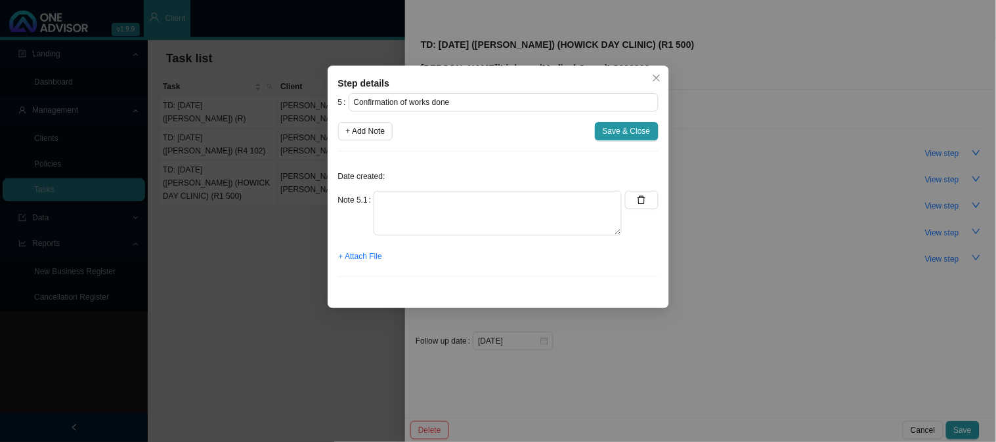
click at [755, 247] on div "Step details 5 Confirmation of works done + Add Note Save & Close Date created:…" at bounding box center [498, 221] width 996 height 442
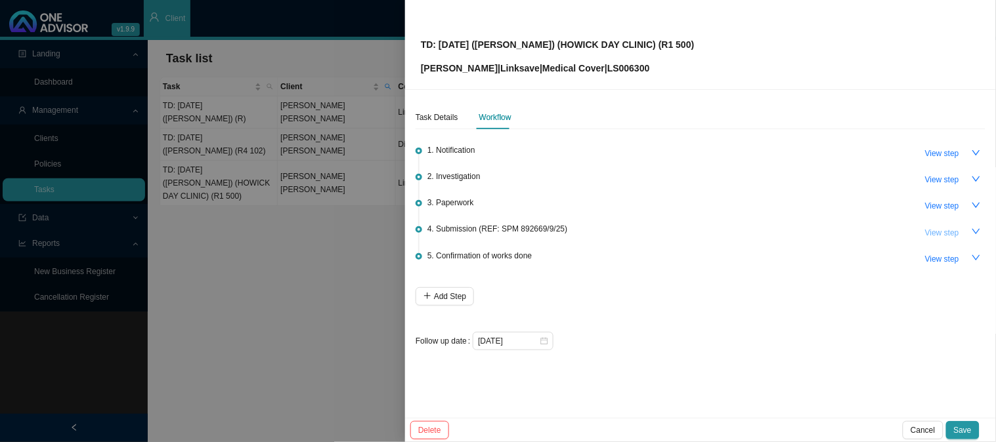
click at [947, 227] on span "View step" at bounding box center [942, 232] width 34 height 13
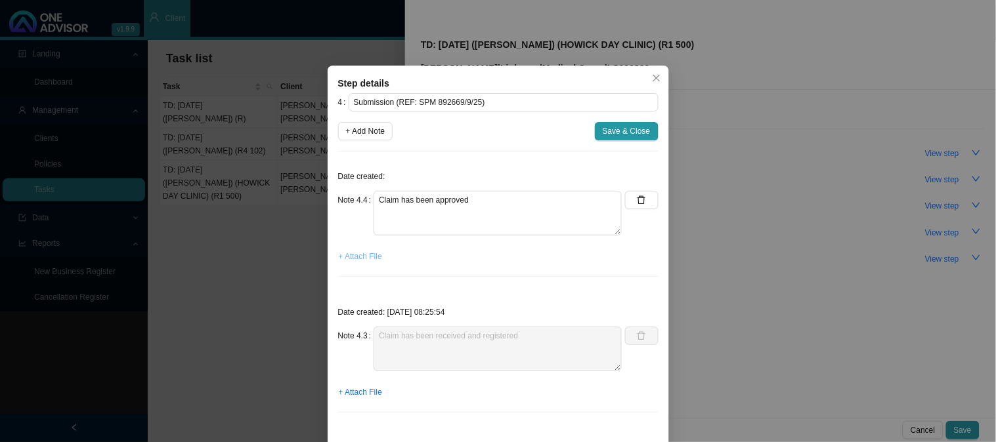
click at [347, 256] on span "+ Attach File" at bounding box center [360, 256] width 43 height 13
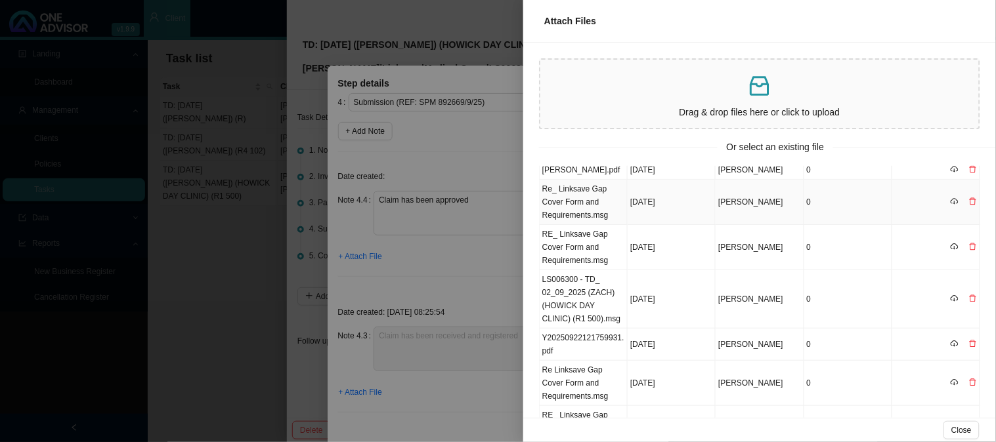
scroll to position [0, 0]
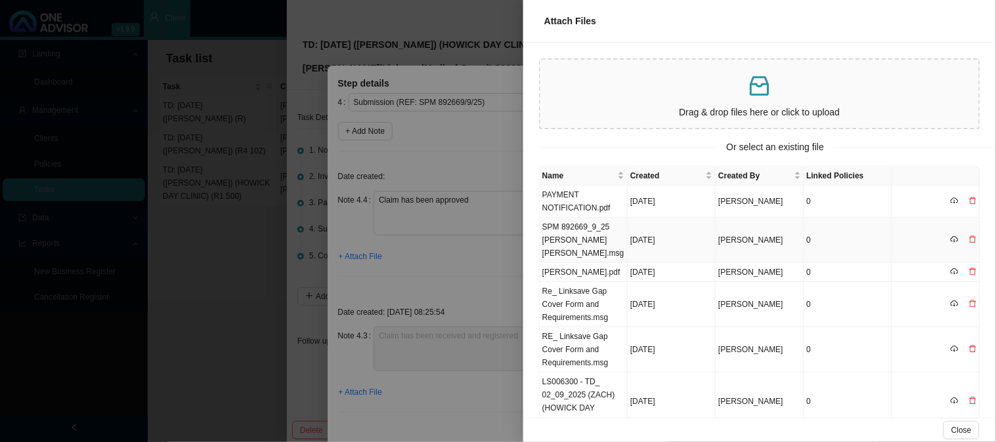
click at [578, 238] on td "SPM 892669_9_25 [PERSON_NAME] [PERSON_NAME].msg" at bounding box center [584, 240] width 88 height 45
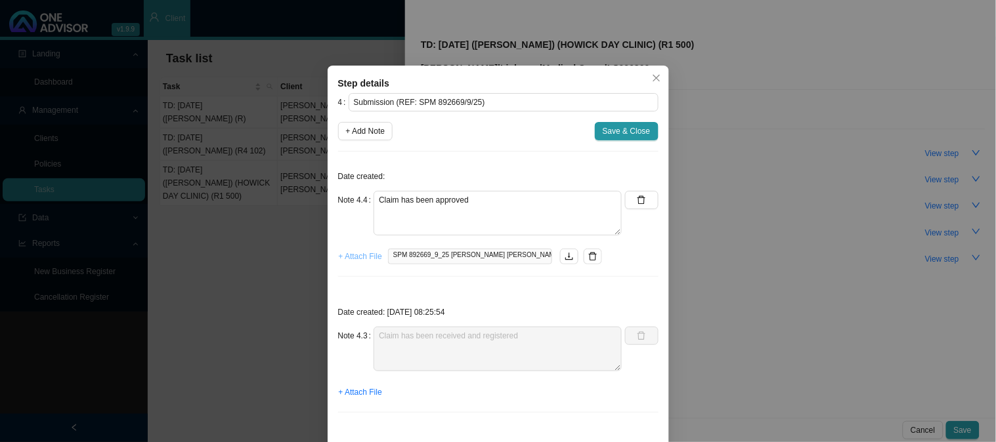
click at [355, 252] on span "+ Attach File" at bounding box center [360, 256] width 43 height 13
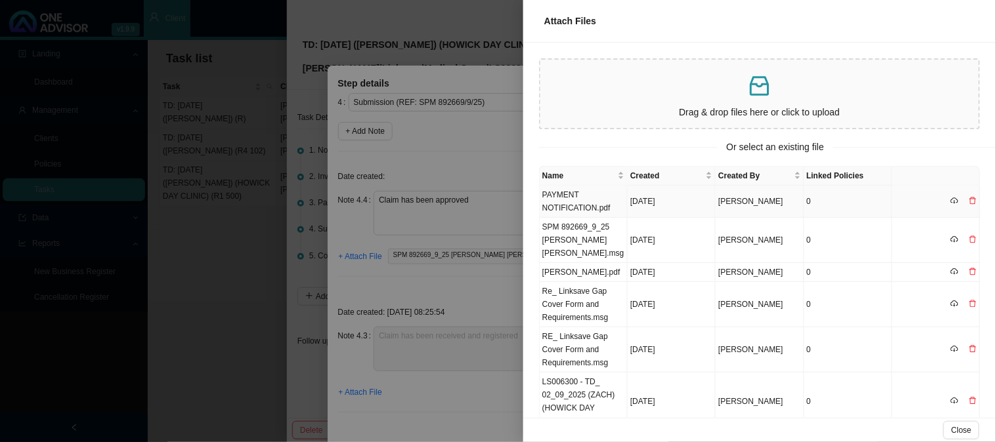
click at [575, 200] on td "PAYMENT NOTIFICATION.pdf" at bounding box center [584, 202] width 88 height 32
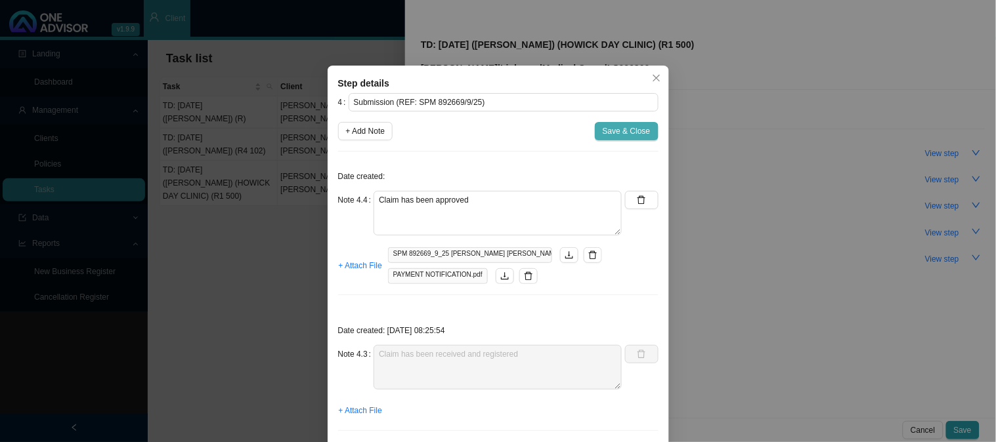
click at [619, 133] on span "Save & Close" at bounding box center [627, 131] width 48 height 13
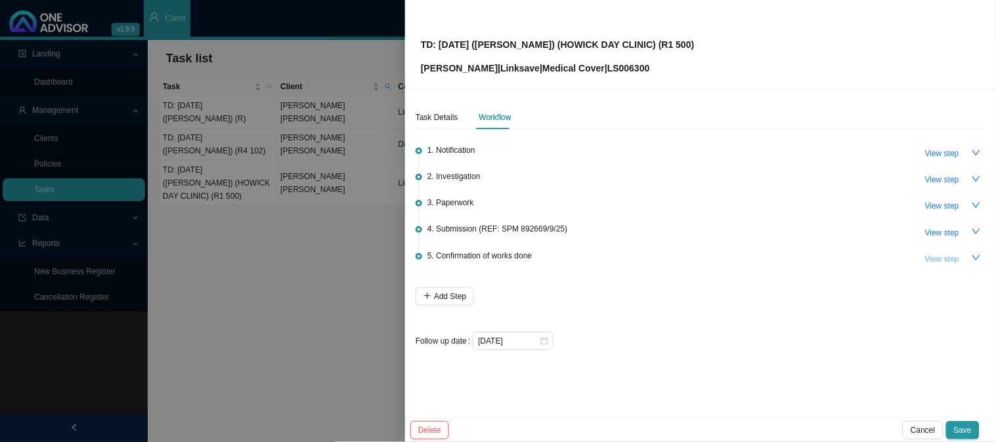
click at [942, 253] on span "View step" at bounding box center [942, 259] width 34 height 13
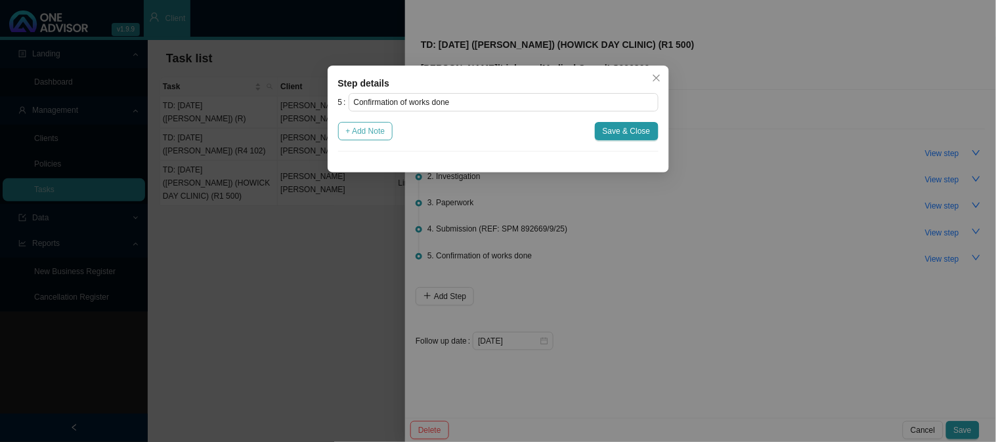
click at [381, 135] on span "+ Add Note" at bounding box center [365, 131] width 39 height 13
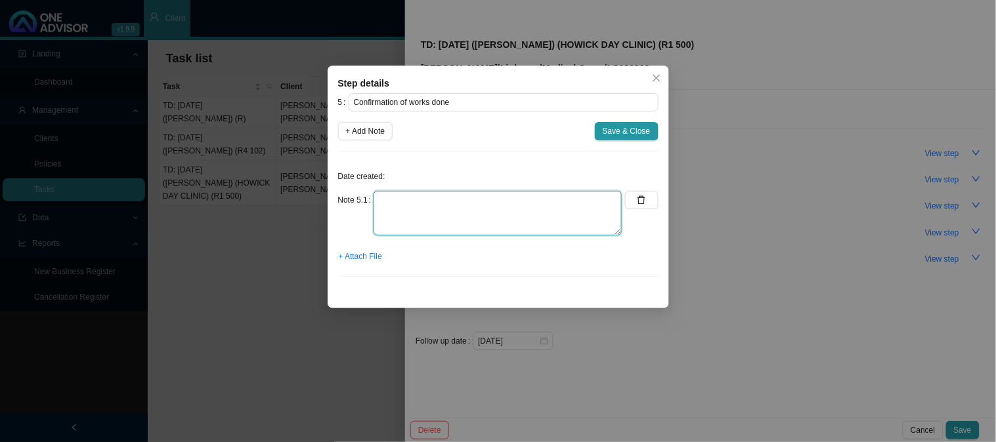
click at [432, 201] on textarea at bounding box center [497, 213] width 248 height 45
click at [364, 260] on span "+ Attach File" at bounding box center [360, 256] width 43 height 13
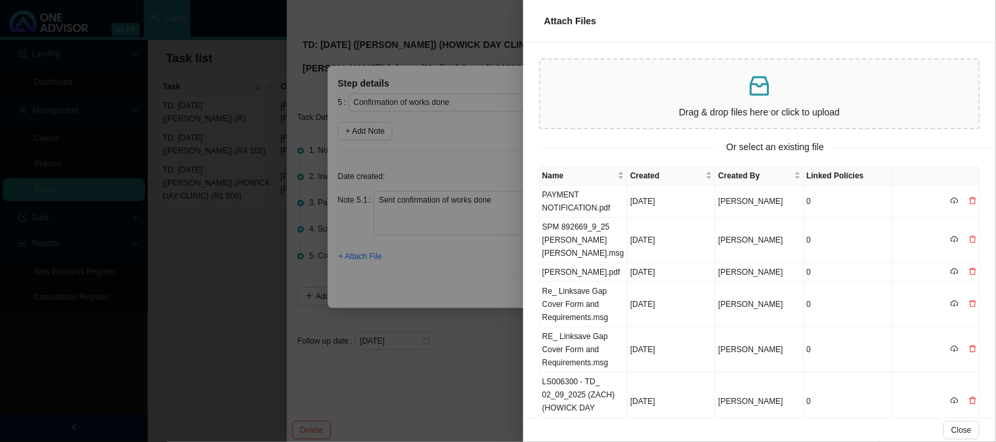
click at [446, 251] on div at bounding box center [498, 221] width 996 height 442
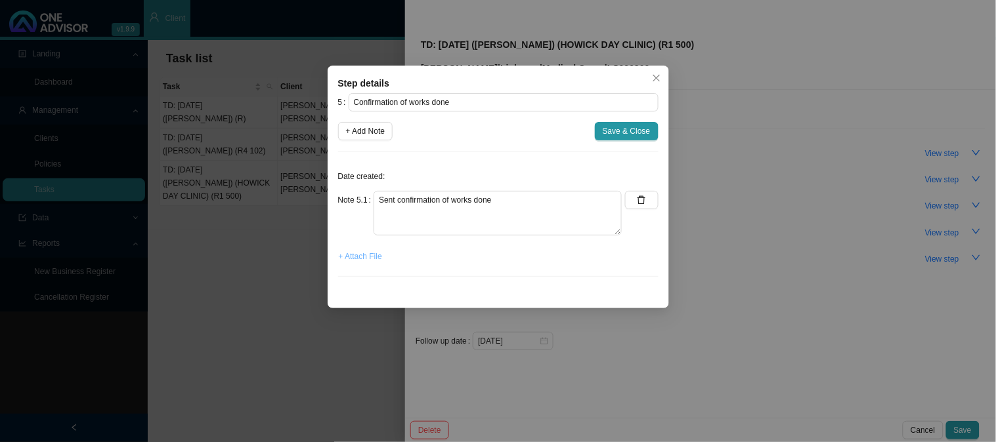
click at [375, 259] on span "+ Attach File" at bounding box center [360, 256] width 43 height 13
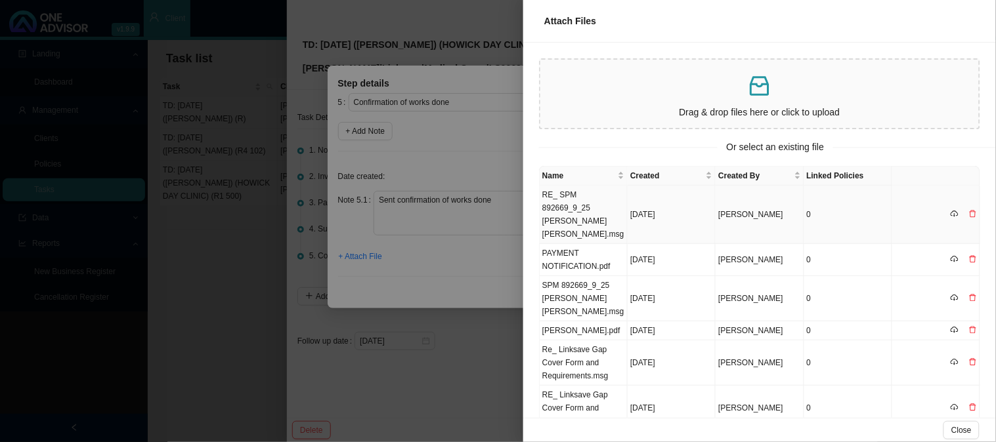
click at [670, 204] on td "[DATE]" at bounding box center [672, 215] width 88 height 58
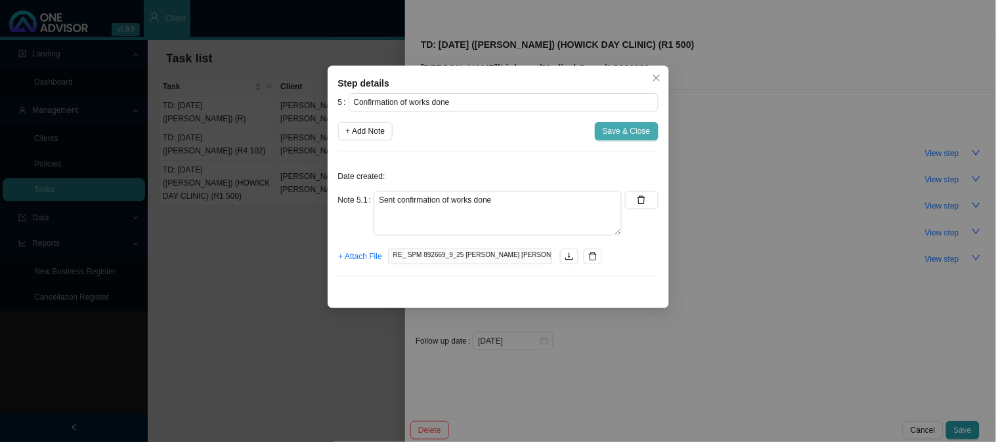
click at [613, 131] on span "Save & Close" at bounding box center [627, 131] width 48 height 13
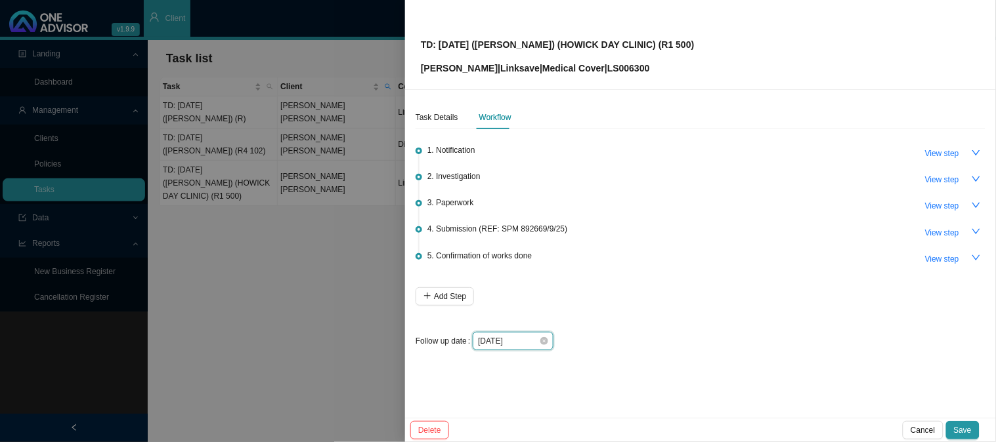
click at [520, 339] on input "[DATE]" at bounding box center [508, 341] width 61 height 13
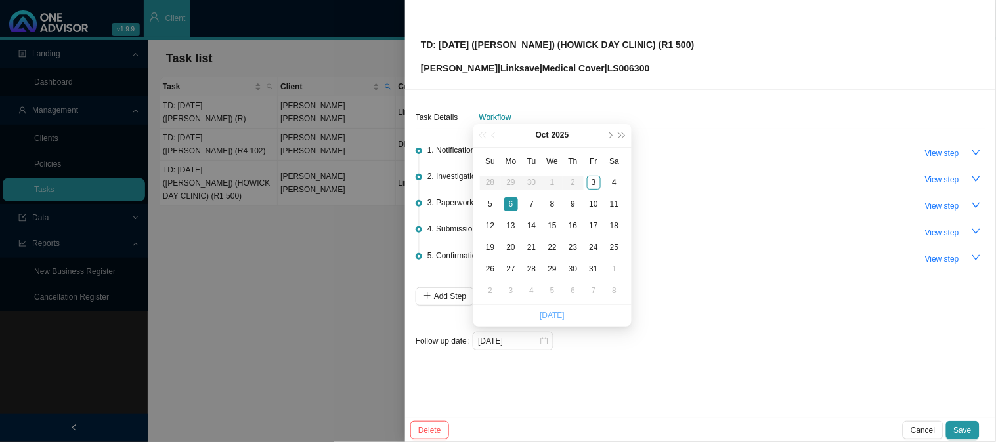
click at [549, 316] on link "[DATE]" at bounding box center [552, 315] width 25 height 9
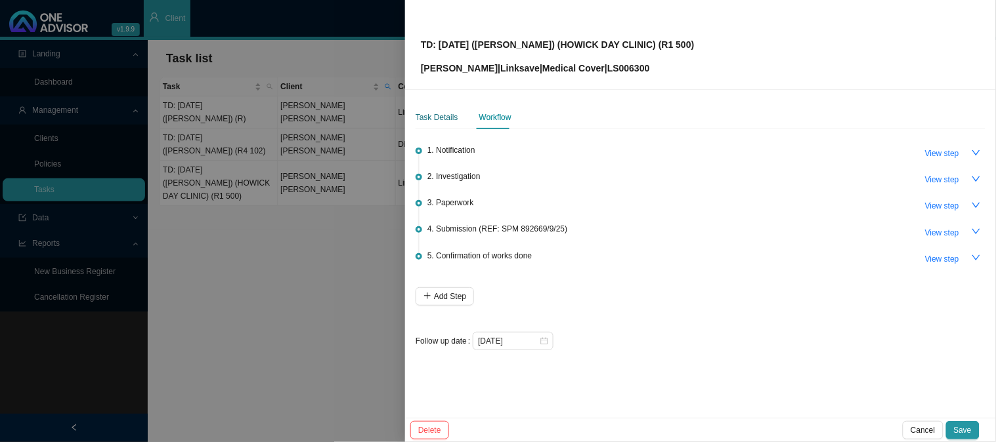
click at [431, 117] on div "Task Details" at bounding box center [436, 117] width 43 height 13
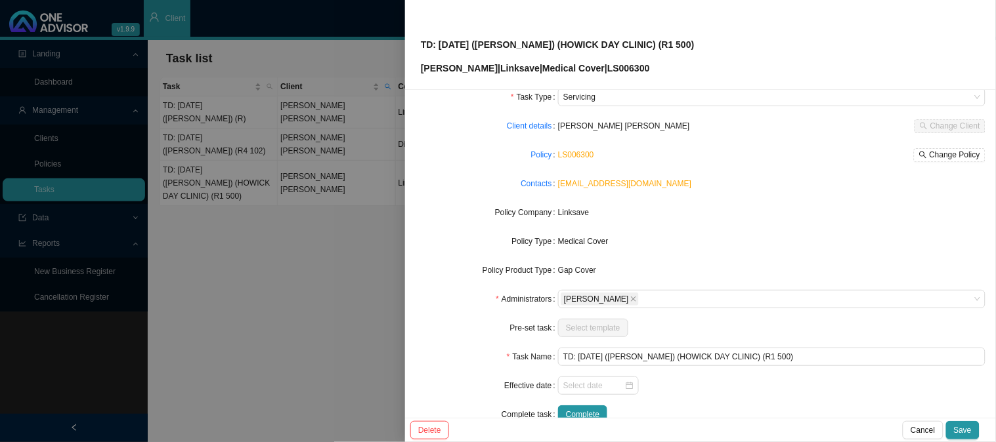
scroll to position [73, 0]
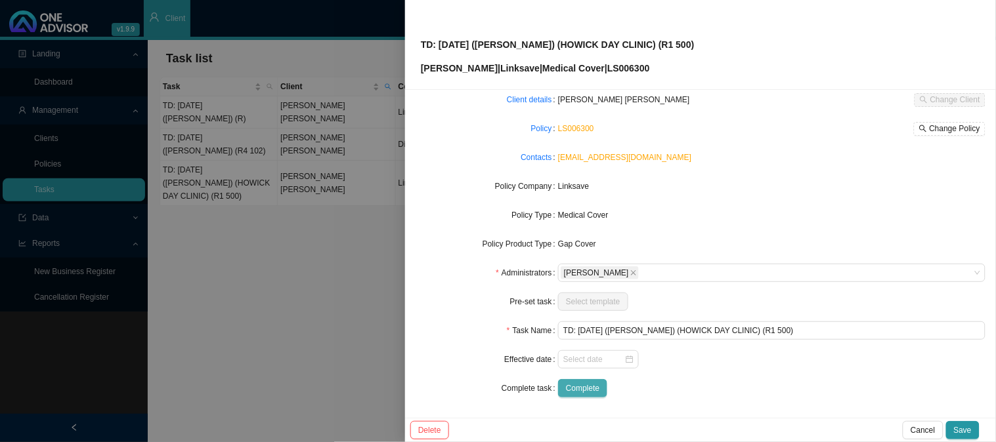
click at [585, 385] on span "Complete" at bounding box center [582, 388] width 33 height 13
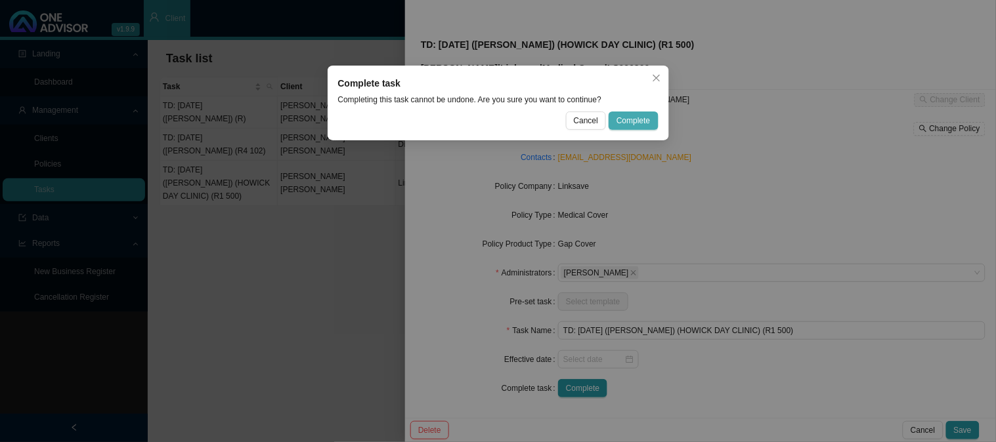
click at [624, 121] on span "Complete" at bounding box center [632, 120] width 33 height 13
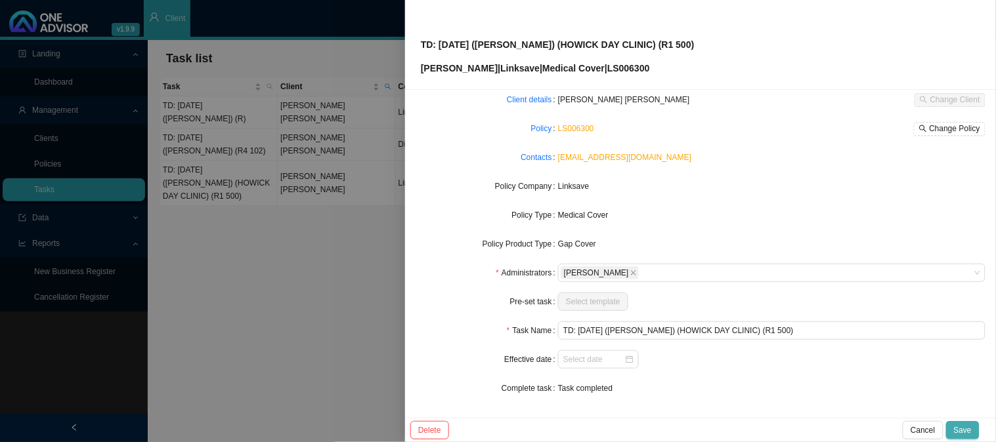
click at [966, 430] on span "Save" at bounding box center [963, 430] width 18 height 13
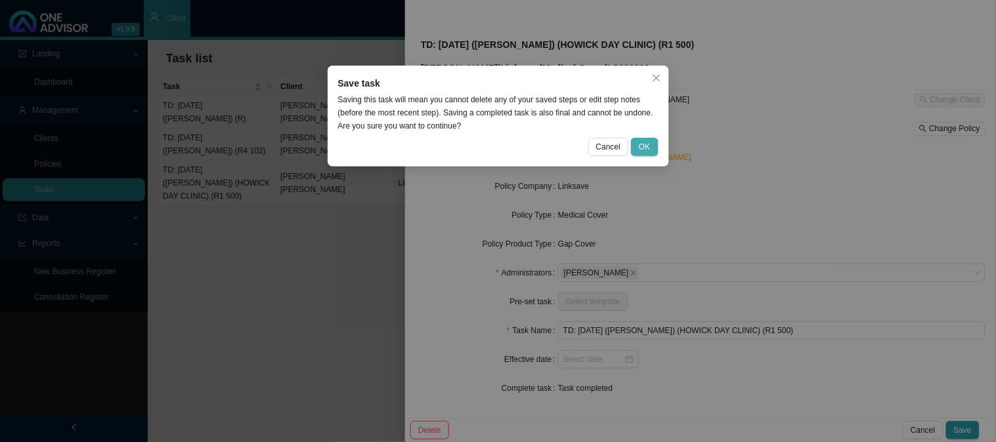
click at [642, 145] on span "OK" at bounding box center [644, 146] width 11 height 13
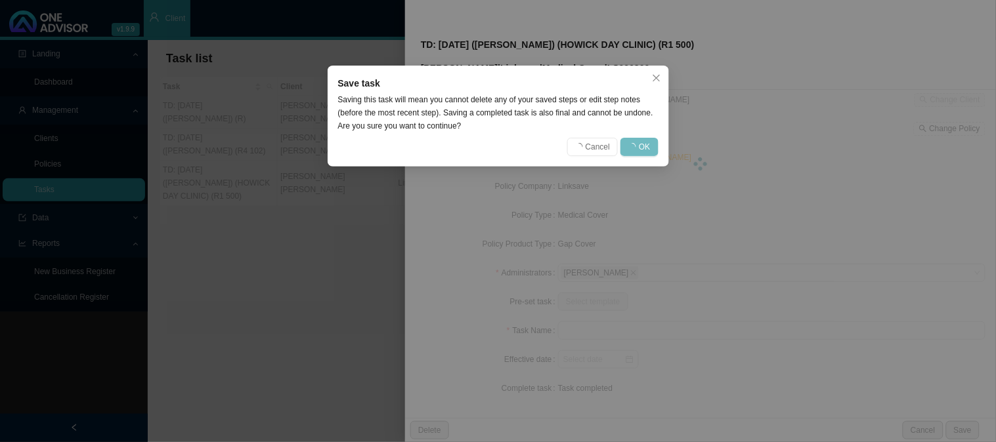
scroll to position [59, 0]
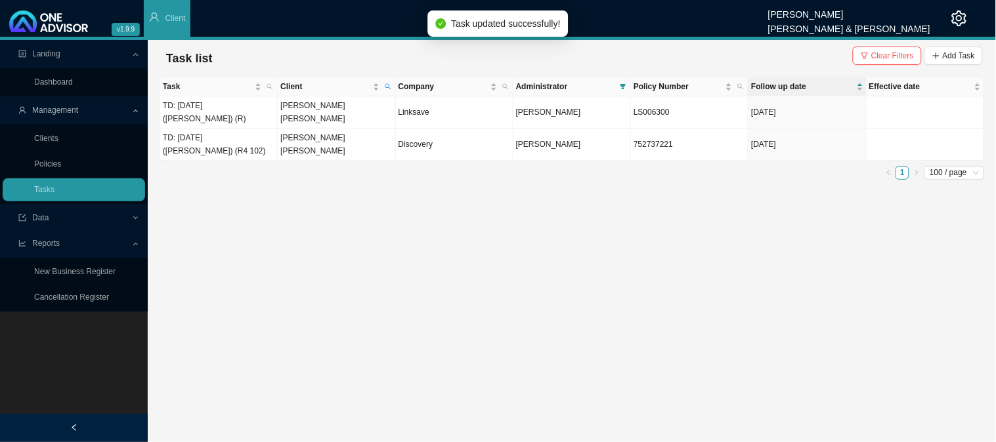
click at [336, 325] on main "Landing Dashboard Management Clients Policies Tasks Data Reports New Business R…" at bounding box center [498, 241] width 996 height 402
click at [385, 85] on icon "search" at bounding box center [388, 87] width 6 height 6
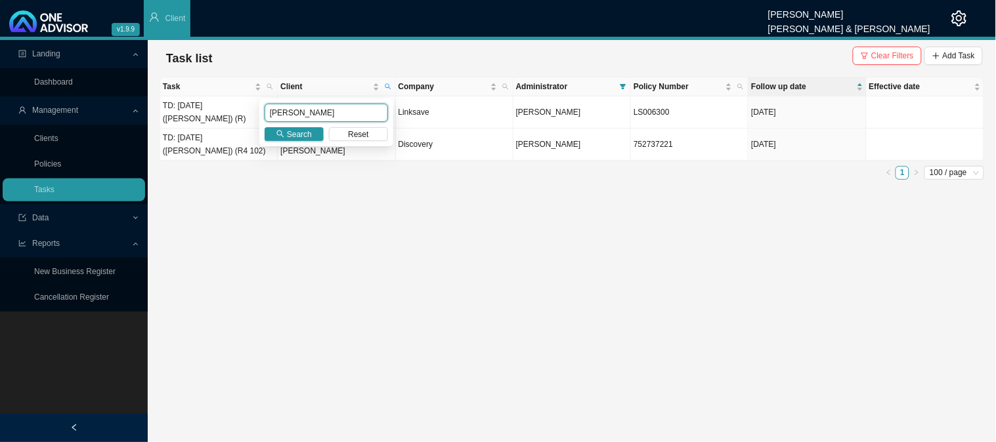
drag, startPoint x: 291, startPoint y: 114, endPoint x: 263, endPoint y: 112, distance: 28.3
click at [263, 112] on div "[PERSON_NAME] Search Reset" at bounding box center [326, 122] width 134 height 48
click at [349, 217] on main "Landing Dashboard Management Clients Policies Tasks Data Reports New Business R…" at bounding box center [498, 241] width 996 height 402
click at [391, 86] on icon "search" at bounding box center [388, 86] width 7 height 7
drag, startPoint x: 293, startPoint y: 114, endPoint x: 240, endPoint y: 116, distance: 53.2
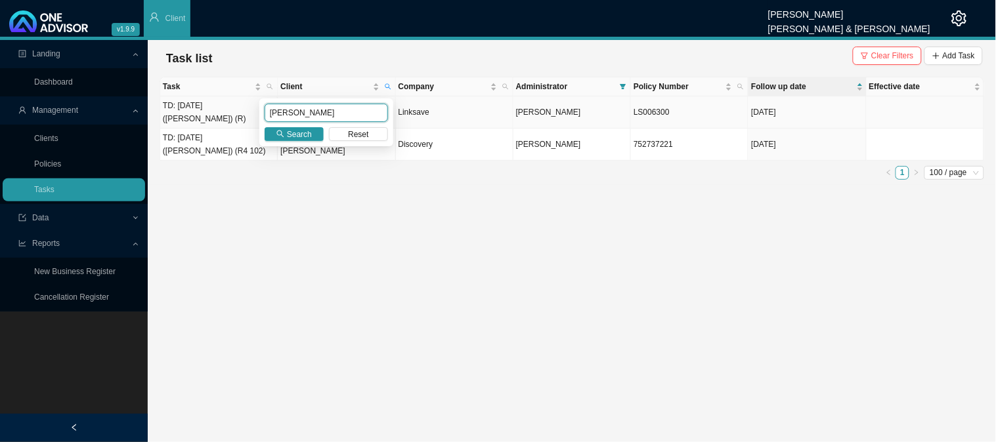
click at [240, 116] on body "v1.9.9 [PERSON_NAME] [PERSON_NAME] & [PERSON_NAME] Client Landing Dashboard Man…" at bounding box center [498, 221] width 996 height 442
click at [284, 130] on icon "search" at bounding box center [280, 134] width 8 height 8
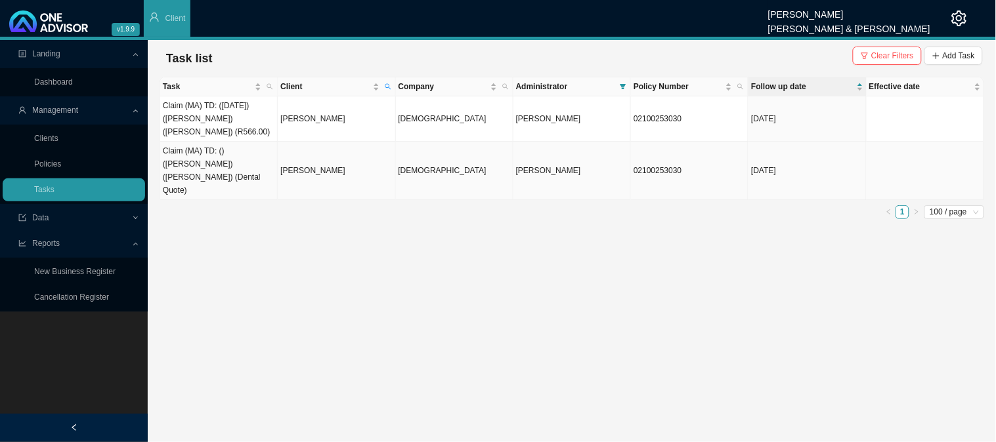
click at [312, 158] on td "[PERSON_NAME]" at bounding box center [336, 171] width 117 height 58
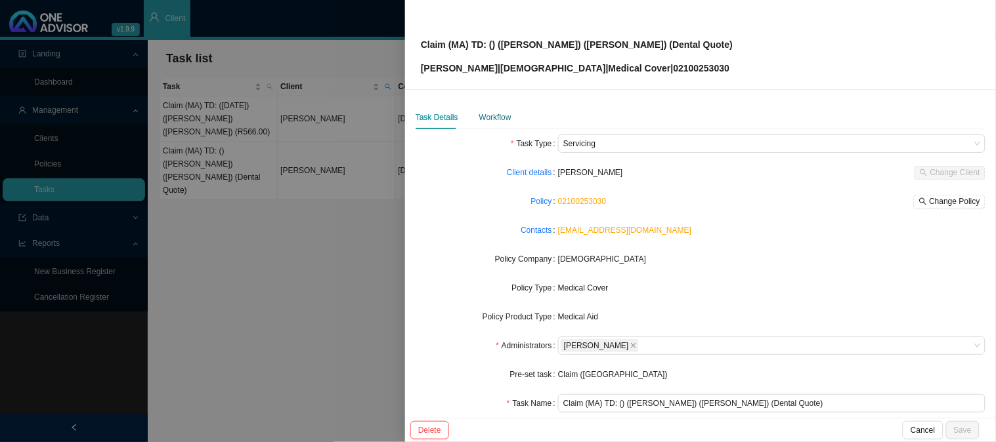
click at [493, 117] on div "Workflow" at bounding box center [495, 117] width 32 height 13
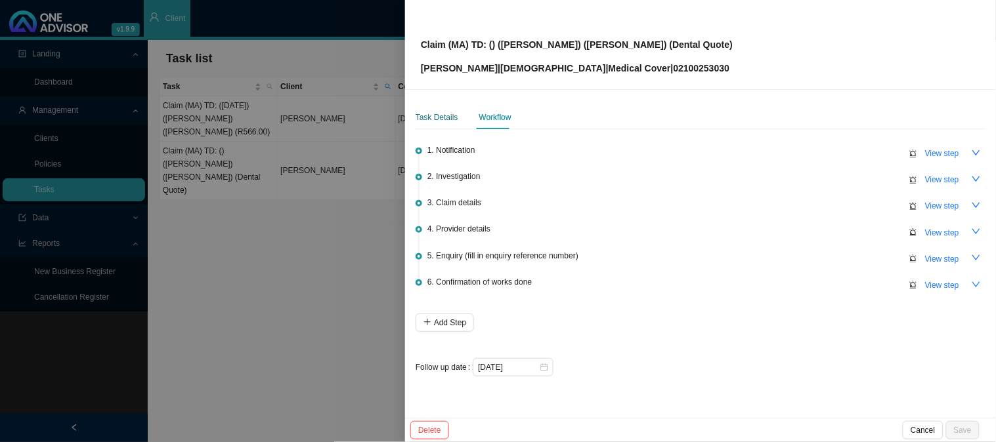
click at [438, 117] on div "Task Details" at bounding box center [436, 117] width 43 height 13
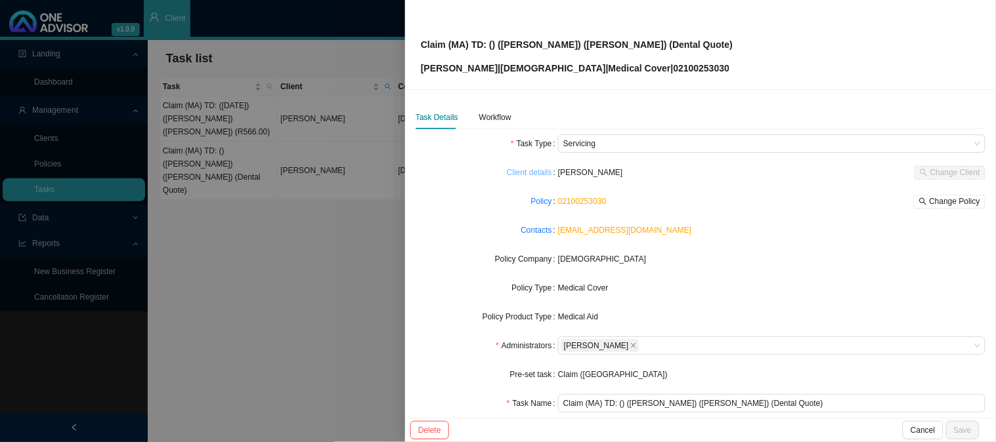
click at [537, 173] on link "Client details" at bounding box center [529, 172] width 45 height 13
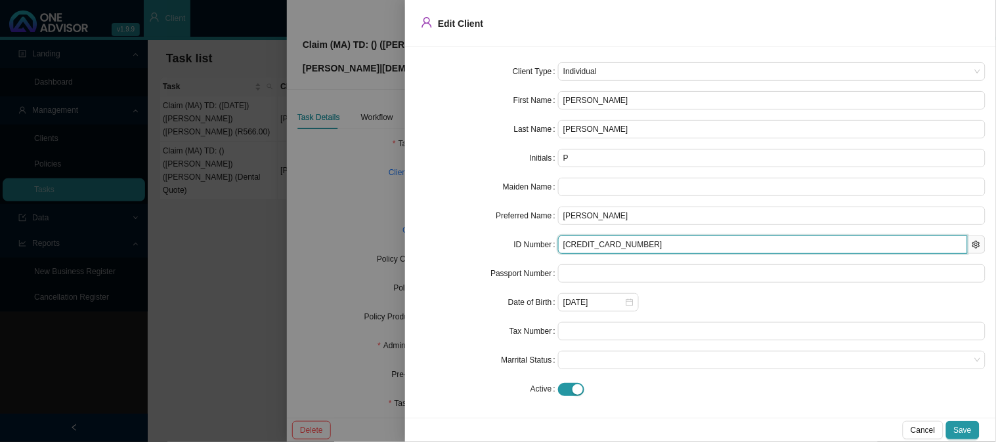
click at [583, 243] on input "[CREDIT_CARD_NUMBER]" at bounding box center [763, 245] width 410 height 18
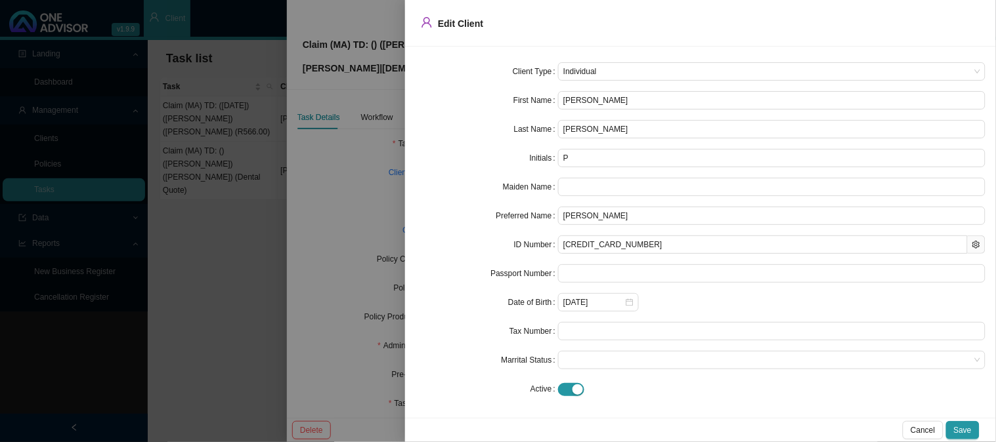
drag, startPoint x: 381, startPoint y: 166, endPoint x: 389, endPoint y: 164, distance: 8.1
click at [381, 166] on div at bounding box center [498, 221] width 996 height 442
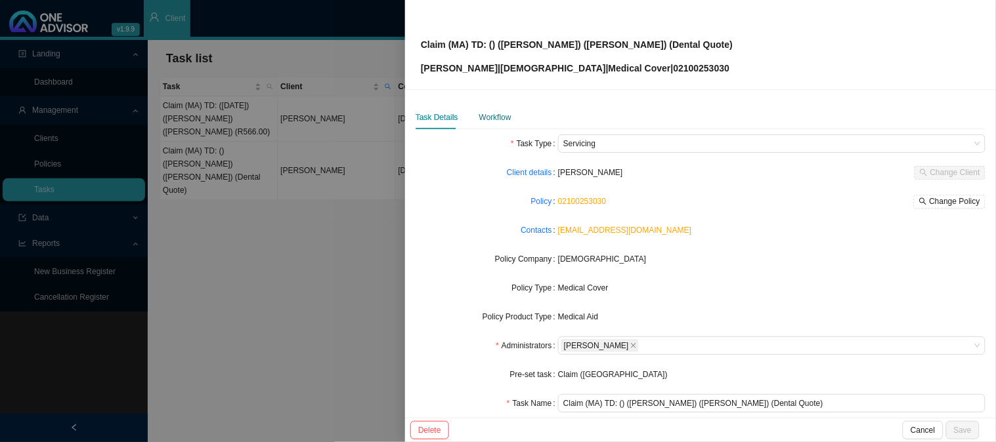
click at [486, 116] on div "Workflow" at bounding box center [495, 117] width 32 height 13
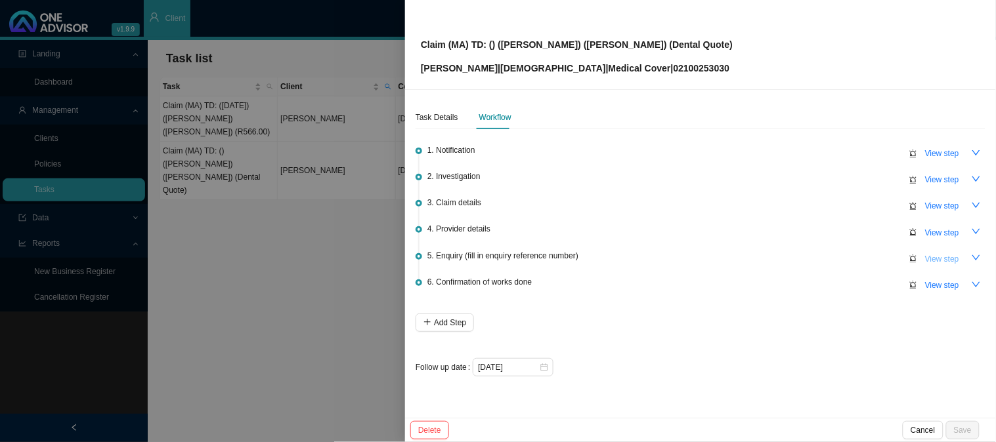
click at [947, 253] on span "View step" at bounding box center [942, 259] width 34 height 13
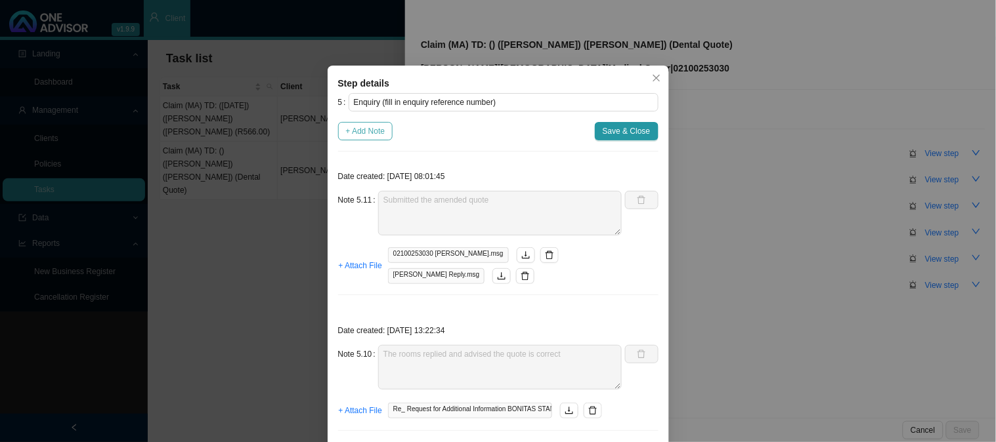
click at [364, 136] on span "+ Add Note" at bounding box center [365, 131] width 39 height 13
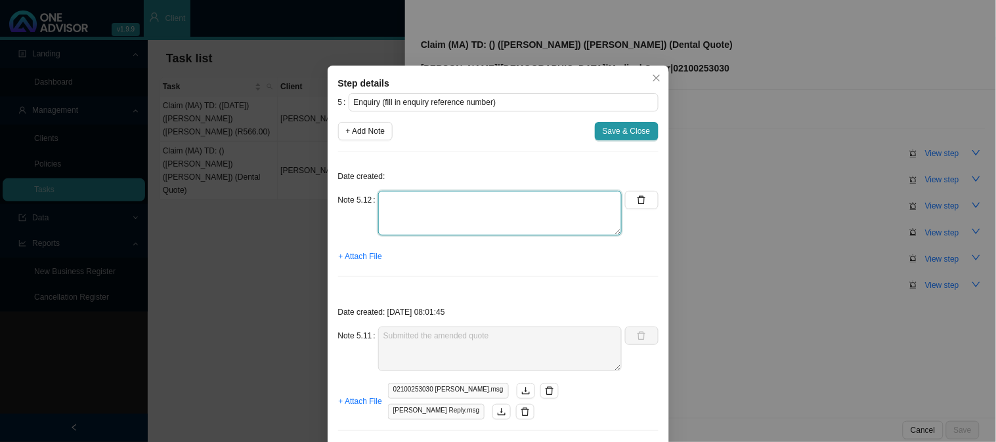
click at [415, 200] on textarea at bounding box center [500, 213] width 244 height 45
click at [353, 254] on span "+ Attach File" at bounding box center [360, 256] width 43 height 13
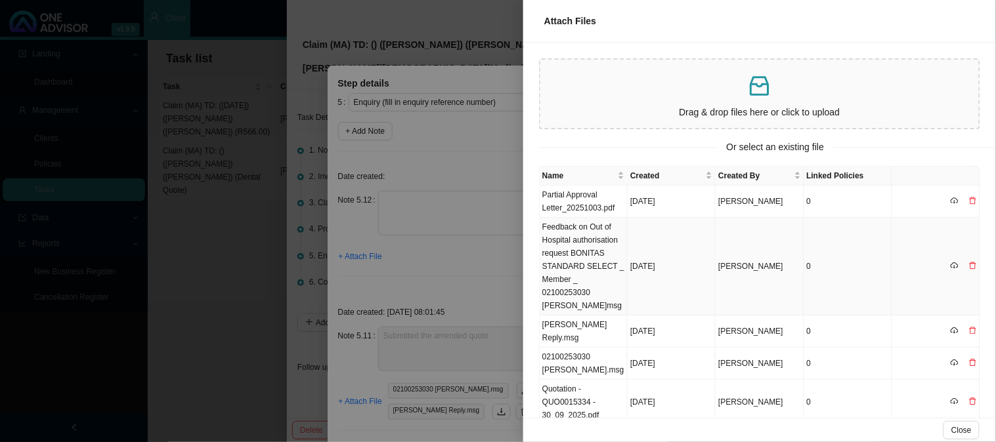
click at [573, 221] on td "Feedback on Out of Hospital authorisation request BONITAS STANDARD SELECT _ Mem…" at bounding box center [584, 267] width 88 height 98
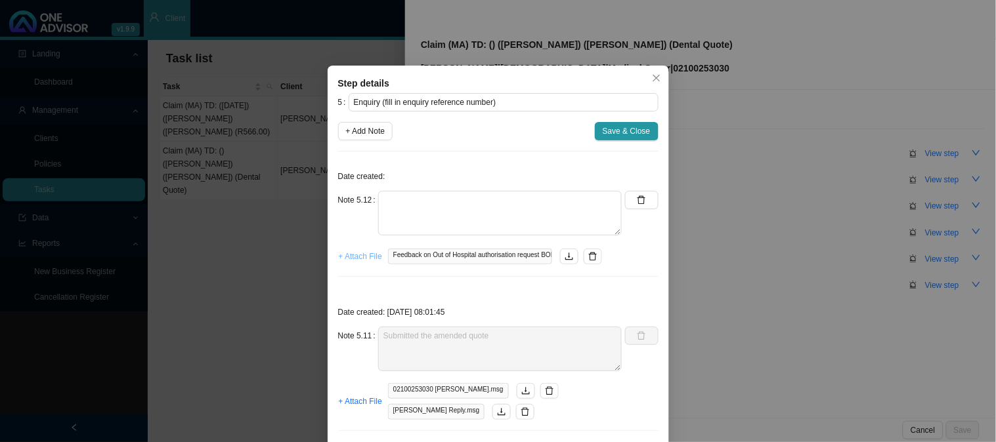
click at [348, 258] on span "+ Attach File" at bounding box center [360, 256] width 43 height 13
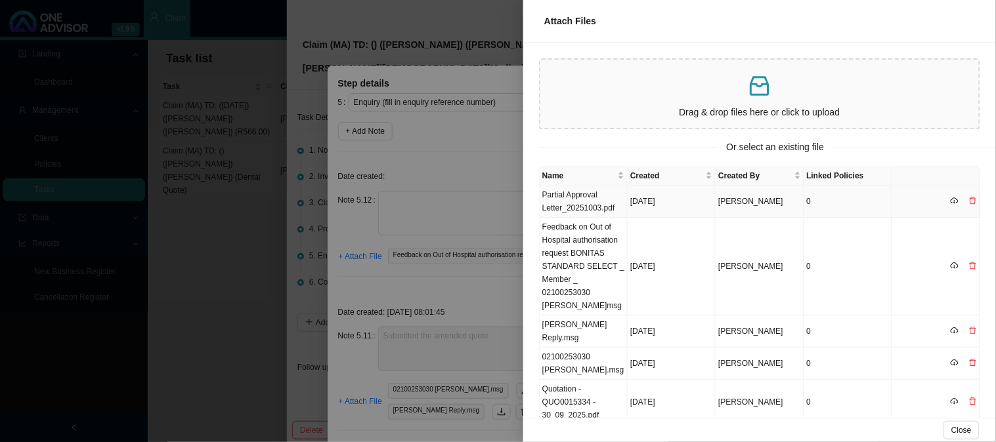
click at [584, 199] on td "Partial Approval Letter_20251003.pdf" at bounding box center [584, 202] width 88 height 32
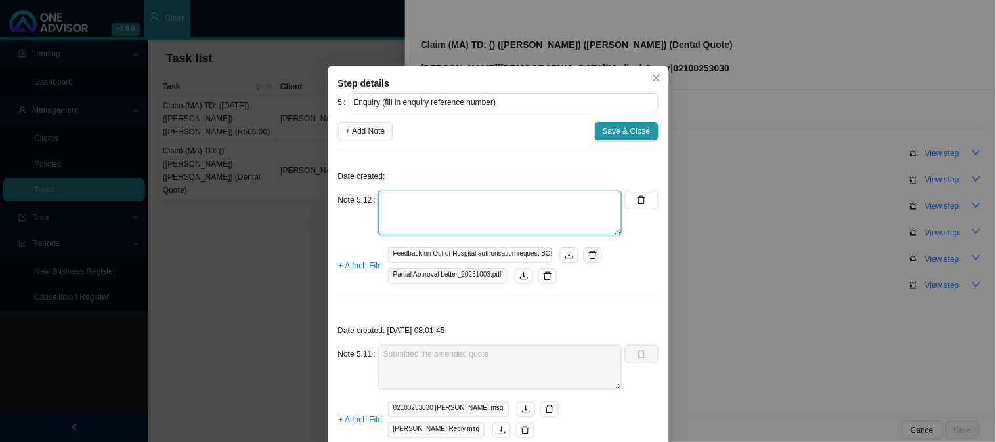
click at [477, 207] on textarea at bounding box center [500, 213] width 244 height 45
click at [467, 202] on textarea at bounding box center [500, 213] width 244 height 45
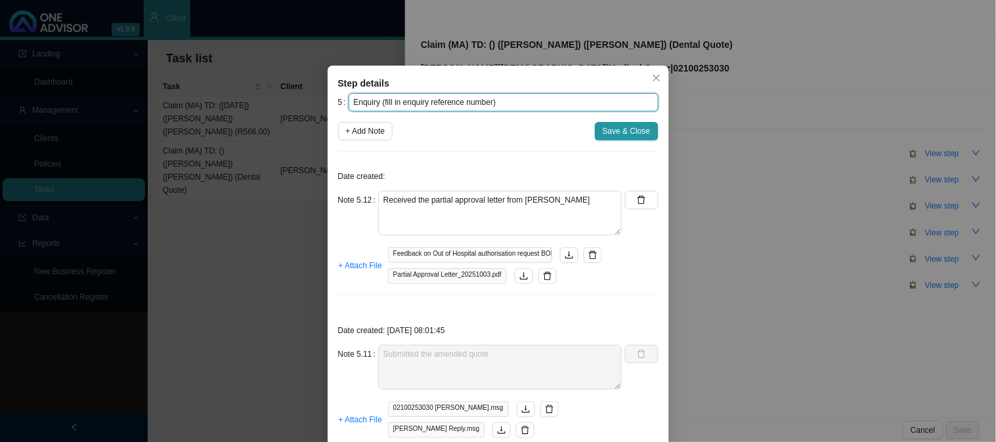
click at [435, 100] on input "Enquiry (fill in enquiry reference number)" at bounding box center [504, 102] width 310 height 18
click at [484, 98] on input "Enquiry (fill in enquiry reference number)" at bounding box center [504, 102] width 310 height 18
drag, startPoint x: 486, startPoint y: 101, endPoint x: 379, endPoint y: 106, distance: 107.7
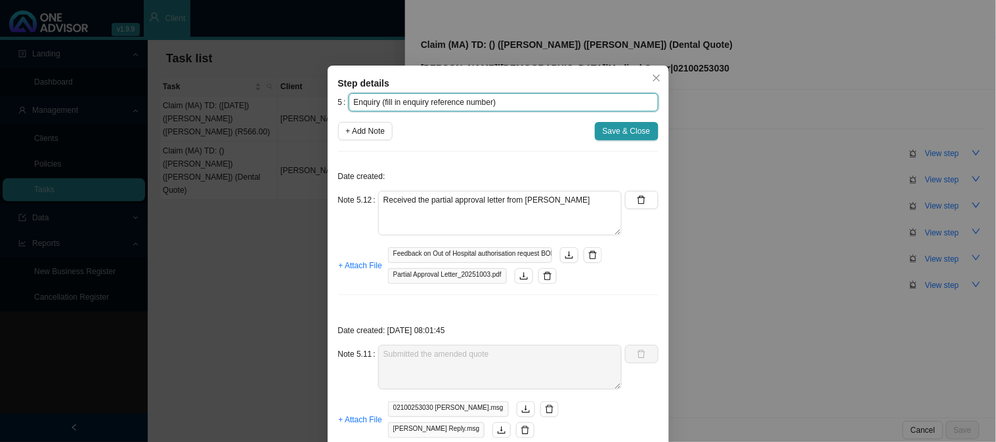
click at [379, 106] on input "Enquiry (fill in enquiry reference number)" at bounding box center [504, 102] width 310 height 18
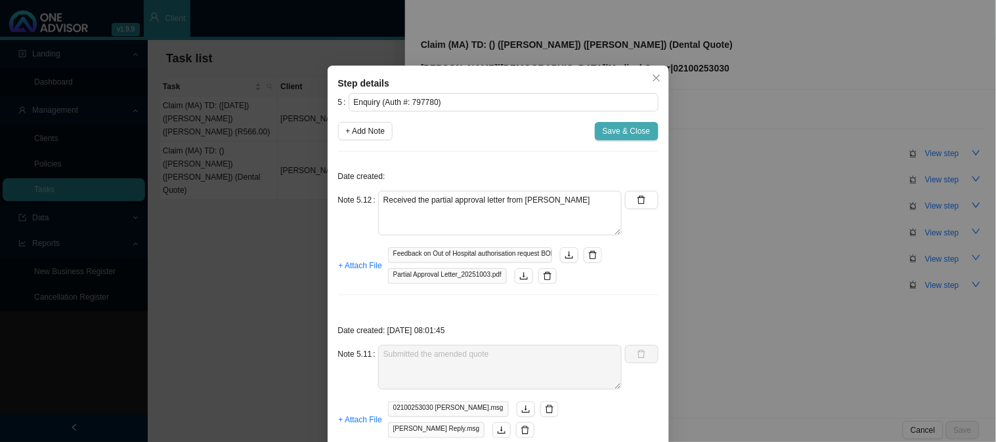
click at [637, 130] on span "Save & Close" at bounding box center [627, 131] width 48 height 13
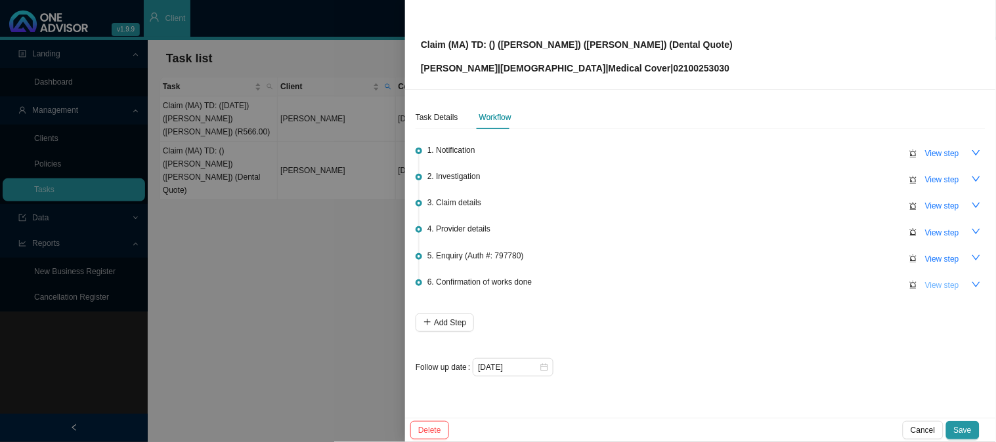
click at [948, 286] on span "View step" at bounding box center [942, 285] width 34 height 13
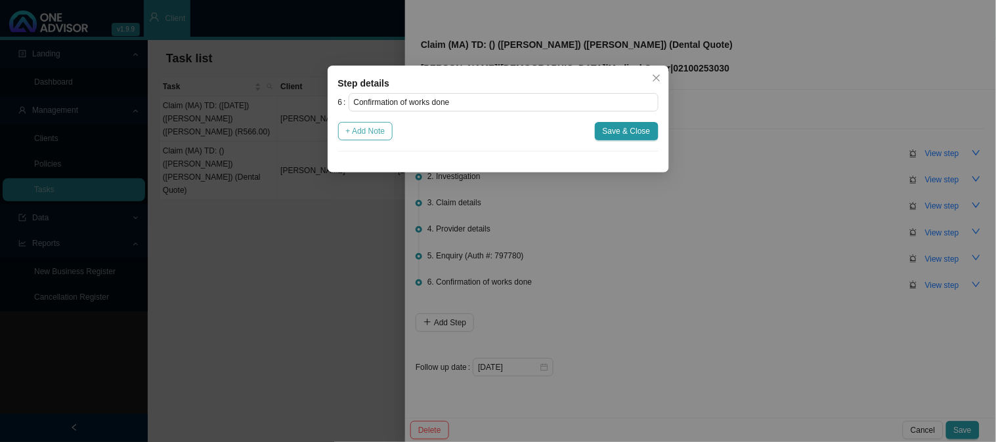
click at [379, 129] on span "+ Add Note" at bounding box center [365, 131] width 39 height 13
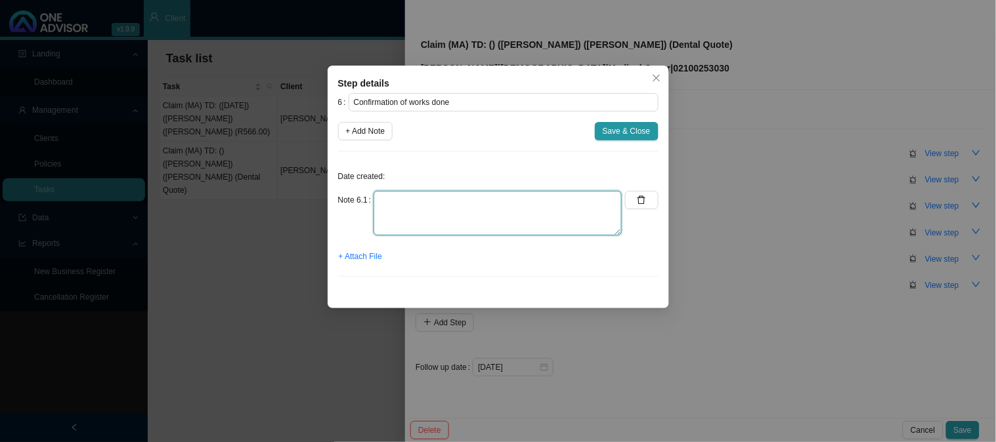
click at [446, 210] on textarea at bounding box center [497, 213] width 248 height 45
click at [372, 261] on span "+ Attach File" at bounding box center [360, 256] width 43 height 13
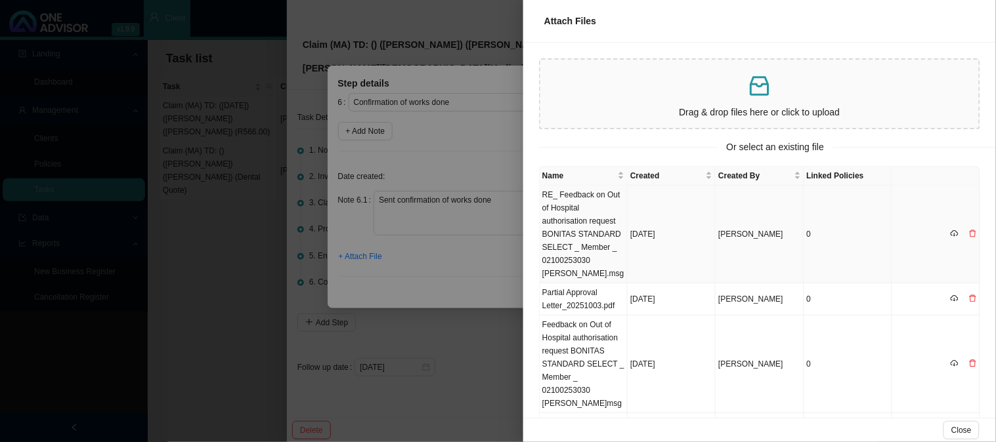
click at [591, 210] on td "RE_ Feedback on Out of Hospital authorisation request BONITAS STANDARD SELECT _…" at bounding box center [584, 235] width 88 height 98
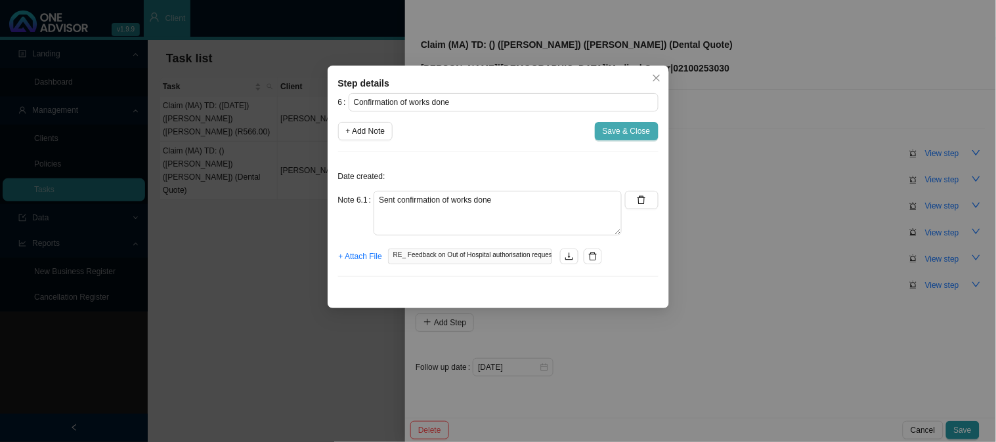
click at [617, 132] on span "Save & Close" at bounding box center [627, 131] width 48 height 13
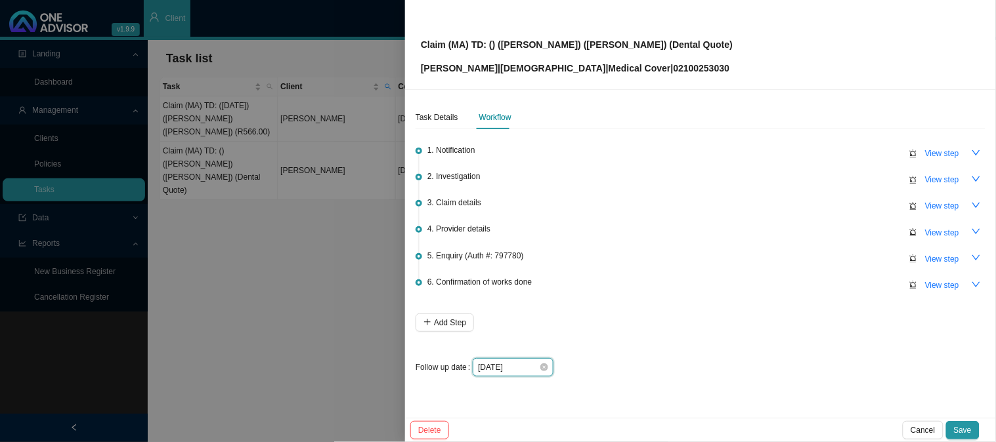
click at [517, 366] on input "[DATE]" at bounding box center [508, 367] width 61 height 13
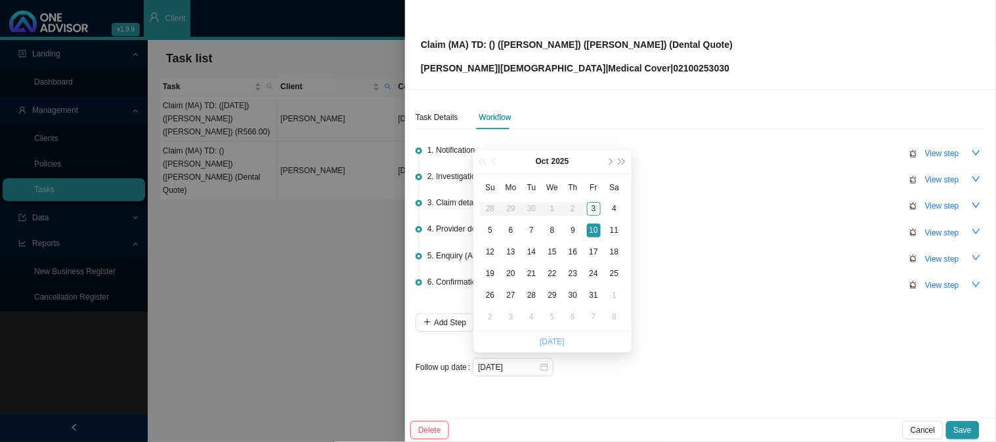
click at [549, 337] on link "[DATE]" at bounding box center [552, 341] width 25 height 9
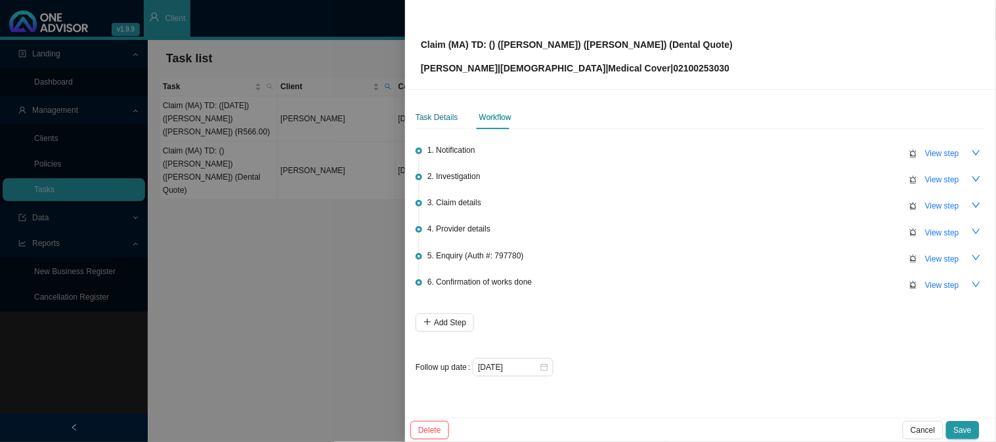
click at [438, 114] on div "Task Details" at bounding box center [436, 117] width 43 height 13
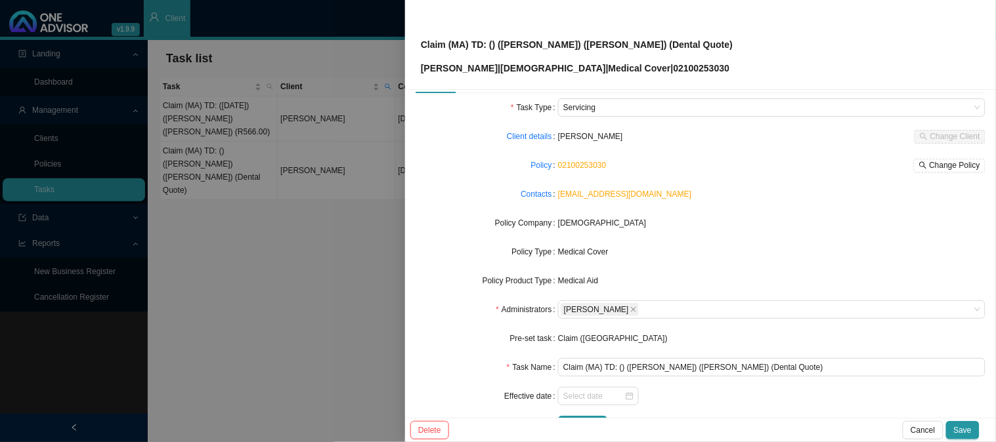
scroll to position [73, 0]
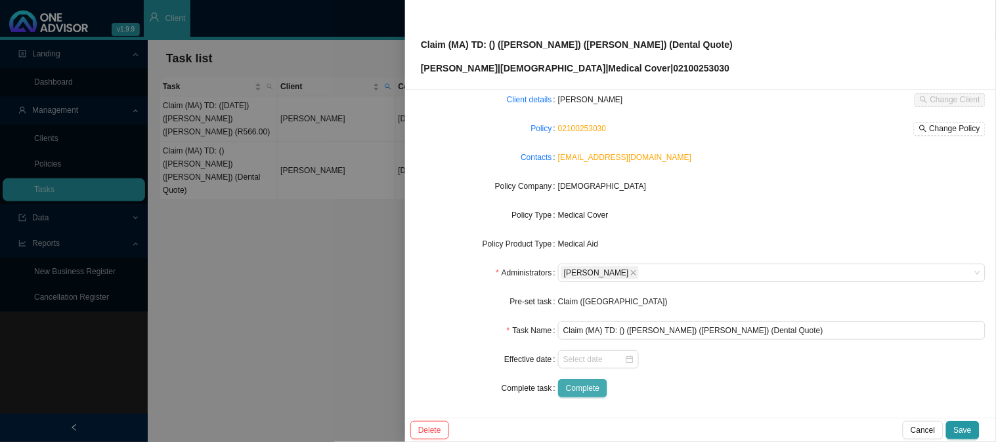
click at [570, 387] on span "Complete" at bounding box center [582, 388] width 33 height 13
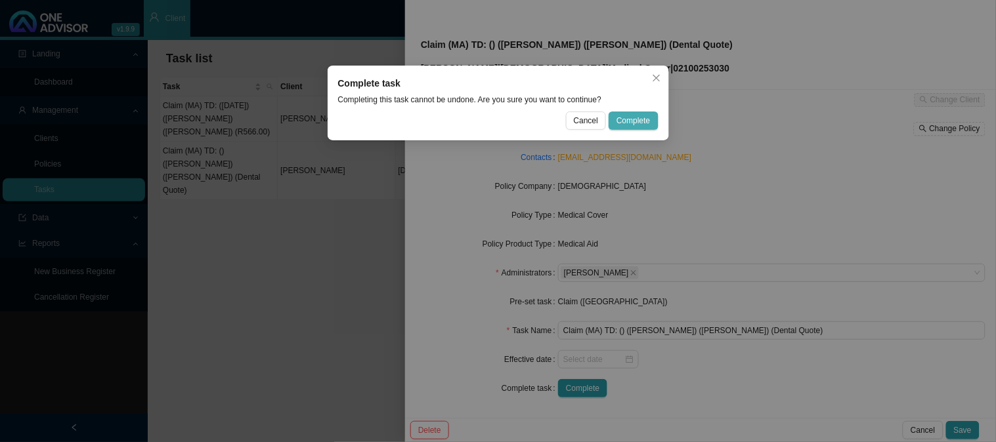
click at [616, 120] on span "Complete" at bounding box center [632, 120] width 33 height 13
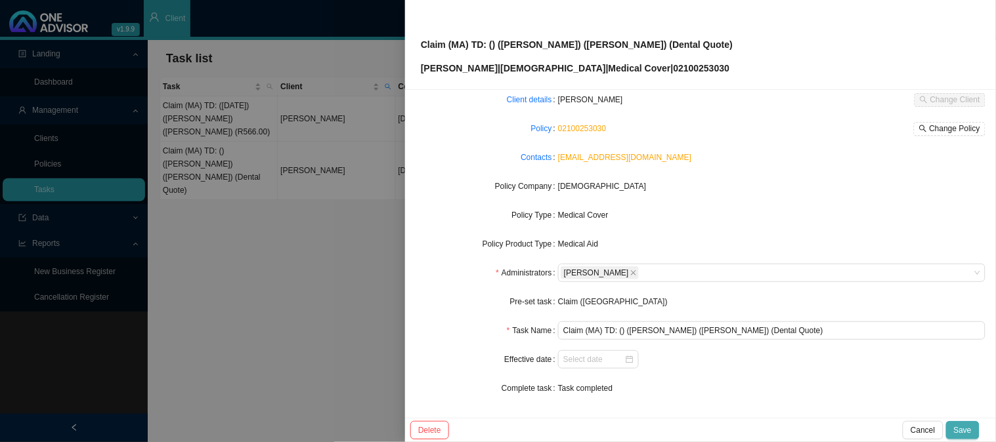
click at [967, 435] on span "Save" at bounding box center [963, 430] width 18 height 13
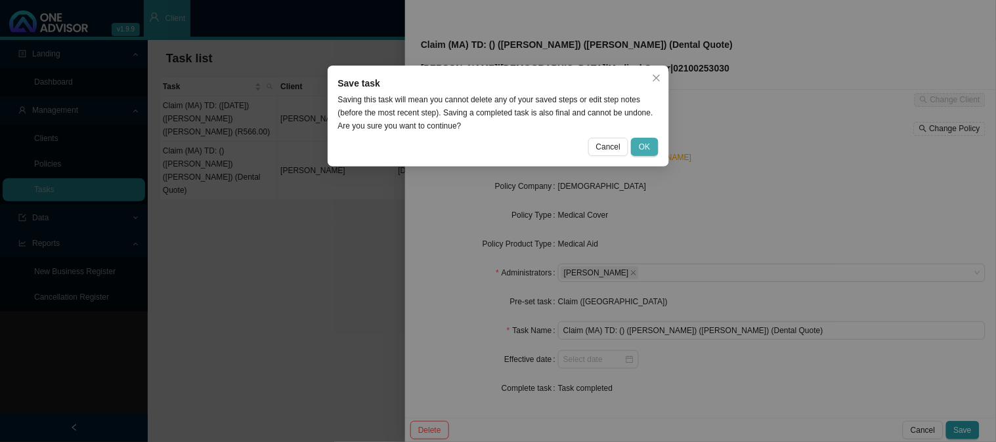
click at [642, 141] on span "OK" at bounding box center [644, 146] width 11 height 13
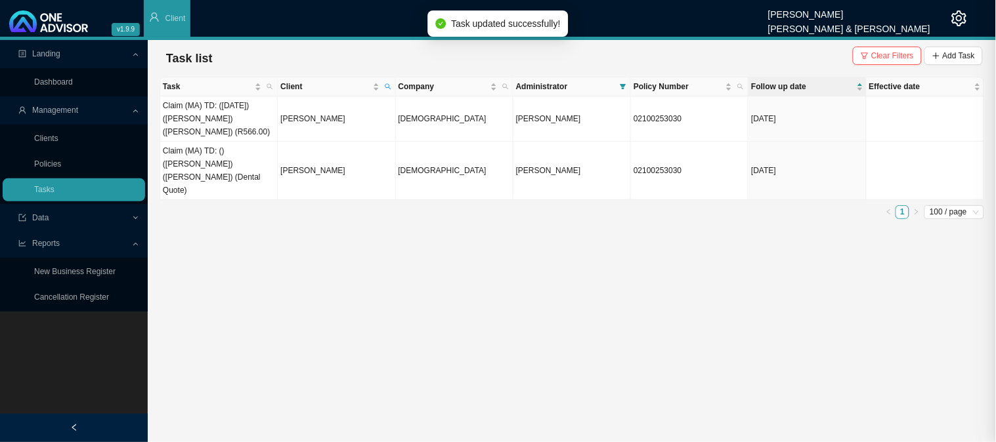
scroll to position [59, 0]
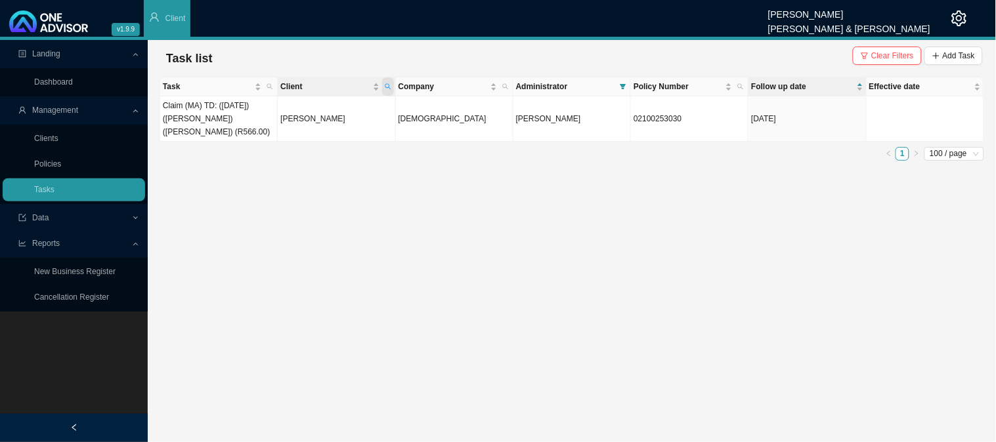
click at [391, 80] on span "Client" at bounding box center [388, 86] width 12 height 18
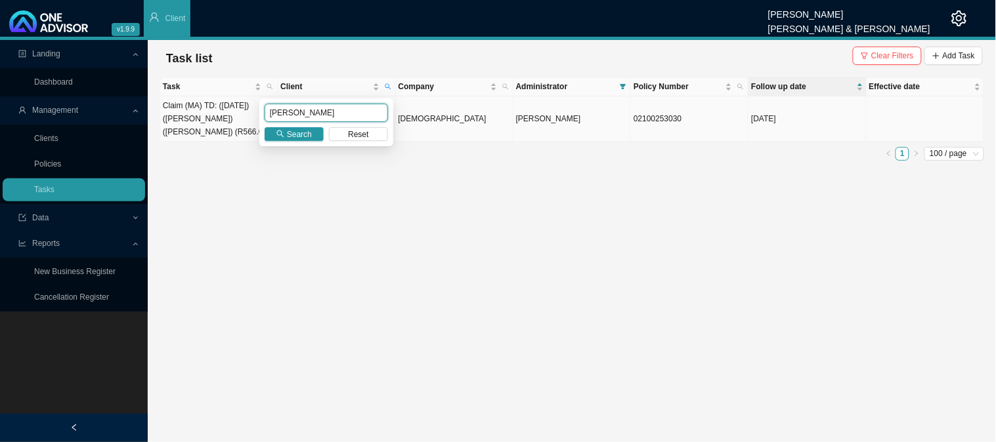
drag, startPoint x: 322, startPoint y: 114, endPoint x: 200, endPoint y: 107, distance: 122.9
click at [200, 107] on body "v1.9.9 [PERSON_NAME] [PERSON_NAME] & [PERSON_NAME] Client Landing Dashboard Man…" at bounding box center [498, 221] width 996 height 442
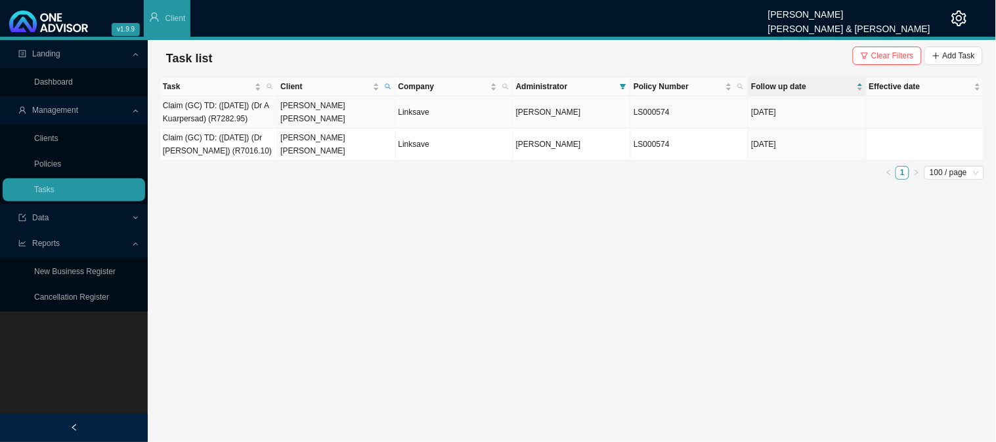
click at [322, 113] on td "[PERSON_NAME] [PERSON_NAME]" at bounding box center [336, 112] width 117 height 32
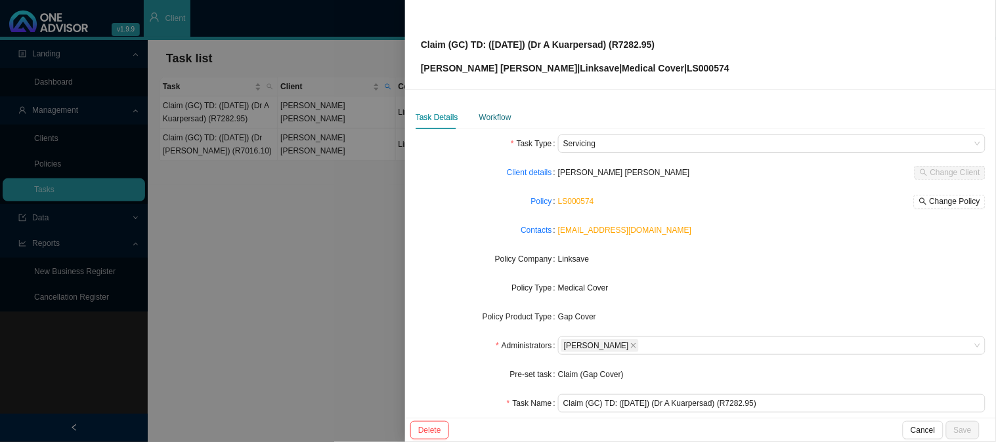
click at [507, 115] on div "Workflow" at bounding box center [495, 117] width 32 height 13
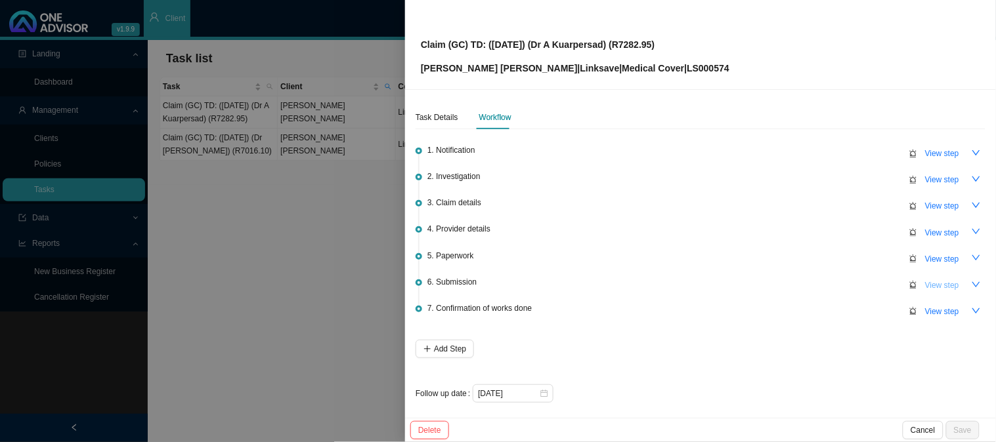
click at [931, 283] on span "View step" at bounding box center [942, 285] width 34 height 13
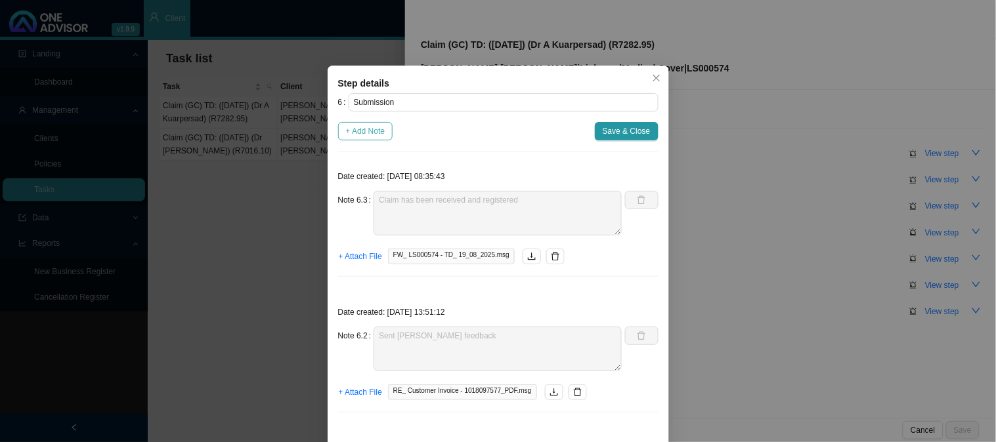
click at [351, 127] on span "+ Add Note" at bounding box center [365, 131] width 39 height 13
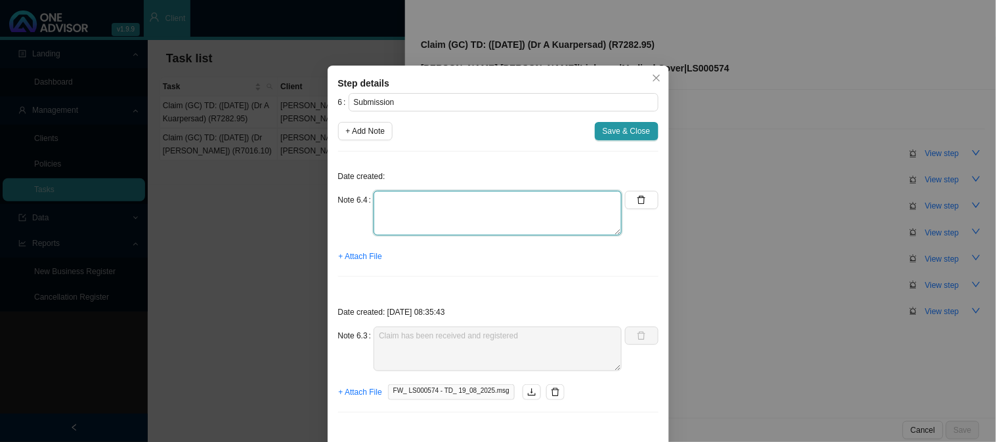
click at [381, 202] on textarea at bounding box center [497, 213] width 248 height 45
click at [357, 257] on span "+ Attach File" at bounding box center [360, 256] width 43 height 13
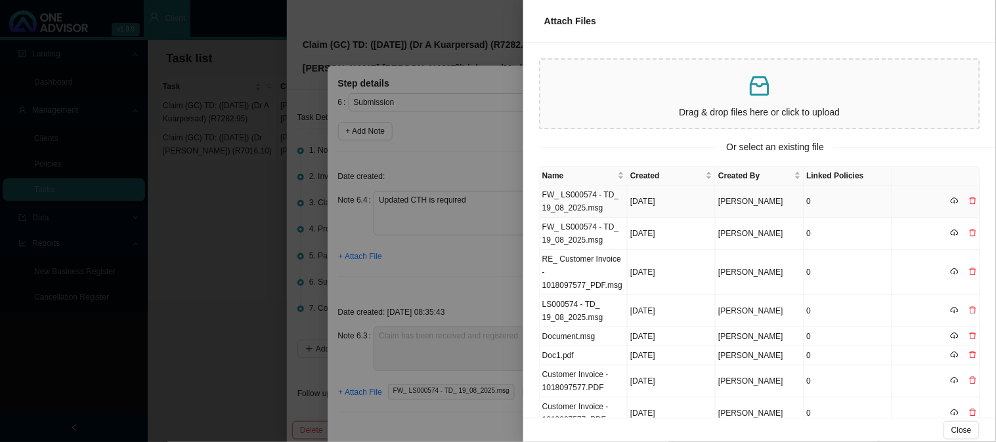
click at [574, 204] on td "FW_ LS000574 - TD_ 19_08_2025.msg" at bounding box center [584, 202] width 88 height 32
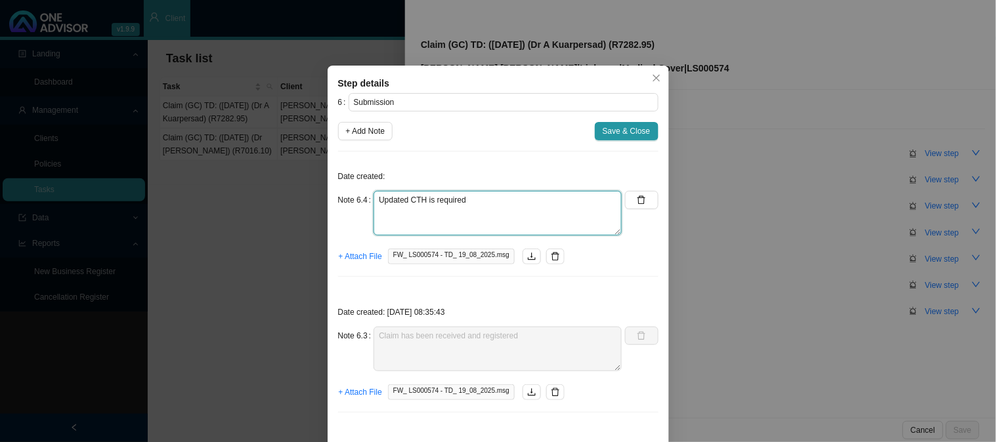
drag, startPoint x: 469, startPoint y: 202, endPoint x: 335, endPoint y: 198, distance: 133.3
click at [338, 198] on div "Note 6.4 Updated CTH is required" at bounding box center [480, 213] width 284 height 45
click at [633, 129] on span "Save & Close" at bounding box center [627, 131] width 48 height 13
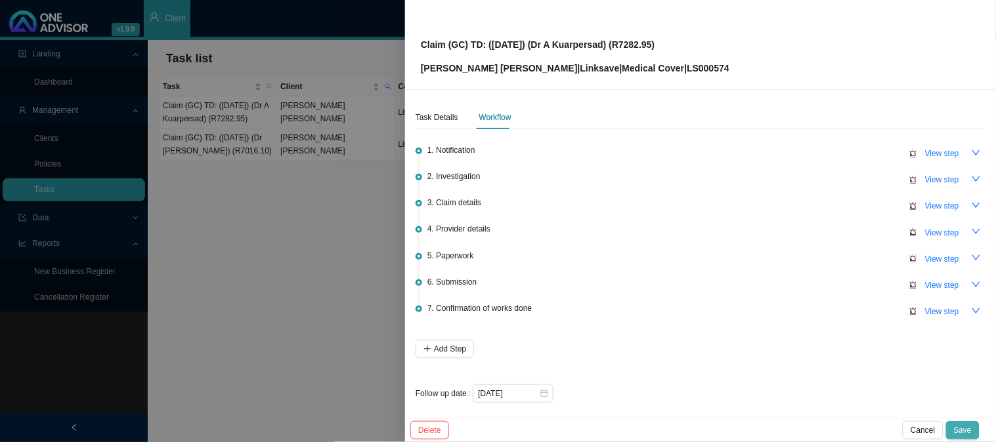
click at [972, 429] on button "Save" at bounding box center [962, 430] width 33 height 18
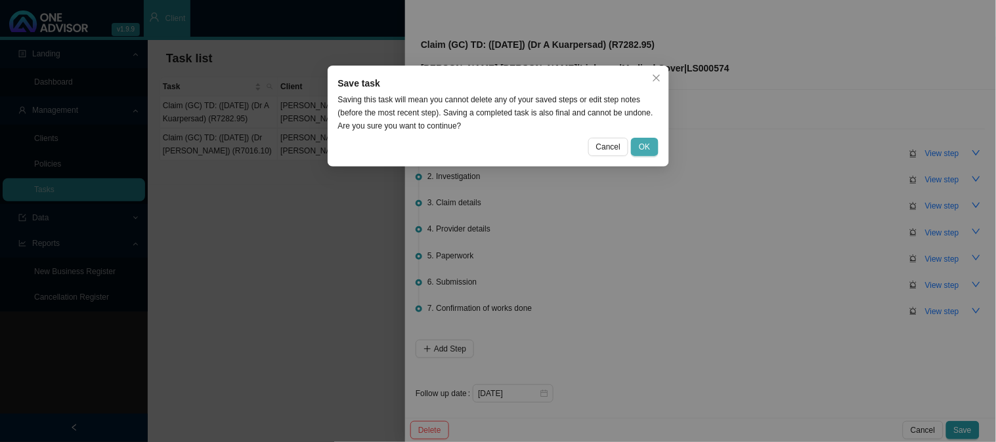
click at [653, 149] on button "OK" at bounding box center [644, 147] width 27 height 18
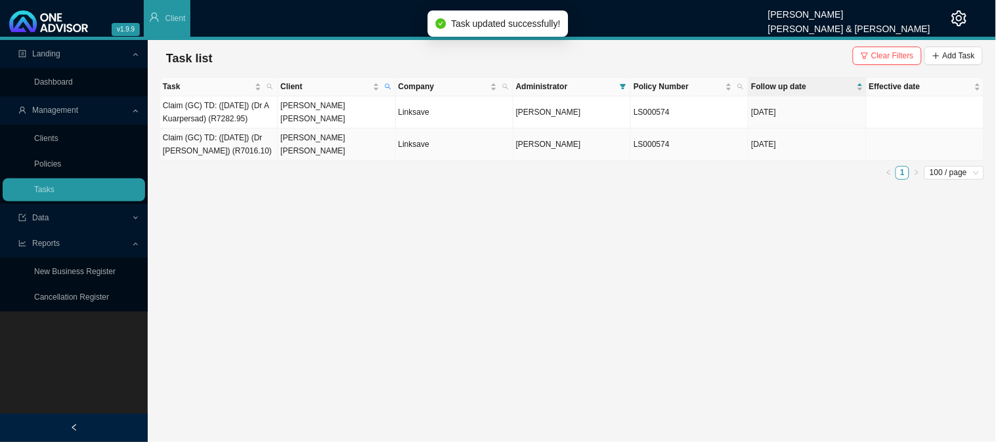
click at [300, 154] on td "[PERSON_NAME] [PERSON_NAME]" at bounding box center [336, 145] width 117 height 32
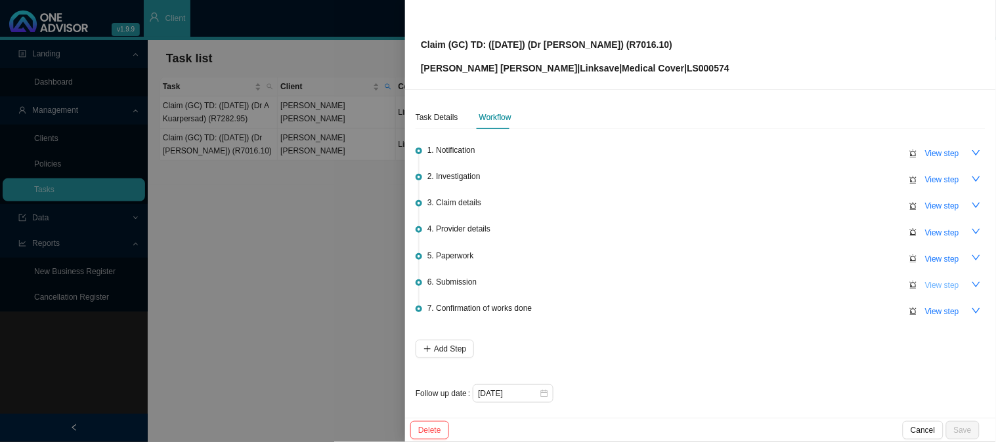
click at [935, 284] on span "View step" at bounding box center [942, 285] width 34 height 13
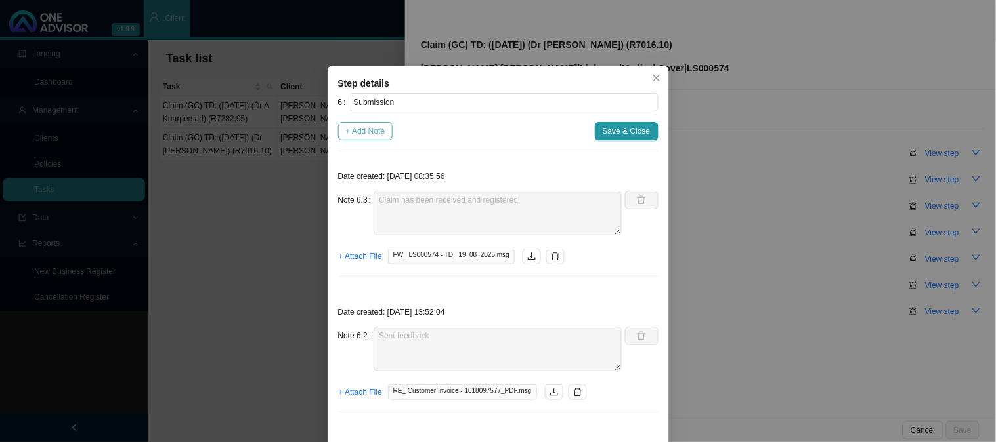
click at [371, 134] on span "+ Add Note" at bounding box center [365, 131] width 39 height 13
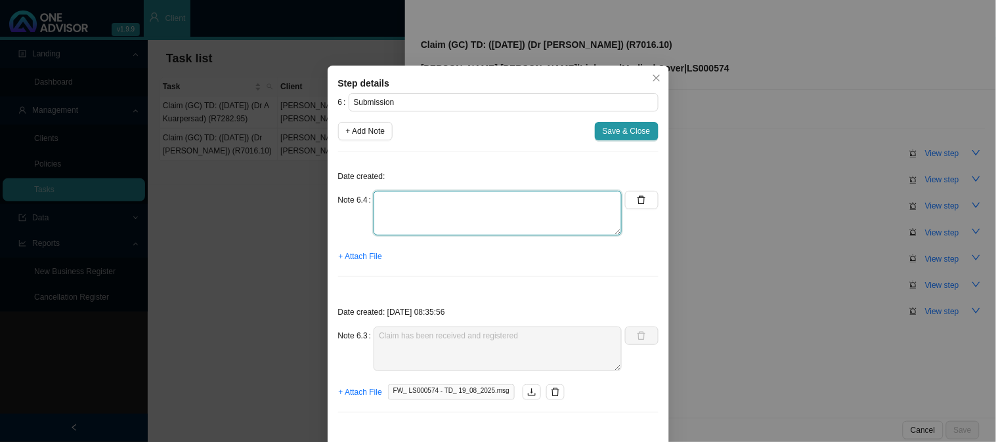
click at [407, 204] on textarea at bounding box center [497, 213] width 248 height 45
paste textarea "Updated CTH is required"
click at [349, 257] on span "+ Attach File" at bounding box center [360, 256] width 43 height 13
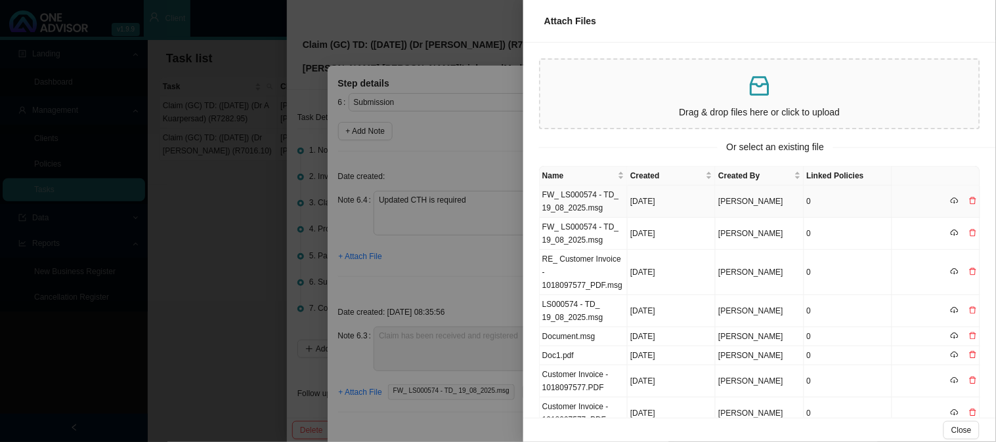
click at [618, 201] on td "FW_ LS000574 - TD_ 19_08_2025.msg" at bounding box center [584, 202] width 88 height 32
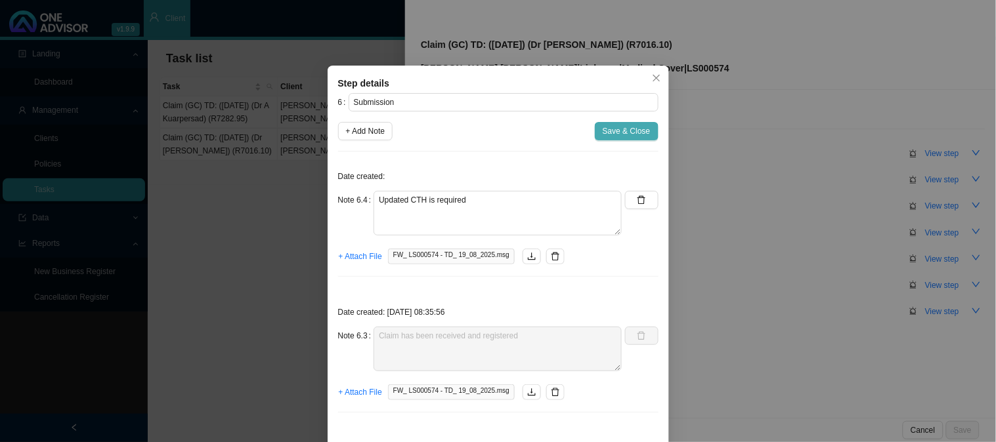
click at [626, 128] on span "Save & Close" at bounding box center [627, 131] width 48 height 13
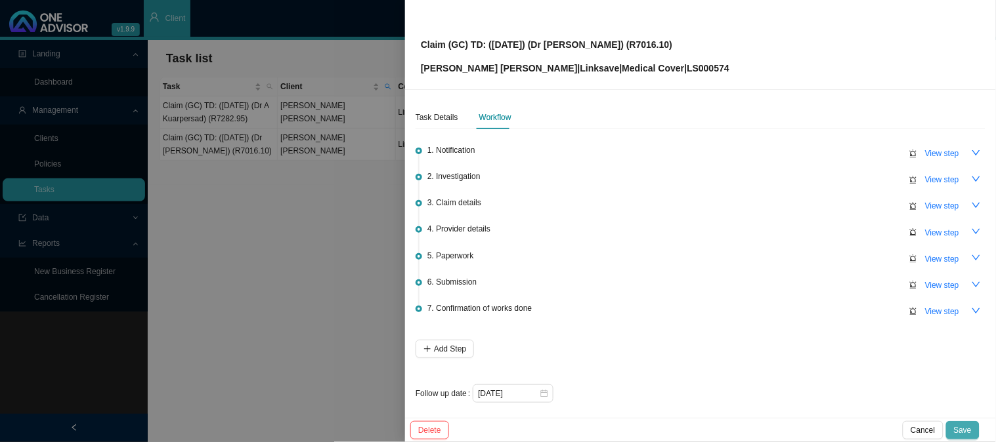
click at [969, 430] on span "Save" at bounding box center [963, 430] width 18 height 13
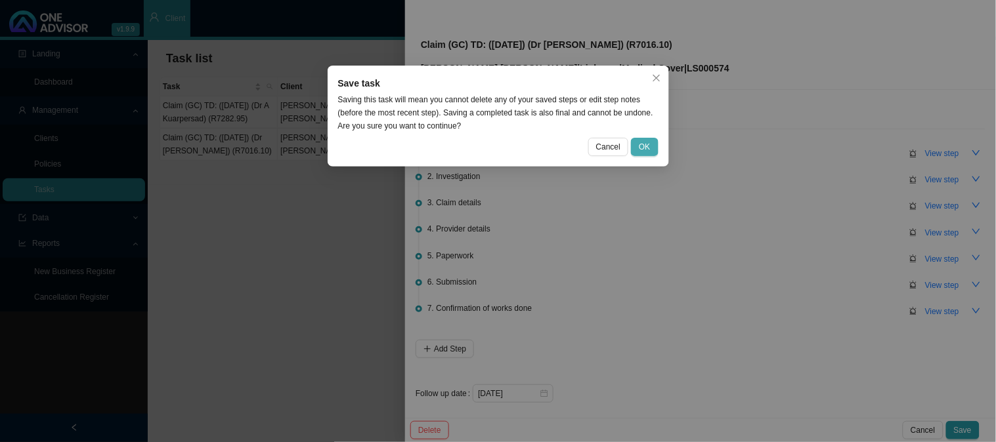
click at [641, 142] on span "OK" at bounding box center [644, 146] width 11 height 13
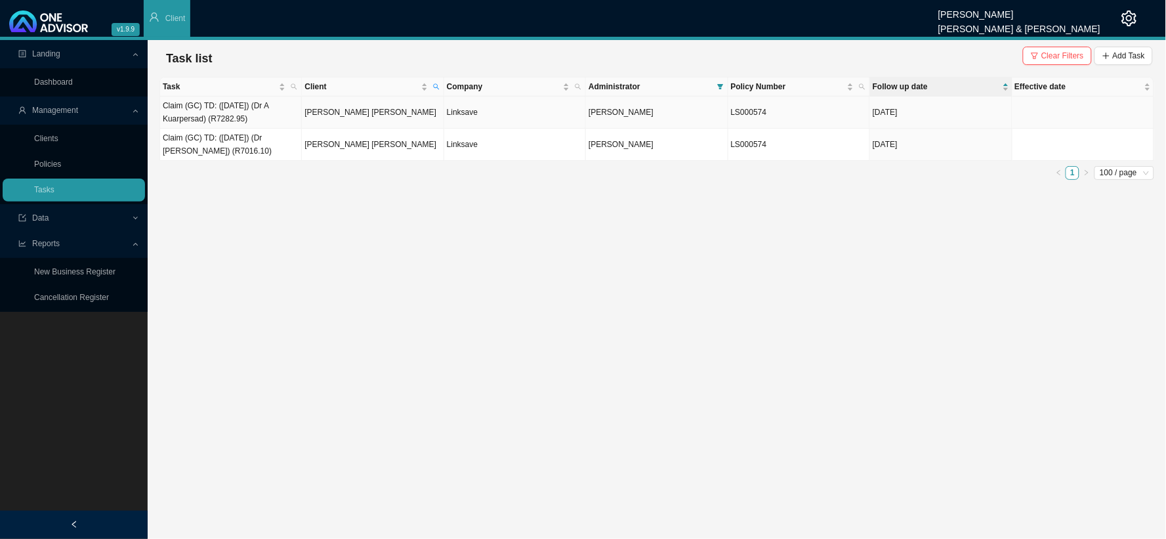
click at [353, 113] on td "[PERSON_NAME] [PERSON_NAME]" at bounding box center [373, 112] width 142 height 32
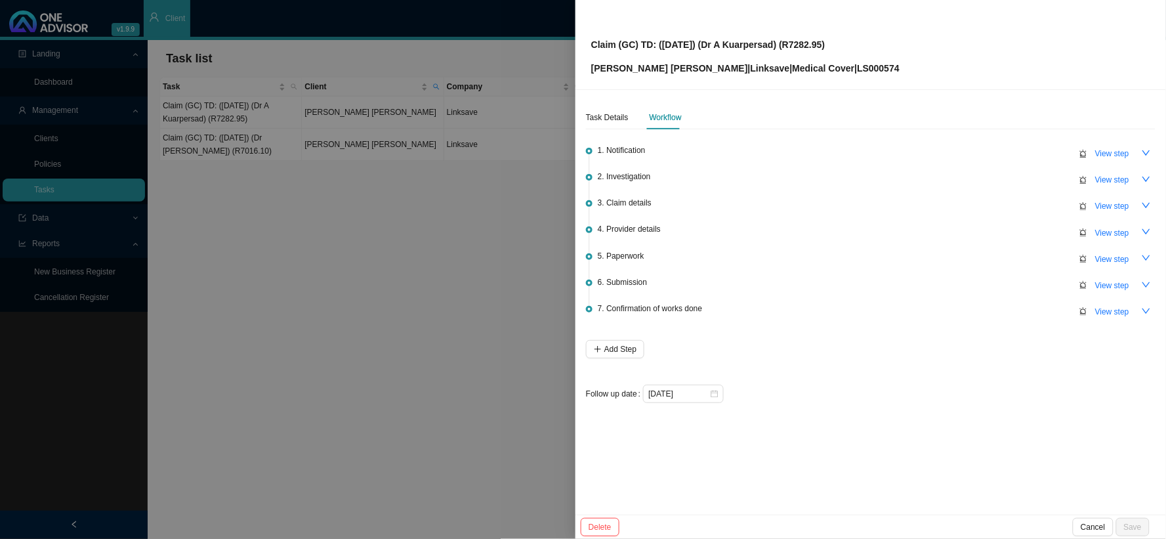
click at [365, 251] on div at bounding box center [583, 269] width 1166 height 539
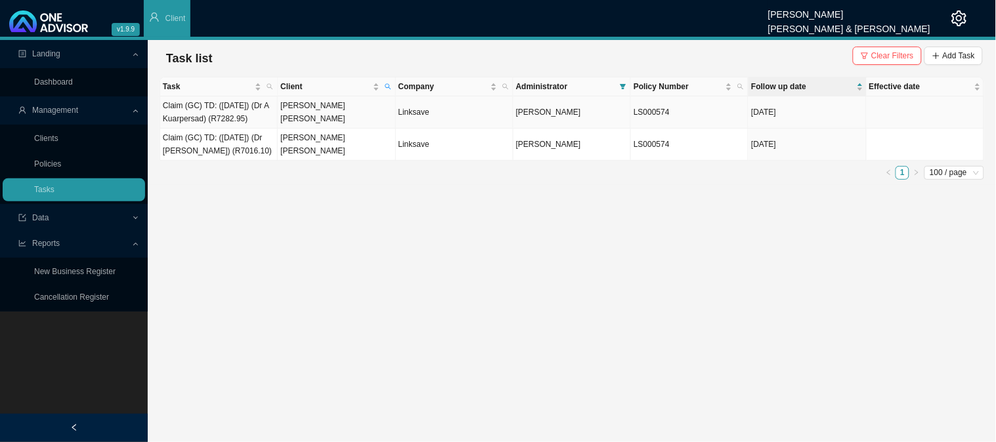
click at [307, 113] on td "[PERSON_NAME] [PERSON_NAME]" at bounding box center [336, 112] width 117 height 32
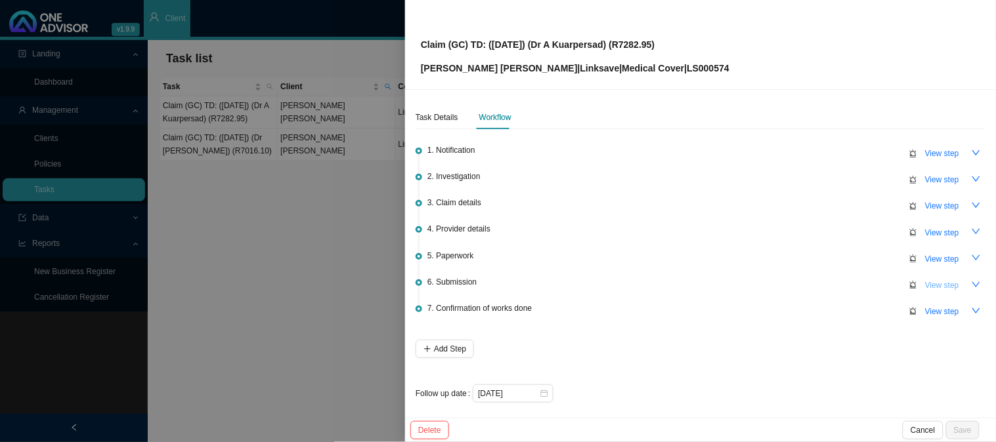
click at [937, 284] on span "View step" at bounding box center [942, 285] width 34 height 13
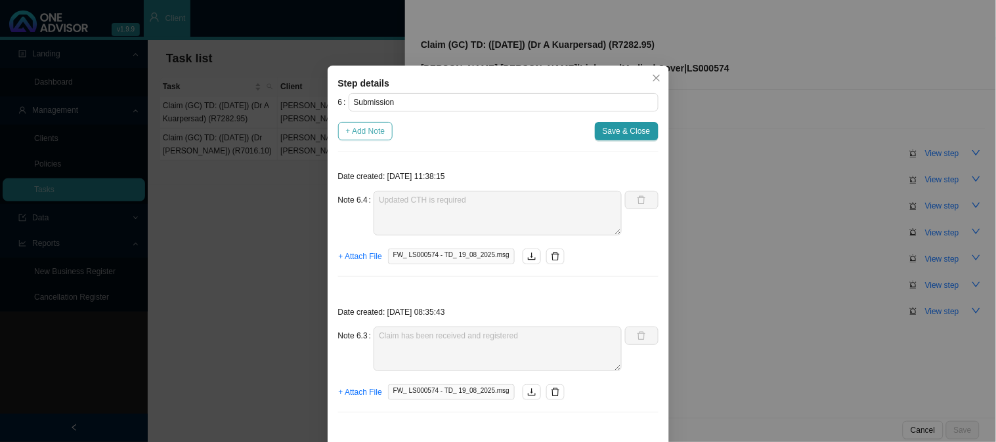
click at [368, 129] on span "+ Add Note" at bounding box center [365, 131] width 39 height 13
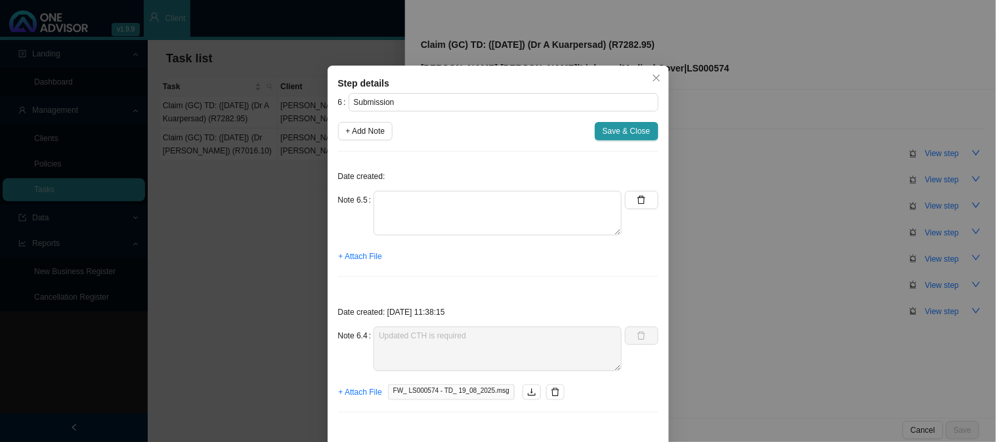
click at [398, 189] on div "Date created: Note 6.5 + Attach File" at bounding box center [498, 224] width 320 height 125
click at [396, 202] on textarea at bounding box center [497, 213] width 248 height 45
click at [375, 257] on span "+ Attach File" at bounding box center [360, 256] width 43 height 13
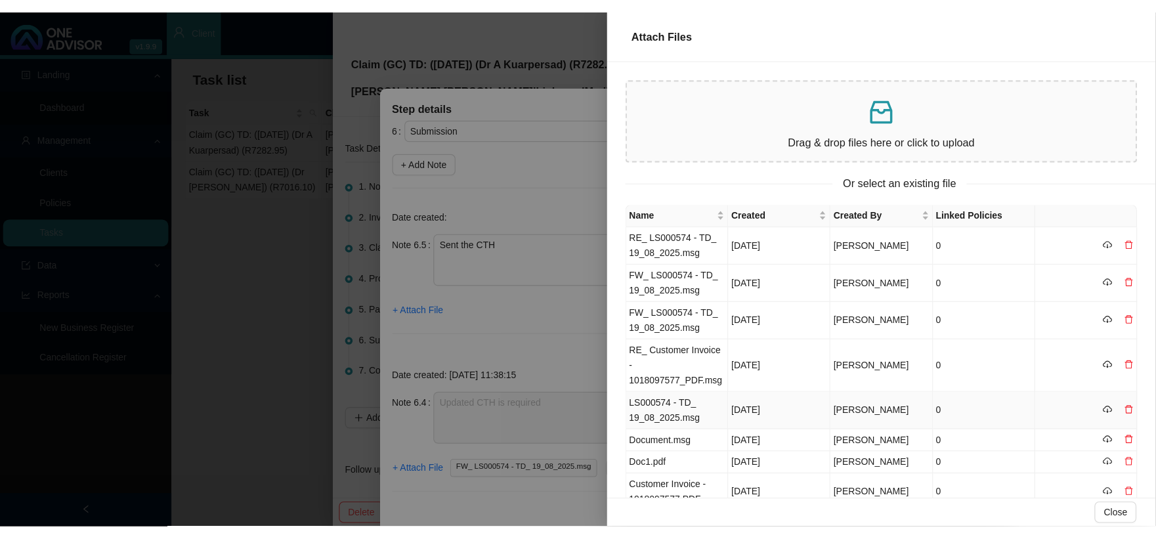
scroll to position [0, 0]
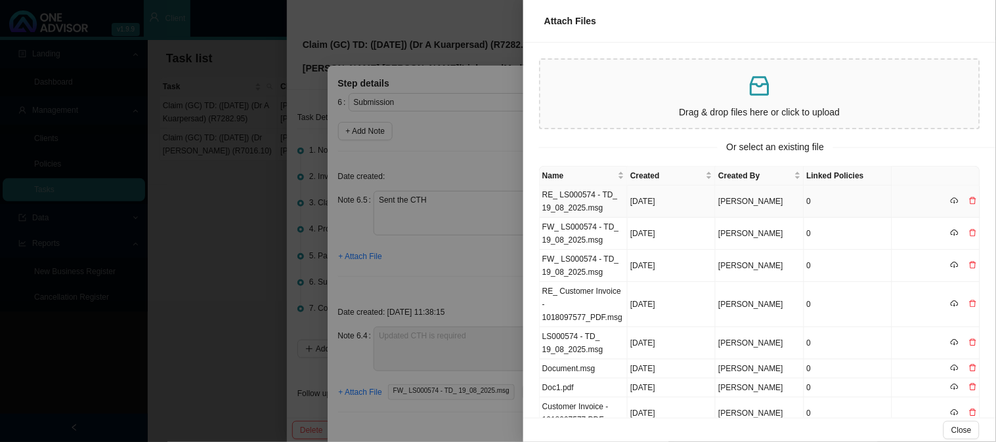
click at [647, 194] on td "[DATE]" at bounding box center [672, 202] width 88 height 32
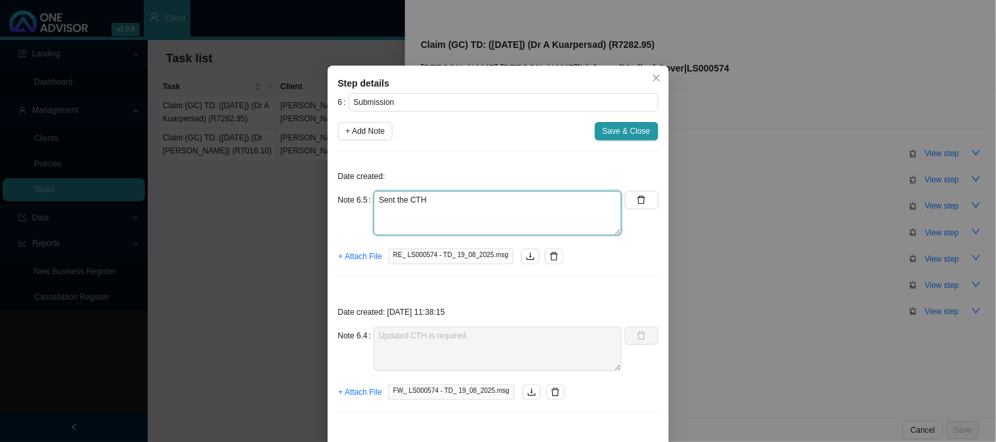
drag, startPoint x: 432, startPoint y: 202, endPoint x: 364, endPoint y: 200, distance: 67.6
click at [364, 200] on div "Note 6.5 Sent the CTH" at bounding box center [480, 213] width 284 height 45
click at [632, 129] on span "Save & Close" at bounding box center [627, 131] width 48 height 13
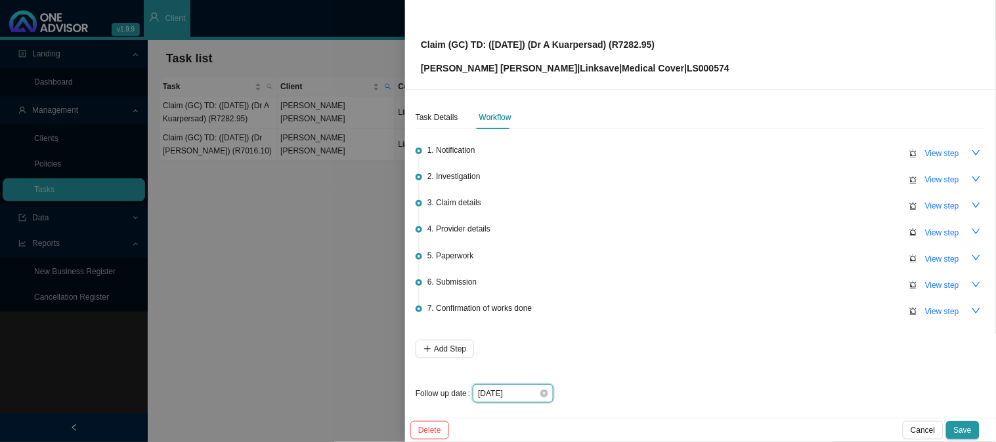
click at [532, 391] on input "[DATE]" at bounding box center [508, 393] width 61 height 13
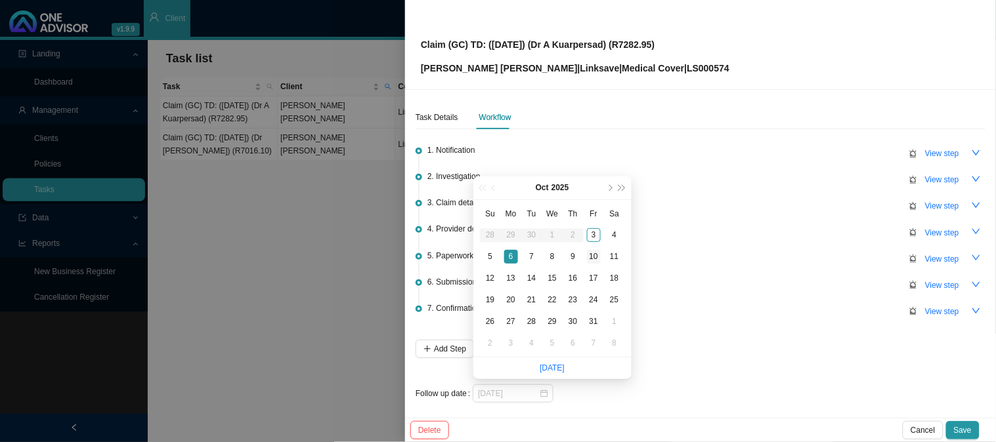
click at [595, 253] on div "10" at bounding box center [594, 257] width 14 height 14
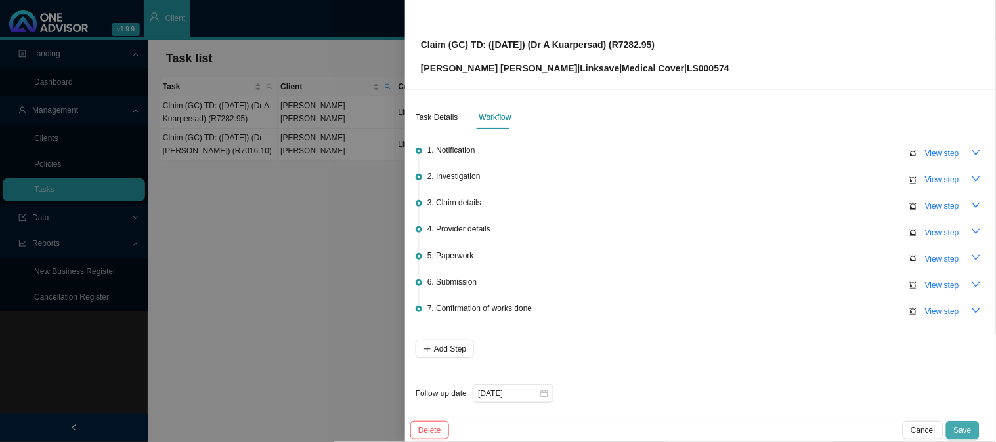
click at [966, 434] on span "Save" at bounding box center [963, 430] width 18 height 13
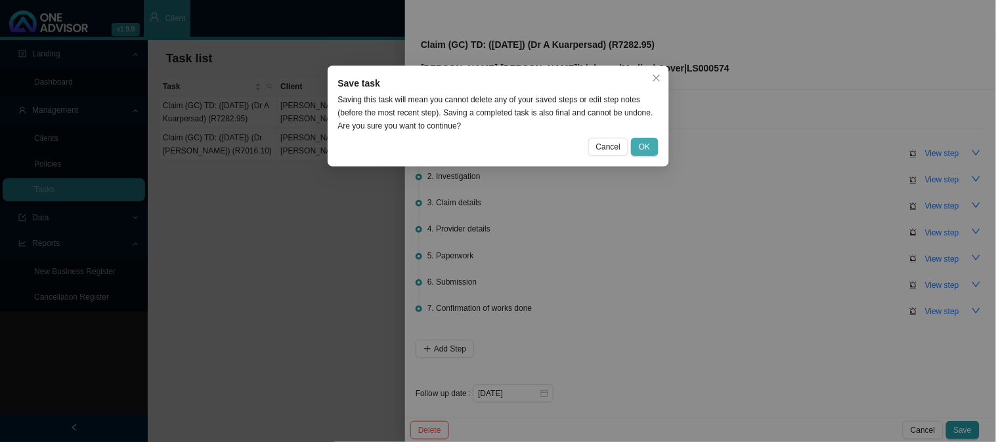
click at [647, 145] on span "OK" at bounding box center [644, 146] width 11 height 13
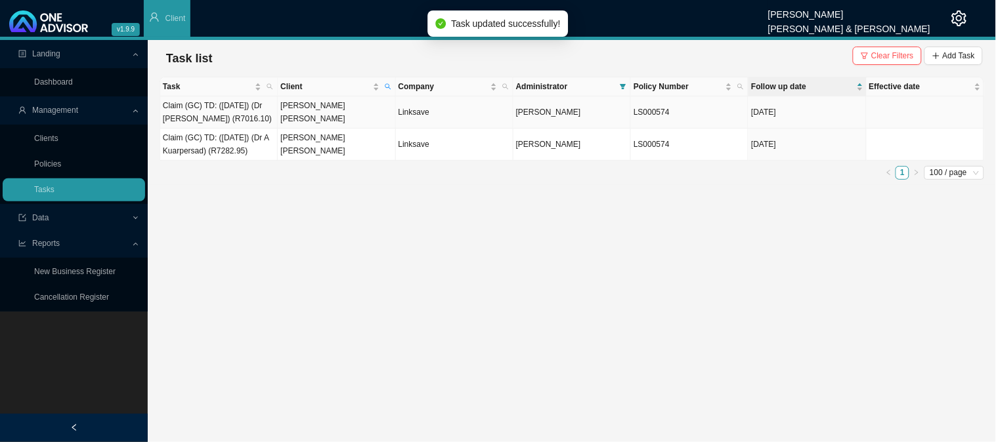
click at [429, 116] on td "Linksave" at bounding box center [454, 112] width 117 height 32
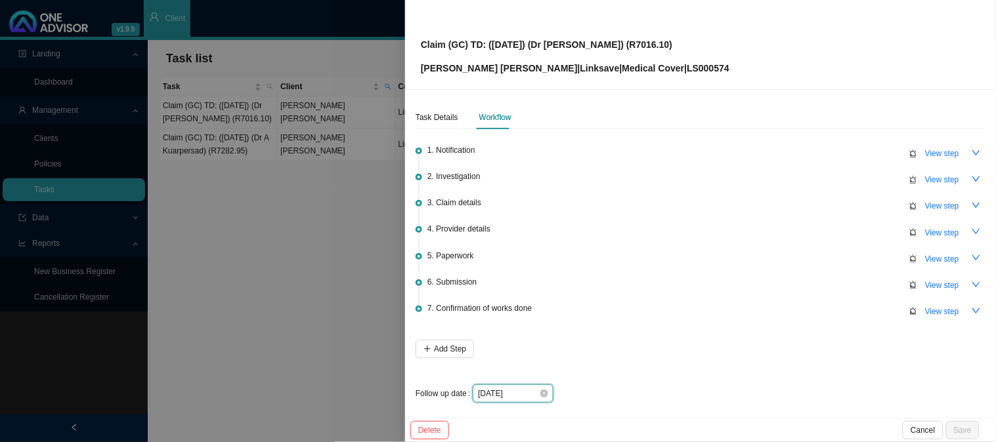
click at [524, 394] on input "[DATE]" at bounding box center [508, 393] width 61 height 13
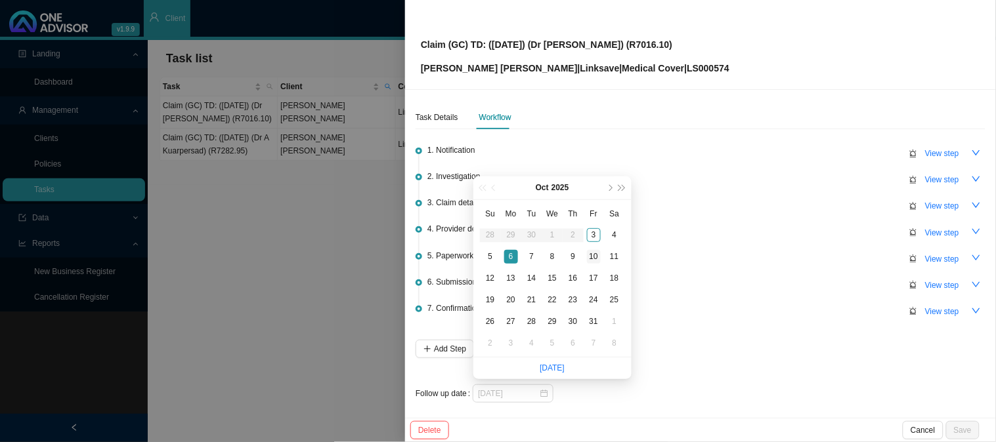
click at [588, 247] on td "10" at bounding box center [594, 257] width 21 height 22
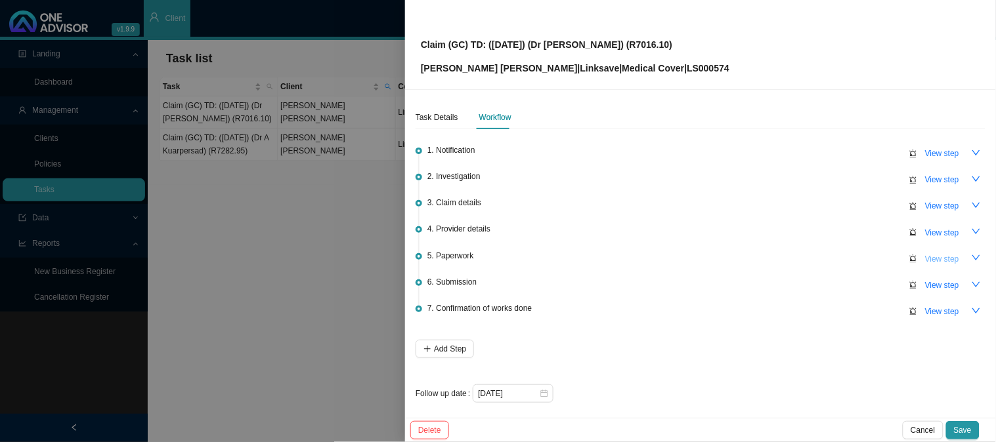
click at [935, 261] on span "View step" at bounding box center [942, 259] width 34 height 13
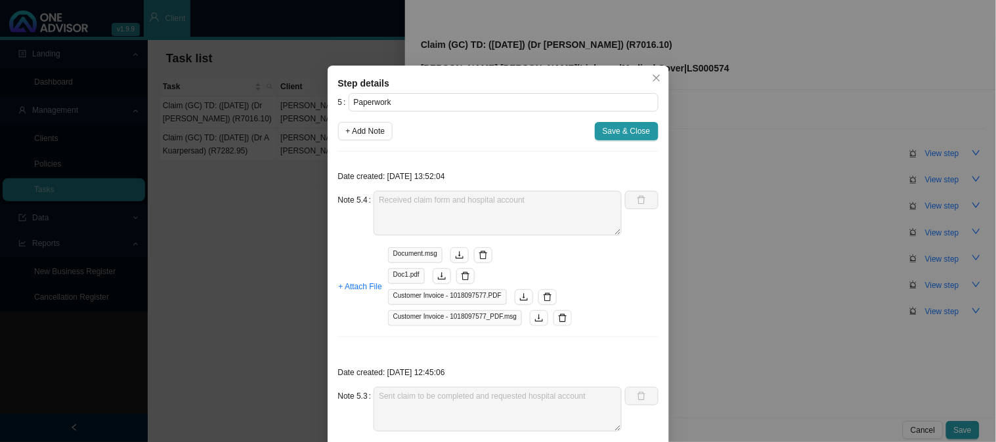
click at [746, 231] on div "Step details 5 Paperwork + Add Note Save & Close Date created: [DATE] 13:52:04 …" at bounding box center [498, 221] width 996 height 442
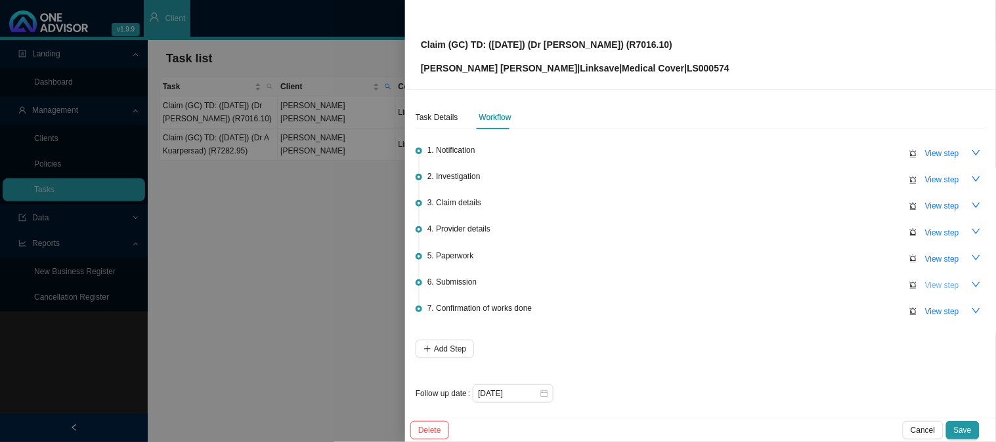
click at [929, 279] on span "View step" at bounding box center [942, 285] width 34 height 13
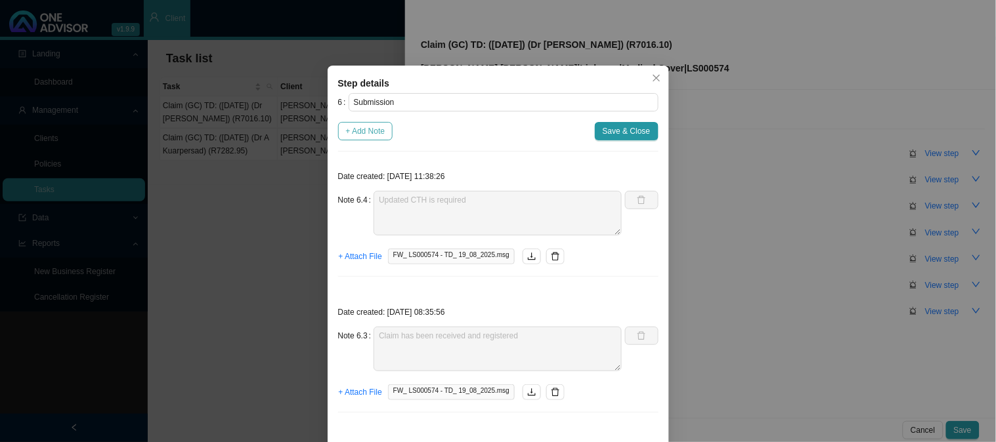
click at [356, 129] on span "+ Add Note" at bounding box center [365, 131] width 39 height 13
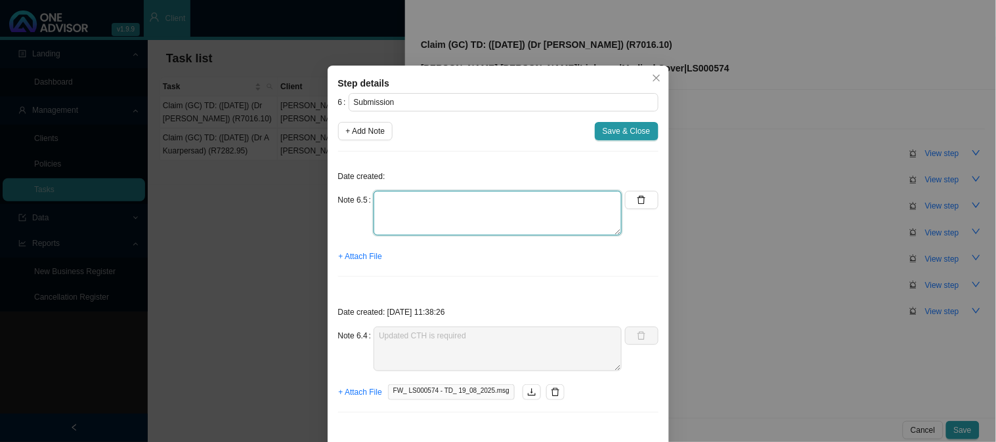
click at [419, 198] on textarea at bounding box center [497, 213] width 248 height 45
paste textarea "Sent the CTH"
click at [356, 252] on span "+ Attach File" at bounding box center [360, 256] width 43 height 13
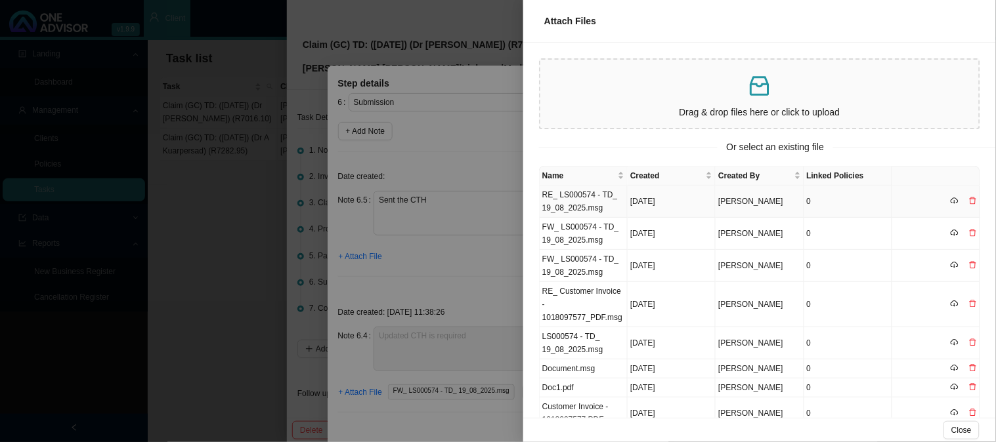
click at [598, 198] on td "RE_ LS000574 - TD_ 19_08_2025.msg" at bounding box center [584, 202] width 88 height 32
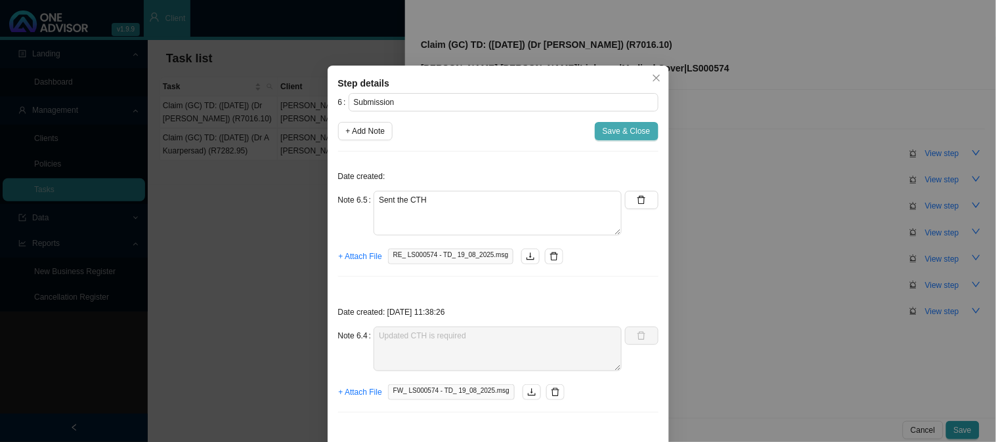
click at [621, 133] on span "Save & Close" at bounding box center [627, 131] width 48 height 13
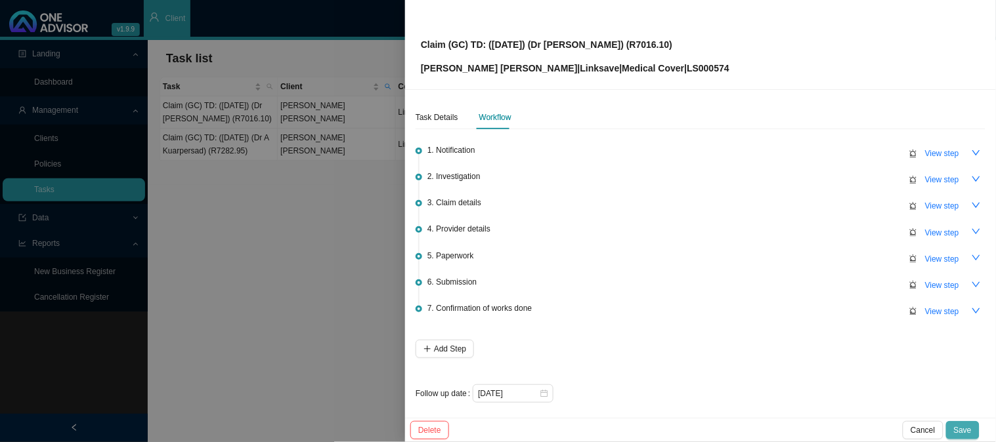
click at [960, 424] on span "Save" at bounding box center [963, 430] width 18 height 13
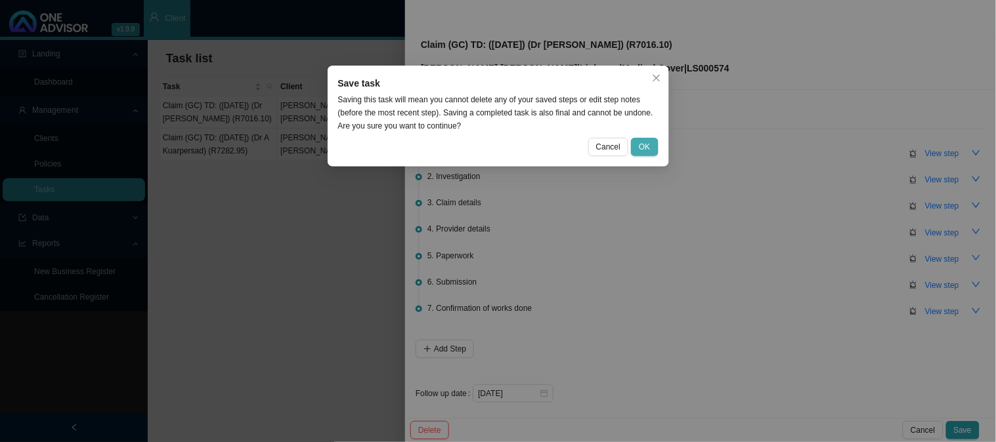
click at [642, 145] on span "OK" at bounding box center [644, 146] width 11 height 13
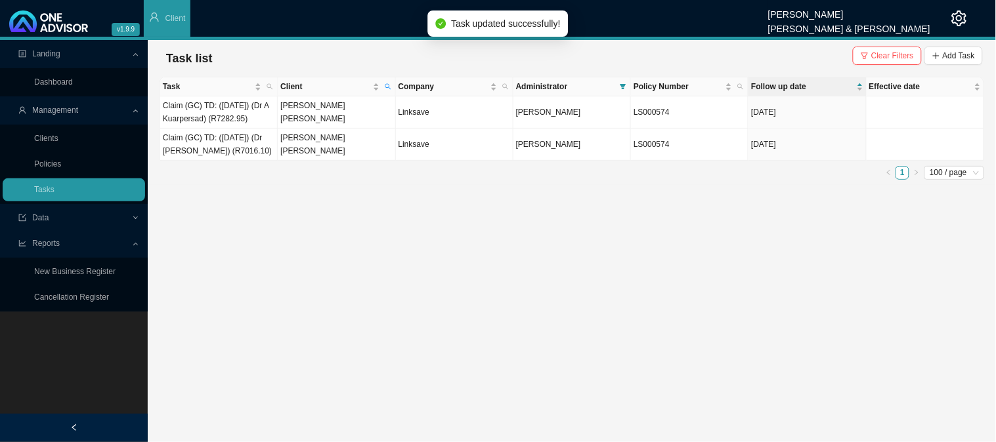
click at [318, 217] on main "Landing Dashboard Management Clients Policies Tasks Data Reports New Business R…" at bounding box center [498, 241] width 996 height 402
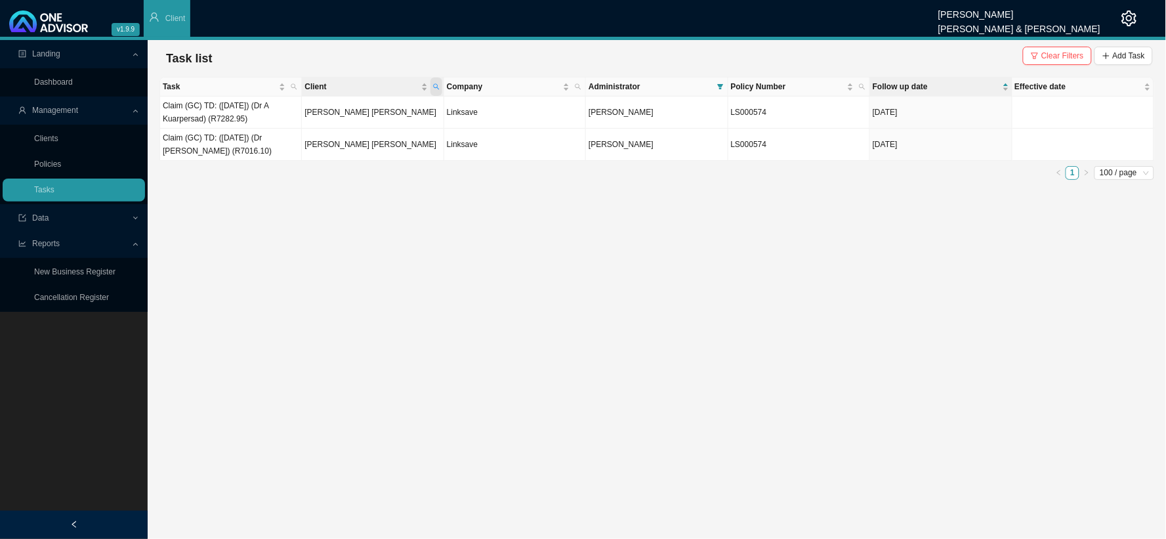
click at [440, 83] on span "Client" at bounding box center [437, 86] width 12 height 18
drag, startPoint x: 349, startPoint y: 110, endPoint x: 304, endPoint y: 107, distance: 44.7
click at [304, 107] on body "v1.9.9 [PERSON_NAME] [PERSON_NAME] & [PERSON_NAME] Client Landing Dashboard Man…" at bounding box center [583, 269] width 1166 height 539
click at [325, 136] on button "Search" at bounding box center [342, 134] width 59 height 14
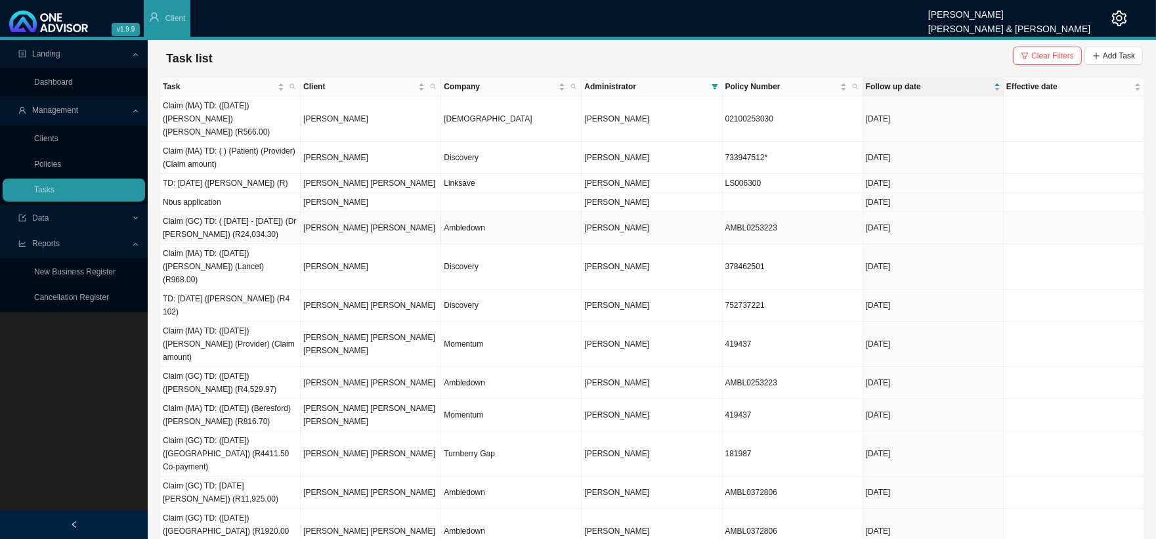
click at [446, 217] on td "Ambledown" at bounding box center [511, 228] width 140 height 32
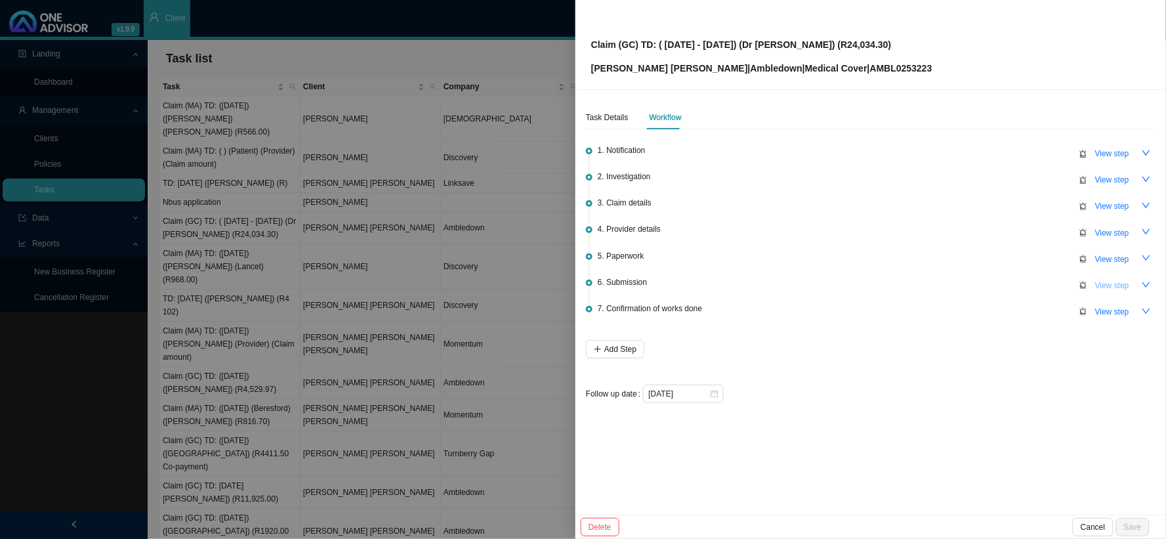
click at [1050, 285] on button "View step" at bounding box center [1113, 285] width 50 height 18
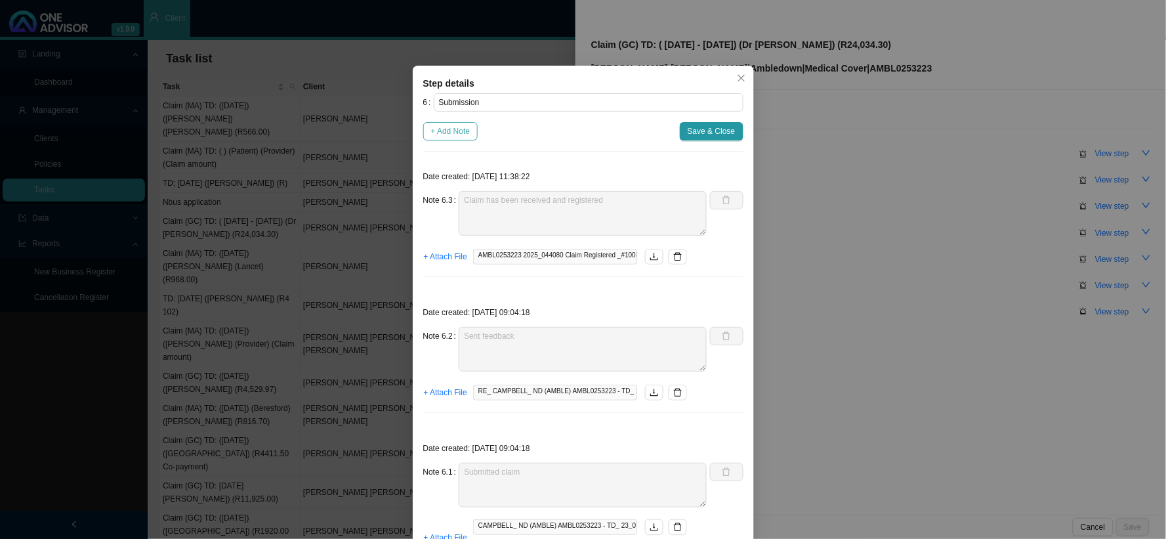
click at [435, 130] on span "+ Add Note" at bounding box center [450, 131] width 39 height 13
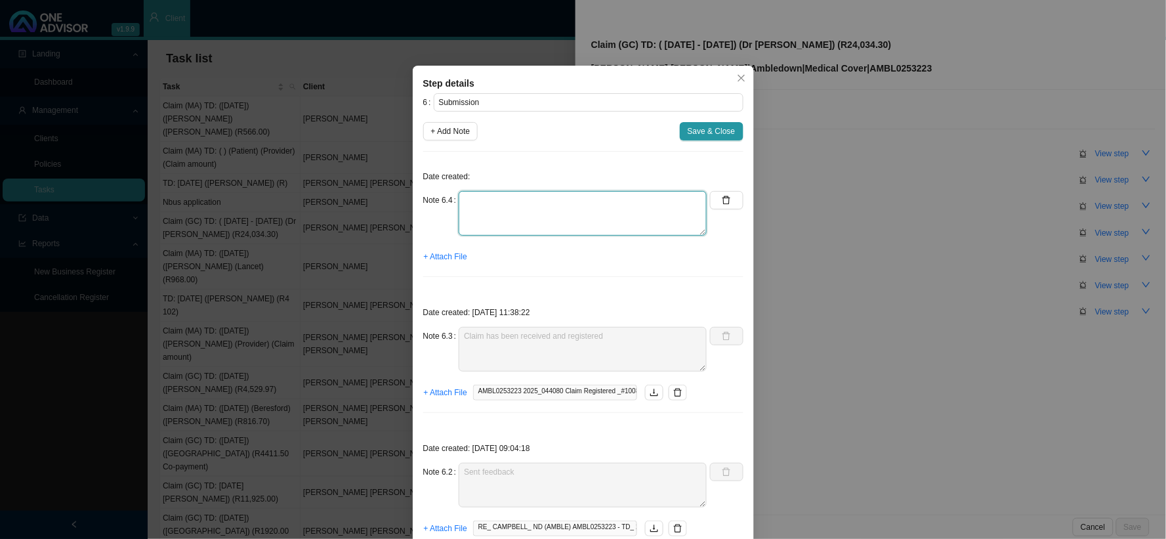
click at [488, 205] on textarea at bounding box center [583, 213] width 248 height 45
click at [492, 213] on textarea "Phoned Amble, spoke to [PERSON_NAME]" at bounding box center [583, 213] width 248 height 45
click at [625, 198] on textarea "Phoned Amble, spoke to [PERSON_NAME]" at bounding box center [583, 213] width 248 height 45
drag, startPoint x: 655, startPoint y: 211, endPoint x: 452, endPoint y: 194, distance: 204.1
click at [452, 194] on div "Note 6.4 Phoned Amble, spoke to [PERSON_NAME] has been received and is with an …" at bounding box center [565, 213] width 284 height 45
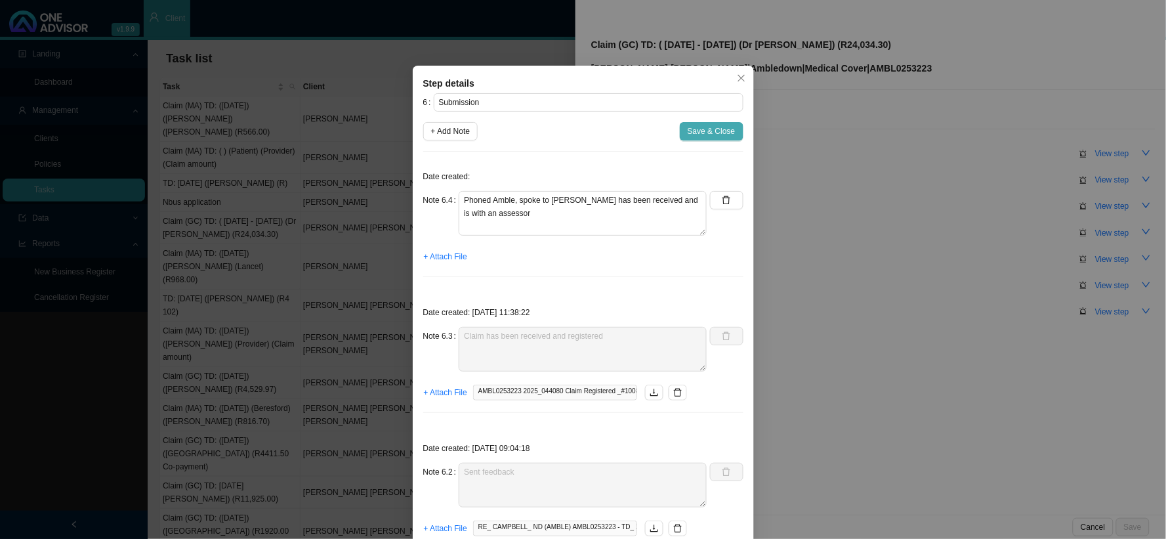
click at [711, 134] on span "Save & Close" at bounding box center [712, 131] width 48 height 13
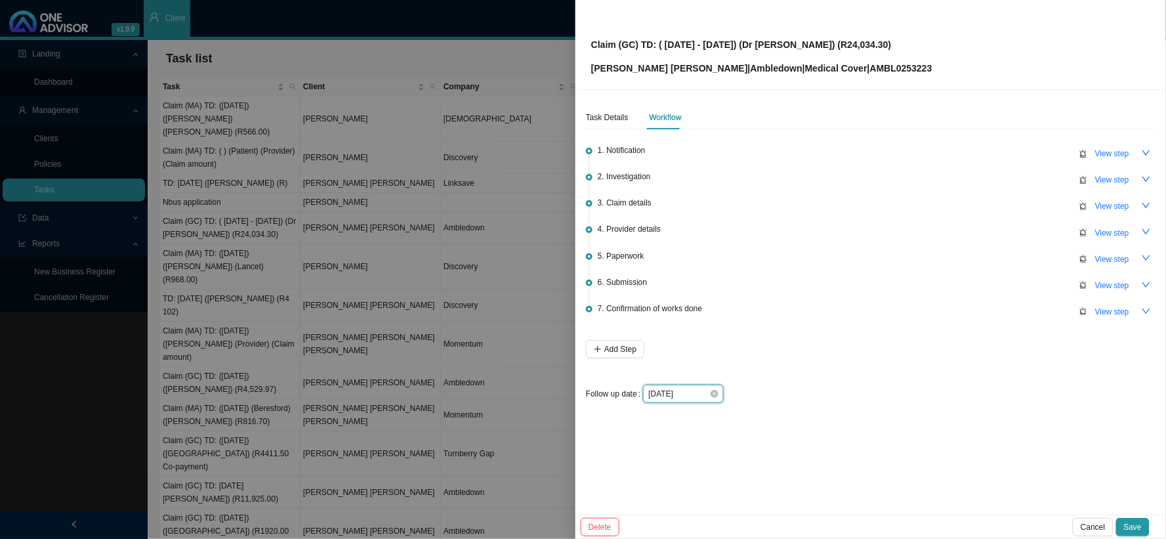
click at [698, 395] on input "[DATE]" at bounding box center [679, 393] width 61 height 13
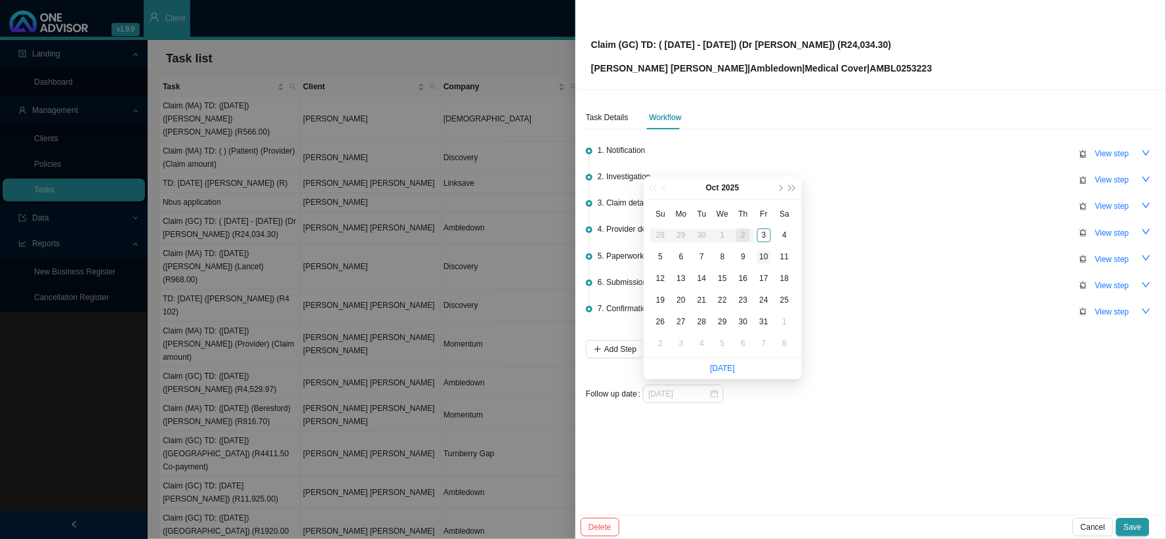
click at [765, 256] on div "10" at bounding box center [764, 257] width 14 height 14
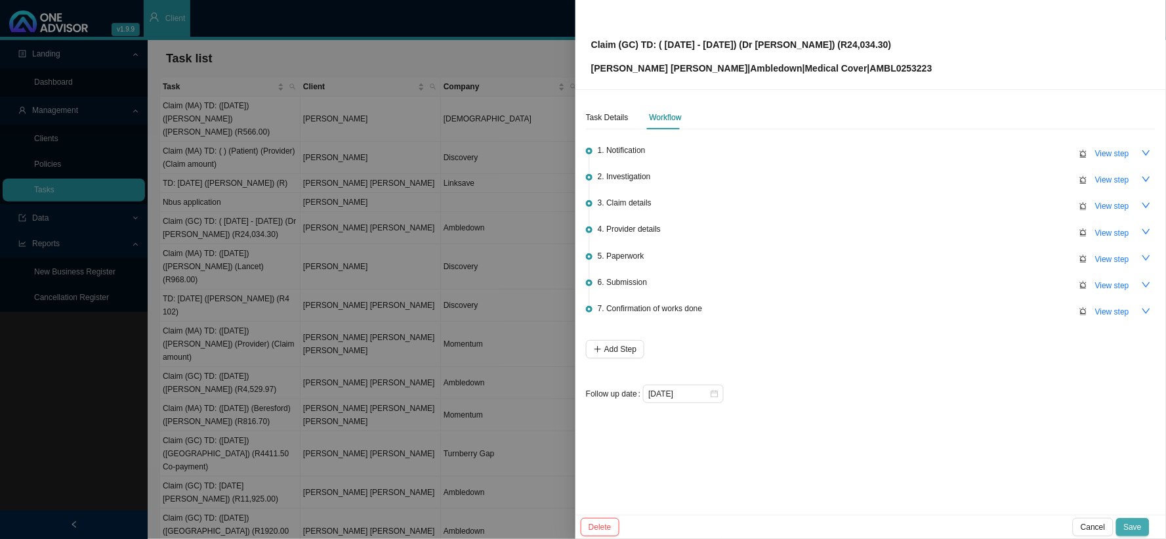
click at [1050, 484] on span "Save" at bounding box center [1133, 527] width 18 height 13
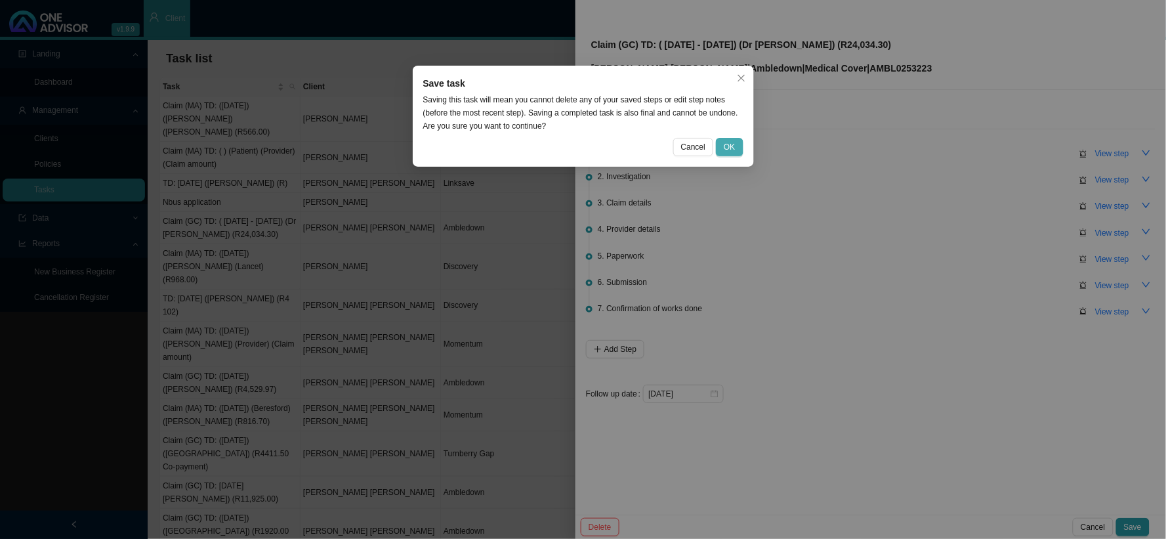
click at [733, 143] on span "OK" at bounding box center [729, 146] width 11 height 13
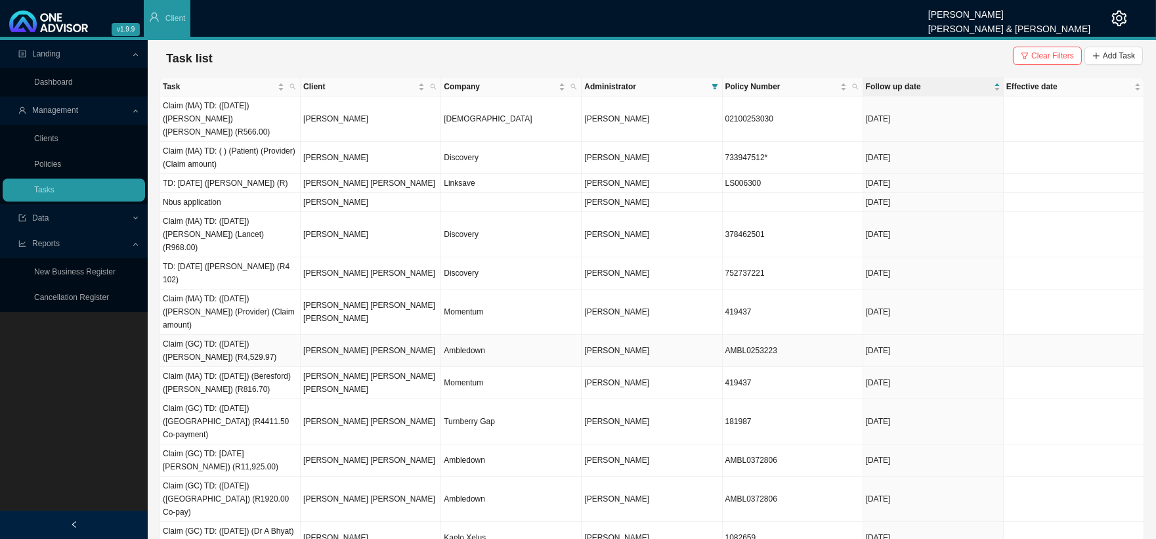
click at [471, 335] on td "Ambledown" at bounding box center [511, 351] width 140 height 32
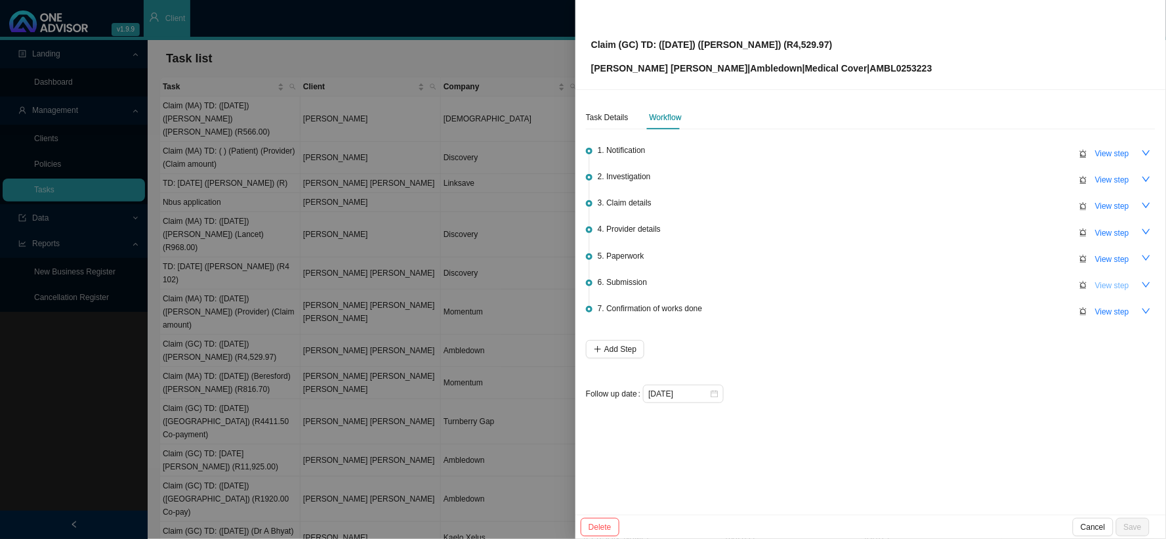
click at [1050, 283] on span "View step" at bounding box center [1113, 285] width 34 height 13
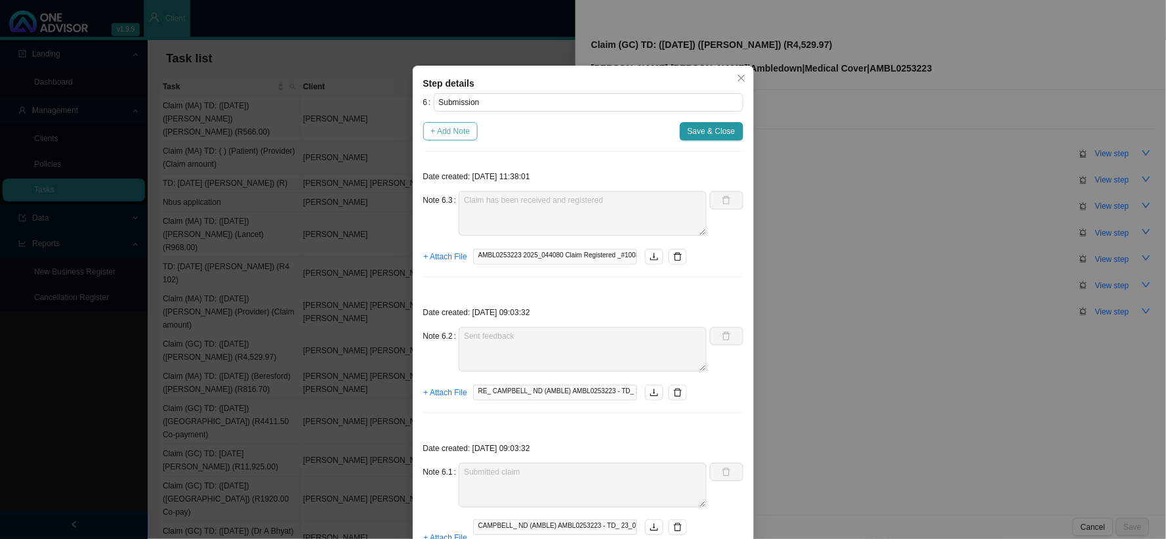
click at [453, 130] on span "+ Add Note" at bounding box center [450, 131] width 39 height 13
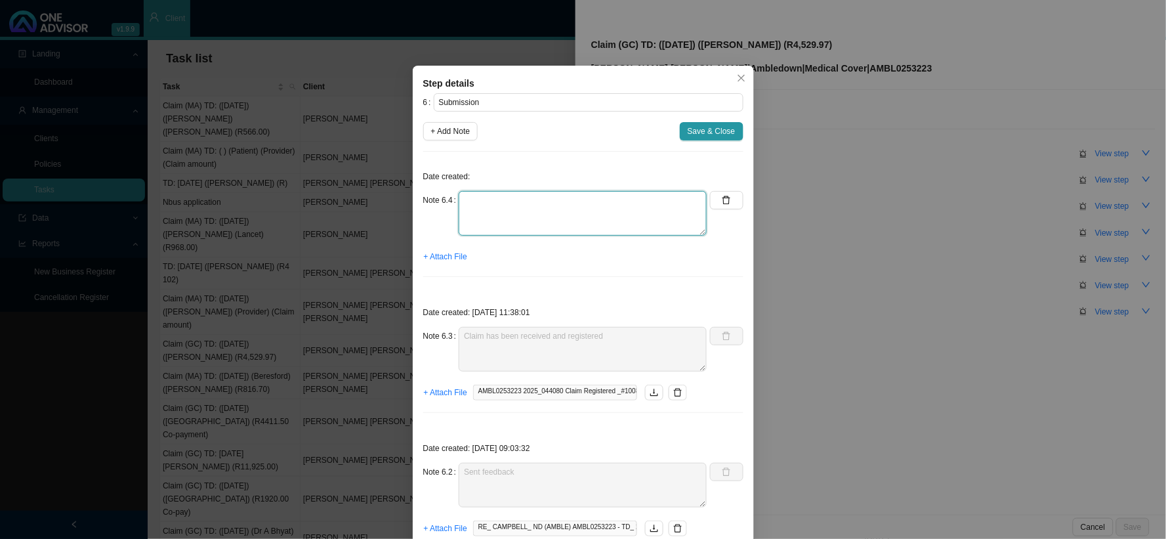
click at [515, 210] on textarea at bounding box center [583, 213] width 248 height 45
paste textarea "Phoned Amble, spoke to [PERSON_NAME] has been received and is with an assessor"
click at [710, 129] on span "Save & Close" at bounding box center [712, 131] width 48 height 13
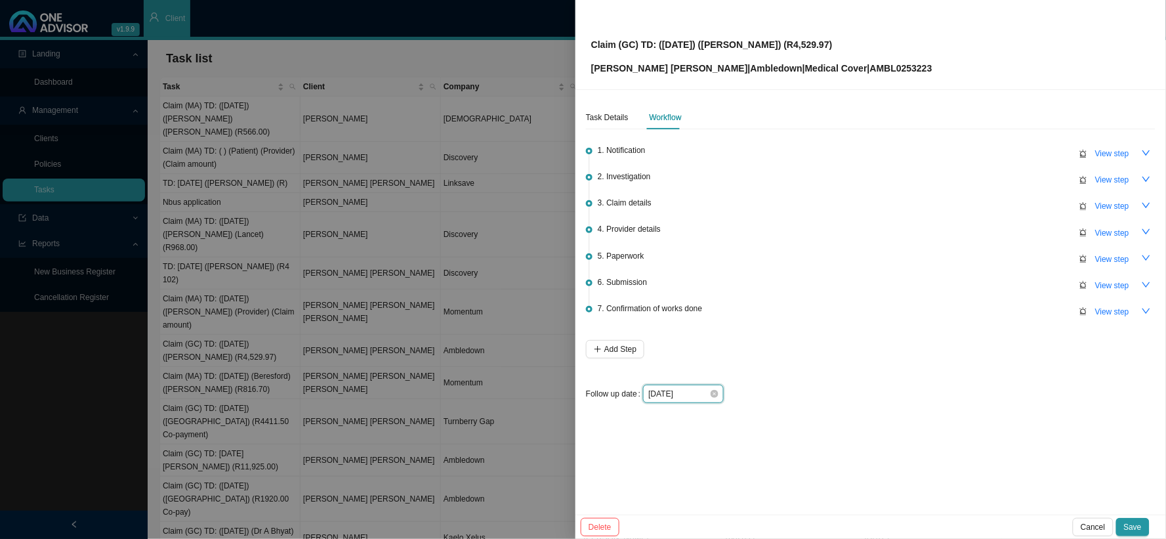
click at [696, 388] on input "[DATE]" at bounding box center [679, 393] width 61 height 13
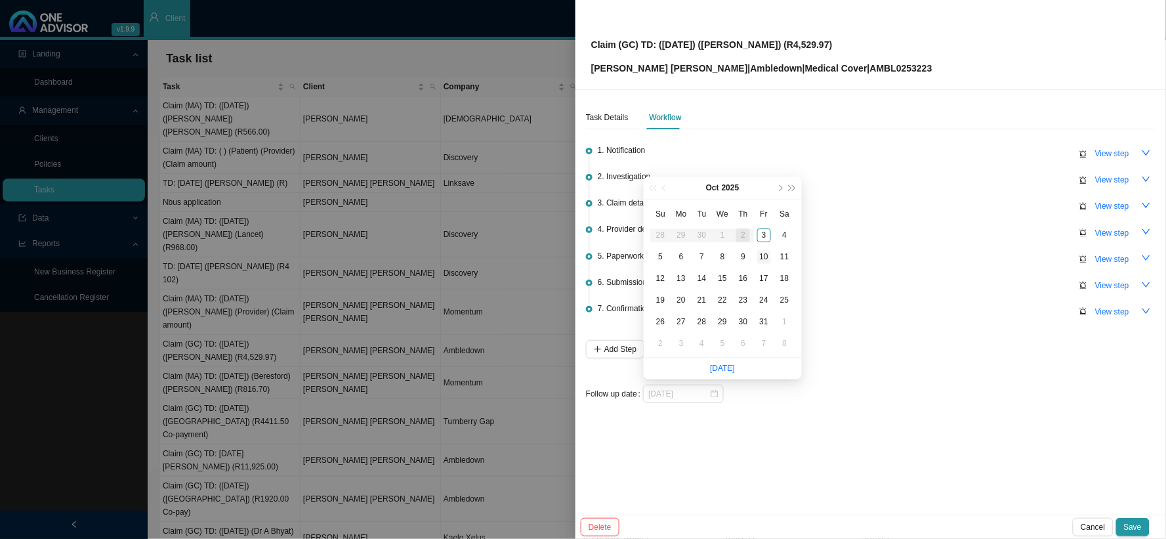
click at [764, 254] on div "10" at bounding box center [764, 257] width 14 height 14
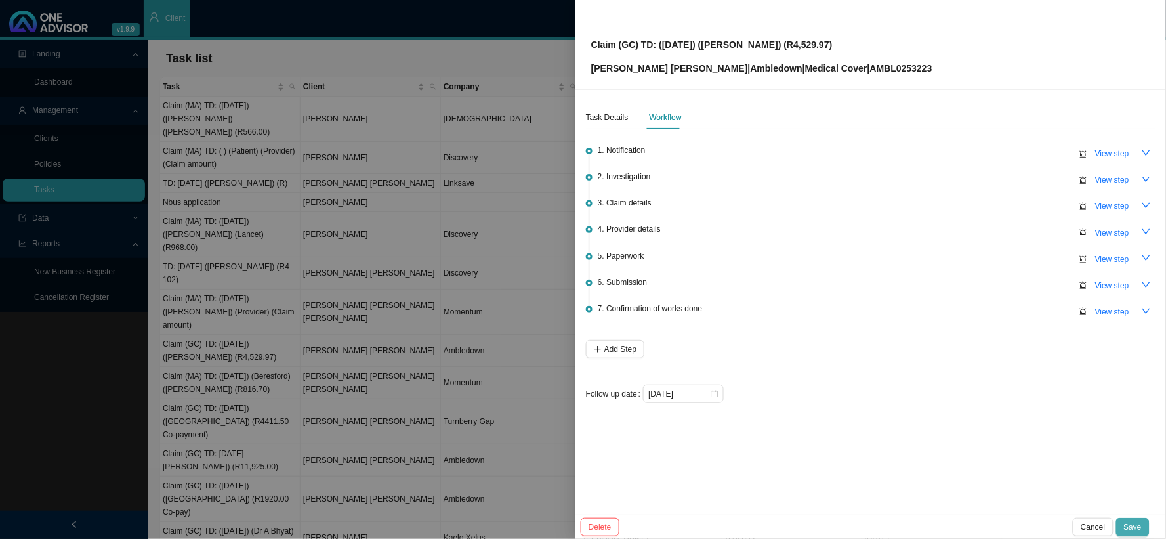
click at [1050, 484] on button "Save" at bounding box center [1133, 527] width 33 height 18
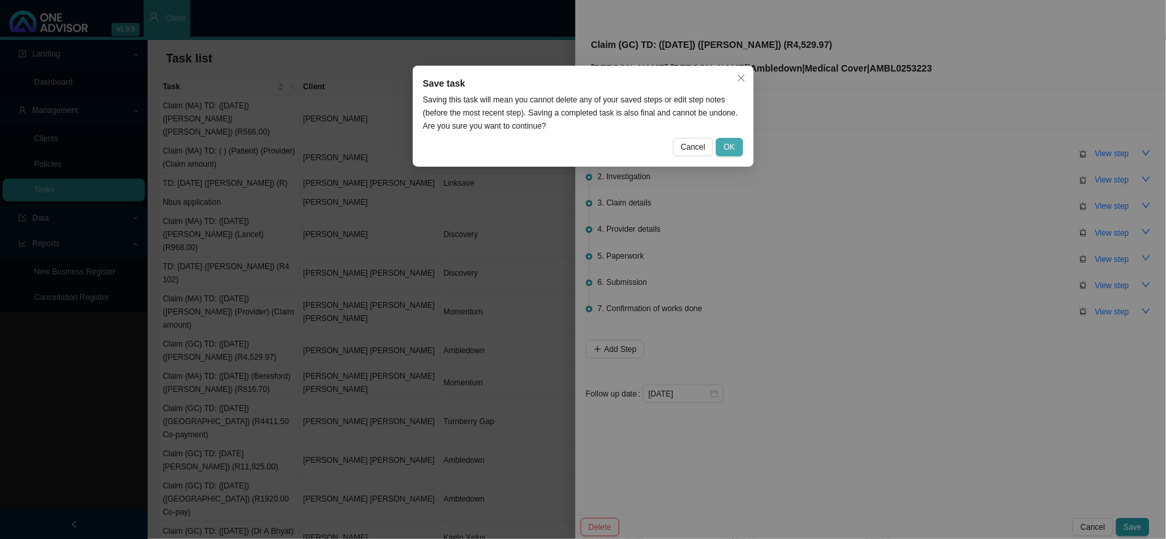
click at [722, 146] on button "OK" at bounding box center [729, 147] width 27 height 18
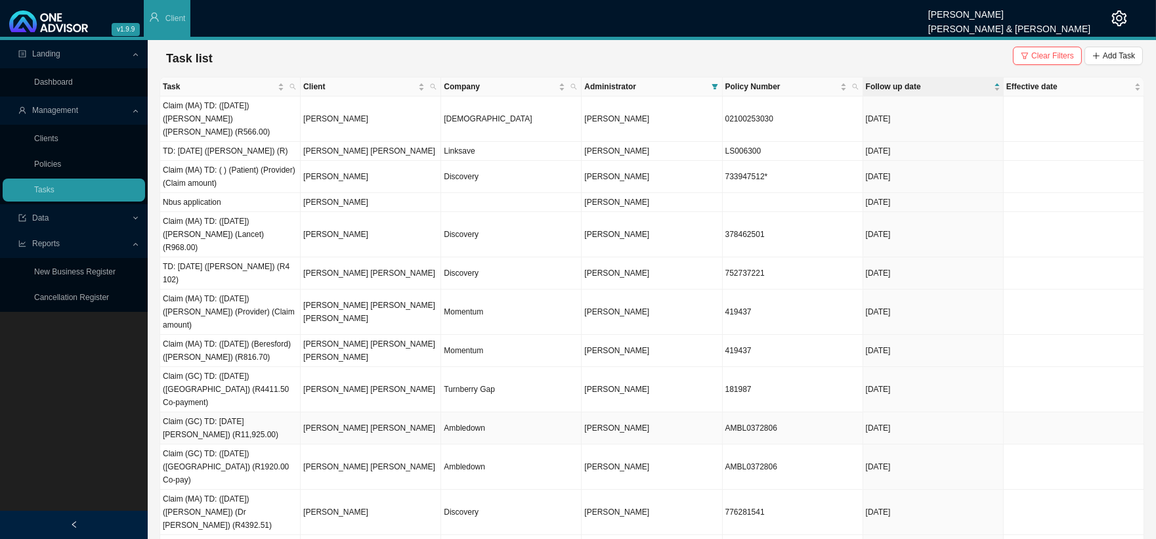
click at [471, 412] on td "Ambledown" at bounding box center [511, 428] width 140 height 32
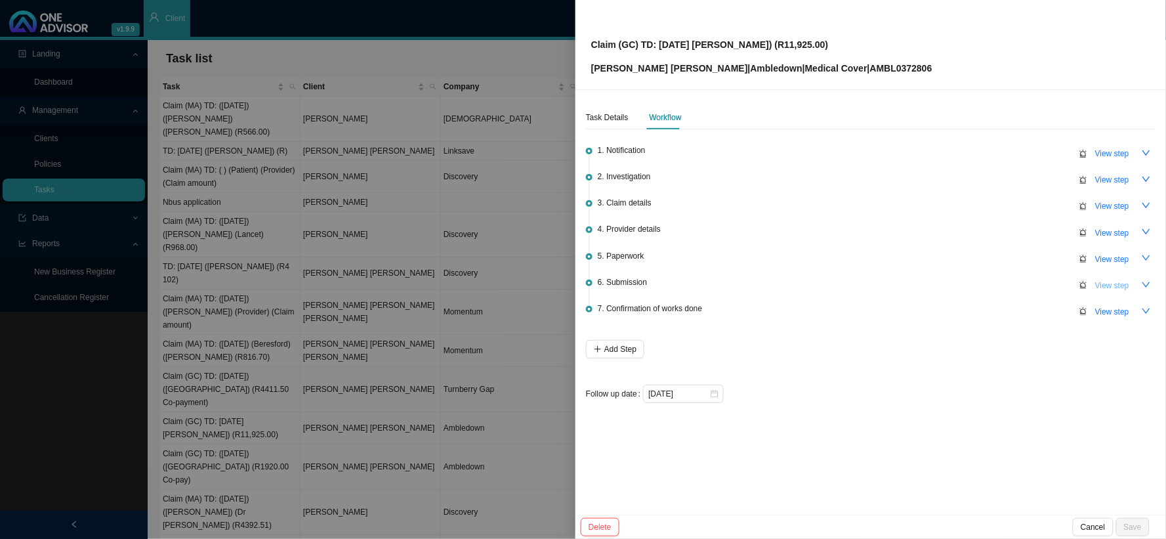
click at [1050, 286] on span "View step" at bounding box center [1113, 285] width 34 height 13
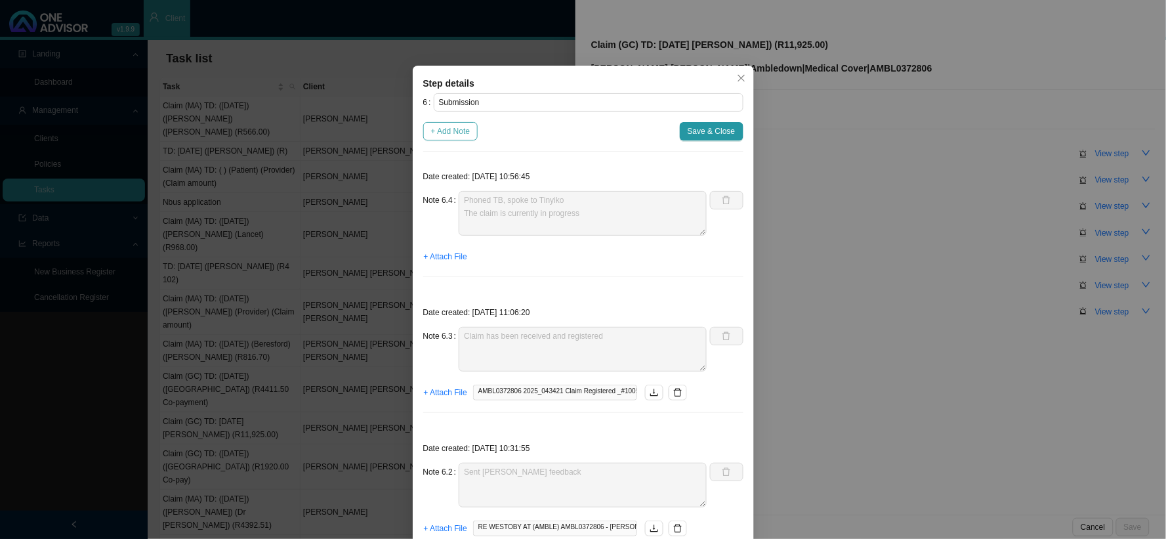
click at [442, 130] on span "+ Add Note" at bounding box center [450, 131] width 39 height 13
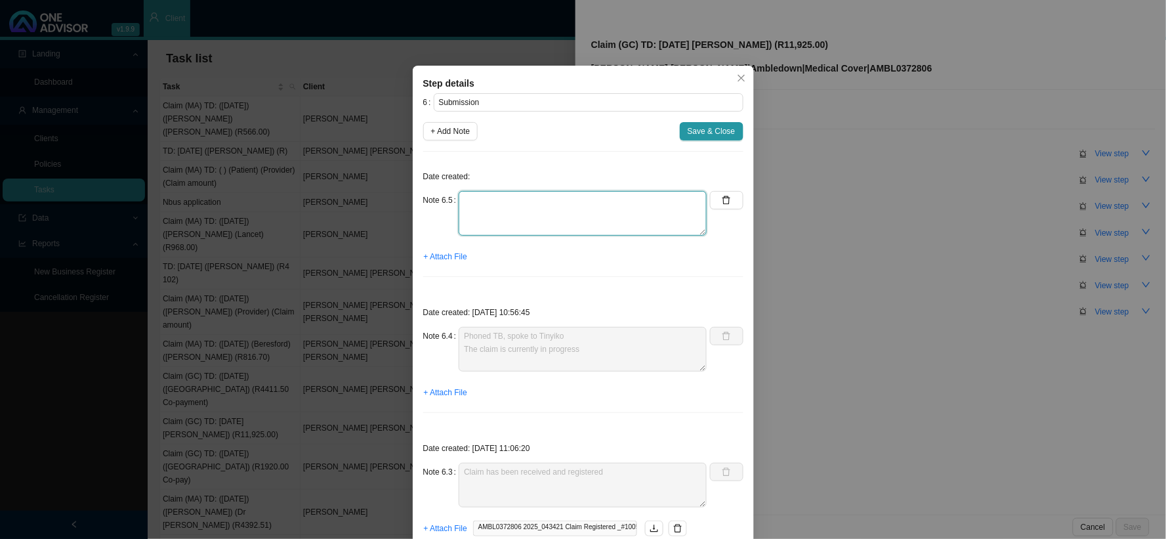
click at [514, 206] on textarea at bounding box center [583, 213] width 248 height 45
paste textarea "Phoned Amble, spoke to [PERSON_NAME] has been received and is with an assessor"
click at [645, 213] on textarea "Phoned Amble, spoke to [PERSON_NAME] has been received and is with an assessor" at bounding box center [583, 213] width 248 height 45
drag, startPoint x: 637, startPoint y: 213, endPoint x: 482, endPoint y: 215, distance: 155.6
click at [482, 215] on textarea "Phoned Amble, spoke to [PERSON_NAME] has been received and is with an assessor" at bounding box center [583, 213] width 248 height 45
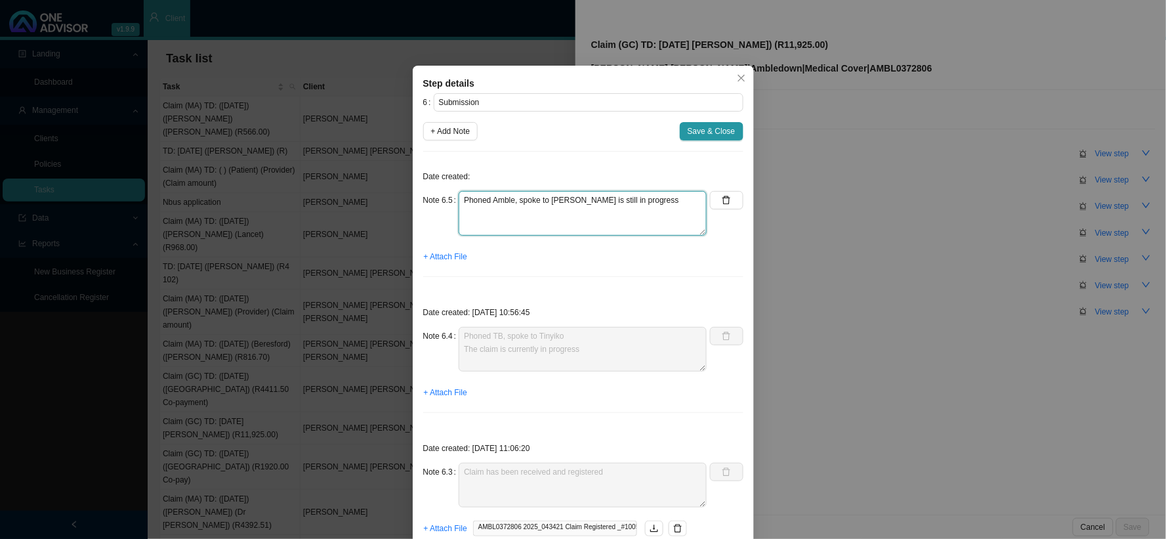
drag, startPoint x: 563, startPoint y: 206, endPoint x: 533, endPoint y: 213, distance: 30.4
click at [533, 213] on textarea "Phoned Amble, spoke to [PERSON_NAME] is still in progress" at bounding box center [583, 213] width 248 height 45
click at [572, 214] on textarea "Phoned Amble, spoke to [PERSON_NAME] is still in progress" at bounding box center [583, 213] width 248 height 45
drag, startPoint x: 572, startPoint y: 214, endPoint x: 447, endPoint y: 193, distance: 127.1
click at [447, 193] on div "Note 6.5 Phoned Amble, spoke to [PERSON_NAME] is still in progress" at bounding box center [565, 213] width 284 height 45
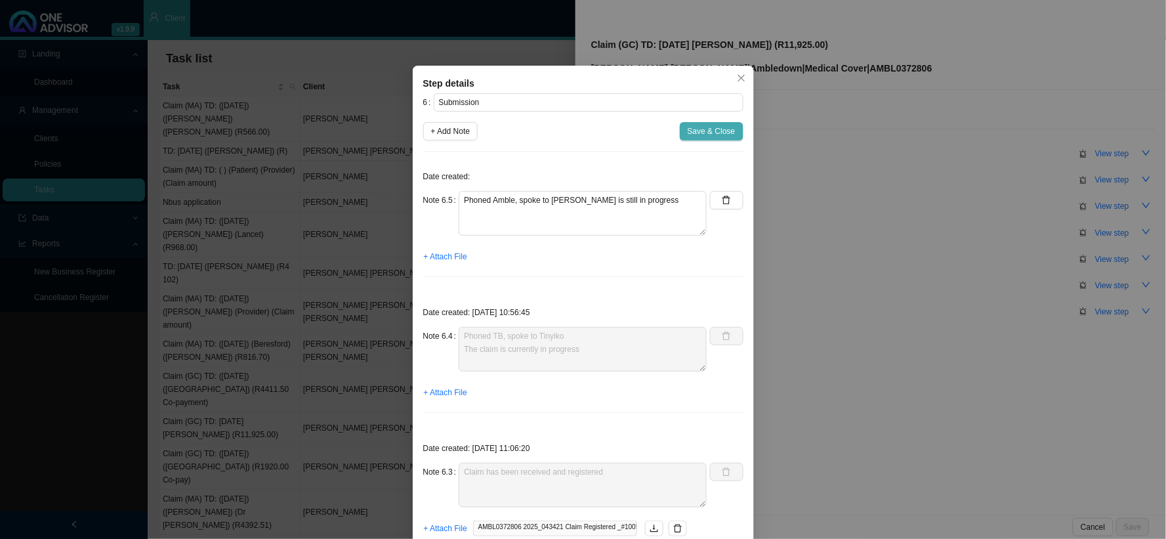
click at [704, 133] on span "Save & Close" at bounding box center [712, 131] width 48 height 13
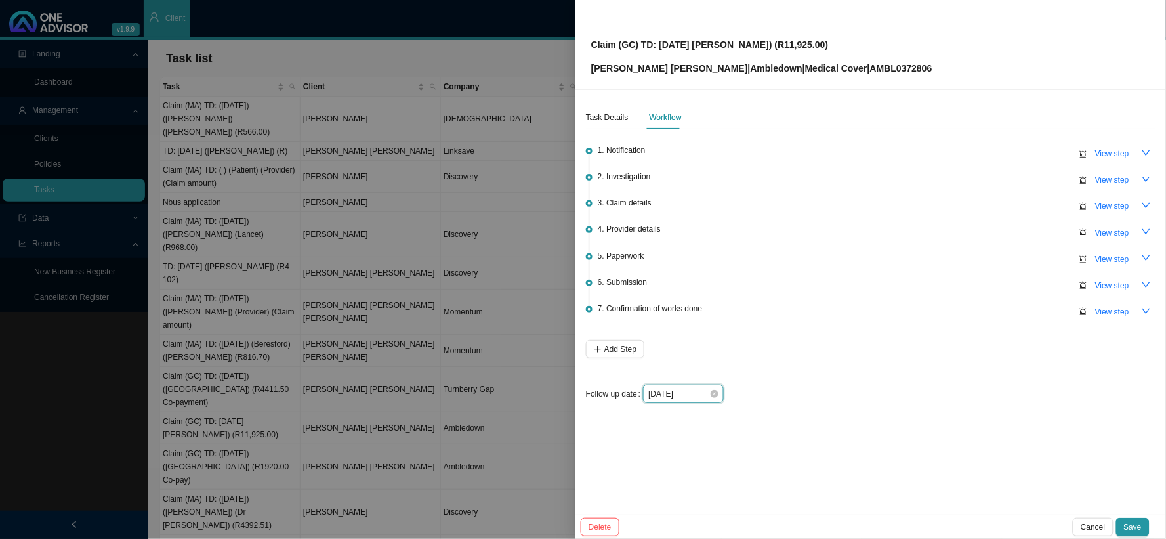
click at [697, 396] on input "[DATE]" at bounding box center [679, 393] width 61 height 13
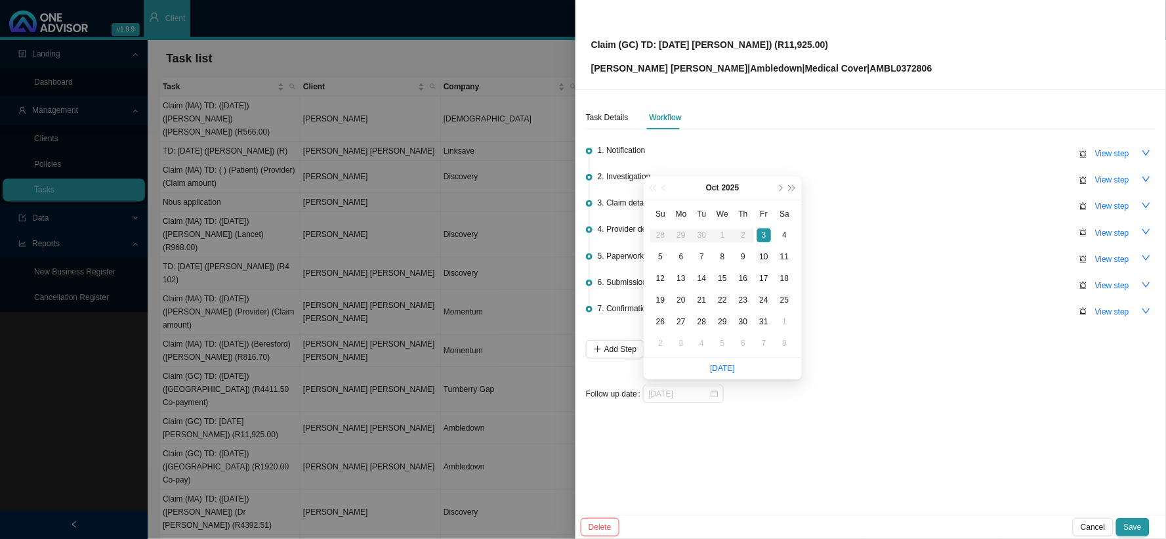
click at [766, 255] on div "10" at bounding box center [764, 257] width 14 height 14
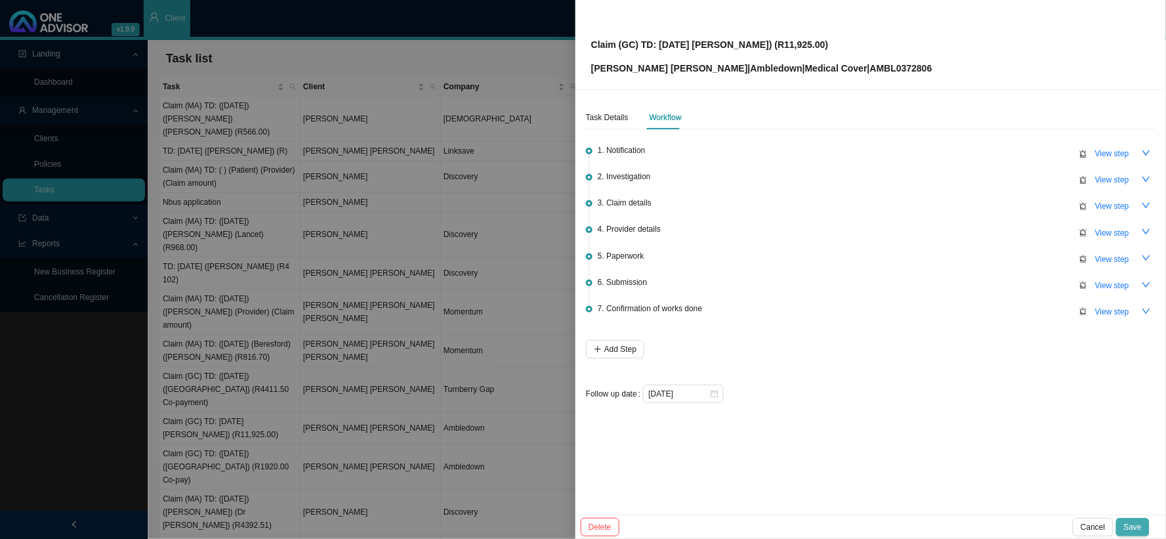
click at [1050, 484] on span "Save" at bounding box center [1133, 527] width 18 height 13
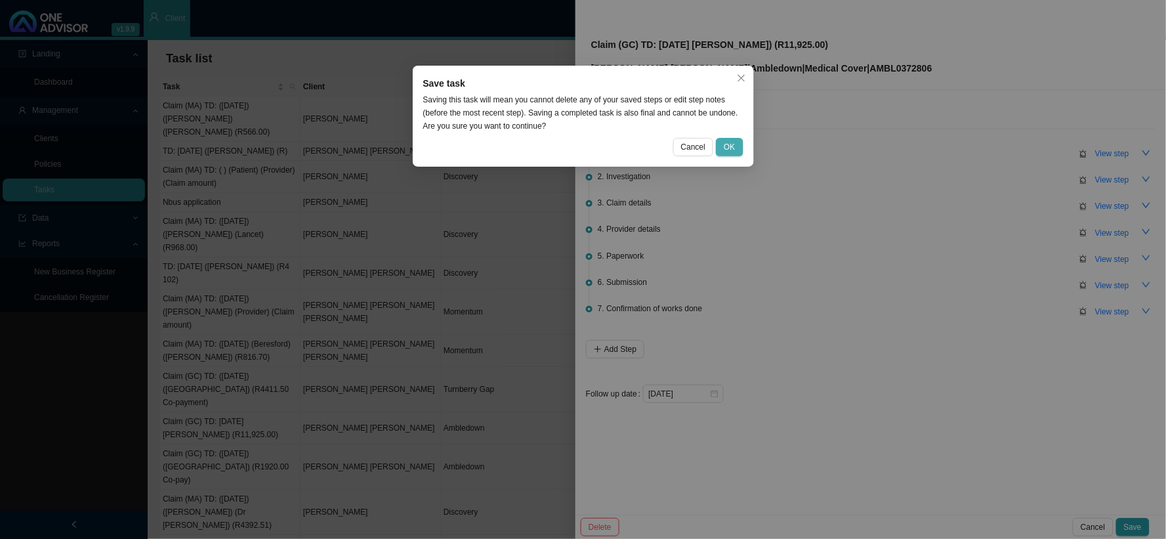
click at [733, 142] on span "OK" at bounding box center [729, 146] width 11 height 13
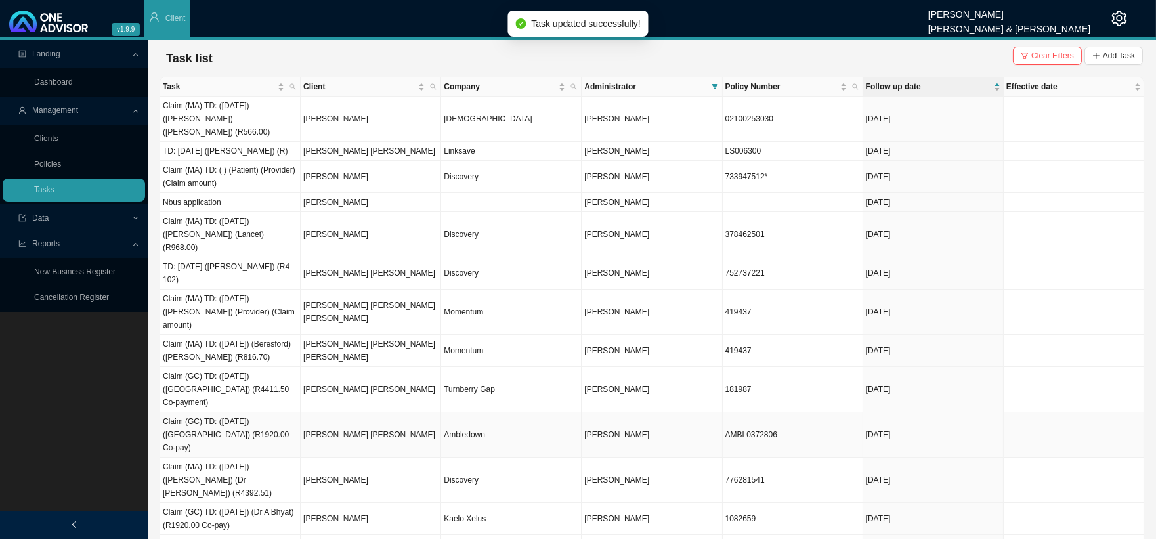
click at [511, 412] on td "Ambledown" at bounding box center [511, 434] width 140 height 45
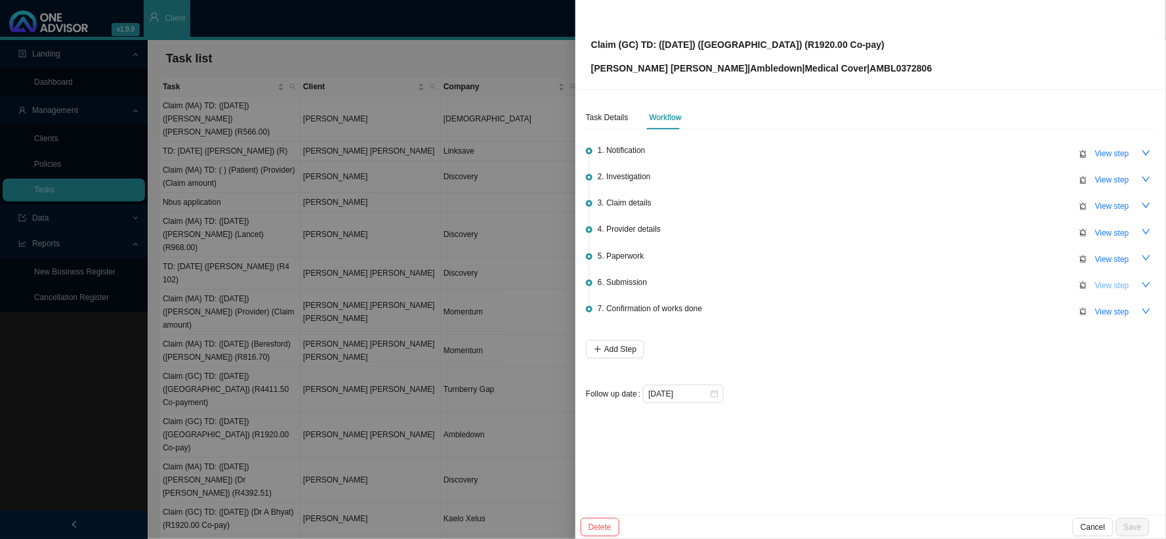
click at [1050, 280] on span "View step" at bounding box center [1113, 285] width 34 height 13
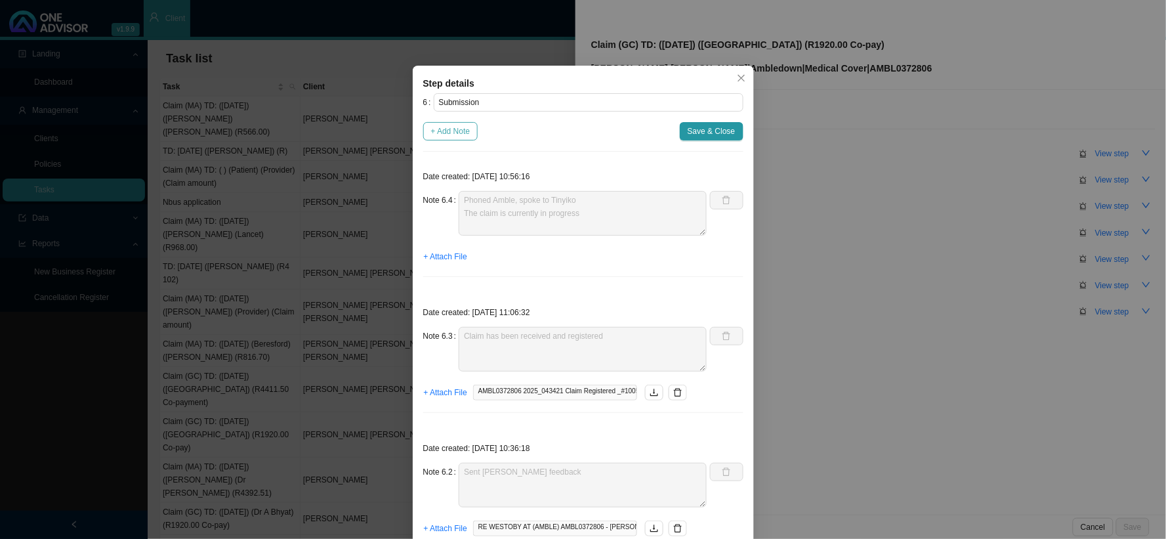
click at [447, 128] on span "+ Add Note" at bounding box center [450, 131] width 39 height 13
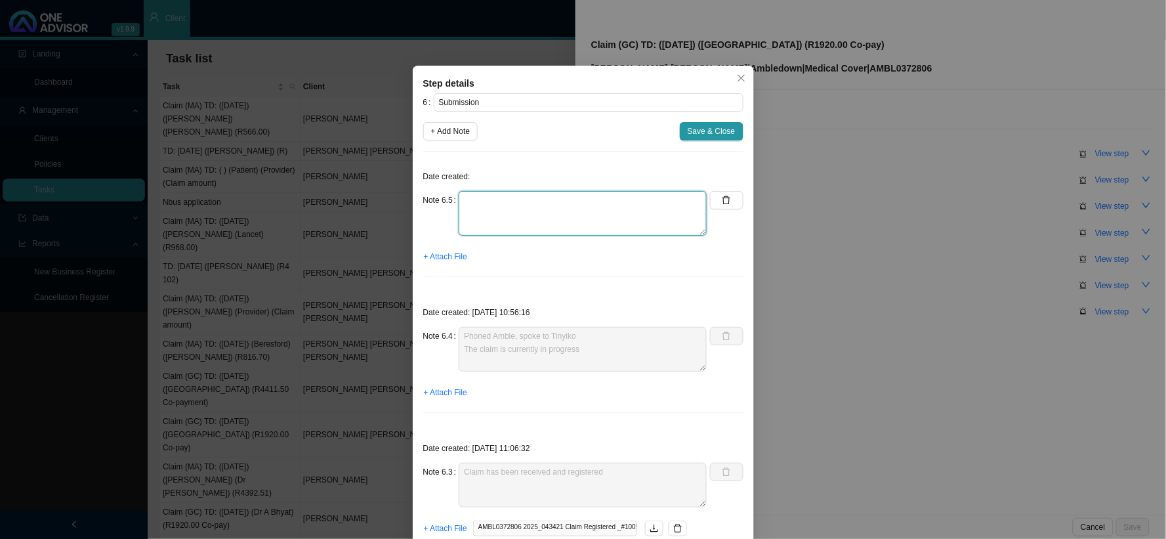
click at [526, 215] on textarea at bounding box center [583, 213] width 248 height 45
paste textarea "Phoned Amble, spoke to [PERSON_NAME] is still in progress"
click at [709, 133] on span "Save & Close" at bounding box center [712, 131] width 48 height 13
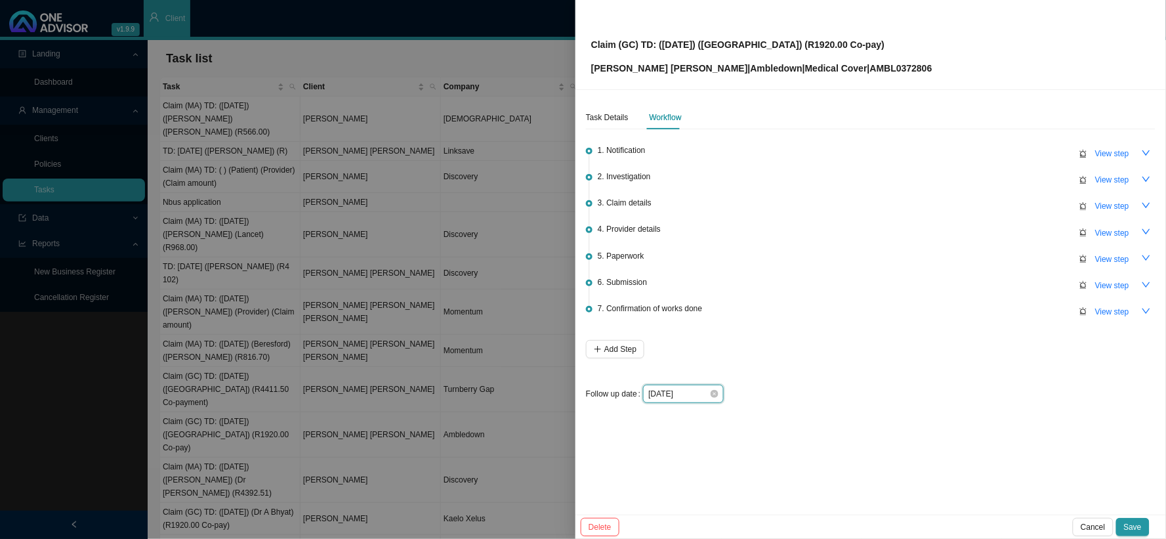
click at [698, 398] on input "[DATE]" at bounding box center [679, 393] width 61 height 13
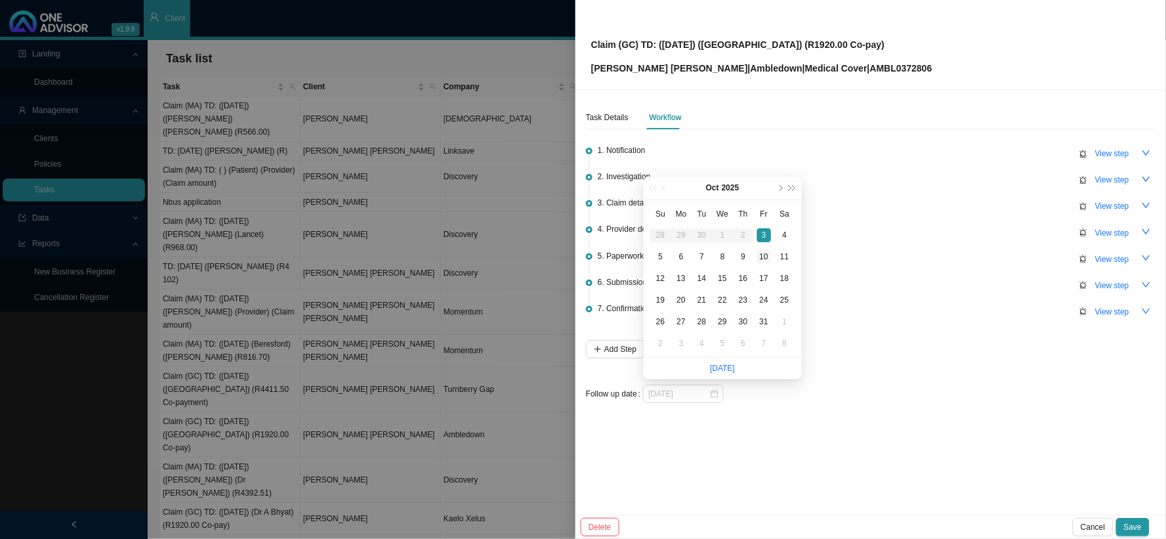
click at [763, 253] on div "10" at bounding box center [764, 257] width 14 height 14
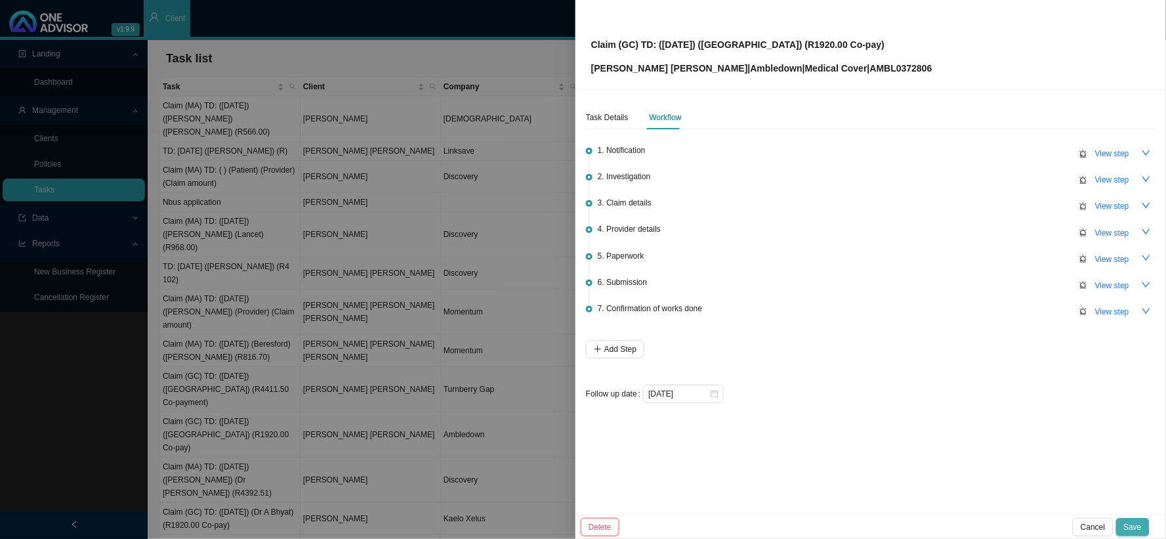
click at [1050, 484] on span "Save" at bounding box center [1133, 527] width 18 height 13
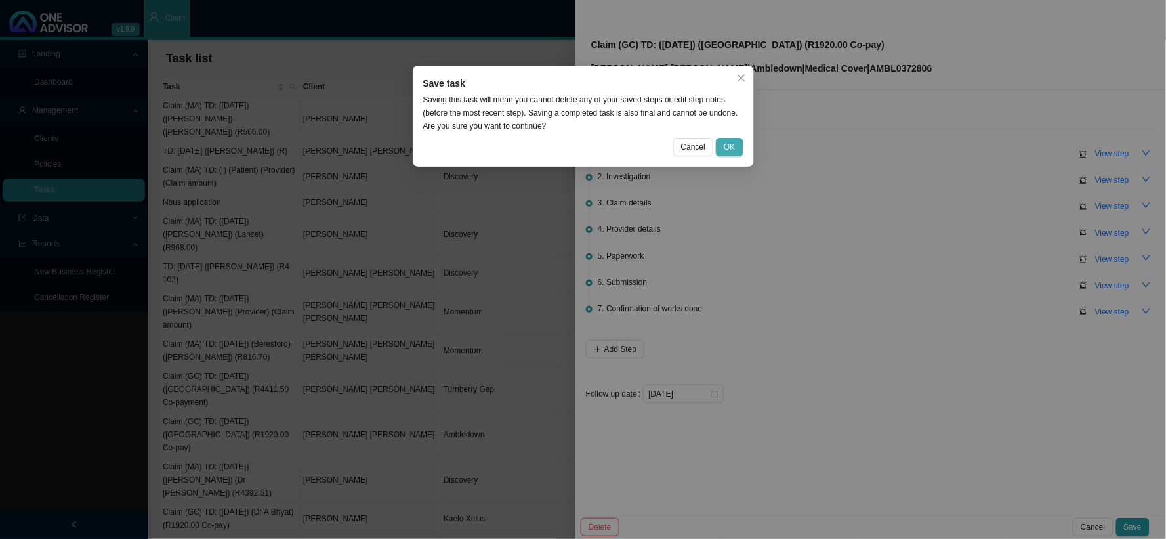
click at [736, 146] on button "OK" at bounding box center [729, 147] width 27 height 18
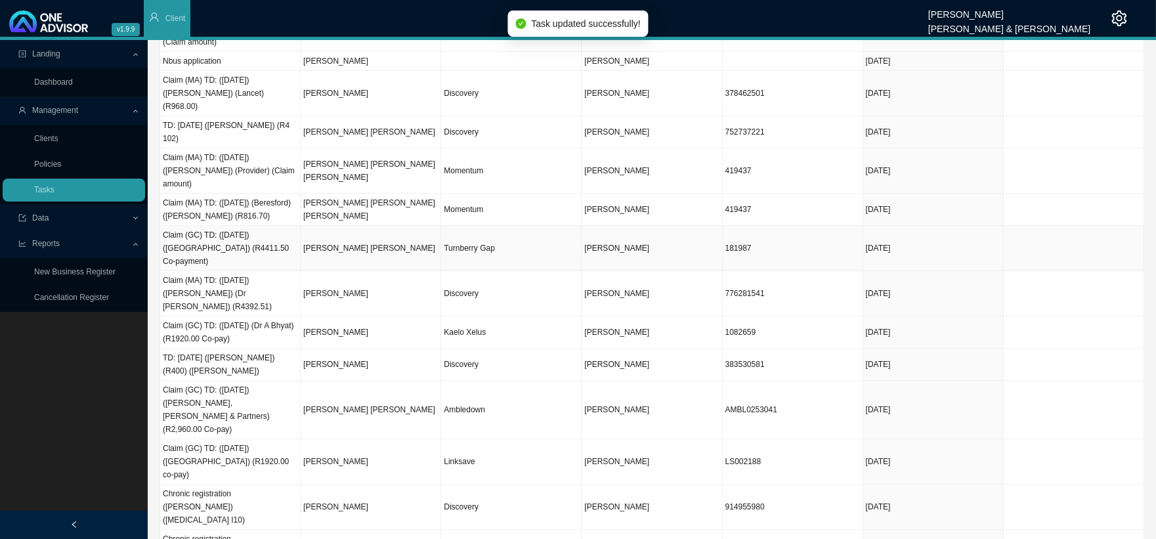
scroll to position [146, 0]
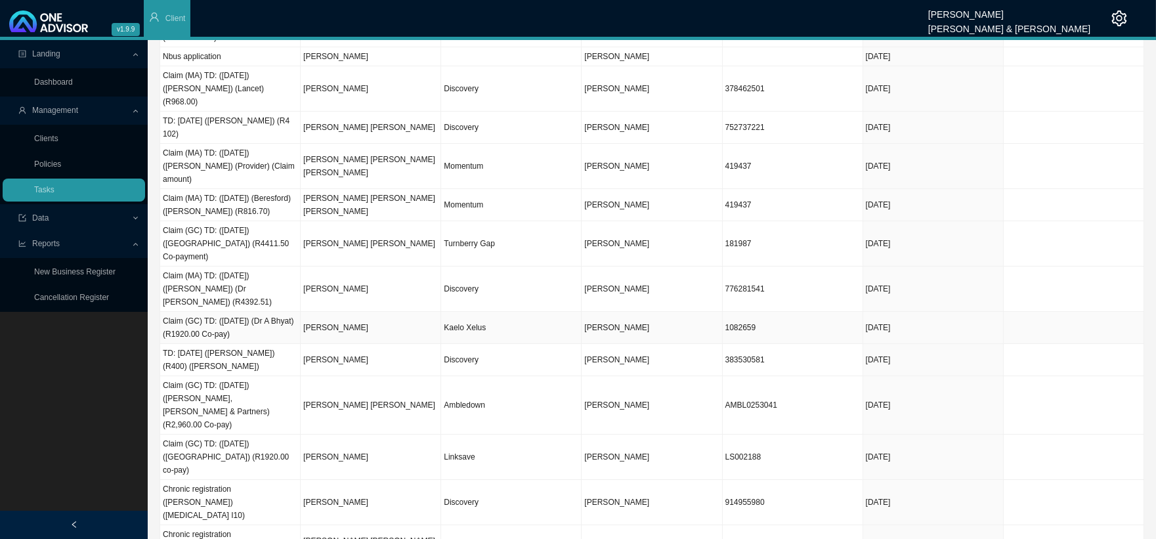
click at [461, 312] on td "Kaelo Xelus" at bounding box center [511, 328] width 140 height 32
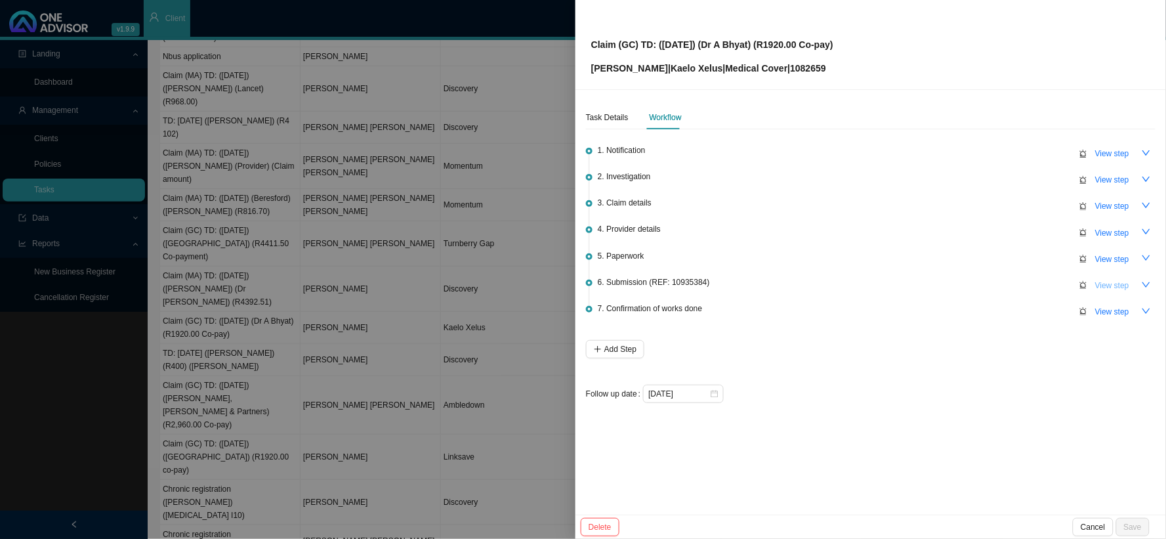
click at [1050, 286] on span "View step" at bounding box center [1113, 285] width 34 height 13
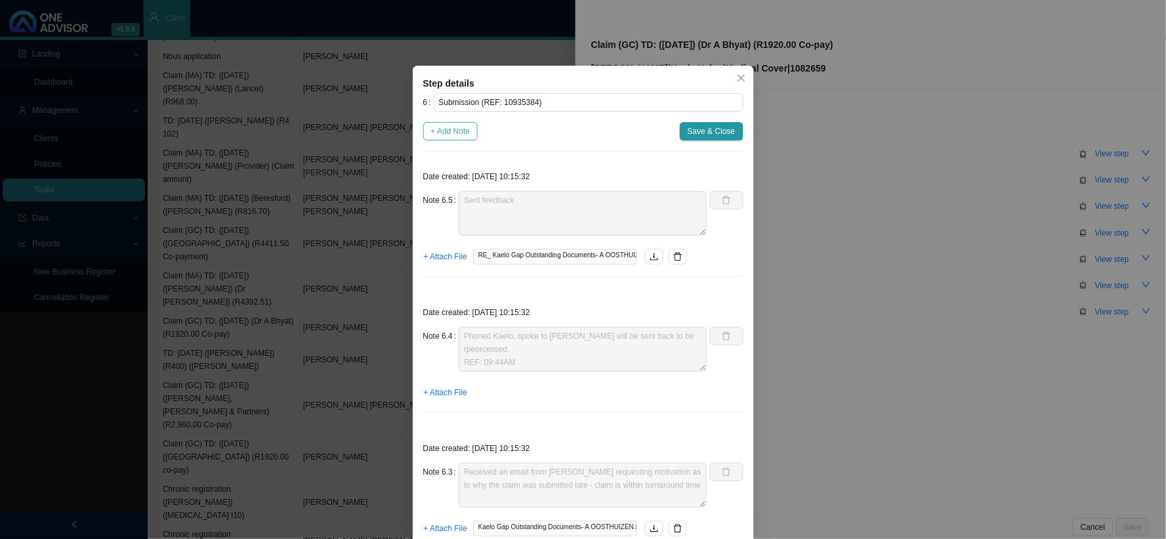
click at [453, 133] on span "+ Add Note" at bounding box center [450, 131] width 39 height 13
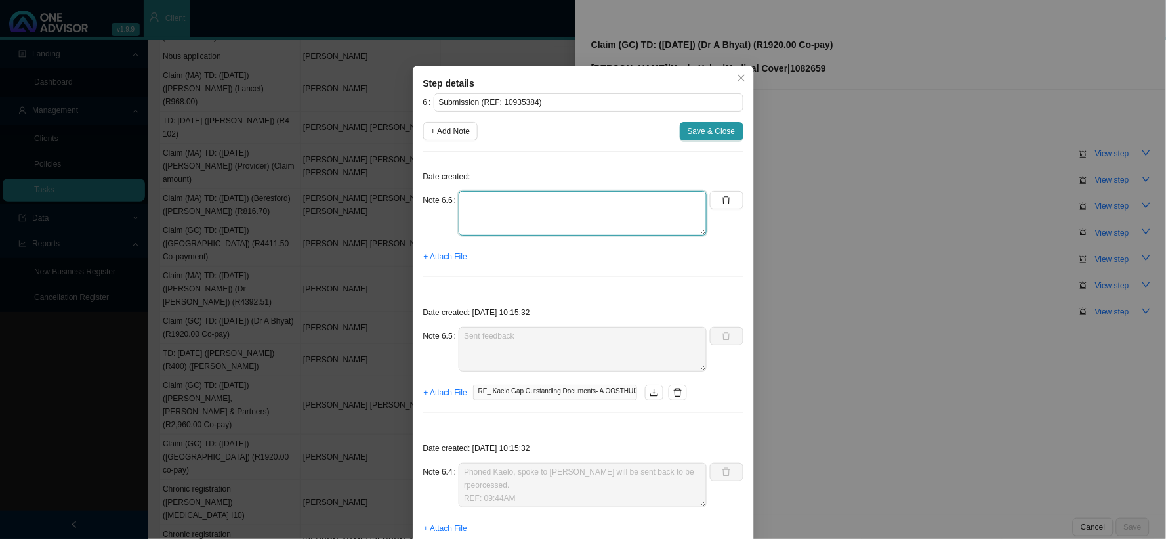
click at [505, 211] on textarea at bounding box center [583, 213] width 248 height 45
paste textarea "Phoned Amble, spoke to [PERSON_NAME] is still in progress"
drag, startPoint x: 567, startPoint y: 215, endPoint x: 480, endPoint y: 212, distance: 86.7
click at [480, 212] on textarea "Phoned Amble, spoke to [PERSON_NAME] is still in progress" at bounding box center [583, 213] width 248 height 45
click at [701, 128] on span "Save & Close" at bounding box center [712, 131] width 48 height 13
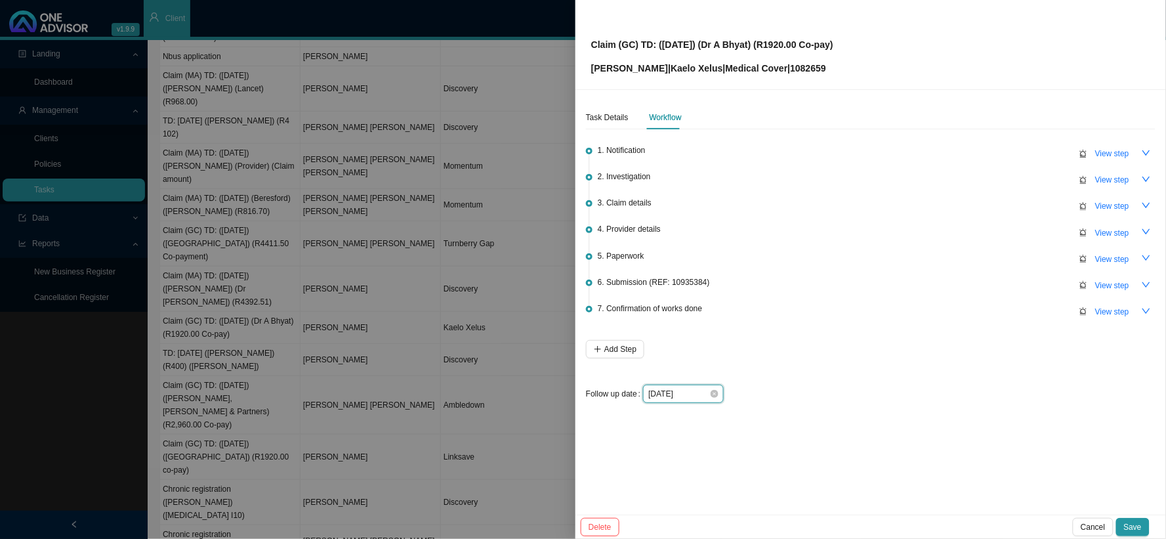
click at [700, 387] on input "[DATE]" at bounding box center [679, 393] width 61 height 13
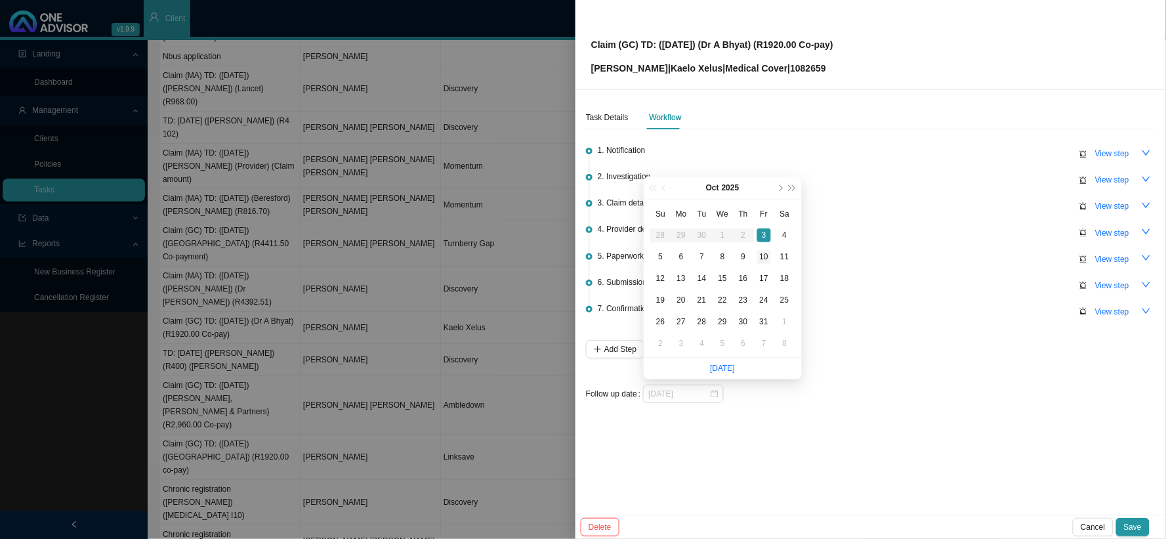
click at [763, 255] on div "10" at bounding box center [764, 257] width 14 height 14
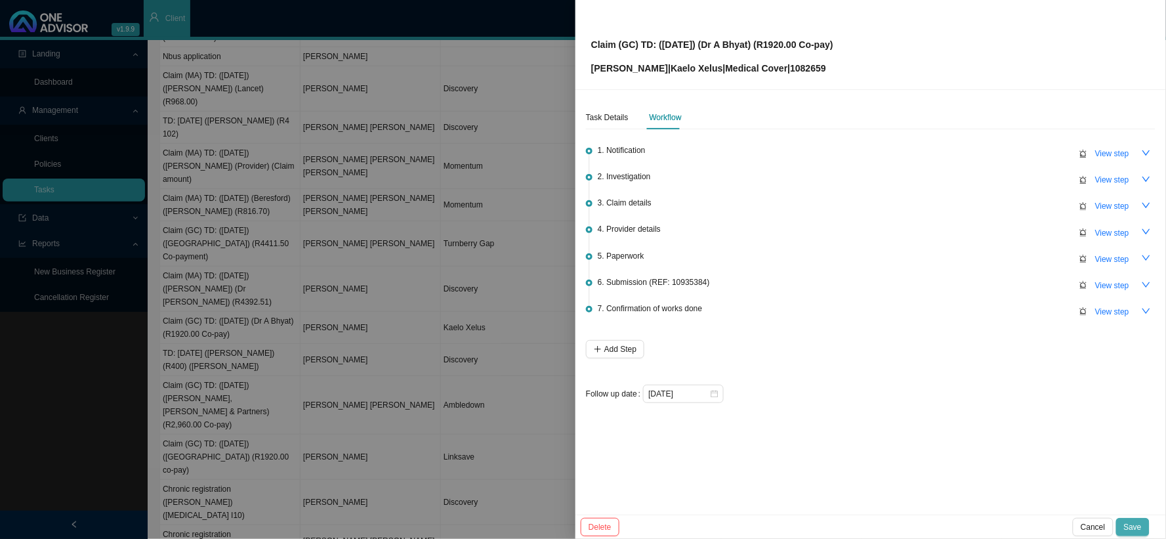
click at [1050, 484] on span "Save" at bounding box center [1133, 527] width 18 height 13
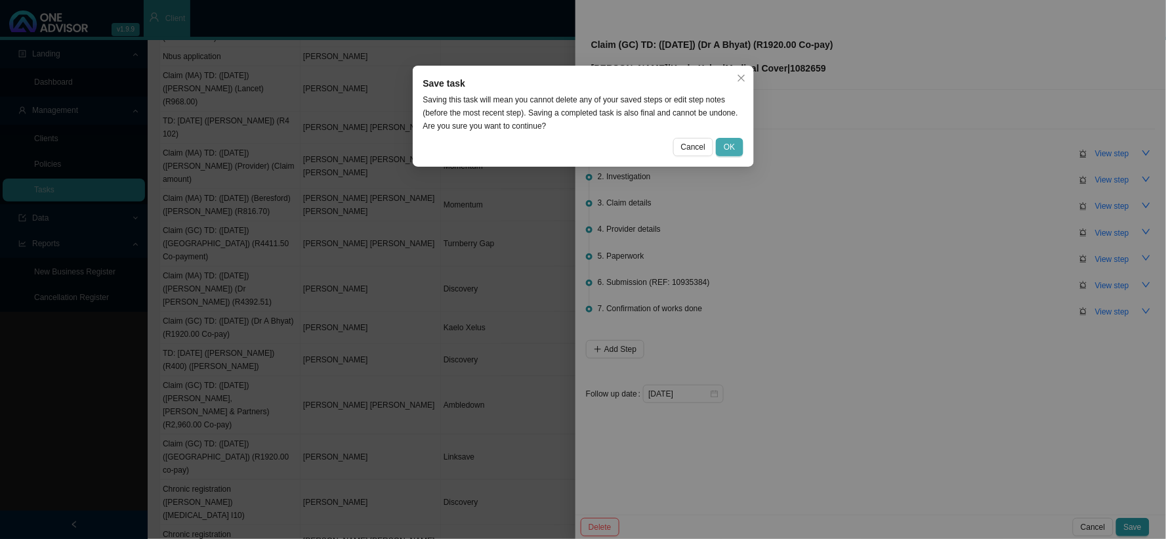
click at [733, 145] on span "OK" at bounding box center [729, 146] width 11 height 13
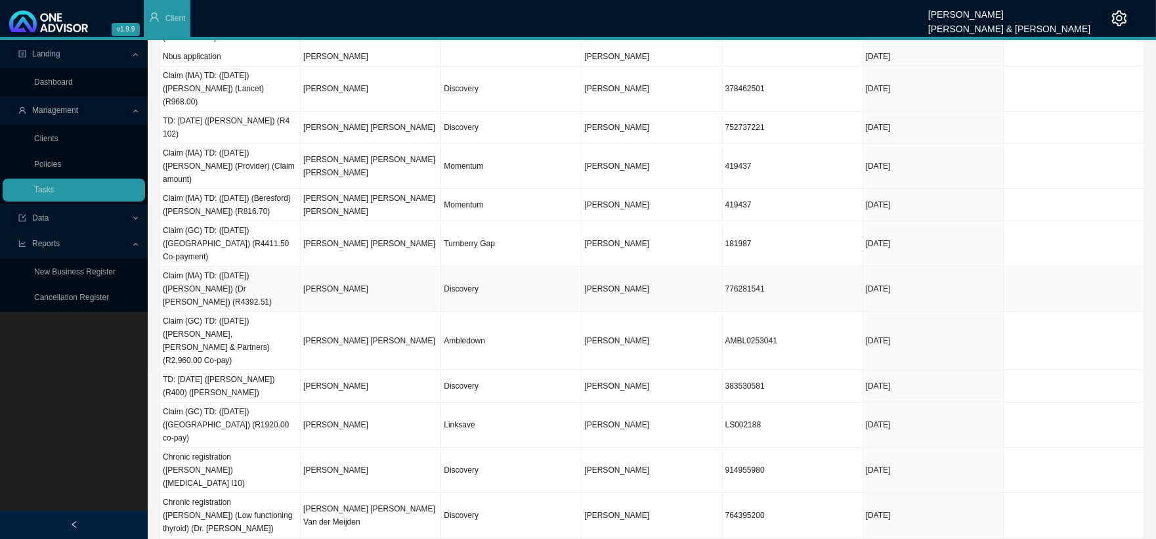
click at [366, 266] on td "[PERSON_NAME]" at bounding box center [371, 288] width 140 height 45
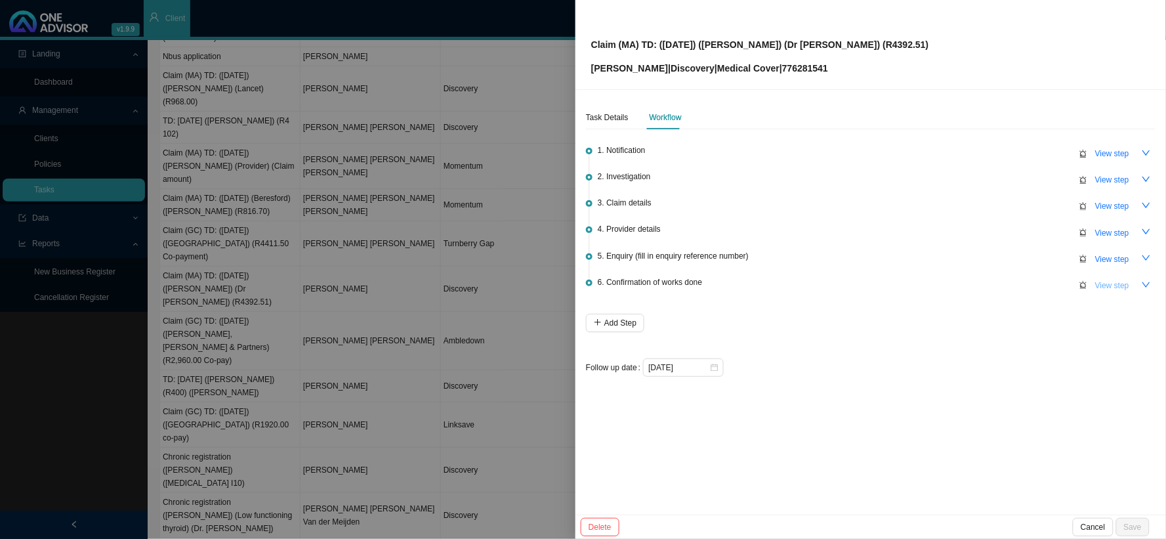
click at [1050, 289] on span "View step" at bounding box center [1113, 285] width 34 height 13
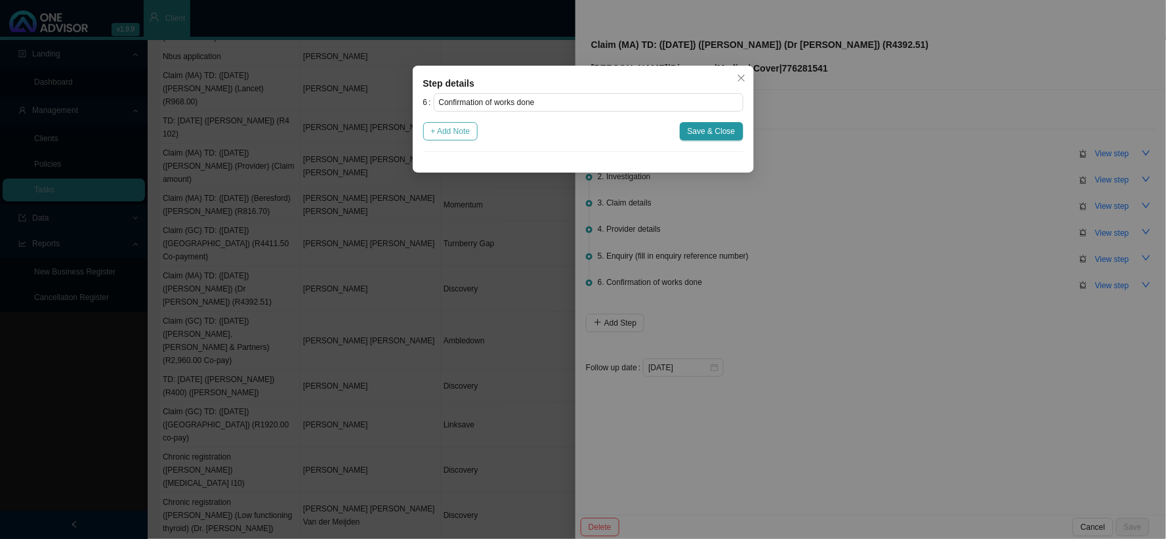
click at [445, 128] on span "+ Add Note" at bounding box center [450, 131] width 39 height 13
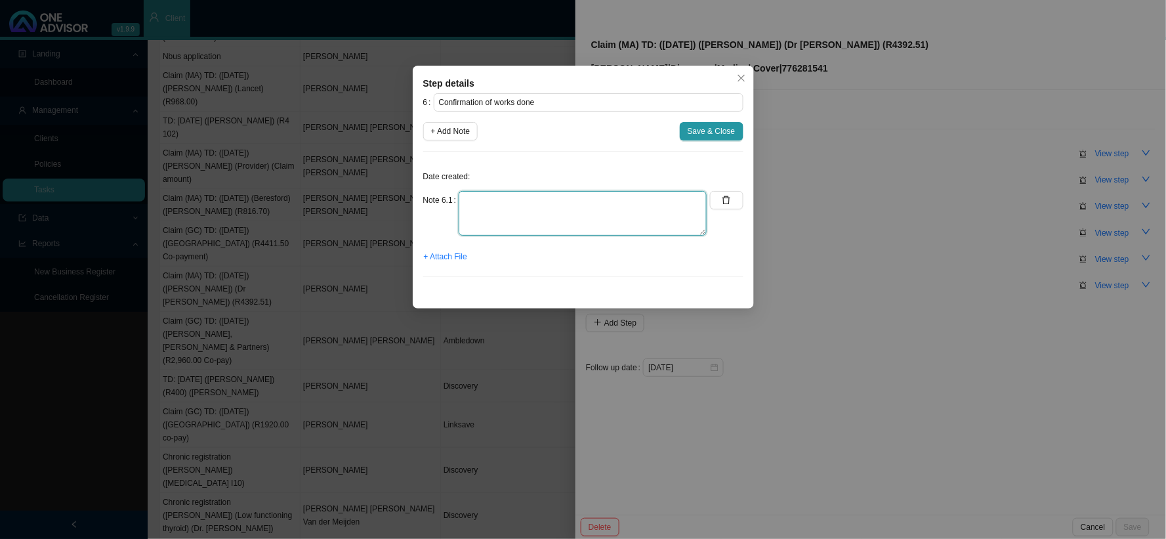
click at [507, 194] on textarea at bounding box center [583, 213] width 248 height 45
click at [649, 198] on textarea "[PERSON_NAME] has confirmed that the claim has been" at bounding box center [583, 213] width 248 height 45
click at [459, 259] on span "+ Attach File" at bounding box center [445, 256] width 43 height 13
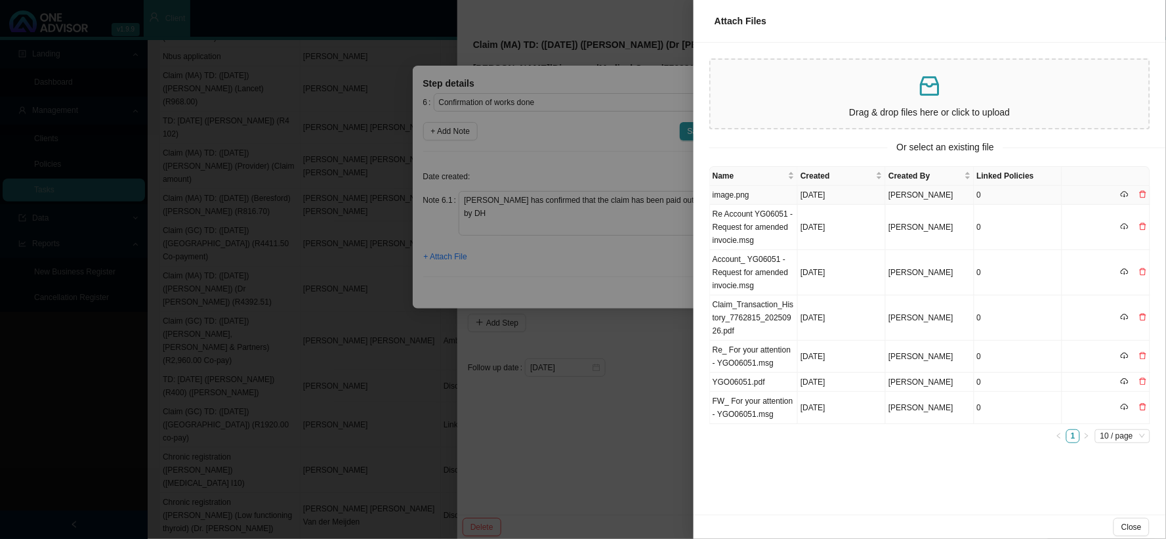
click at [744, 195] on td "image.png" at bounding box center [754, 195] width 88 height 19
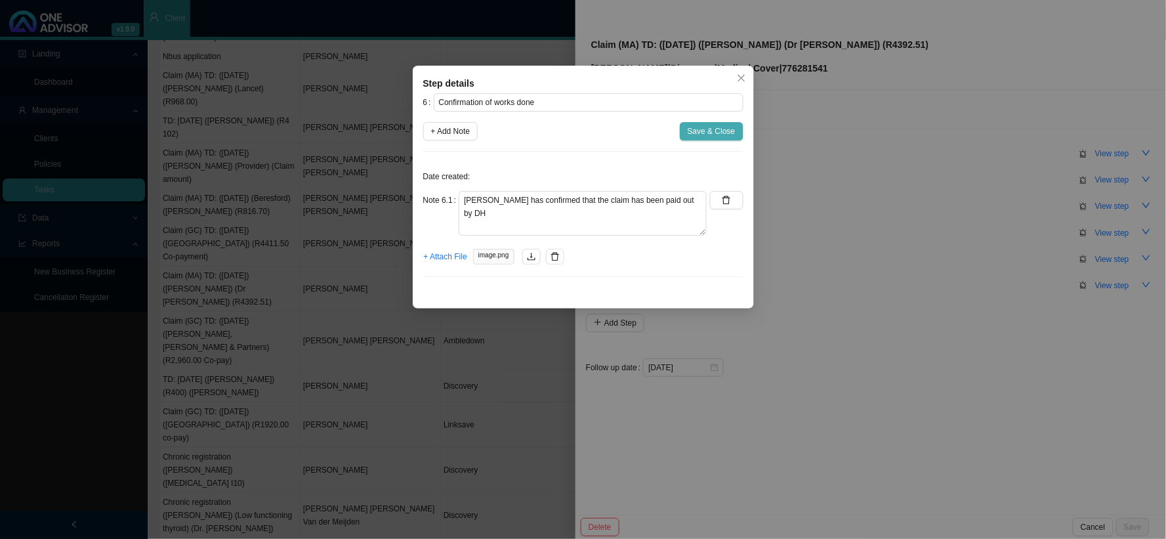
click at [717, 133] on span "Save & Close" at bounding box center [712, 131] width 48 height 13
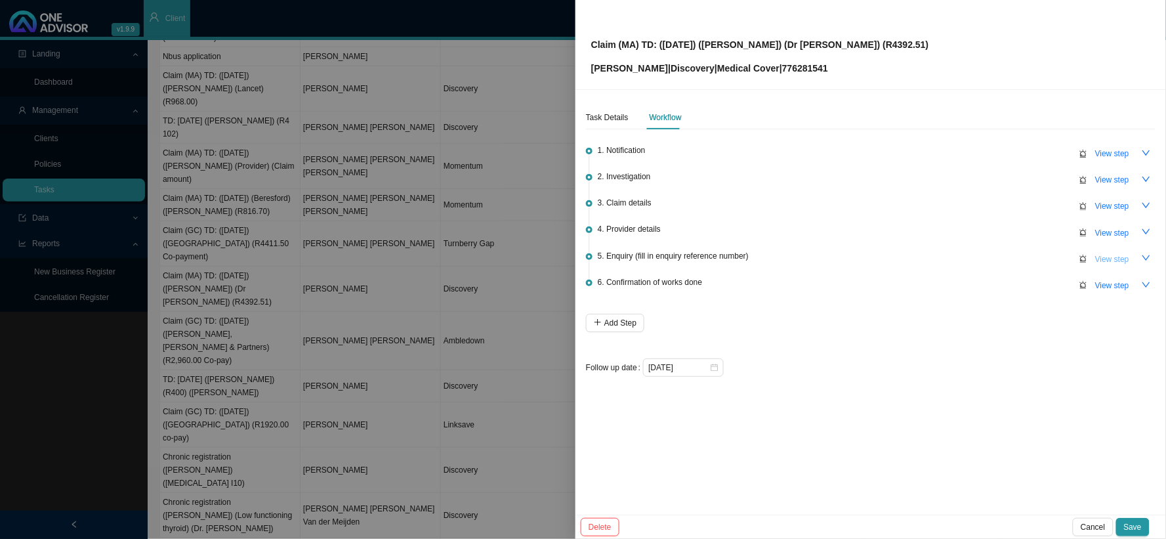
click at [1050, 256] on span "View step" at bounding box center [1113, 259] width 34 height 13
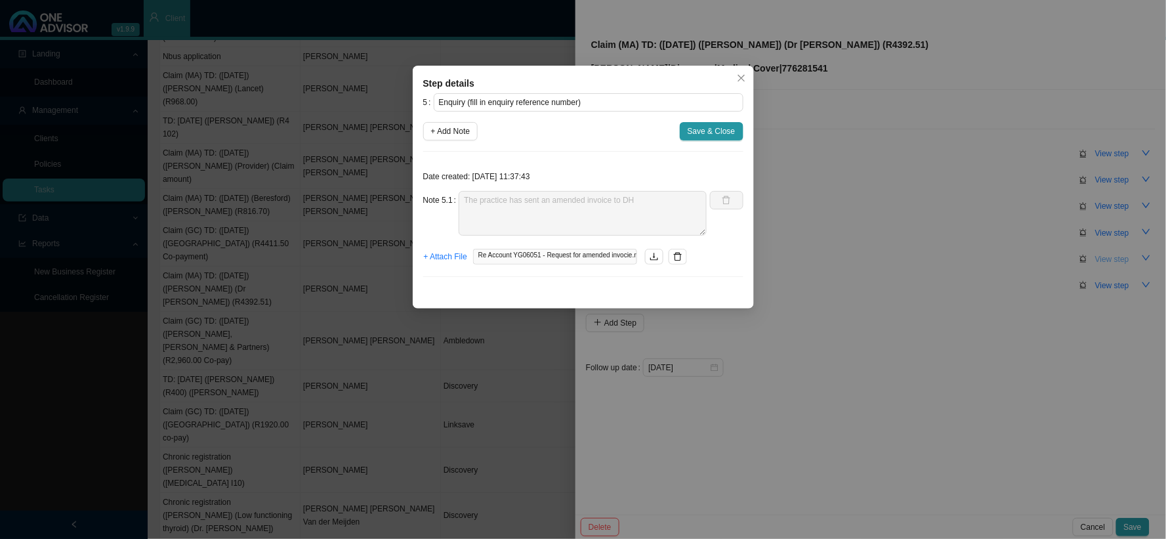
click at [1050, 256] on div "Step details 5 Enquiry (fill in enquiry reference number) + Add Note Save & Clo…" at bounding box center [583, 269] width 1166 height 539
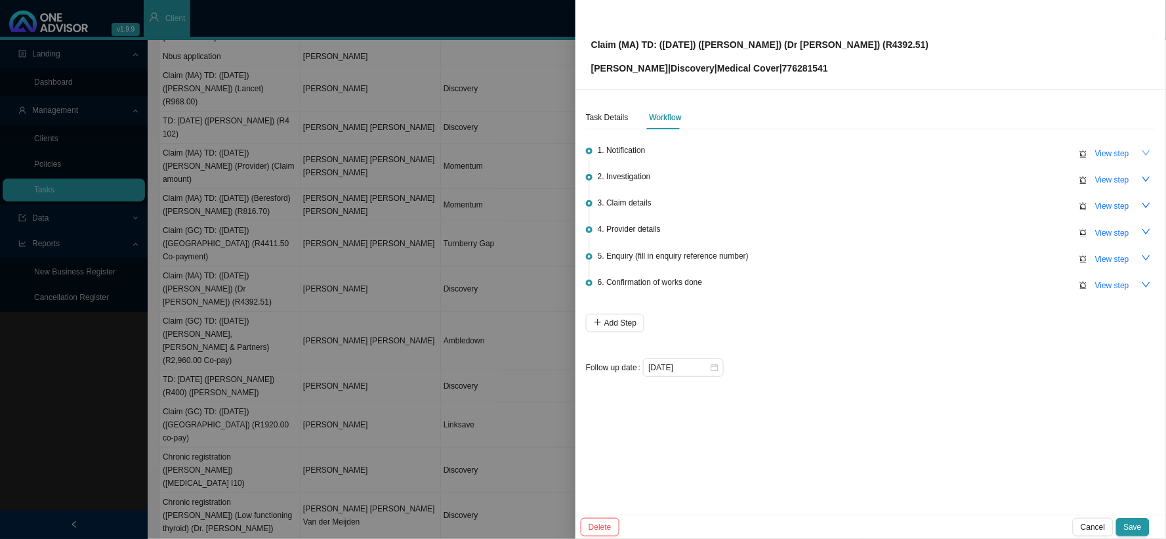
click at [1050, 152] on button "button" at bounding box center [1147, 153] width 18 height 18
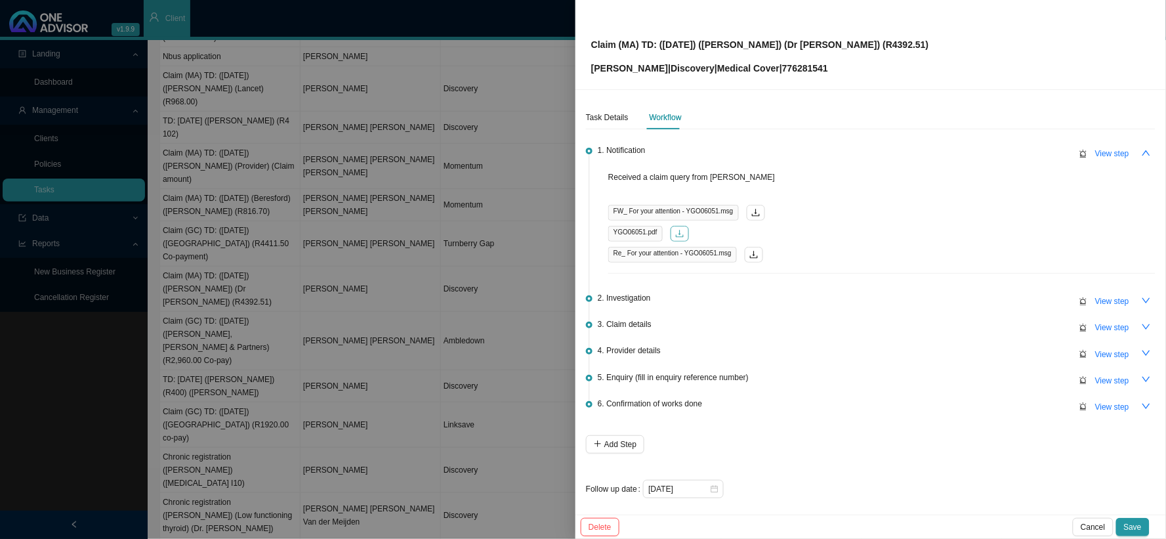
click at [677, 234] on icon "download" at bounding box center [679, 233] width 9 height 9
click at [1050, 403] on span "View step" at bounding box center [1113, 406] width 34 height 13
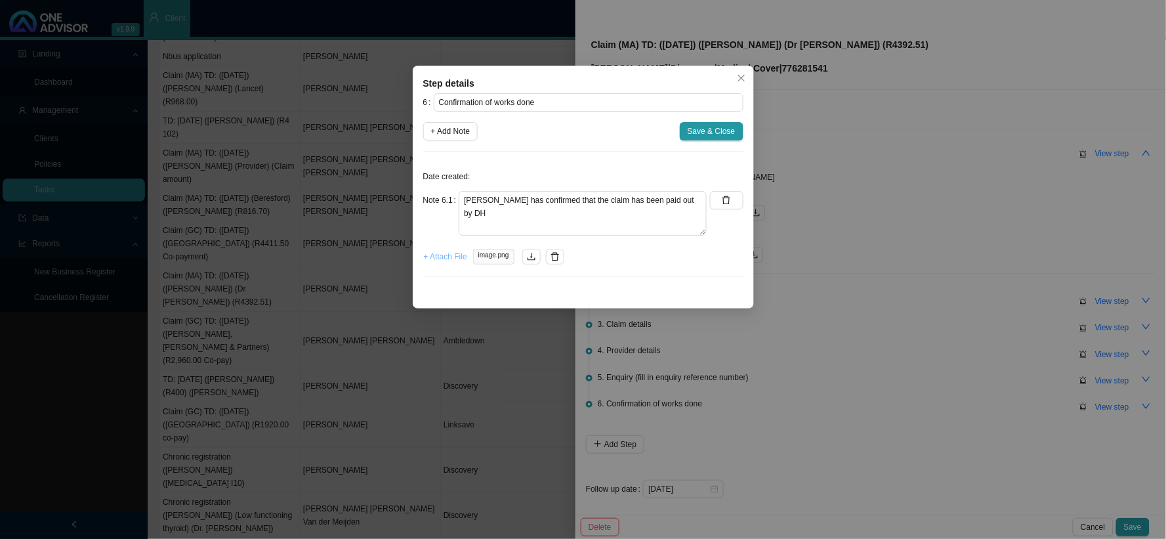
click at [455, 256] on span "+ Attach File" at bounding box center [445, 256] width 43 height 13
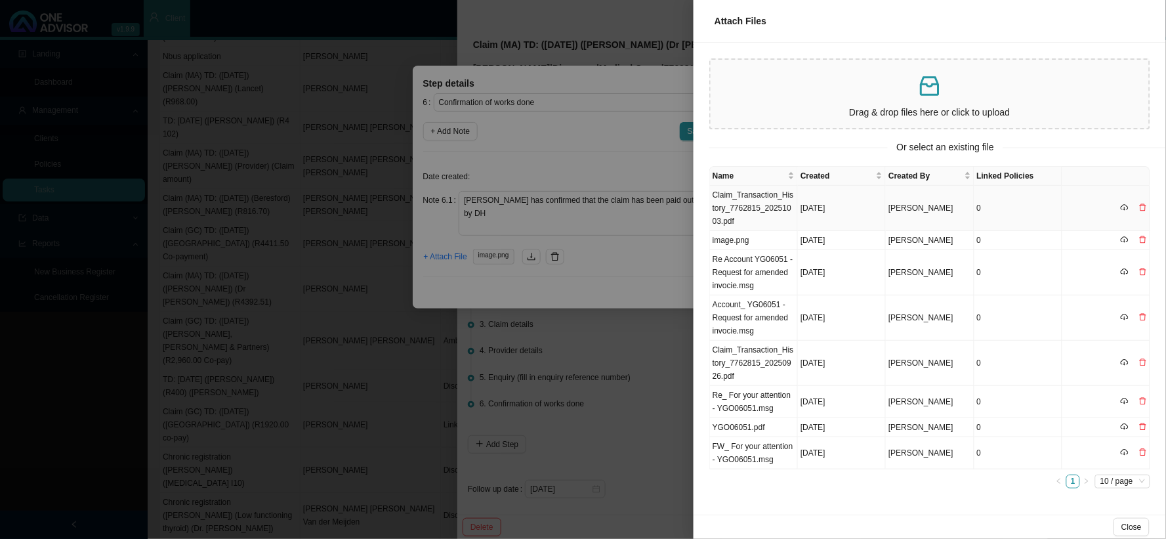
click at [748, 198] on td "Claim_Transaction_History_7762815_20251003.pdf" at bounding box center [754, 208] width 88 height 45
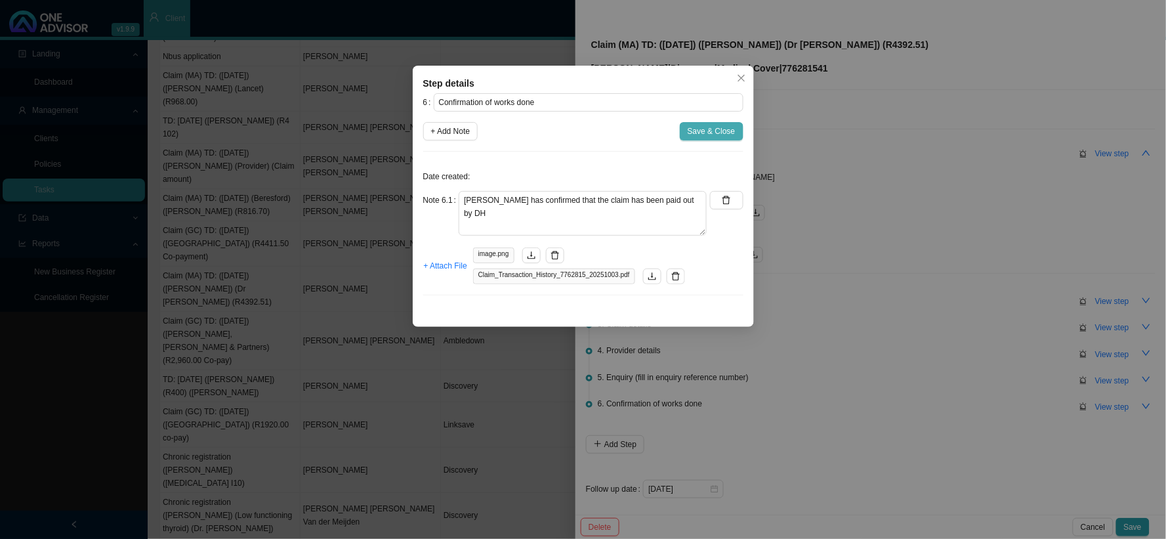
click at [722, 138] on button "Save & Close" at bounding box center [712, 131] width 64 height 18
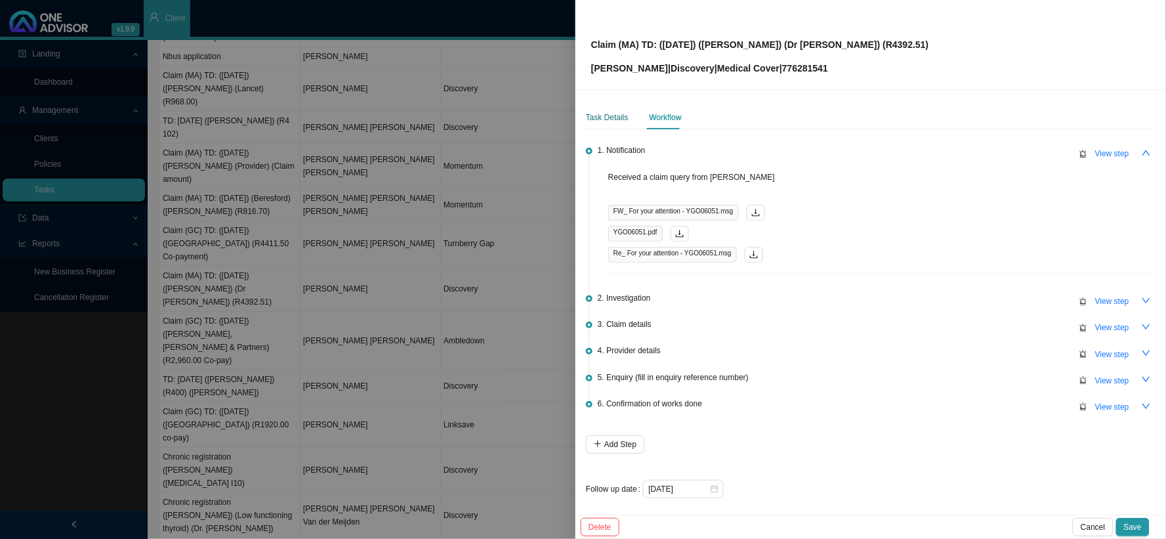
click at [594, 120] on div "Task Details" at bounding box center [607, 117] width 43 height 13
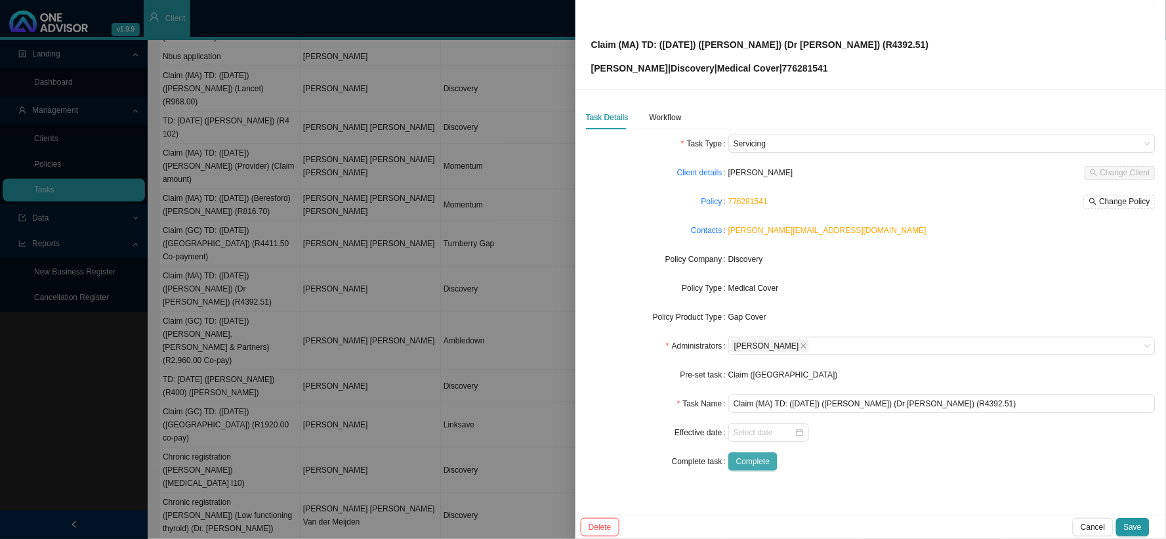
click at [767, 464] on span "Complete" at bounding box center [752, 461] width 33 height 13
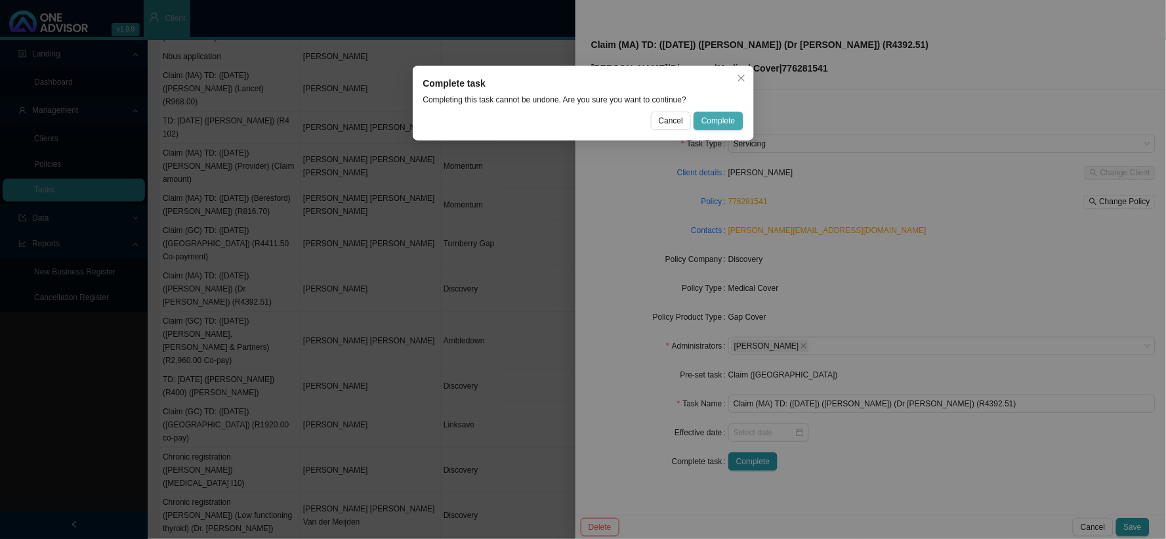
click at [725, 123] on span "Complete" at bounding box center [718, 120] width 33 height 13
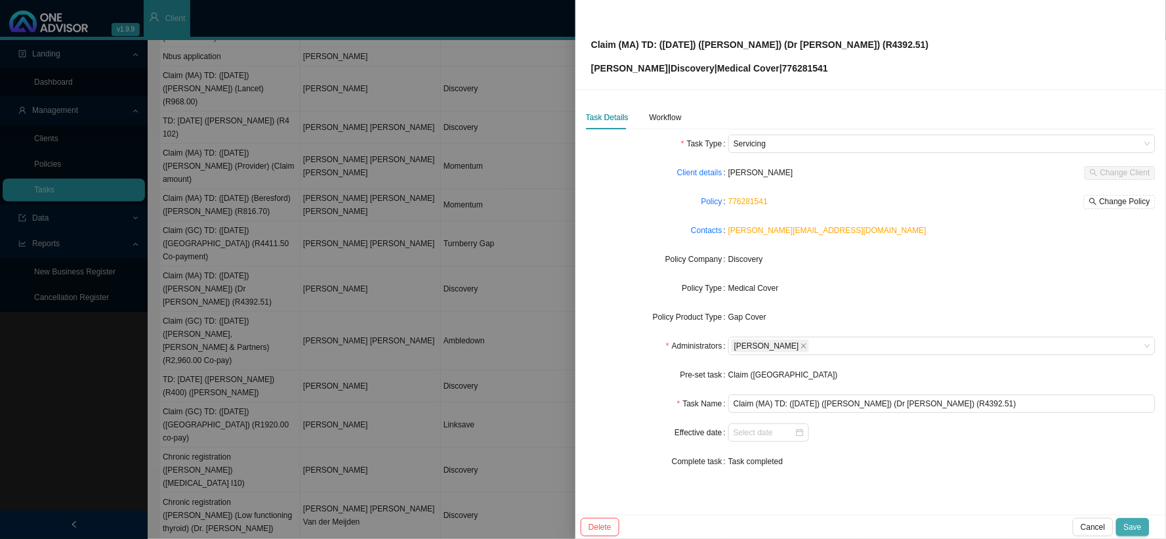
click at [1050, 484] on span "Save" at bounding box center [1133, 527] width 18 height 13
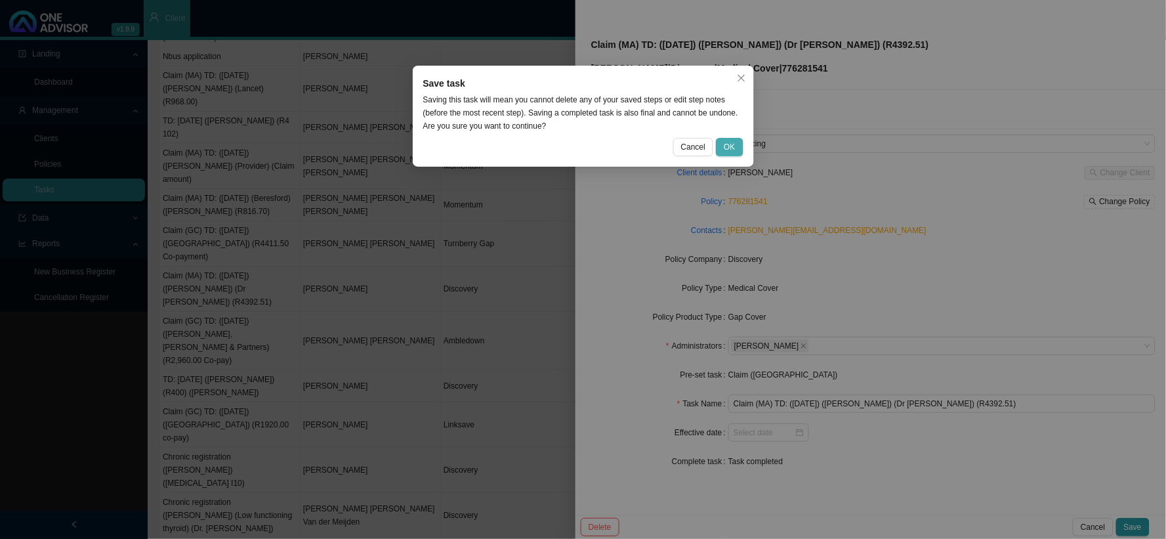
click at [727, 140] on span "OK" at bounding box center [729, 146] width 11 height 13
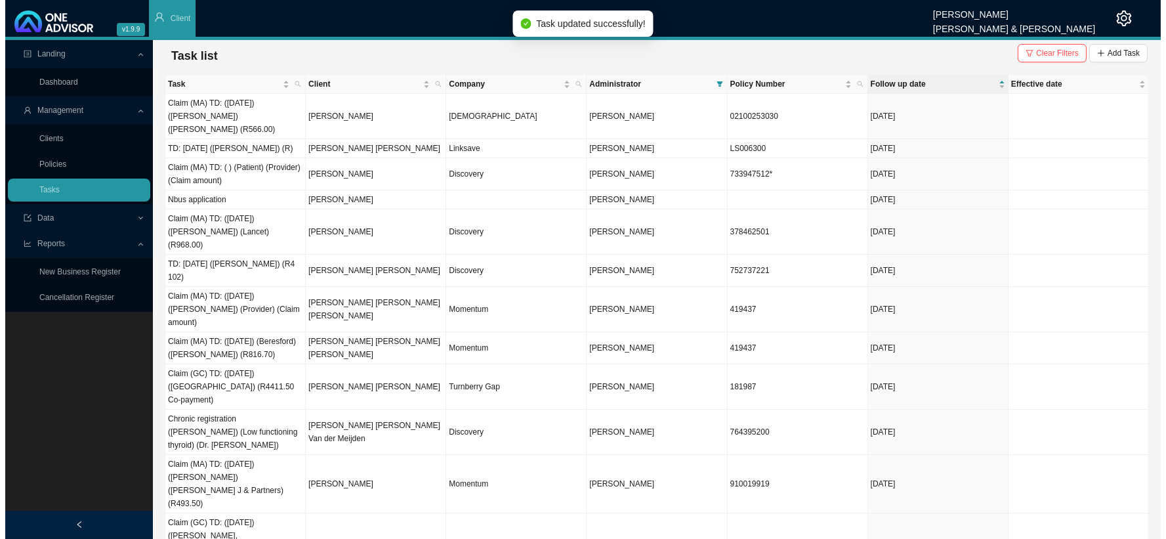
scroll to position [0, 0]
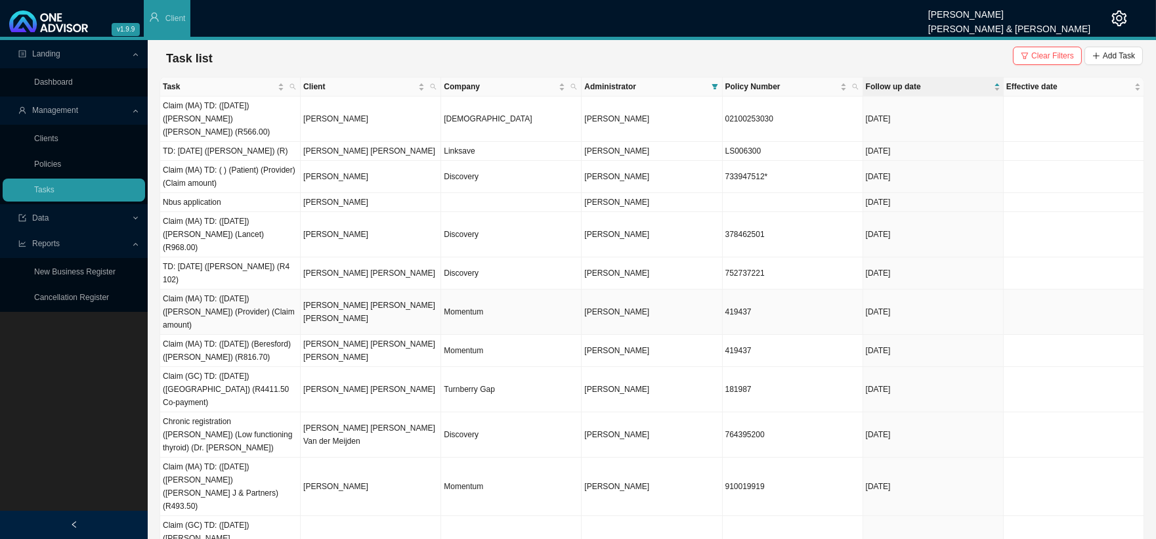
click at [349, 289] on td "[PERSON_NAME] [PERSON_NAME] [PERSON_NAME]" at bounding box center [371, 311] width 140 height 45
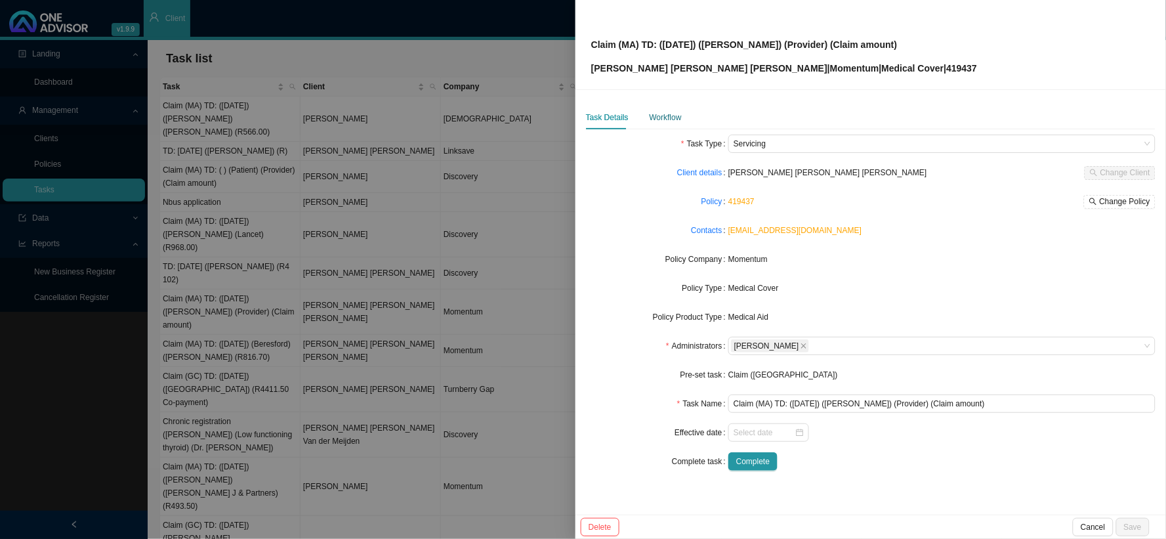
click at [664, 118] on div "Workflow" at bounding box center [666, 117] width 32 height 13
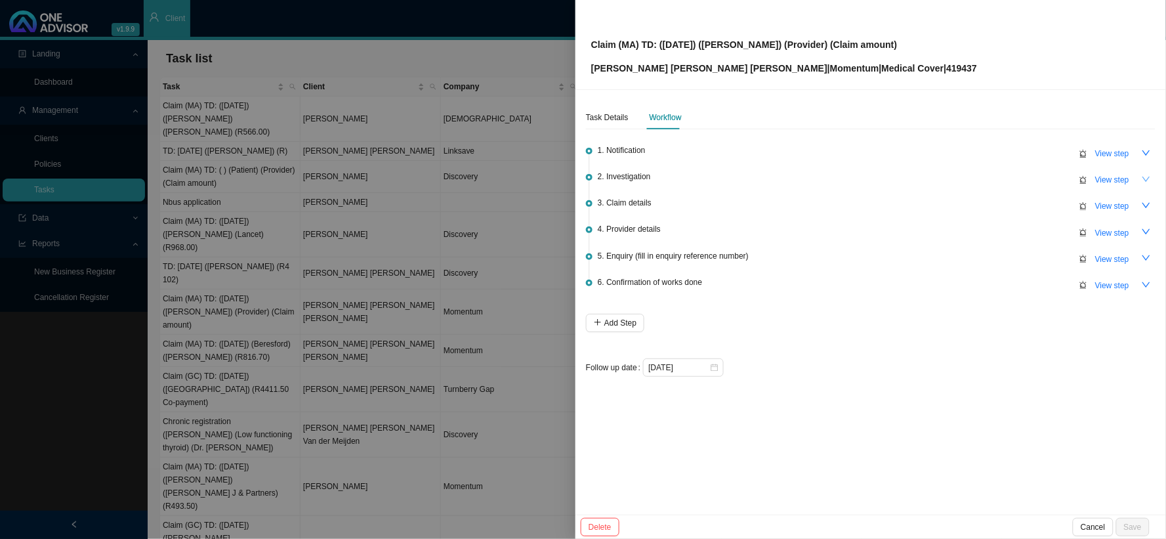
click at [1050, 179] on icon "down" at bounding box center [1146, 179] width 9 height 9
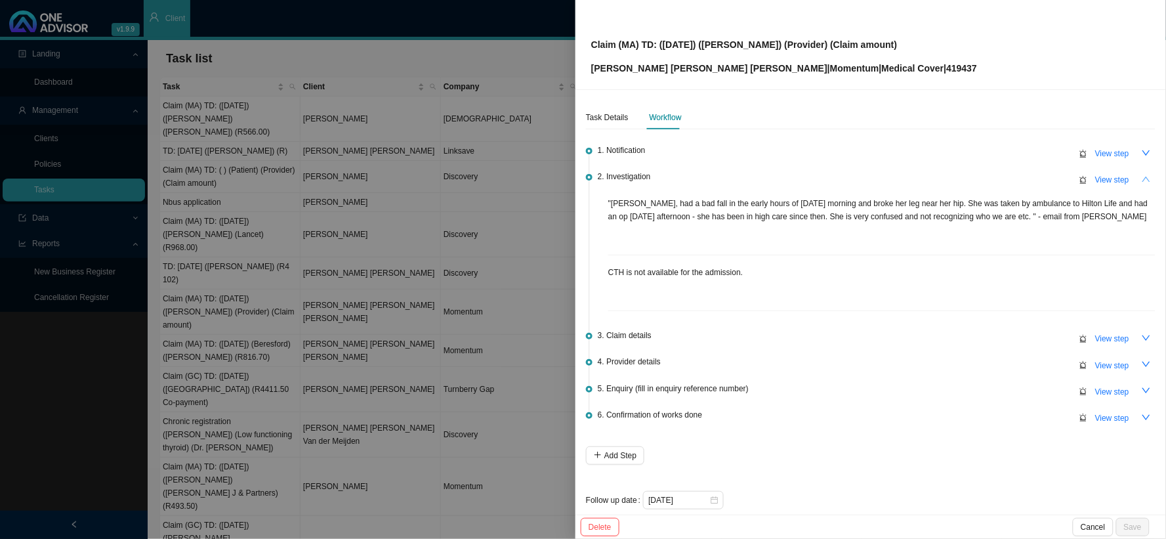
click at [1050, 179] on button "button" at bounding box center [1147, 179] width 18 height 18
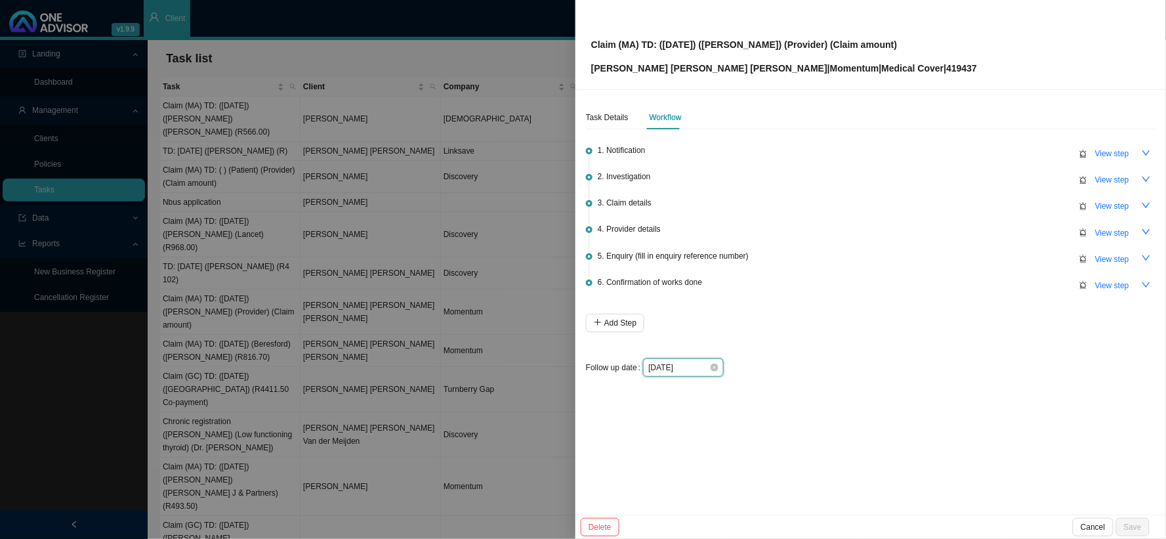
click at [694, 368] on input "[DATE]" at bounding box center [679, 367] width 61 height 13
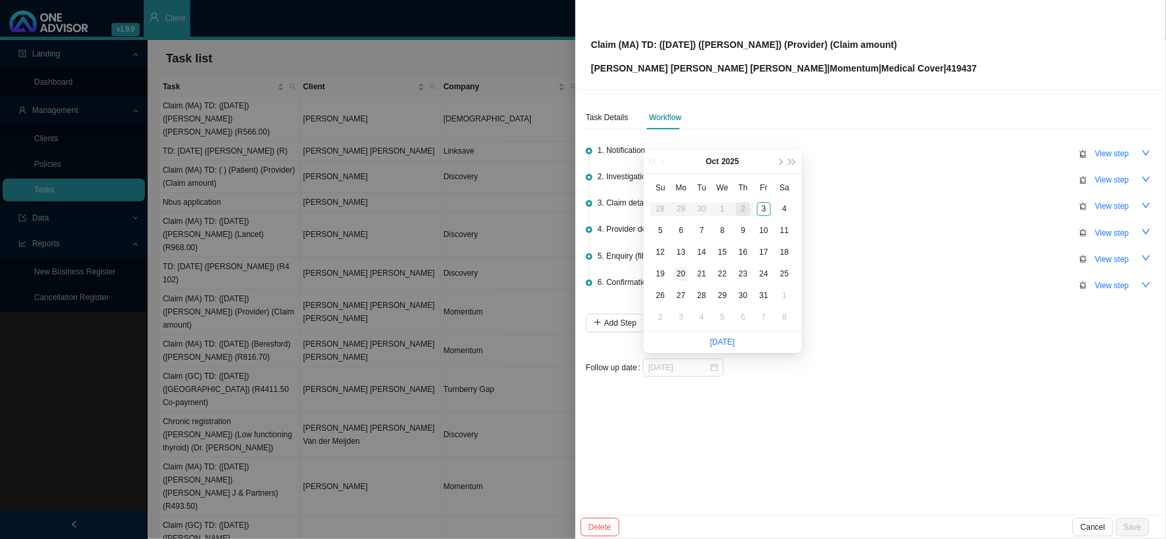
click at [681, 277] on div "20" at bounding box center [682, 274] width 14 height 14
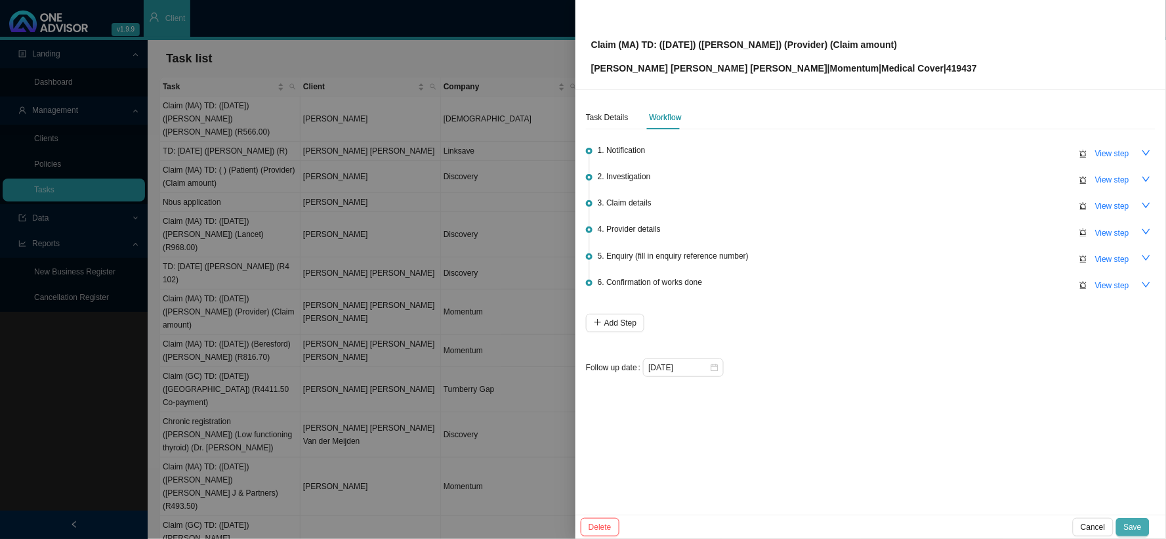
click at [1050, 484] on span "Save" at bounding box center [1133, 527] width 18 height 13
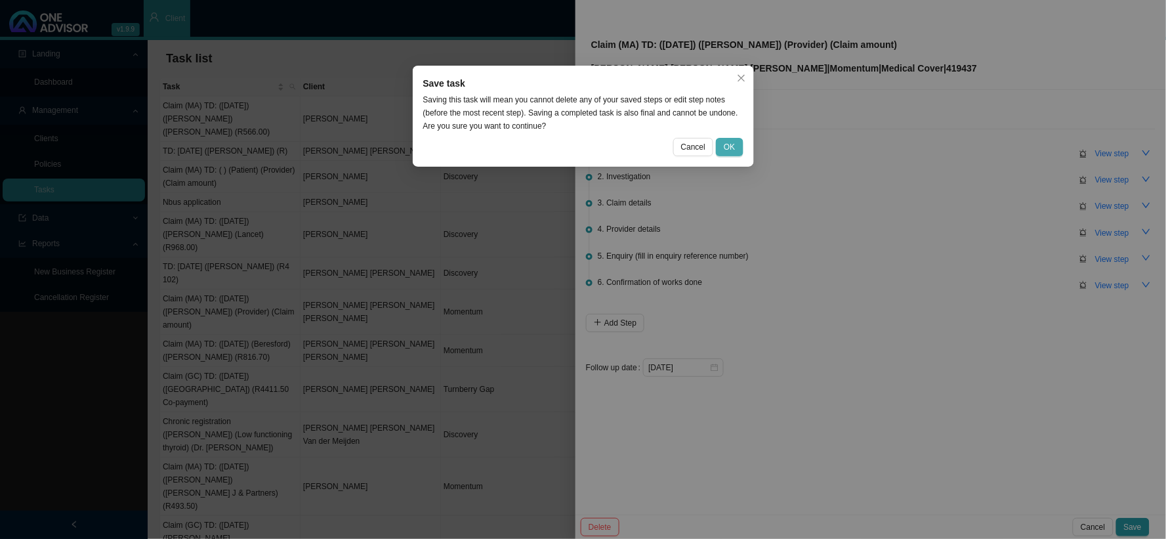
click at [738, 147] on button "OK" at bounding box center [729, 147] width 27 height 18
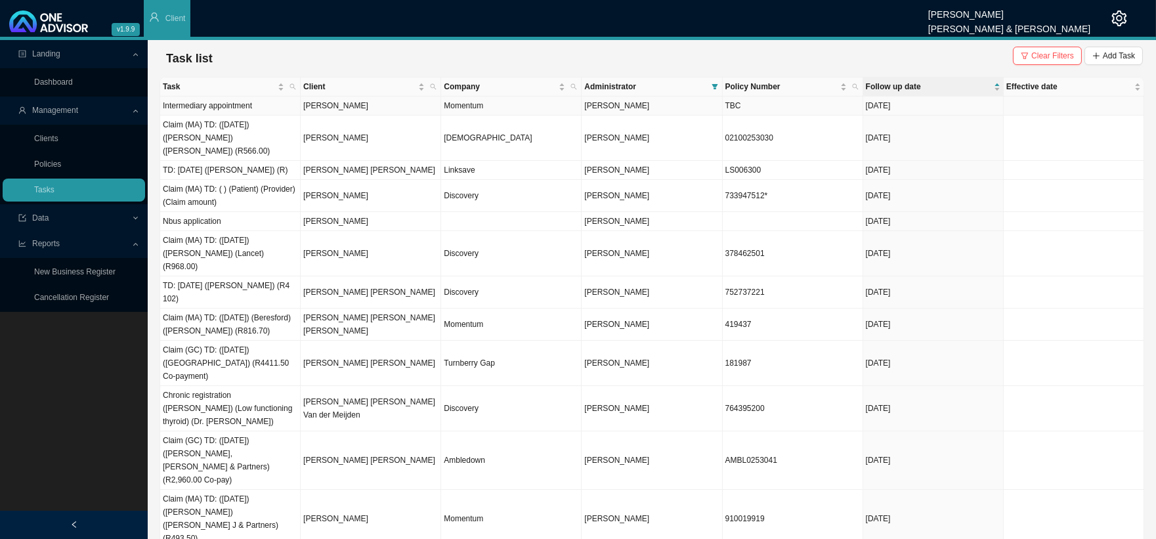
click at [345, 106] on td "[PERSON_NAME]" at bounding box center [371, 105] width 140 height 19
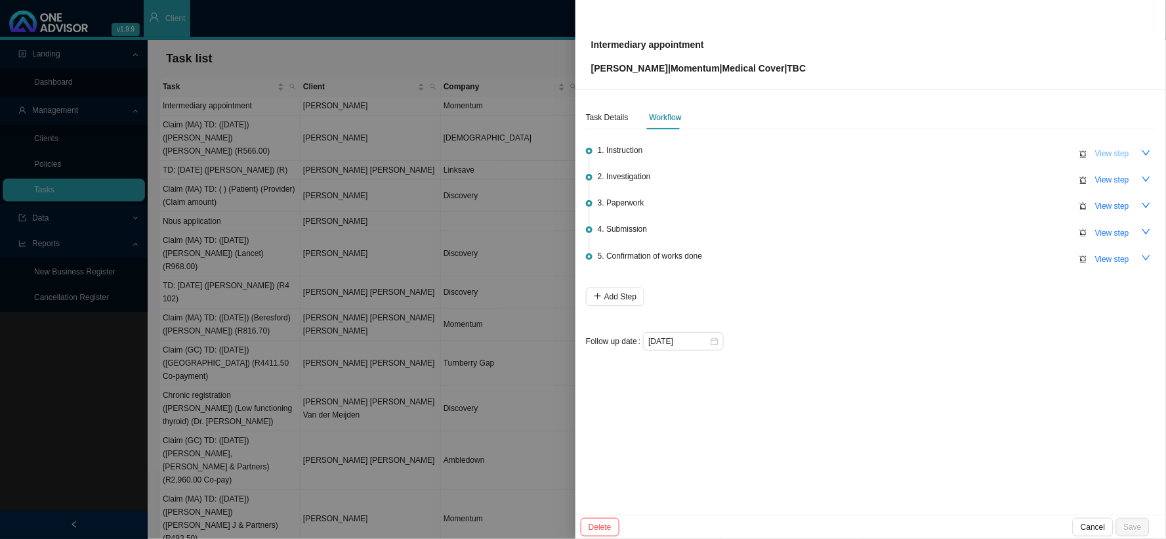
click at [1050, 150] on span "View step" at bounding box center [1113, 153] width 34 height 13
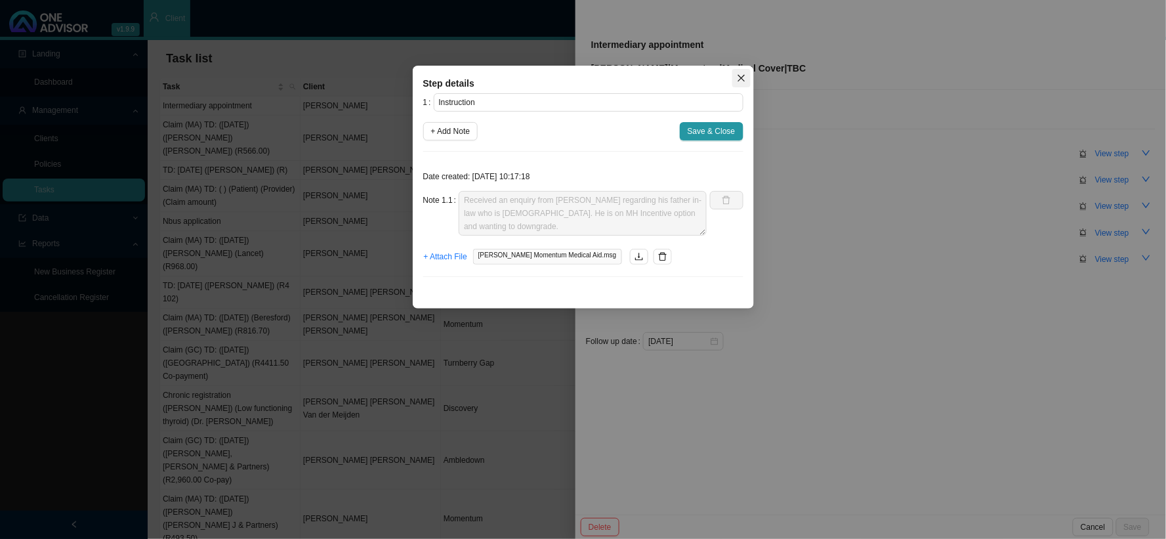
click at [744, 80] on icon "close" at bounding box center [741, 78] width 9 height 9
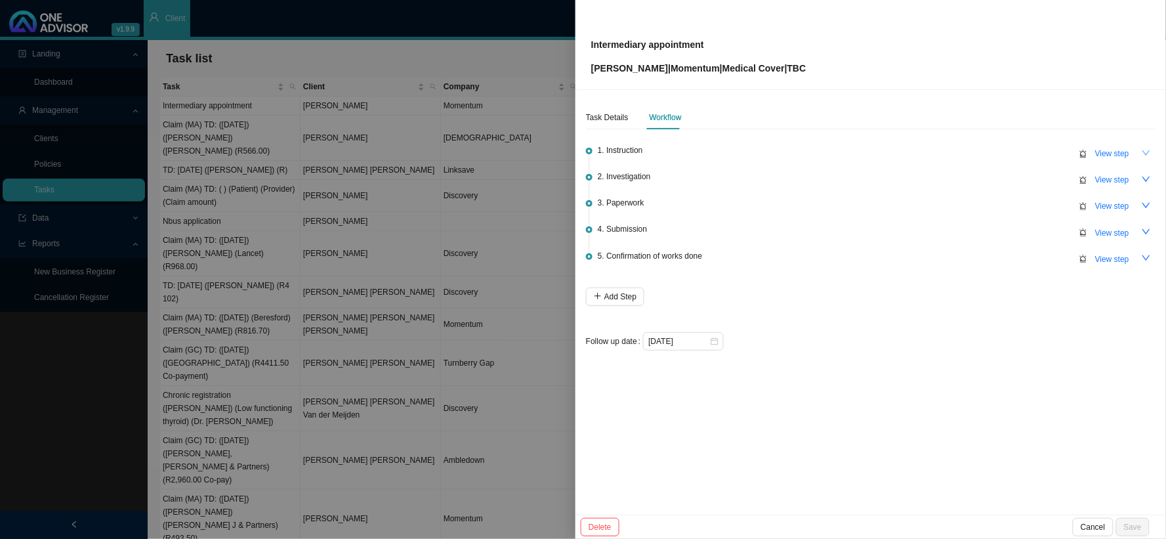
click at [1050, 155] on icon "down" at bounding box center [1146, 152] width 9 height 9
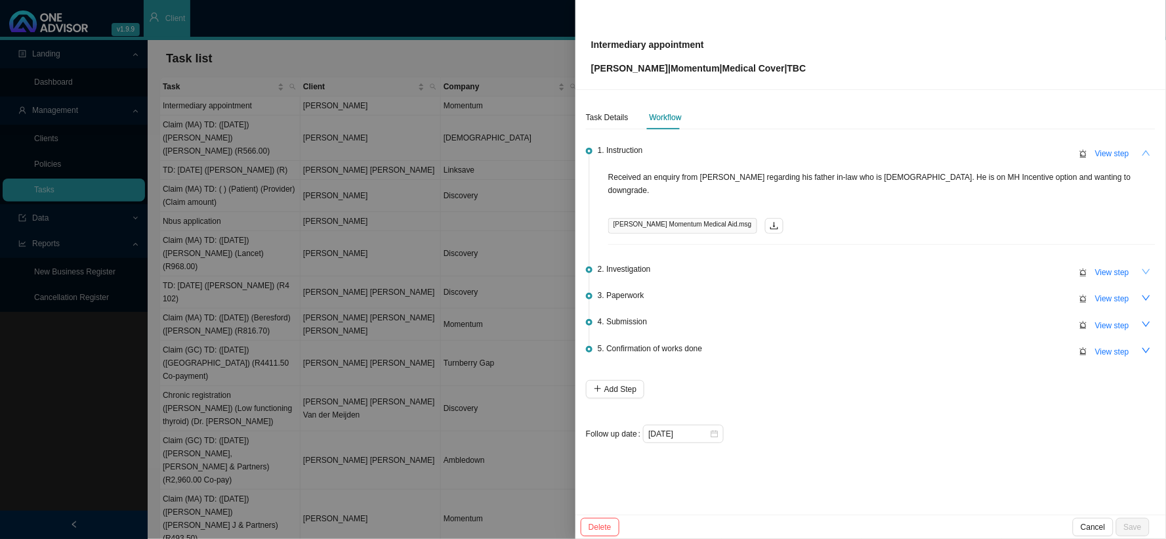
click at [1050, 267] on icon "down" at bounding box center [1146, 271] width 9 height 9
click at [1050, 267] on icon "up" at bounding box center [1146, 271] width 9 height 9
click at [1050, 289] on button "button" at bounding box center [1147, 298] width 18 height 18
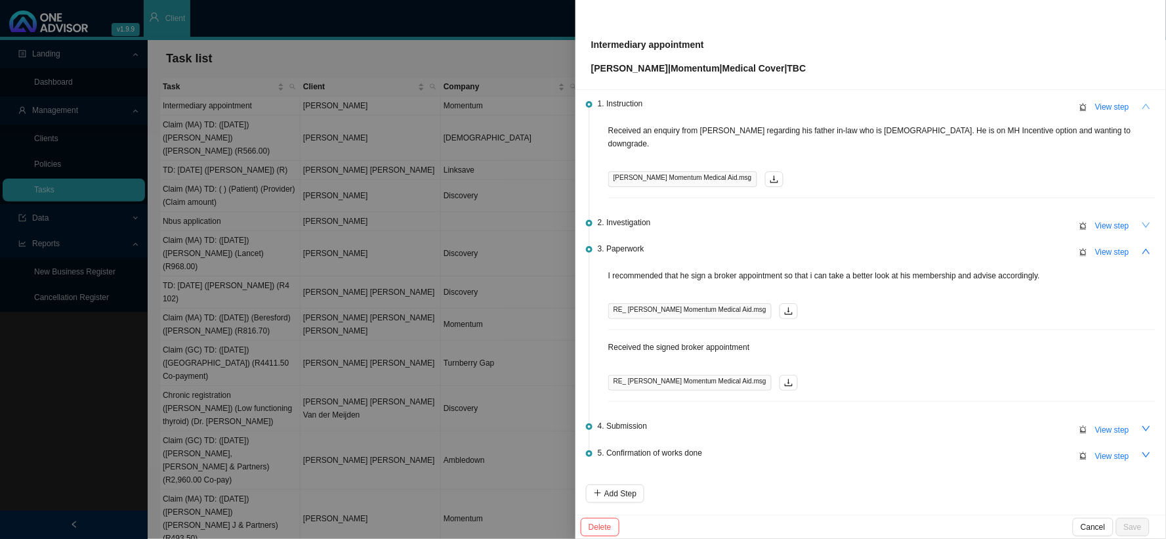
scroll to position [73, 0]
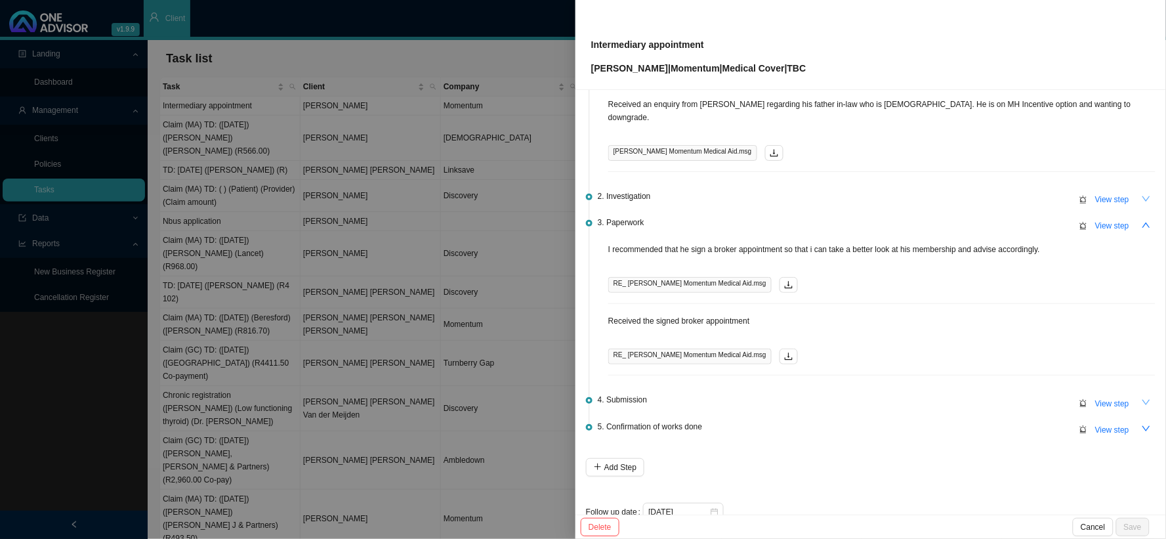
click at [1050, 400] on icon "down" at bounding box center [1147, 402] width 8 height 5
click at [780, 349] on button "button" at bounding box center [789, 357] width 18 height 16
click at [447, 253] on div at bounding box center [583, 269] width 1166 height 539
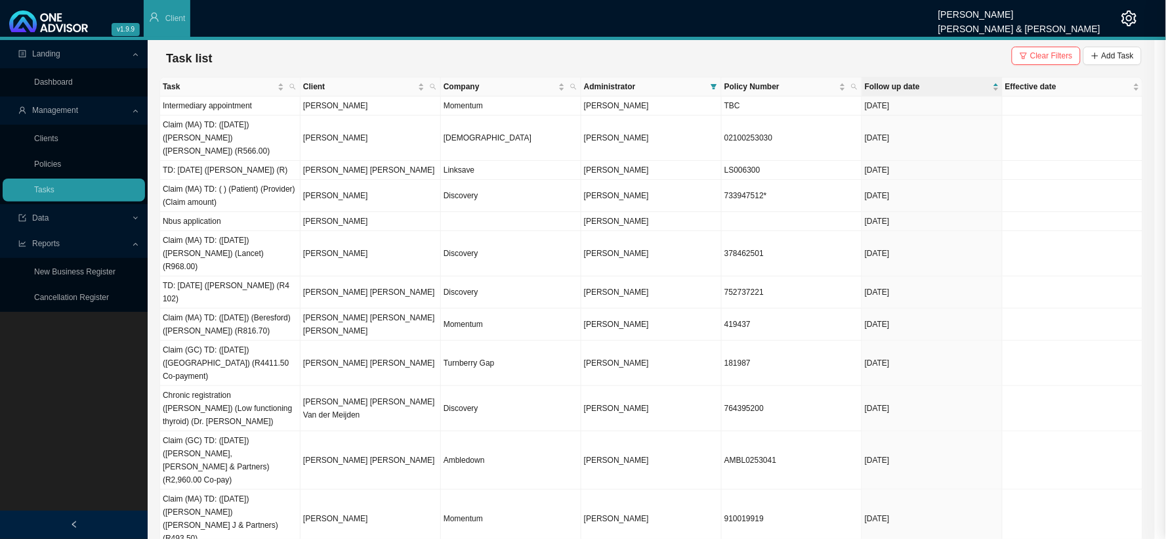
scroll to position [0, 0]
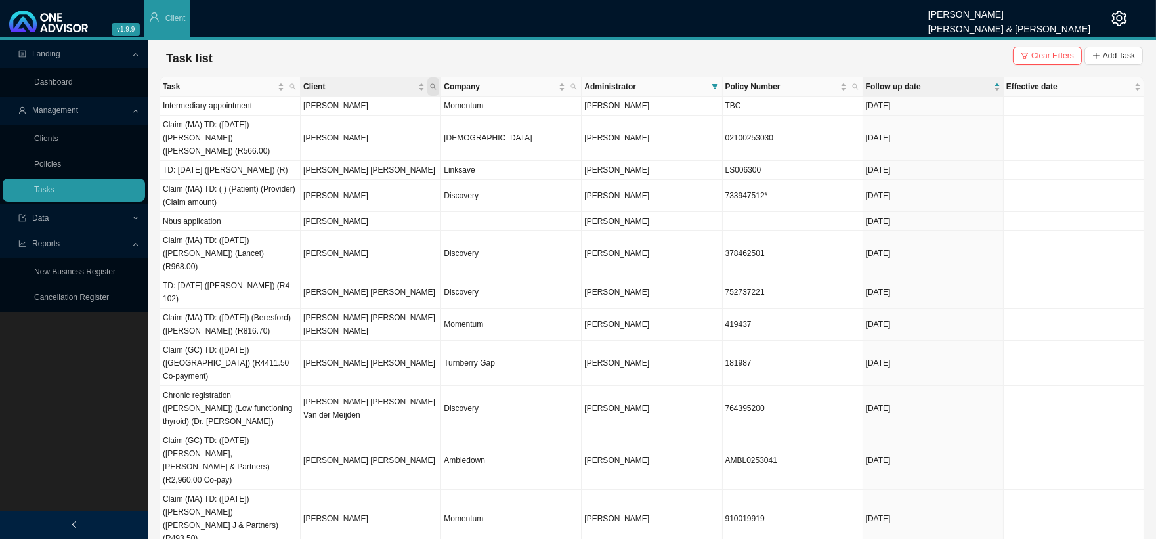
click at [435, 81] on span "Client" at bounding box center [433, 86] width 12 height 18
click at [352, 114] on input "text" at bounding box center [371, 113] width 123 height 18
click at [350, 134] on span "Search" at bounding box center [345, 134] width 25 height 13
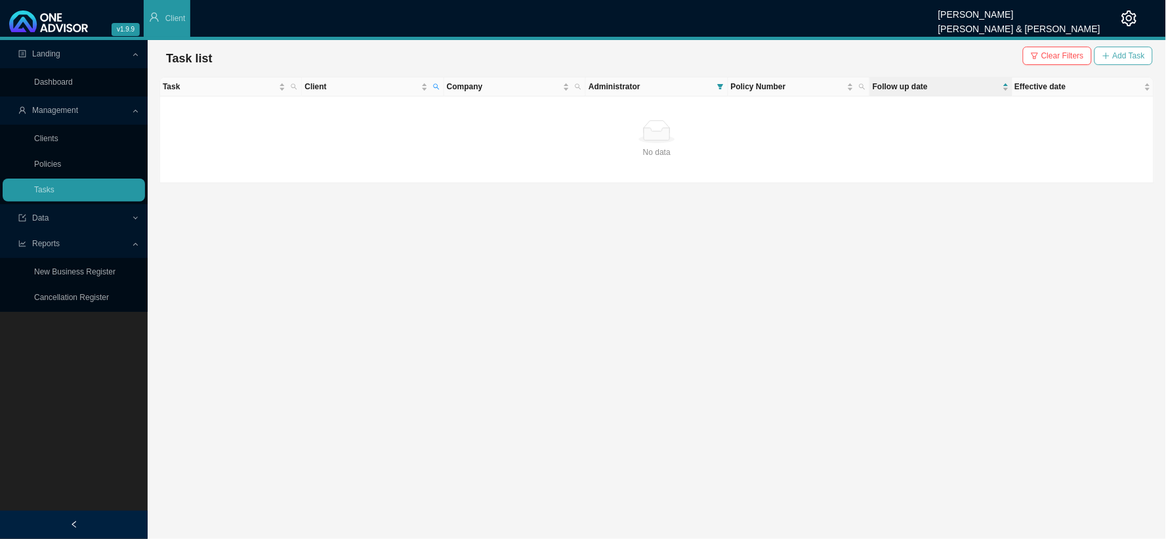
click at [1050, 56] on span "Add Task" at bounding box center [1129, 55] width 32 height 13
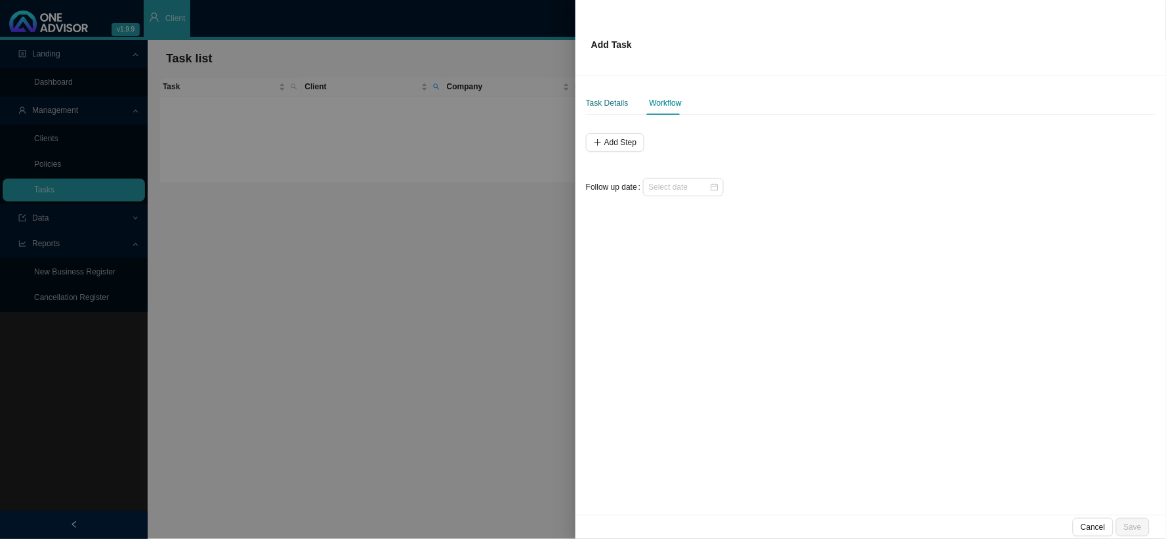
click at [608, 107] on div "Task Details" at bounding box center [607, 102] width 43 height 13
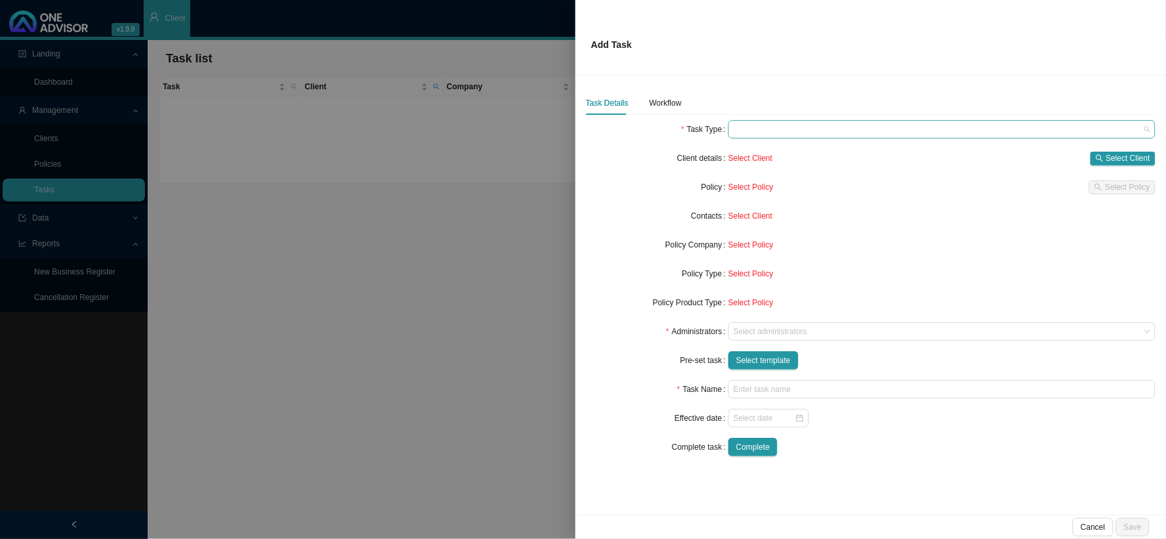
click at [748, 132] on span at bounding box center [942, 129] width 417 height 17
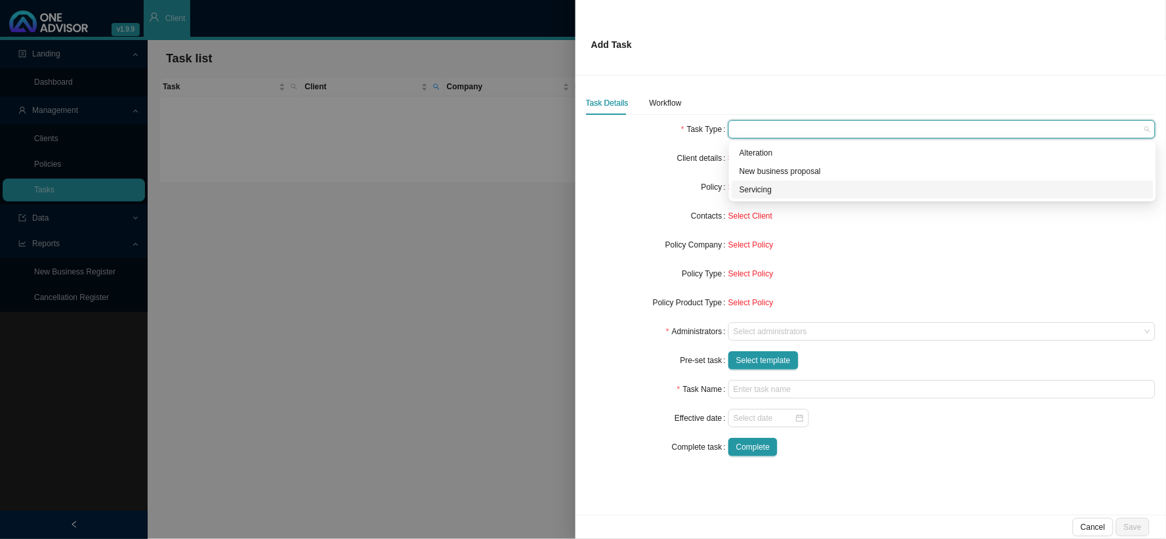
click at [759, 192] on div "Servicing" at bounding box center [943, 189] width 406 height 13
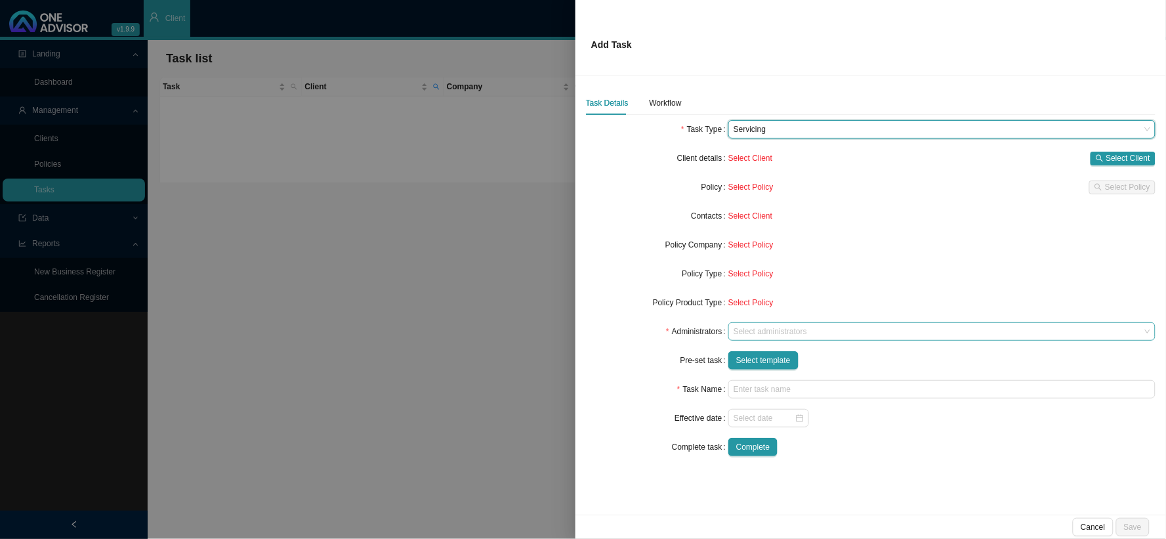
click at [754, 330] on div at bounding box center [936, 332] width 410 height 10
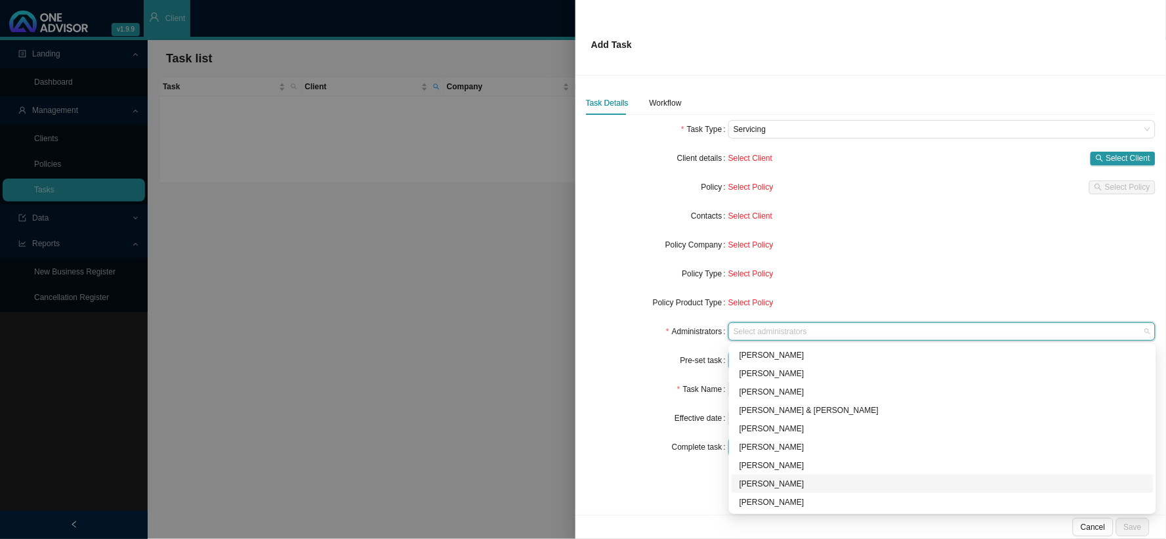
click at [758, 482] on div "[PERSON_NAME]" at bounding box center [943, 483] width 406 height 13
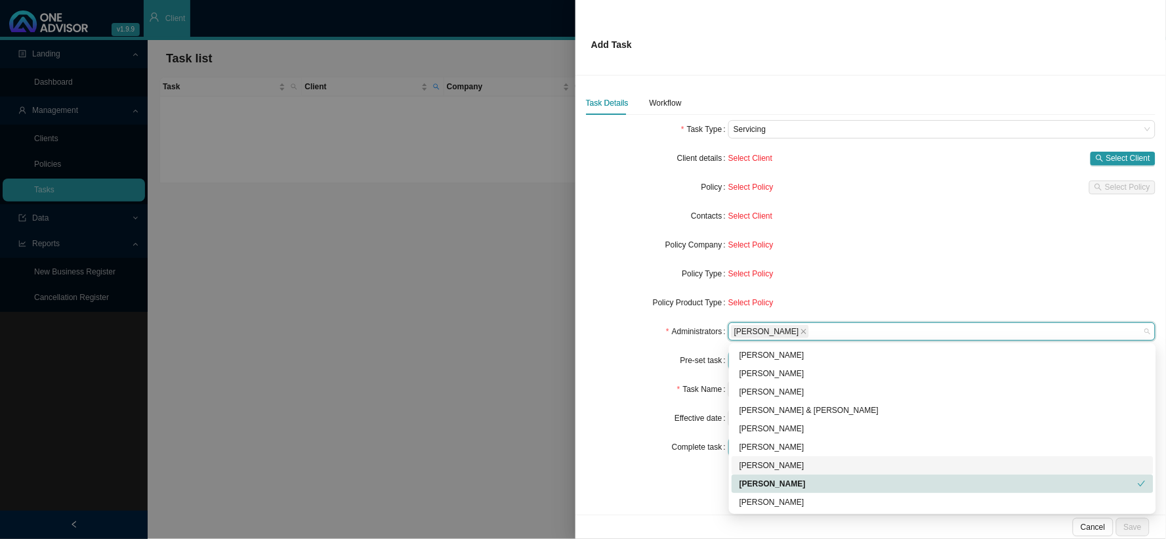
click at [639, 401] on form "Task Type Servicing Client details Select Client Select Client Policy Select Po…" at bounding box center [871, 288] width 570 height 336
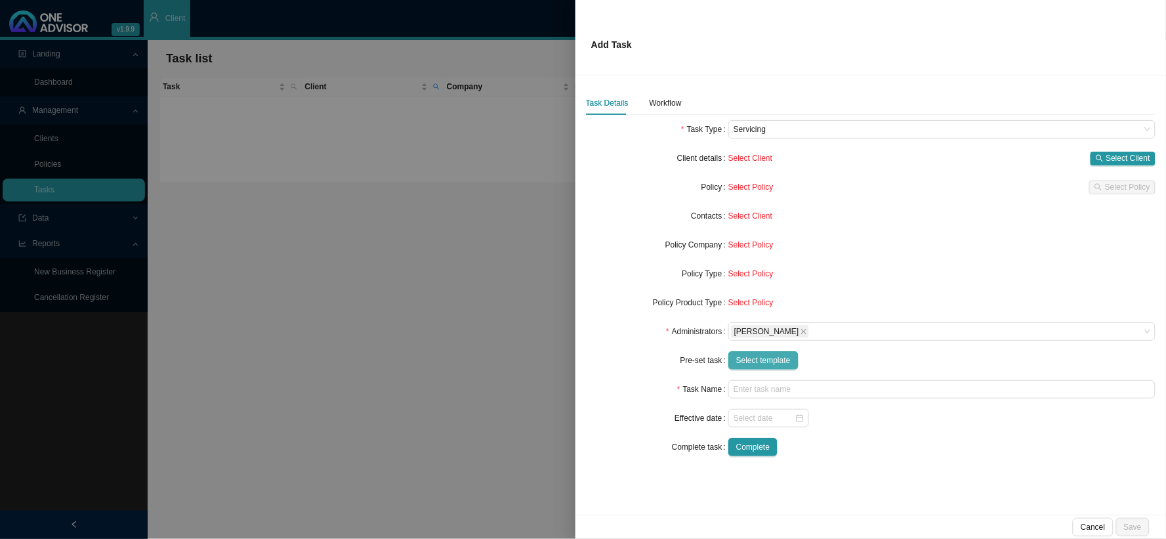
click at [766, 356] on span "Select template" at bounding box center [763, 360] width 54 height 13
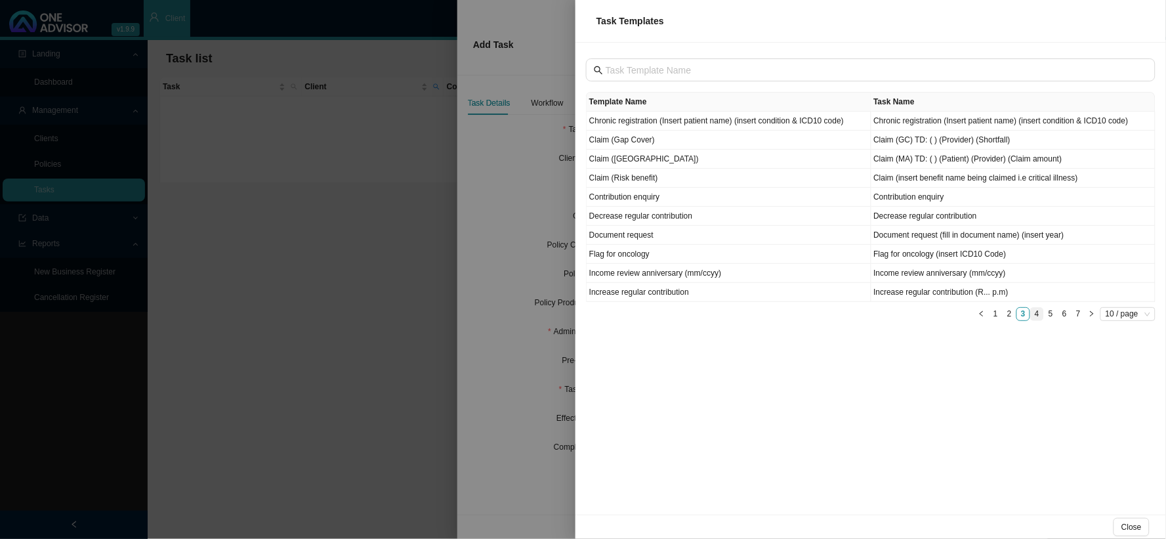
click at [1041, 317] on link "4" at bounding box center [1037, 314] width 12 height 12
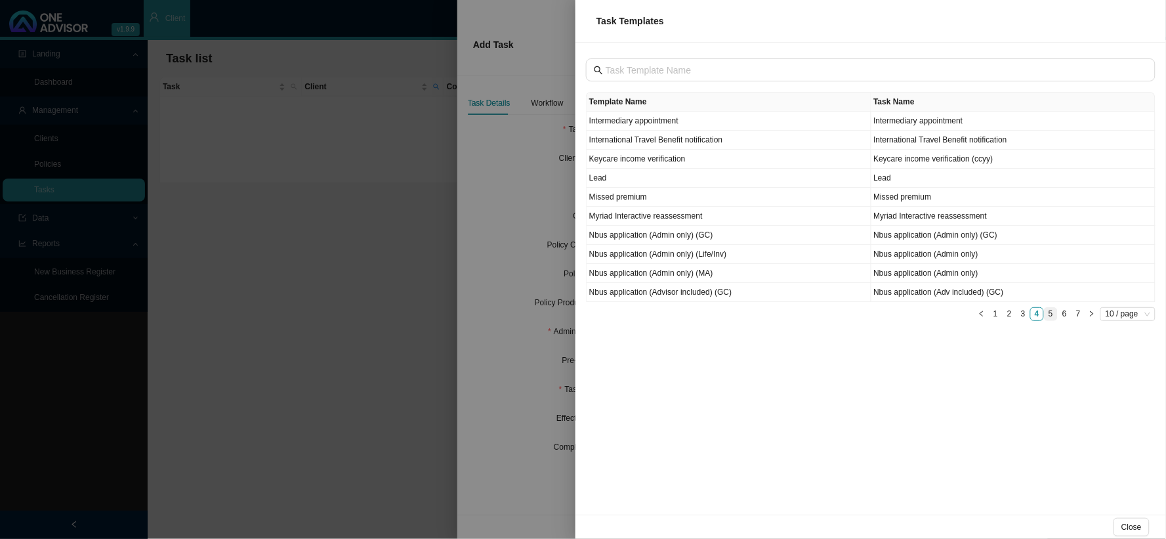
click at [1050, 316] on link "5" at bounding box center [1051, 314] width 12 height 12
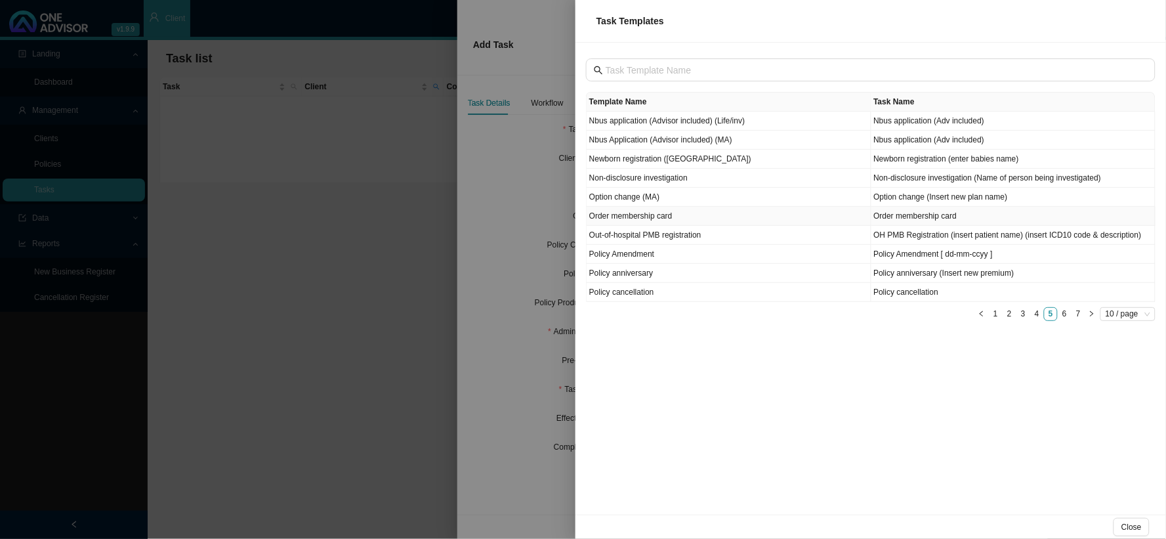
click at [906, 221] on td "Order membership card" at bounding box center [1014, 216] width 285 height 19
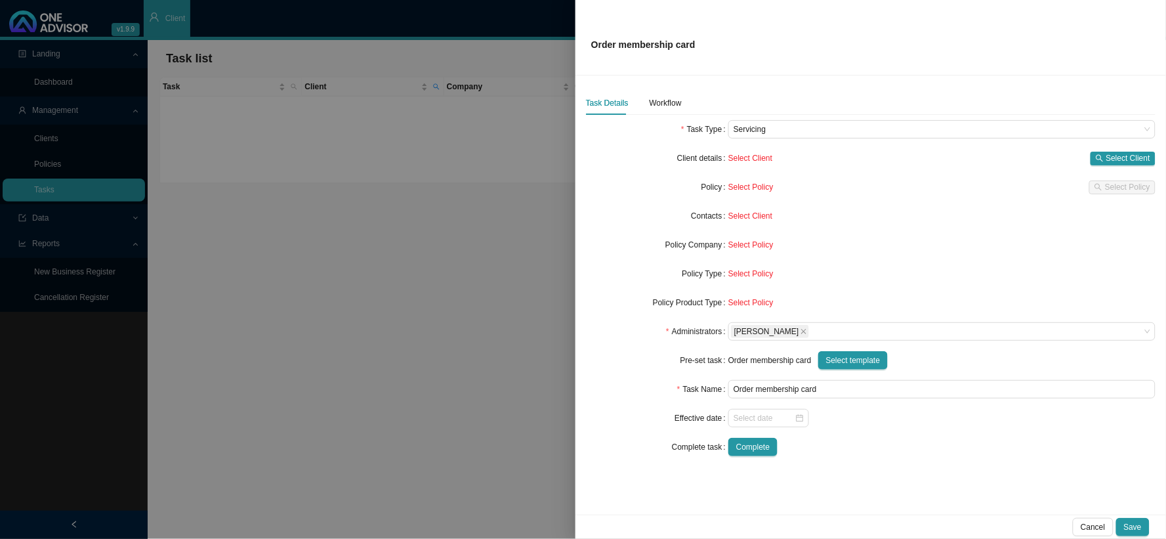
click at [769, 158] on span "Select Client" at bounding box center [751, 158] width 44 height 9
click at [1050, 160] on span "Select Client" at bounding box center [1129, 158] width 44 height 13
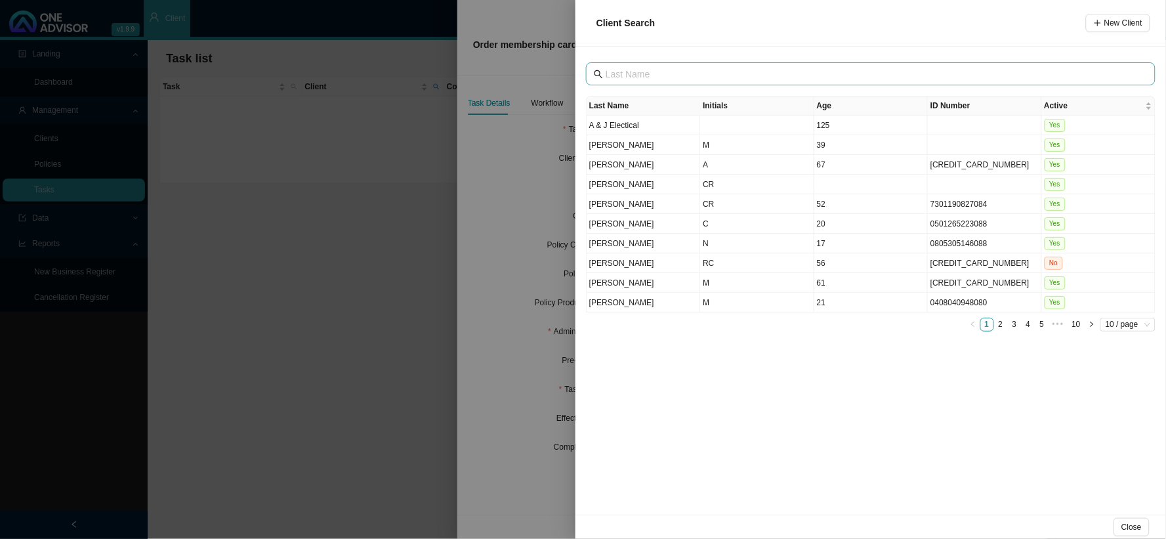
click at [702, 82] on span at bounding box center [871, 73] width 570 height 23
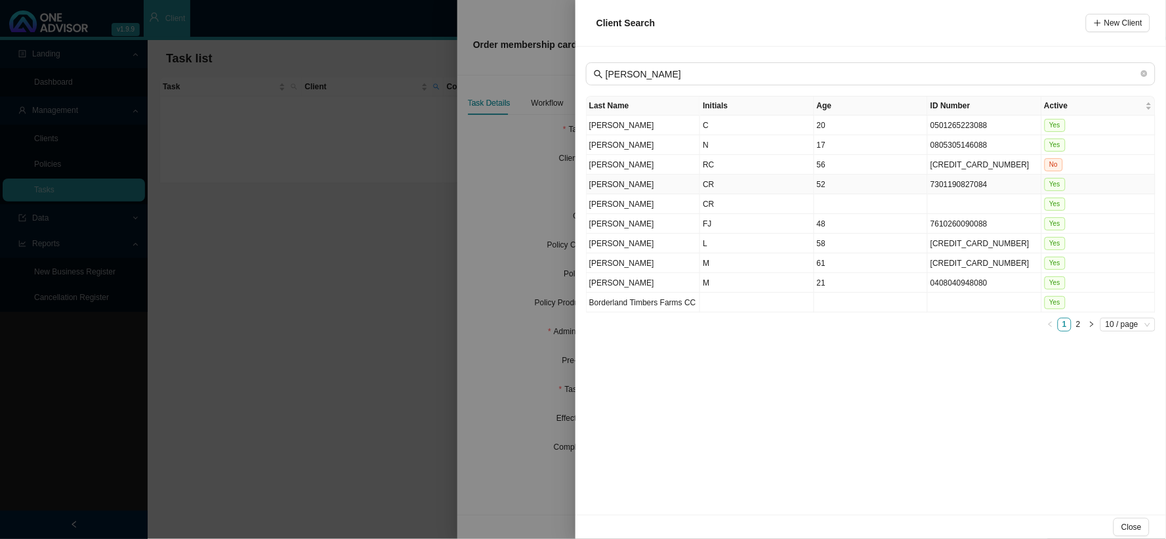
click at [707, 185] on td "CR" at bounding box center [757, 185] width 114 height 20
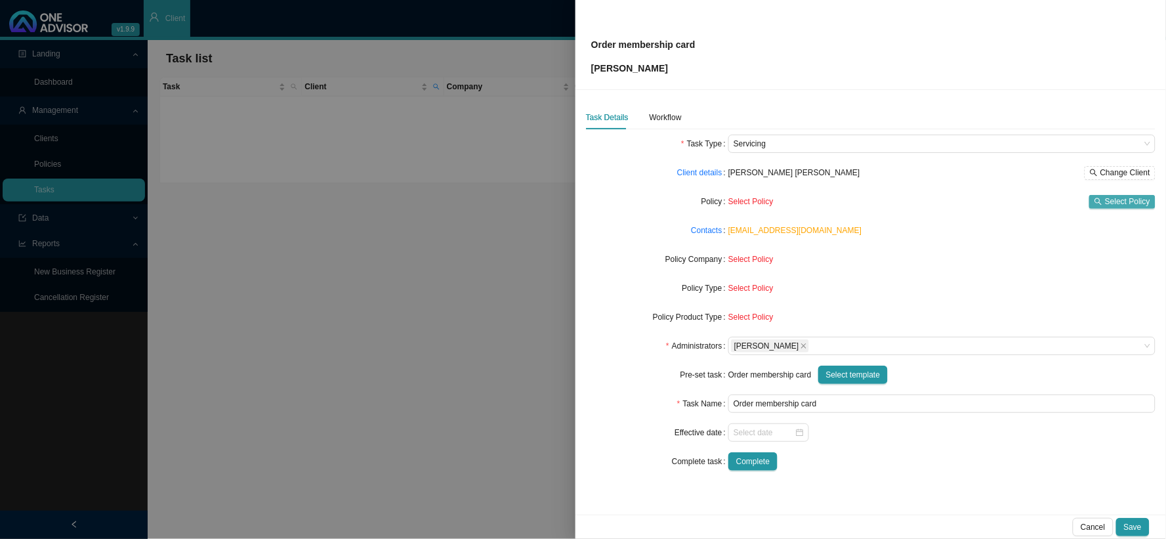
click at [1050, 202] on span "Select Policy" at bounding box center [1127, 201] width 45 height 13
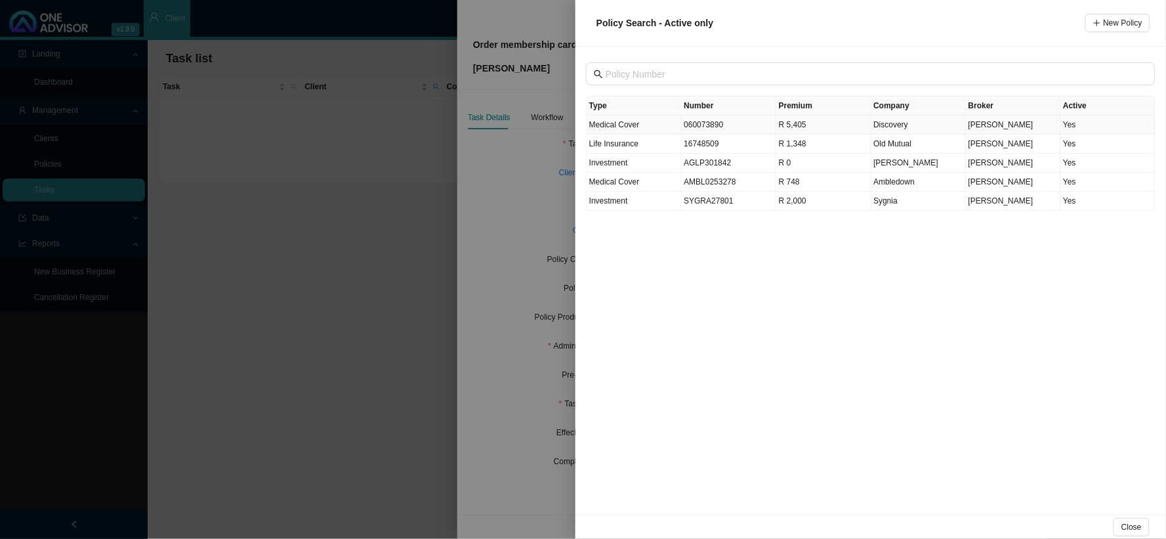
click at [706, 123] on td "060073890" at bounding box center [729, 125] width 95 height 19
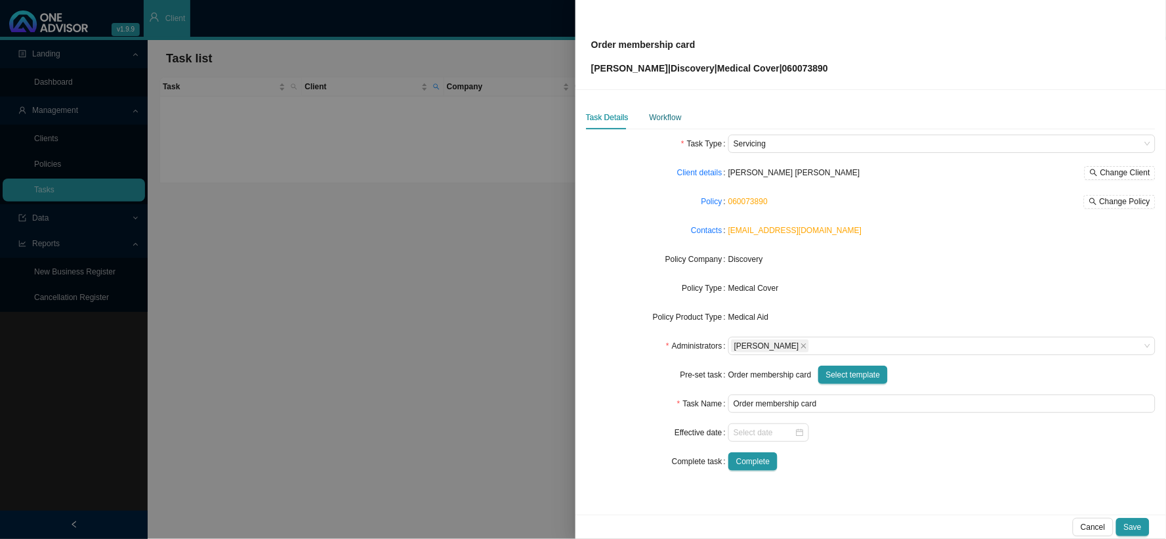
click at [666, 116] on div "Workflow" at bounding box center [666, 117] width 32 height 13
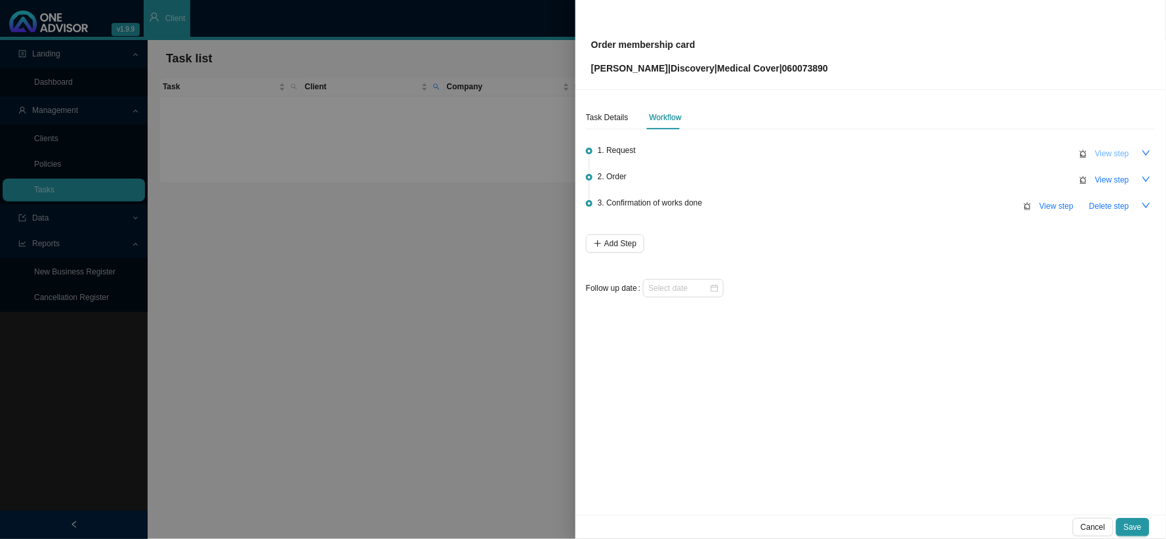
click at [1050, 152] on span "View step" at bounding box center [1113, 153] width 34 height 13
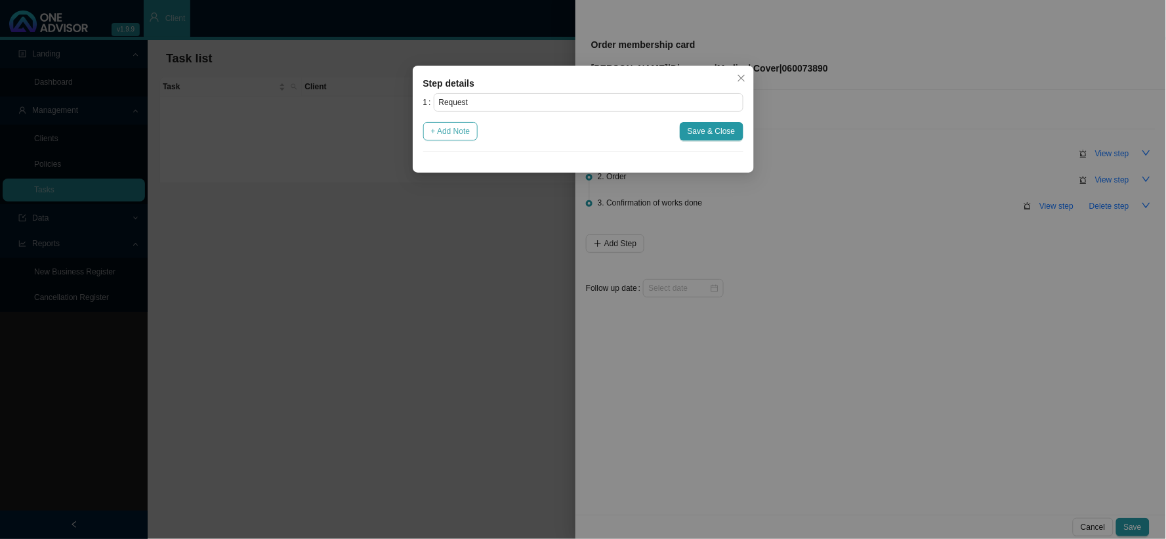
click at [471, 131] on span "+ Add Note" at bounding box center [450, 131] width 39 height 13
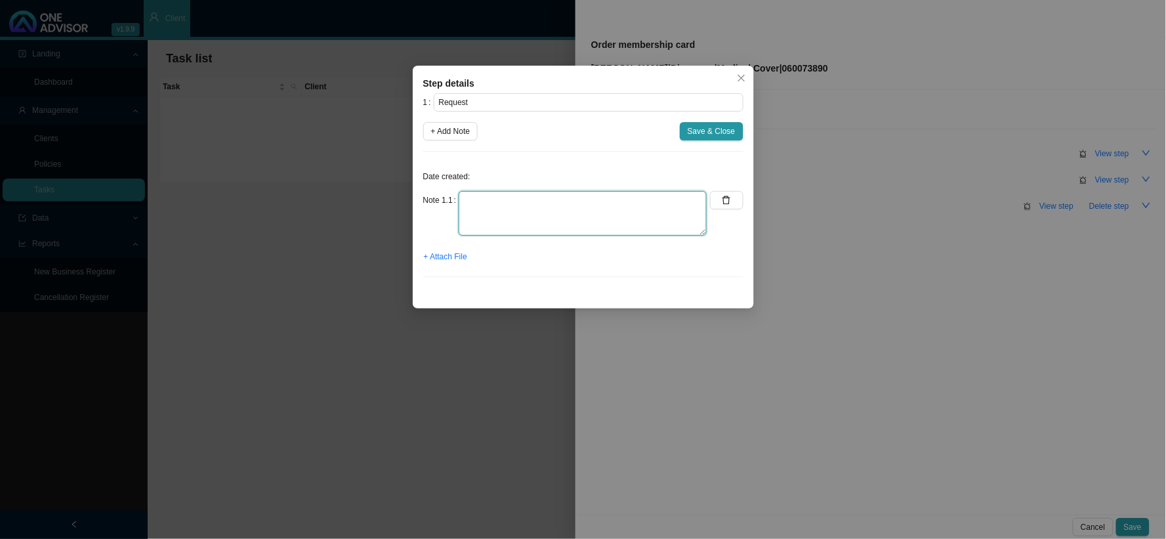
click at [661, 213] on textarea at bounding box center [583, 213] width 248 height 45
click at [578, 200] on textarea "Received a request for new" at bounding box center [583, 213] width 248 height 45
click at [443, 253] on span "+ Attach File" at bounding box center [445, 256] width 43 height 13
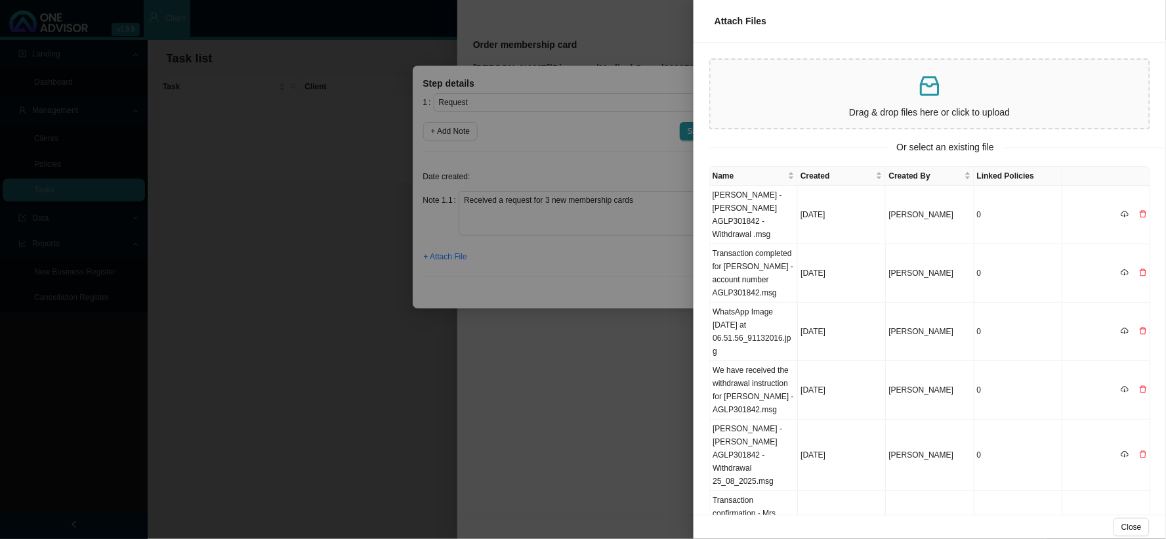
click at [606, 258] on div at bounding box center [583, 269] width 1166 height 539
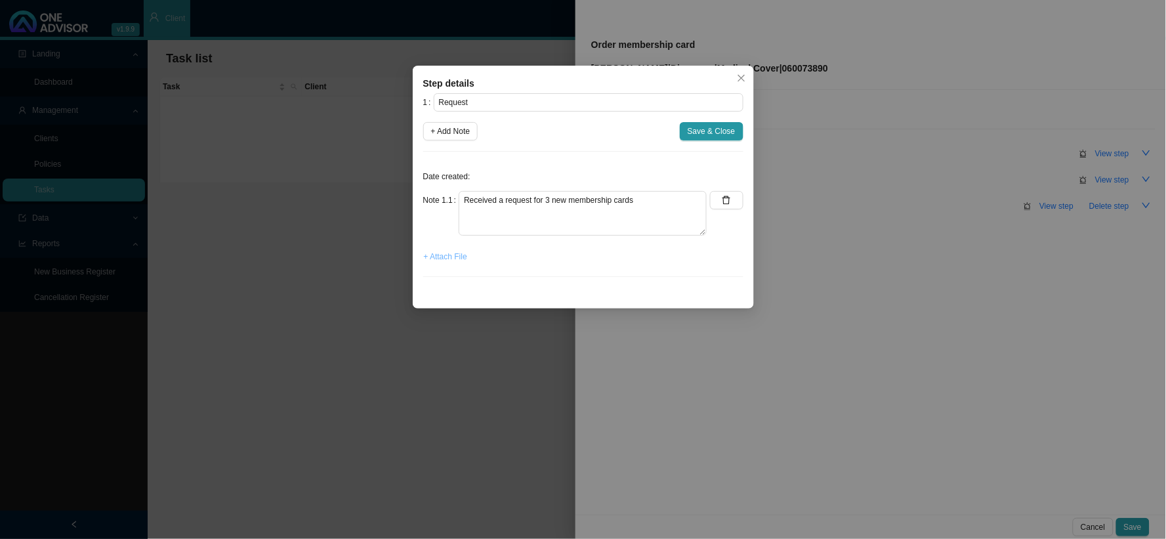
click at [437, 257] on span "+ Attach File" at bounding box center [445, 256] width 43 height 13
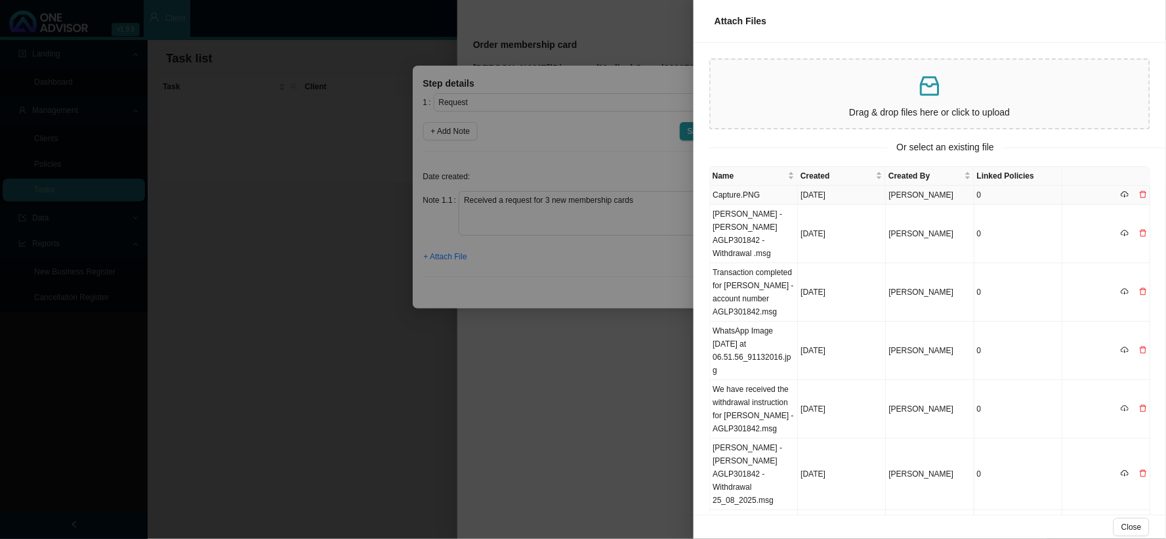
click at [748, 190] on td "Capture.PNG" at bounding box center [754, 195] width 88 height 19
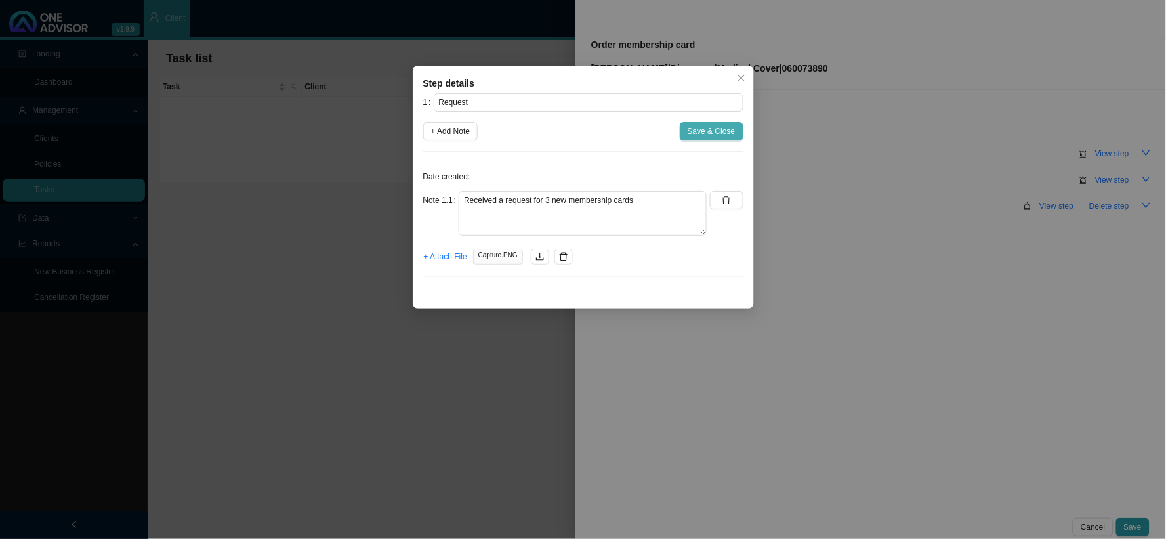
drag, startPoint x: 725, startPoint y: 129, endPoint x: 750, endPoint y: 135, distance: 25.0
click at [725, 129] on span "Save & Close" at bounding box center [712, 131] width 48 height 13
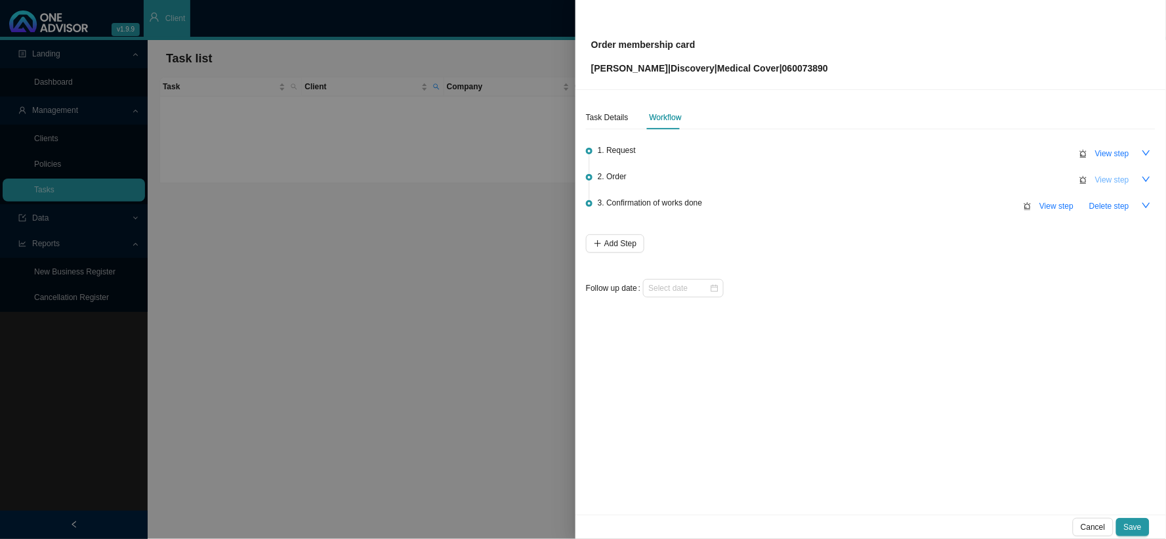
click at [1050, 173] on span "View step" at bounding box center [1113, 179] width 34 height 13
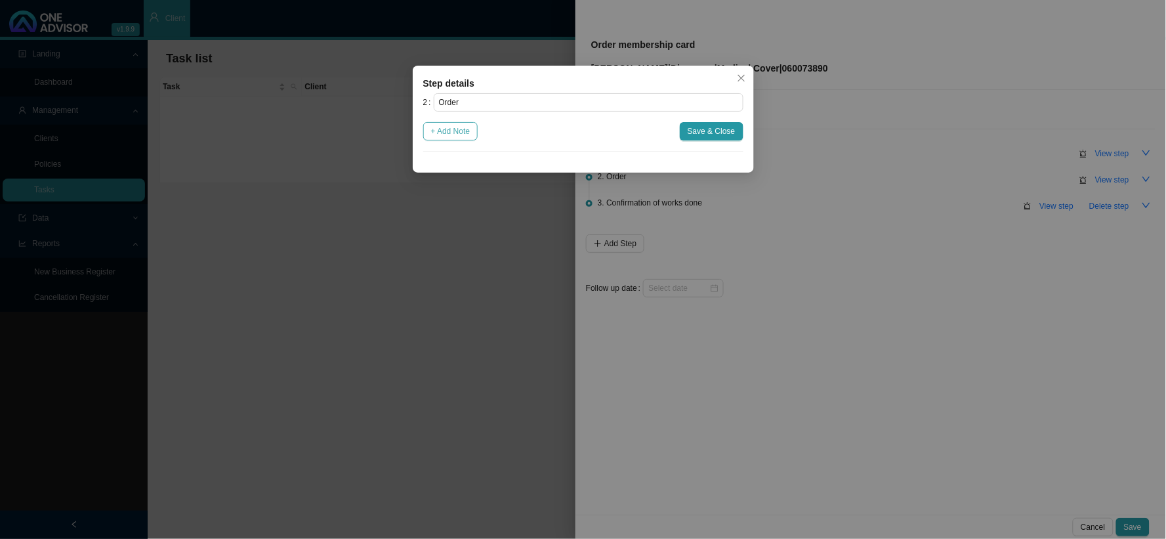
click at [440, 134] on span "+ Add Note" at bounding box center [450, 131] width 39 height 13
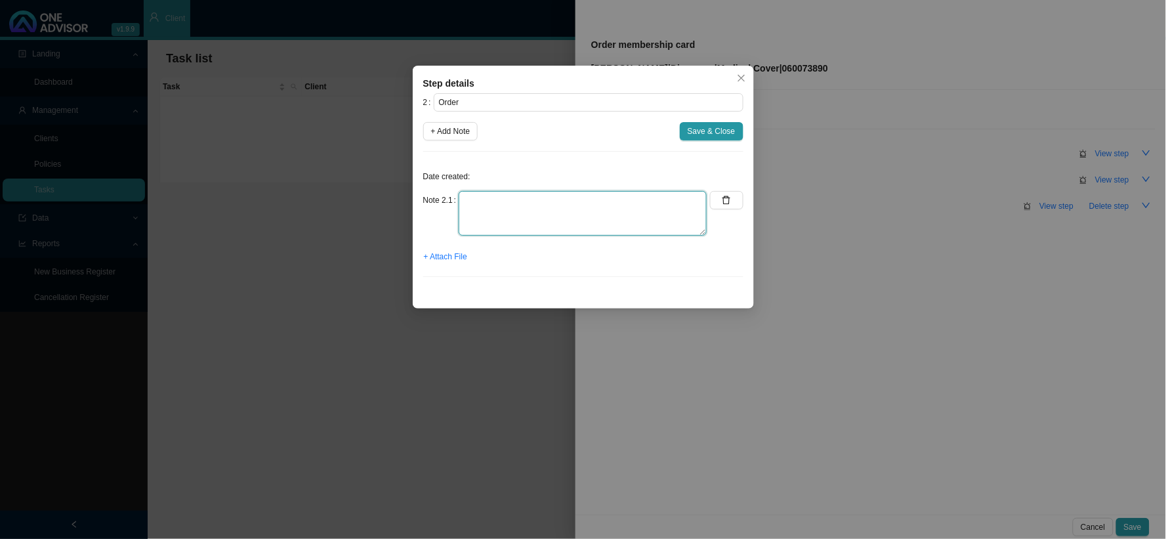
click at [514, 197] on textarea at bounding box center [583, 213] width 248 height 45
paste textarea "PHONED DH, SPOKE TO NOLWAZI REQUESTED CARDS TO BE SENT TO [STREET_ADDRESS][PERS…"
click at [540, 213] on textarea "PHONED DH, SPOKE TO NOLWAZI REQUESTED CARDS TO BE SENT TO [STREET_ADDRESS][PERS…" at bounding box center [583, 213] width 248 height 45
click at [508, 228] on textarea "PHONED DH, SPOKE TO NOLWAZI REQUESTED CARDS TO BE SENT TO [STREET_ADDRESS][PERS…" at bounding box center [583, 213] width 248 height 45
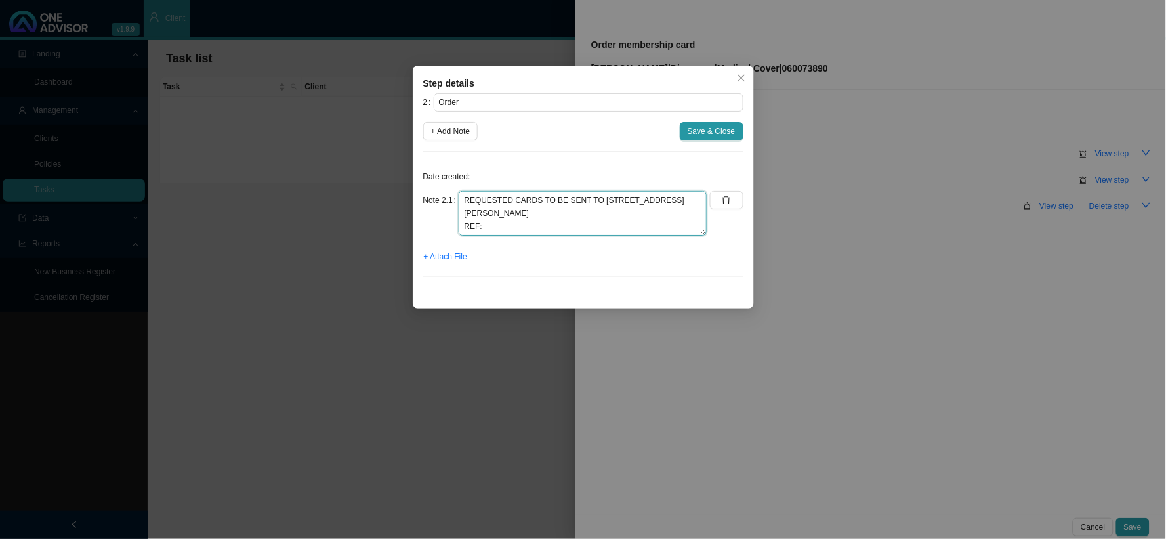
scroll to position [13, 0]
click at [542, 228] on textarea "PHONED DH, SPOKE TO NOLWAZI REQUESTED CARDS TO BE SENT TO [STREET_ADDRESS][PERS…" at bounding box center [583, 213] width 248 height 45
paste textarea "11515105353"
click at [480, 225] on textarea "PHONED DH, SPOKE TO NOLWAZI REQUESTED CARDS TO BE SENT TO [STREET_ADDRESS][PERS…" at bounding box center [583, 213] width 248 height 45
click at [513, 102] on input "Order" at bounding box center [589, 102] width 310 height 18
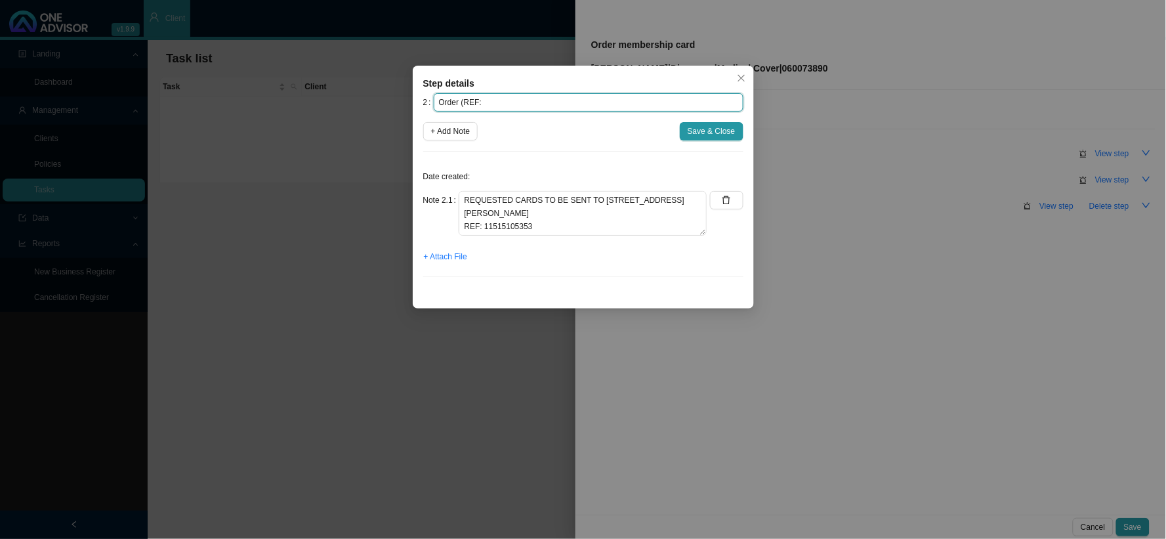
paste input "11515105353"
click at [710, 134] on span "Save & Close" at bounding box center [712, 131] width 48 height 13
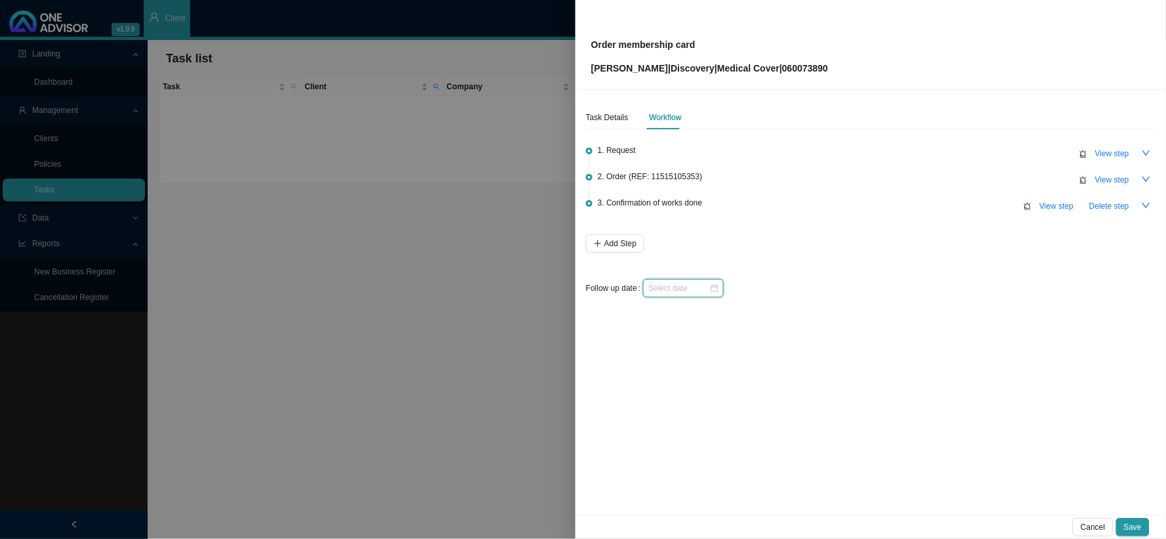
click at [670, 286] on input at bounding box center [679, 288] width 61 height 13
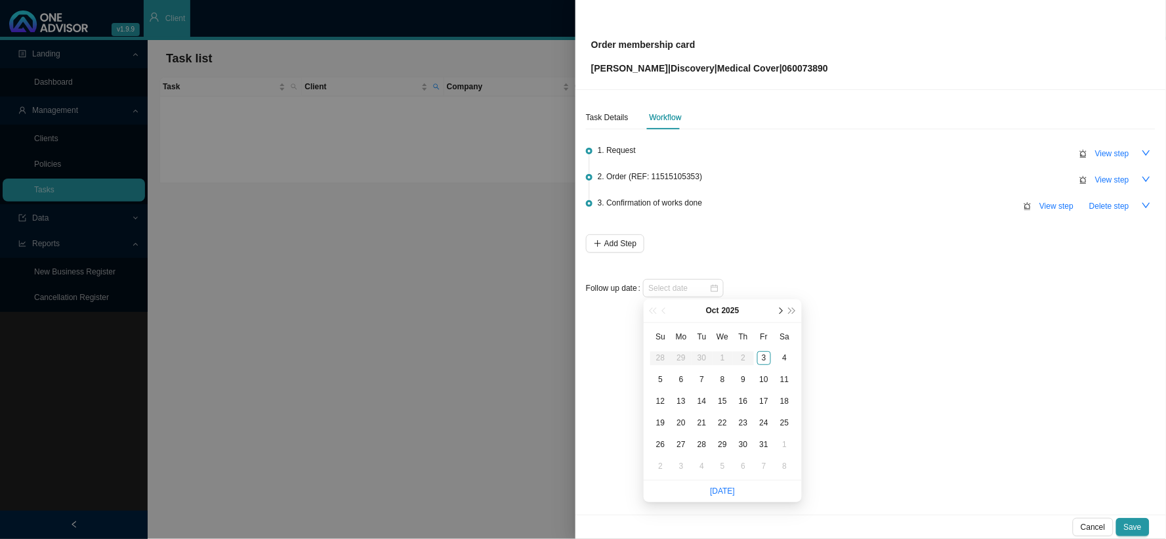
click at [782, 310] on span "next-year" at bounding box center [780, 311] width 7 height 7
click at [766, 400] on div "14" at bounding box center [764, 401] width 14 height 14
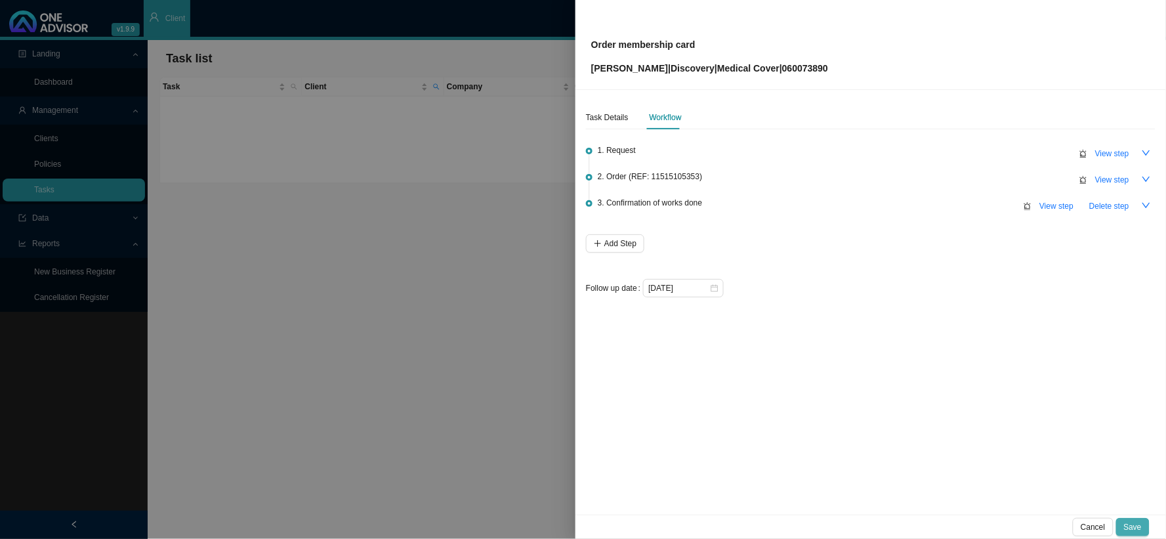
click at [1050, 484] on button "Save" at bounding box center [1133, 527] width 33 height 18
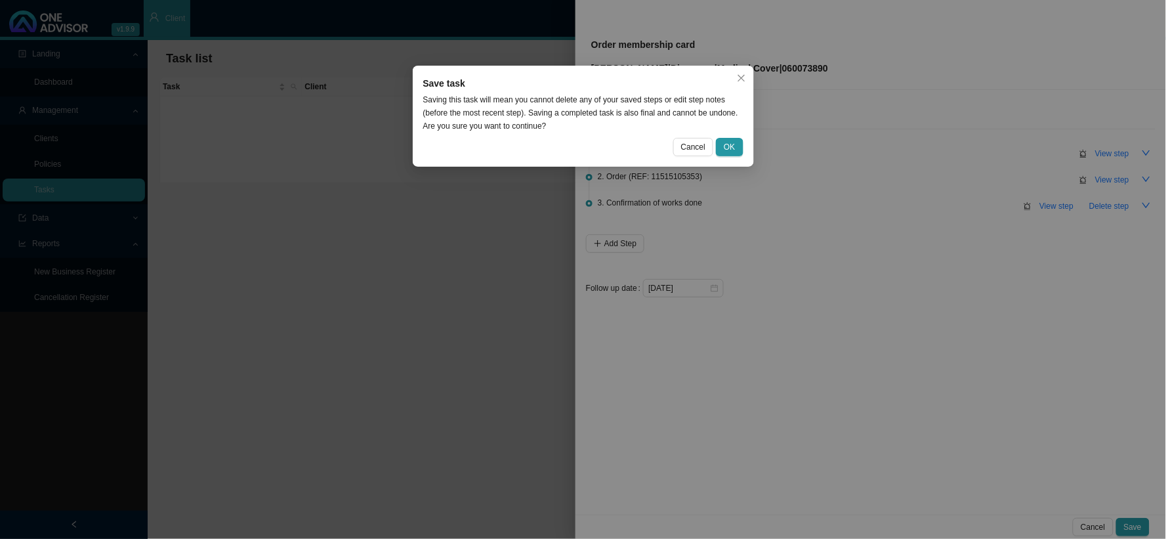
click at [796, 192] on div "Save task Saving this task will mean you cannot delete any of your saved steps …" at bounding box center [583, 269] width 1166 height 539
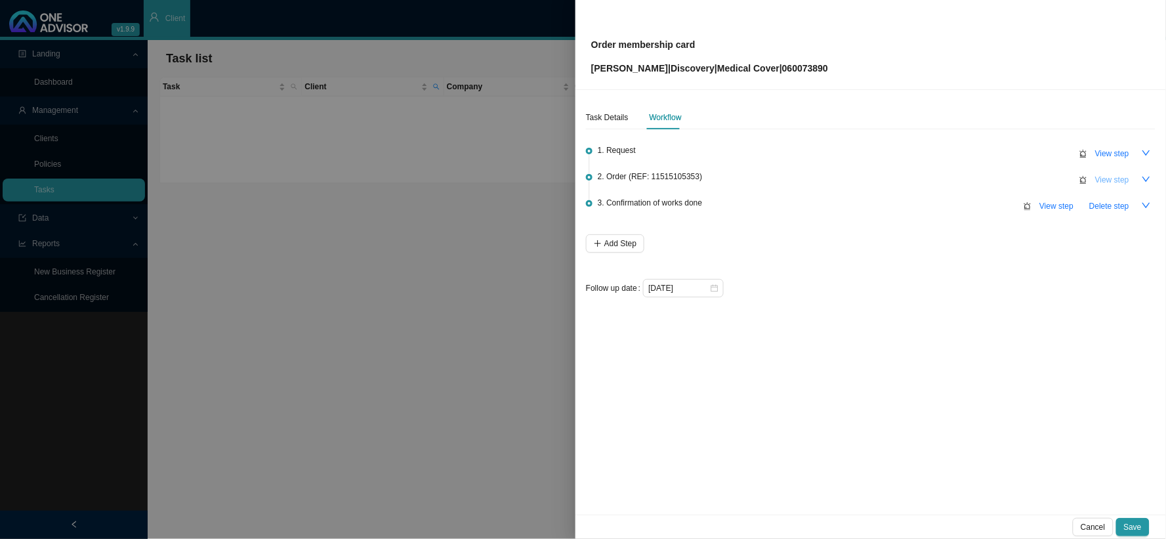
click at [1050, 179] on button "View step" at bounding box center [1113, 180] width 50 height 18
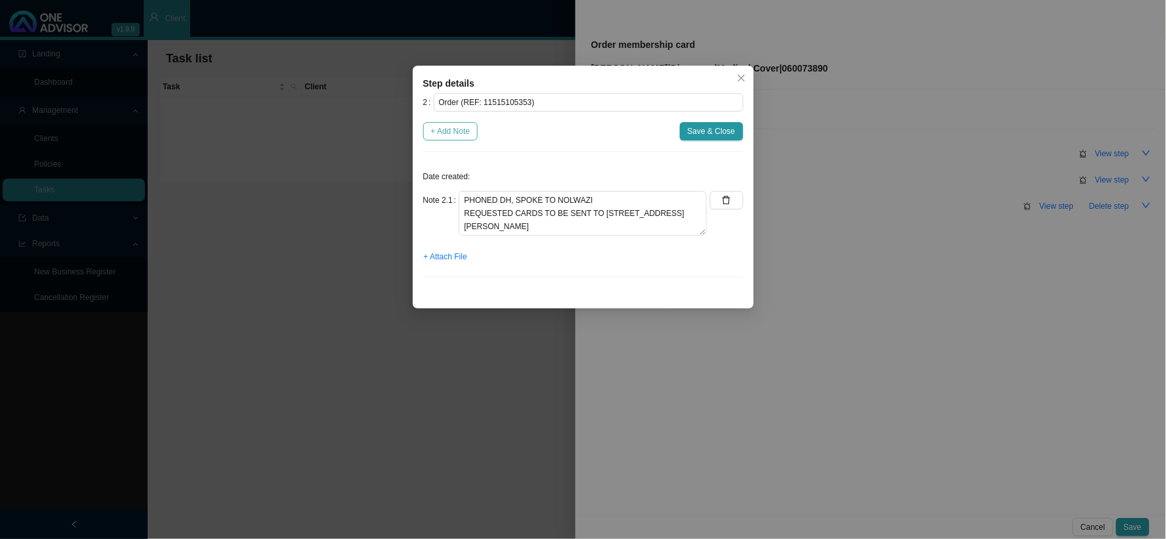
click at [461, 132] on span "+ Add Note" at bounding box center [450, 131] width 39 height 13
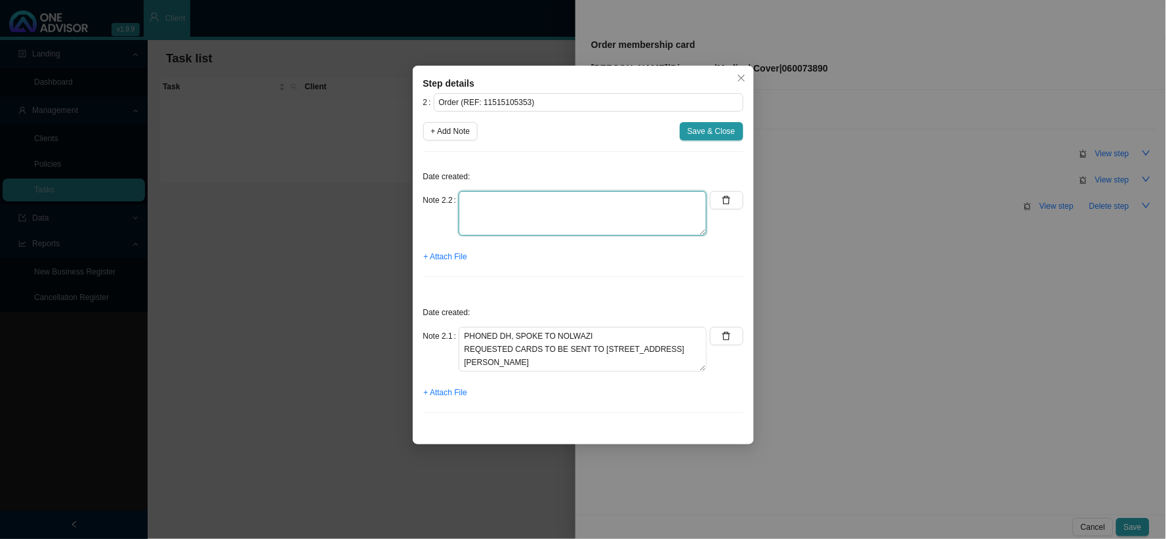
click at [522, 210] on textarea at bounding box center [583, 213] width 248 height 45
click at [448, 255] on span "+ Attach File" at bounding box center [445, 256] width 43 height 13
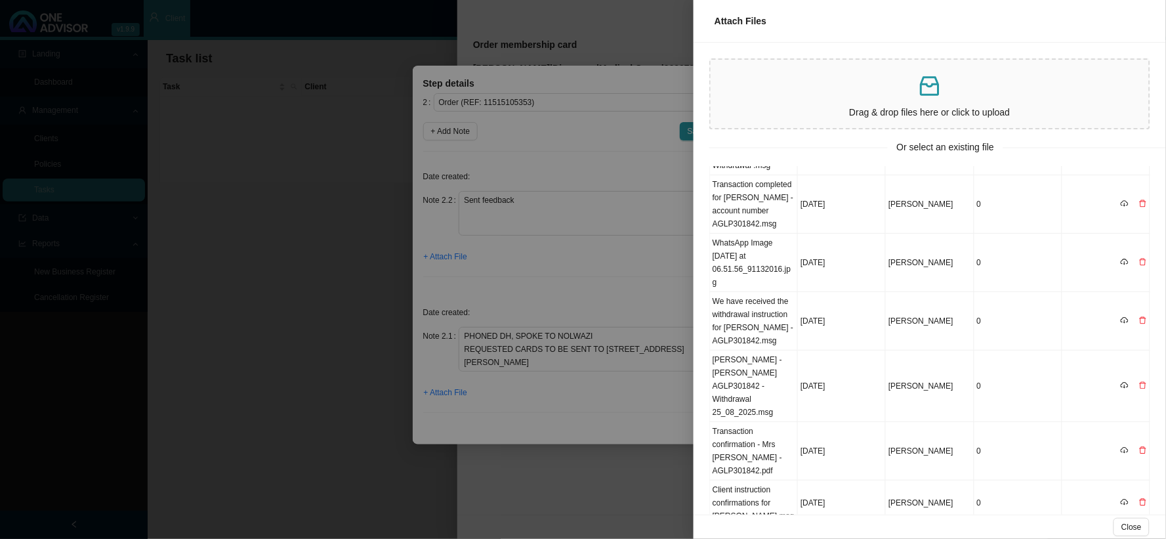
scroll to position [0, 0]
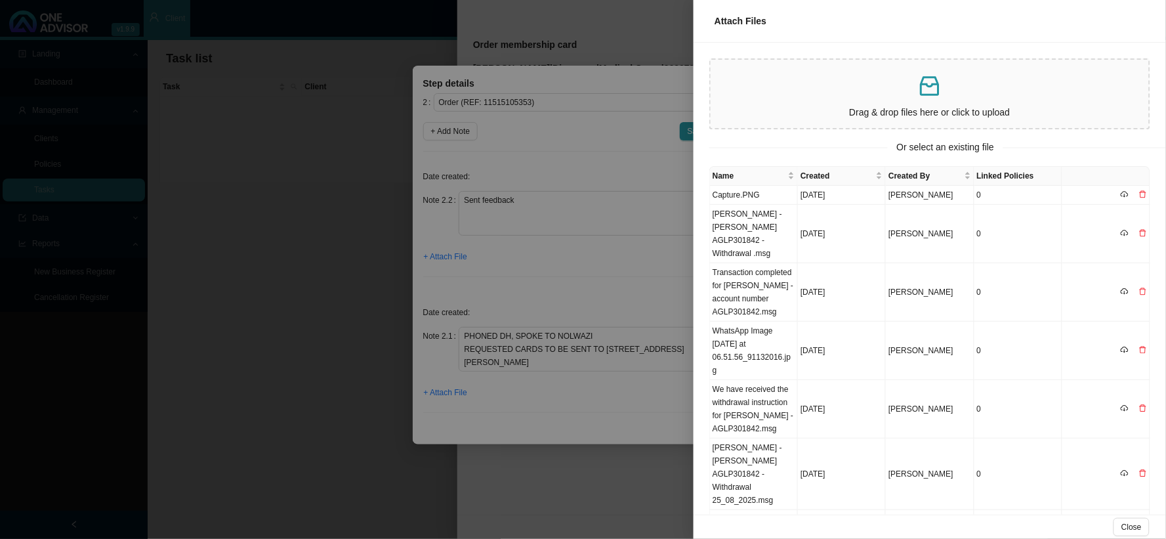
click at [606, 234] on div at bounding box center [583, 269] width 1166 height 539
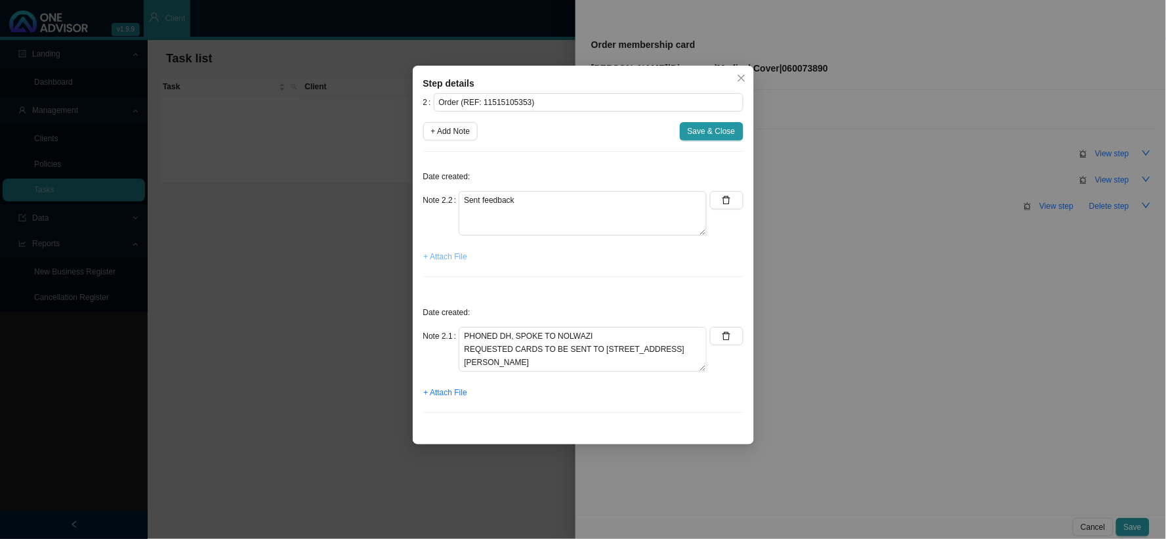
click at [447, 254] on span "+ Attach File" at bounding box center [445, 256] width 43 height 13
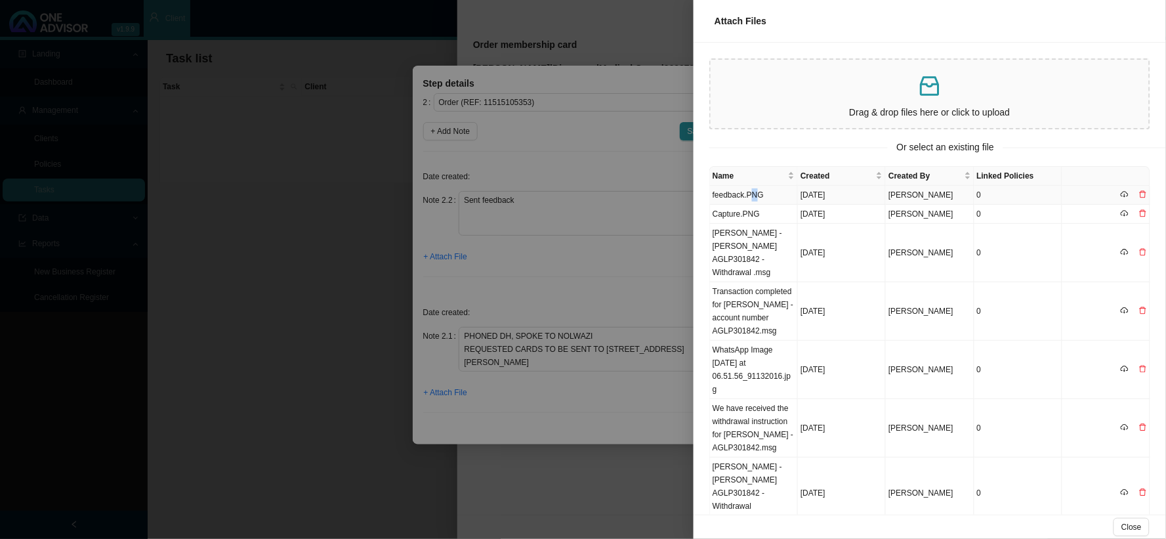
click at [753, 186] on td "feedback.PNG" at bounding box center [754, 195] width 88 height 19
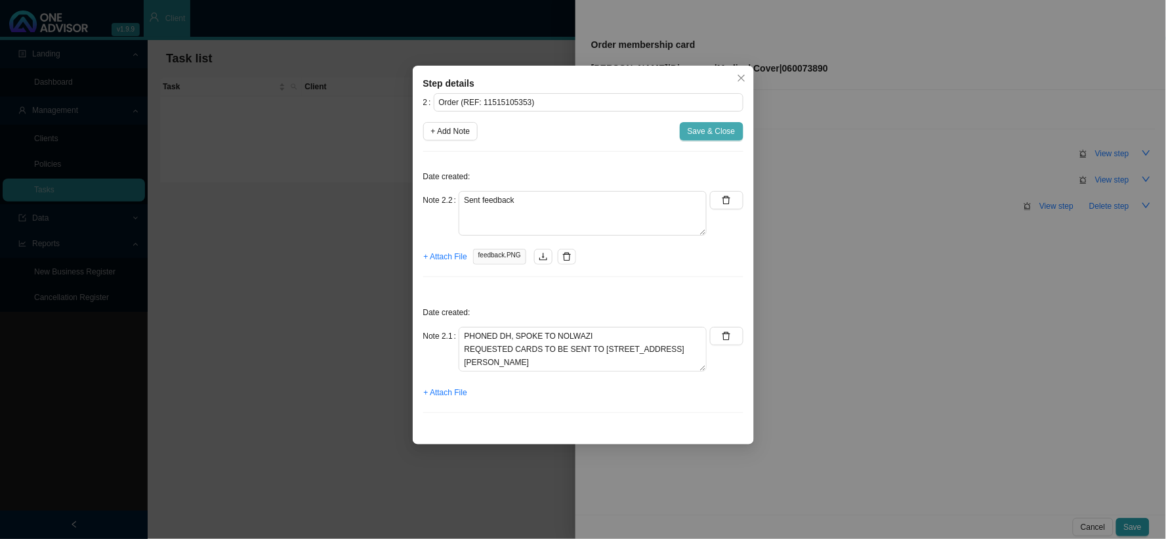
click at [700, 129] on span "Save & Close" at bounding box center [712, 131] width 48 height 13
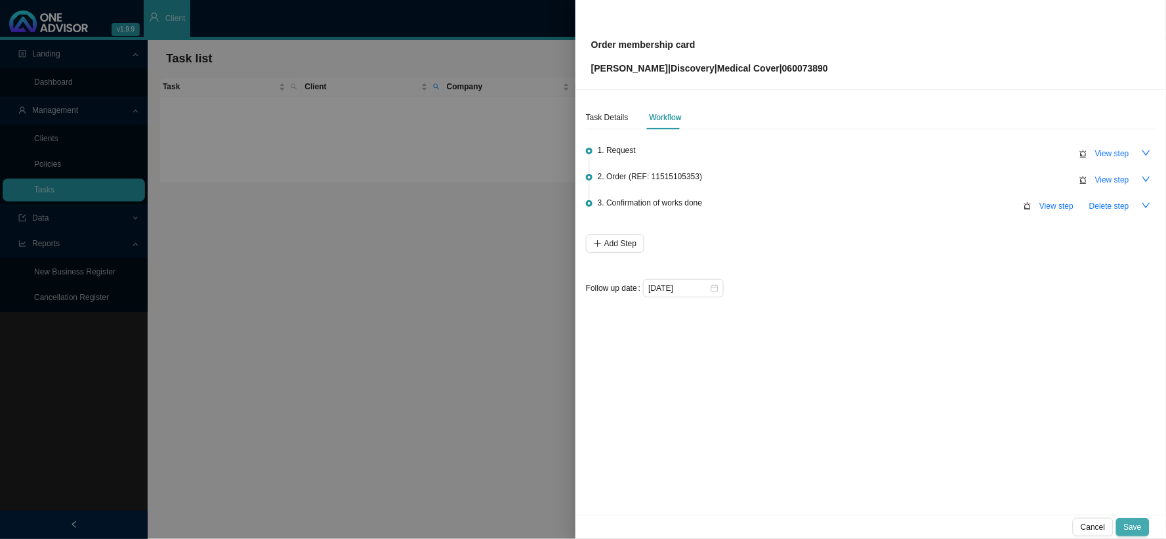
click at [1050, 484] on span "Save" at bounding box center [1133, 527] width 18 height 13
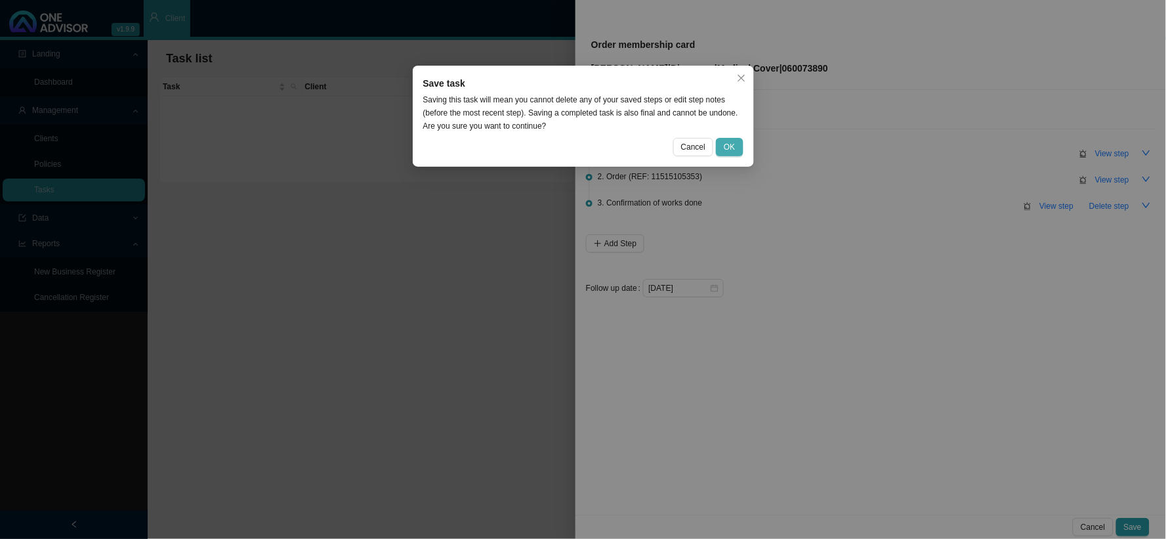
click at [738, 144] on button "OK" at bounding box center [729, 147] width 27 height 18
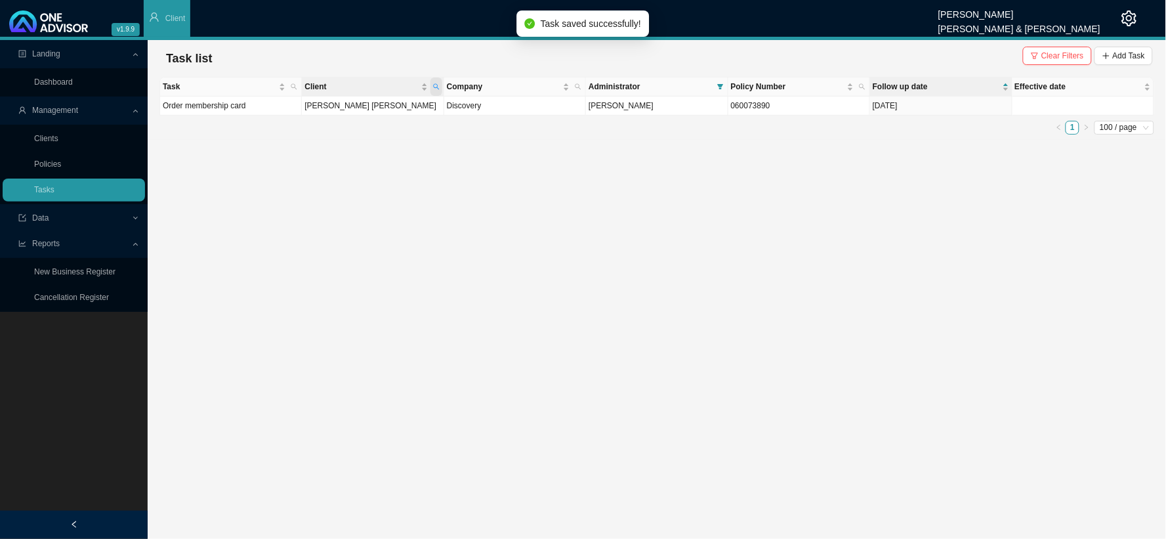
click at [438, 87] on icon "search" at bounding box center [436, 86] width 7 height 7
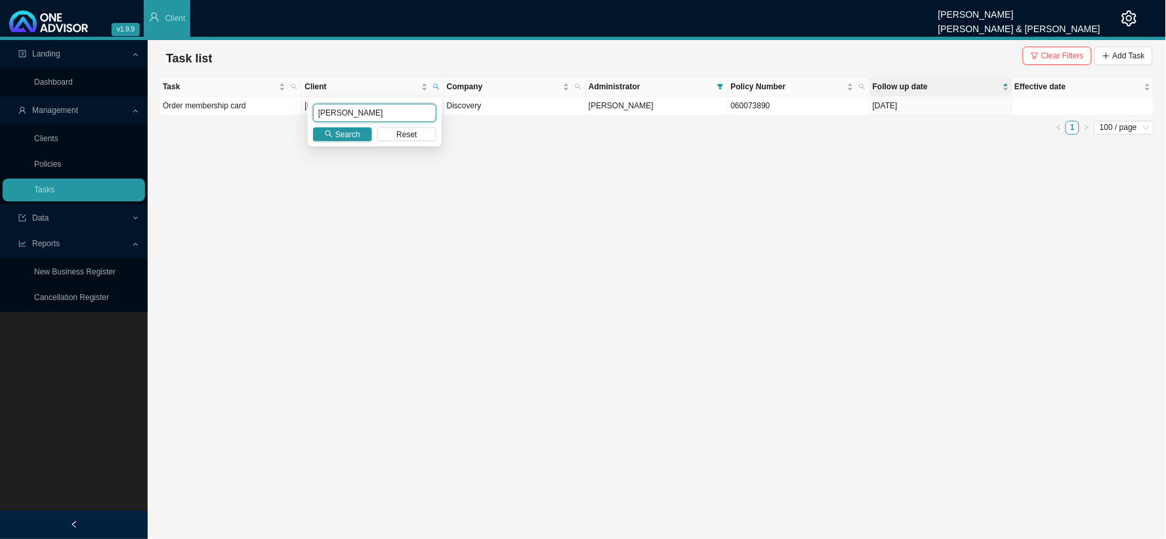
drag, startPoint x: 358, startPoint y: 119, endPoint x: 294, endPoint y: 119, distance: 63.7
click at [294, 119] on body "v1.9.9 [PERSON_NAME] [PERSON_NAME] & [PERSON_NAME] Client Landing Dashboard Man…" at bounding box center [583, 269] width 1166 height 539
click at [335, 135] on button "Search" at bounding box center [342, 134] width 59 height 14
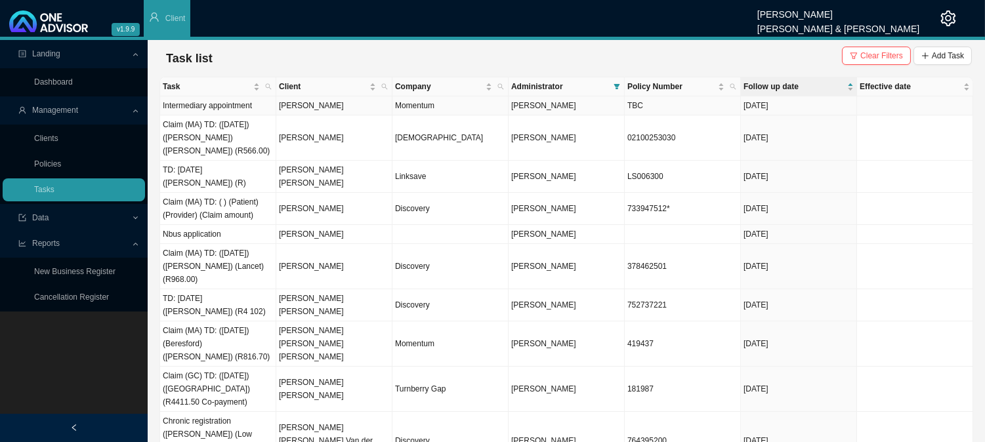
click at [304, 106] on td "[PERSON_NAME]" at bounding box center [334, 105] width 116 height 19
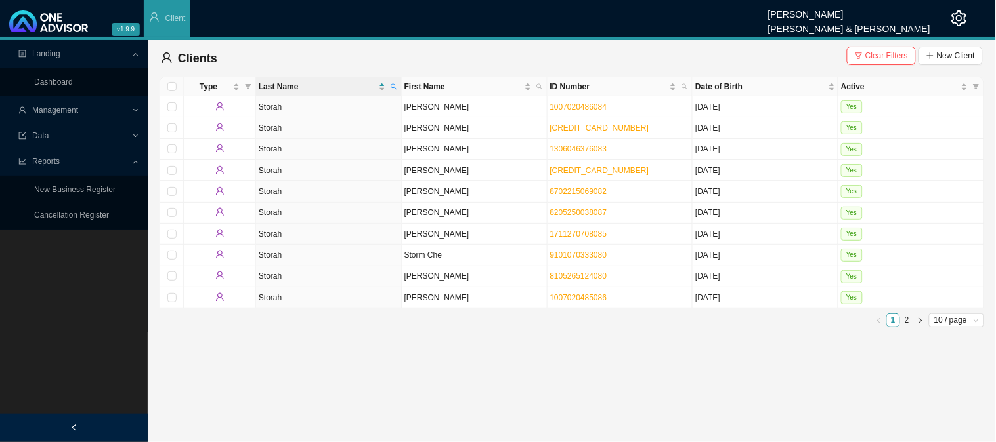
click at [48, 130] on span "Data" at bounding box center [74, 136] width 113 height 23
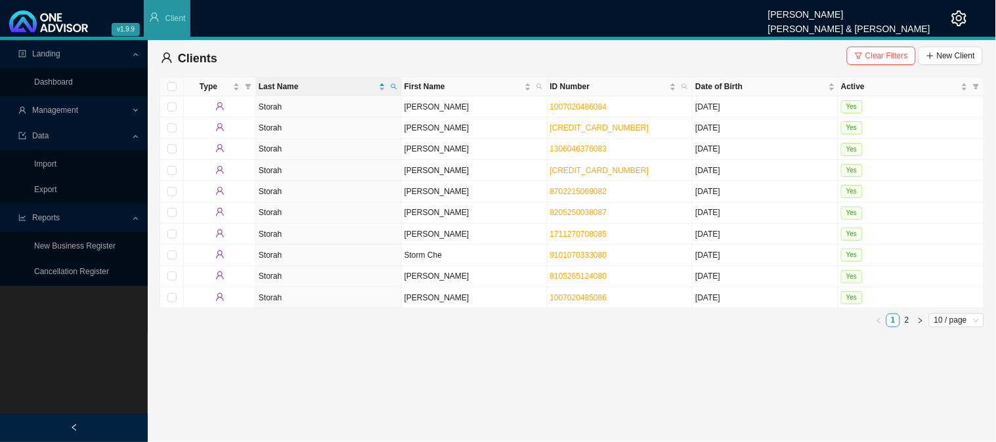
click at [75, 108] on span "Management" at bounding box center [55, 110] width 46 height 9
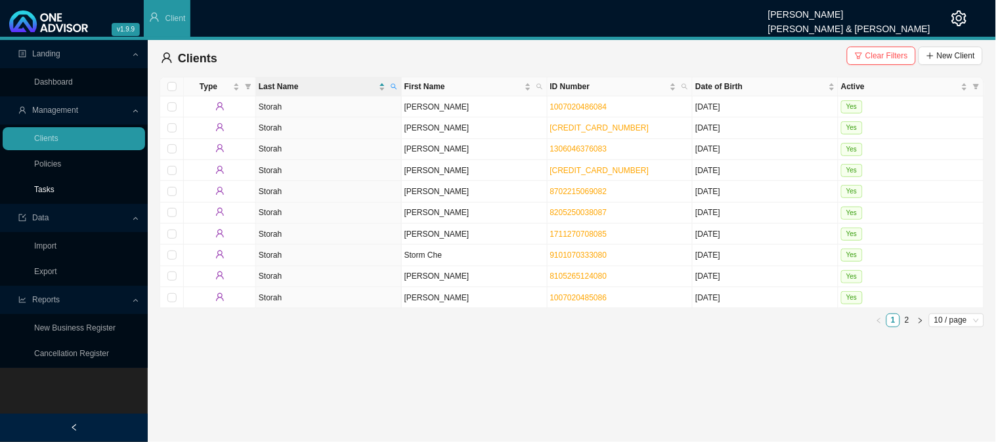
click at [50, 189] on link "Tasks" at bounding box center [44, 189] width 20 height 9
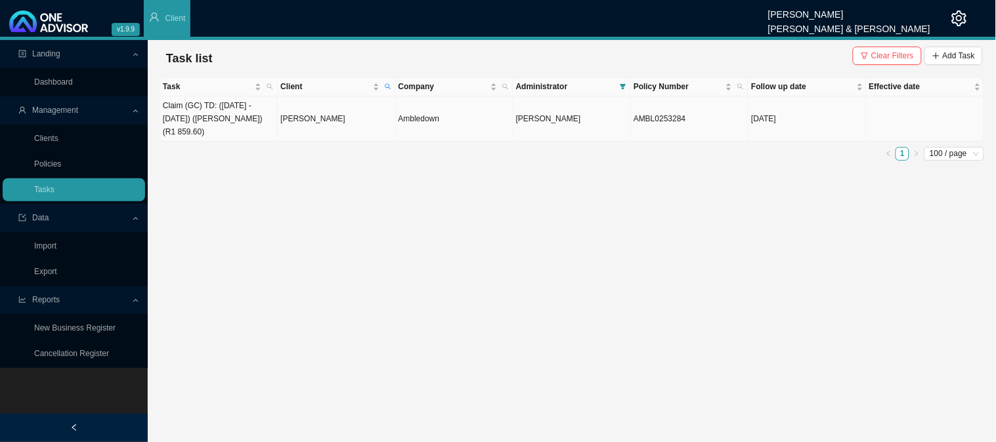
click at [326, 118] on td "[PERSON_NAME]" at bounding box center [336, 118] width 117 height 45
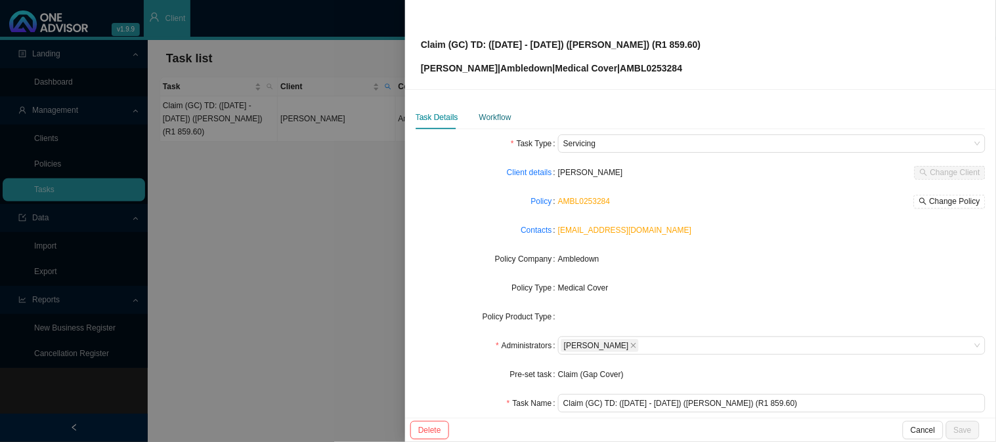
click at [496, 117] on div "Workflow" at bounding box center [495, 117] width 32 height 13
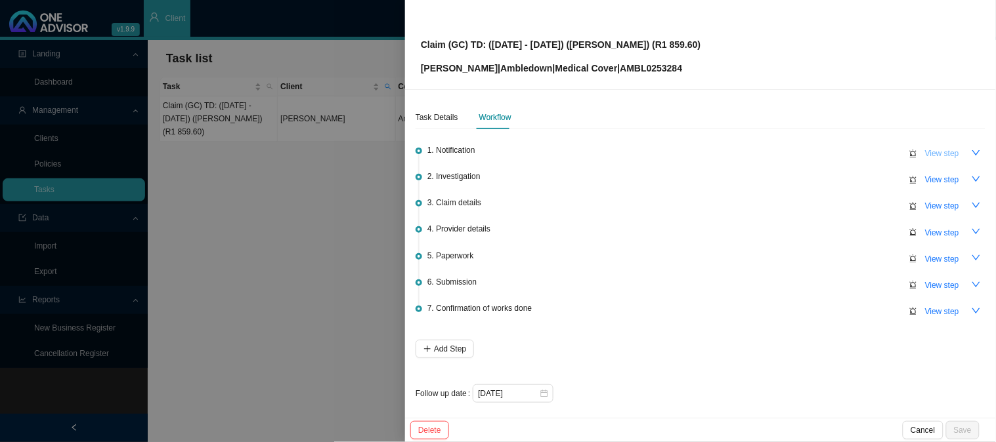
click at [925, 151] on span "View step" at bounding box center [942, 153] width 34 height 13
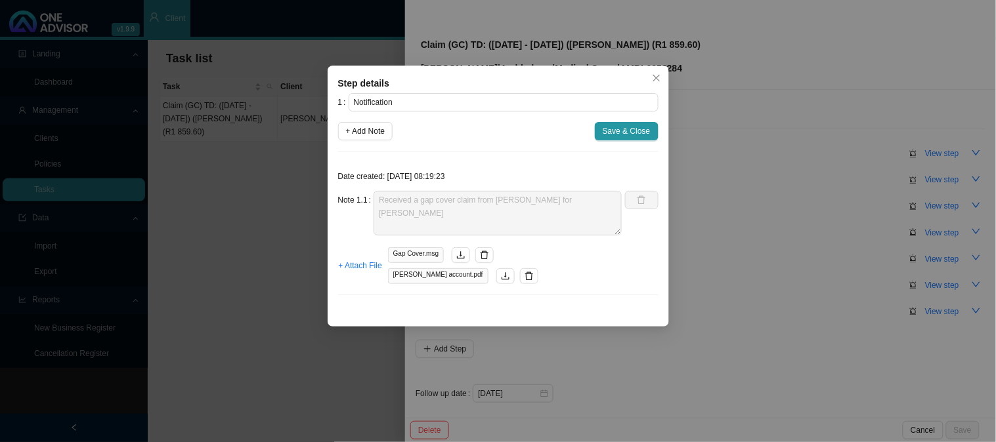
click at [354, 198] on div "Note 1.1 Received a gap cover claim from [PERSON_NAME] for [PERSON_NAME]" at bounding box center [480, 213] width 284 height 45
click at [685, 165] on div "Step details 1 Notification + Add Note Save & Close Date created: 2025-09-17 08…" at bounding box center [498, 221] width 996 height 442
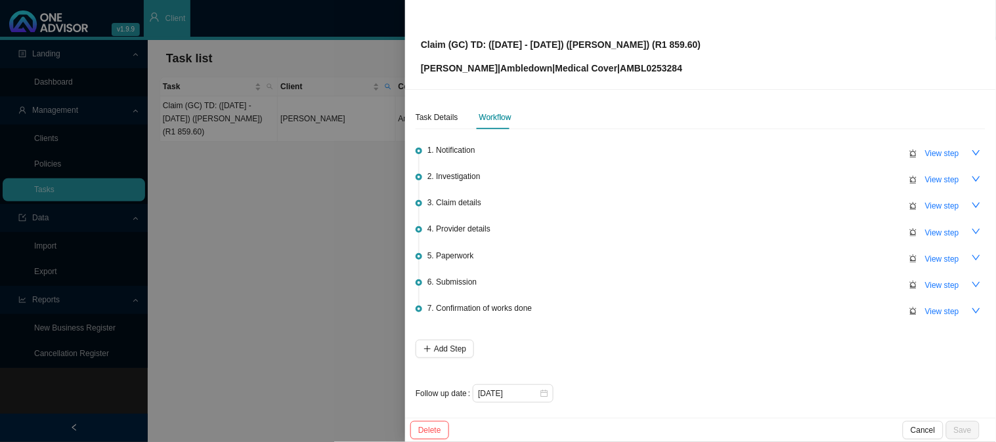
click at [937, 175] on span "View step" at bounding box center [942, 179] width 34 height 13
type input "Investigation"
type textarea "Admission was due to an infection and/ or [MEDICAL_DATA]"
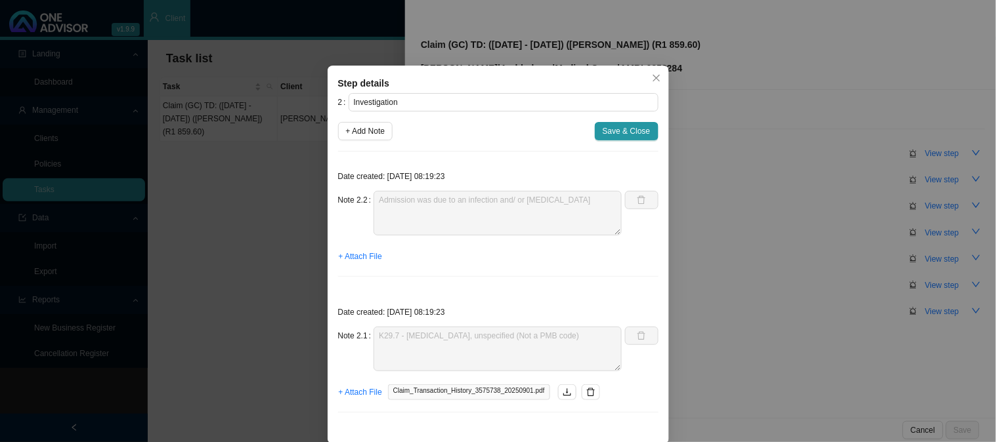
scroll to position [12, 0]
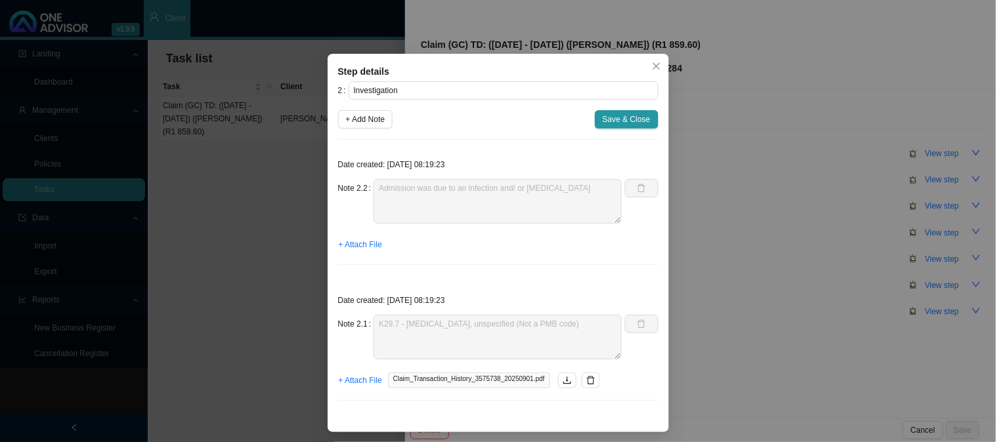
click at [338, 325] on div "Note 2.1 K29.7 - Gastritis, unspecified (Not a PMB code)" at bounding box center [480, 337] width 284 height 45
click at [360, 187] on div "Note 2.2 Admission was due to an infection and/ or inflammation of the stomach" at bounding box center [480, 201] width 284 height 45
click at [652, 64] on icon "close" at bounding box center [656, 66] width 9 height 9
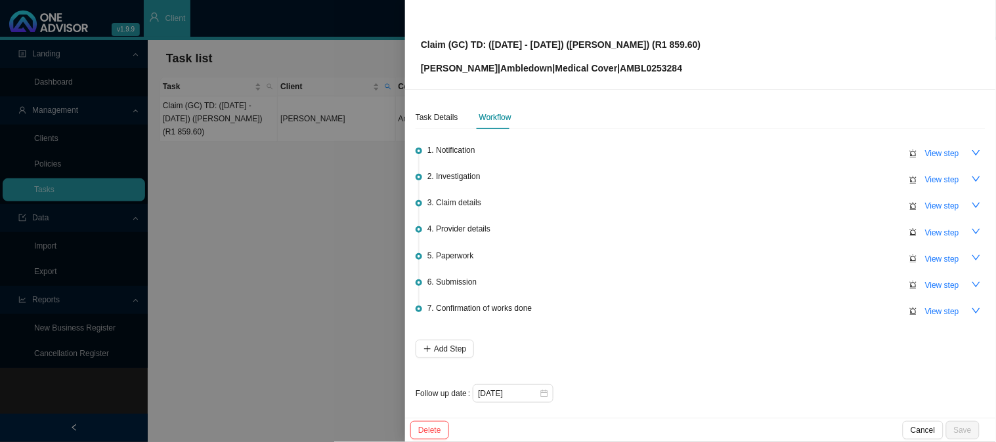
click at [454, 280] on span "6. Submission" at bounding box center [451, 282] width 49 height 13
click at [946, 287] on span "View step" at bounding box center [942, 285] width 34 height 13
type input "Submission"
type textarea "Claim has been approved"
type textarea "Phoned Amble, spoke to [PERSON_NAME] he claim is currently in progress"
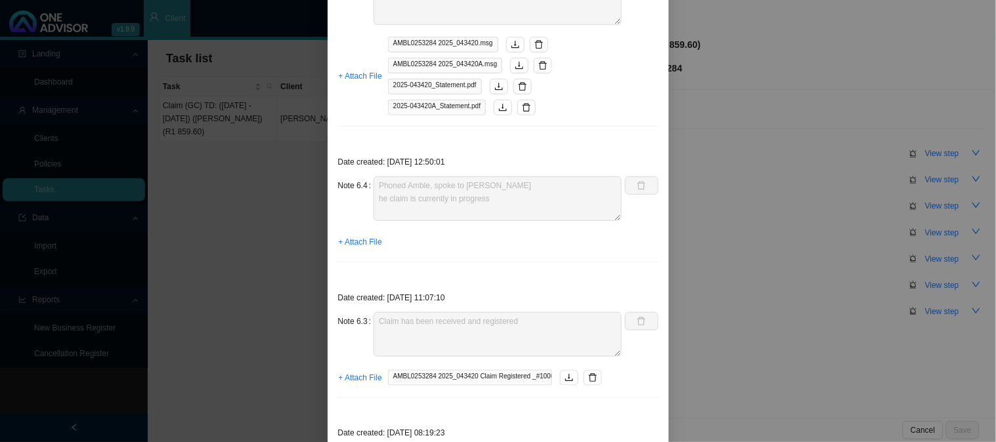
scroll to position [291, 0]
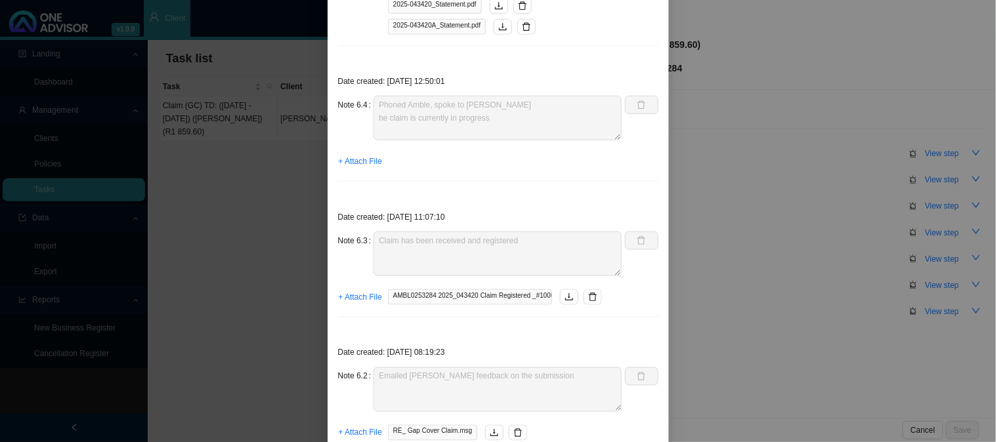
click at [357, 90] on div "Date created: 2025-09-26 12:50:01 Note 6.4 Phoned Amble, spoke to Sandy he clai…" at bounding box center [498, 129] width 320 height 125
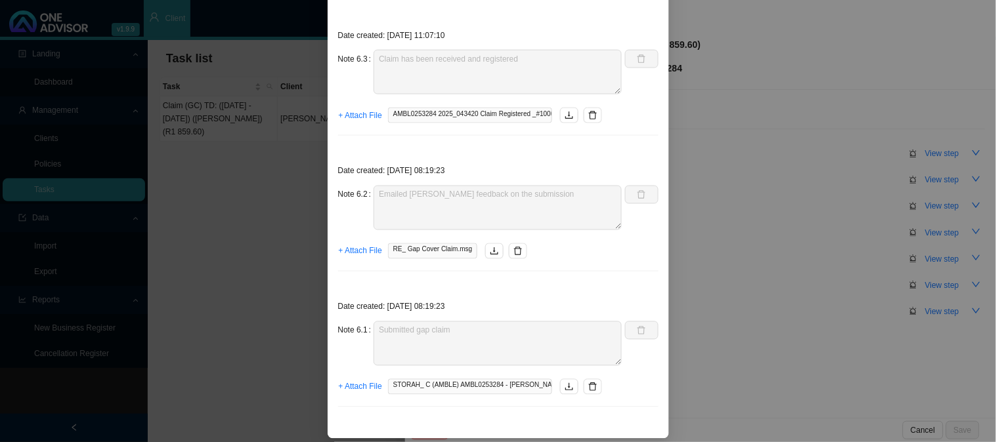
scroll to position [480, 0]
